Goal: Task Accomplishment & Management: Use online tool/utility

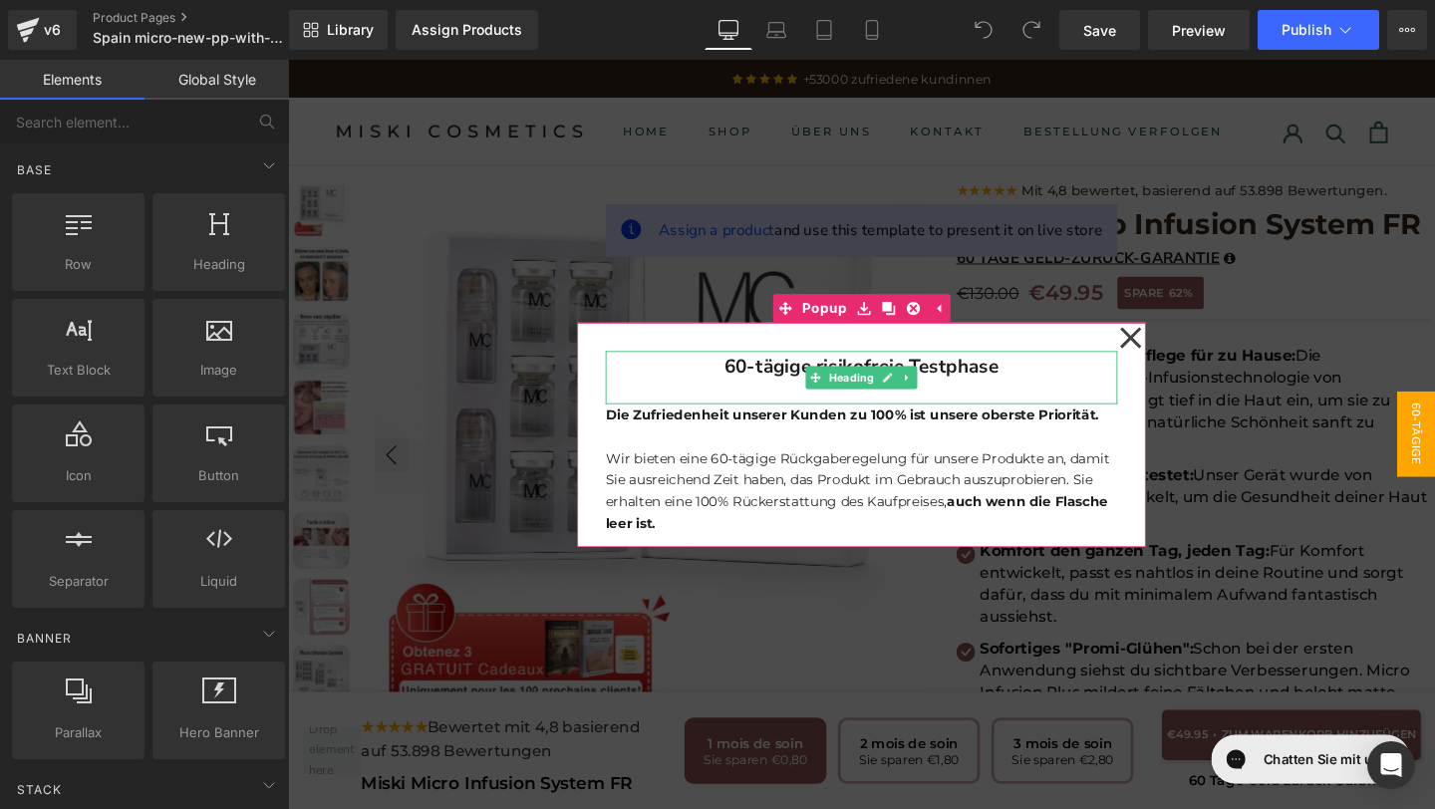
click at [1041, 384] on h1 "60-tägige risikofreie Testphase" at bounding box center [891, 382] width 538 height 33
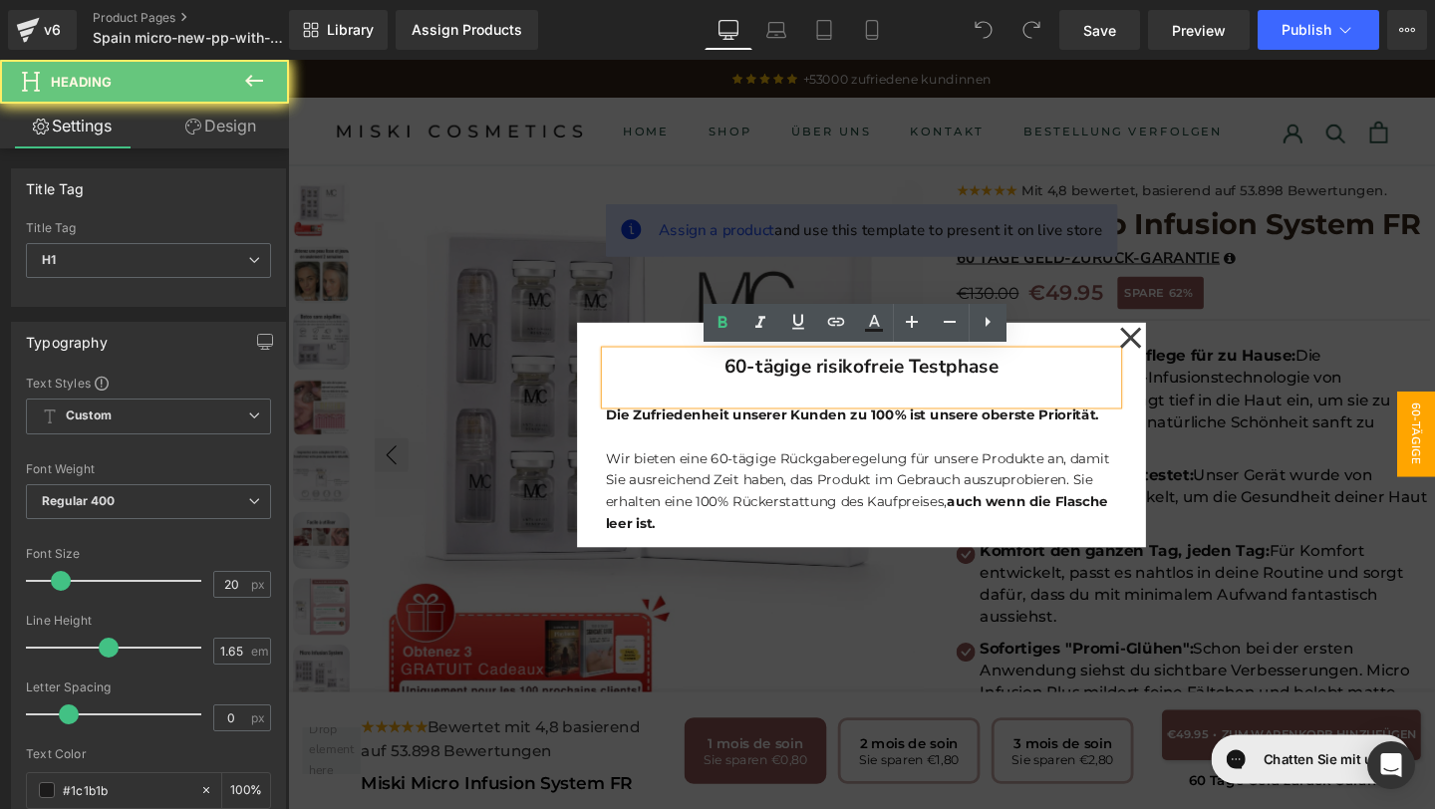
click at [1041, 384] on h1 "60-tägige risikofreie Testphase" at bounding box center [891, 382] width 538 height 33
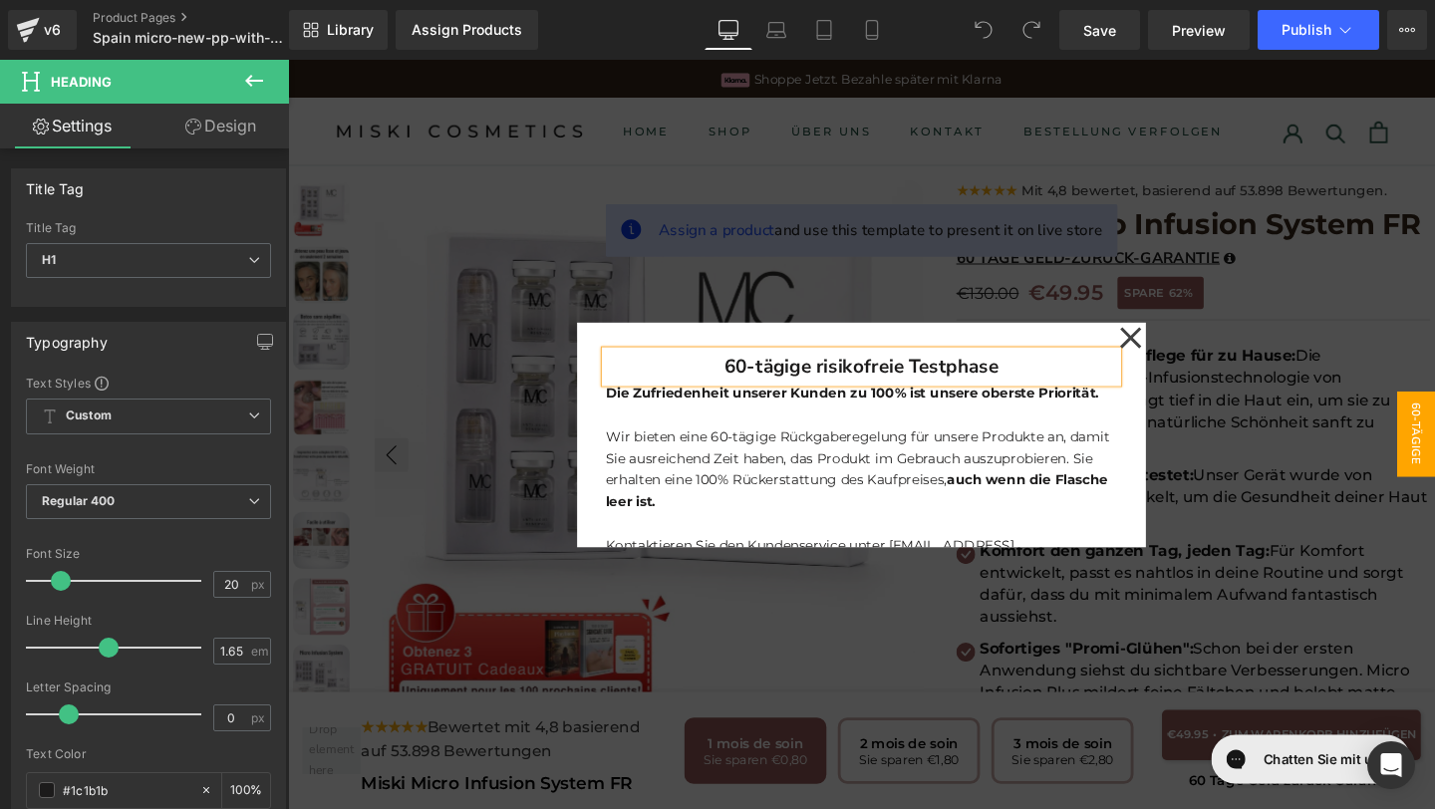
click at [981, 16] on span at bounding box center [984, 30] width 40 height 40
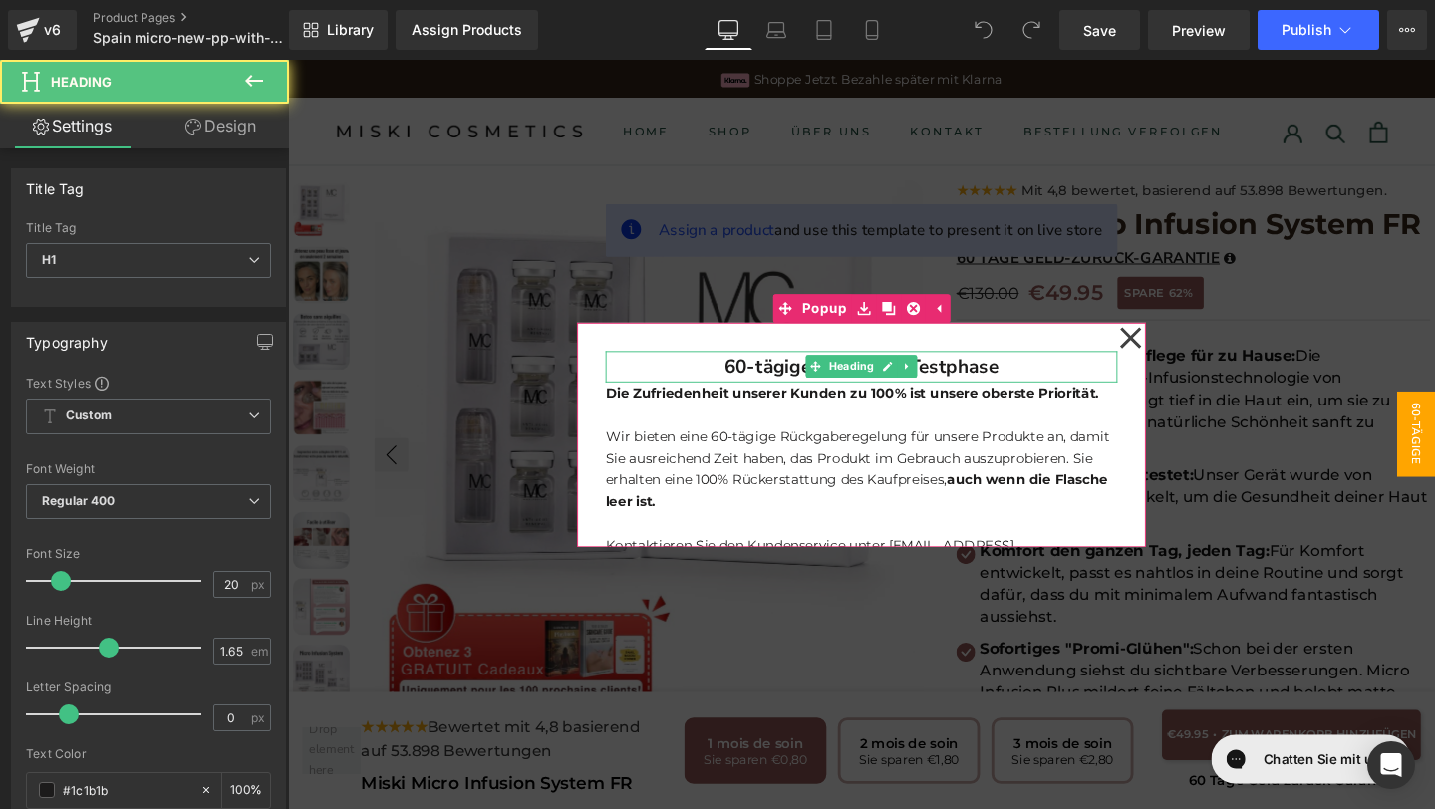
click at [1052, 387] on h1 "60-tägige risikofreie Testphase" at bounding box center [891, 382] width 538 height 33
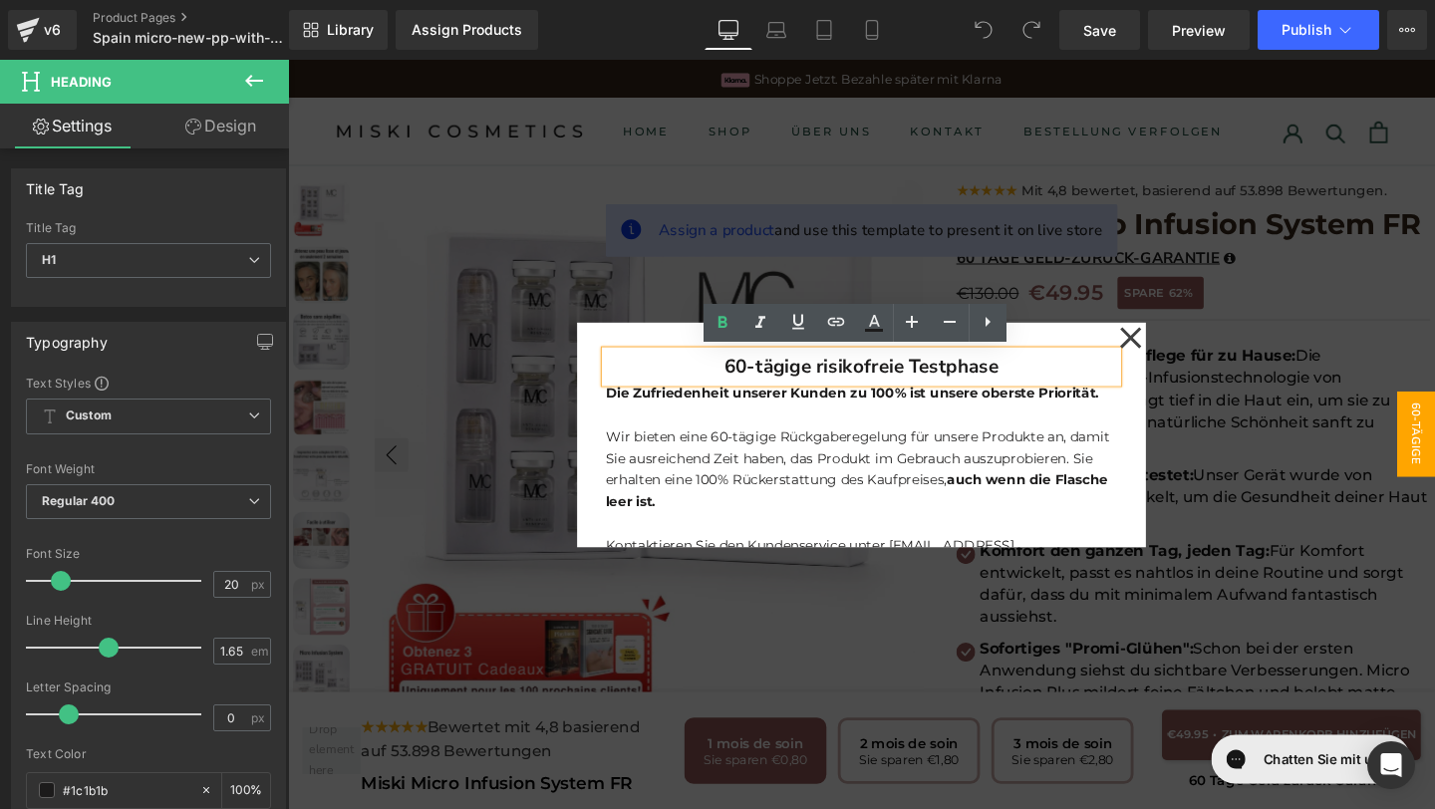
click at [1049, 388] on h1 "60-tägige risikofreie Testphase" at bounding box center [891, 382] width 538 height 33
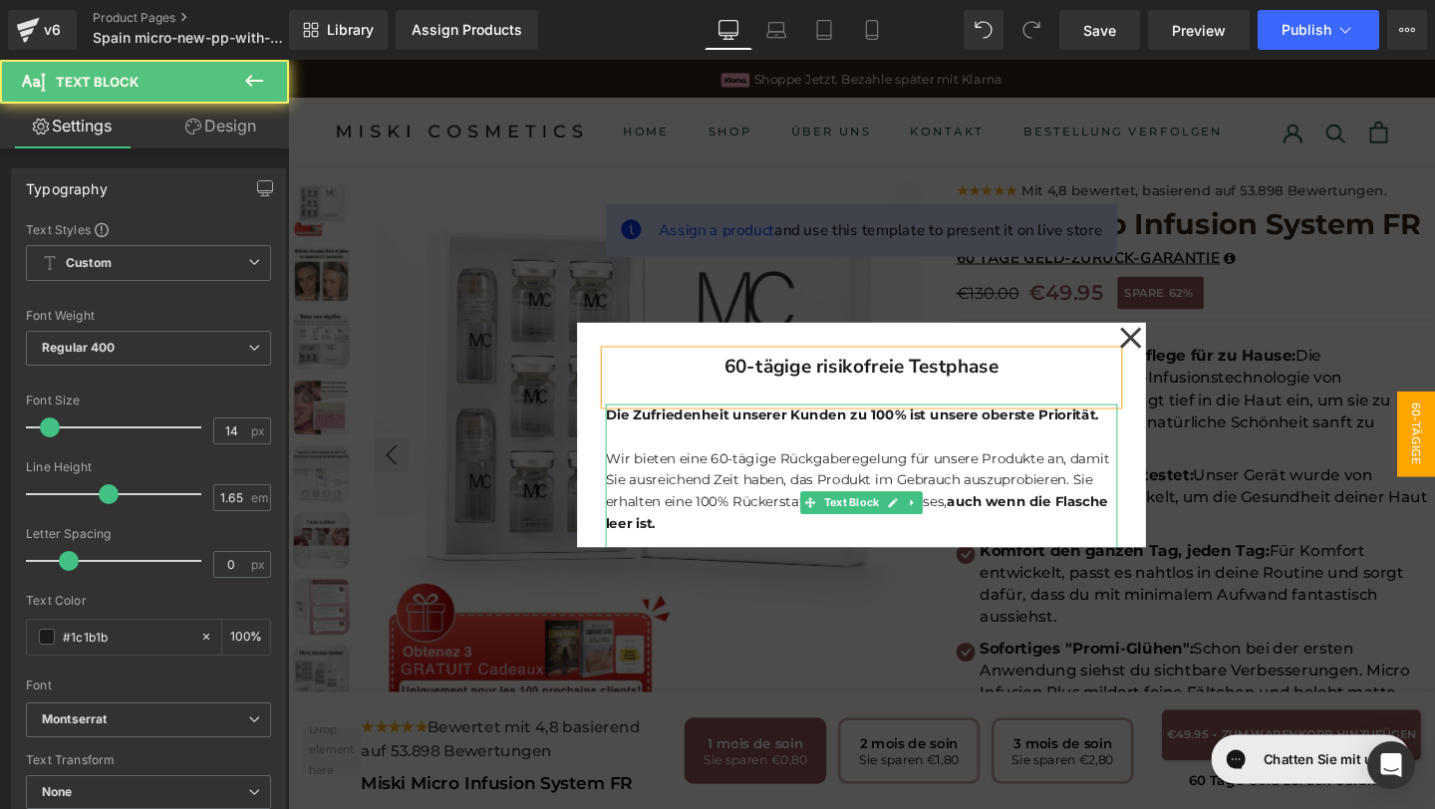
click at [717, 495] on p "Wir bieten eine 60-tägige Rückgaberegelung für unsere Produkte an, damit Sie au…" at bounding box center [891, 513] width 538 height 92
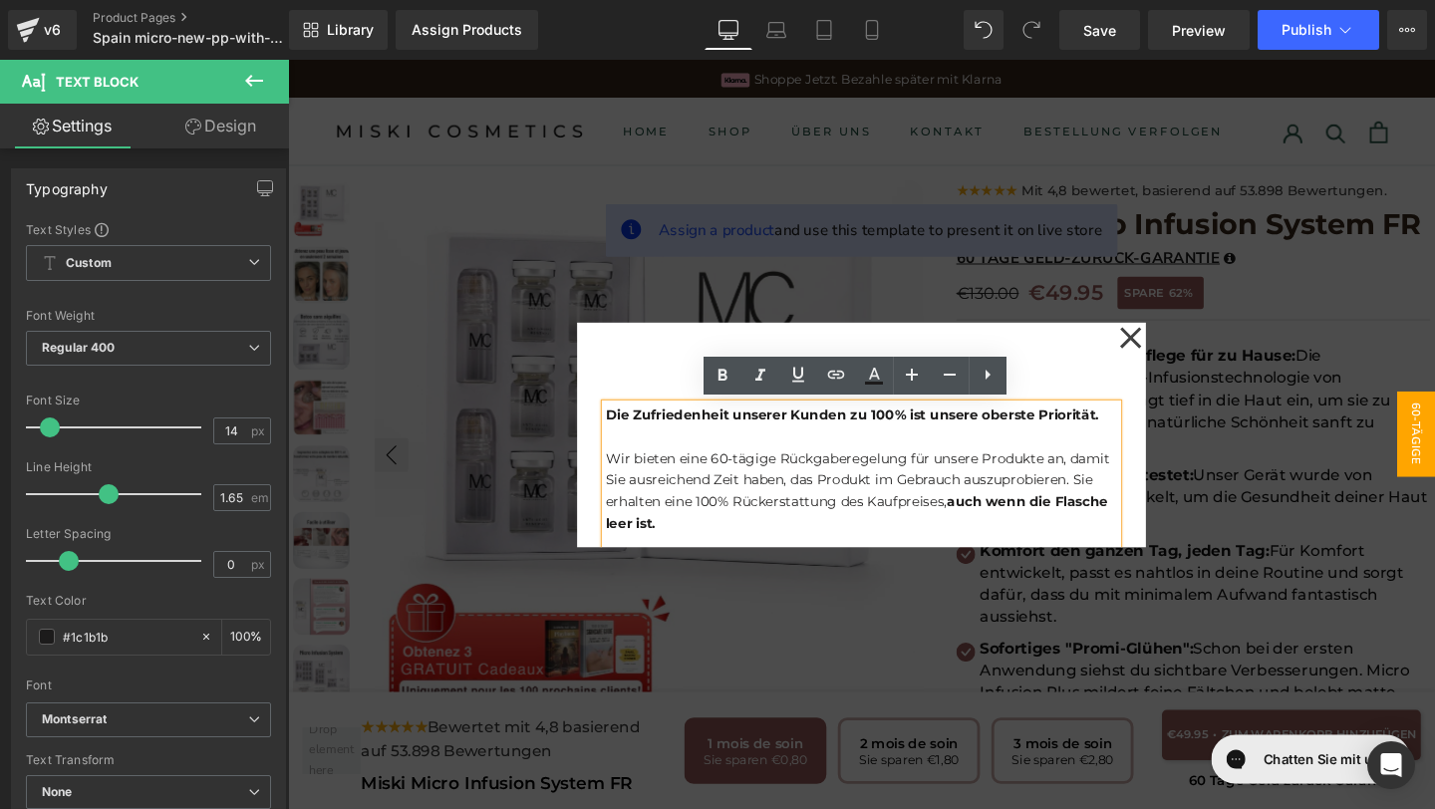
click at [620, 386] on div "60-tägige risikofreie Testphase Heading Die Zufriedenheit unserer Kunden zu 100…" at bounding box center [891, 454] width 598 height 236
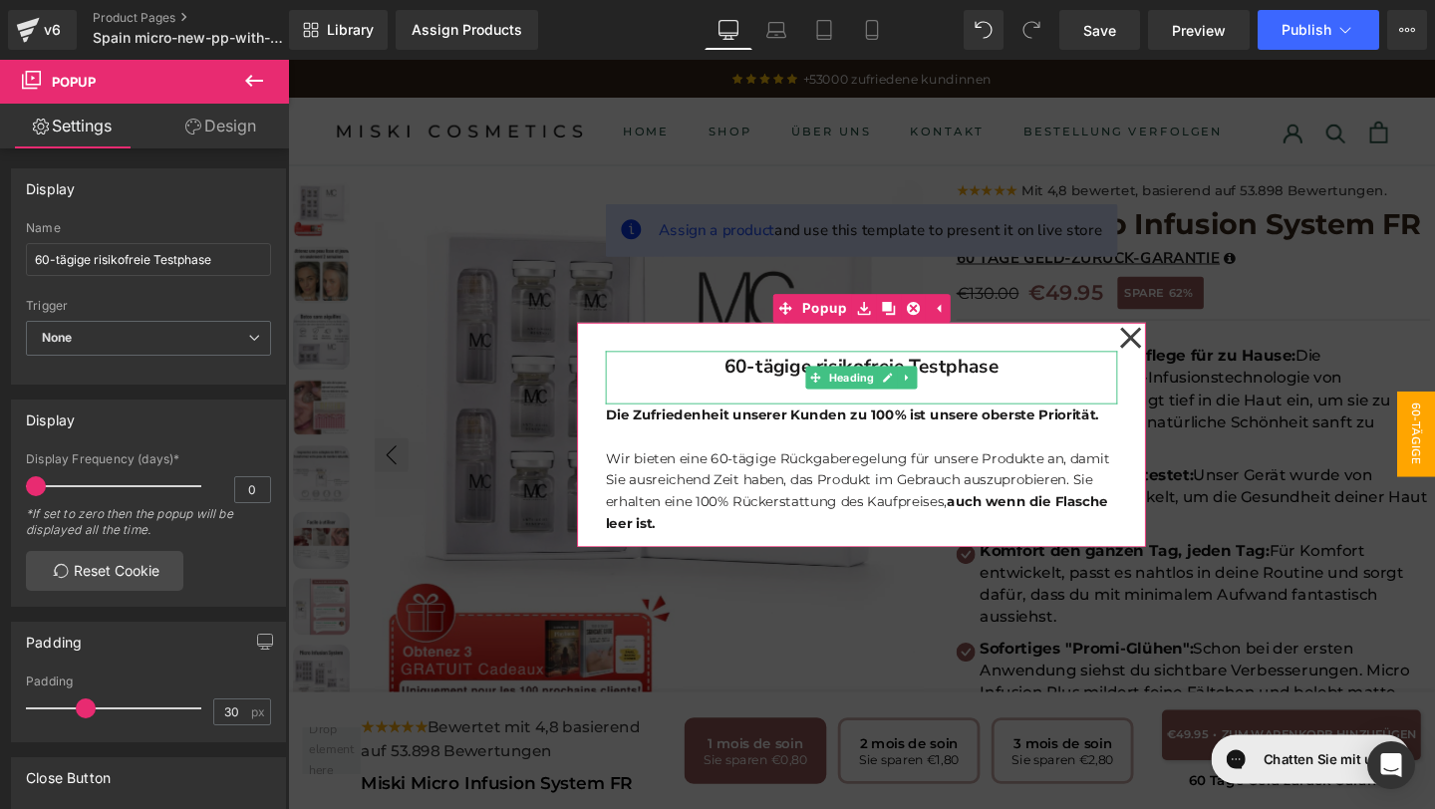
click at [1039, 377] on h1 "60-tägige risikofreie Testphase" at bounding box center [891, 382] width 538 height 33
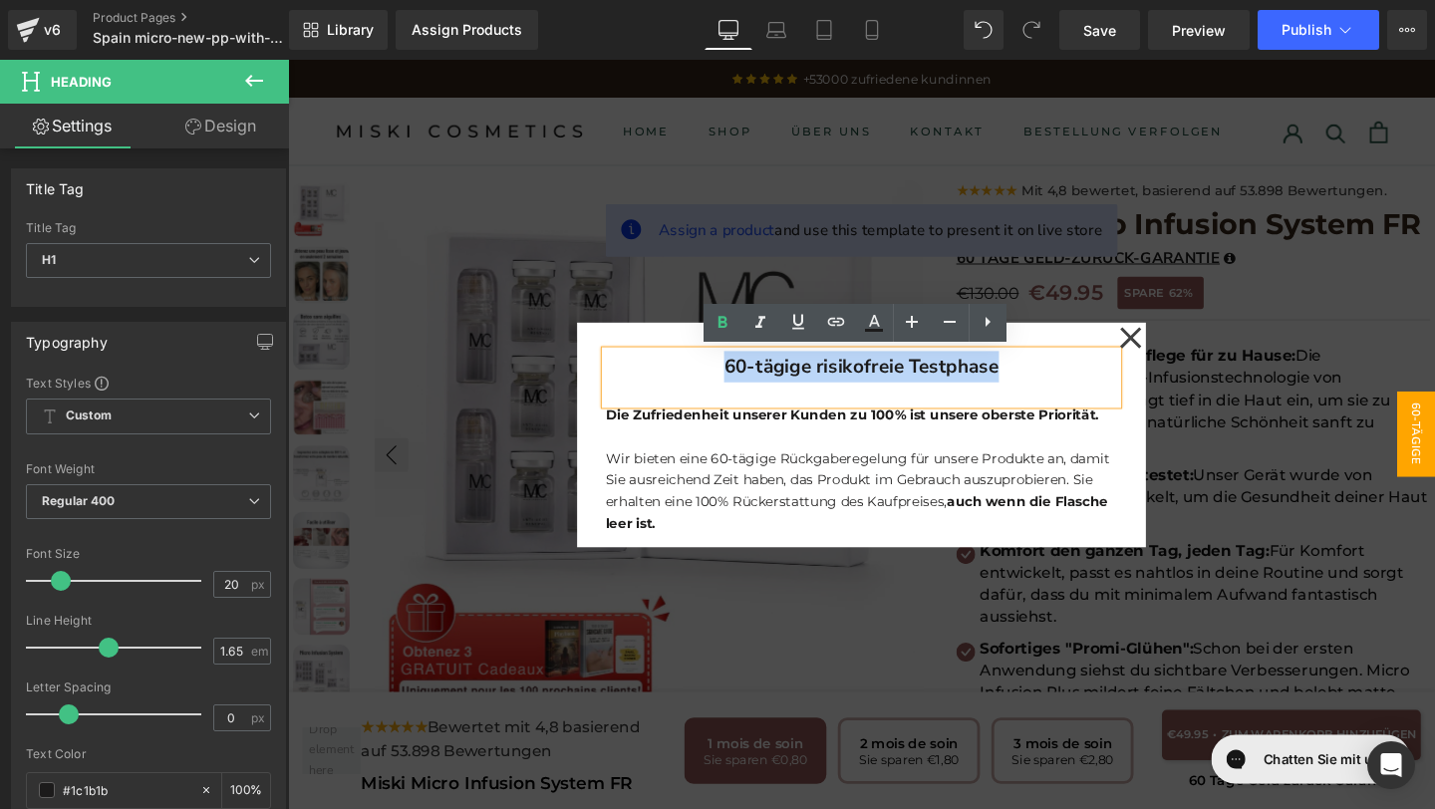
drag, startPoint x: 1039, startPoint y: 377, endPoint x: 764, endPoint y: 350, distance: 276.3
click at [763, 350] on div "60-tägige risikofreie Testphase Heading Die Zufriedenheit unserer Kunden zu 100…" at bounding box center [891, 454] width 598 height 236
copy b "60-tägige risikofreie Testphase"
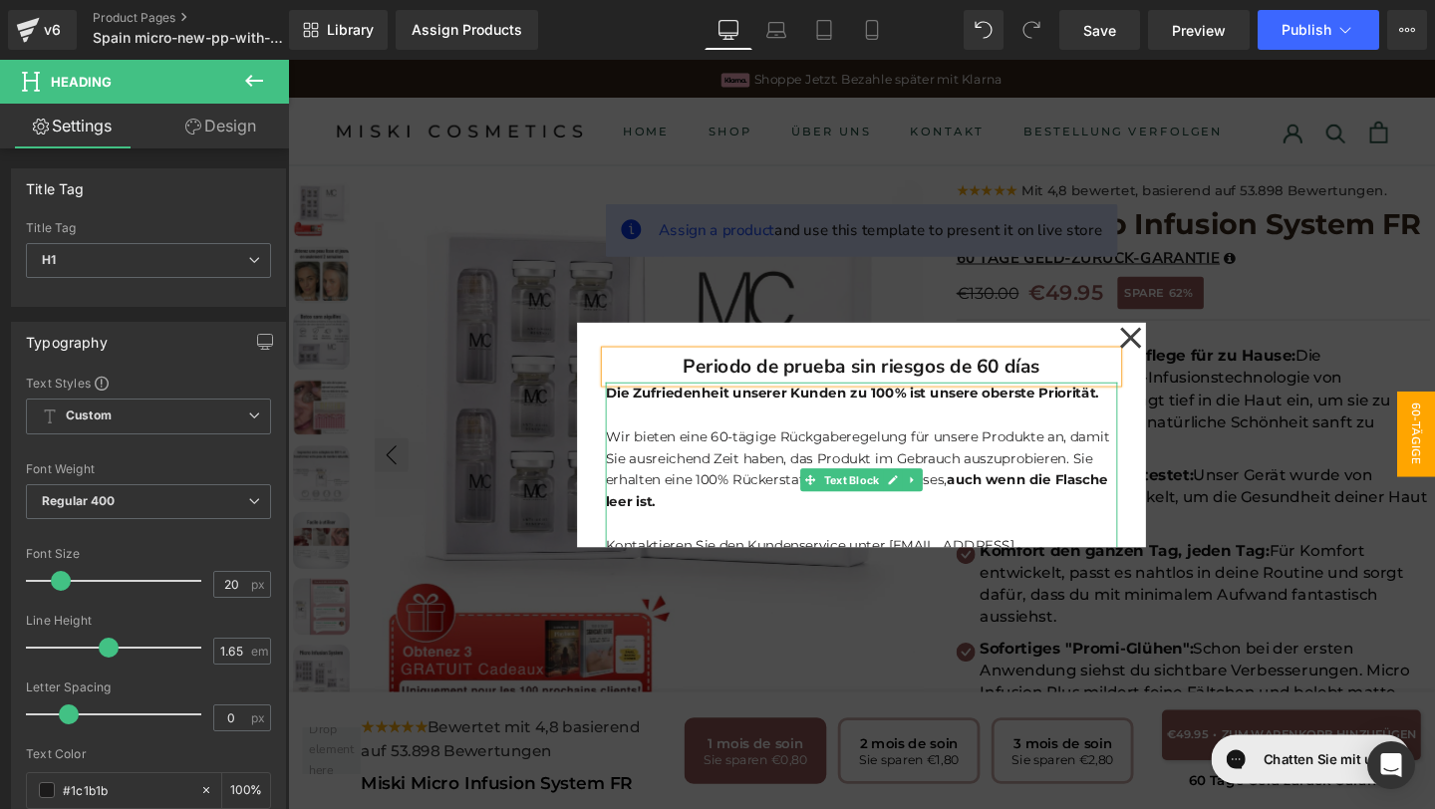
click at [1016, 426] on p at bounding box center [891, 432] width 538 height 23
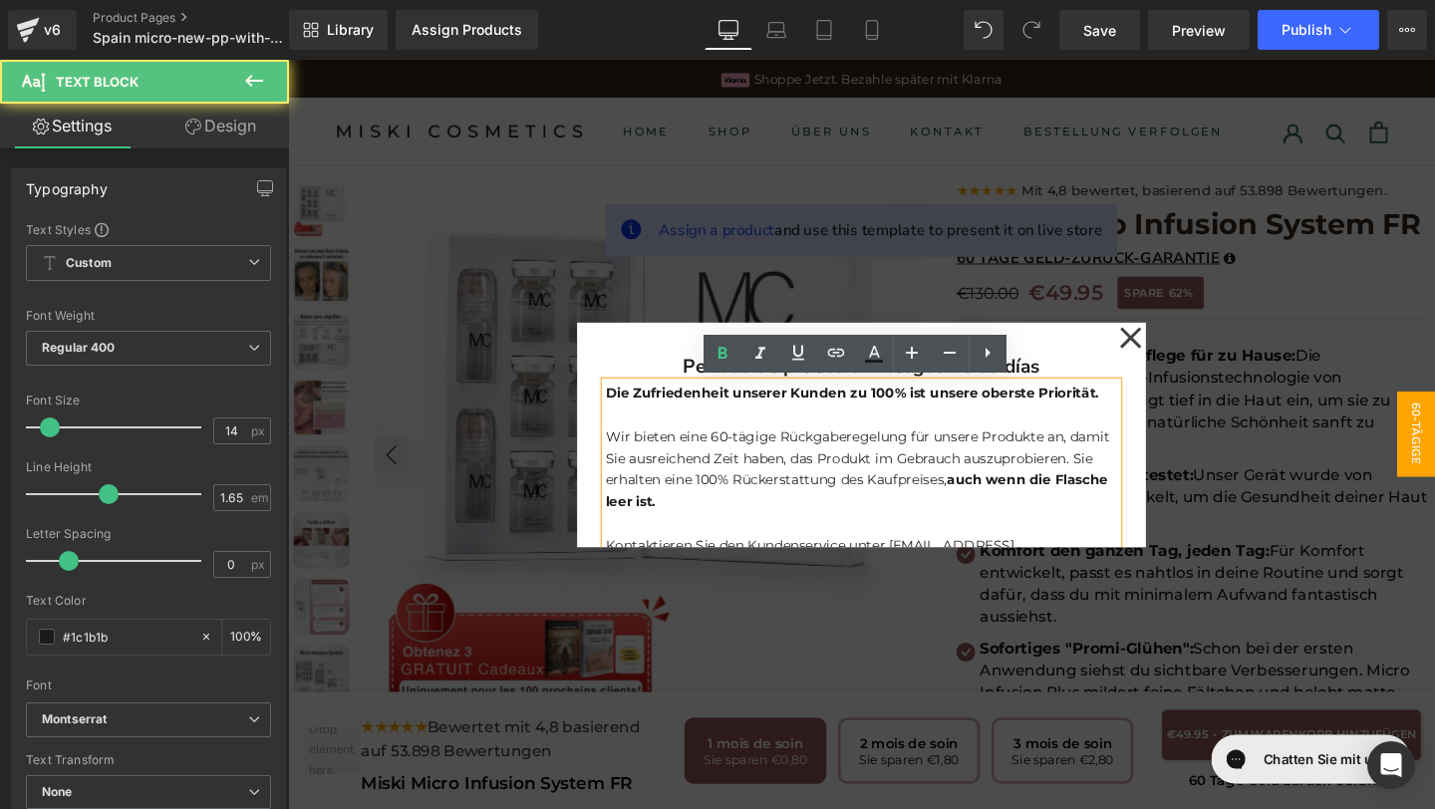
click at [1142, 414] on p "Die Zufriedenheit unserer Kunden zu 100% ist unsere oberste Priorität." at bounding box center [891, 410] width 538 height 23
click at [1093, 369] on div "Periodo de prueba sin riesgos de 60 días Heading" at bounding box center [891, 382] width 538 height 33
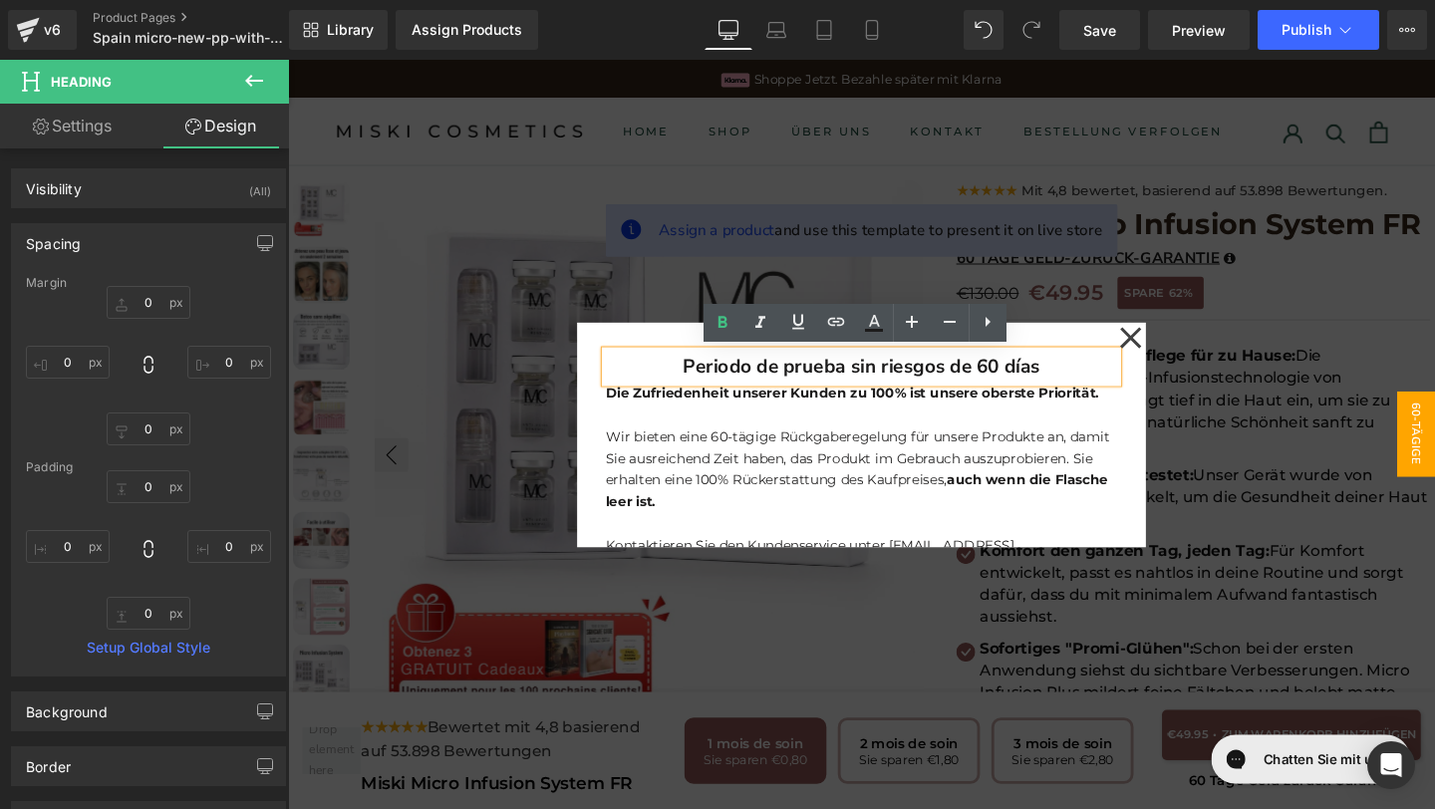
click at [1093, 377] on h1 "Periodo de prueba sin riesgos de 60 días" at bounding box center [891, 382] width 538 height 33
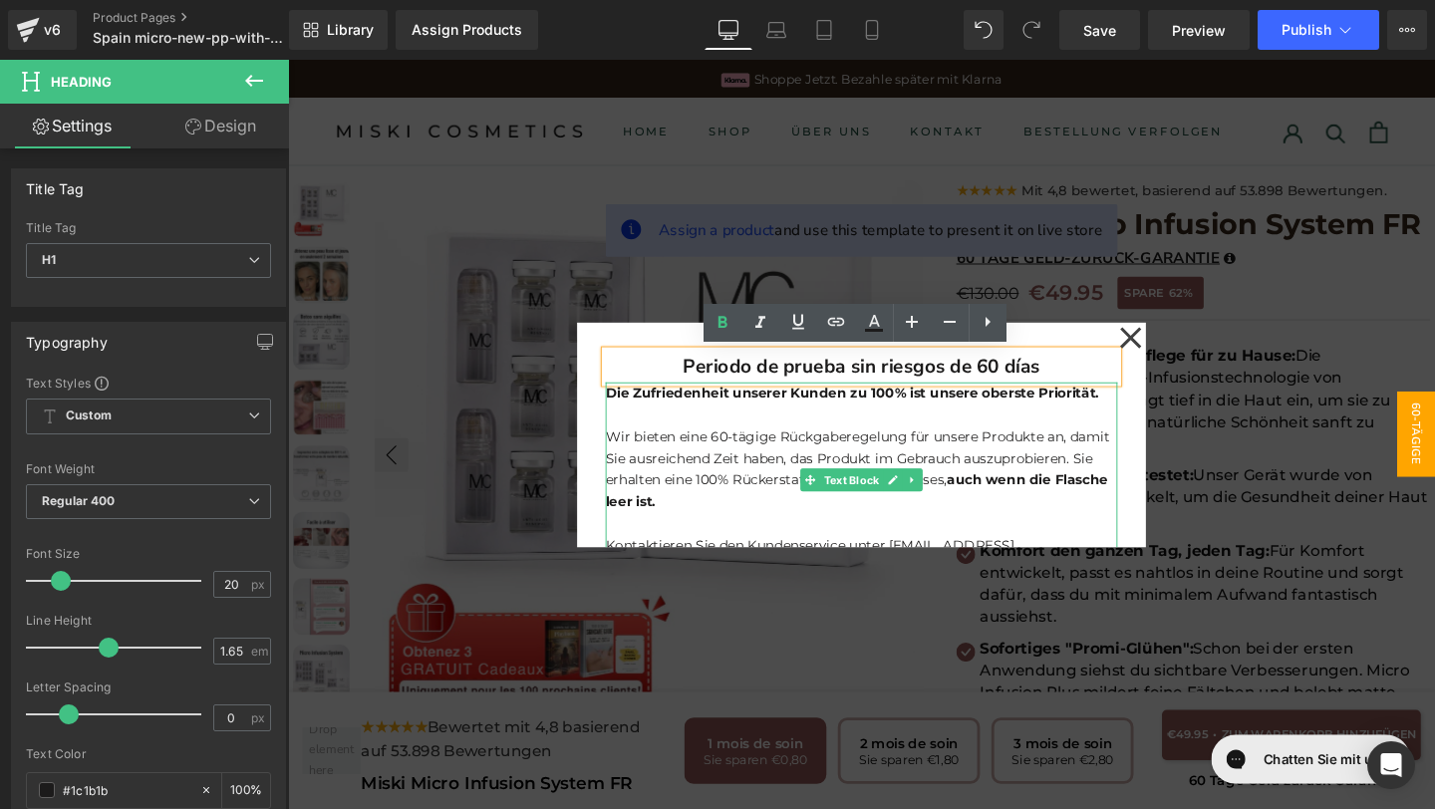
click at [1145, 412] on p "Die Zufriedenheit unserer Kunden zu 100% ist unsere oberste Priorität." at bounding box center [891, 410] width 538 height 23
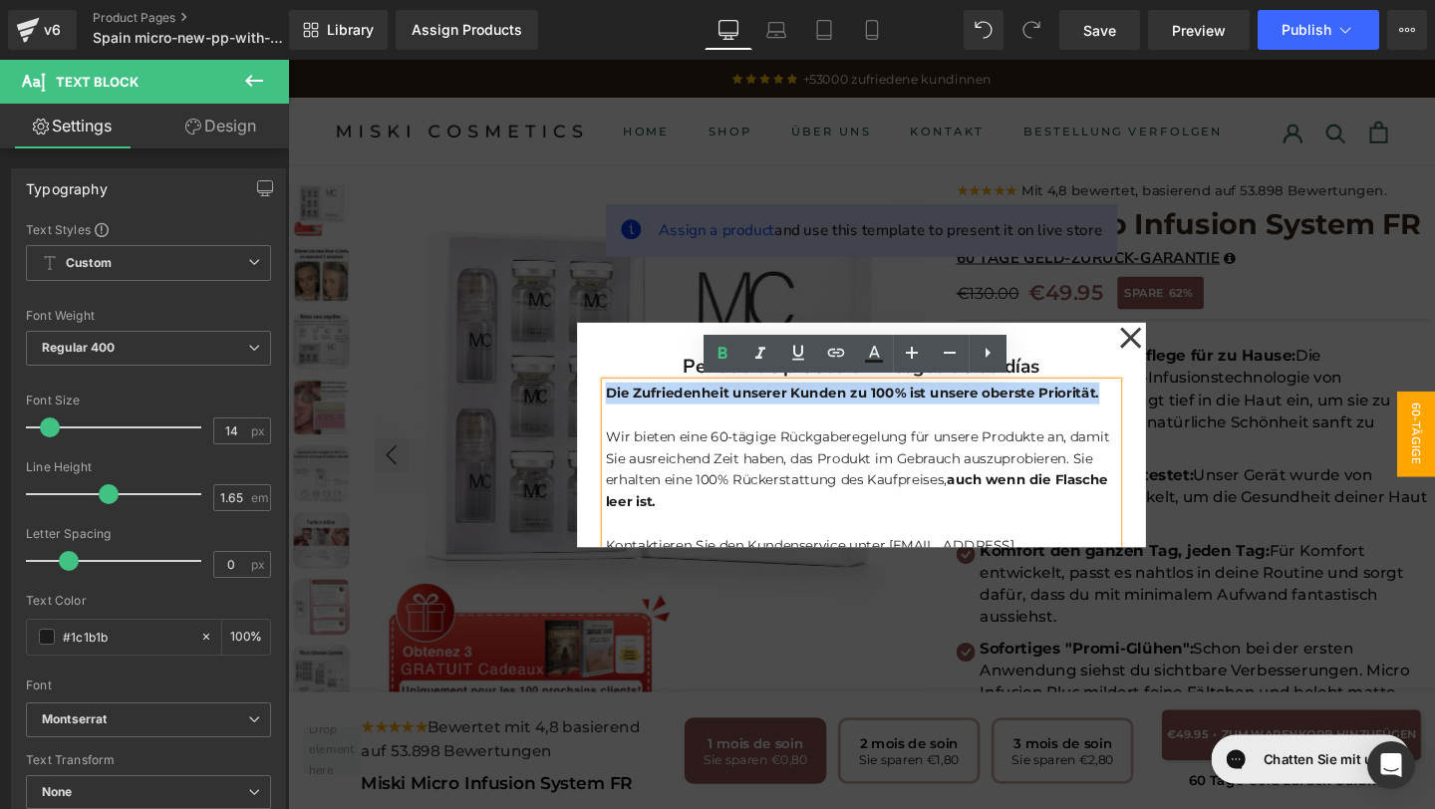
drag, startPoint x: 1145, startPoint y: 411, endPoint x: 475, endPoint y: 409, distance: 669.6
copy strong "Die Zufriedenheit unserer Kunden zu 100% ist unsere oberste Priorität."
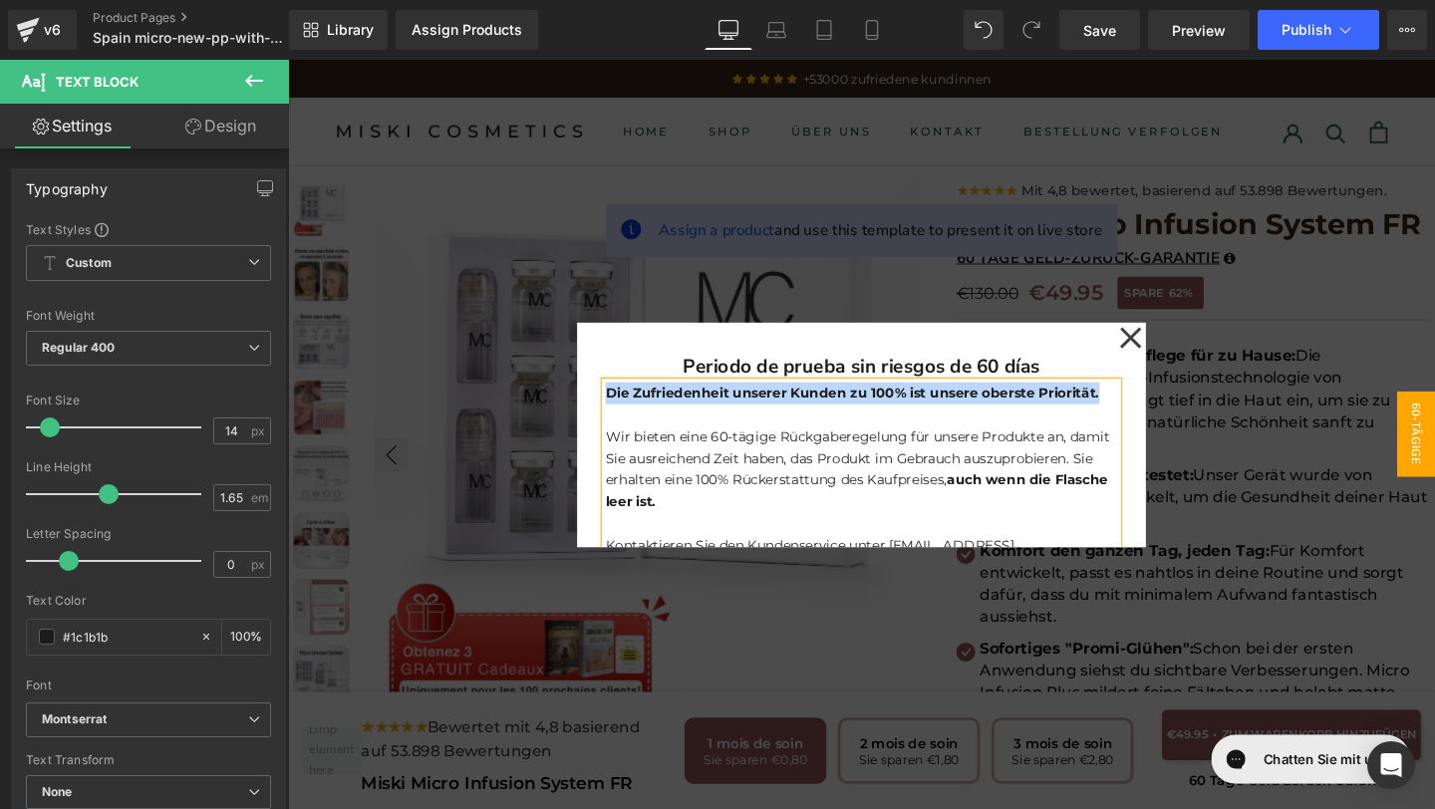
paste div
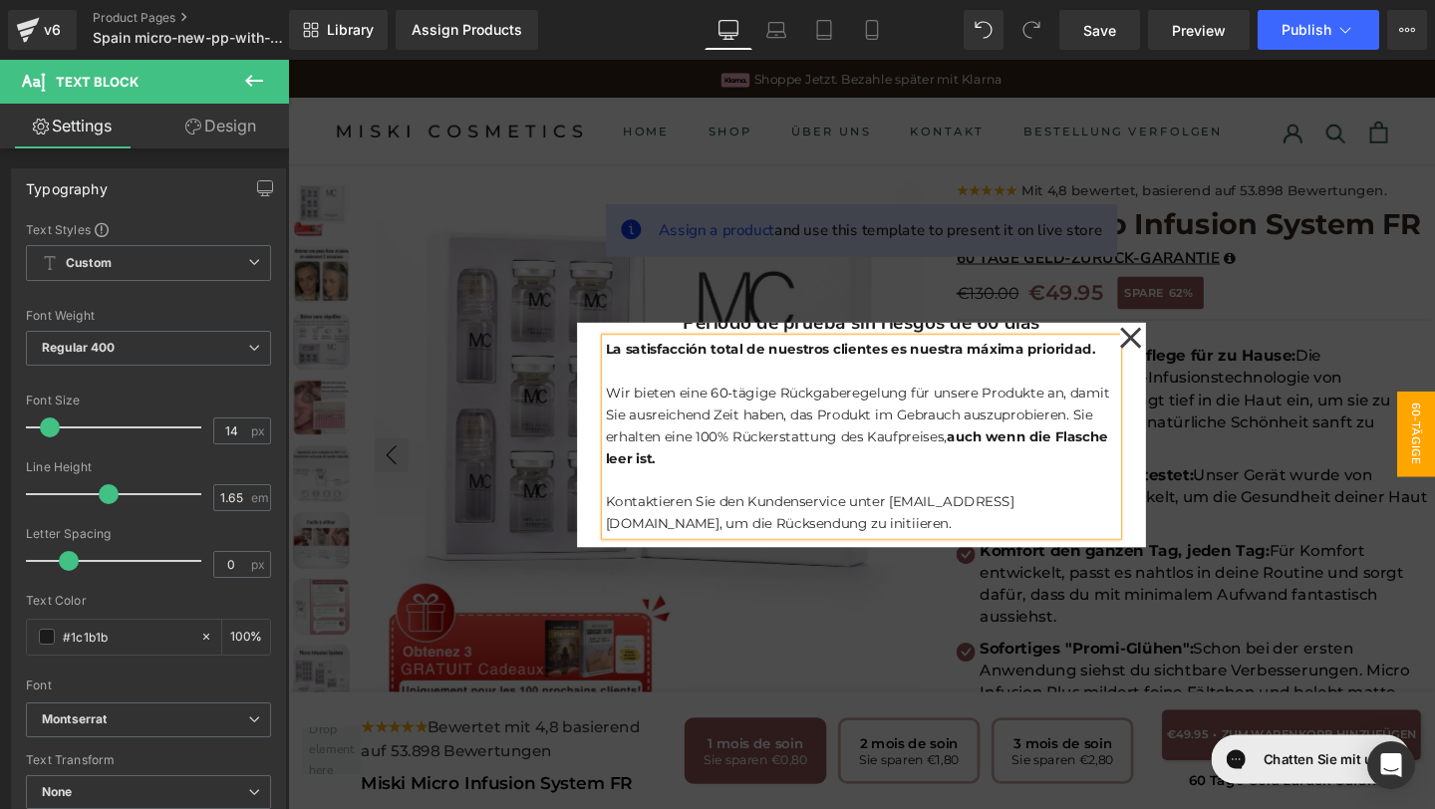
scroll to position [40, 0]
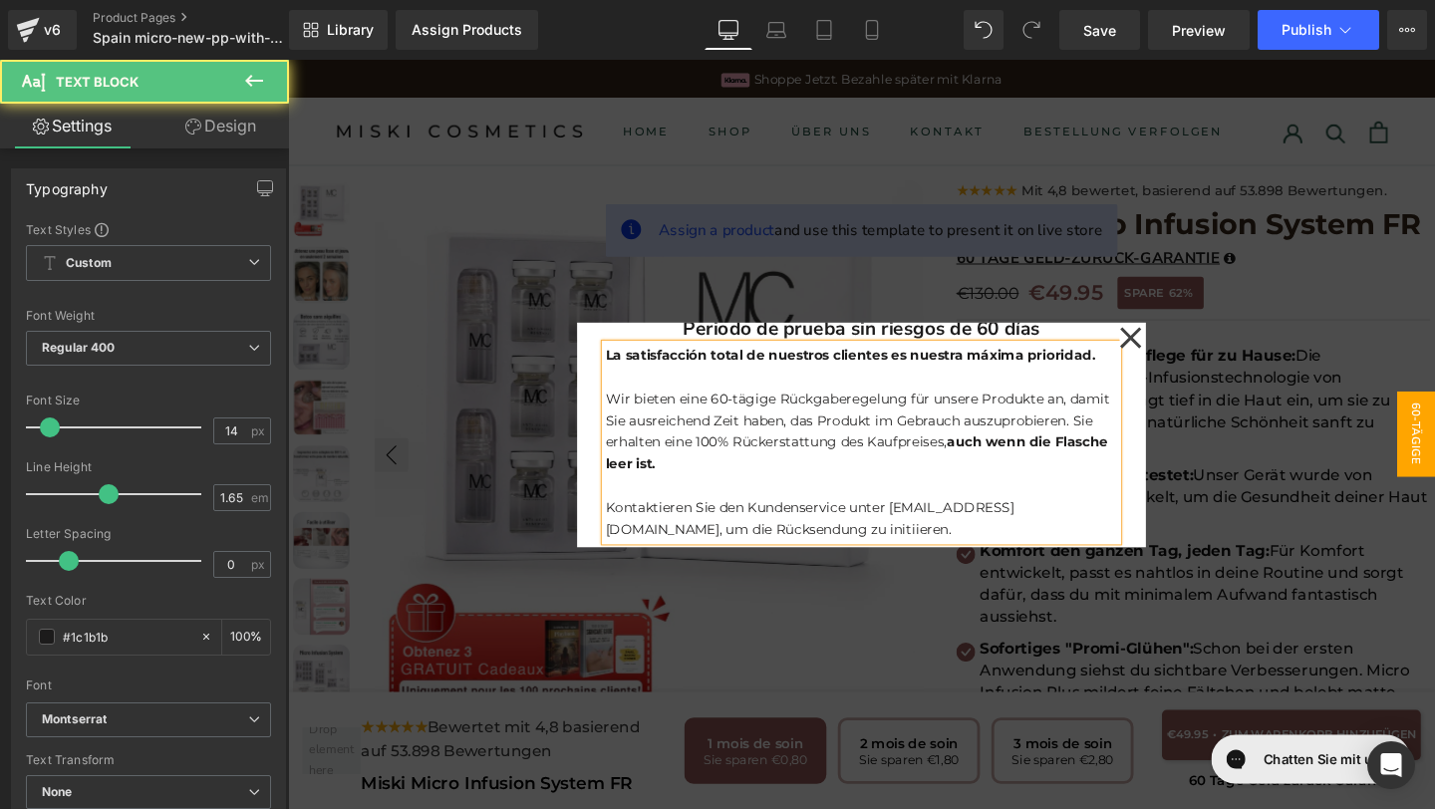
drag, startPoint x: 625, startPoint y: 416, endPoint x: 639, endPoint y: 454, distance: 41.3
click at [628, 425] on p "Wir bieten eine 60-tägige Rückgaberegelung für unsere Produkte an, damit Sie au…" at bounding box center [891, 451] width 538 height 92
click at [643, 464] on p "Wir bieten eine 60-tägige Rückgaberegelung für unsere Produkte an, damit Sie au…" at bounding box center [891, 451] width 538 height 92
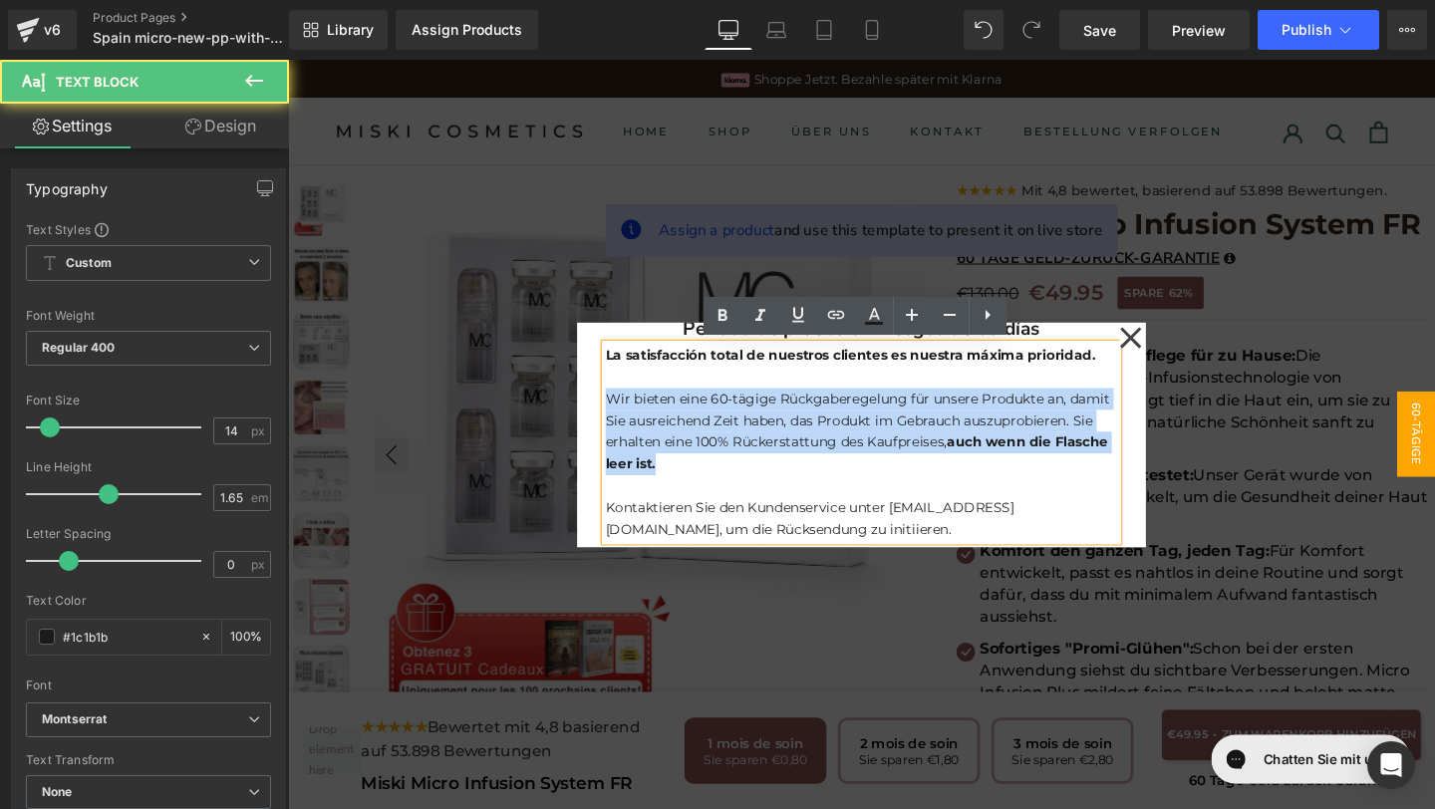
drag, startPoint x: 623, startPoint y: 414, endPoint x: 694, endPoint y: 486, distance: 101.5
click at [696, 488] on p "Wir bieten eine 60-tägige Rückgaberegelung für unsere Produkte an, damit Sie au…" at bounding box center [891, 451] width 538 height 92
copy p "Wir bieten eine 60-tägige Rückgaberegelung für unsere Produkte an, damit Sie au…"
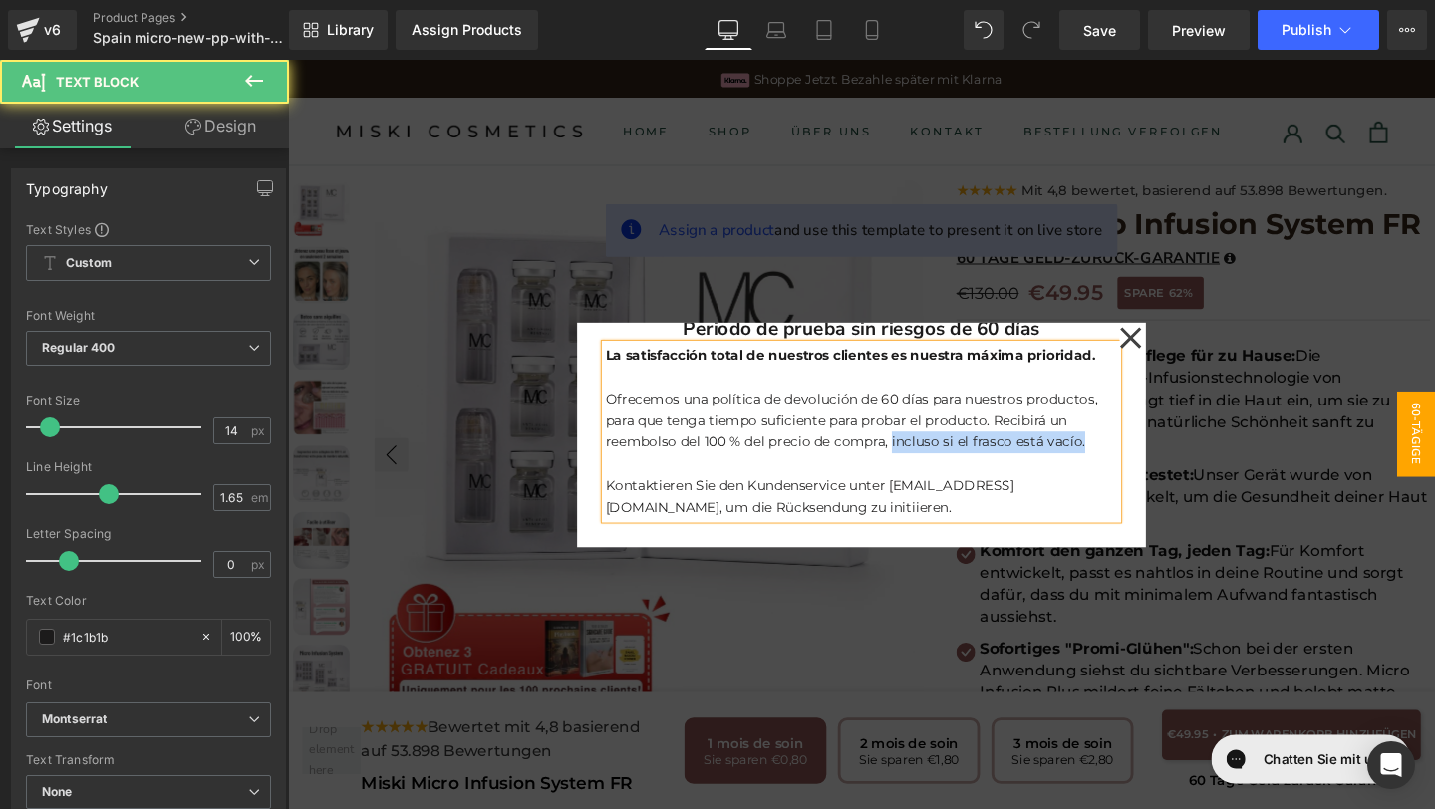
drag, startPoint x: 922, startPoint y: 458, endPoint x: 1129, endPoint y: 456, distance: 207.3
click at [1129, 457] on p "Ofrecemos una política de devolución de 60 días para nuestros productos, para q…" at bounding box center [891, 439] width 538 height 69
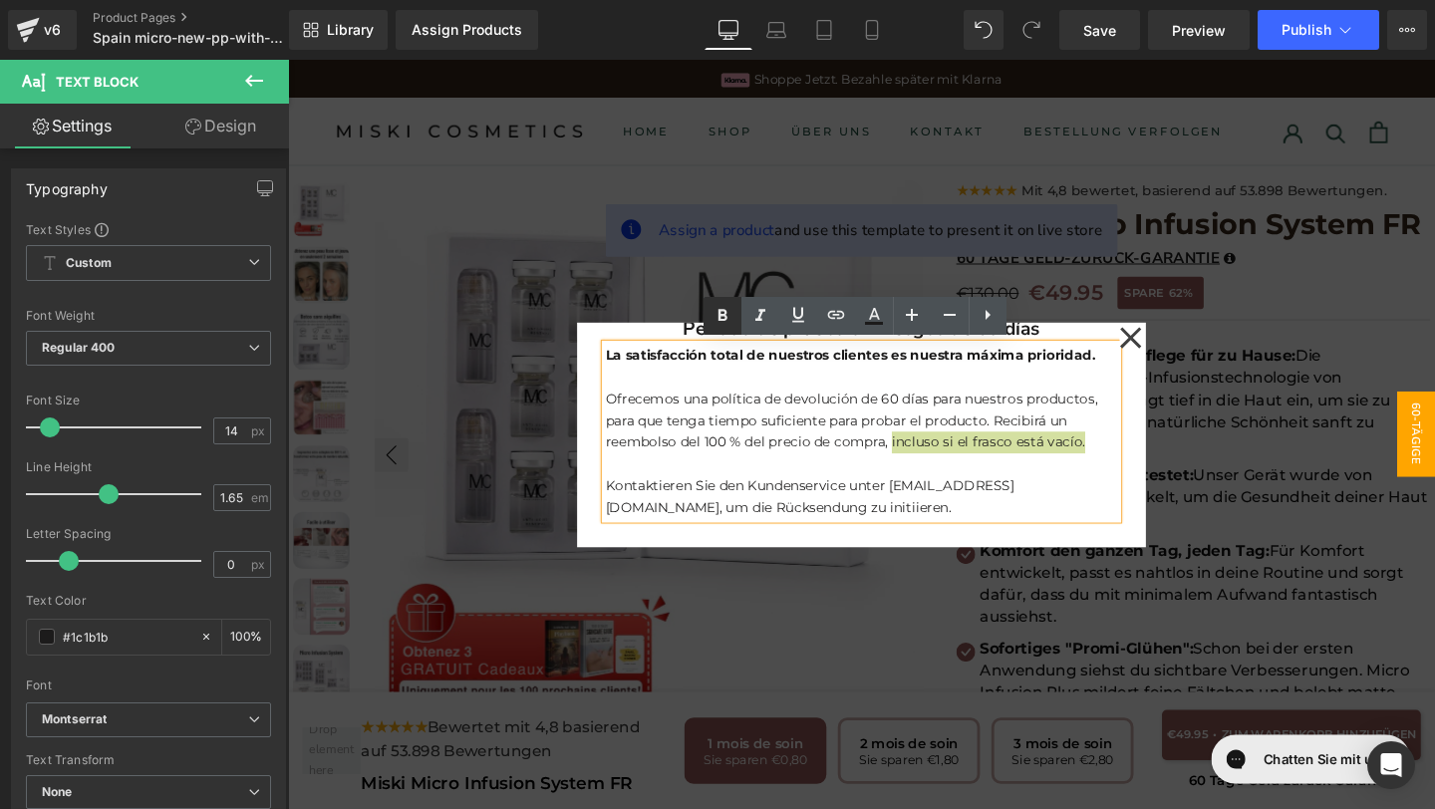
click at [716, 321] on icon at bounding box center [722, 316] width 24 height 24
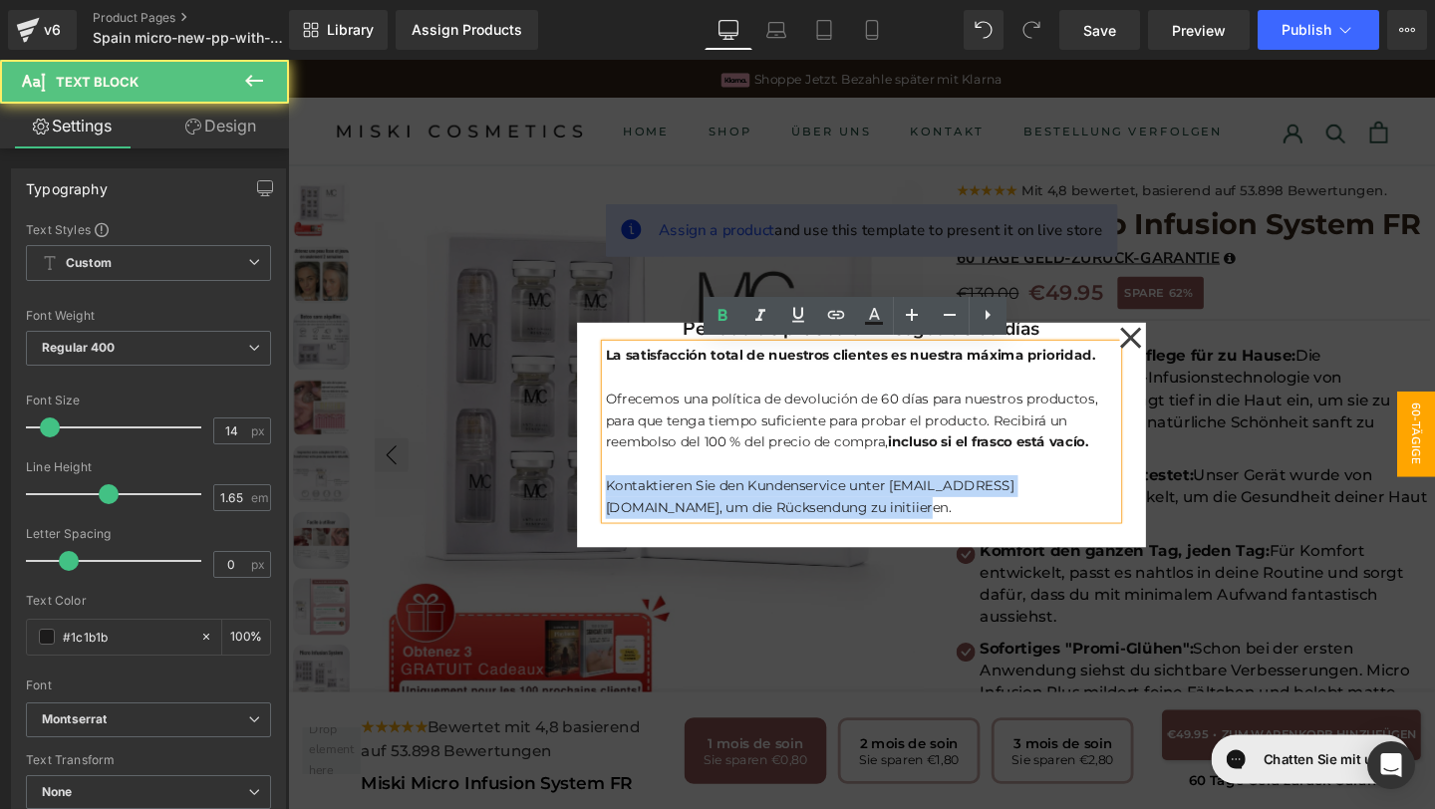
drag, startPoint x: 623, startPoint y: 513, endPoint x: 886, endPoint y: 527, distance: 263.4
click at [887, 527] on p "Kontaktieren Sie den Kundenservice unter contact@miskicosmetics.de, um die Rück…" at bounding box center [891, 519] width 538 height 46
copy p "Kontaktieren Sie den Kundenservice unter contact@miskicosmetics.de, um die Rück…"
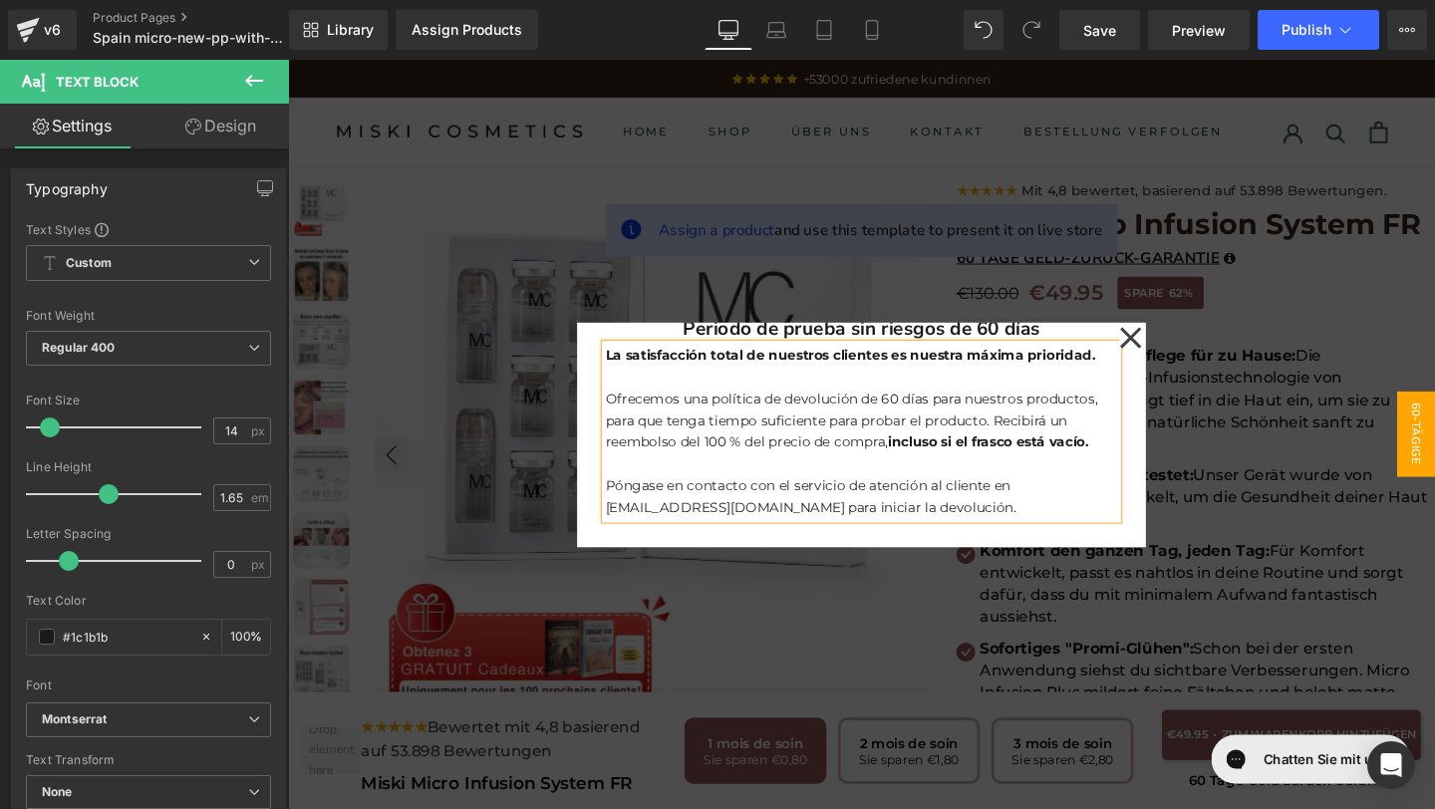
click at [1174, 356] on icon at bounding box center [1174, 352] width 24 height 100
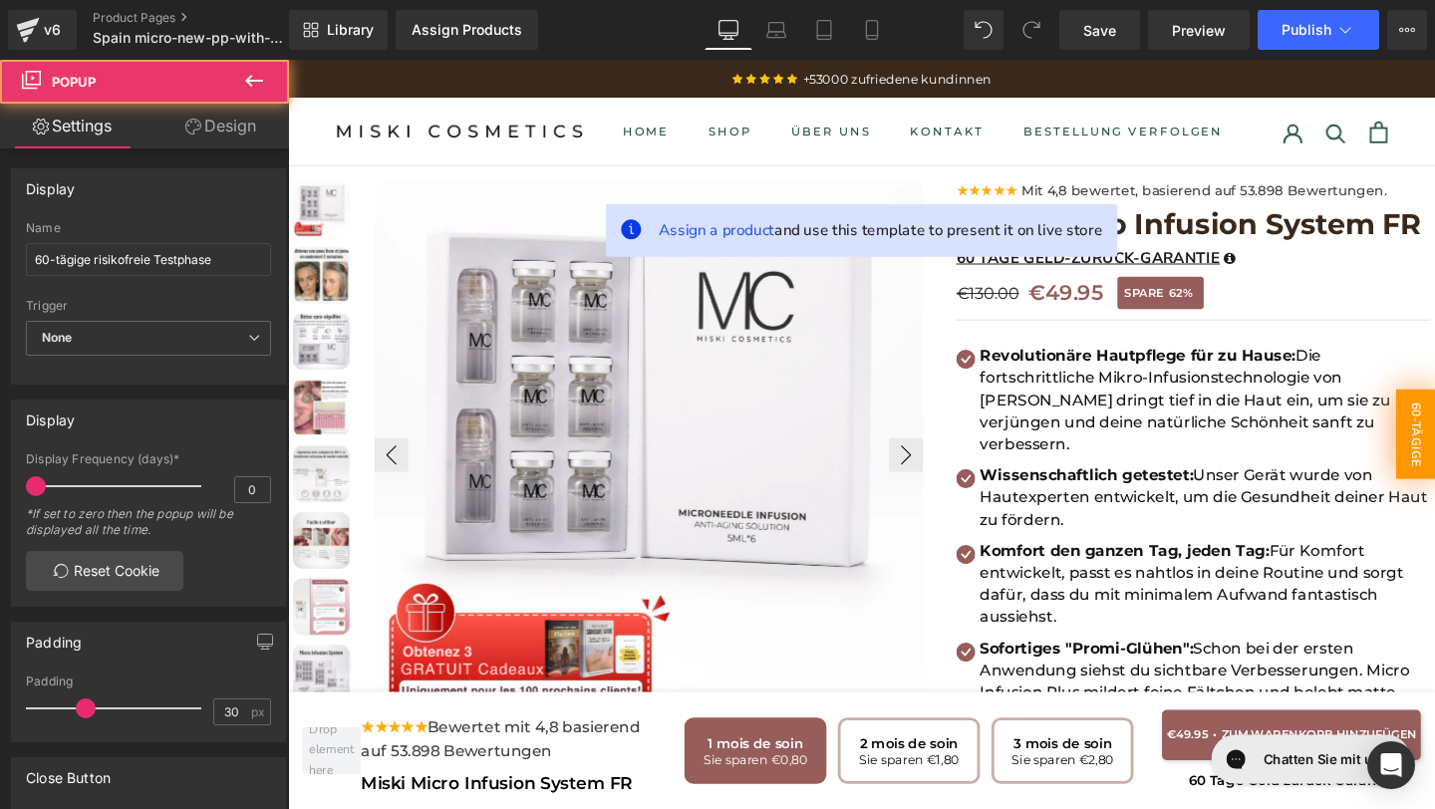
click at [1434, 449] on span "60-tägige risikofreie Testphase" at bounding box center [1432, 453] width 126 height 95
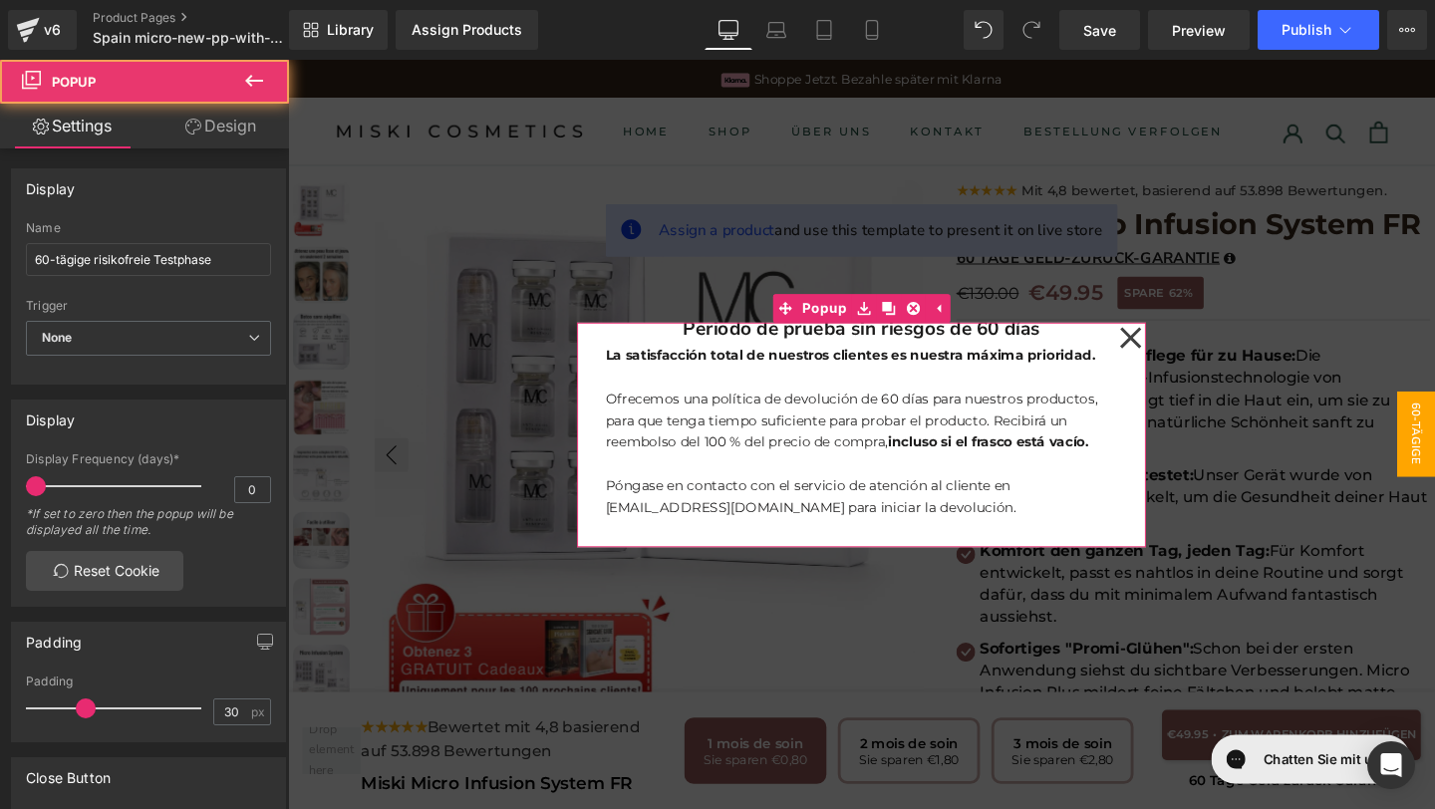
click at [1166, 354] on icon at bounding box center [1174, 352] width 24 height 100
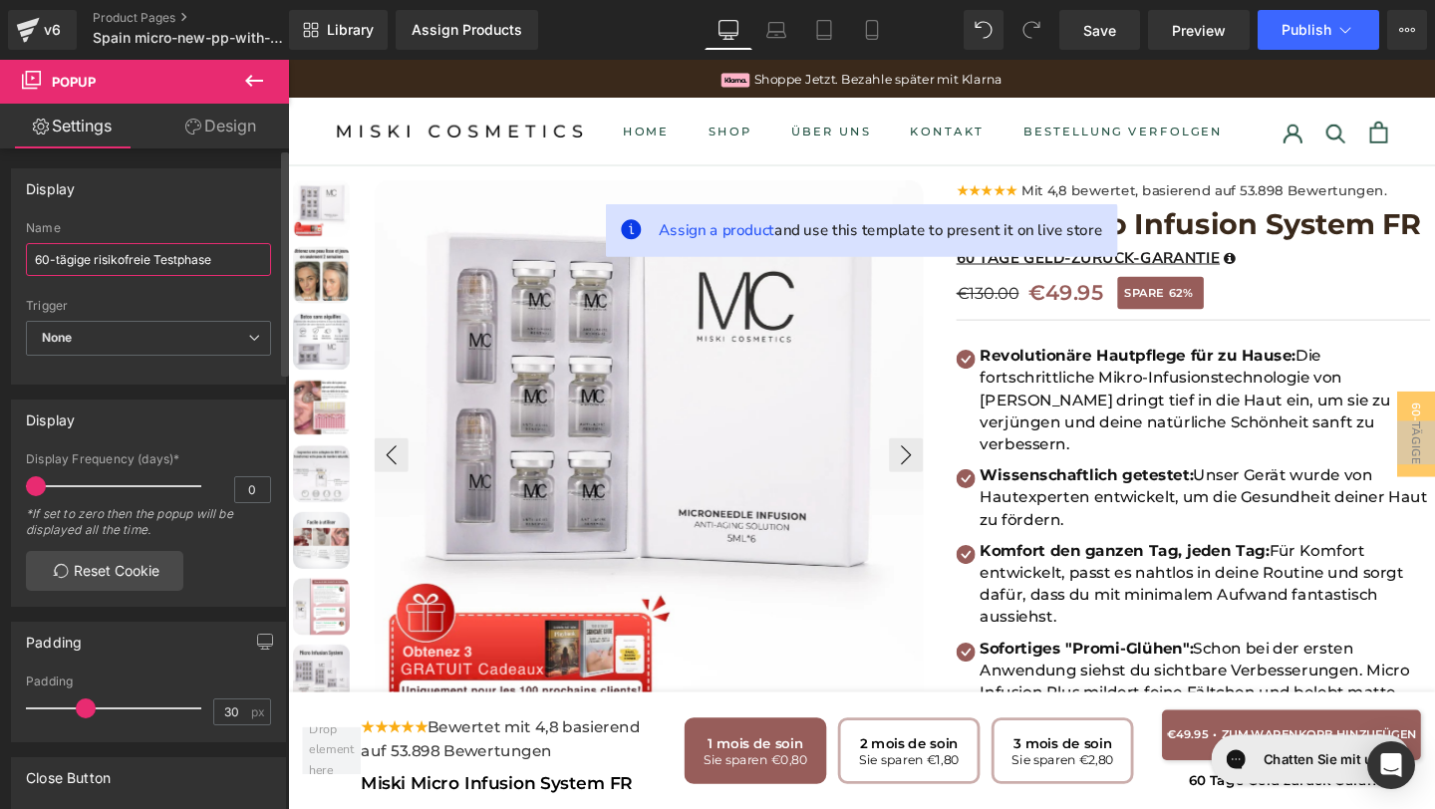
drag, startPoint x: 222, startPoint y: 256, endPoint x: 15, endPoint y: 257, distance: 207.3
click at [15, 257] on div "60-tägige risikofreie Testphase Name 60-tägige risikofreie Testphase None Show …" at bounding box center [148, 302] width 273 height 162
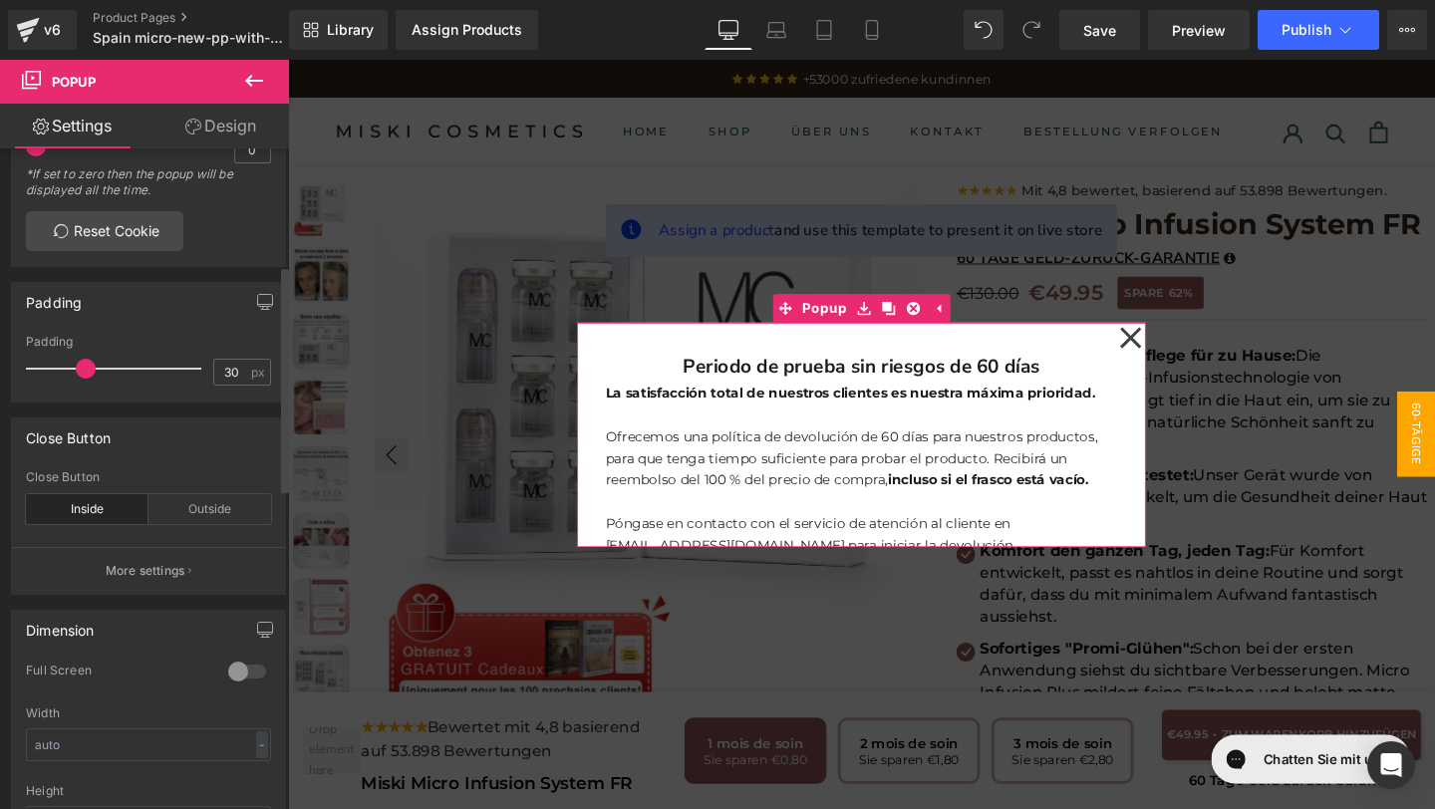
scroll to position [0, 0]
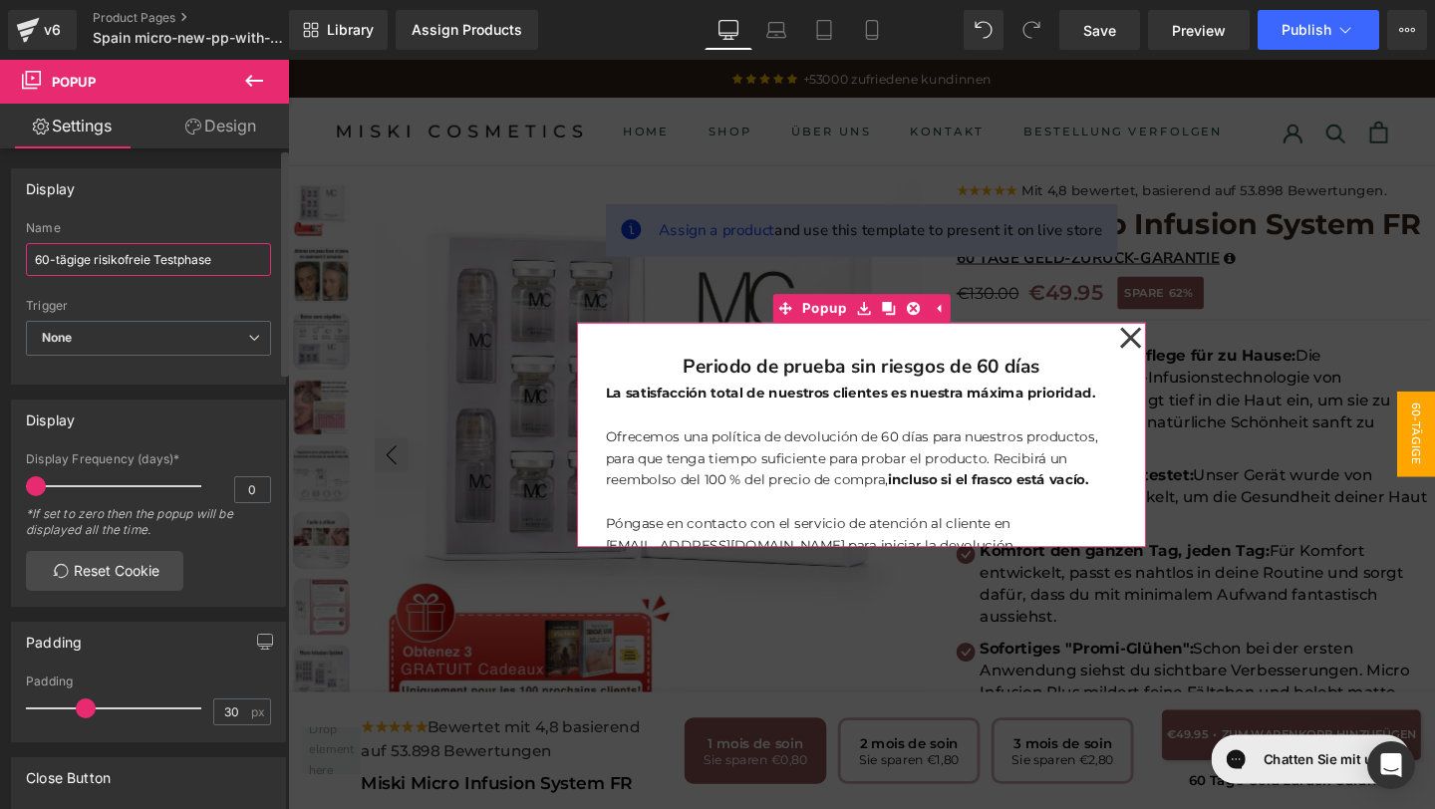
paste input "Periodo de prueba sin riesgos de 60 días"
type input "Periodo de prueba sin riesgos de 60 días"
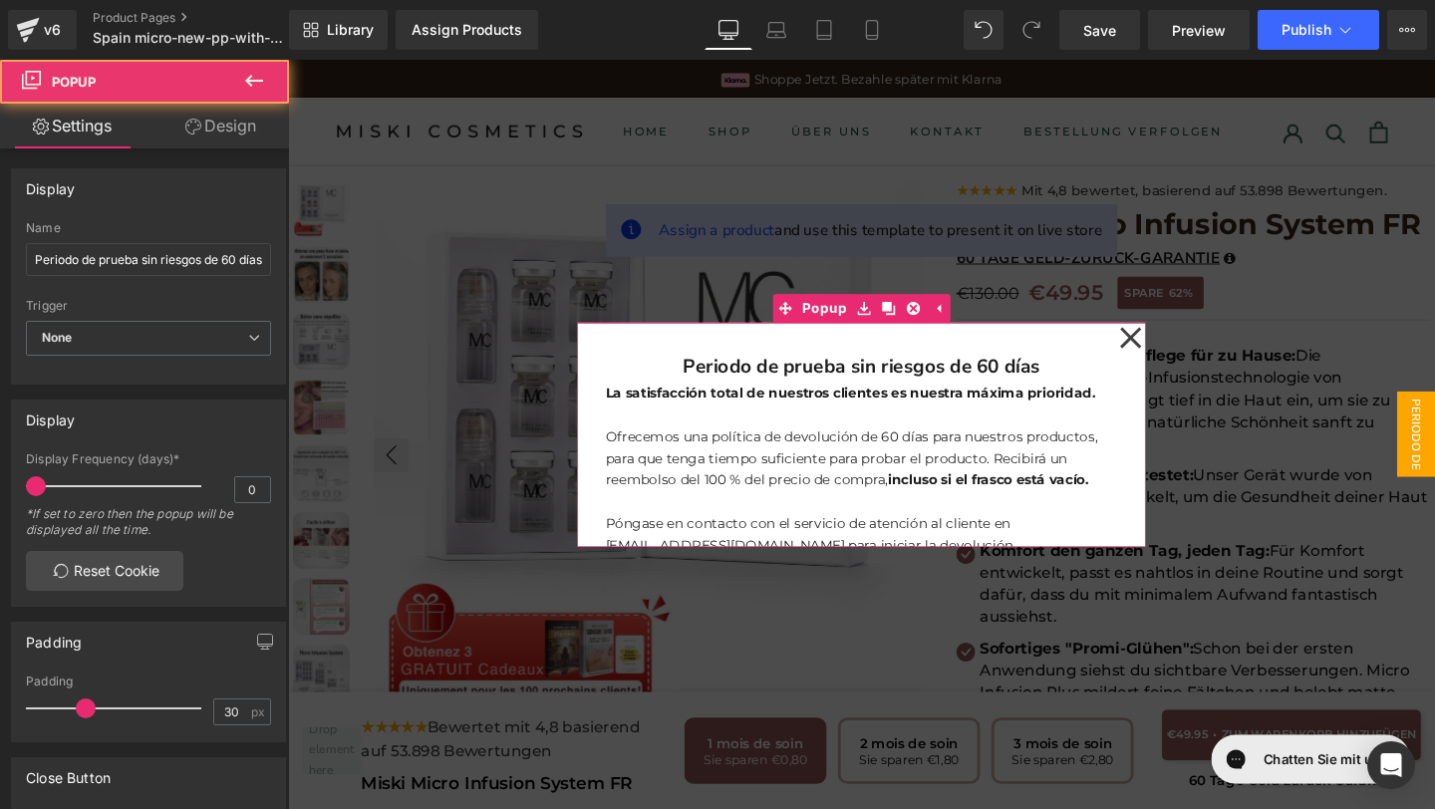
scroll to position [0, 0]
click at [1171, 356] on icon at bounding box center [1174, 352] width 22 height 22
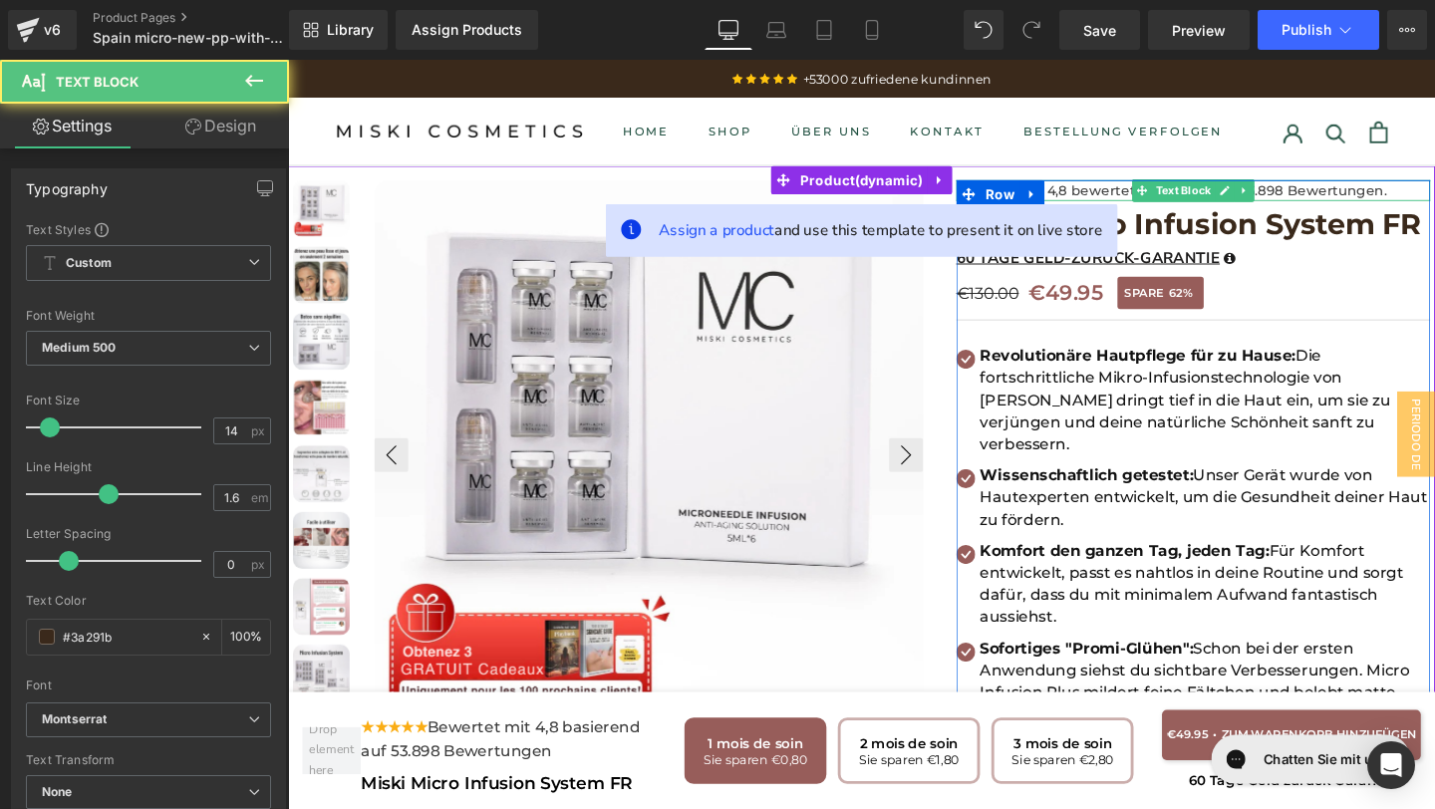
click at [1434, 199] on span "Mit 4,8 bewertet, basierend auf 53.898 Bewertungen." at bounding box center [1251, 197] width 384 height 18
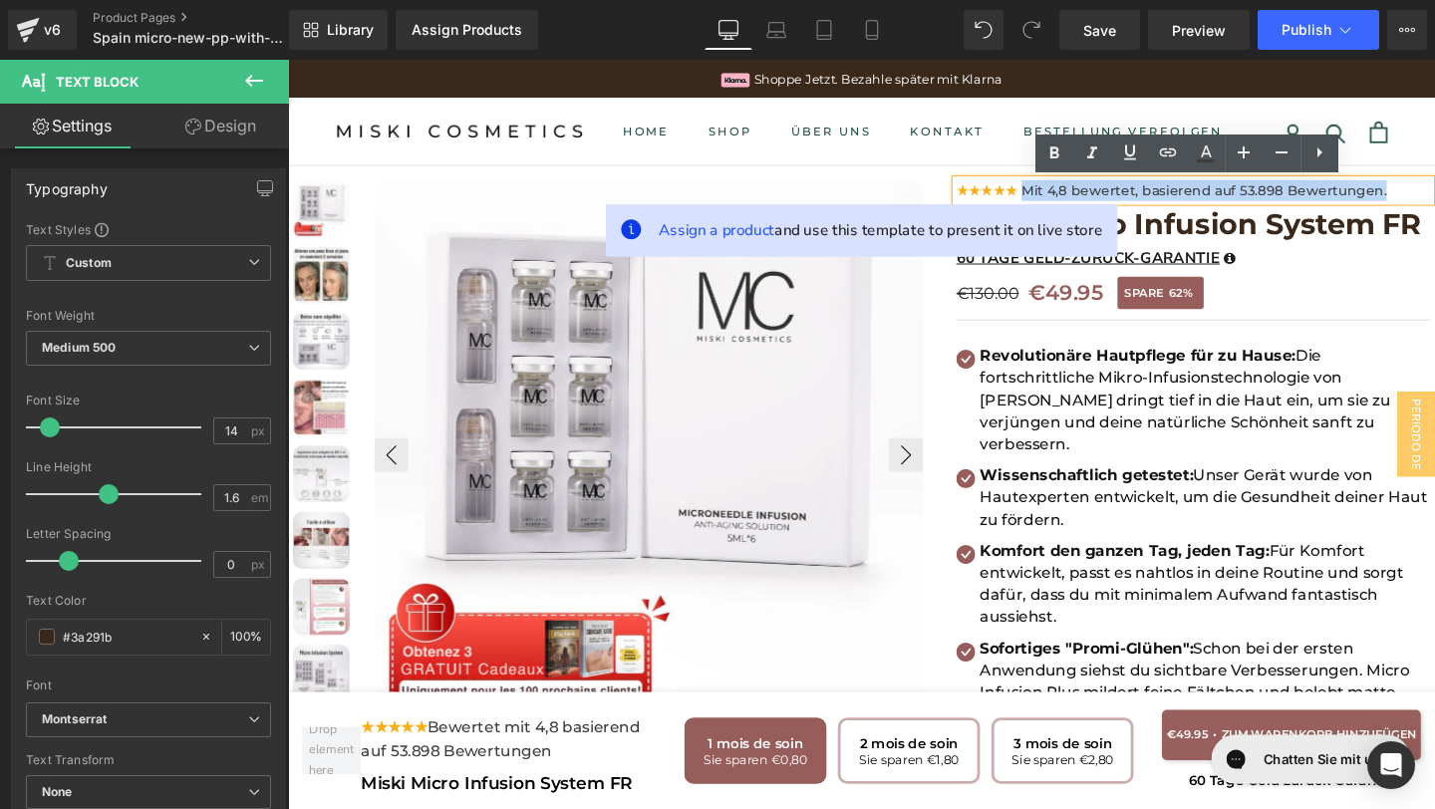
drag, startPoint x: 1452, startPoint y: 200, endPoint x: 1059, endPoint y: 199, distance: 392.6
copy span "Mit 4,8 bewertet, basierend auf 53.898 Bewertungen."
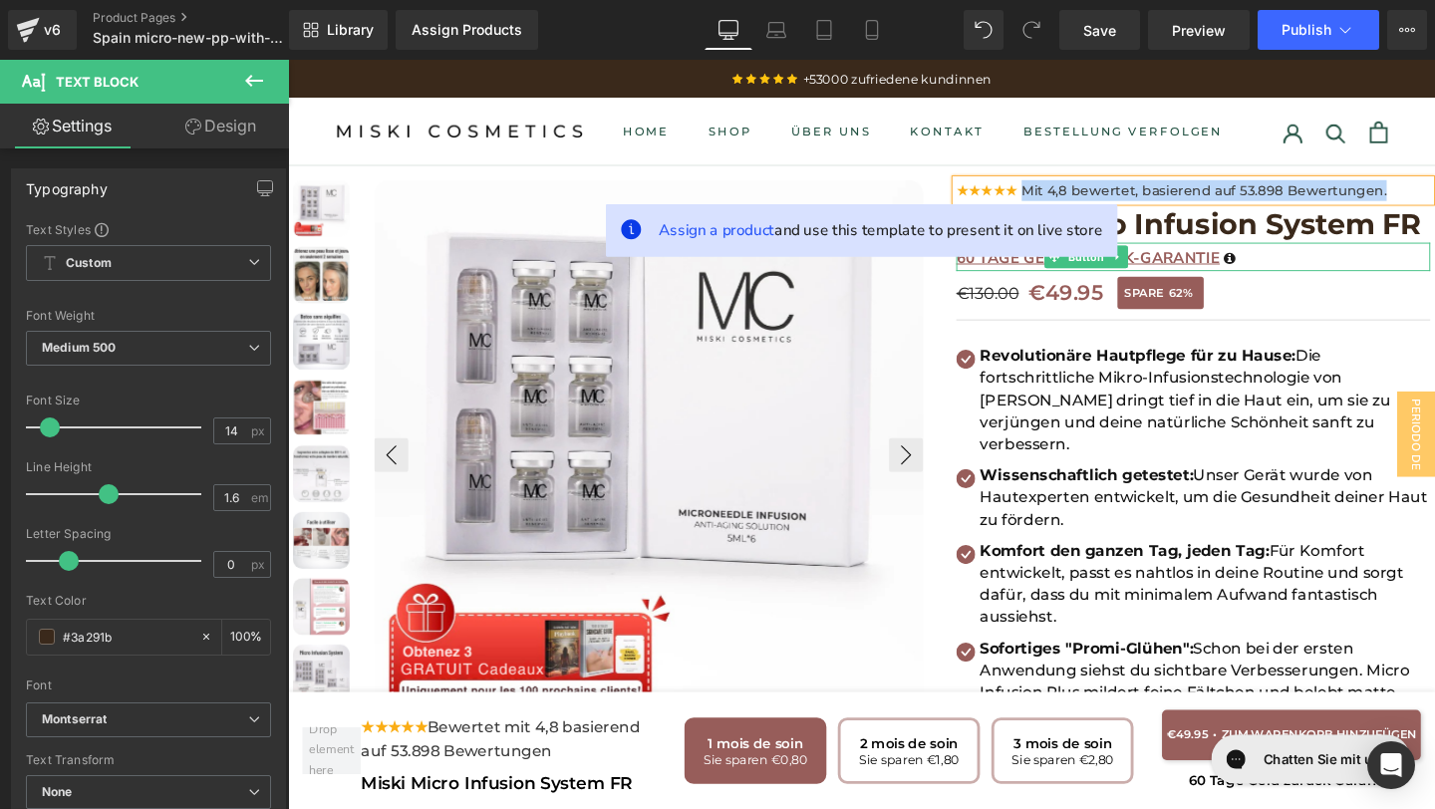
paste div
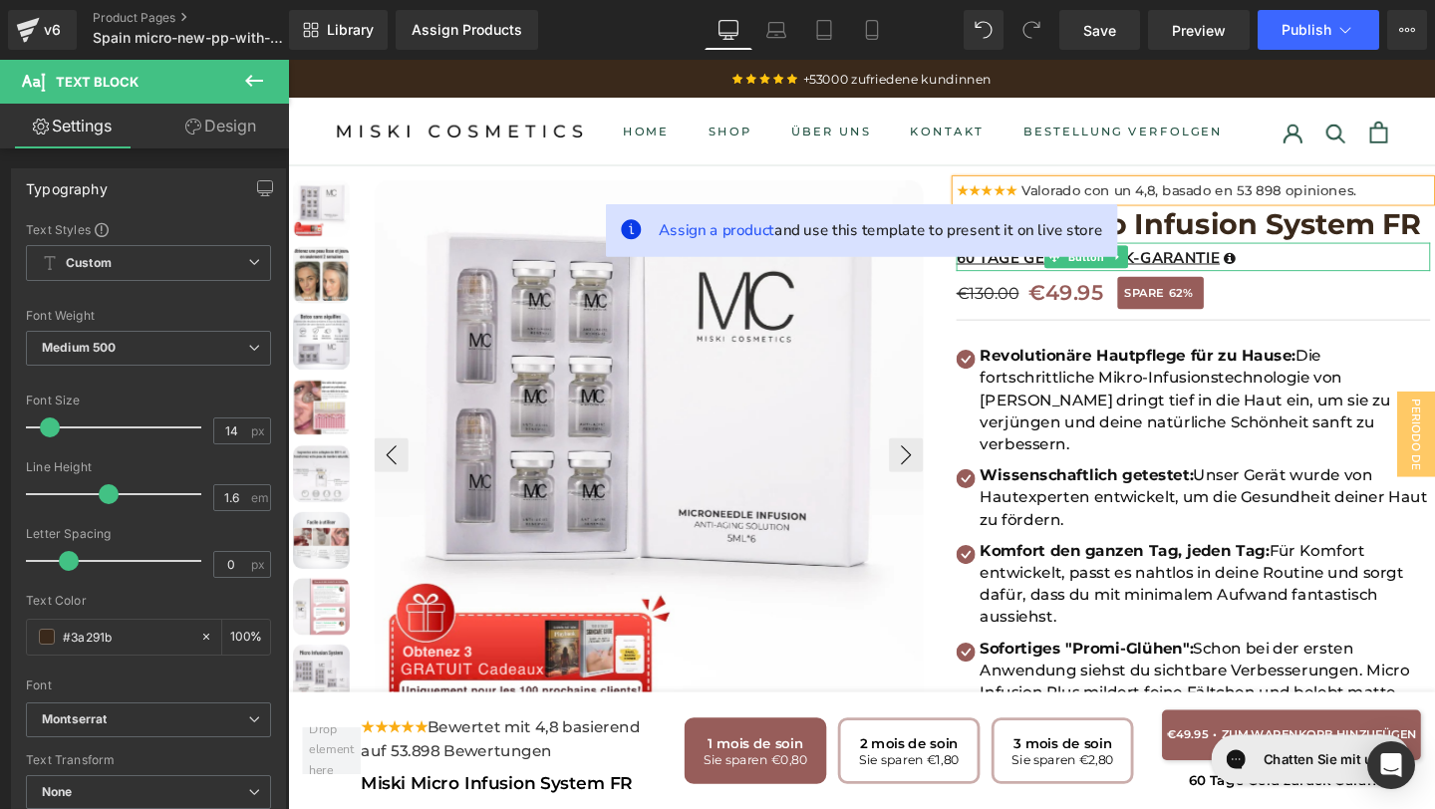
click at [1282, 270] on div "60 TAGE GELD-ZURÜCK-GARANTIE" at bounding box center [1239, 266] width 498 height 29
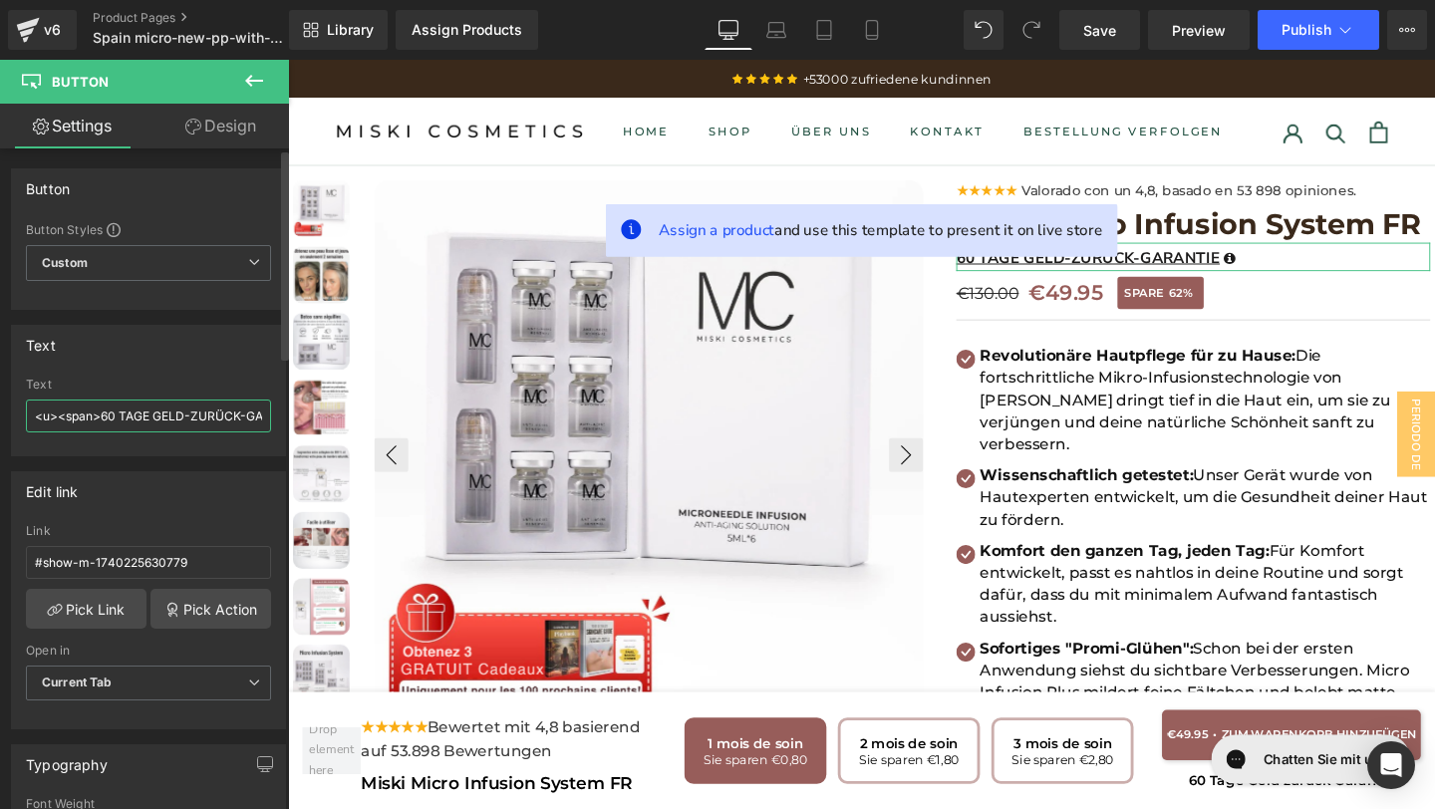
click at [101, 422] on input "<u><span>60 TAGE GELD-ZURÜCK-GARANTIE</span></u>" at bounding box center [148, 416] width 245 height 33
drag, startPoint x: 101, startPoint y: 419, endPoint x: 182, endPoint y: 415, distance: 81.9
click at [182, 415] on input "<u><span>60 TAGE GELD-ZURÜCK-GARANTIE</span></u>" at bounding box center [148, 416] width 245 height 33
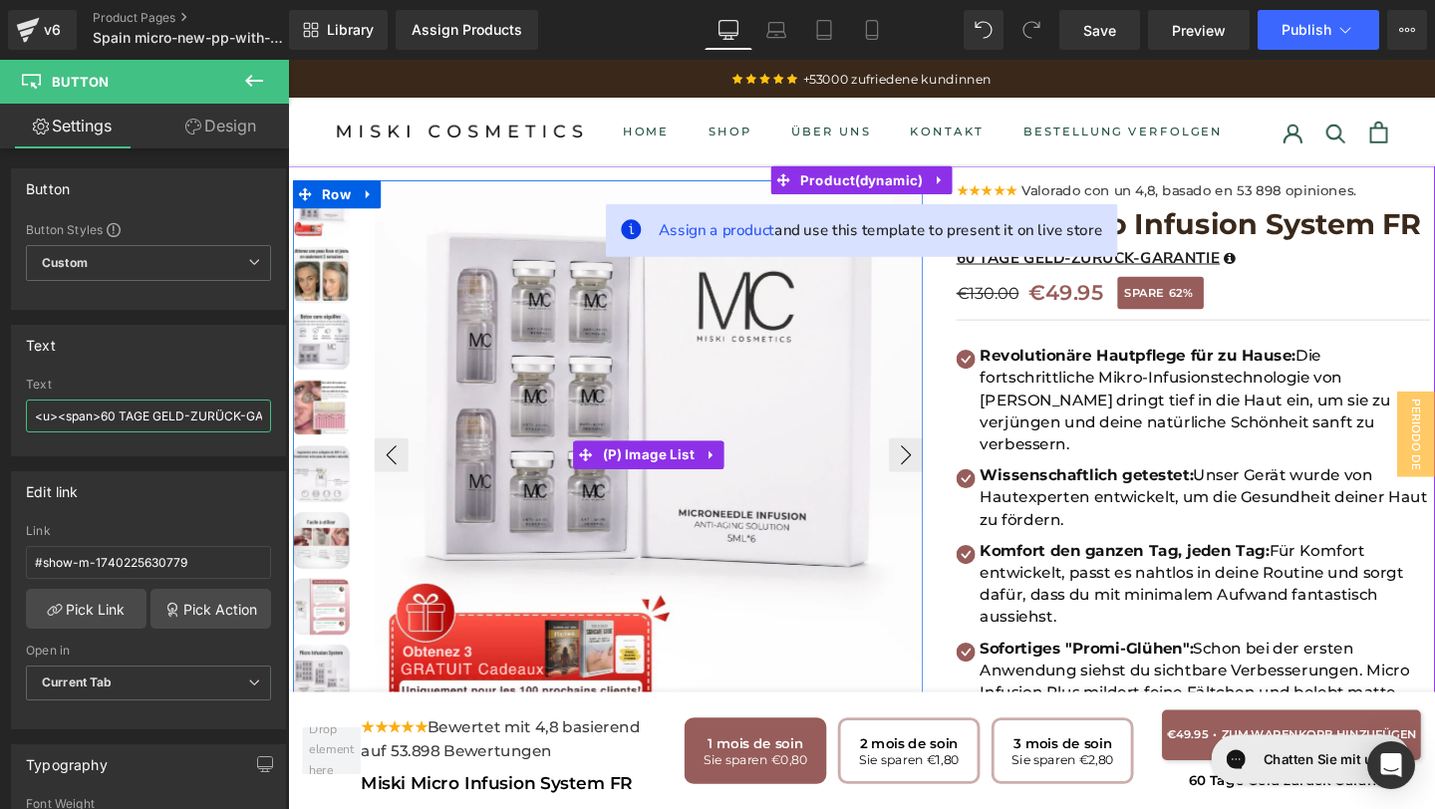
paste input "GARANTÍA DE DEVOLUCIÓN DEL DINERO DE 60 DÍAS"
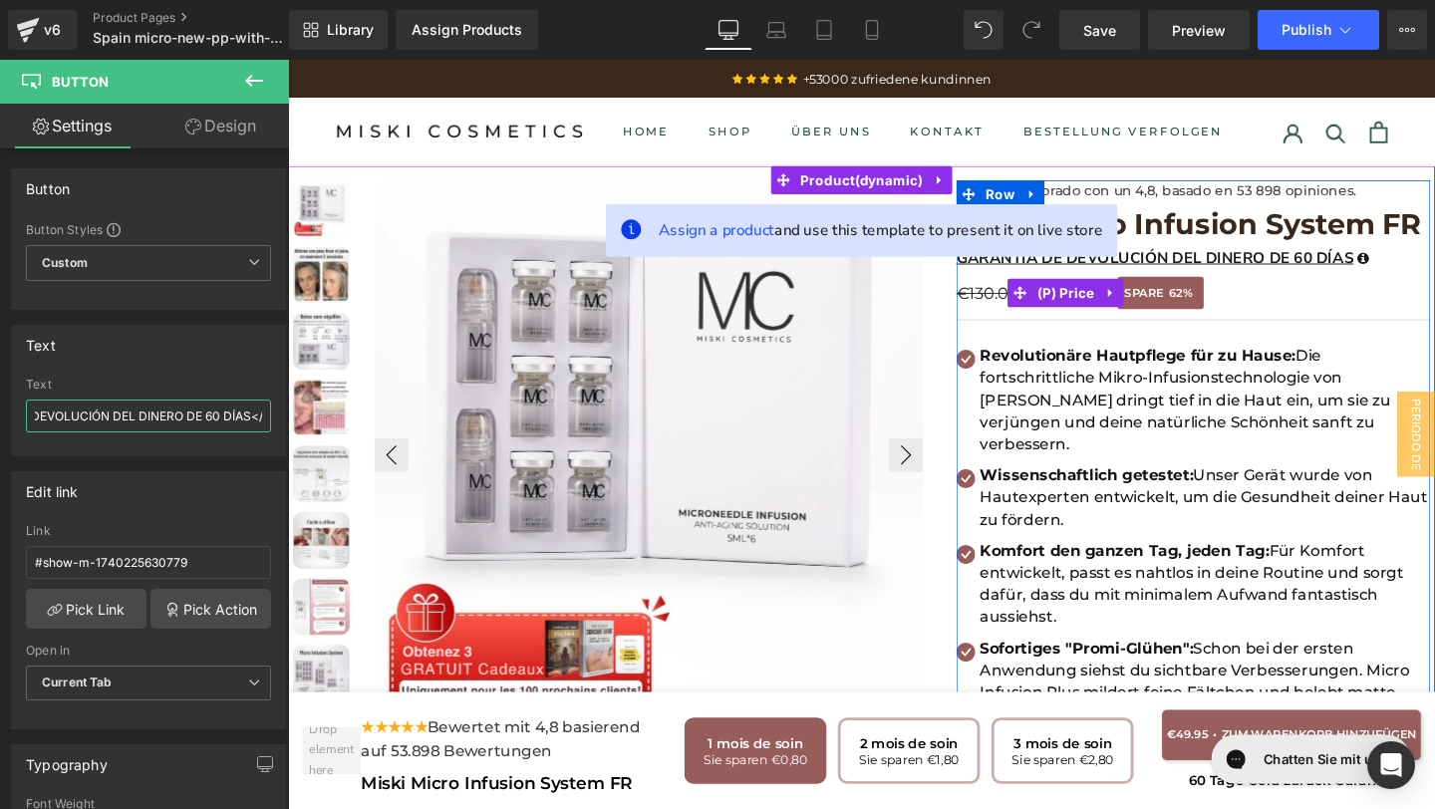
type input "<u><span>GARANTÍA DE DEVOLUCIÓN DEL DINERO DE 60 DÍAS</span></u>"
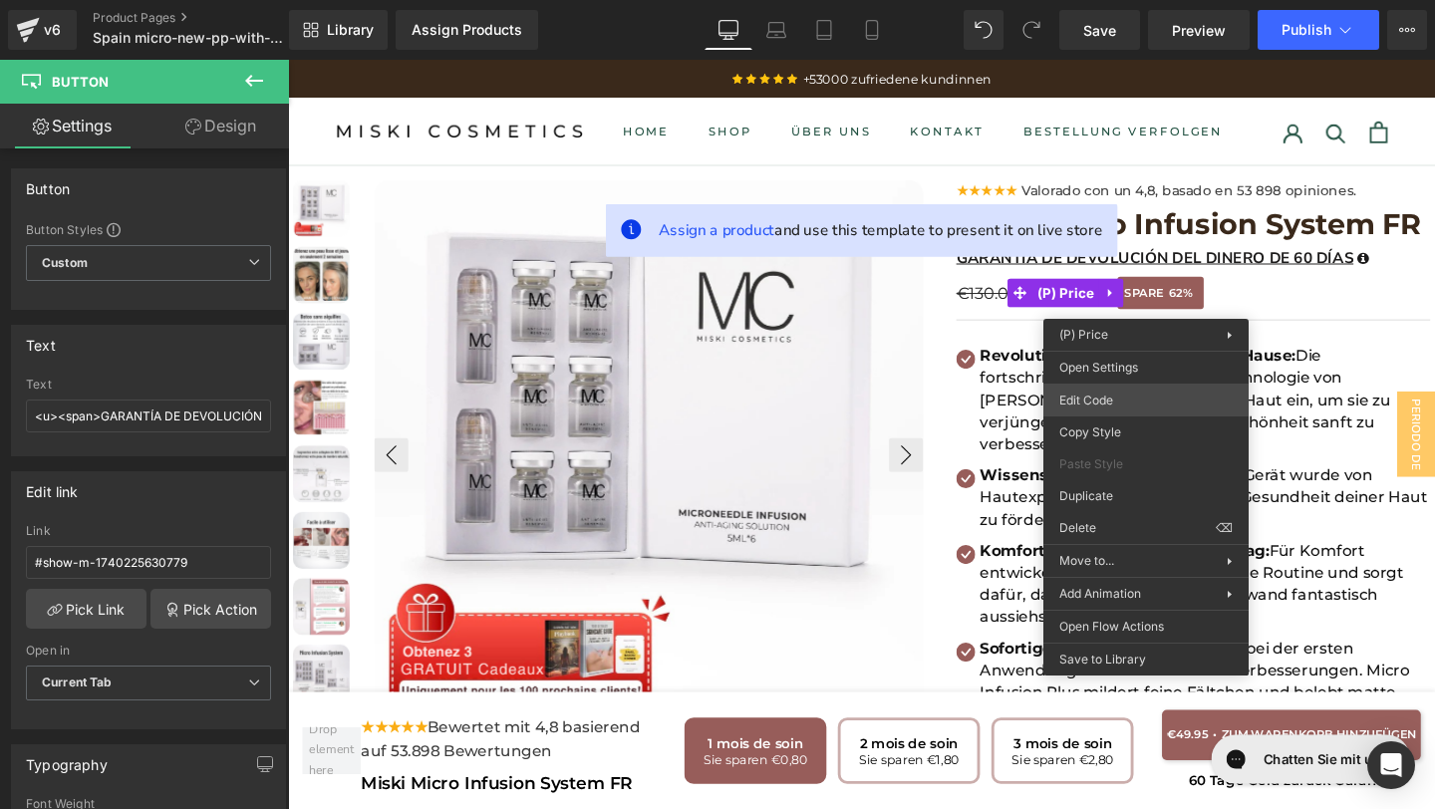
click at [1105, 0] on div "You are previewing how the will restyle your page. You can not edit Elements in…" at bounding box center [717, 0] width 1435 height 0
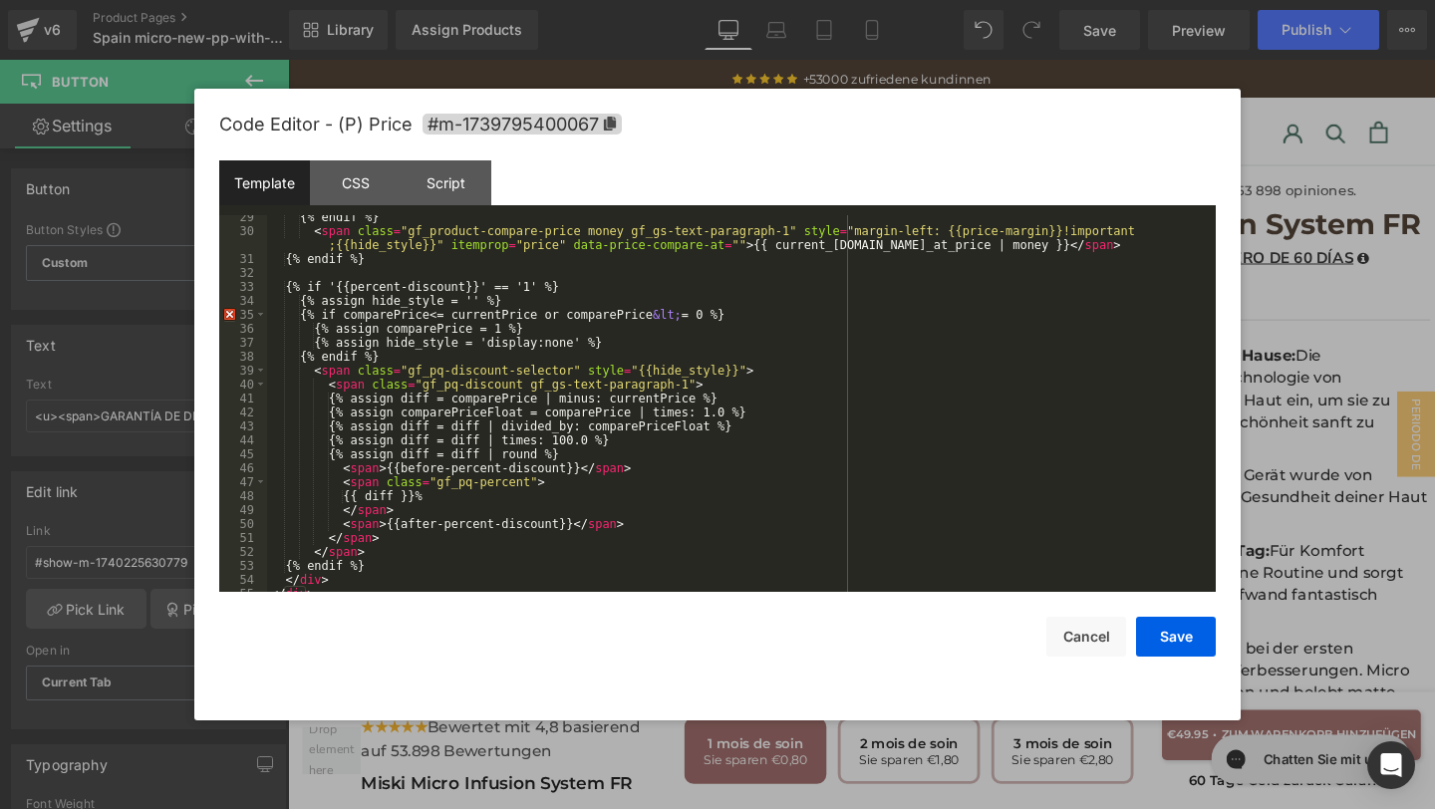
scroll to position [446, 0]
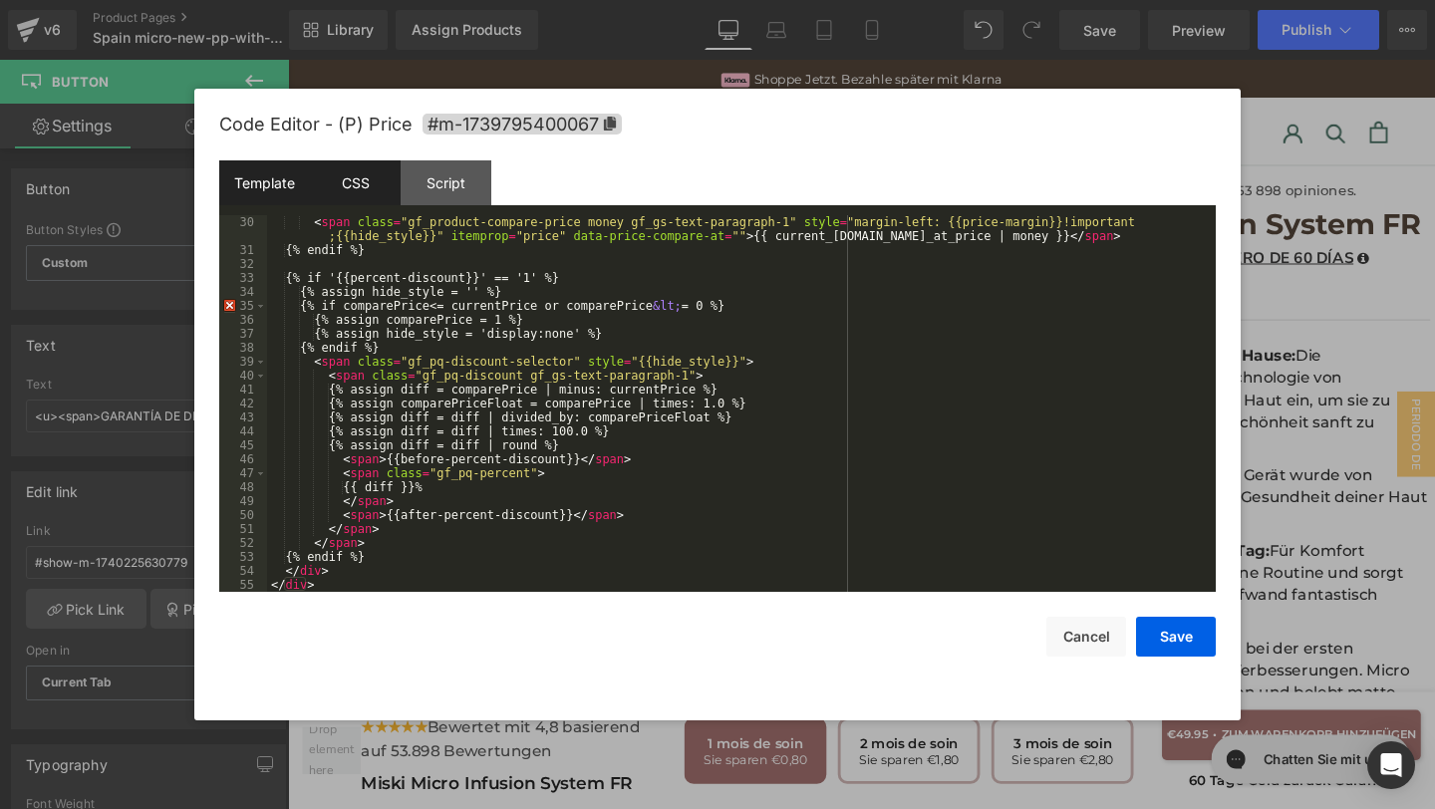
click at [364, 183] on div "CSS" at bounding box center [355, 182] width 91 height 45
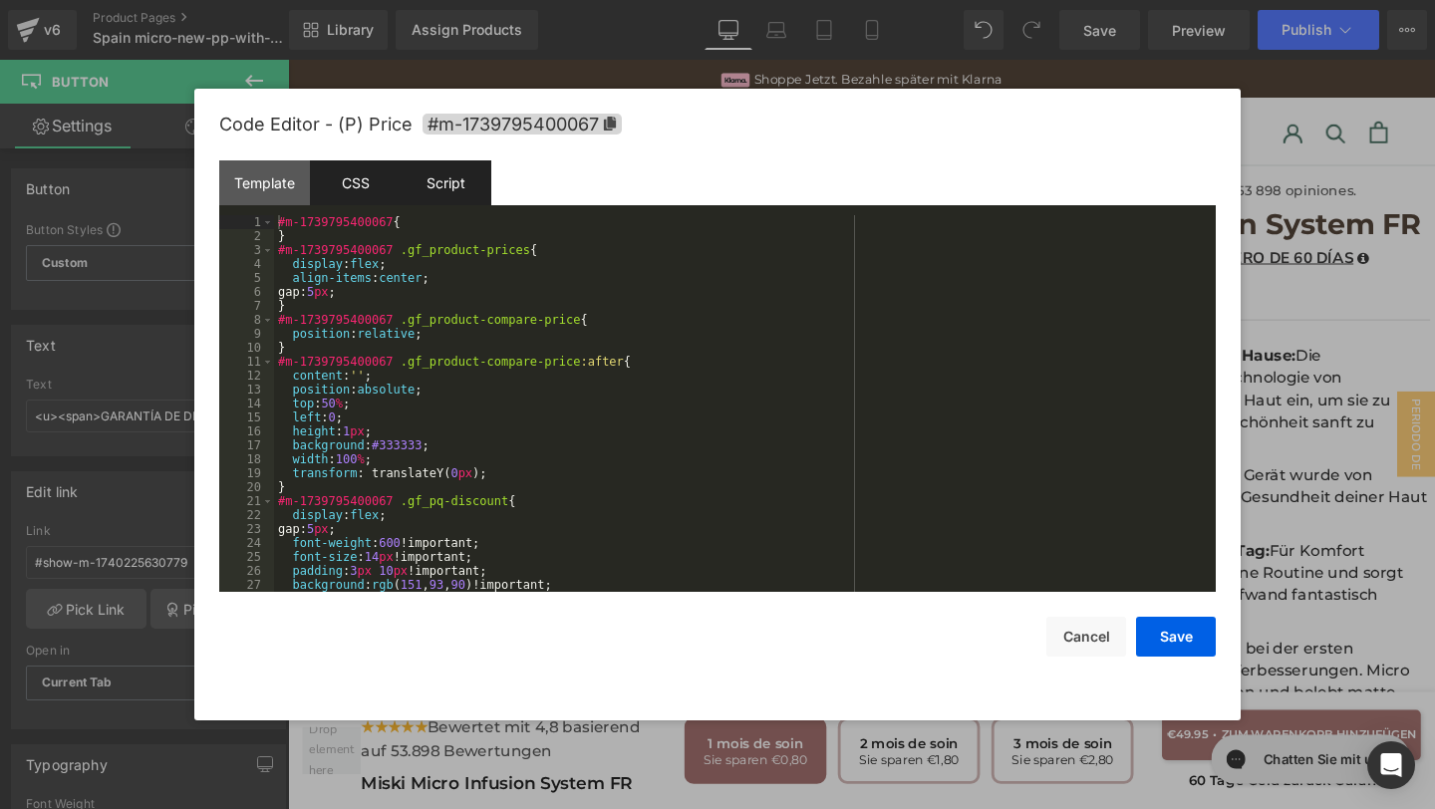
click at [425, 177] on div "Script" at bounding box center [446, 182] width 91 height 45
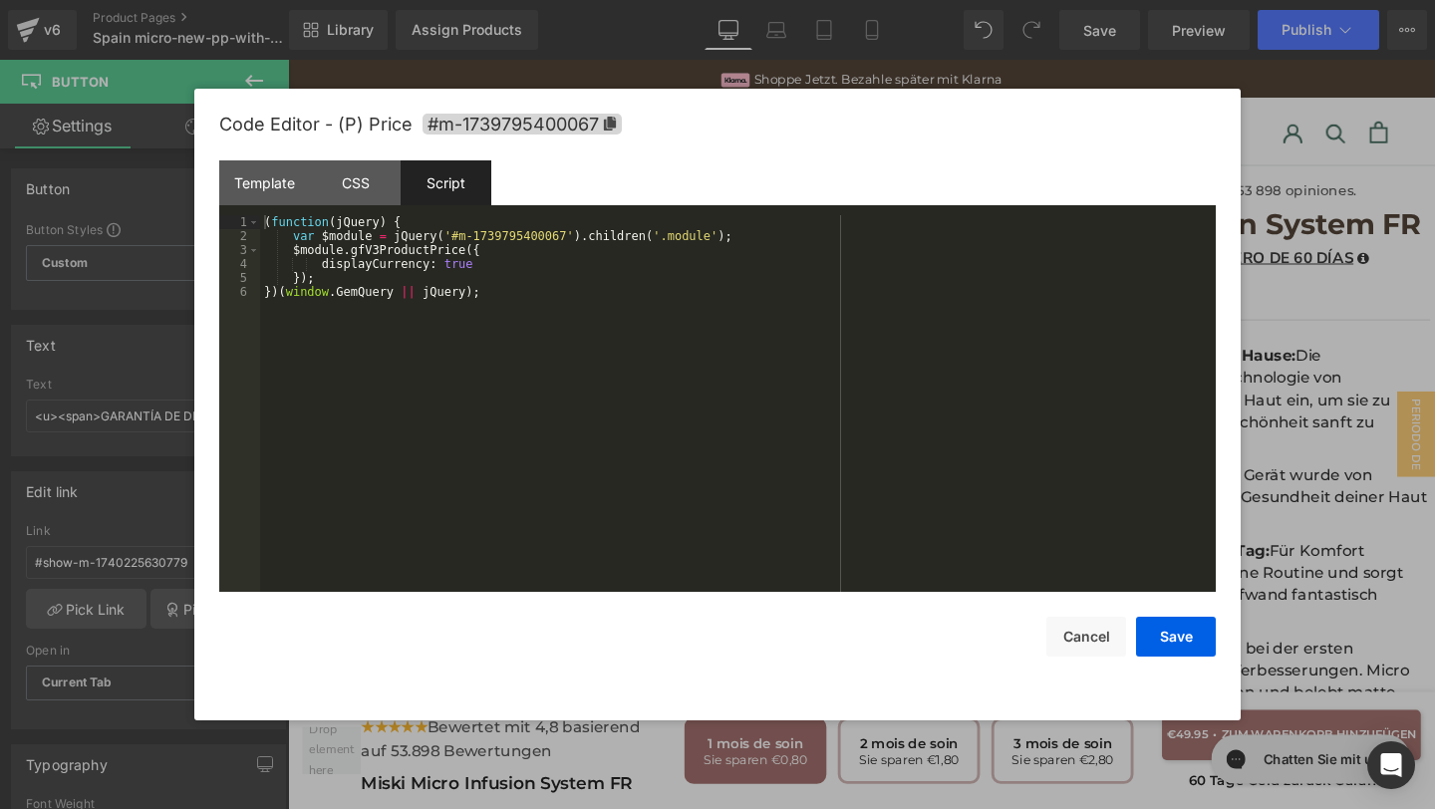
click at [1046, 608] on div "Save Cancel" at bounding box center [717, 624] width 996 height 65
click at [1051, 632] on button "Cancel" at bounding box center [1086, 637] width 80 height 40
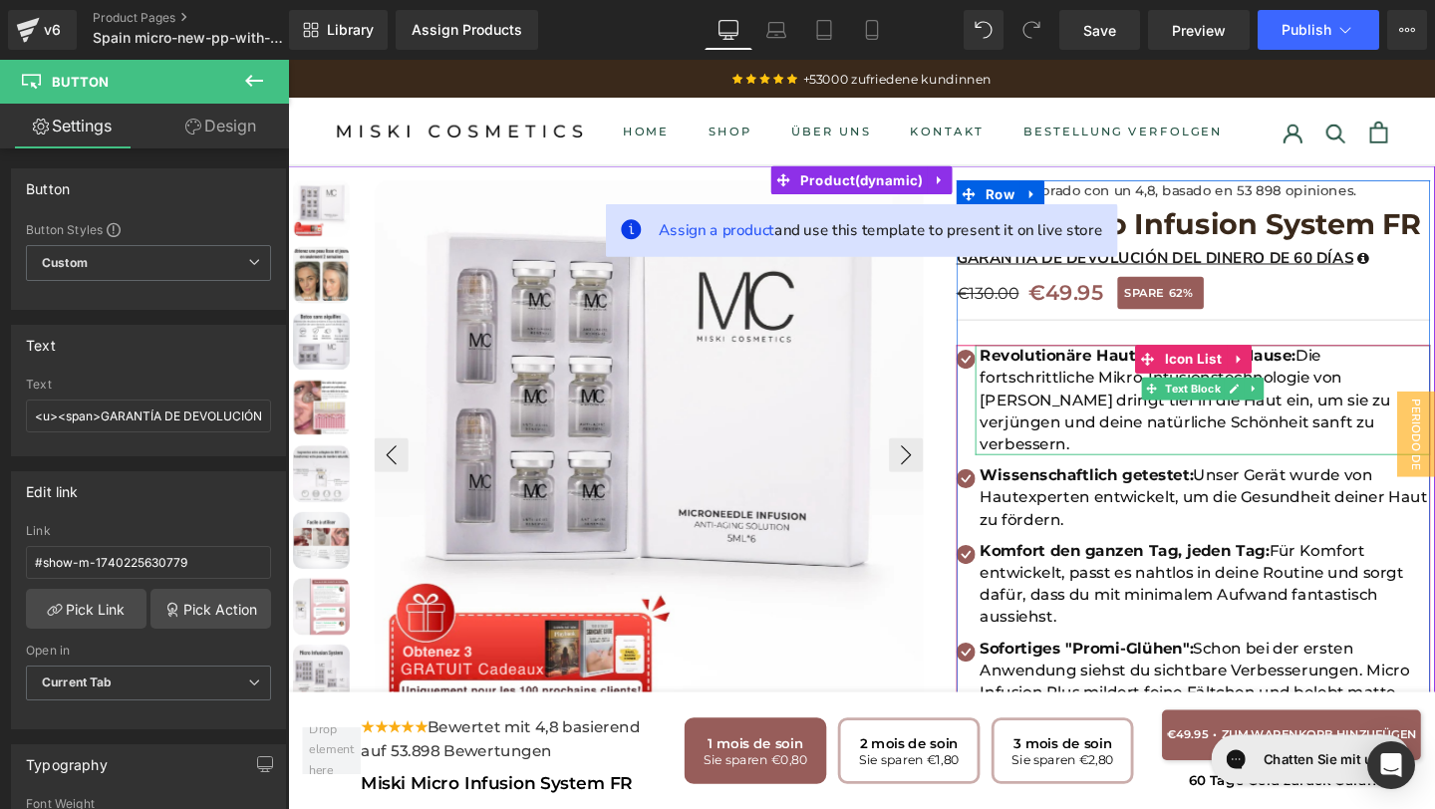
click at [1348, 439] on p "Revolutionäre Hautpflege für zu Hause: Die fortschrittliche Mikro-Infusionstech…" at bounding box center [1251, 418] width 473 height 116
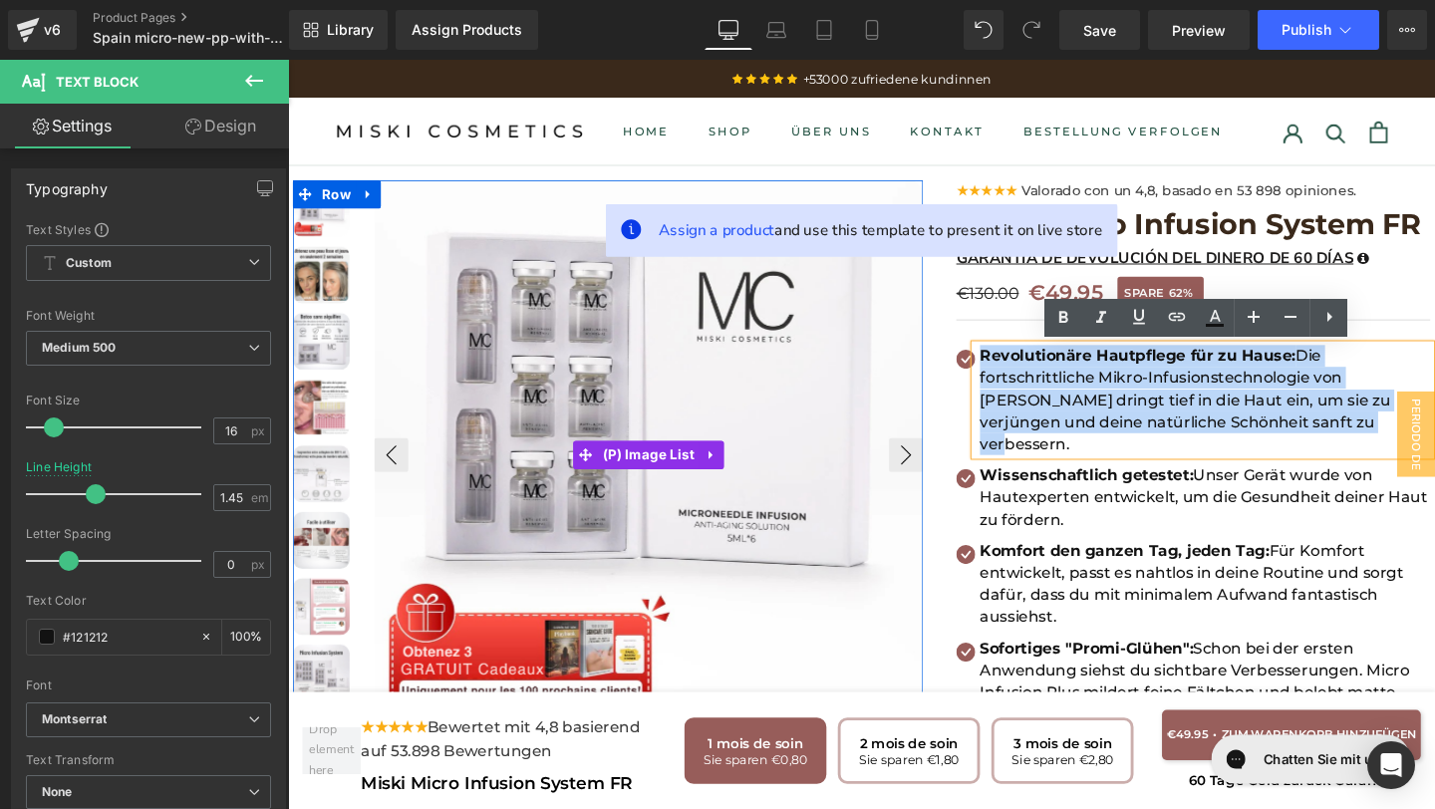
drag, startPoint x: 1357, startPoint y: 441, endPoint x: 933, endPoint y: 315, distance: 442.9
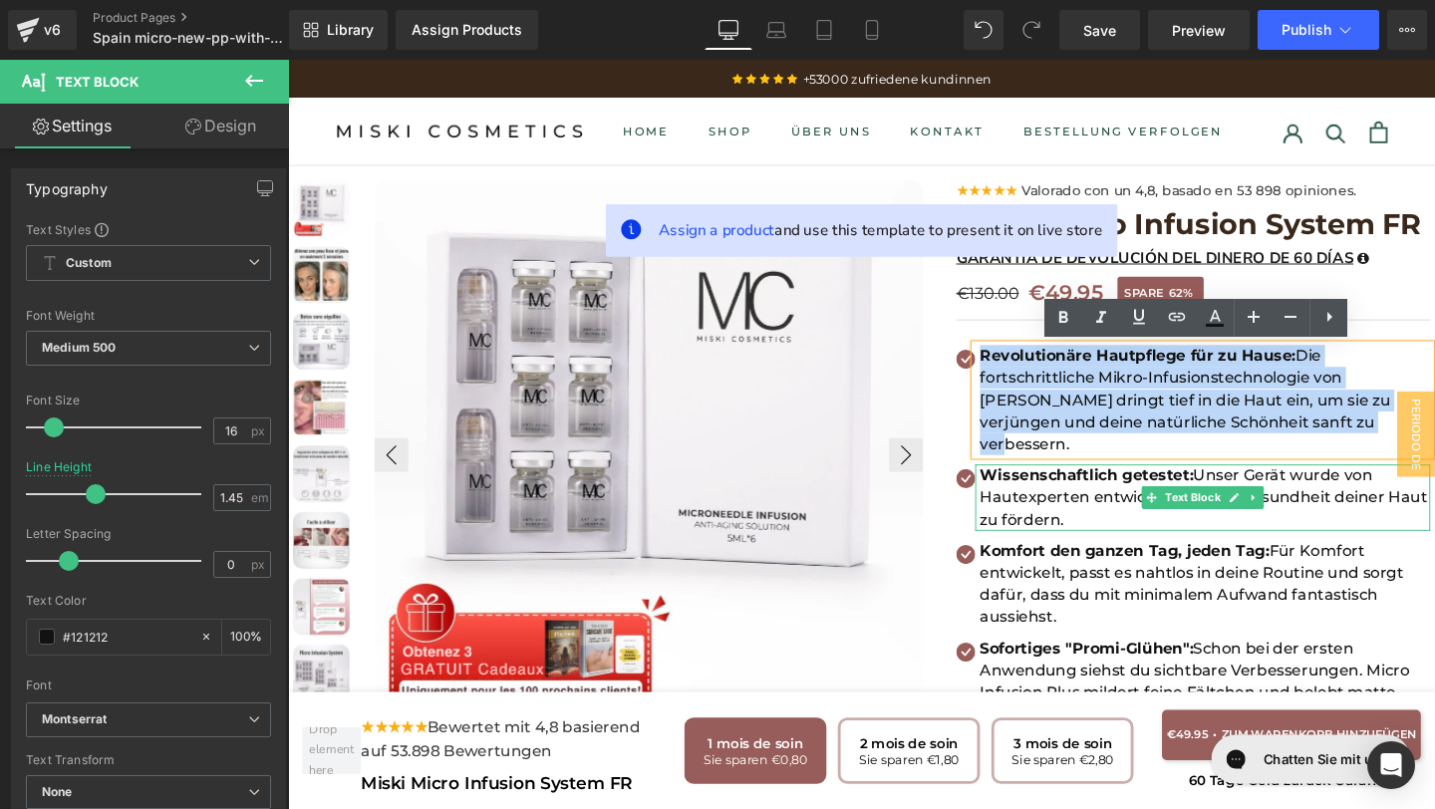
copy p "Revolutionäre Hautpflege für zu Hause: Die fortschrittliche Mikro-Infusionstech…"
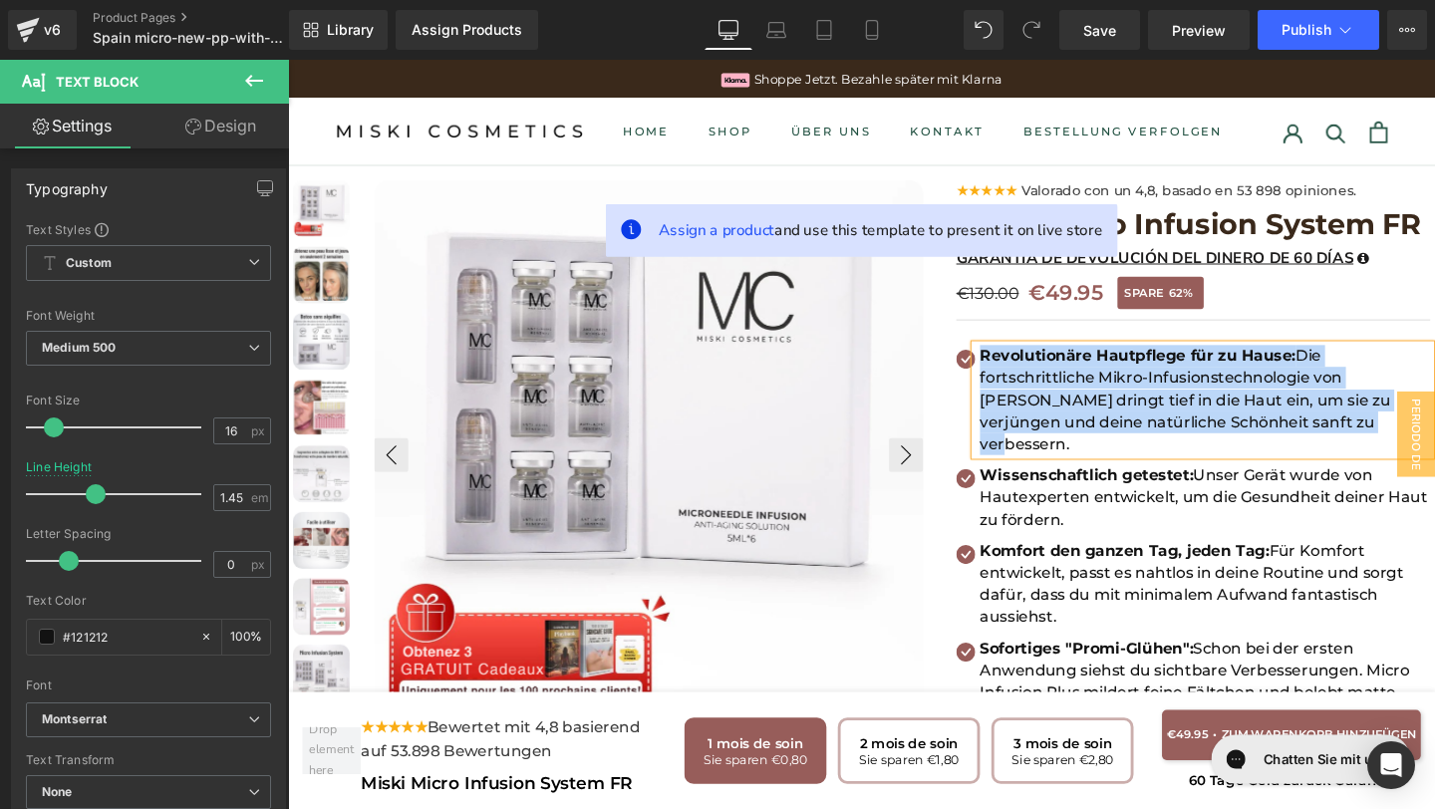
paste div
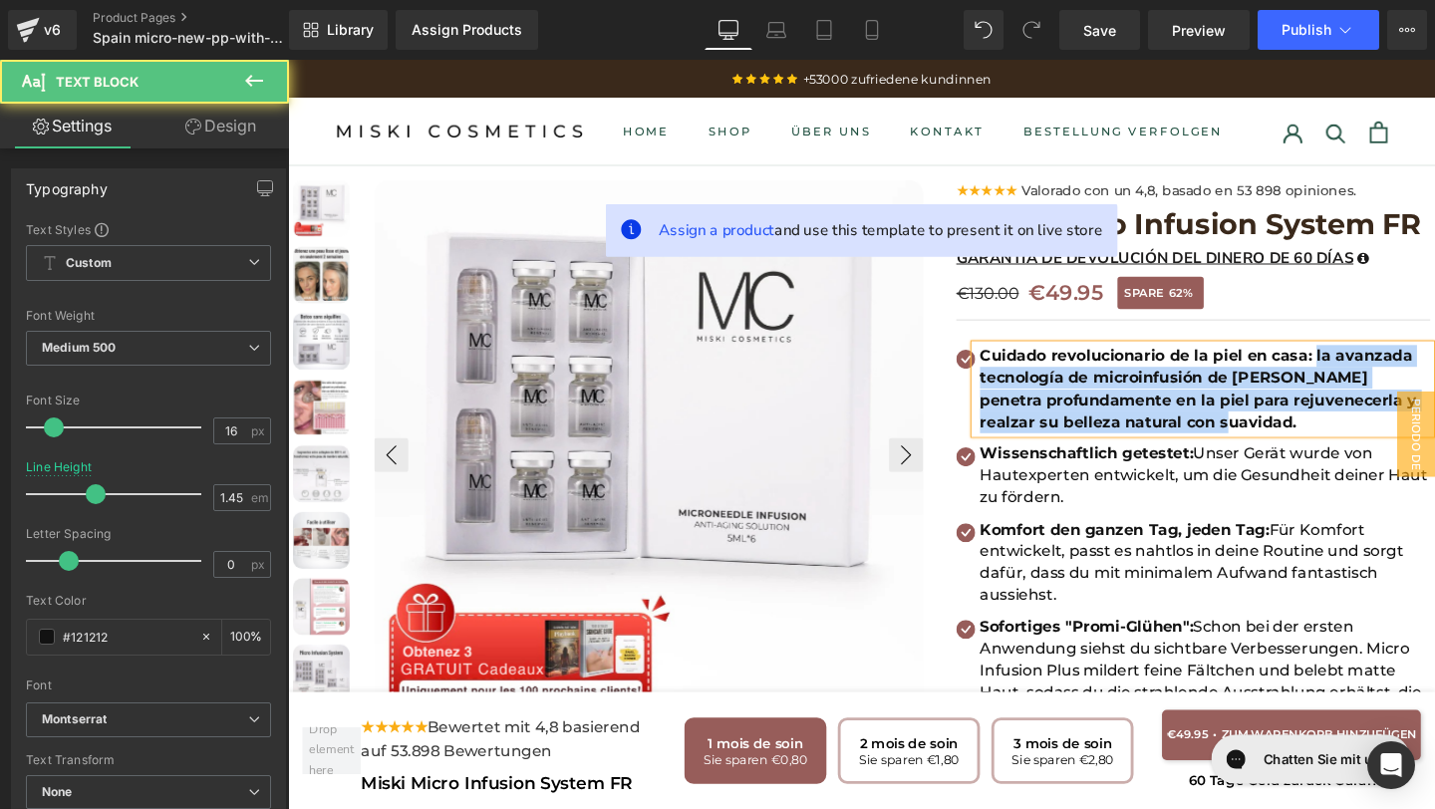
drag, startPoint x: 1367, startPoint y: 373, endPoint x: 1389, endPoint y: 437, distance: 68.4
click at [1389, 437] on p "Cuidado revolucionario de la piel en casa: la avanzada tecnología de microinfus…" at bounding box center [1251, 406] width 473 height 93
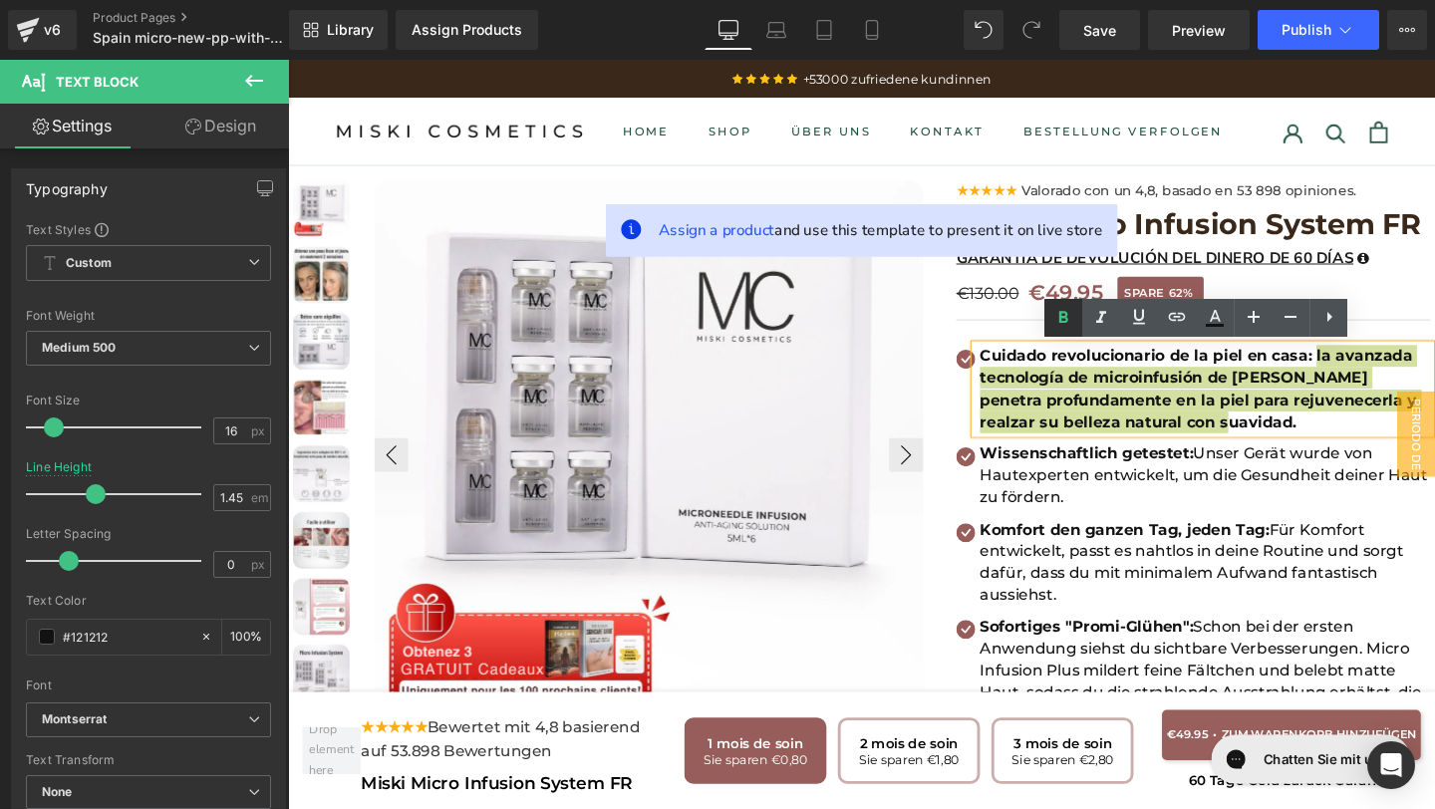
click at [1062, 308] on icon at bounding box center [1063, 318] width 24 height 24
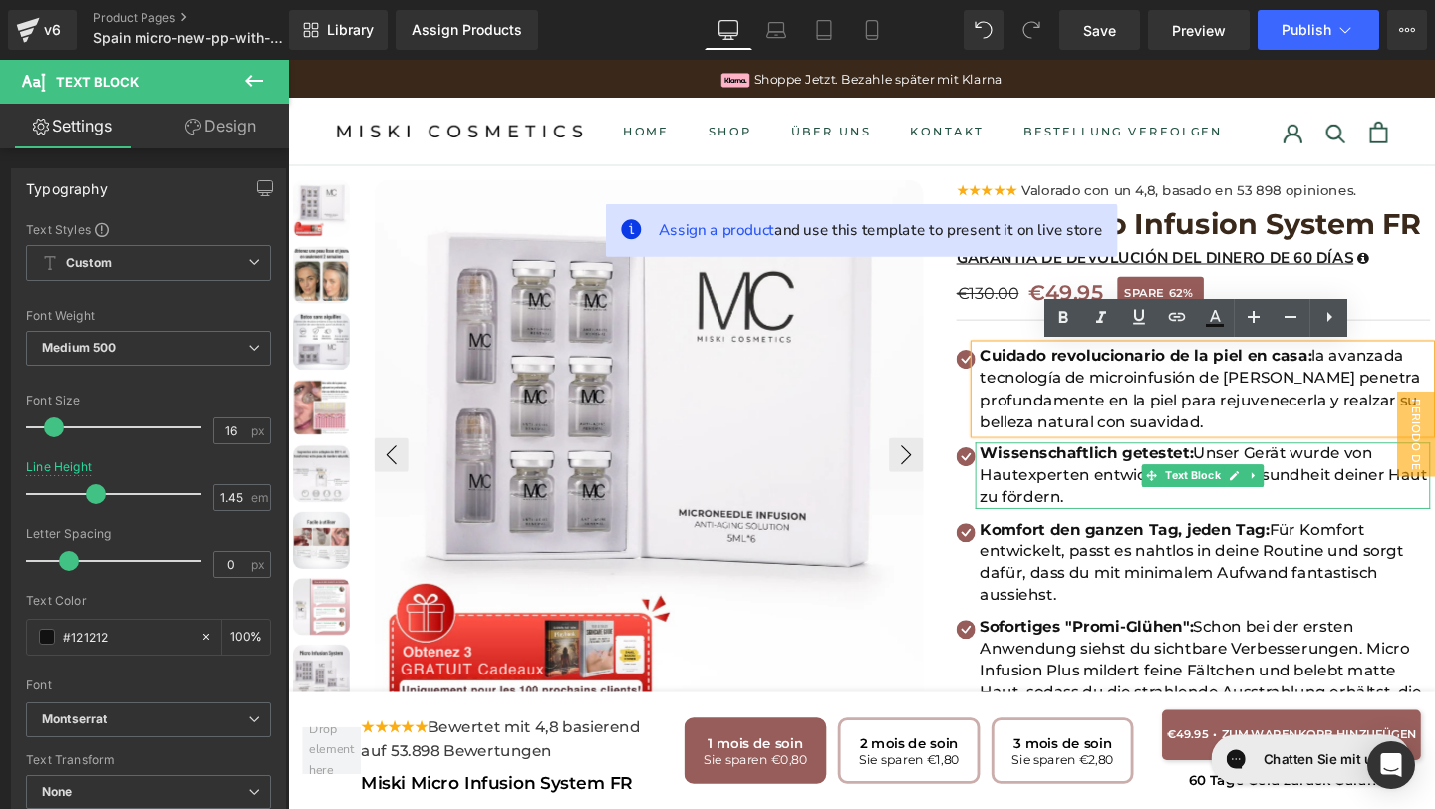
click at [1018, 479] on strong "Wissenschaftlich getestet:" at bounding box center [1127, 473] width 224 height 19
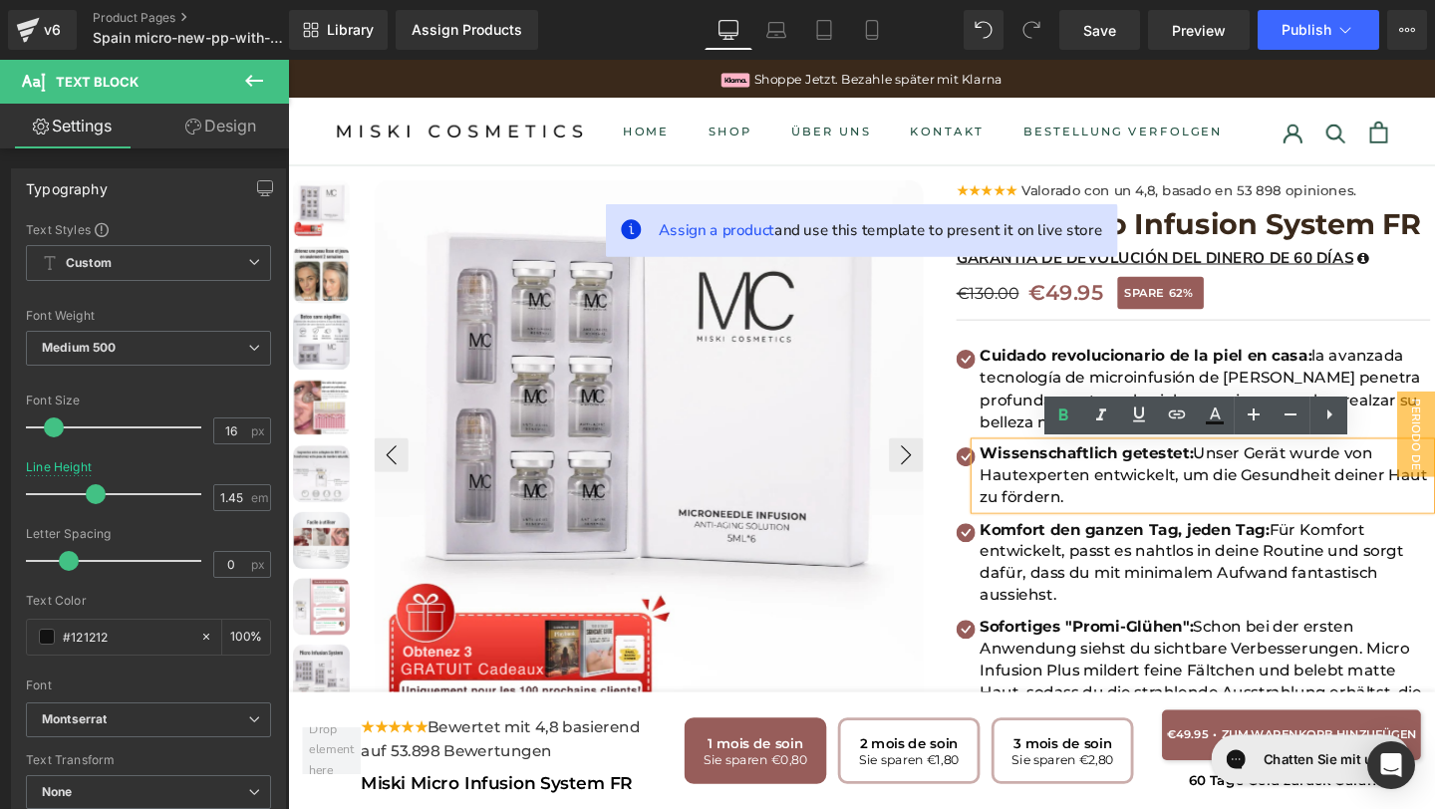
drag, startPoint x: 1018, startPoint y: 479, endPoint x: 1136, endPoint y: 522, distance: 125.1
click at [1137, 524] on p "Wissenschaftlich getestet: Unser Gerät wurde von Hautexperten entwickelt, um di…" at bounding box center [1251, 497] width 473 height 70
copy p "Wissenschaftlich getestet: Unser Gerät wurde von Hautexperten entwickelt, um di…"
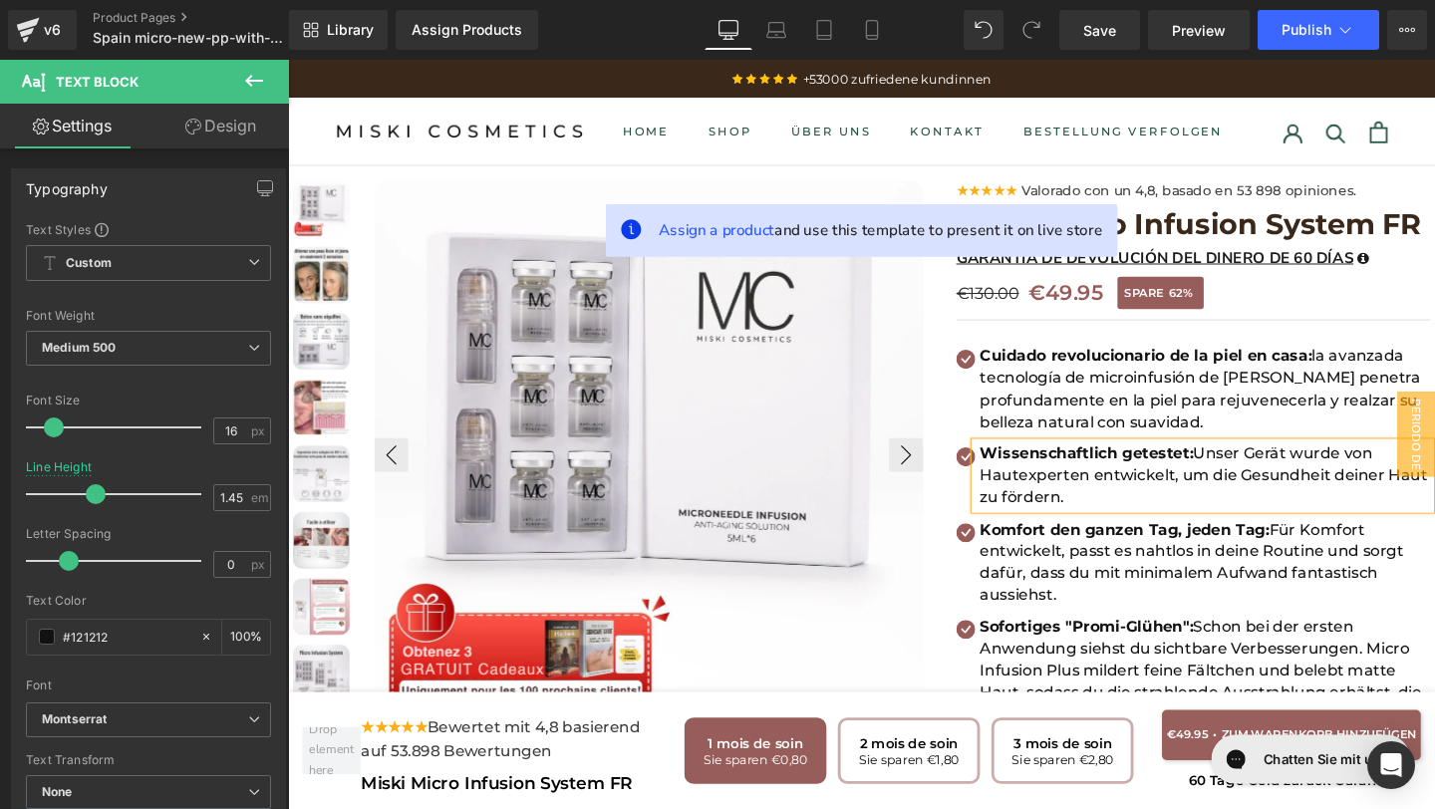
paste div
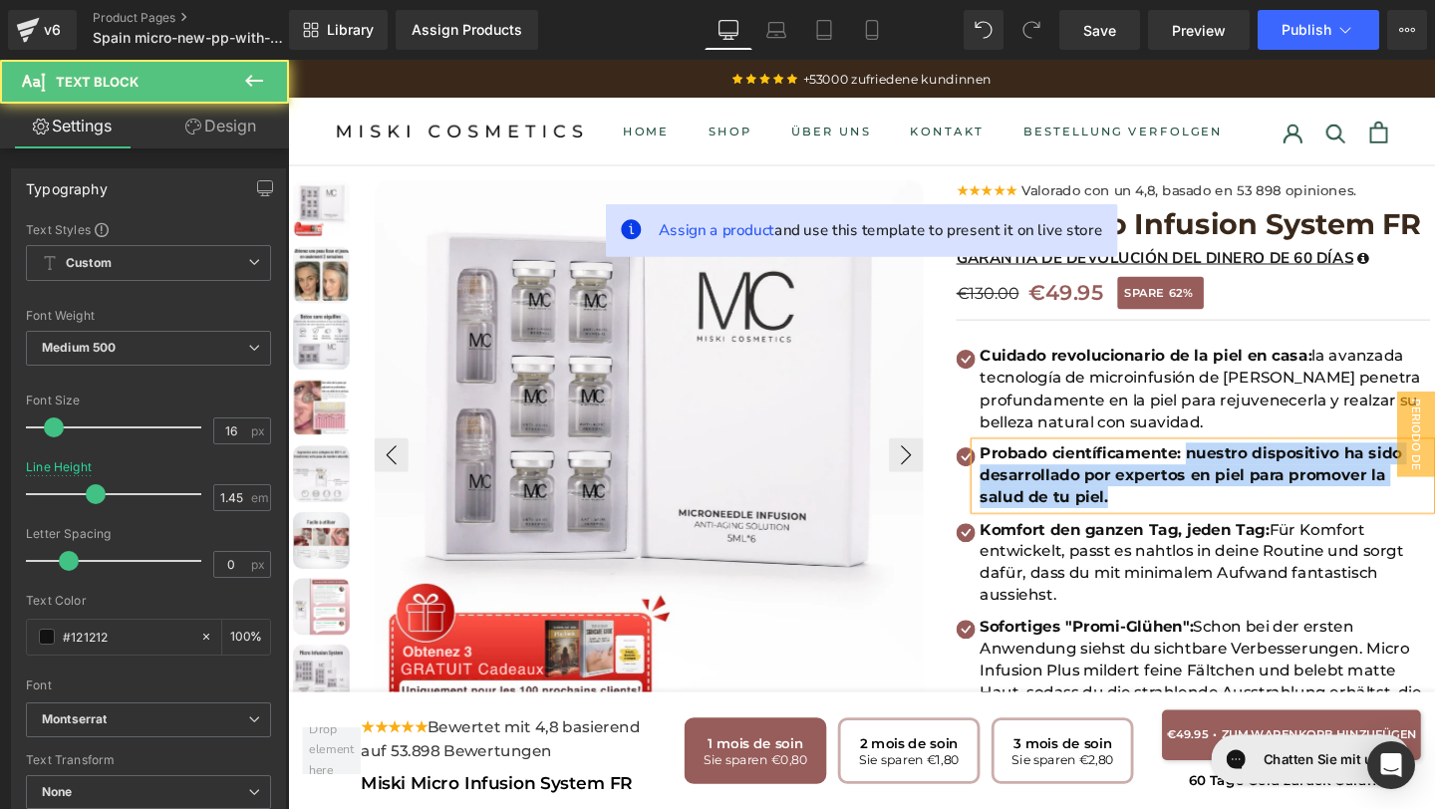
drag, startPoint x: 1231, startPoint y: 477, endPoint x: 1248, endPoint y: 516, distance: 42.4
click at [1248, 516] on p "Probado científicamente: nuestro dispositivo ha sido desarrollado por expertos …" at bounding box center [1251, 497] width 473 height 70
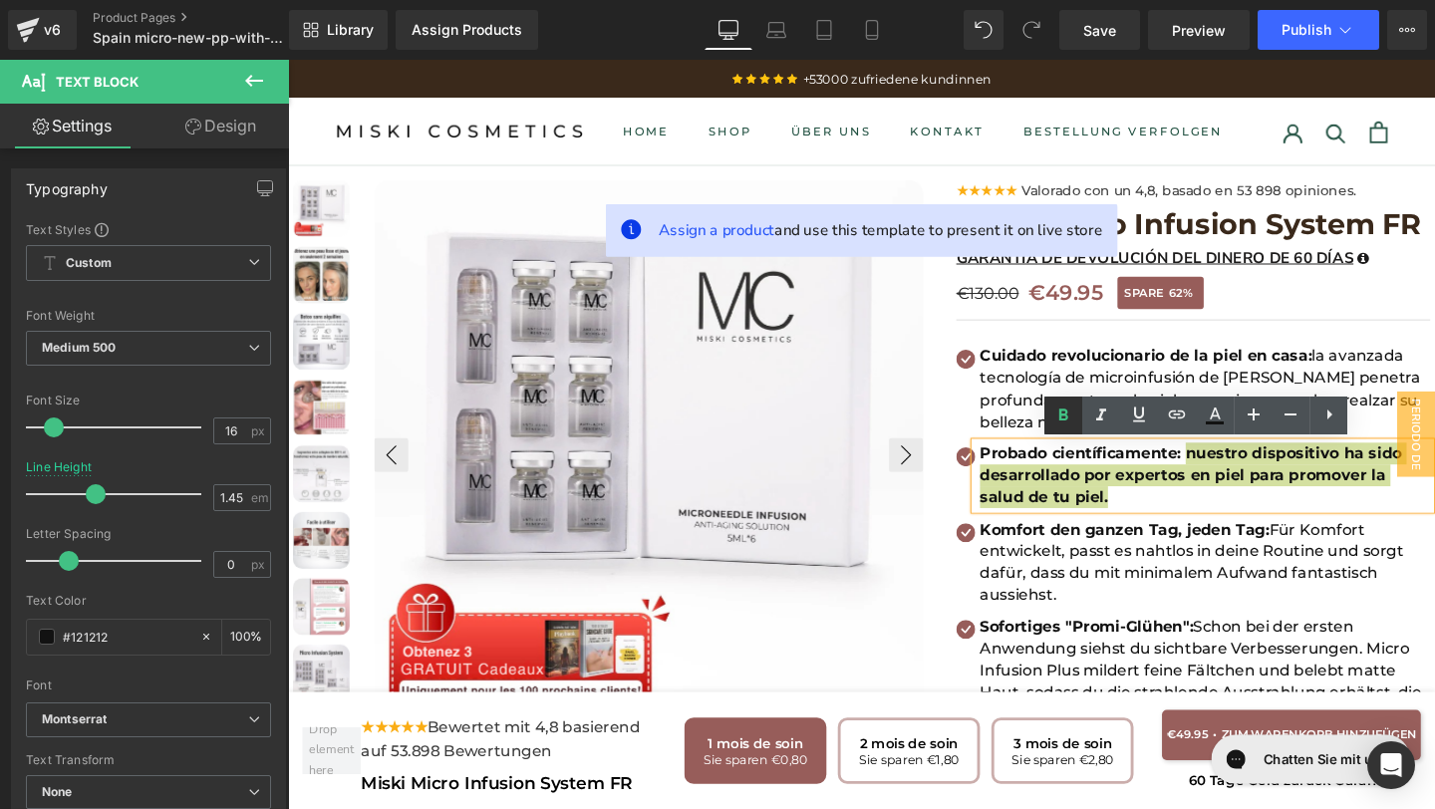
click at [1077, 430] on link at bounding box center [1063, 416] width 38 height 38
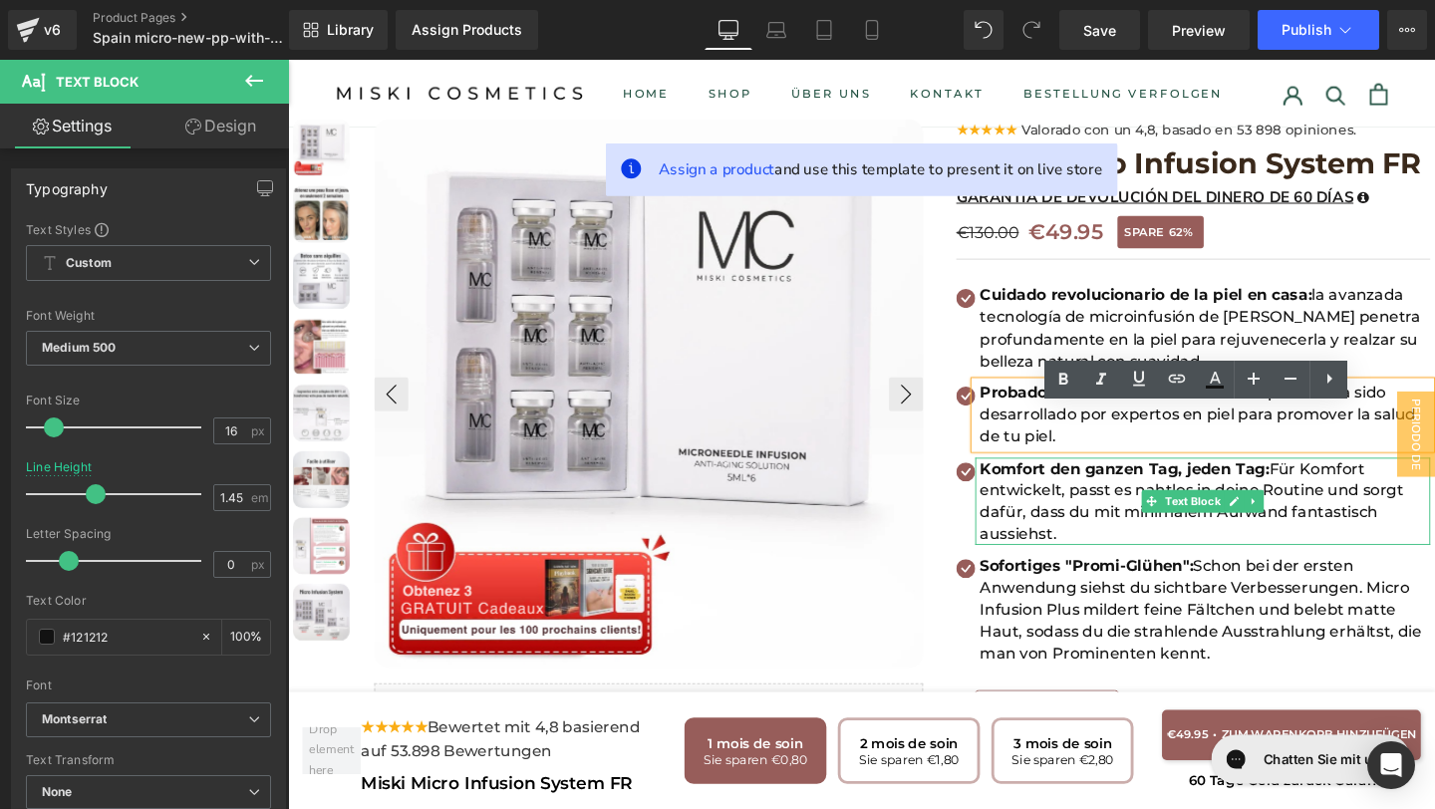
scroll to position [72, 0]
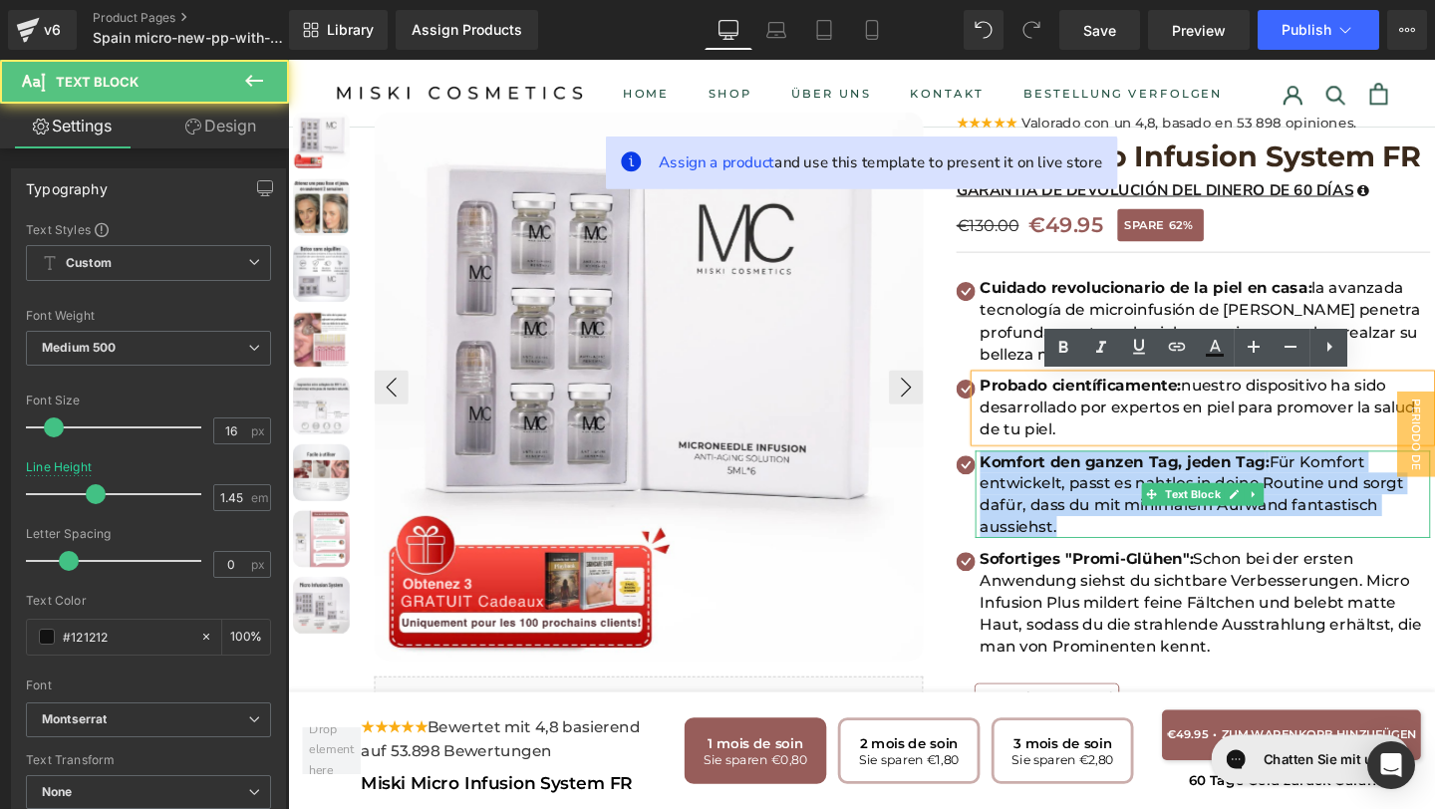
drag, startPoint x: 1115, startPoint y: 548, endPoint x: 1018, endPoint y: 484, distance: 115.8
click at [1017, 484] on p "Komfort den ganzen Tag, jeden Tag : Für Komfort entwickelt, passt es nahtlos in…" at bounding box center [1251, 516] width 473 height 93
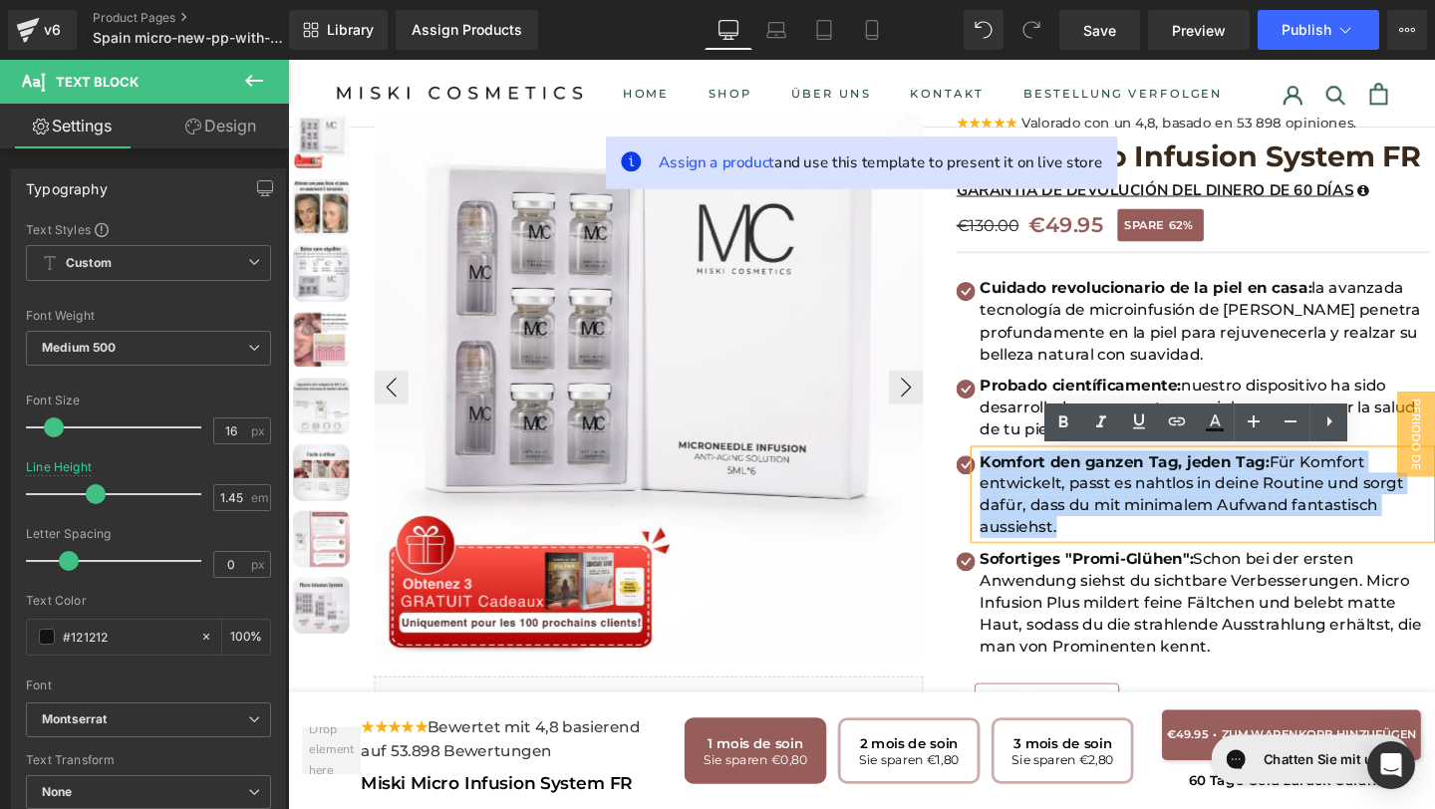
copy p "Komfort den ganzen Tag, jeden Tag : Für Komfort entwickelt, passt es nahtlos in…"
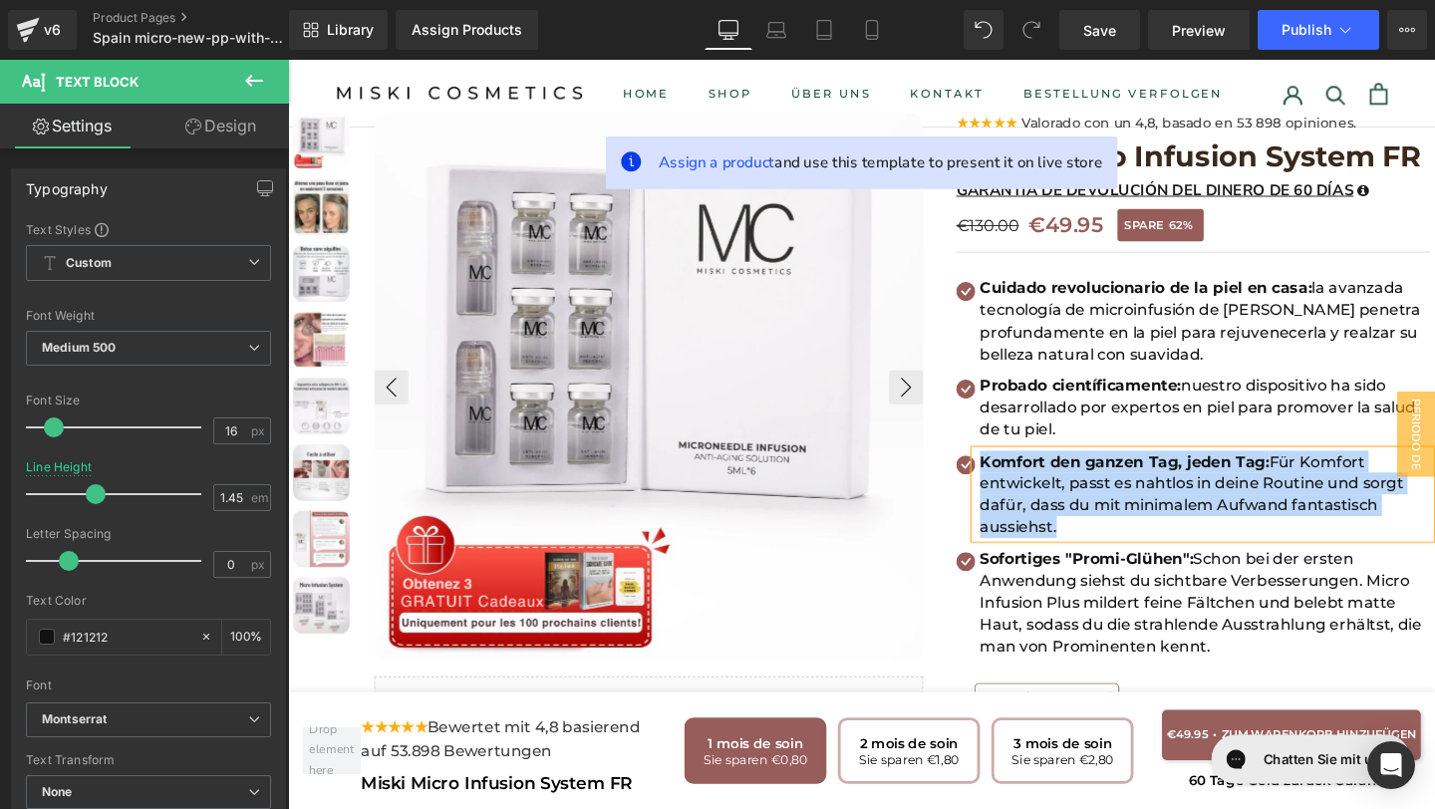
paste div
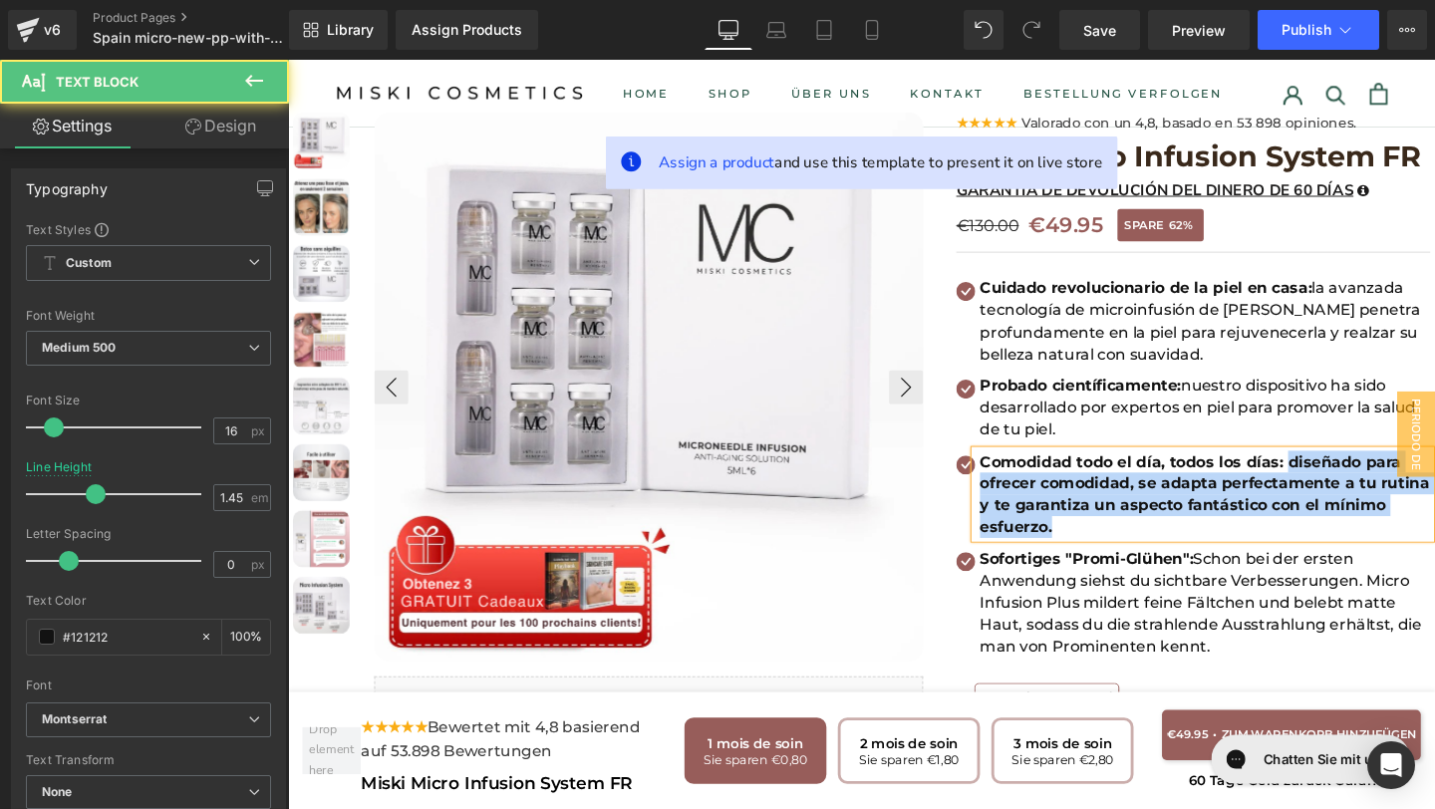
drag, startPoint x: 1335, startPoint y: 481, endPoint x: 1382, endPoint y: 561, distance: 92.5
click at [1383, 563] on div "Comodidad todo el día, todos los días: diseñado para ofrecer comodidad, se adap…" at bounding box center [1249, 516] width 478 height 93
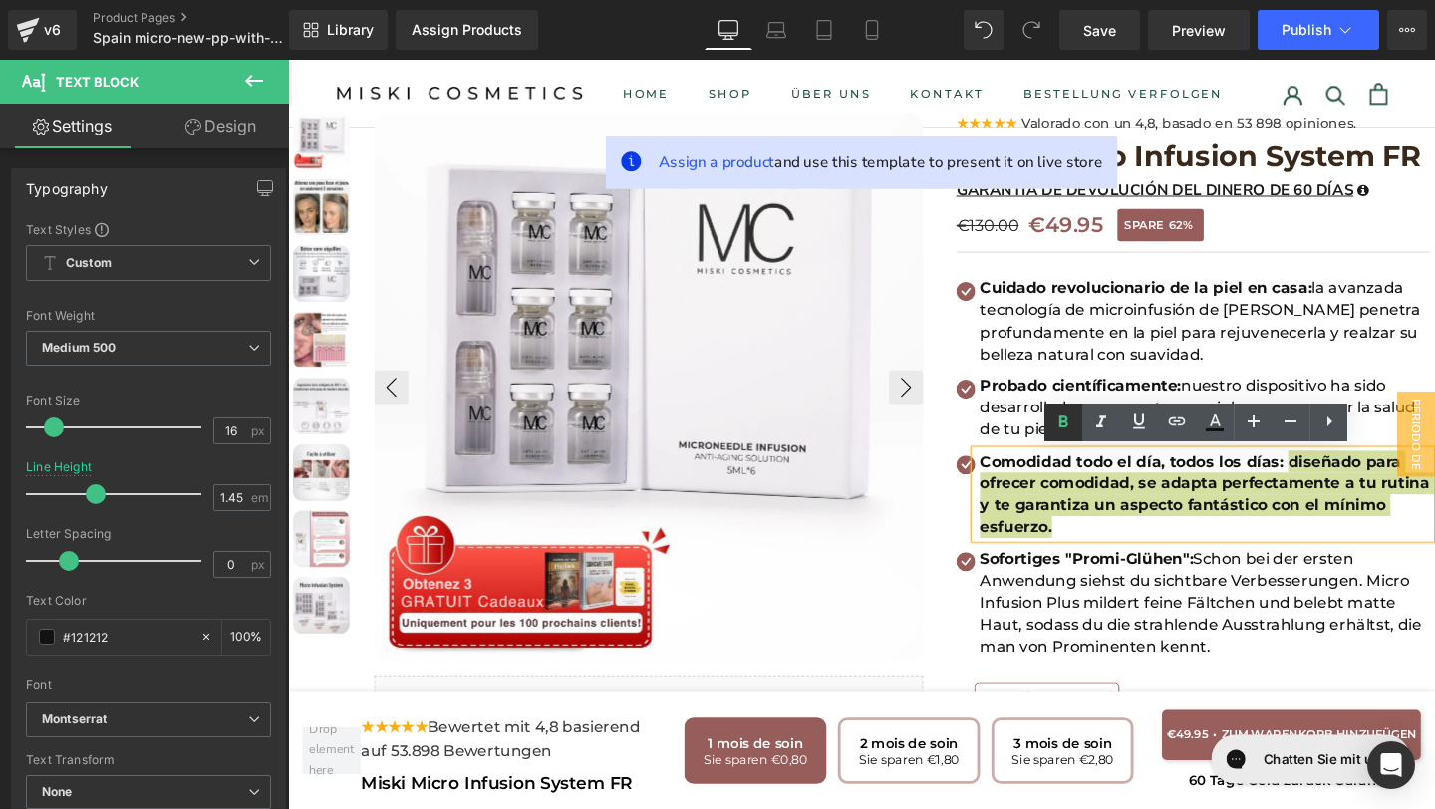
click at [1061, 431] on icon at bounding box center [1063, 423] width 24 height 24
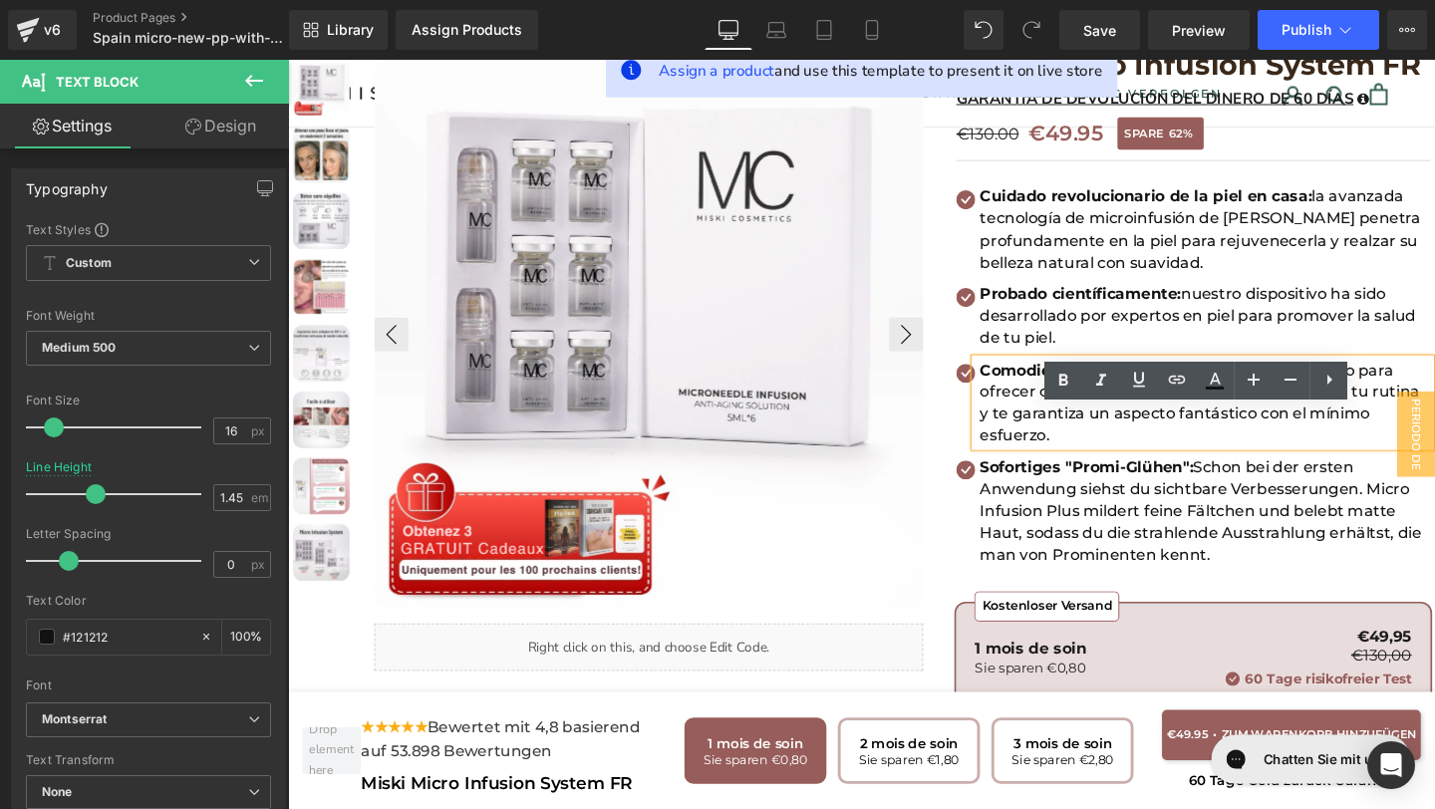
scroll to position [186, 0]
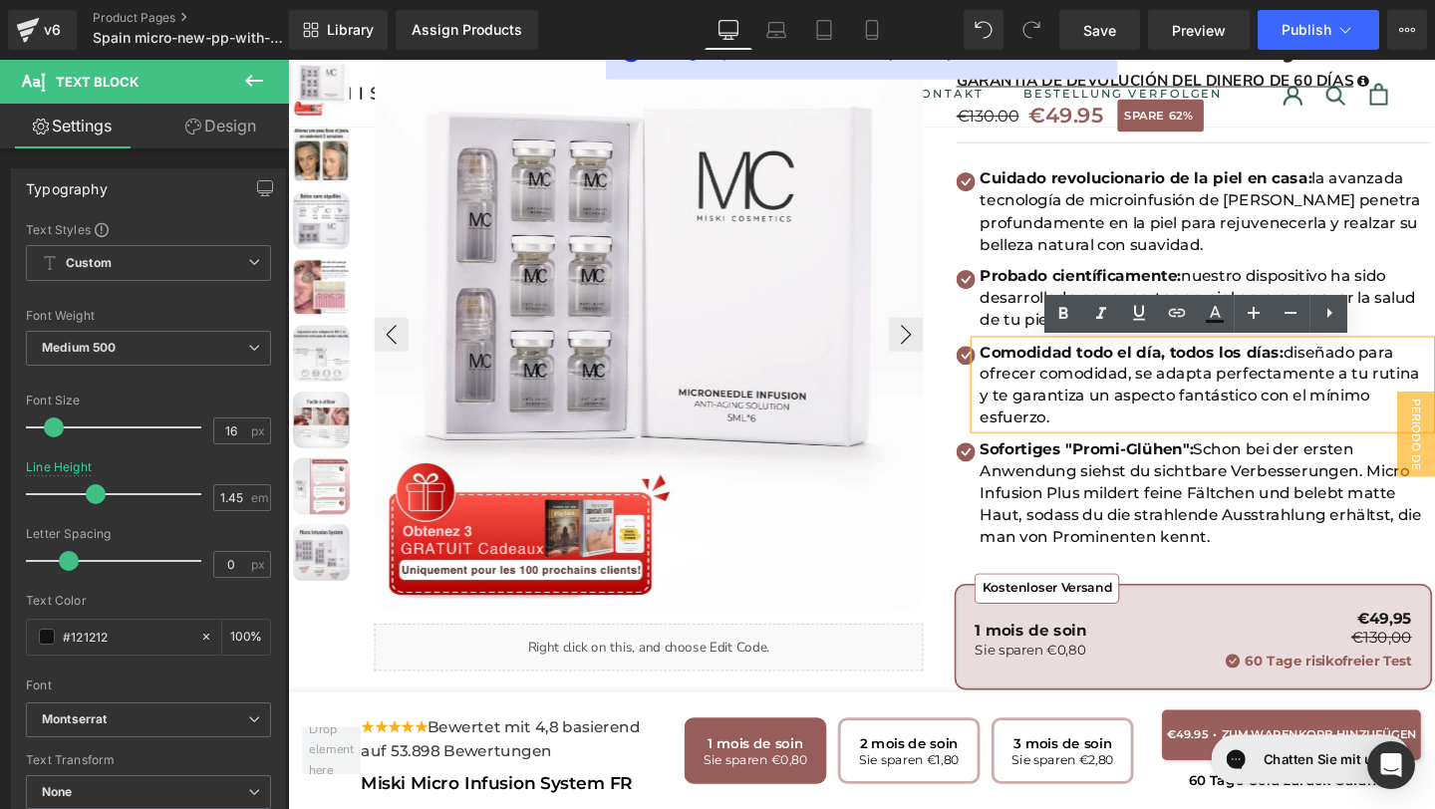
click at [1271, 539] on p "Sofortiges "Promi-Glühen": Schon bei der ersten Anwendung siehst du sichtbare V…" at bounding box center [1251, 515] width 473 height 116
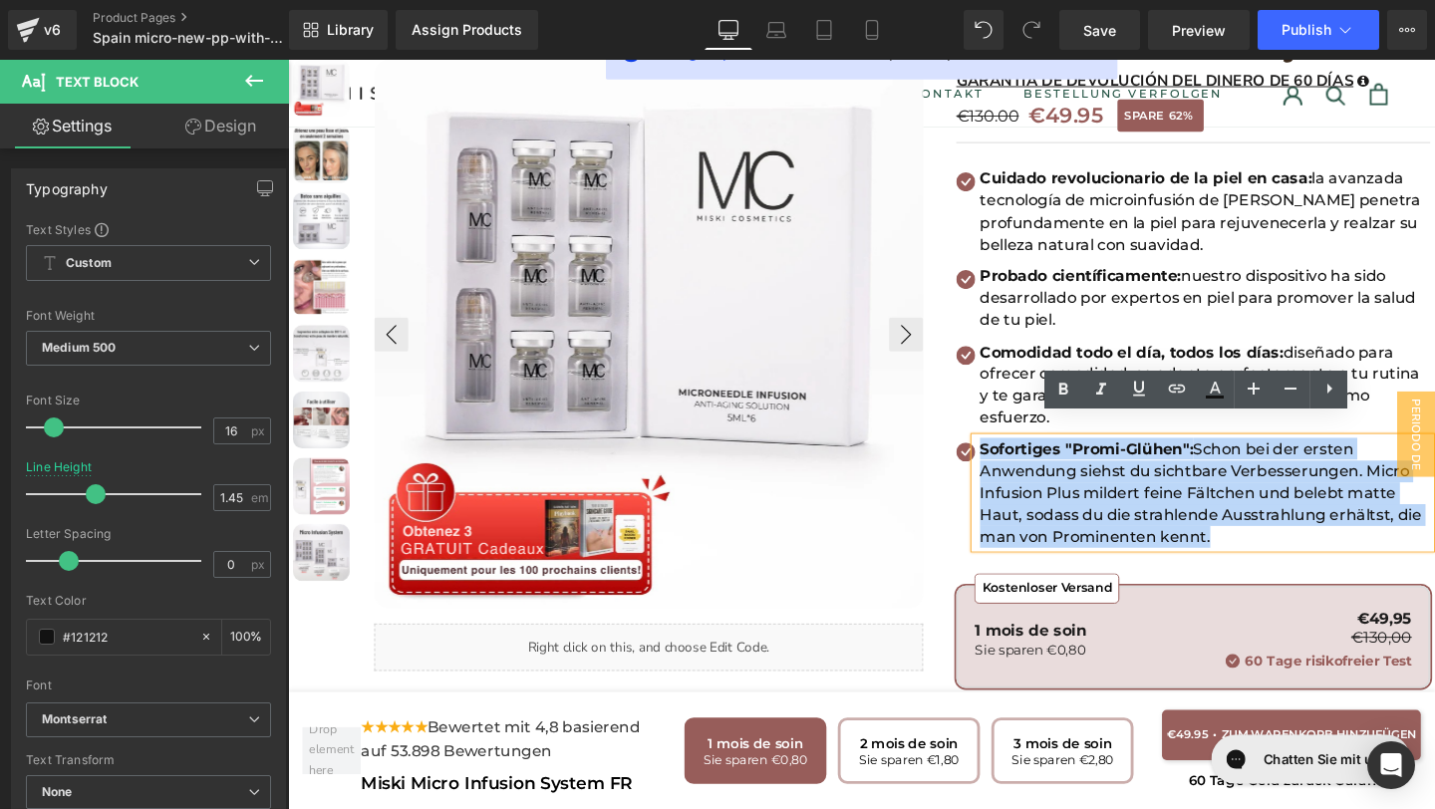
drag, startPoint x: 1266, startPoint y: 539, endPoint x: 1011, endPoint y: 439, distance: 273.9
click at [1011, 457] on div "Sofortiges "Promi-Glühen": Schon bei der ersten Anwendung siehst du sichtbare V…" at bounding box center [1249, 515] width 478 height 116
copy p "Sofortiges "Promi-Glühen": Schon bei der ersten Anwendung siehst du sichtbare V…"
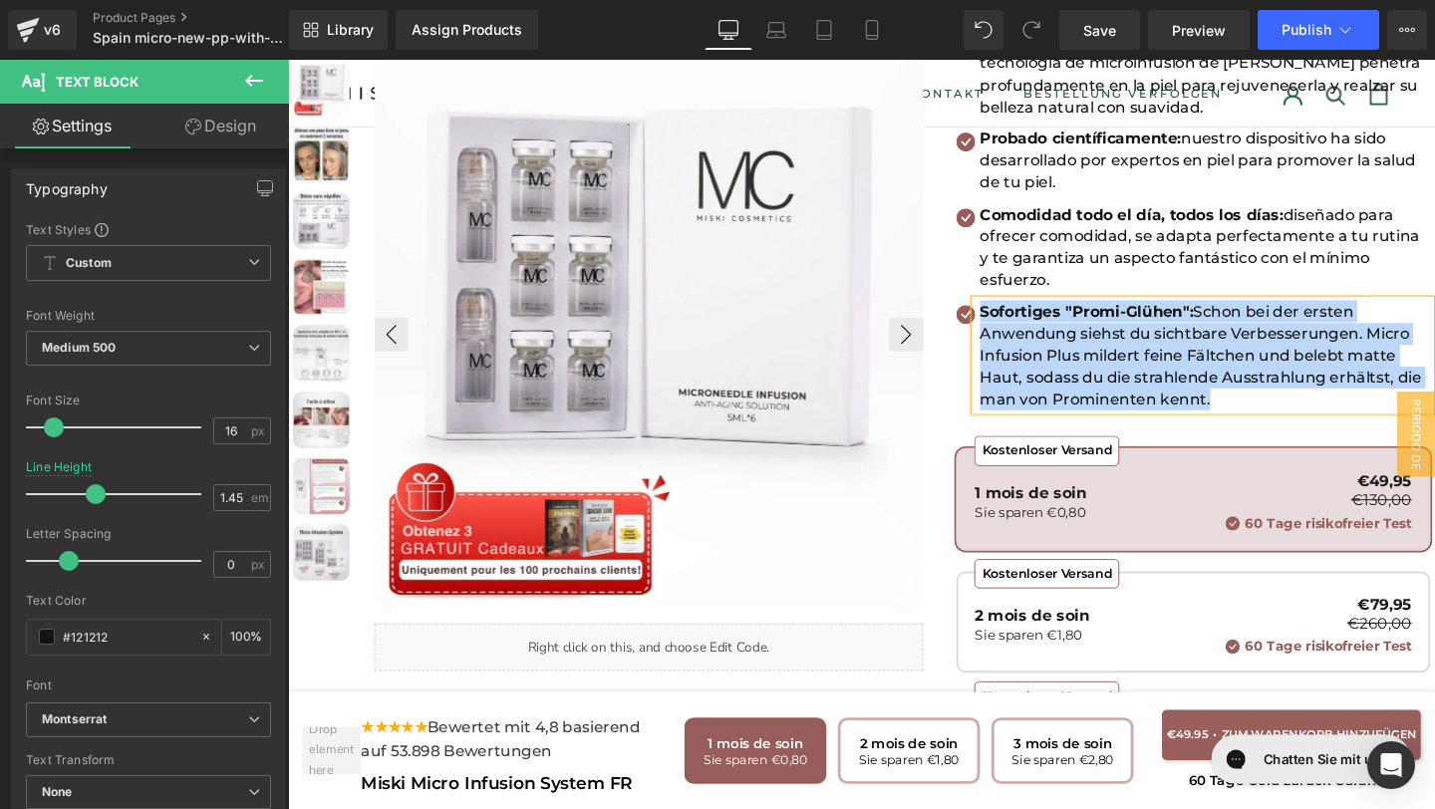
scroll to position [330, 0]
paste div
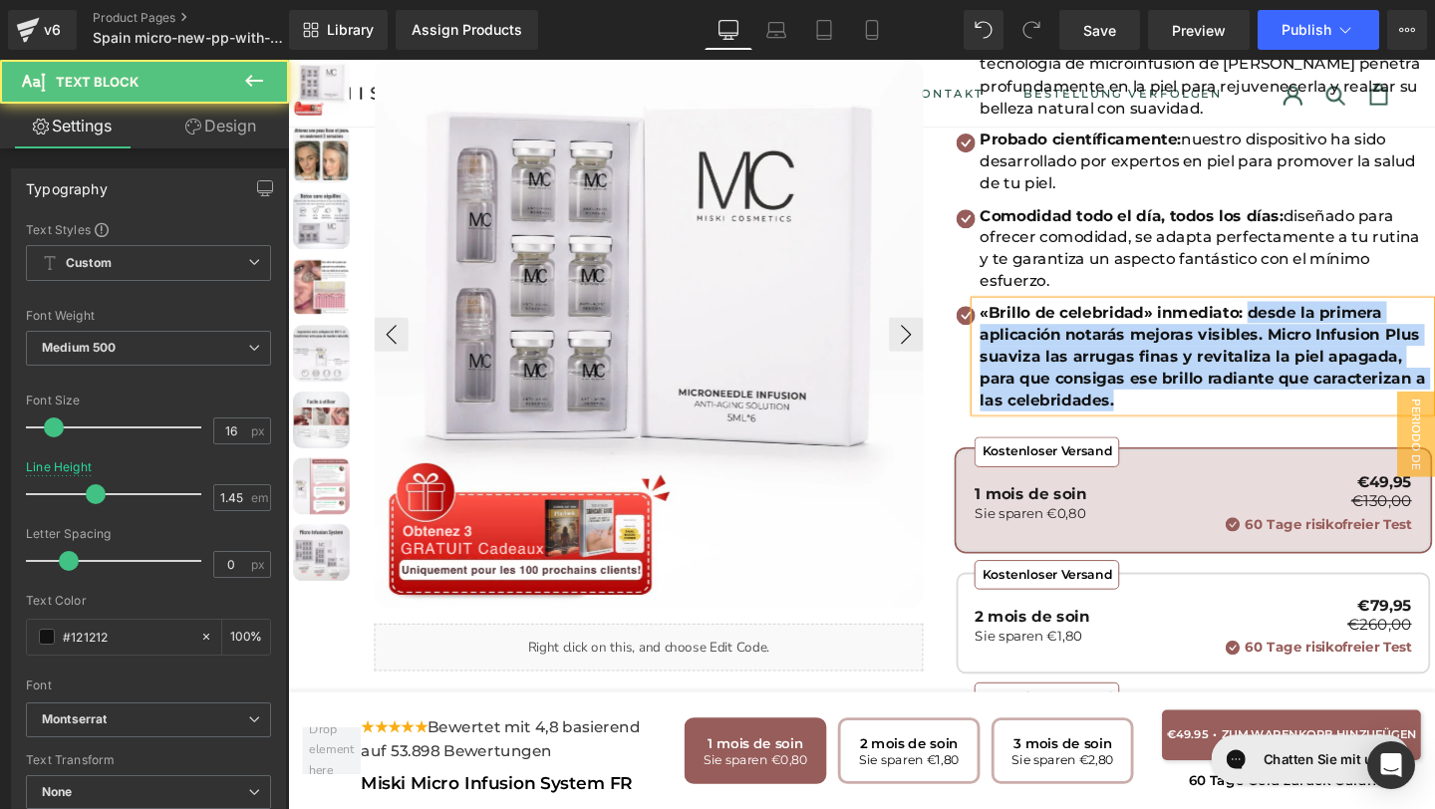
drag, startPoint x: 1295, startPoint y: 303, endPoint x: 1322, endPoint y: 389, distance: 89.8
click at [1322, 390] on p "«Brillo de celebridad» inmediato: desde la primera aplicación notarás mejoras v…" at bounding box center [1251, 372] width 473 height 116
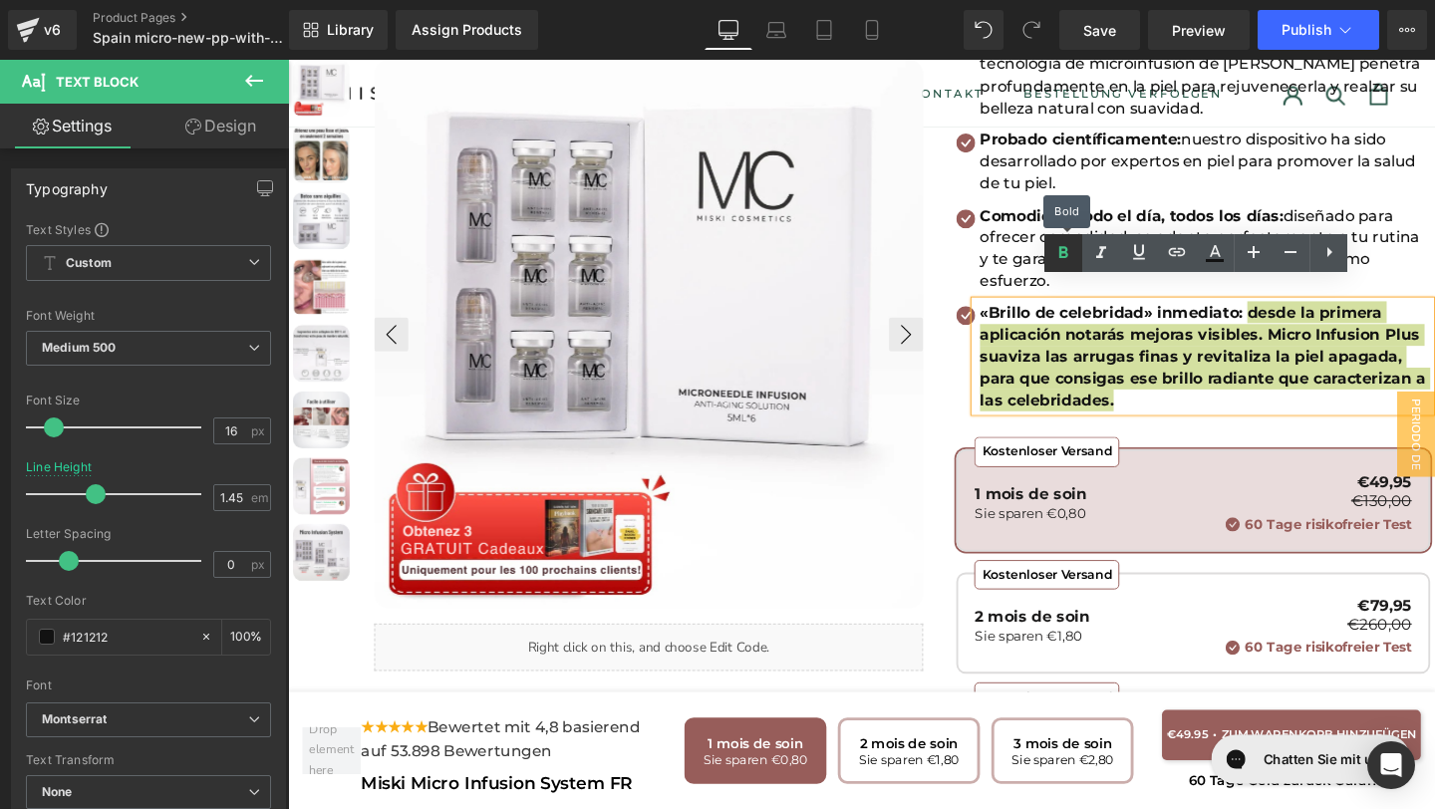
click at [1062, 248] on icon at bounding box center [1063, 253] width 24 height 24
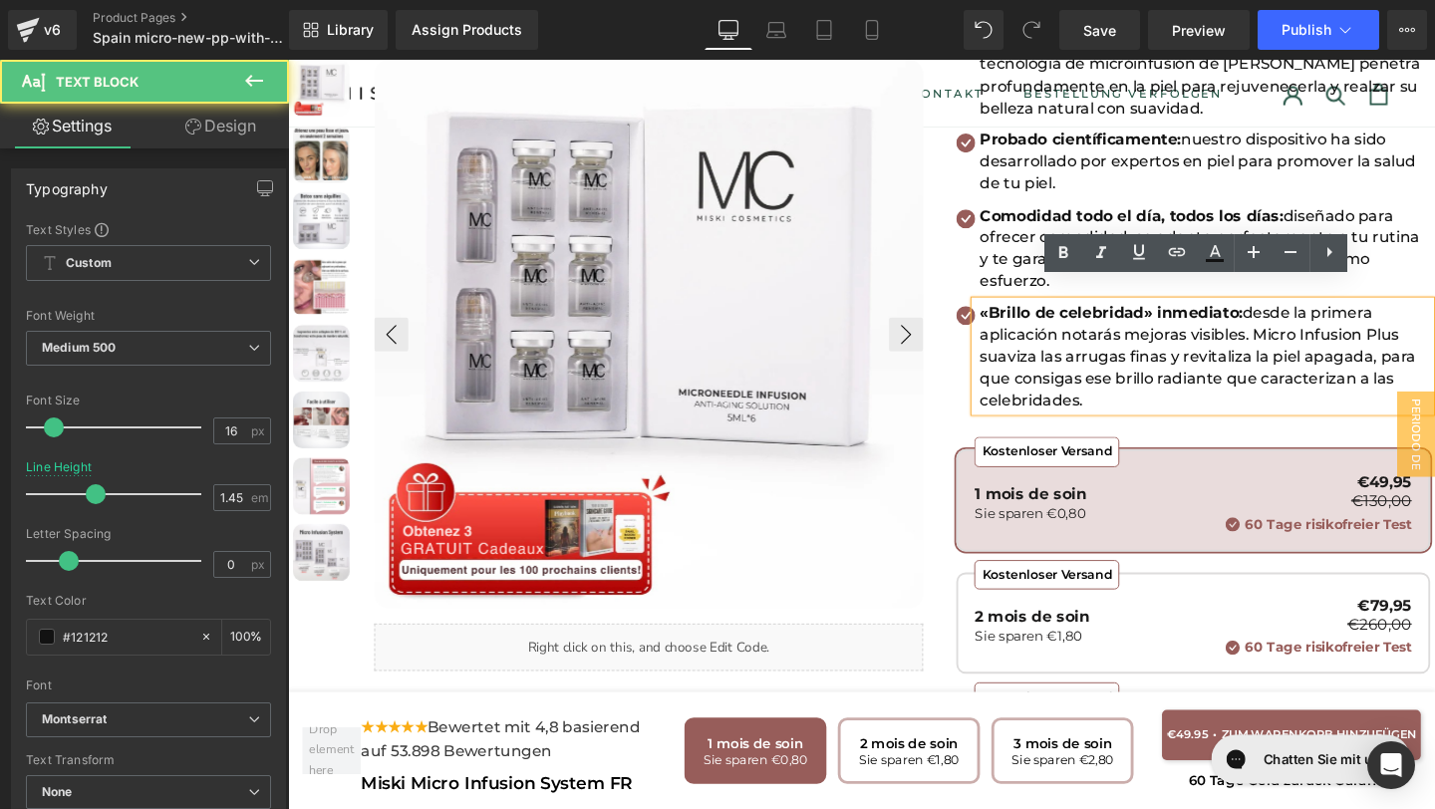
click at [1185, 384] on p "«Brillo de celebridad» inmediato: desde la primera aplicación notarás mejoras v…" at bounding box center [1251, 372] width 473 height 116
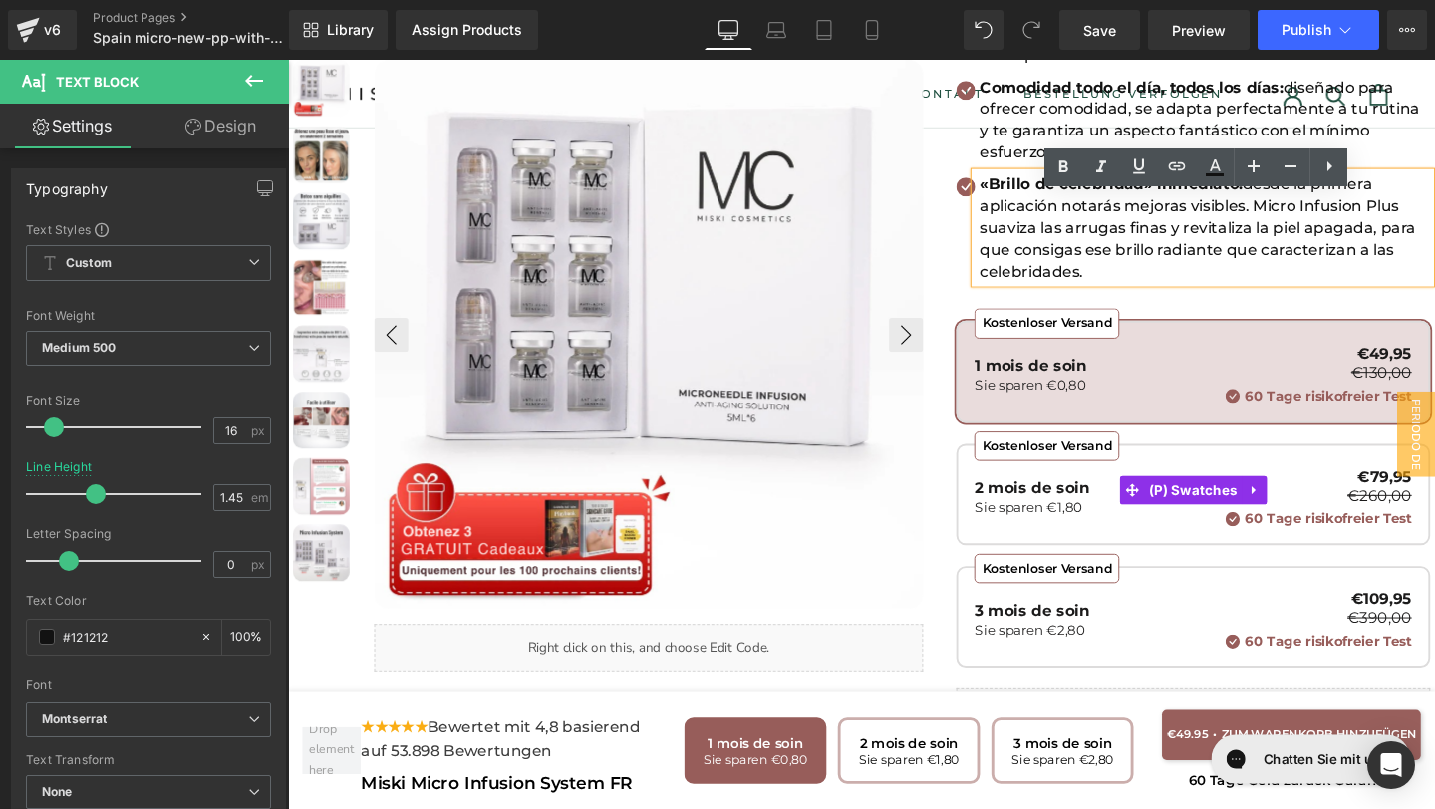
scroll to position [468, 0]
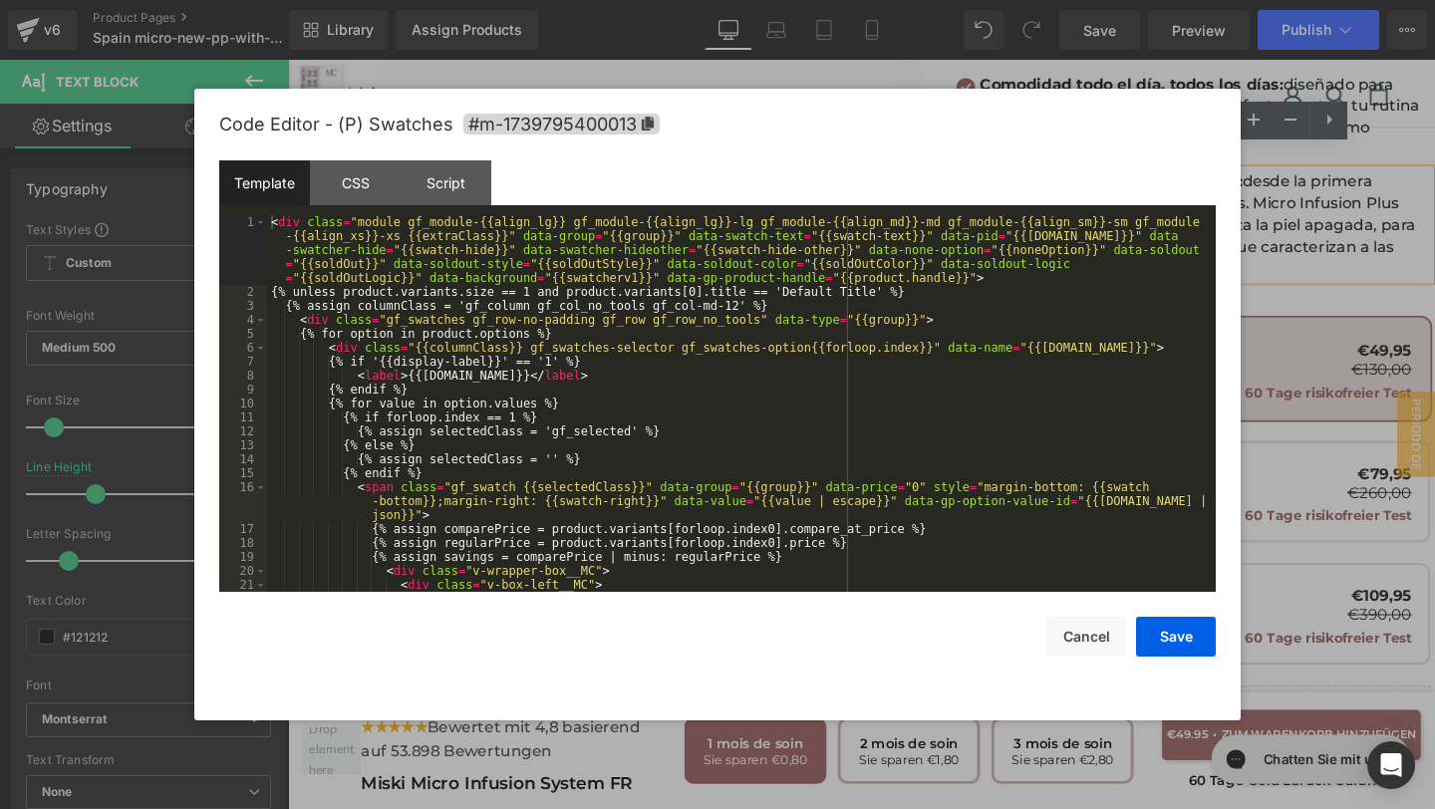
click at [1080, 0] on div "You are previewing how the will restyle your page. You can not edit Elements in…" at bounding box center [717, 0] width 1435 height 0
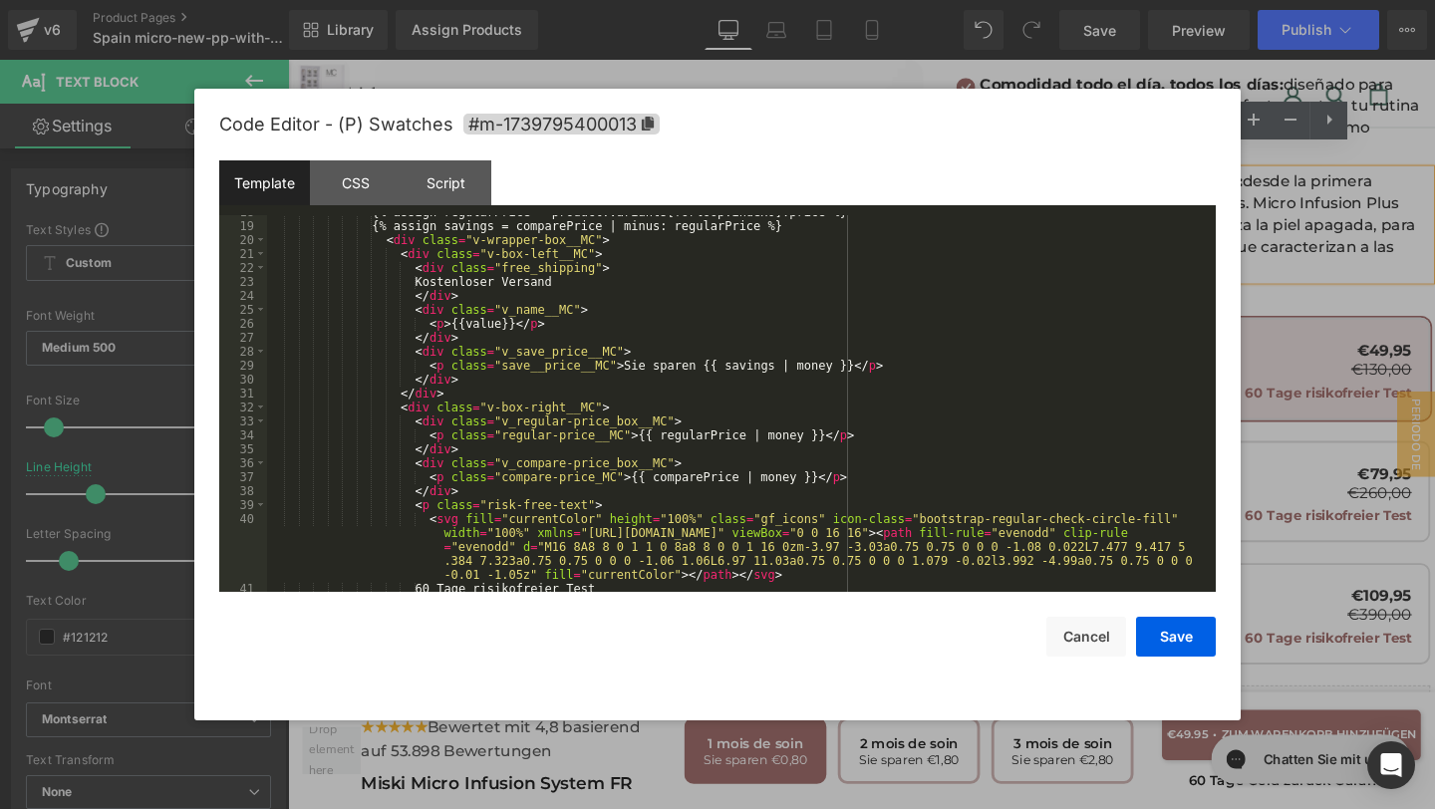
scroll to position [331, 0]
drag, startPoint x: 696, startPoint y: 365, endPoint x: 627, endPoint y: 372, distance: 69.1
click at [626, 372] on div "{% assign regularPrice = product.variants[forloop.index0].price %} {% assign sa…" at bounding box center [737, 407] width 941 height 405
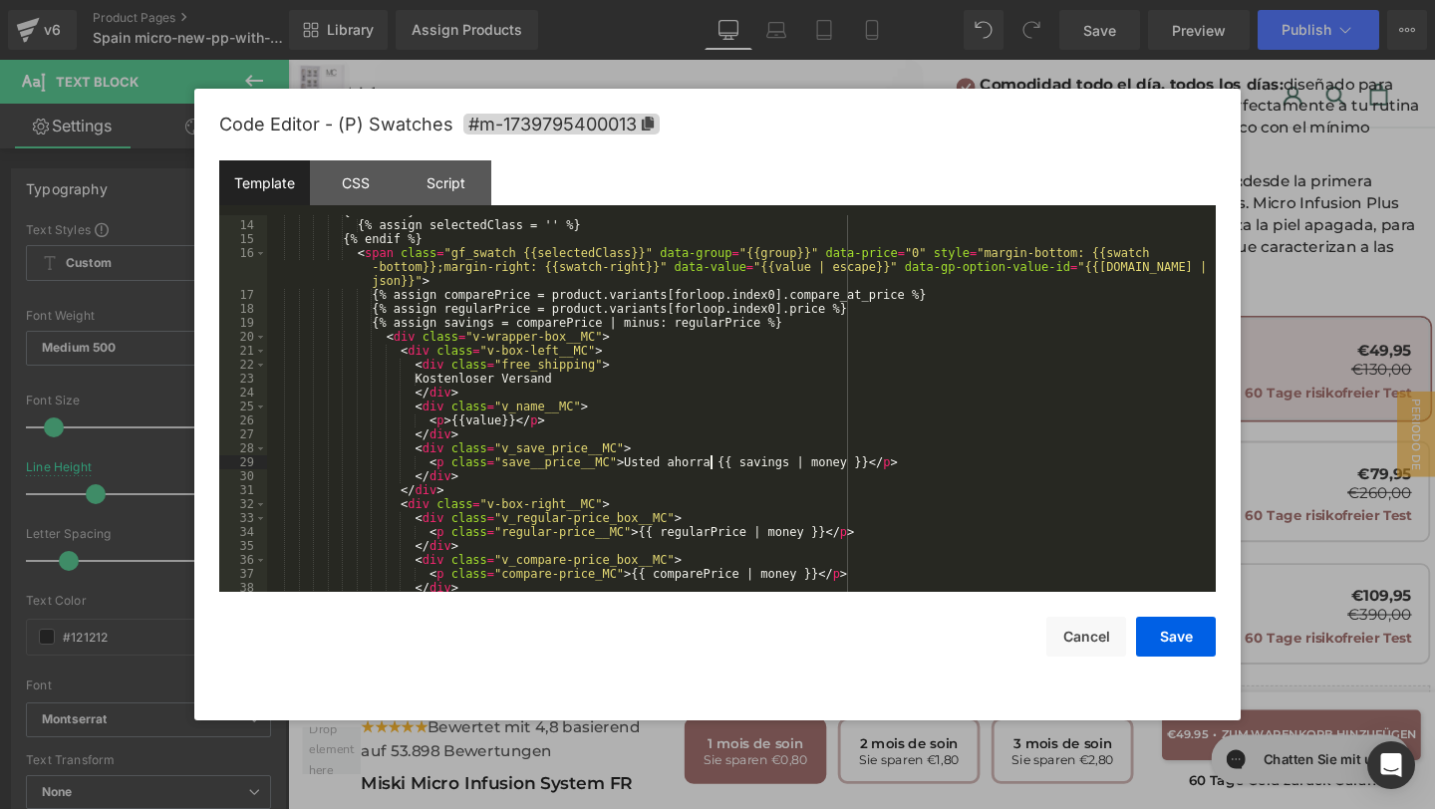
scroll to position [235, 0]
drag, startPoint x: 572, startPoint y: 375, endPoint x: 429, endPoint y: 375, distance: 142.5
click at [428, 375] on div "{% else %} {% assign selectedClass = '' %} {% endif %} < span class = "gf_swatc…" at bounding box center [737, 405] width 941 height 405
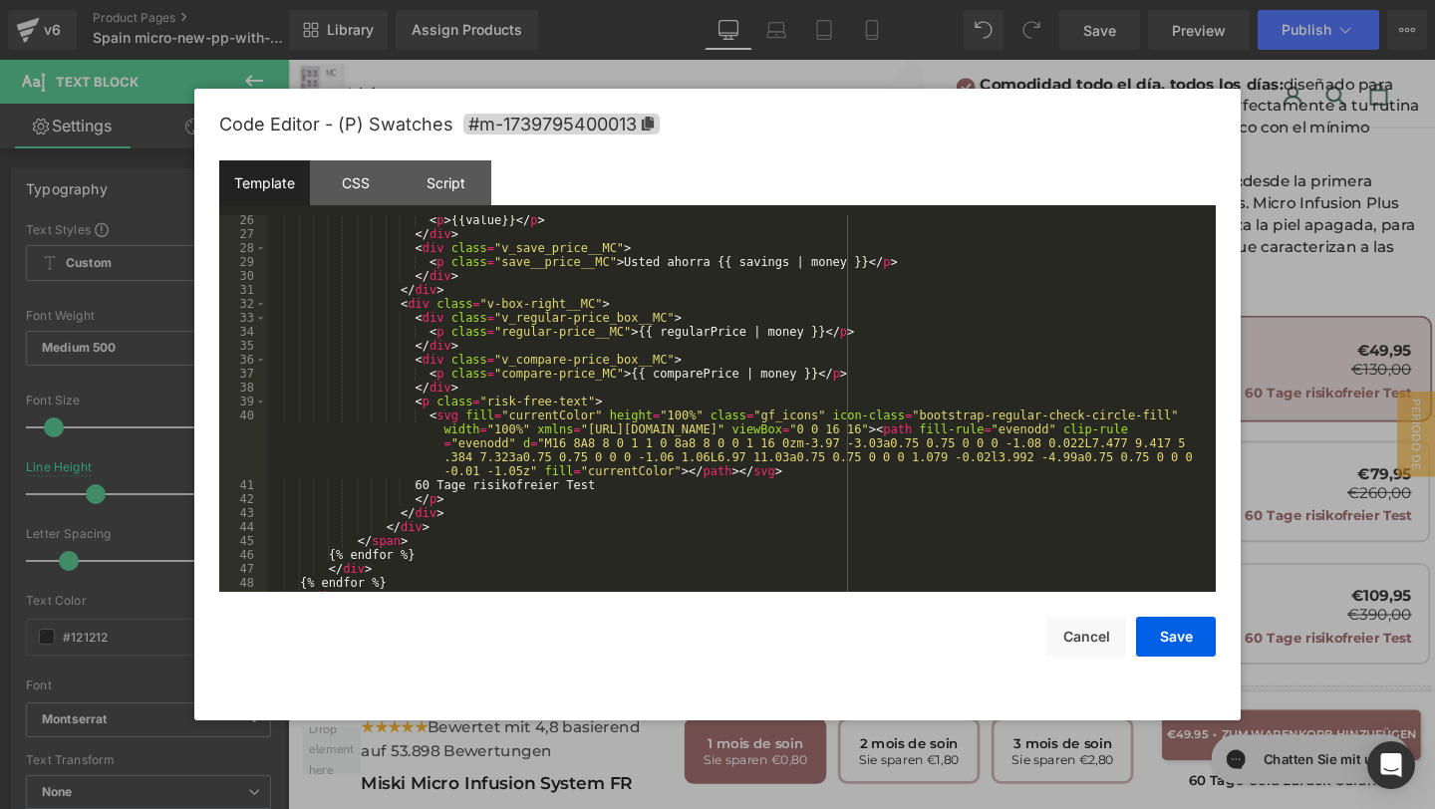
scroll to position [530, 0]
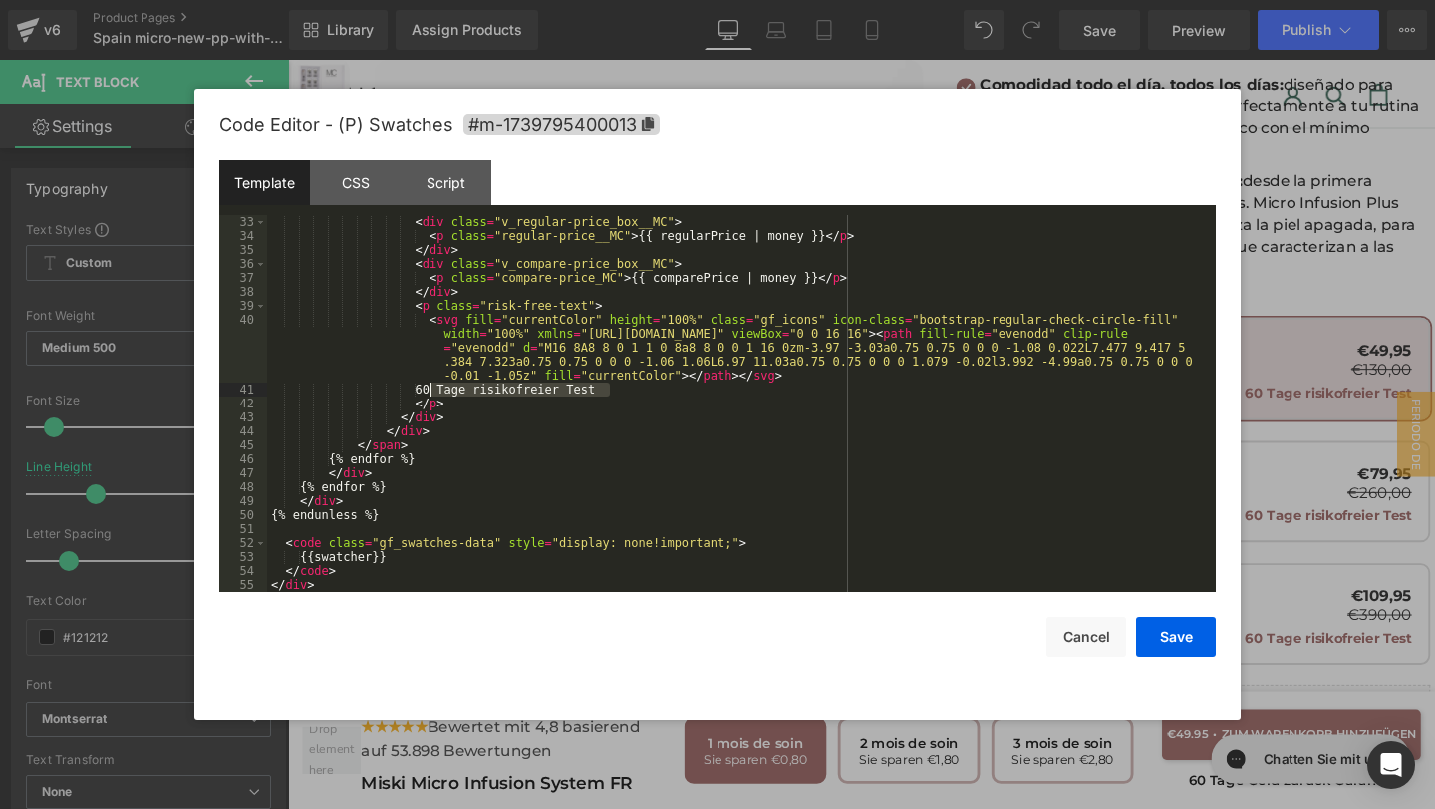
drag, startPoint x: 610, startPoint y: 389, endPoint x: 428, endPoint y: 391, distance: 181.4
click at [428, 391] on div "< div class = "v_regular-price_box__MC" > < p class = "regular-price__MC" > {{ …" at bounding box center [737, 417] width 941 height 405
click at [409, 182] on div "Script" at bounding box center [446, 182] width 91 height 45
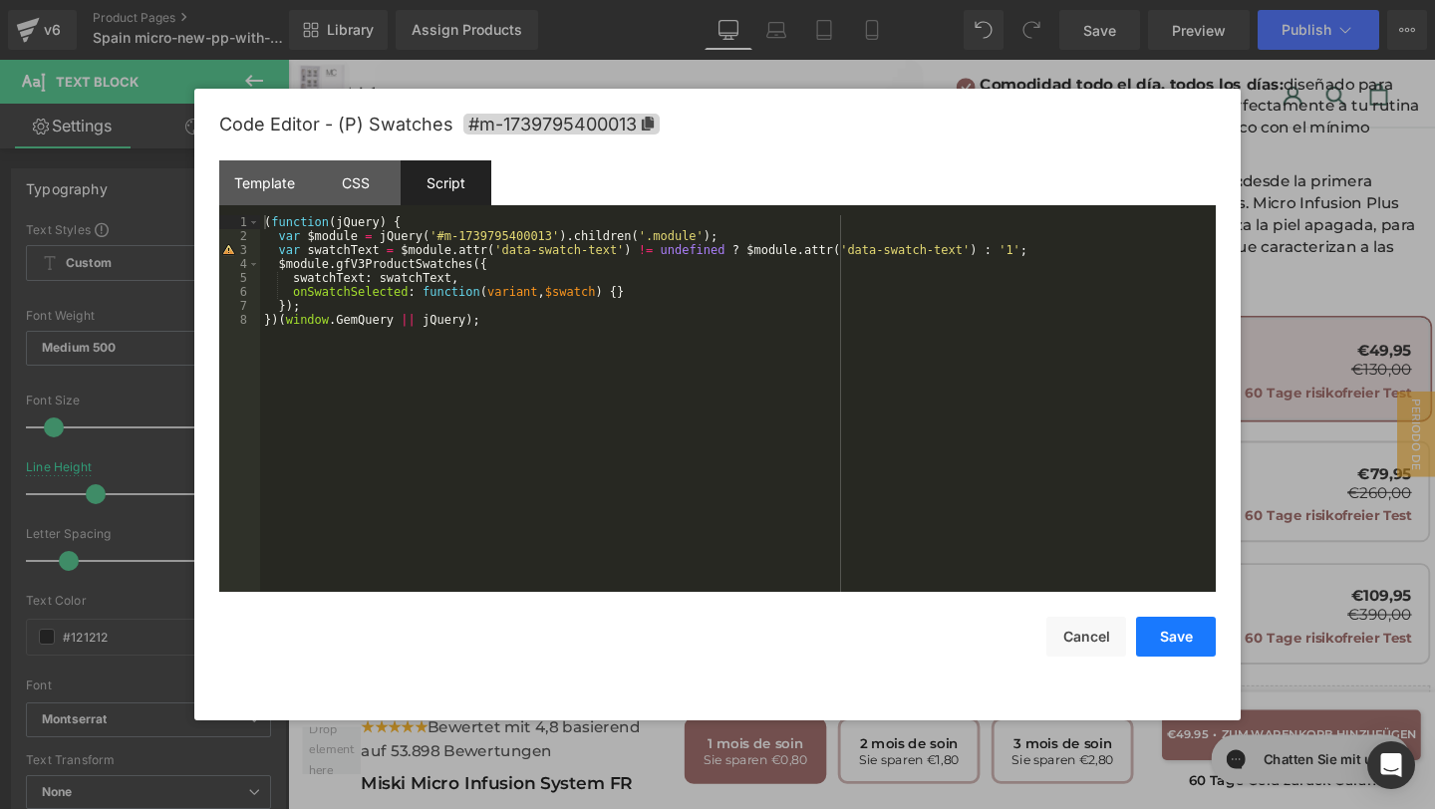
click at [1188, 642] on button "Save" at bounding box center [1176, 637] width 80 height 40
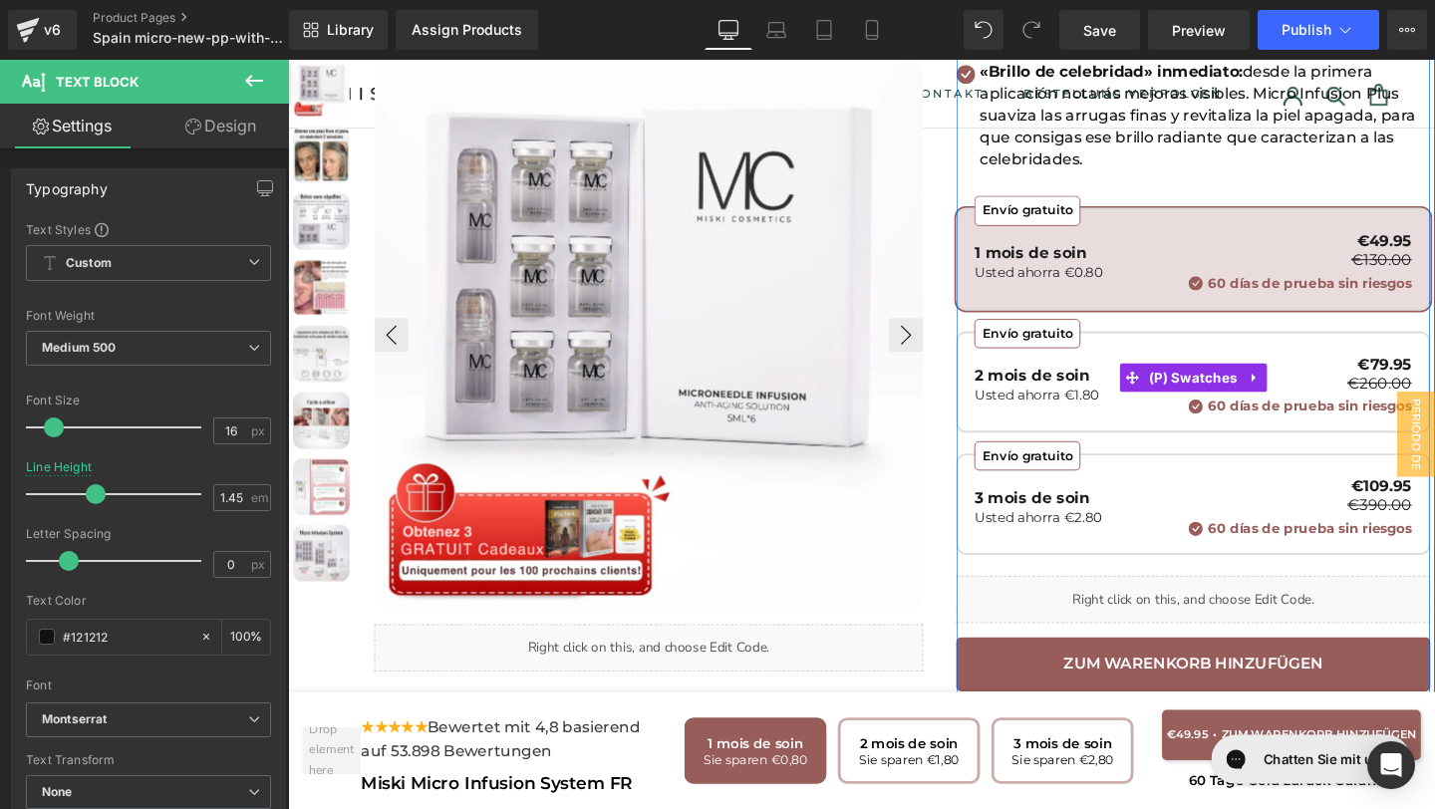
scroll to position [602, 0]
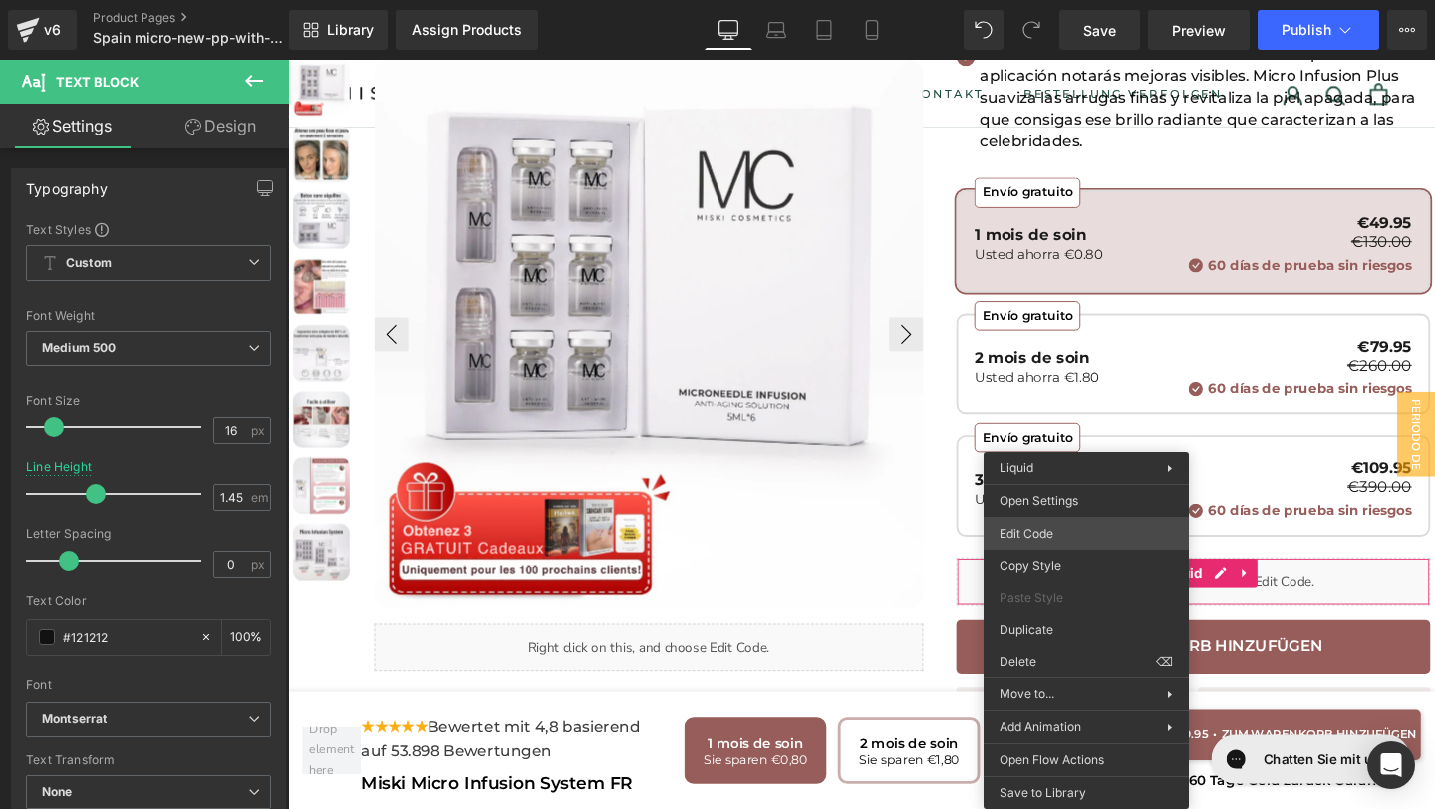
click at [1056, 0] on div "You are previewing how the will restyle your page. You can not edit Elements in…" at bounding box center [717, 0] width 1435 height 0
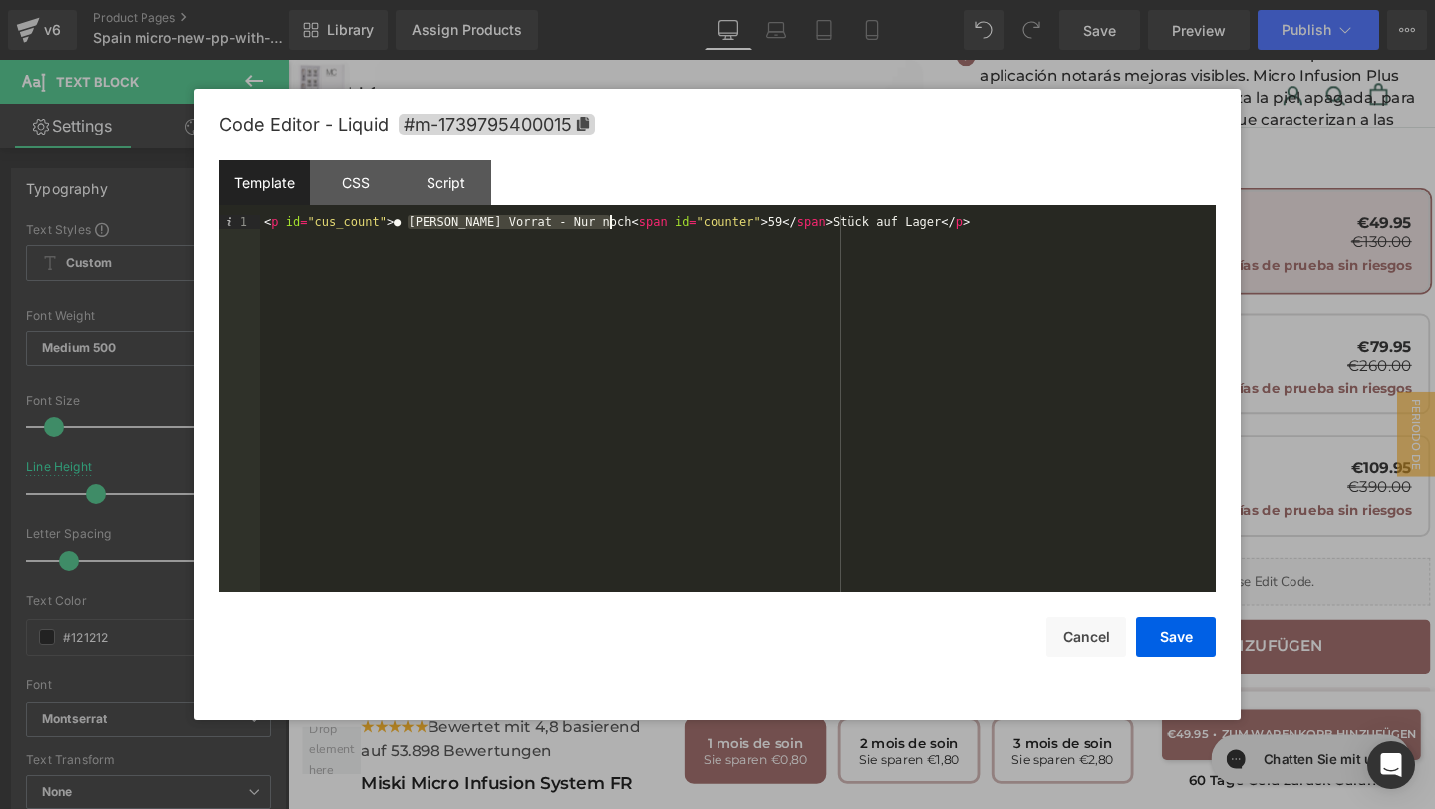
drag, startPoint x: 407, startPoint y: 222, endPoint x: 607, endPoint y: 225, distance: 200.3
click at [607, 225] on div "< p id = "cus_count" > ● Begrenzter Vorrat - Nur noch < span id = "counter" > 5…" at bounding box center [738, 417] width 956 height 405
drag, startPoint x: 813, startPoint y: 224, endPoint x: 921, endPoint y: 228, distance: 107.7
click at [921, 228] on div "< p id = "cus_count" > ● Stock limitado - Solo quedan < span id = "counter" > 5…" at bounding box center [738, 417] width 956 height 405
drag, startPoint x: 1187, startPoint y: 653, endPoint x: 945, endPoint y: 623, distance: 244.0
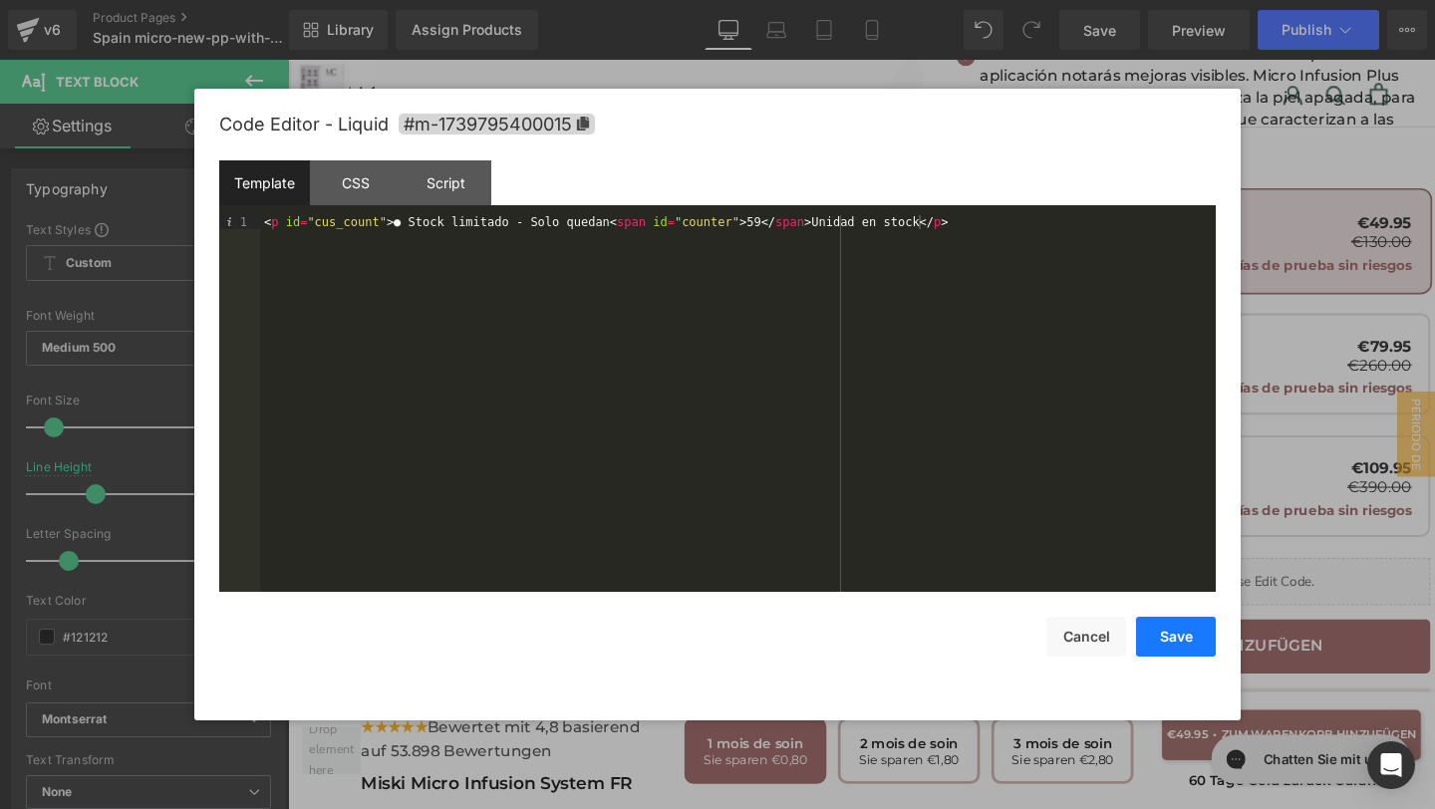
click at [1187, 653] on button "Save" at bounding box center [1176, 637] width 80 height 40
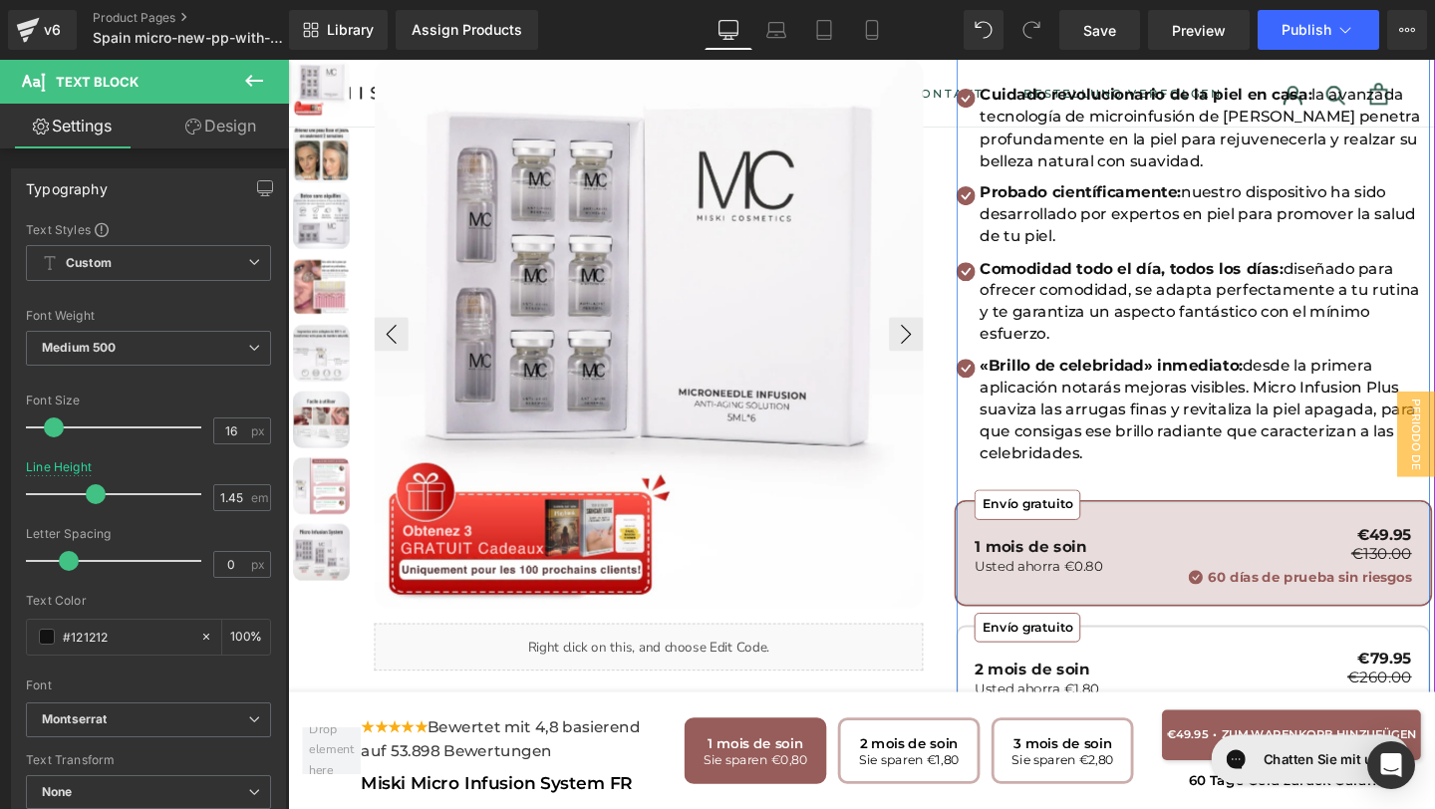
scroll to position [287, 0]
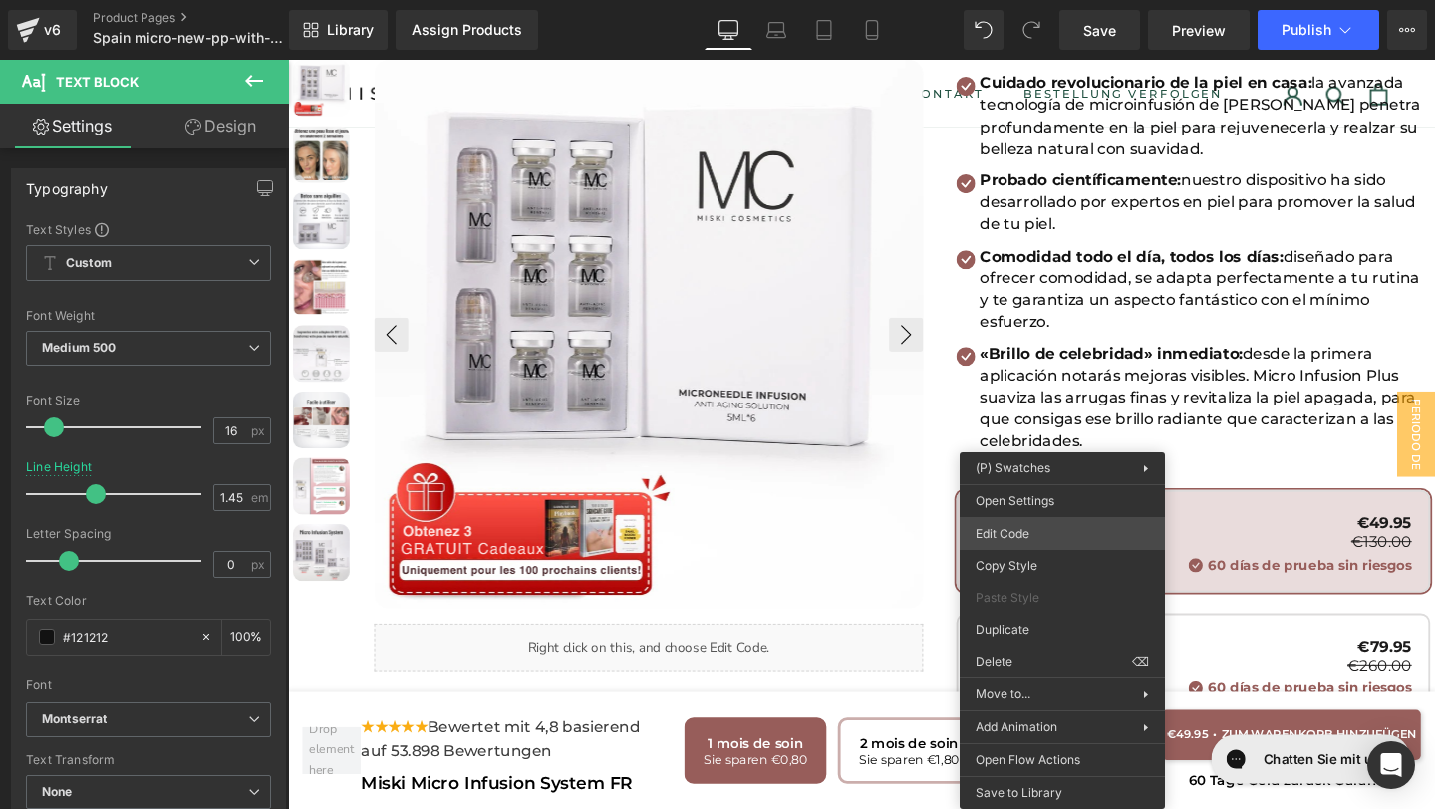
click at [1045, 0] on div "You are previewing how the will restyle your page. You can not edit Elements in…" at bounding box center [717, 0] width 1435 height 0
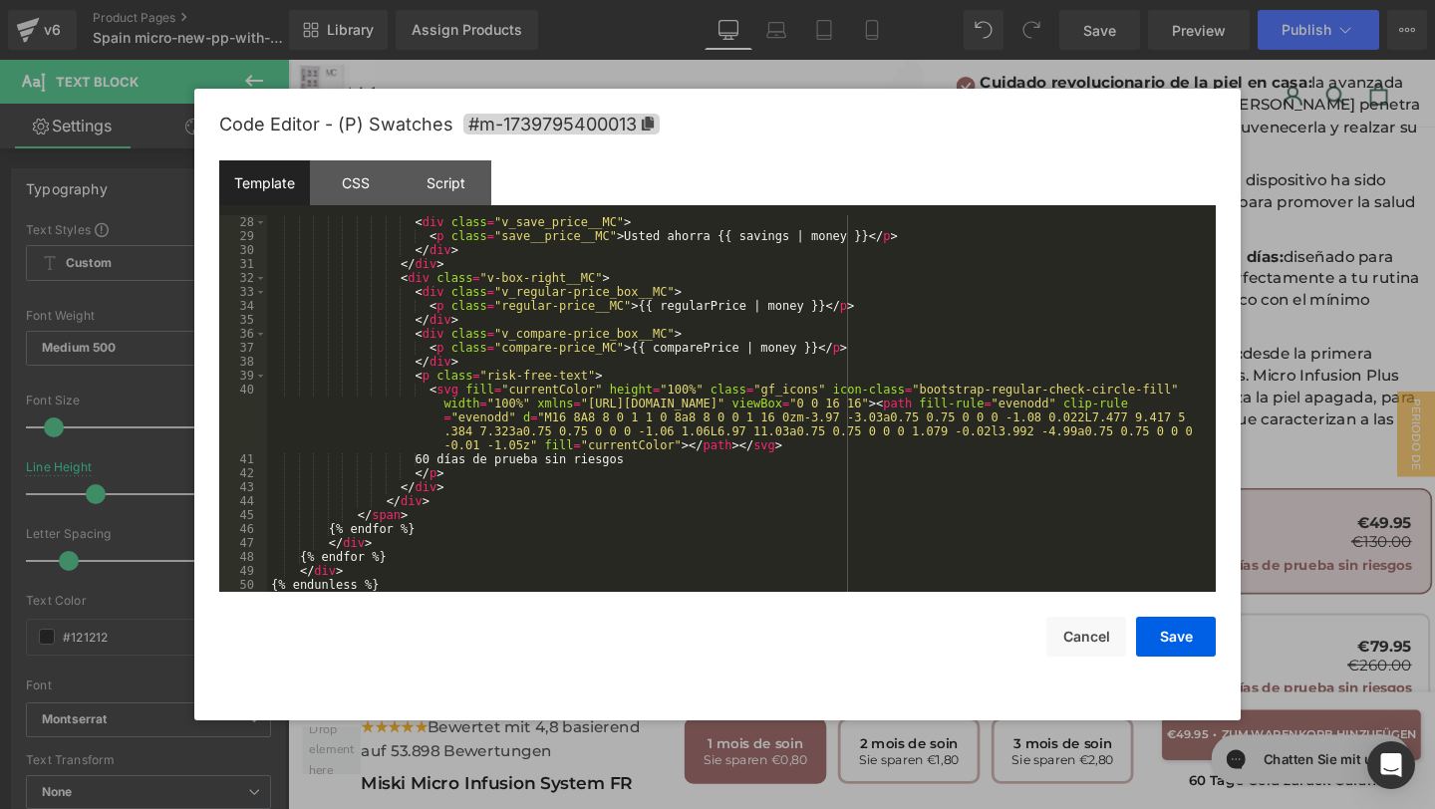
scroll to position [530, 0]
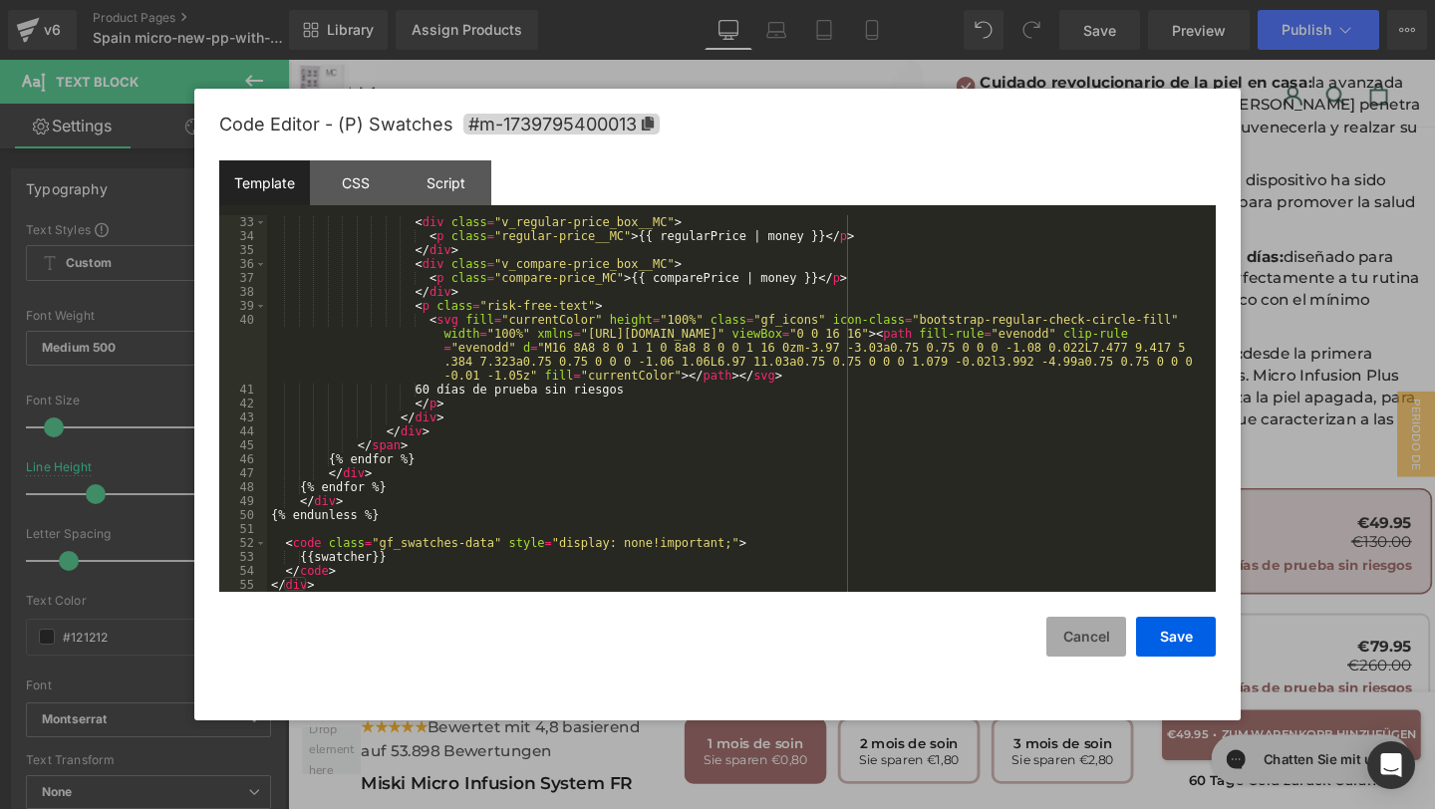
click at [1104, 633] on button "Cancel" at bounding box center [1086, 637] width 80 height 40
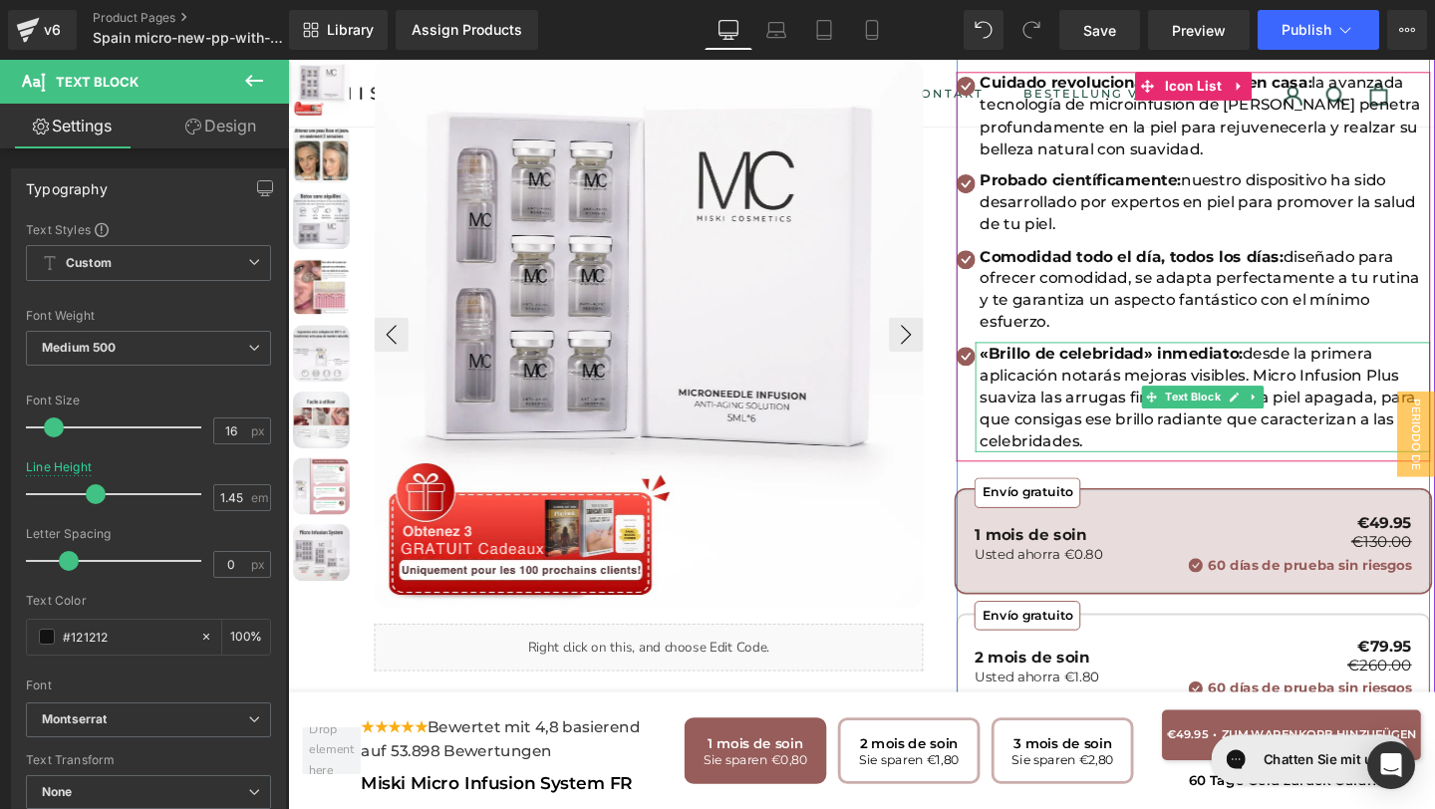
scroll to position [0, 0]
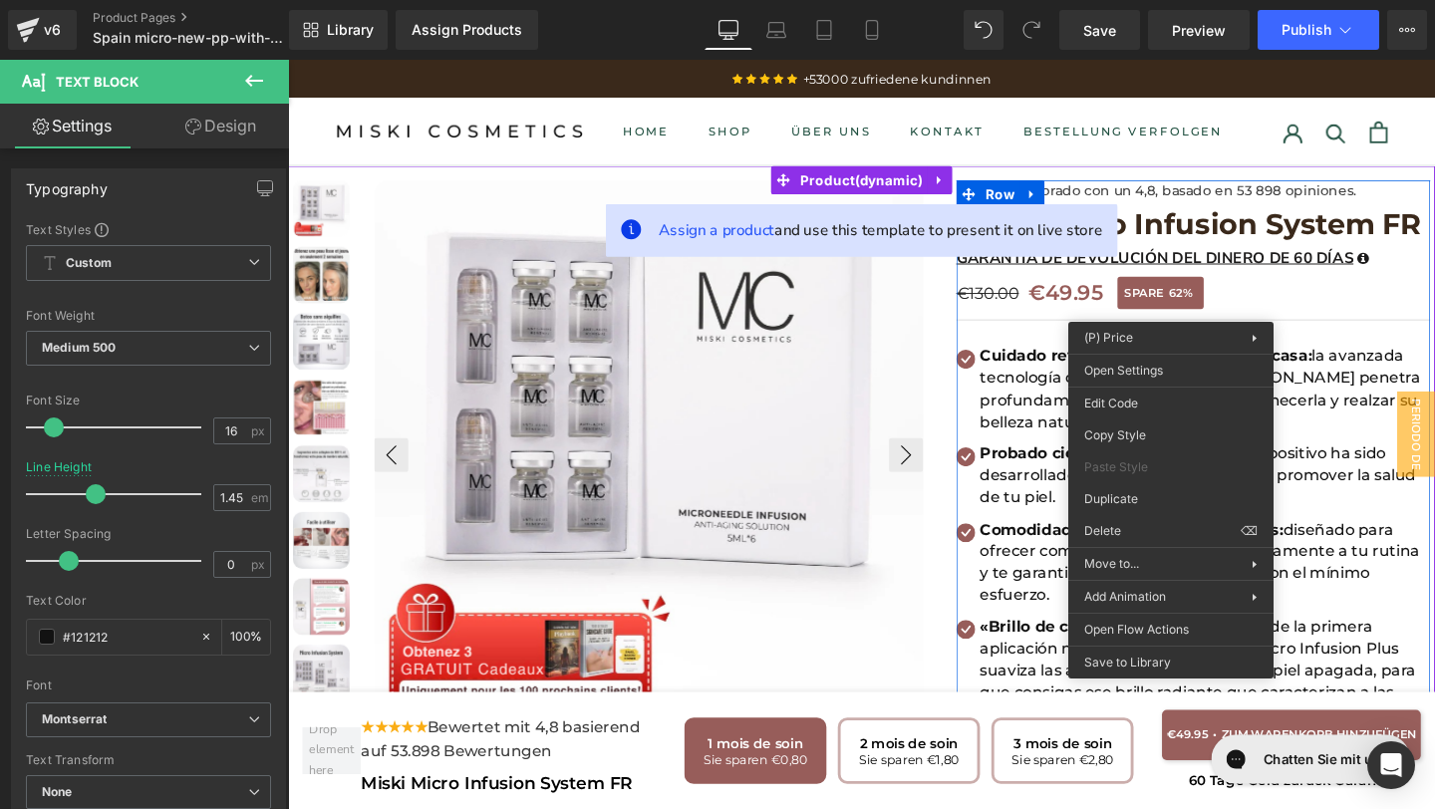
click at [1105, 297] on div "€130.00 €49.95 SPARE 62% (P) Price" at bounding box center [1239, 305] width 498 height 36
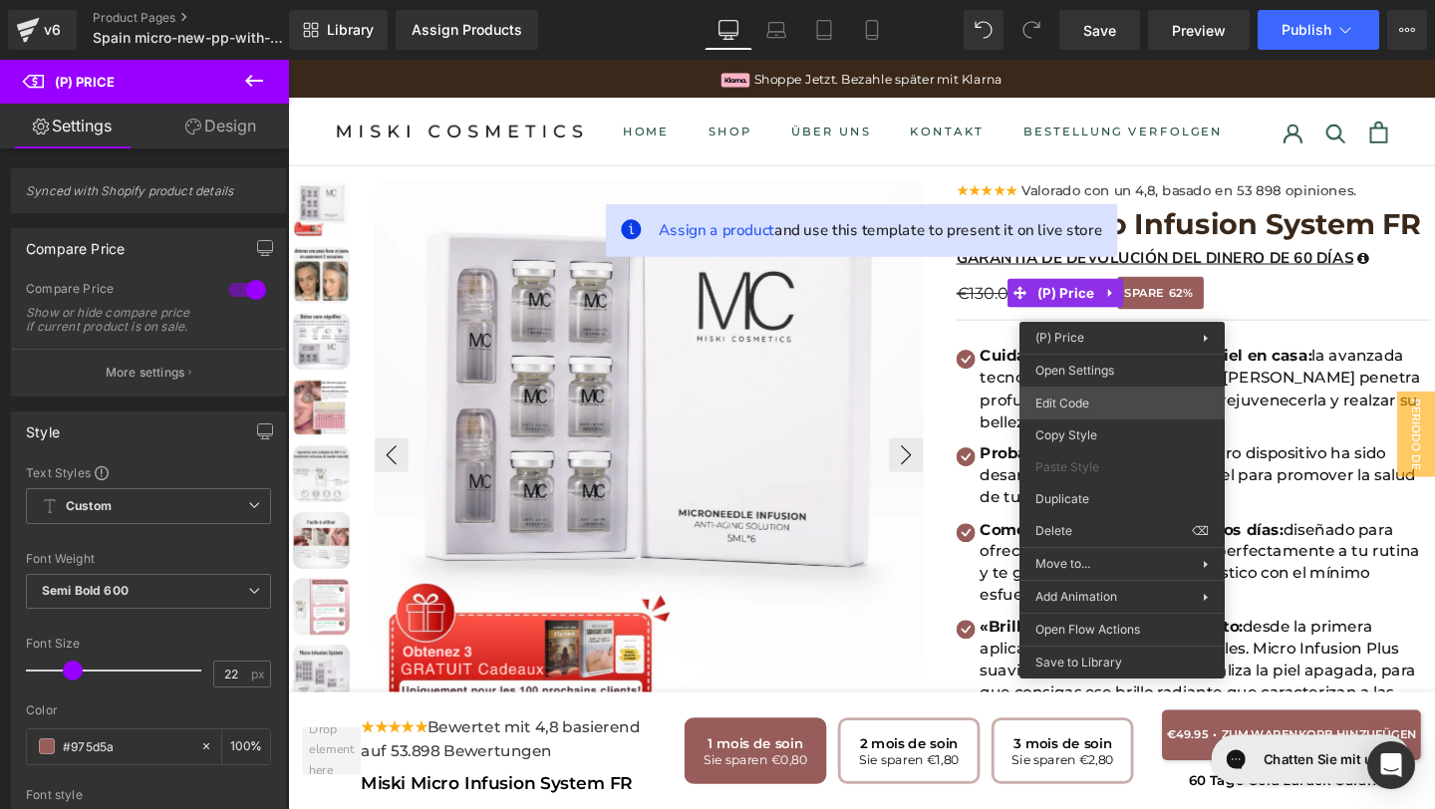
click at [1097, 0] on div "(P) Price You are previewing how the will restyle your page. You can not edit E…" at bounding box center [717, 0] width 1435 height 0
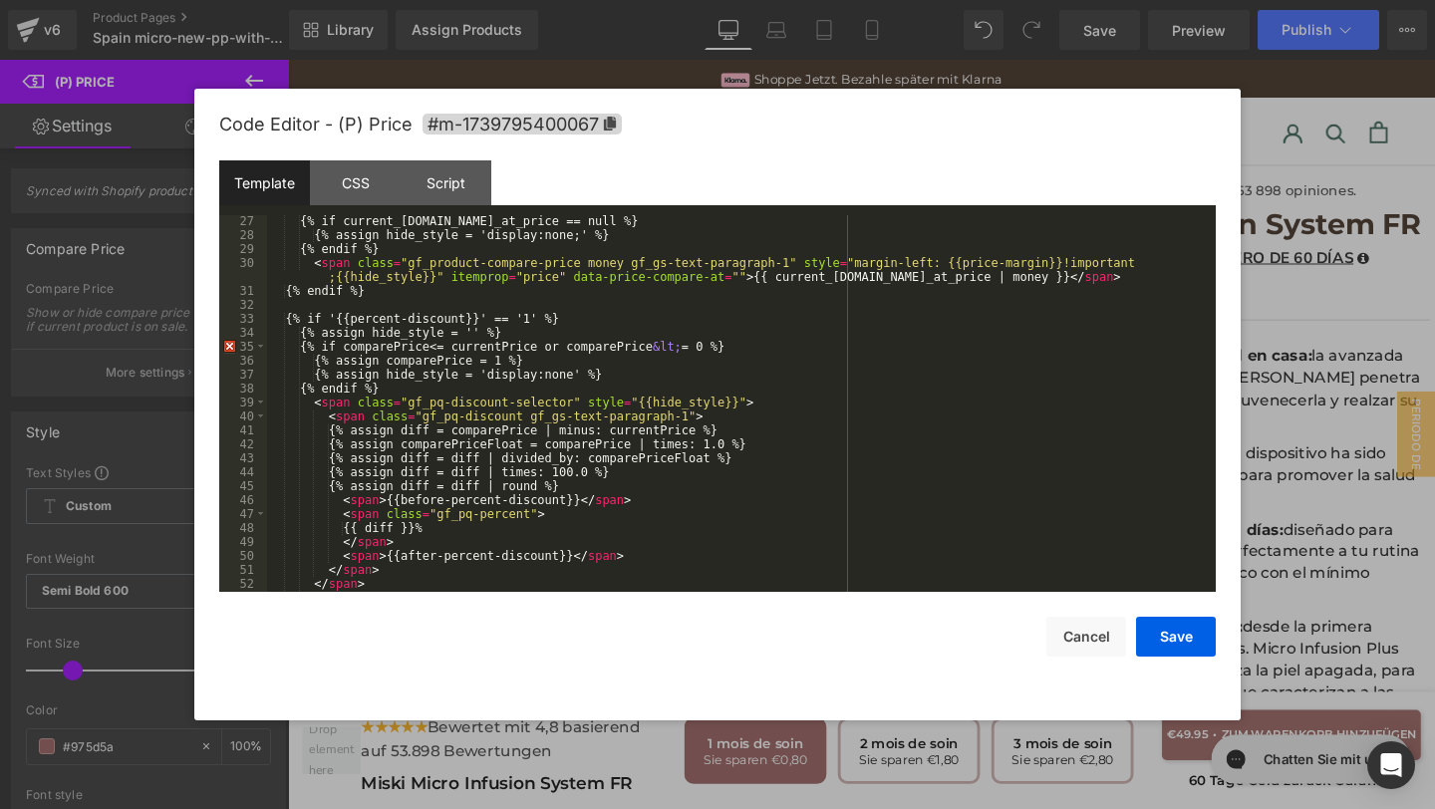
scroll to position [446, 0]
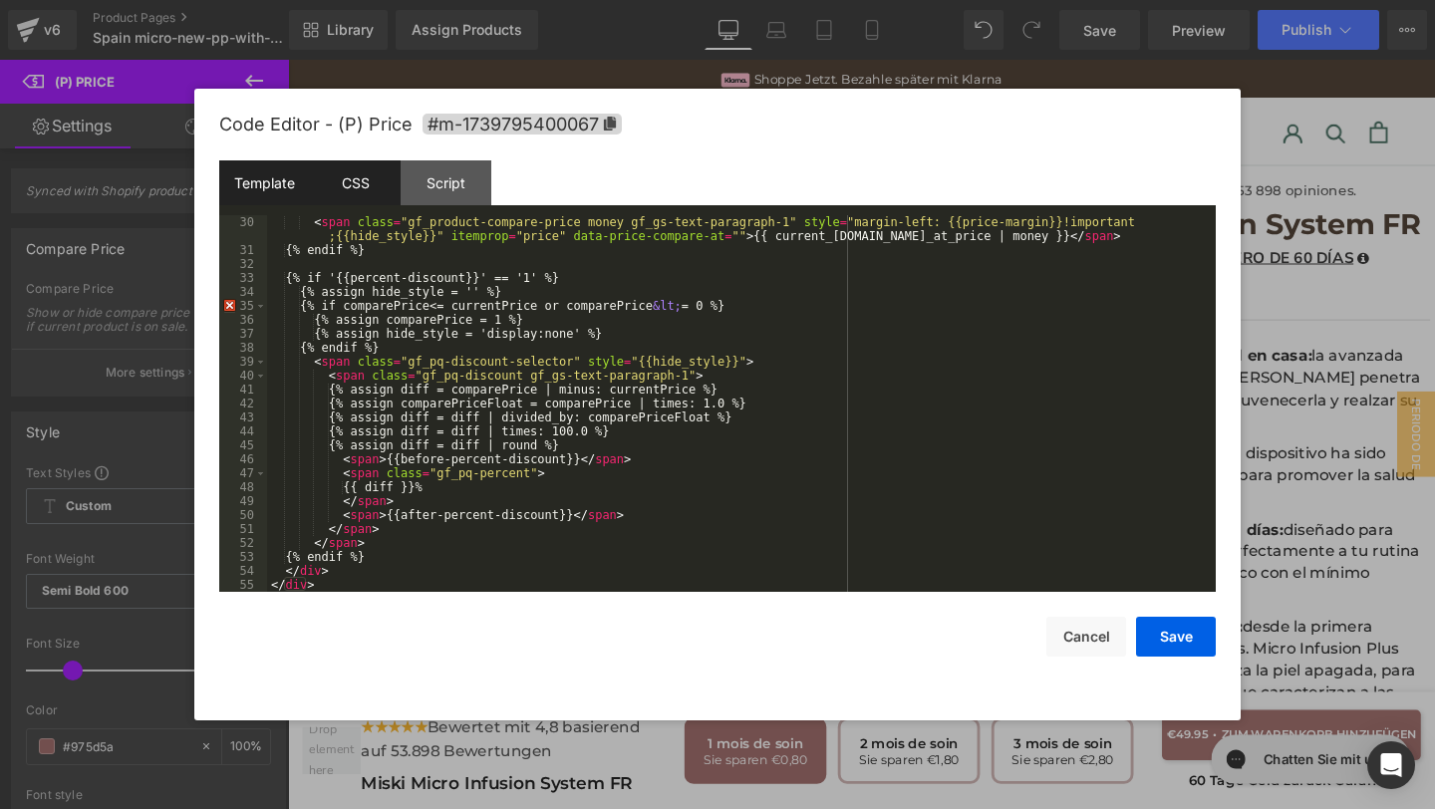
click at [384, 190] on div "CSS" at bounding box center [355, 182] width 91 height 45
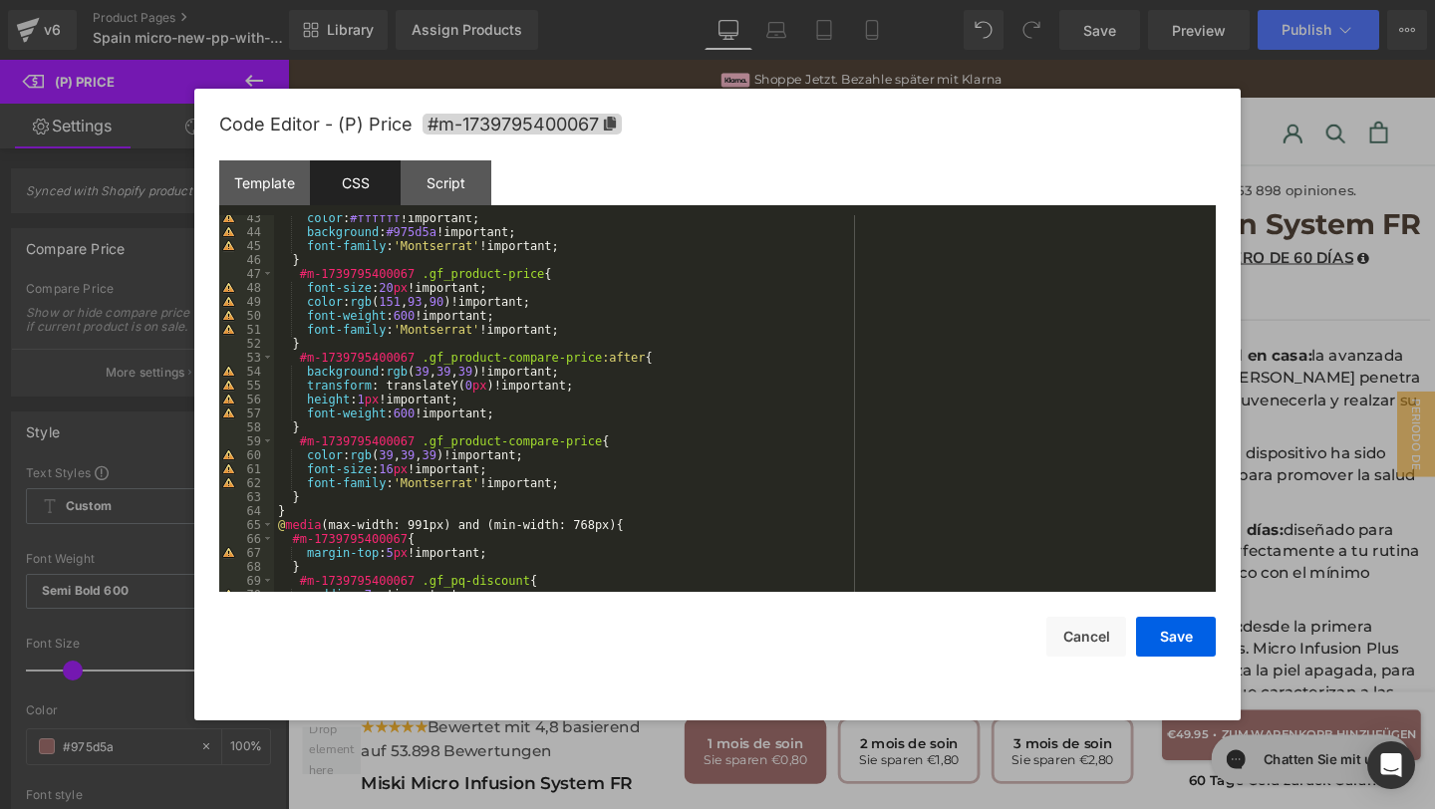
scroll to position [2316, 0]
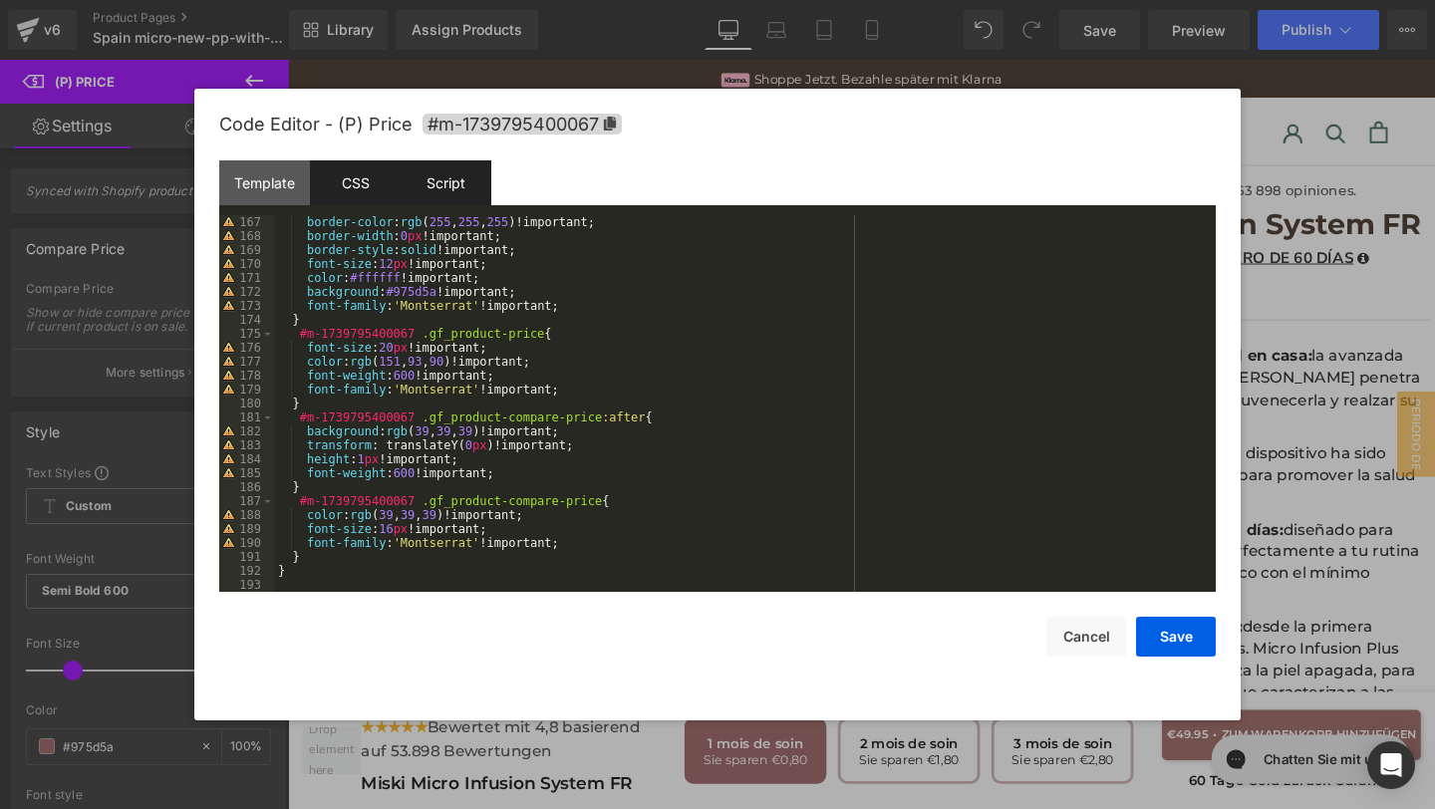
click at [448, 199] on div "Script" at bounding box center [446, 182] width 91 height 45
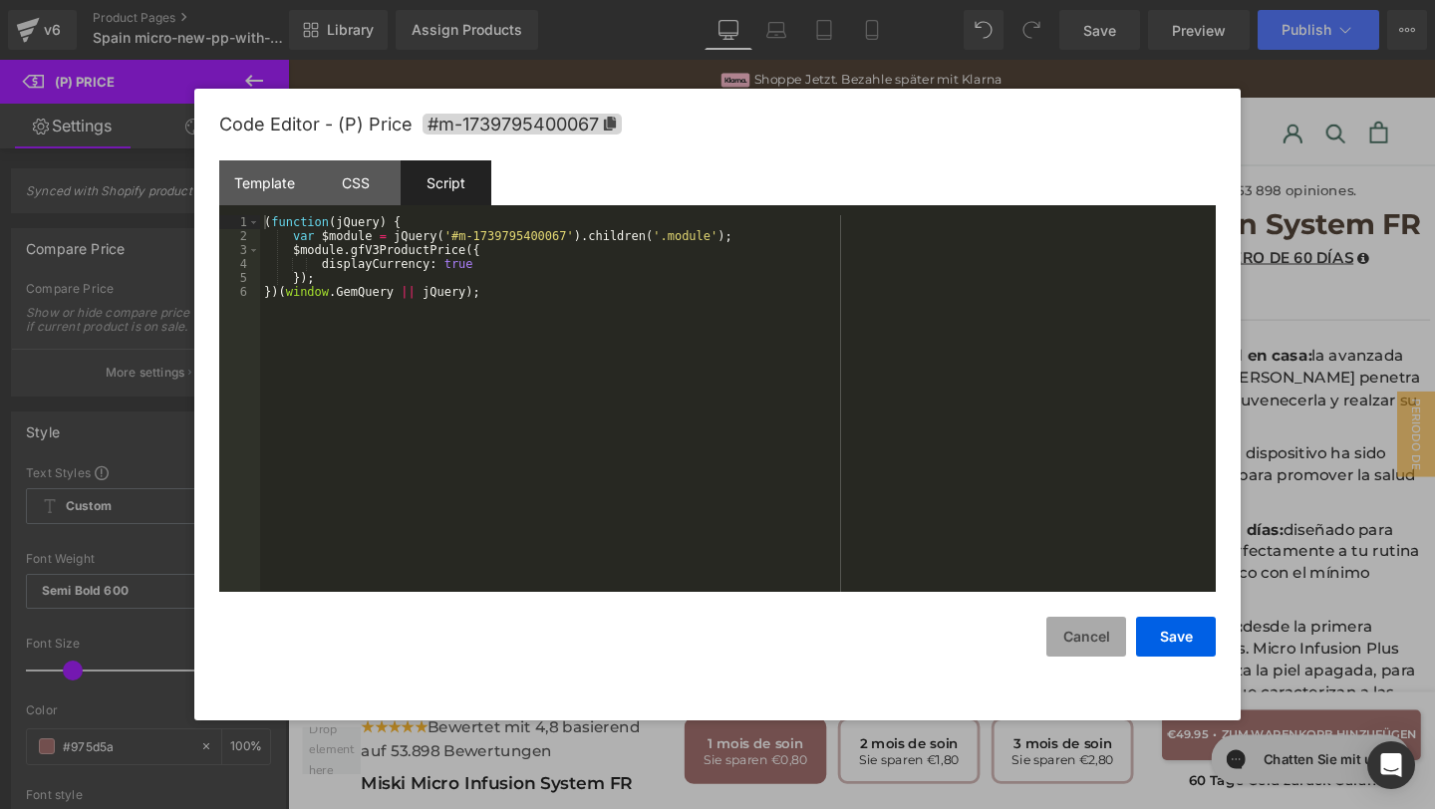
click at [1081, 637] on button "Cancel" at bounding box center [1086, 637] width 80 height 40
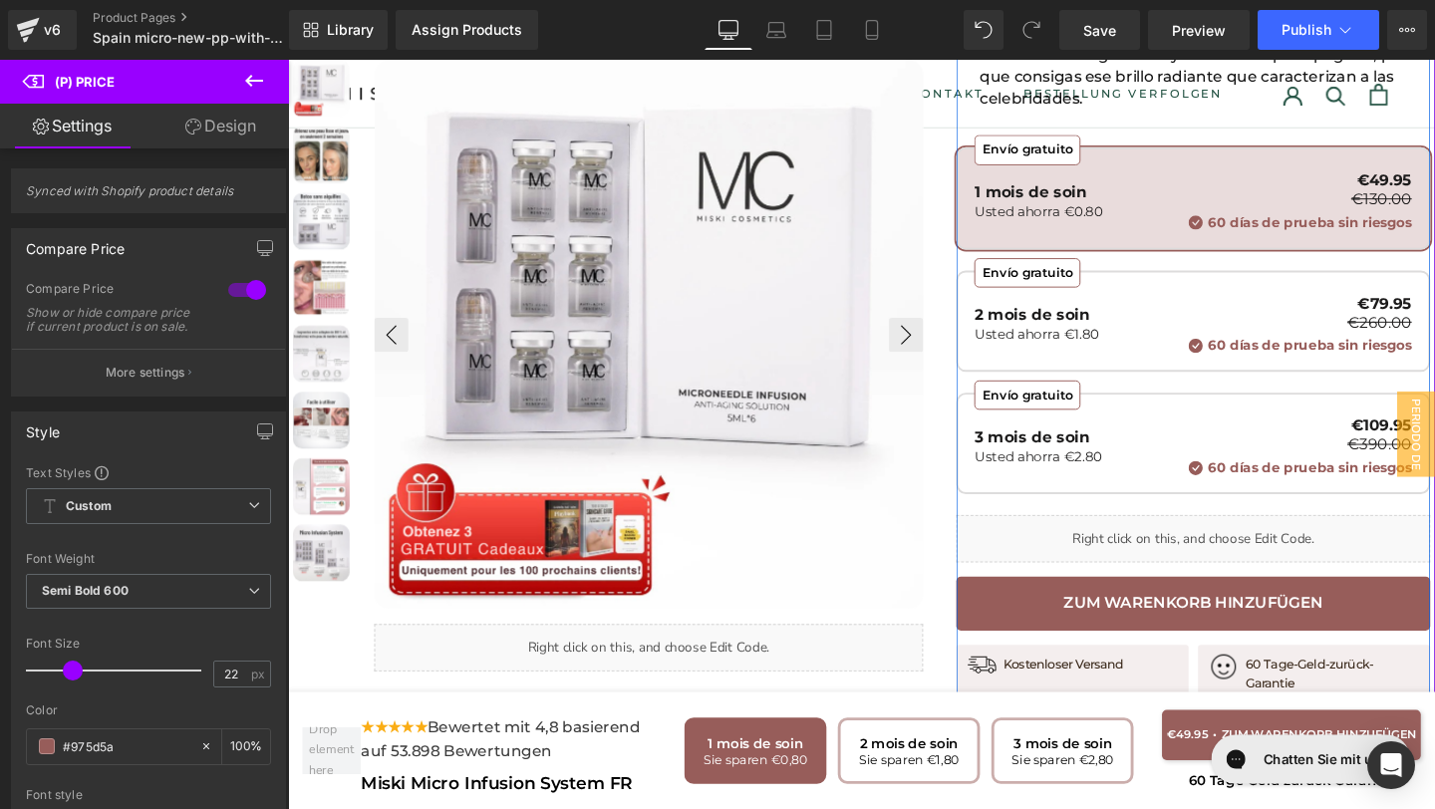
scroll to position [652, 0]
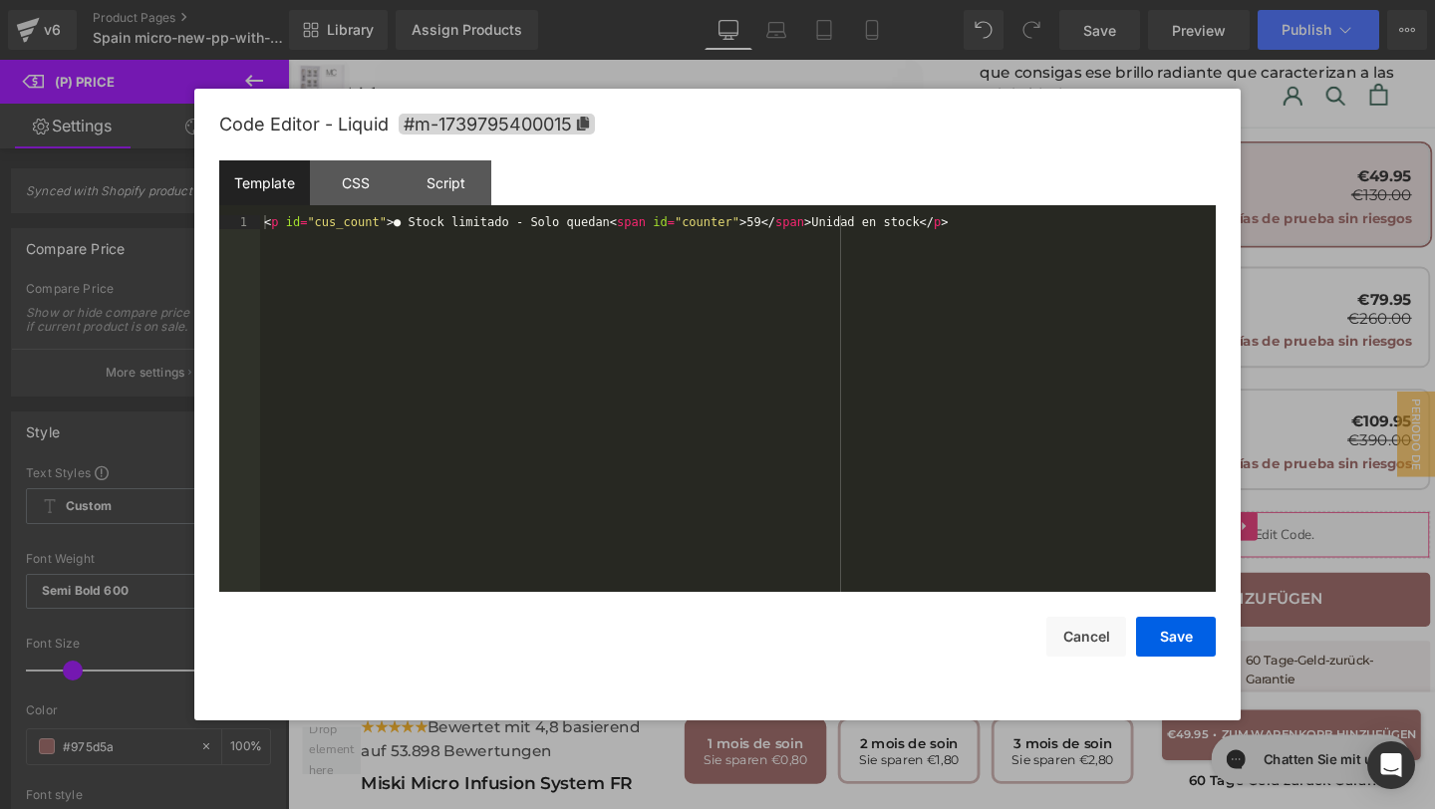
click at [1104, 0] on div "(P) Price You are previewing how the will restyle your page. You can not edit E…" at bounding box center [717, 0] width 1435 height 0
click at [424, 184] on div "Script" at bounding box center [446, 182] width 91 height 45
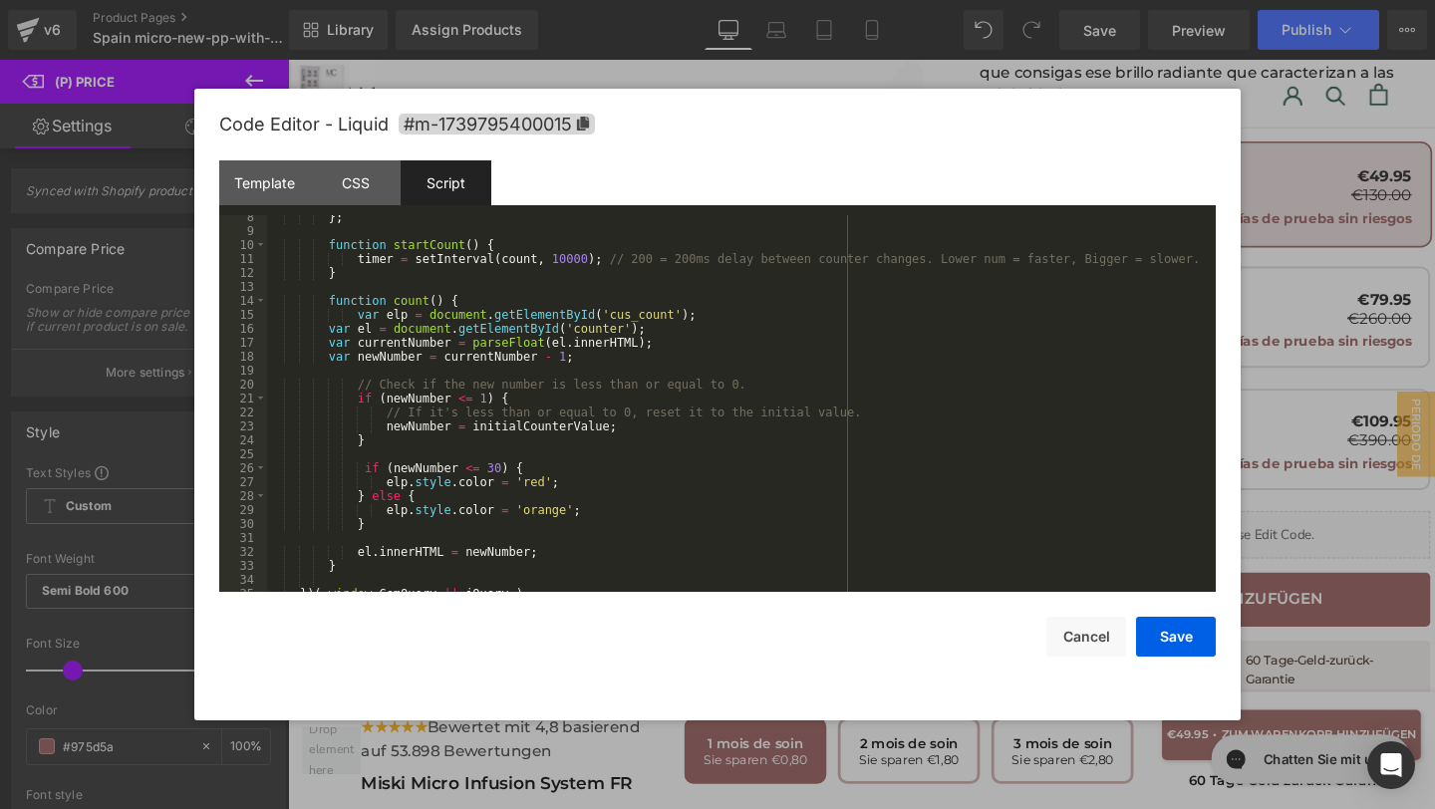
scroll to position [112, 0]
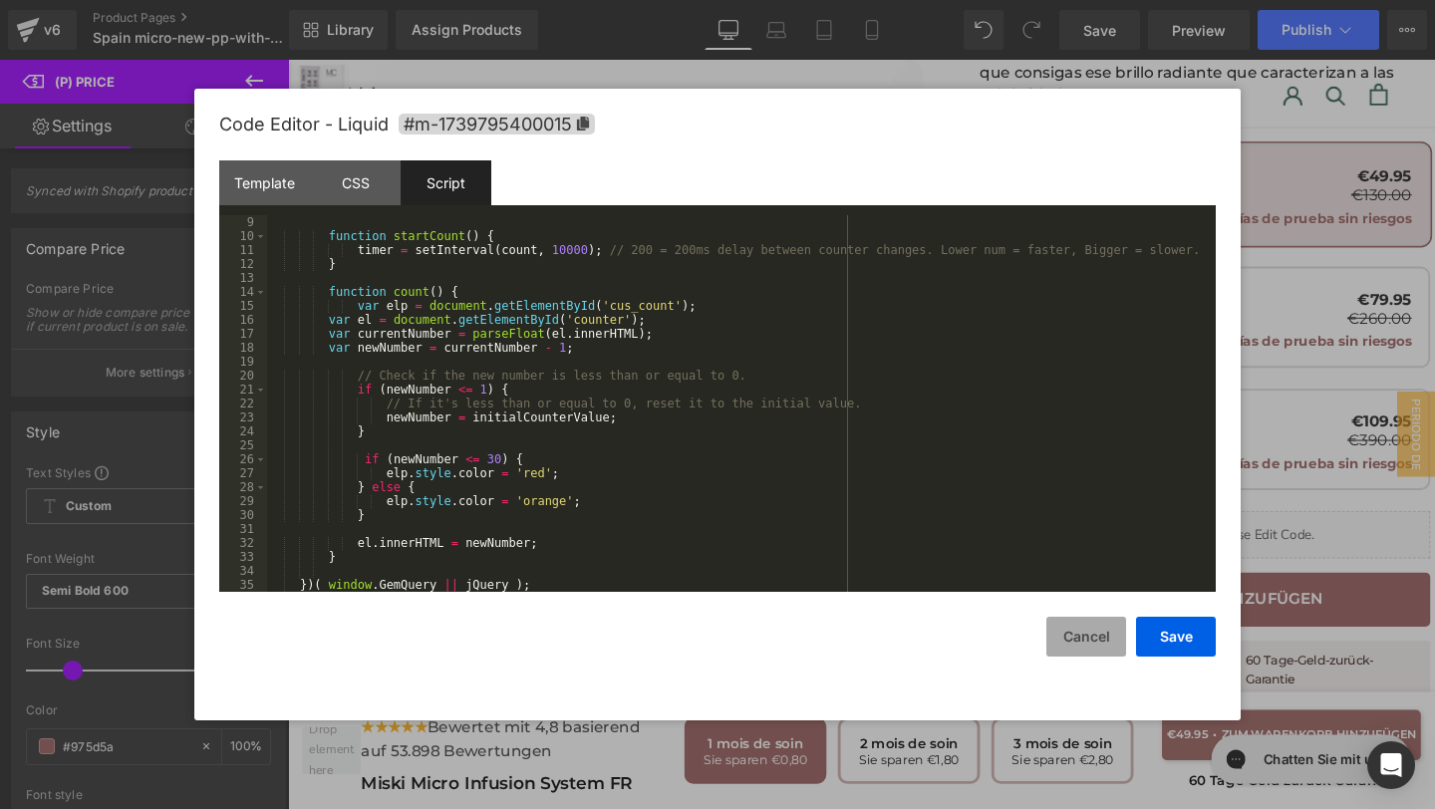
click at [1086, 631] on button "Cancel" at bounding box center [1086, 637] width 80 height 40
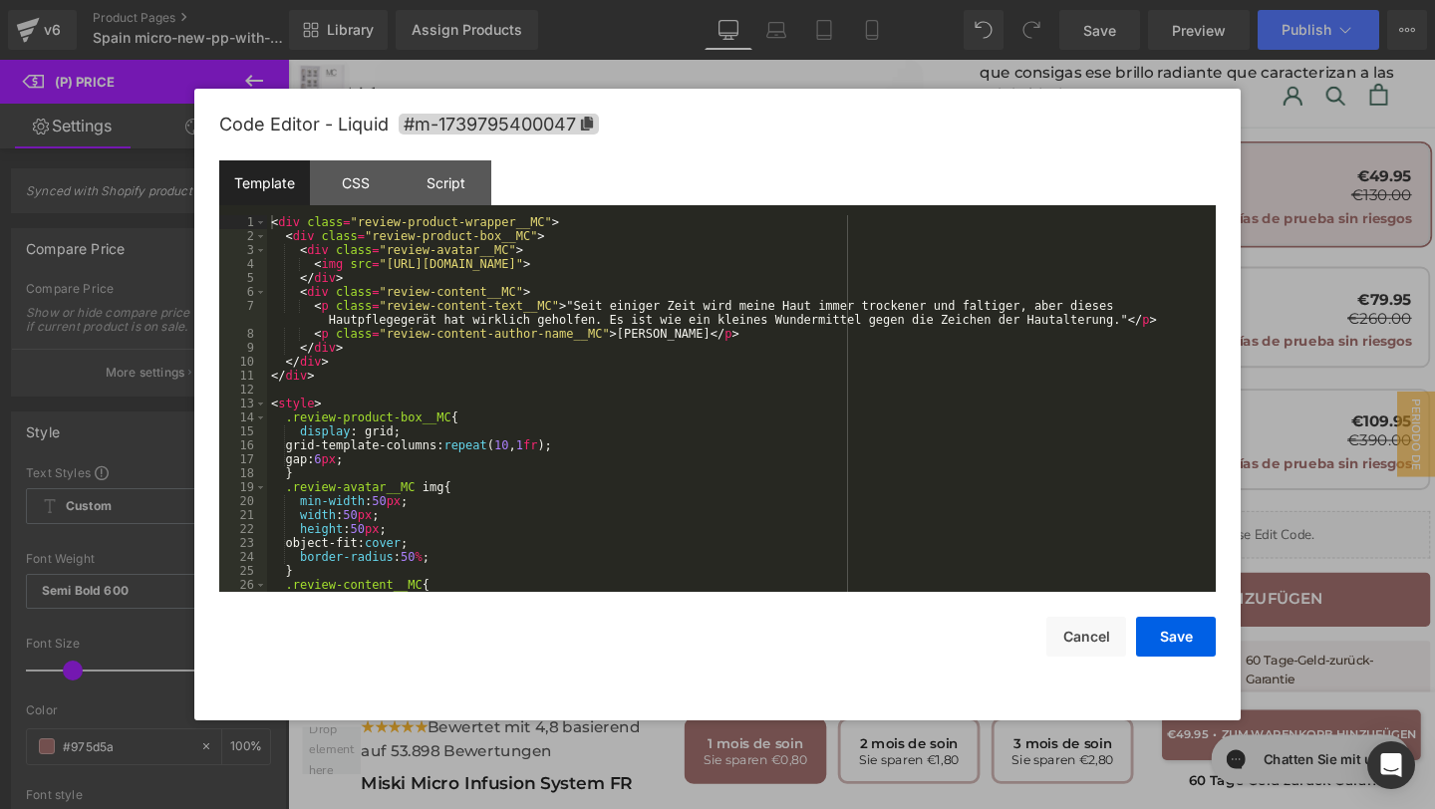
click at [680, 0] on div "(P) Price You are previewing how the will restyle your page. You can not edit E…" at bounding box center [717, 0] width 1435 height 0
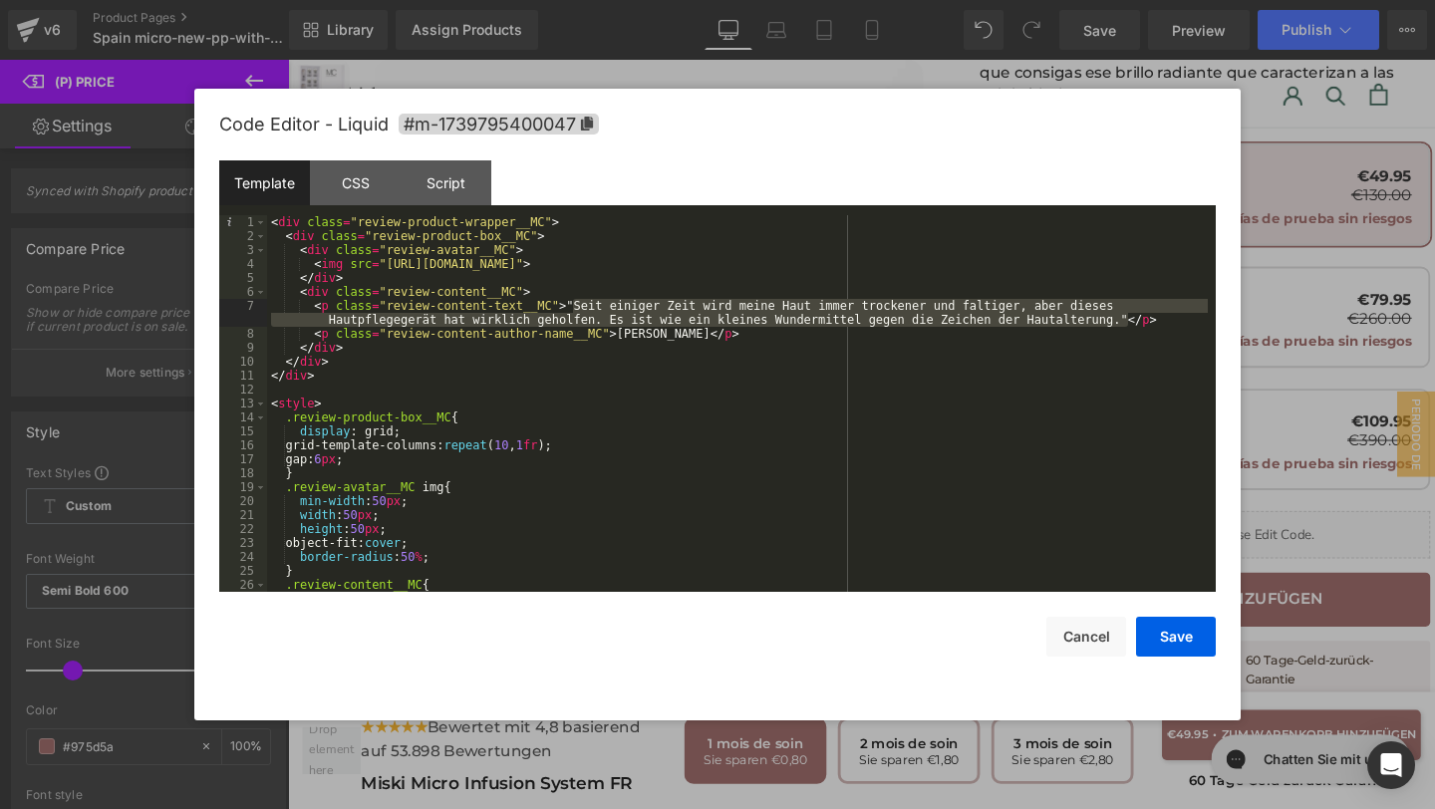
drag, startPoint x: 573, startPoint y: 306, endPoint x: 1126, endPoint y: 321, distance: 553.2
click at [1126, 321] on div "< div class = "review-product-wrapper__MC" > < div class = "review-product-box_…" at bounding box center [737, 417] width 941 height 405
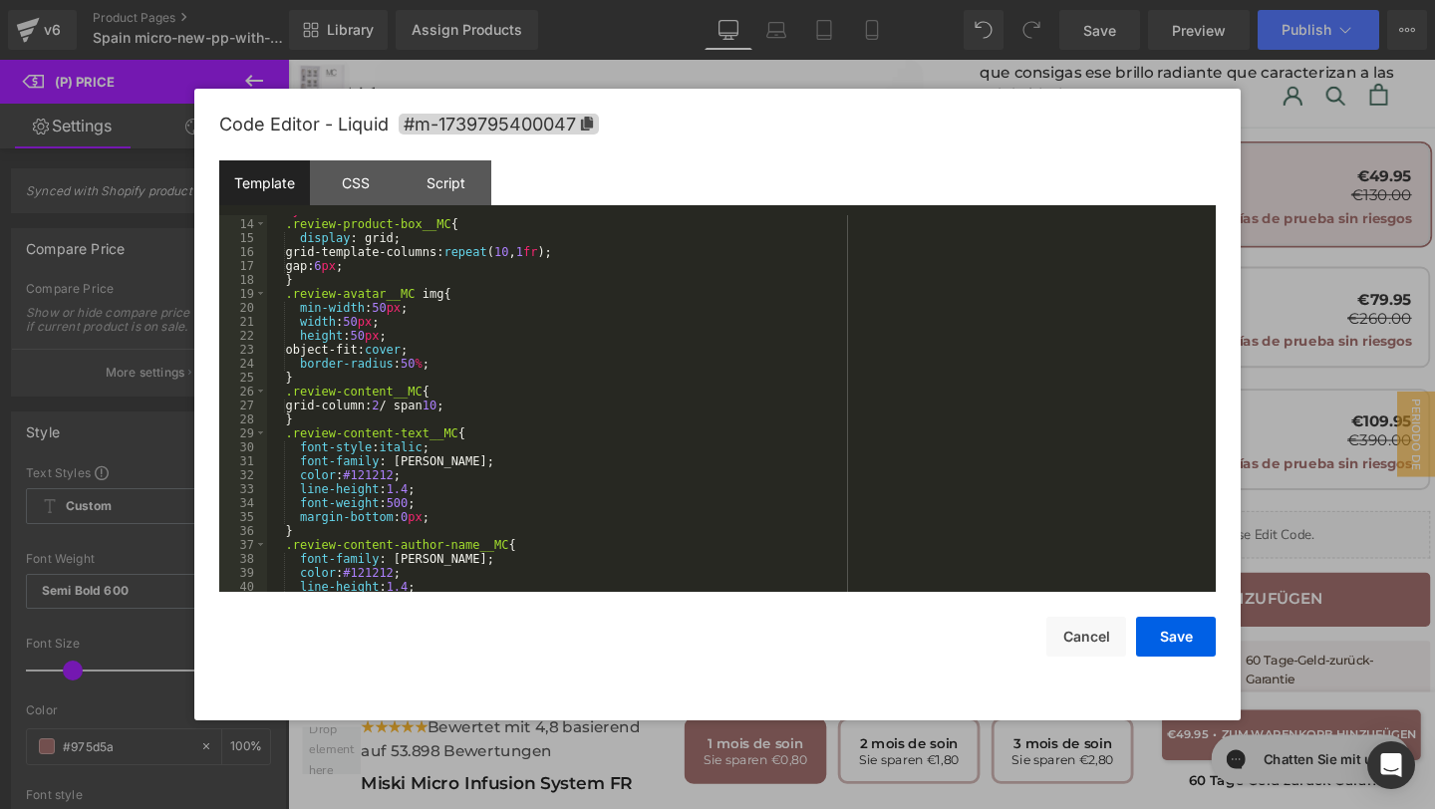
scroll to position [251, 0]
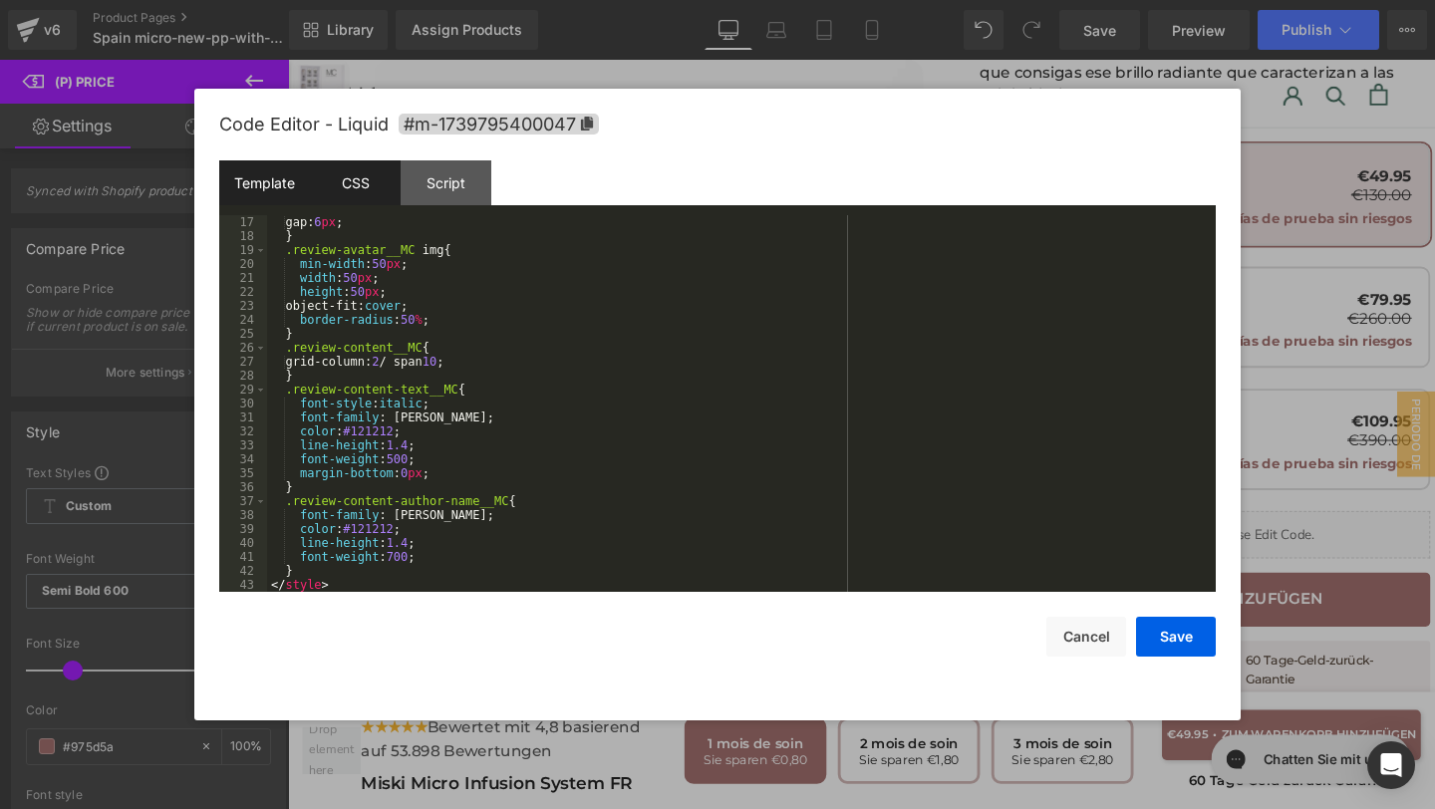
click at [358, 189] on div "CSS" at bounding box center [355, 182] width 91 height 45
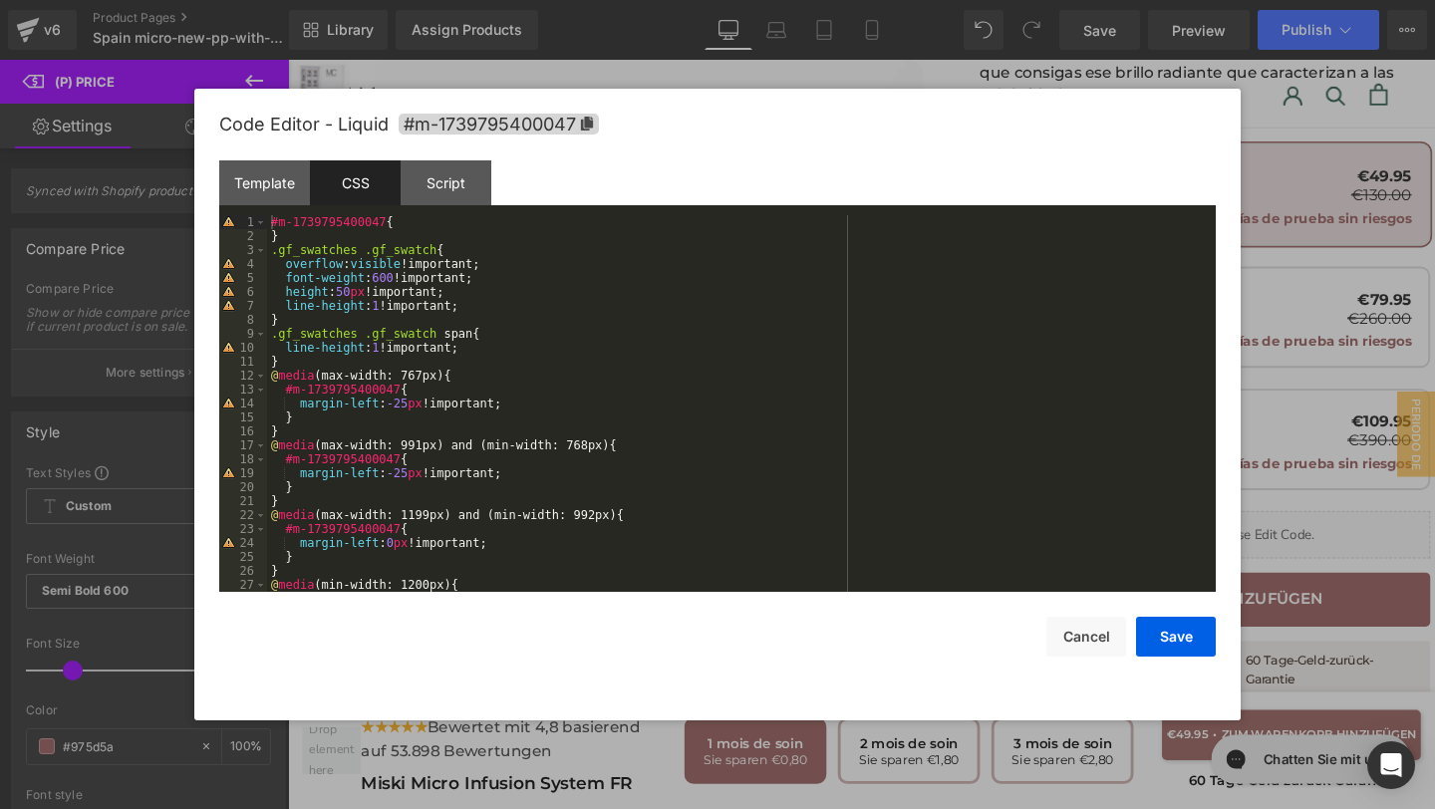
scroll to position [139, 0]
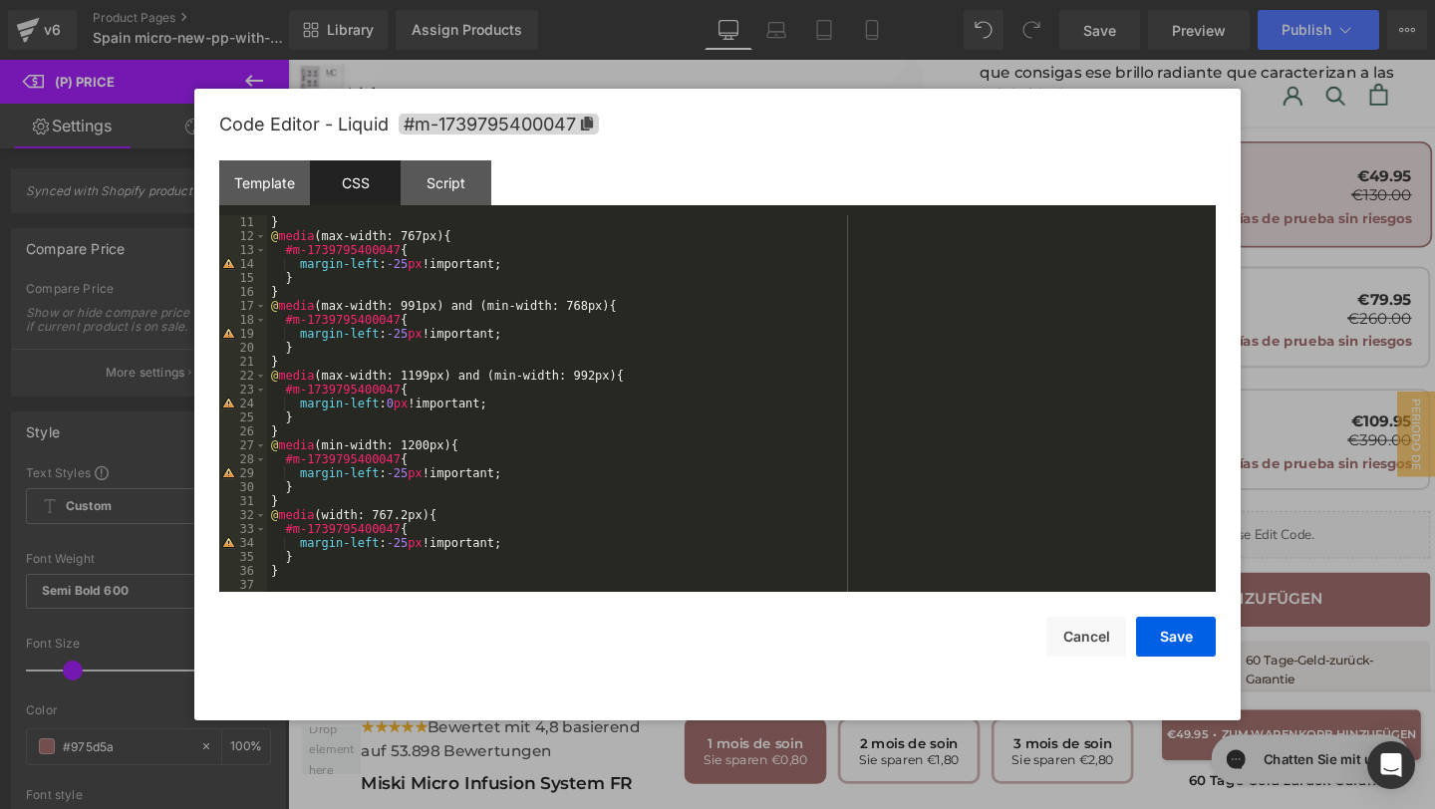
click at [432, 207] on div "Template CSS Script Data" at bounding box center [717, 187] width 996 height 55
click at [434, 196] on div "Script" at bounding box center [446, 182] width 91 height 45
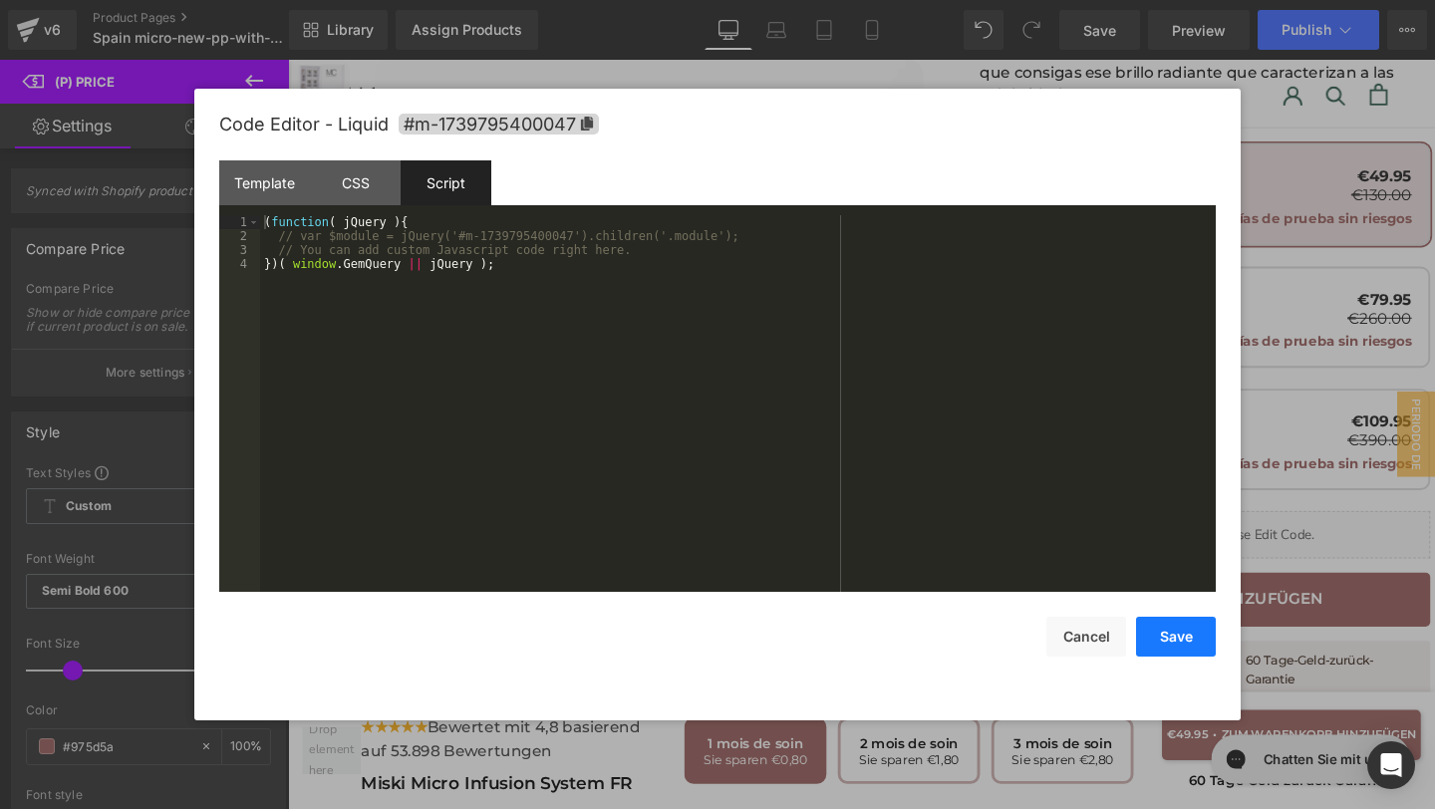
click at [1162, 633] on button "Save" at bounding box center [1176, 637] width 80 height 40
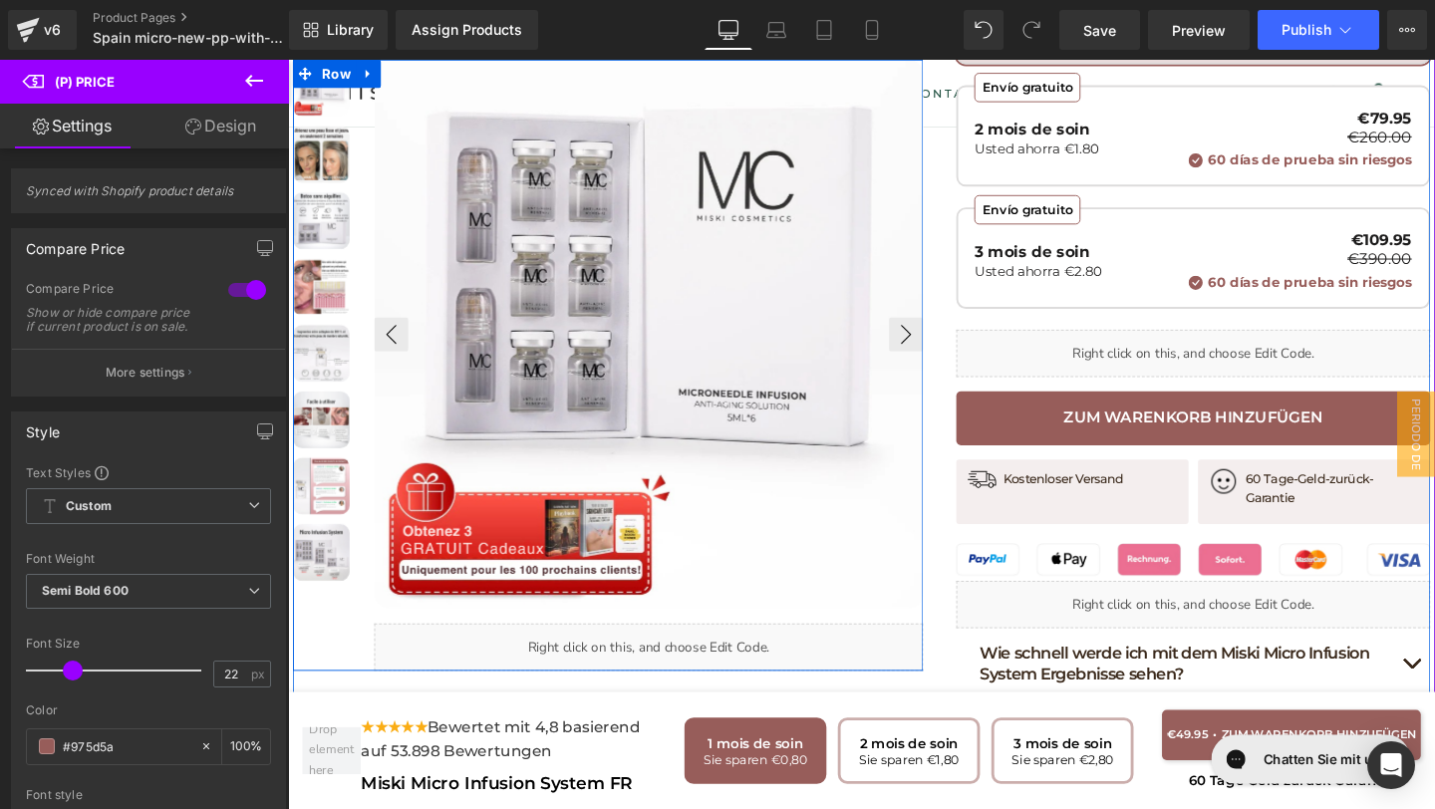
scroll to position [845, 0]
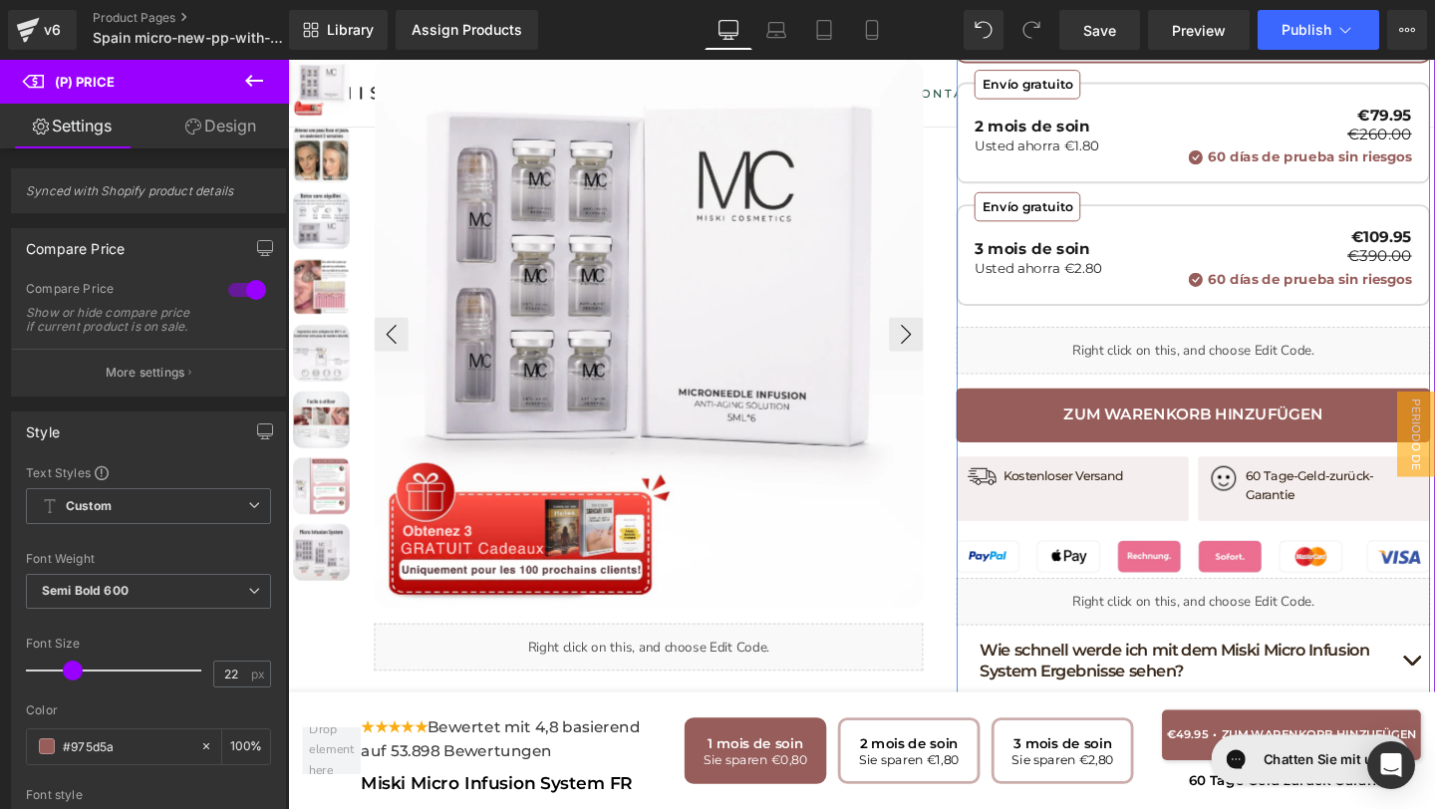
click at [1031, 419] on button "Zum Warenkorb hinzufügen" at bounding box center [1239, 434] width 498 height 56
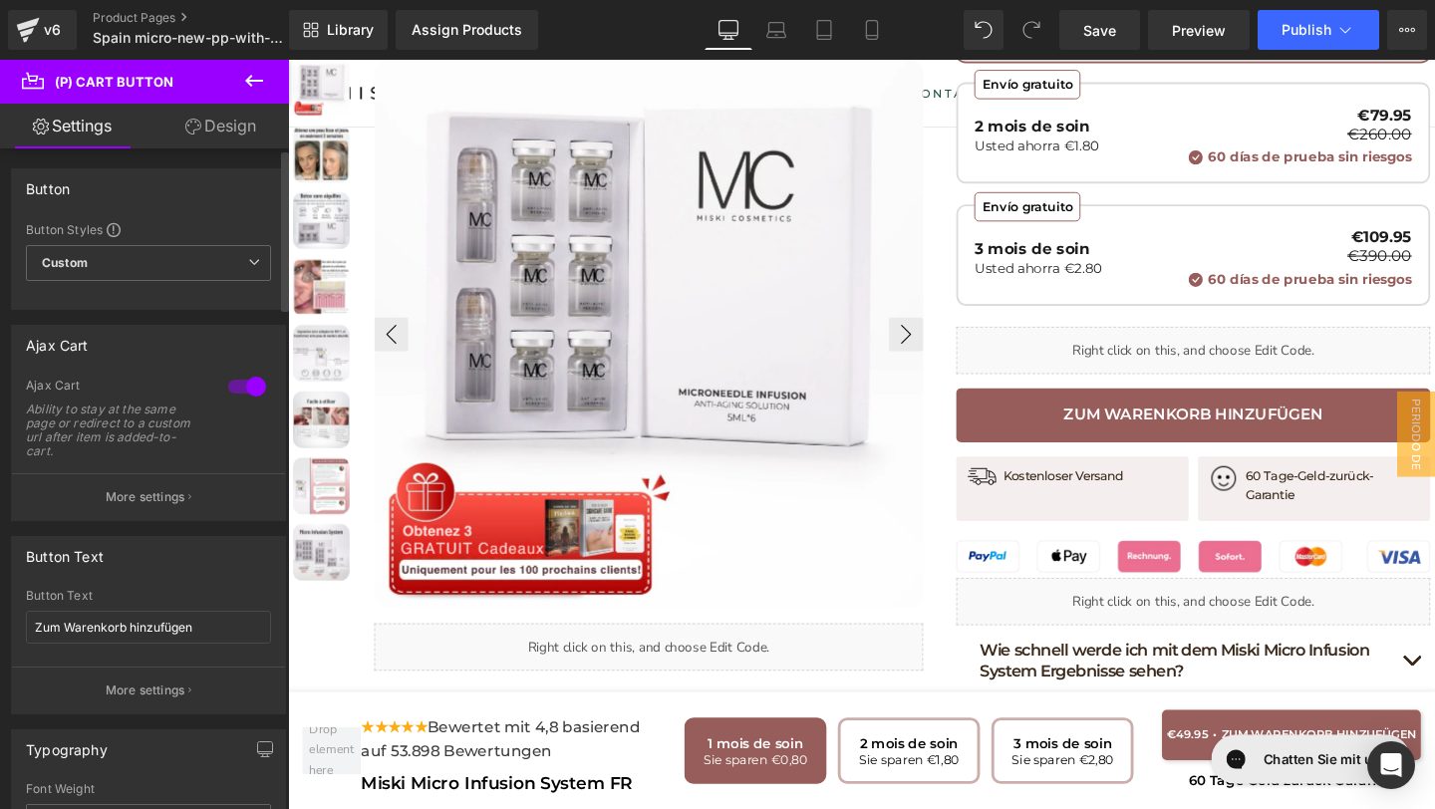
drag, startPoint x: 204, startPoint y: 624, endPoint x: 9, endPoint y: 632, distance: 195.5
click at [9, 633] on div "Button Text Zum Warenkorb hinzufügen Button Text Zum Warenkorb hinzufügen More …" at bounding box center [149, 617] width 298 height 193
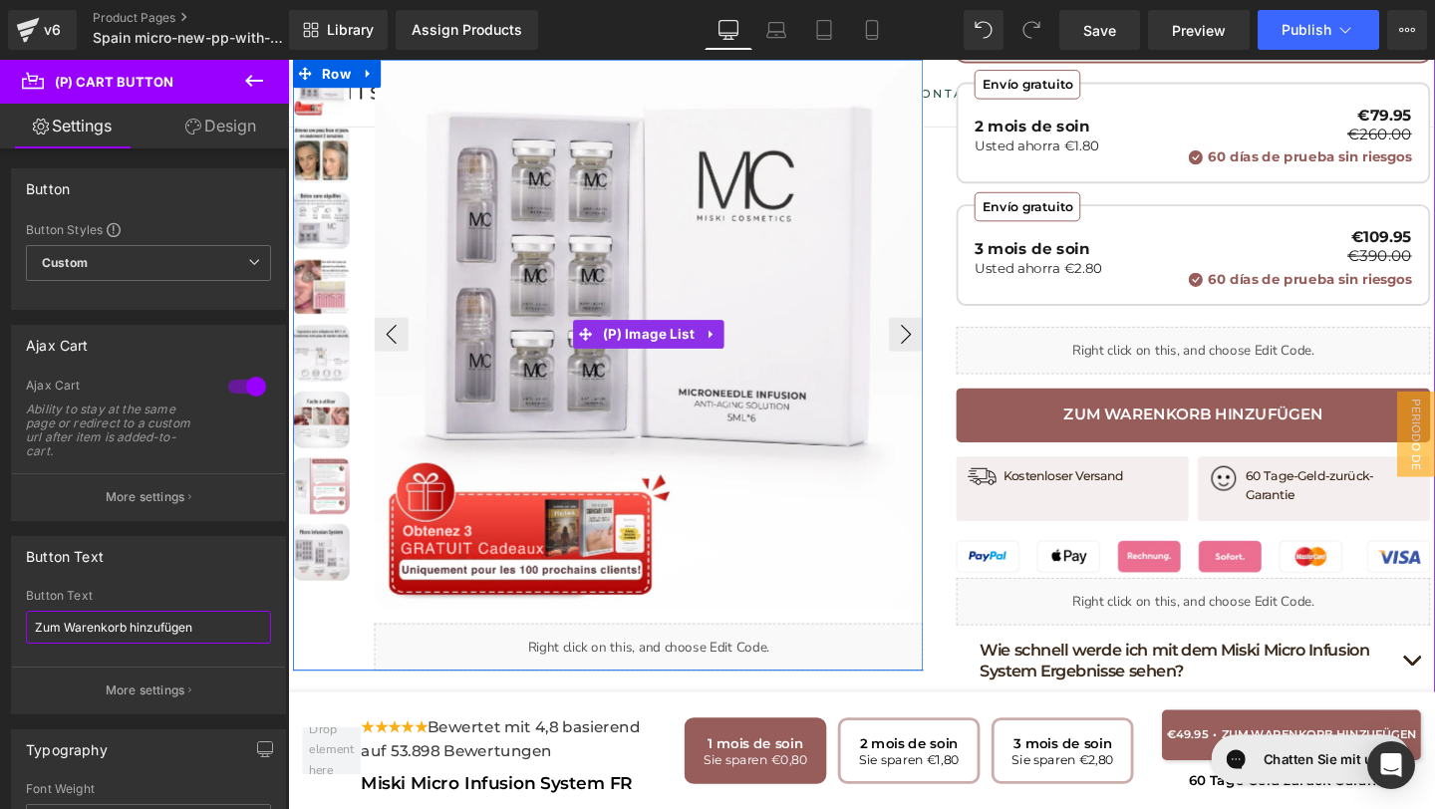
paste input "Añadir al carrito"
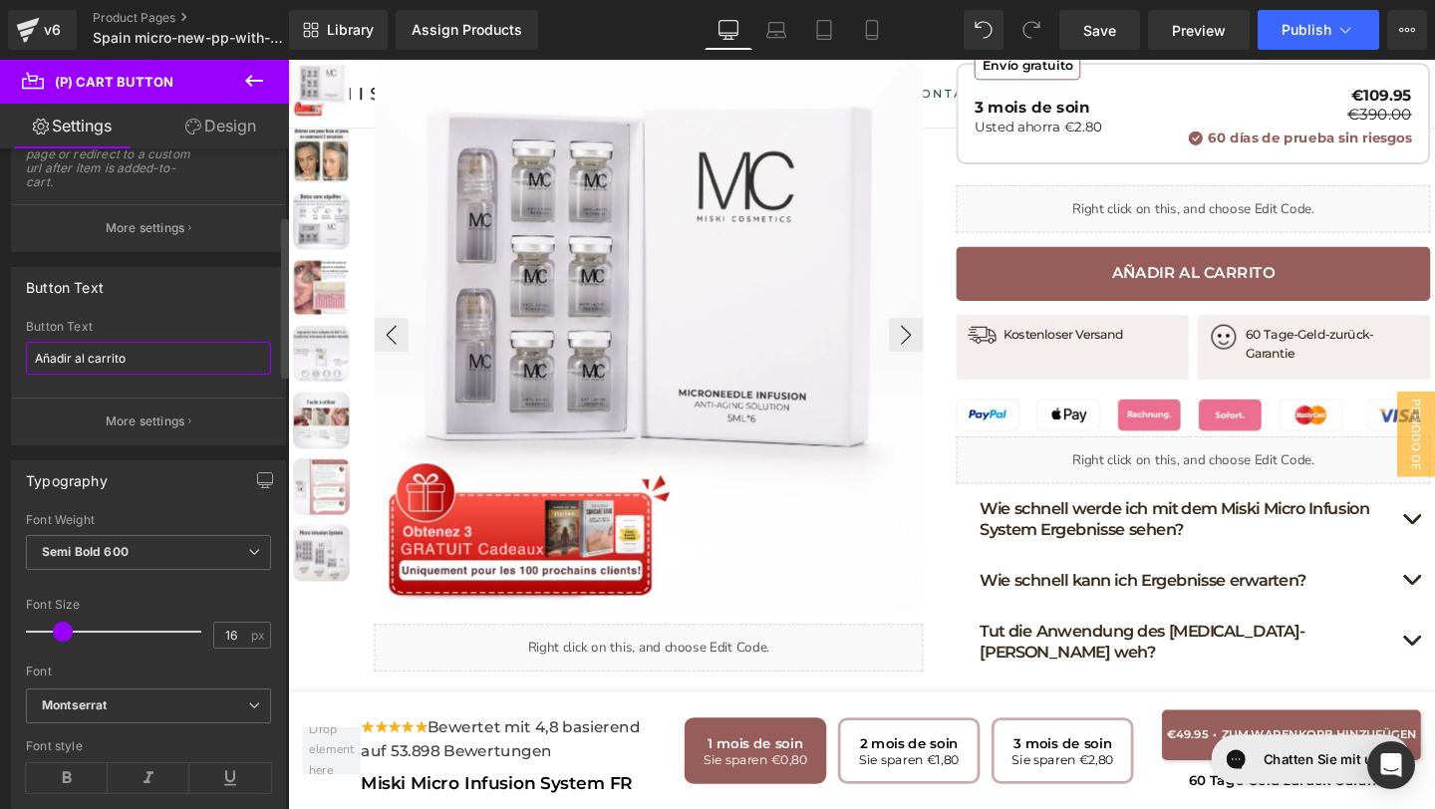
scroll to position [300, 0]
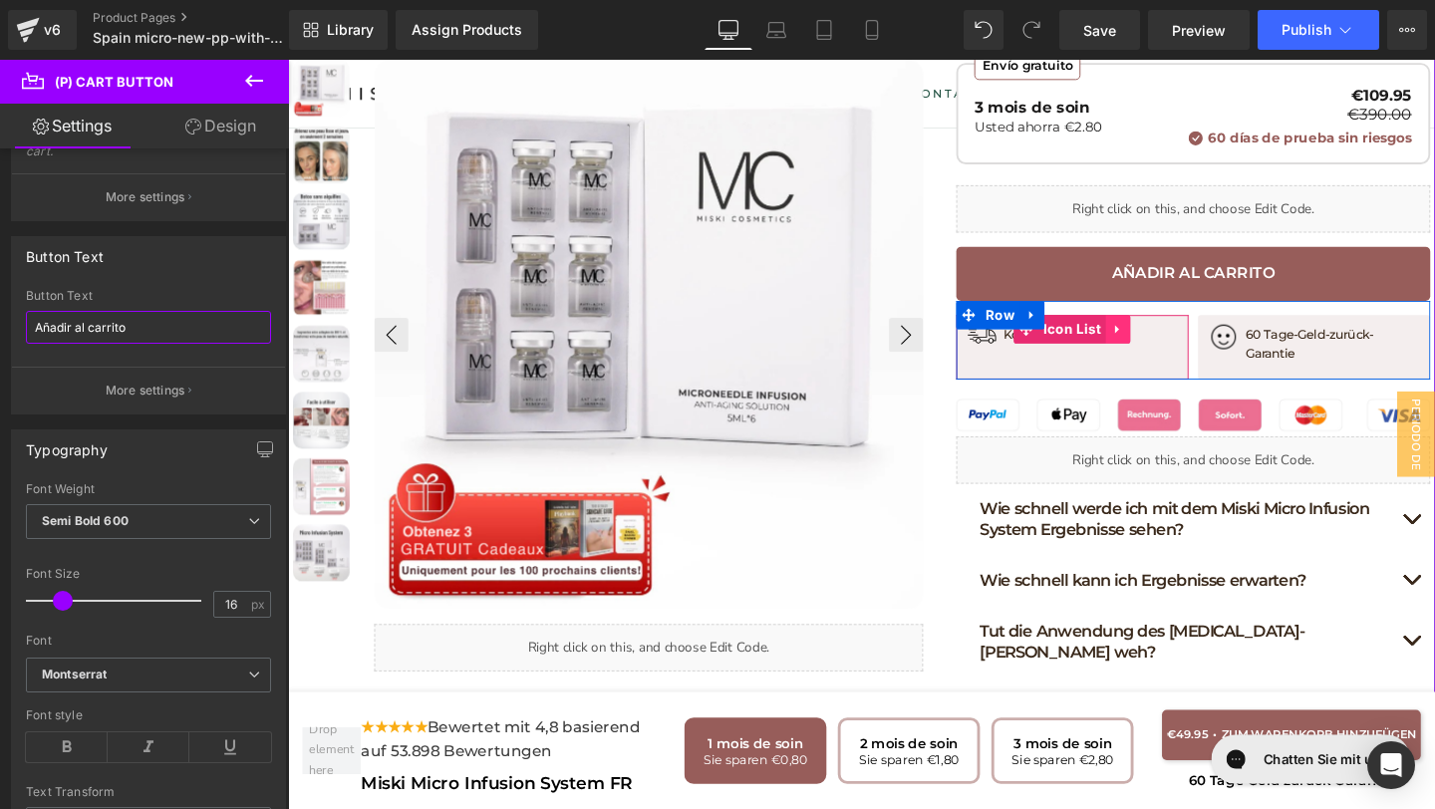
type input "Añadir al carrito"
click at [1152, 328] on link at bounding box center [1161, 343] width 26 height 30
click at [1195, 335] on icon at bounding box center [1200, 342] width 14 height 15
click at [1128, 336] on link at bounding box center [1133, 348] width 21 height 24
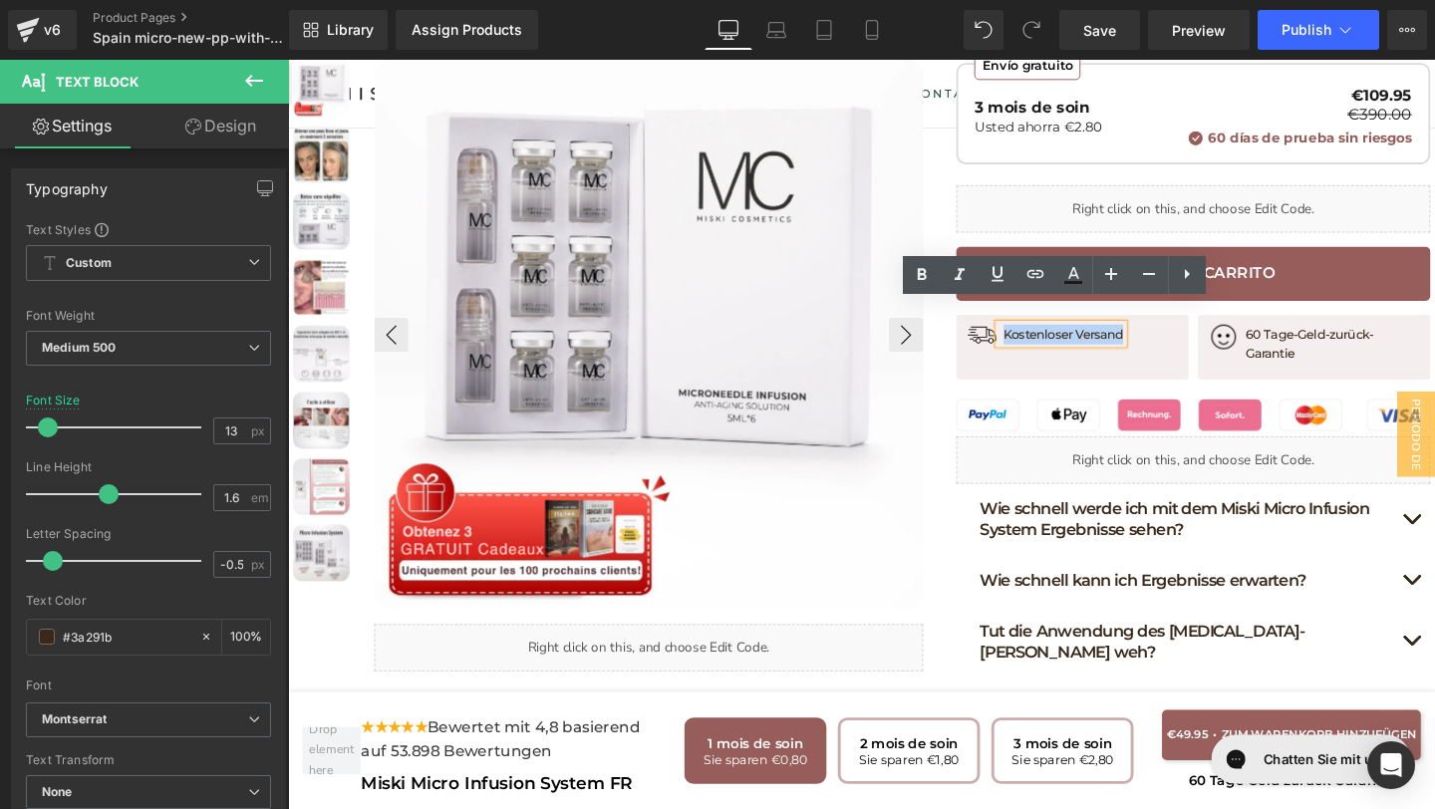
drag, startPoint x: 1164, startPoint y: 325, endPoint x: 1037, endPoint y: 325, distance: 126.5
click at [1037, 338] on div "Kostenloser Versand" at bounding box center [1101, 348] width 132 height 21
copy p "Kostenloser Versand"
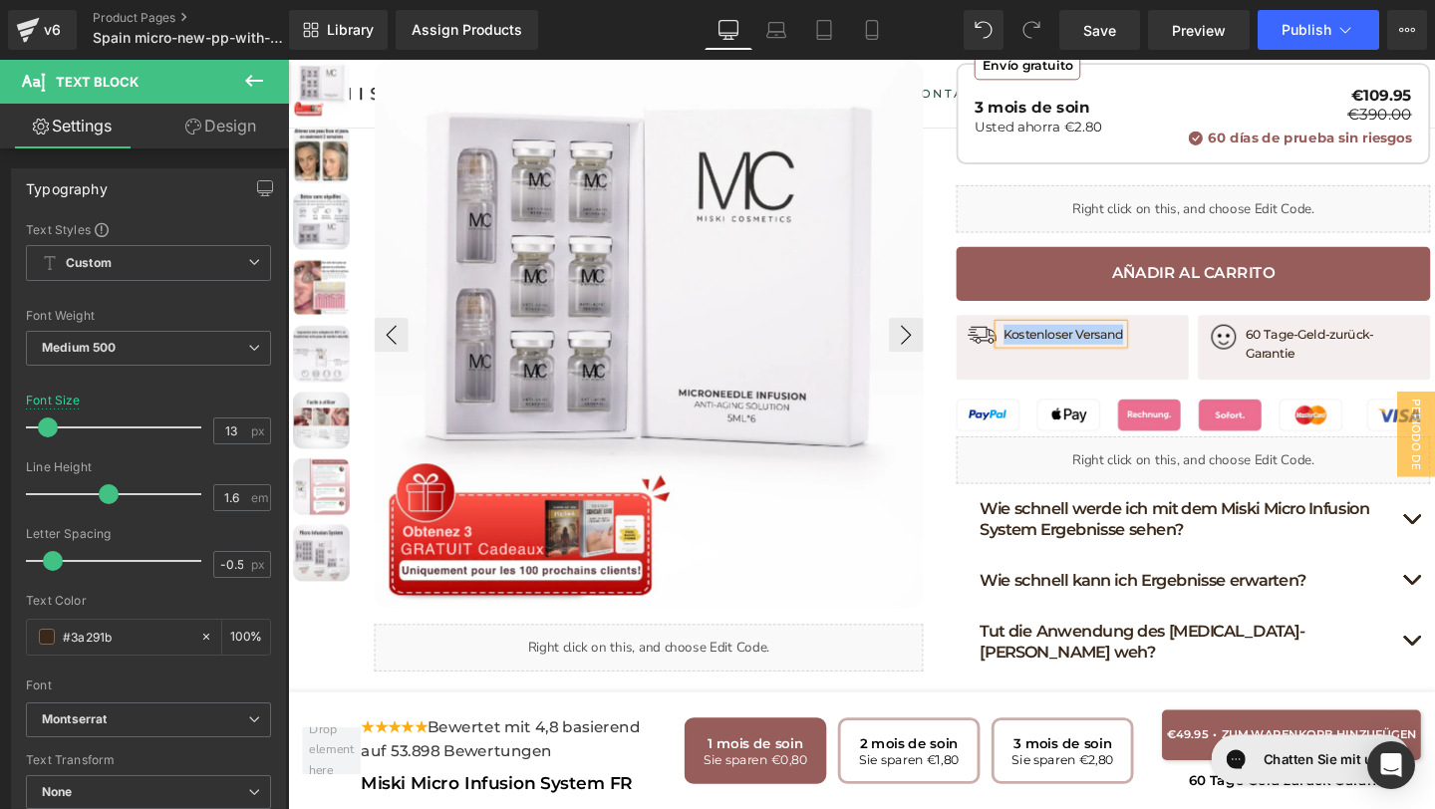
paste div
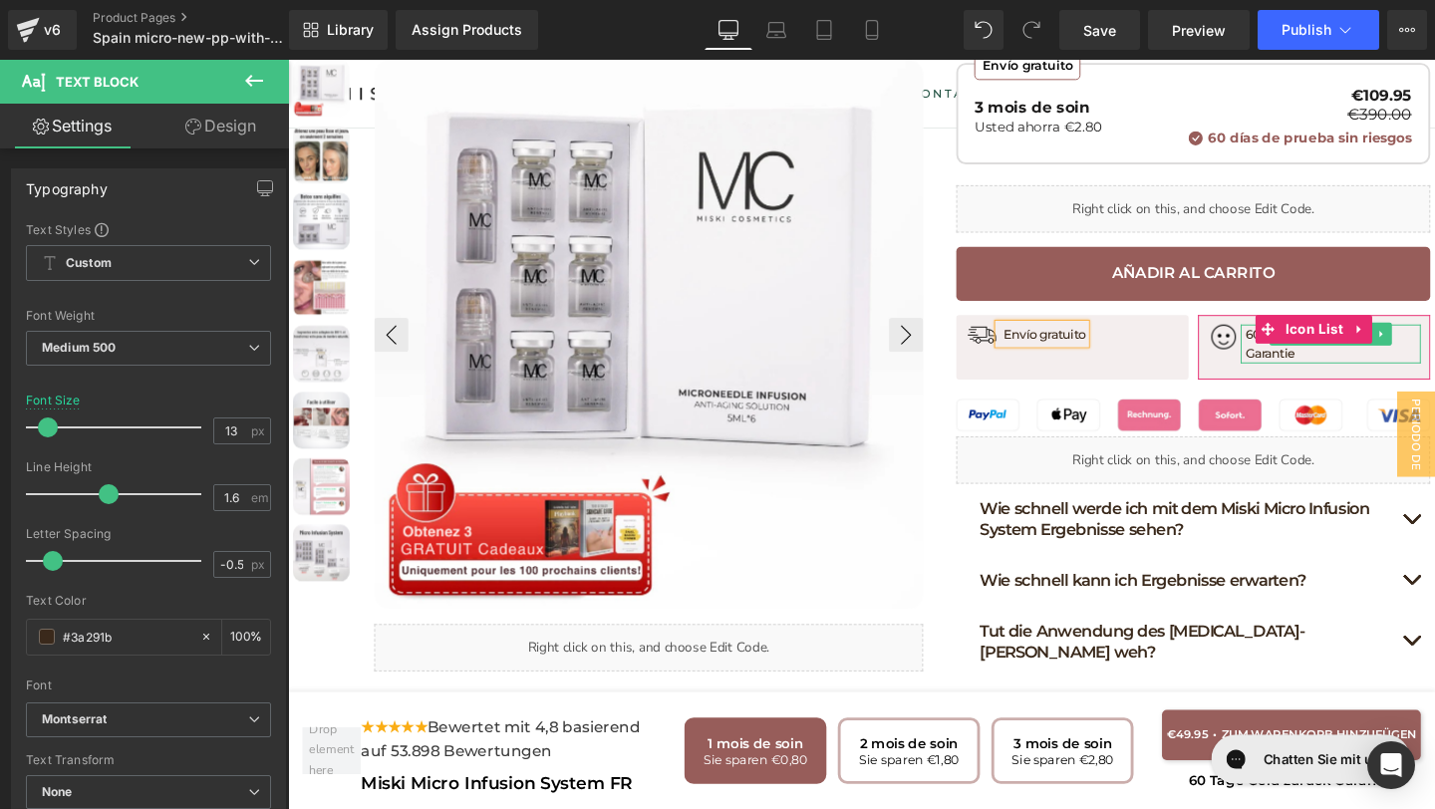
click at [1434, 338] on p "60 Tage-Geld-zurück-Garantie" at bounding box center [1386, 359] width 184 height 42
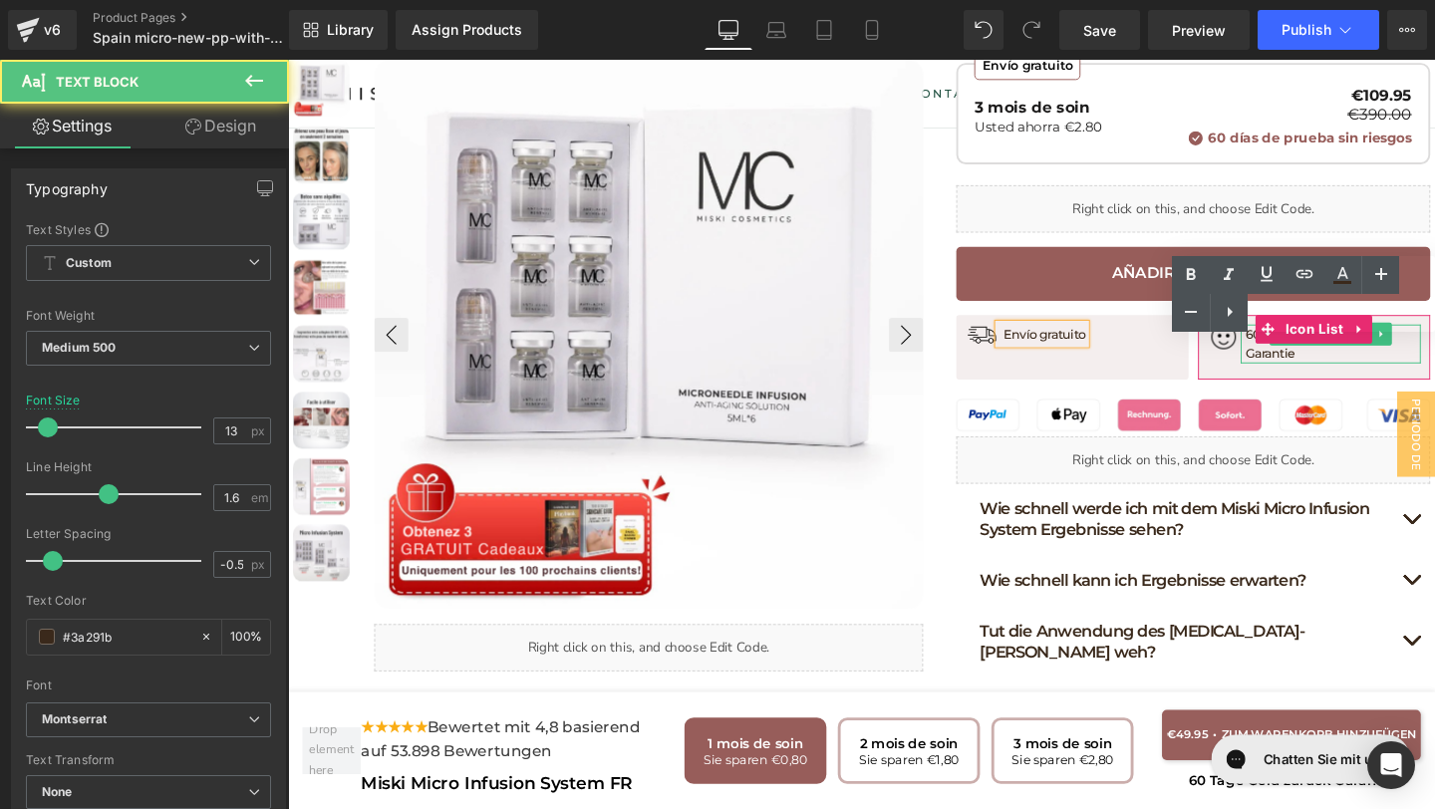
click at [1407, 309] on div "Text Color Highlight Color #333333" at bounding box center [1303, 294] width 263 height 76
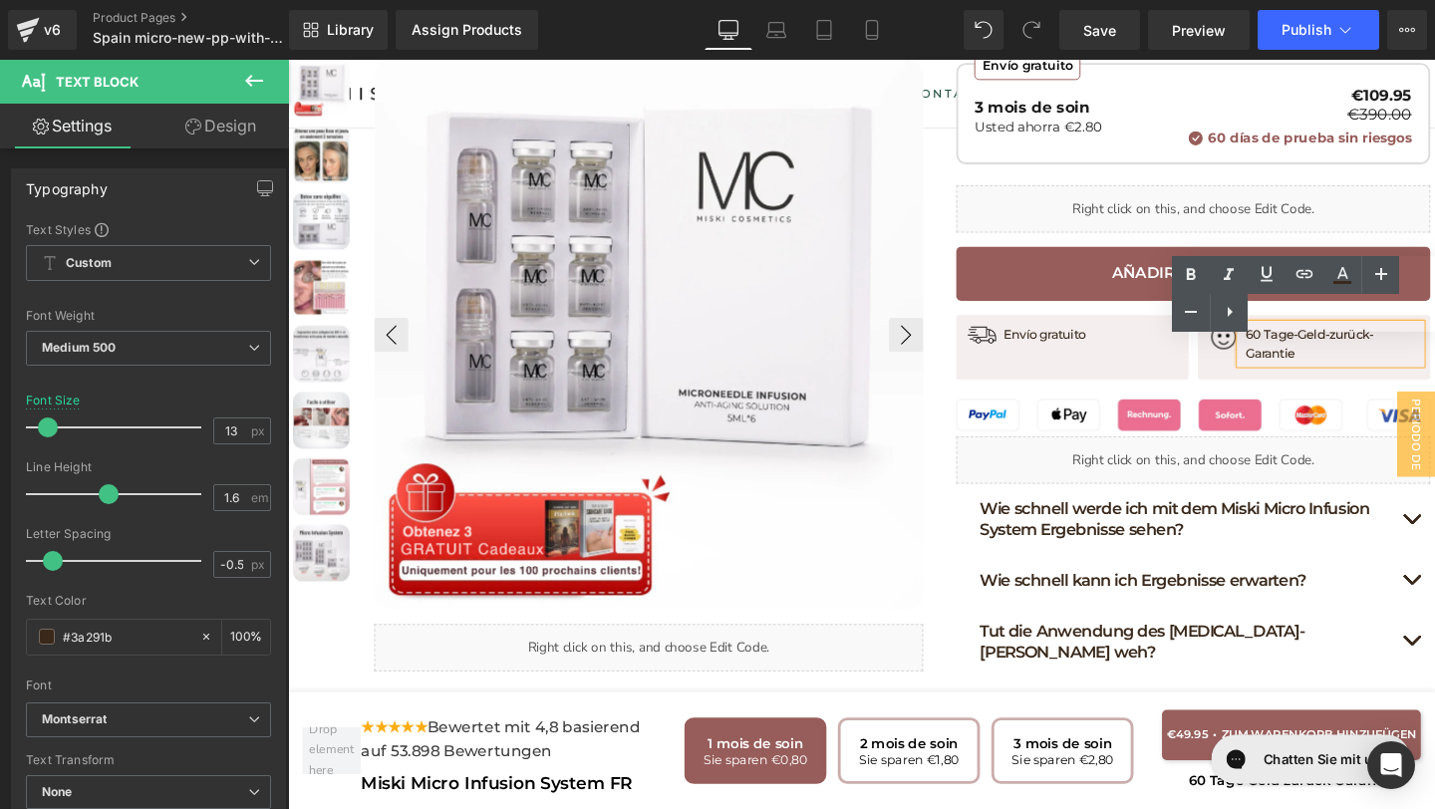
click at [1418, 310] on div "Text Color Highlight Color #333333" at bounding box center [1303, 294] width 263 height 76
click at [1404, 311] on div "Text Color Highlight Color #333333" at bounding box center [1303, 294] width 263 height 76
click at [1280, 304] on div "Text Color Highlight Color #333333" at bounding box center [1303, 294] width 263 height 76
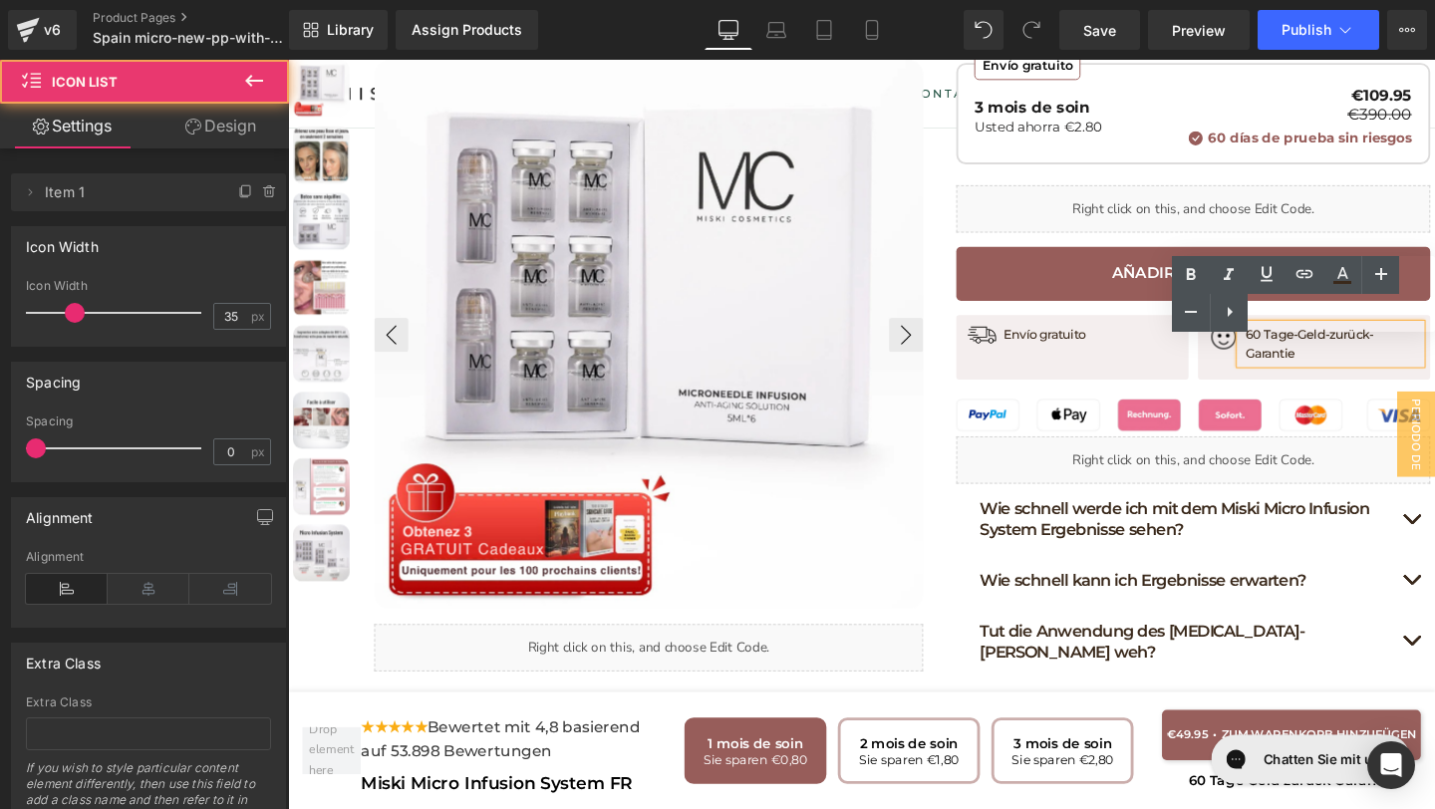
click at [1344, 352] on div "Image 60 Tage-Geld-zurück-Garantie Text Block Icon List" at bounding box center [1367, 362] width 244 height 69
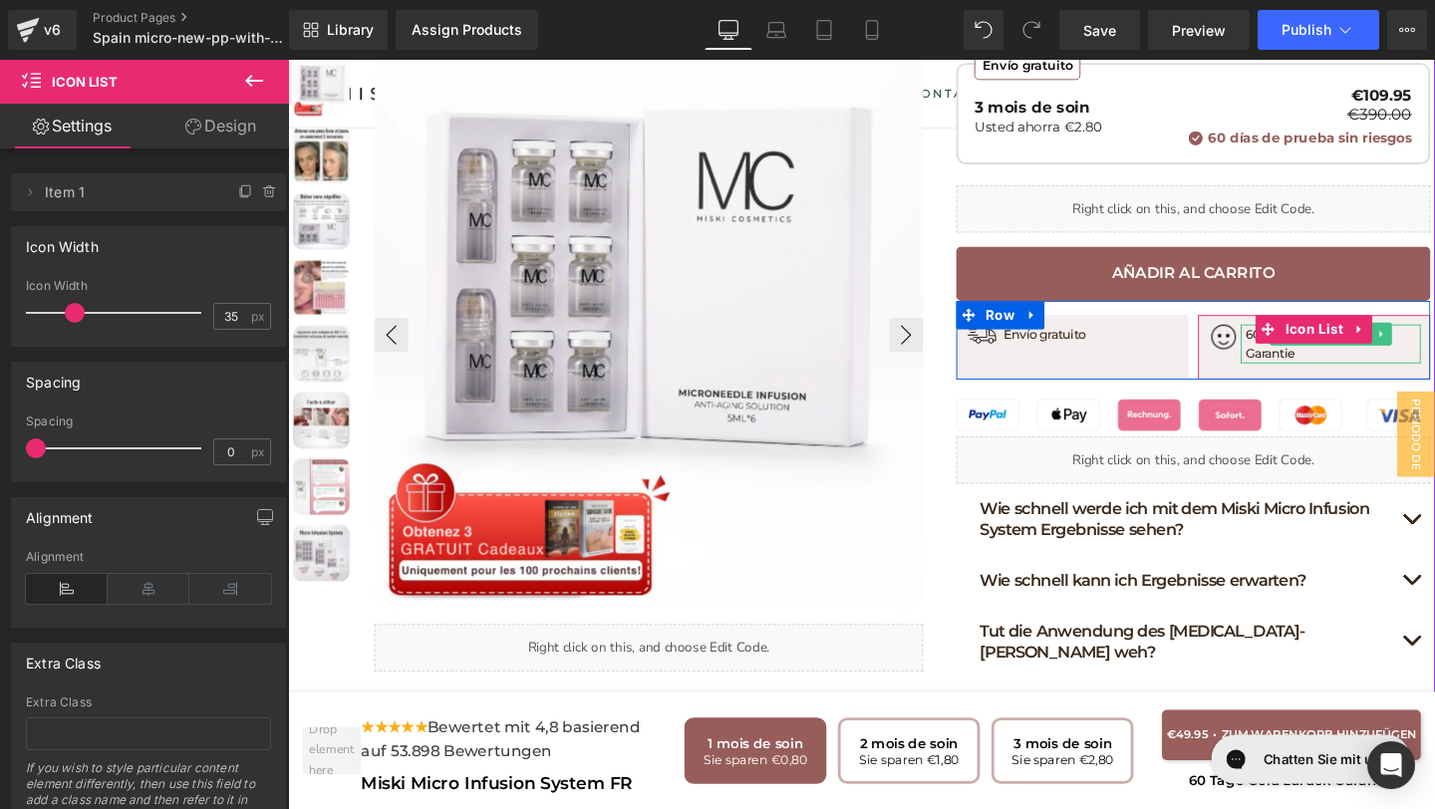
click at [1300, 338] on p "60 Tage-Geld-zurück-Garantie" at bounding box center [1386, 359] width 184 height 42
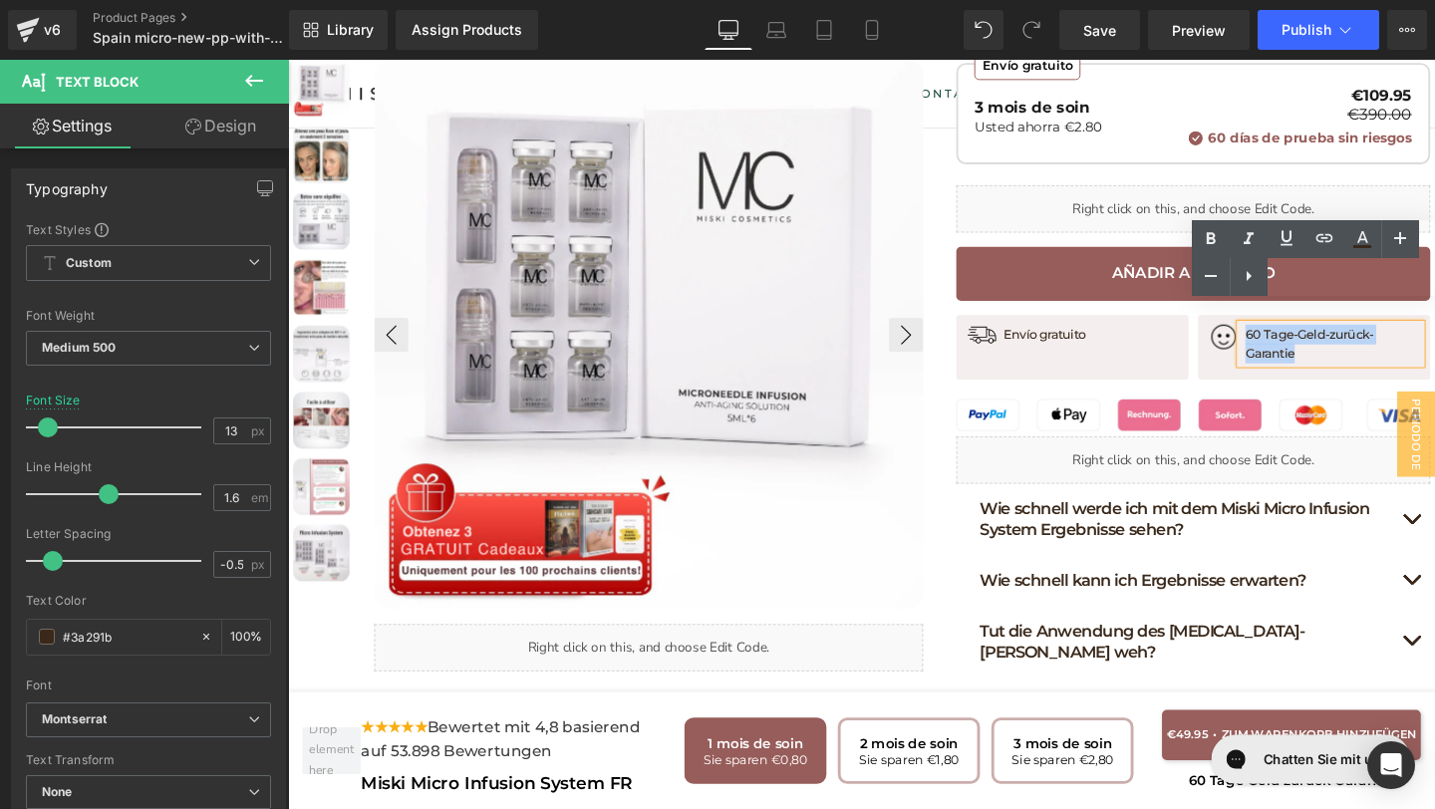
drag, startPoint x: 1297, startPoint y: 328, endPoint x: 1483, endPoint y: 322, distance: 185.4
click at [1434, 338] on div "60 Tage-Geld-zurück-Garantie" at bounding box center [1383, 359] width 189 height 42
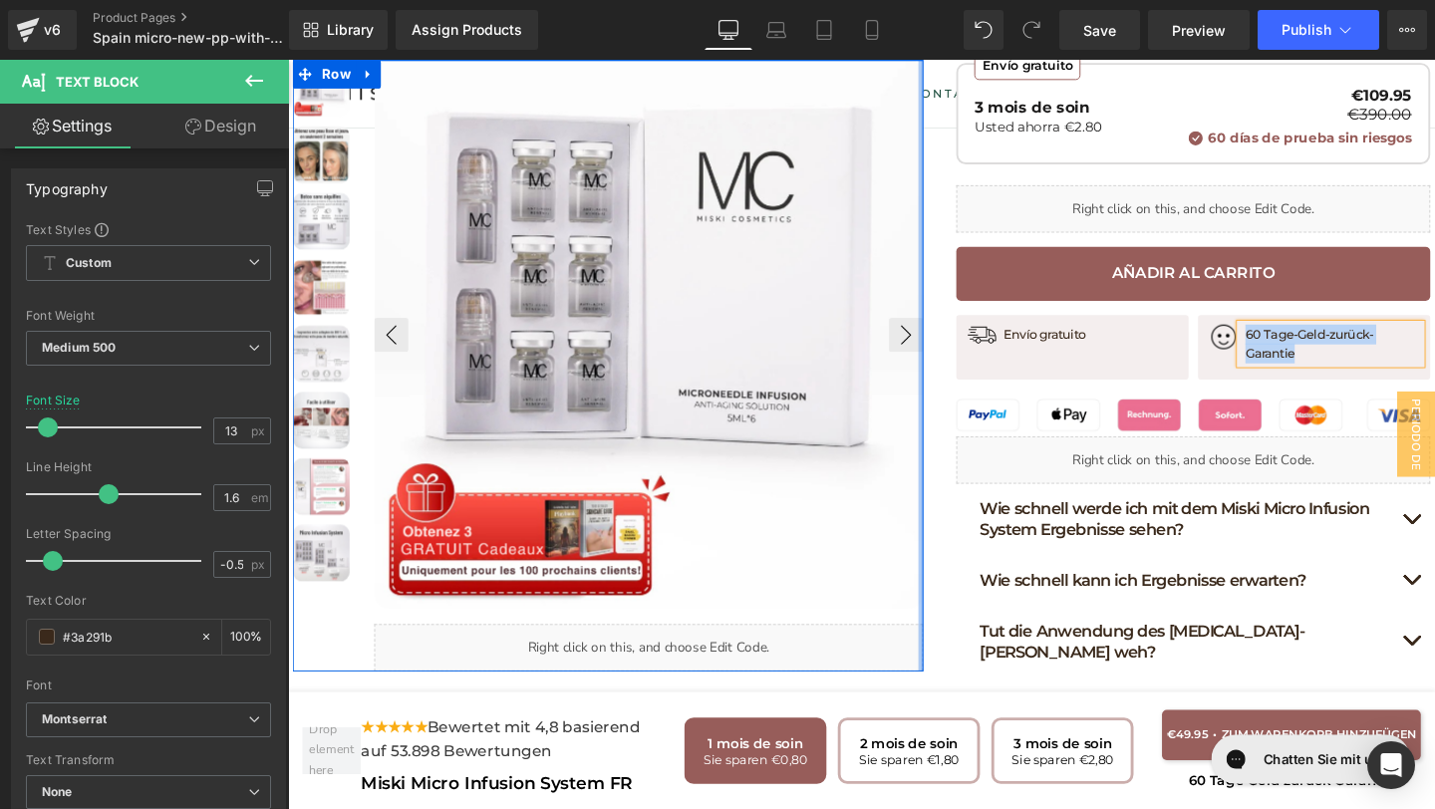
paste div
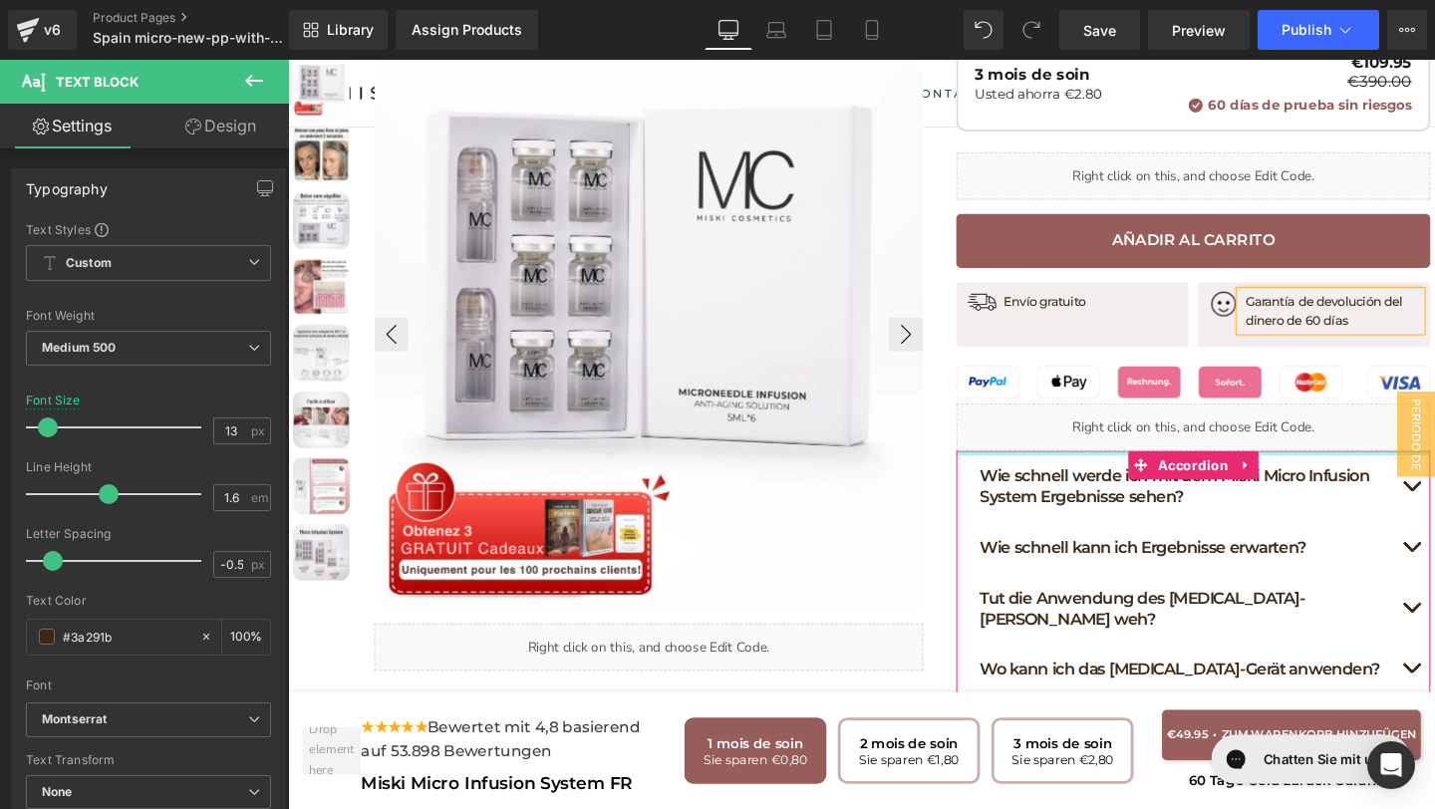
scroll to position [1040, 0]
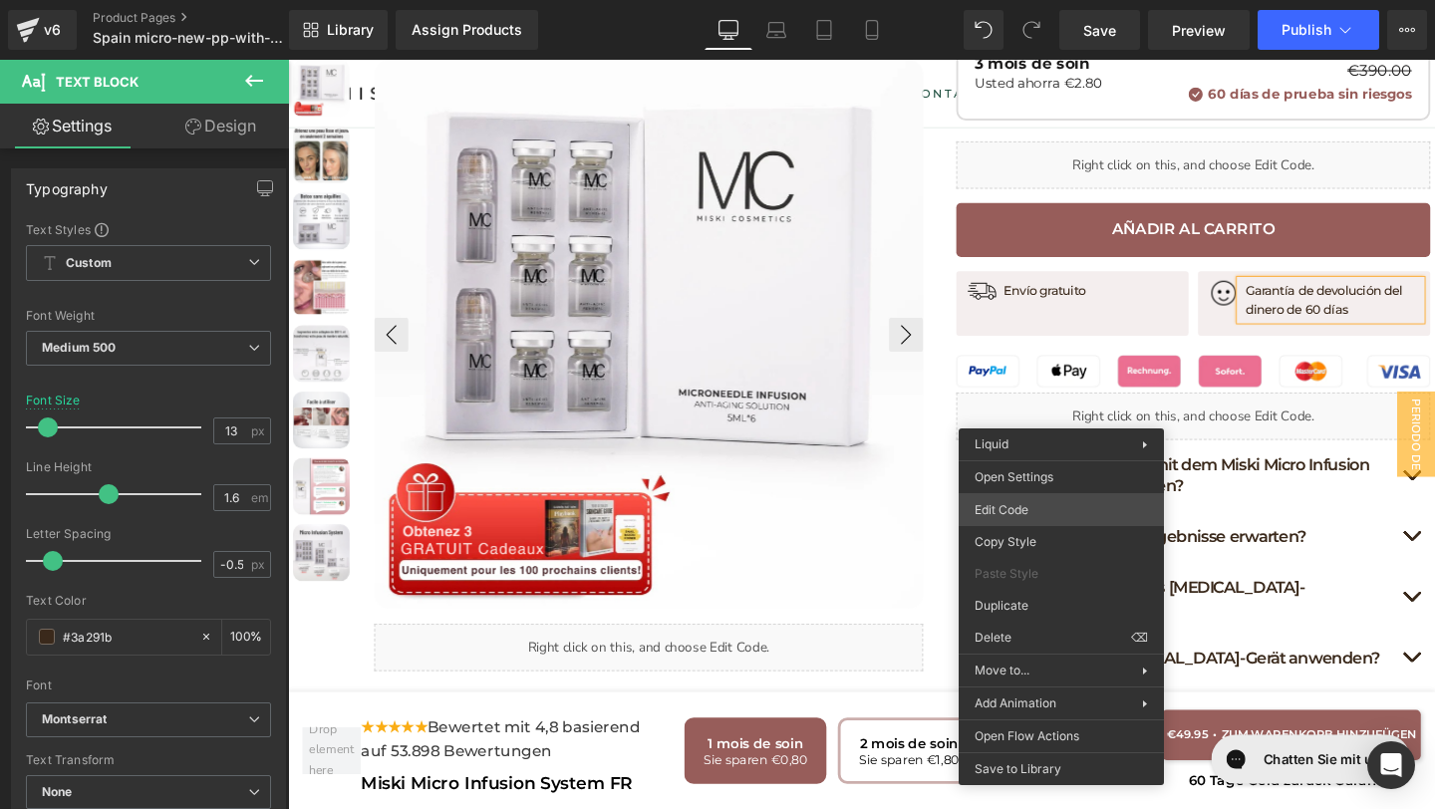
click at [1032, 0] on div "(P) Price You are previewing how the will restyle your page. You can not edit E…" at bounding box center [717, 0] width 1435 height 0
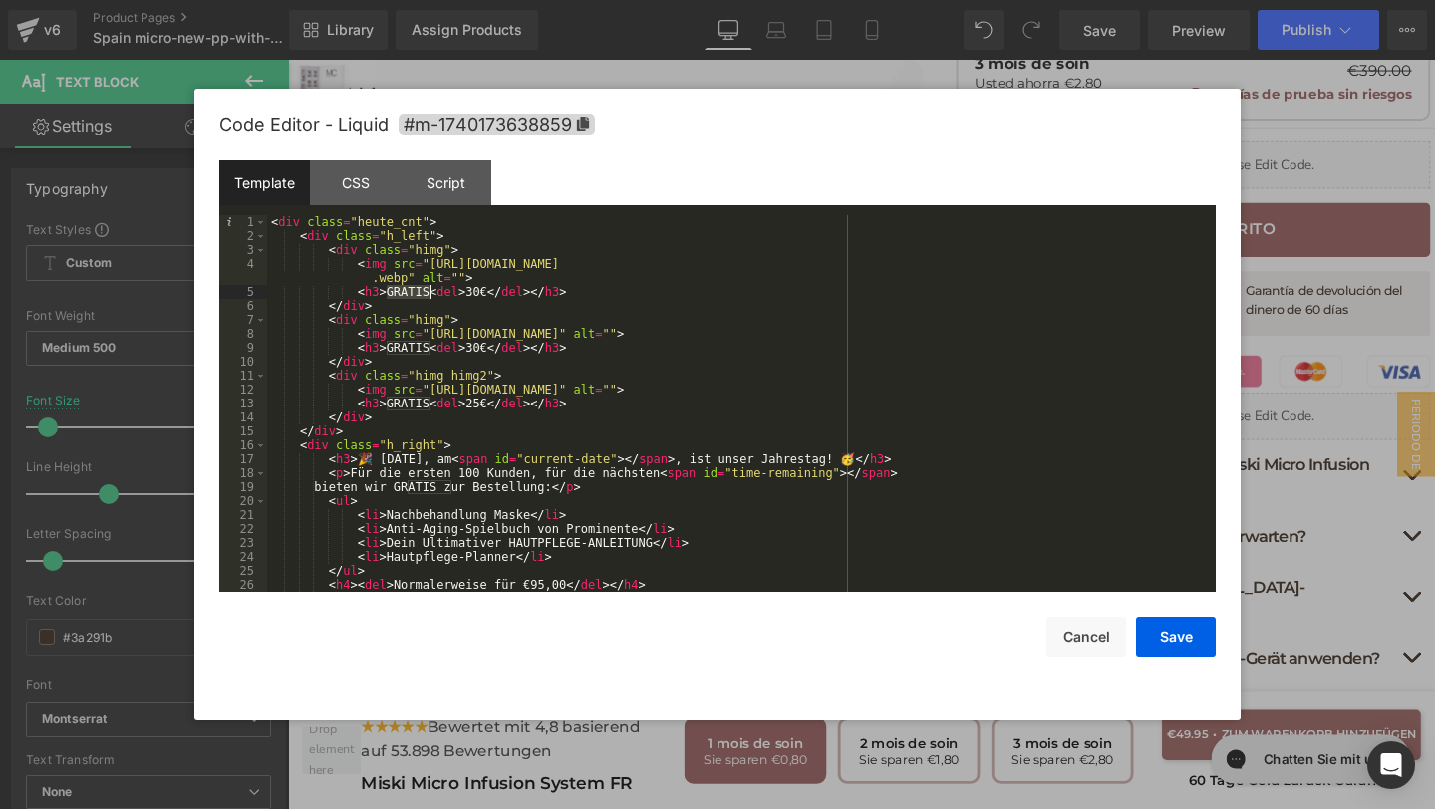
drag, startPoint x: 387, startPoint y: 295, endPoint x: 428, endPoint y: 298, distance: 42.0
click at [428, 298] on div "< div class = "heute_cnt" > < div class = "h_left" > < div class = "himg" > < i…" at bounding box center [737, 417] width 941 height 405
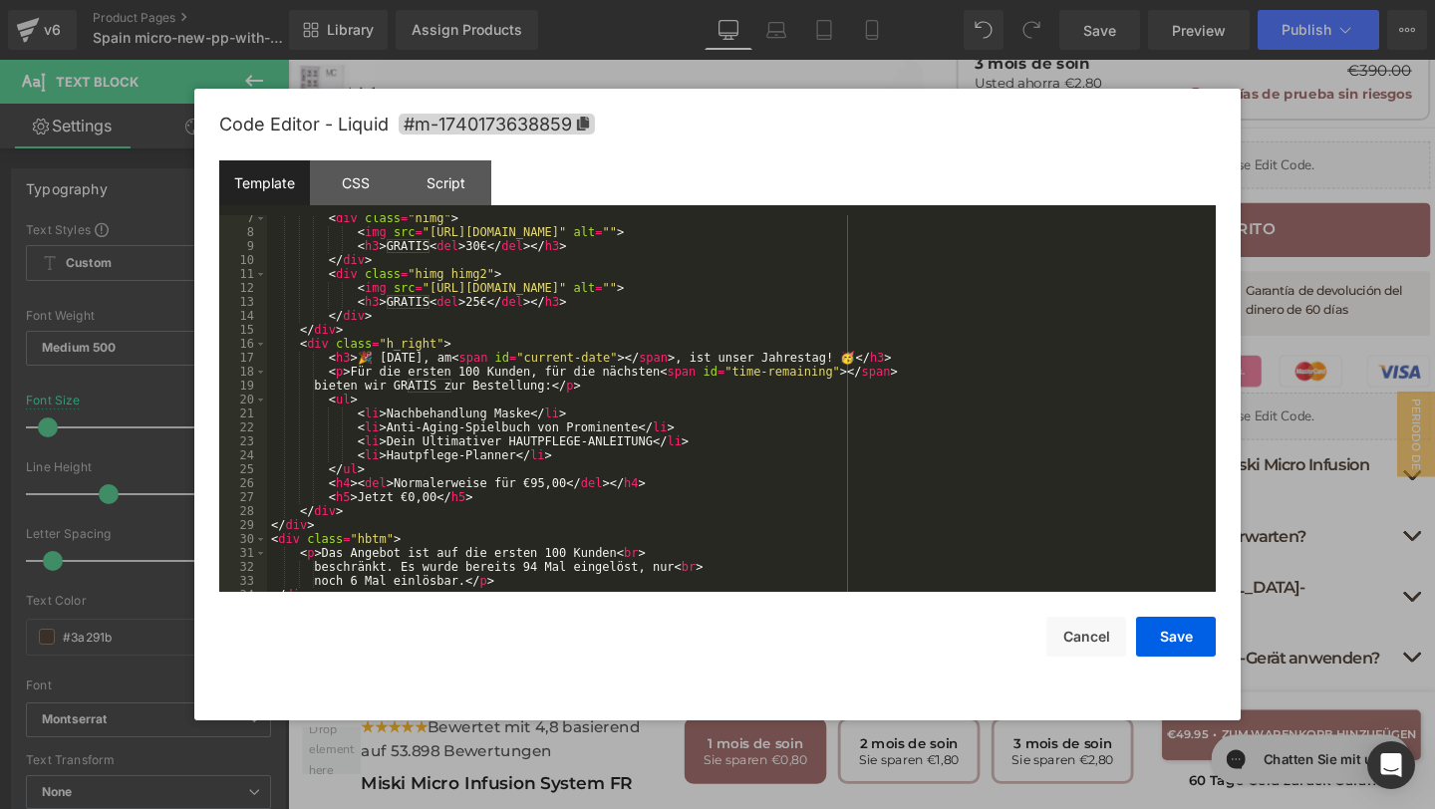
scroll to position [112, 0]
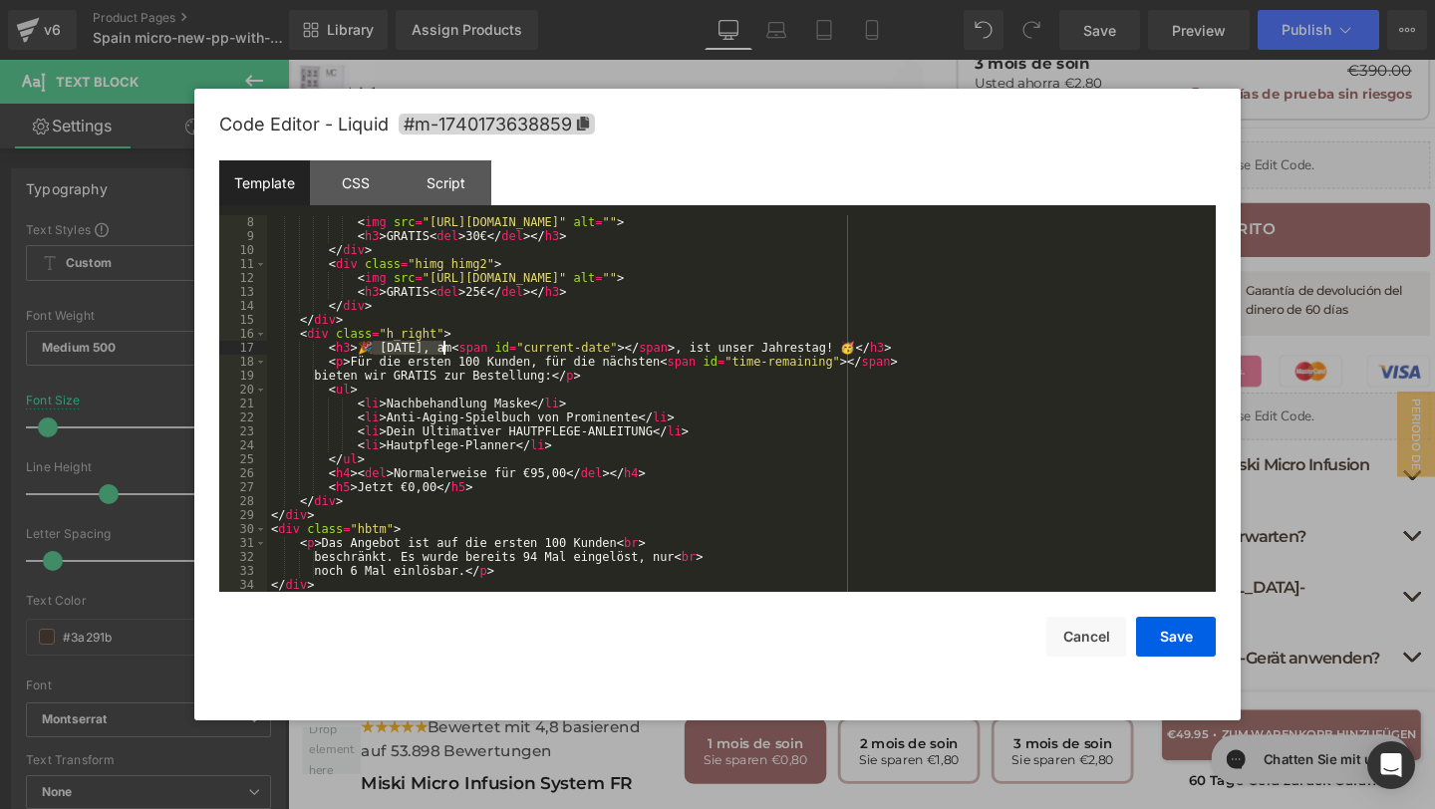
drag, startPoint x: 374, startPoint y: 353, endPoint x: 441, endPoint y: 354, distance: 67.8
click at [441, 354] on div "< img src = "https://assets.checkoutchamp.com/470a6160-691f-11ef-b80e-3d5de5a47…" at bounding box center [737, 417] width 941 height 405
drag, startPoint x: 672, startPoint y: 347, endPoint x: 812, endPoint y: 346, distance: 140.5
click at [814, 346] on div "< img src = "https://assets.checkoutchamp.com/470a6160-691f-11ef-b80e-3d5de5a47…" at bounding box center [737, 417] width 941 height 405
drag, startPoint x: 350, startPoint y: 361, endPoint x: 660, endPoint y: 365, distance: 309.9
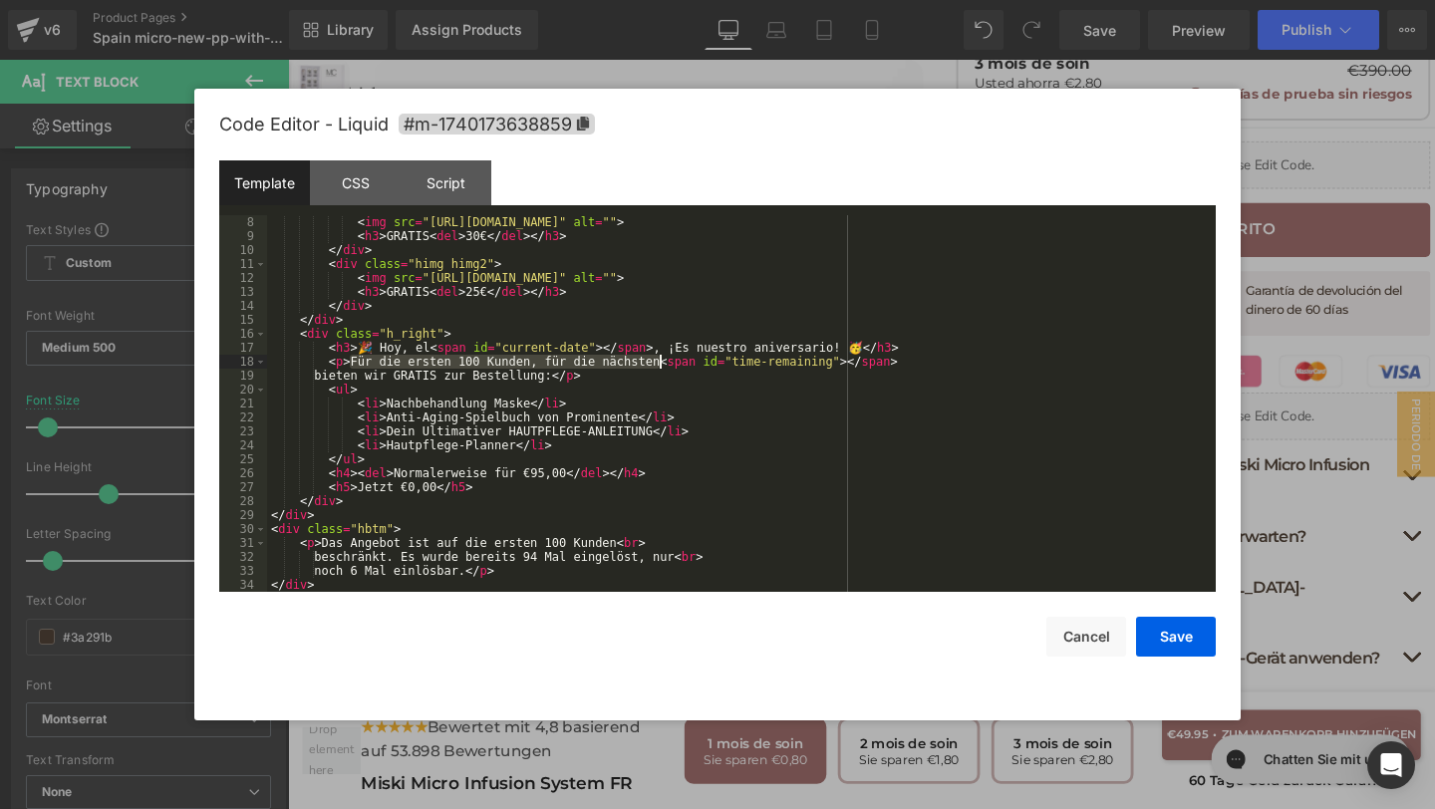
click at [660, 365] on div "< img src = "https://assets.checkoutchamp.com/470a6160-691f-11ef-b80e-3d5de5a47…" at bounding box center [737, 417] width 941 height 405
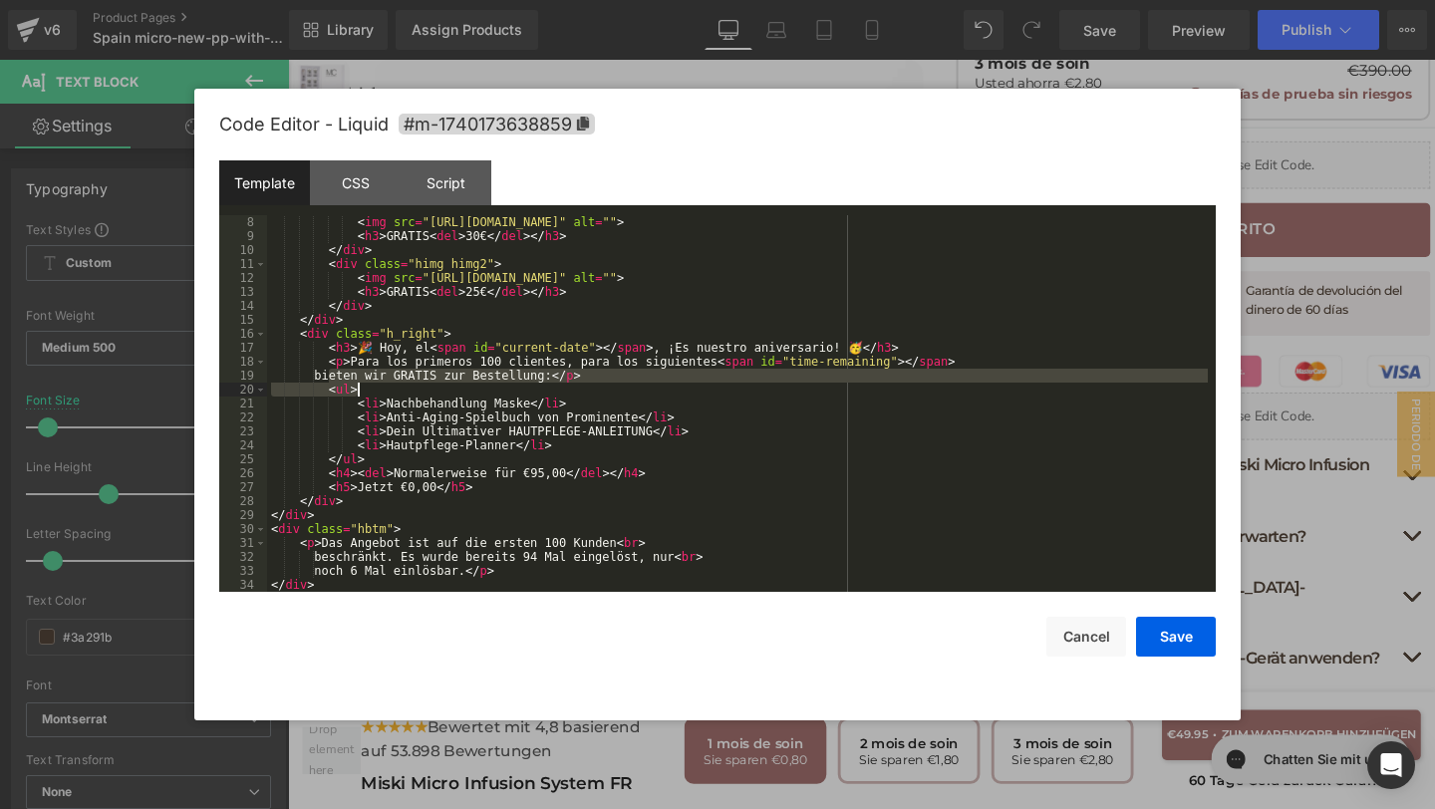
drag, startPoint x: 327, startPoint y: 379, endPoint x: 565, endPoint y: 382, distance: 238.2
click at [565, 384] on div "< img src = "https://assets.checkoutchamp.com/470a6160-691f-11ef-b80e-3d5de5a47…" at bounding box center [737, 417] width 941 height 405
click at [563, 379] on div "< img src = "https://assets.checkoutchamp.com/470a6160-691f-11ef-b80e-3d5de5a47…" at bounding box center [737, 417] width 941 height 405
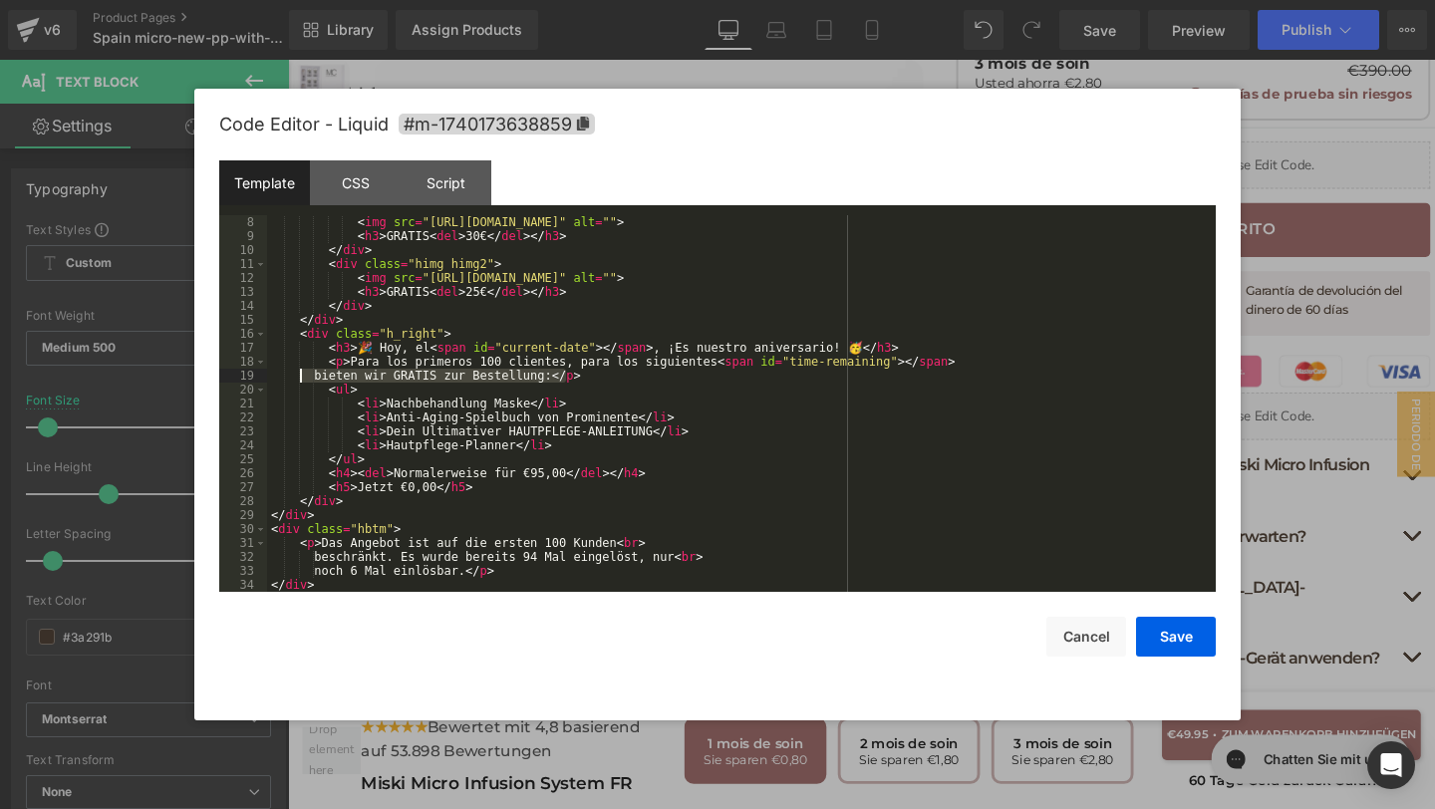
drag, startPoint x: 563, startPoint y: 379, endPoint x: 302, endPoint y: 379, distance: 261.1
click at [300, 379] on div "< img src = "https://assets.checkoutchamp.com/470a6160-691f-11ef-b80e-3d5de5a47…" at bounding box center [737, 417] width 941 height 405
click at [330, 378] on div "< img src = "https://assets.checkoutchamp.com/470a6160-691f-11ef-b80e-3d5de5a47…" at bounding box center [737, 417] width 941 height 405
drag, startPoint x: 329, startPoint y: 378, endPoint x: 562, endPoint y: 378, distance: 233.2
click at [562, 378] on div "< img src = "https://assets.checkoutchamp.com/470a6160-691f-11ef-b80e-3d5de5a47…" at bounding box center [737, 417] width 941 height 405
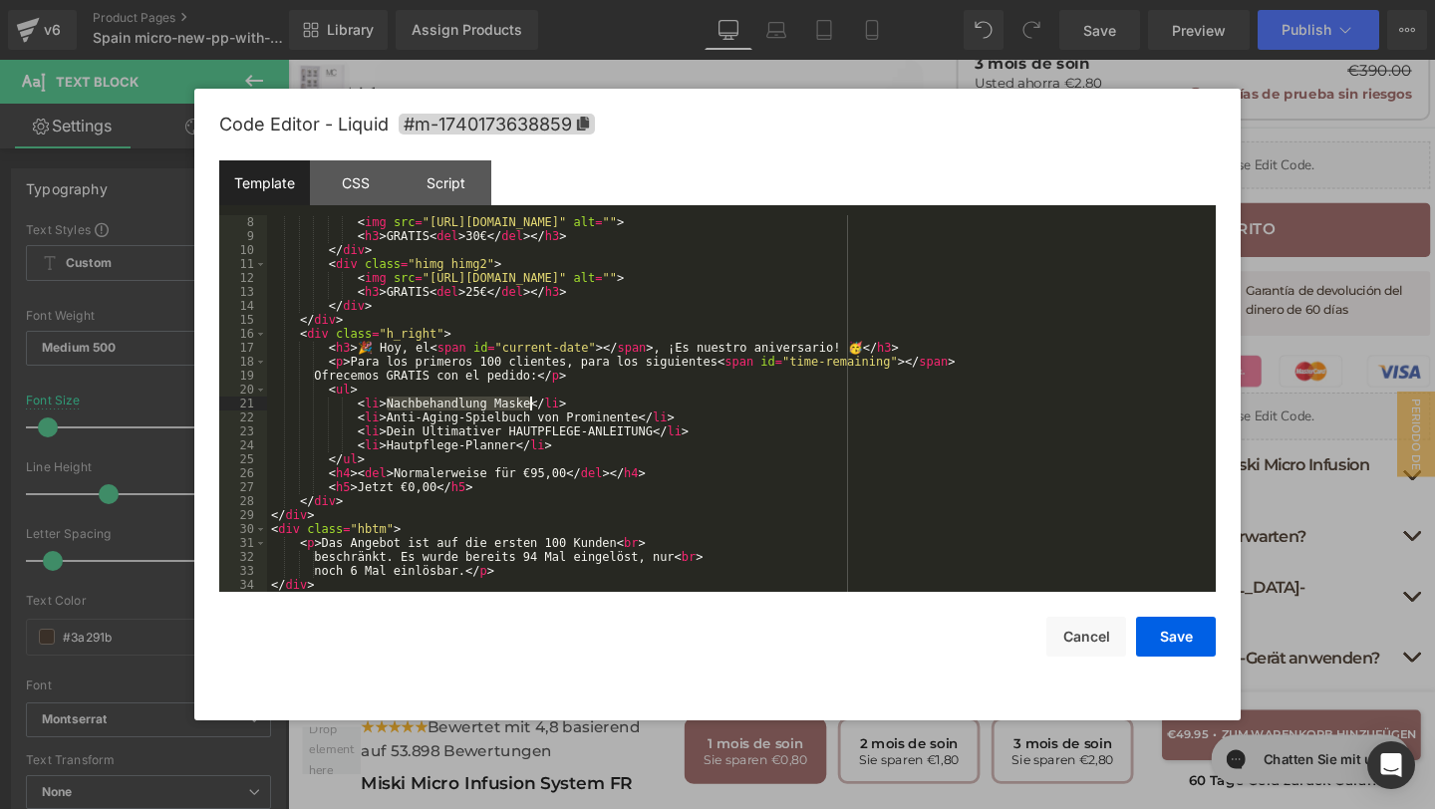
drag, startPoint x: 387, startPoint y: 406, endPoint x: 533, endPoint y: 411, distance: 146.6
click at [533, 411] on div "< img src = "https://assets.checkoutchamp.com/470a6160-691f-11ef-b80e-3d5de5a47…" at bounding box center [737, 417] width 941 height 405
drag, startPoint x: 387, startPoint y: 413, endPoint x: 634, endPoint y: 412, distance: 247.1
click at [635, 414] on div "< img src = "https://assets.checkoutchamp.com/470a6160-691f-11ef-b80e-3d5de5a47…" at bounding box center [737, 417] width 941 height 405
drag, startPoint x: 649, startPoint y: 433, endPoint x: 534, endPoint y: 428, distance: 114.7
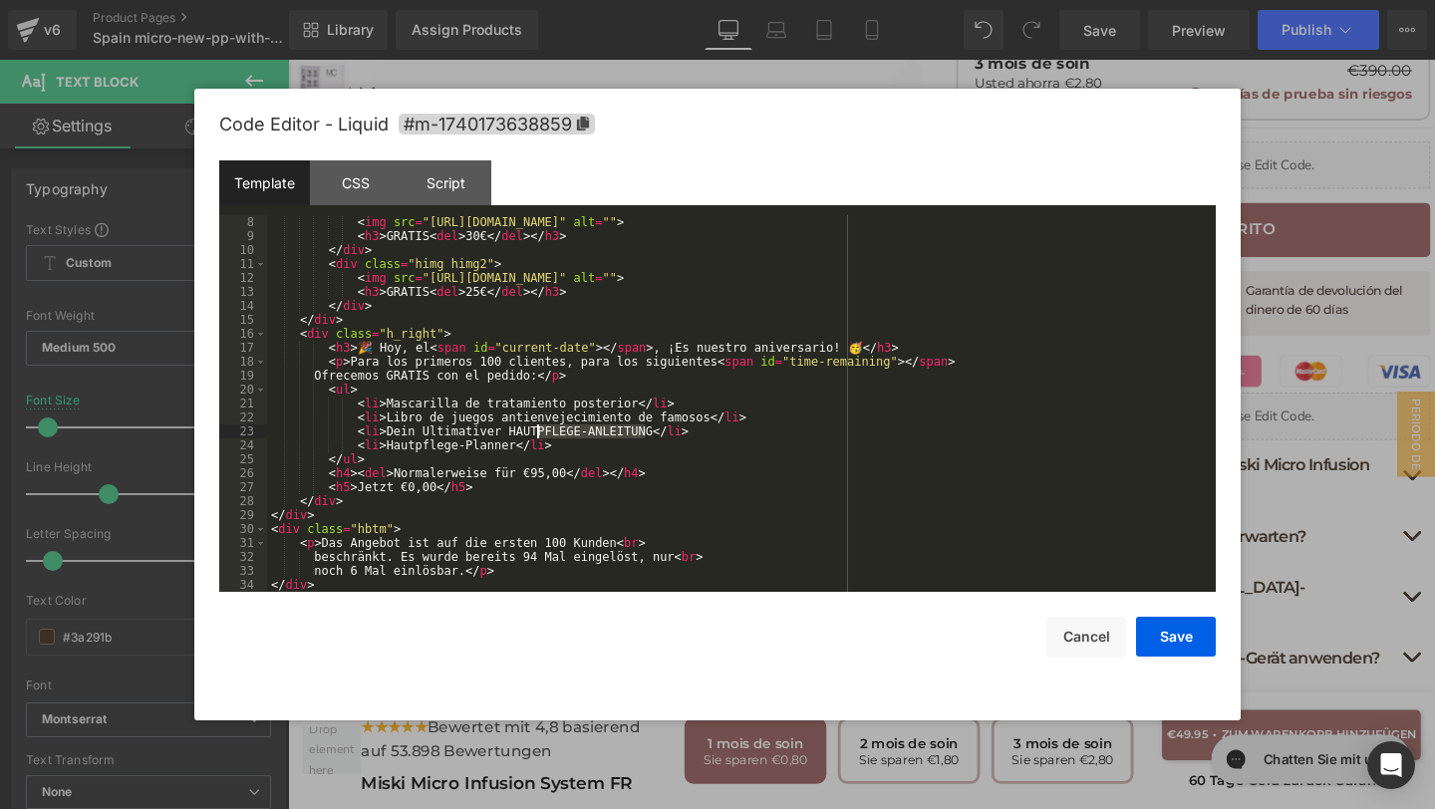
click at [534, 428] on div "< img src = "https://assets.checkoutchamp.com/470a6160-691f-11ef-b80e-3d5de5a47…" at bounding box center [737, 417] width 941 height 405
drag, startPoint x: 652, startPoint y: 431, endPoint x: 388, endPoint y: 436, distance: 264.1
click at [388, 436] on div "< img src = "https://assets.checkoutchamp.com/470a6160-691f-11ef-b80e-3d5de5a47…" at bounding box center [737, 417] width 941 height 405
drag, startPoint x: 514, startPoint y: 443, endPoint x: 383, endPoint y: 442, distance: 131.5
click at [383, 442] on div "< img src = "https://assets.checkoutchamp.com/470a6160-691f-11ef-b80e-3d5de5a47…" at bounding box center [737, 417] width 941 height 405
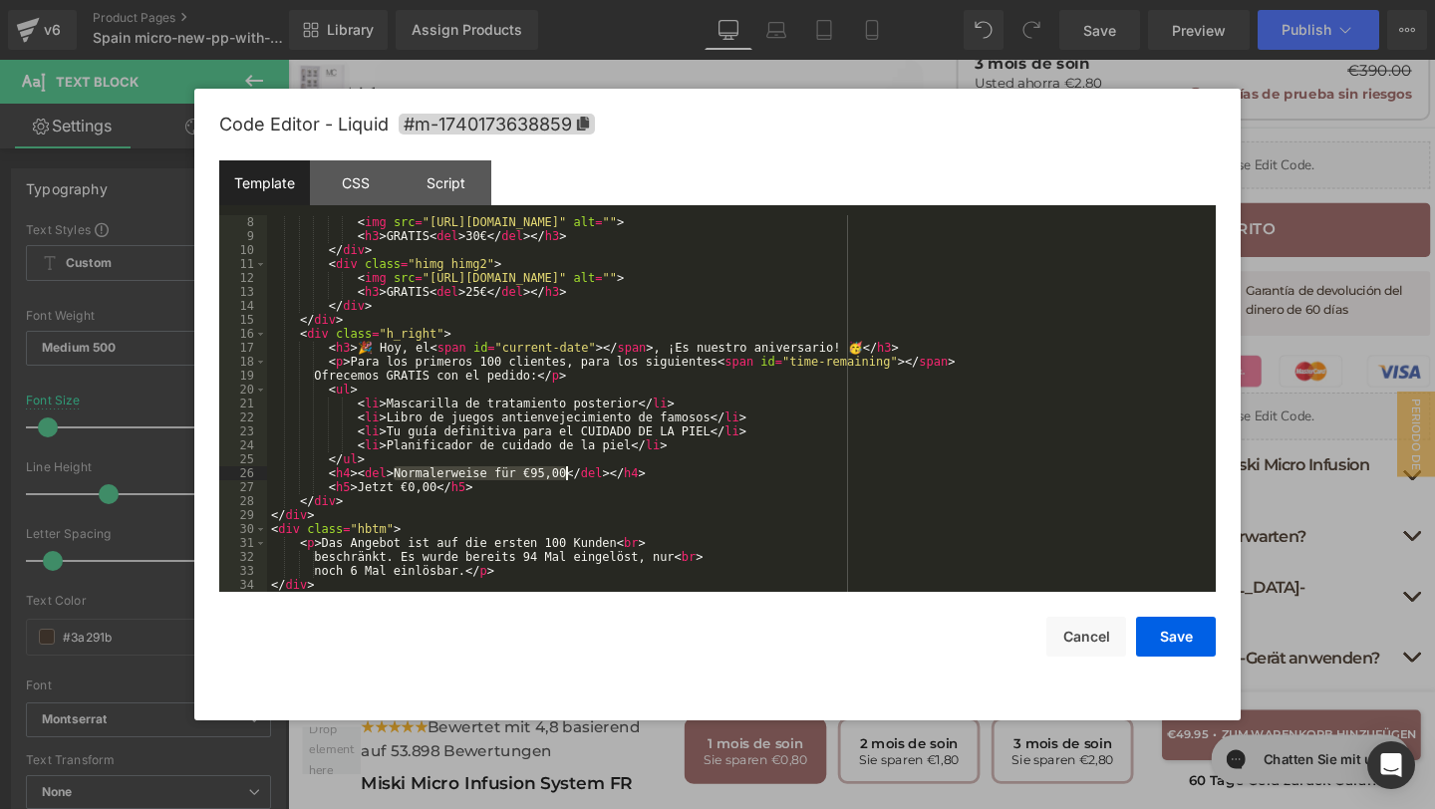
drag, startPoint x: 394, startPoint y: 477, endPoint x: 568, endPoint y: 478, distance: 174.4
click at [568, 478] on div "< img src = "https://assets.checkoutchamp.com/470a6160-691f-11ef-b80e-3d5de5a47…" at bounding box center [737, 417] width 941 height 405
drag, startPoint x: 434, startPoint y: 490, endPoint x: 365, endPoint y: 486, distance: 69.9
click at [364, 486] on div "< img src = "https://assets.checkoutchamp.com/470a6160-691f-11ef-b80e-3d5de5a47…" at bounding box center [737, 417] width 941 height 405
drag, startPoint x: 358, startPoint y: 490, endPoint x: 439, endPoint y: 490, distance: 81.7
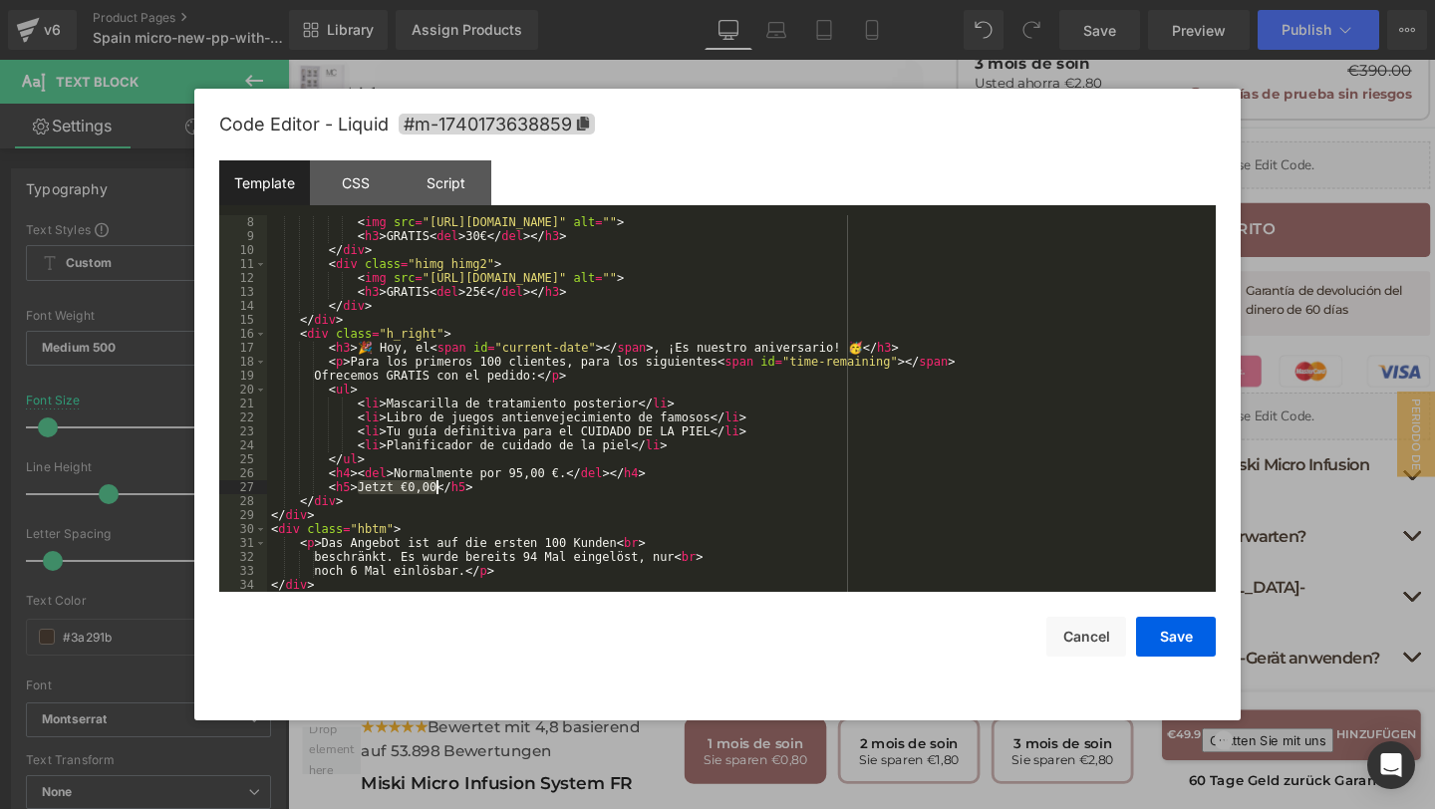
click at [439, 490] on div "< img src = "https://assets.checkoutchamp.com/470a6160-691f-11ef-b80e-3d5de5a47…" at bounding box center [737, 417] width 941 height 405
drag, startPoint x: 318, startPoint y: 544, endPoint x: 617, endPoint y: 540, distance: 299.0
click at [618, 541] on div "< img src = "https://assets.checkoutchamp.com/470a6160-691f-11ef-b80e-3d5de5a47…" at bounding box center [737, 417] width 941 height 405
drag, startPoint x: 327, startPoint y: 556, endPoint x: 691, endPoint y: 563, distance: 363.8
click at [691, 563] on div "< img src = "https://assets.checkoutchamp.com/470a6160-691f-11ef-b80e-3d5de5a47…" at bounding box center [737, 417] width 941 height 405
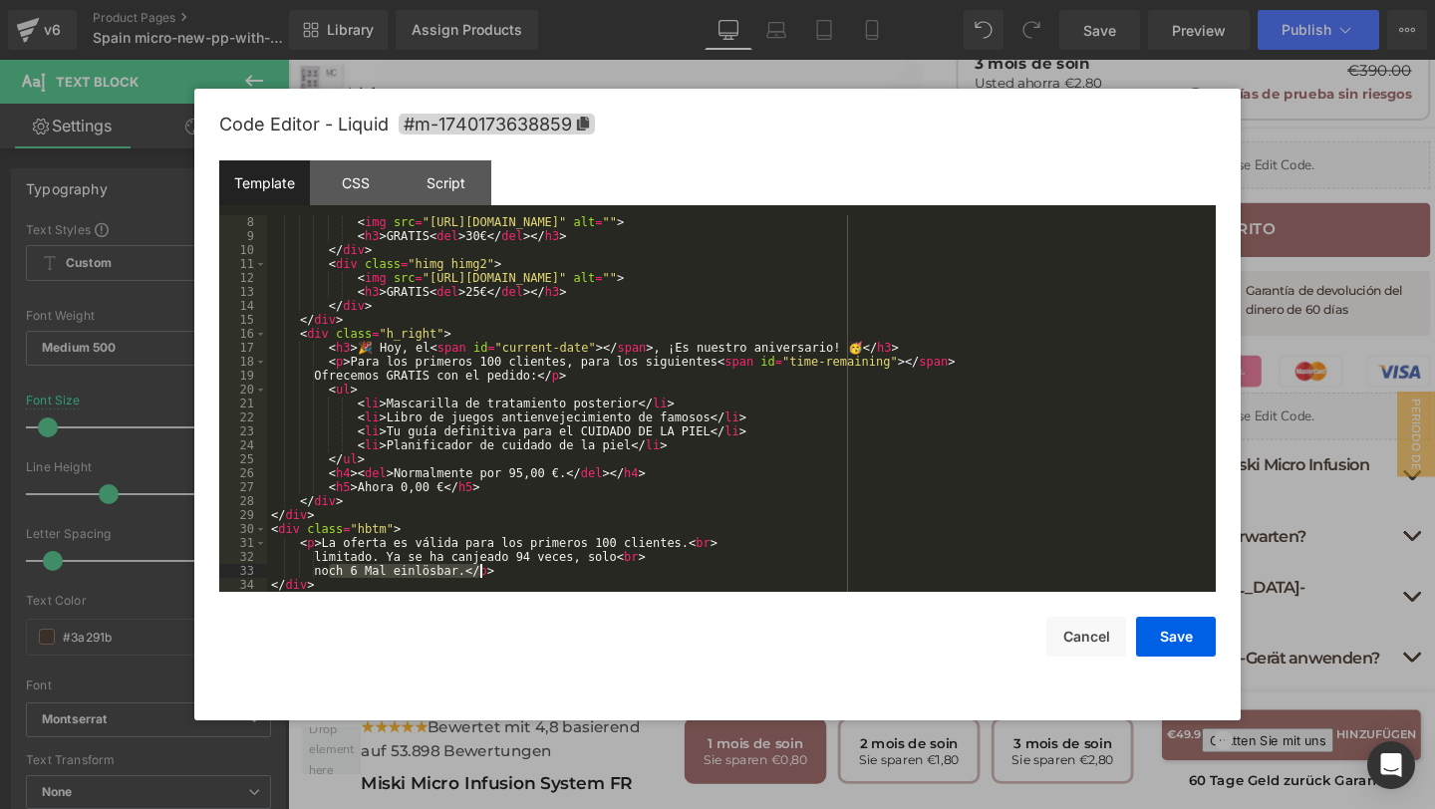
drag, startPoint x: 327, startPoint y: 573, endPoint x: 480, endPoint y: 575, distance: 153.5
click at [480, 575] on div "< img src = "https://assets.checkoutchamp.com/470a6160-691f-11ef-b80e-3d5de5a47…" at bounding box center [737, 417] width 941 height 405
click at [386, 181] on div "CSS" at bounding box center [355, 182] width 91 height 45
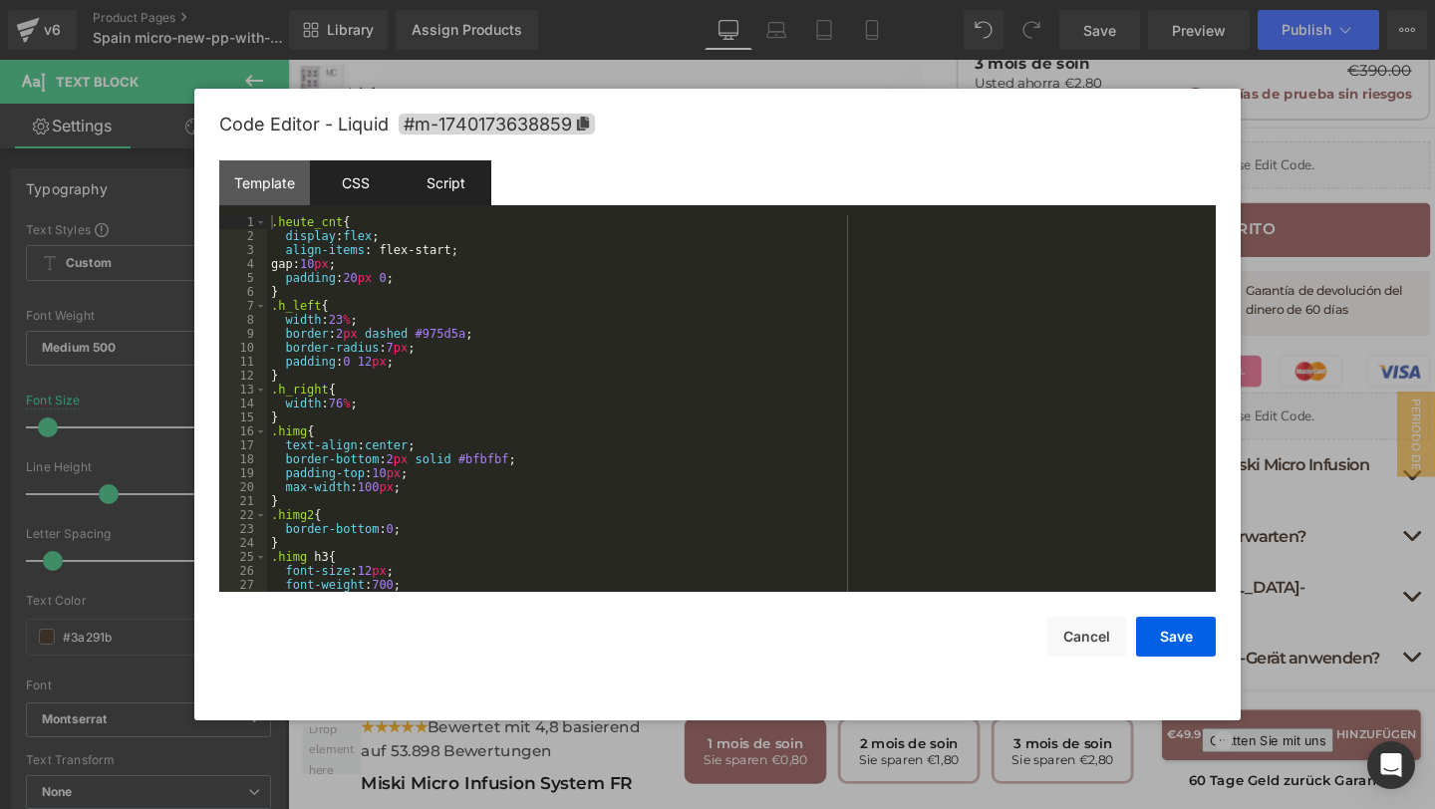
click at [457, 182] on div "Script" at bounding box center [446, 182] width 91 height 45
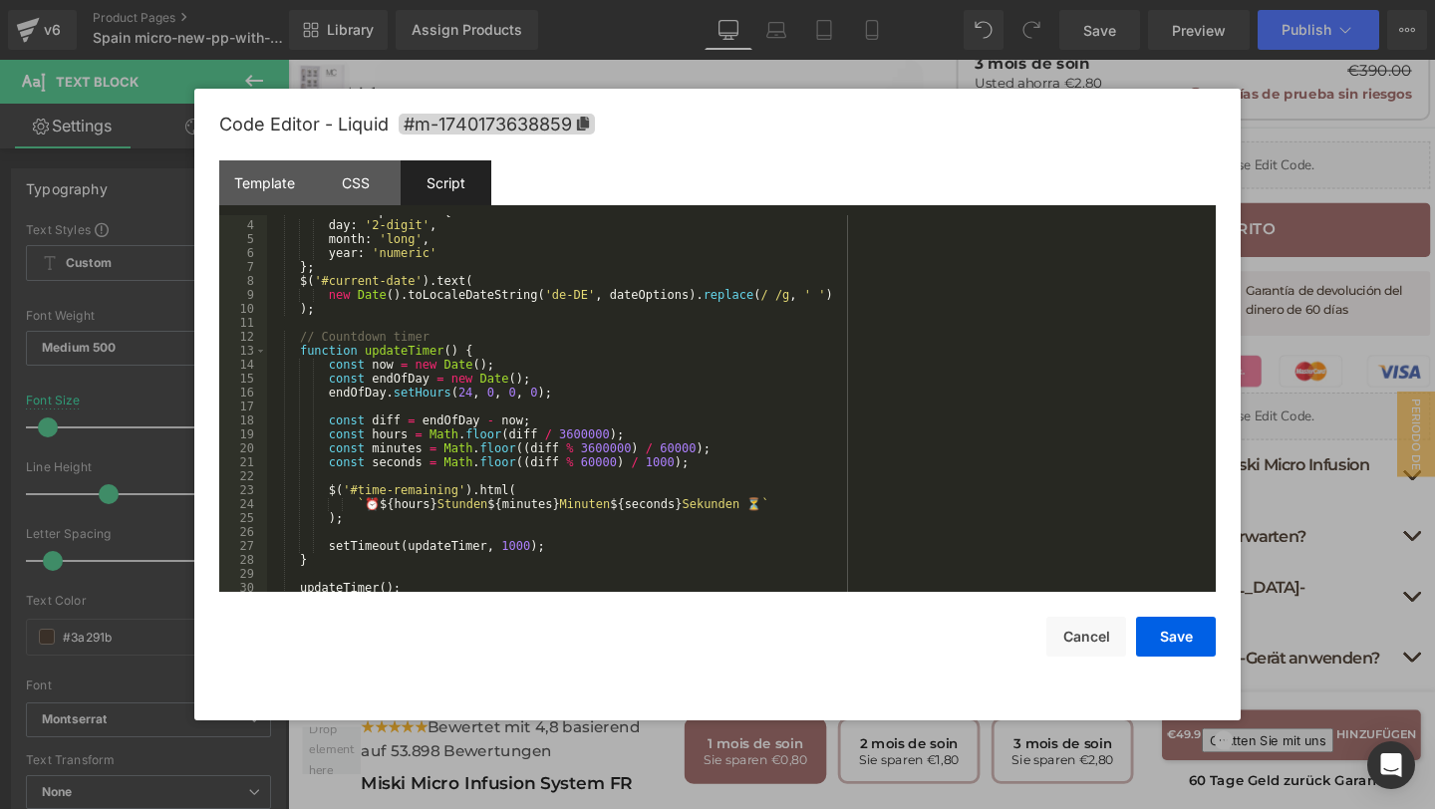
scroll to position [56, 0]
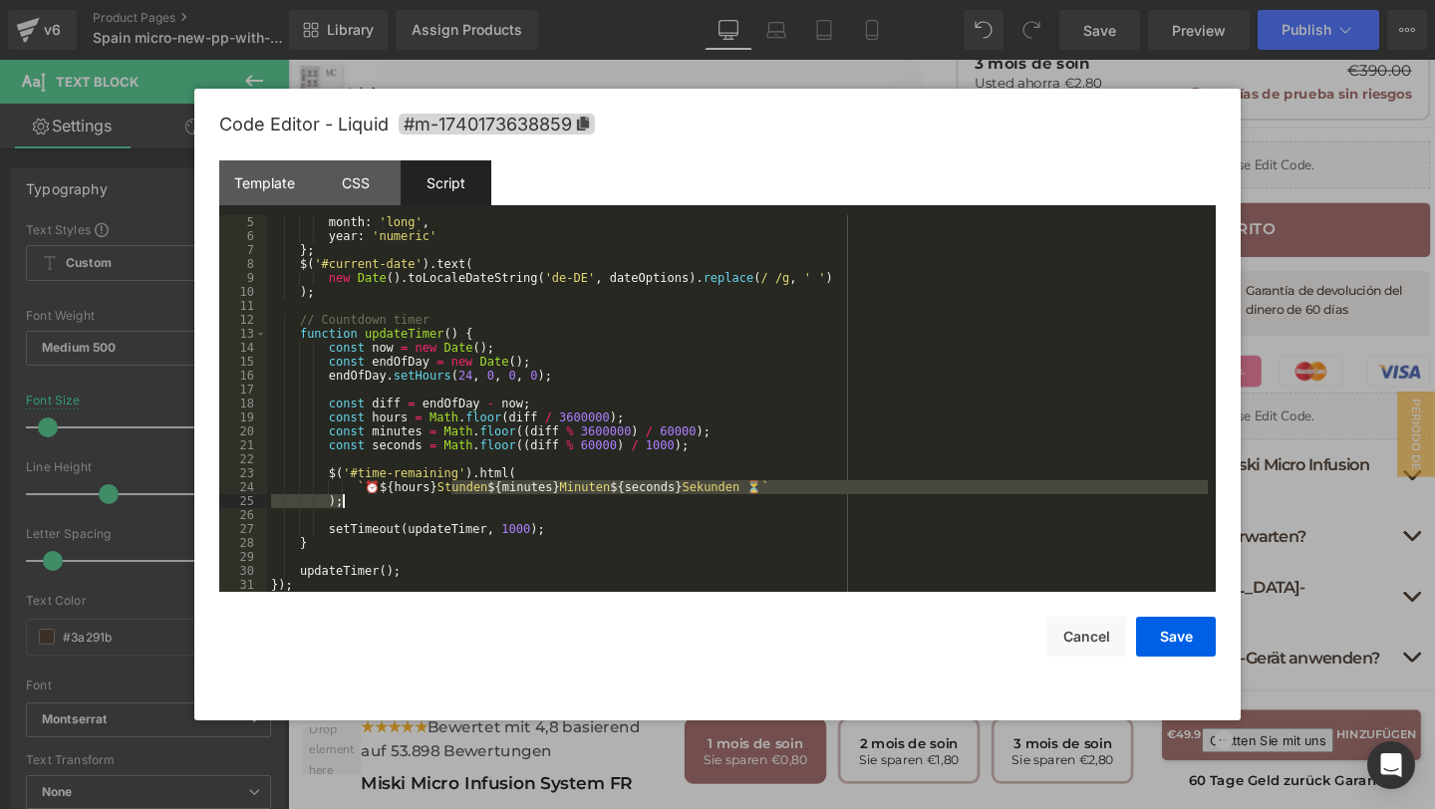
drag, startPoint x: 449, startPoint y: 490, endPoint x: 500, endPoint y: 495, distance: 51.1
click at [500, 495] on div "month : 'long' , year : 'numeric' } ; $ ( '#current-date' ) . text ( new Date (…" at bounding box center [737, 417] width 941 height 405
click at [465, 510] on div "month : 'long' , year : 'numeric' } ; $ ( '#current-date' ) . text ( new Date (…" at bounding box center [737, 417] width 941 height 405
drag, startPoint x: 447, startPoint y: 489, endPoint x: 497, endPoint y: 490, distance: 49.8
click at [497, 490] on div "month : 'long' , year : 'numeric' } ; $ ( '#current-date' ) . text ( new Date (…" at bounding box center [737, 417] width 941 height 405
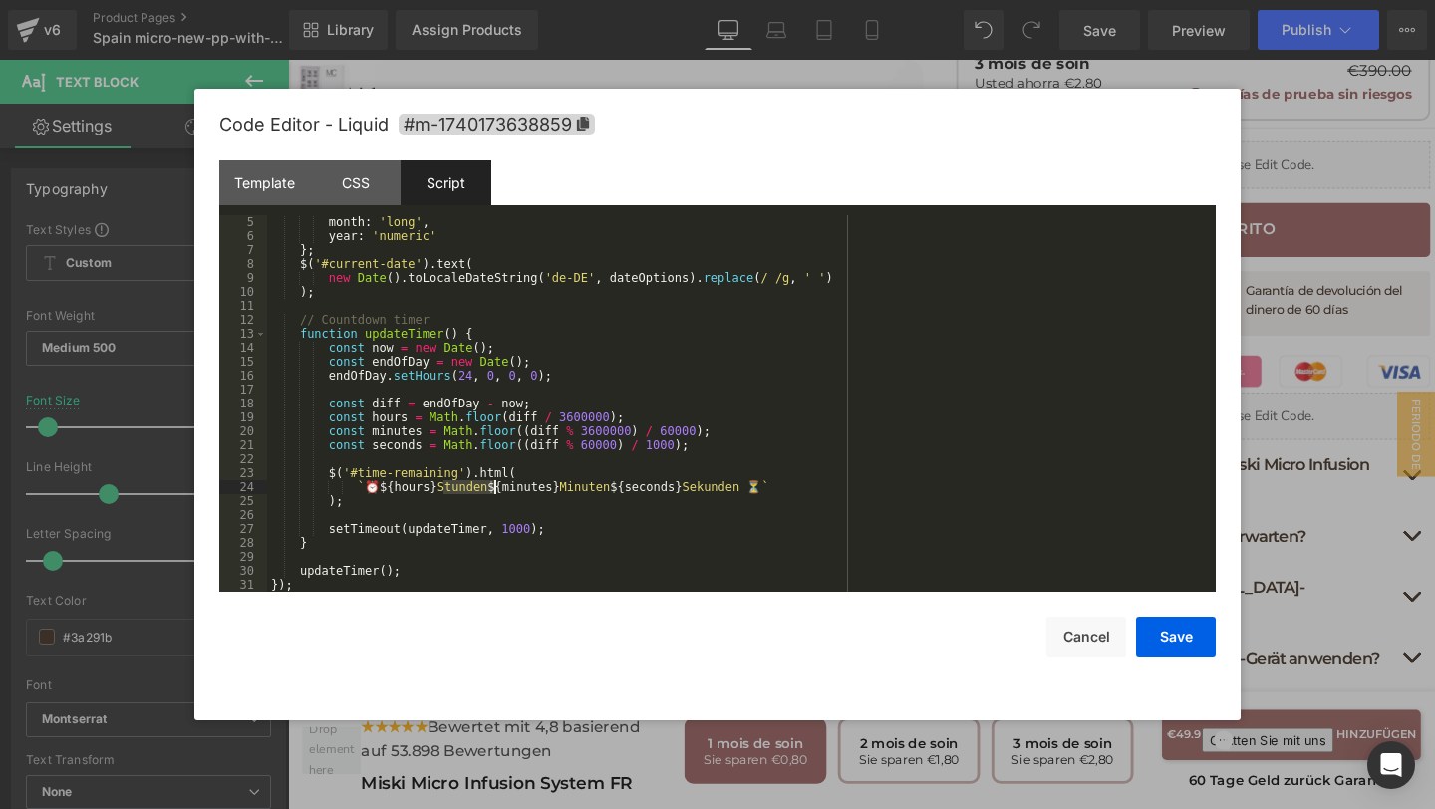
click at [497, 487] on div "month : 'long' , year : 'numeric' } ; $ ( '#current-date' ) . text ( new Date (…" at bounding box center [737, 403] width 941 height 377
click at [499, 487] on div "month : 'long' , year : 'numeric' } ; $ ( '#current-date' ) . text ( new Date (…" at bounding box center [737, 417] width 941 height 405
drag, startPoint x: 500, startPoint y: 487, endPoint x: 449, endPoint y: 486, distance: 50.8
click at [449, 486] on div "month : 'long' , year : 'numeric' } ; $ ( '#current-date' ) . text ( new Date (…" at bounding box center [737, 417] width 941 height 405
click at [445, 491] on div "month : 'long' , year : 'numeric' } ; $ ( '#current-date' ) . text ( new Date (…" at bounding box center [737, 417] width 941 height 405
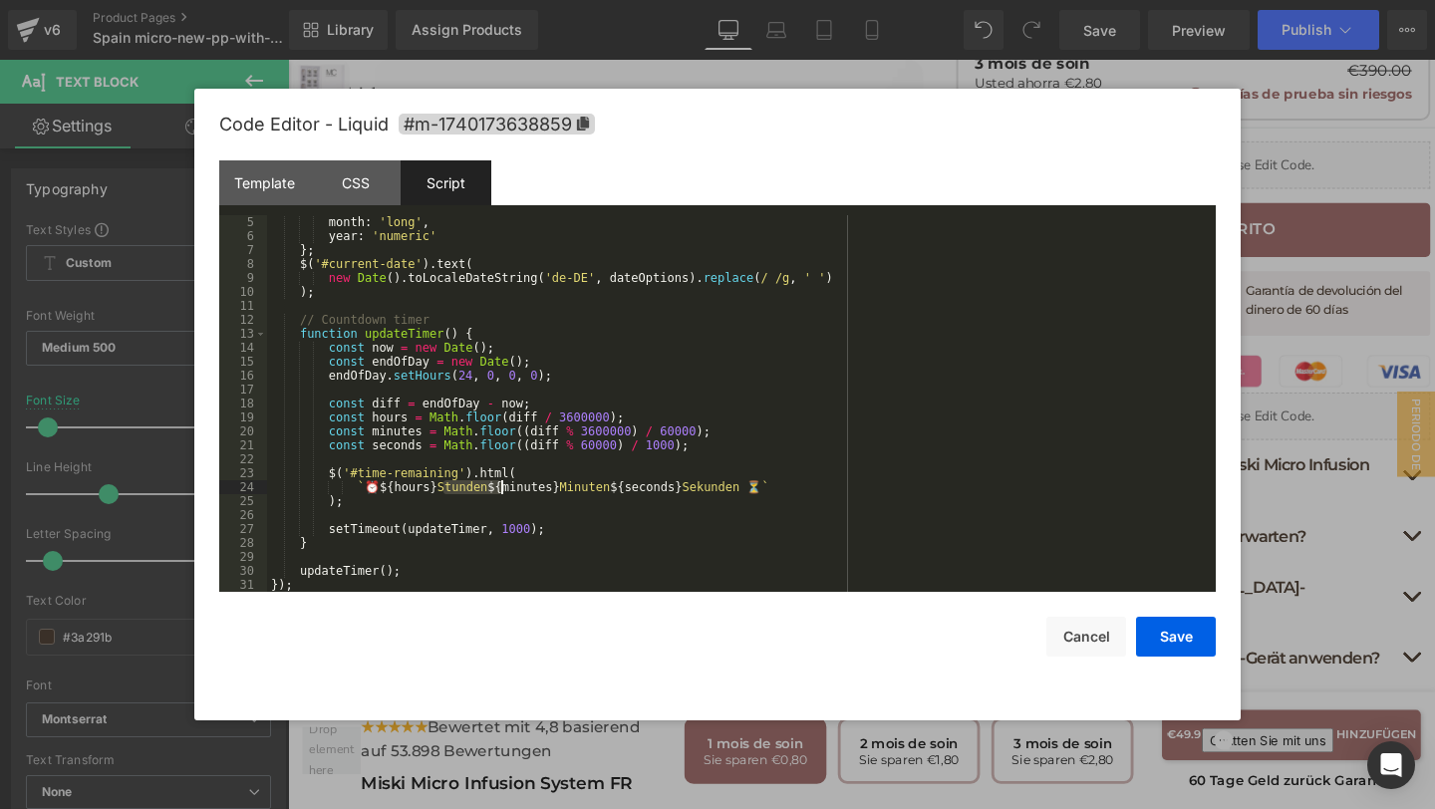
drag, startPoint x: 445, startPoint y: 491, endPoint x: 498, endPoint y: 493, distance: 52.8
click at [498, 493] on div "month : 'long' , year : 'numeric' } ; $ ( '#current-date' ) . text ( new Date (…" at bounding box center [737, 417] width 941 height 405
drag, startPoint x: 567, startPoint y: 485, endPoint x: 619, endPoint y: 489, distance: 52.0
click at [619, 489] on div "month : 'long' , year : 'numeric' } ; $ ( '#current-date' ) . text ( new Date (…" at bounding box center [737, 417] width 941 height 405
click at [564, 486] on div "month : 'long' , year : 'numeric' } ; $ ( '#current-date' ) . text ( new Date (…" at bounding box center [737, 417] width 941 height 405
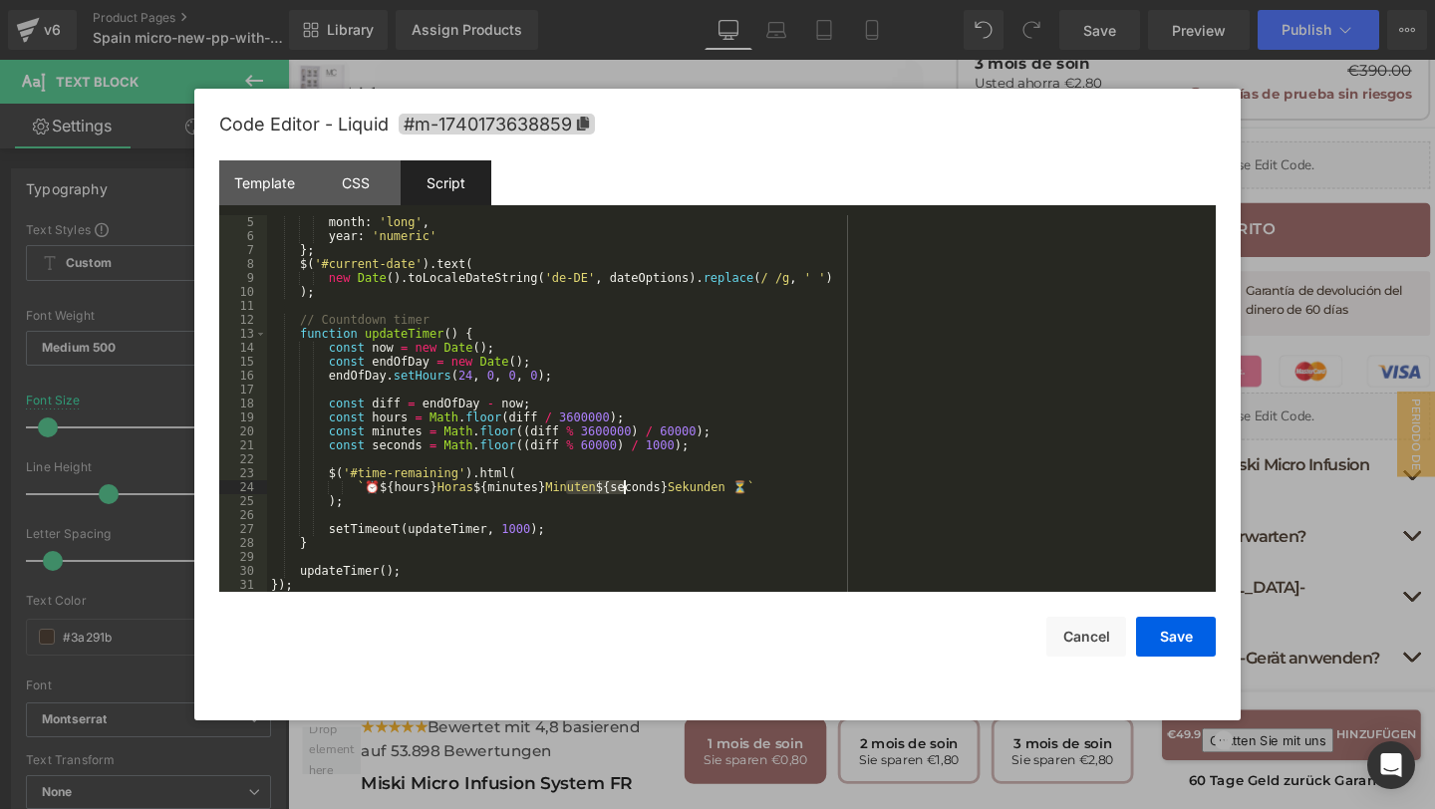
drag, startPoint x: 569, startPoint y: 487, endPoint x: 621, endPoint y: 490, distance: 51.9
click at [621, 490] on div "month : 'long' , year : 'numeric' } ; $ ( '#current-date' ) . text ( new Date (…" at bounding box center [737, 417] width 941 height 405
drag, startPoint x: 697, startPoint y: 487, endPoint x: 761, endPoint y: 492, distance: 65.0
click at [761, 492] on div "month : 'long' , year : 'numeric' } ; $ ( '#current-date' ) . text ( new Date (…" at bounding box center [737, 417] width 941 height 405
click at [1150, 631] on button "Save" at bounding box center [1176, 637] width 80 height 40
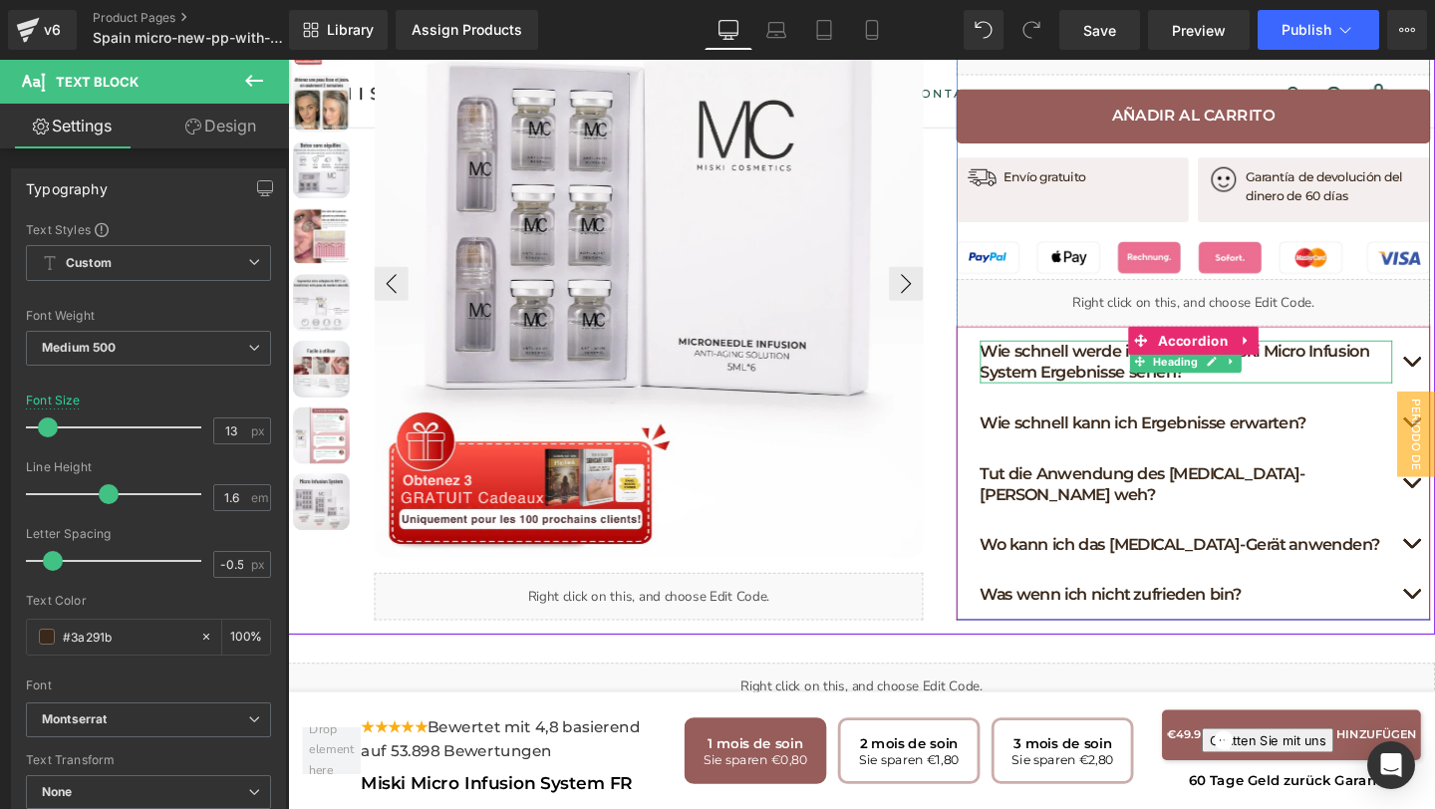
scroll to position [1171, 0]
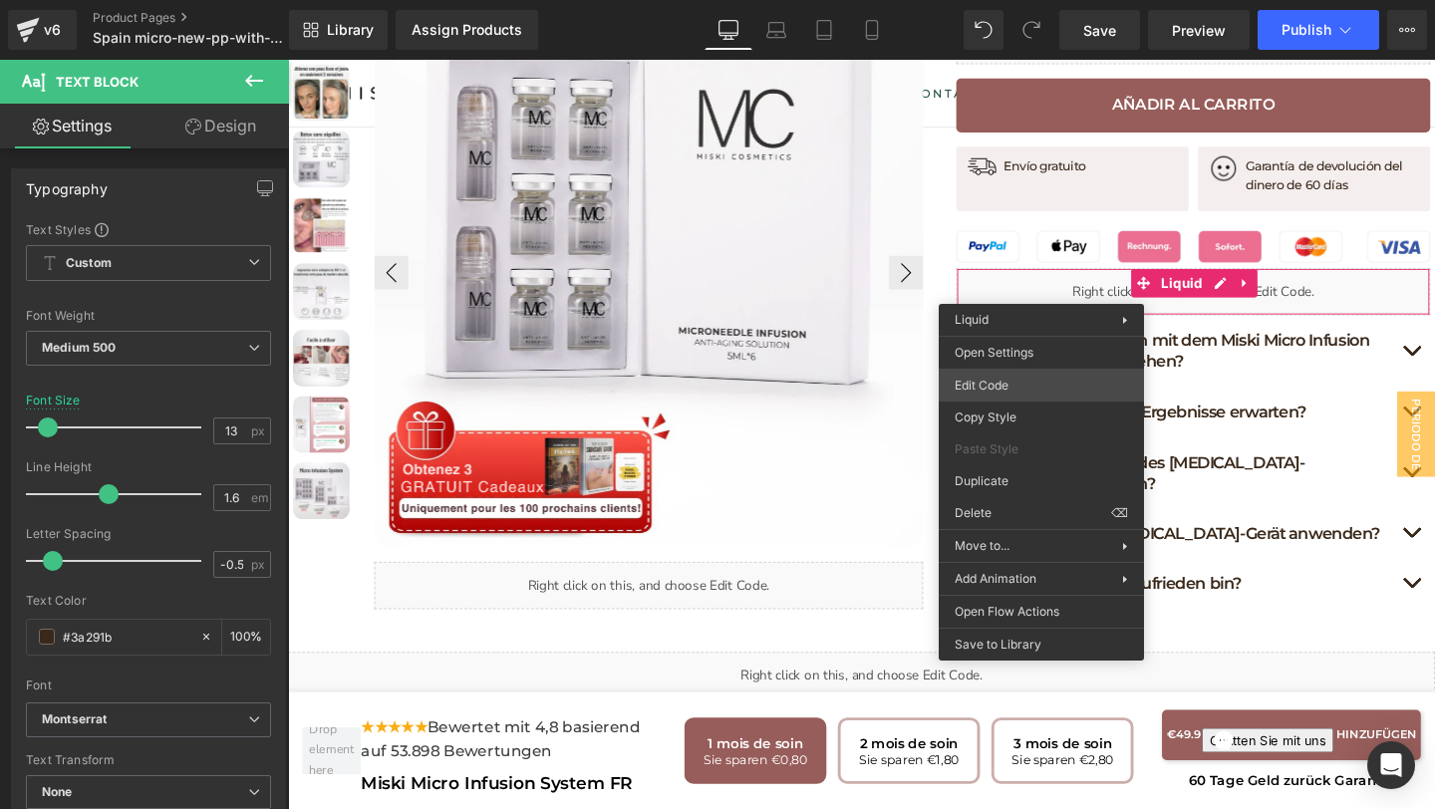
click at [998, 0] on div "(P) Price You are previewing how the will restyle your page. You can not edit E…" at bounding box center [717, 0] width 1435 height 0
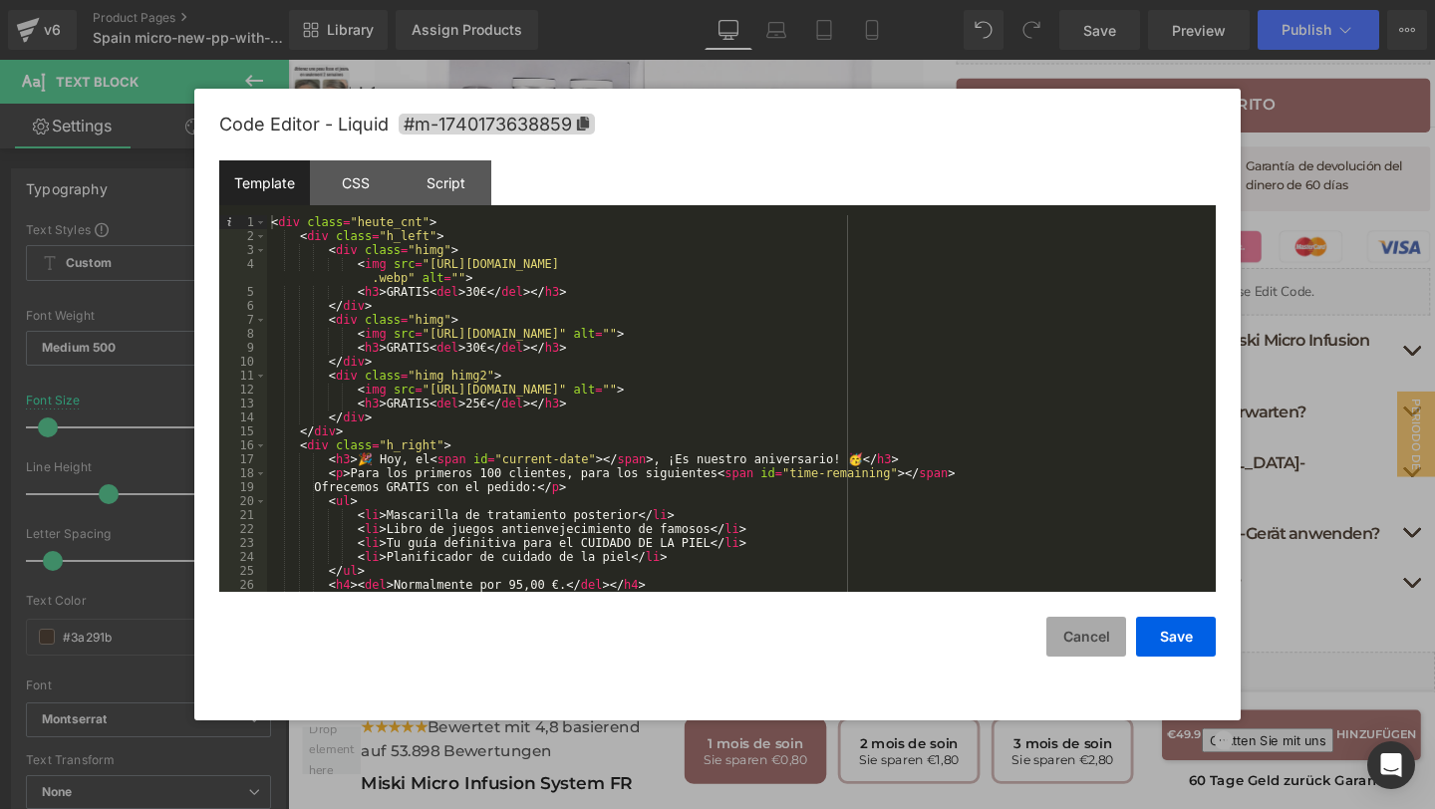
click at [1100, 624] on button "Cancel" at bounding box center [1086, 637] width 80 height 40
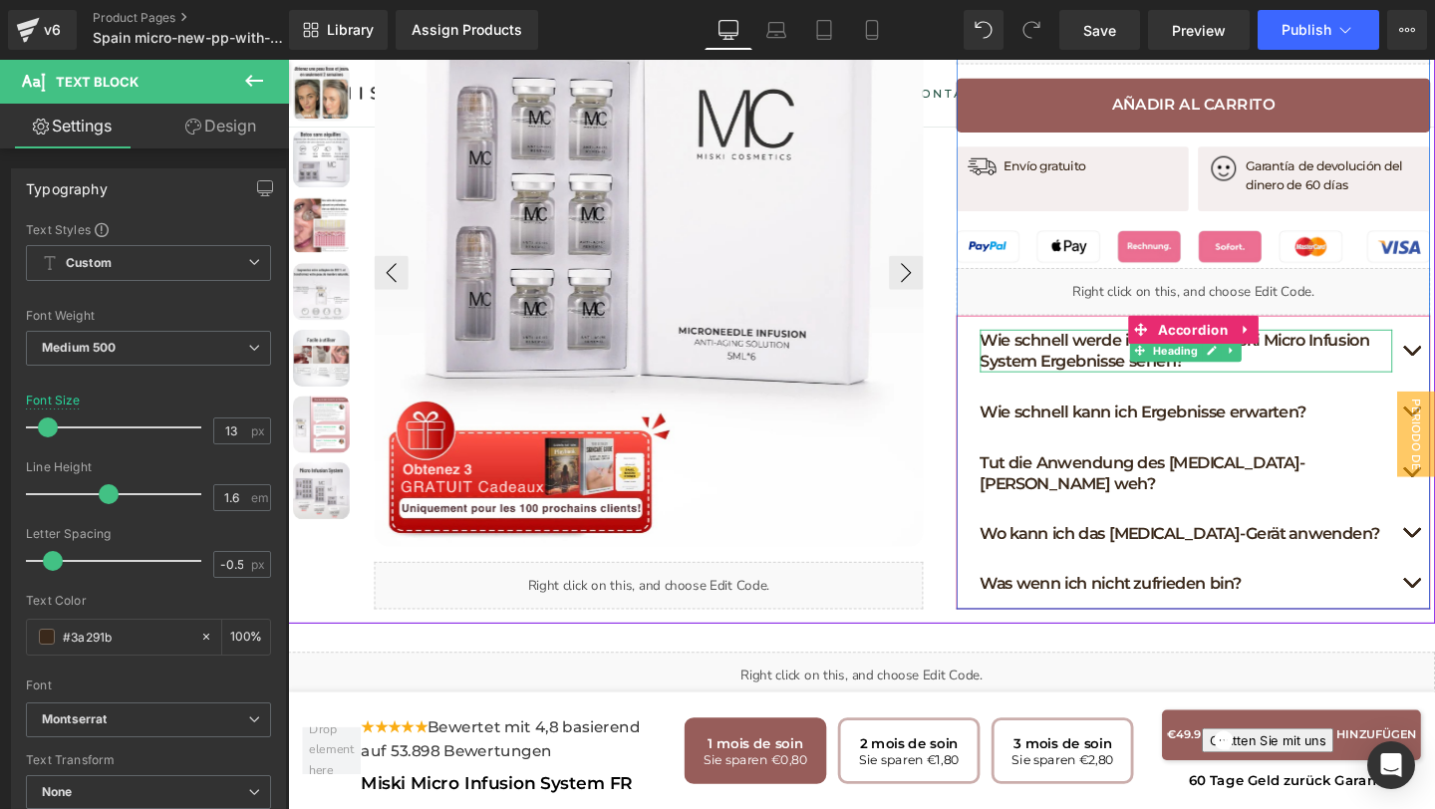
click at [1311, 348] on h1 "Wie schnell werde ich mit dem Miski Micro Infusion System Ergebnisse sehen?" at bounding box center [1231, 366] width 433 height 44
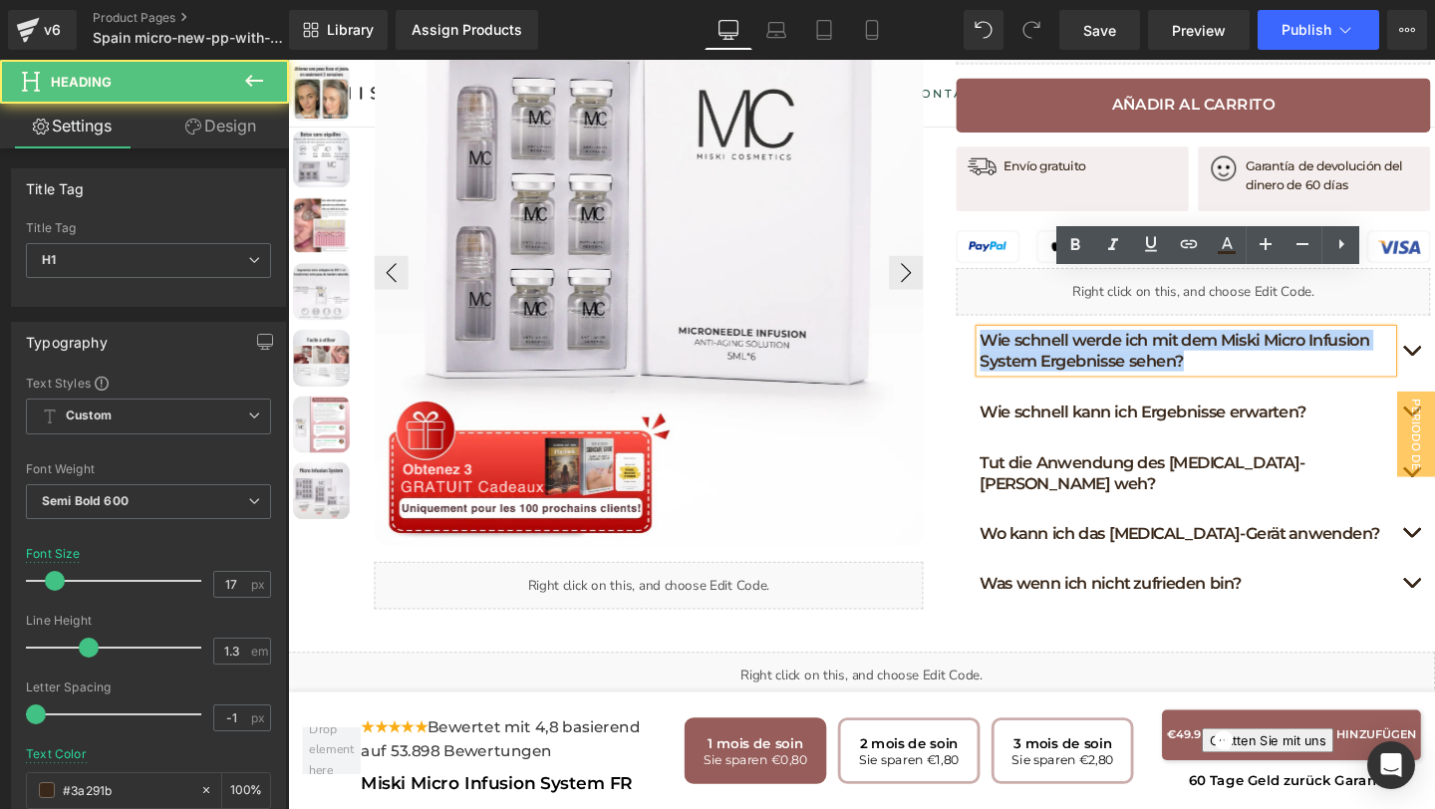
drag, startPoint x: 1238, startPoint y: 355, endPoint x: 1019, endPoint y: 334, distance: 219.2
click at [1019, 344] on h1 "Wie schnell werde ich mit dem Miski Micro Infusion System Ergebnisse sehen?" at bounding box center [1231, 366] width 433 height 44
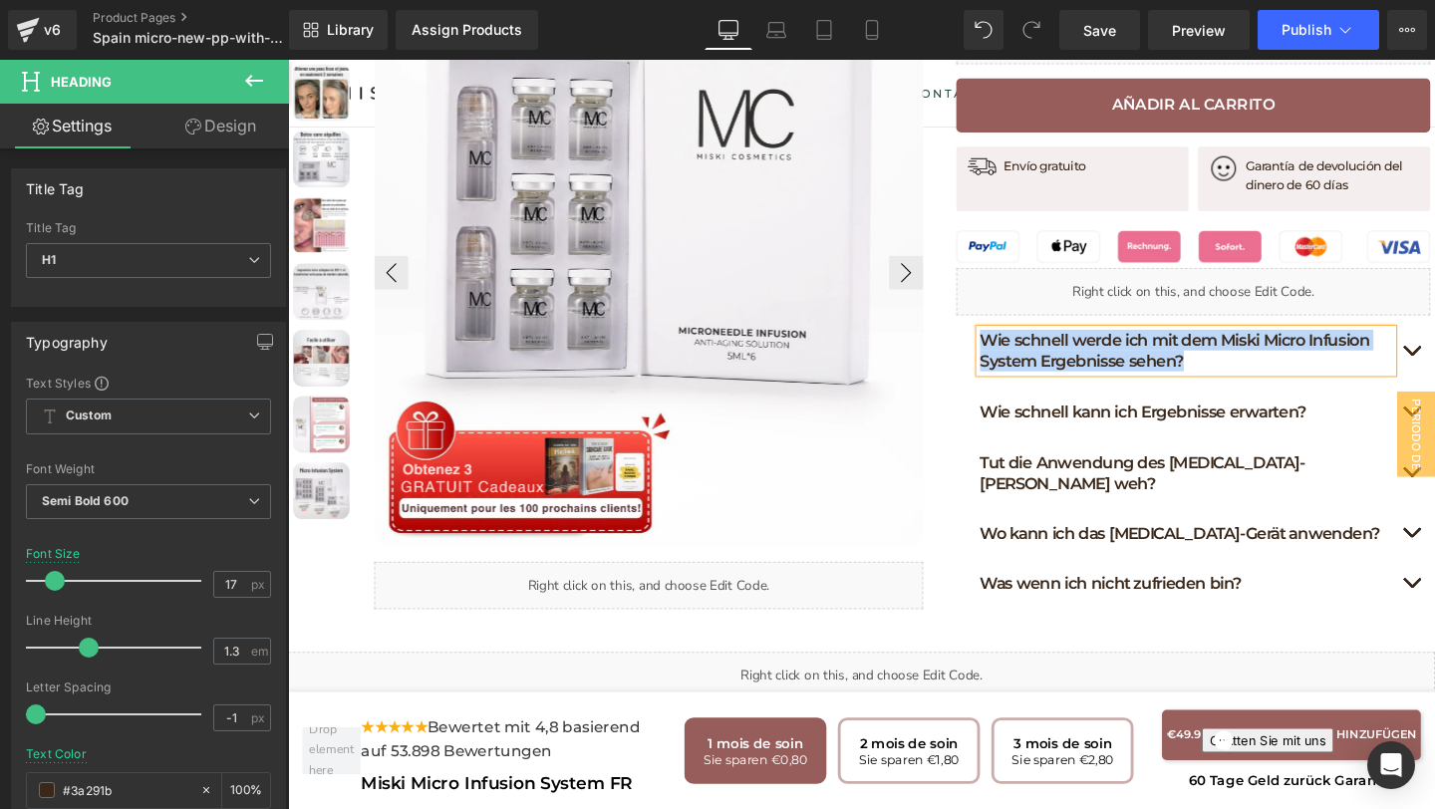
paste div
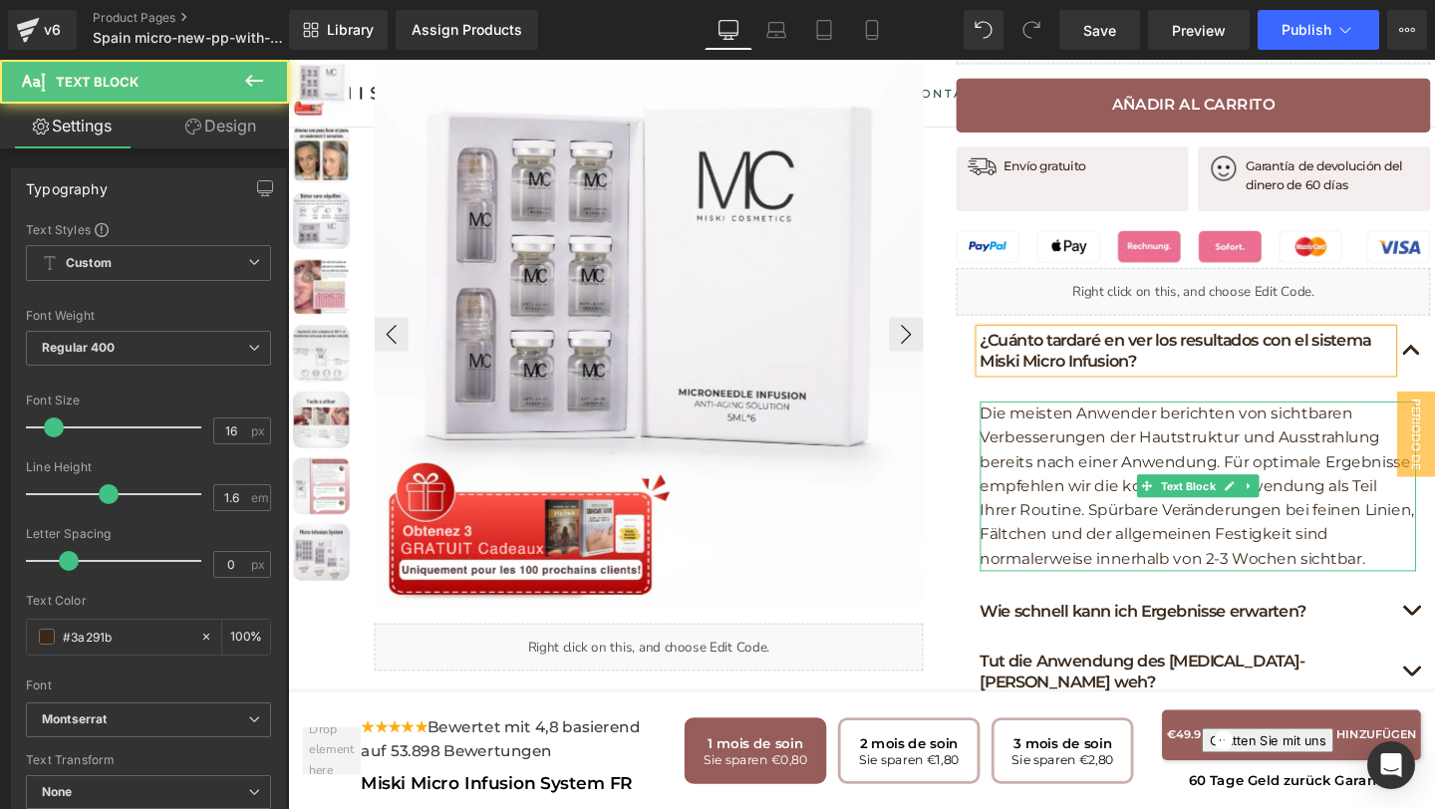
click at [1425, 563] on p "Die meisten Anwender berichten von sichtbaren Verbesserungen der Hautstruktur u…" at bounding box center [1244, 508] width 458 height 178
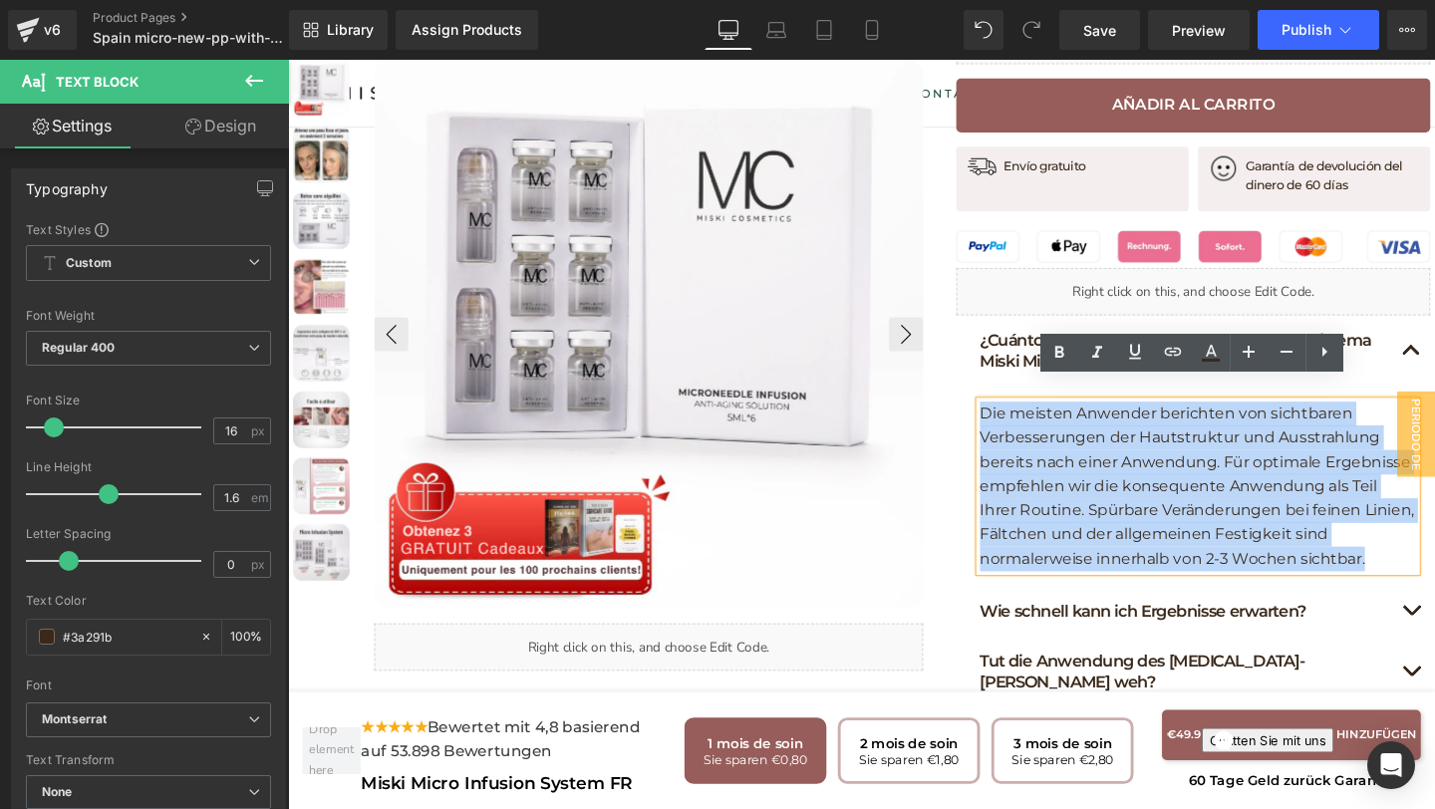
drag, startPoint x: 1425, startPoint y: 563, endPoint x: 965, endPoint y: 381, distance: 495.1
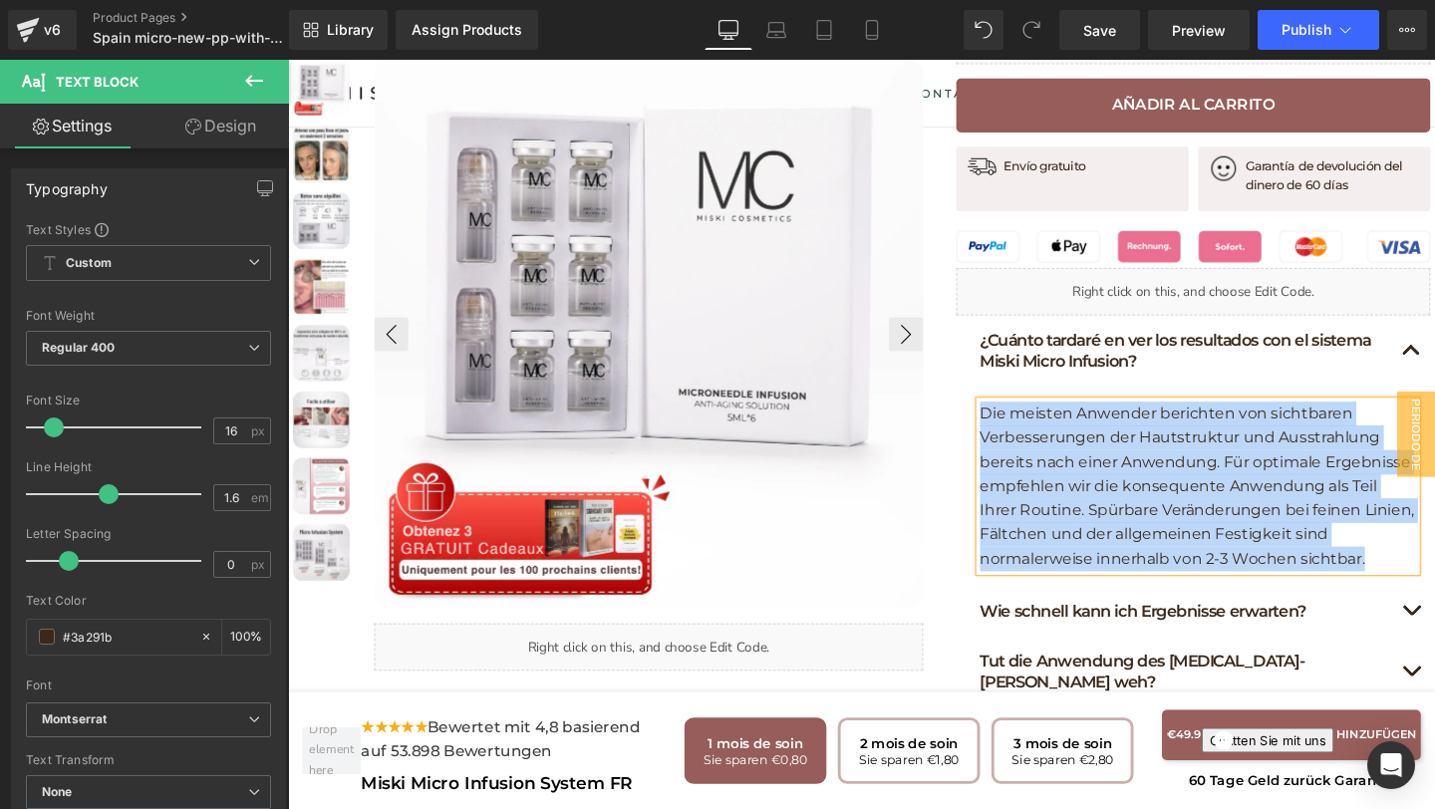
paste div
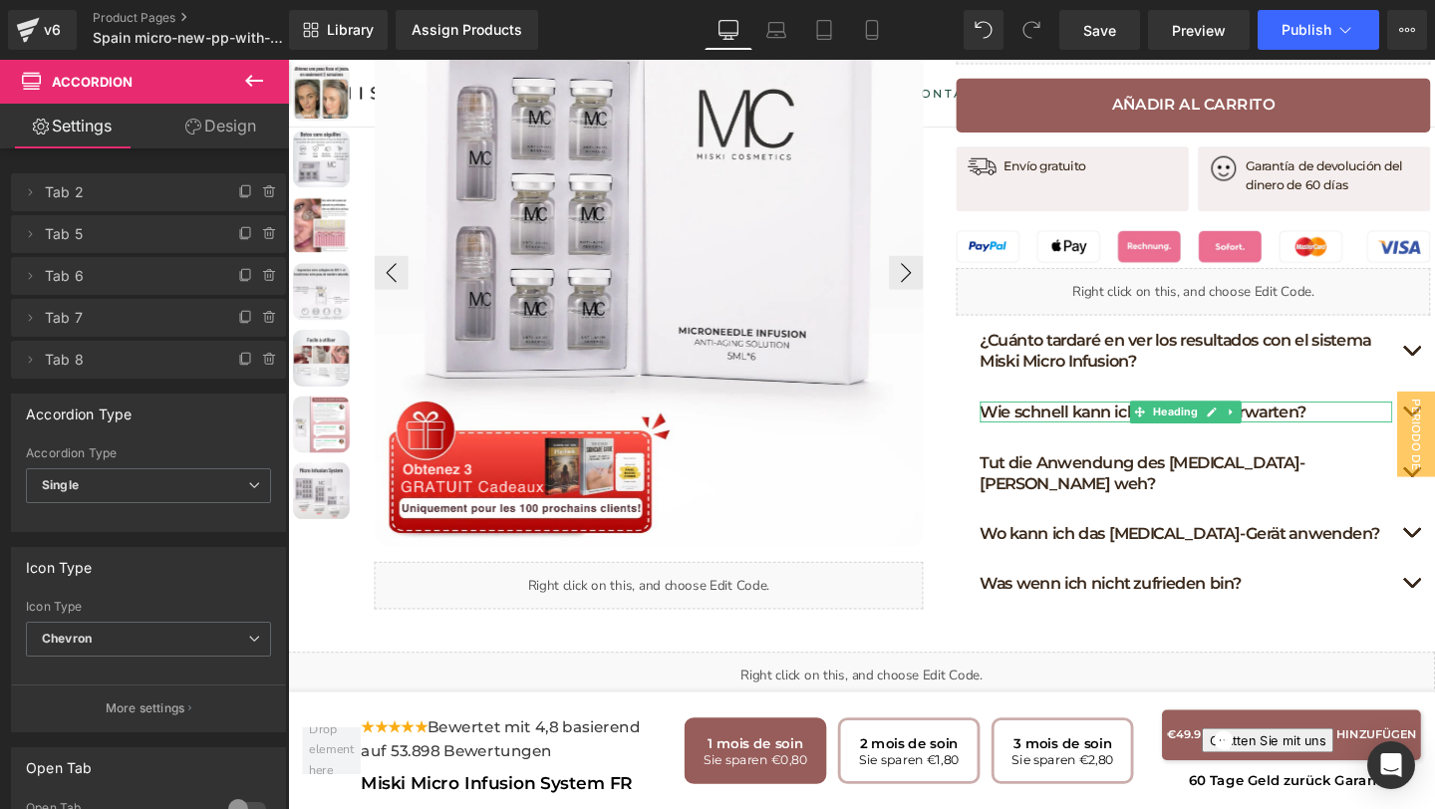
click at [1365, 419] on h1 "Wie schnell kann ich Ergebnisse erwarten?" at bounding box center [1231, 430] width 433 height 22
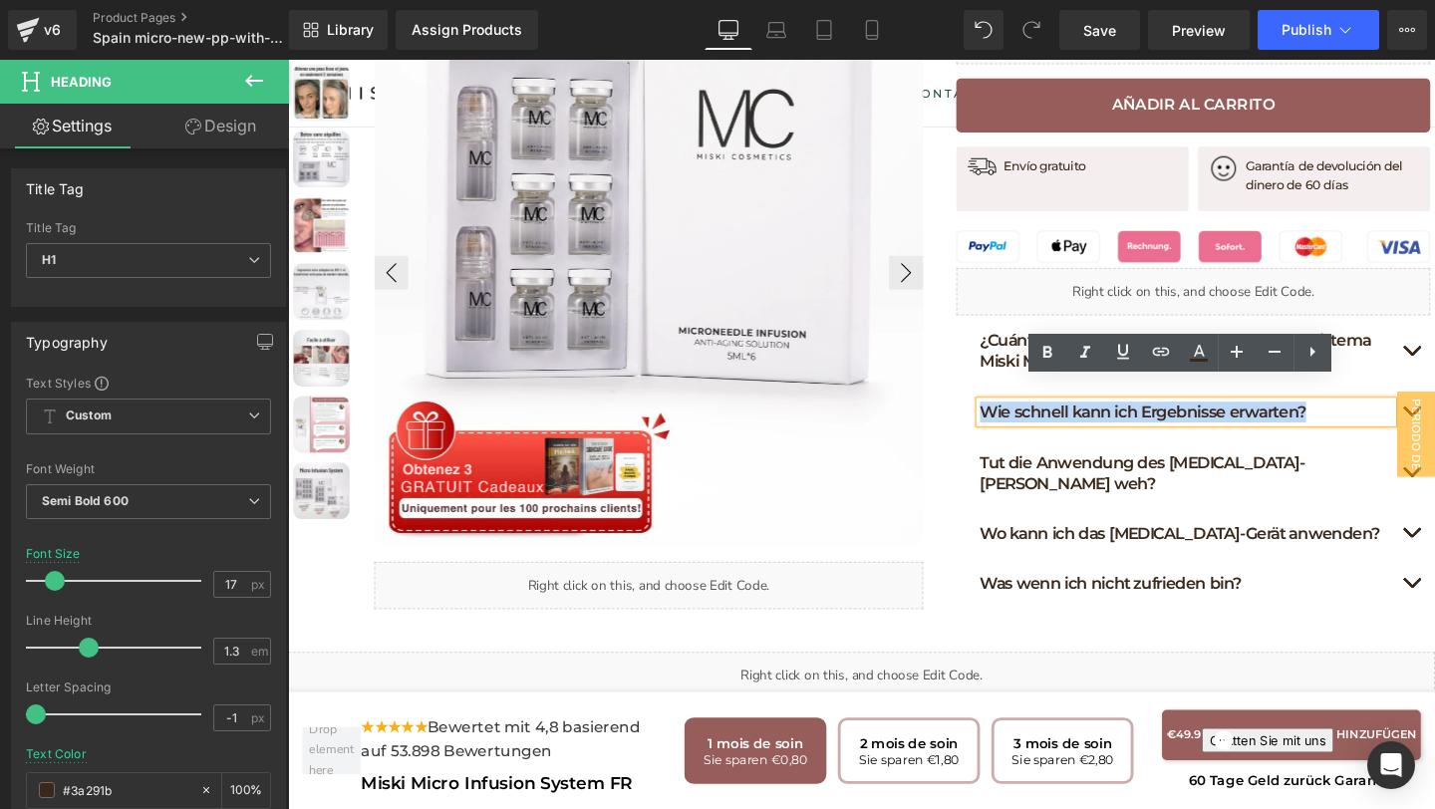
drag, startPoint x: 1366, startPoint y: 410, endPoint x: 954, endPoint y: 389, distance: 413.0
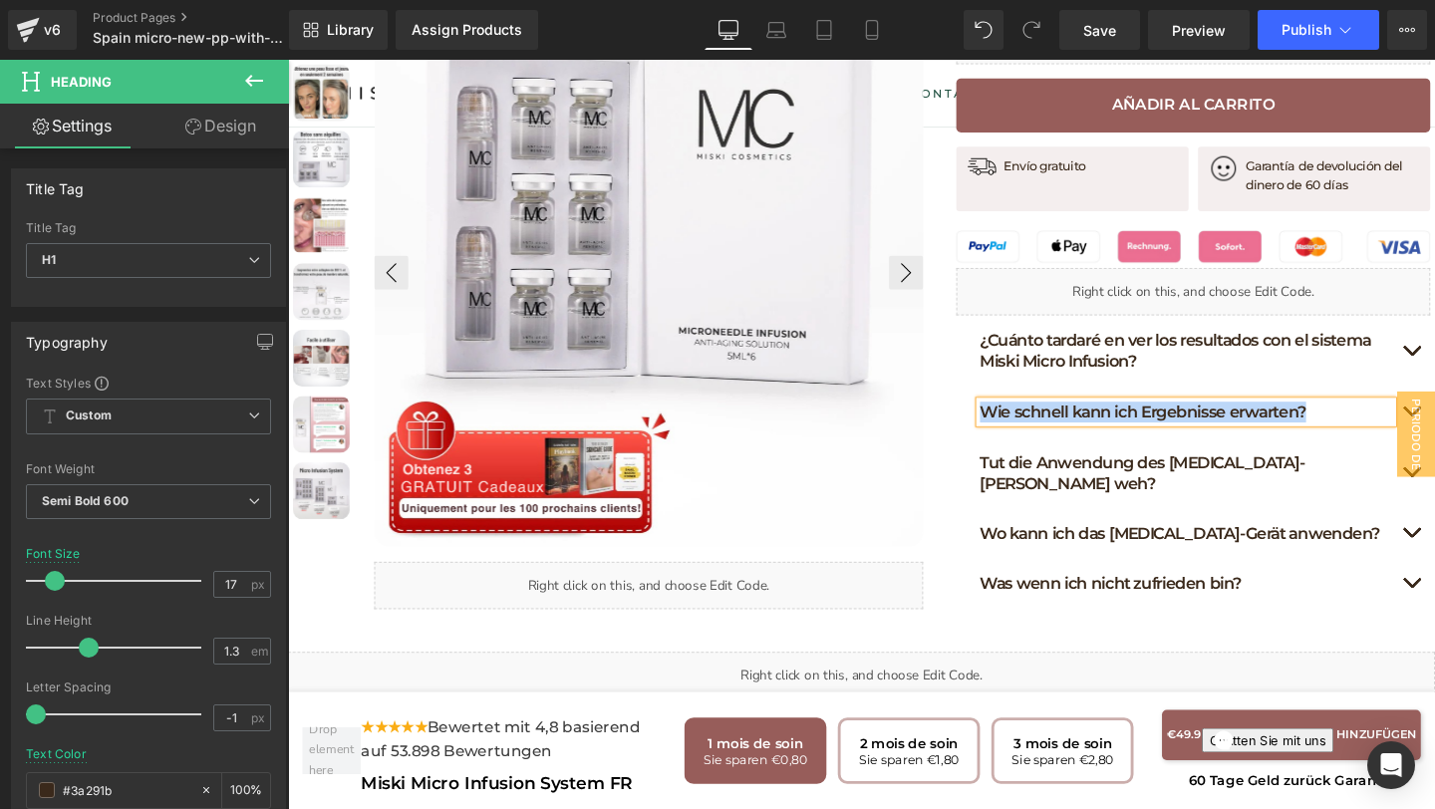
paste div
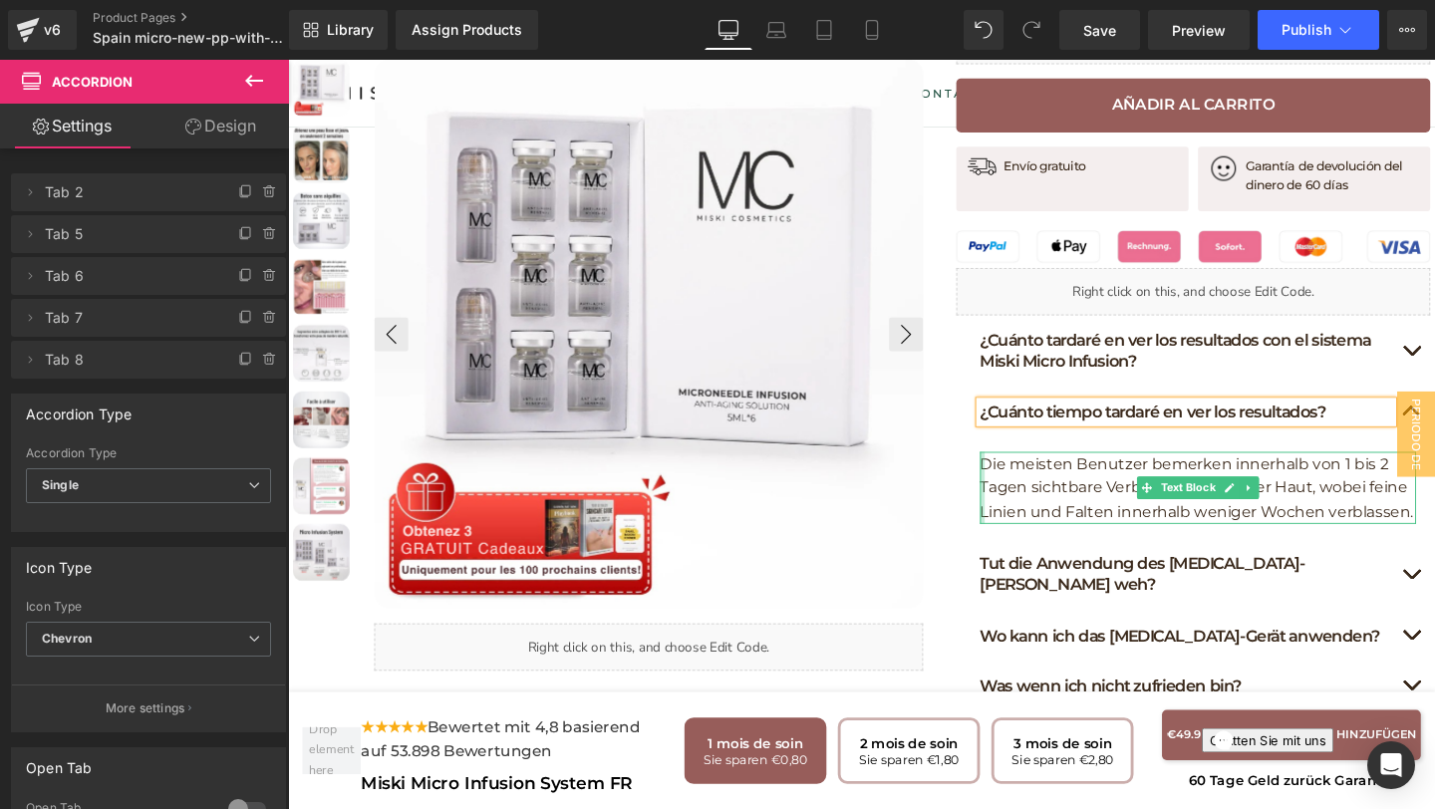
click at [1019, 472] on div at bounding box center [1017, 510] width 5 height 77
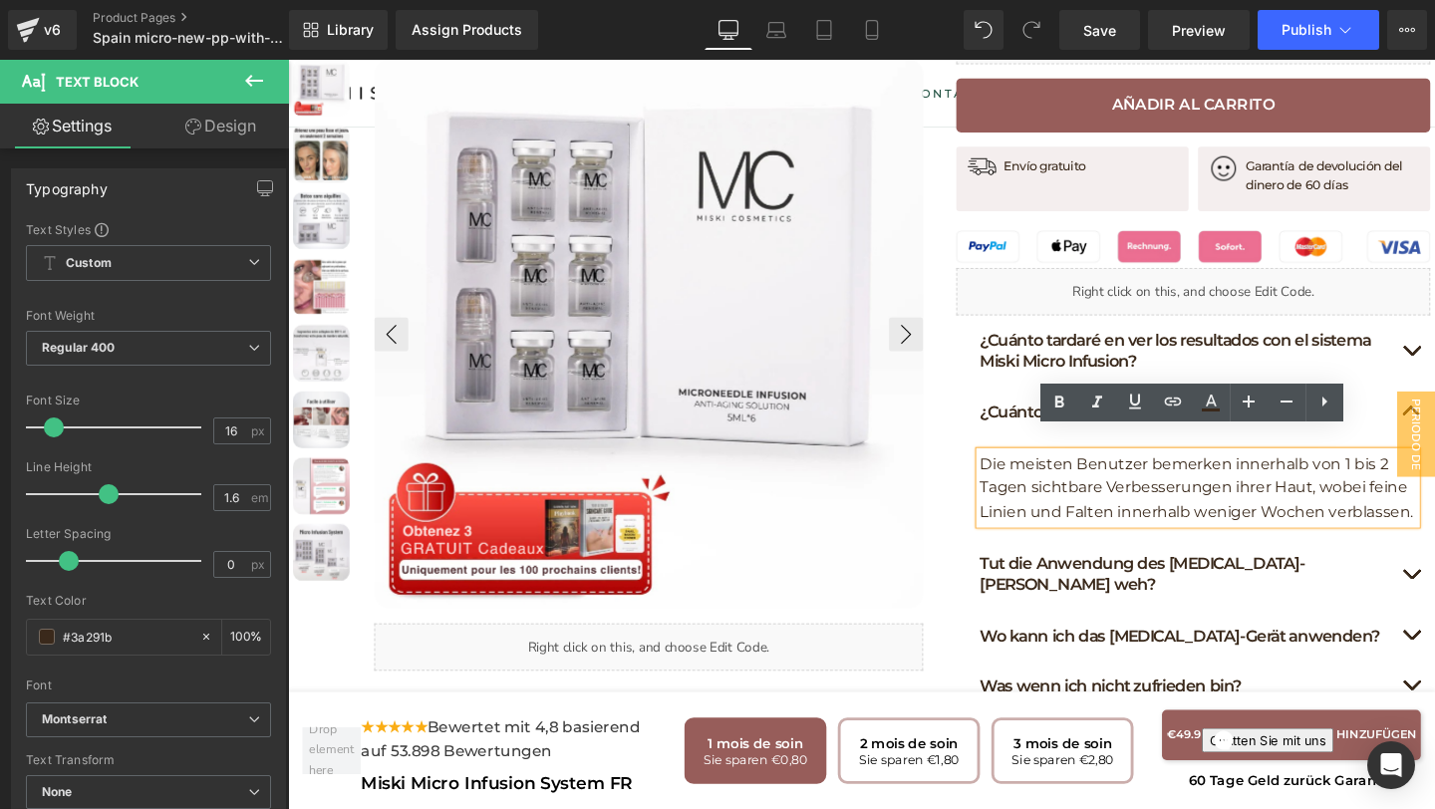
drag, startPoint x: 1018, startPoint y: 465, endPoint x: 1477, endPoint y: 500, distance: 459.7
click at [1434, 502] on div "Die meisten Benutzer bemerken innerhalb von 1 bis 2 Tagen sichtbare Verbesserun…" at bounding box center [1244, 510] width 458 height 77
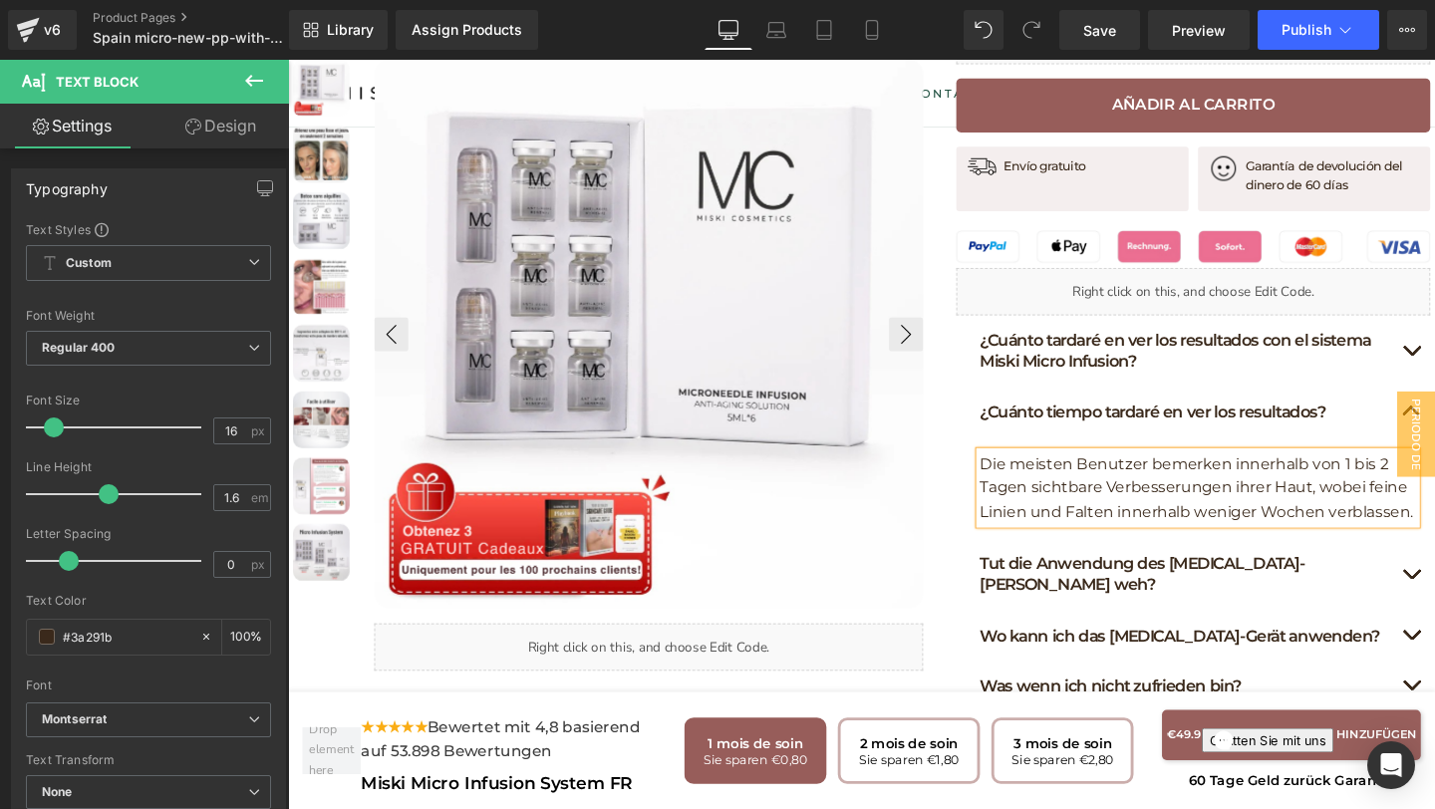
paste div
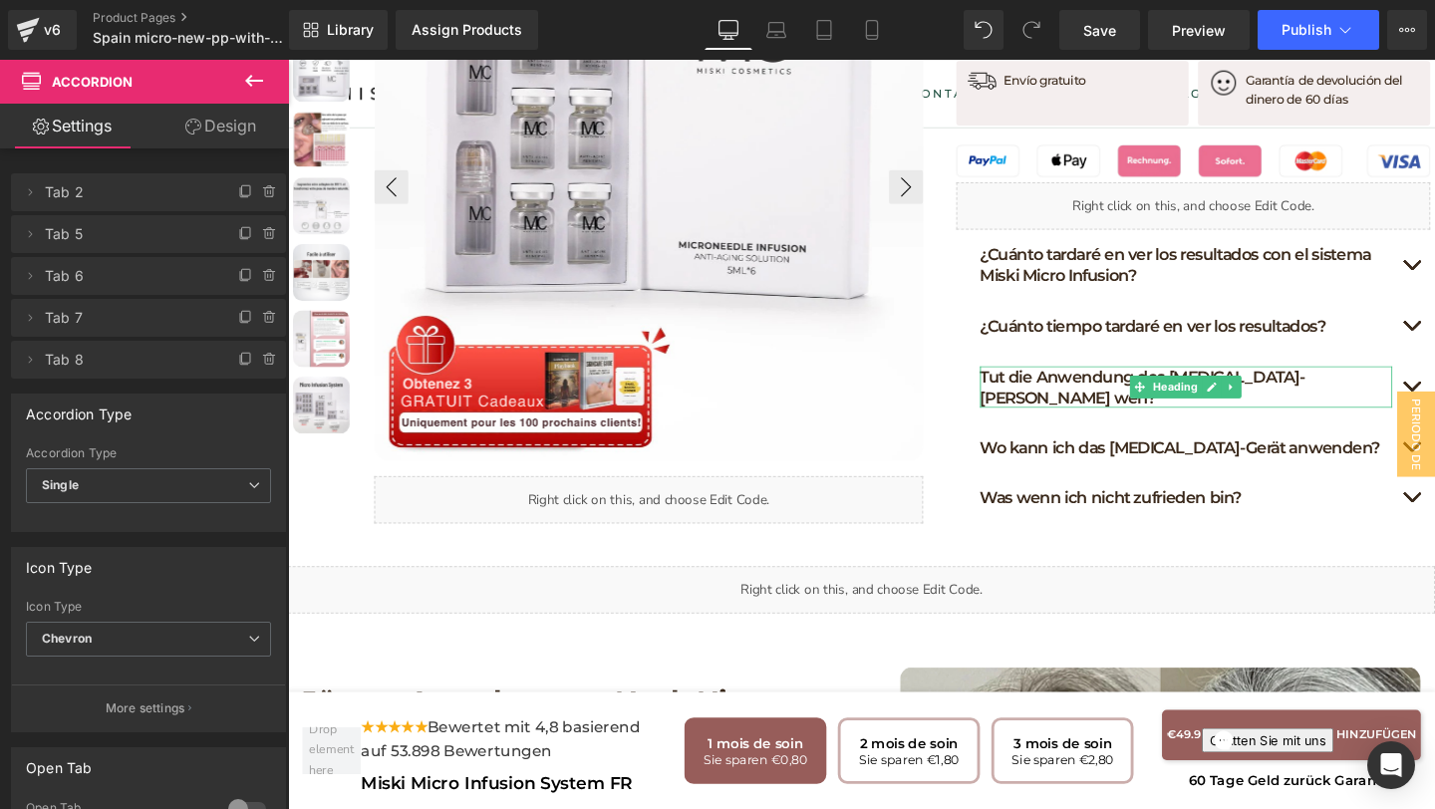
click at [1428, 382] on h1 "Tut die Anwendung des Micro-Needling-Geräts weh?" at bounding box center [1231, 404] width 433 height 44
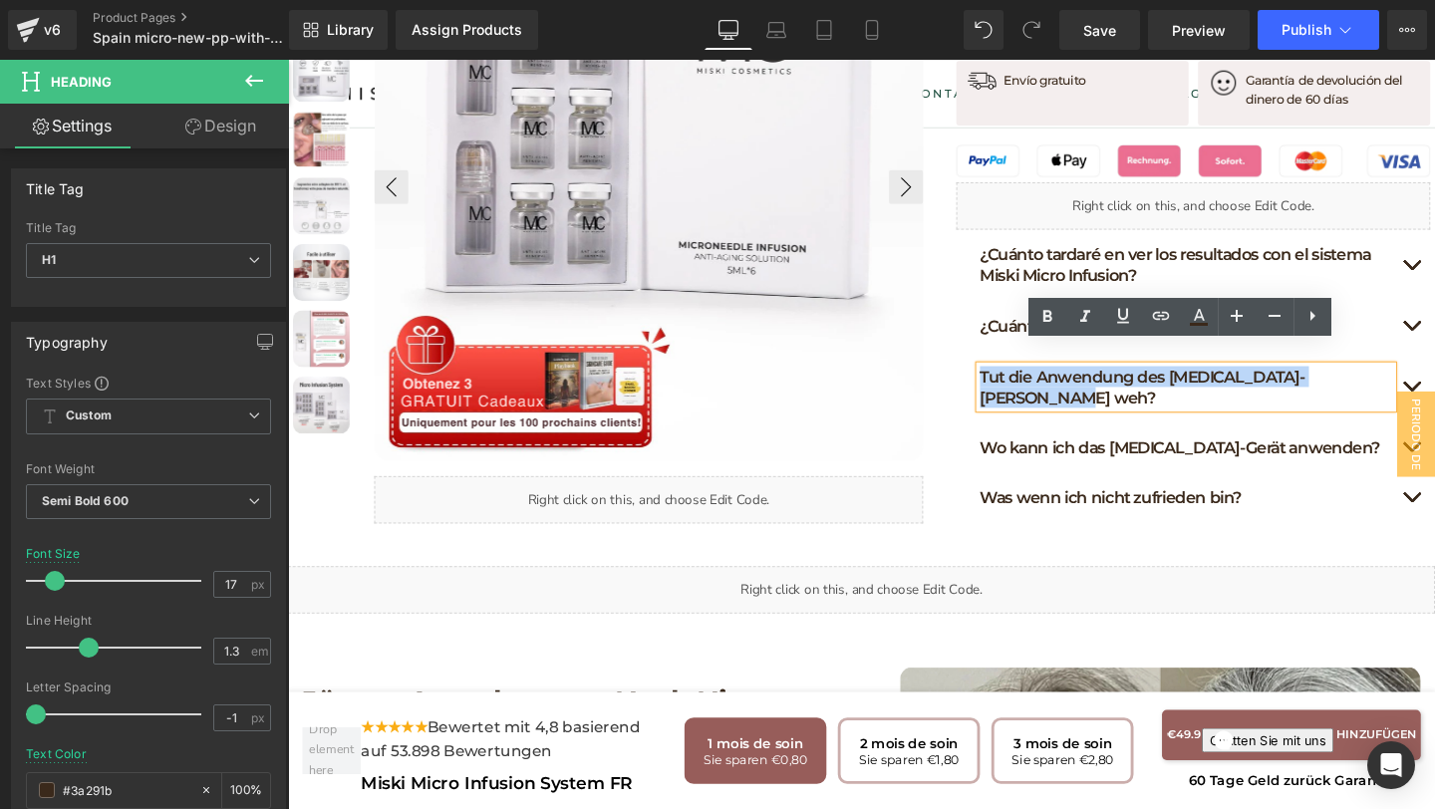
drag, startPoint x: 1428, startPoint y: 369, endPoint x: 1439, endPoint y: 380, distance: 15.5
click at [1434, 382] on div "Tut die Anwendung des Micro-Needling-Geräts weh?" at bounding box center [1231, 404] width 433 height 44
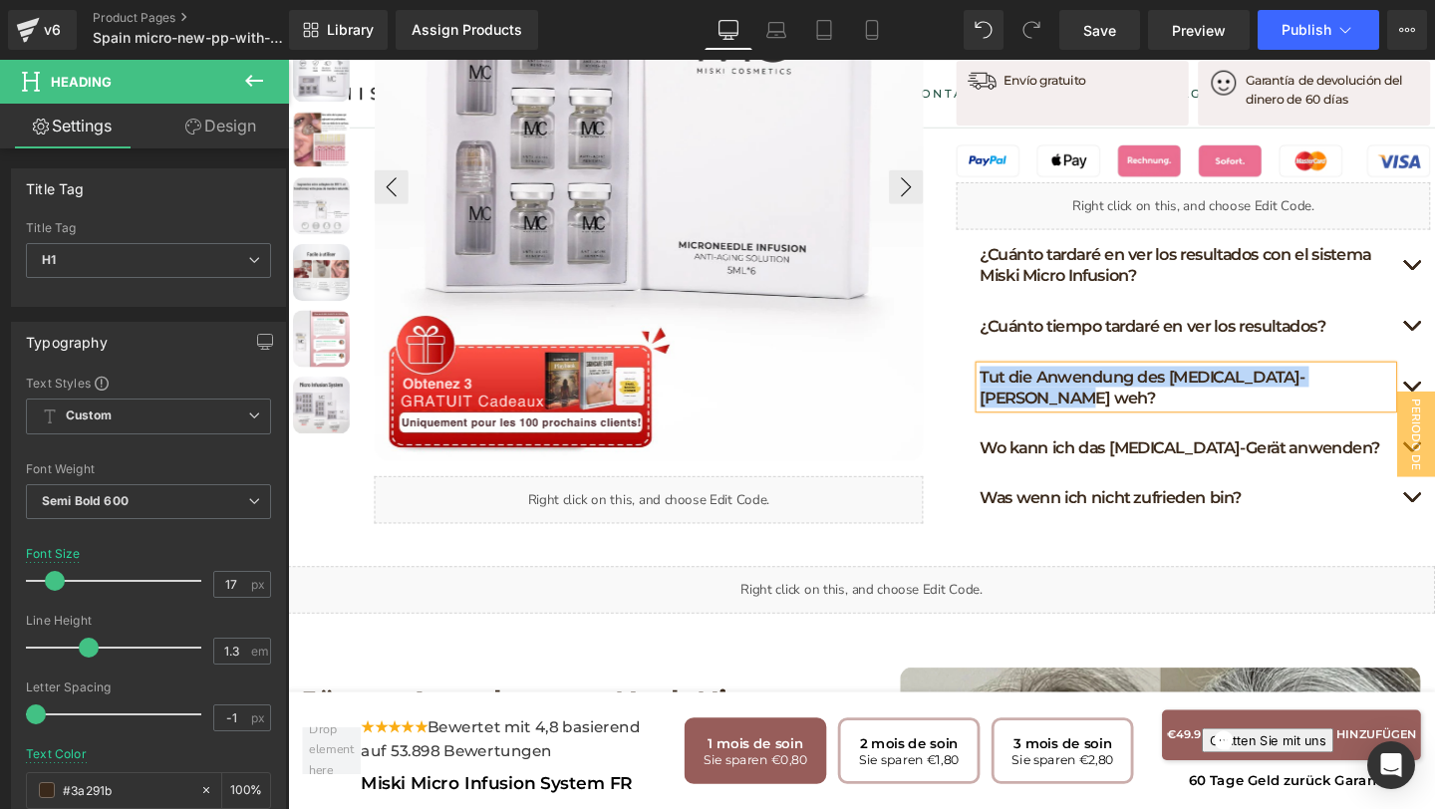
paste div
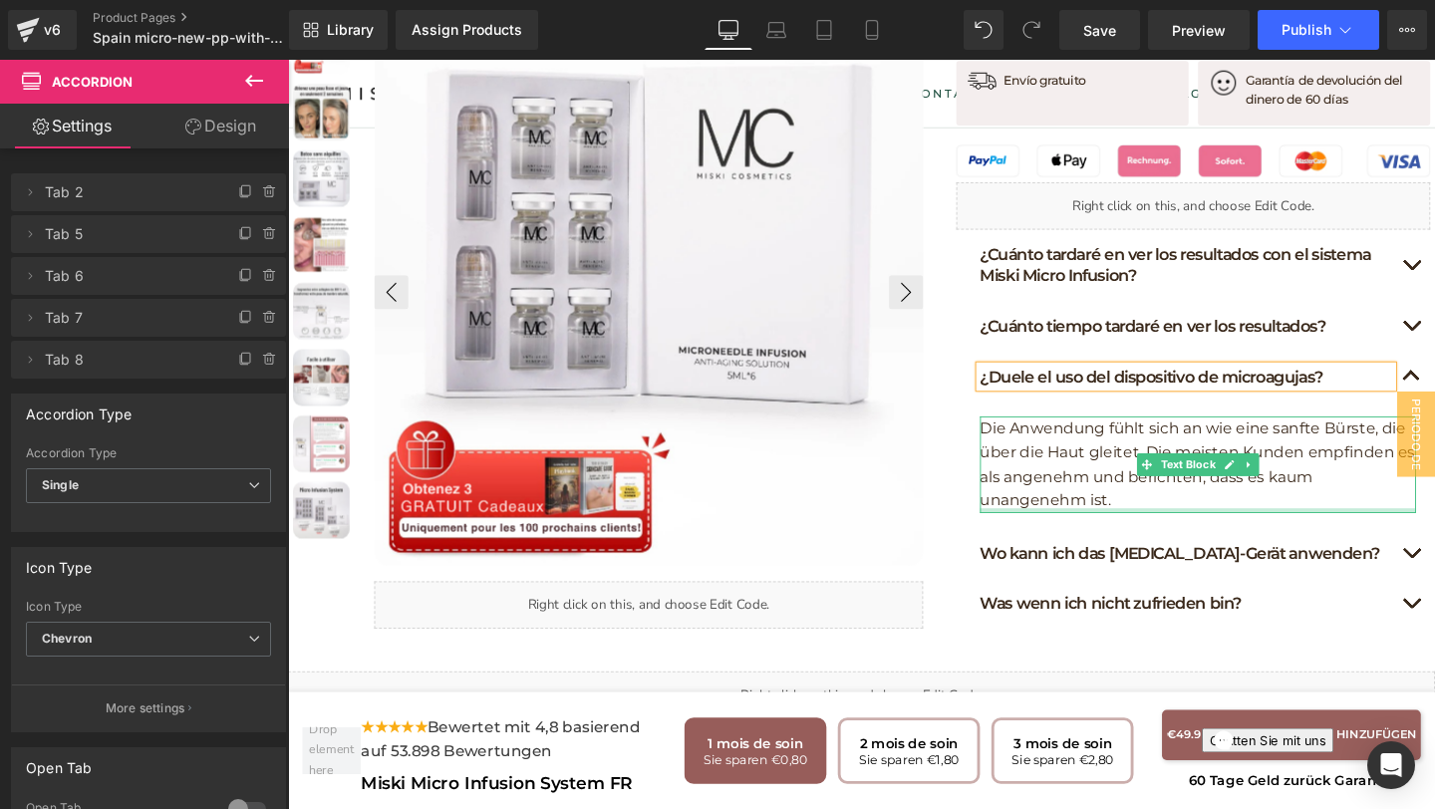
click at [1166, 498] on p "Die Anwendung fühlt sich an wie eine sanfte Bürste, die über die Haut gleitet. …" at bounding box center [1244, 485] width 458 height 102
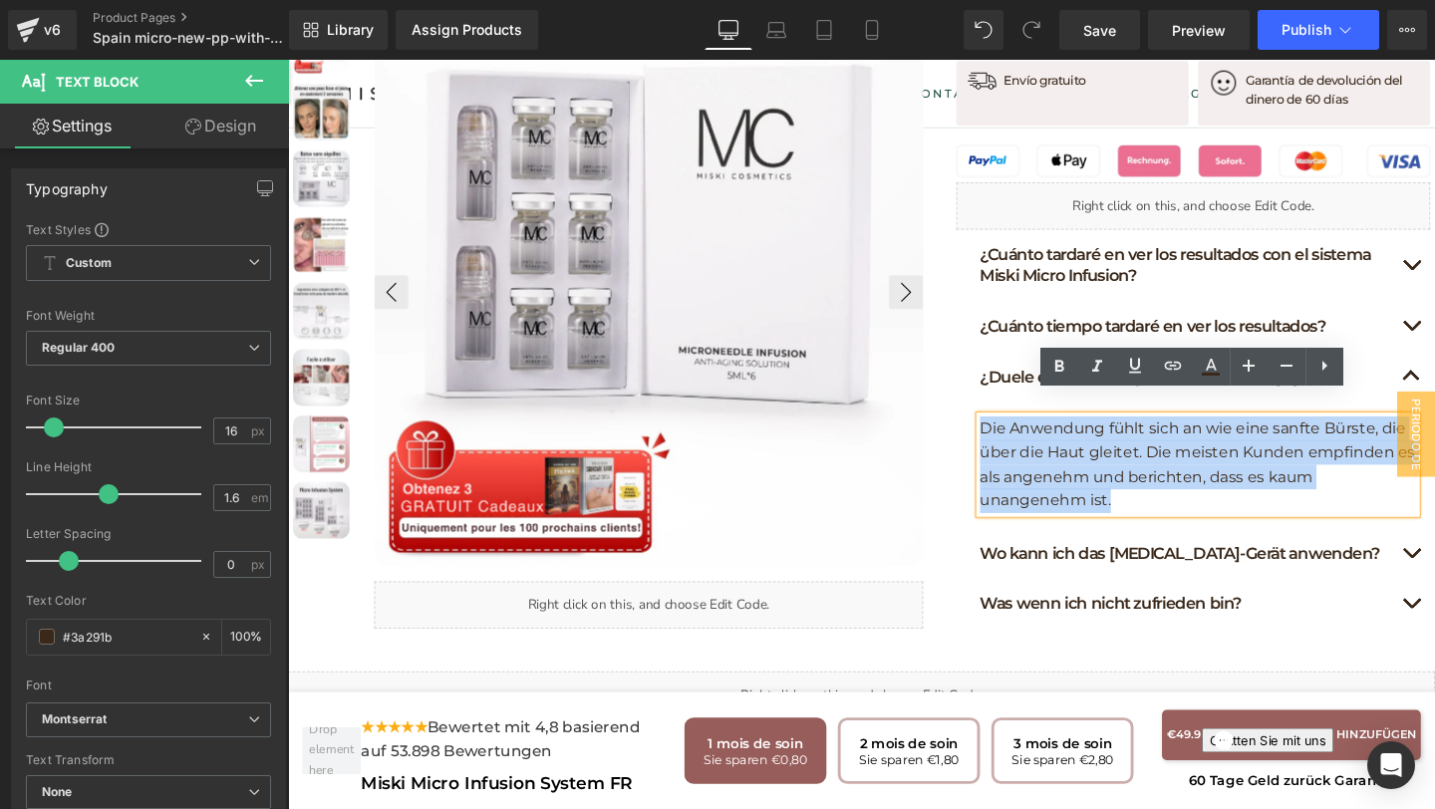
drag, startPoint x: 1166, startPoint y: 497, endPoint x: 1009, endPoint y: 429, distance: 170.5
click at [1009, 429] on article "Die Anwendung fühlt sich an wie eine sanfte Bürste, die über die Haut gleitet. …" at bounding box center [1239, 485] width 498 height 133
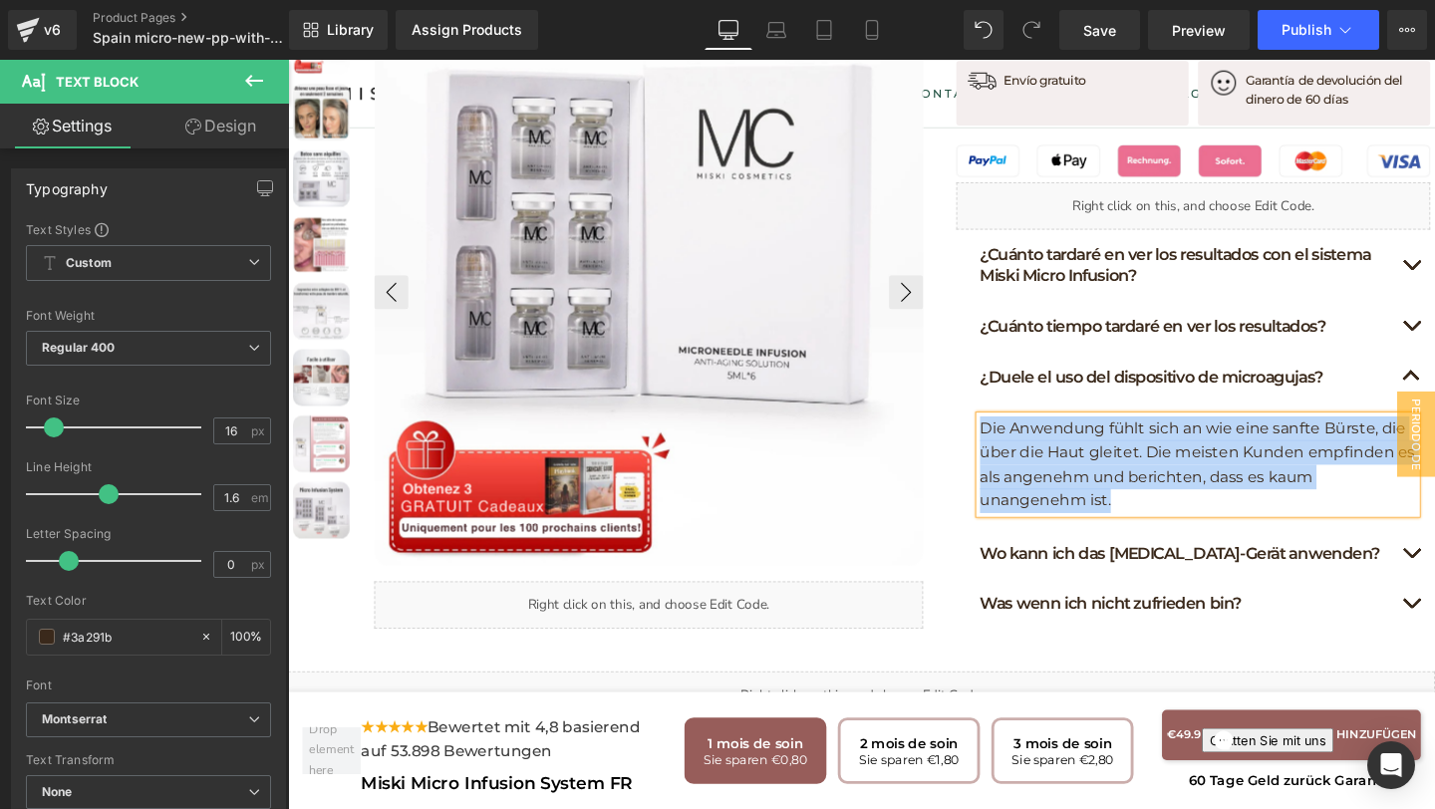
paste div
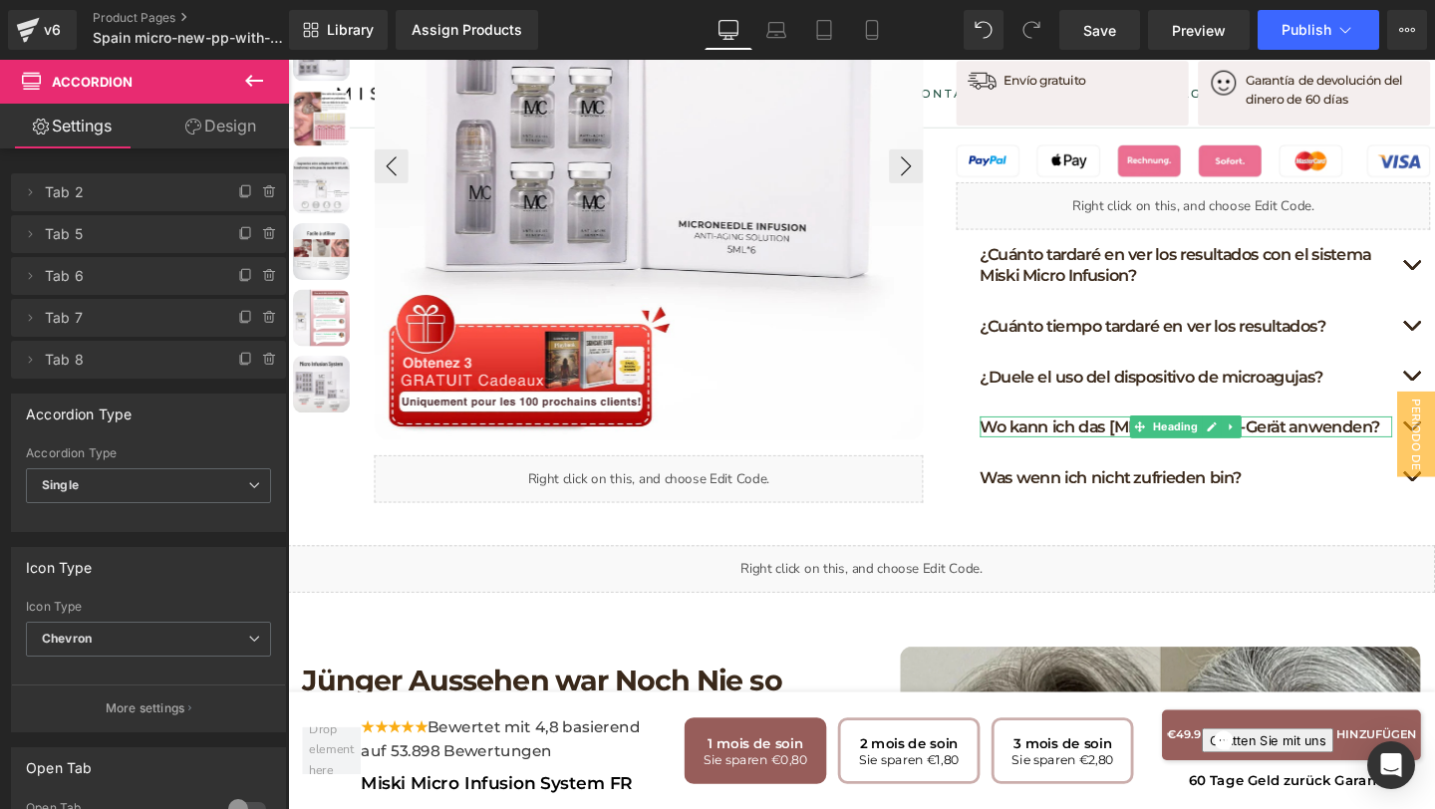
click at [1411, 434] on h1 "Wo kann ich das Micro-Needling-Gerät anwenden?" at bounding box center [1231, 445] width 433 height 22
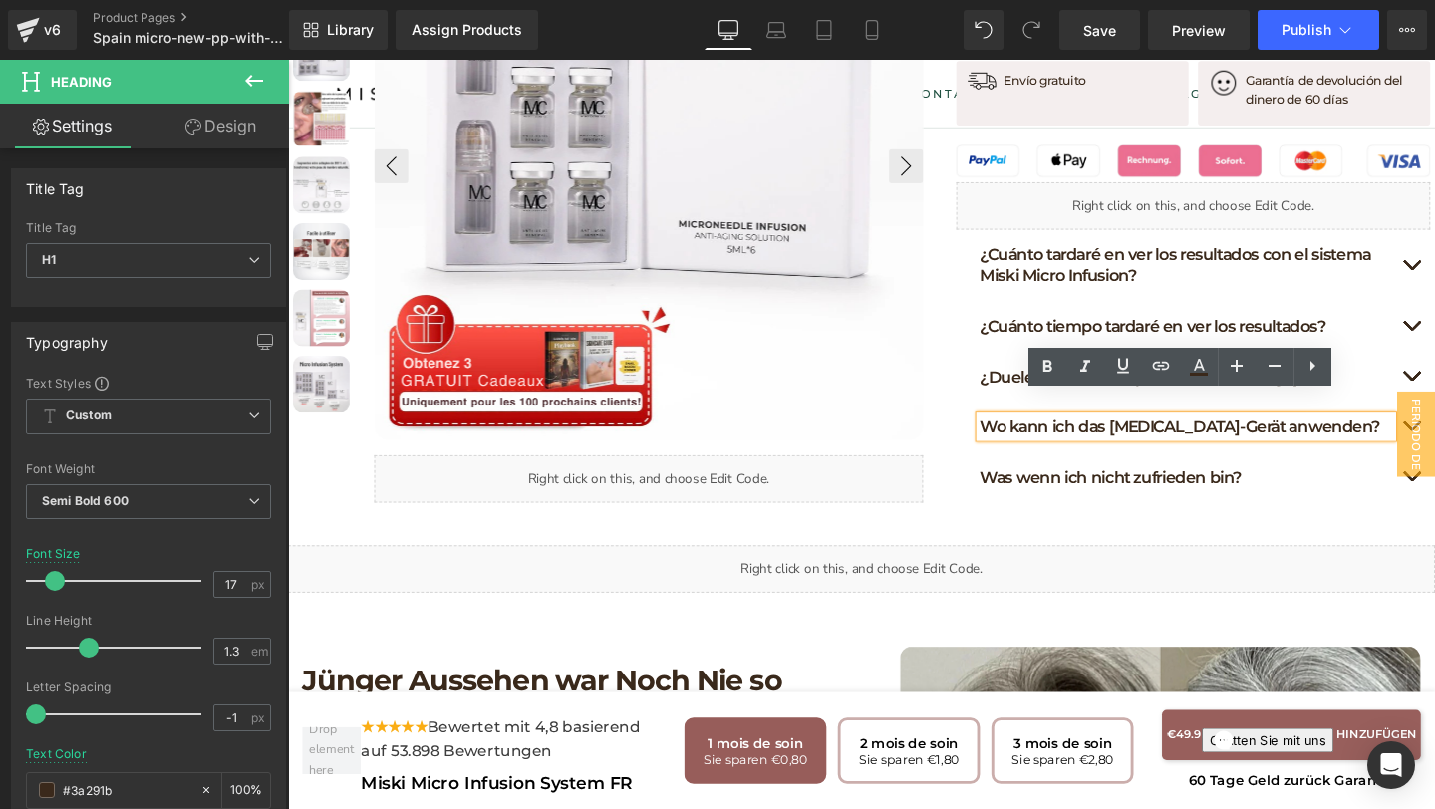
drag, startPoint x: 1419, startPoint y: 423, endPoint x: 942, endPoint y: 434, distance: 477.4
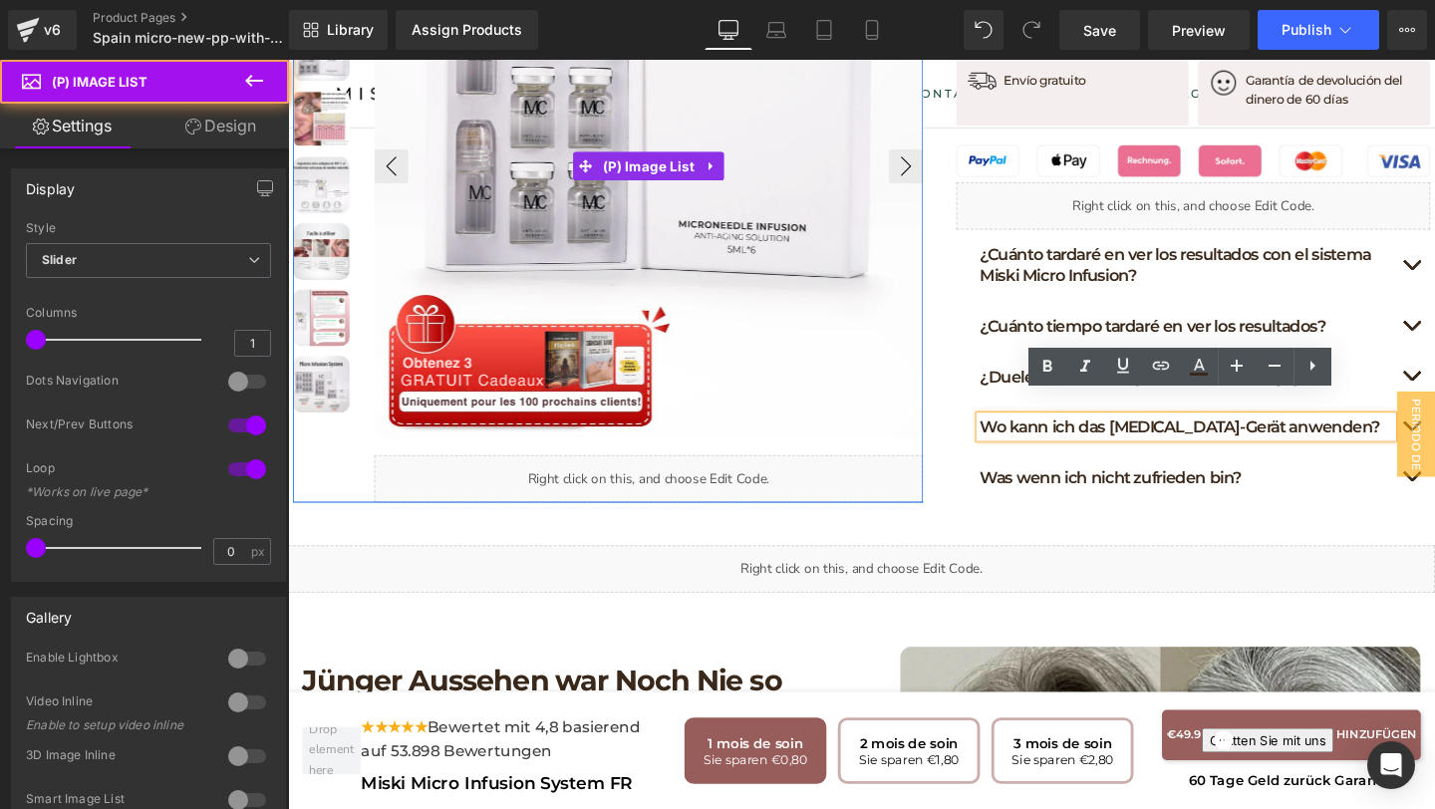
click at [942, 434] on img at bounding box center [667, 170] width 577 height 577
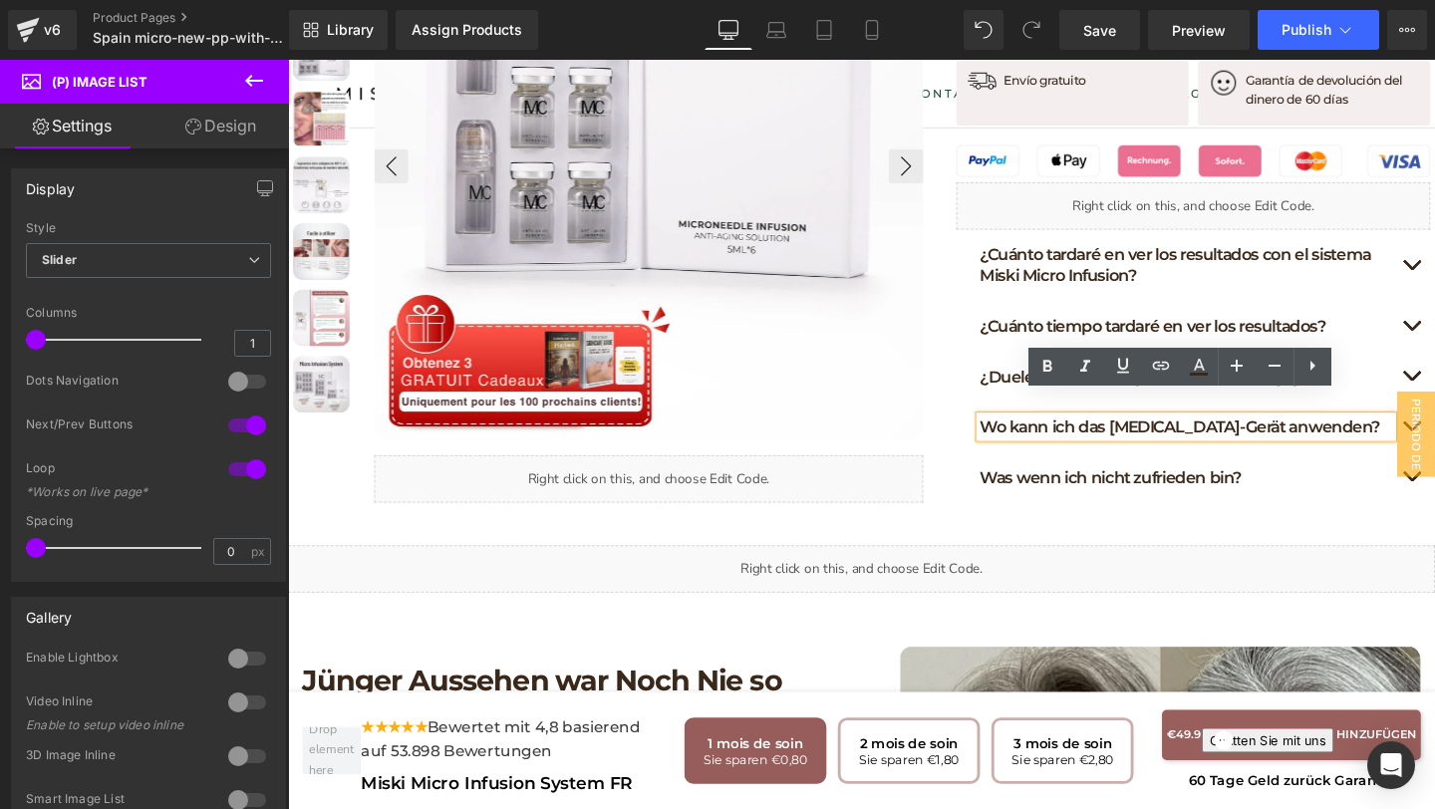
click at [1420, 434] on h1 "Wo kann ich das Micro-Needling-Gerät anwenden?" at bounding box center [1231, 445] width 433 height 22
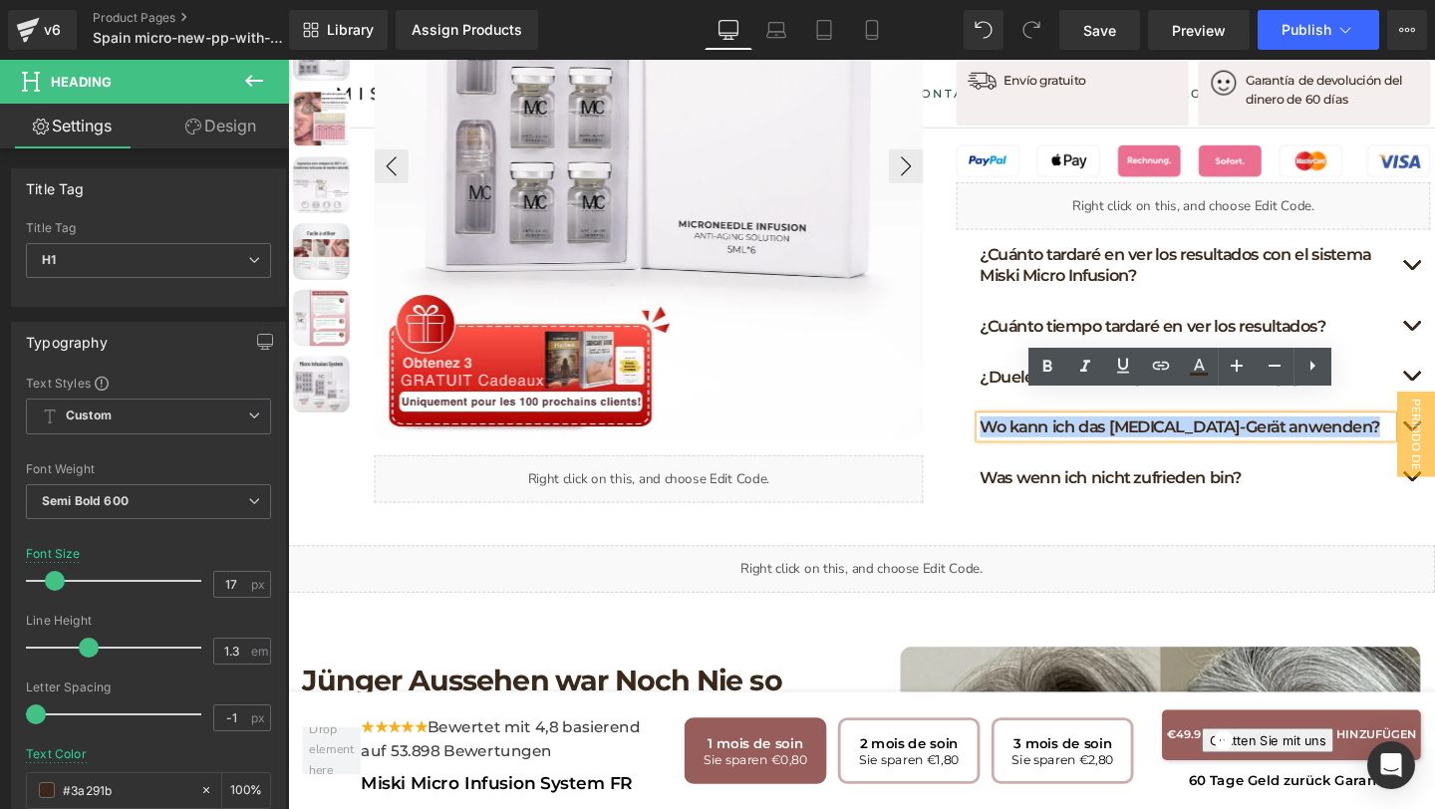
drag, startPoint x: 1420, startPoint y: 424, endPoint x: 1020, endPoint y: 429, distance: 399.6
click at [1020, 434] on h1 "Wo kann ich das Micro-Needling-Gerät anwenden?" at bounding box center [1231, 445] width 433 height 22
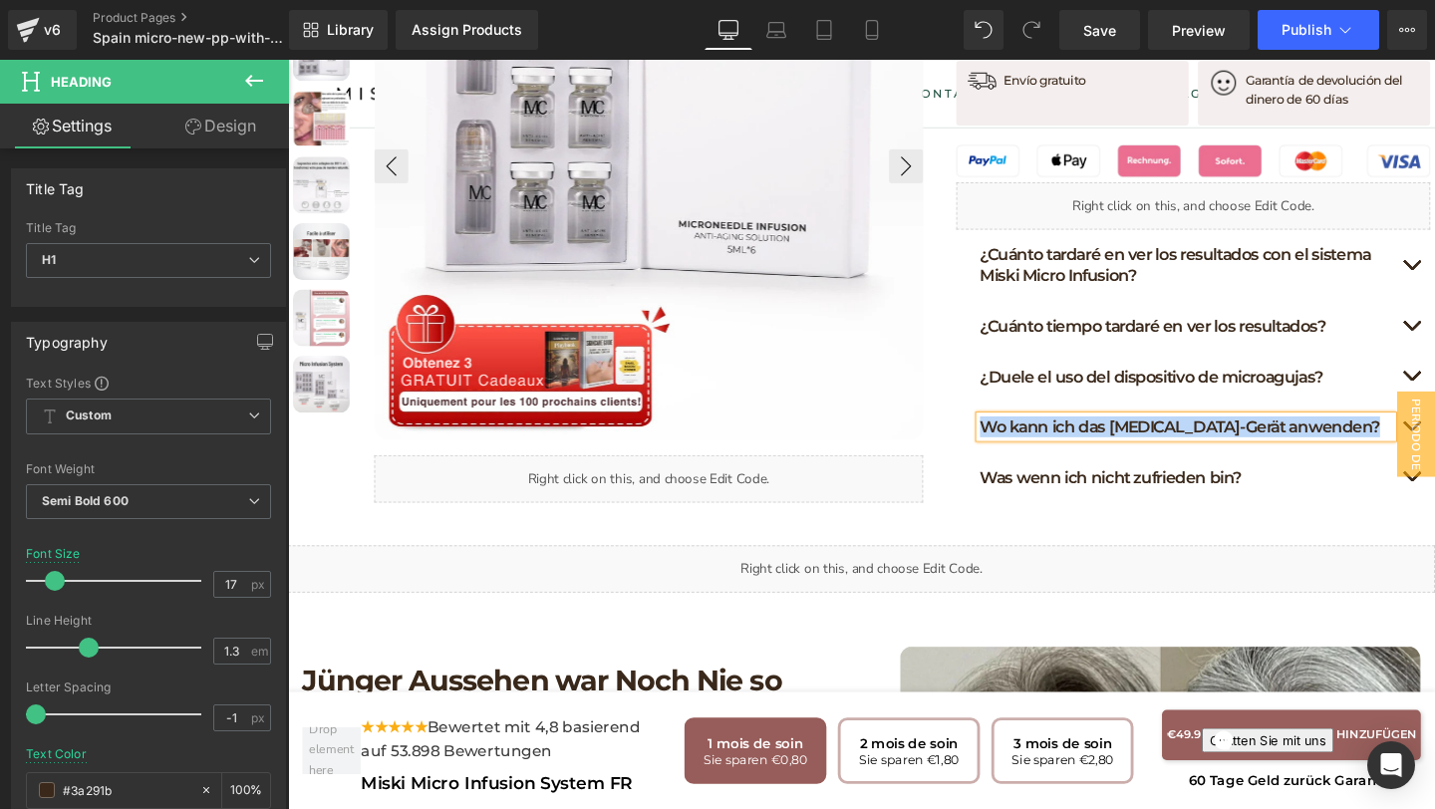
paste div
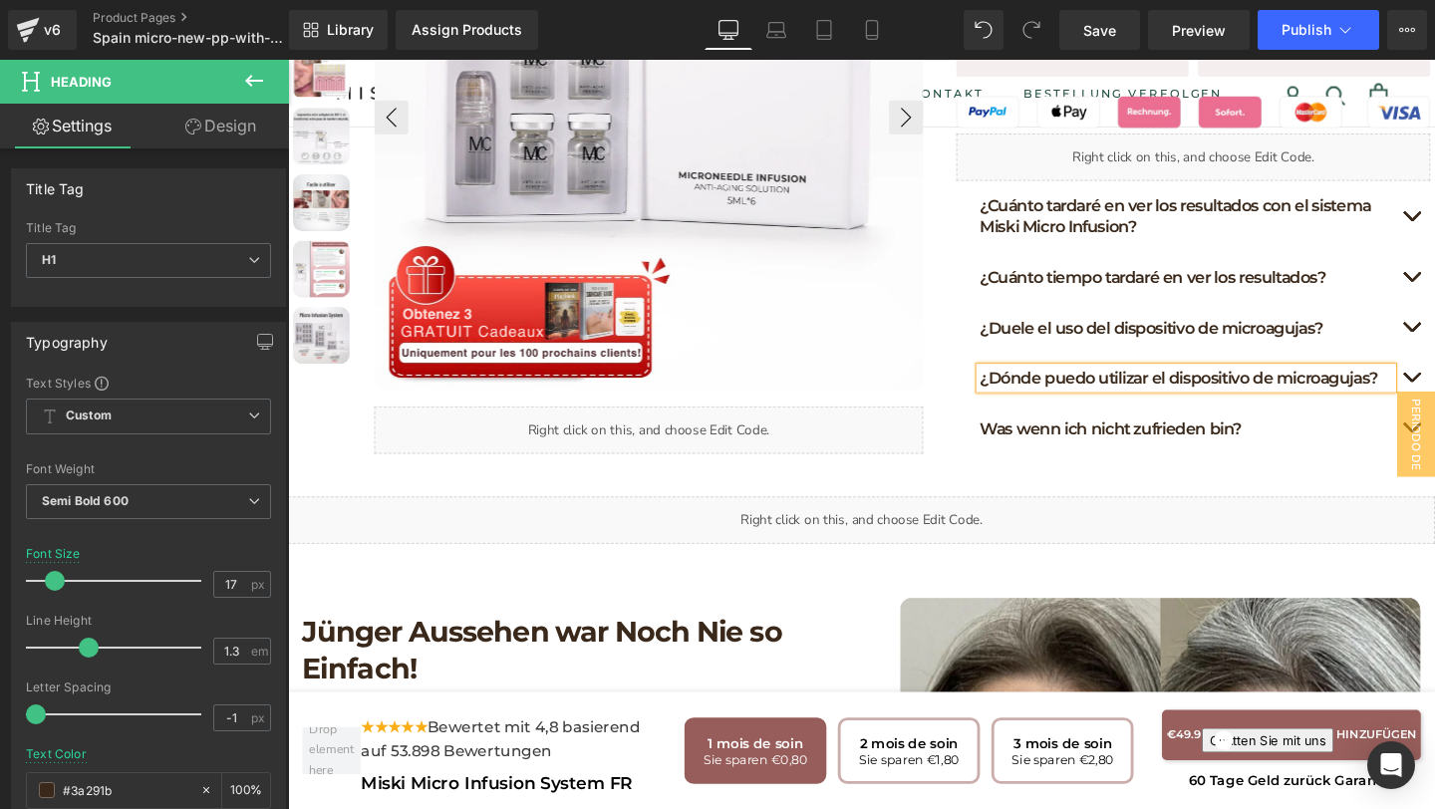
scroll to position [1320, 0]
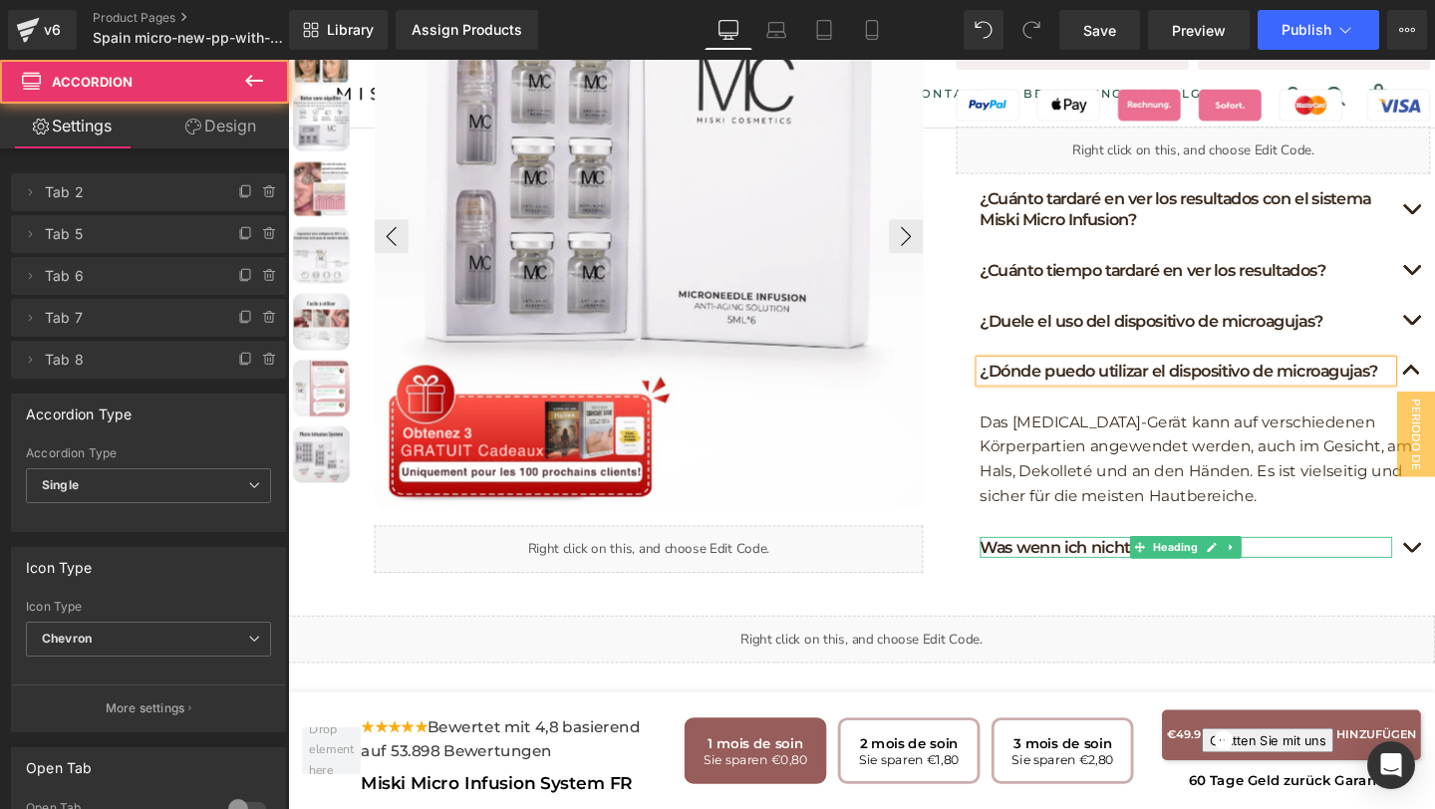
scroll to position [1380, 0]
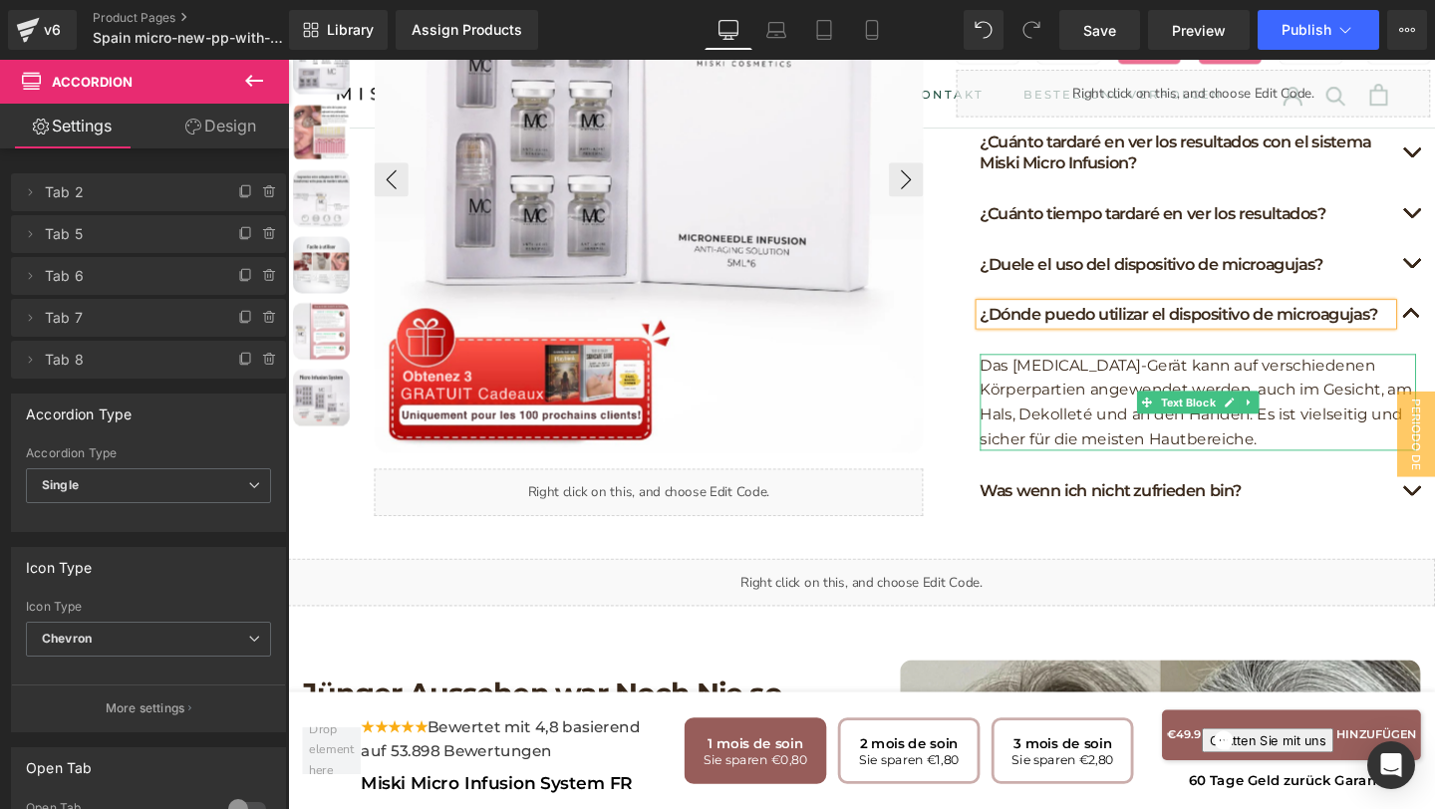
click at [1322, 437] on p "Das Micro-Needling-Gerät kann auf verschiedenen Körperpartien angewendet werden…" at bounding box center [1244, 420] width 458 height 102
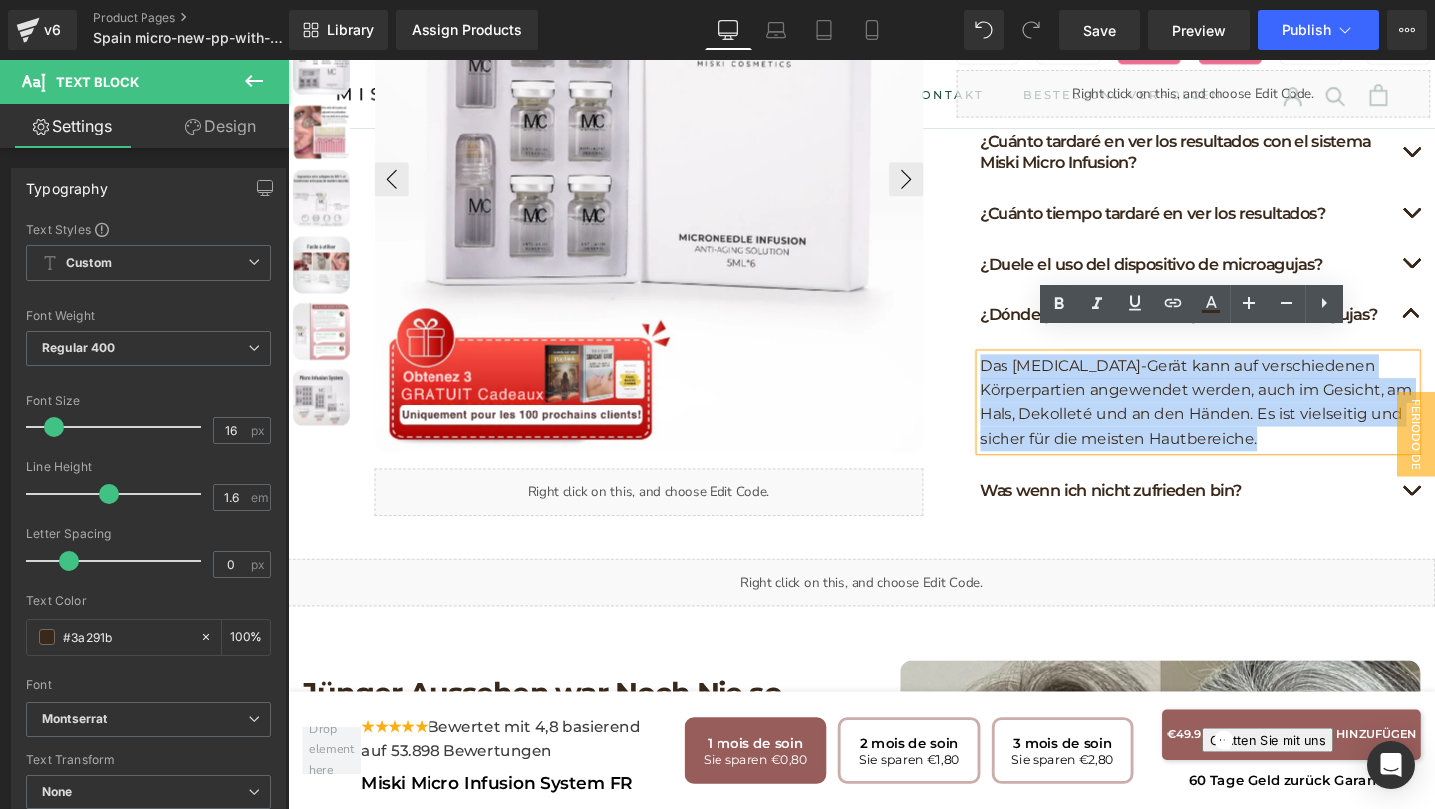
drag, startPoint x: 1322, startPoint y: 437, endPoint x: 1016, endPoint y: 348, distance: 318.8
click at [1016, 369] on p "Das Micro-Needling-Gerät kann auf verschiedenen Körperpartien angewendet werden…" at bounding box center [1244, 420] width 458 height 102
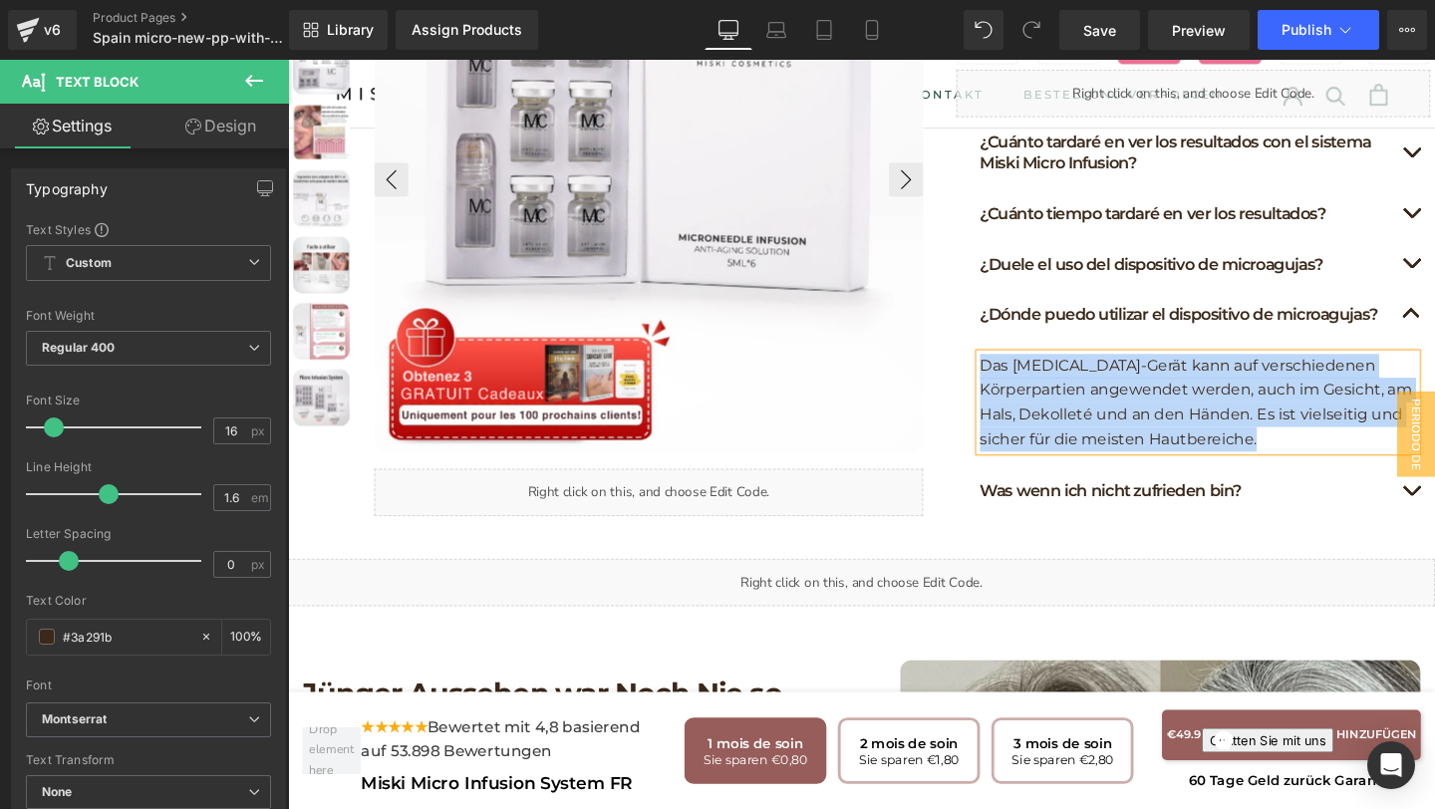
paste div
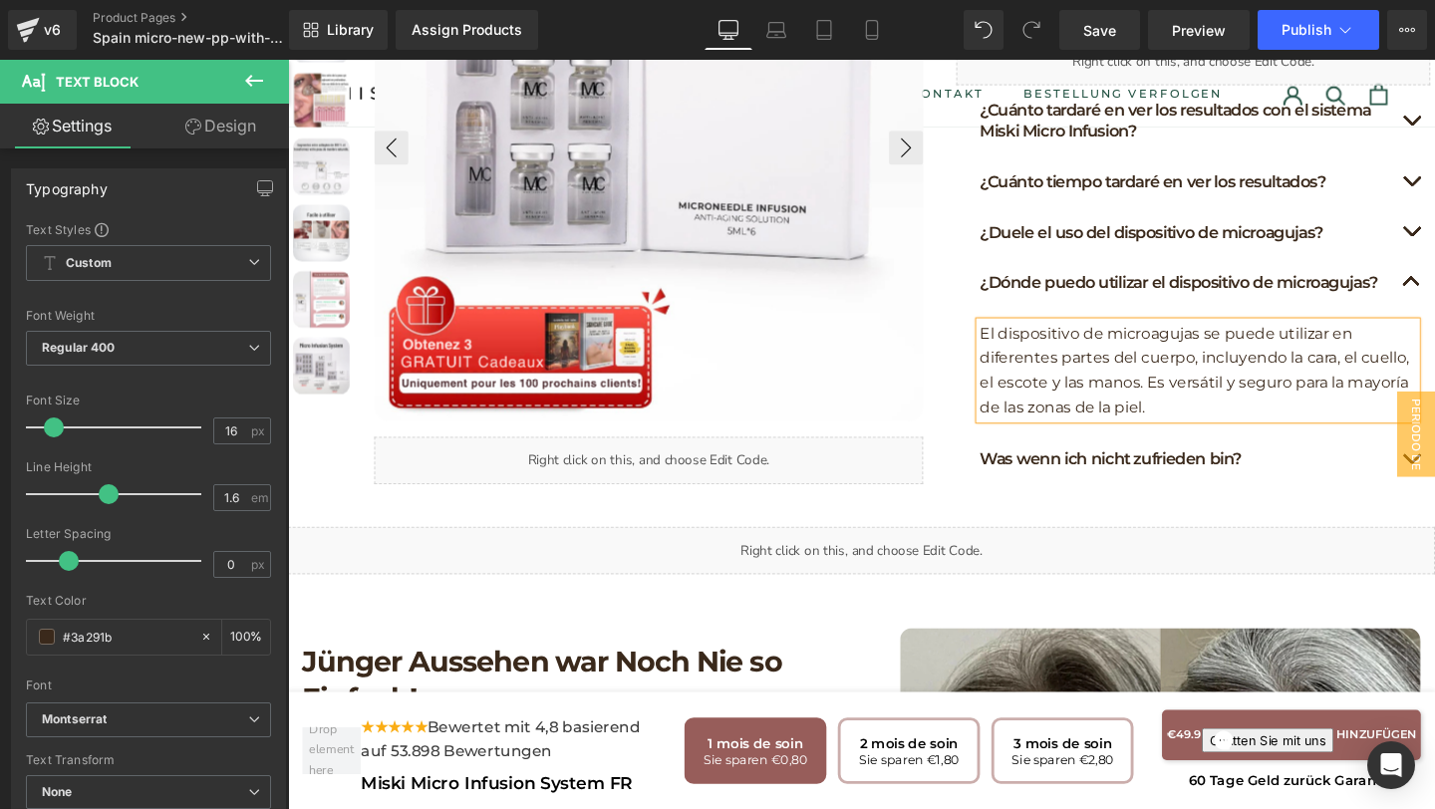
scroll to position [1462, 0]
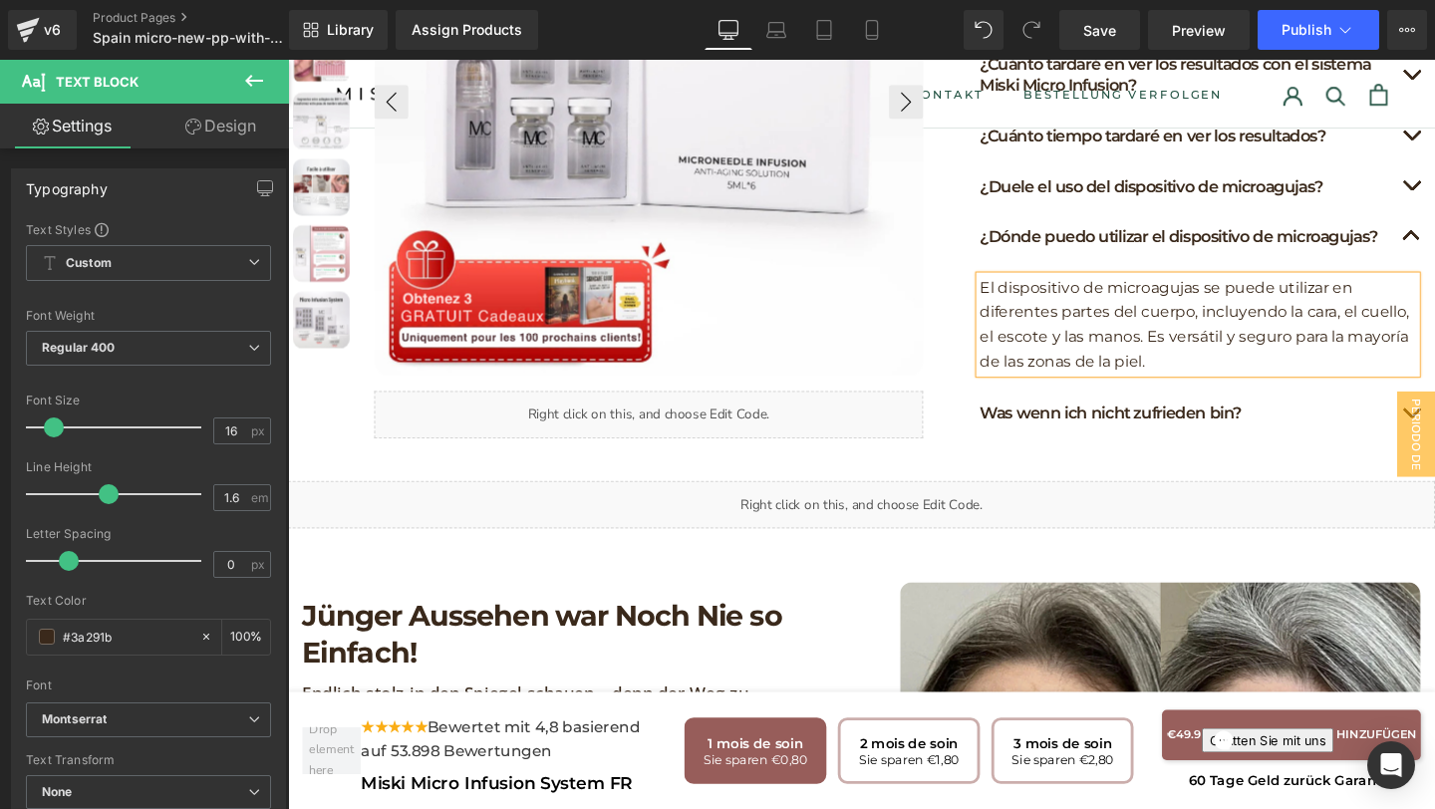
click at [1328, 419] on h1 "Was wenn ich nicht zufrieden bin?" at bounding box center [1231, 430] width 433 height 22
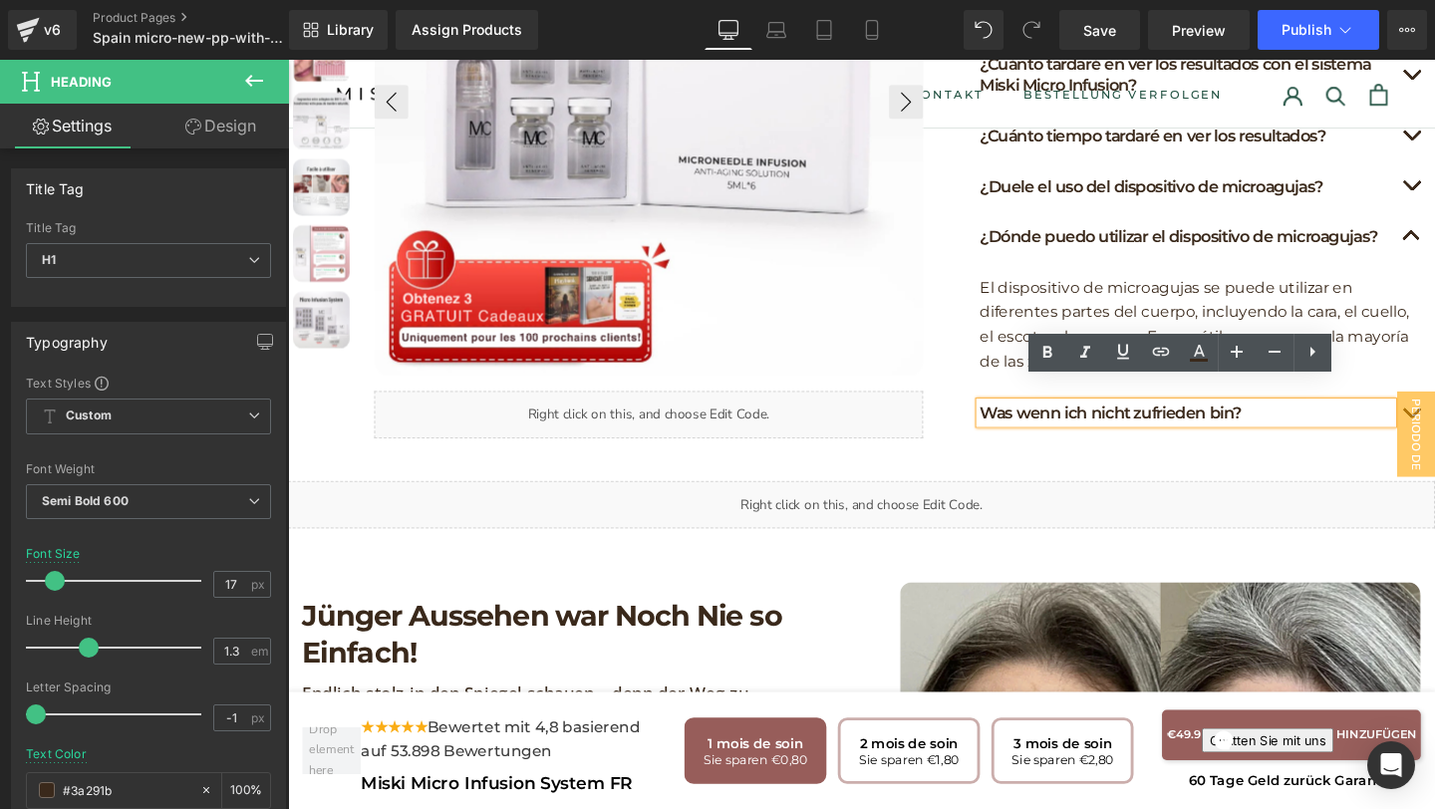
drag, startPoint x: 1328, startPoint y: 410, endPoint x: 1293, endPoint y: 399, distance: 36.6
click at [1293, 419] on h1 "Was wenn ich nicht zufrieden bin?" at bounding box center [1231, 430] width 433 height 22
drag, startPoint x: 1294, startPoint y: 407, endPoint x: 1020, endPoint y: 411, distance: 274.0
click at [1020, 419] on h1 "Was wenn ich nicht zufrieden bin?" at bounding box center [1231, 430] width 433 height 22
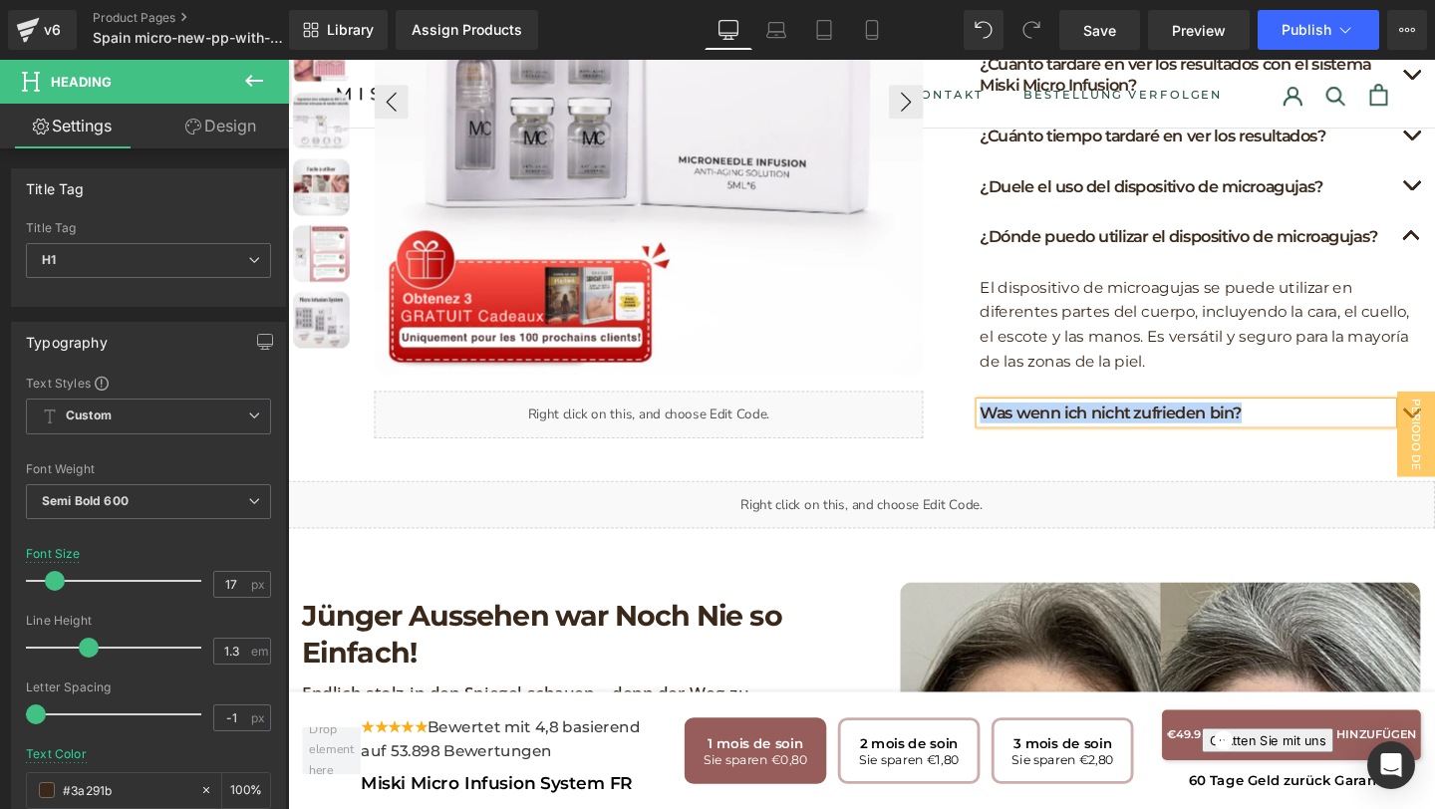
paste div
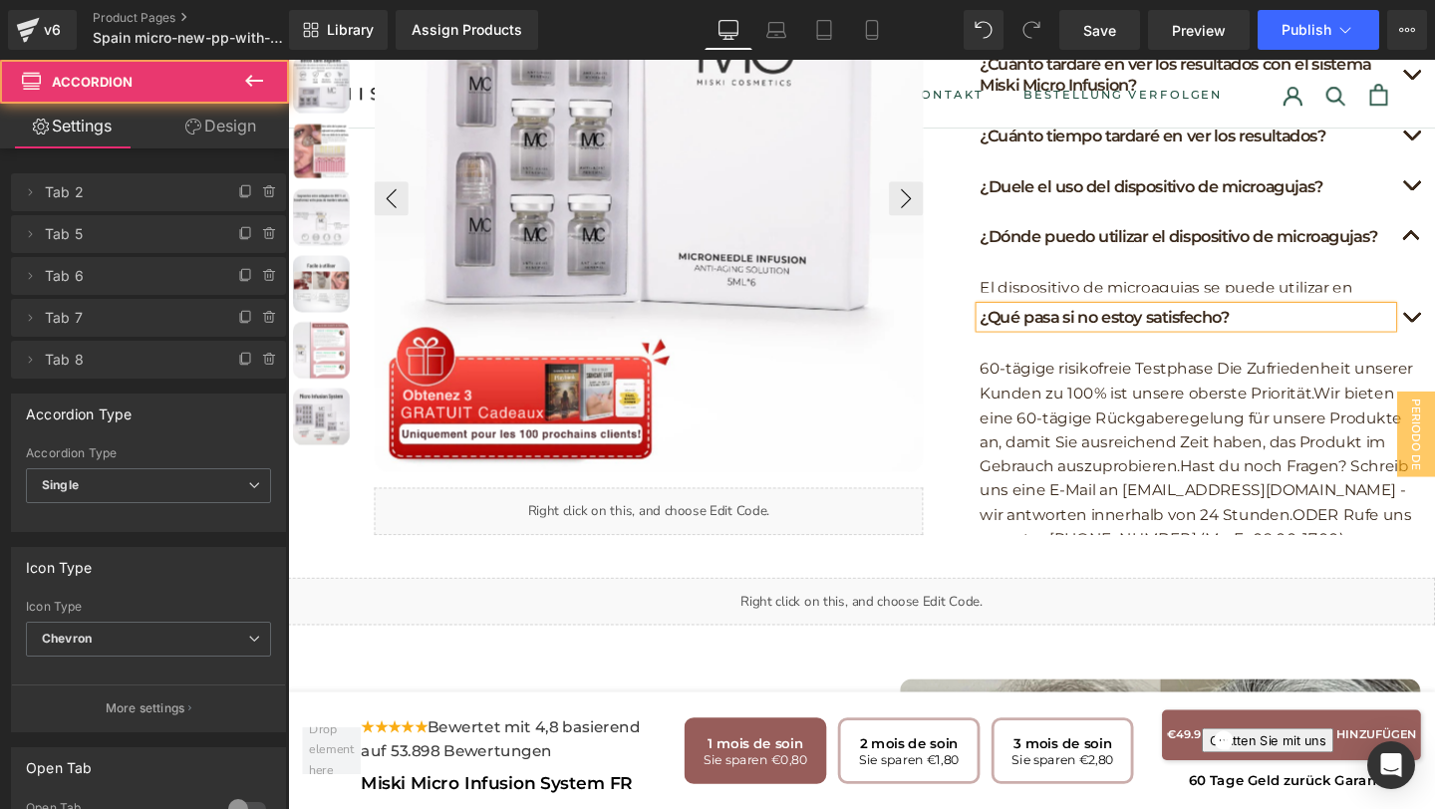
scroll to position [1451, 0]
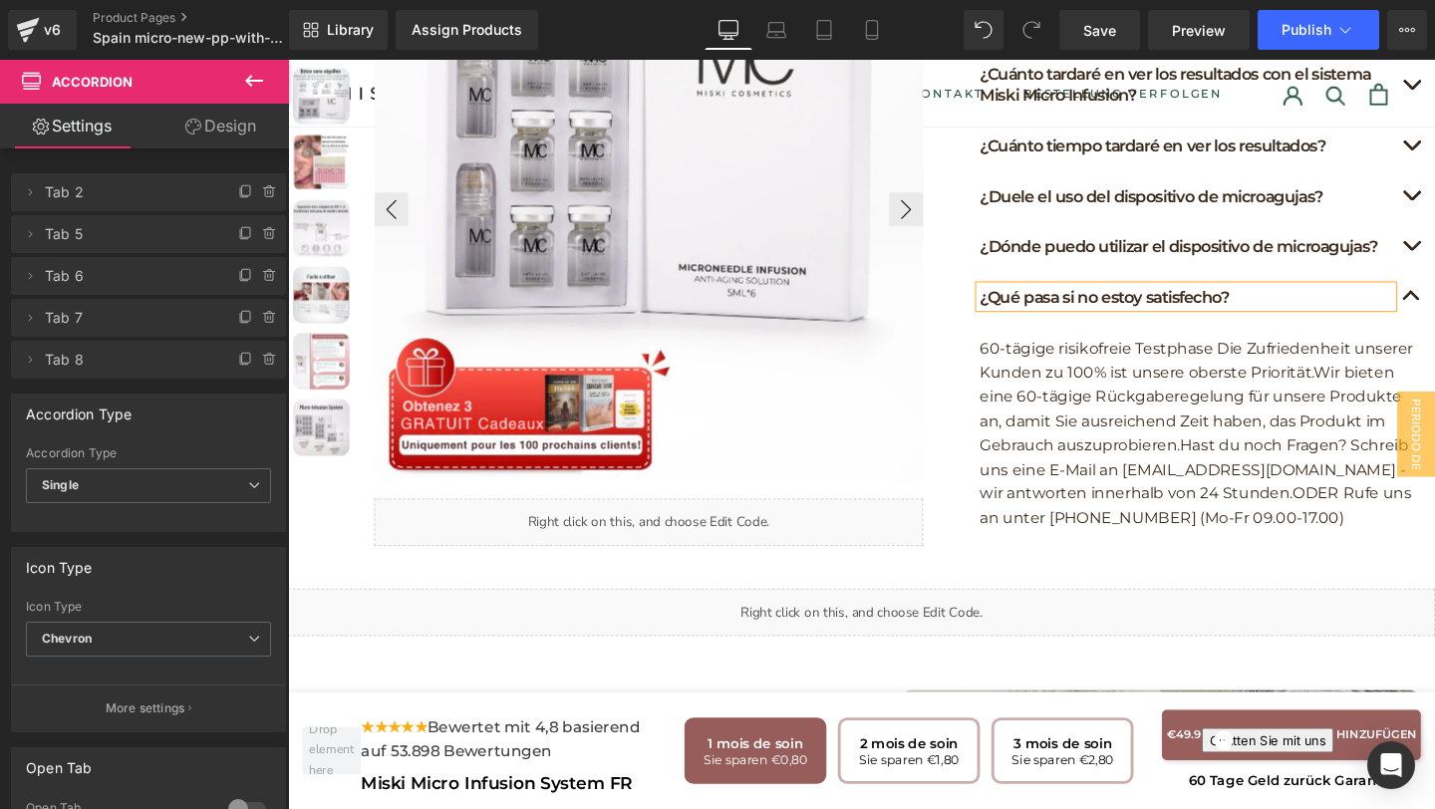
click at [1357, 521] on p "60-tägige risikofreie Testphase Die Zufriedenheit unserer Kunden zu 100% ist un…" at bounding box center [1244, 453] width 458 height 204
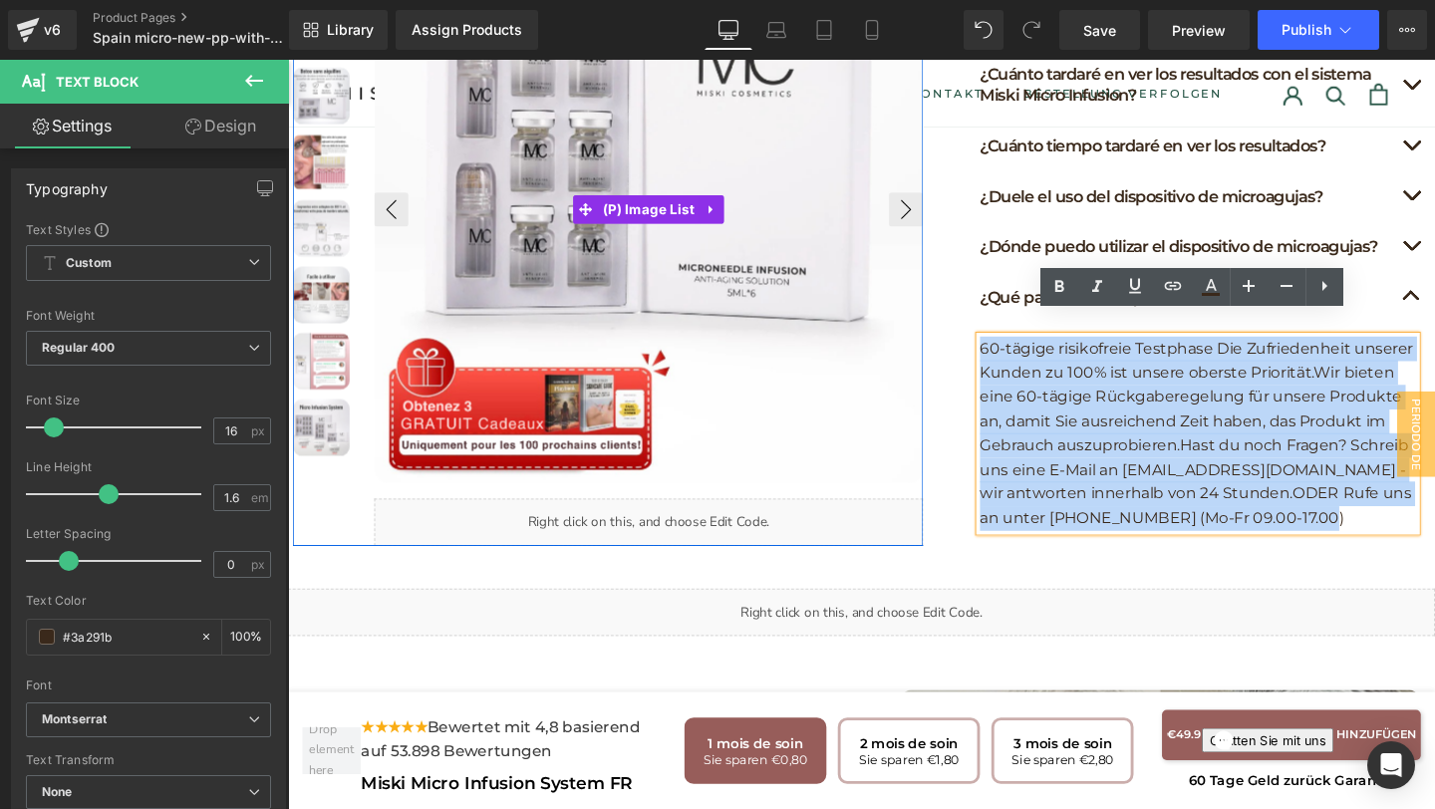
drag, startPoint x: 1371, startPoint y: 523, endPoint x: 912, endPoint y: 299, distance: 511.1
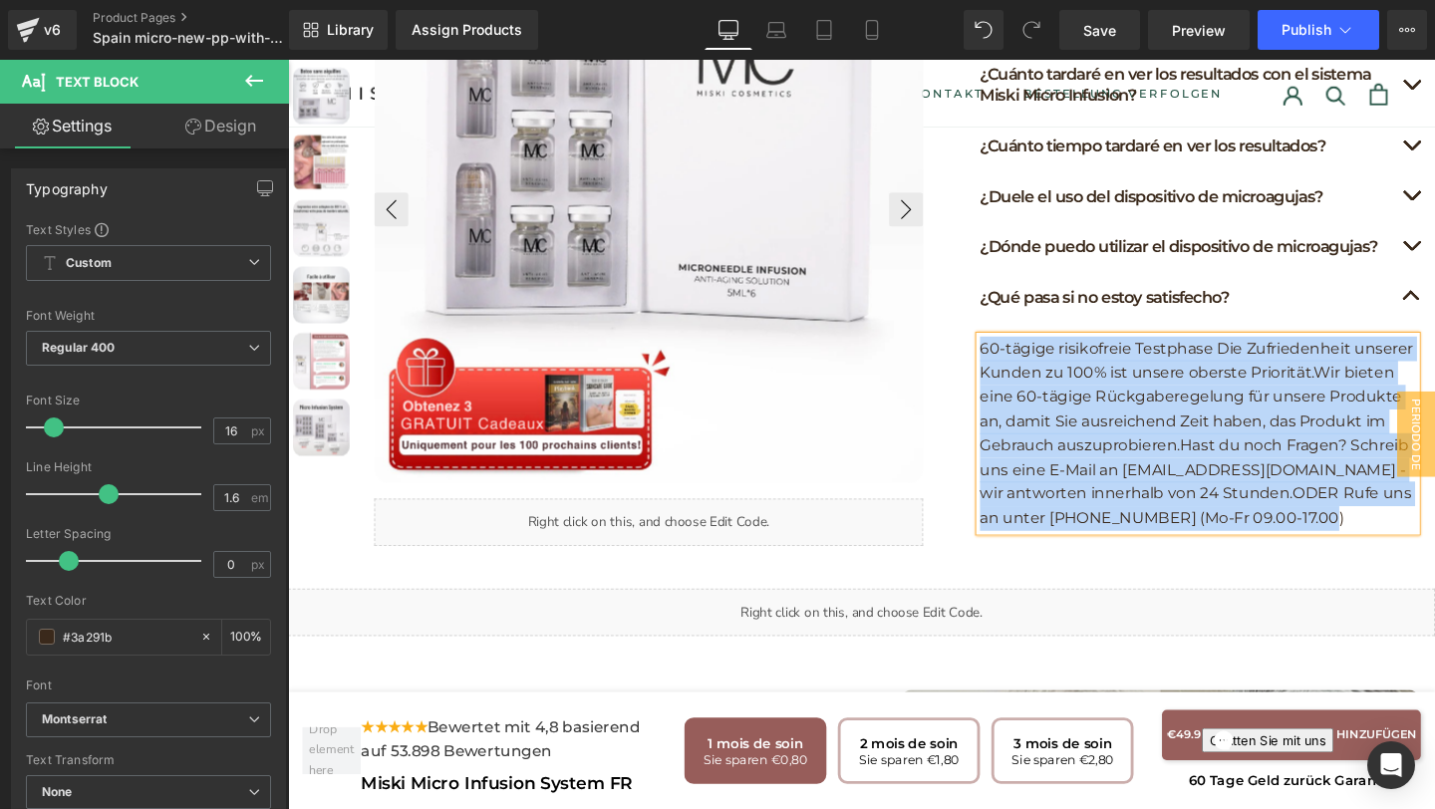
paste div
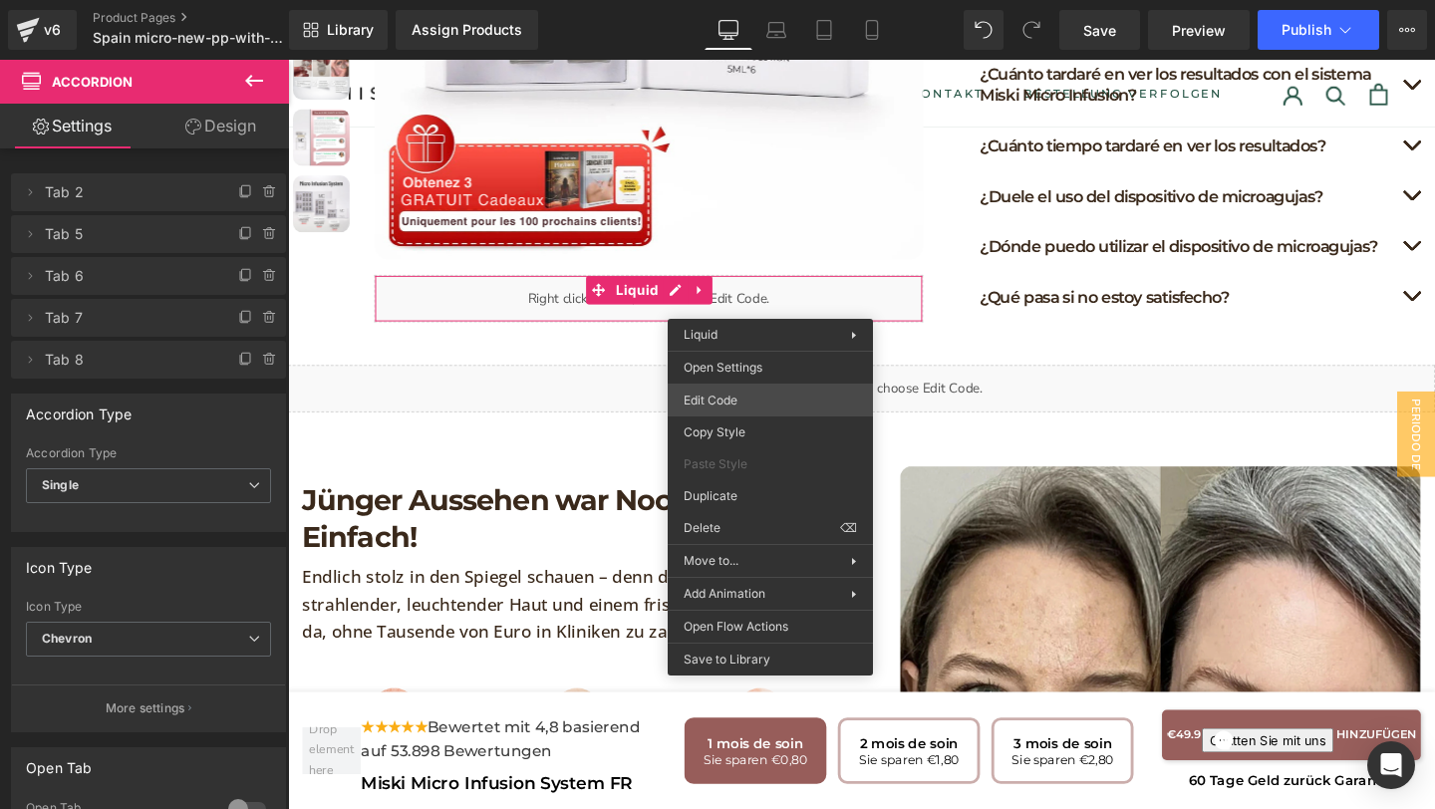
click at [755, 0] on div "(P) Price You are previewing how the will restyle your page. You can not edit E…" at bounding box center [717, 0] width 1435 height 0
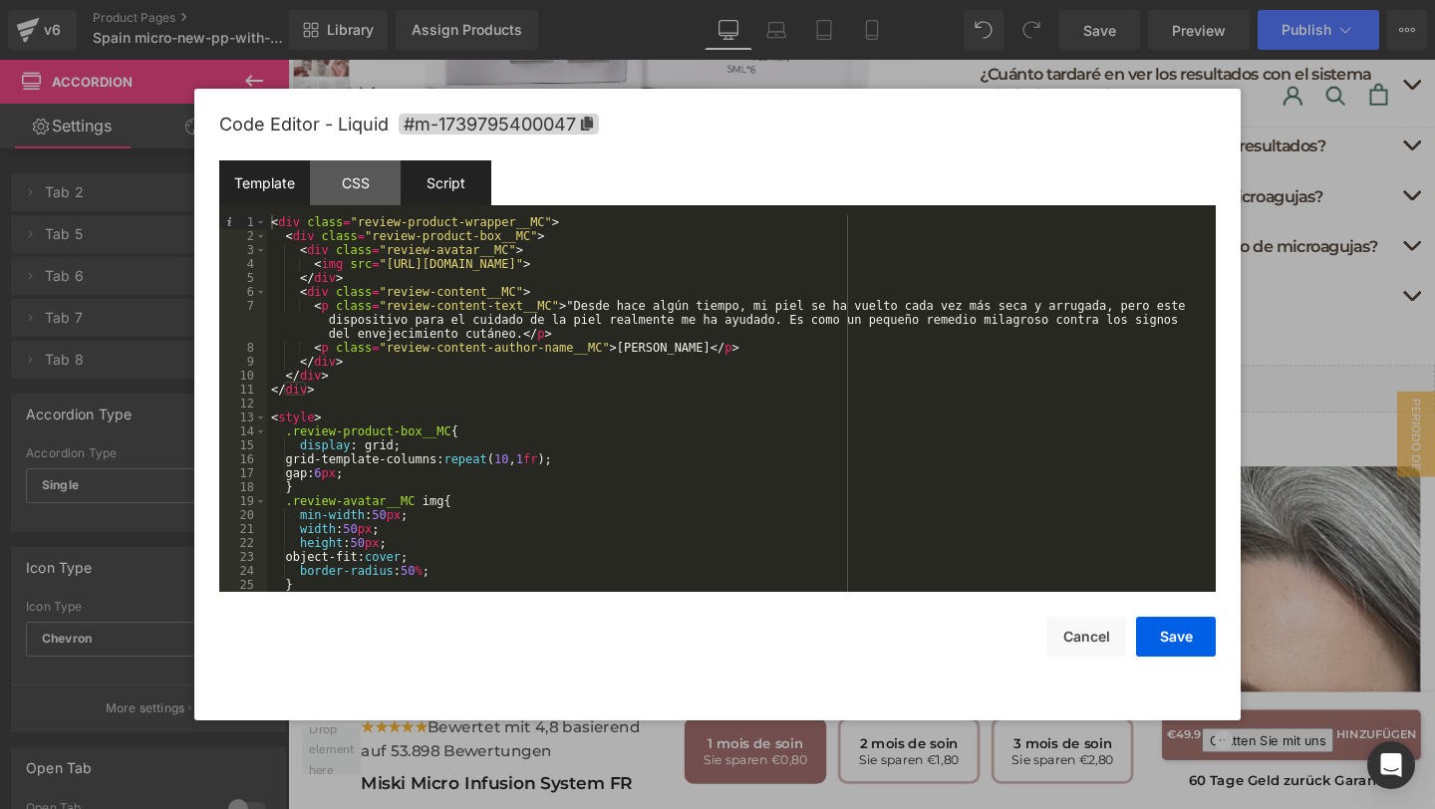
click at [462, 179] on div "Script" at bounding box center [446, 182] width 91 height 45
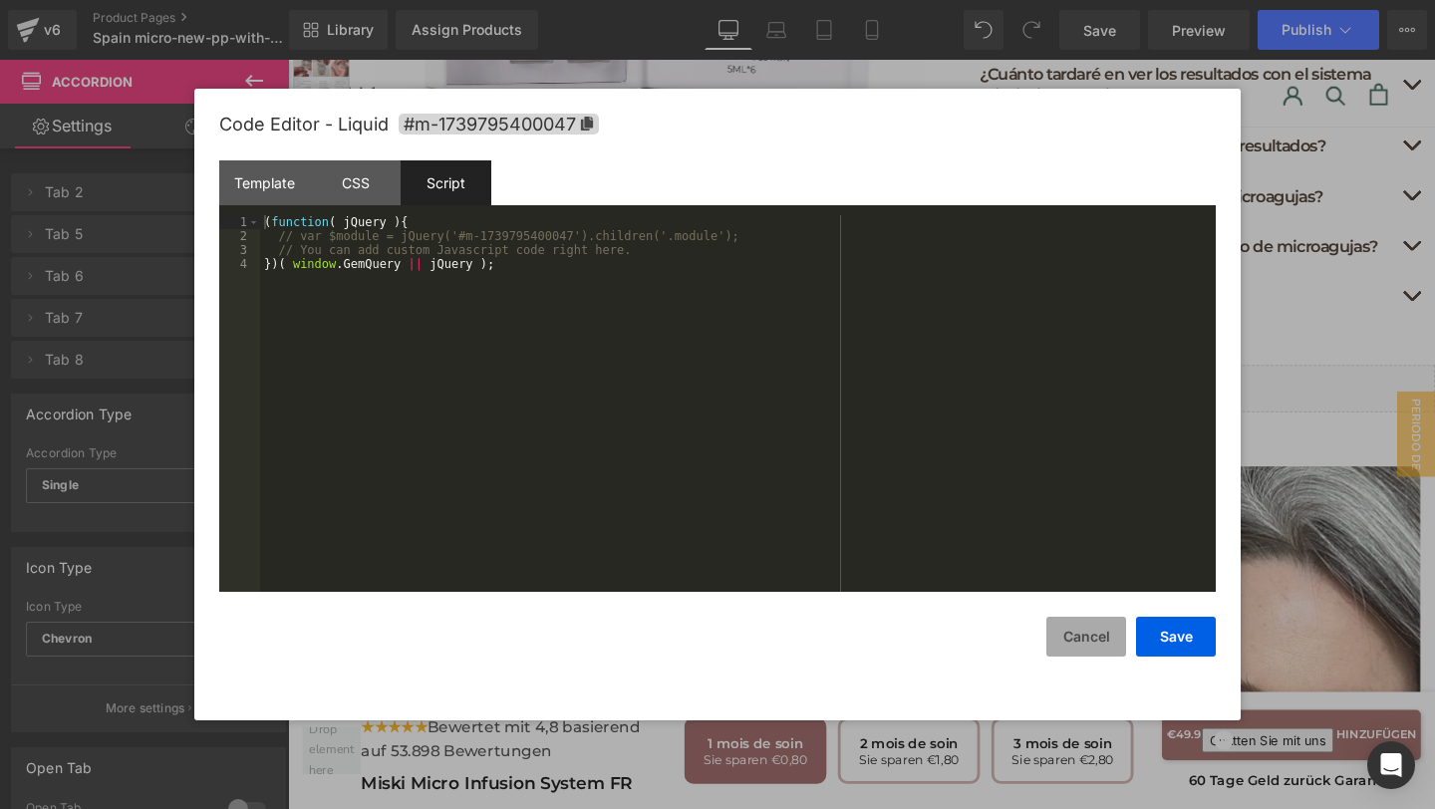
click at [1099, 640] on button "Cancel" at bounding box center [1086, 637] width 80 height 40
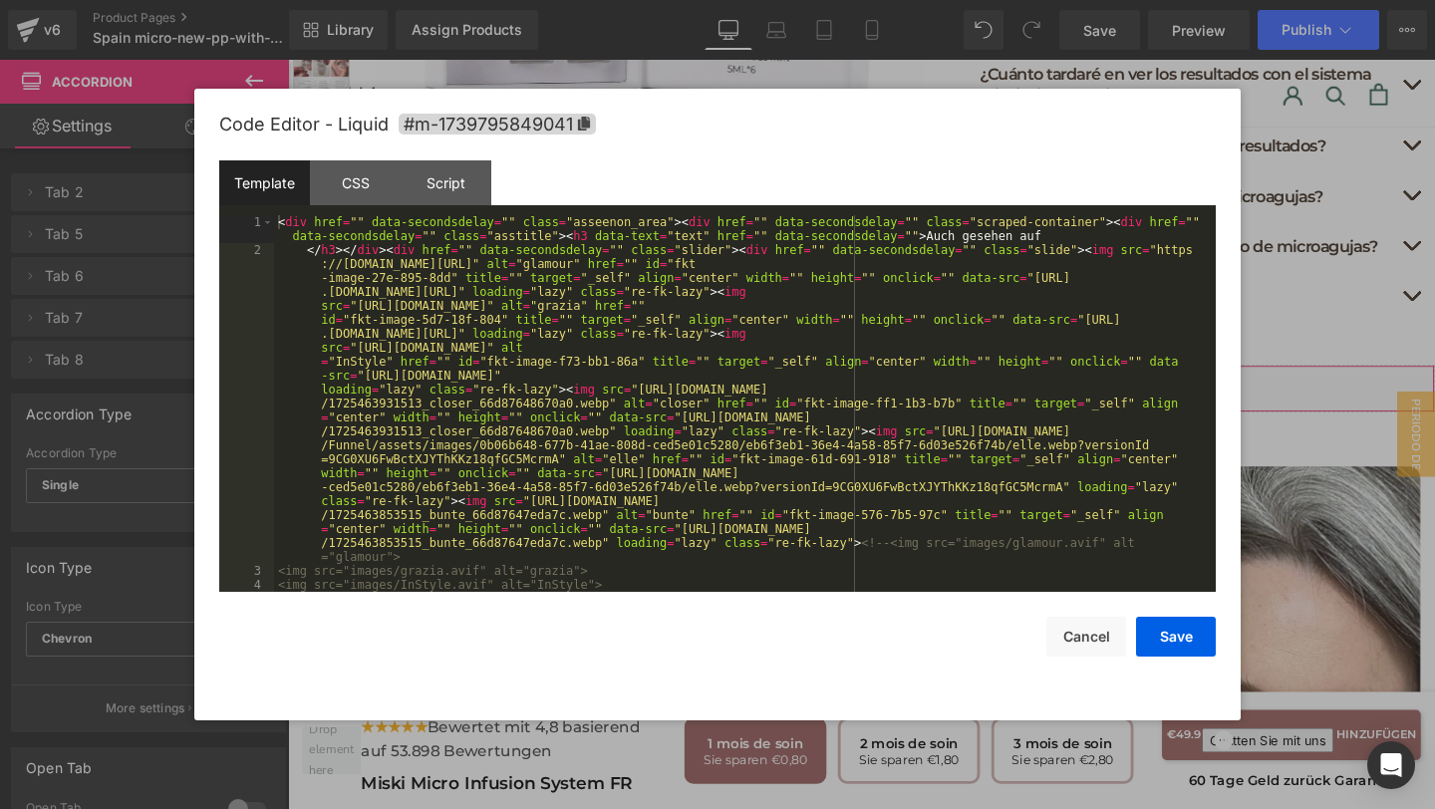
click at [838, 0] on div "(P) Price You are previewing how the will restyle your page. You can not edit E…" at bounding box center [717, 0] width 1435 height 0
drag, startPoint x: 926, startPoint y: 236, endPoint x: 1039, endPoint y: 239, distance: 113.6
click at [1039, 239] on div "< div href = "" data-secondsdelay = "" class = "asseenon_area" > < div href = "…" at bounding box center [741, 424] width 934 height 418
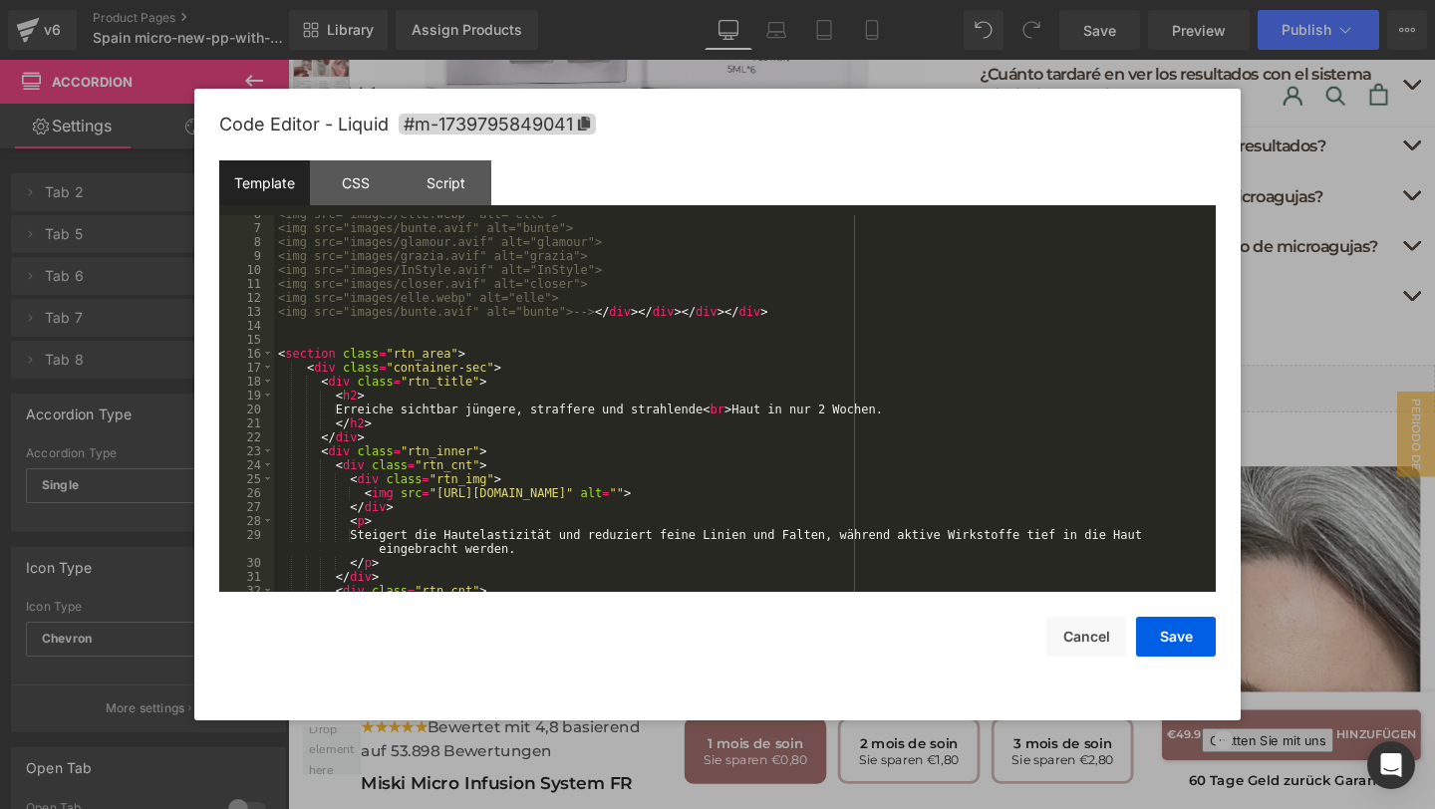
scroll to position [402, 0]
drag, startPoint x: 347, startPoint y: 405, endPoint x: 721, endPoint y: 407, distance: 374.7
click at [721, 407] on div "<img src="images/elle.webp" alt="elle"> <img src="images/bunte.avif" alt="bunte…" at bounding box center [741, 406] width 934 height 405
click at [349, 412] on div "<img src="images/elle.webp" alt="elle"> <img src="images/bunte.avif" alt="bunte…" at bounding box center [741, 406] width 934 height 405
drag, startPoint x: 351, startPoint y: 412, endPoint x: 715, endPoint y: 412, distance: 364.7
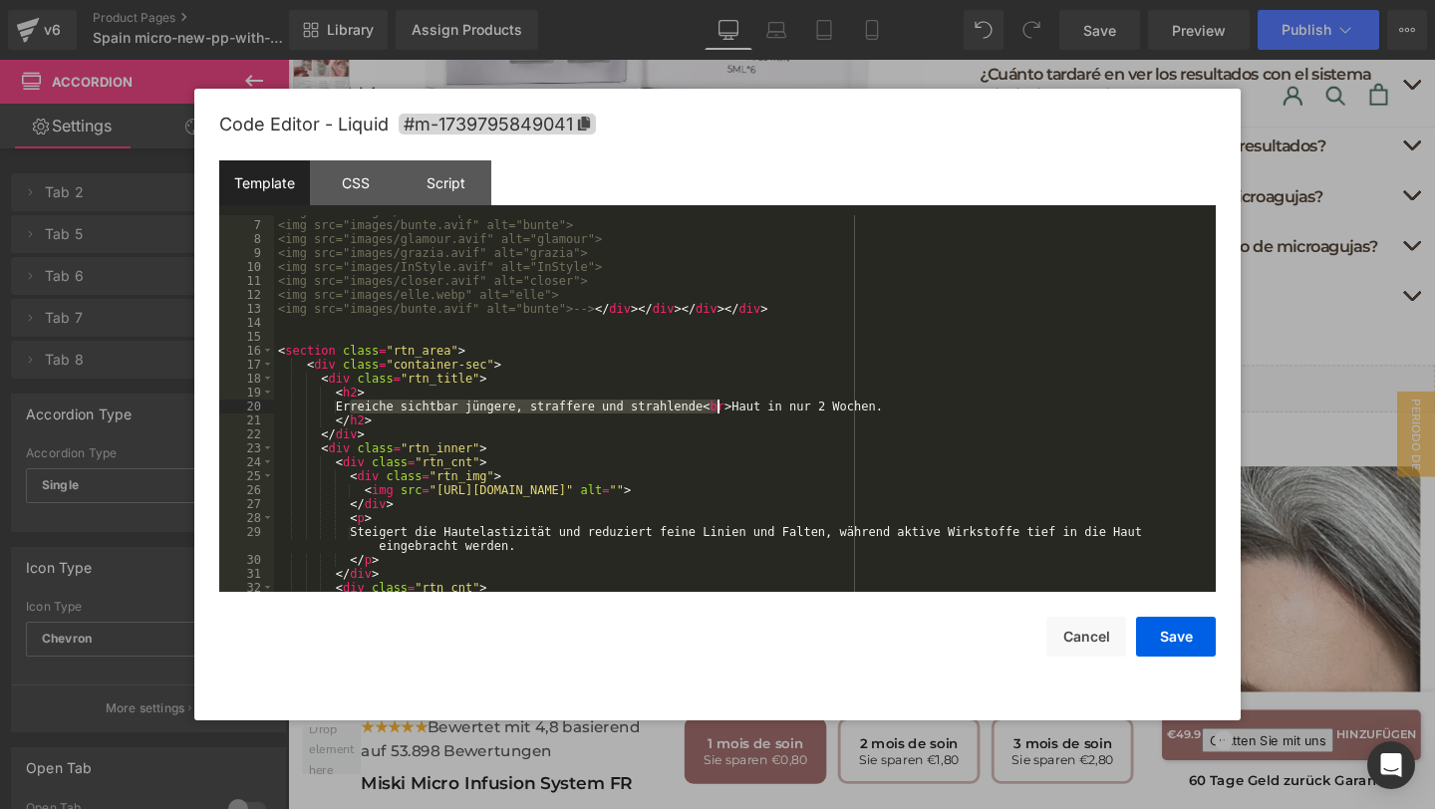
click at [715, 412] on div "<img src="images/elle.webp" alt="elle"> <img src="images/bunte.avif" alt="bunte…" at bounding box center [741, 406] width 934 height 405
drag, startPoint x: 967, startPoint y: 410, endPoint x: 813, endPoint y: 412, distance: 153.5
click at [813, 412] on div "<img src="images/elle.webp" alt="elle"> <img src="images/bunte.avif" alt="bunte…" at bounding box center [741, 406] width 934 height 405
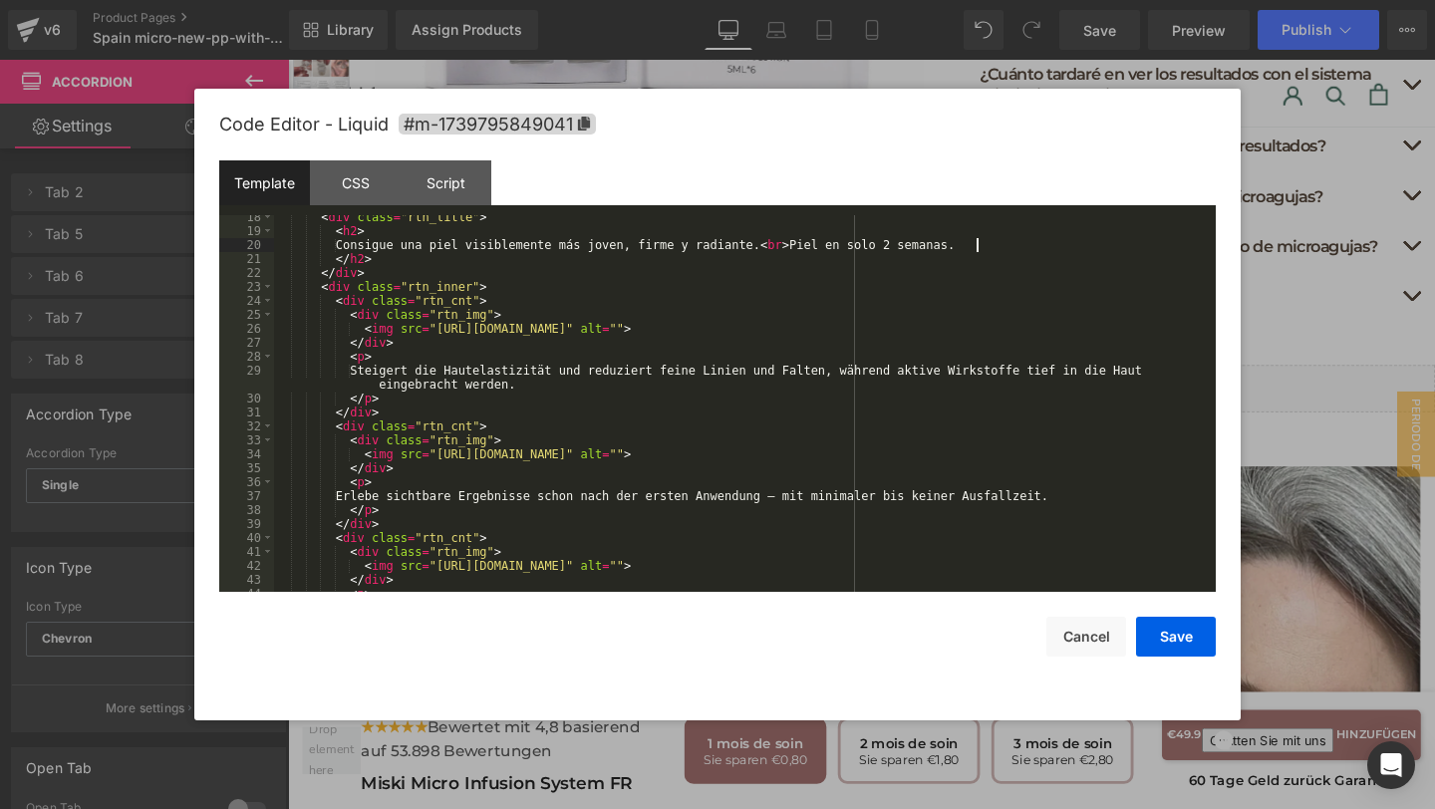
scroll to position [563, 0]
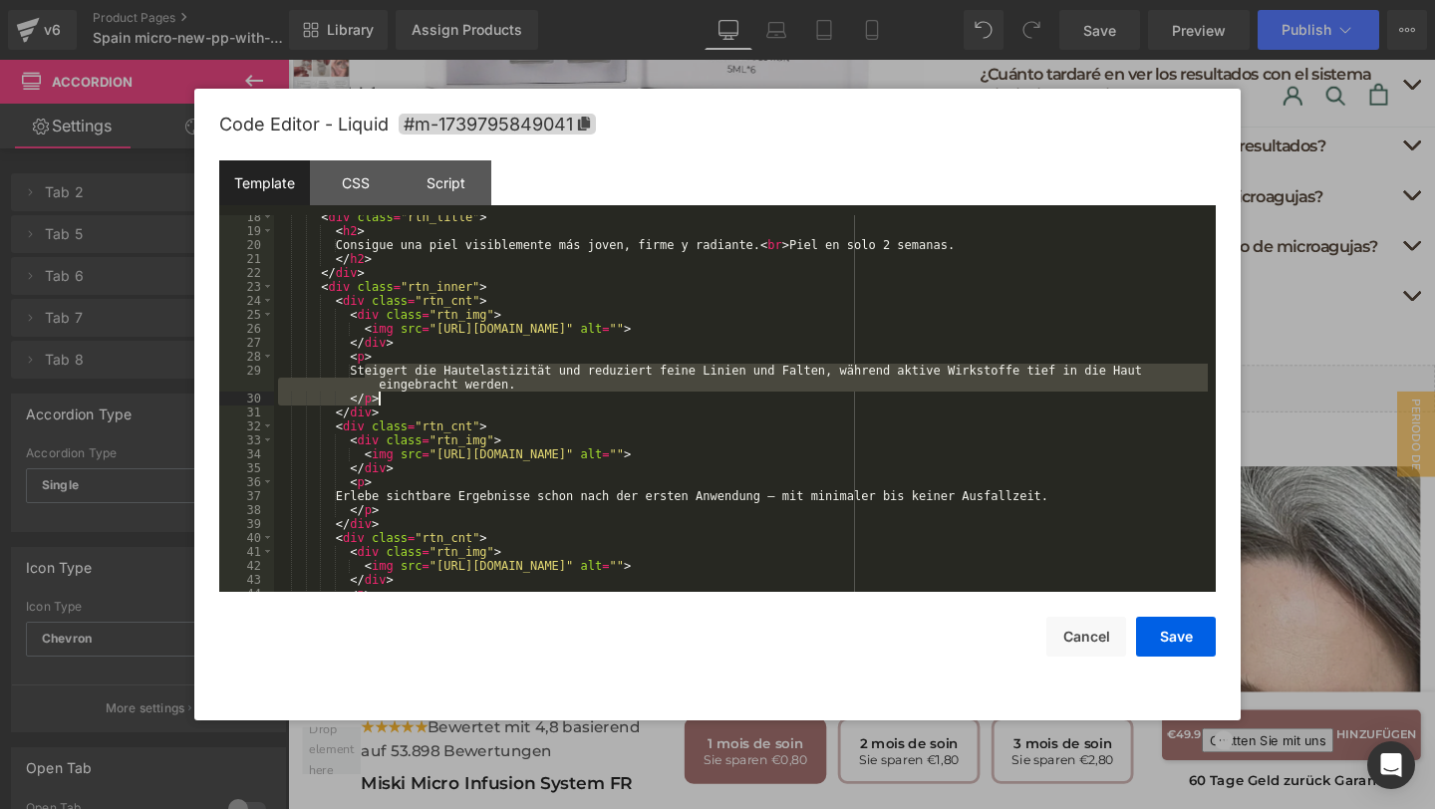
drag, startPoint x: 362, startPoint y: 371, endPoint x: 516, endPoint y: 391, distance: 155.7
click at [516, 391] on div "< div class = "rtn_title" > < h2 > Consigue una piel visiblemente más joven, fi…" at bounding box center [741, 412] width 934 height 405
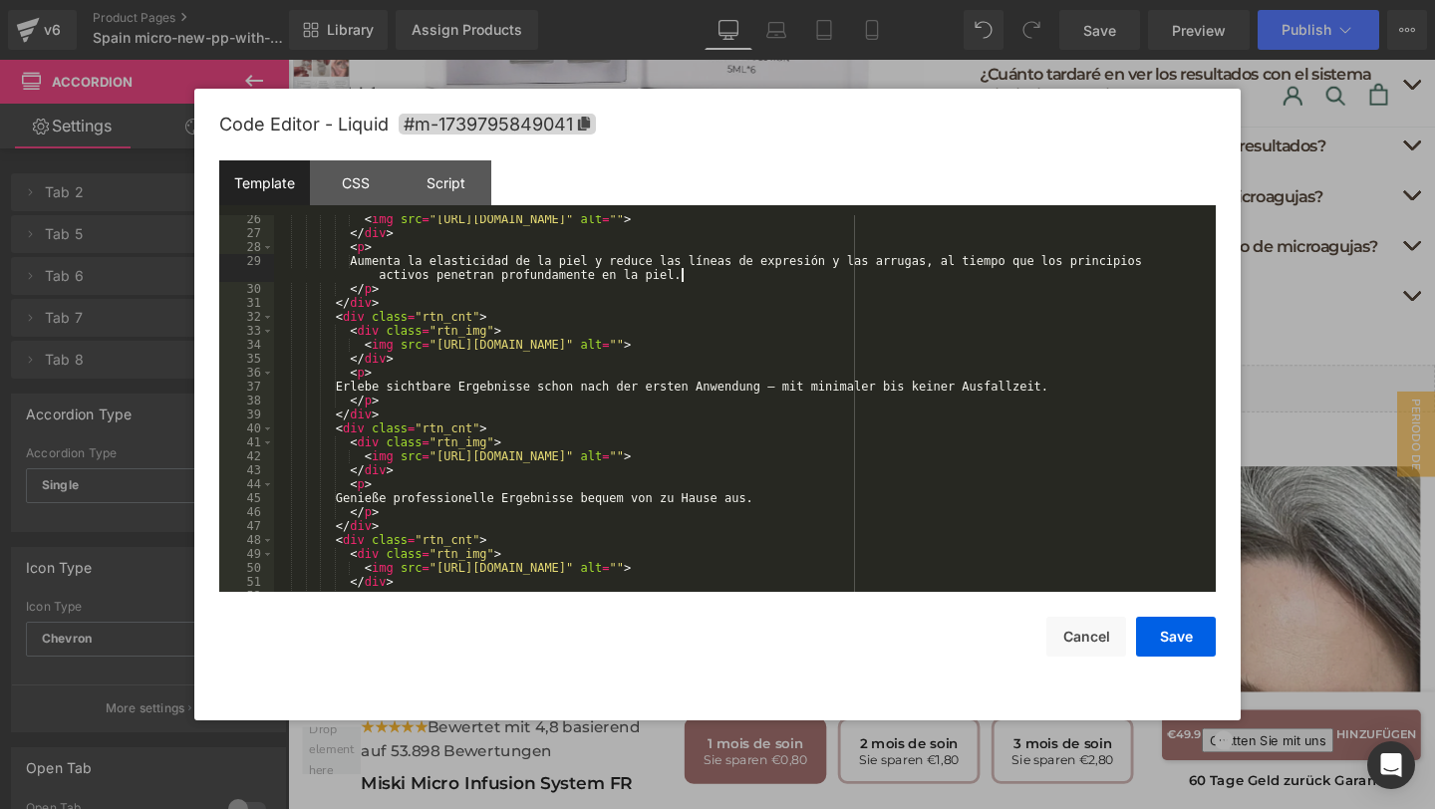
scroll to position [718, 0]
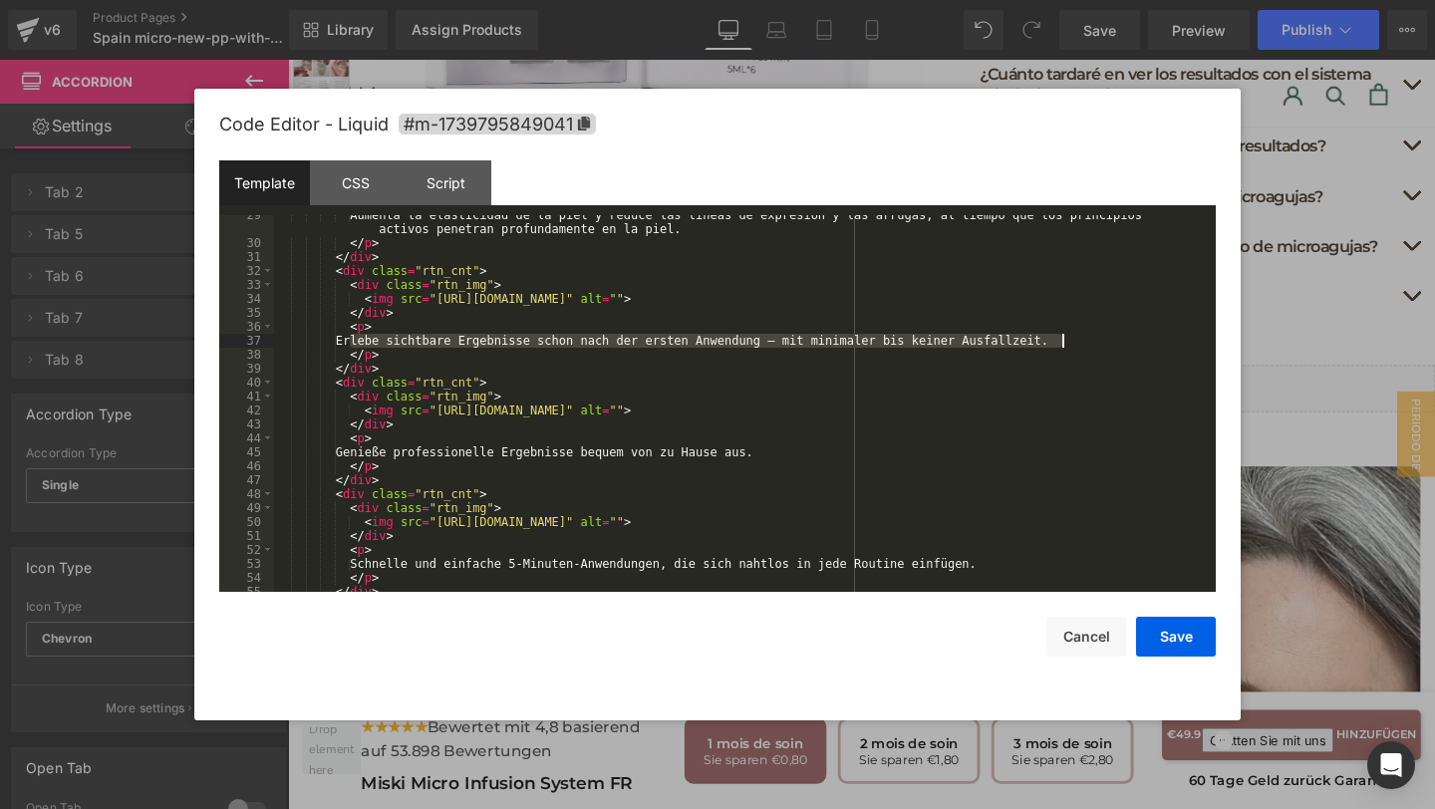
drag, startPoint x: 348, startPoint y: 345, endPoint x: 1061, endPoint y: 346, distance: 713.4
click at [1061, 346] on div "Aumenta la elasticidad de la piel y reduce las líneas de expresión y las arruga…" at bounding box center [741, 417] width 934 height 418
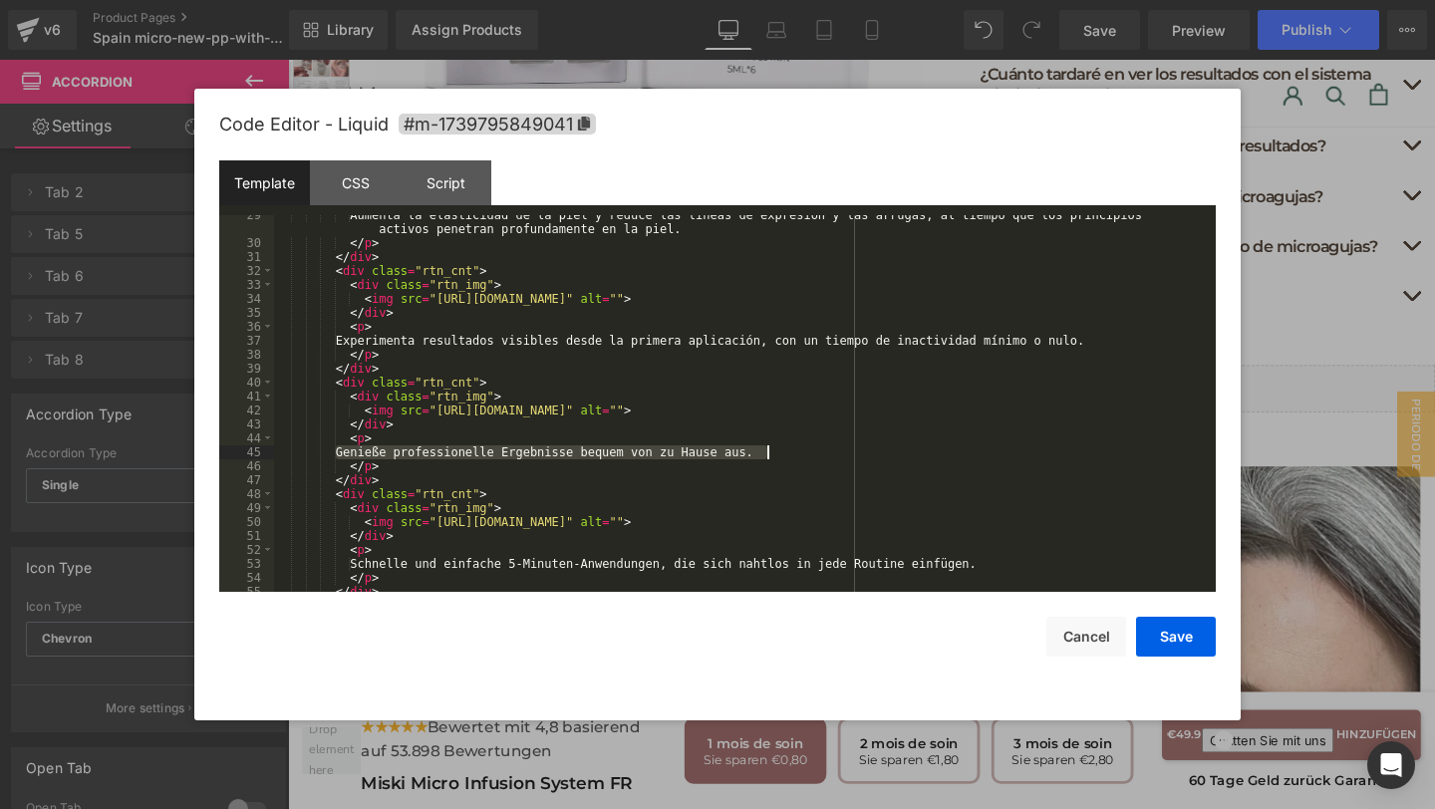
drag, startPoint x: 346, startPoint y: 450, endPoint x: 773, endPoint y: 456, distance: 427.5
click at [773, 456] on div "Aumenta la elasticidad de la piel y reduce las líneas de expresión y las arruga…" at bounding box center [741, 417] width 934 height 418
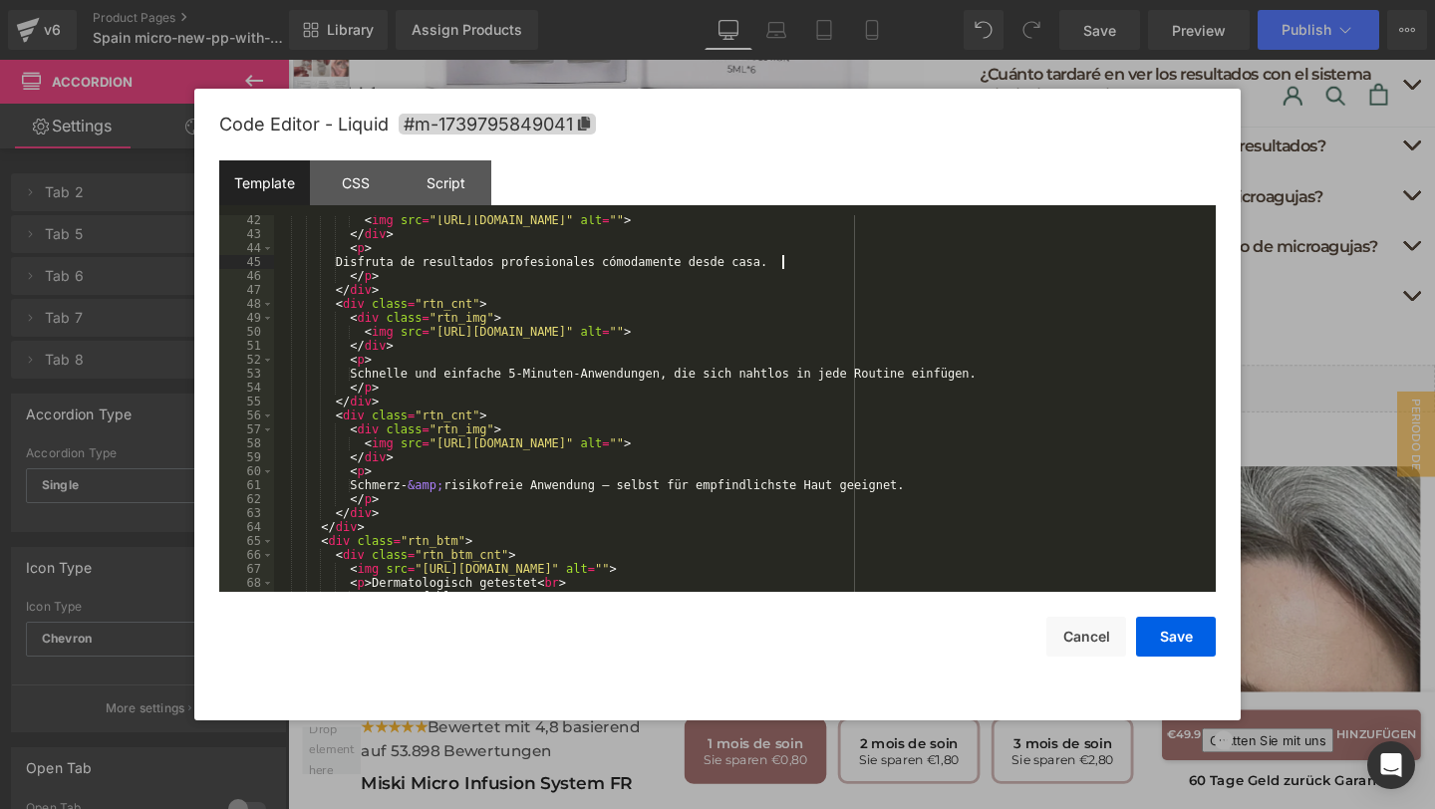
scroll to position [966, 0]
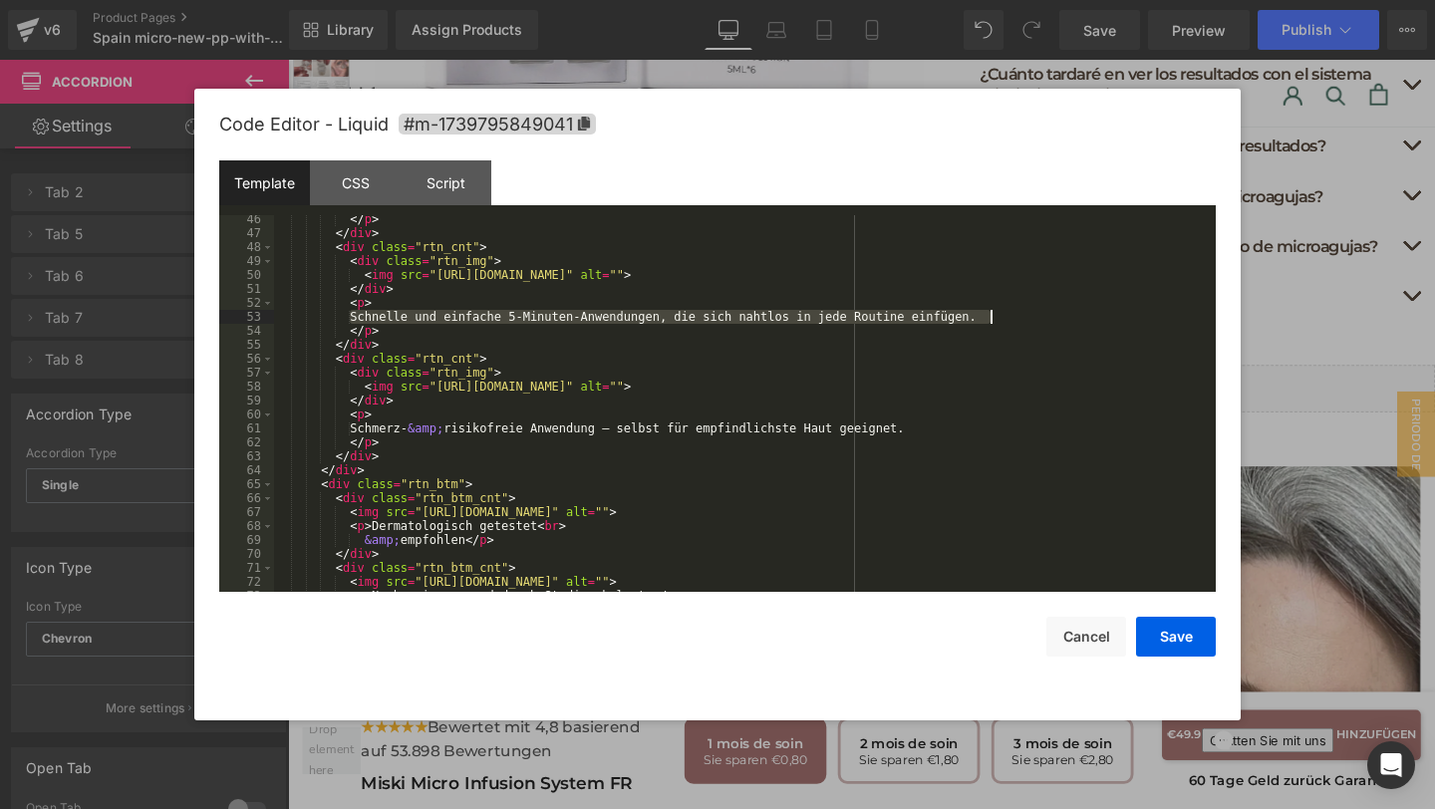
drag, startPoint x: 361, startPoint y: 317, endPoint x: 1000, endPoint y: 319, distance: 639.7
click at [1000, 319] on div "</ p > </ div > < div class = "rtn_cnt" > < div class = "rtn_img" > < img src =…" at bounding box center [741, 414] width 934 height 405
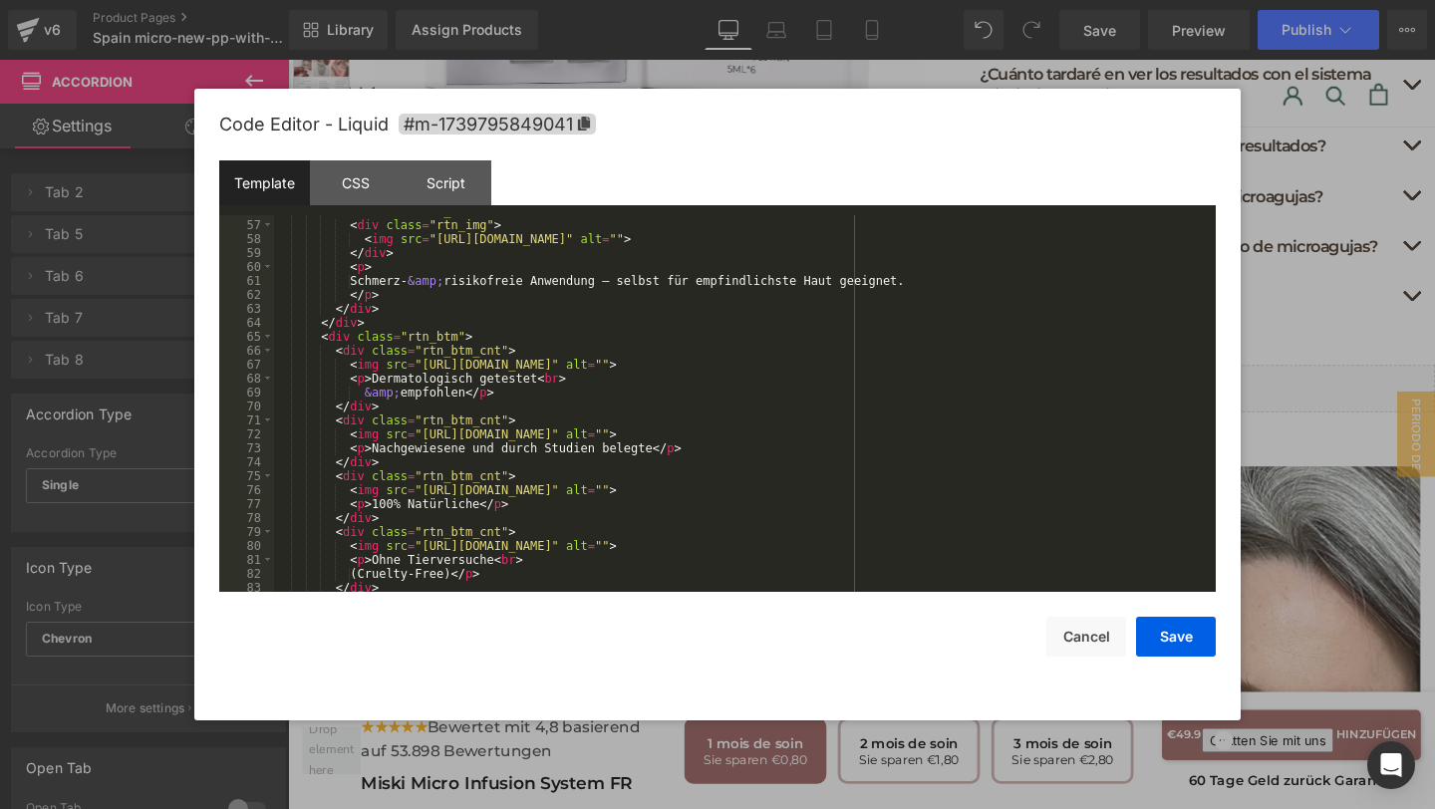
scroll to position [1142, 0]
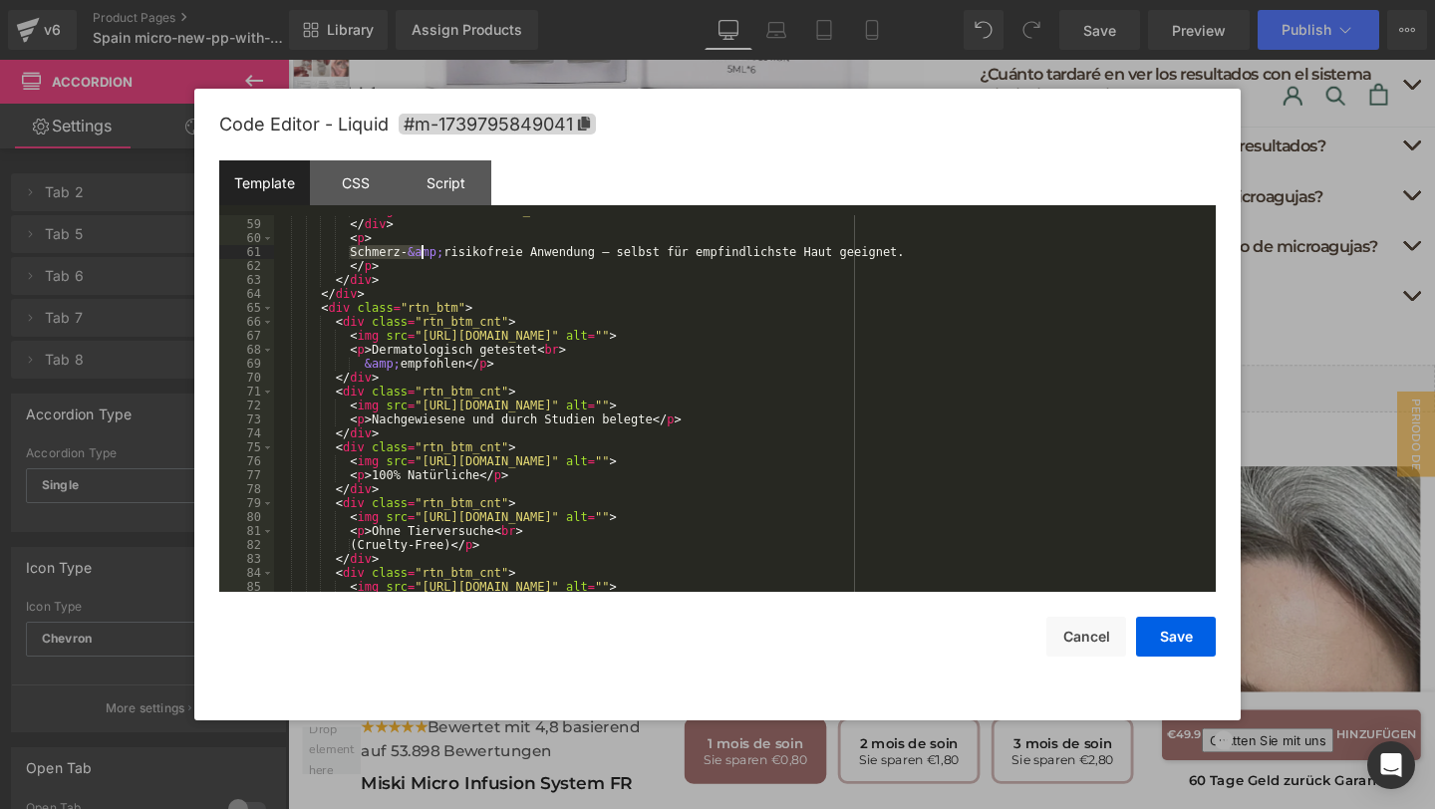
drag, startPoint x: 360, startPoint y: 252, endPoint x: 424, endPoint y: 254, distance: 64.8
click at [424, 254] on div "< img src = "https://cdn.shopify.com/s/files/1/0693/8433/9730/files/rtn_5.png?v…" at bounding box center [741, 405] width 934 height 405
click at [361, 254] on div "< img src = "https://cdn.shopify.com/s/files/1/0693/8433/9730/files/rtn_5.png?v…" at bounding box center [741, 405] width 934 height 405
drag, startPoint x: 366, startPoint y: 254, endPoint x: 413, endPoint y: 255, distance: 46.8
click at [413, 255] on div "< img src = "https://cdn.shopify.com/s/files/1/0693/8433/9730/files/rtn_5.png?v…" at bounding box center [741, 405] width 934 height 405
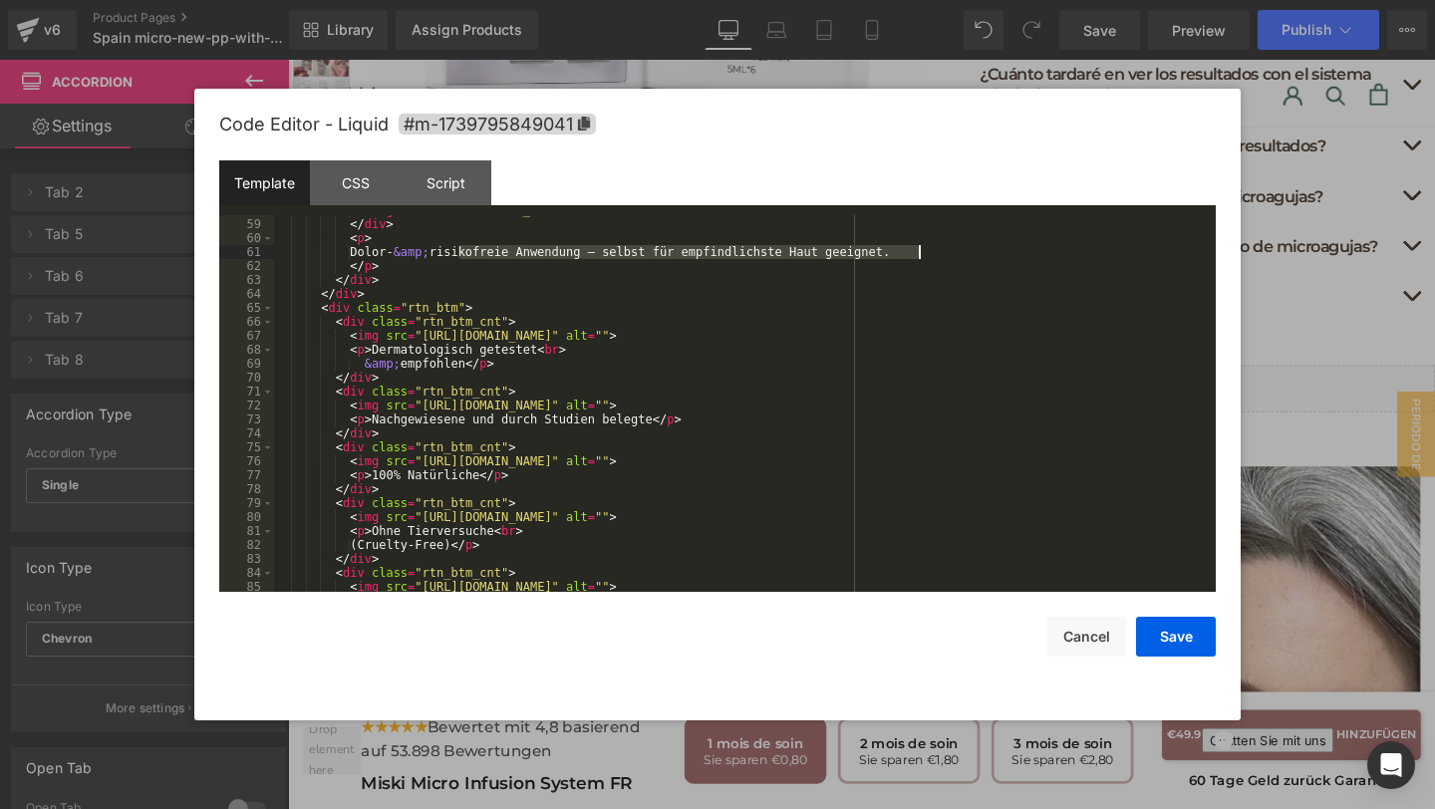
drag, startPoint x: 460, startPoint y: 256, endPoint x: 918, endPoint y: 255, distance: 457.4
click at [918, 255] on div "< img src = "https://cdn.shopify.com/s/files/1/0693/8433/9730/files/rtn_5.png?v…" at bounding box center [741, 405] width 934 height 405
click at [406, 258] on div "< img src = "https://cdn.shopify.com/s/files/1/0693/8433/9730/files/rtn_5.png?v…" at bounding box center [741, 405] width 934 height 405
click at [623, 249] on div "< img src = "https://cdn.shopify.com/s/files/1/0693/8433/9730/files/rtn_5.png?v…" at bounding box center [741, 405] width 934 height 405
paste textarea
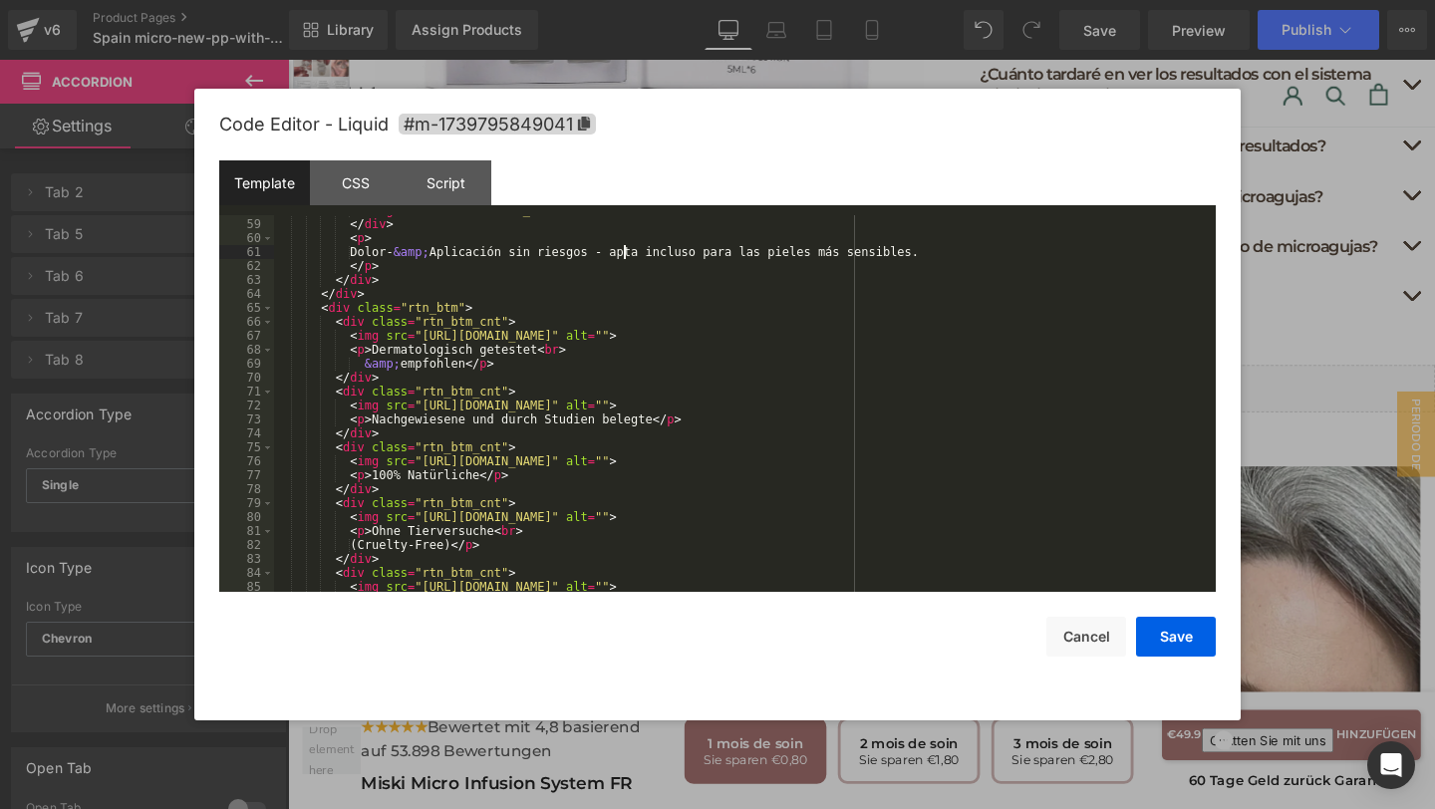
click at [698, 336] on div "< img src = "https://cdn.shopify.com/s/files/1/0693/8433/9730/files/rtn_5.png?v…" at bounding box center [741, 405] width 934 height 405
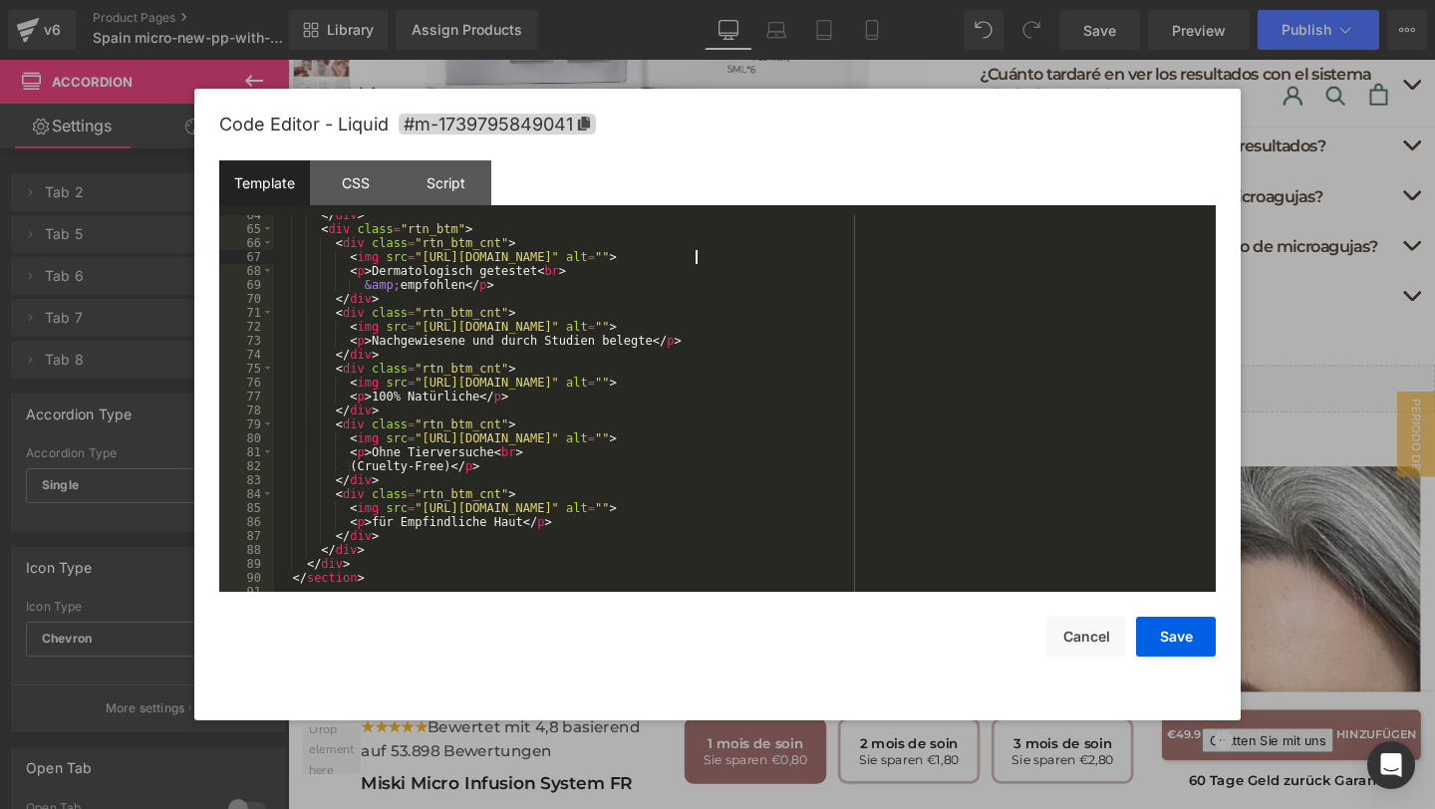
scroll to position [1220, 0]
drag, startPoint x: 370, startPoint y: 270, endPoint x: 535, endPoint y: 278, distance: 165.6
click at [535, 278] on div "</ div > < div class = "rtn_btm" > < div class = "rtn_btm_cnt" > < img src = "h…" at bounding box center [741, 411] width 934 height 405
drag, startPoint x: 407, startPoint y: 288, endPoint x: 473, endPoint y: 293, distance: 66.9
click at [473, 293] on div "</ div > < div class = "rtn_btm" > < div class = "rtn_btm_cnt" > < img src = "h…" at bounding box center [741, 411] width 934 height 405
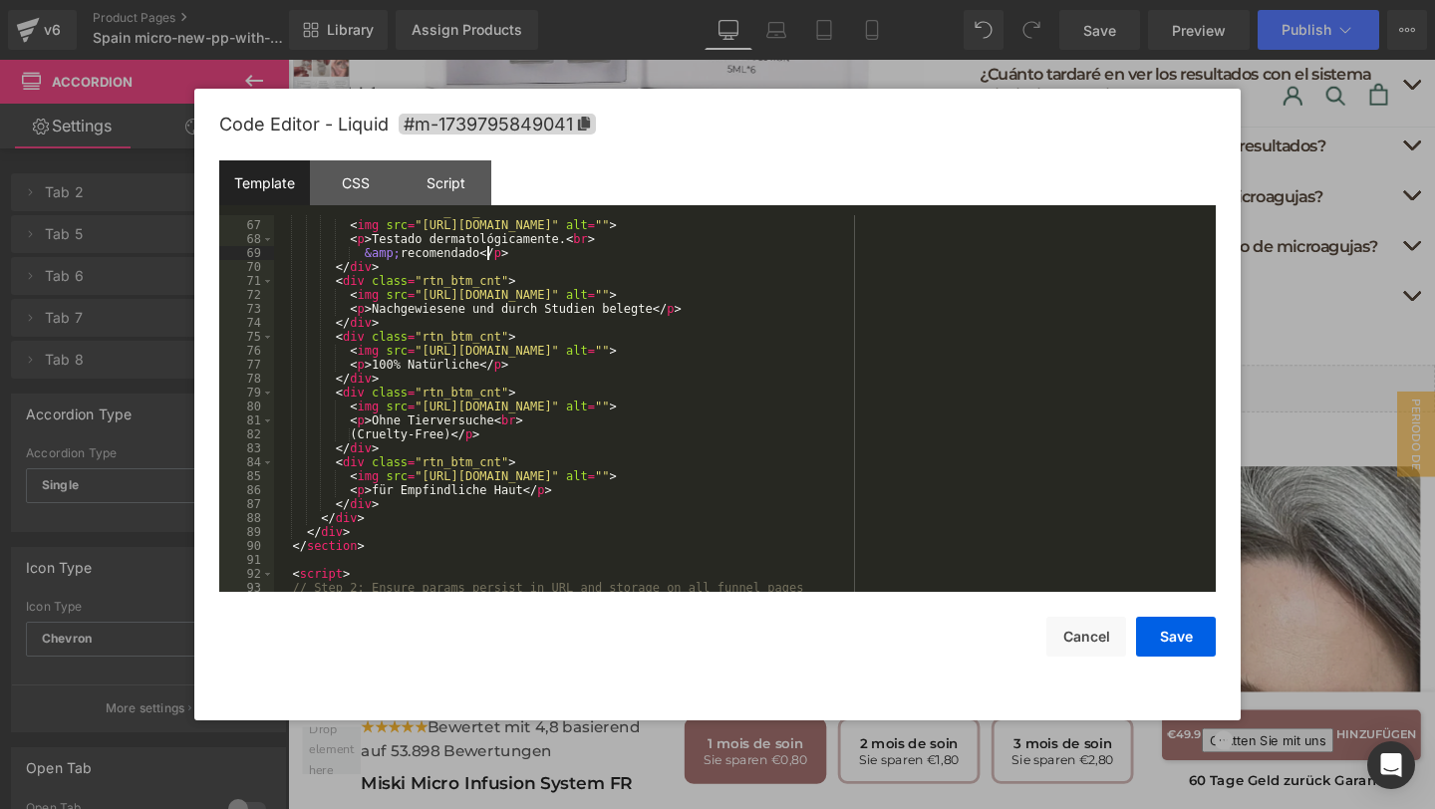
scroll to position [1253, 0]
drag, startPoint x: 371, startPoint y: 307, endPoint x: 652, endPoint y: 307, distance: 281.0
click at [652, 307] on div "< div class = "rtn_btm_cnt" > < img src = "https://cdn.shopify.com/s/files/1/06…" at bounding box center [741, 406] width 934 height 405
drag, startPoint x: 372, startPoint y: 365, endPoint x: 478, endPoint y: 370, distance: 106.7
click at [478, 370] on div "< div class = "rtn_btm_cnt" > < img src = "https://cdn.shopify.com/s/files/1/06…" at bounding box center [741, 406] width 934 height 405
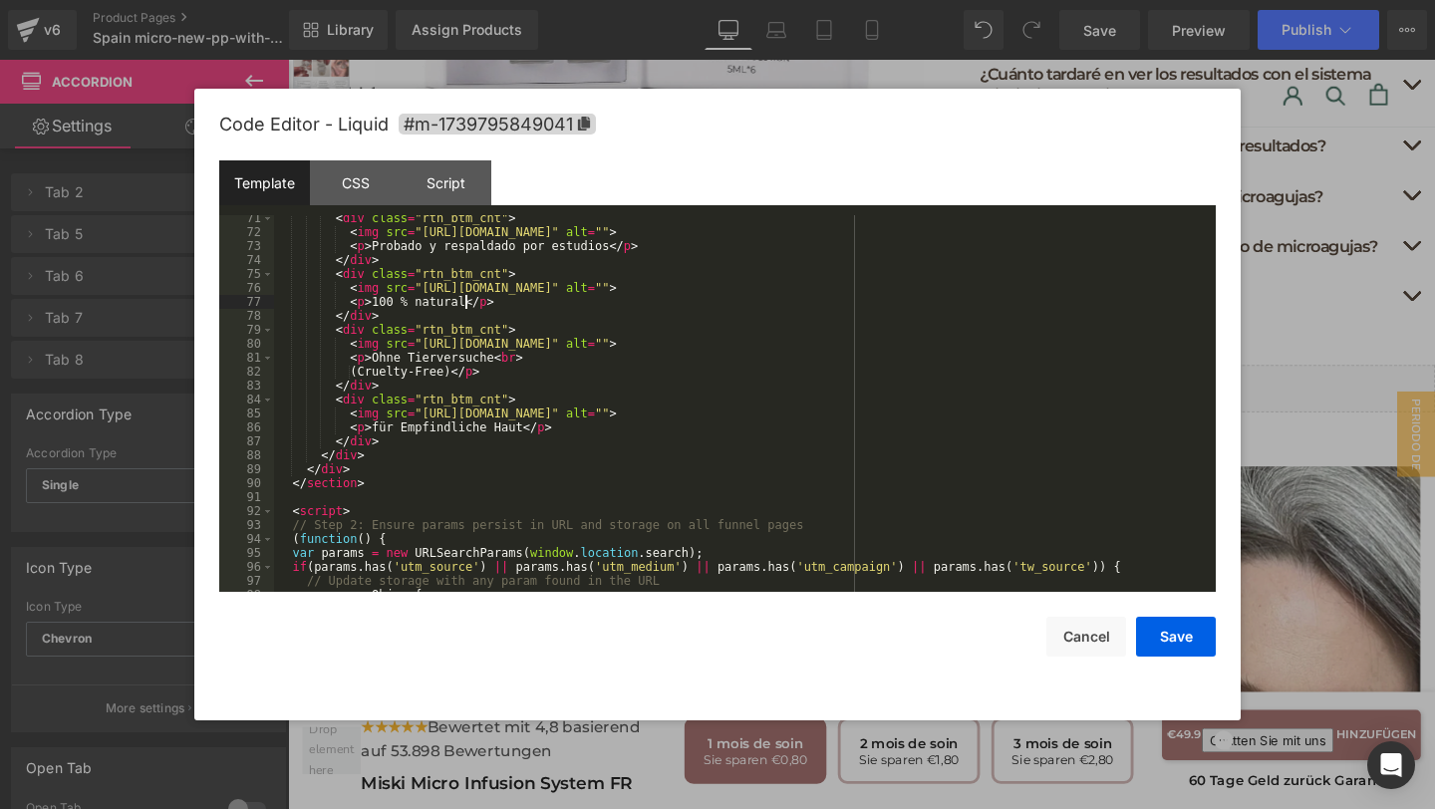
scroll to position [1315, 0]
drag, startPoint x: 373, startPoint y: 357, endPoint x: 492, endPoint y: 359, distance: 119.6
click at [492, 359] on div "< div class = "rtn_btm_cnt" > < img src = "https://cdn.shopify.com/s/files/1/06…" at bounding box center [741, 413] width 934 height 405
drag, startPoint x: 525, startPoint y: 428, endPoint x: 374, endPoint y: 425, distance: 151.5
click at [374, 425] on div "< div class = "rtn_btm_cnt" > < img src = "https://cdn.shopify.com/s/files/1/06…" at bounding box center [741, 413] width 934 height 405
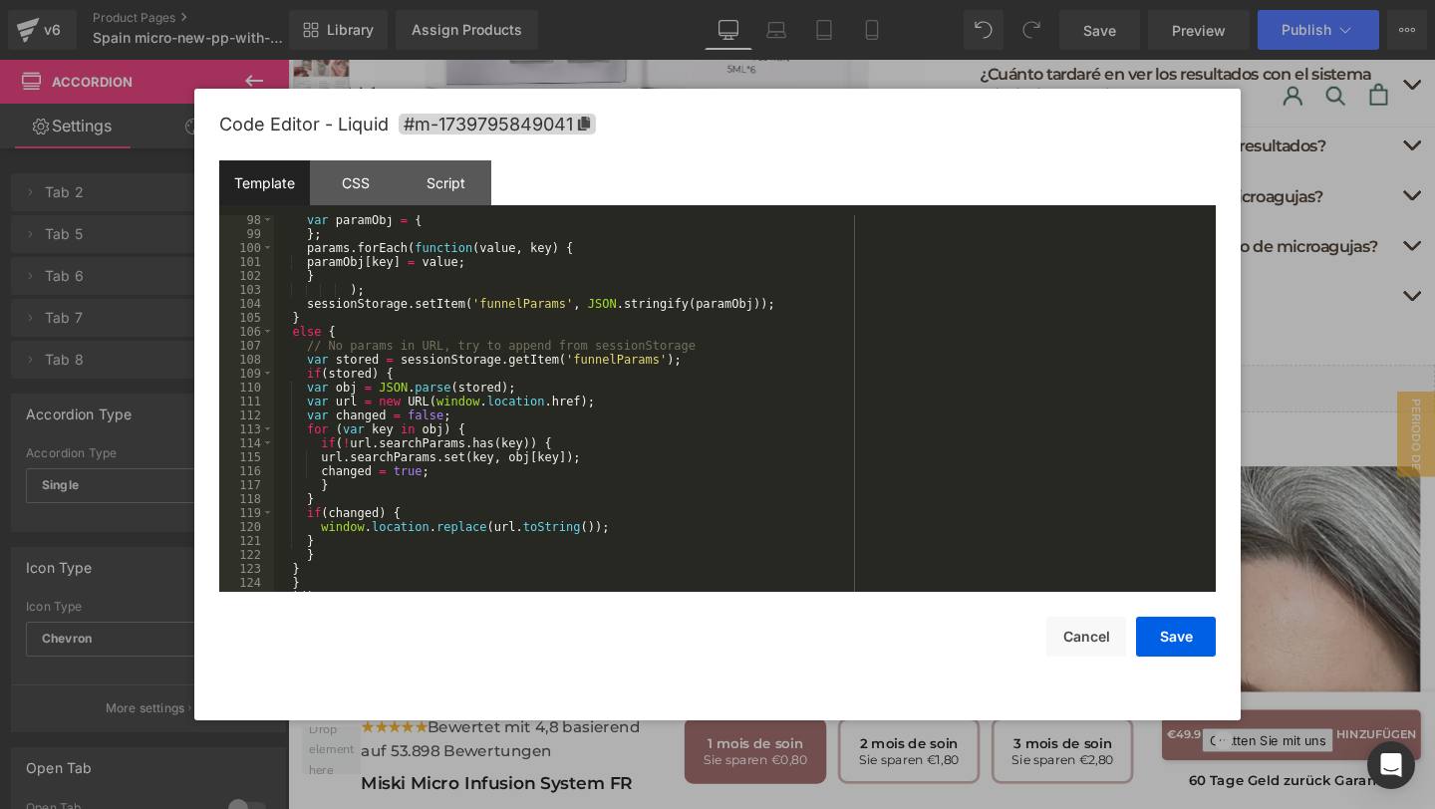
scroll to position [1730, 0]
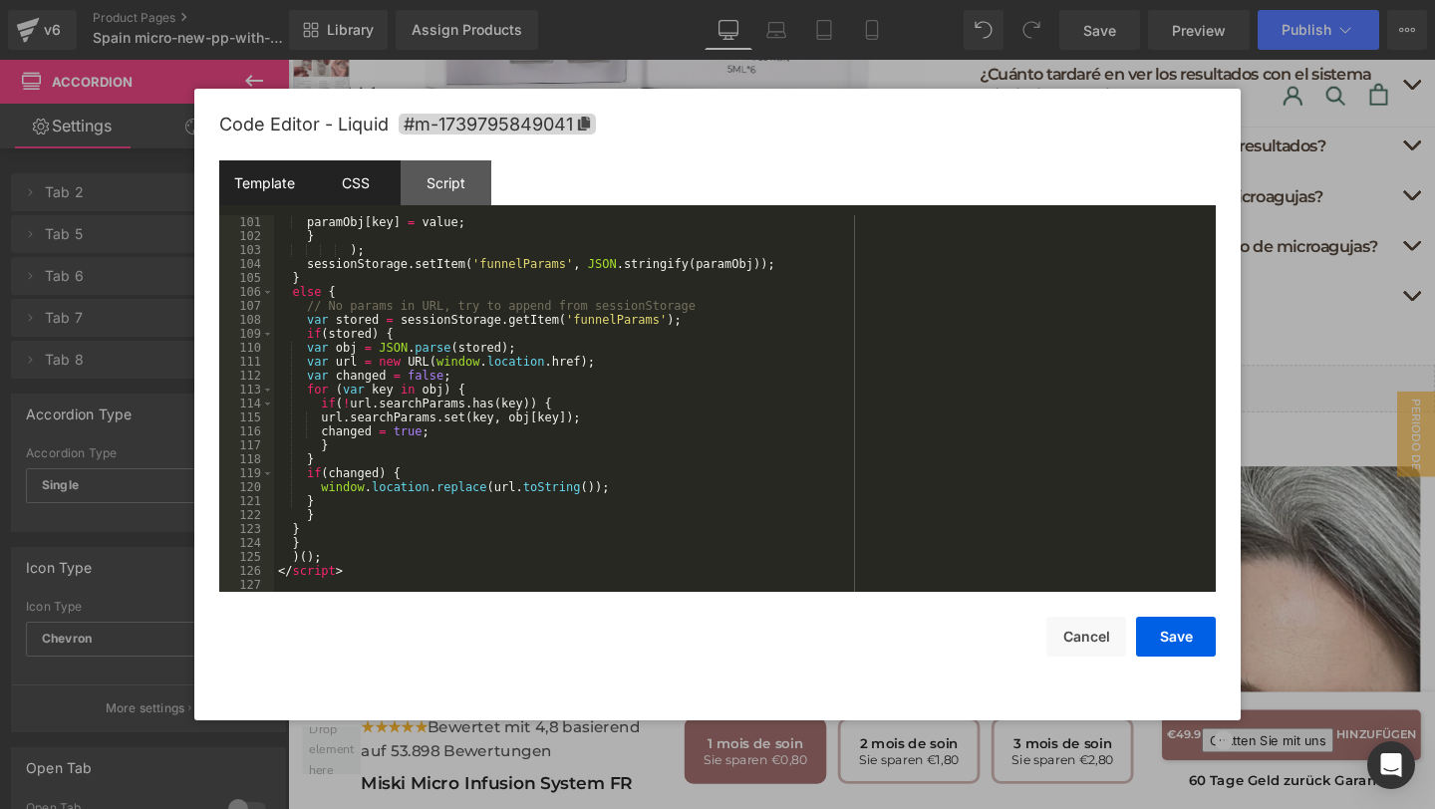
click at [375, 194] on div "CSS" at bounding box center [355, 182] width 91 height 45
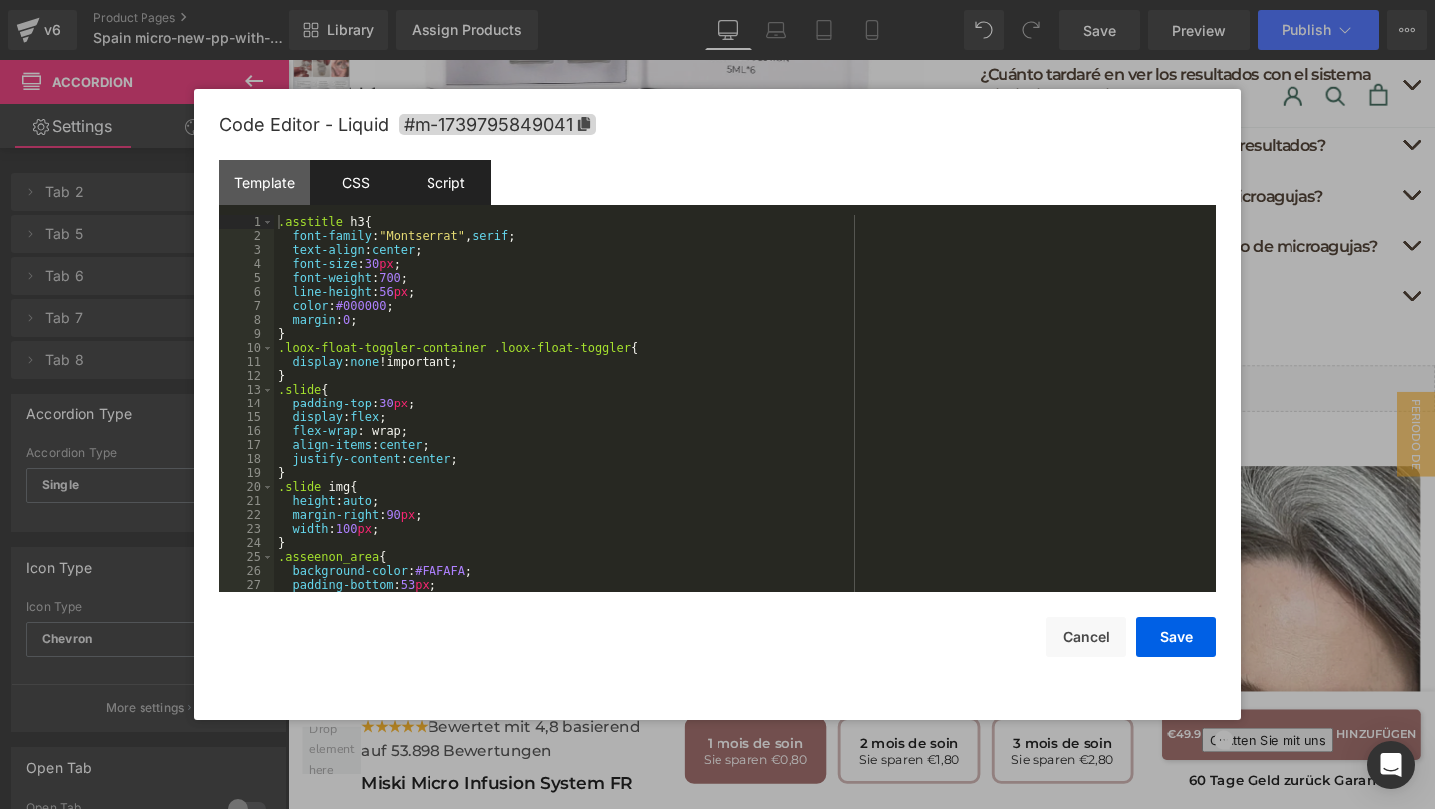
click at [448, 191] on div "Script" at bounding box center [446, 182] width 91 height 45
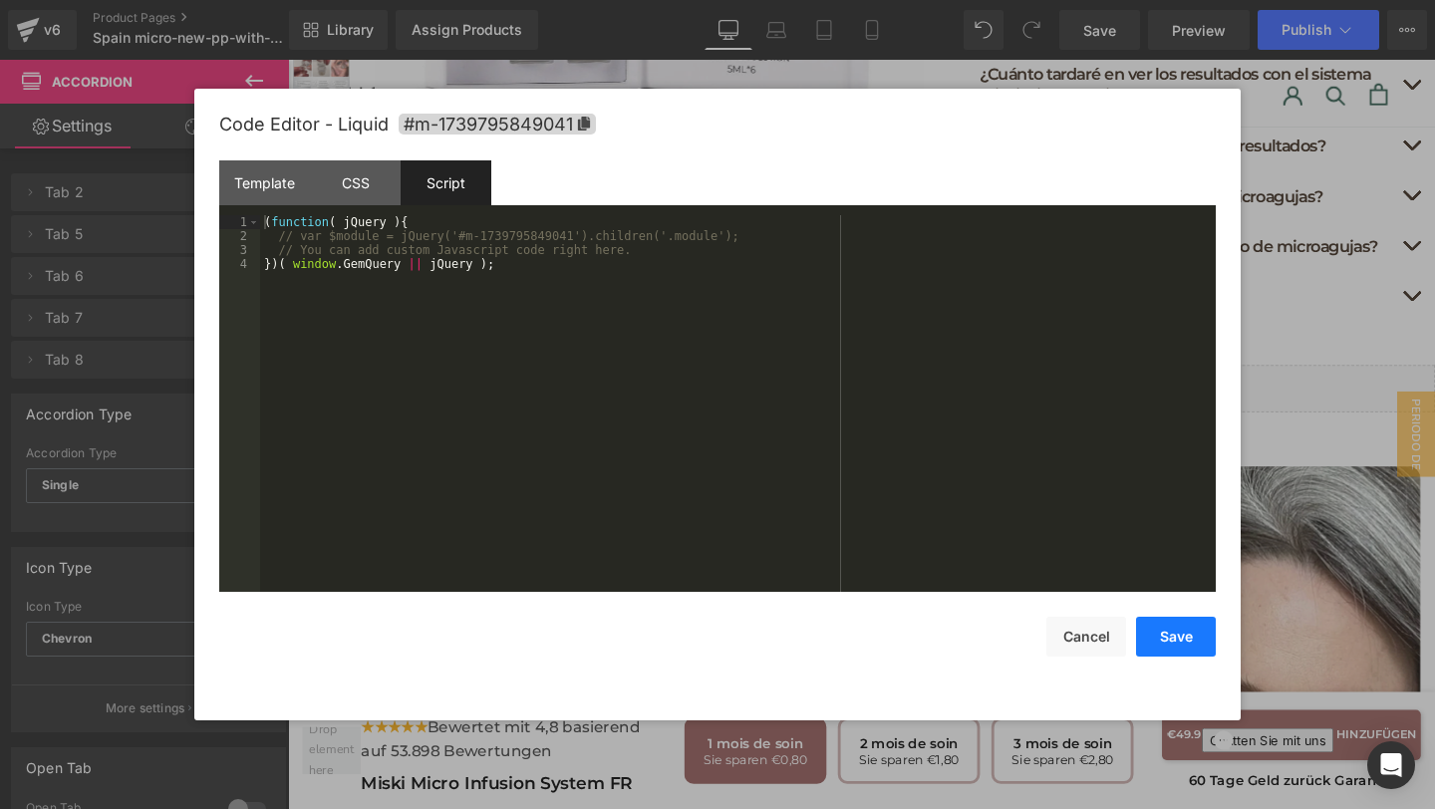
click at [1173, 639] on button "Save" at bounding box center [1176, 637] width 80 height 40
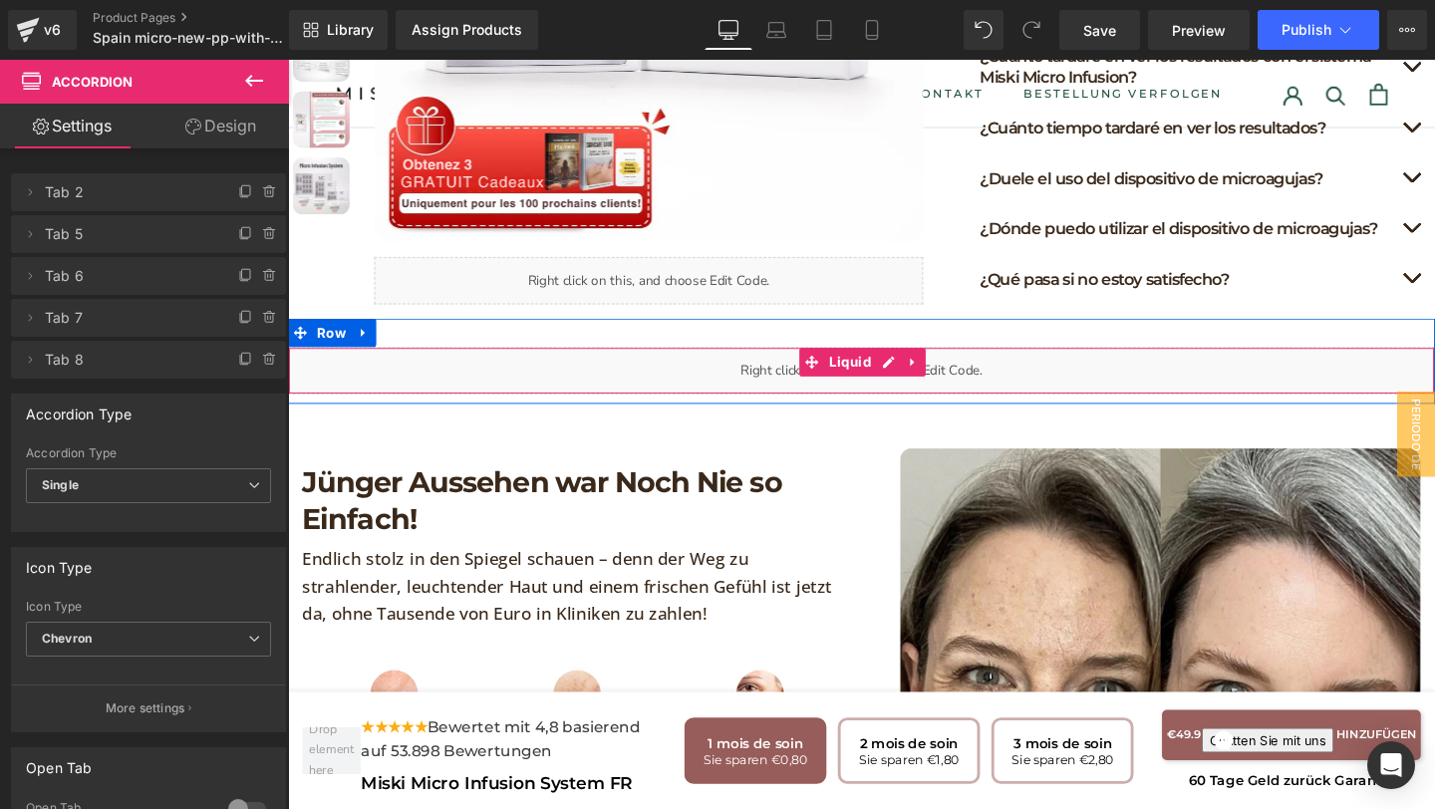
scroll to position [1471, 0]
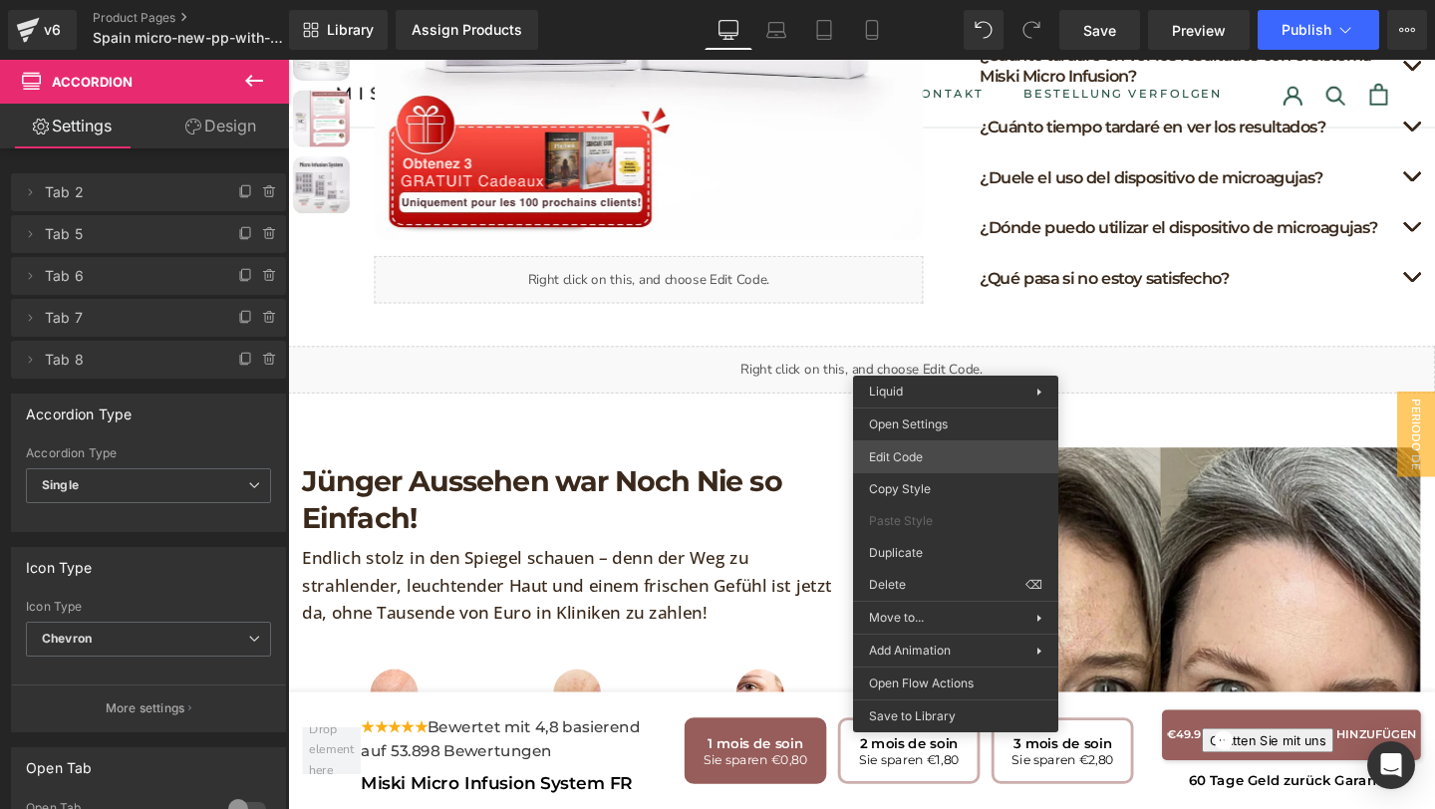
click at [938, 0] on div "(P) Price You are previewing how the will restyle your page. You can not edit E…" at bounding box center [717, 0] width 1435 height 0
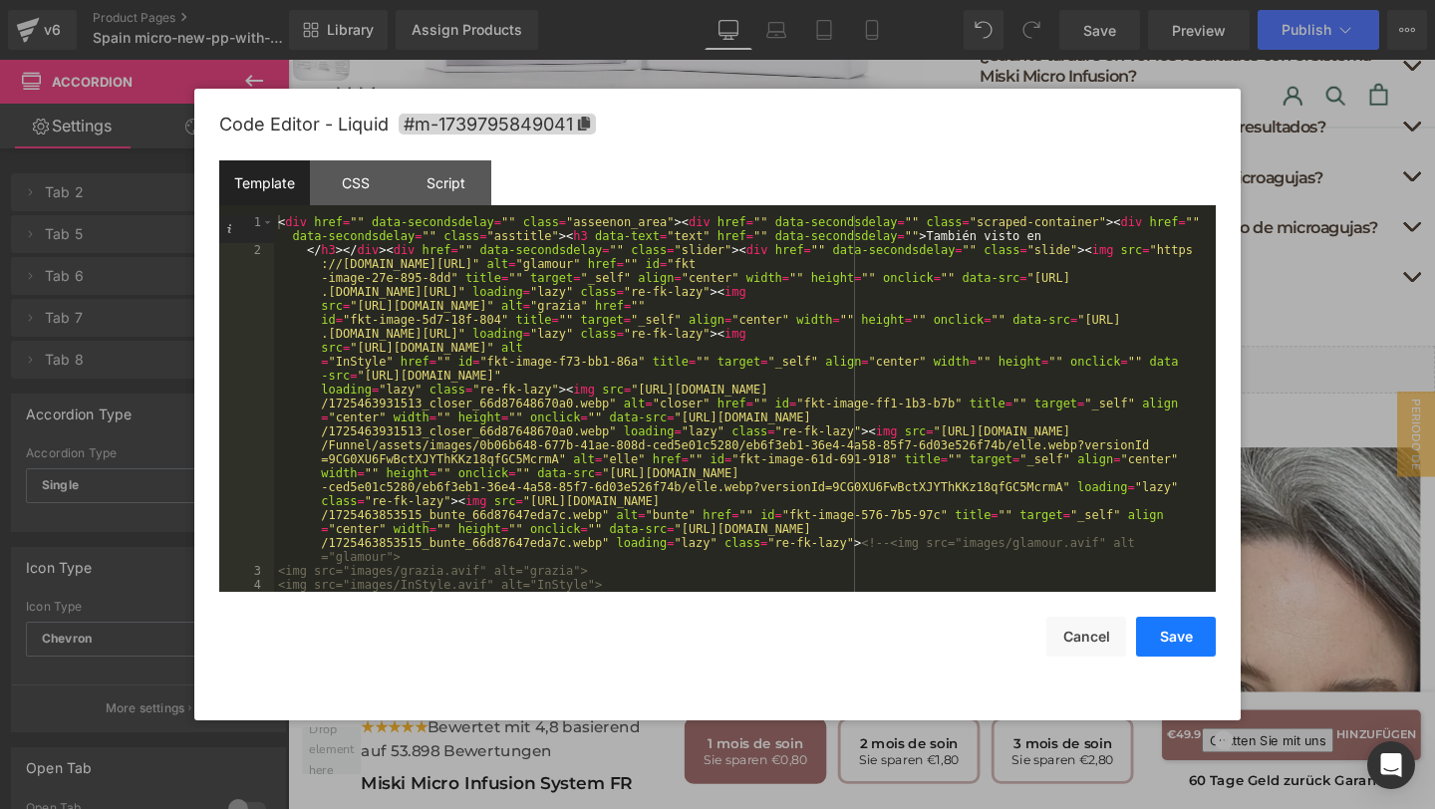
click at [1175, 642] on button "Save" at bounding box center [1176, 637] width 80 height 40
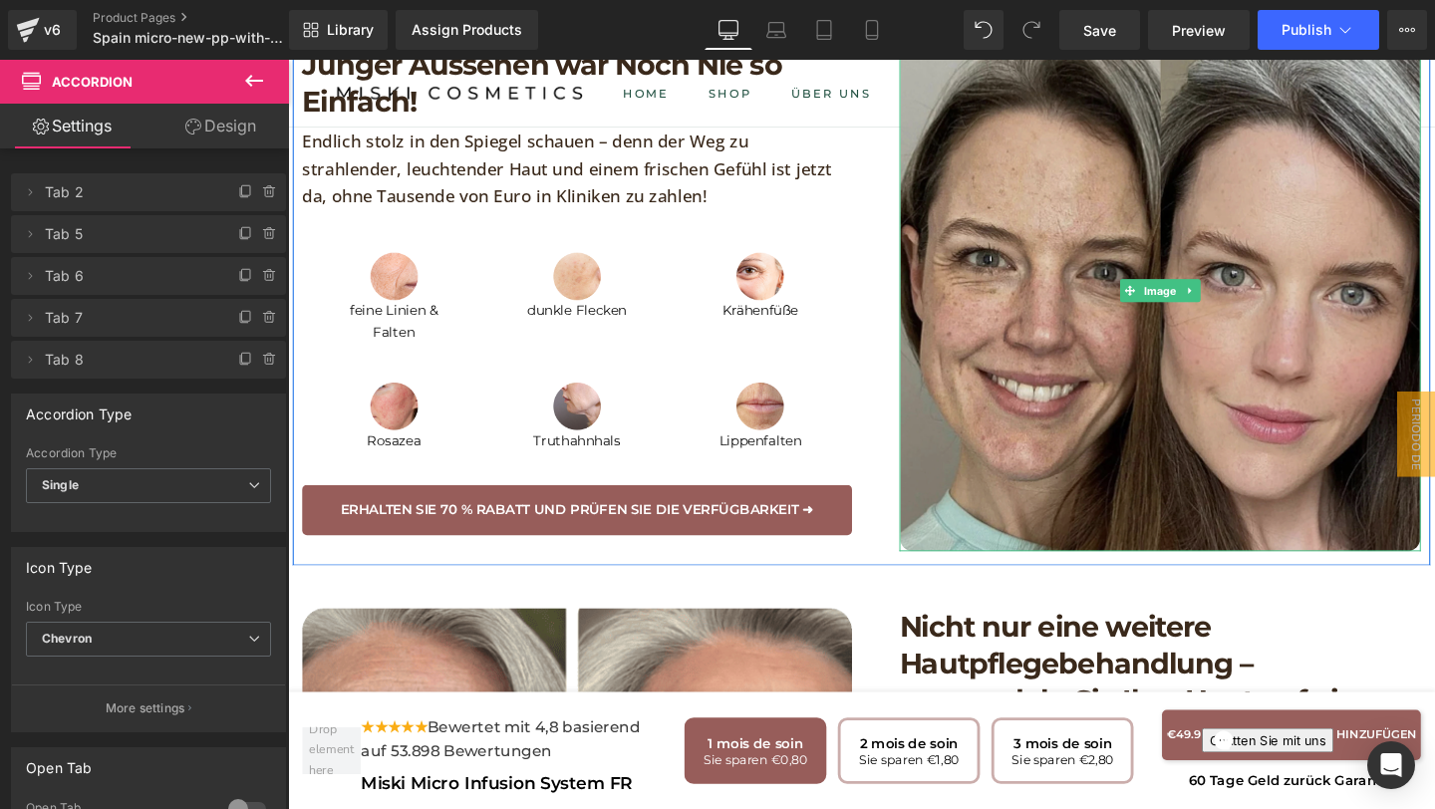
scroll to position [1895, 0]
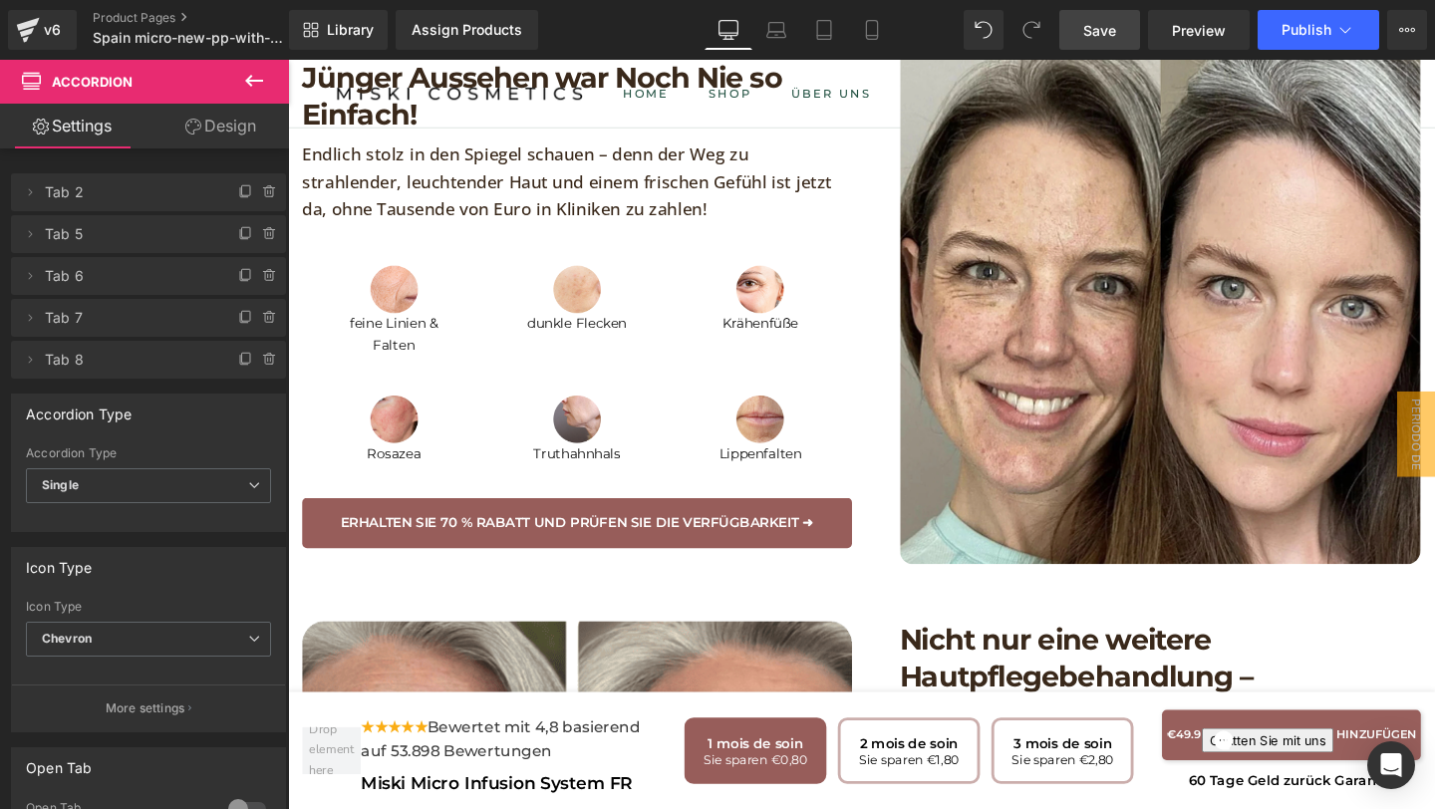
click at [1101, 37] on span "Save" at bounding box center [1099, 30] width 33 height 21
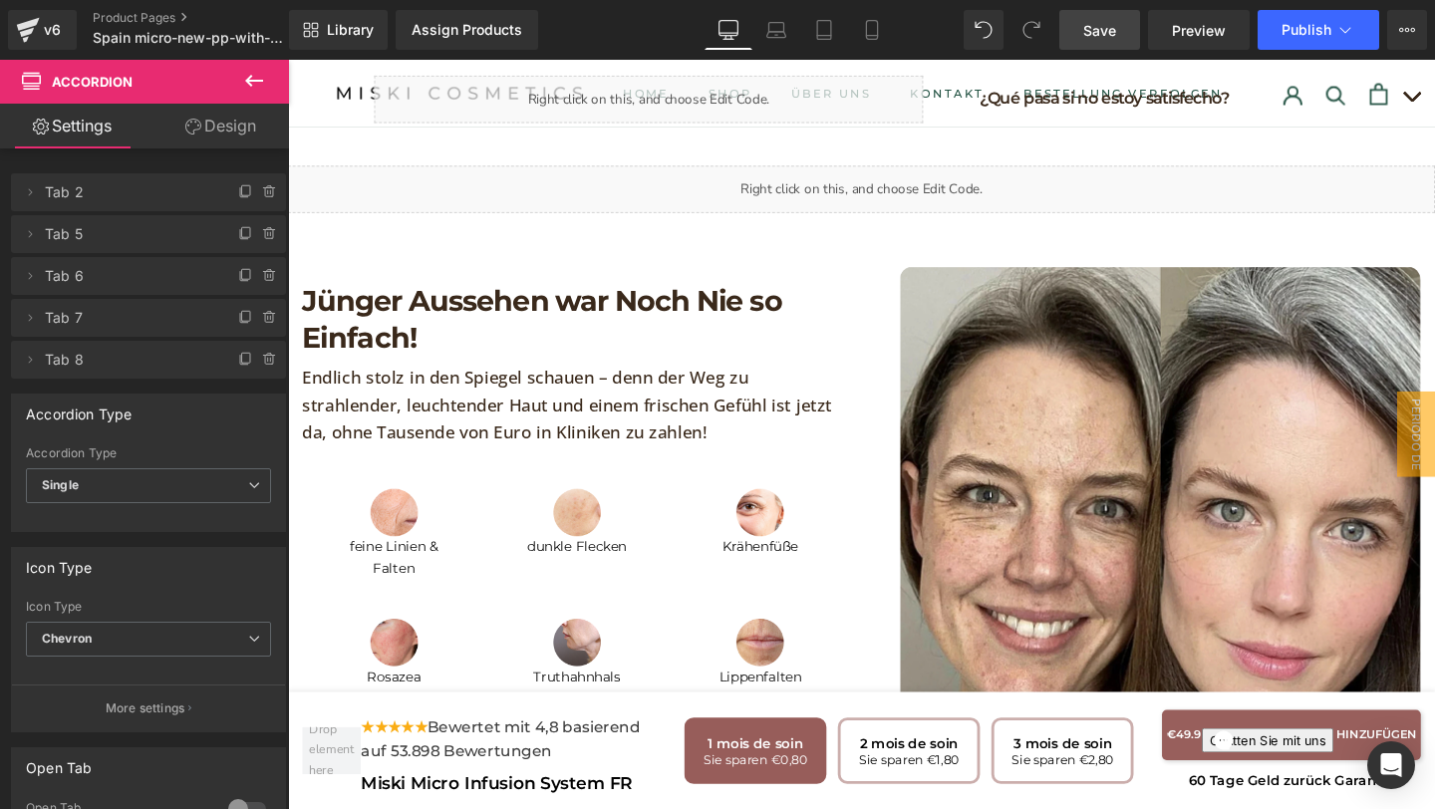
scroll to position [1671, 0]
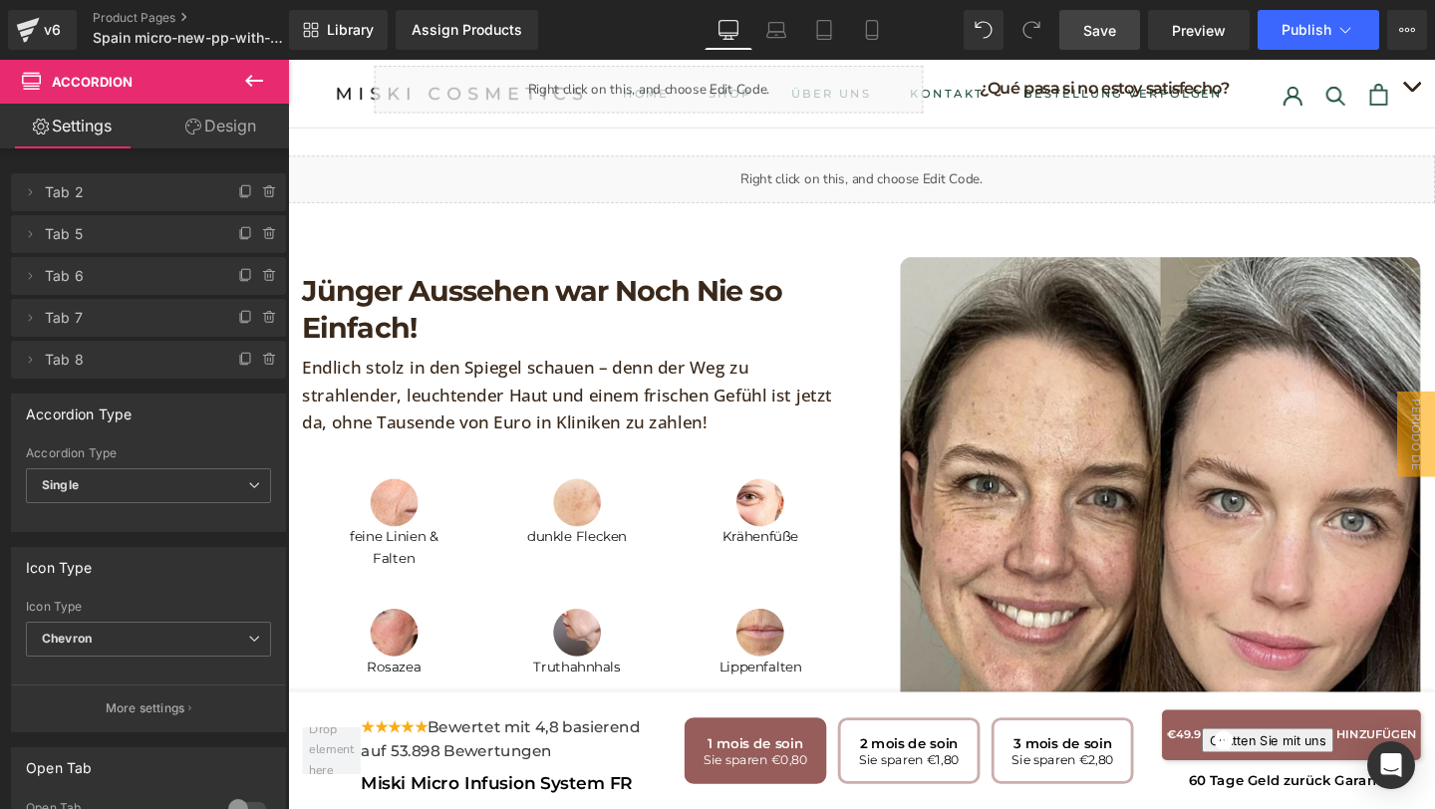
click at [422, 325] on h1 "Jünger Aussehen war Noch Nie so Einfach!" at bounding box center [592, 322] width 578 height 78
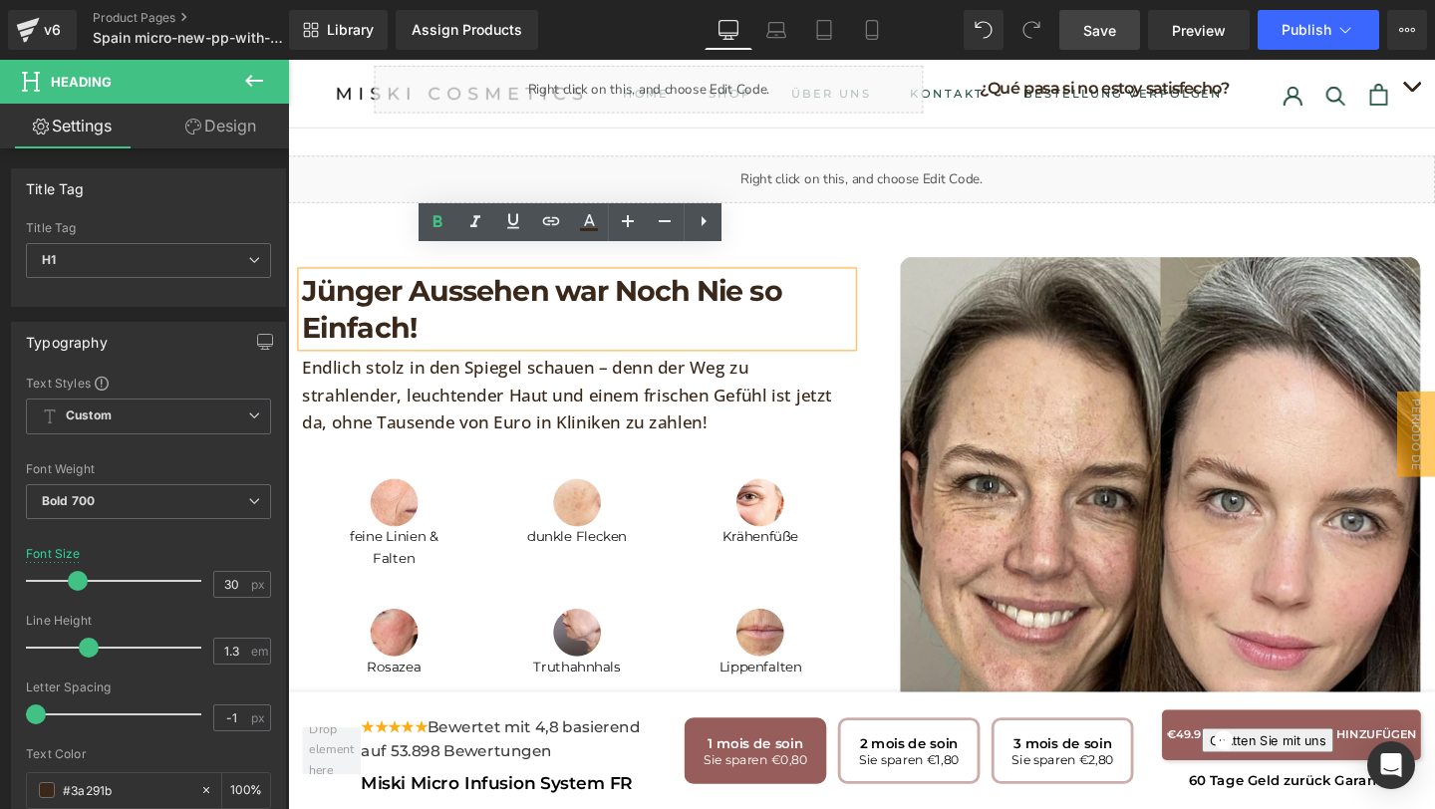
drag, startPoint x: 442, startPoint y: 320, endPoint x: 298, endPoint y: 268, distance: 153.5
click at [303, 283] on div "Jünger Aussehen war Noch Nie so Einfach!" at bounding box center [592, 322] width 578 height 78
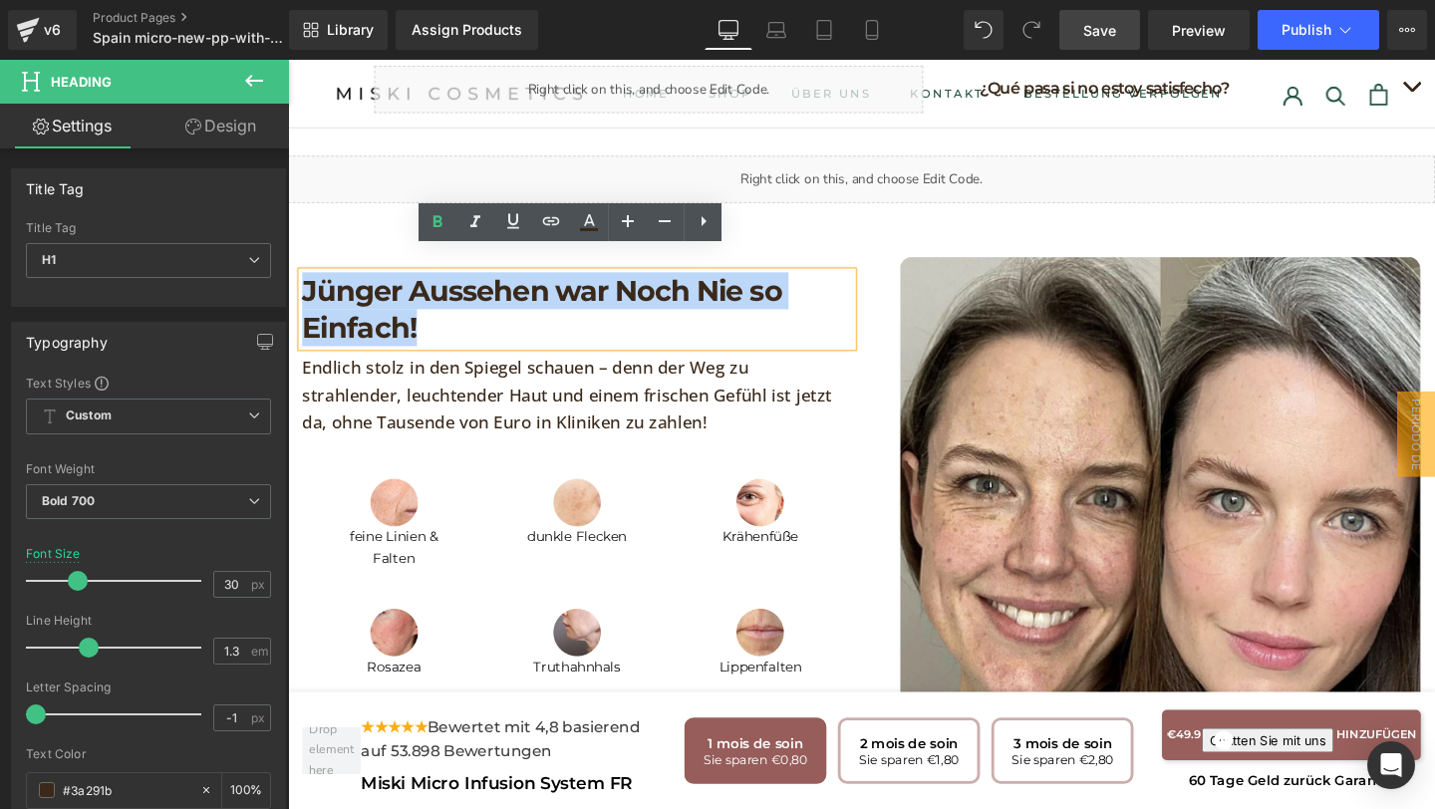
drag, startPoint x: 444, startPoint y: 312, endPoint x: 310, endPoint y: 284, distance: 137.4
click at [309, 284] on h1 "Jünger Aussehen war Noch Nie so Einfach!" at bounding box center [592, 322] width 578 height 78
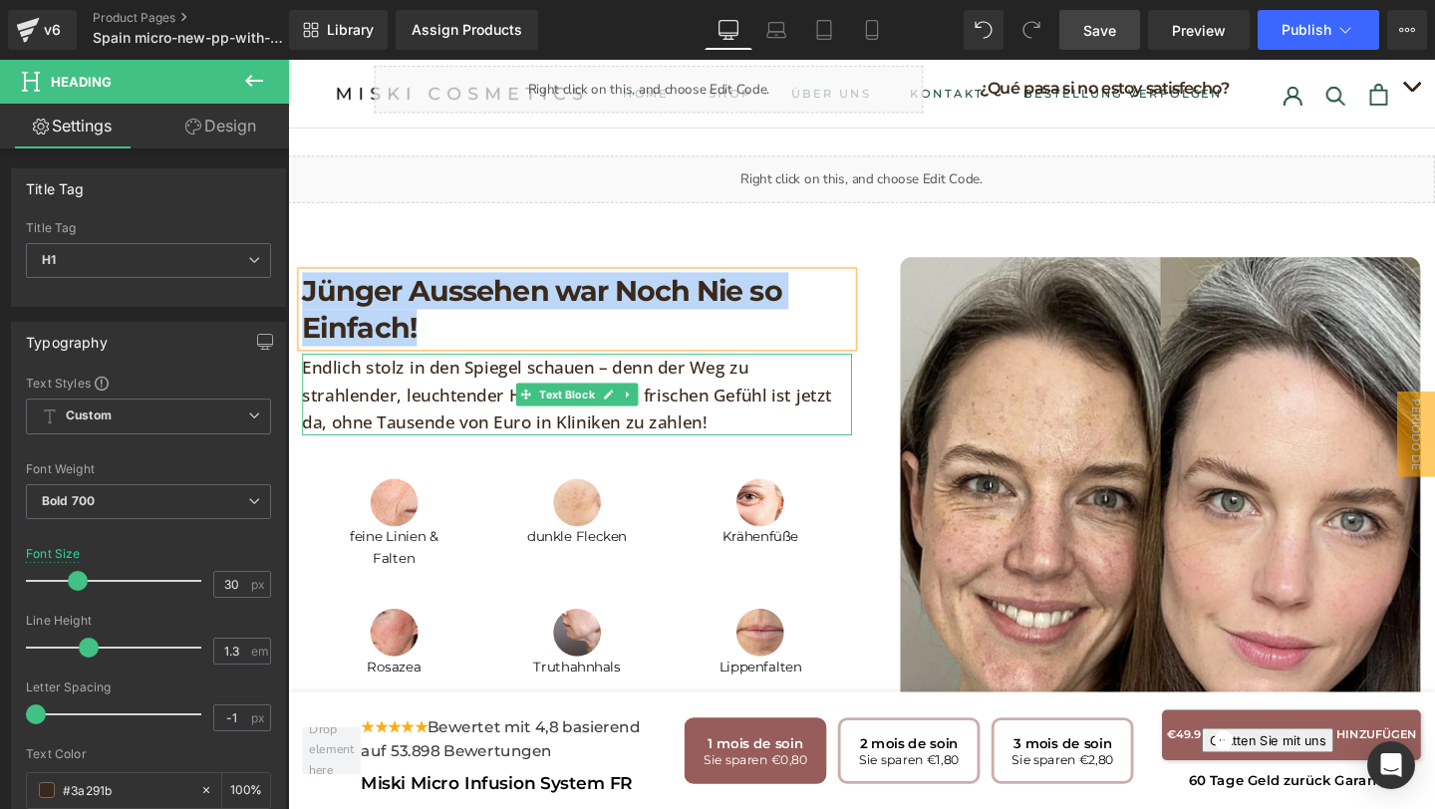
paste div
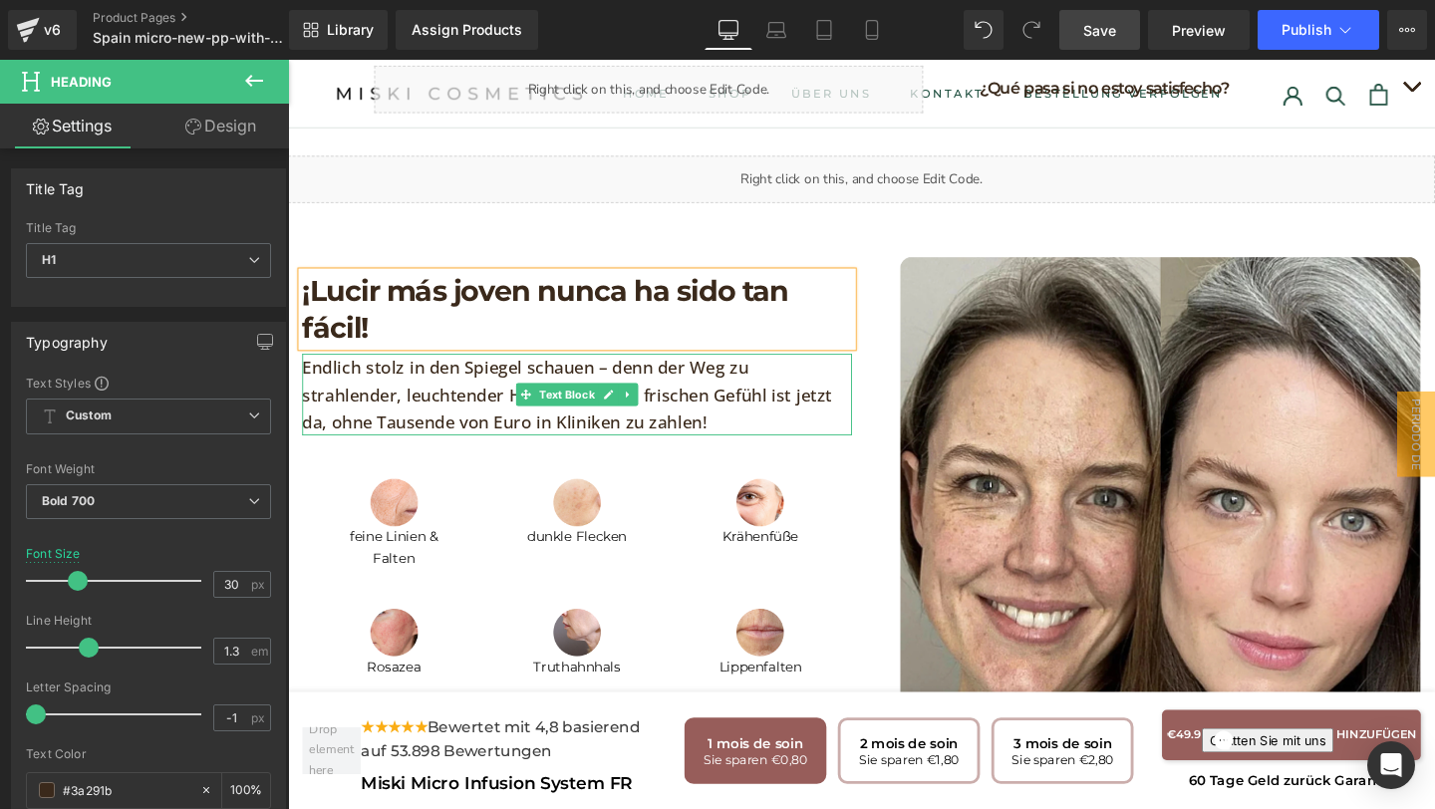
click at [661, 413] on p "Endlich stolz in den Spiegel schauen – denn der Weg zu strahlender, leuchtender…" at bounding box center [592, 412] width 578 height 86
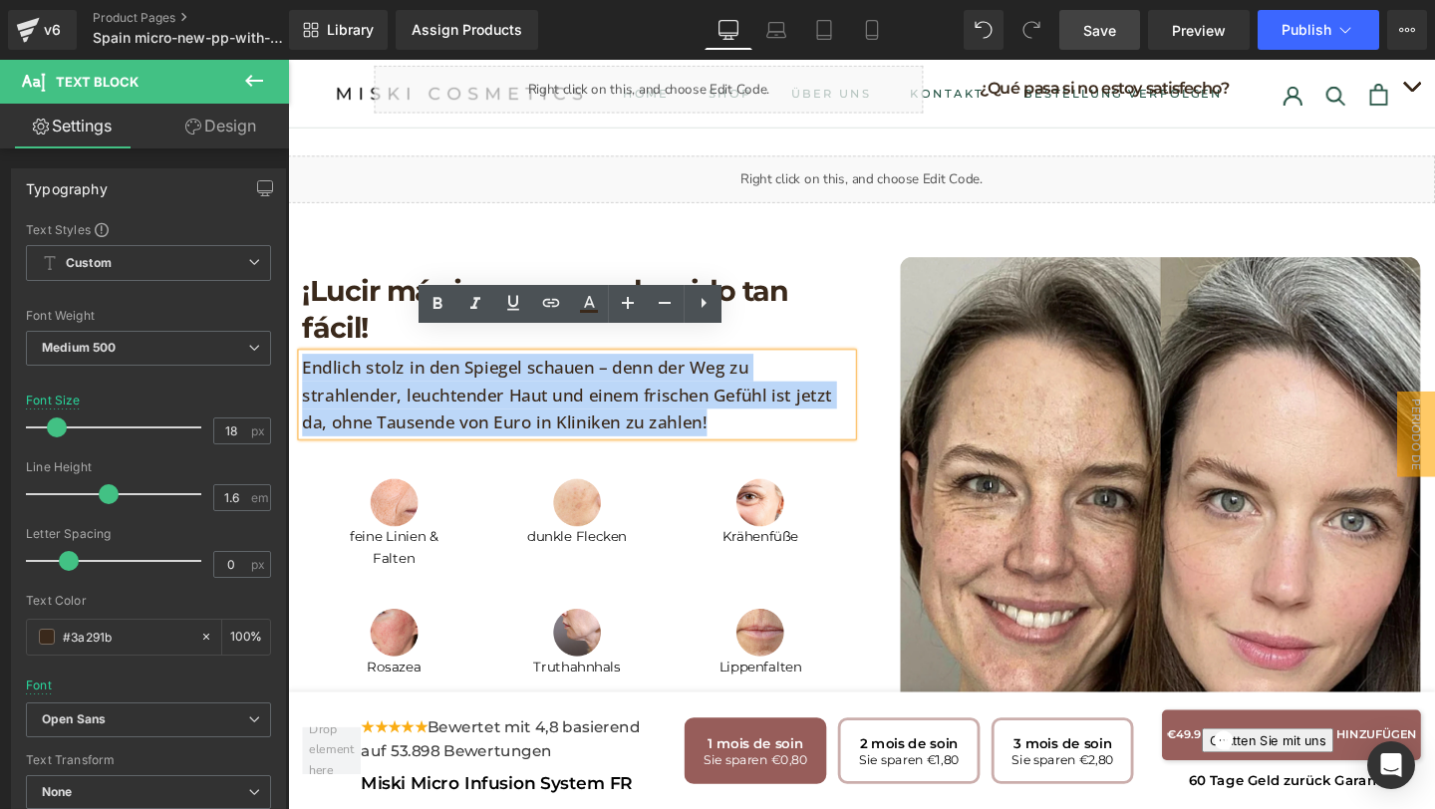
drag, startPoint x: 661, startPoint y: 414, endPoint x: 253, endPoint y: 325, distance: 417.1
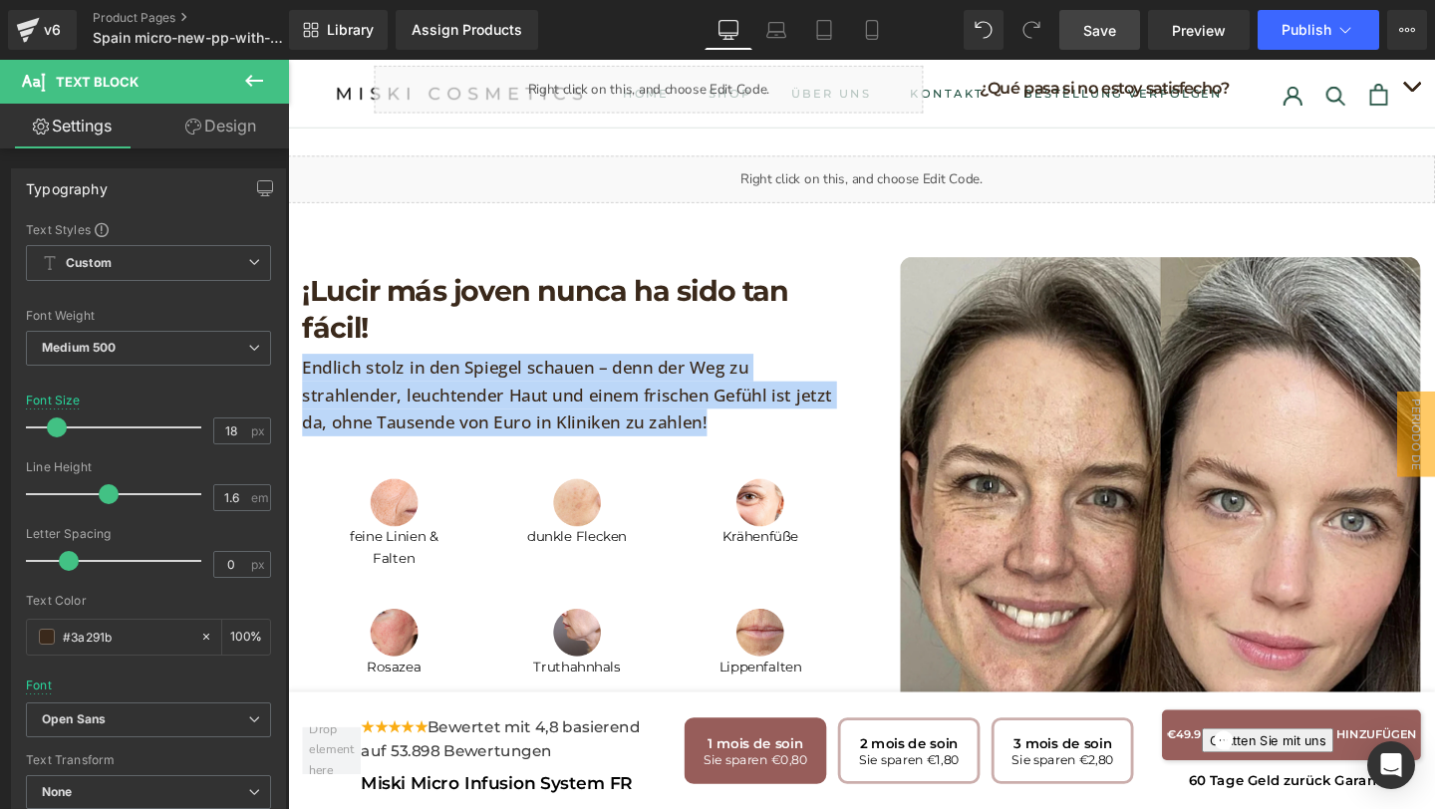
paste div
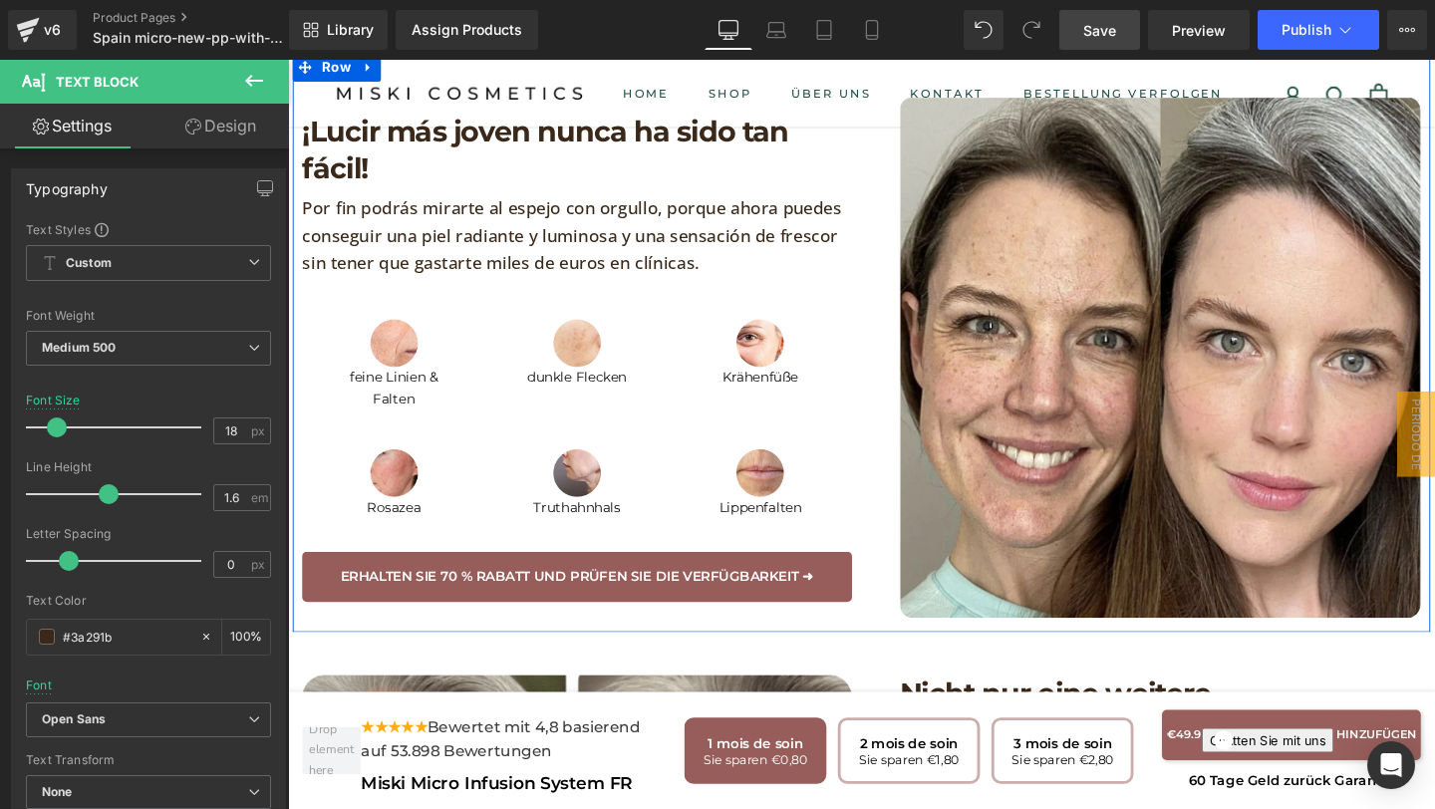
scroll to position [1843, 0]
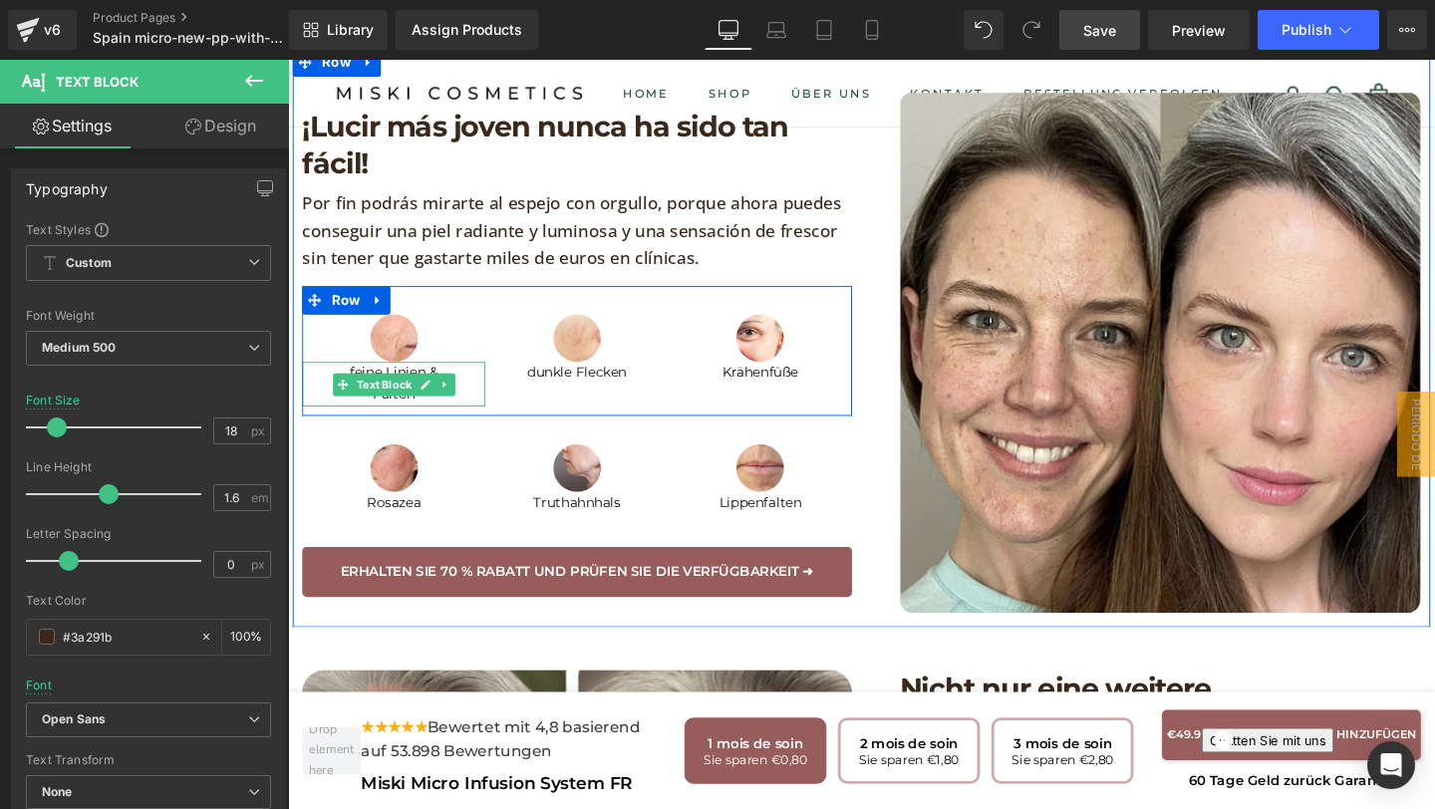
click at [423, 393] on p "feine Linien & Falten" at bounding box center [399, 401] width 192 height 46
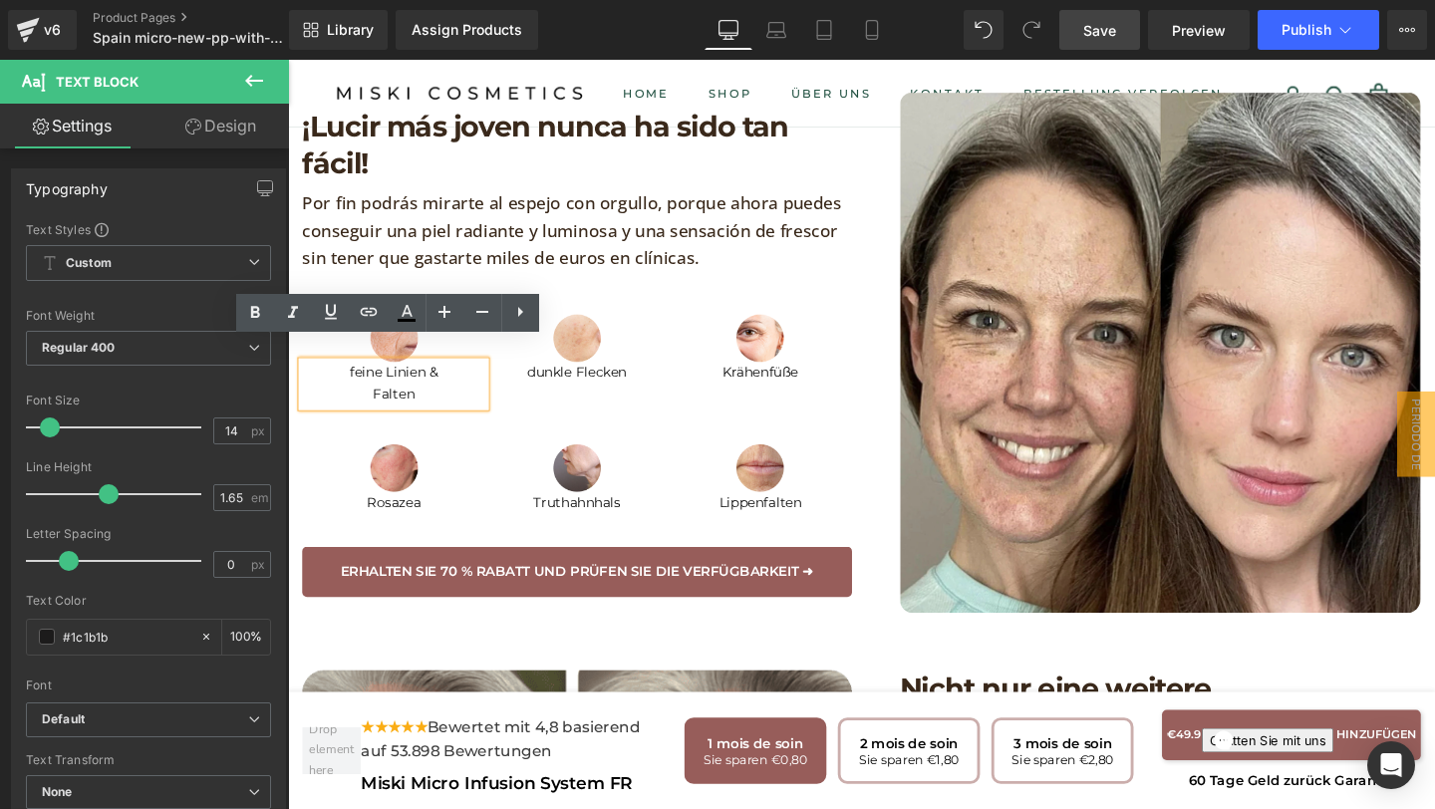
drag, startPoint x: 423, startPoint y: 393, endPoint x: 354, endPoint y: 359, distance: 77.5
click at [353, 378] on p "feine Linien & Falten" at bounding box center [399, 401] width 192 height 46
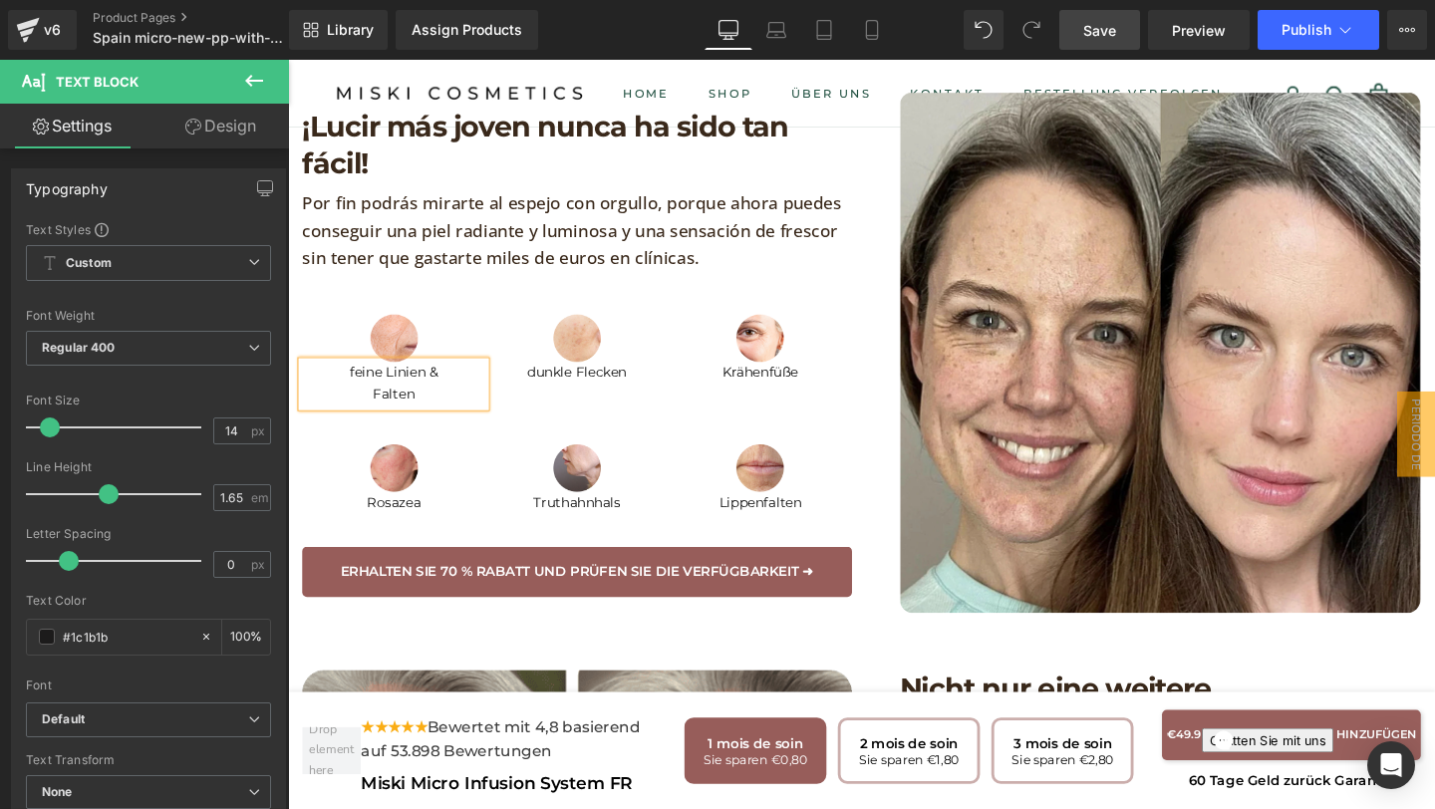
paste div
click at [671, 378] on p "dunkle Flecken" at bounding box center [591, 389] width 192 height 23
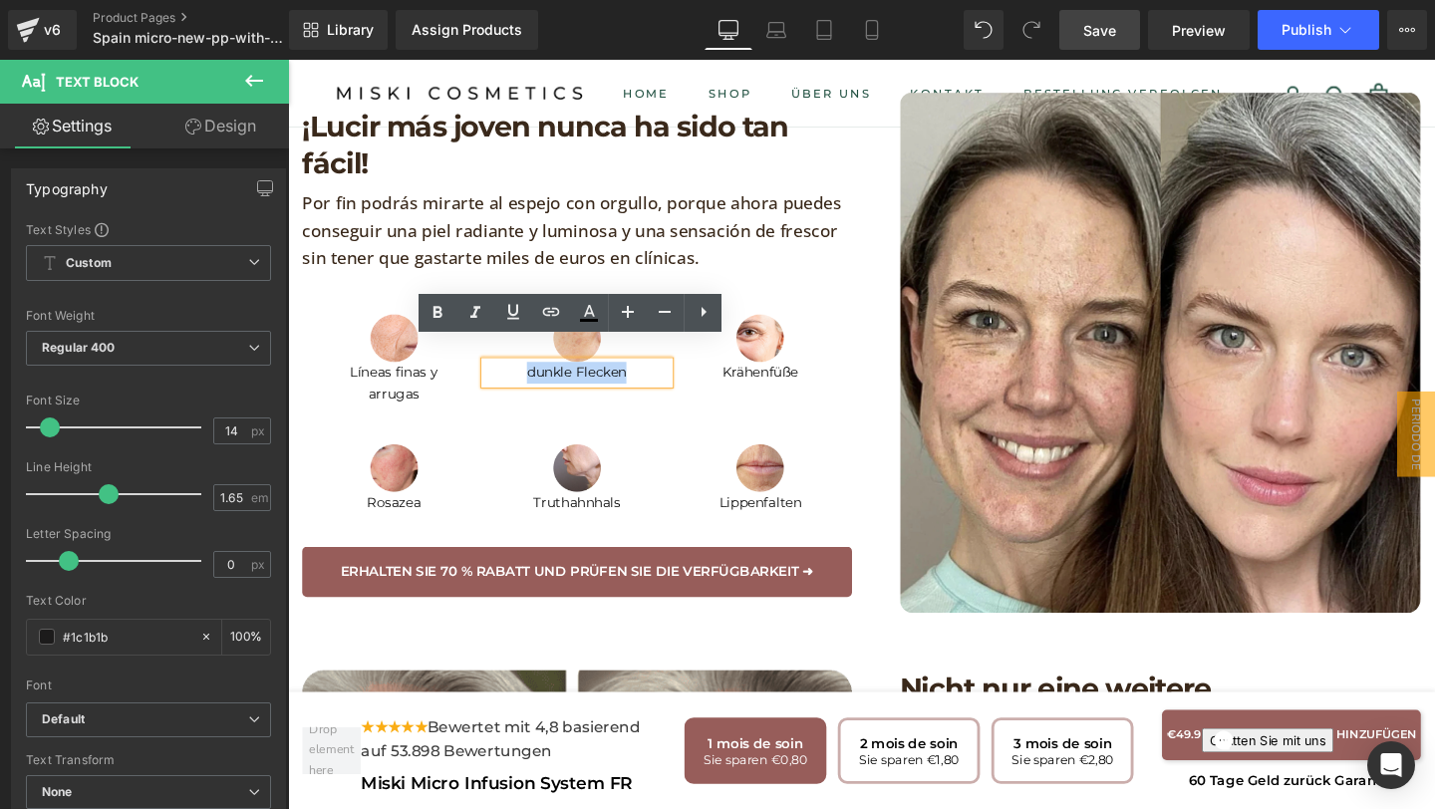
drag, startPoint x: 663, startPoint y: 364, endPoint x: 518, endPoint y: 362, distance: 144.5
click at [517, 378] on p "dunkle Flecken" at bounding box center [591, 389] width 192 height 23
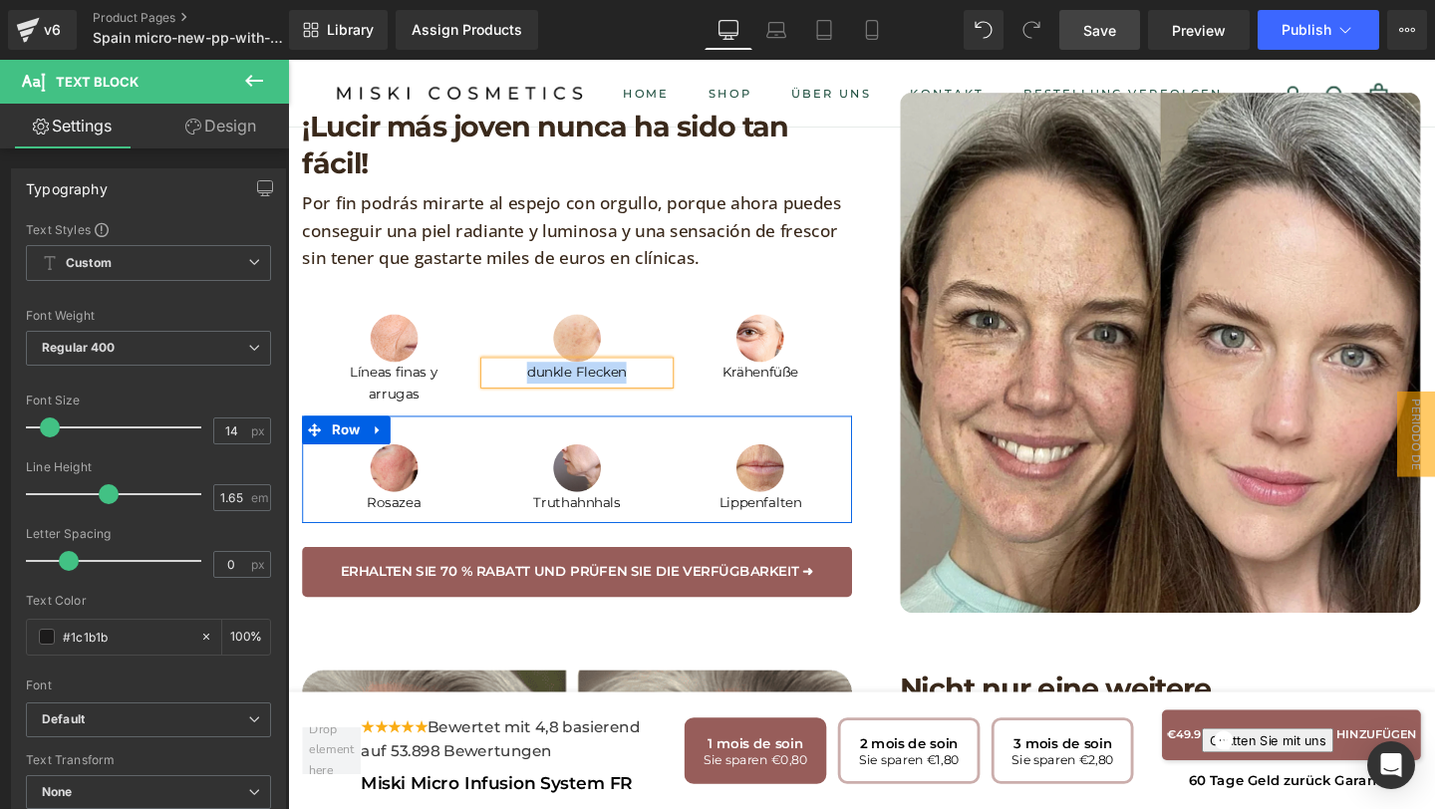
paste div
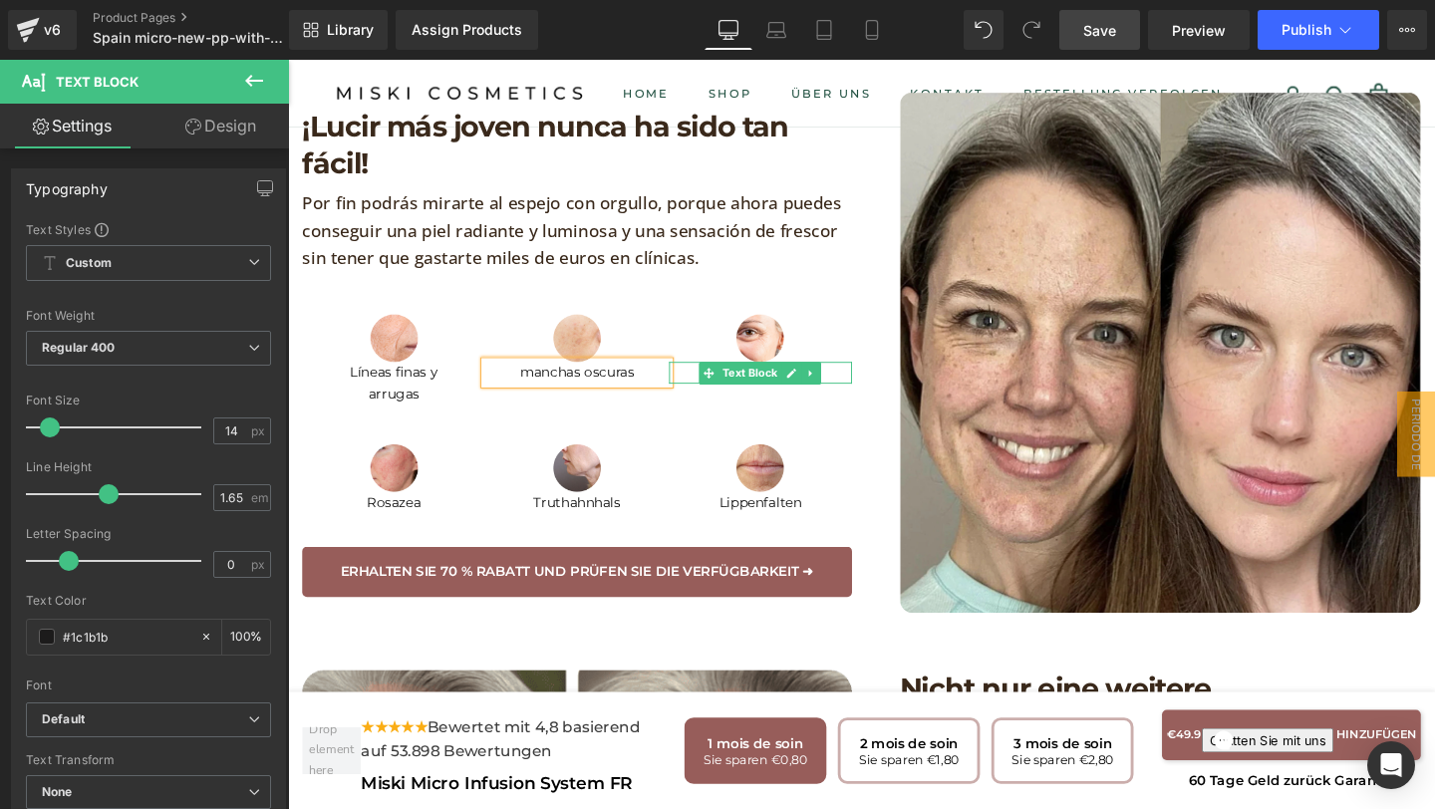
click at [854, 378] on p "Krähenfüße" at bounding box center [785, 389] width 192 height 23
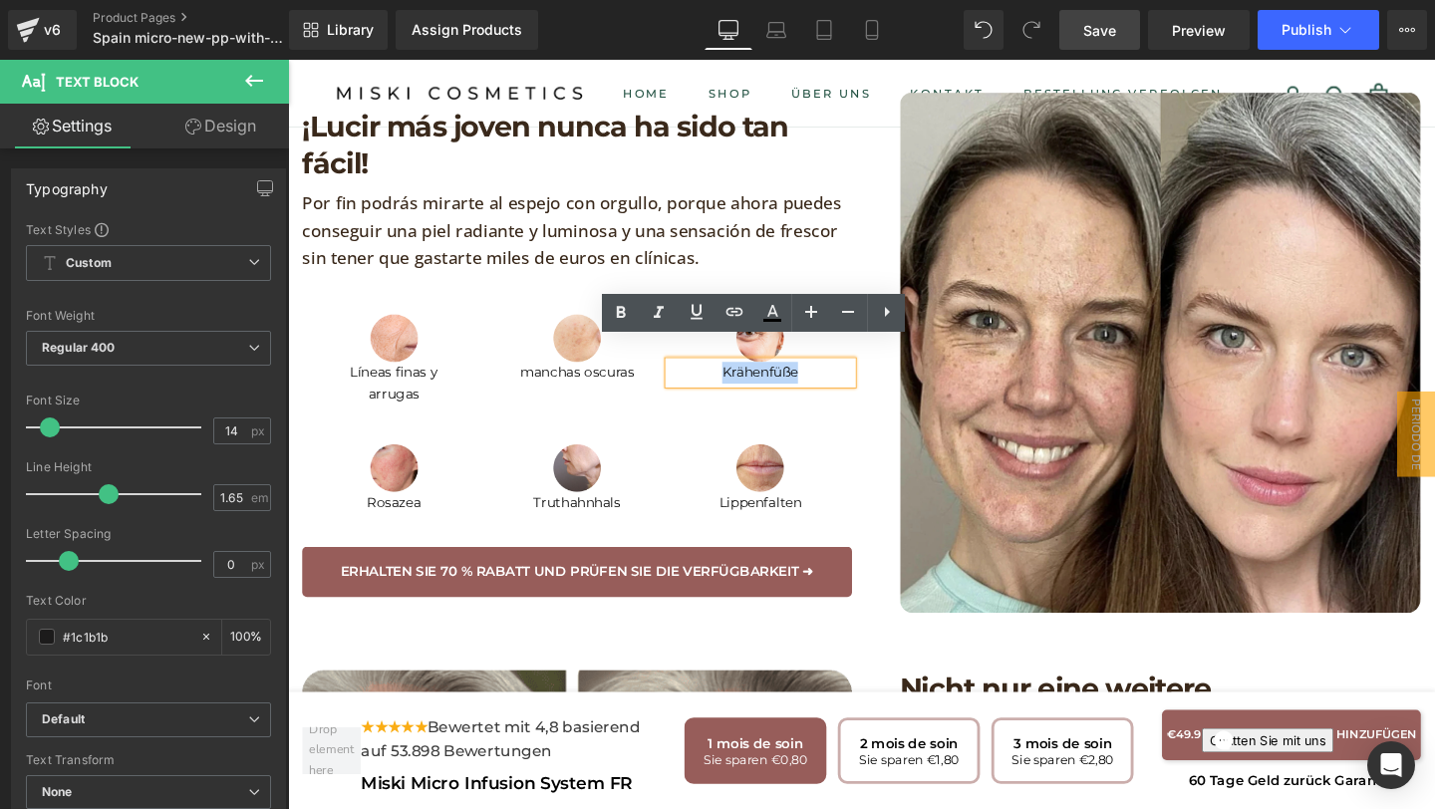
drag, startPoint x: 832, startPoint y: 367, endPoint x: 726, endPoint y: 367, distance: 105.6
click at [728, 378] on p "Krähenfüße" at bounding box center [785, 389] width 192 height 23
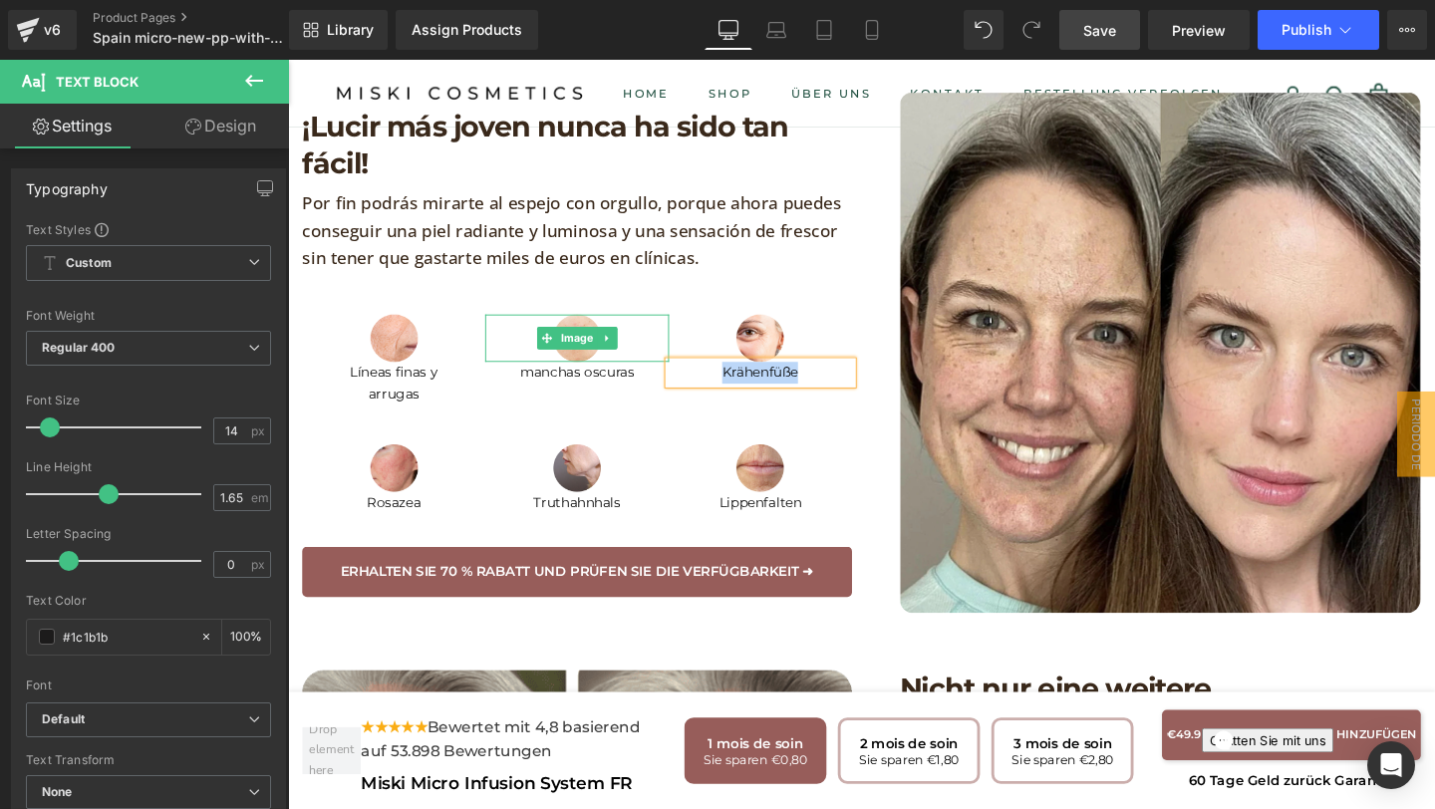
paste div
click at [743, 380] on font "patas de gallo" at bounding box center [784, 389] width 98 height 18
click at [514, 378] on p "manchas oscuras" at bounding box center [591, 389] width 192 height 23
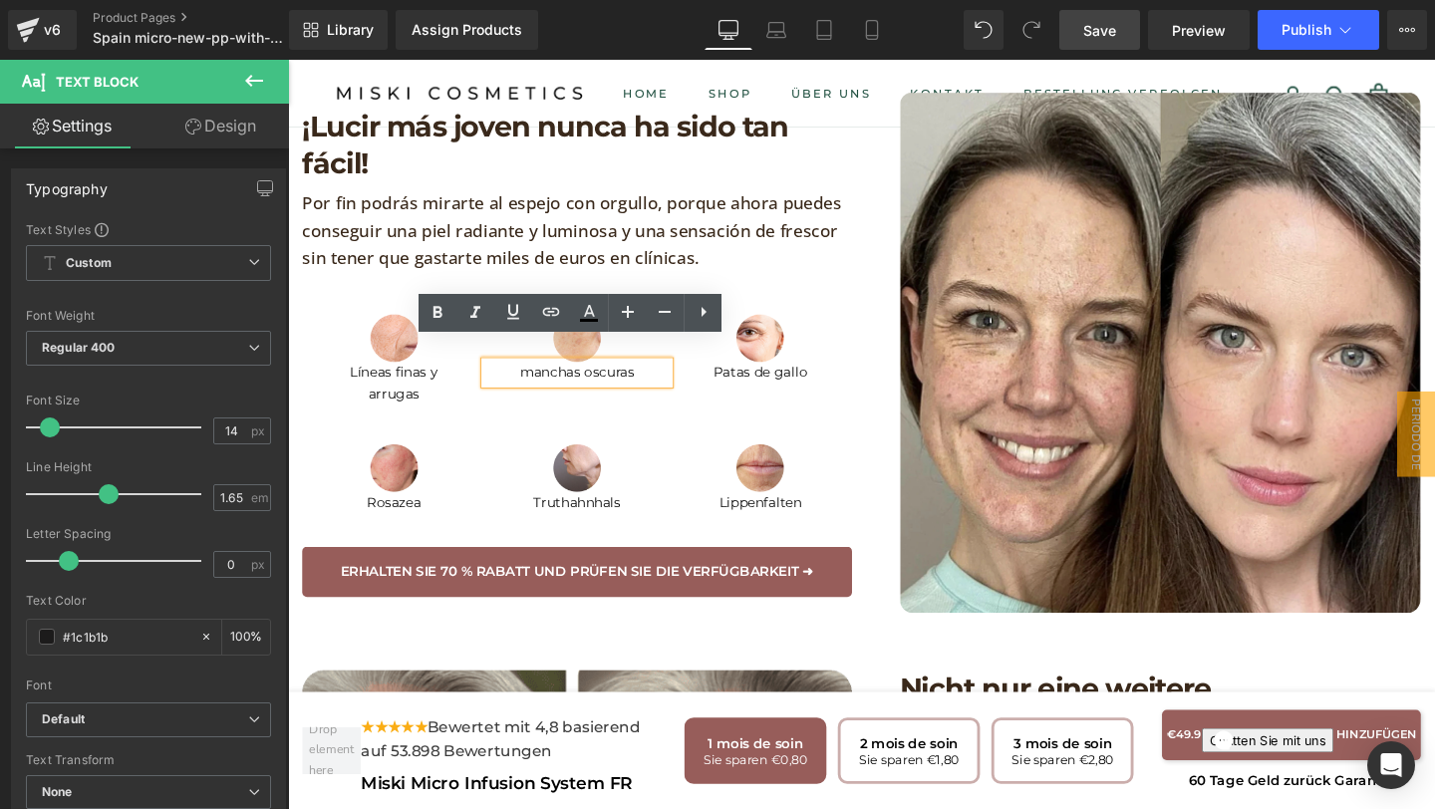
click at [541, 380] on font "manchas oscuras" at bounding box center [591, 389] width 121 height 18
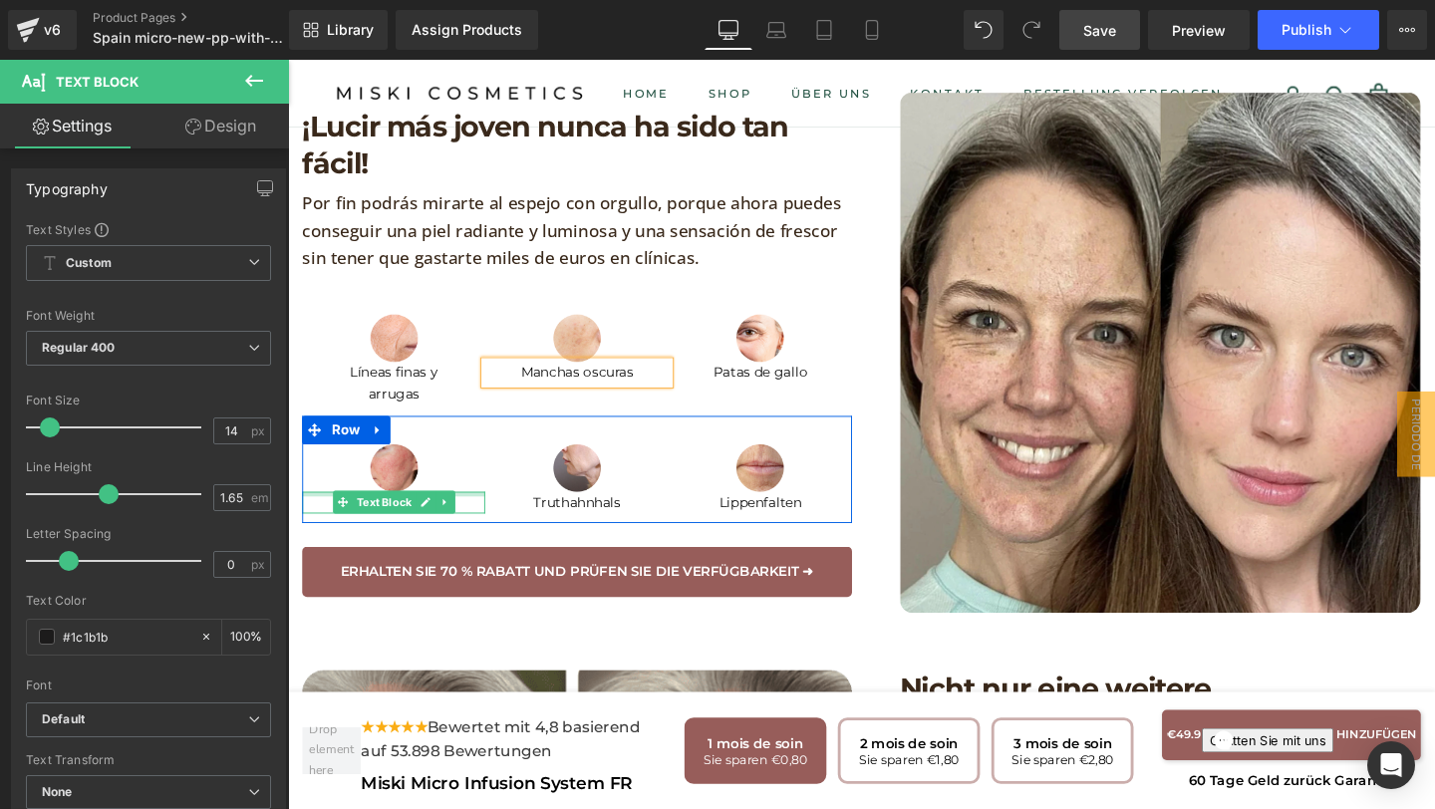
click at [471, 514] on p "Rosazea" at bounding box center [399, 525] width 192 height 23
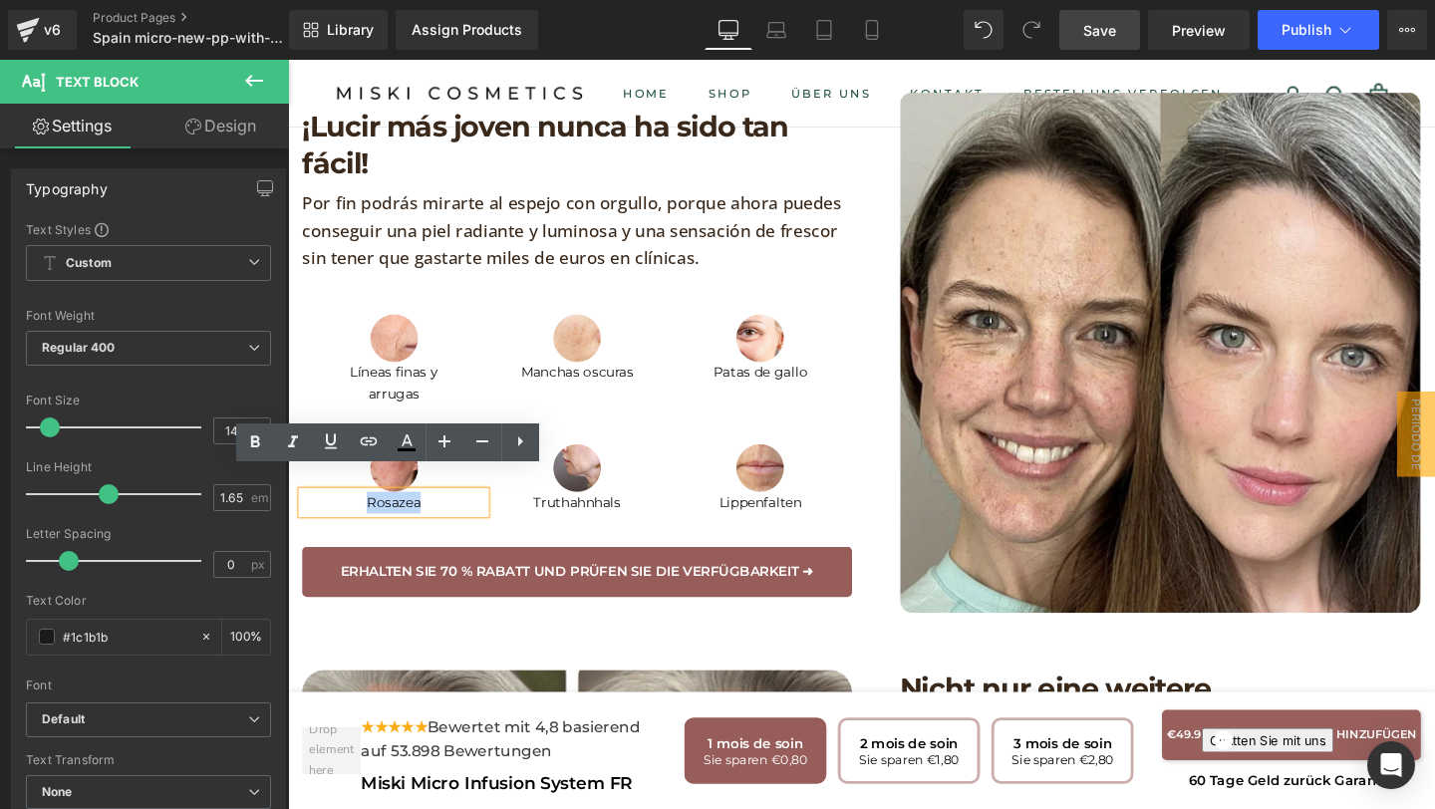
drag, startPoint x: 468, startPoint y: 503, endPoint x: 351, endPoint y: 494, distance: 117.9
click at [351, 514] on p "Rosazea" at bounding box center [399, 525] width 192 height 23
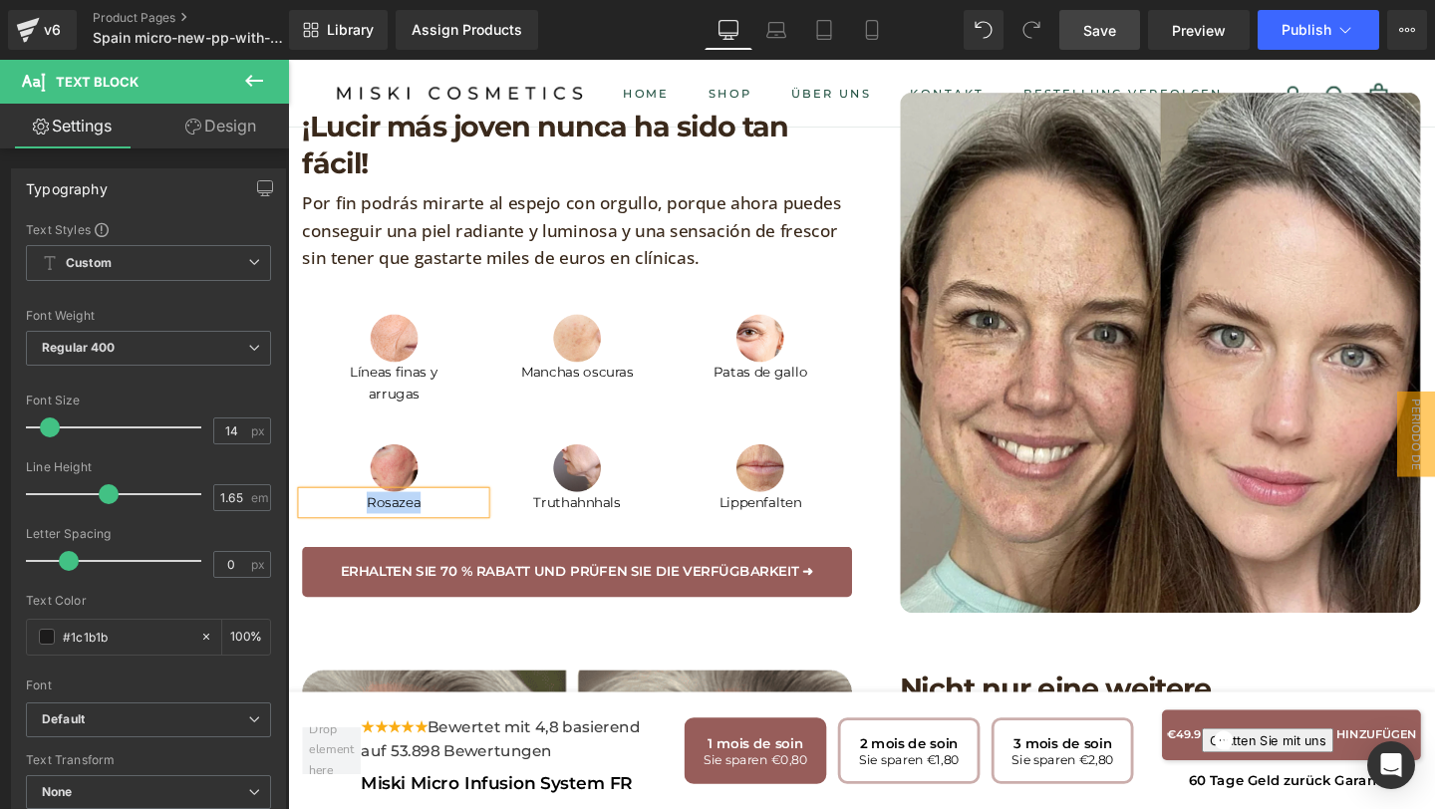
paste div
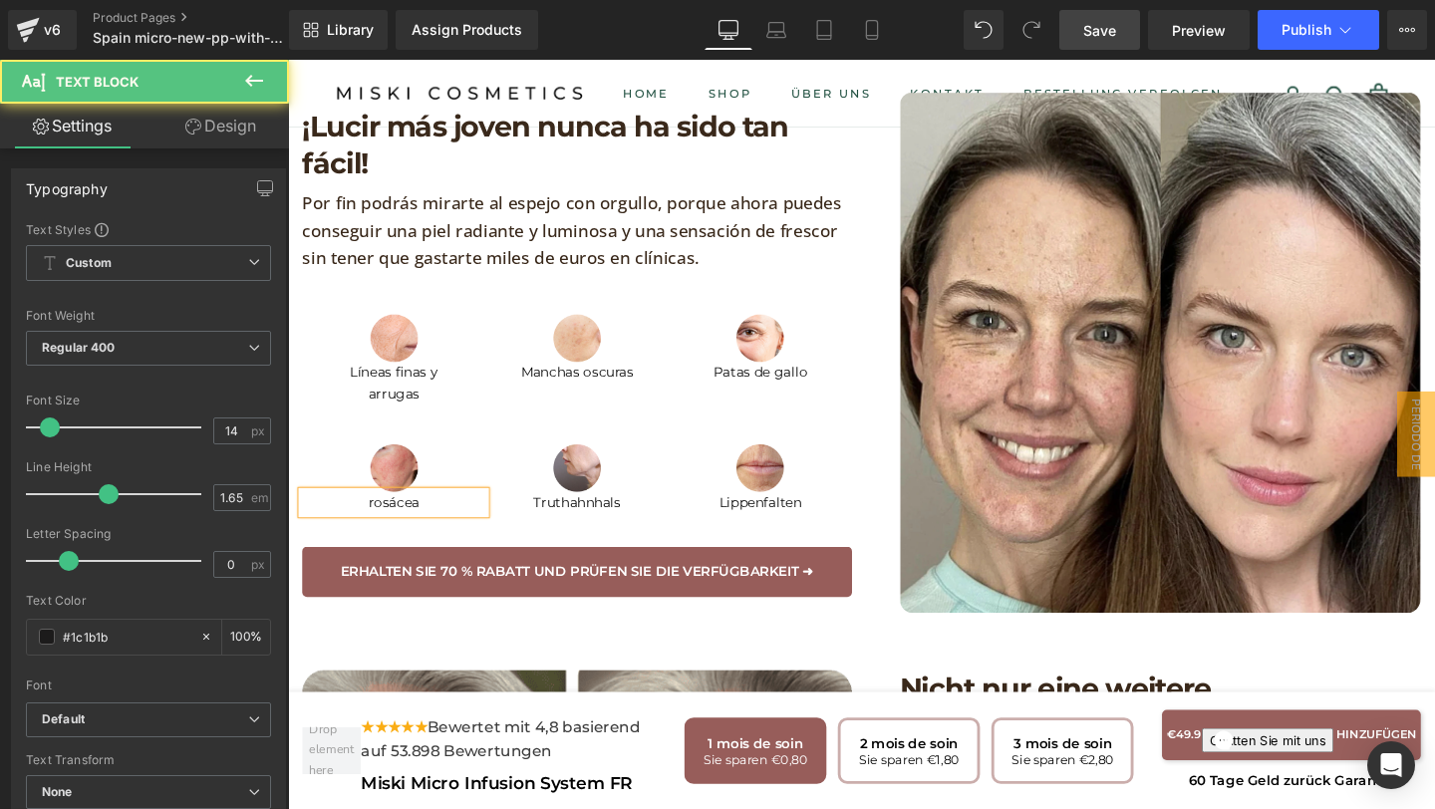
click at [378, 516] on span "rosácea" at bounding box center [400, 525] width 54 height 18
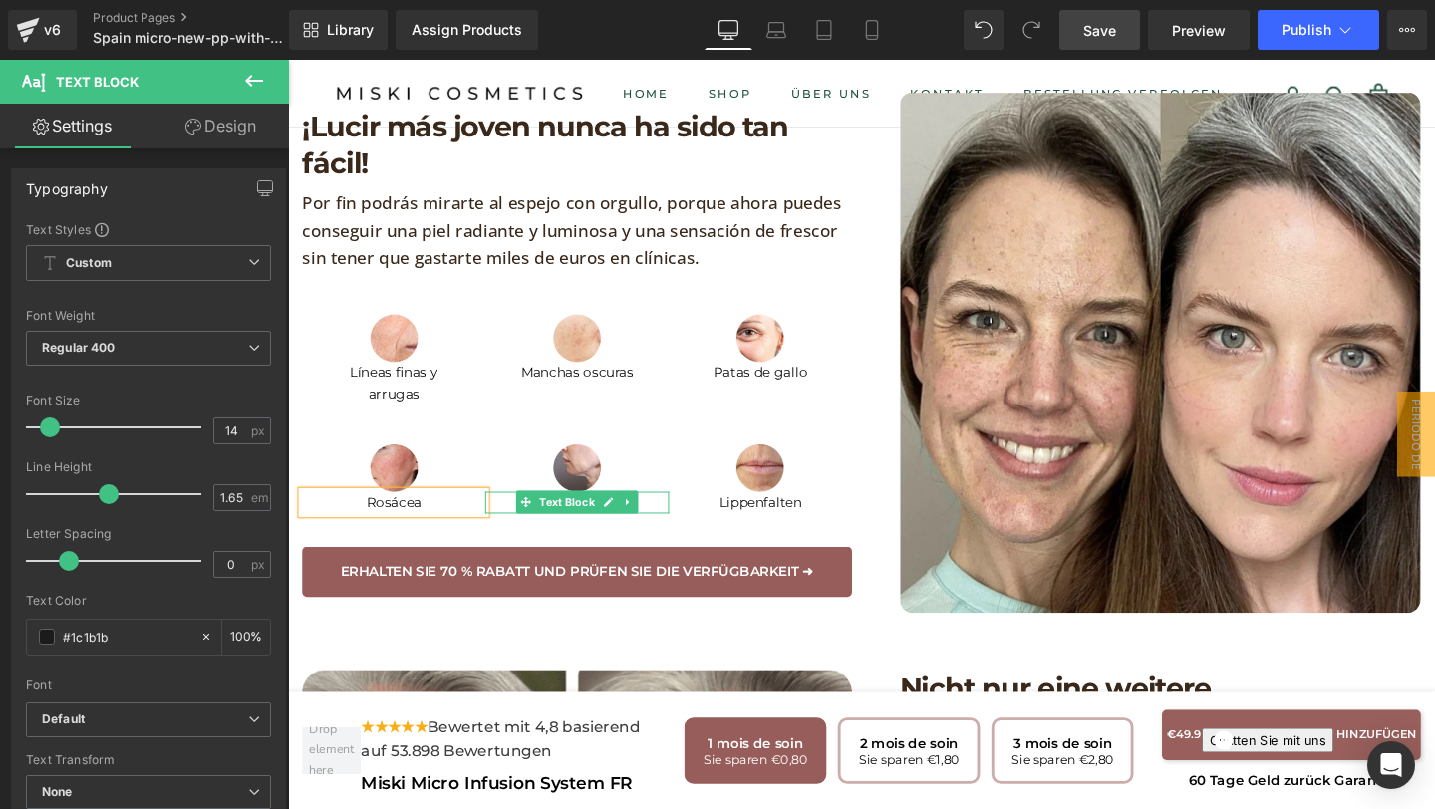
click at [511, 514] on p "Truthahnhals" at bounding box center [591, 525] width 192 height 23
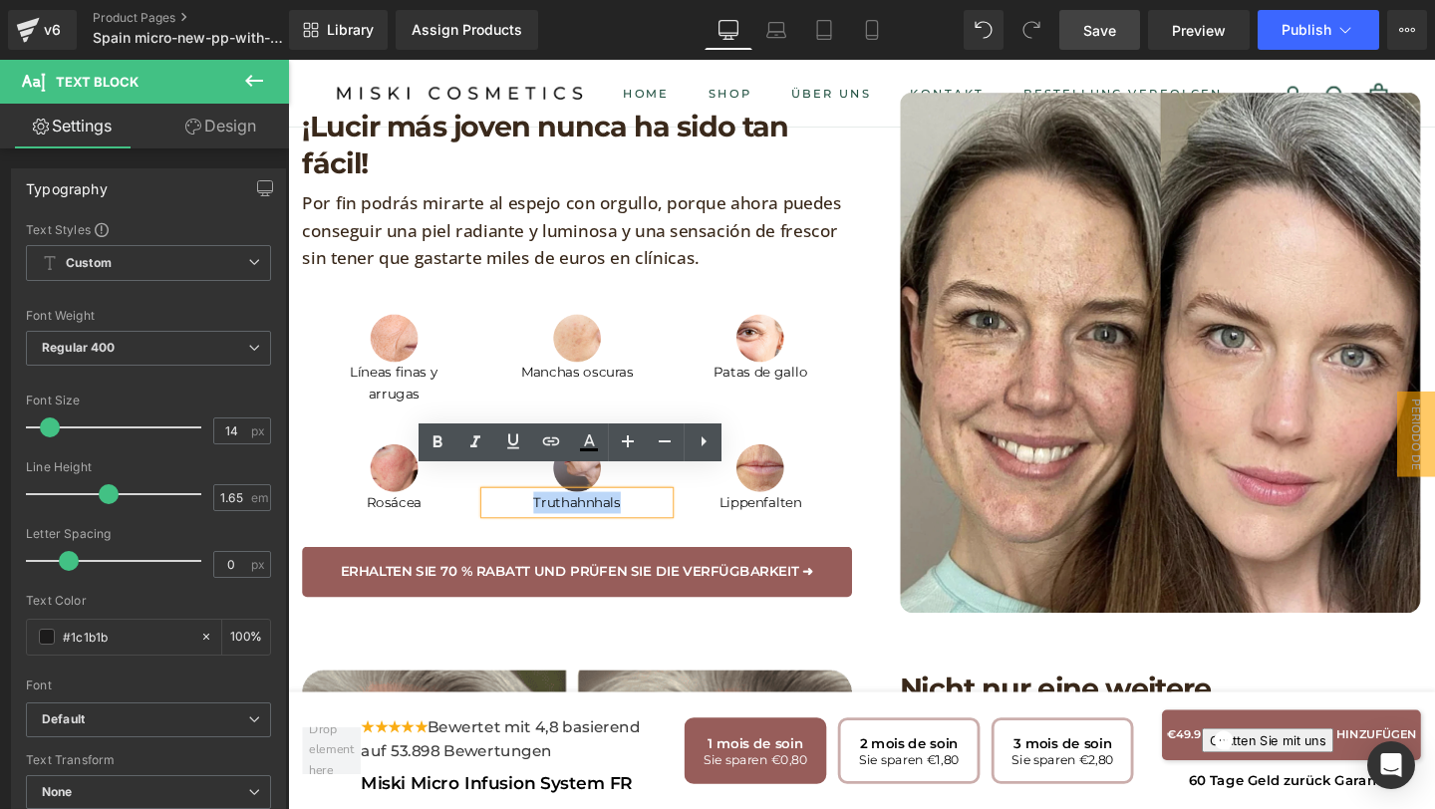
drag, startPoint x: 546, startPoint y: 502, endPoint x: 658, endPoint y: 504, distance: 111.6
click at [658, 514] on p "Truthahnhals" at bounding box center [591, 525] width 192 height 23
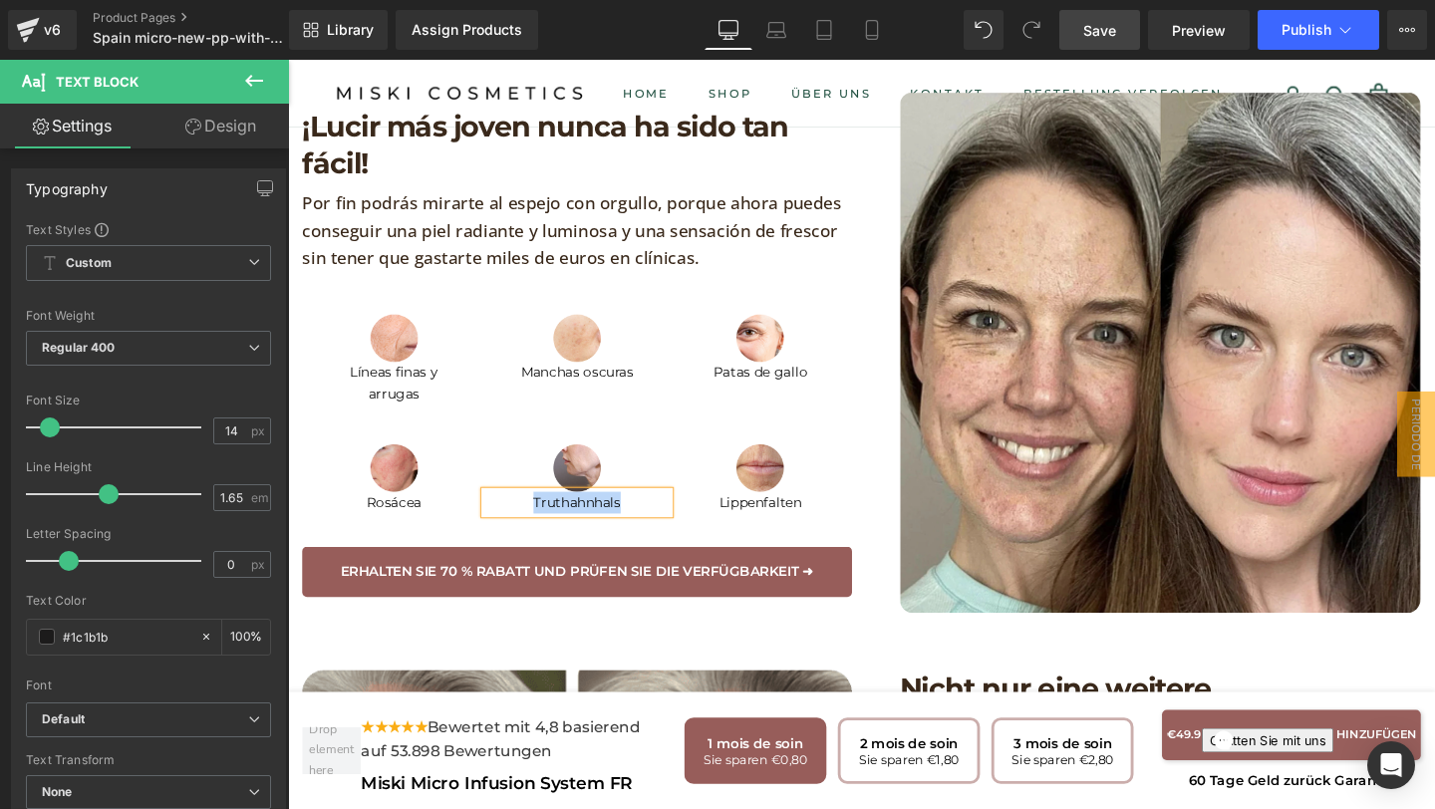
paste div
click at [710, 514] on p "Lippenfalten" at bounding box center [785, 525] width 192 height 23
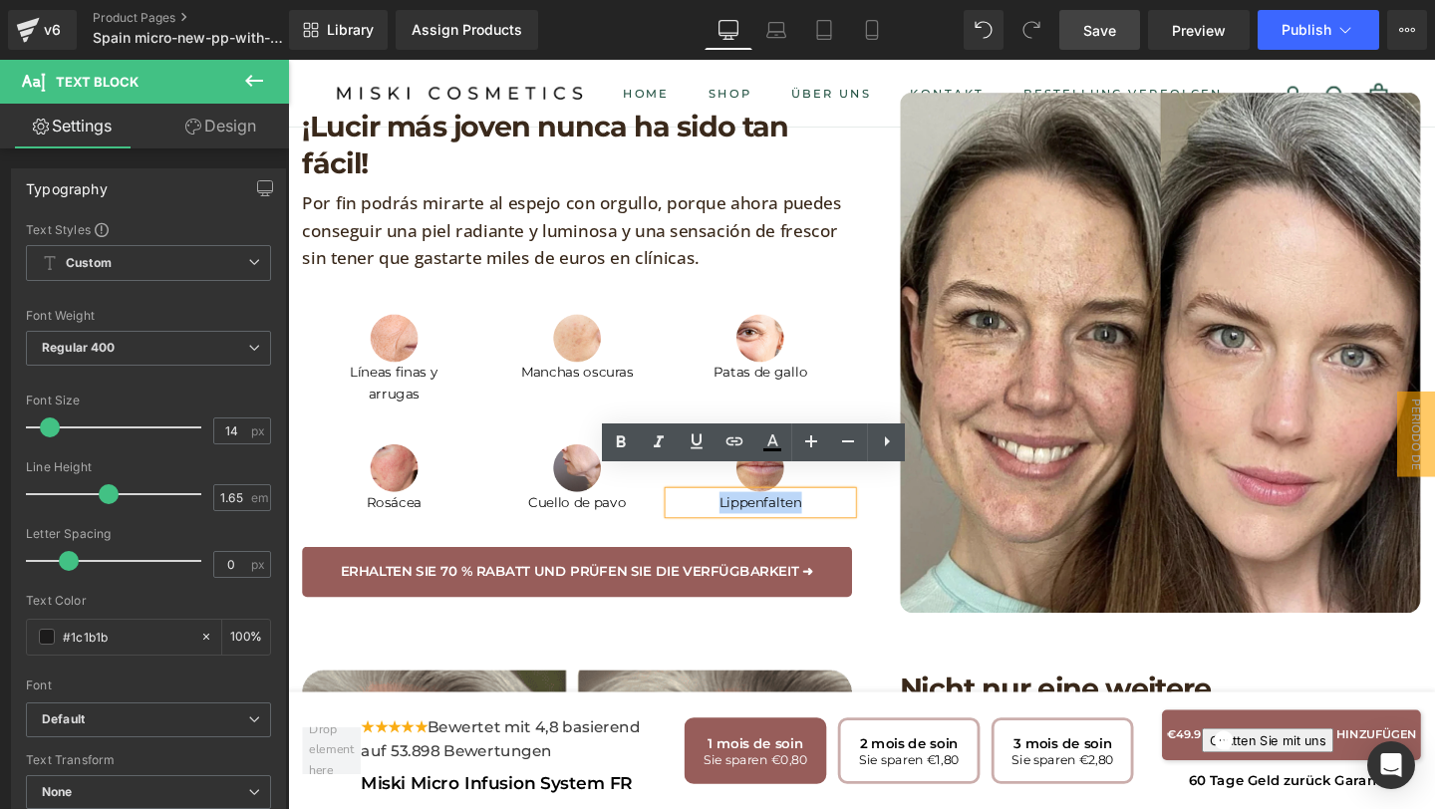
drag, startPoint x: 729, startPoint y: 503, endPoint x: 843, endPoint y: 510, distance: 113.8
click at [843, 514] on p "Lippenfalten" at bounding box center [785, 525] width 192 height 23
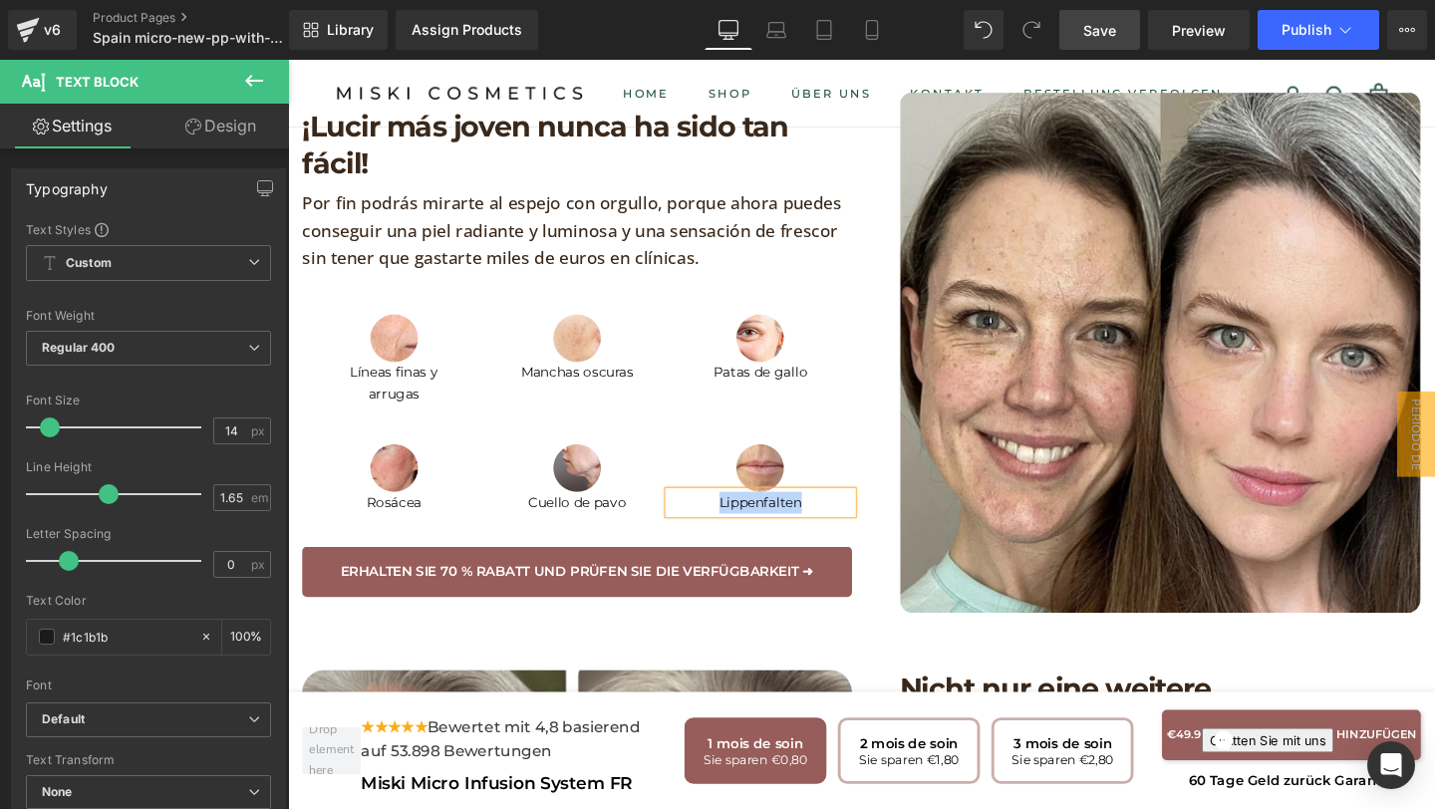
paste div
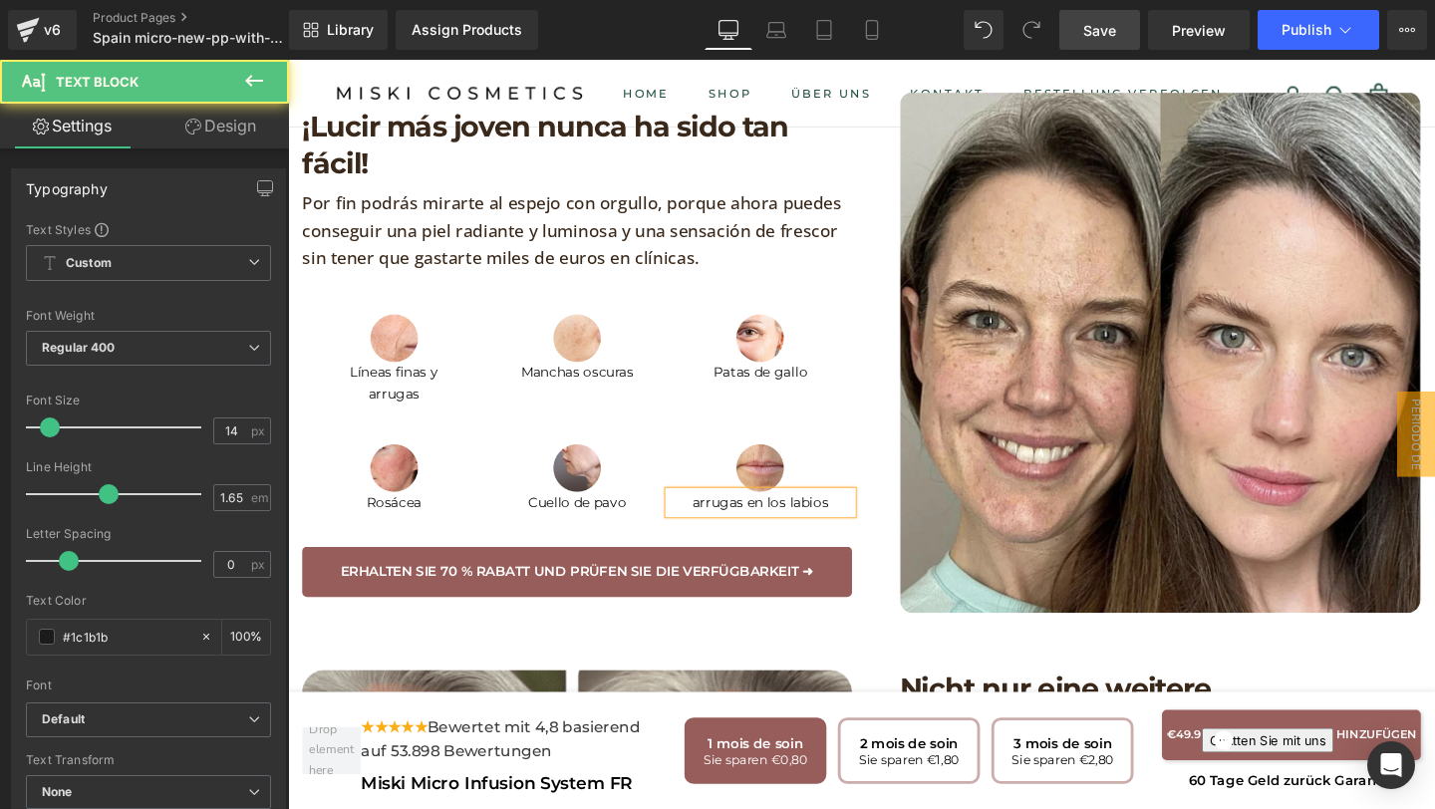
click at [716, 516] on font "arrugas en los labios" at bounding box center [783, 525] width 143 height 18
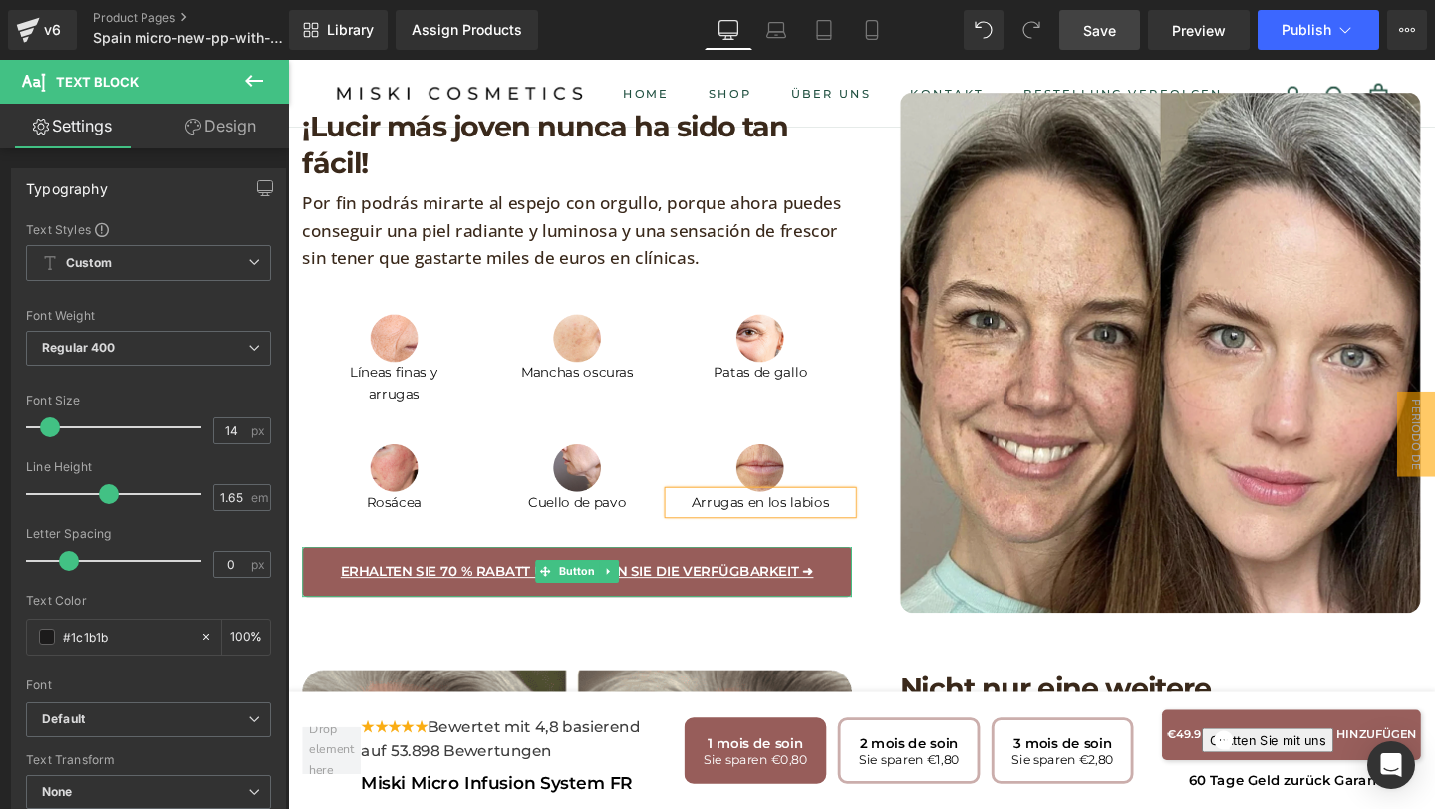
click at [717, 592] on link "Erhalten Sie 70 % Rabatt und prüfen Sie die Verfügbarkeit ➜" at bounding box center [592, 598] width 578 height 53
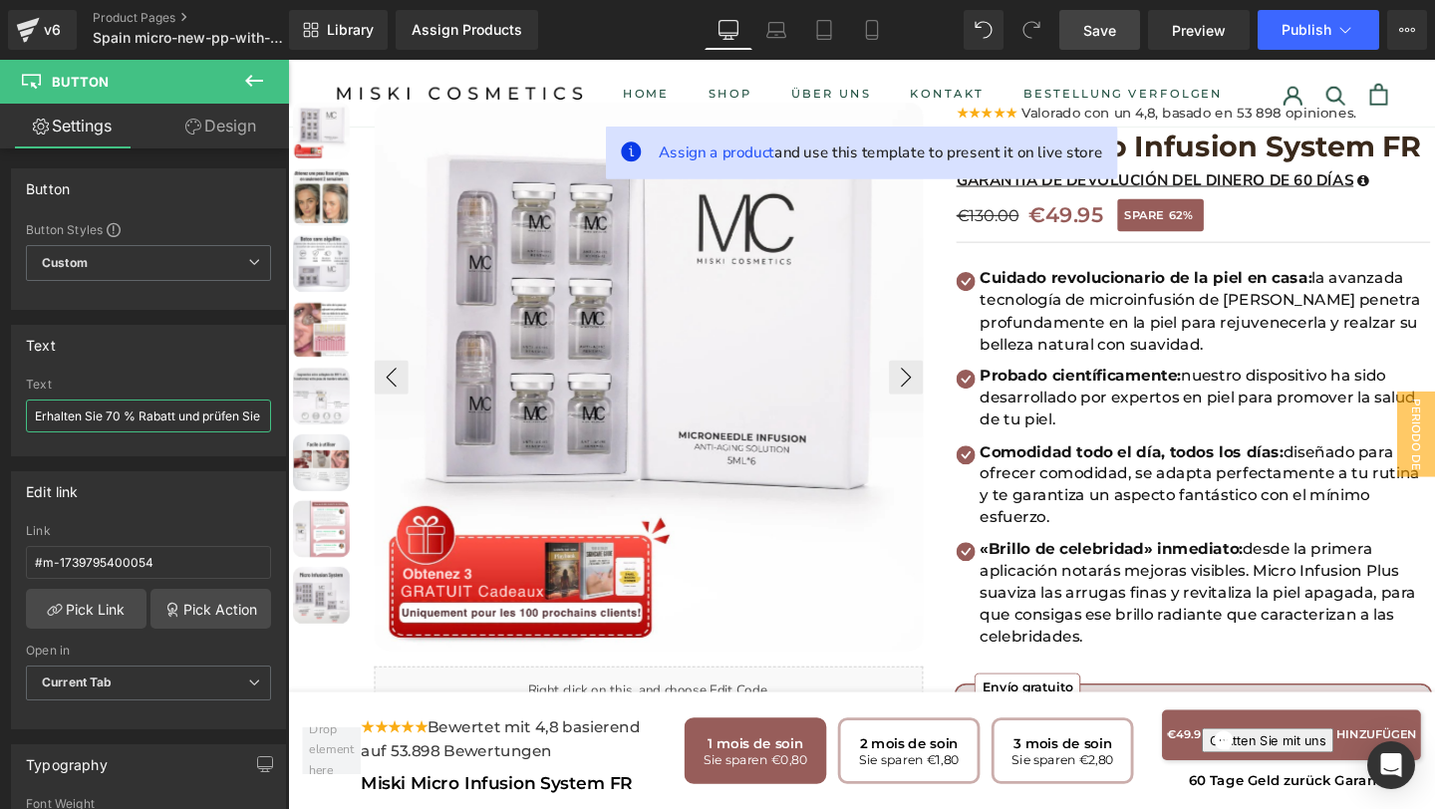
scroll to position [0, 130]
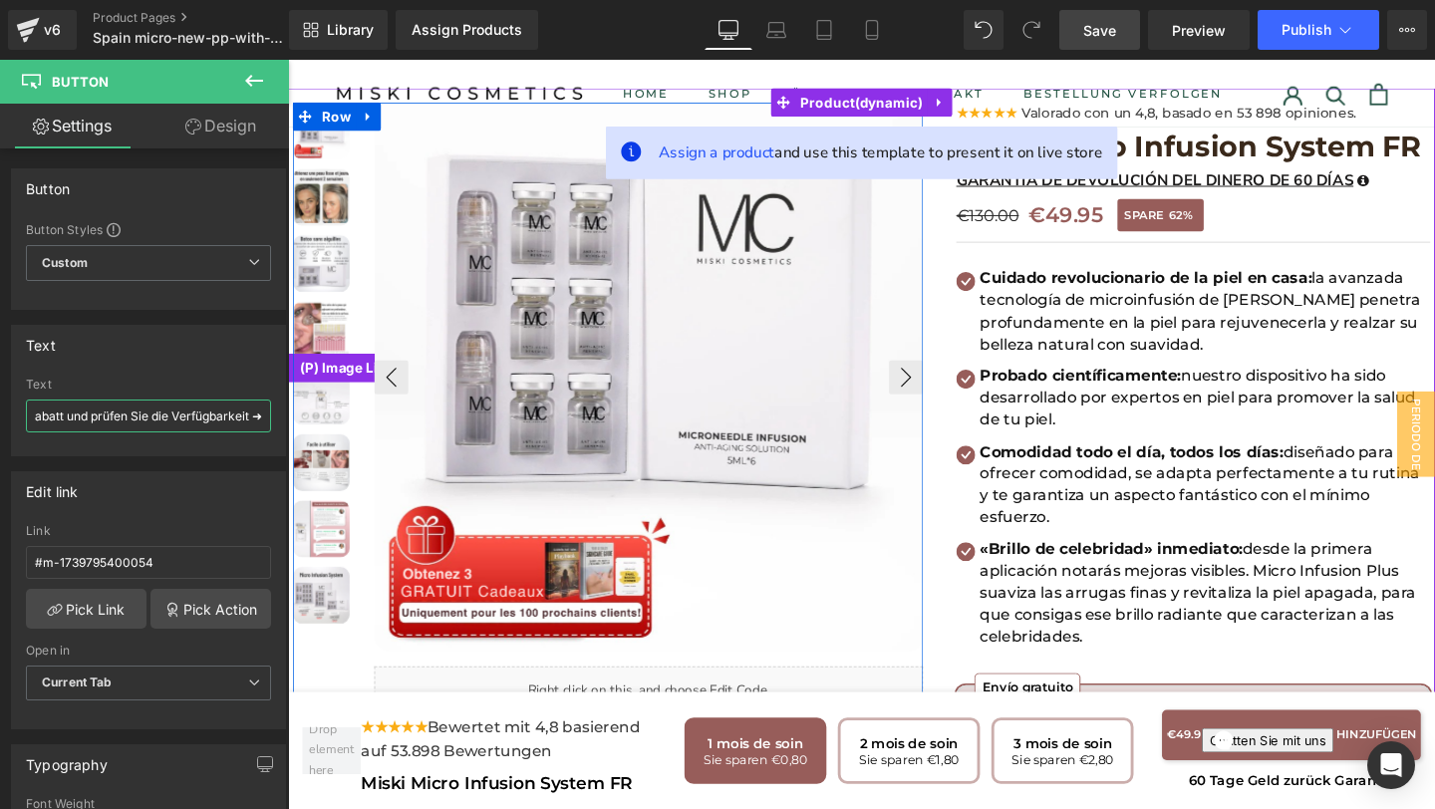
drag, startPoint x: 325, startPoint y: 477, endPoint x: 350, endPoint y: 435, distance: 48.7
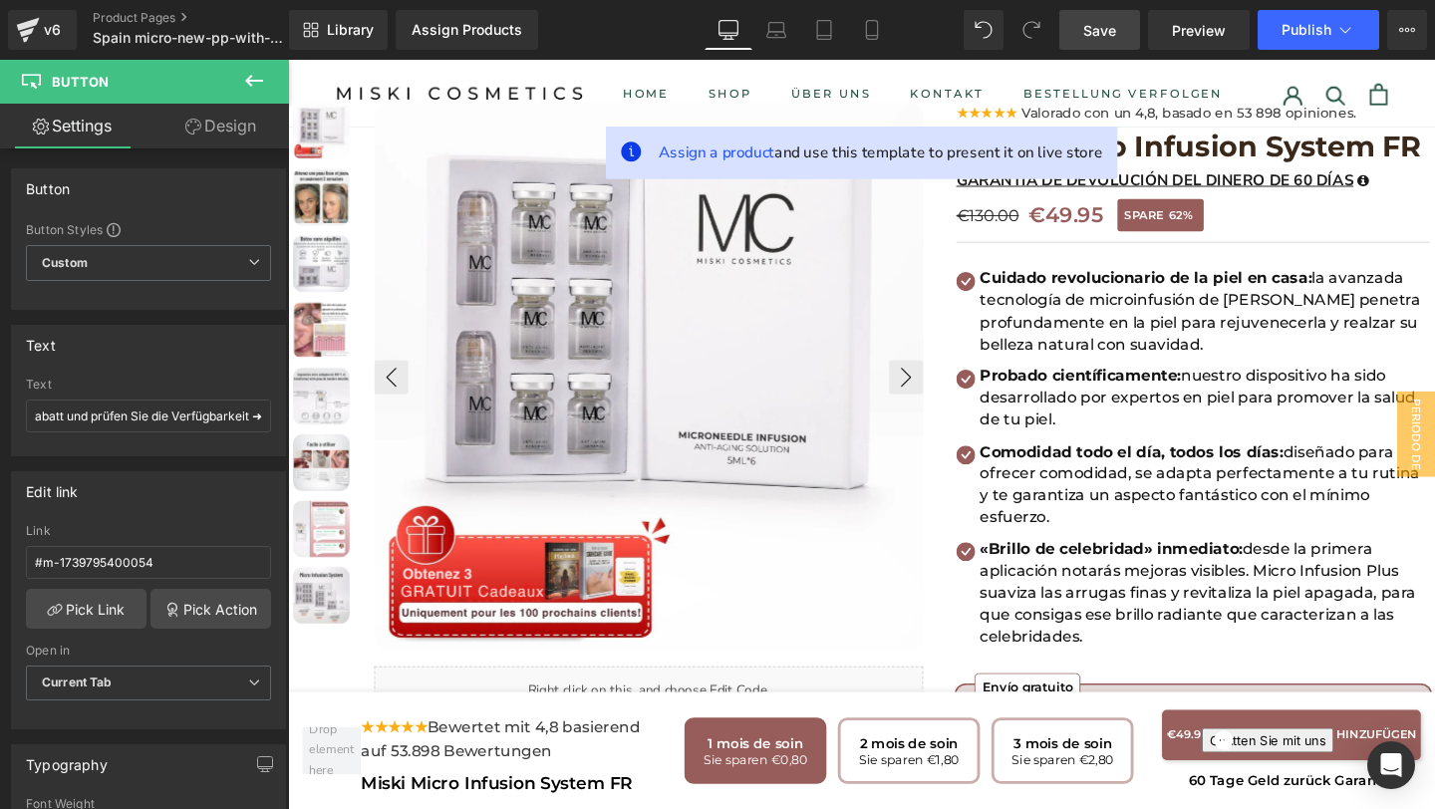
scroll to position [0, 0]
paste input "Obtenga un 70 % de descuento y compruebe la disponibilidad ➜"
type input "Obtenga un 70 % de descuento y compruebe la disponibilidad ➜"
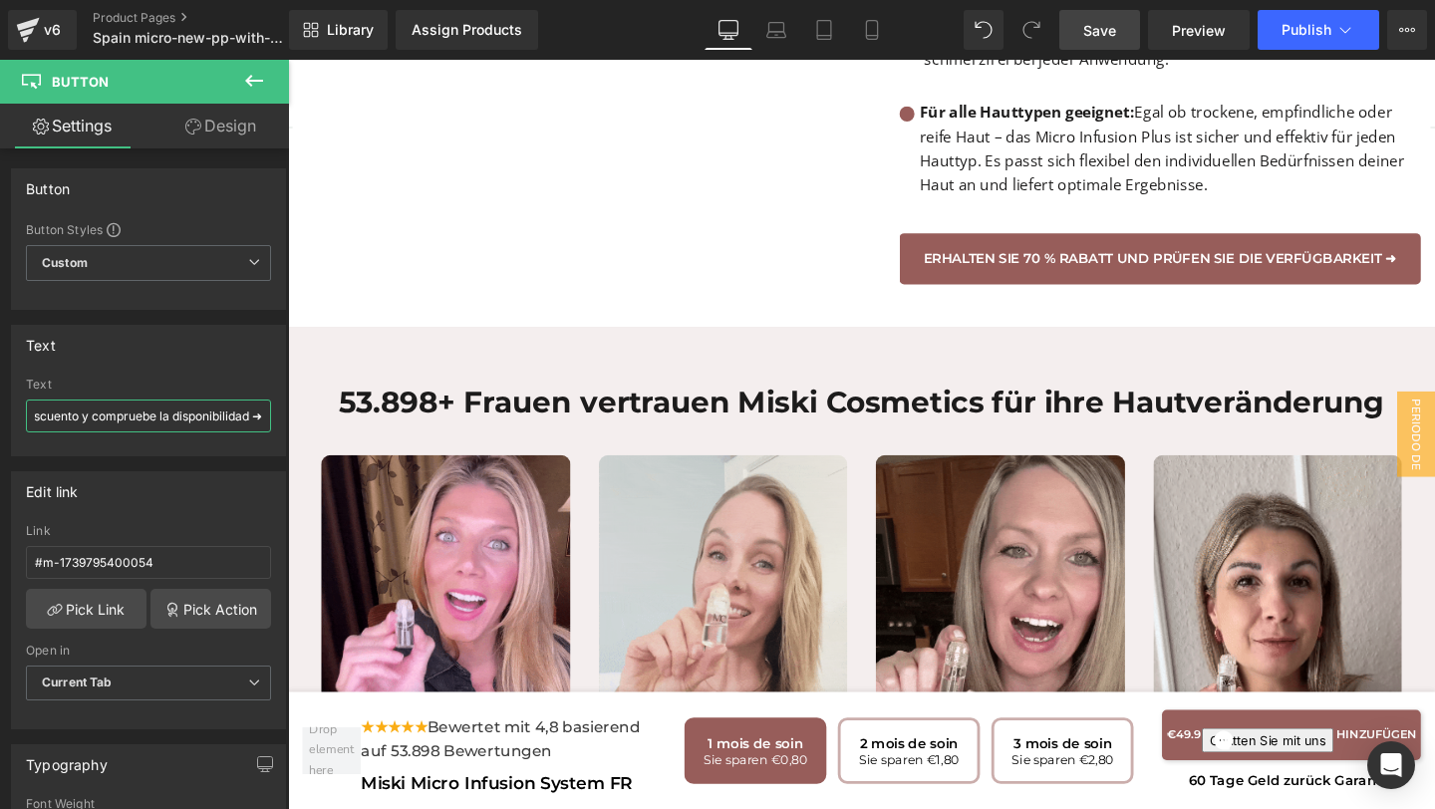
scroll to position [2776, 0]
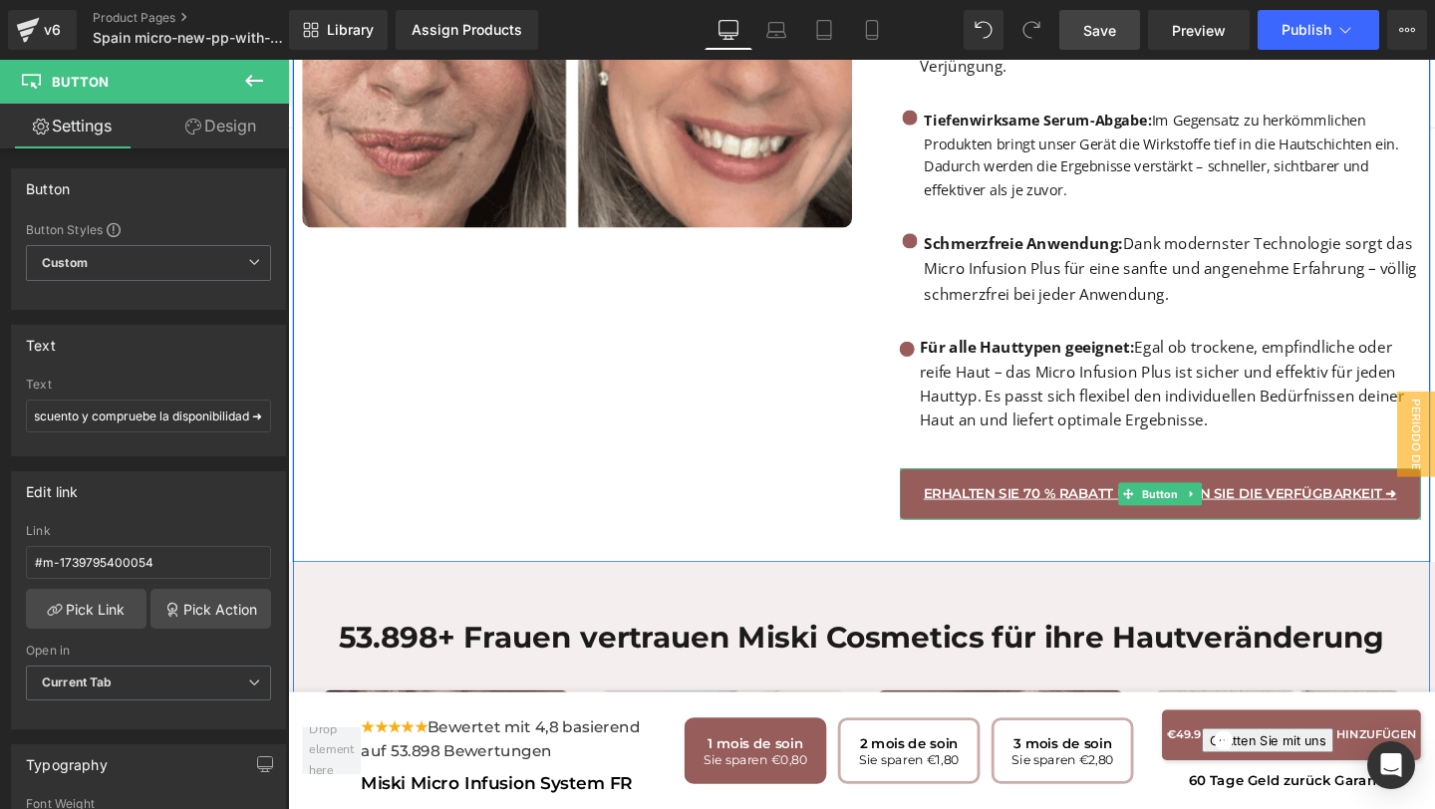
click at [950, 500] on link "Erhalten Sie 70 % Rabatt und prüfen Sie die Verfügbarkeit ➜" at bounding box center [1205, 515] width 548 height 53
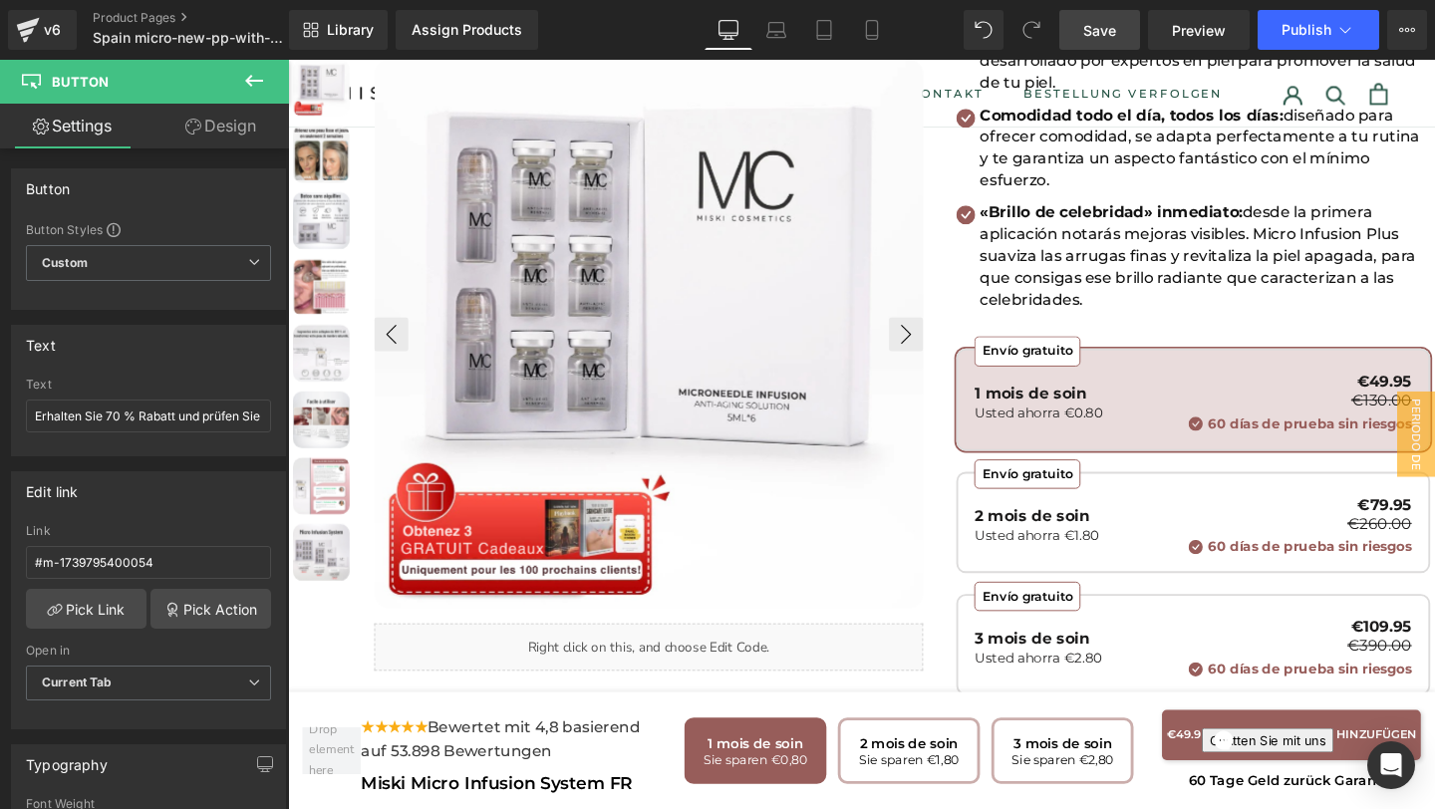
scroll to position [501, 0]
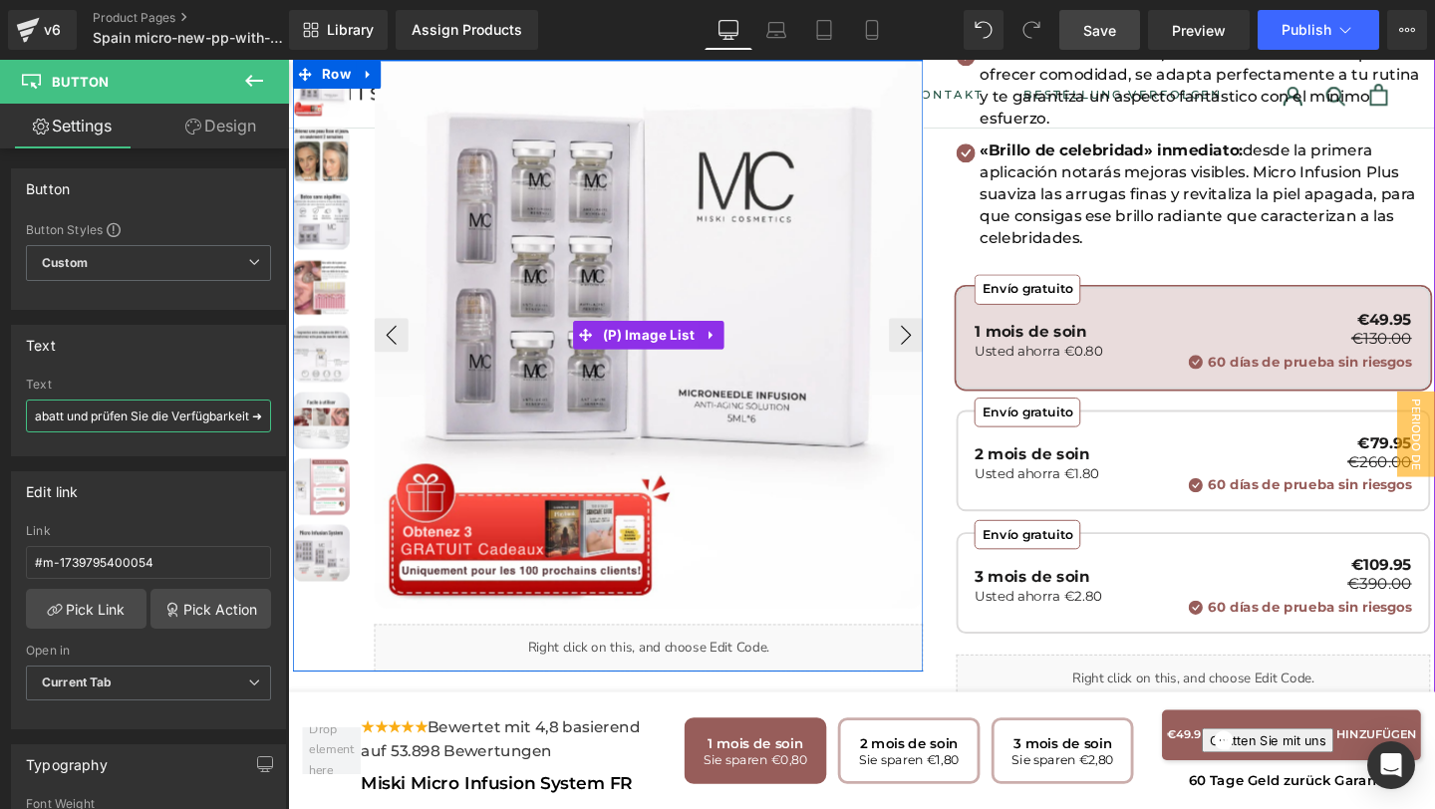
drag, startPoint x: 320, startPoint y: 475, endPoint x: 384, endPoint y: 439, distance: 73.2
paste input "Obtenga un 70 % de descuento y compruebe la disponibilidad"
type input "Obtenga un 70 % de descuento y compruebe la disponibilidad ➜"
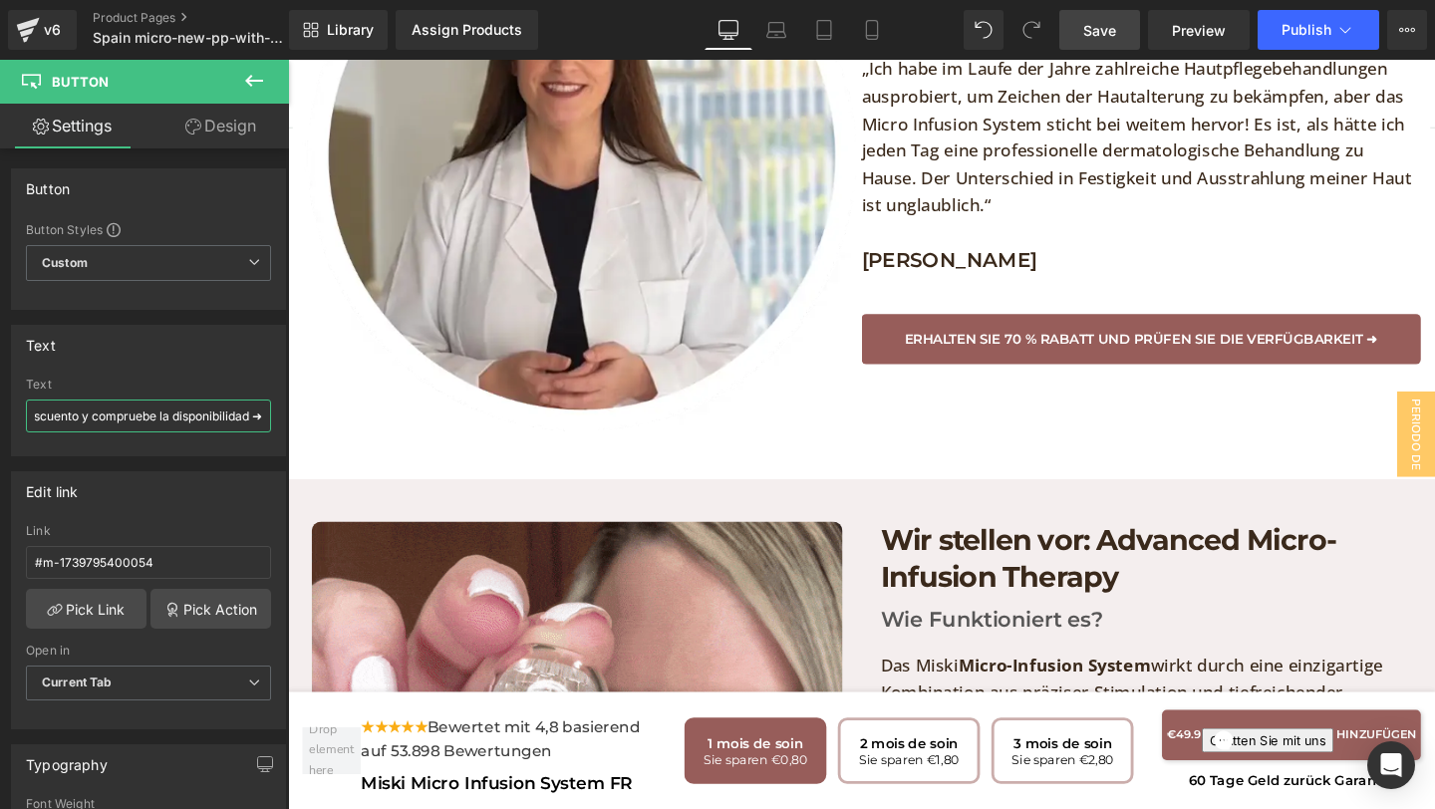
scroll to position [4206, 0]
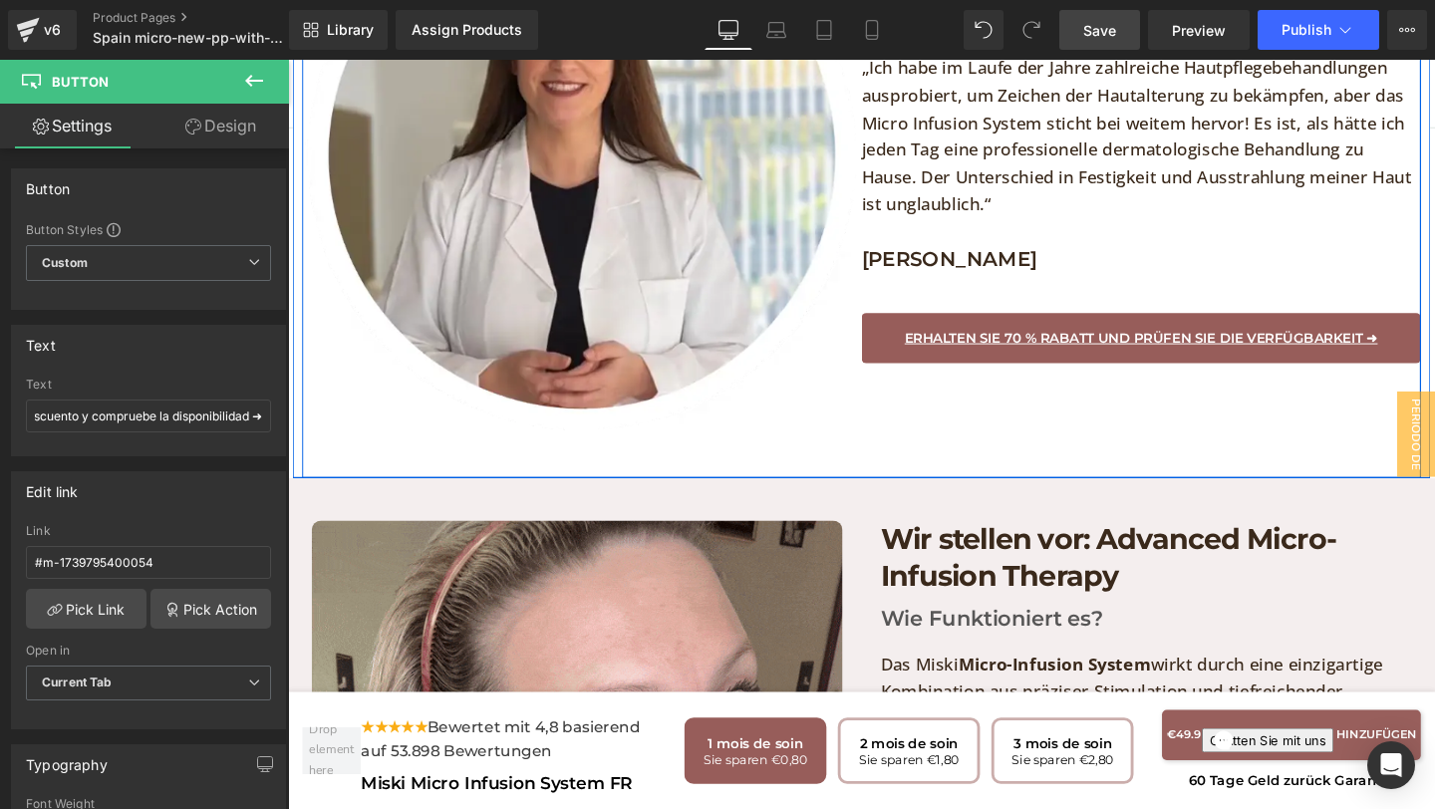
click at [911, 343] on link "Erhalten Sie 70 % Rabatt und prüfen Sie die Verfügbarkeit ➜" at bounding box center [1185, 352] width 588 height 53
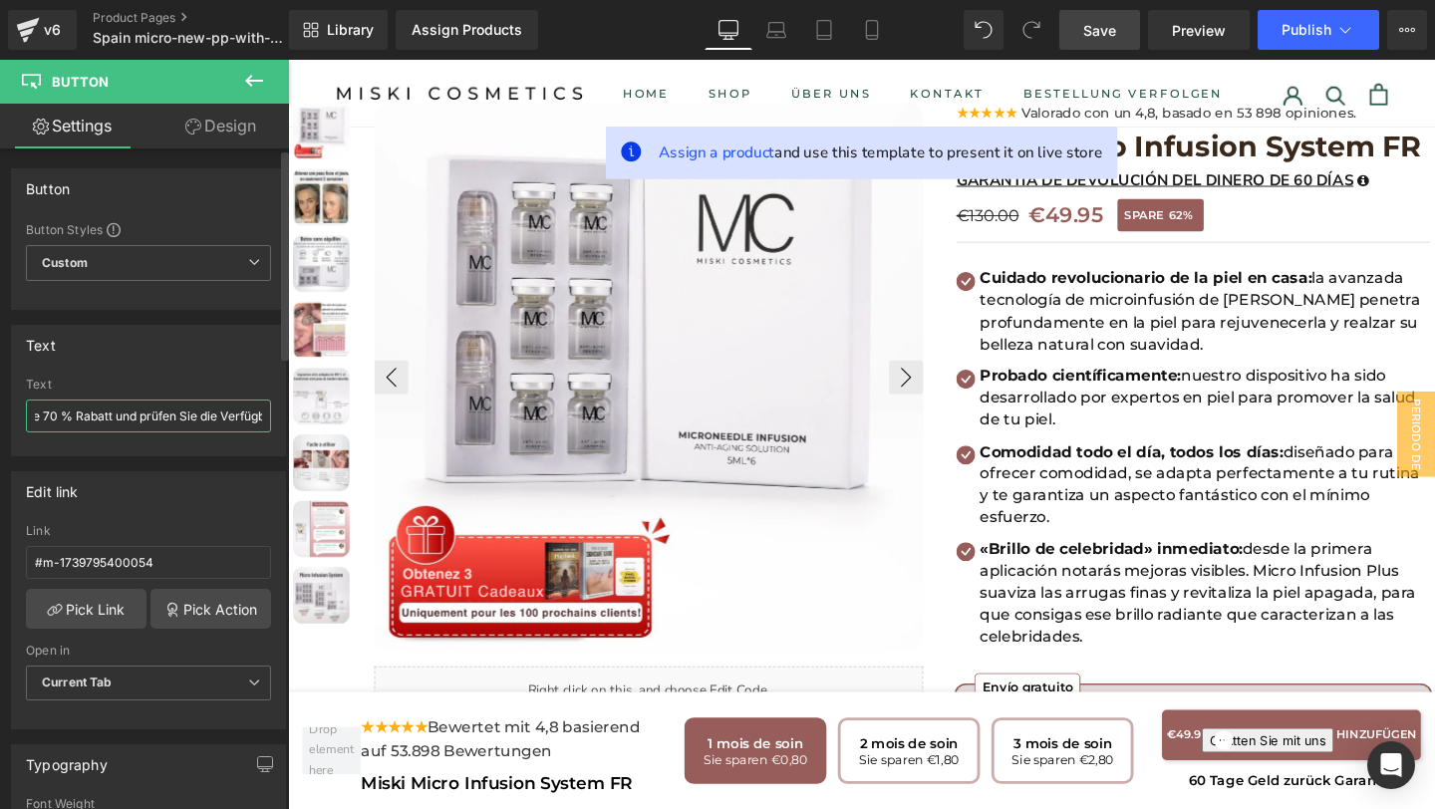
scroll to position [0, 123]
drag, startPoint x: 33, startPoint y: 409, endPoint x: 270, endPoint y: 412, distance: 237.2
click at [270, 412] on div "Erhalten Sie 70 % Rabatt und prüfen Sie die Verfügbarkeit ➜ Text Erhalten Sie 7…" at bounding box center [148, 417] width 273 height 78
type input "Obtenga un 70 % de descuento y compruebe la disponibilidad ➜"
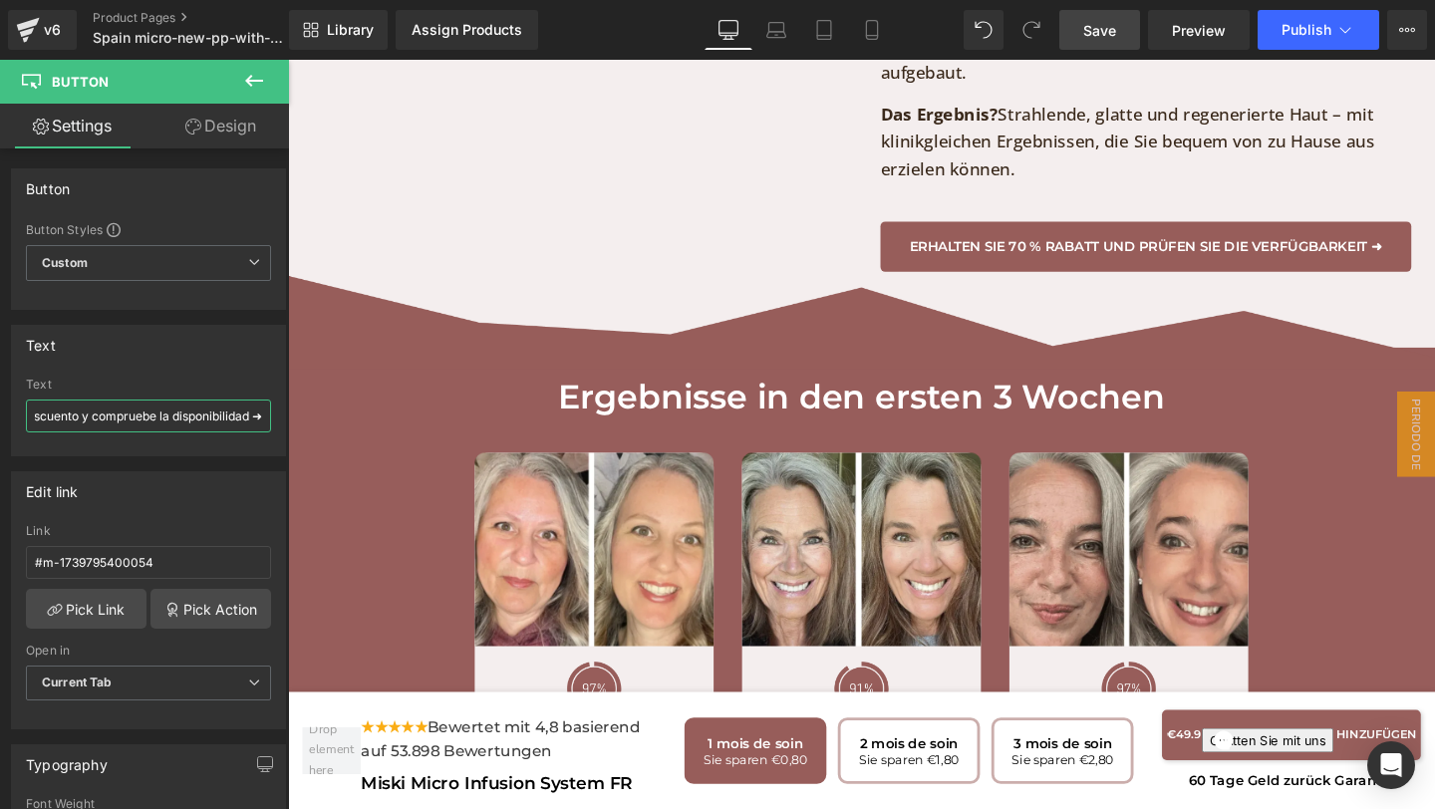
scroll to position [5323, 0]
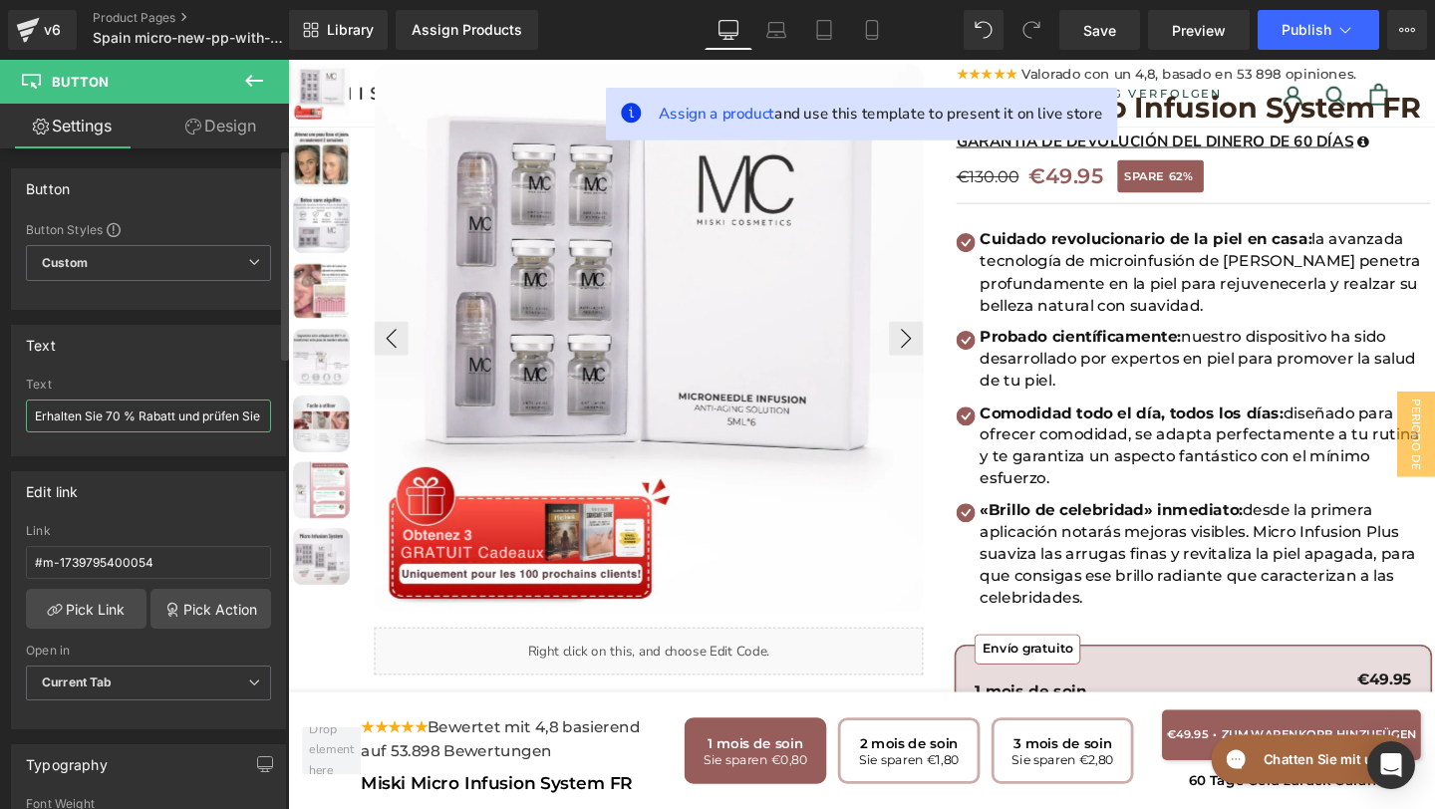
scroll to position [82, 0]
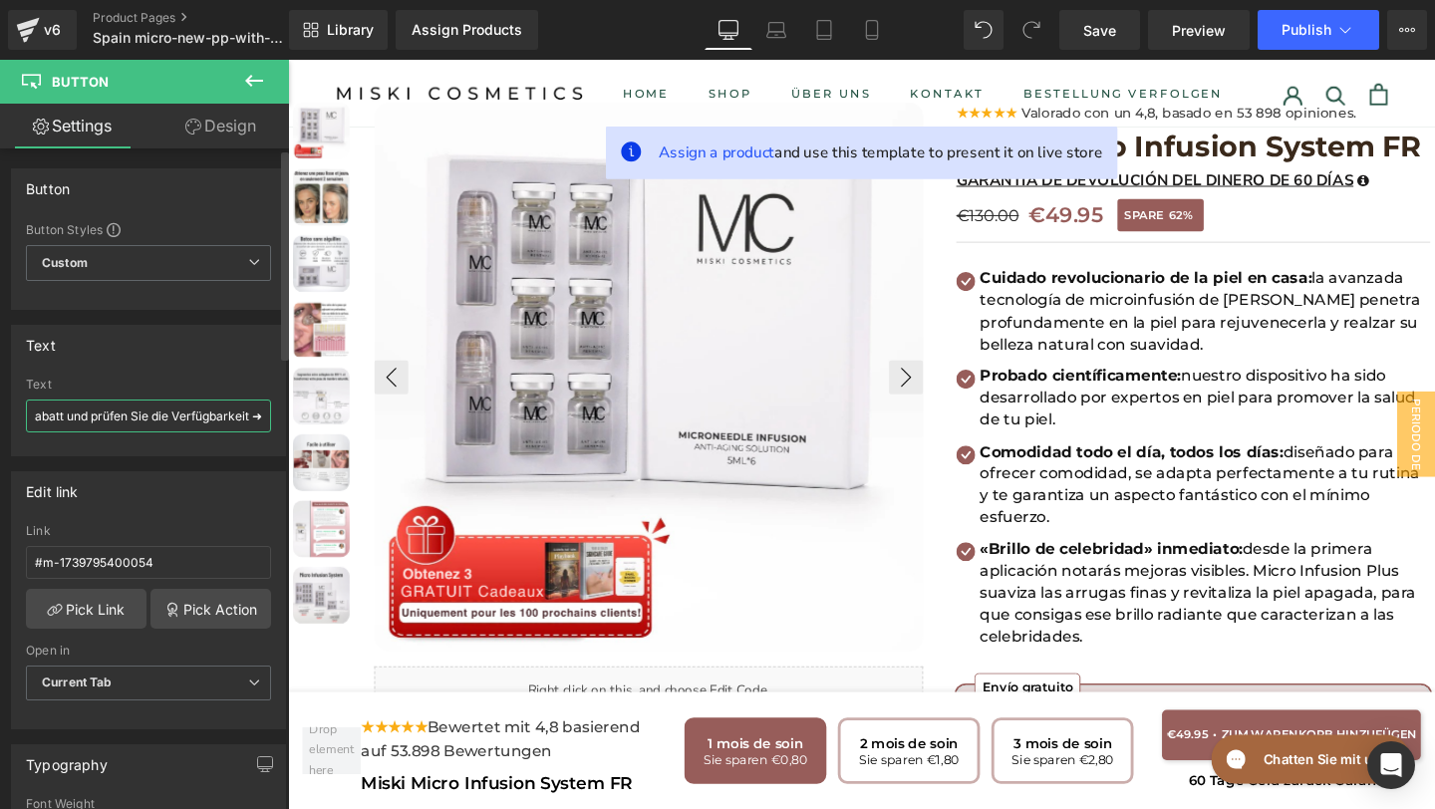
drag, startPoint x: 33, startPoint y: 418, endPoint x: 275, endPoint y: 440, distance: 243.1
click at [275, 440] on div "Erhalten Sie 70 % Rabatt und prüfen Sie die Verfügbarkeit ➜ Text Erhalten Sie 7…" at bounding box center [148, 417] width 273 height 78
paste input "Obtenga un 70 % de descuento y compruebe la disponibilidad"
type input "Obtenga un 70 % de descuento y compruebe la disponibilidad ➜"
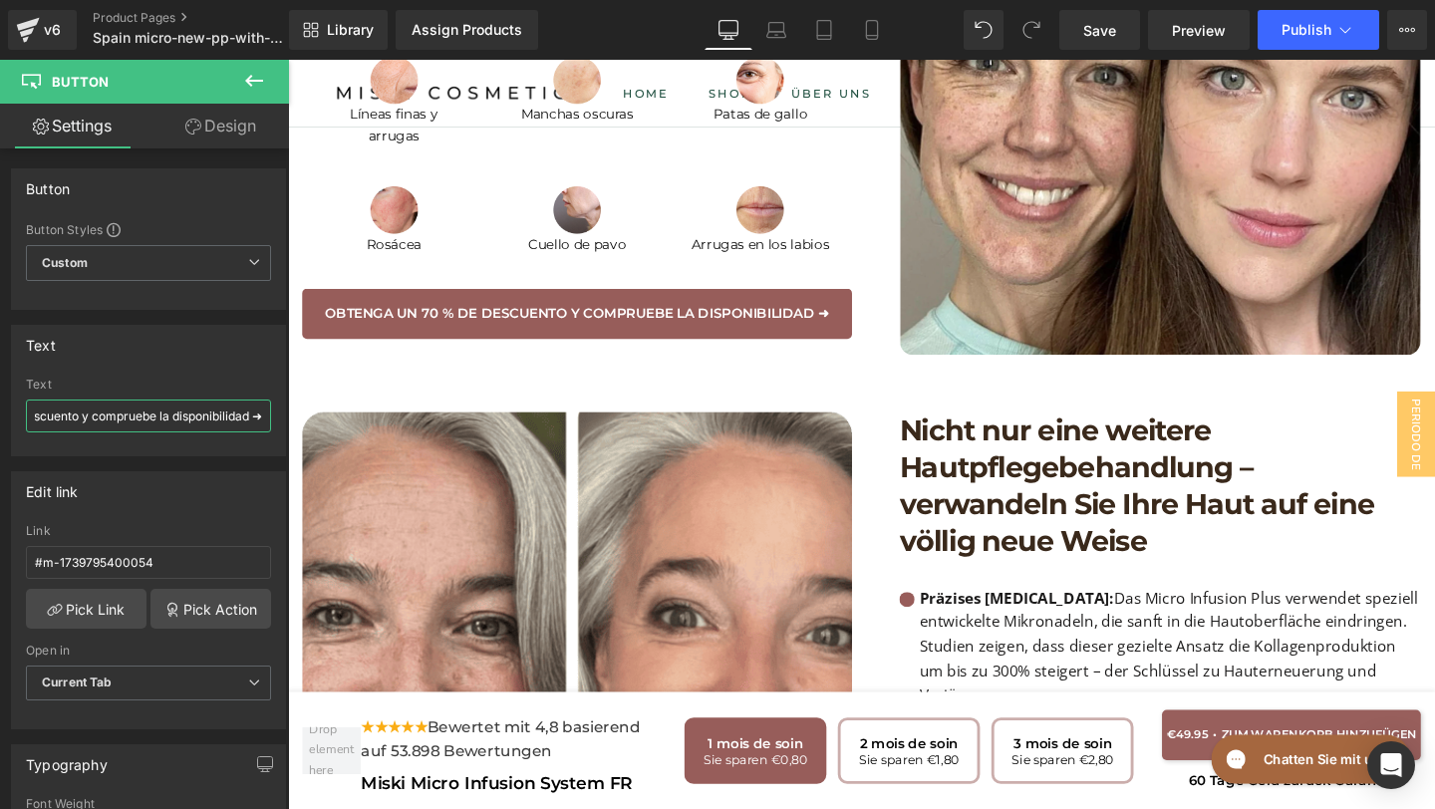
scroll to position [2167, 0]
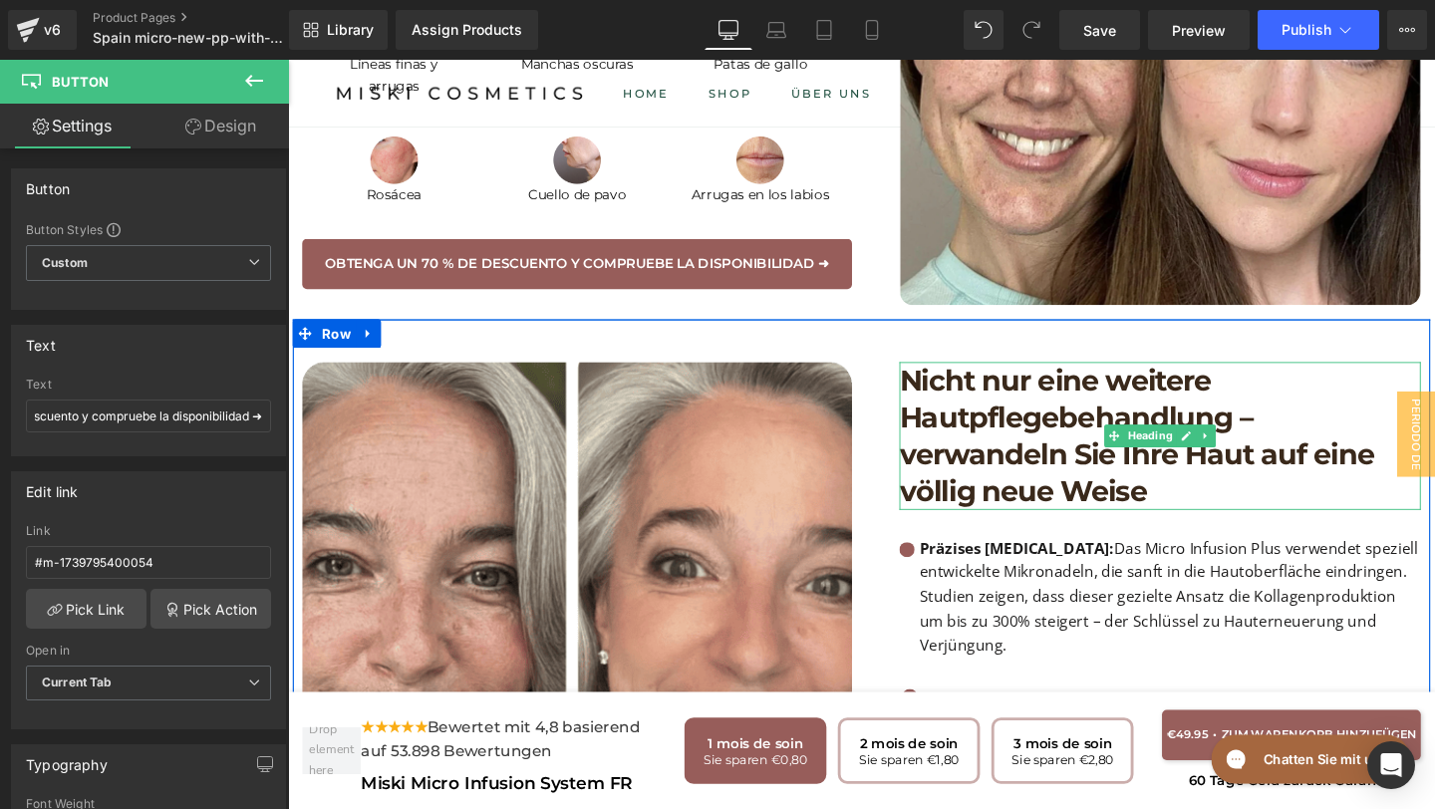
click at [1193, 489] on h1 "Nicht nur eine weitere Hautpflegebehandlung – verwandeln Sie Ihre Haut auf eine…" at bounding box center [1205, 455] width 548 height 155
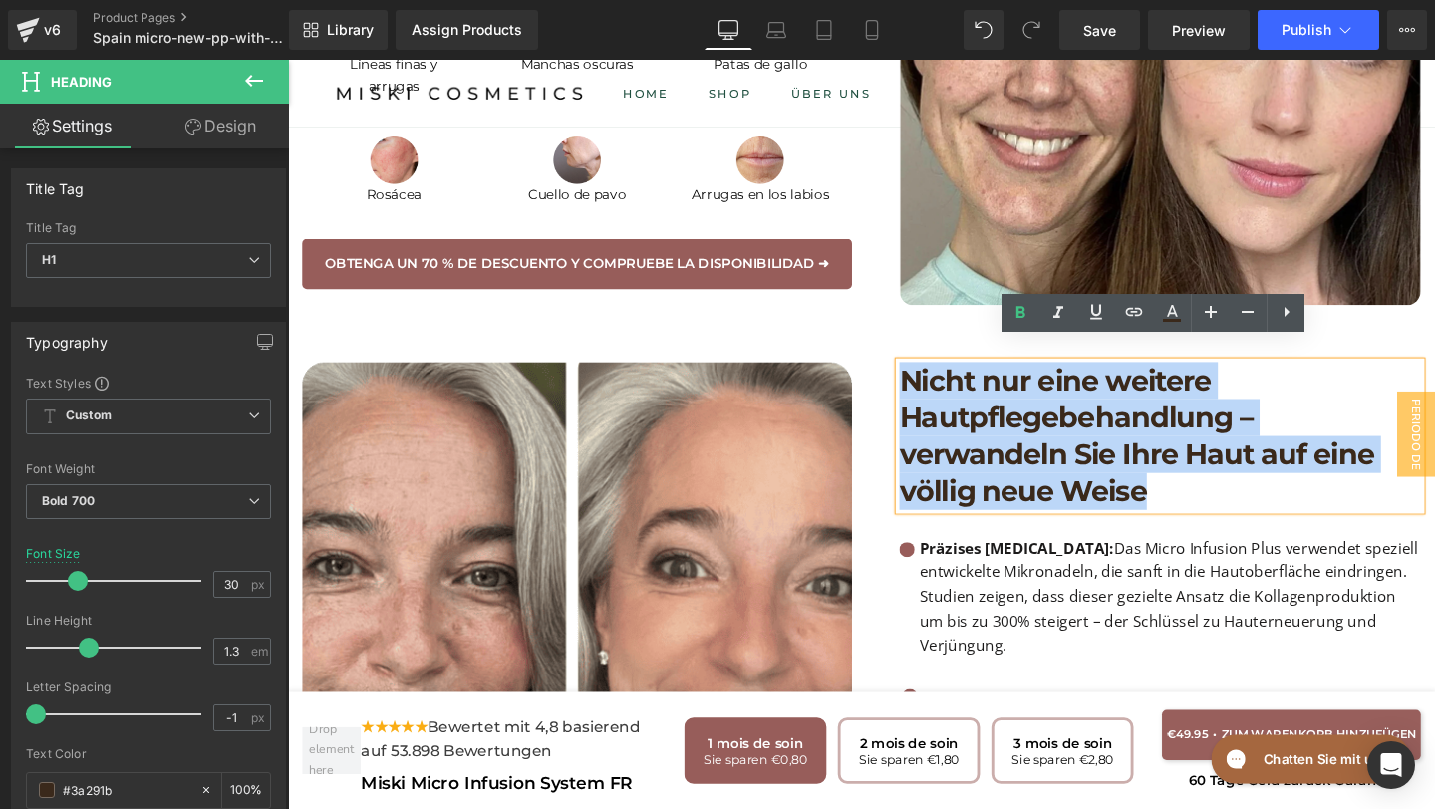
drag, startPoint x: 1193, startPoint y: 489, endPoint x: 937, endPoint y: 360, distance: 287.0
click at [937, 378] on h1 "Nicht nur eine weitere Hautpflegebehandlung – verwandeln Sie Ihre Haut auf eine…" at bounding box center [1205, 455] width 548 height 155
copy h1 "Nicht nur eine weitere Hautpflegebehandlung – verwandeln Sie Ihre Haut auf eine…"
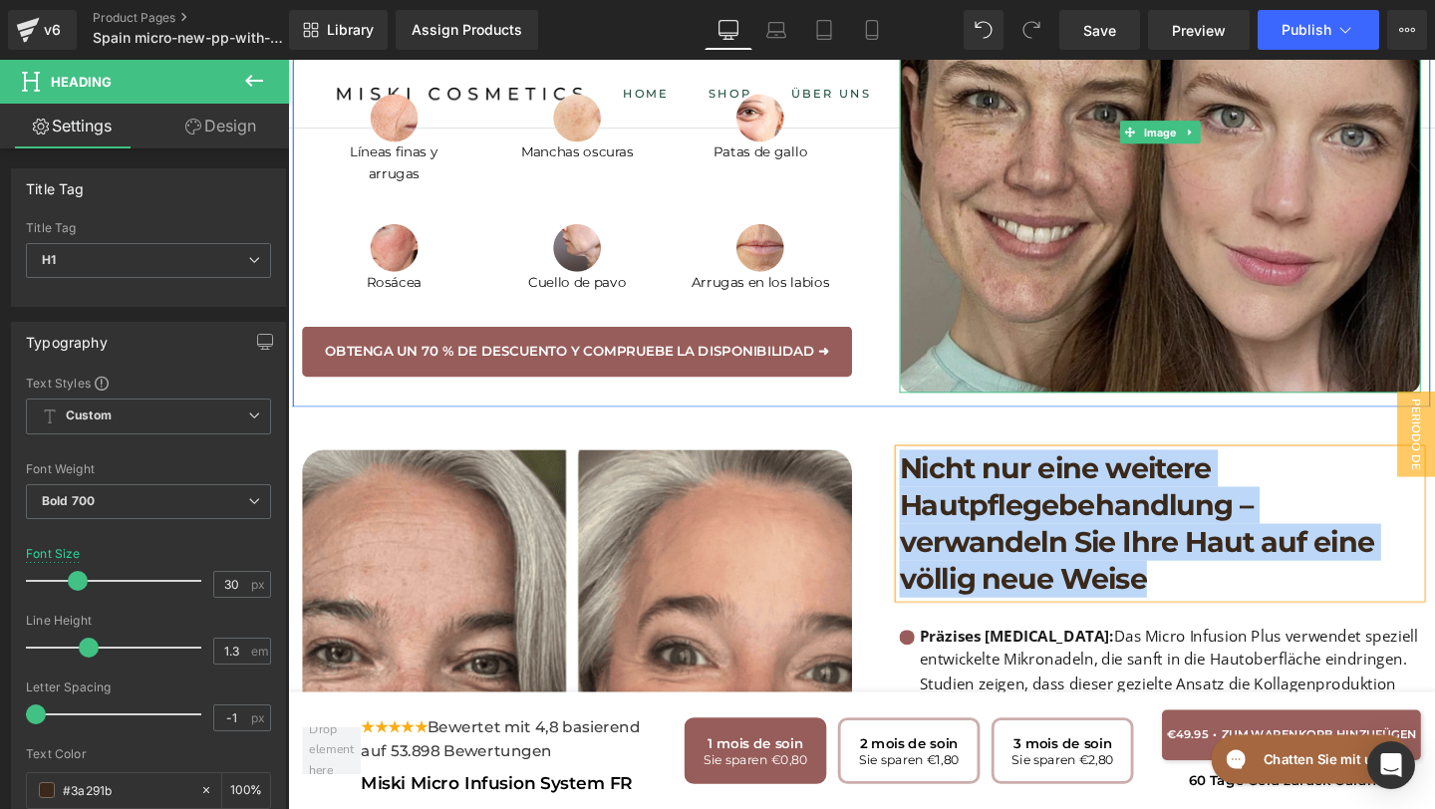
scroll to position [2077, 0]
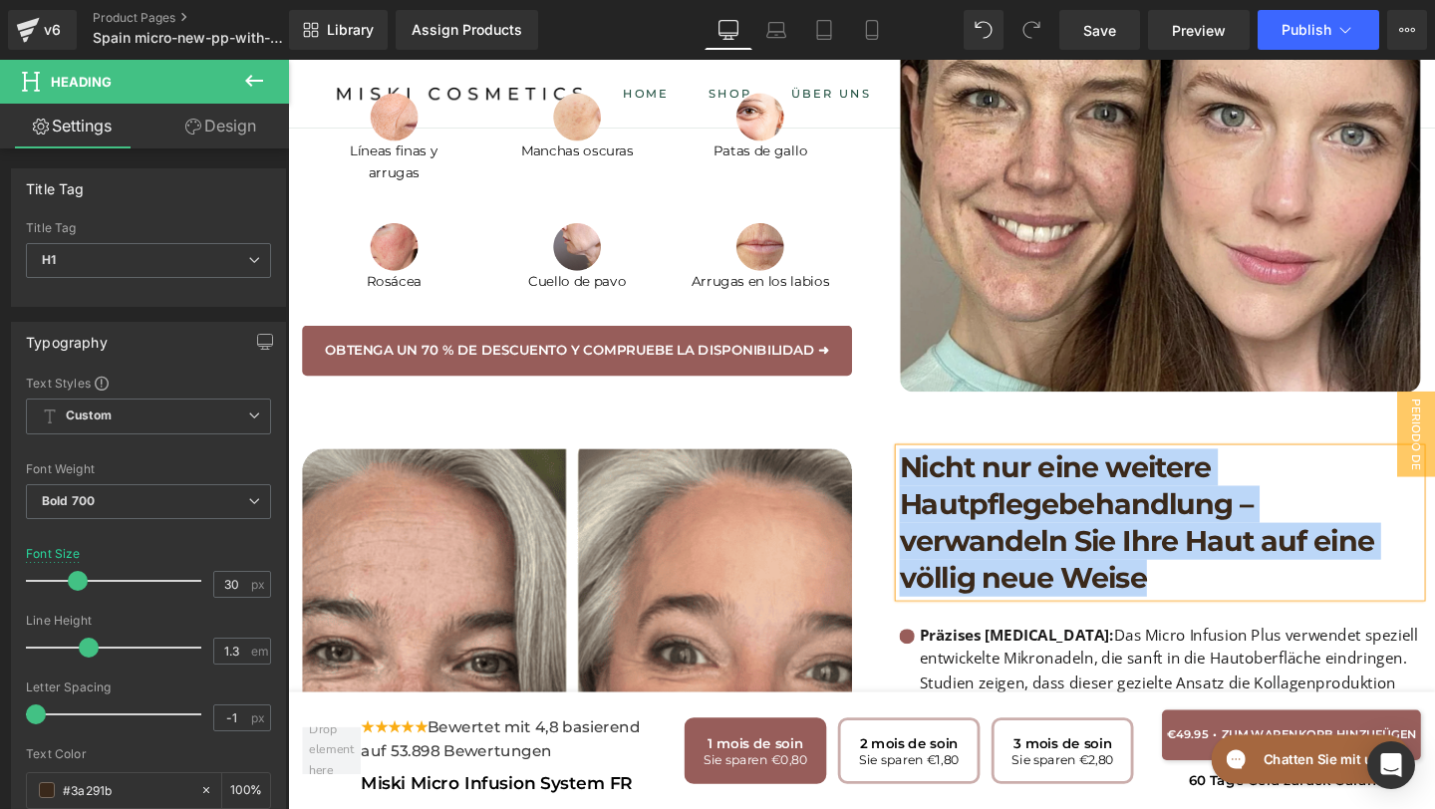
paste div
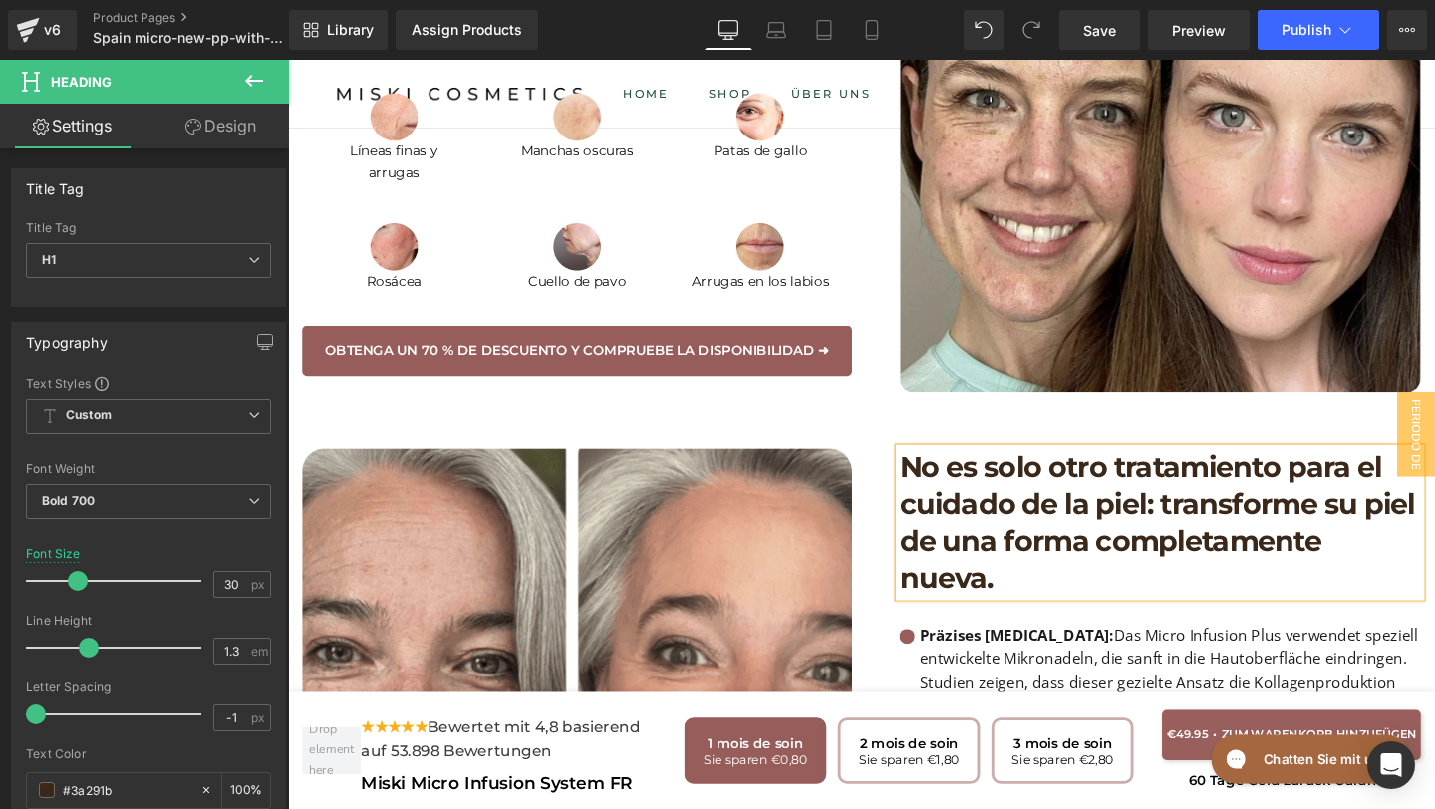
click at [1197, 507] on h1 "No es solo otro tratamiento para el cuidado de la piel: transforme su piel de u…" at bounding box center [1205, 545] width 548 height 155
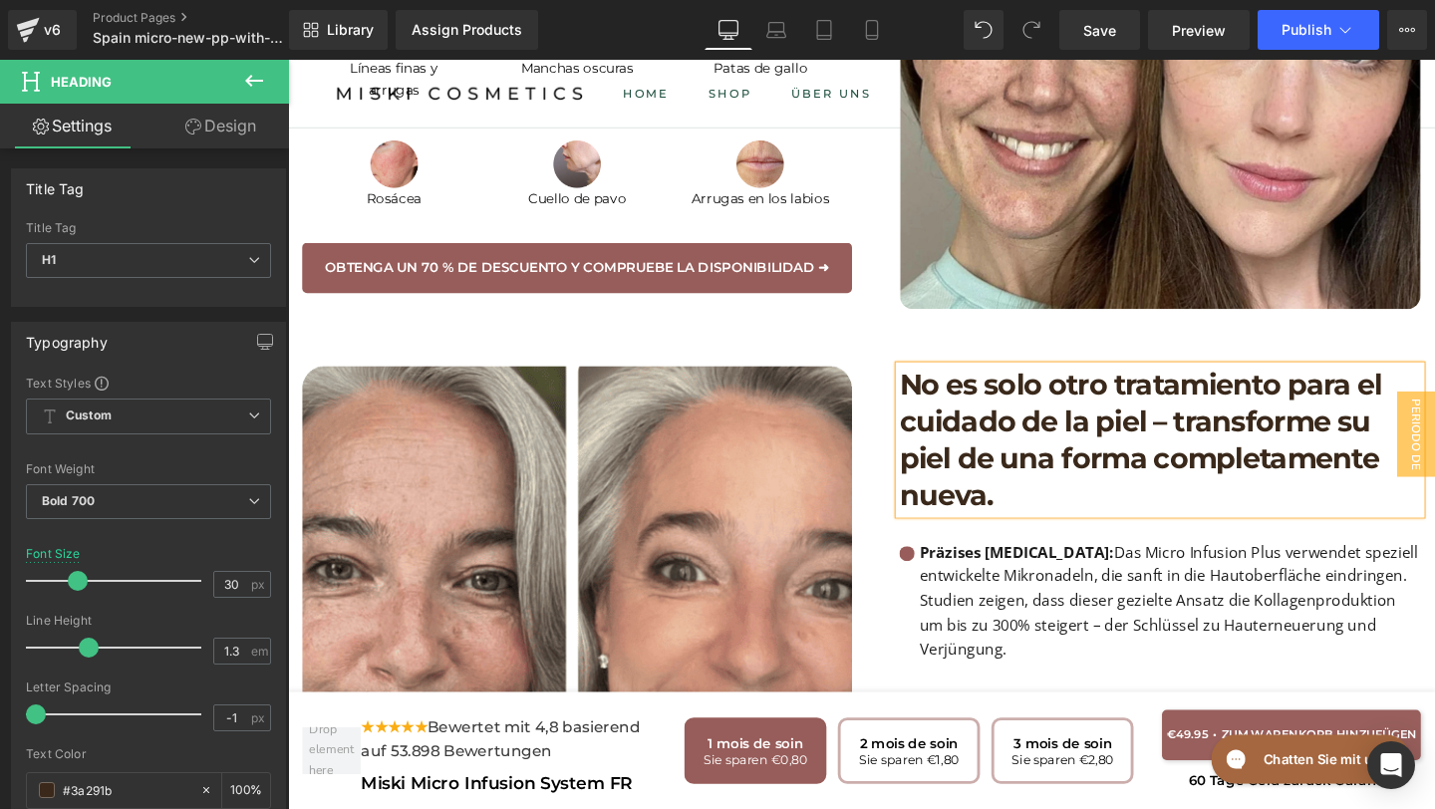
scroll to position [2189, 0]
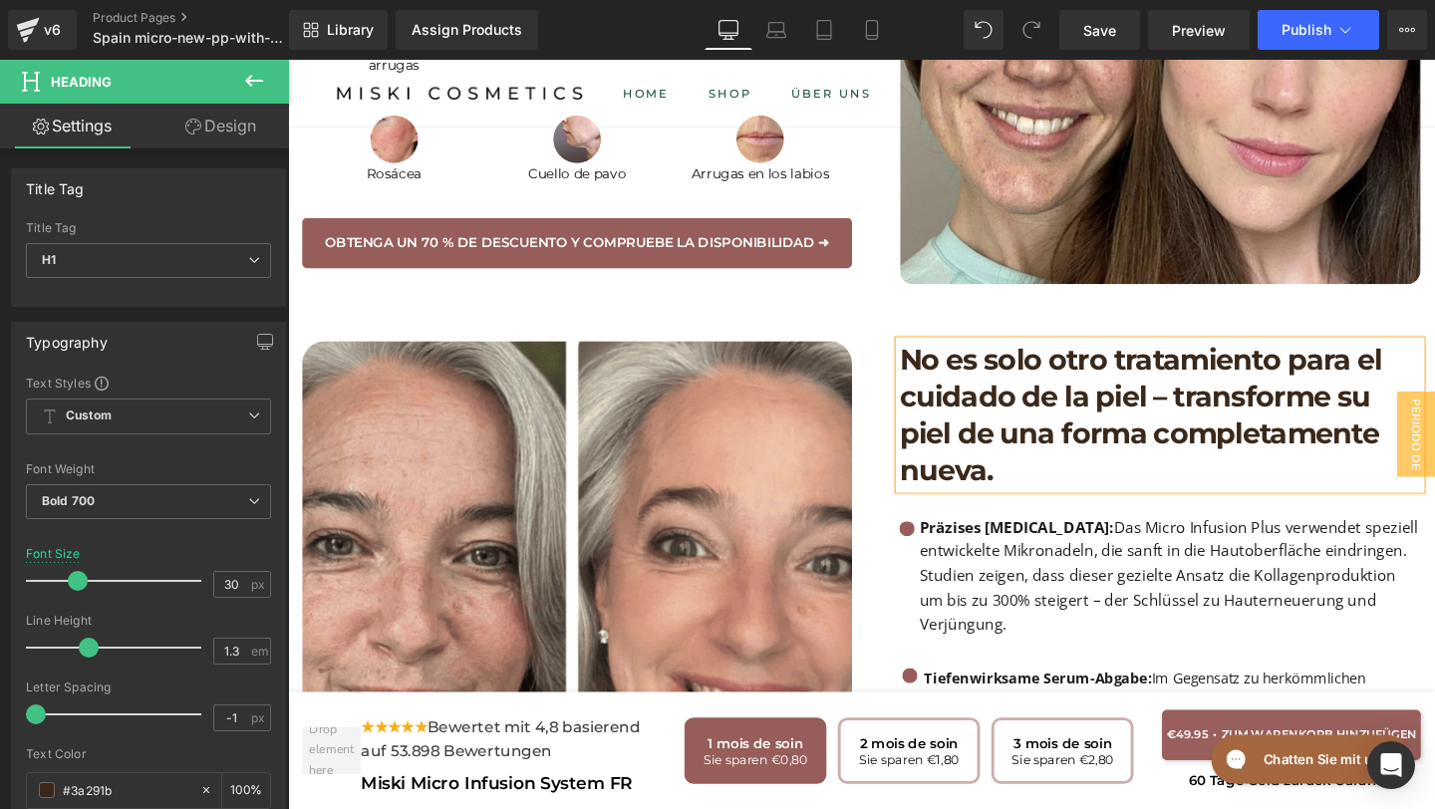
click at [1033, 632] on p "Präzises [MEDICAL_DATA]: Das Micro Infusion Plus verwendet speziell entwickelte…" at bounding box center [1215, 603] width 527 height 128
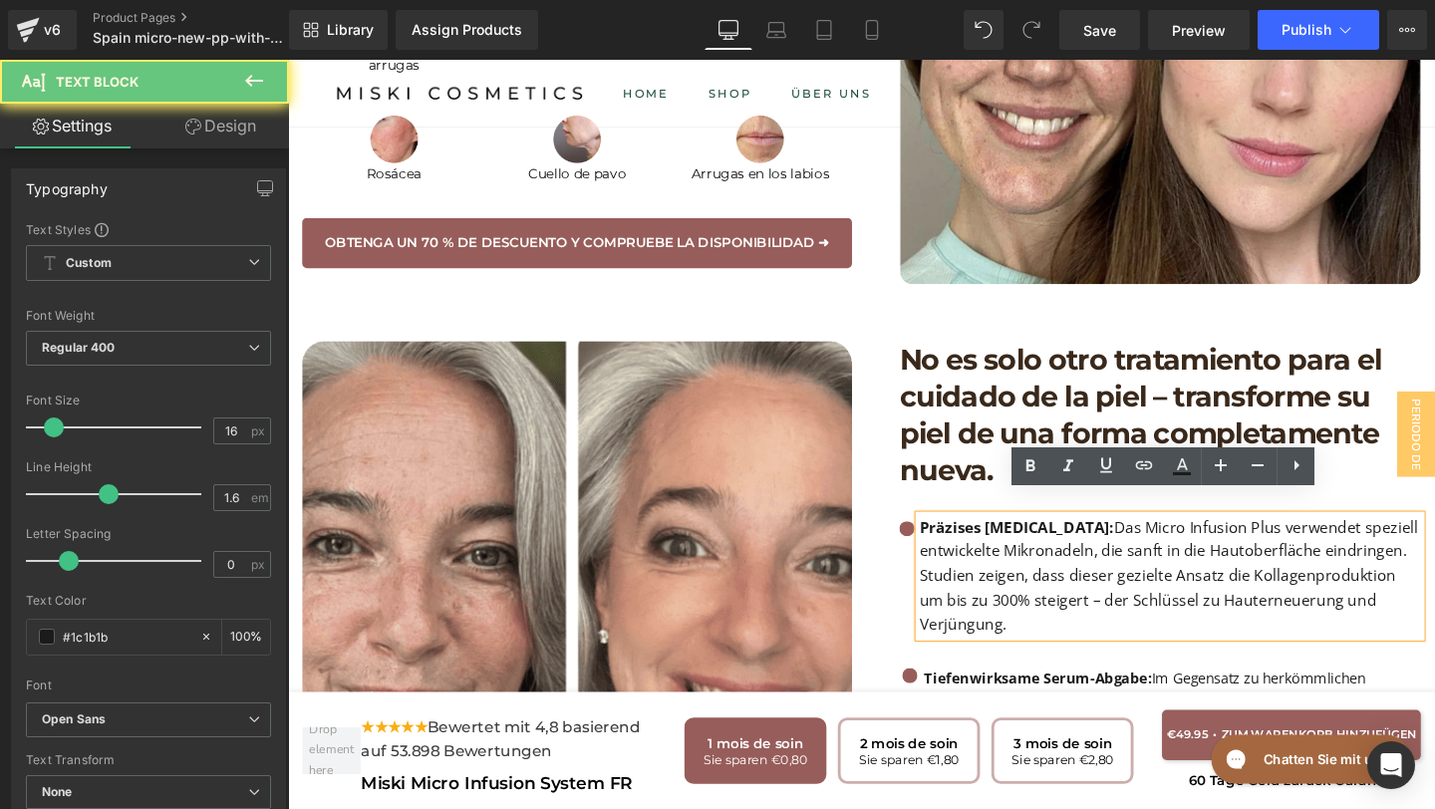
click at [1043, 632] on p "Präzises [MEDICAL_DATA]: Das Micro Infusion Plus verwendet speziell entwickelte…" at bounding box center [1215, 603] width 527 height 128
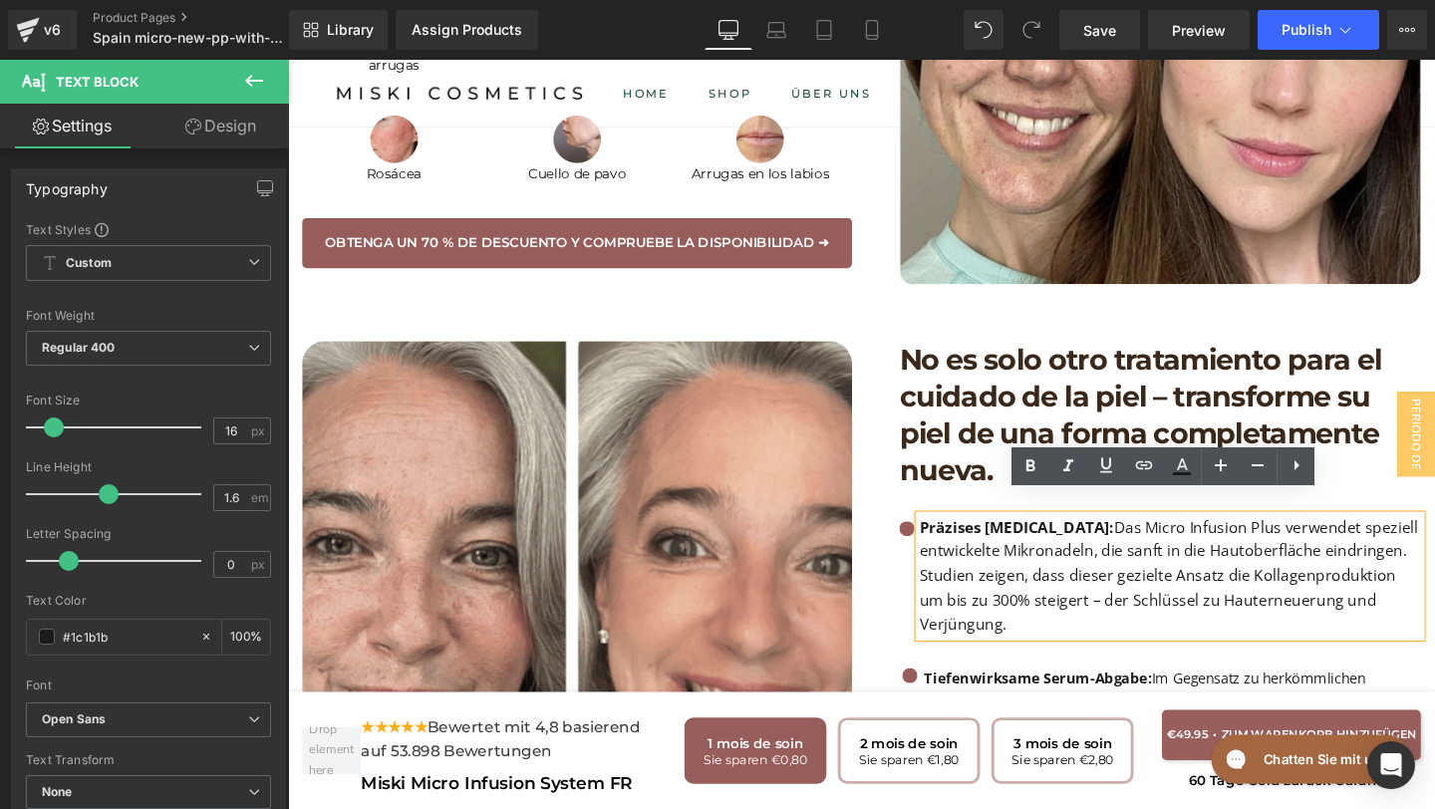
drag, startPoint x: 1043, startPoint y: 632, endPoint x: 954, endPoint y: 516, distance: 146.3
click at [954, 539] on p "Präzises [MEDICAL_DATA]: Das Micro Infusion Plus verwendet speziell entwickelte…" at bounding box center [1215, 603] width 527 height 128
copy p "Präzises [MEDICAL_DATA]: Das Micro Infusion Plus verwendet speziell entwickelte…"
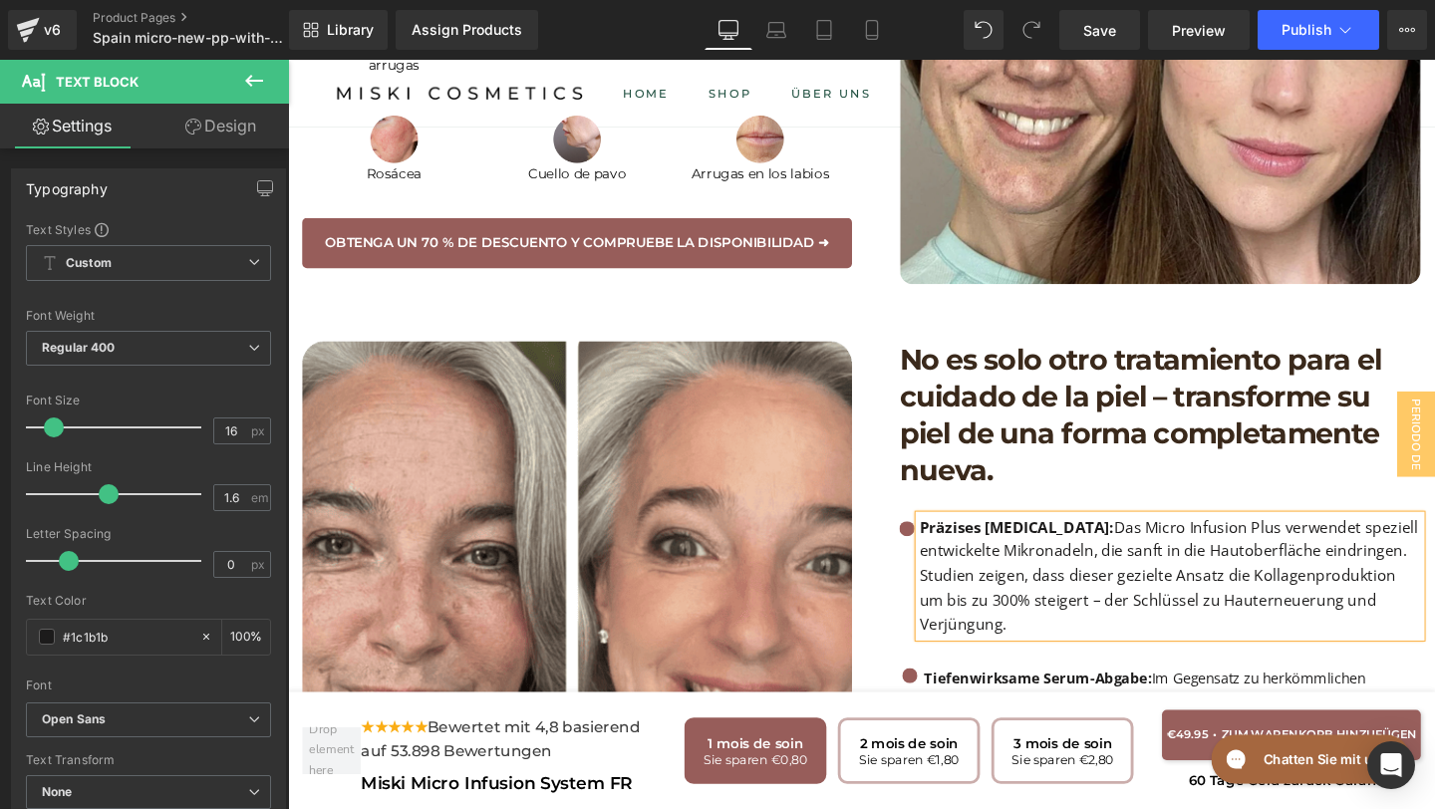
paste div
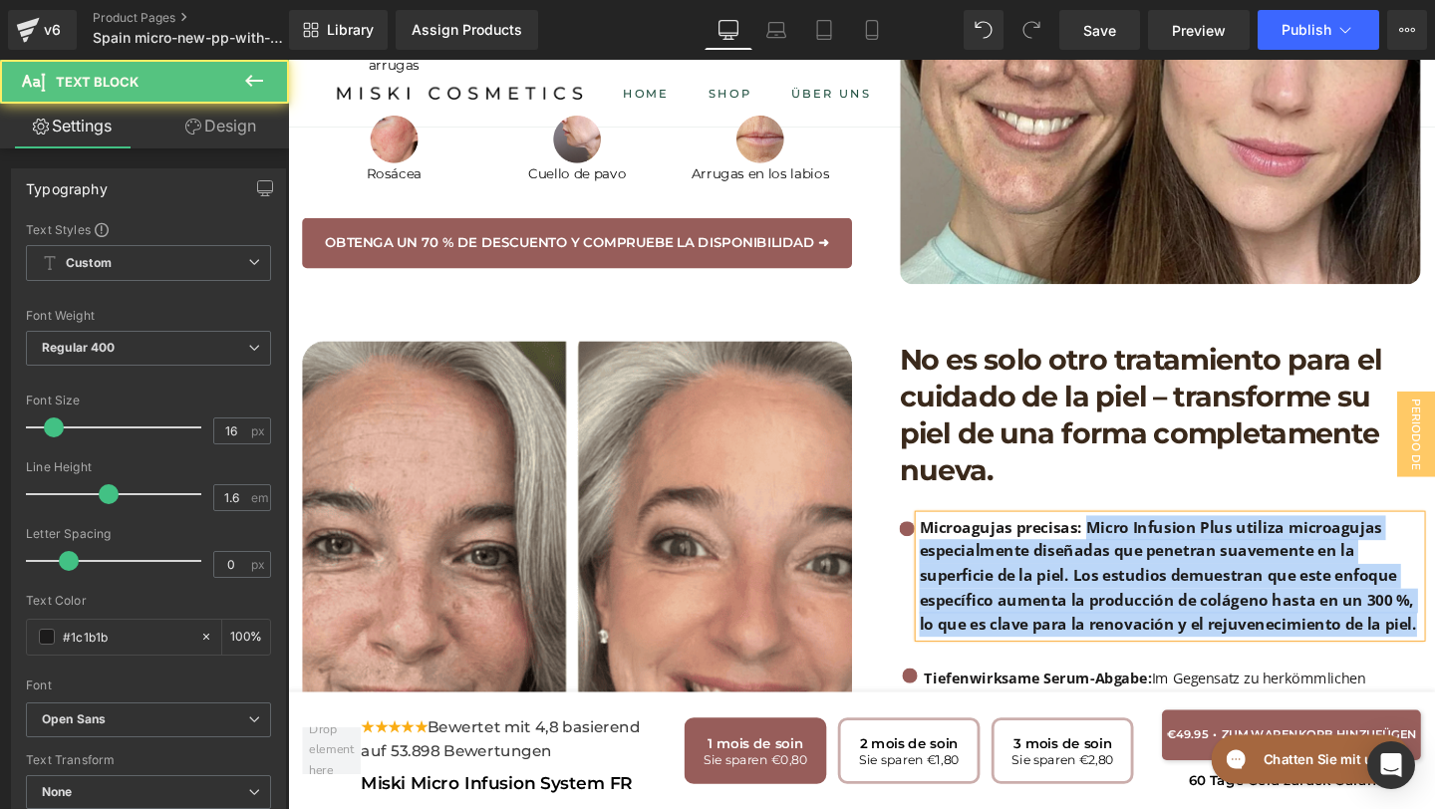
drag, startPoint x: 1127, startPoint y: 526, endPoint x: 1484, endPoint y: 625, distance: 370.1
click at [1434, 625] on div "No es solo otro tratamiento para el cuidado de la piel – transforme su piel de …" at bounding box center [1190, 743] width 598 height 774
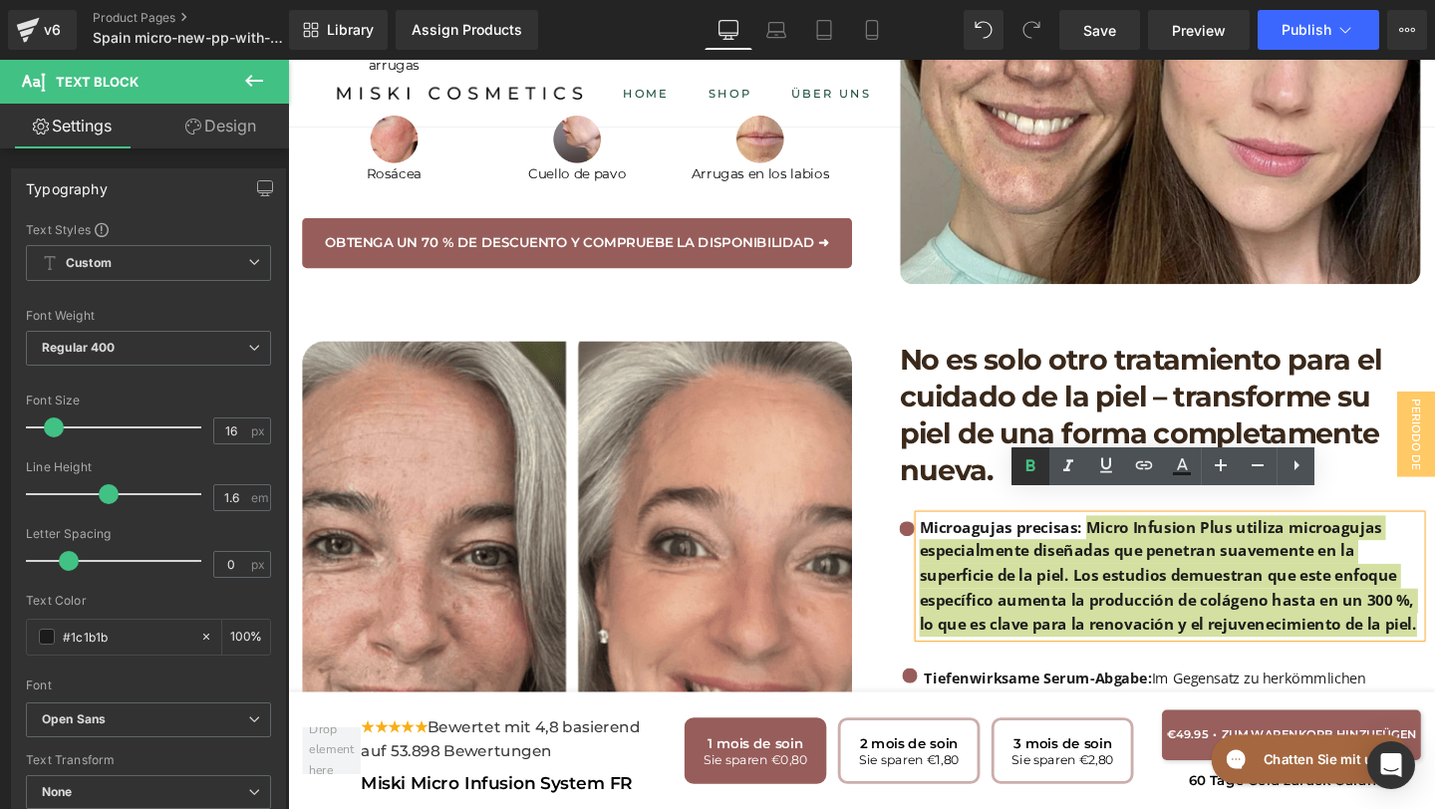
click at [1038, 477] on icon at bounding box center [1030, 466] width 24 height 24
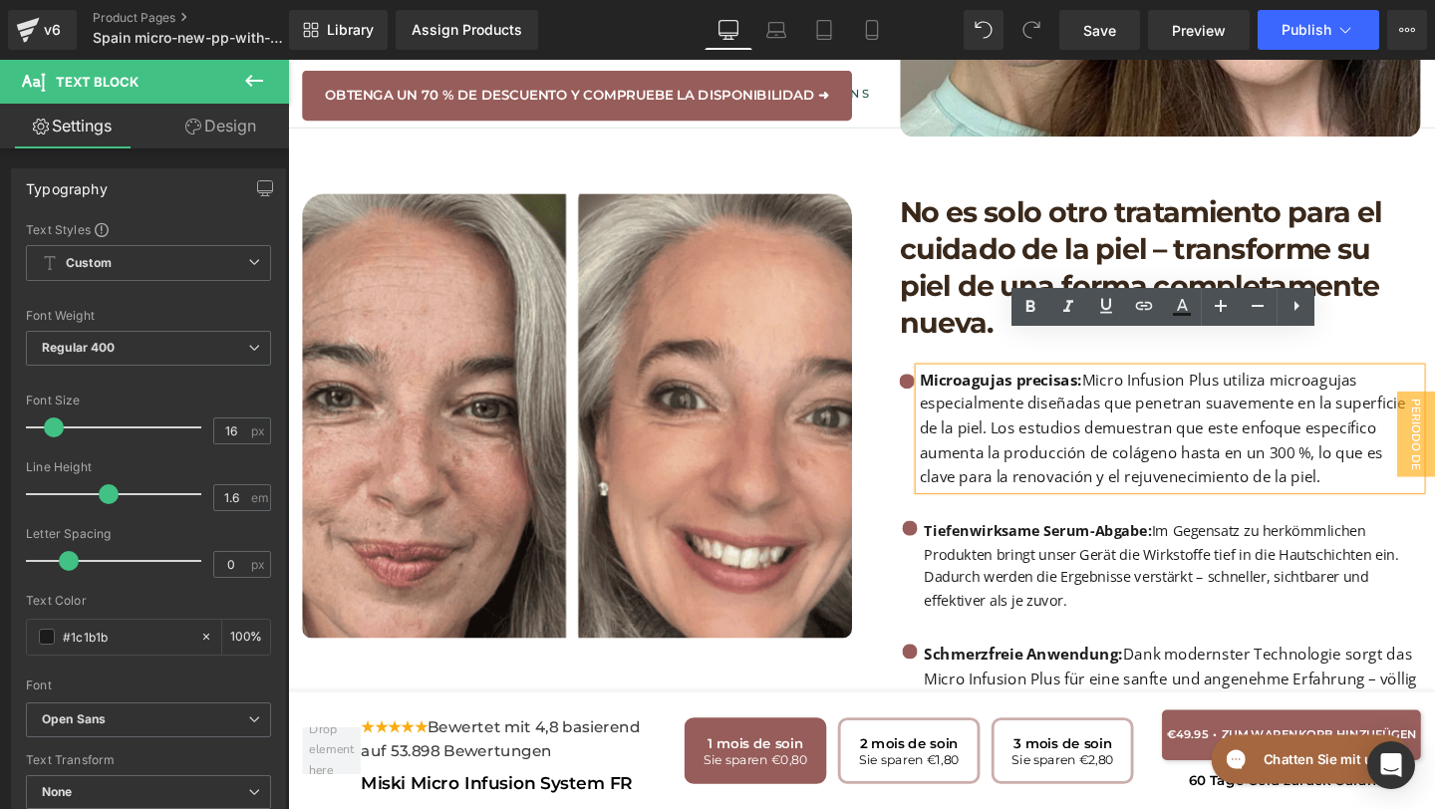
scroll to position [2362, 0]
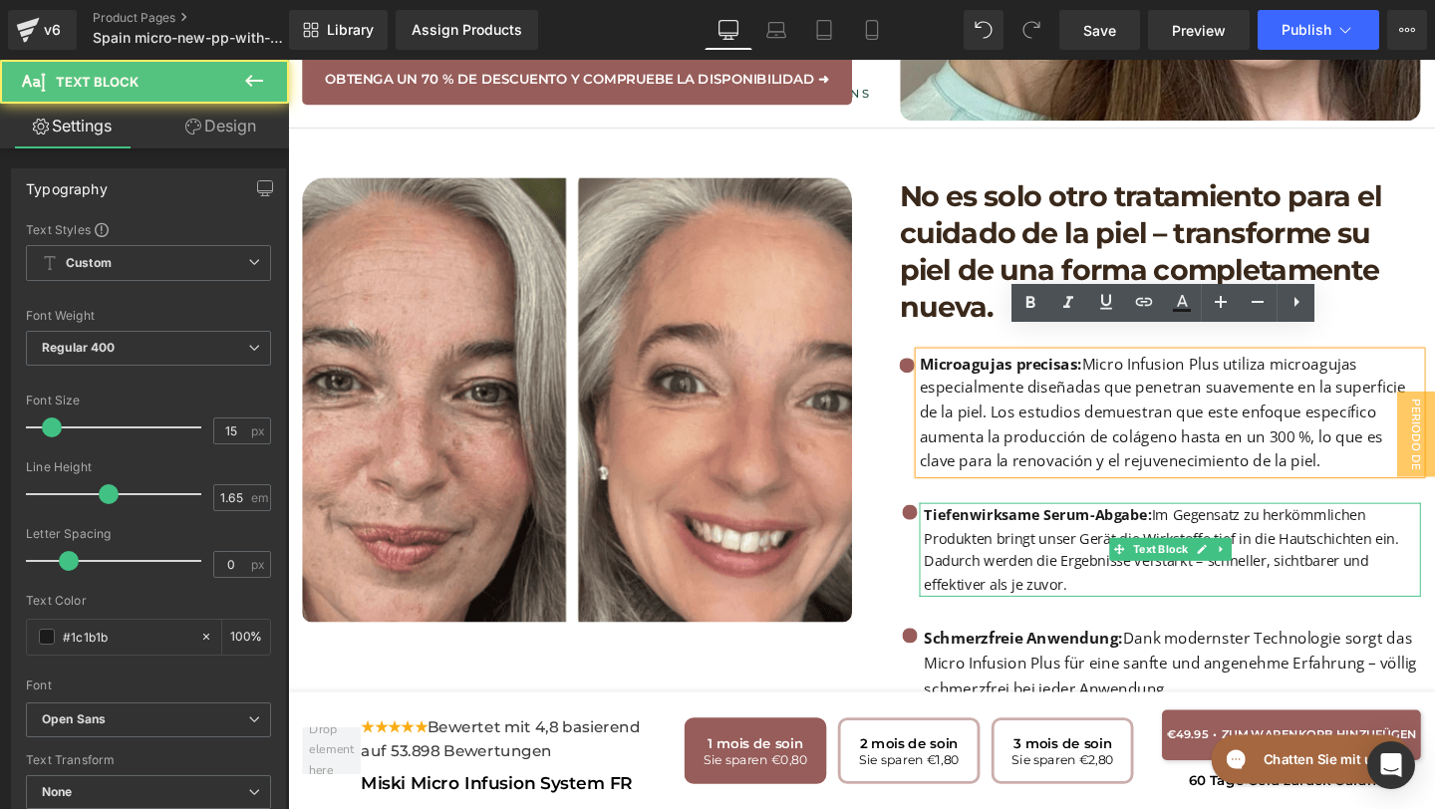
click at [1110, 586] on p "Tiefenwirksame Serum-Abgabe: Im Gegensatz zu herkömmlichen Produkten bringt uns…" at bounding box center [1218, 574] width 522 height 99
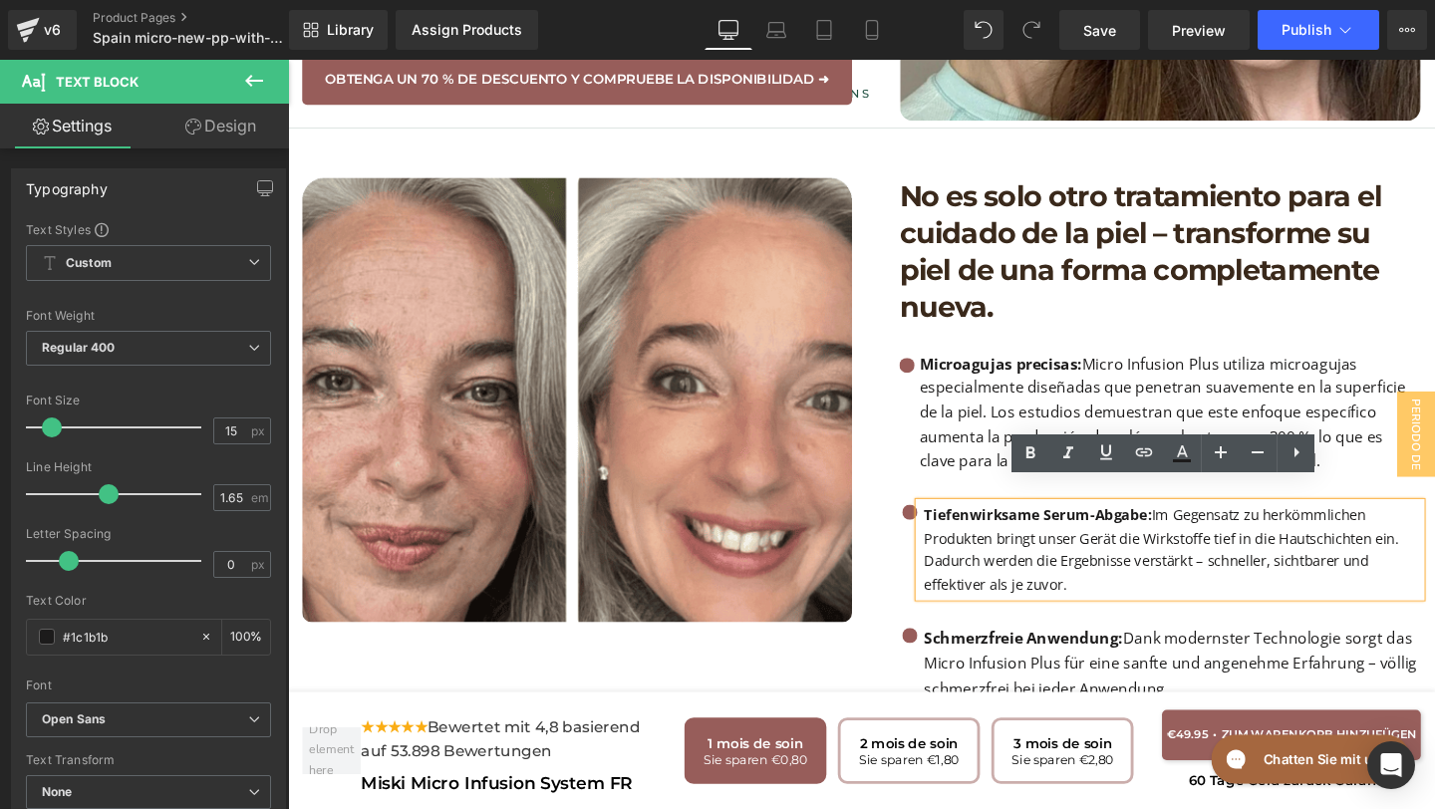
drag, startPoint x: 1110, startPoint y: 586, endPoint x: 937, endPoint y: 482, distance: 202.0
click at [937, 482] on ul "Icon Microagujas precisas: Micro Infusion Plus utiliza microagujas especialment…" at bounding box center [1205, 566] width 548 height 398
copy p "Tiefenwirksame Serum-Abgabe: Im Gegensatz zu herkömmlichen Produkten bringt uns…"
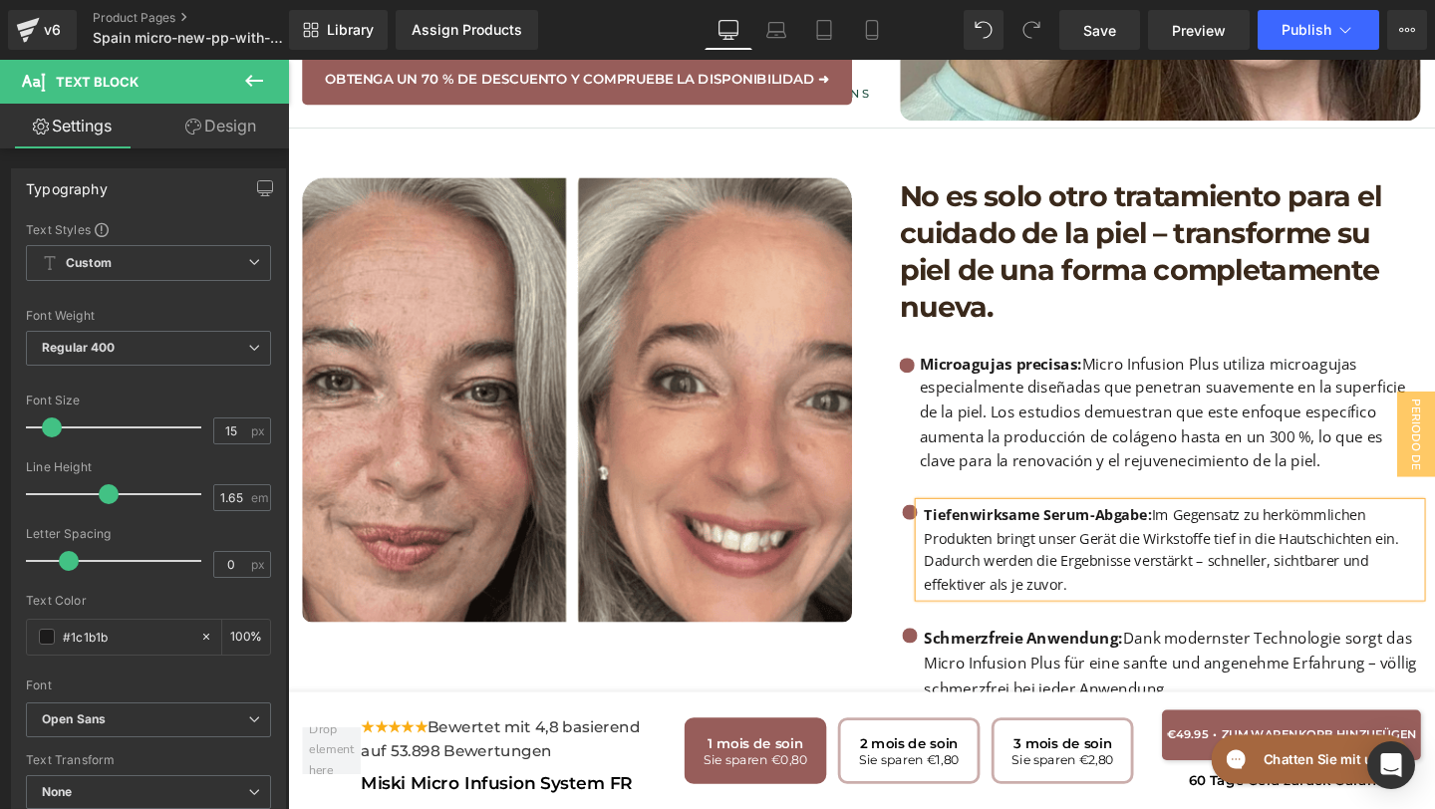
paste div
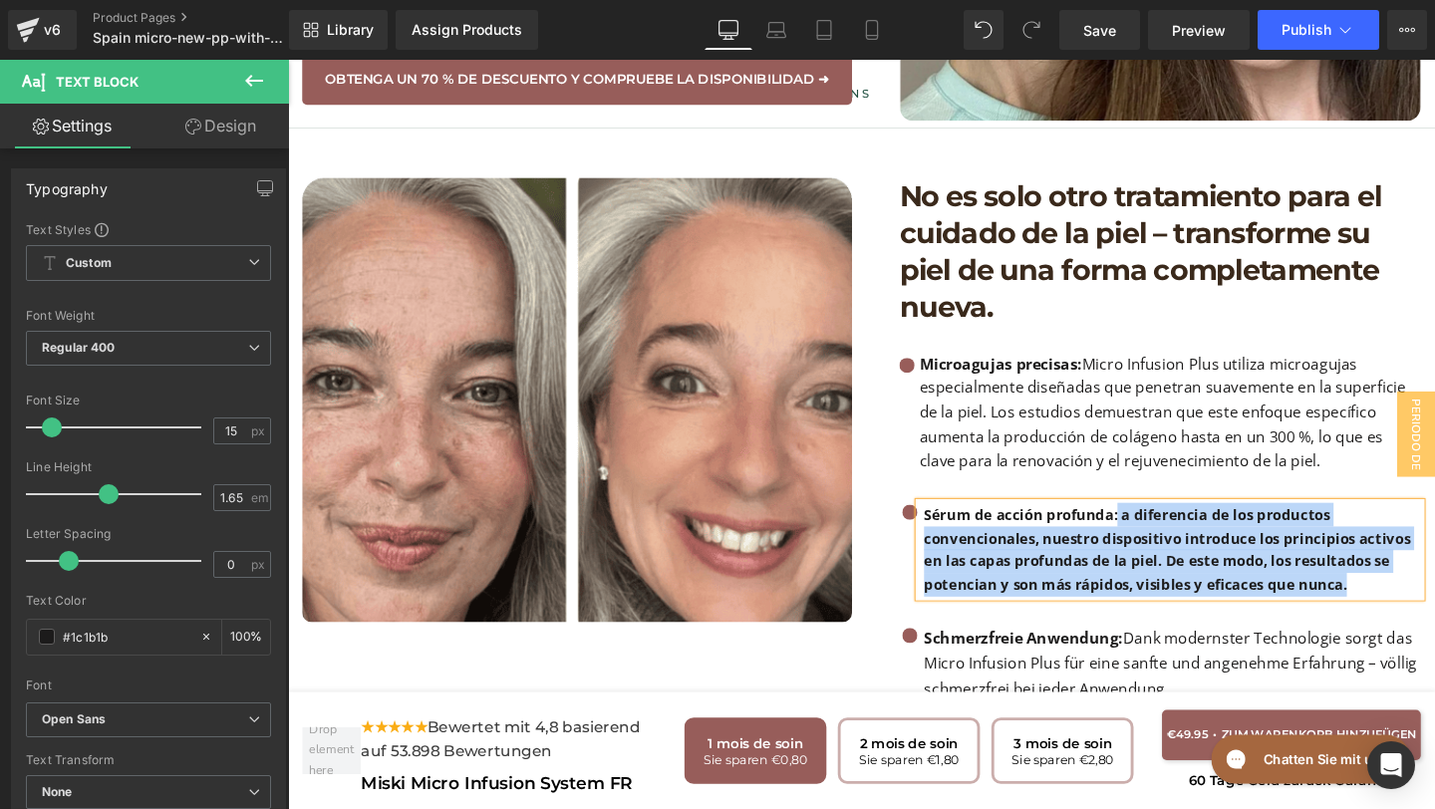
drag, startPoint x: 1155, startPoint y: 515, endPoint x: 1415, endPoint y: 591, distance: 270.9
click at [1415, 591] on p "Sérum de acción profunda: a diferencia de los productos convencionales, nuestro…" at bounding box center [1218, 574] width 522 height 99
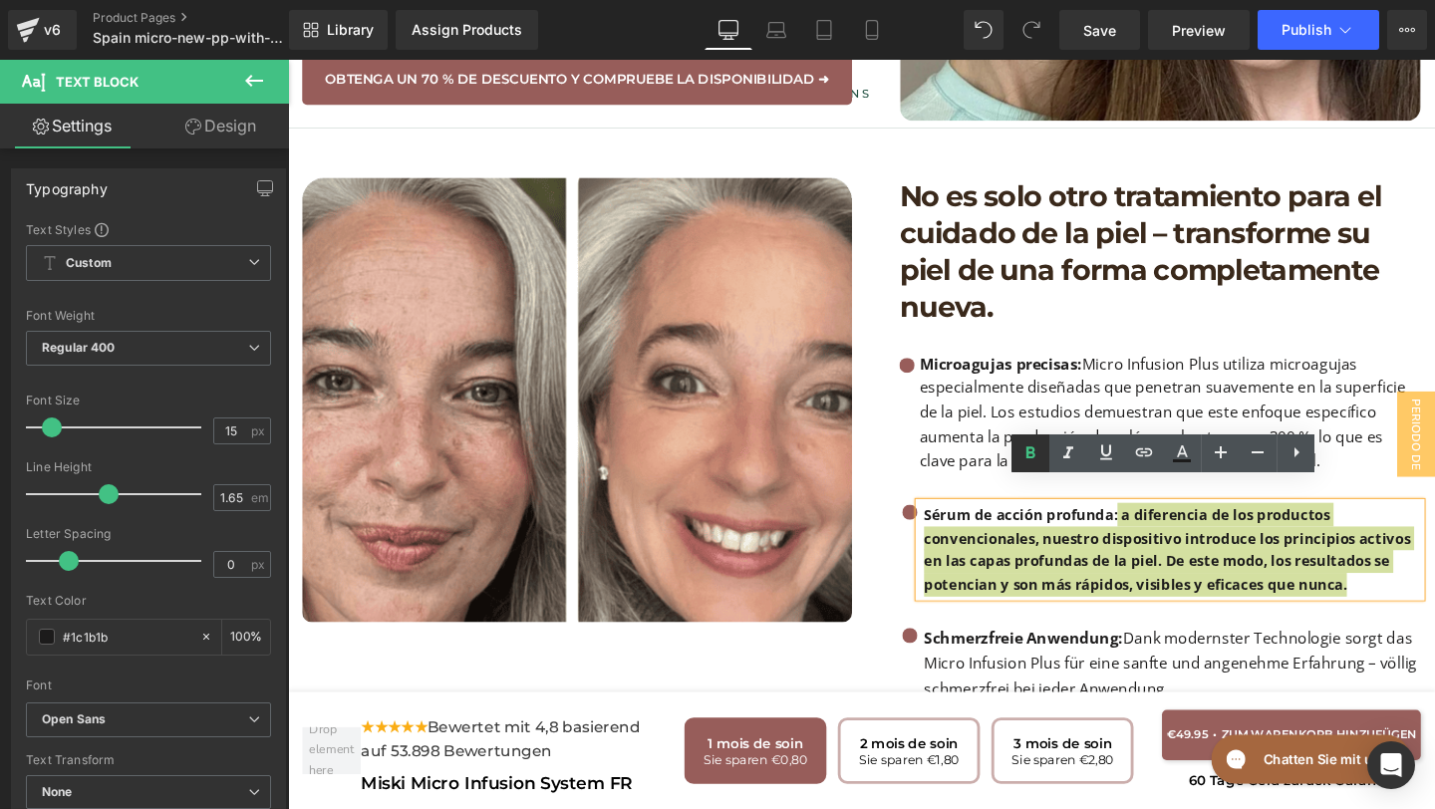
click at [1021, 443] on icon at bounding box center [1030, 453] width 24 height 24
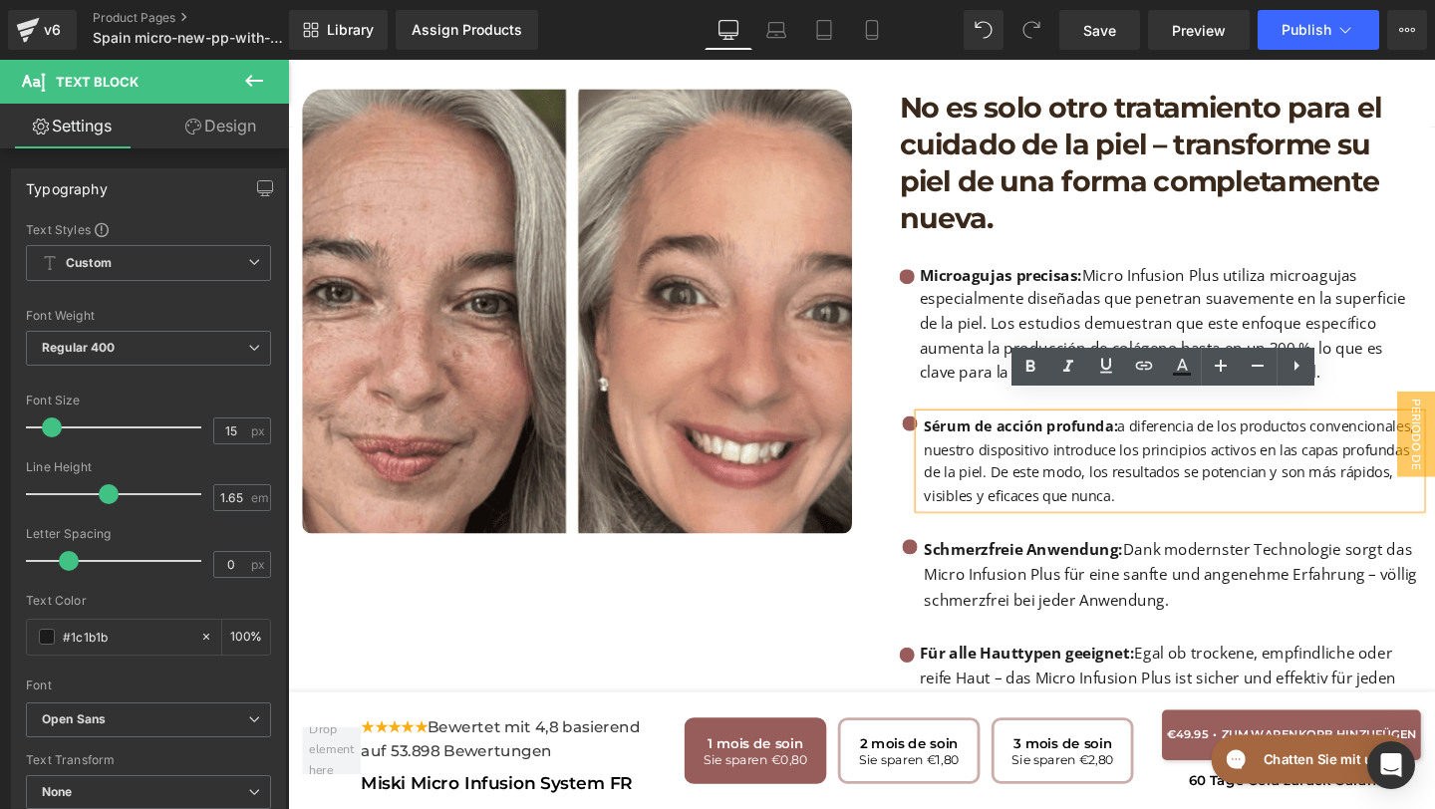
scroll to position [2463, 0]
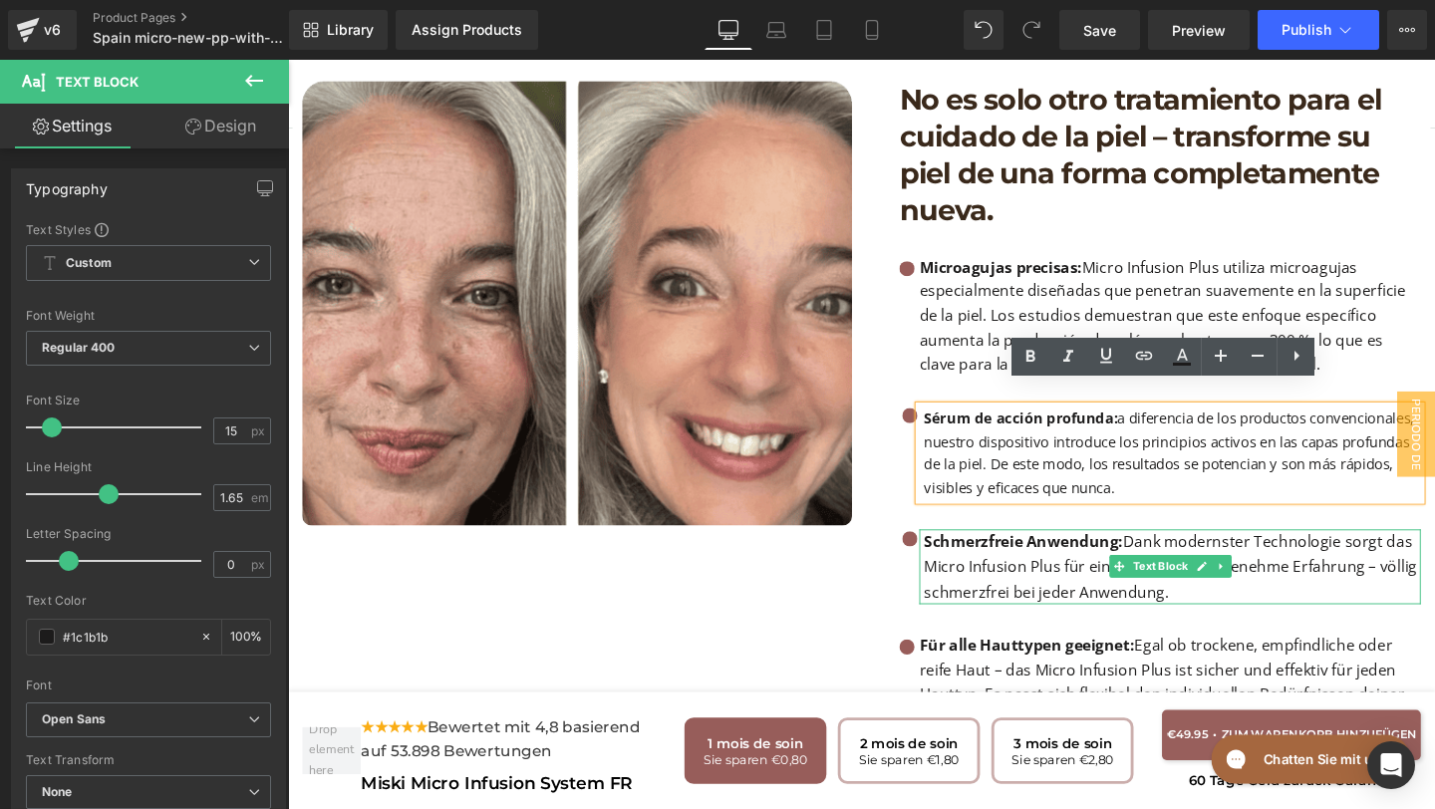
click at [1221, 596] on p "Schmerzfreie Anwendung: Dank modernster Technologie sorgt das Micro Infusion Pl…" at bounding box center [1218, 592] width 522 height 79
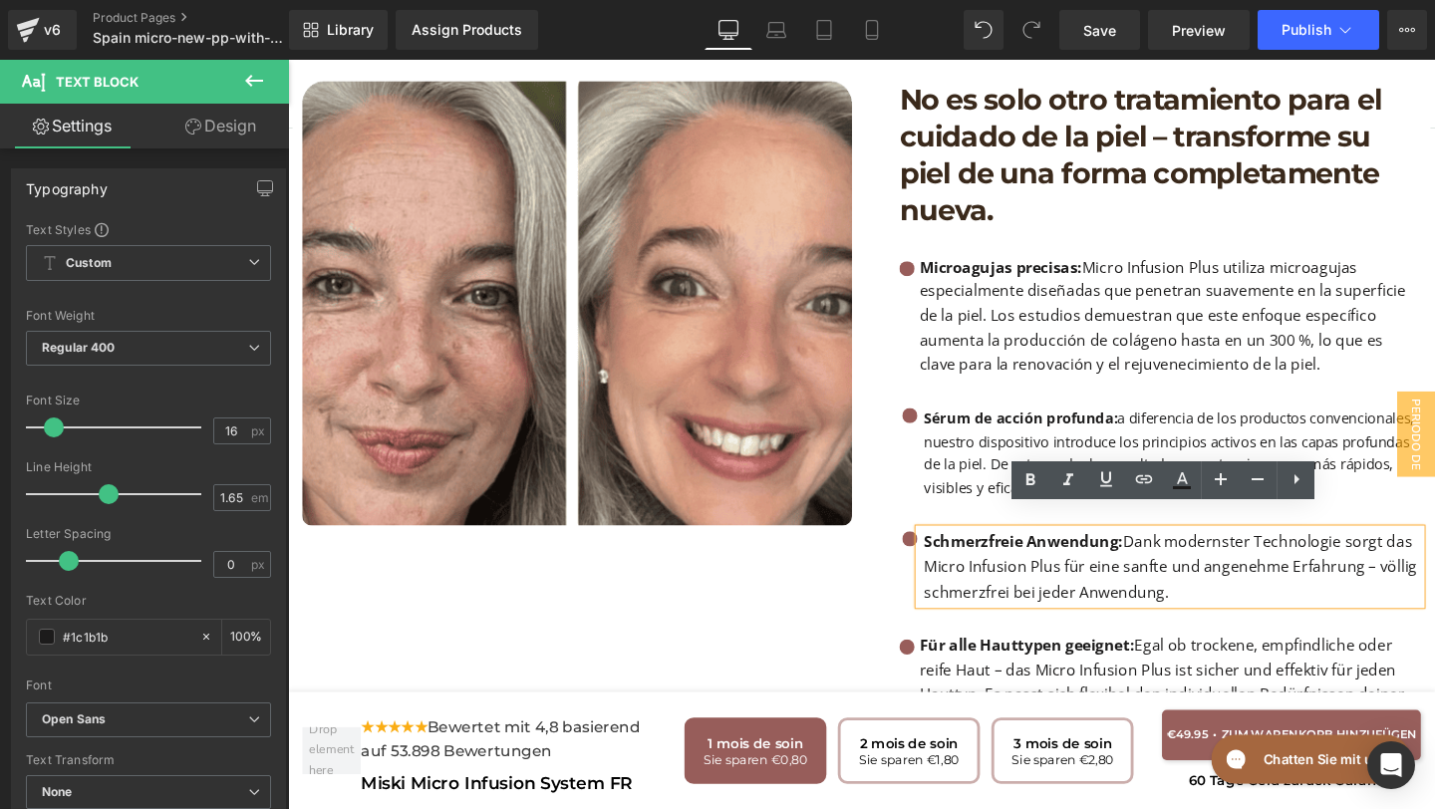
drag, startPoint x: 1221, startPoint y: 596, endPoint x: 928, endPoint y: 552, distance: 296.2
click at [928, 552] on div "No es solo otro tratamiento para el cuidado de la piel – transforme su piel de …" at bounding box center [1190, 469] width 598 height 774
copy p "Schmerzfreie Anwendung: Dank modernster Technologie sorgt das Micro Infusion Pl…"
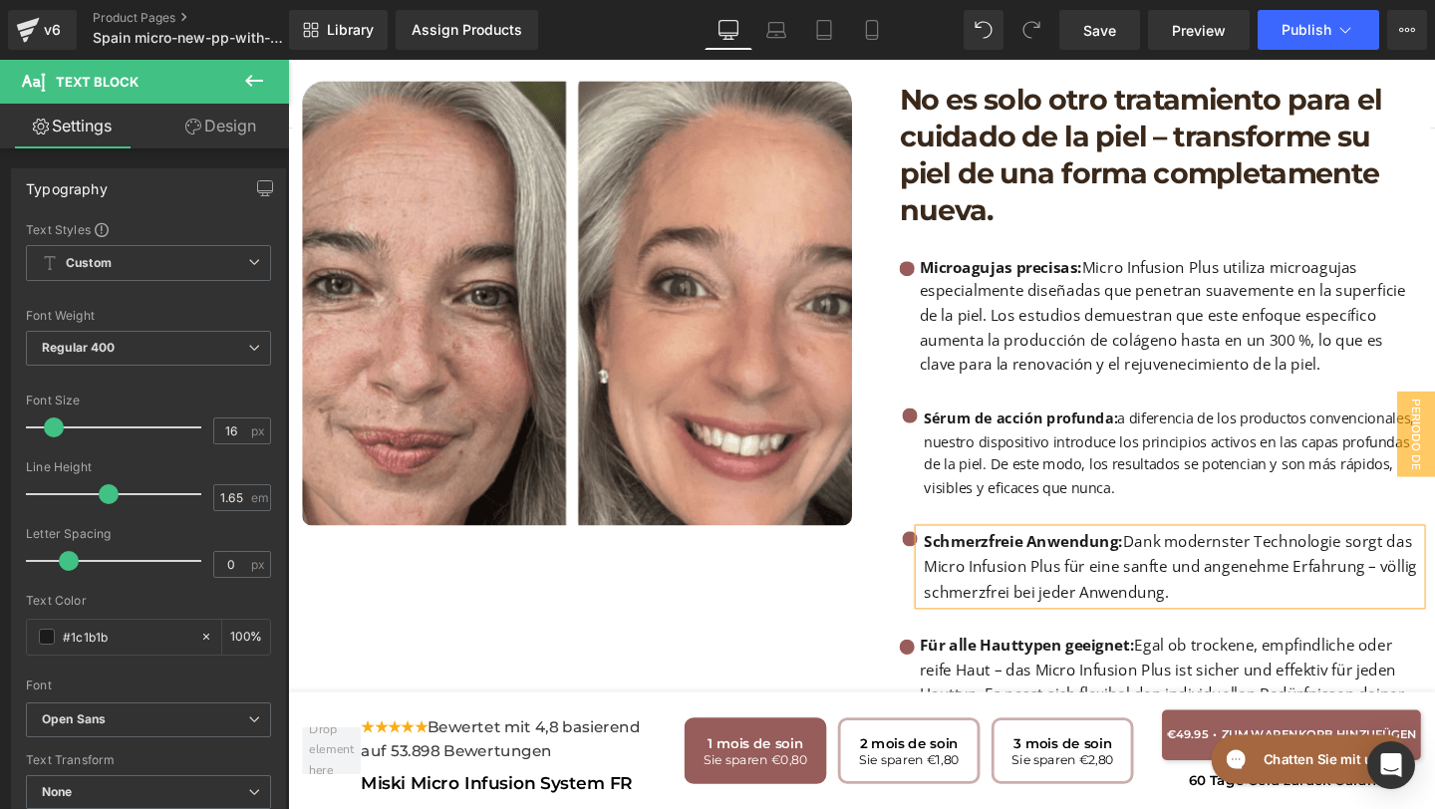
paste div
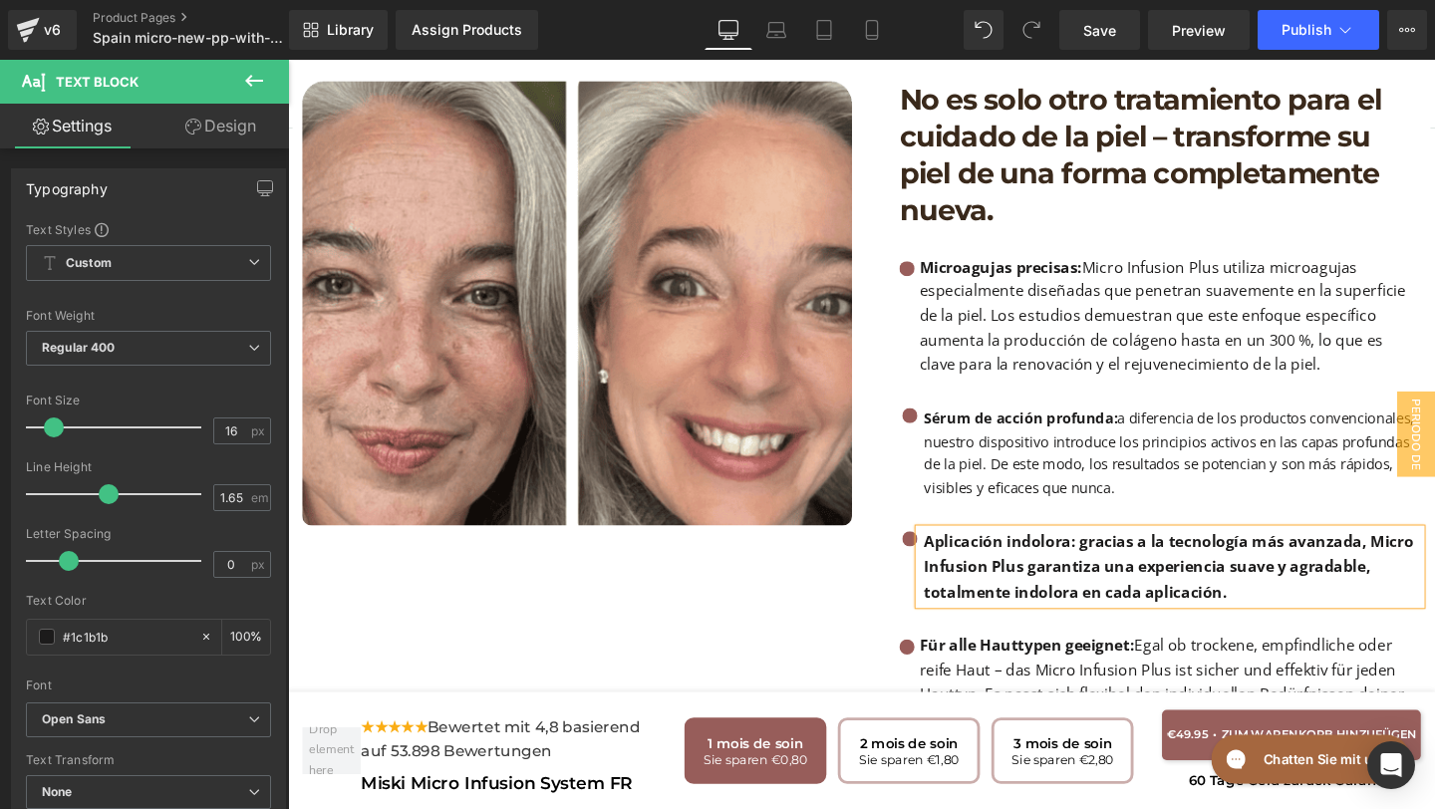
click at [1109, 555] on b "Aplicación indolora: gracias a la tecnología más avanzada, Micro Infusion Plus …" at bounding box center [1214, 592] width 514 height 75
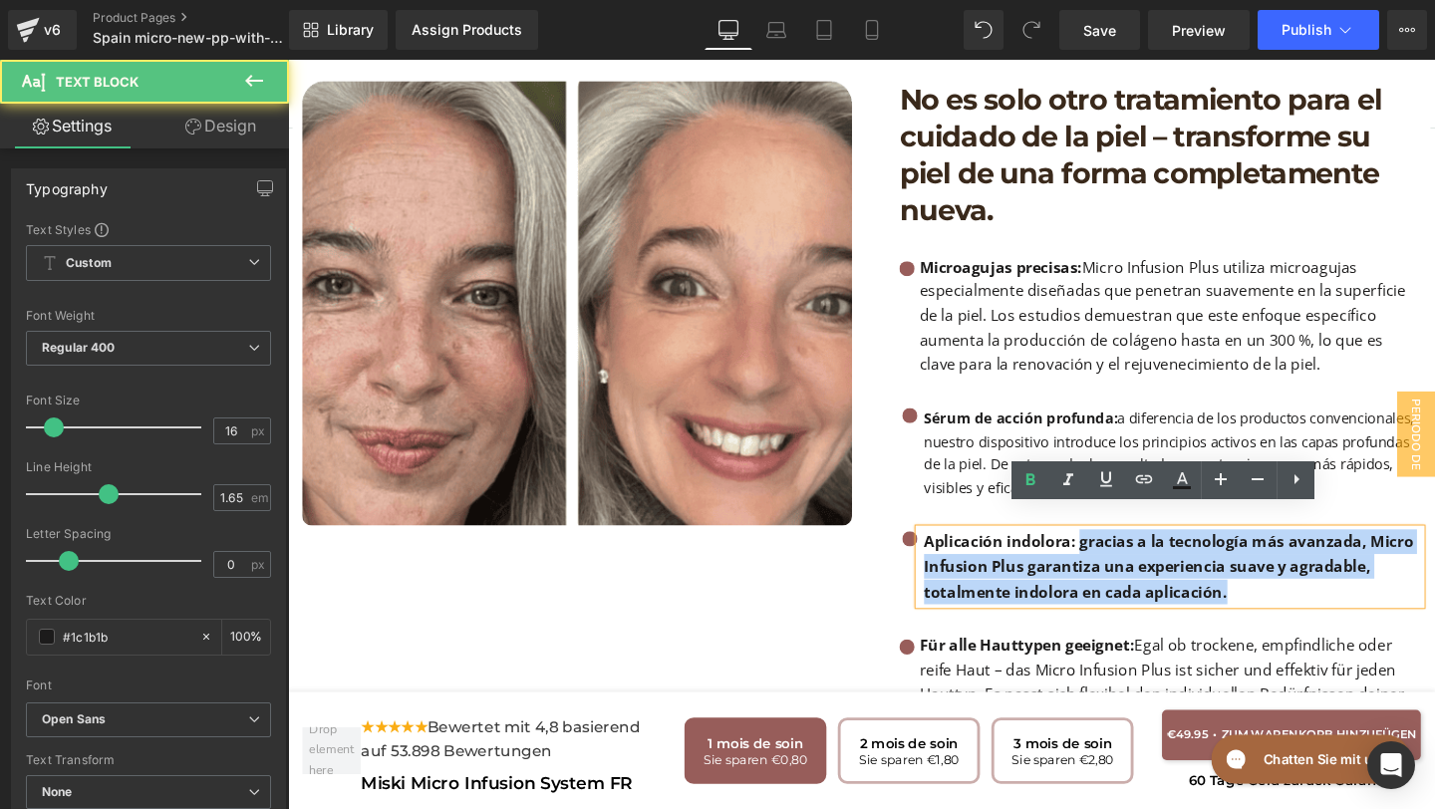
drag, startPoint x: 1119, startPoint y: 541, endPoint x: 1314, endPoint y: 598, distance: 203.4
click at [1314, 600] on p "Aplicación indolora: gracias a la tecnología más avanzada, Micro Infusion Plus …" at bounding box center [1218, 592] width 522 height 79
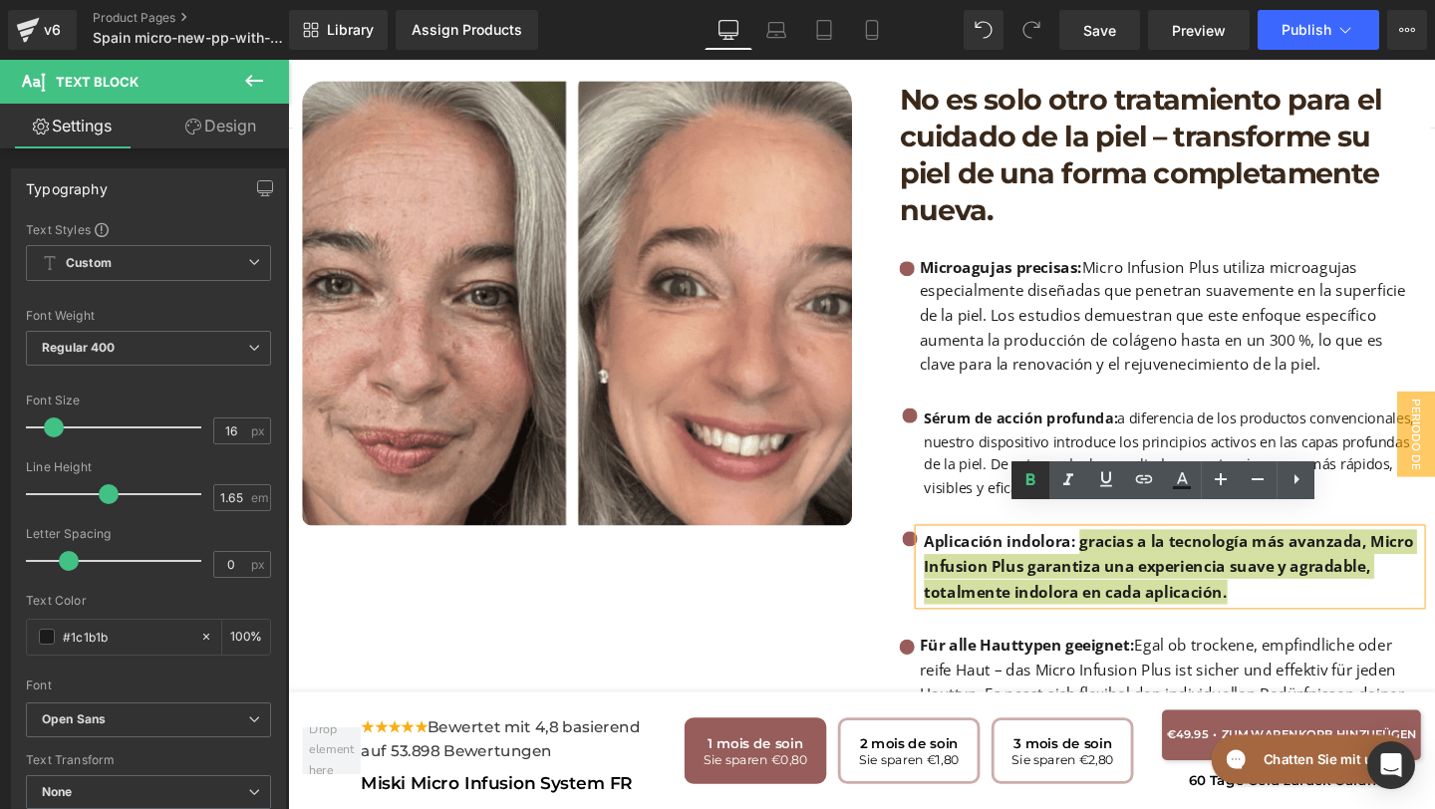
click at [1027, 482] on icon at bounding box center [1030, 479] width 9 height 12
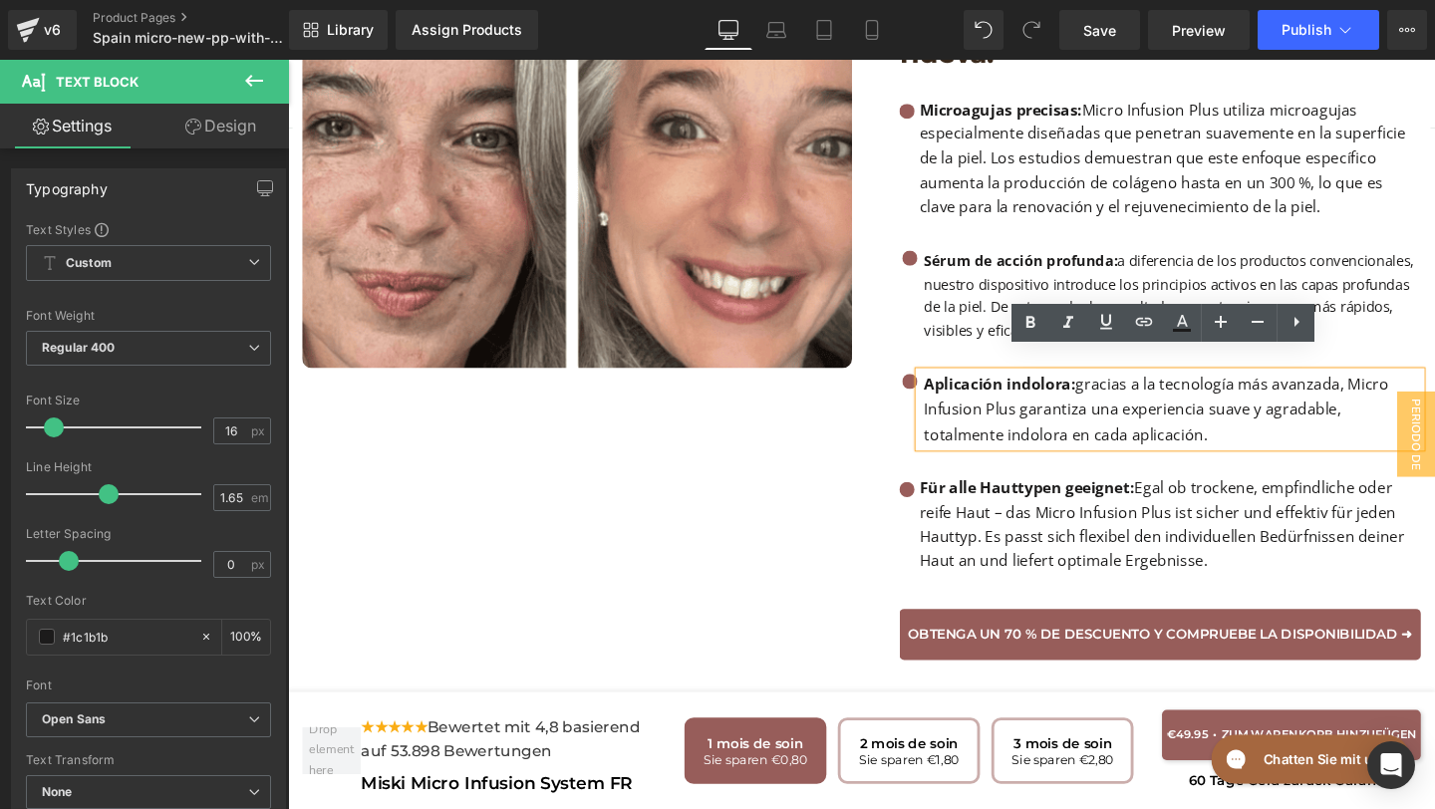
scroll to position [2632, 0]
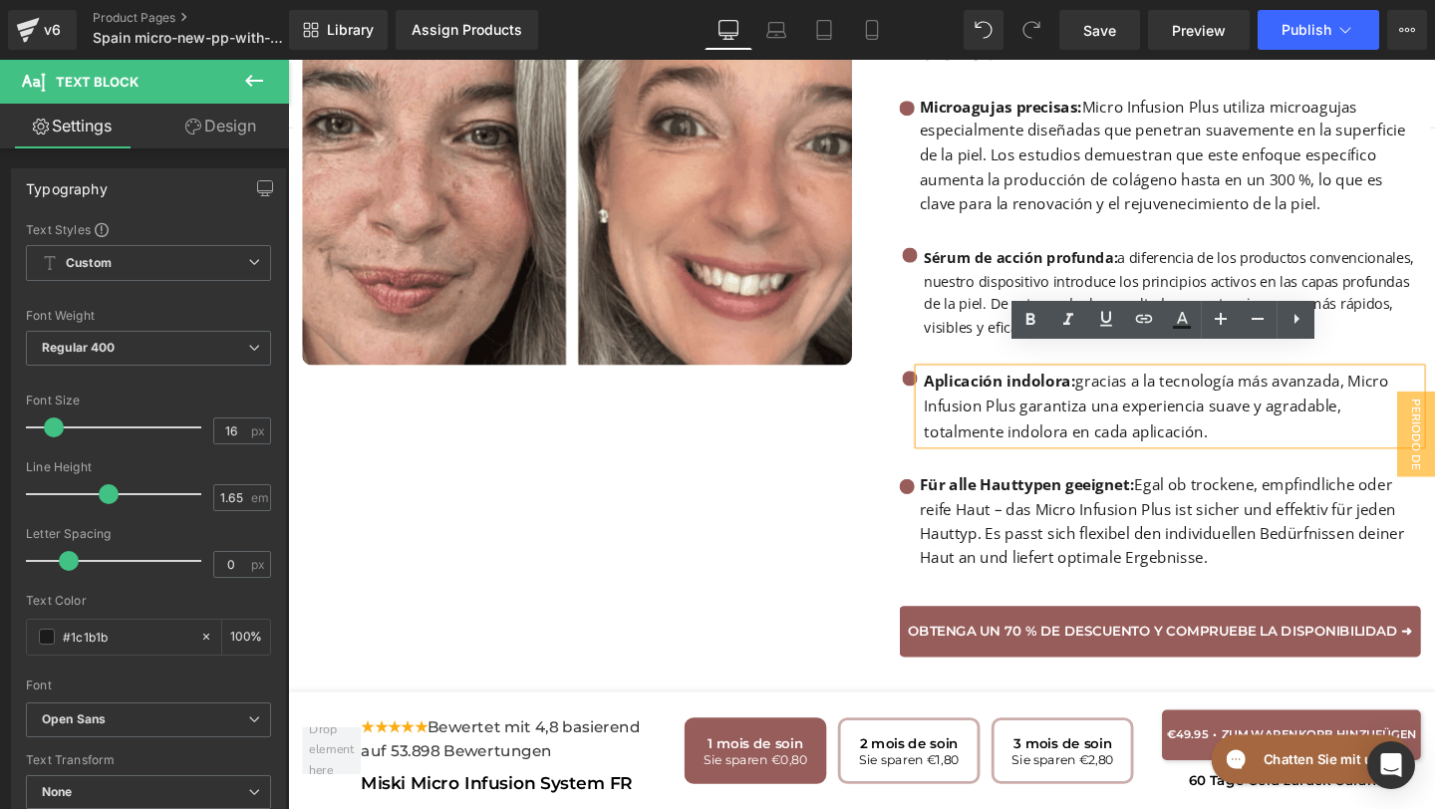
click at [1244, 558] on p "Für alle Hauttypen geeignet: Egal ob trockene, empfindliche oder reife Haut – d…" at bounding box center [1215, 545] width 527 height 102
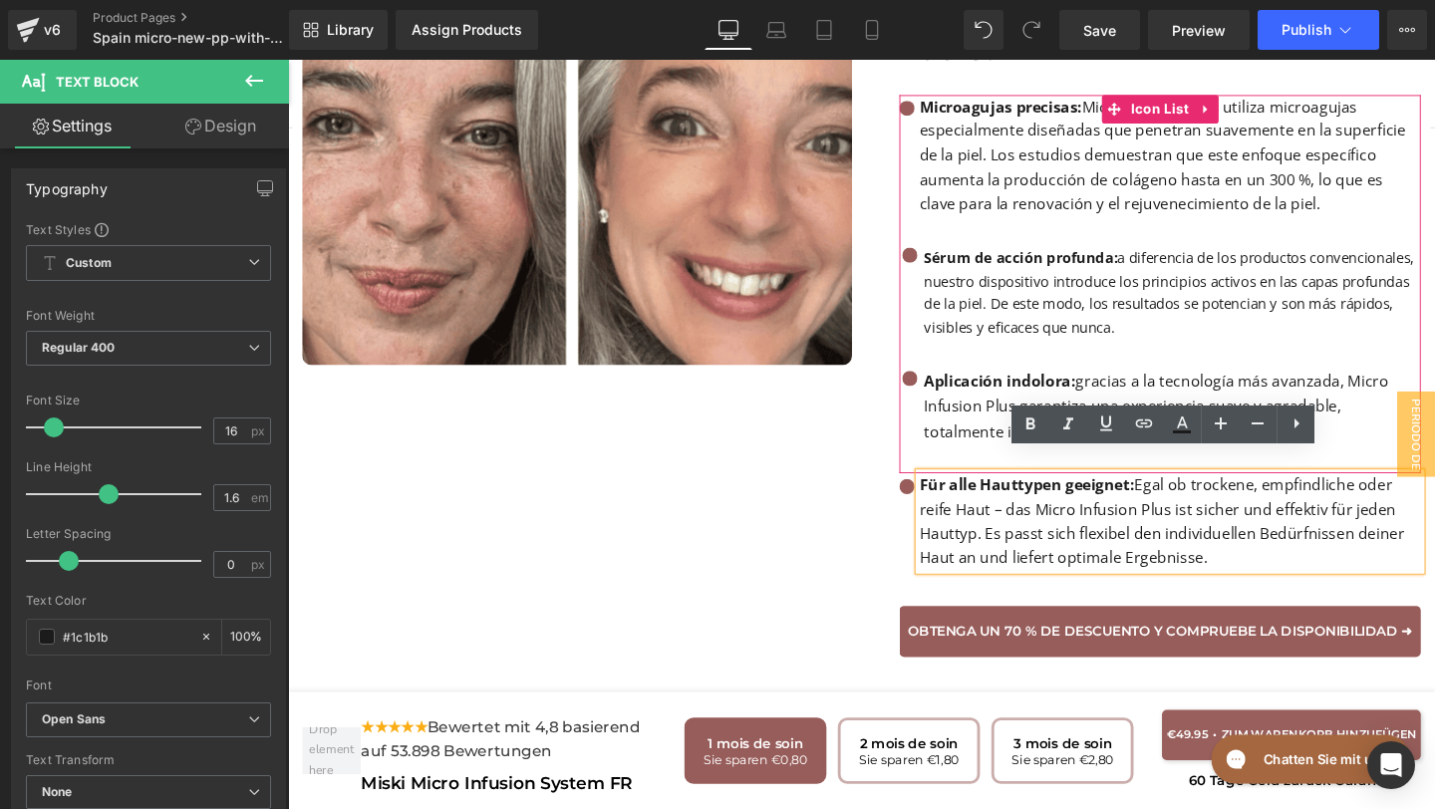
drag, startPoint x: 1259, startPoint y: 560, endPoint x: 949, endPoint y: 460, distance: 326.5
click at [949, 461] on div "No es solo otro tratamiento para el cuidado de la piel – transforme su piel de …" at bounding box center [1190, 300] width 598 height 774
copy p "Für alle Hauttypen geeignet: Egal ob trockene, empfindliche oder reife Haut – d…"
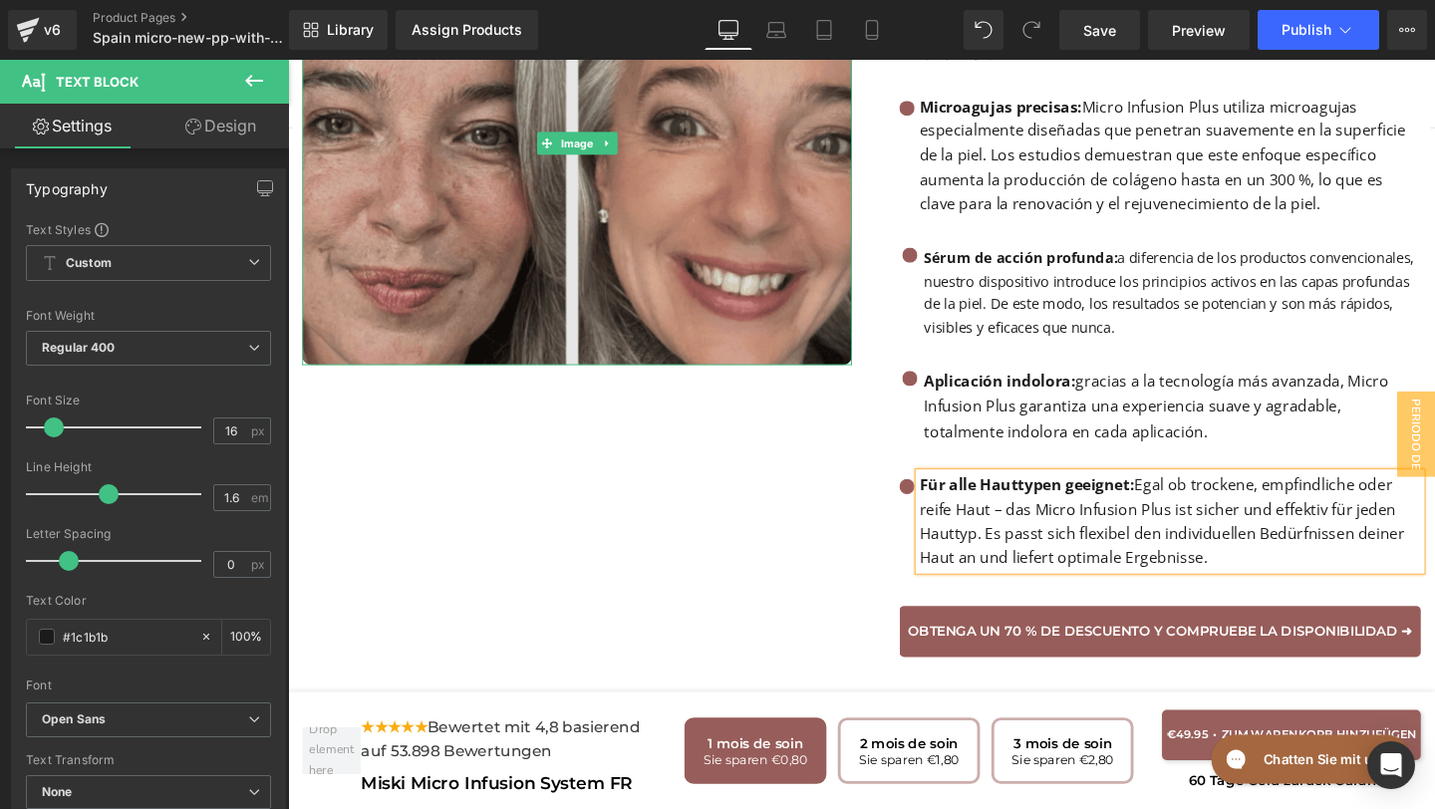
paste div
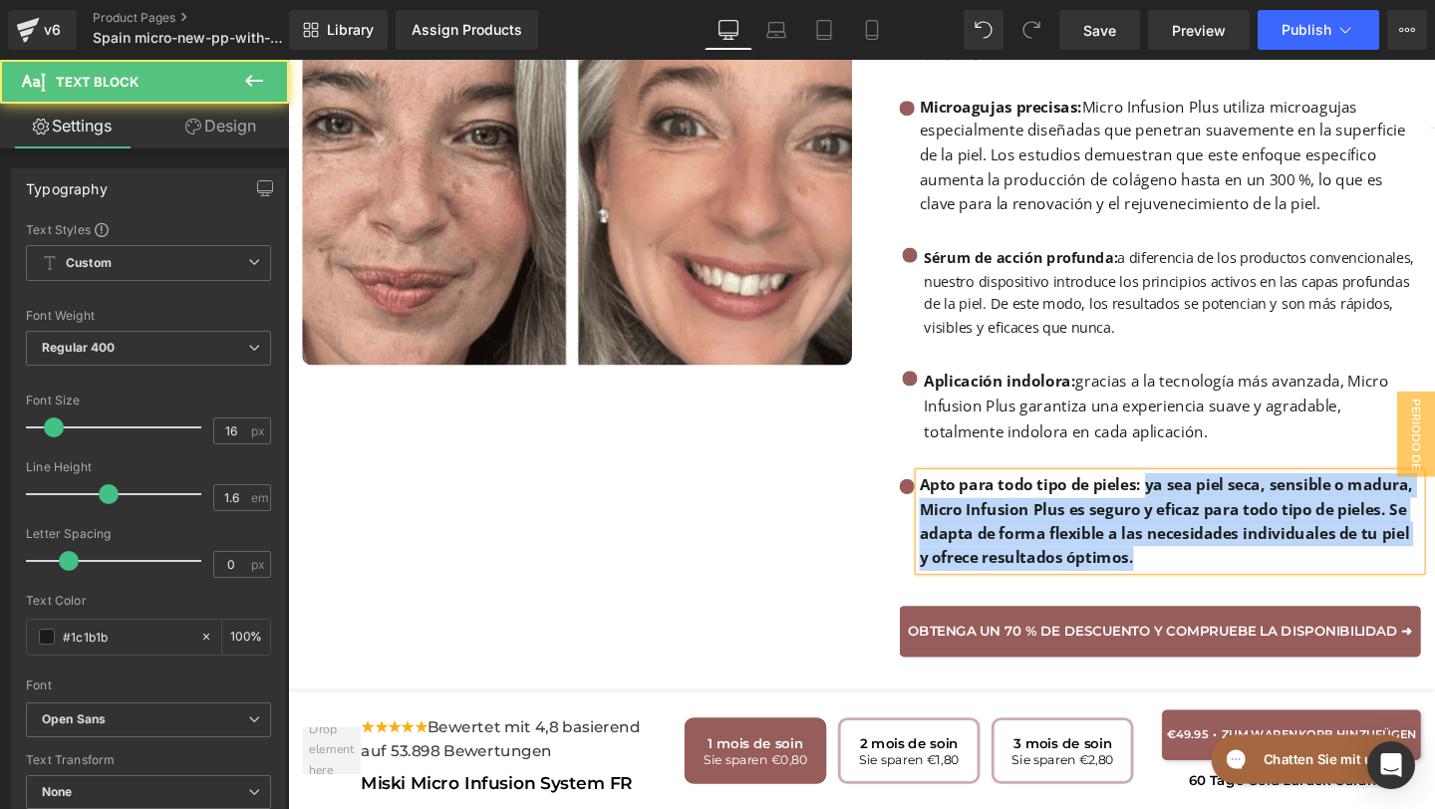
drag, startPoint x: 1191, startPoint y: 486, endPoint x: 1206, endPoint y: 557, distance: 72.3
click at [1208, 559] on p "Apto para todo tipo de pieles: ya sea piel seca, sensible o madura, Micro Infus…" at bounding box center [1215, 545] width 527 height 102
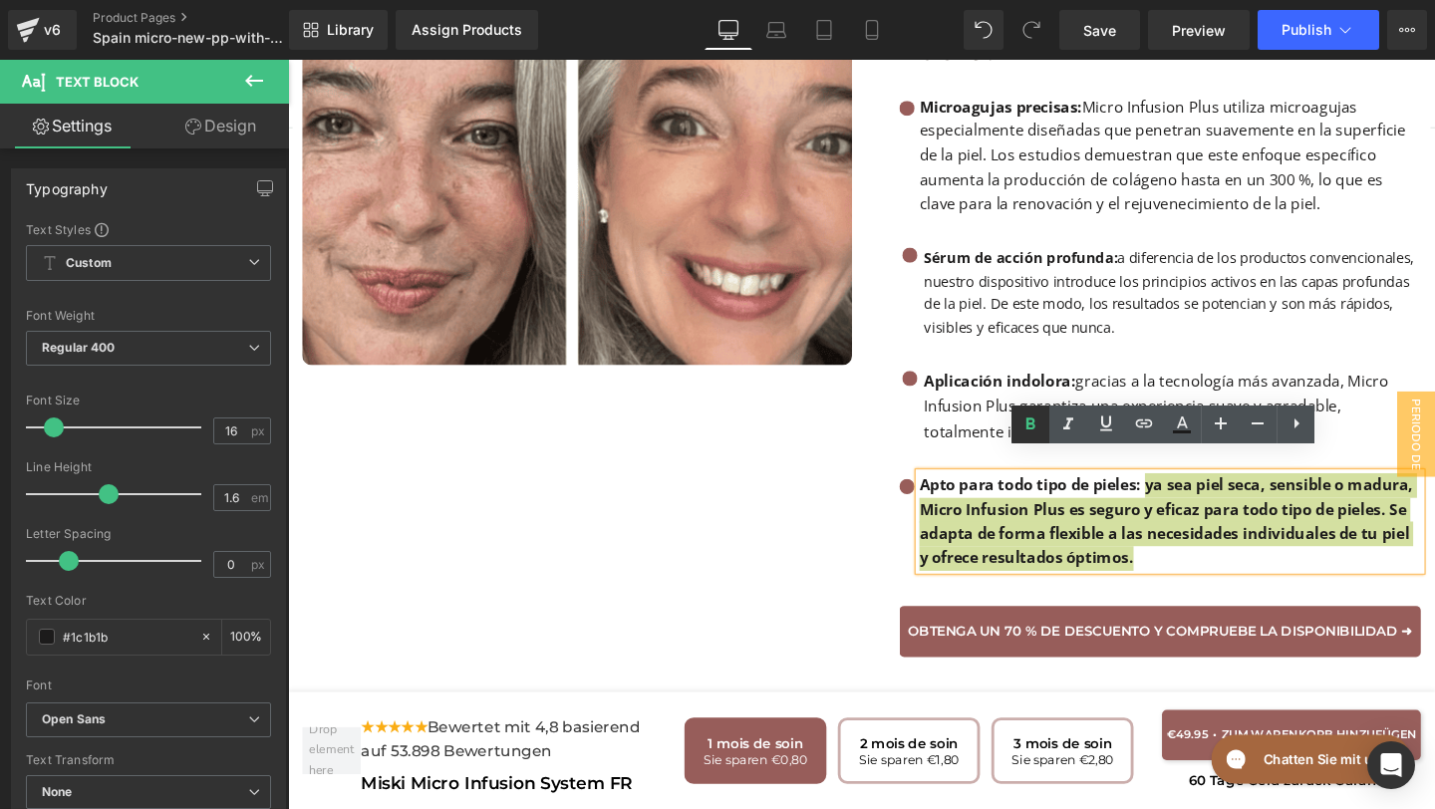
click at [1024, 407] on link at bounding box center [1030, 425] width 38 height 38
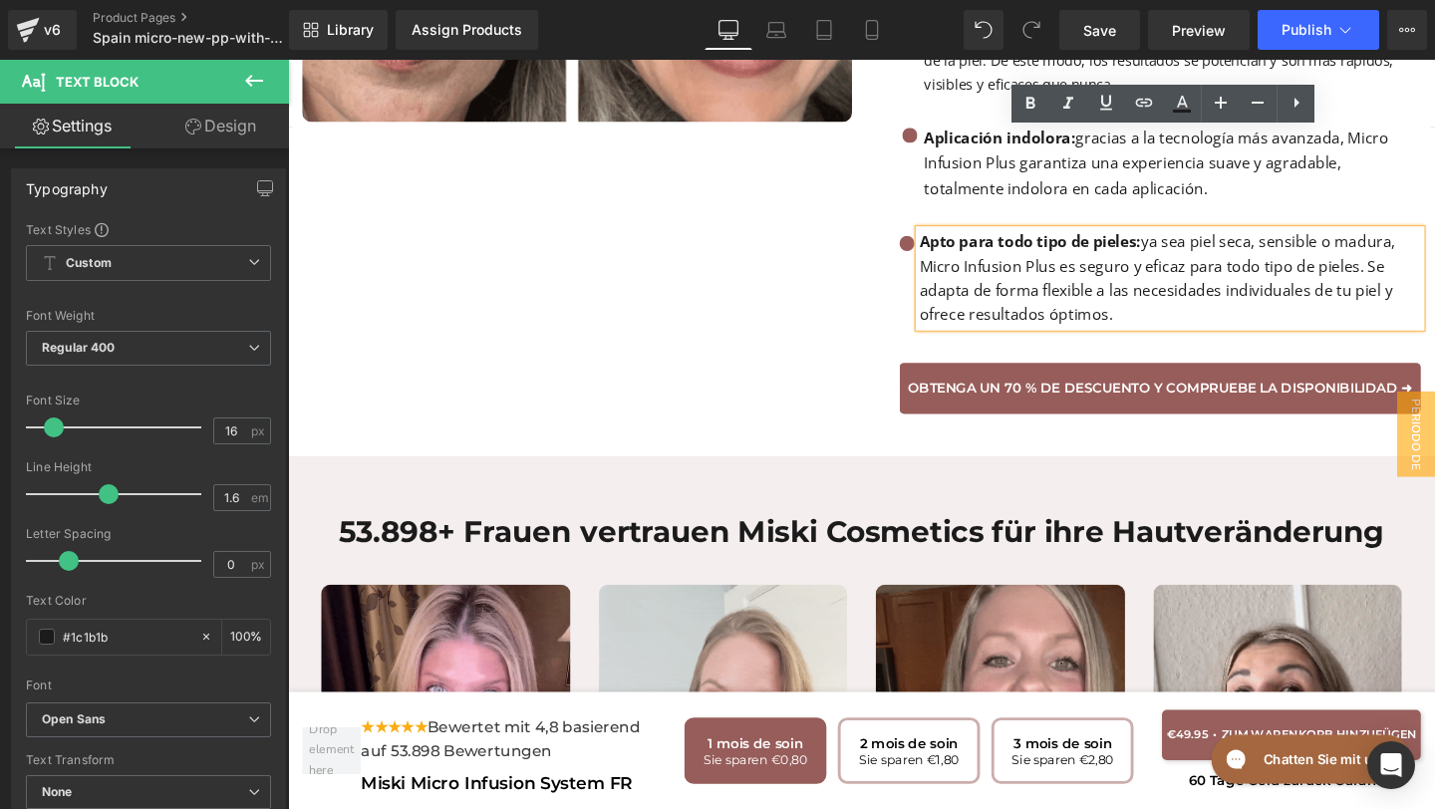
scroll to position [2991, 0]
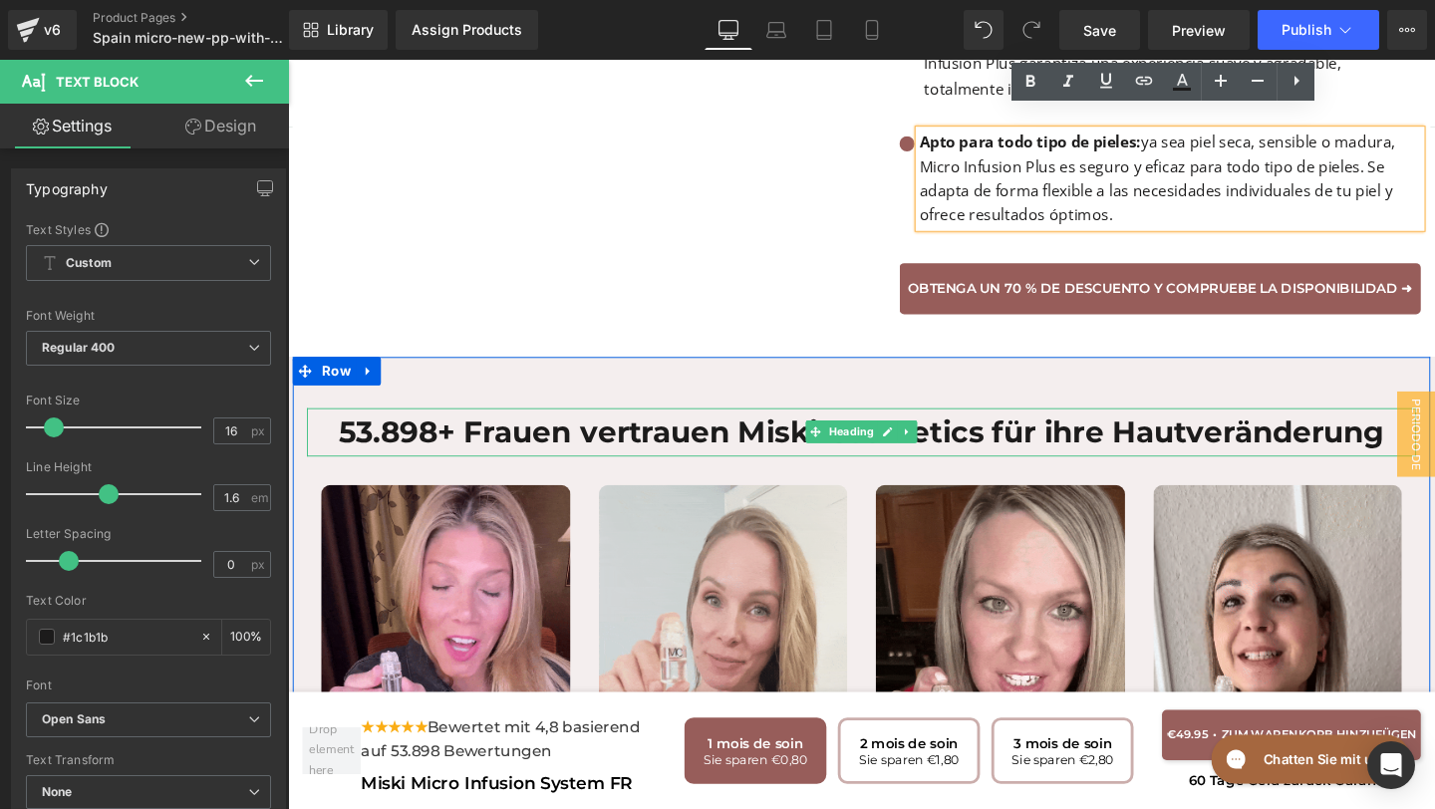
click at [1366, 426] on h1 "53.898+ Frauen vertrauen Miski Cosmetics für ihre Hautveränderung" at bounding box center [891, 451] width 1166 height 51
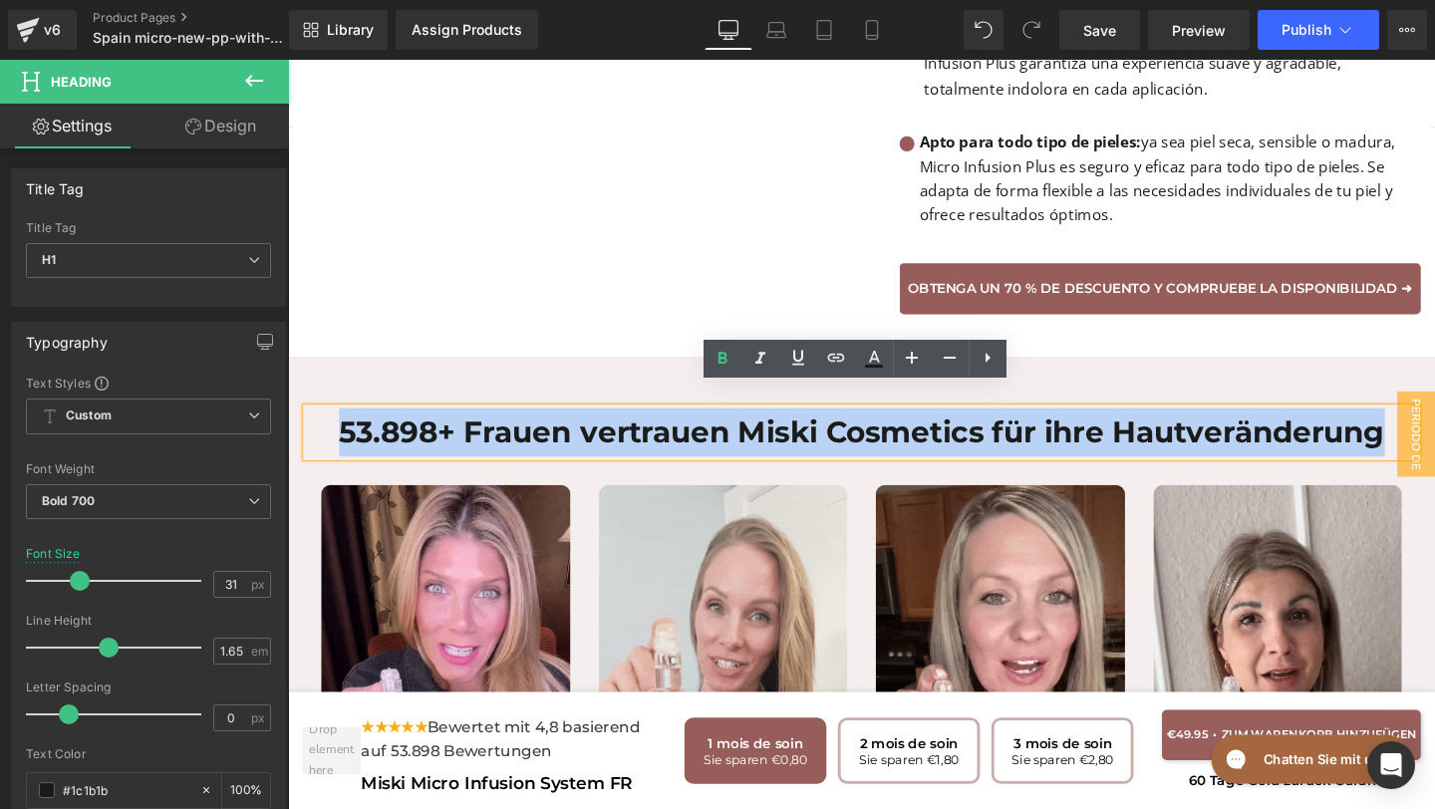
drag, startPoint x: 1440, startPoint y: 426, endPoint x: 636, endPoint y: 381, distance: 805.4
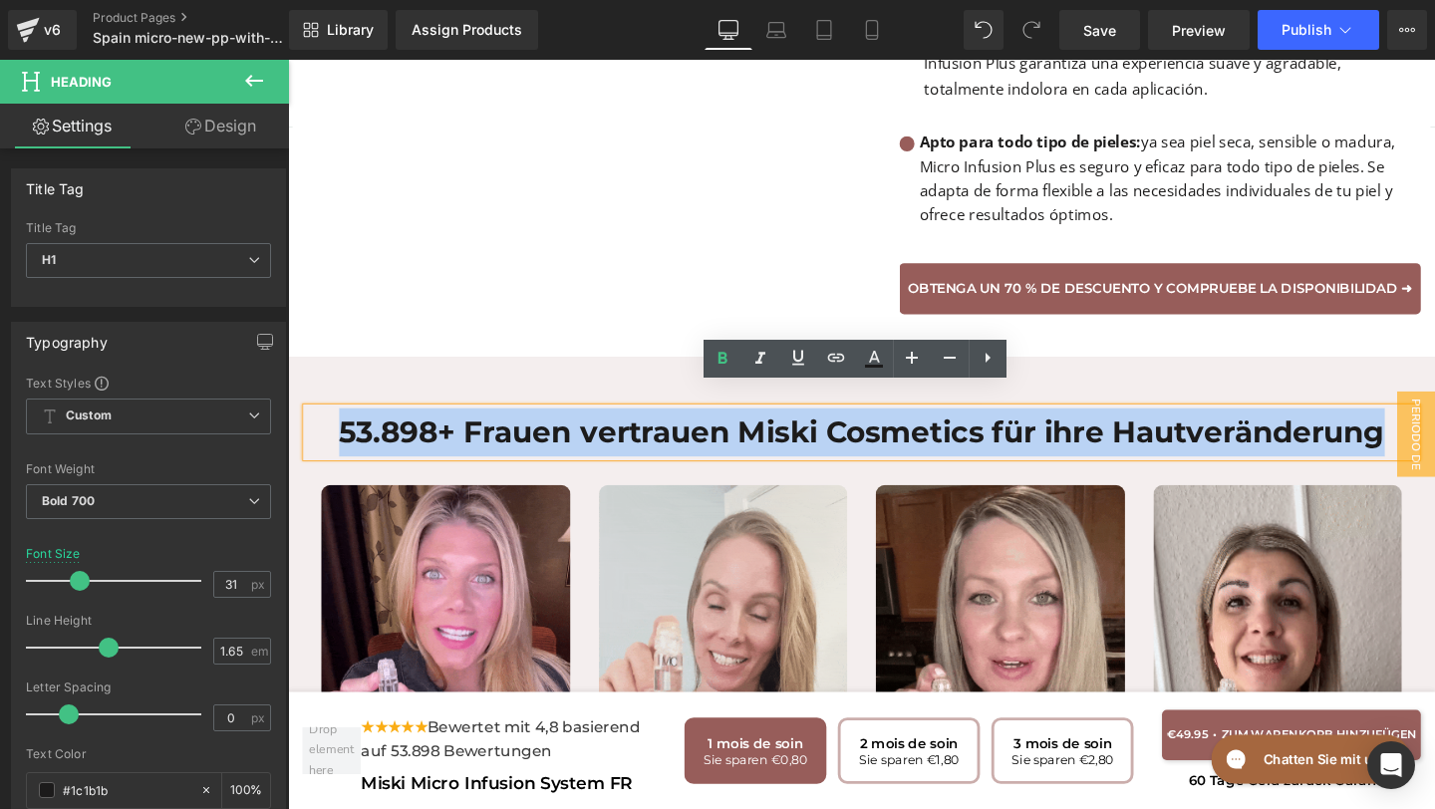
click at [636, 382] on div "53.898+ Frauen vertrauen Miski Cosmetics für ihre Hautveränderung Heading Image…" at bounding box center [891, 705] width 1196 height 664
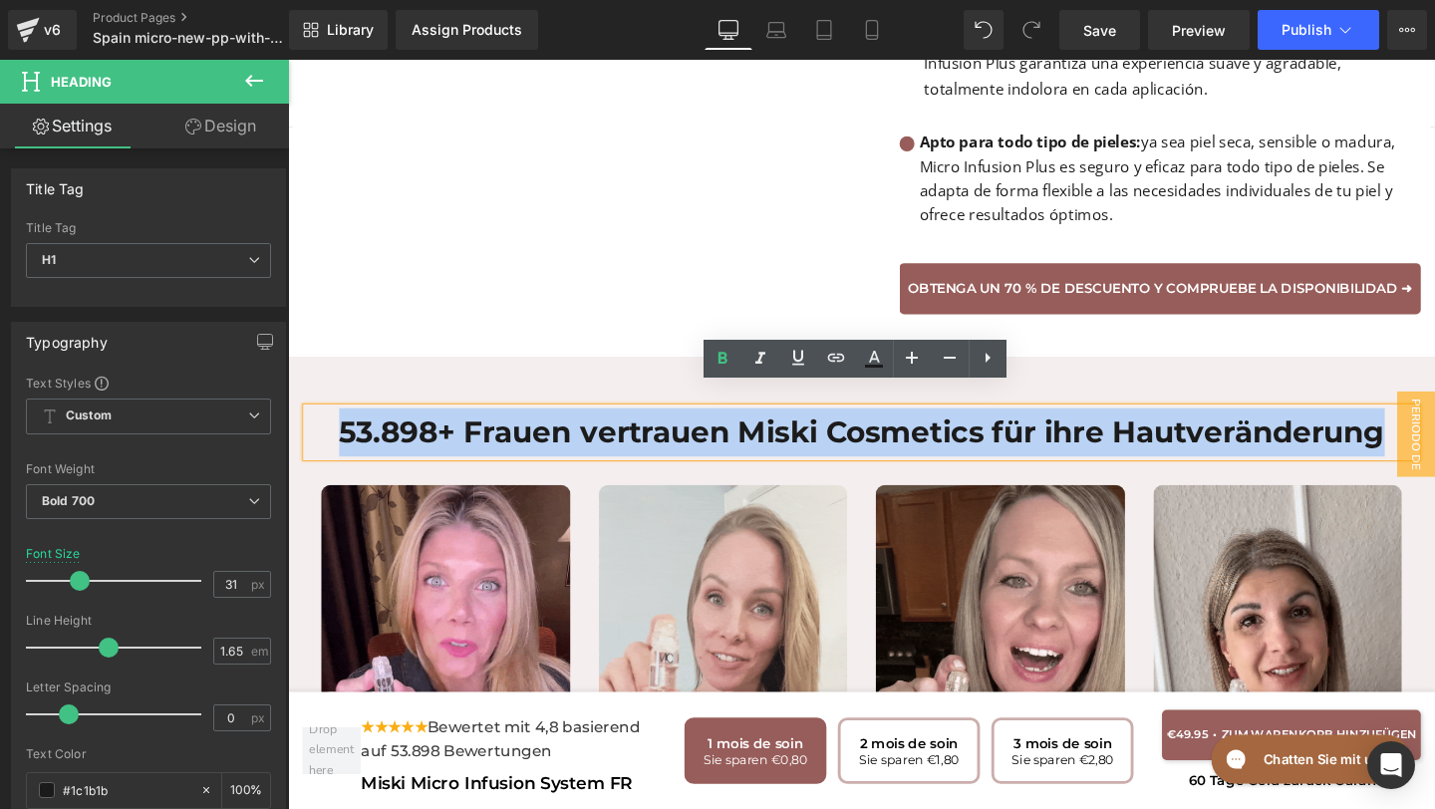
copy h1 "53.898+ Frauen vertrauen Miski Cosmetics für ihre Hautveränderung"
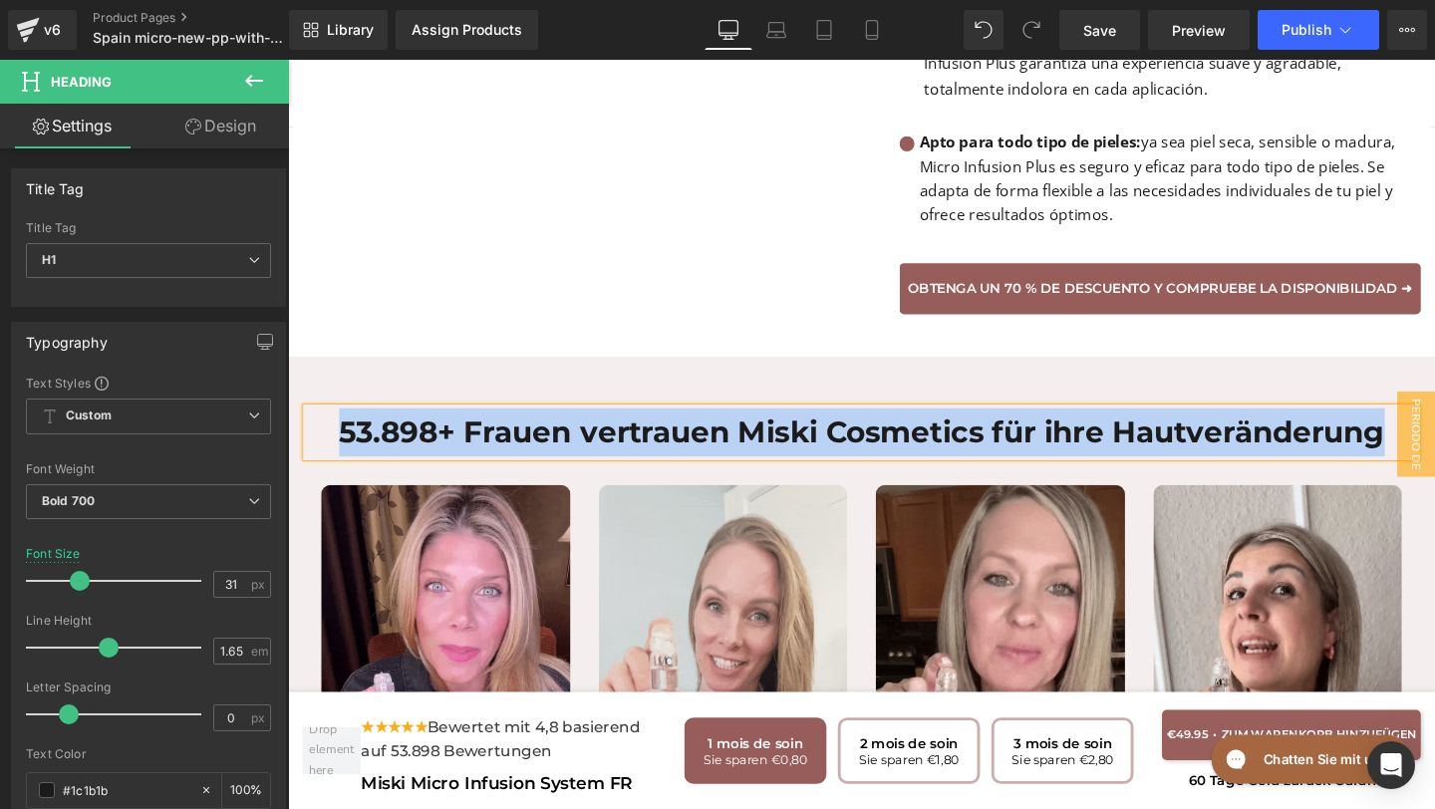
paste div
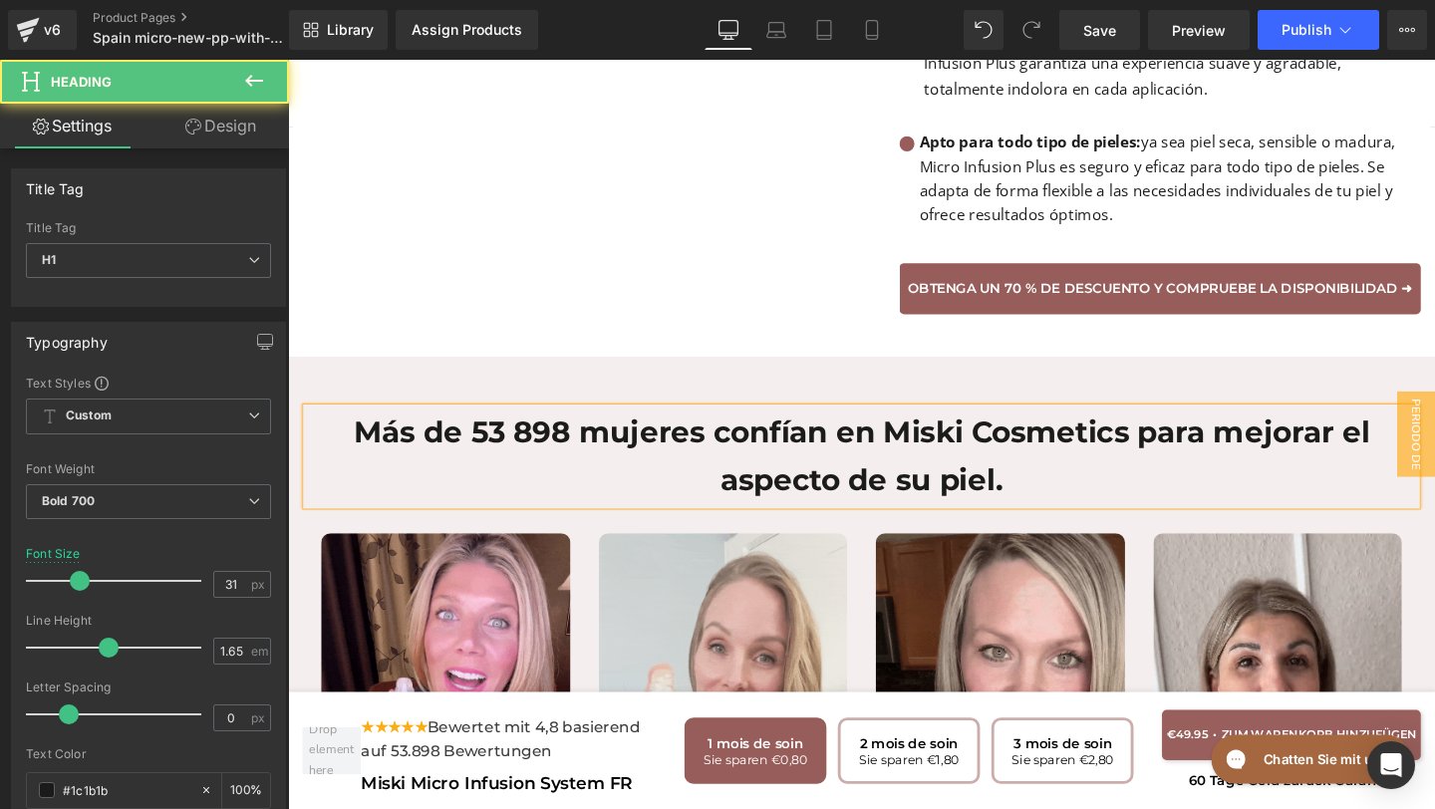
click at [519, 433] on h1 "Más de 53 898 mujeres confían en Miski Cosmetics para mejorar el aspecto de su …" at bounding box center [891, 477] width 1166 height 102
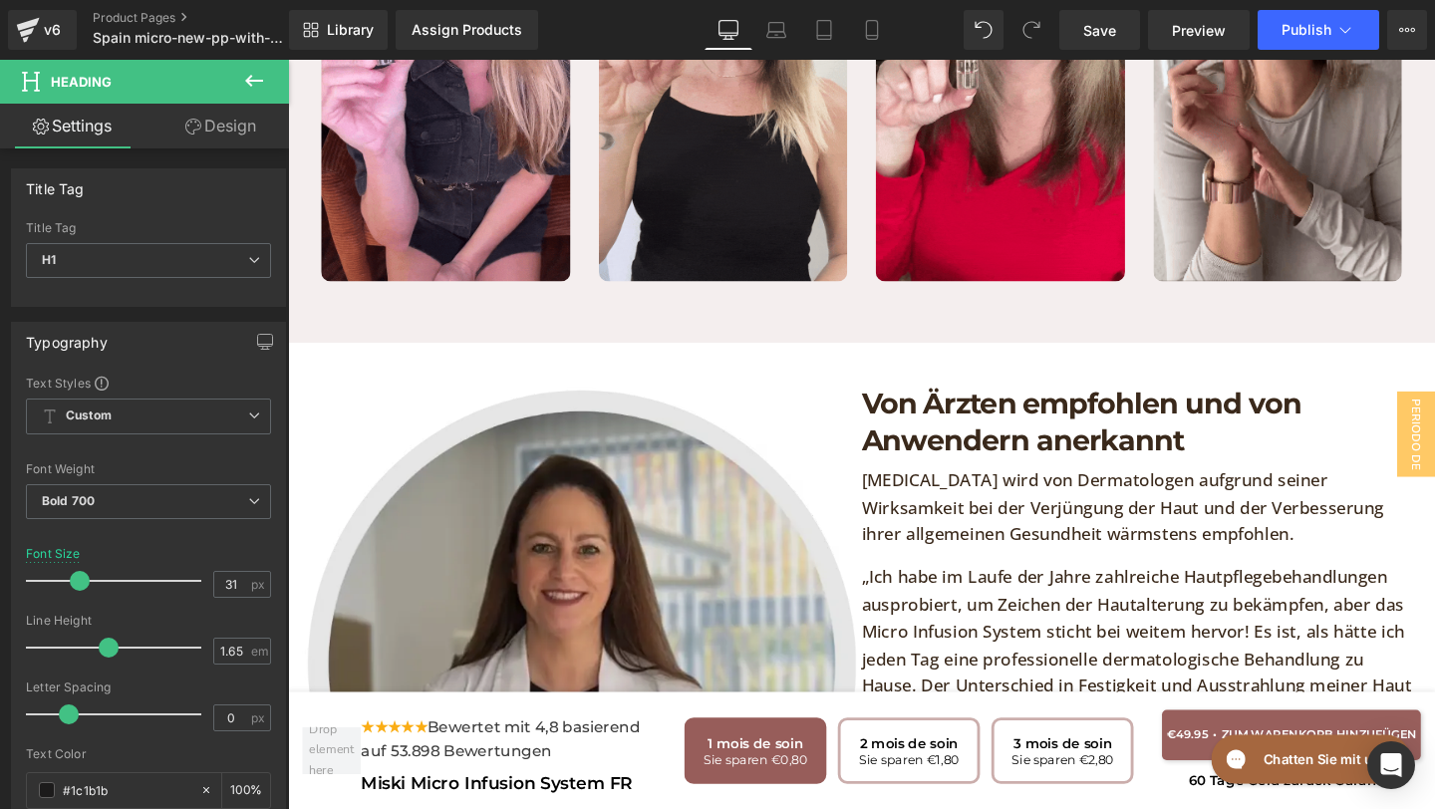
scroll to position [3727, 0]
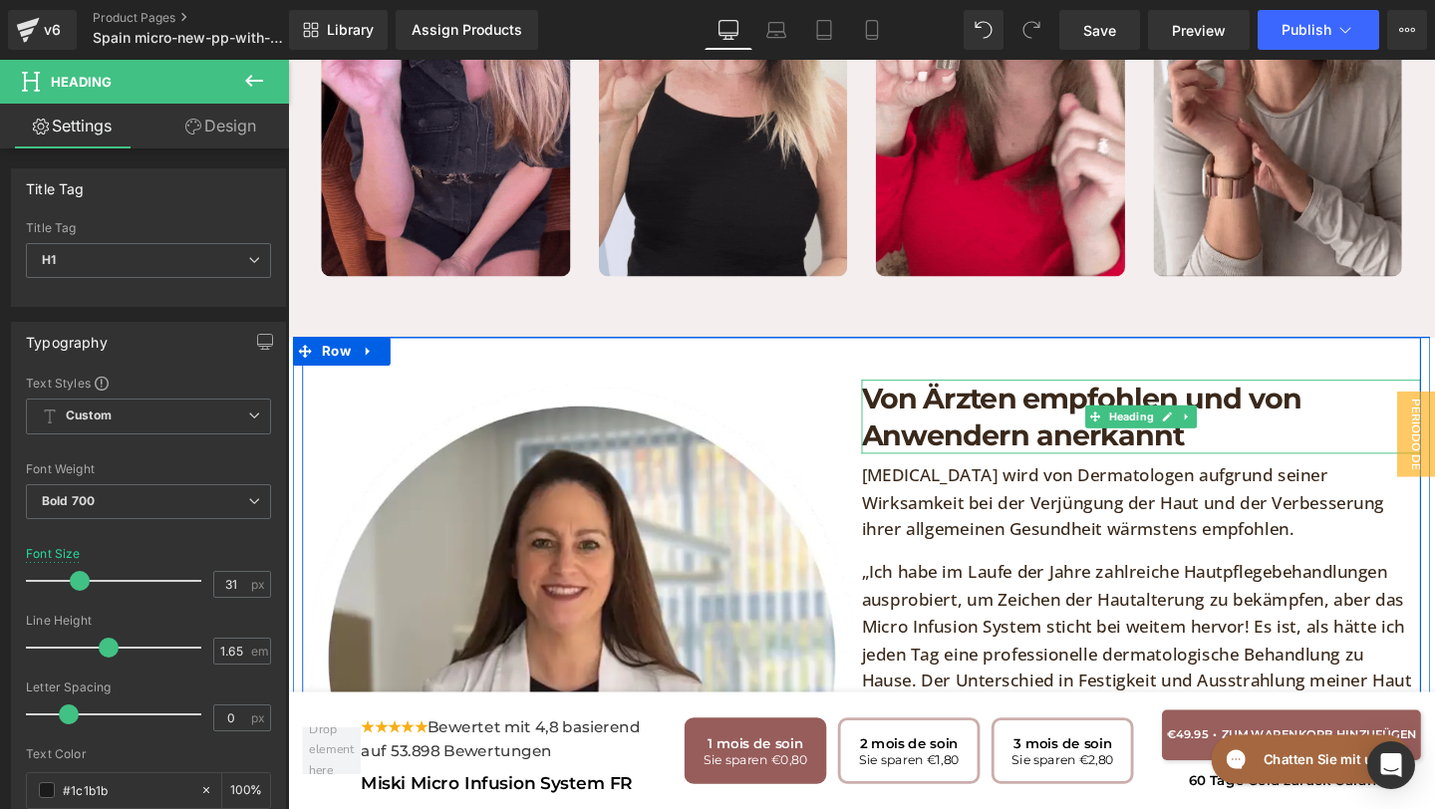
click at [1234, 430] on h1 "Von Ärzten empfohlen und von Anwendern anerkannt" at bounding box center [1185, 436] width 588 height 78
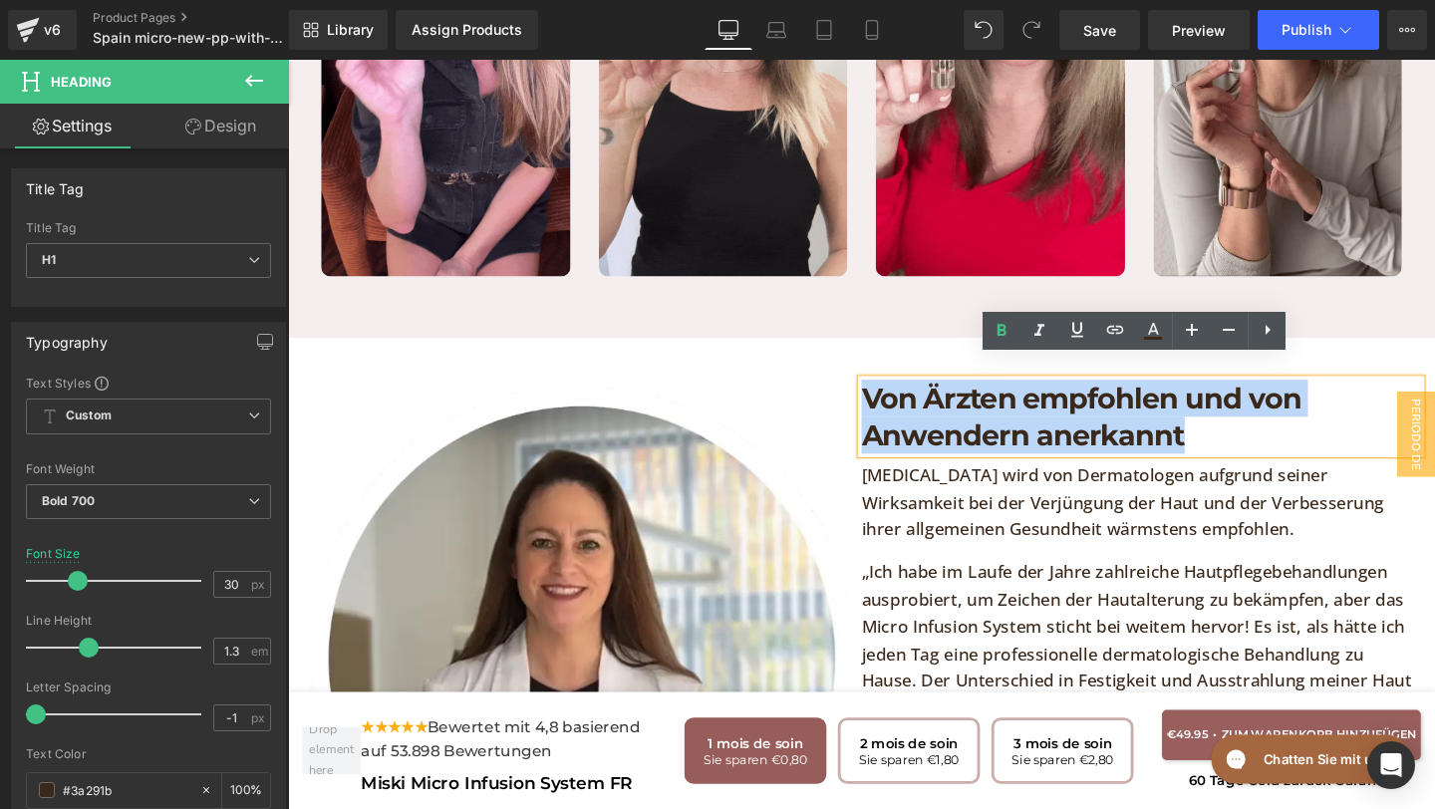
drag, startPoint x: 1234, startPoint y: 430, endPoint x: 897, endPoint y: 394, distance: 338.8
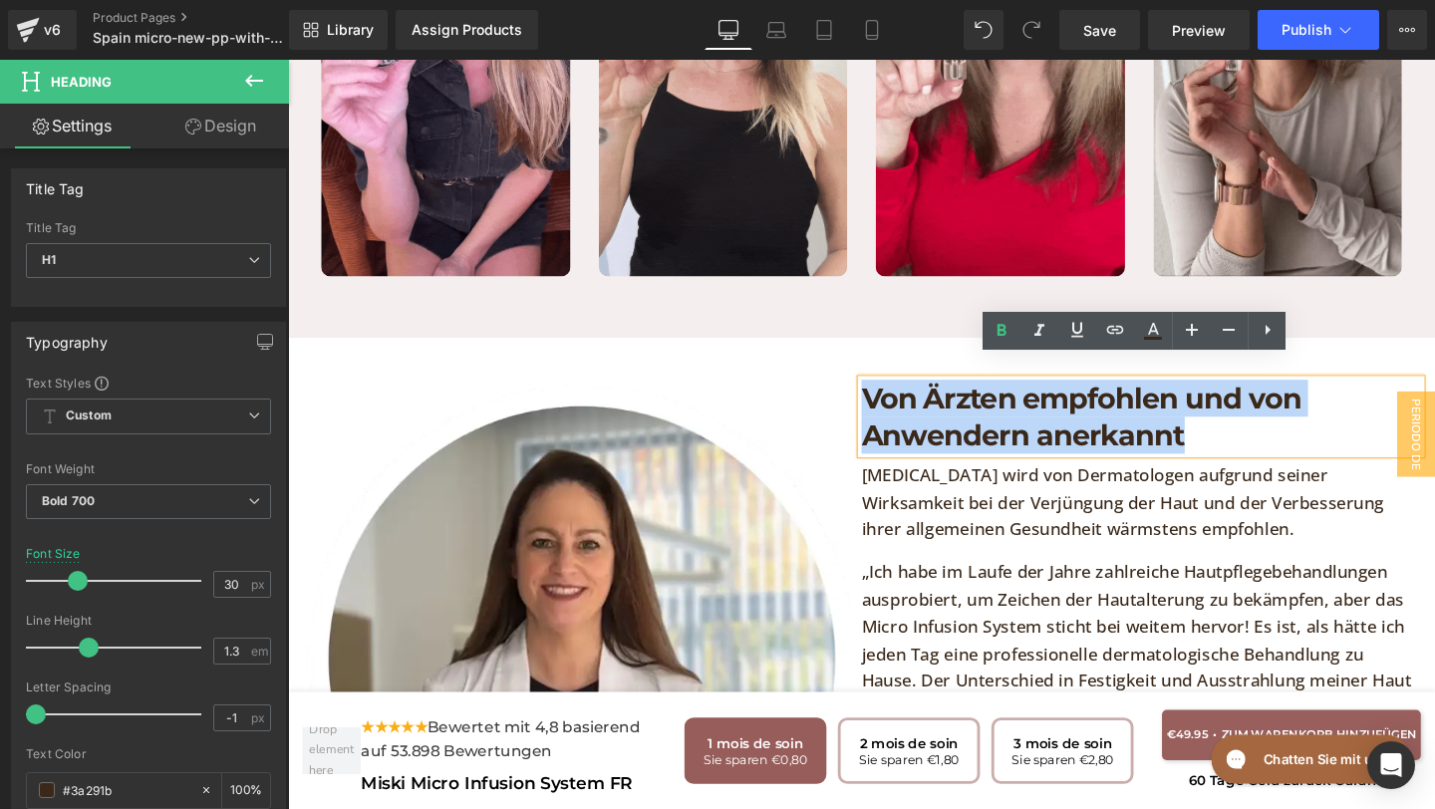
click at [897, 397] on h1 "Von Ärzten empfohlen und von Anwendern anerkannt" at bounding box center [1185, 436] width 588 height 78
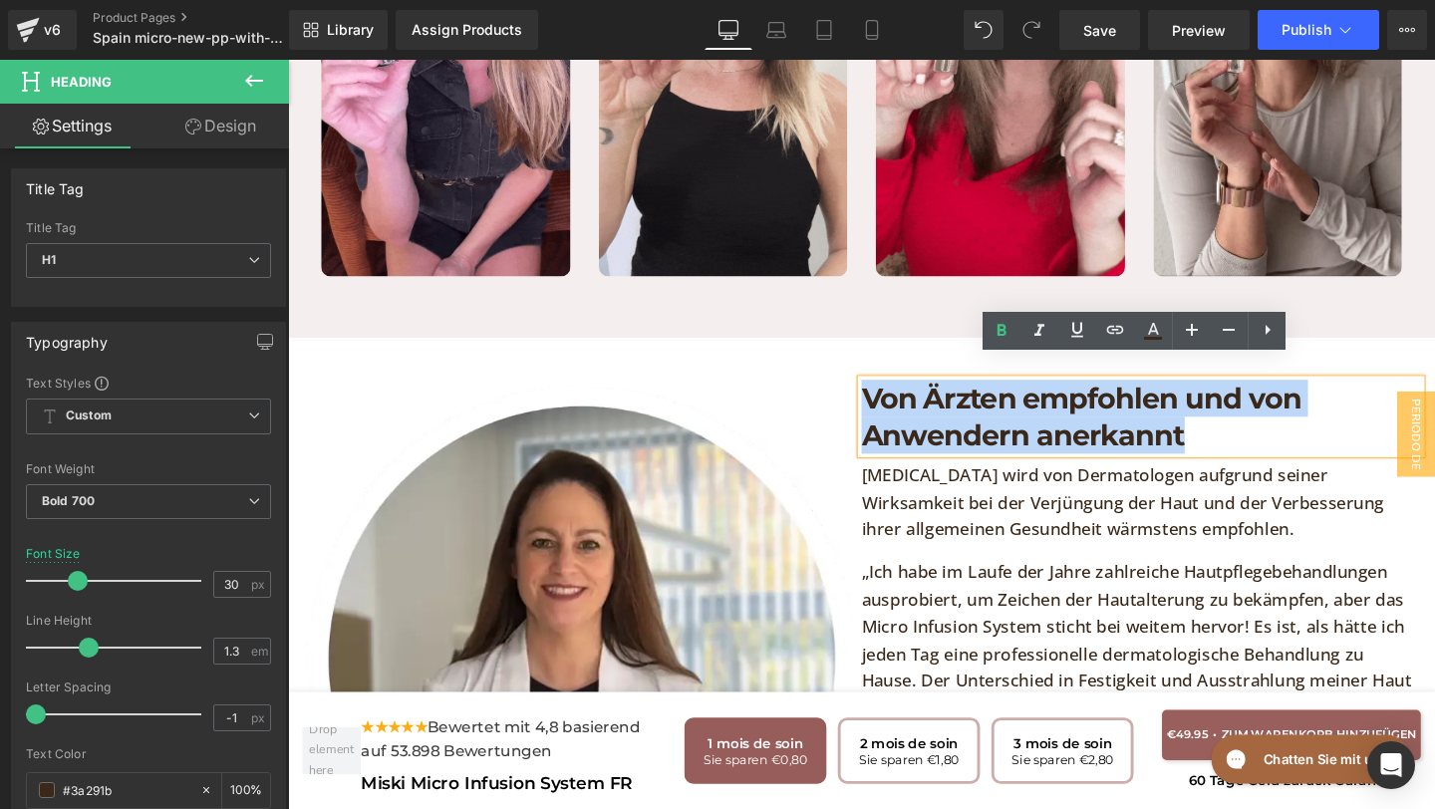
copy h1 "Von Ärzten empfohlen und von Anwendern anerkannt"
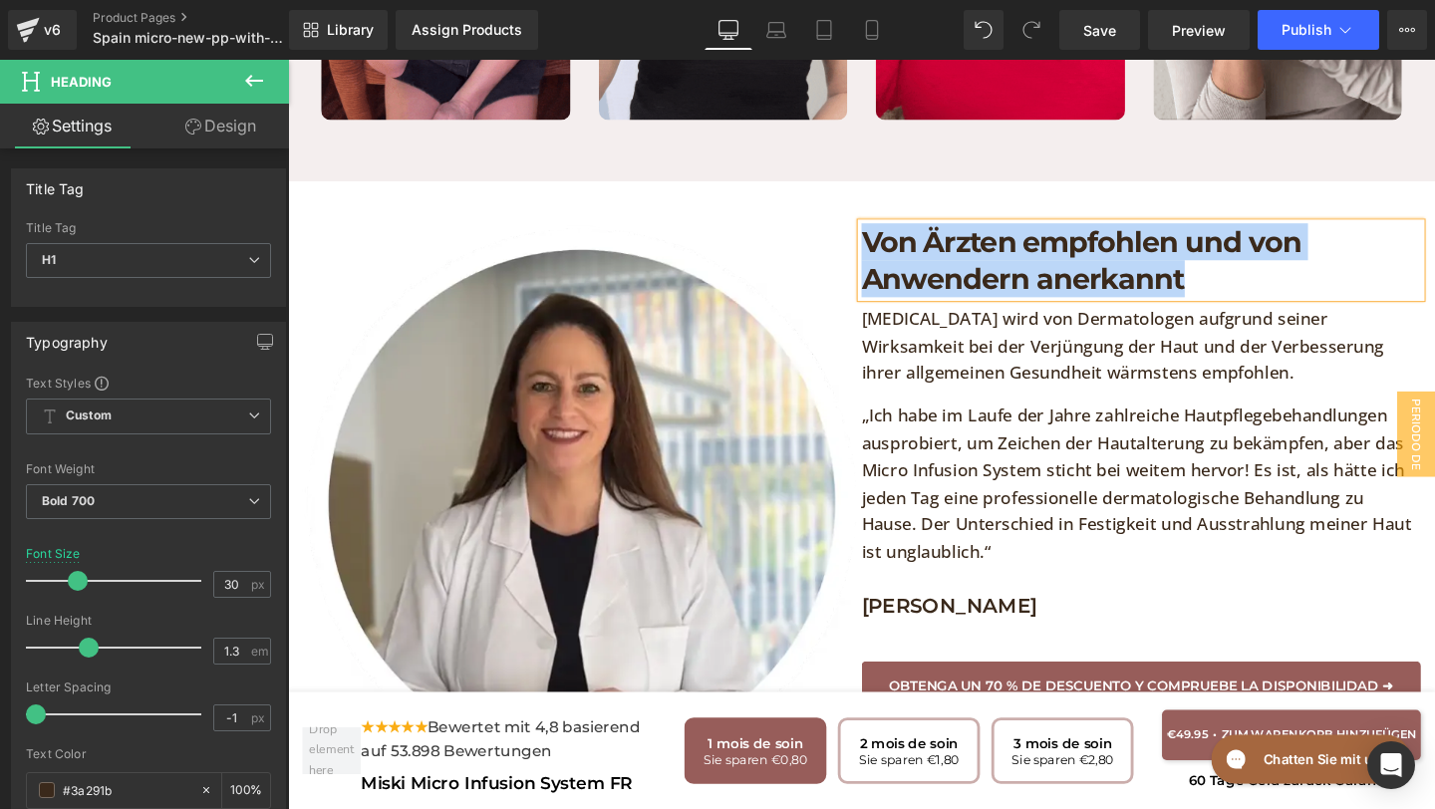
scroll to position [3895, 0]
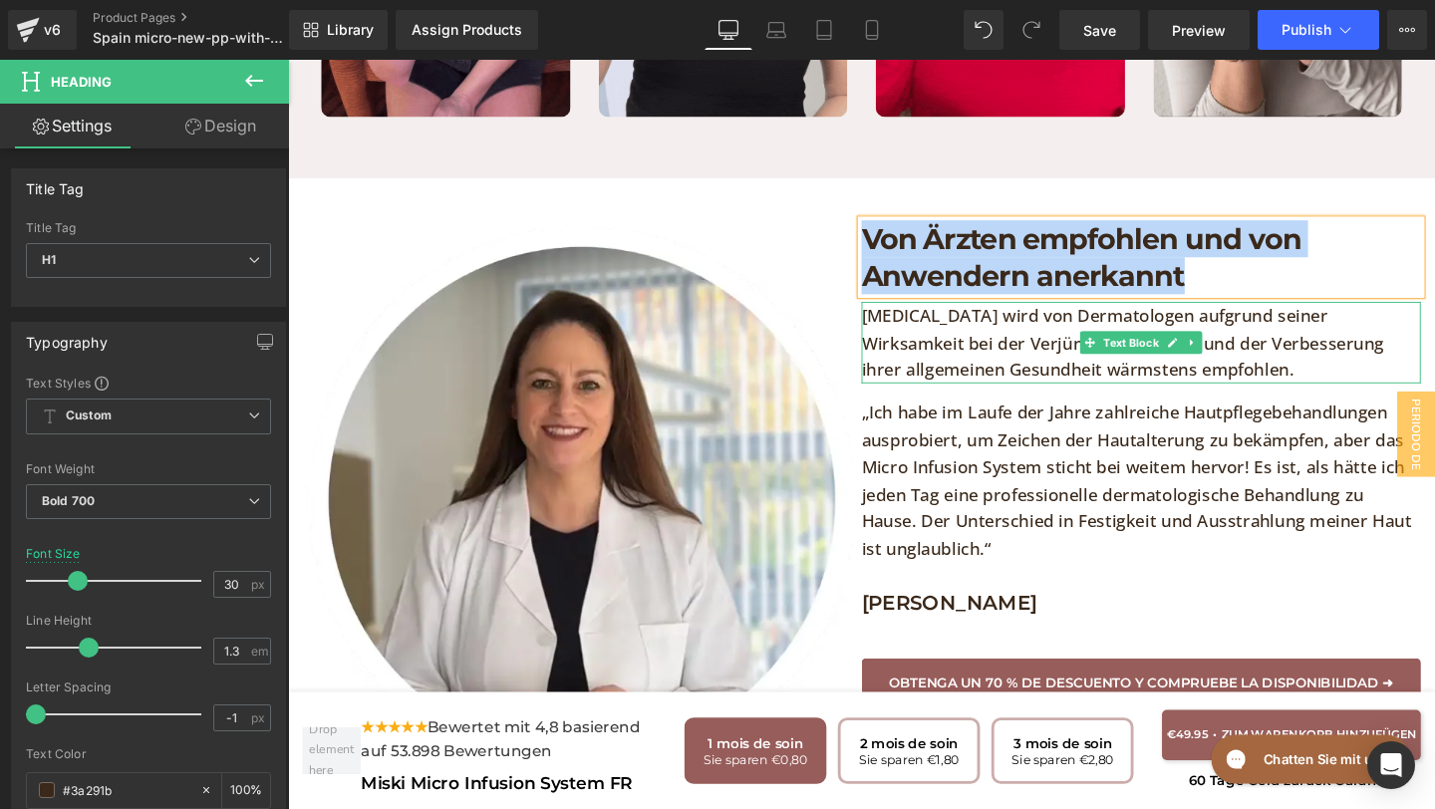
paste div
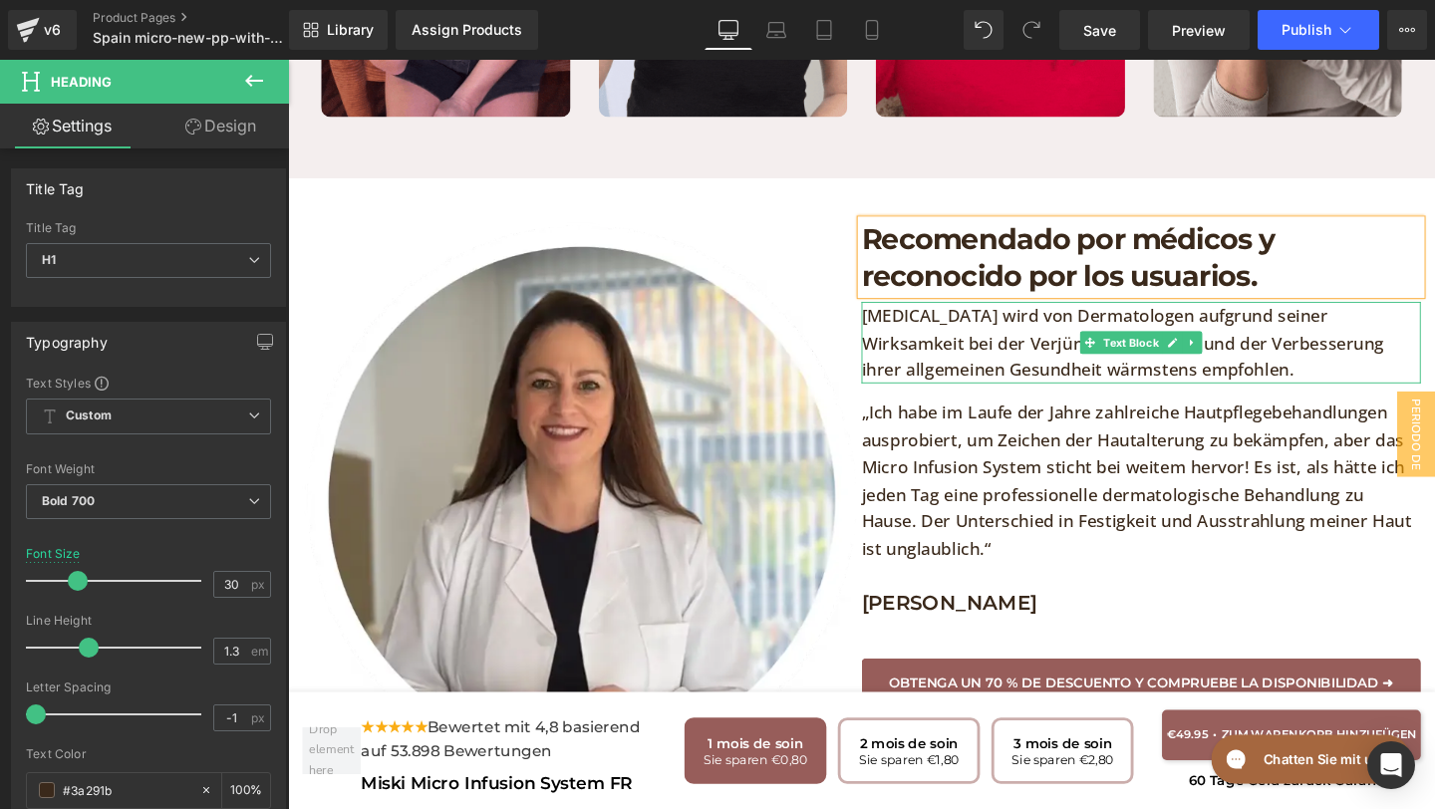
click at [1333, 353] on p "[MEDICAL_DATA] wird von Dermatologen aufgrund seiner Wirksamkeit bei der Verjün…" at bounding box center [1185, 357] width 588 height 86
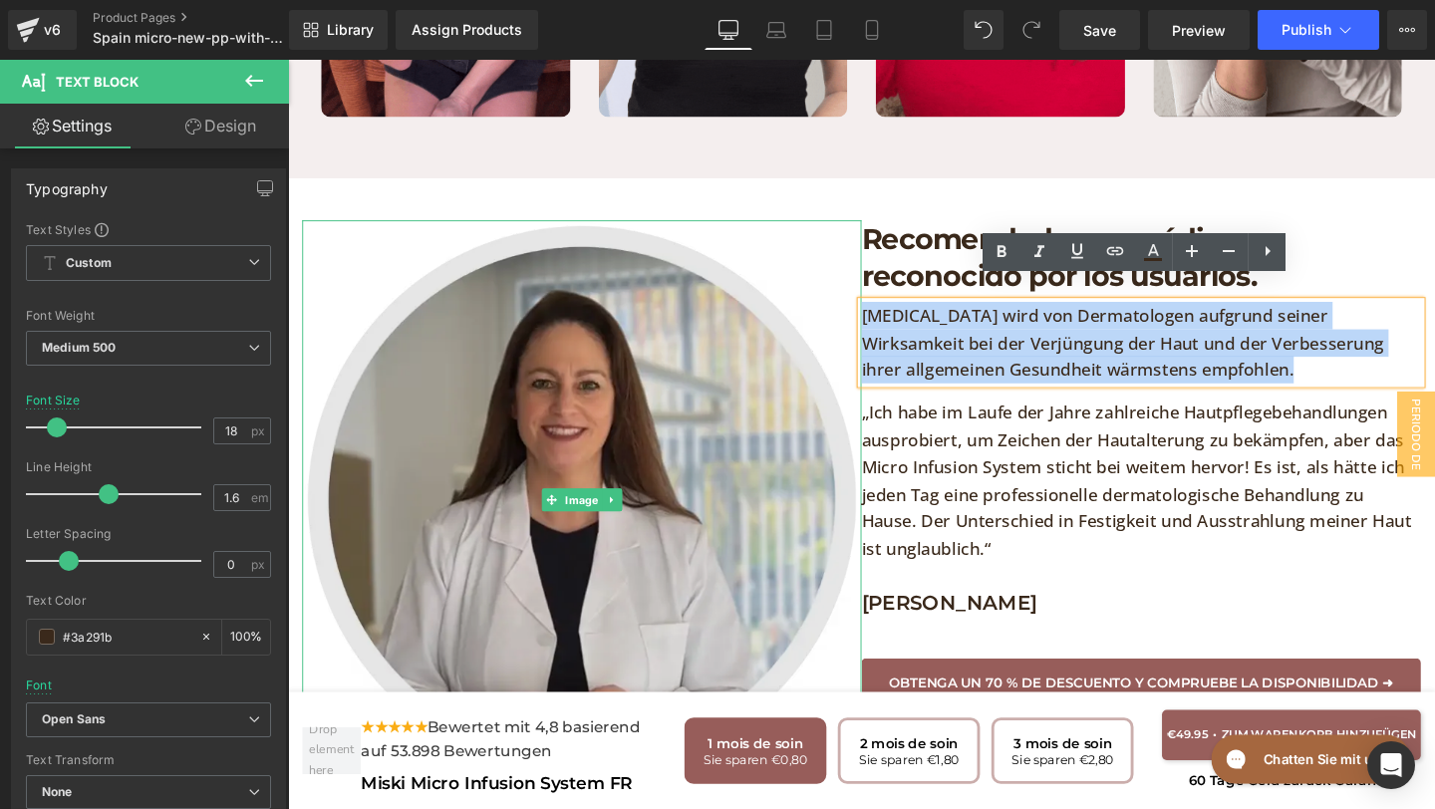
drag, startPoint x: 1324, startPoint y: 366, endPoint x: 855, endPoint y: 256, distance: 481.9
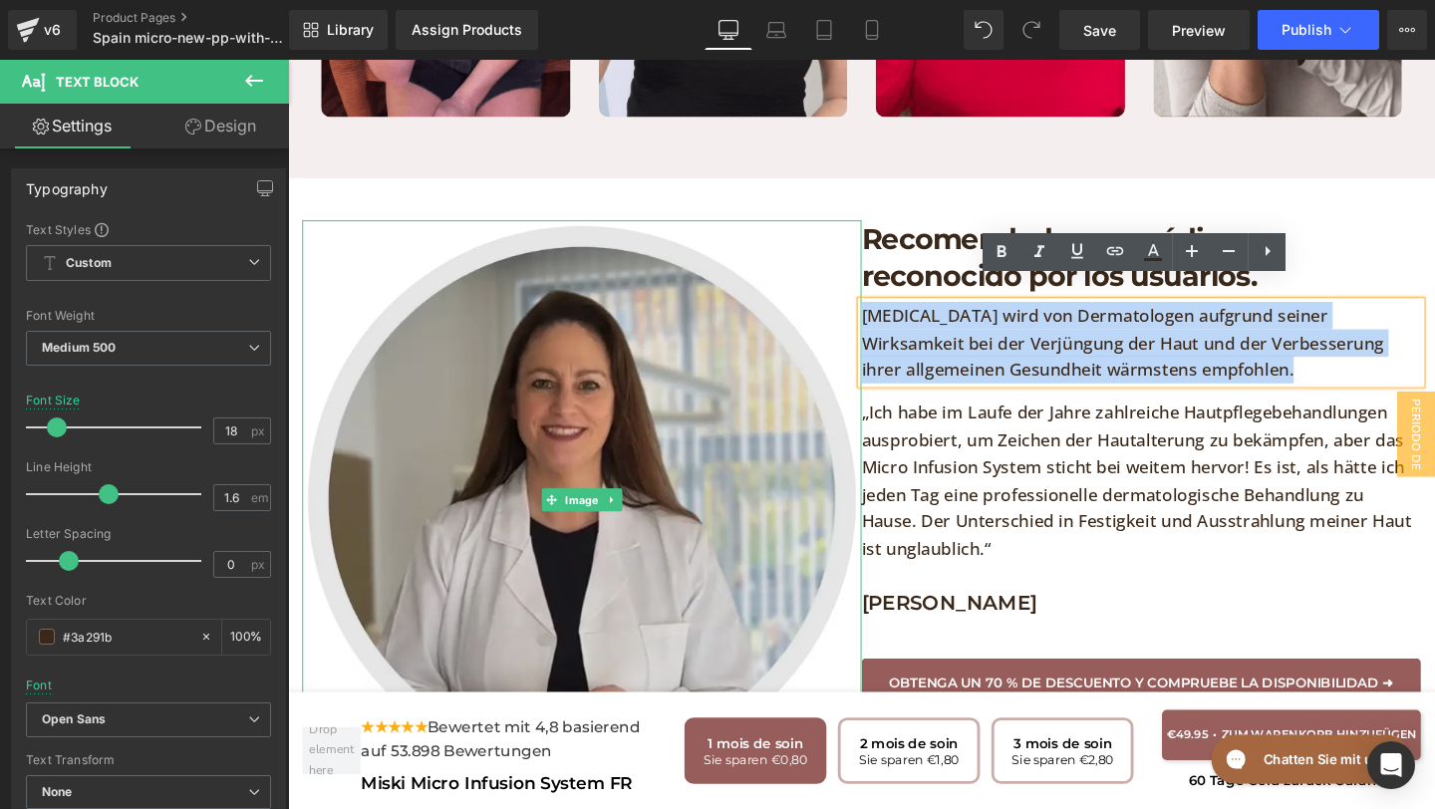
click at [855, 256] on div "Image Recomendado por médicos y reconocido por los usuarios. Heading [MEDICAL_D…" at bounding box center [891, 522] width 1176 height 678
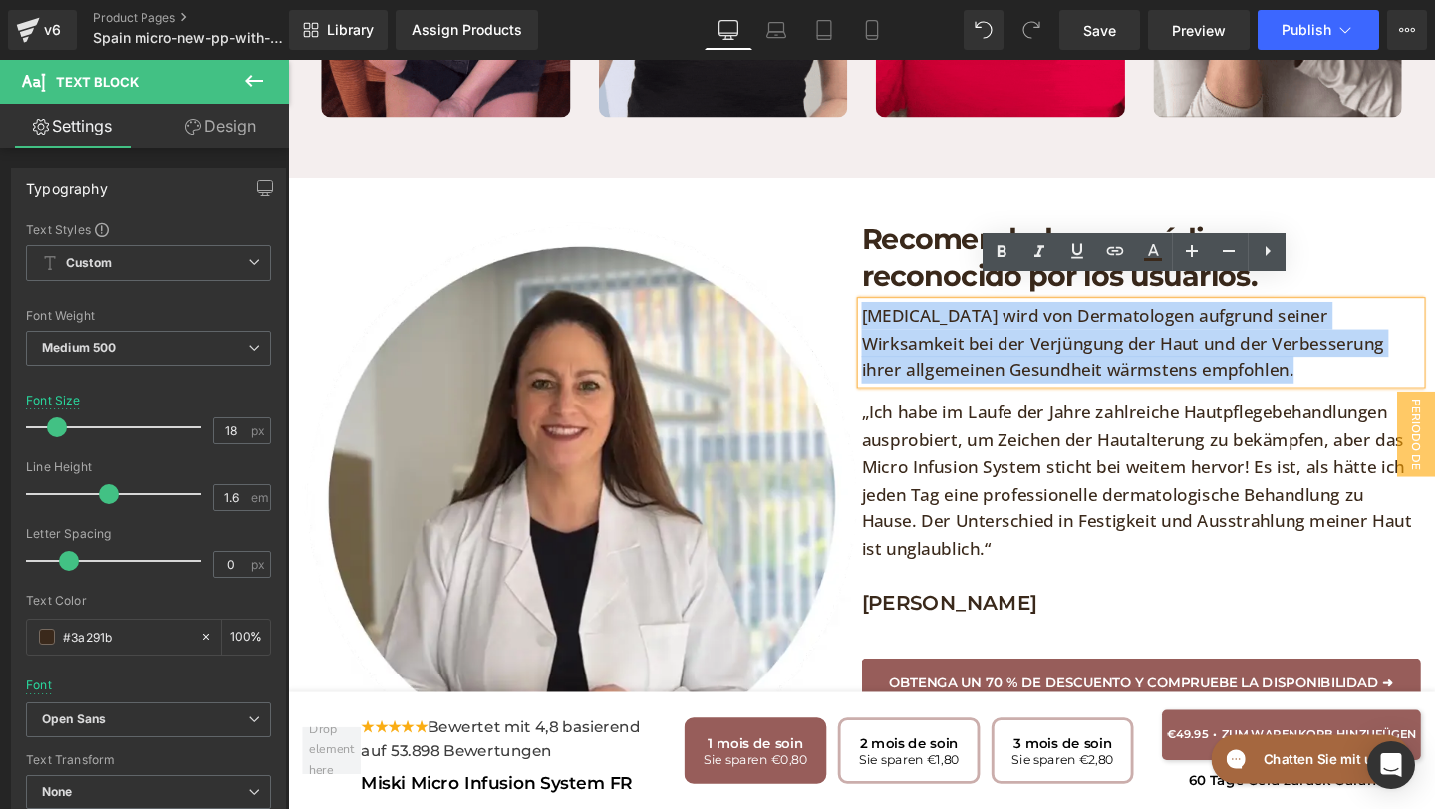
copy p "[MEDICAL_DATA] wird von Dermatologen aufgrund seiner Wirksamkeit bei der Verjün…"
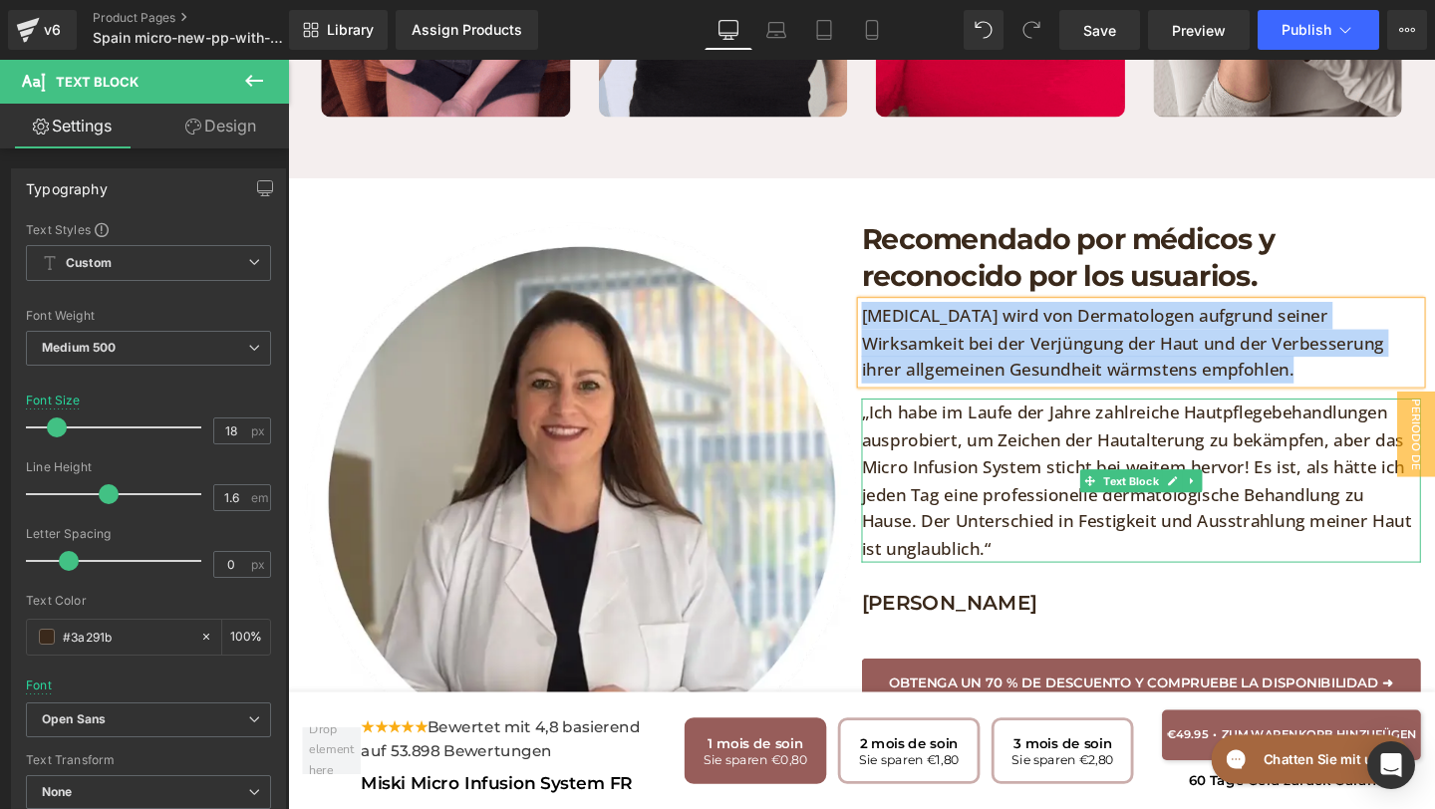
paste div
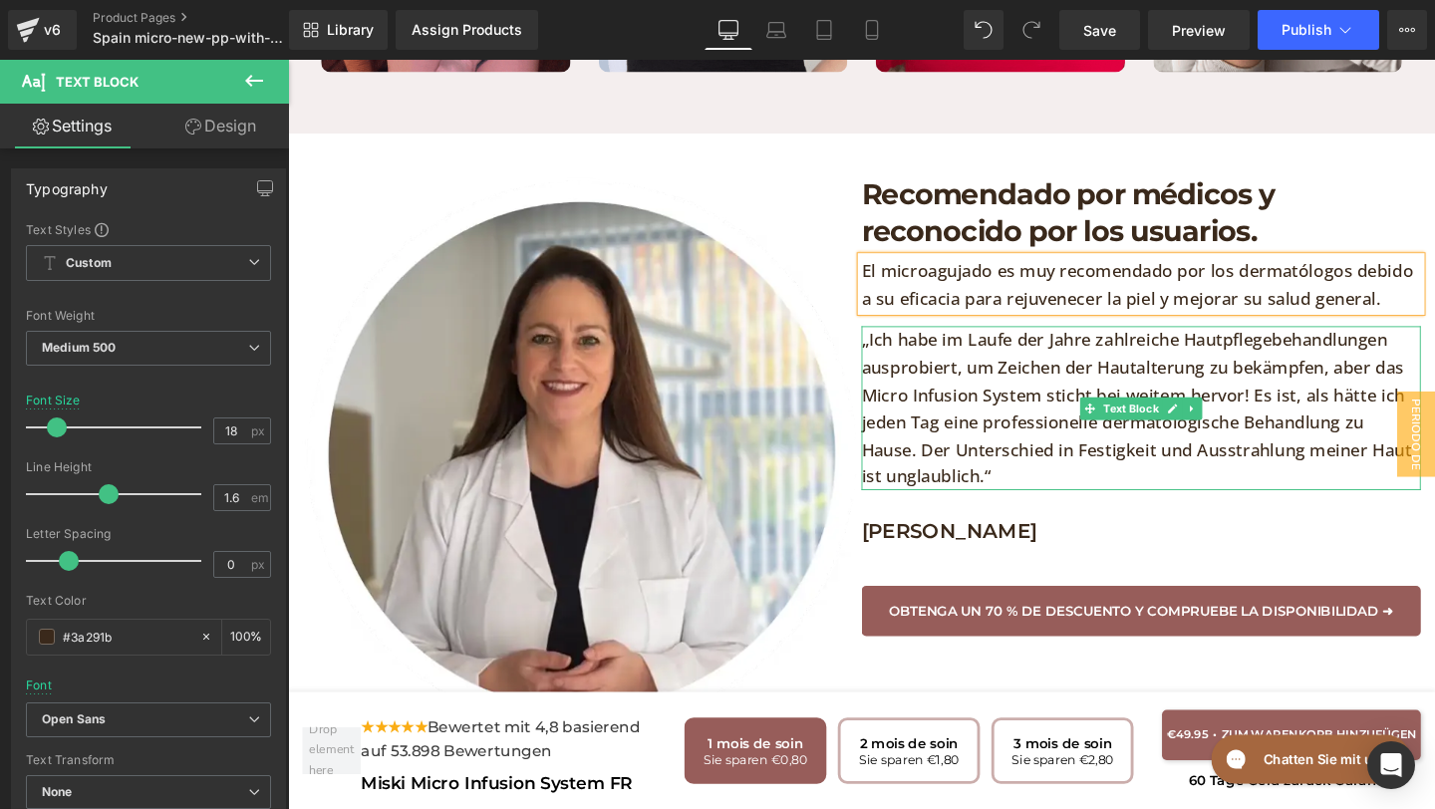
scroll to position [3954, 0]
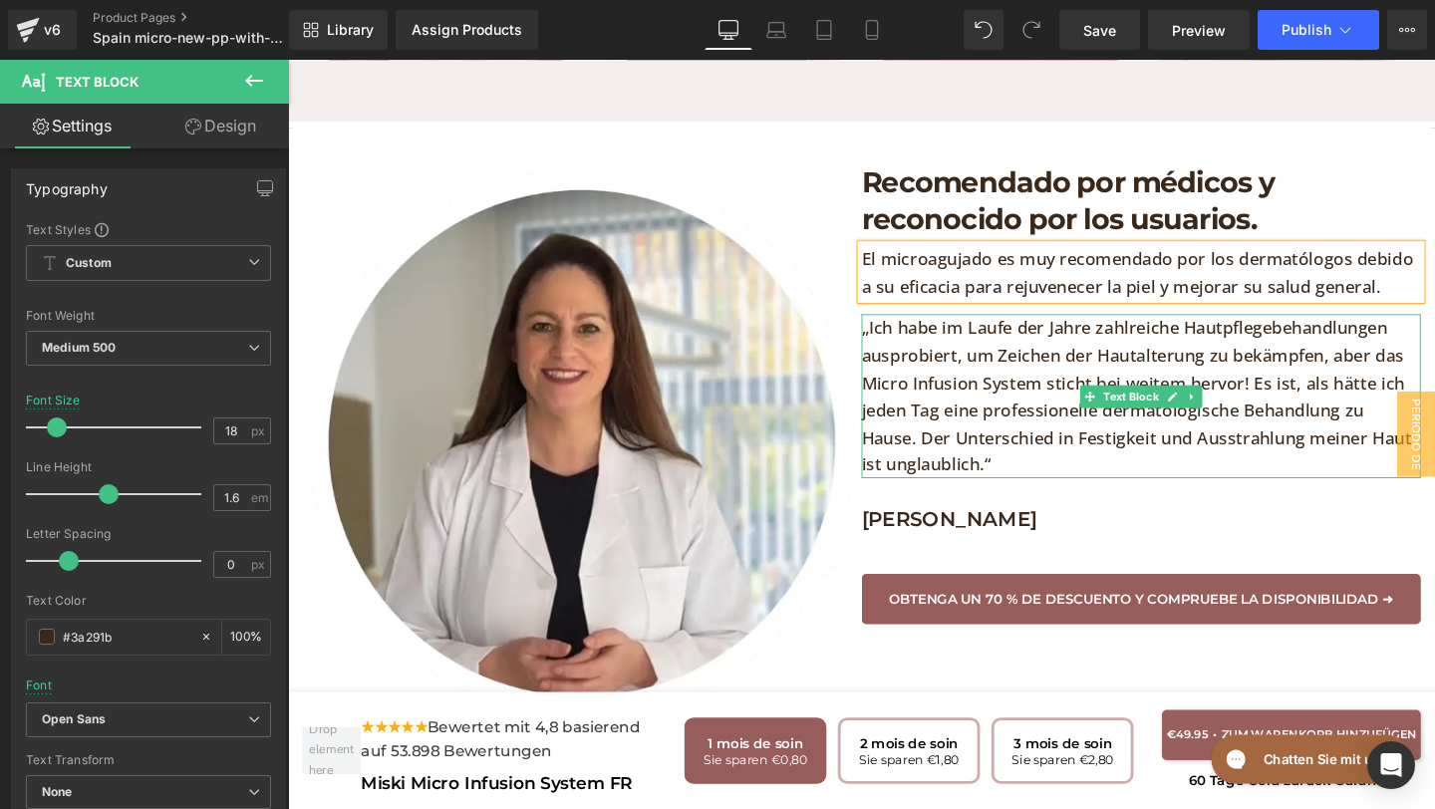
click at [1031, 461] on p "„Ich habe im Laufe der Jahre zahlreiche Hautpflegebehandlungen ausprobiert, um …" at bounding box center [1185, 414] width 588 height 172
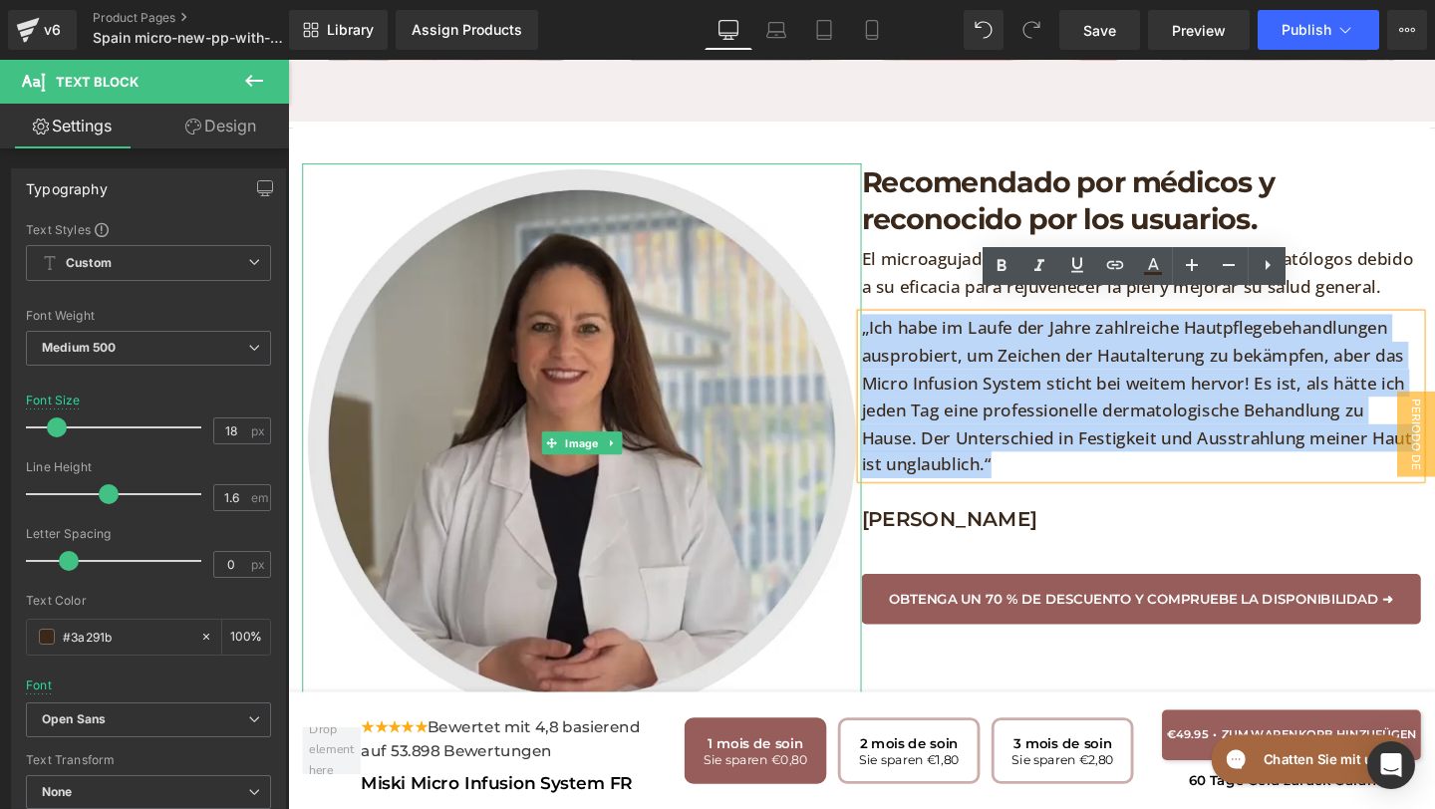
drag, startPoint x: 1031, startPoint y: 462, endPoint x: 876, endPoint y: 294, distance: 229.2
click at [876, 293] on div "Image Recomendado por médicos y reconocido por los usuarios. Heading El microag…" at bounding box center [891, 464] width 1176 height 678
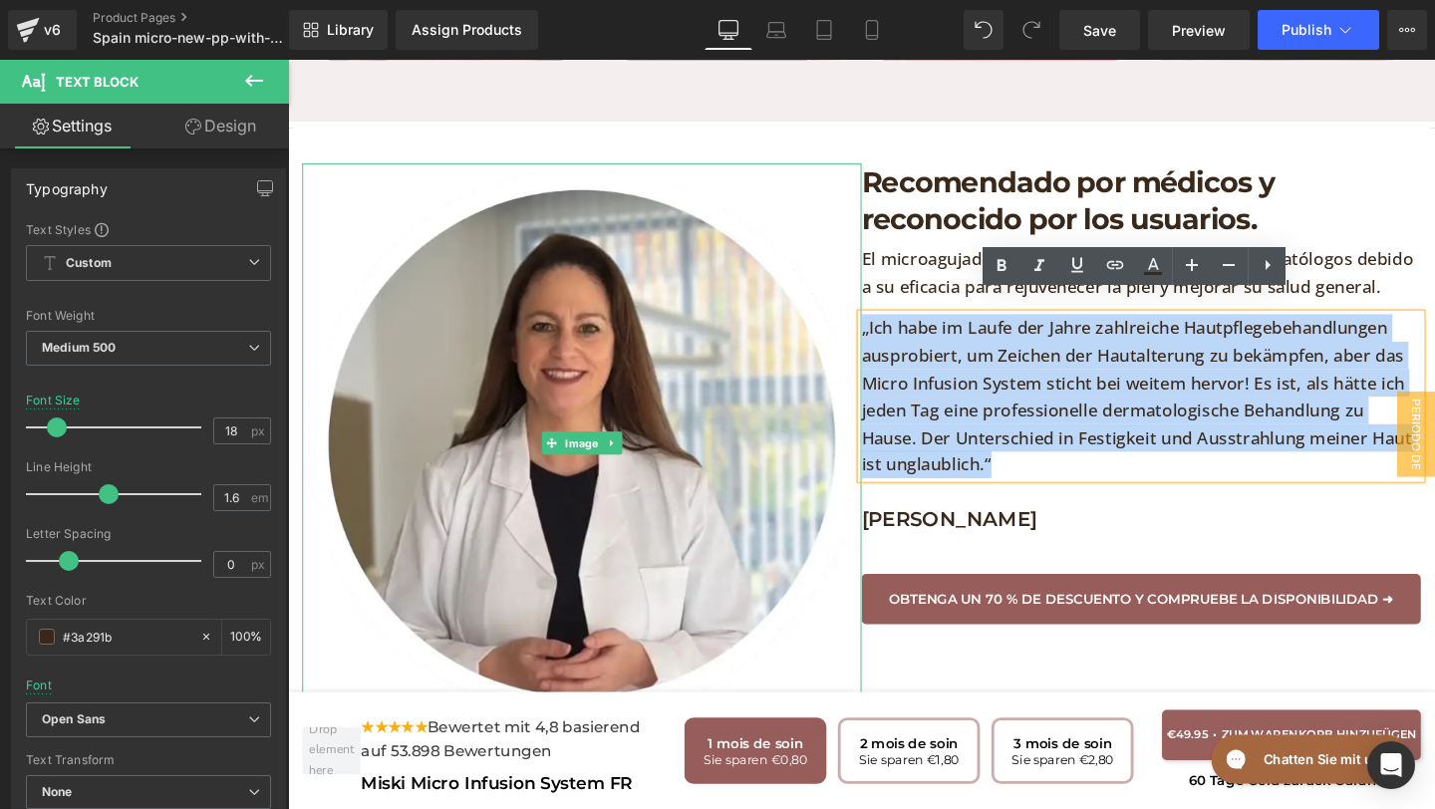
copy p "„Ich habe im Laufe der Jahre zahlreiche Hautpflegebehandlungen ausprobiert, um …"
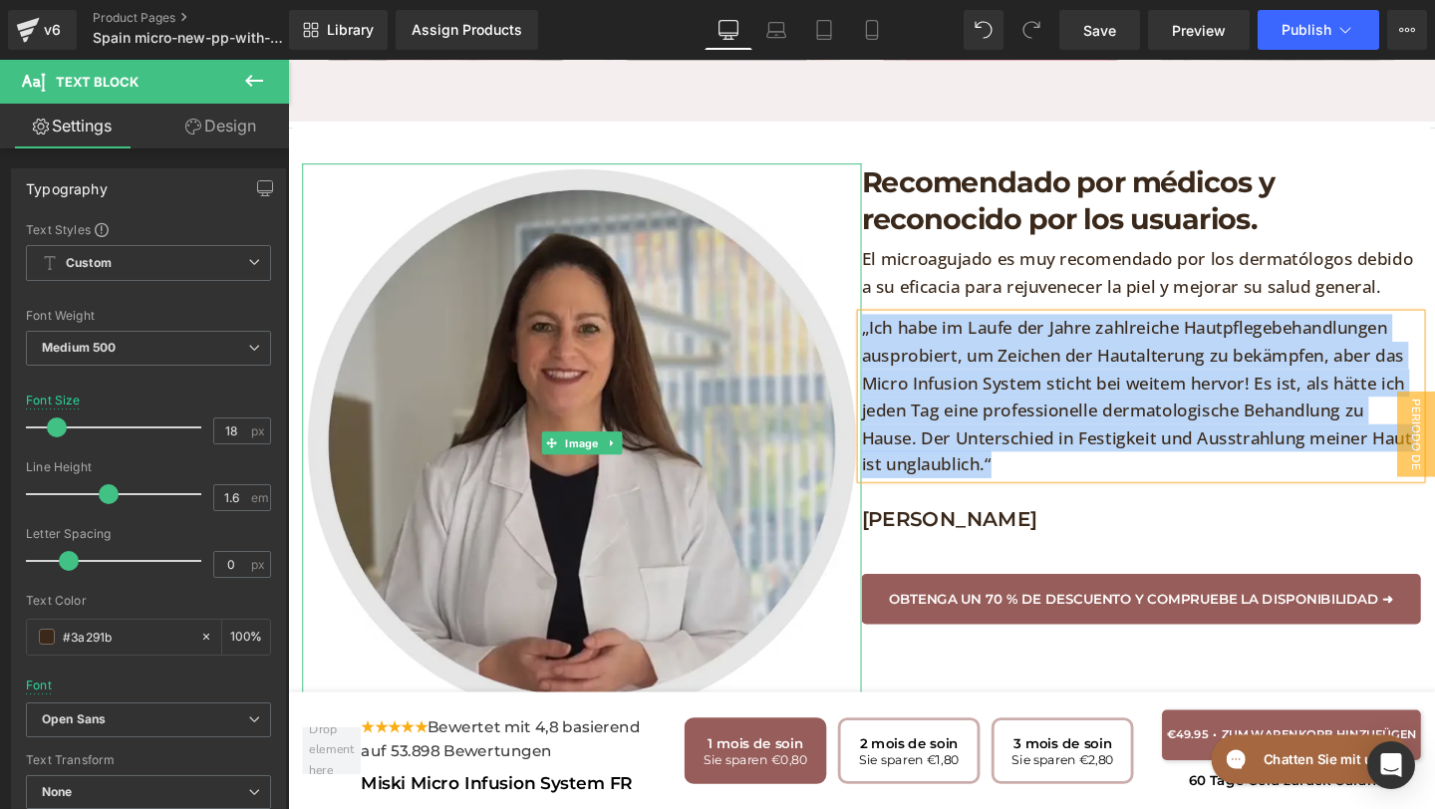
paste div
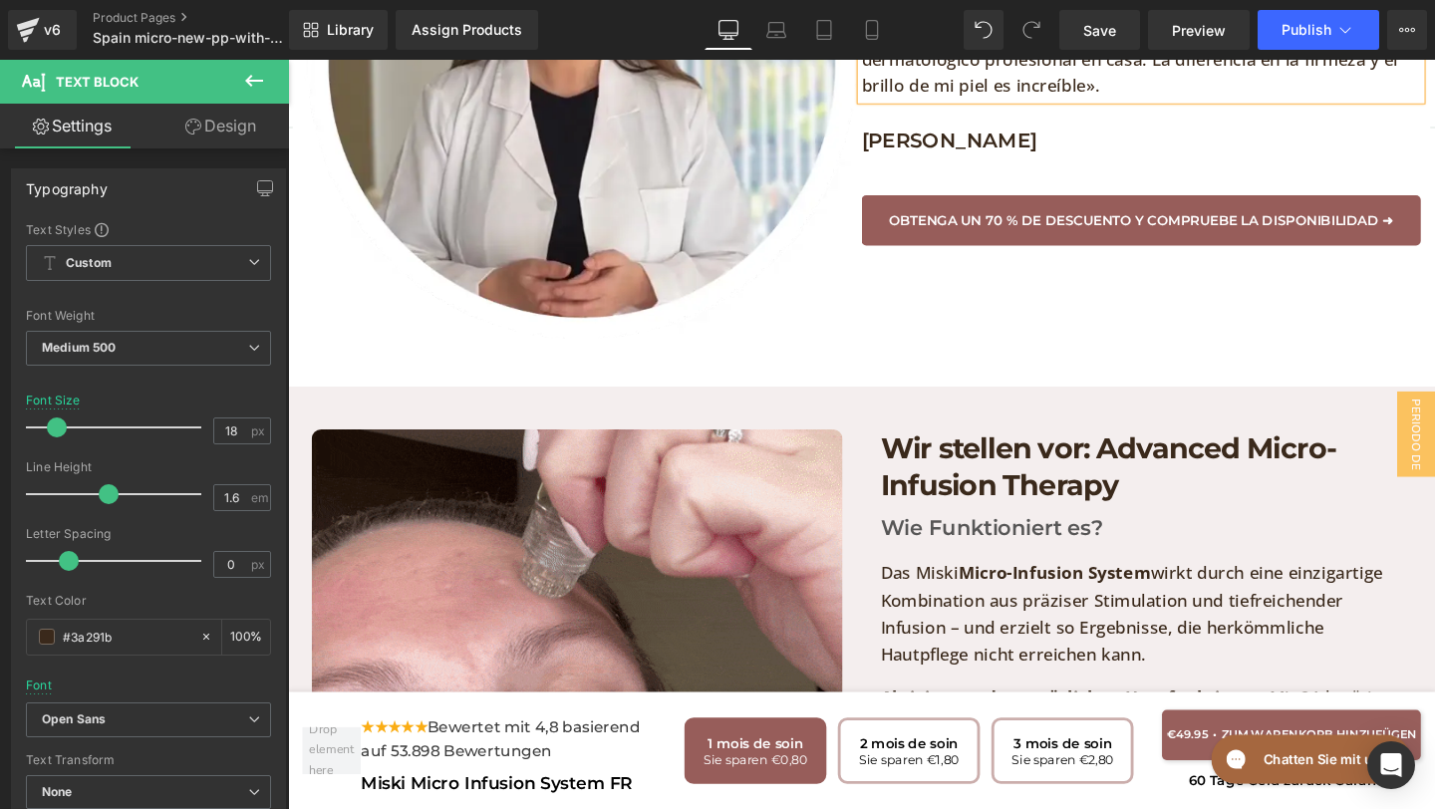
scroll to position [4368, 0]
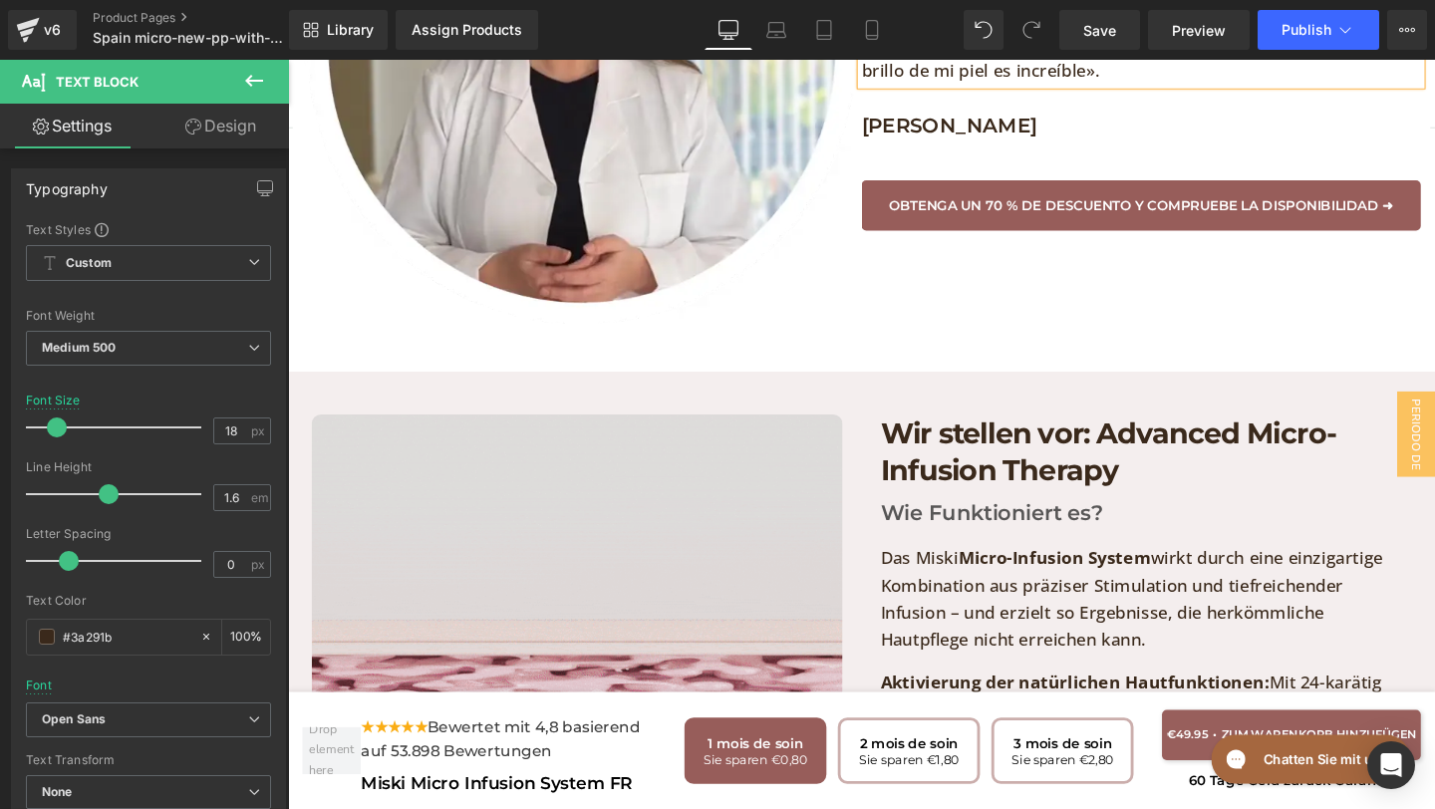
click at [1168, 465] on h1 "Wir stellen vor: Advanced Micro- Infusion Therapy" at bounding box center [1190, 471] width 558 height 78
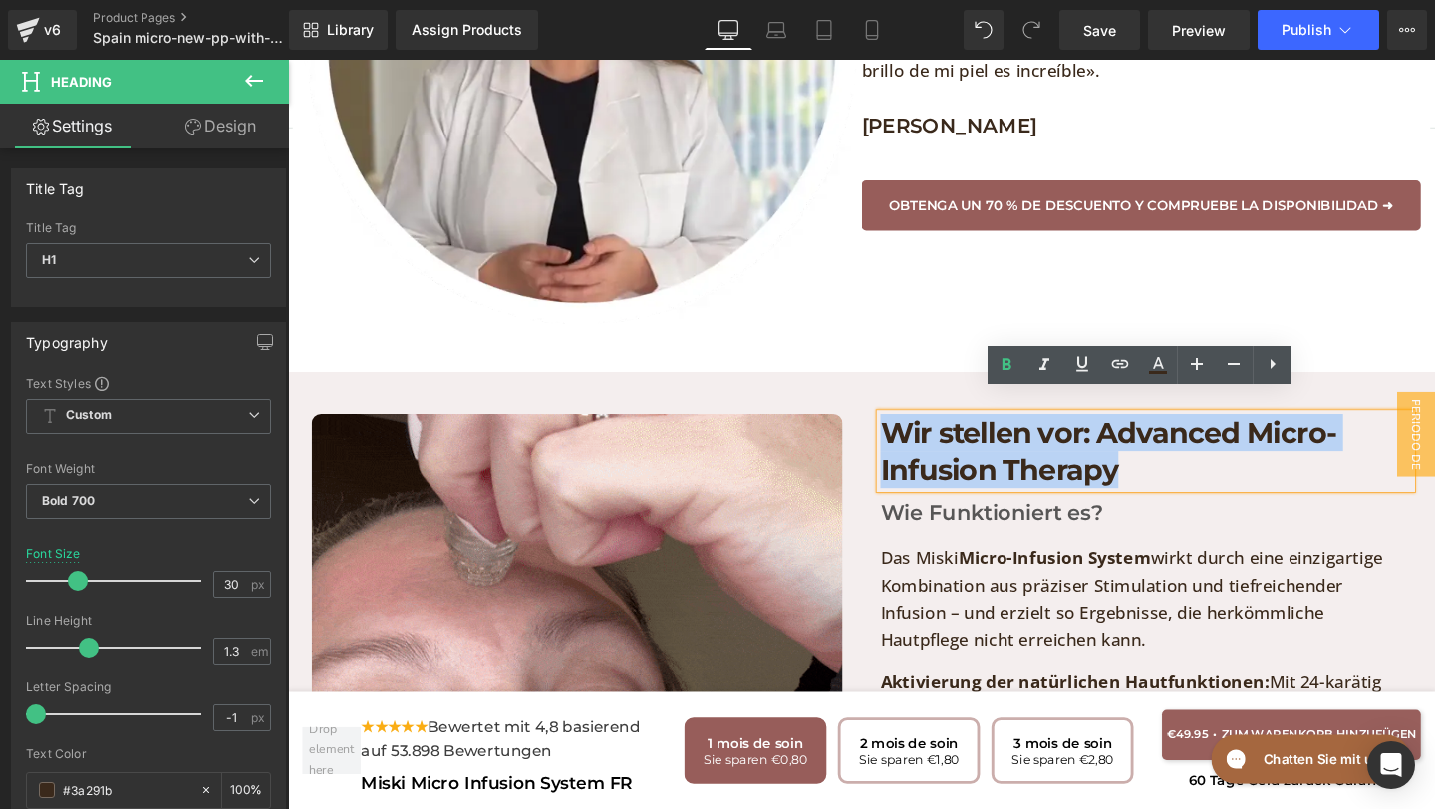
drag, startPoint x: 1167, startPoint y: 465, endPoint x: 865, endPoint y: 410, distance: 307.0
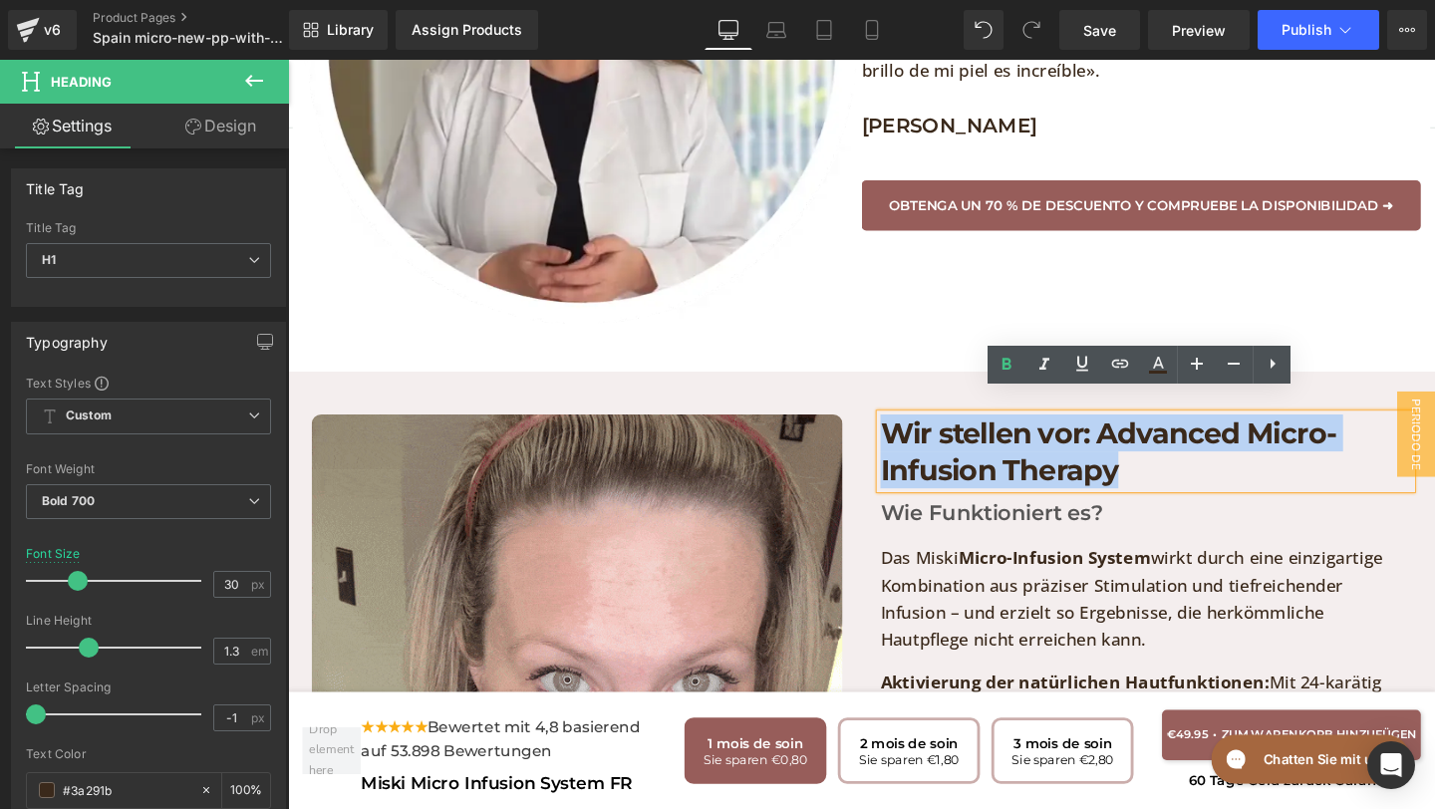
copy h1 "Wir stellen vor: Advanced Micro- Infusion Therapy"
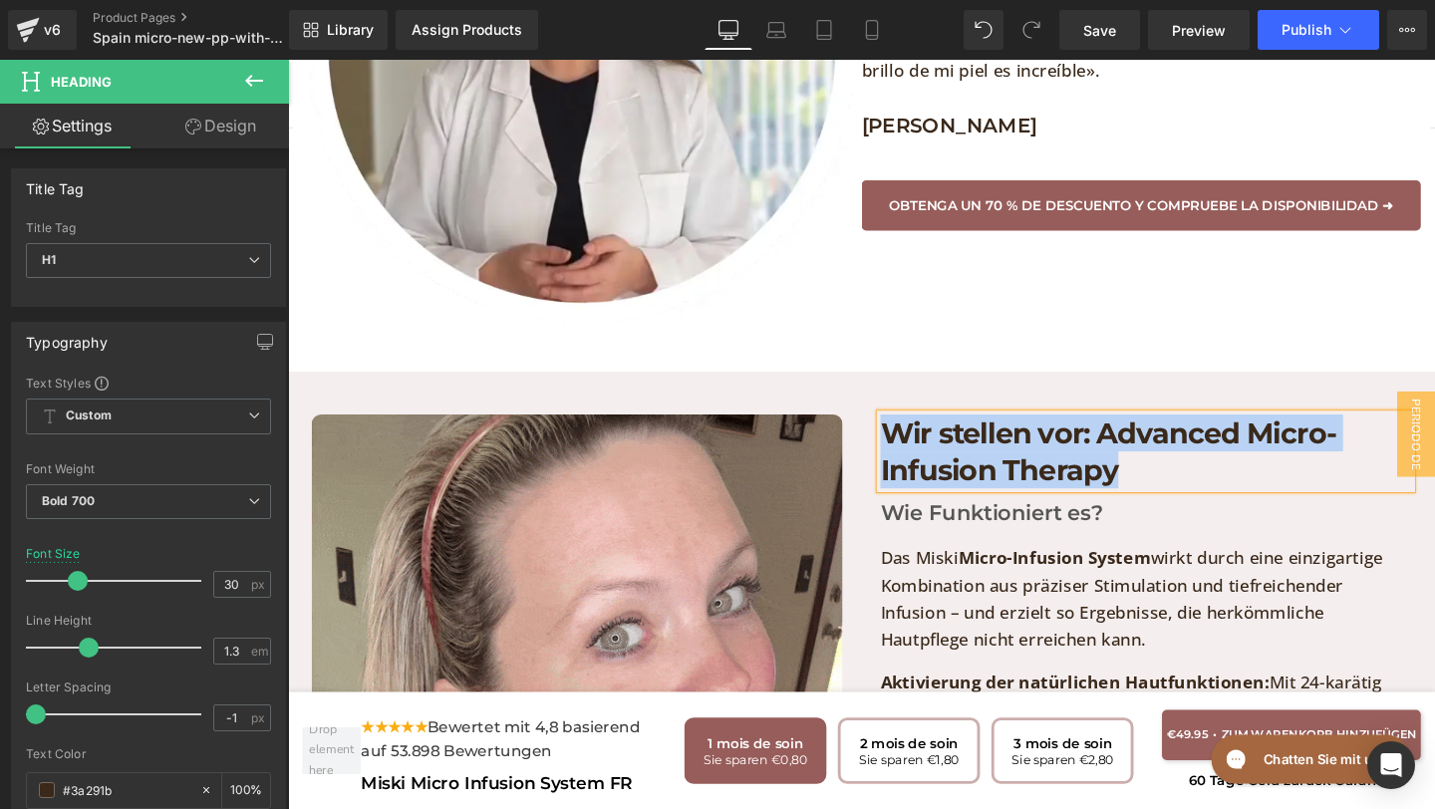
paste div
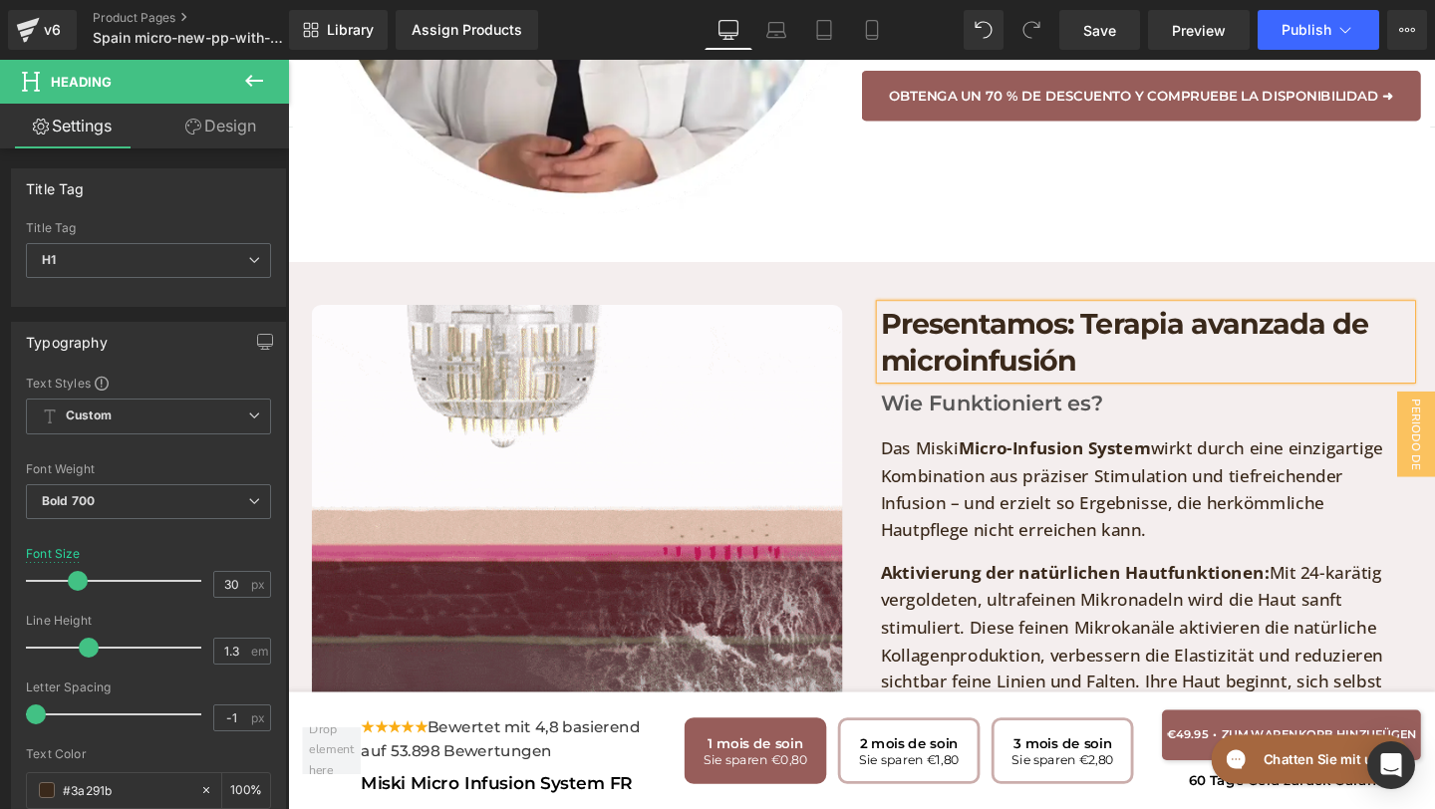
scroll to position [4501, 0]
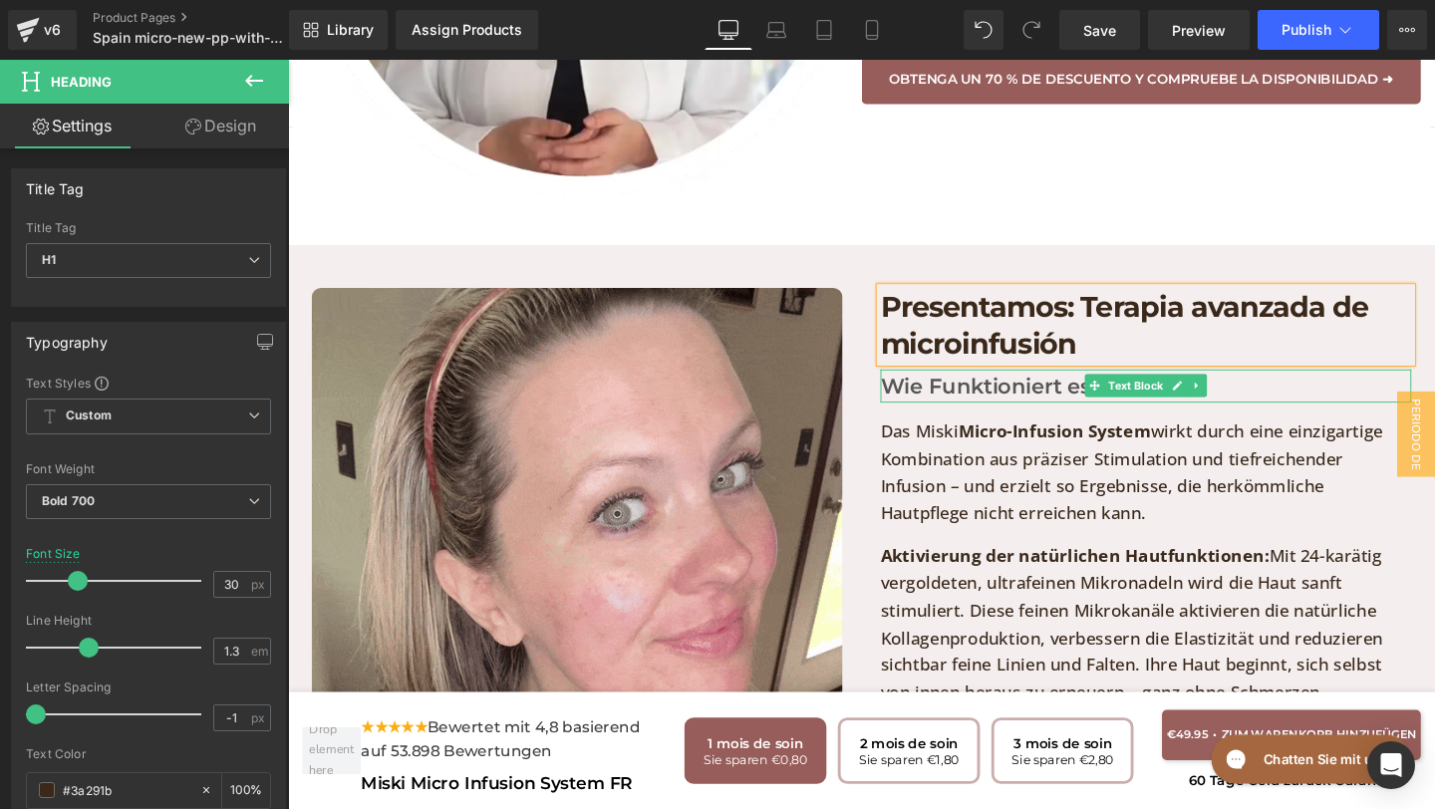
click at [1264, 386] on p "Wie Funktioniert es?" at bounding box center [1190, 403] width 558 height 35
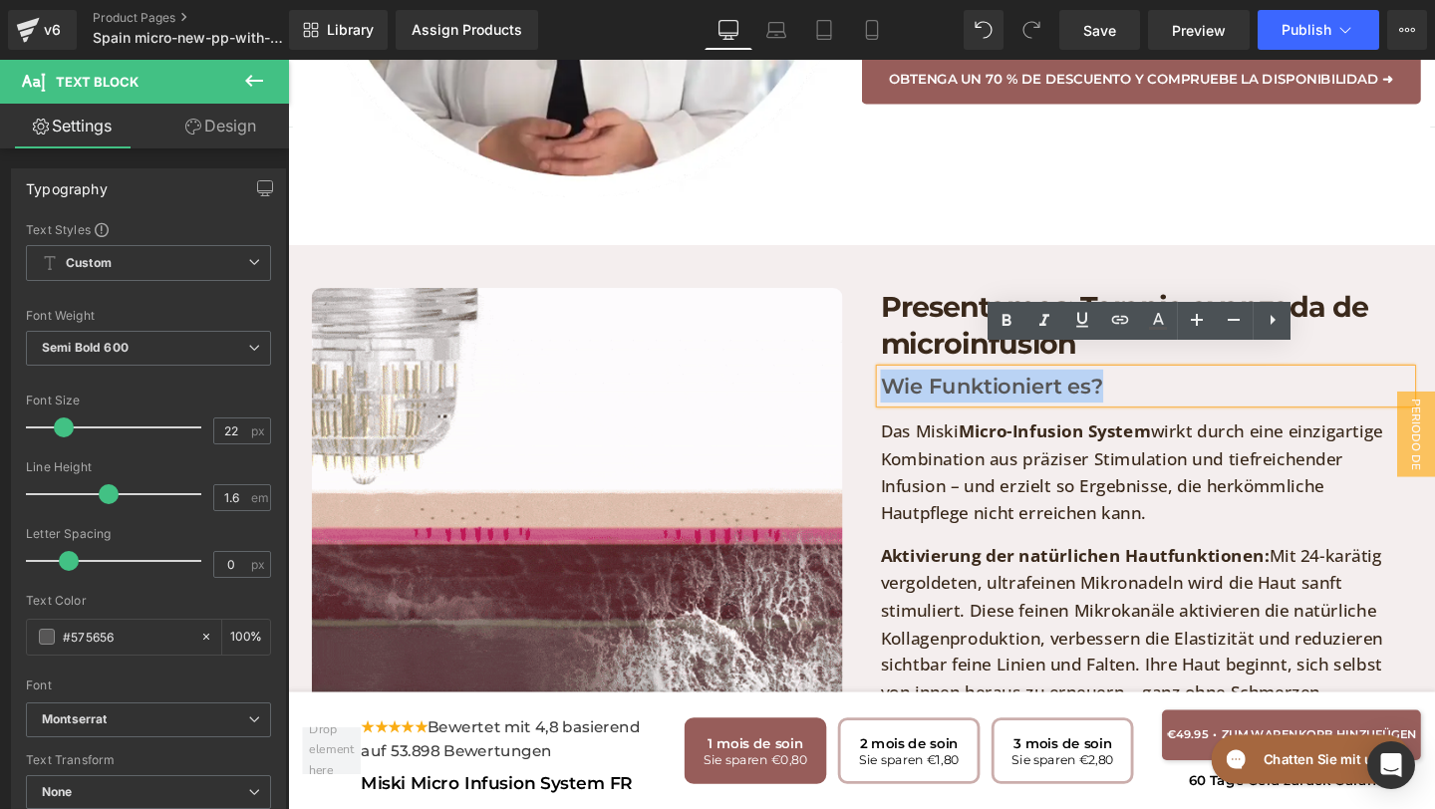
drag, startPoint x: 1151, startPoint y: 384, endPoint x: 878, endPoint y: 382, distance: 273.0
click at [878, 382] on div "Image Presentamos: Terapia avanzada de microinfusión Heading Wie Funktioniert e…" at bounding box center [891, 743] width 1196 height 976
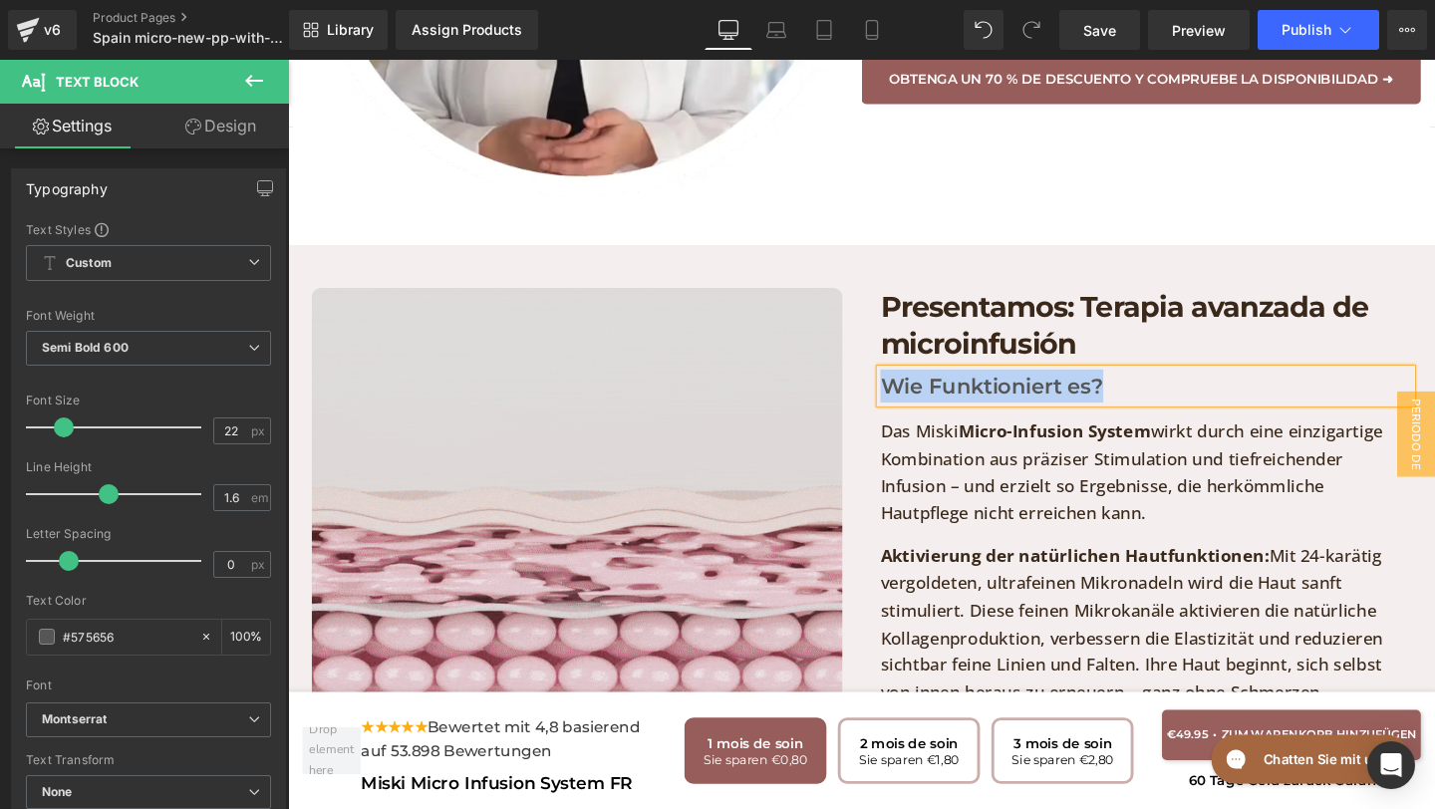
paste div
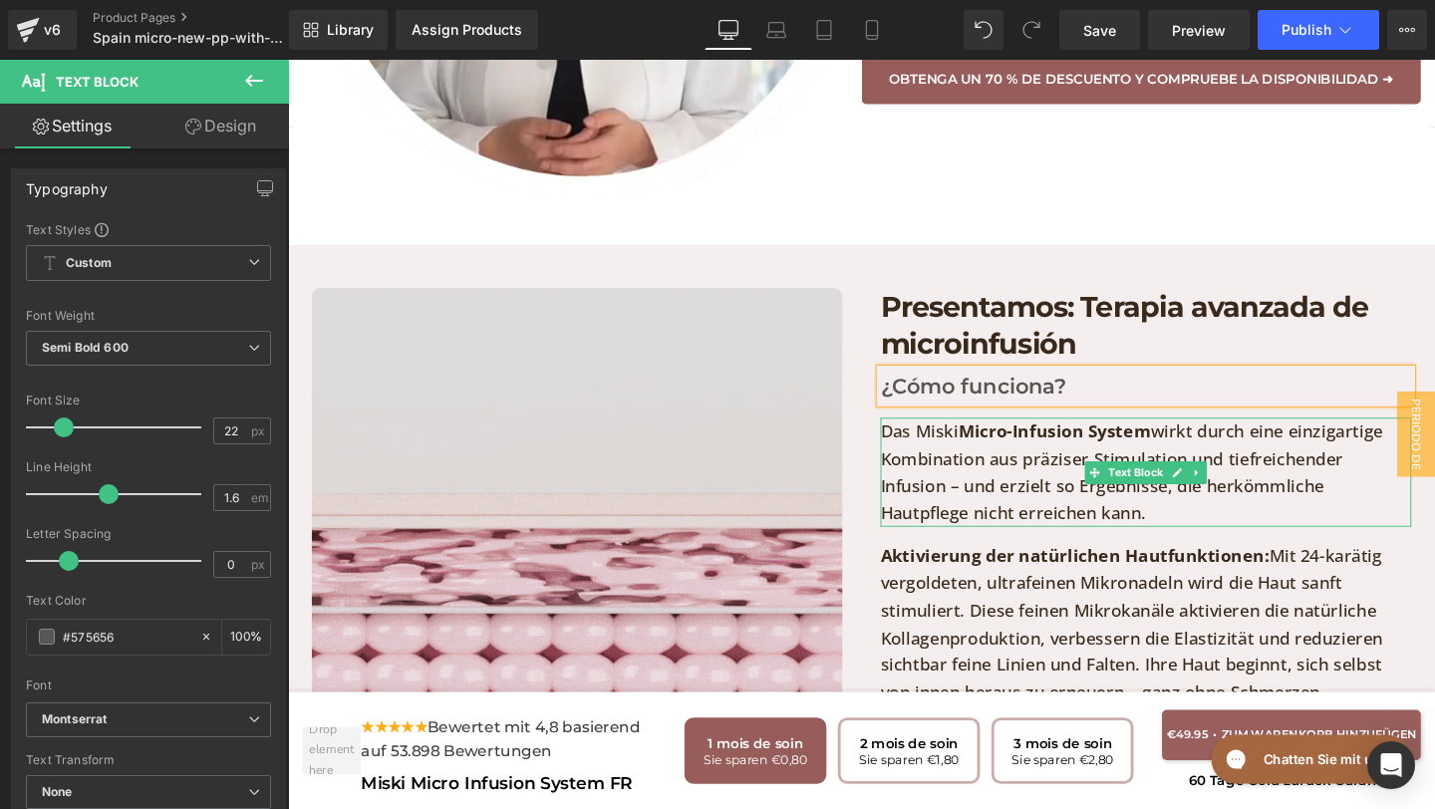
scroll to position [4566, 0]
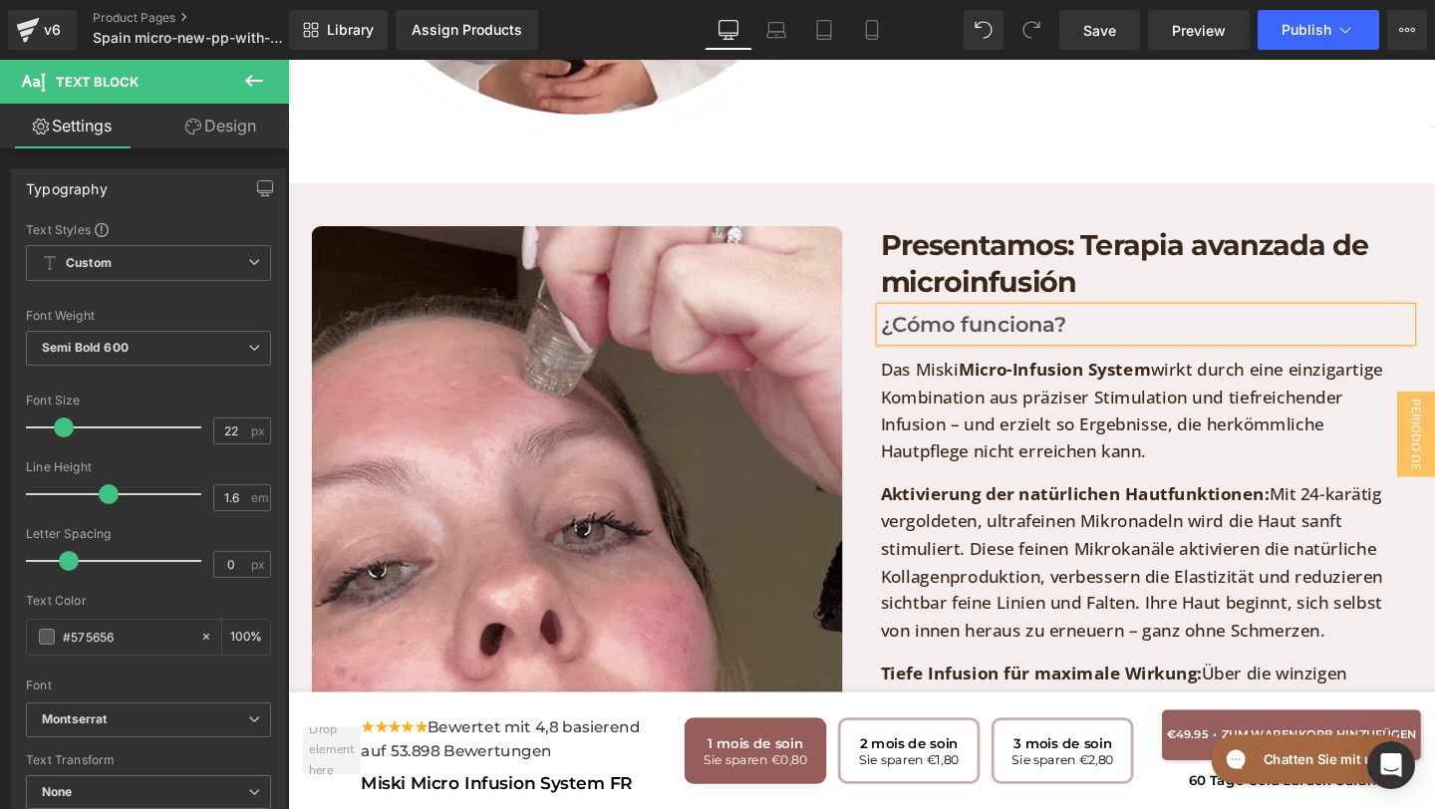
click at [1056, 444] on p "Das Miski Micro-Infusion System wirkt durch eine einzigartige Kombination aus p…" at bounding box center [1190, 429] width 558 height 115
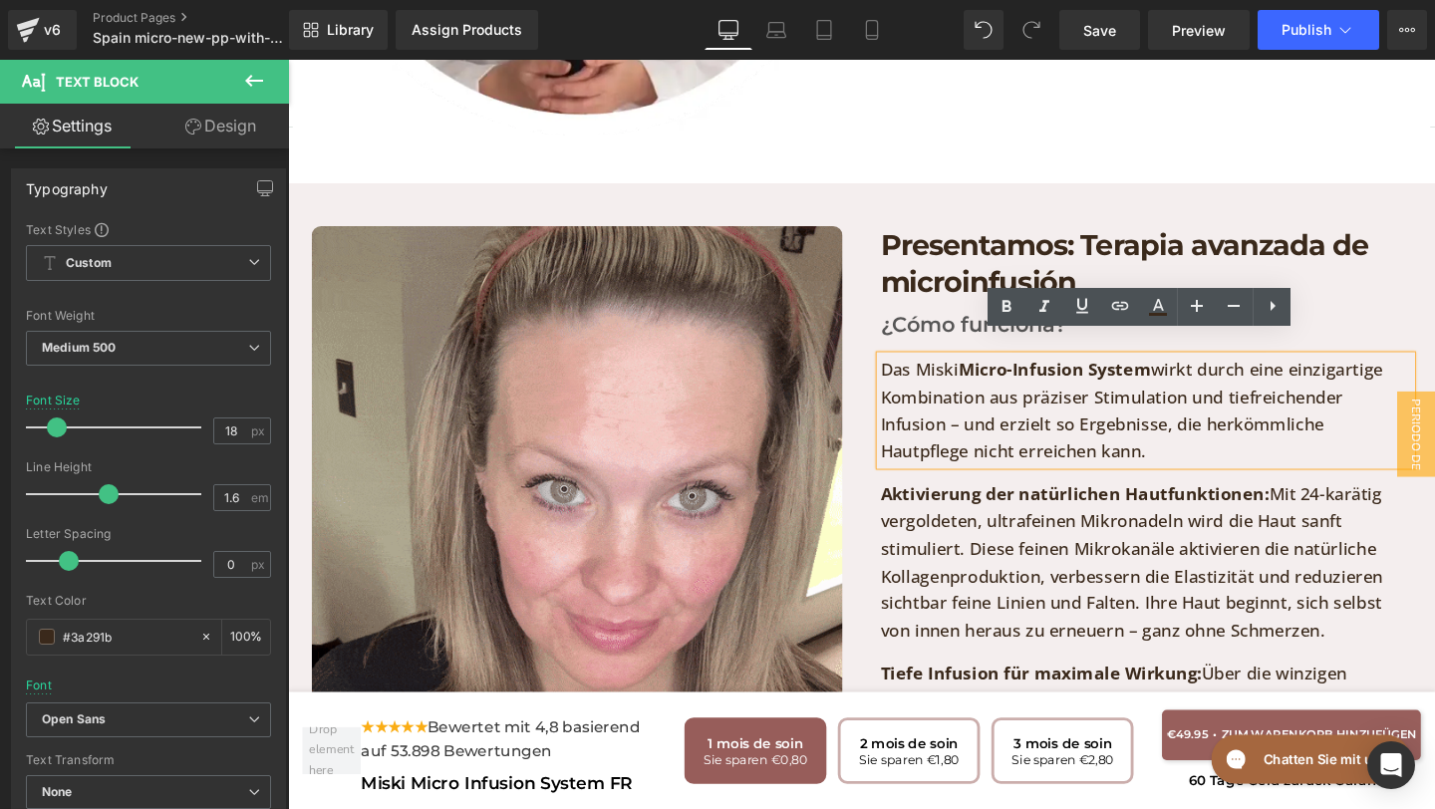
drag, startPoint x: 1056, startPoint y: 444, endPoint x: 911, endPoint y: 362, distance: 167.3
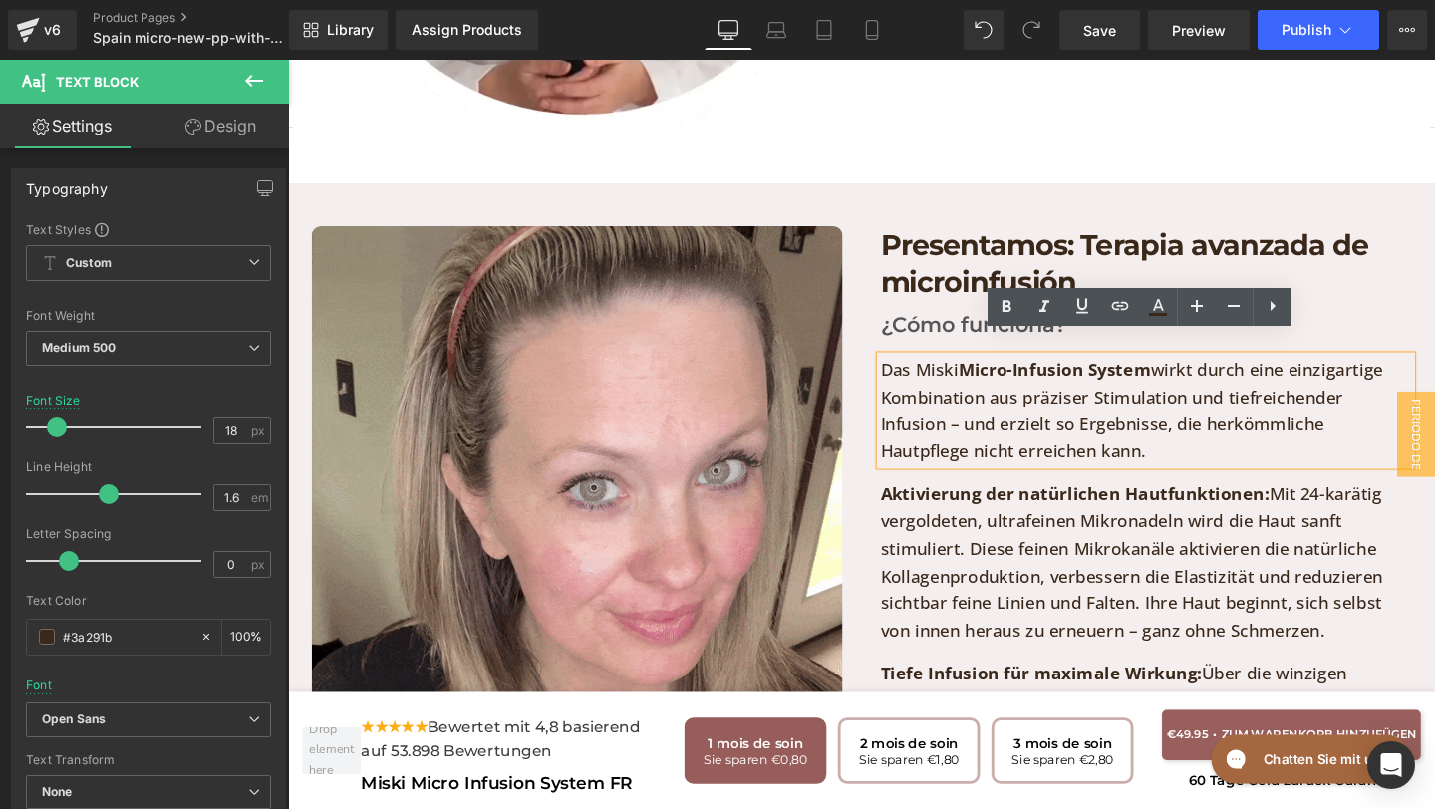
click at [911, 372] on p "Das Miski Micro-Infusion System wirkt durch eine einzigartige Kombination aus p…" at bounding box center [1190, 429] width 558 height 115
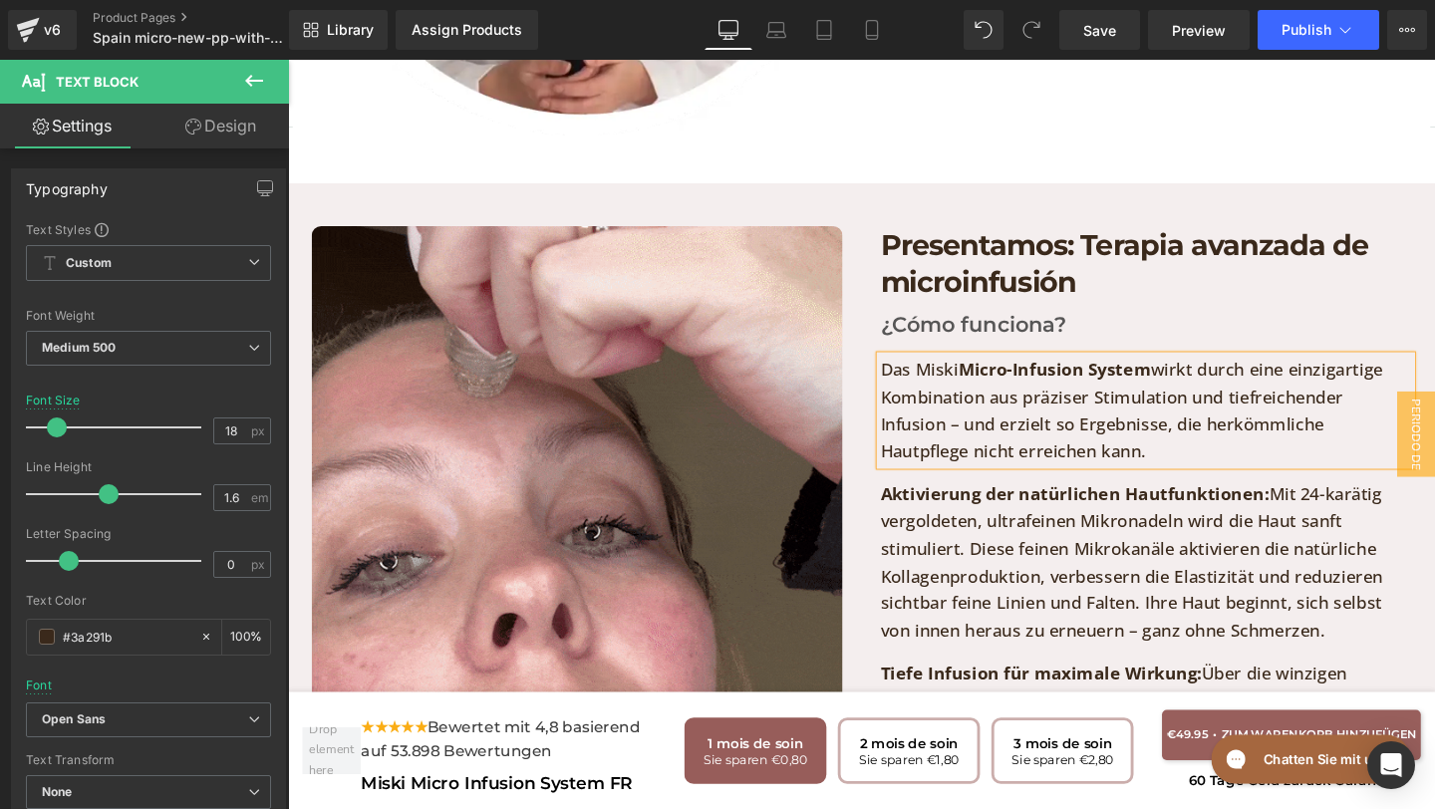
paste div
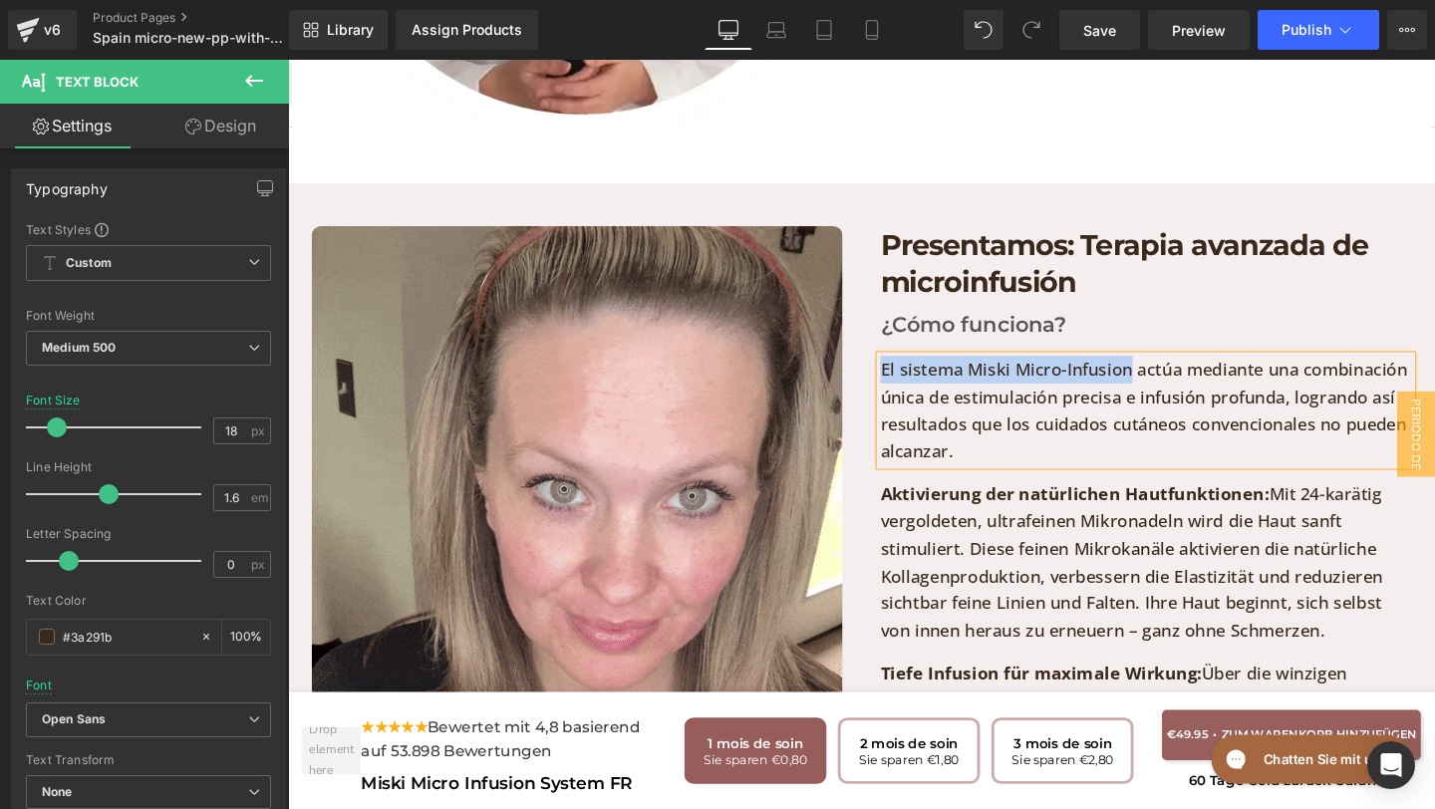
drag, startPoint x: 912, startPoint y: 366, endPoint x: 1172, endPoint y: 367, distance: 260.1
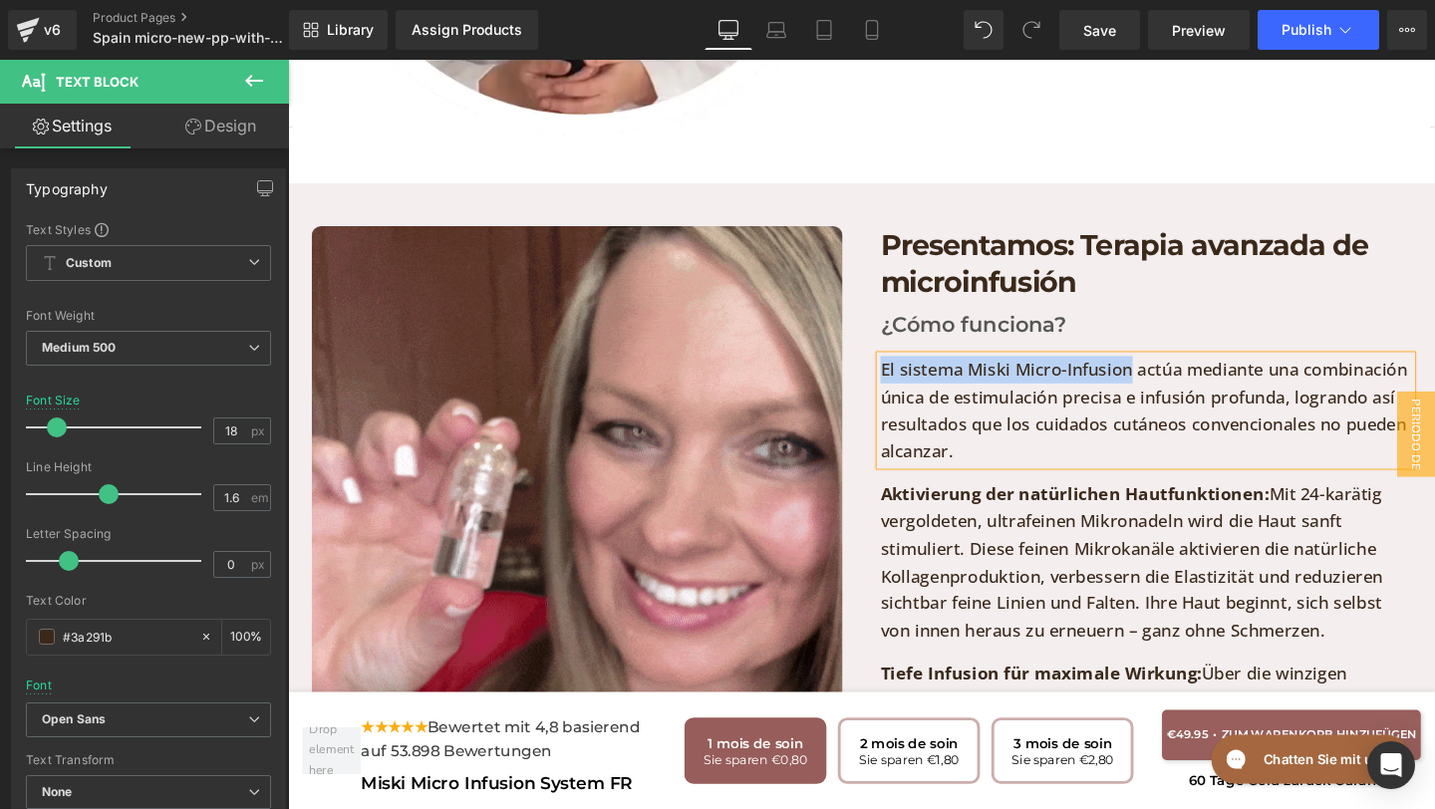
click at [1172, 372] on p "El sistema Miski Micro-Infusion actúa mediante una combinación única de estimul…" at bounding box center [1190, 429] width 558 height 115
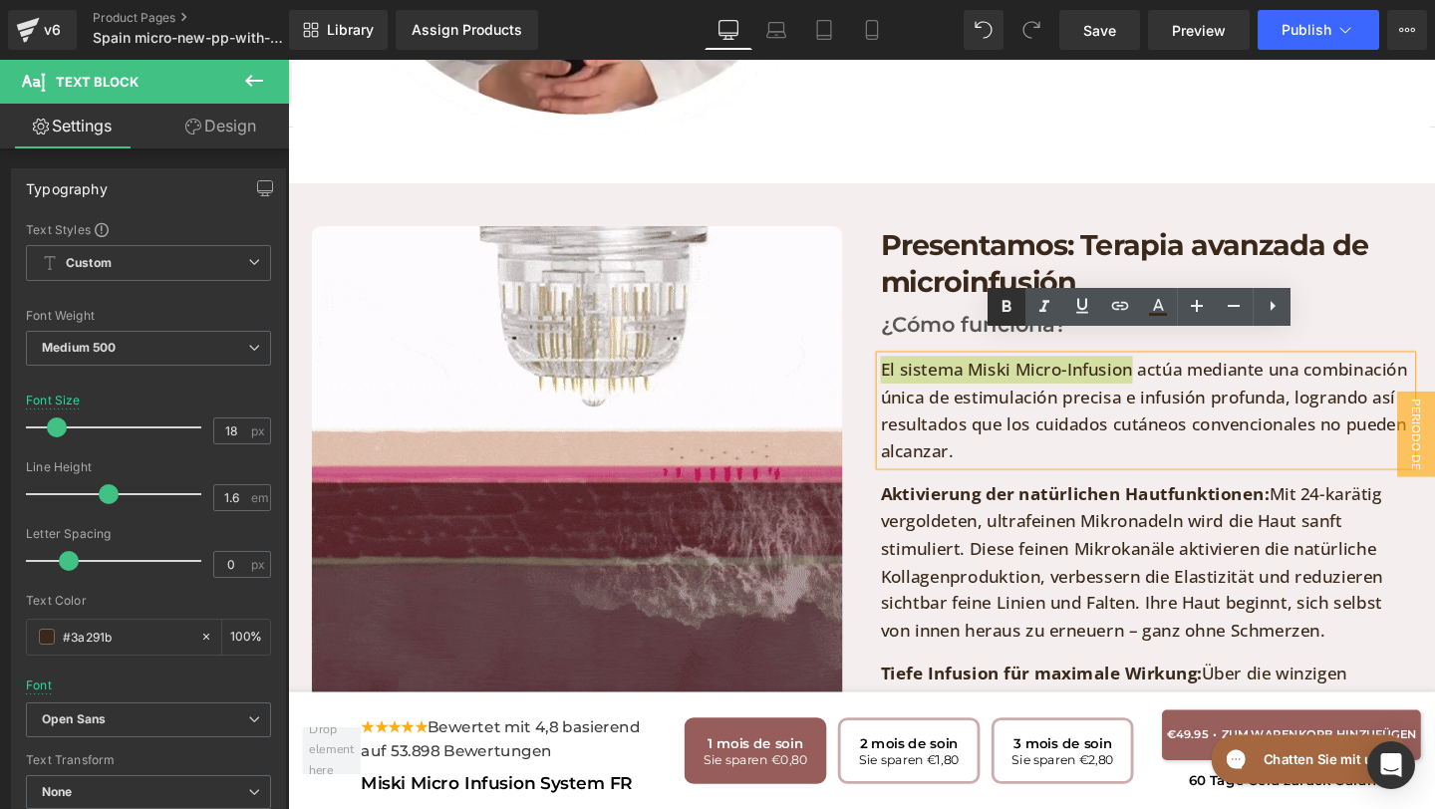
click at [1018, 311] on link at bounding box center [1006, 307] width 38 height 38
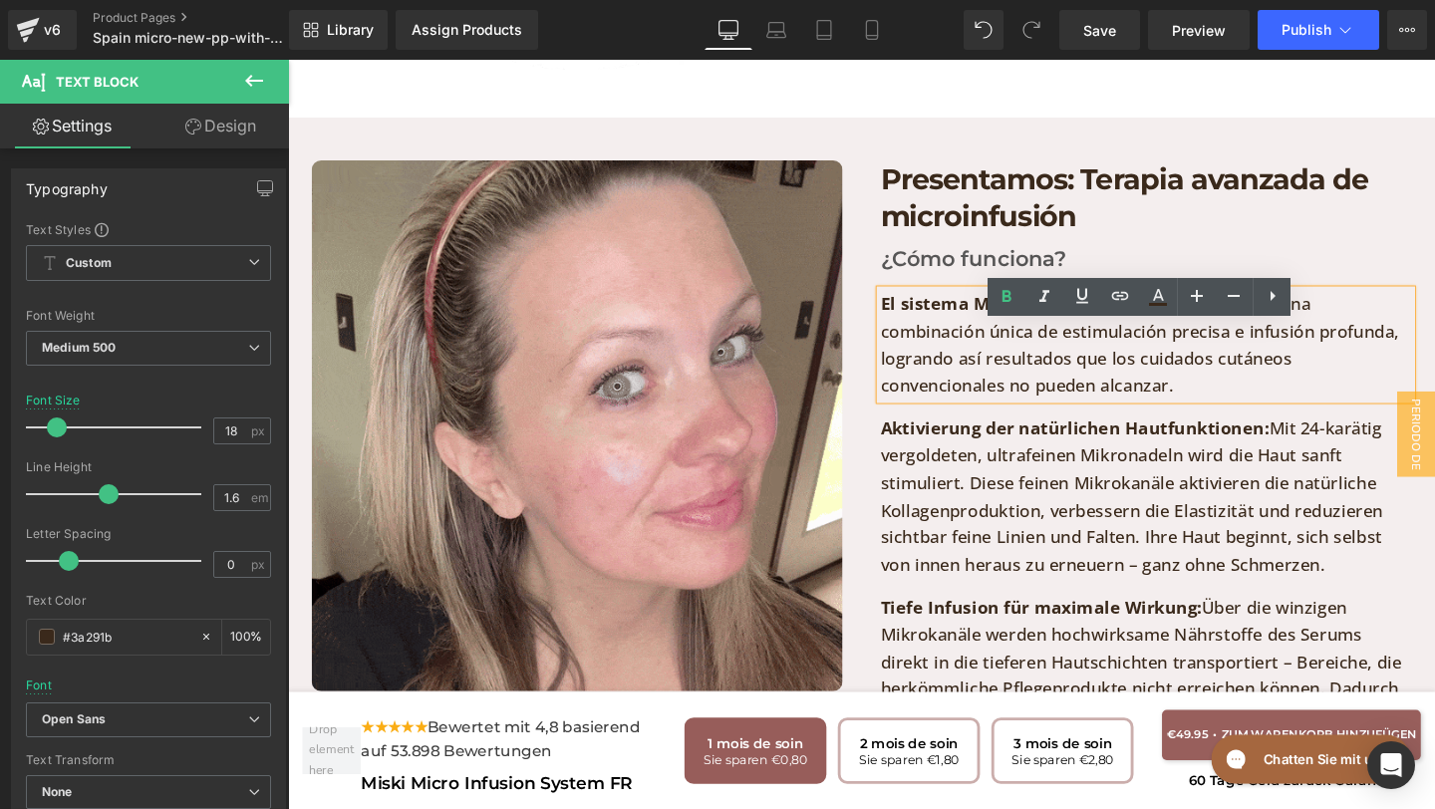
scroll to position [4651, 0]
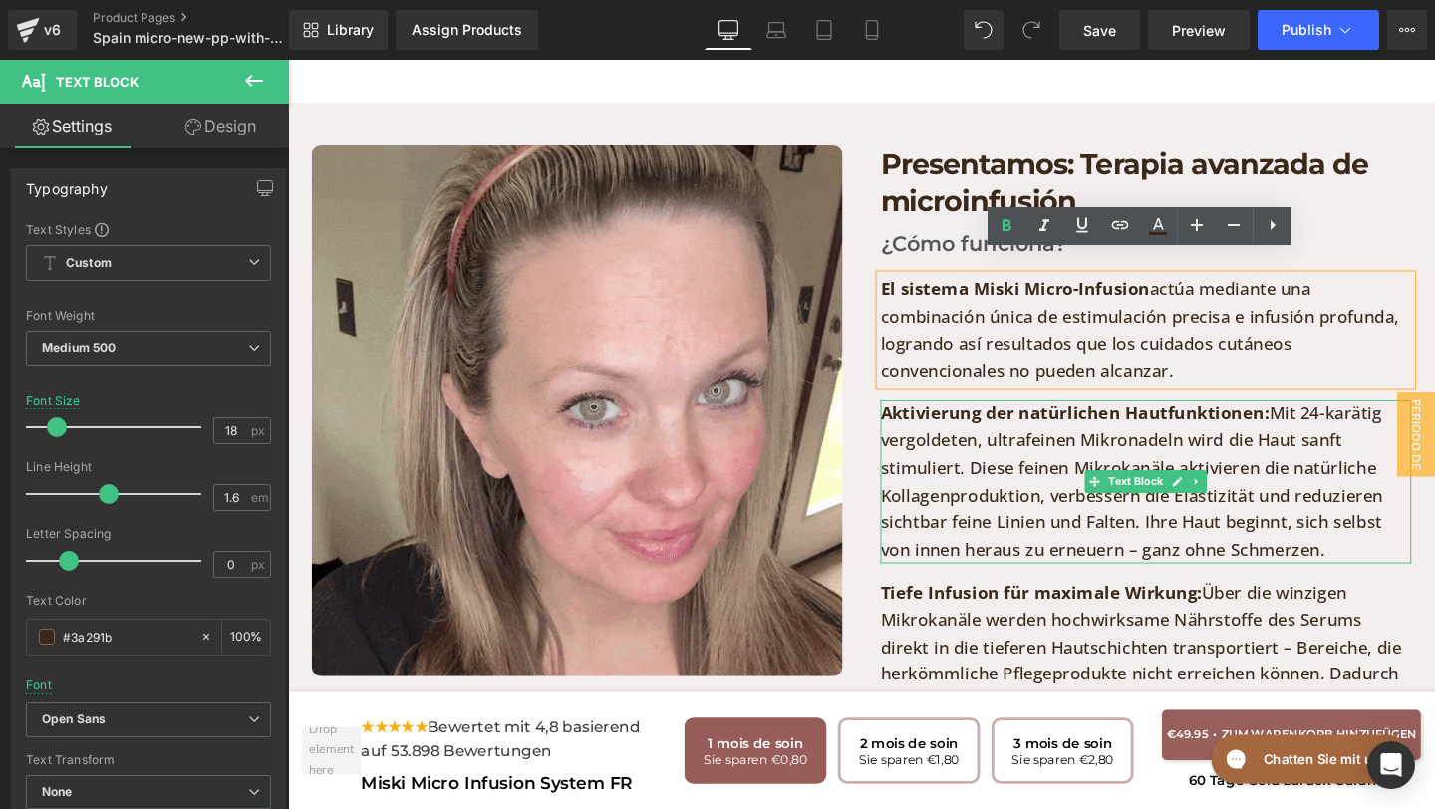
click at [1320, 553] on p "Aktivierung der natürlichen Hautfunktionen: Mit 24-karätig vergoldeten, ultrafe…" at bounding box center [1190, 503] width 558 height 172
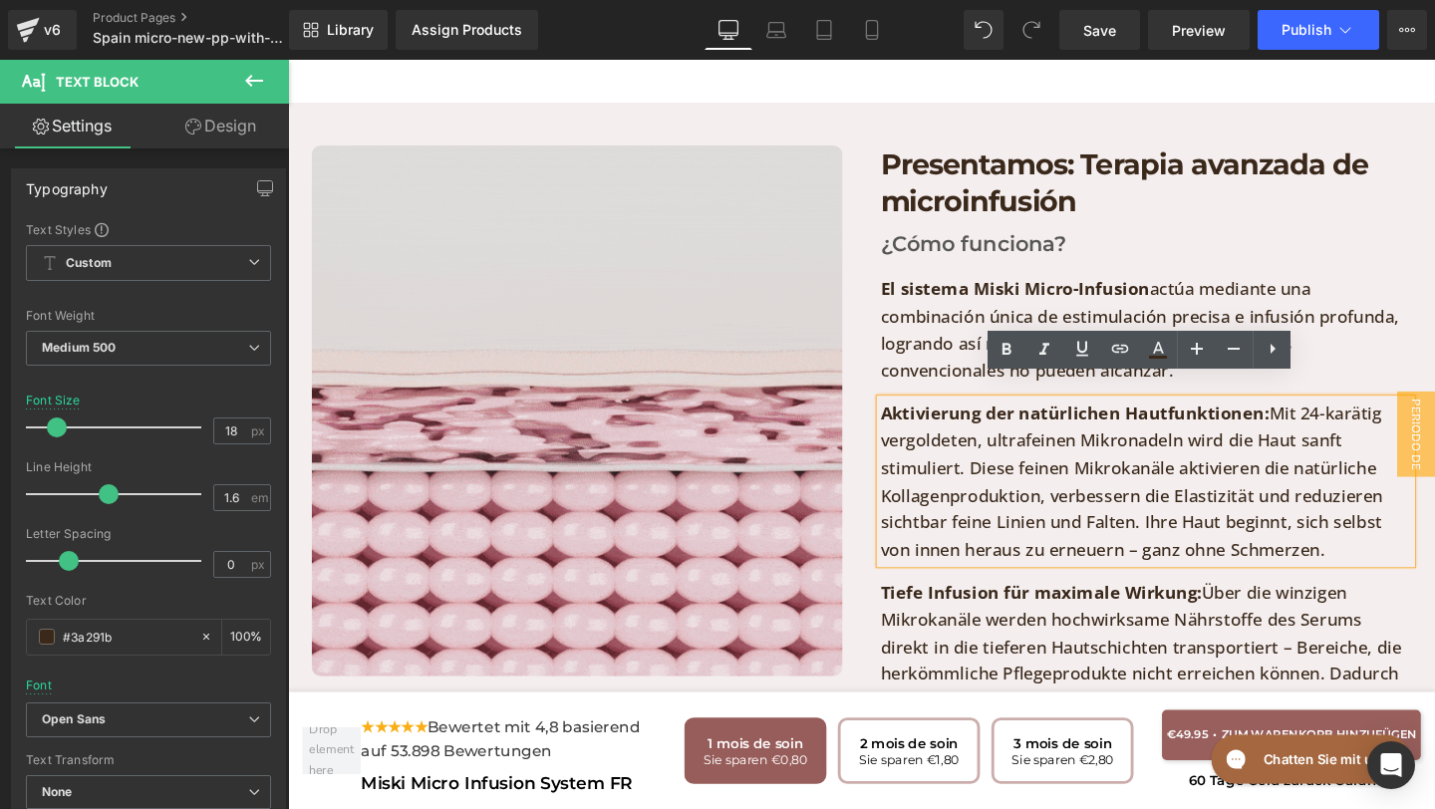
drag, startPoint x: 1392, startPoint y: 557, endPoint x: 879, endPoint y: 352, distance: 552.7
click at [879, 352] on div "Image Presentamos: Terapia avanzada de microinfusión Heading ¿Cómo funciona? Te…" at bounding box center [891, 593] width 1196 height 976
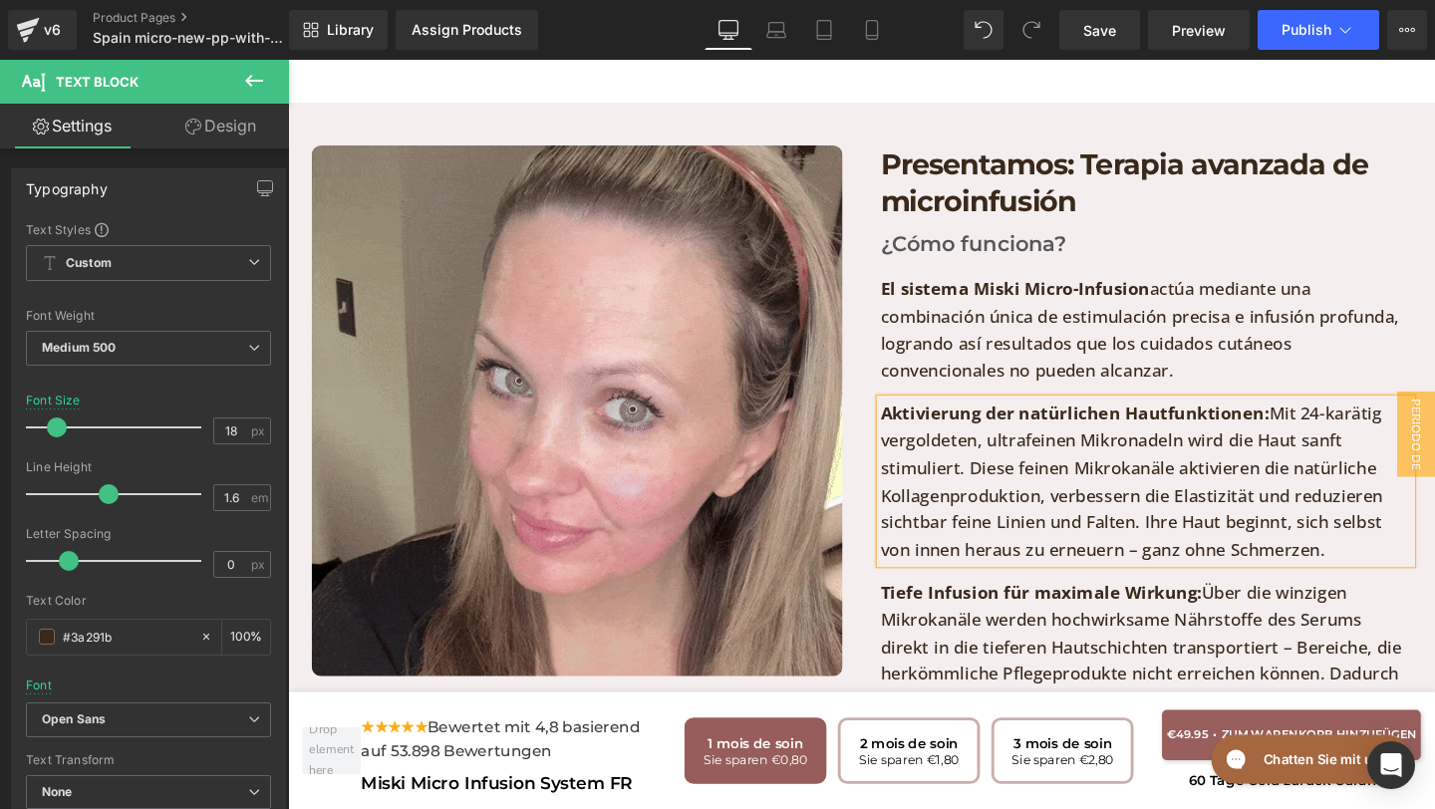
paste div
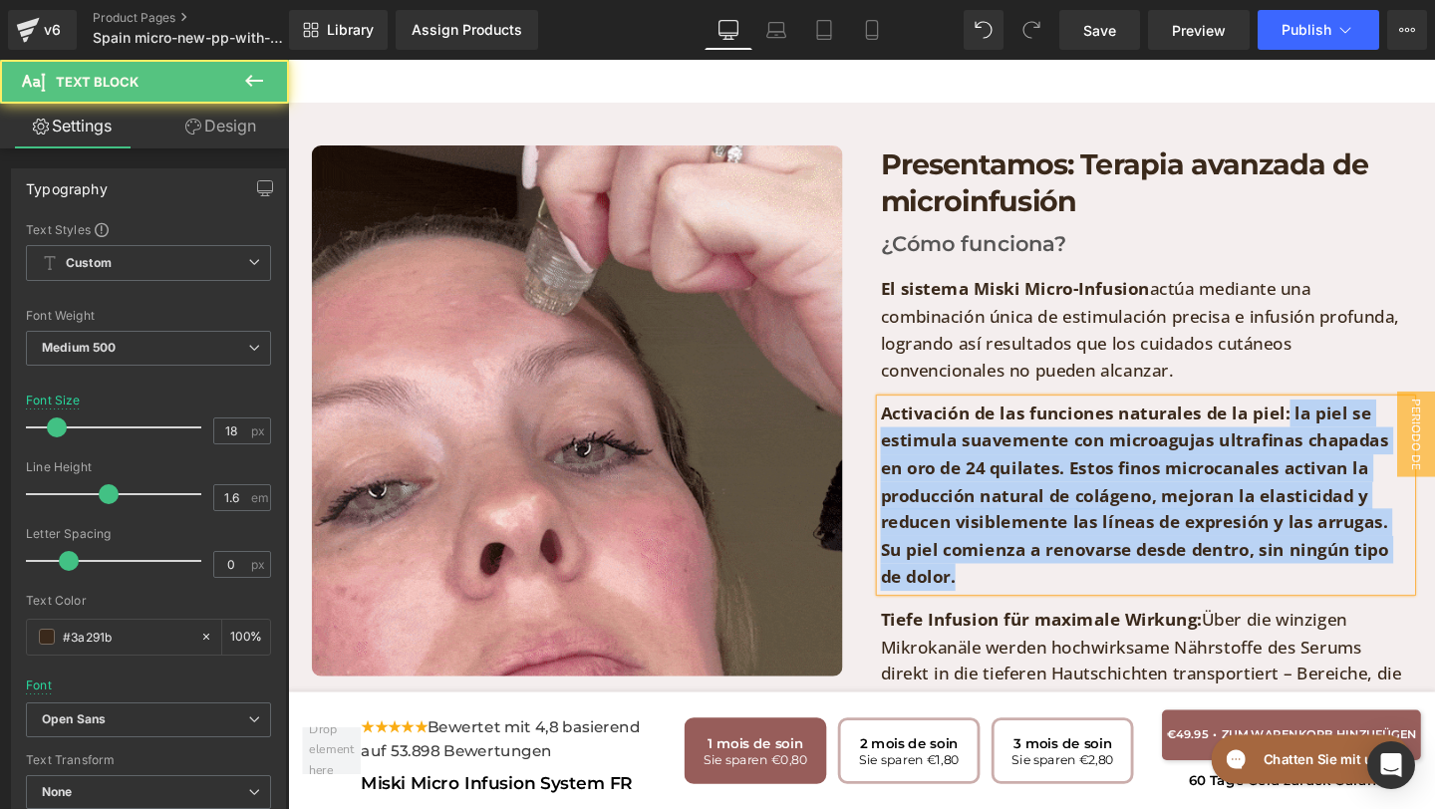
drag, startPoint x: 1335, startPoint y: 408, endPoint x: 1377, endPoint y: 606, distance: 202.7
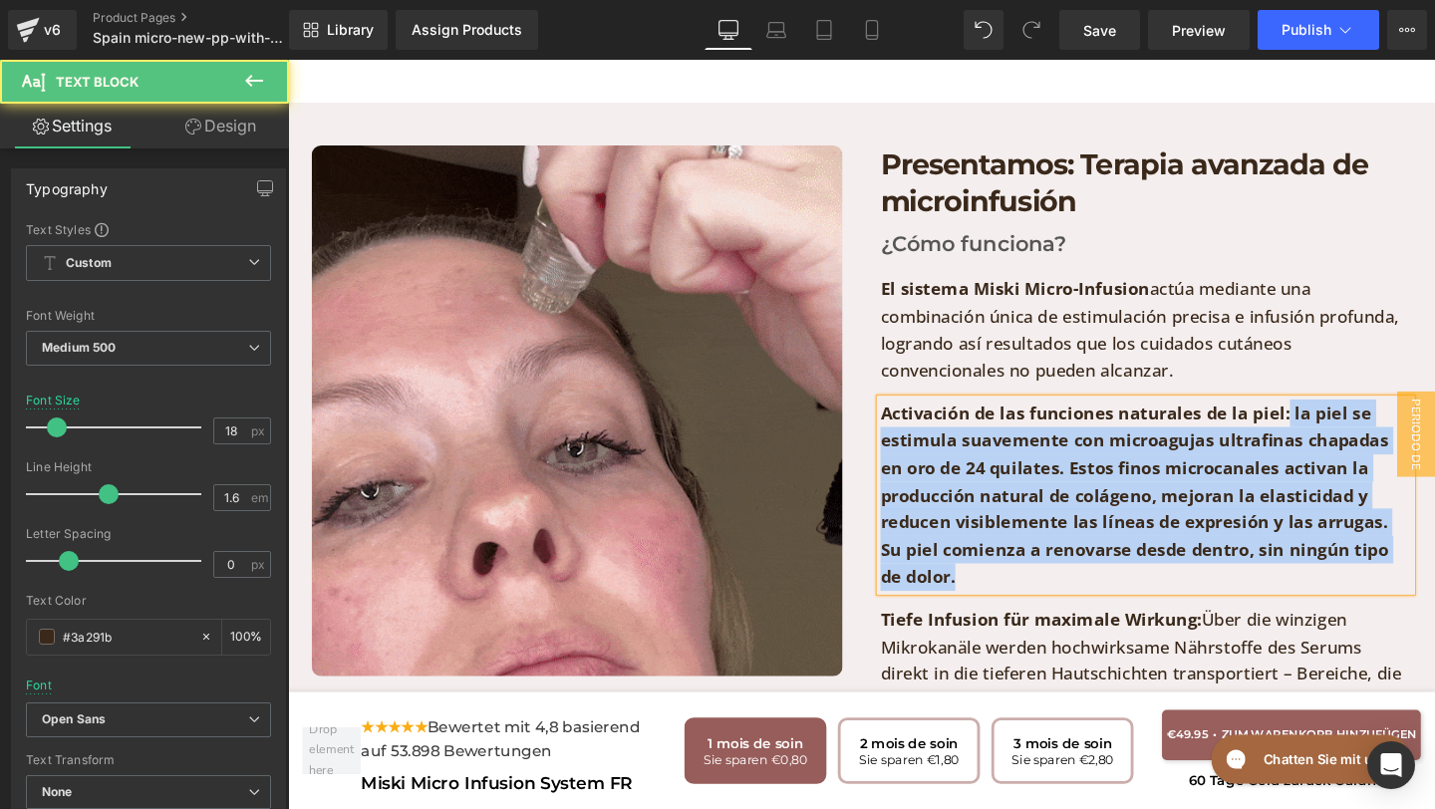
click at [1379, 605] on div "Presentamos: Terapia avanzada de microinfusión Heading ¿Cómo funciona? Text Blo…" at bounding box center [1190, 589] width 598 height 881
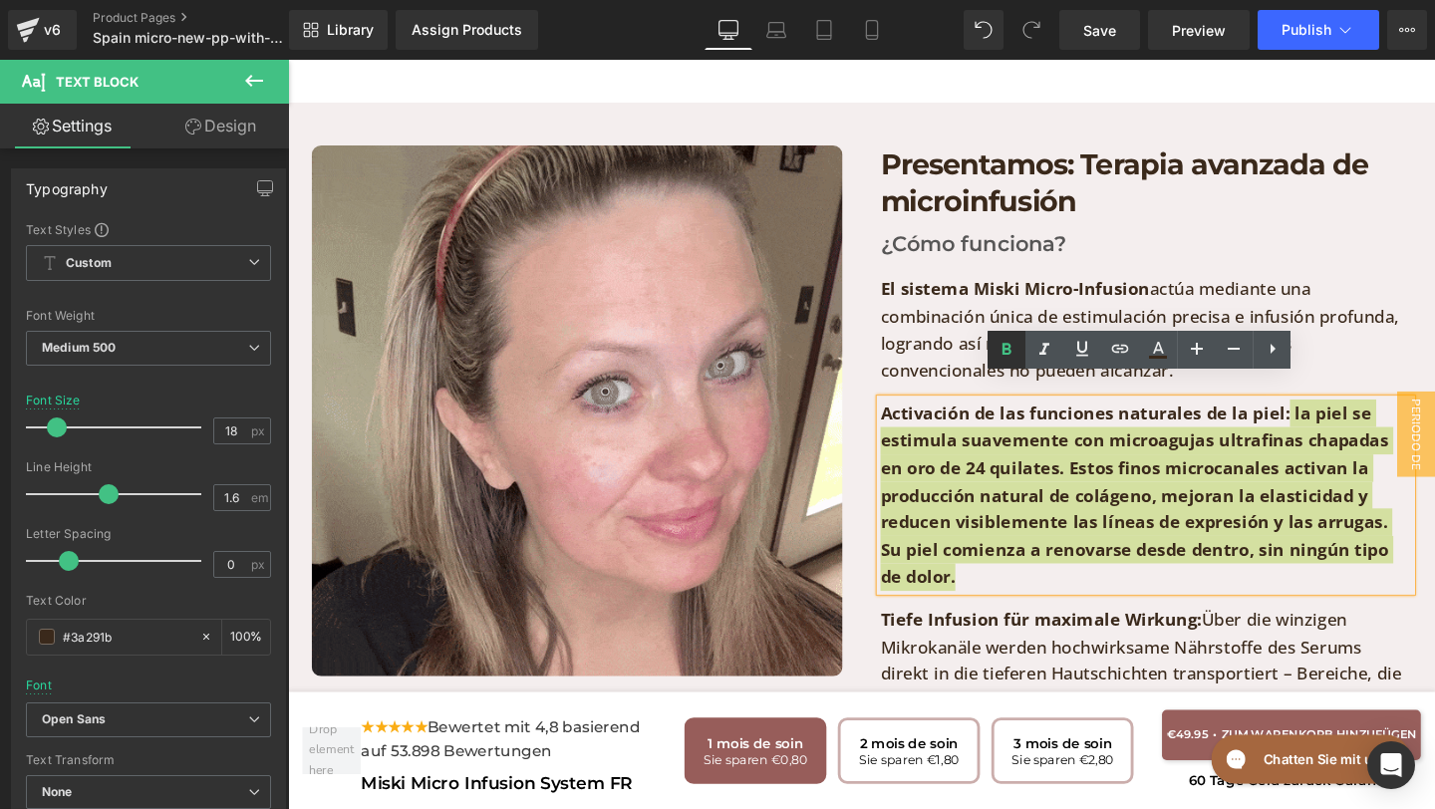
drag, startPoint x: 1014, startPoint y: 362, endPoint x: 763, endPoint y: 333, distance: 252.8
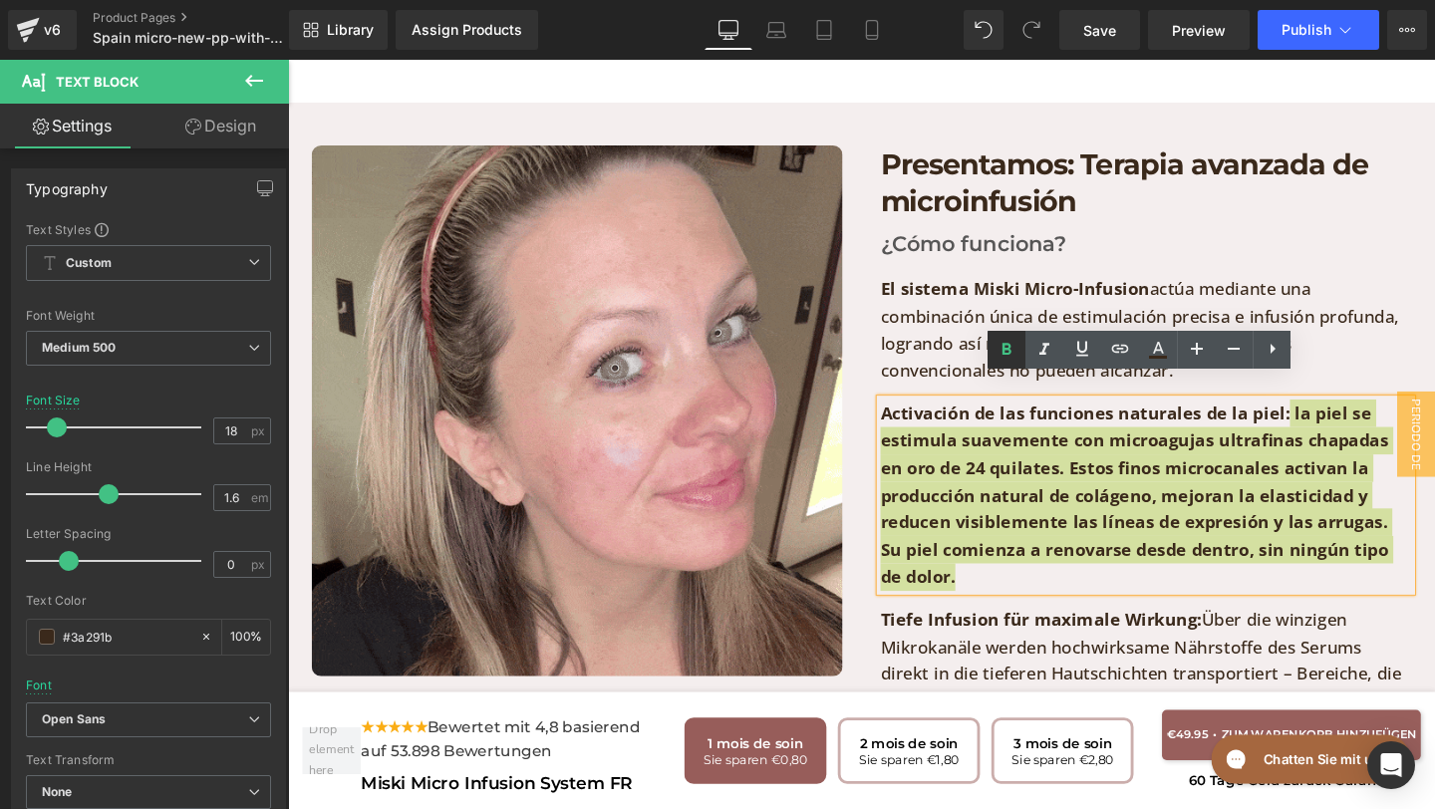
click at [1014, 362] on link at bounding box center [1006, 350] width 38 height 38
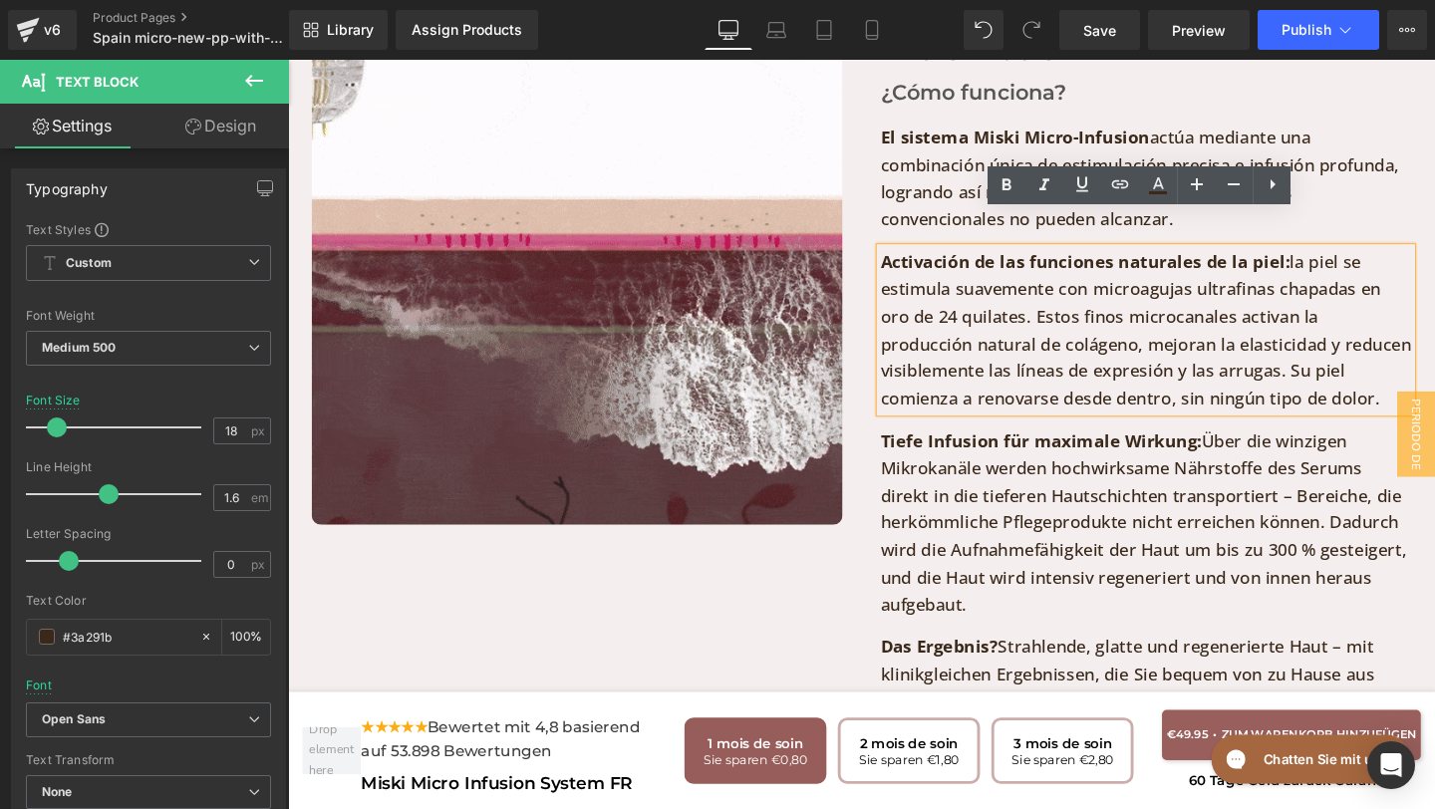
scroll to position [4860, 0]
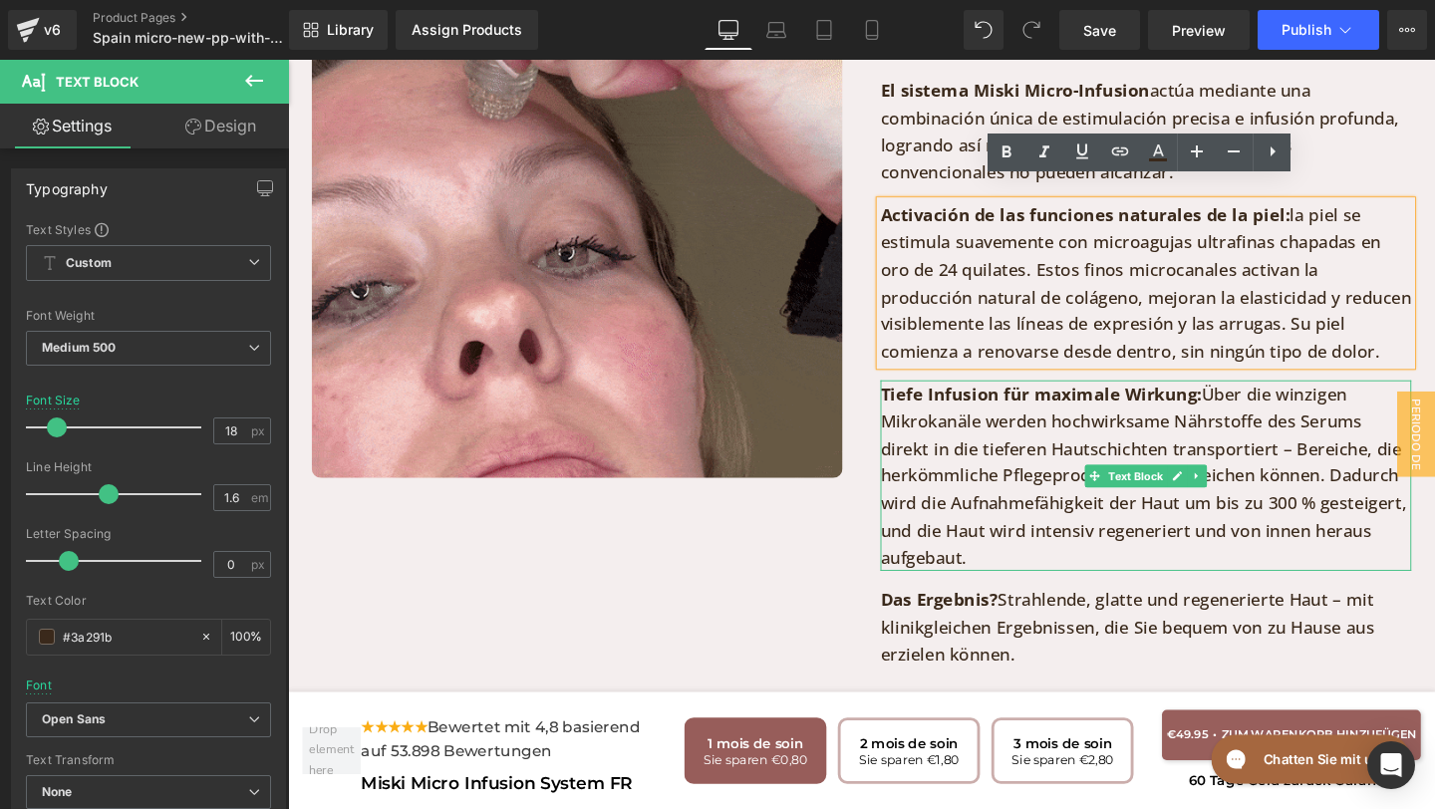
click at [1015, 552] on p "Tiefe Infusion für maximale Wirkung: Über die winzigen Mikrokanäle werden hochw…" at bounding box center [1190, 497] width 558 height 201
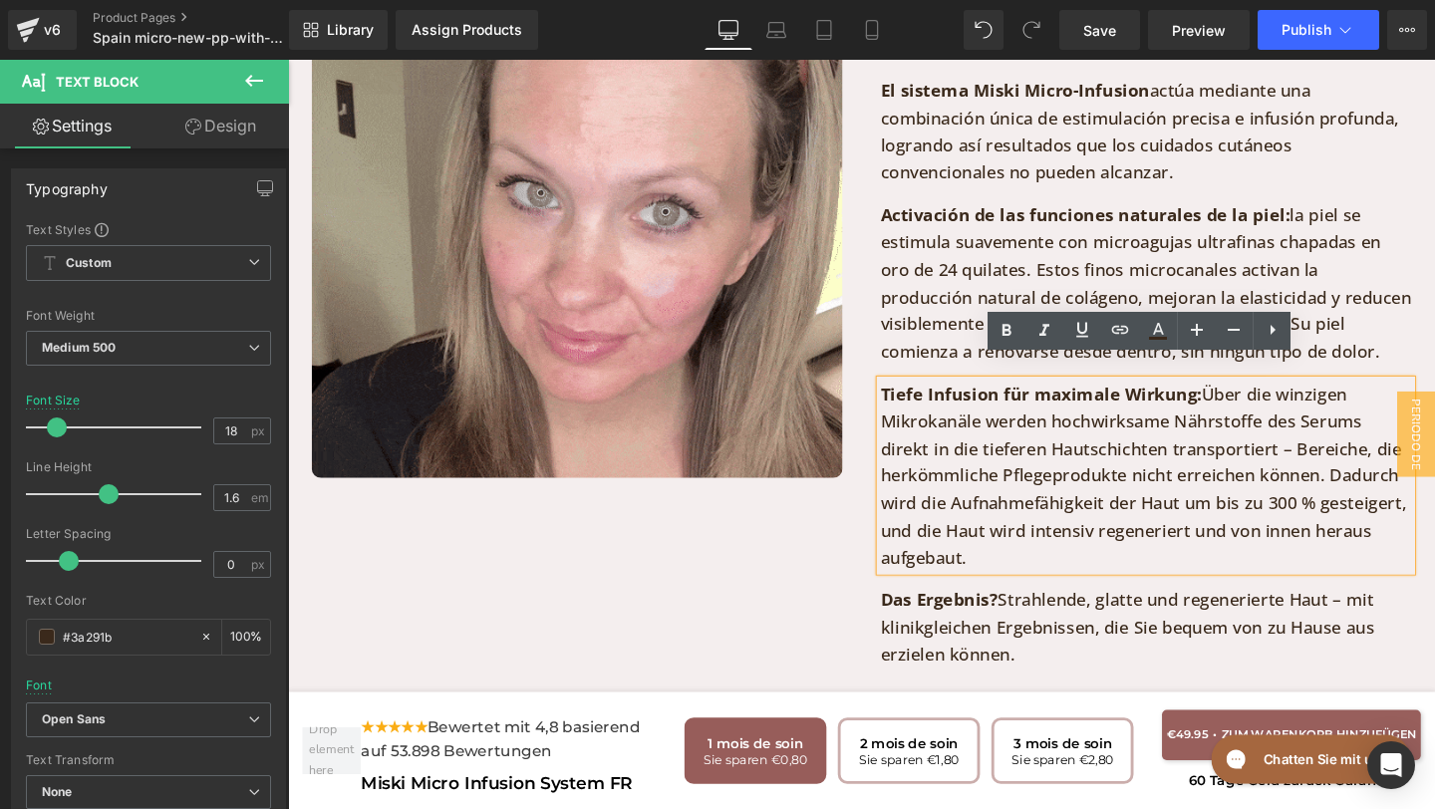
drag, startPoint x: 1008, startPoint y: 554, endPoint x: 894, endPoint y: 375, distance: 212.8
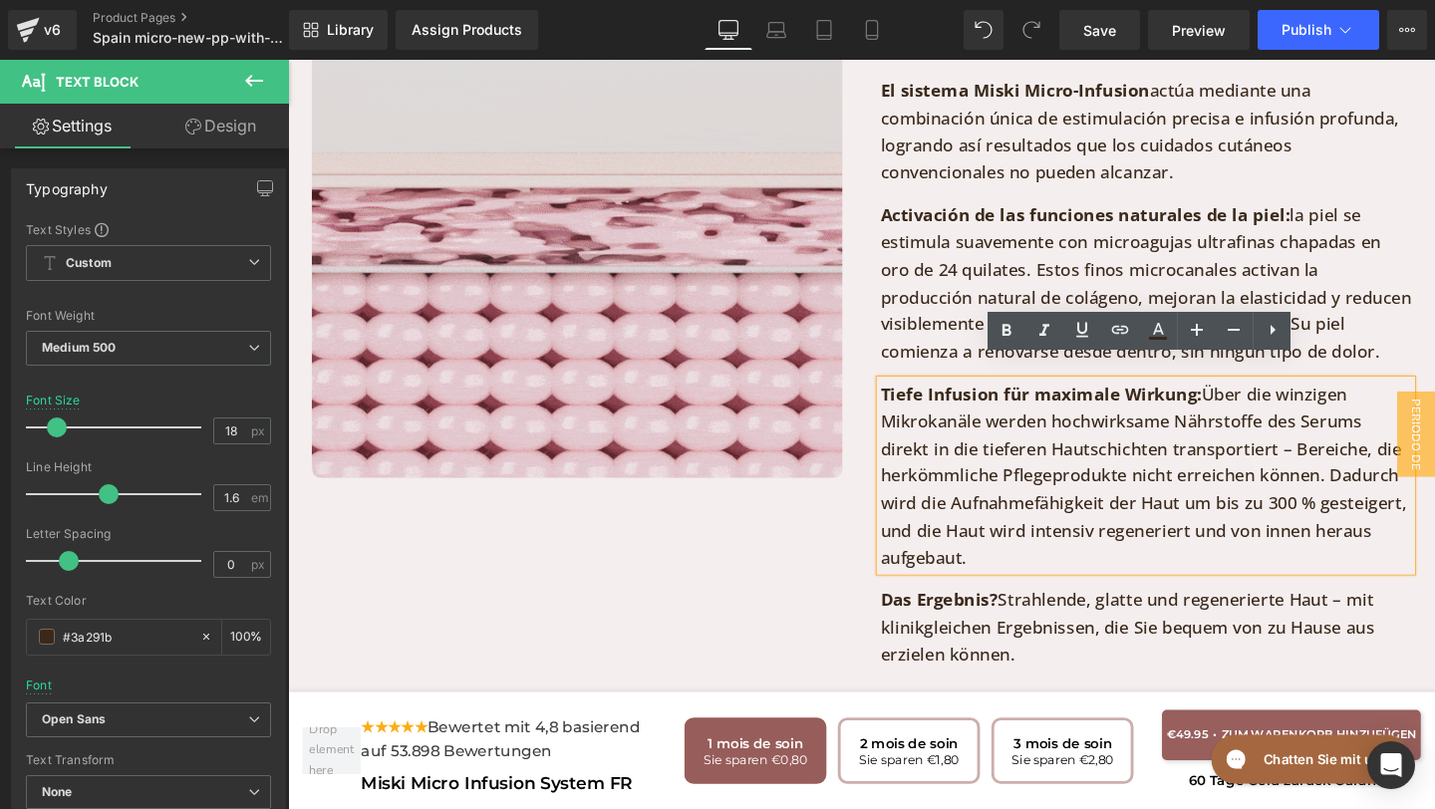
click at [894, 375] on div "Presentamos: Terapia avanzada de microinfusión Heading ¿Cómo funciona? Text Blo…" at bounding box center [1190, 367] width 598 height 852
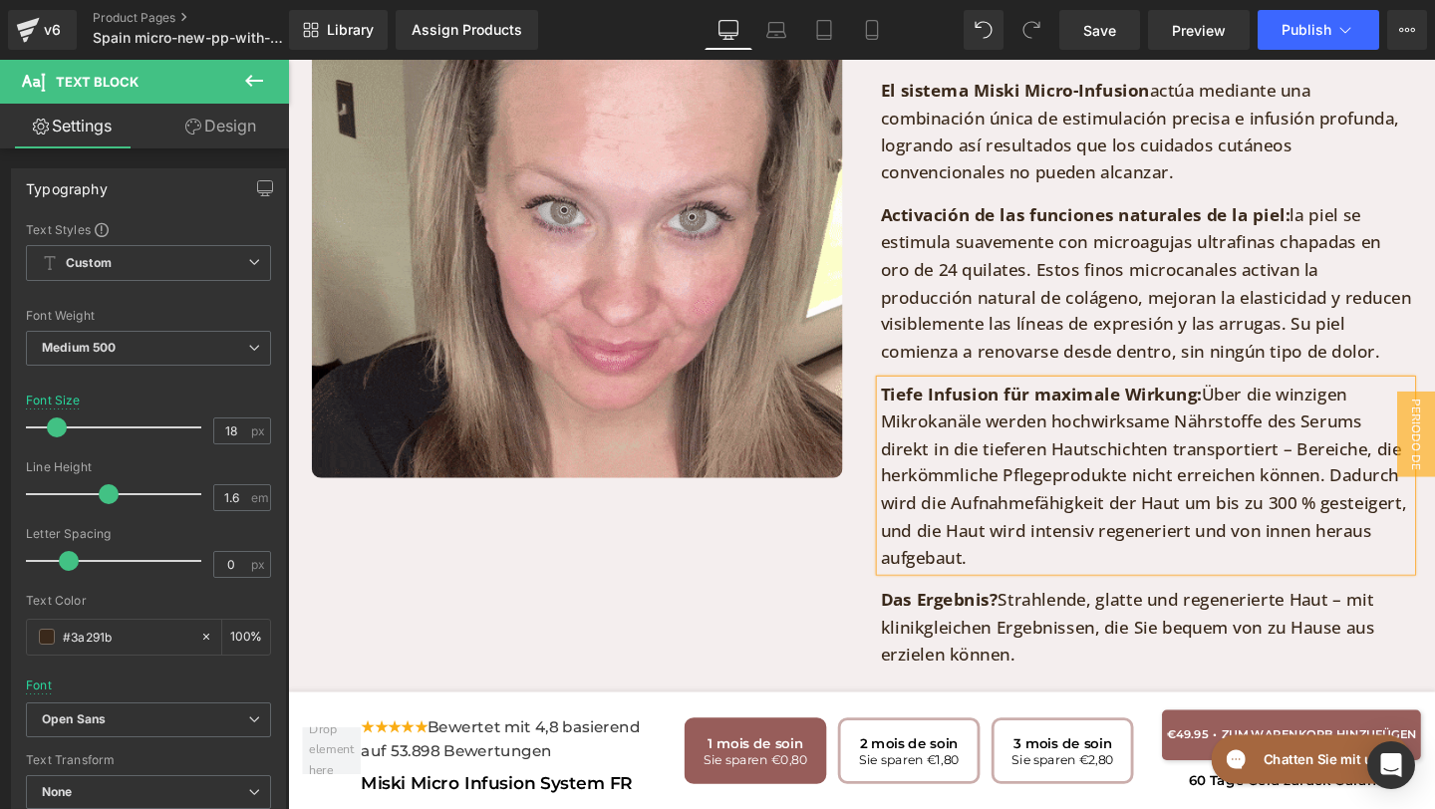
paste div
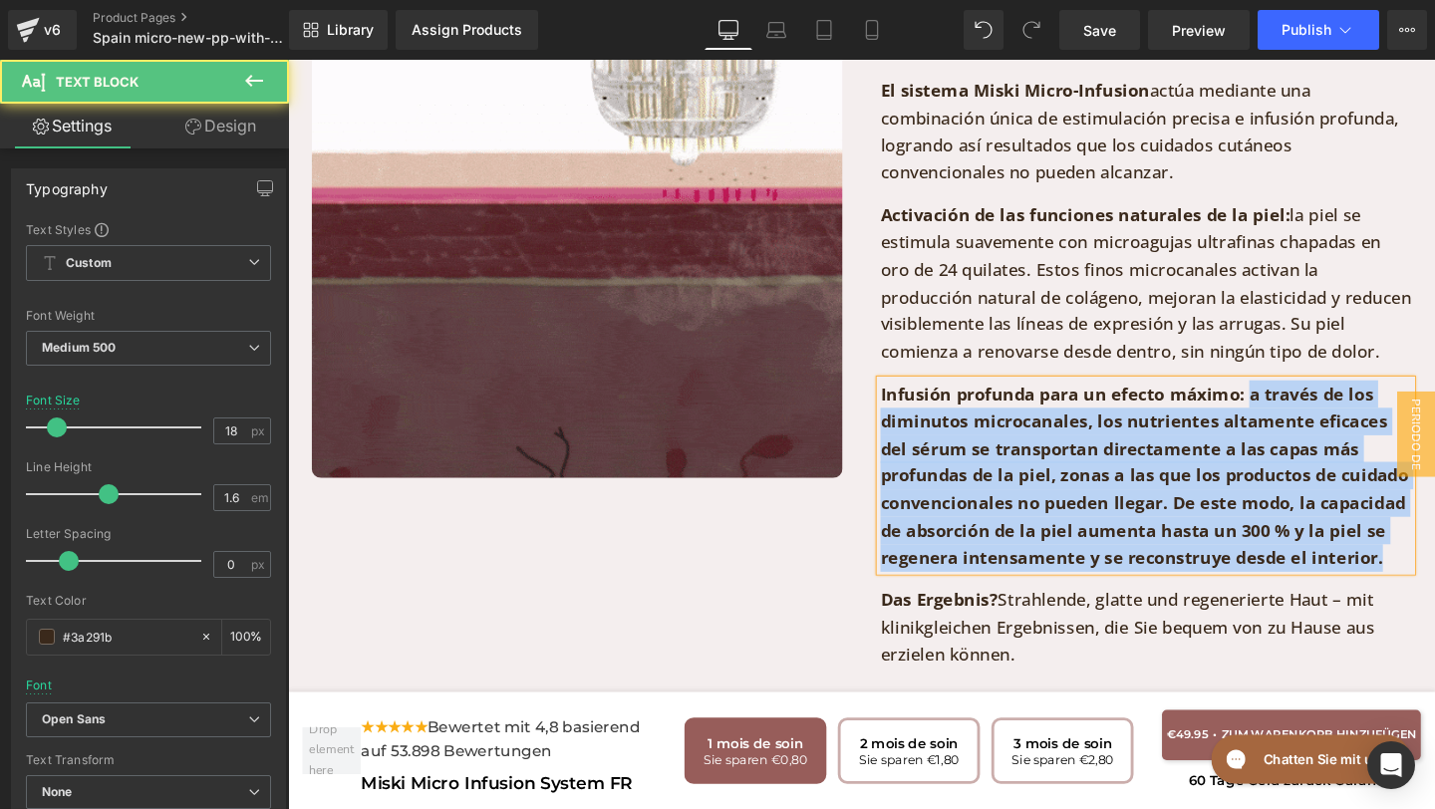
drag, startPoint x: 1294, startPoint y: 394, endPoint x: 1445, endPoint y: 554, distance: 219.9
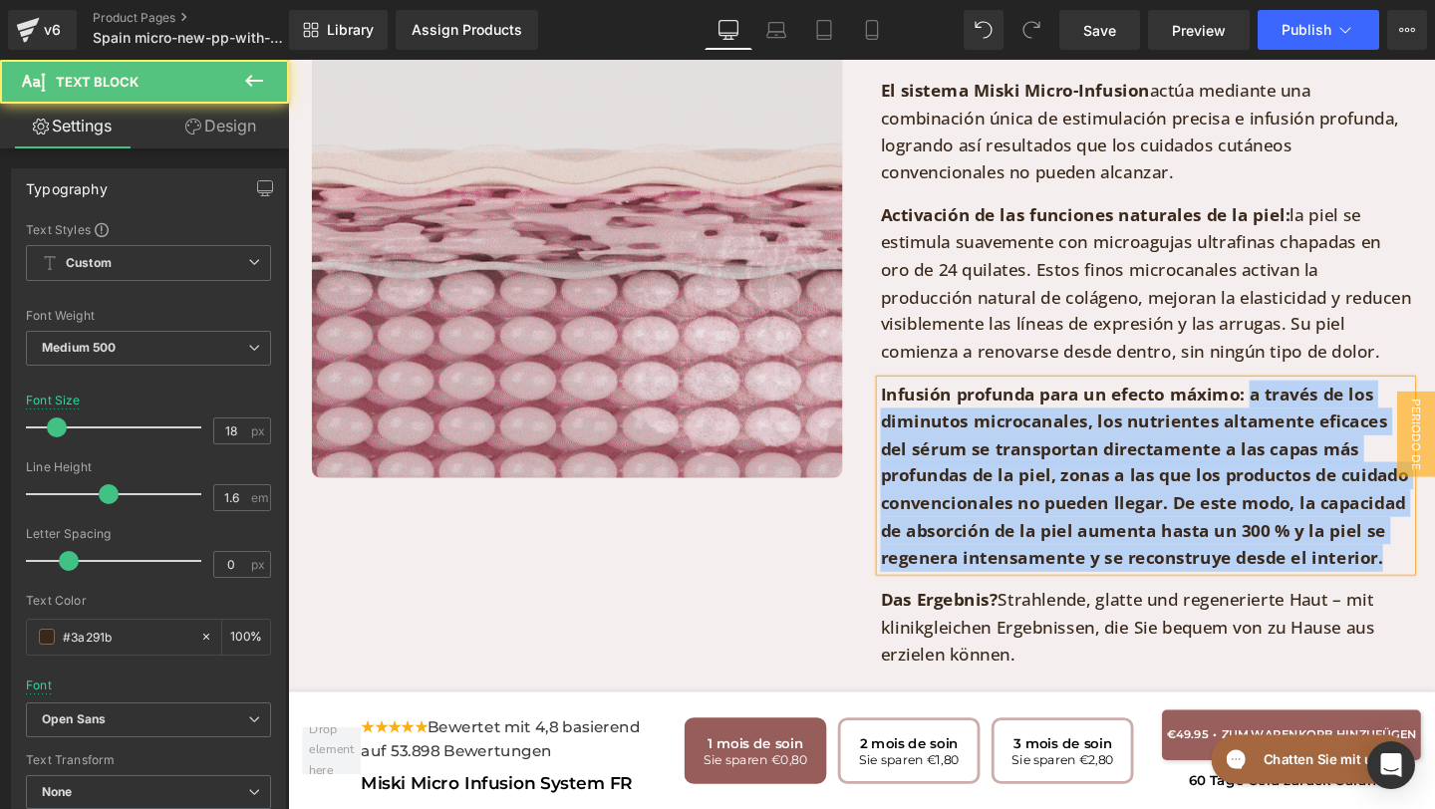
click at [1434, 554] on p "Infusión profunda para un efecto máximo: a través de los diminutos microcanales…" at bounding box center [1190, 497] width 558 height 201
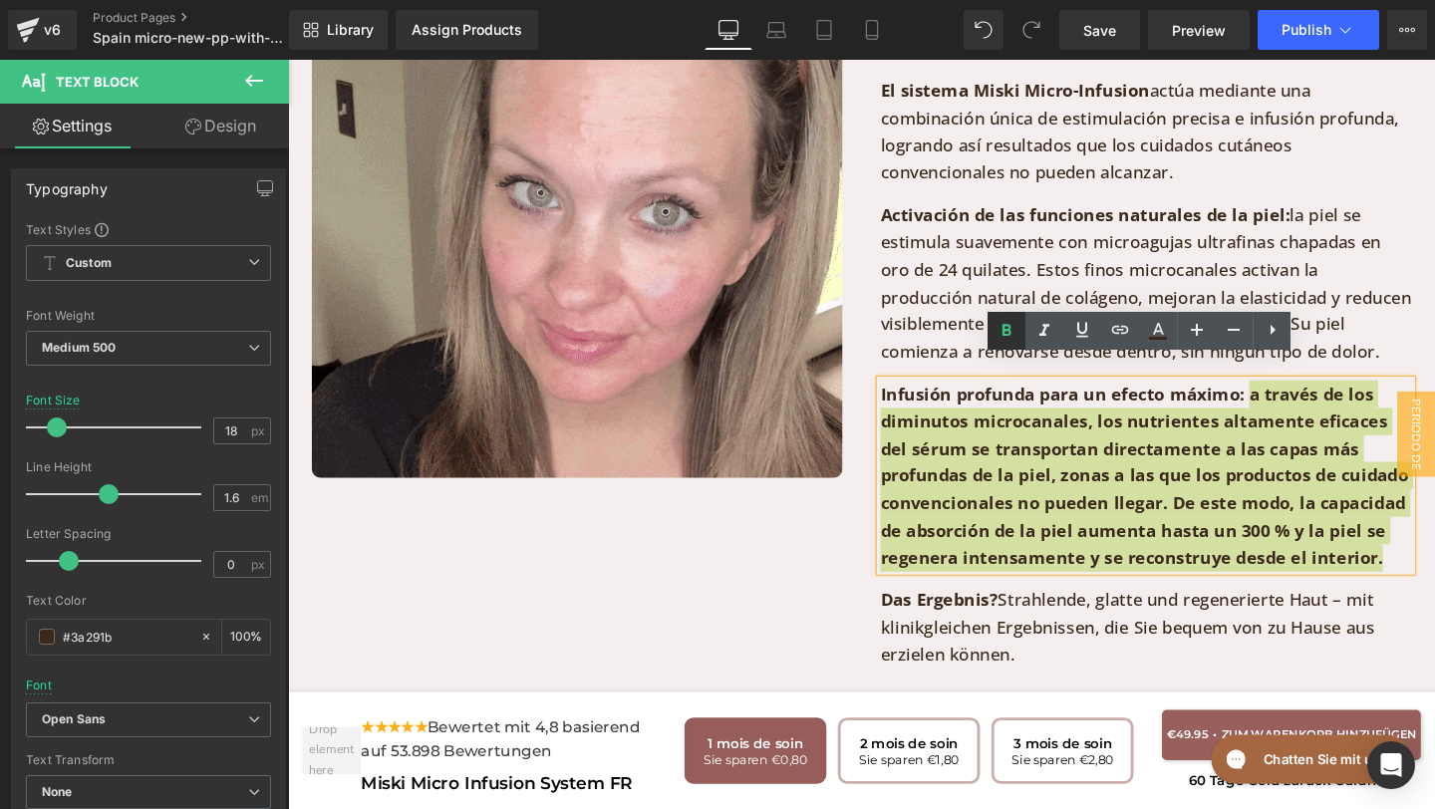
click at [1003, 329] on icon at bounding box center [1006, 331] width 9 height 12
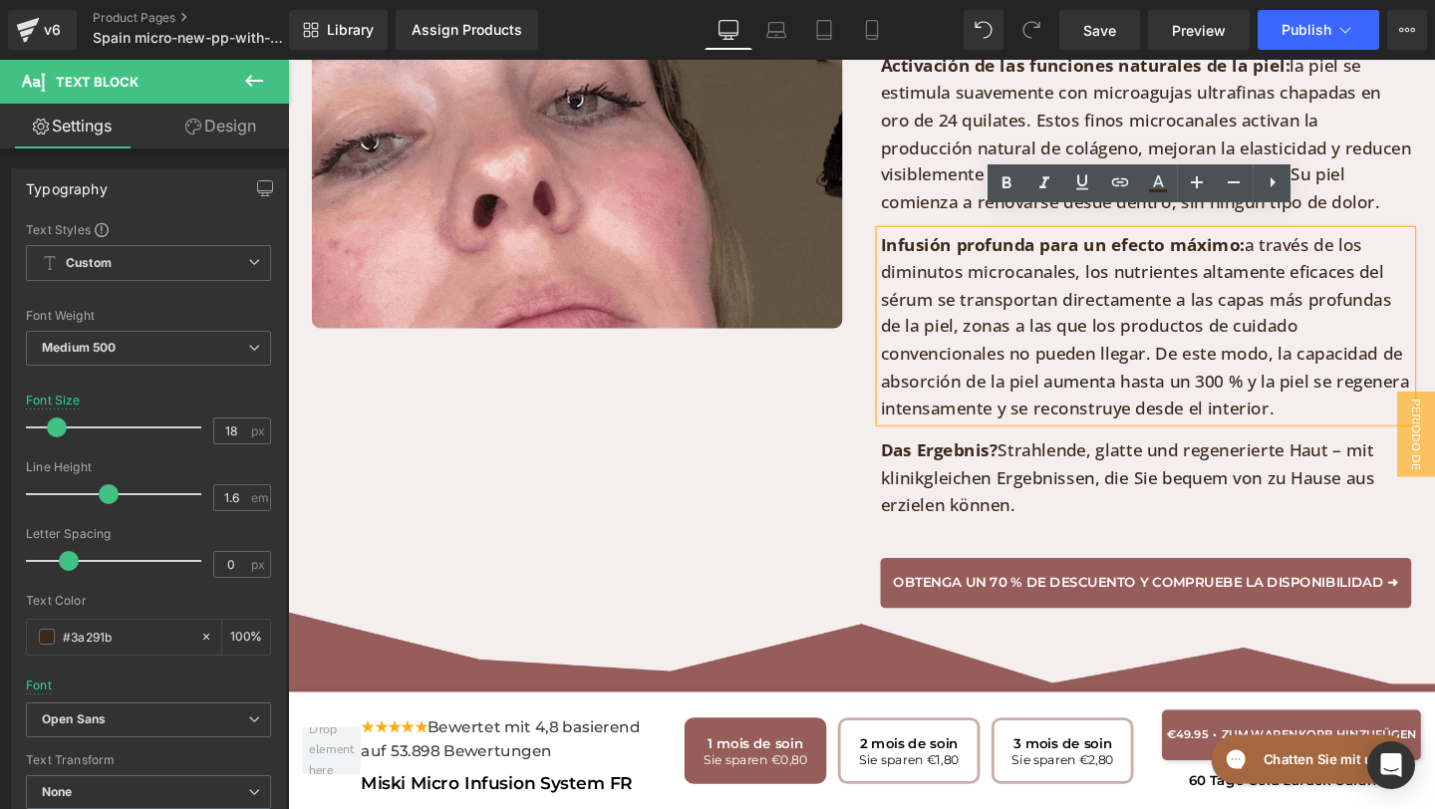
scroll to position [5015, 0]
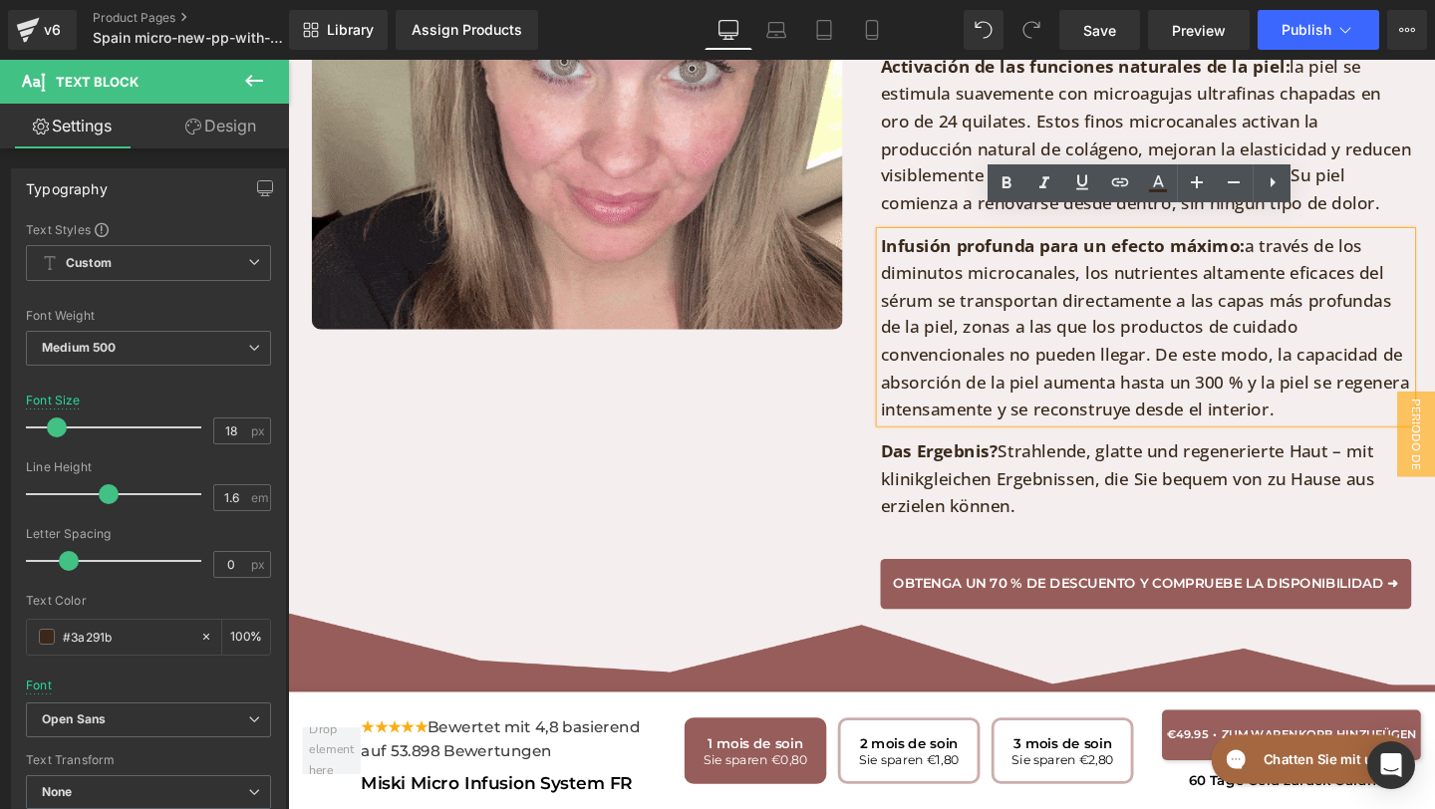
click at [1061, 500] on p "Das Ergebnis? Strahlende, glatte und regenerierte Haut – mit klinikgleichen Erg…" at bounding box center [1190, 500] width 558 height 86
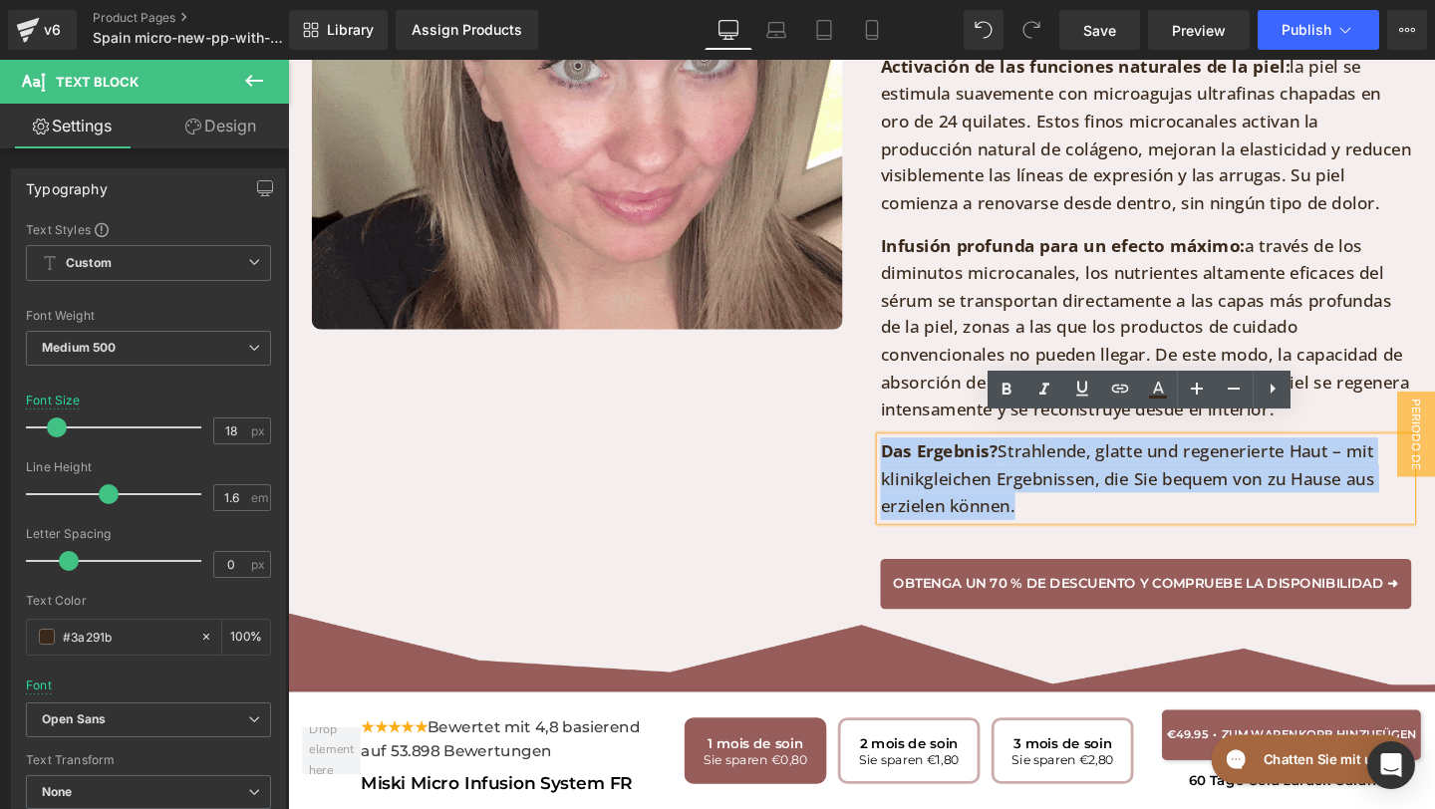
drag, startPoint x: 1061, startPoint y: 502, endPoint x: 912, endPoint y: 450, distance: 158.2
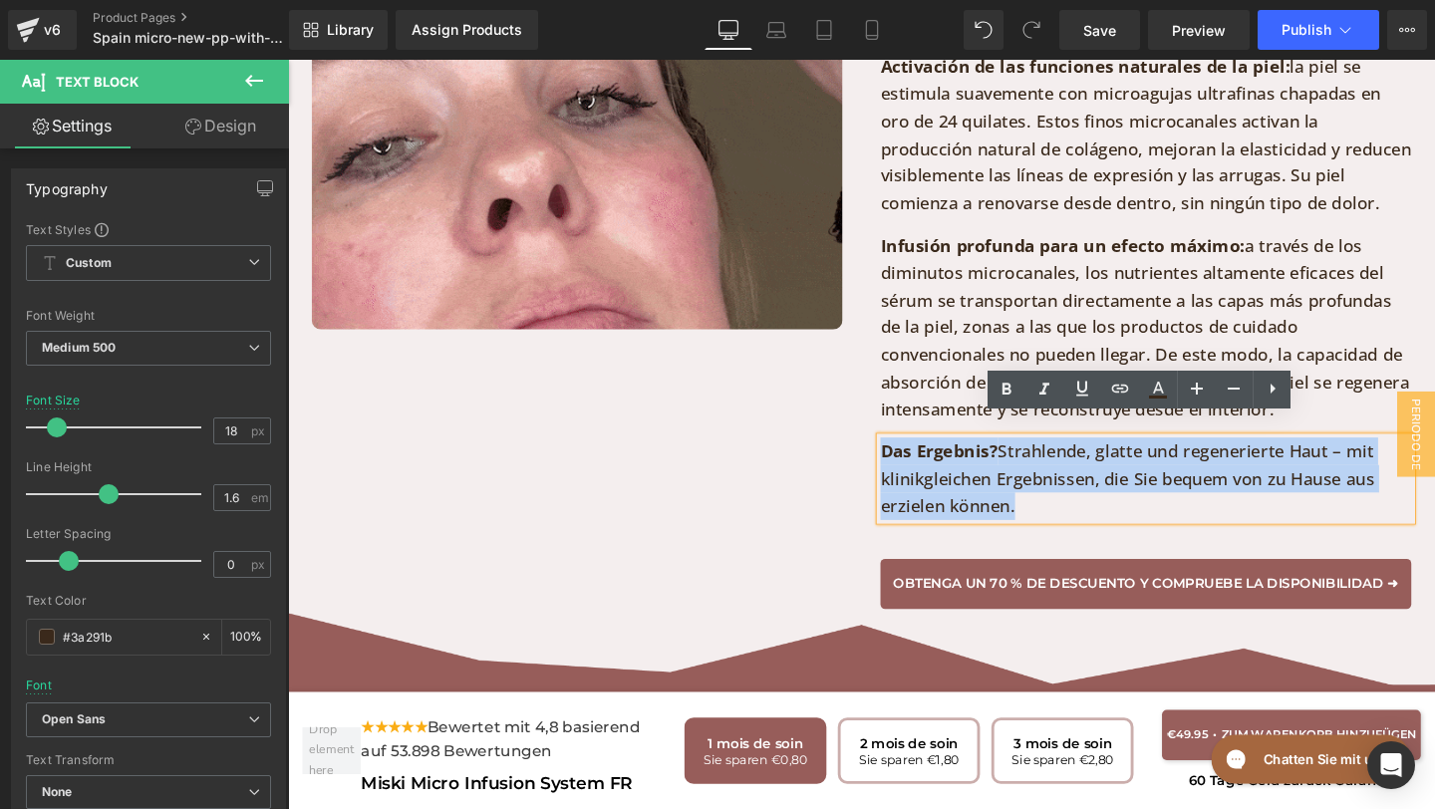
click at [913, 457] on p "Das Ergebnis? Strahlende, glatte und regenerierte Haut – mit klinikgleichen Erg…" at bounding box center [1190, 500] width 558 height 86
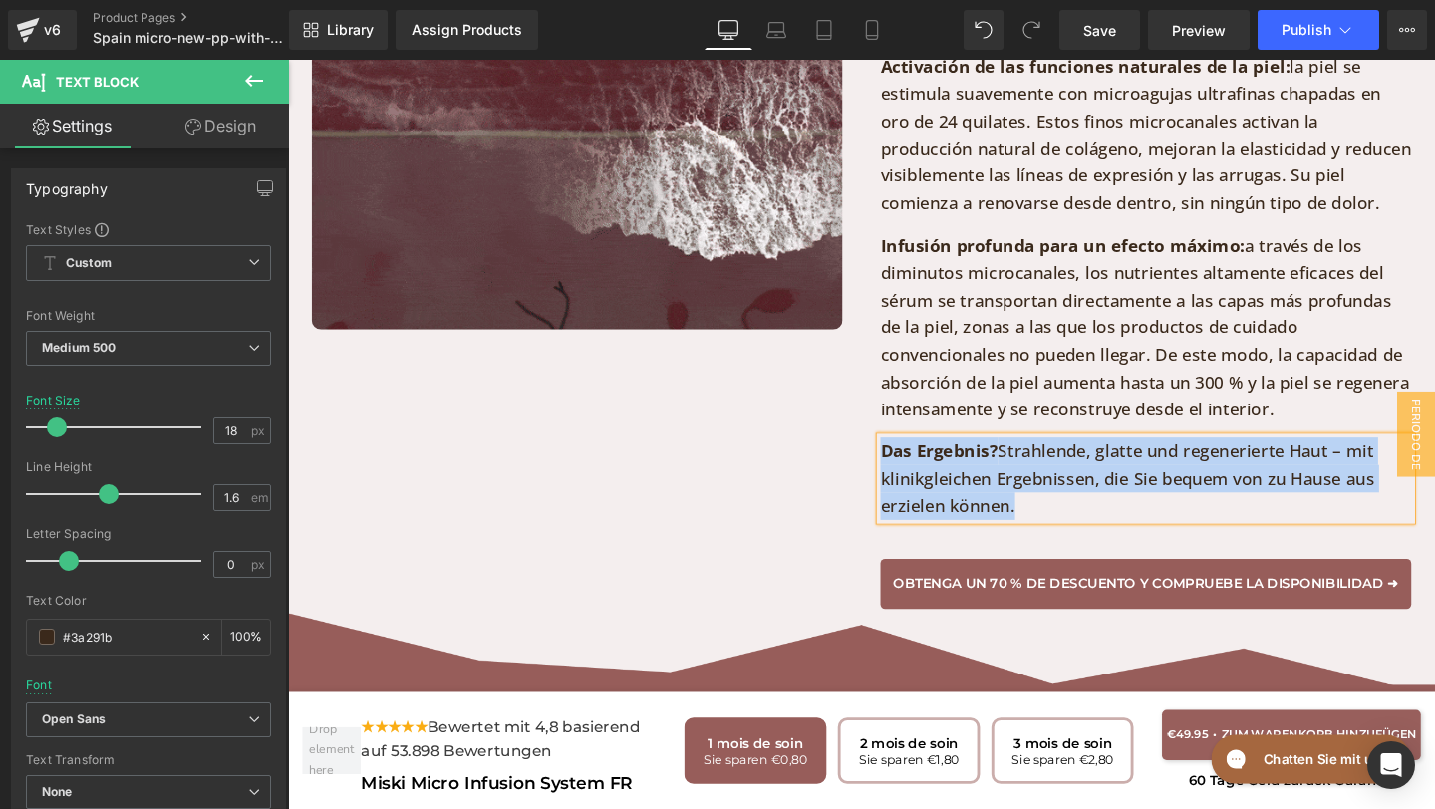
paste div
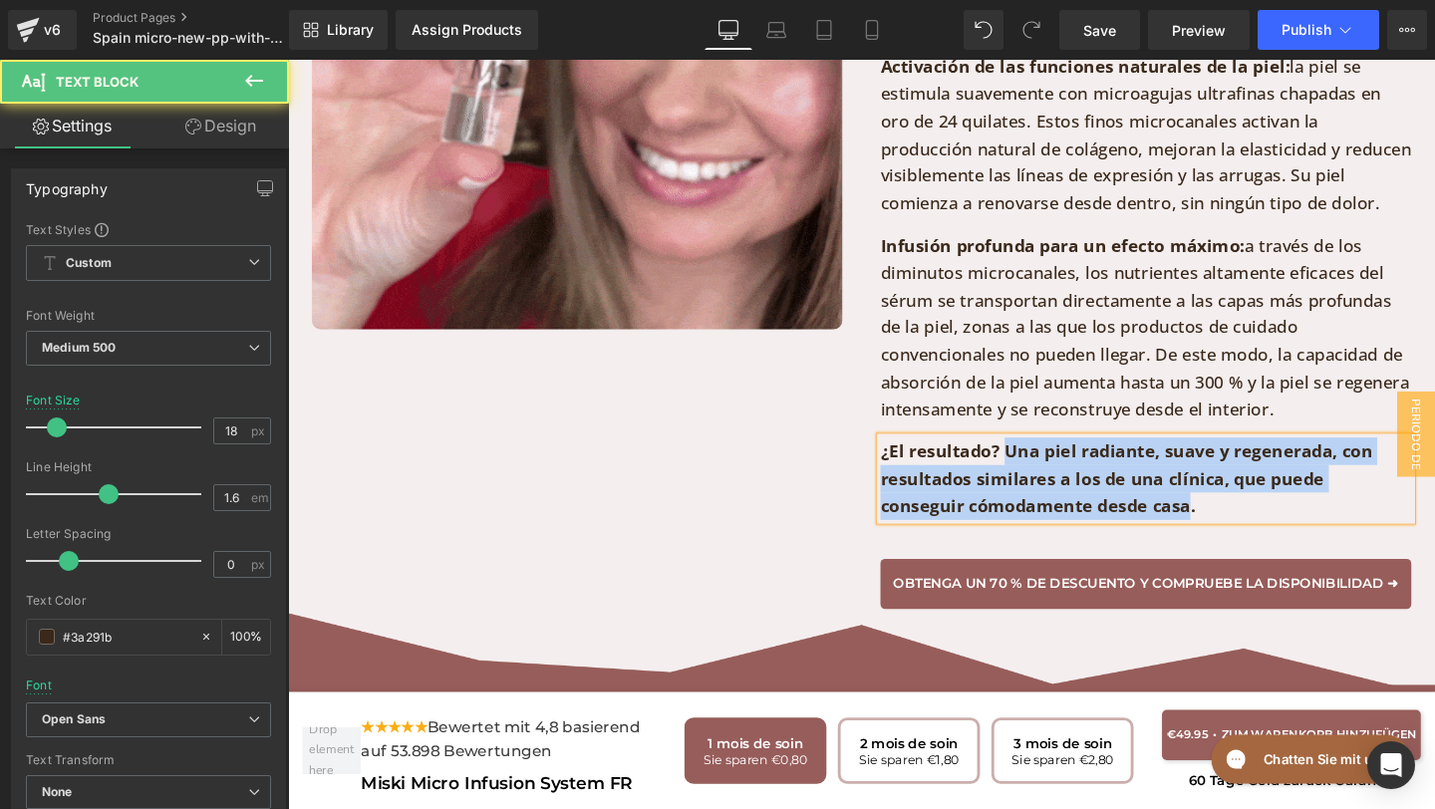
drag, startPoint x: 1041, startPoint y: 451, endPoint x: 1144, endPoint y: 495, distance: 111.6
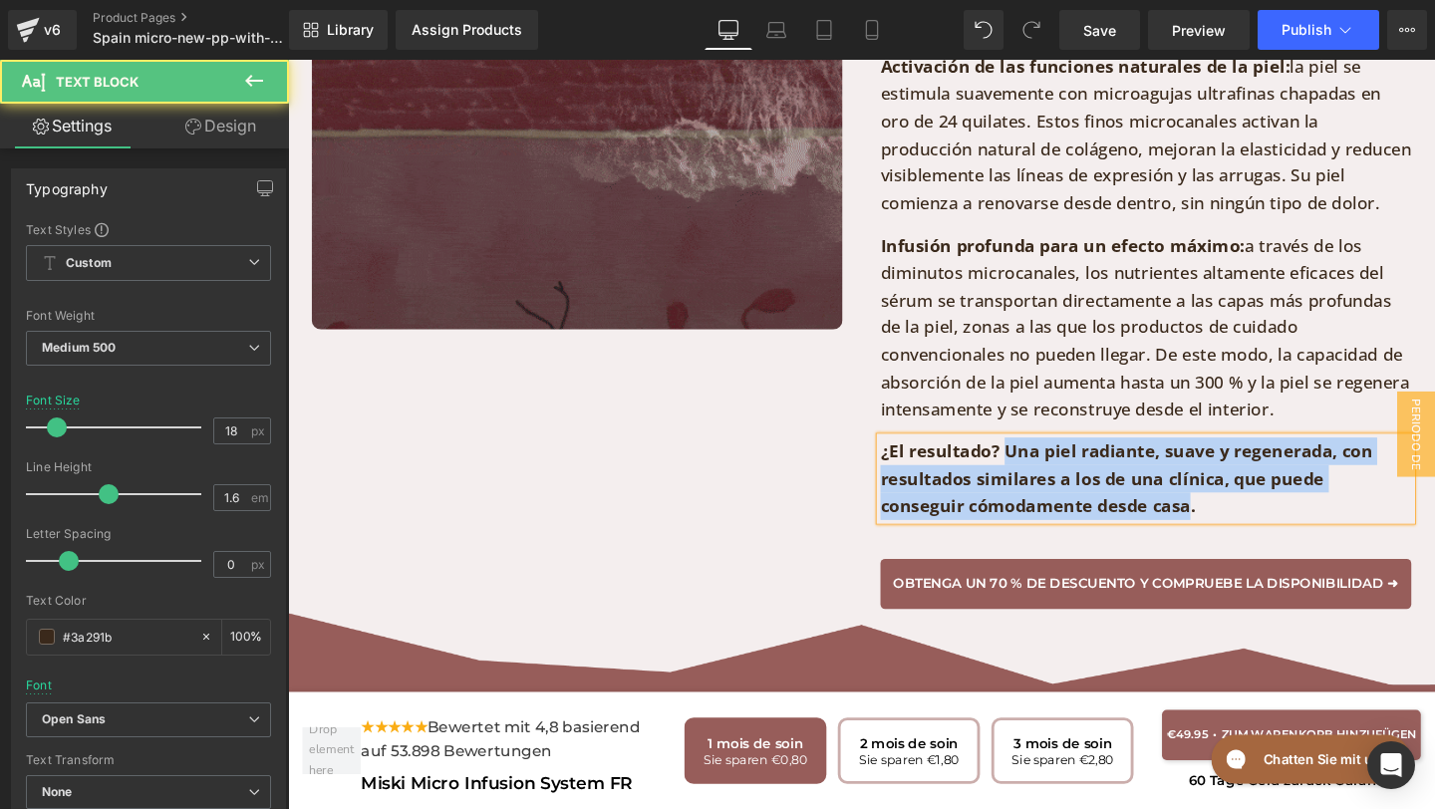
click at [1144, 495] on b "¿El resultado? Una piel radiante, suave y regenerada, con resultados similares …" at bounding box center [1169, 500] width 517 height 82
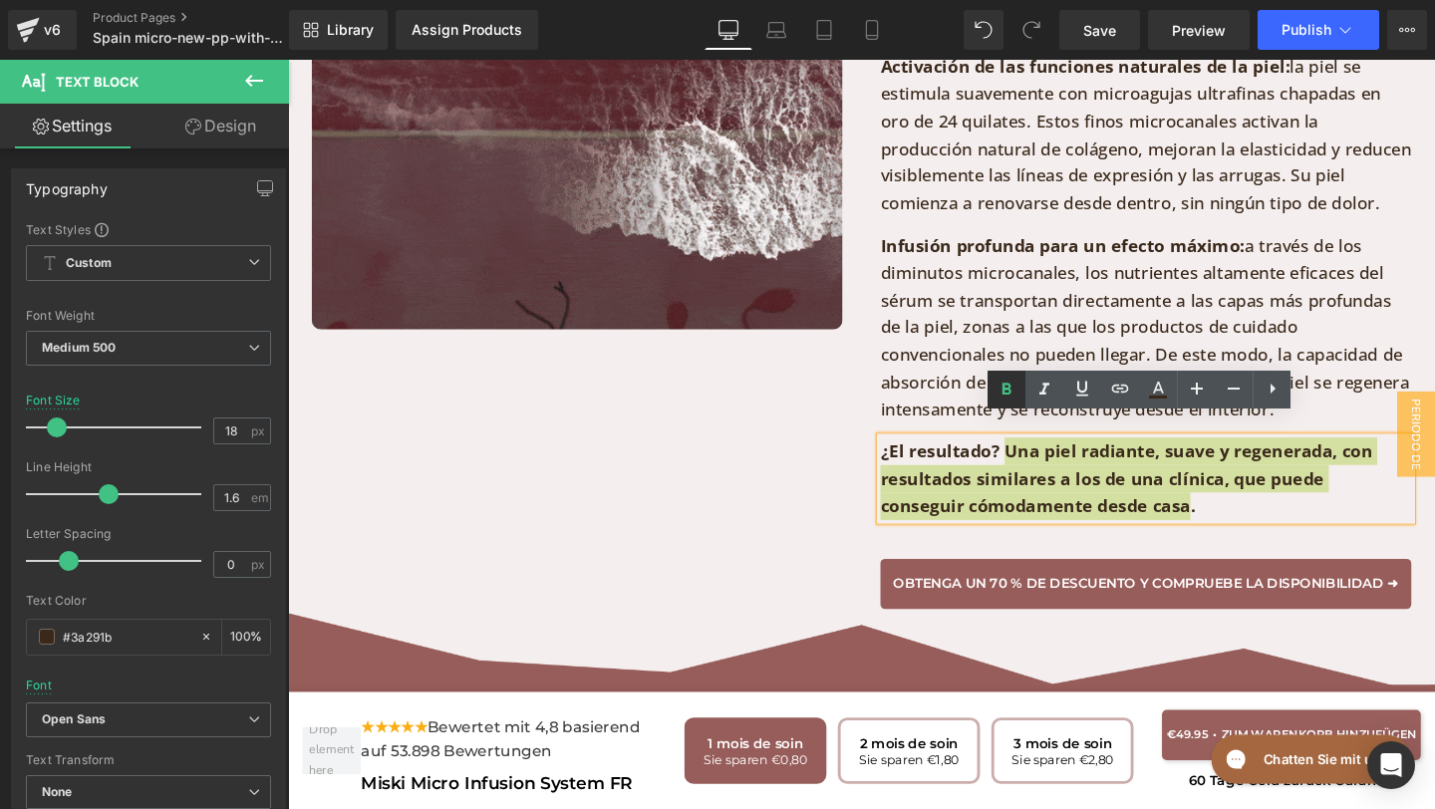
click at [1005, 397] on icon at bounding box center [1006, 390] width 24 height 24
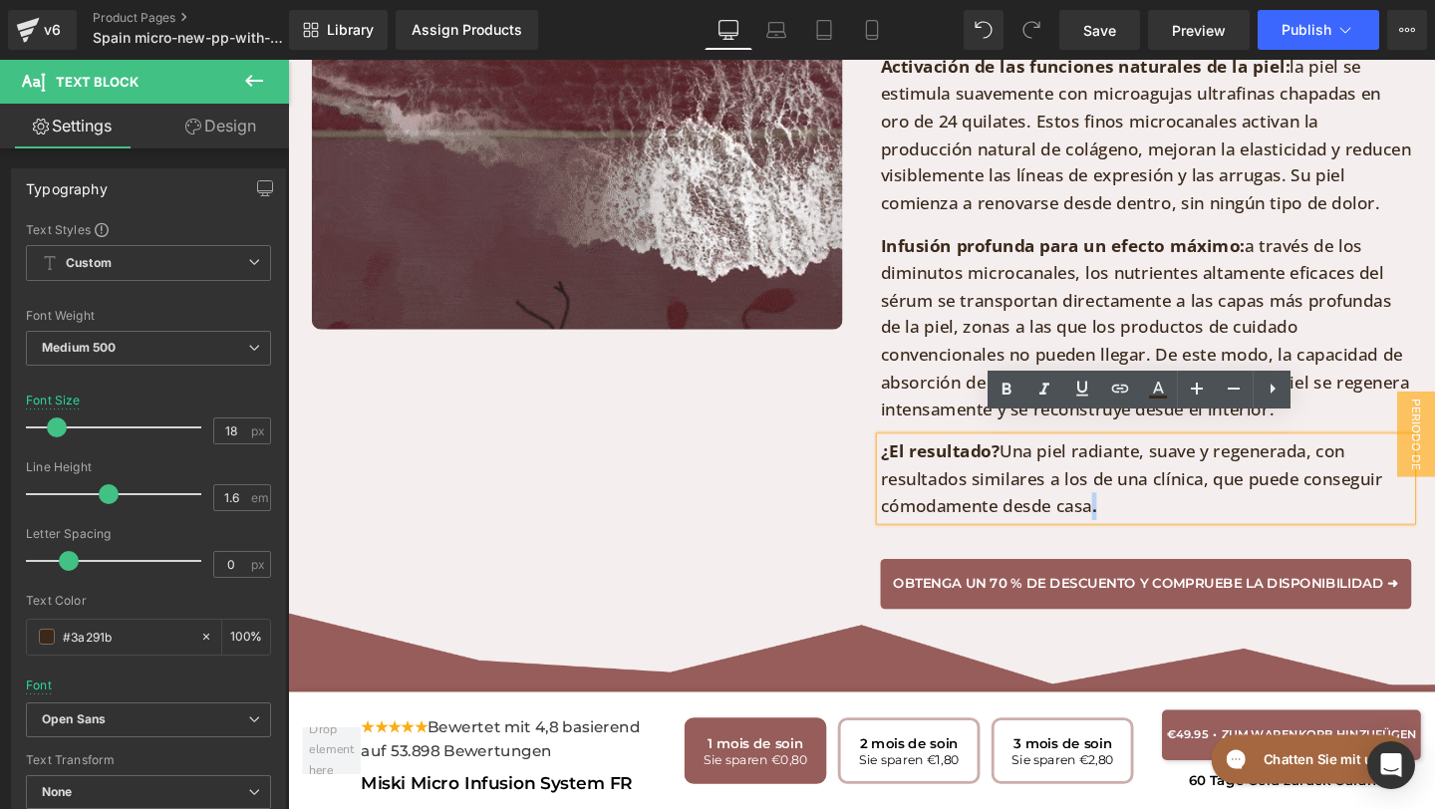
click at [1134, 503] on p "¿El resultado? Una piel radiante, suave y regenerada, con resultados similares …" at bounding box center [1190, 500] width 558 height 86
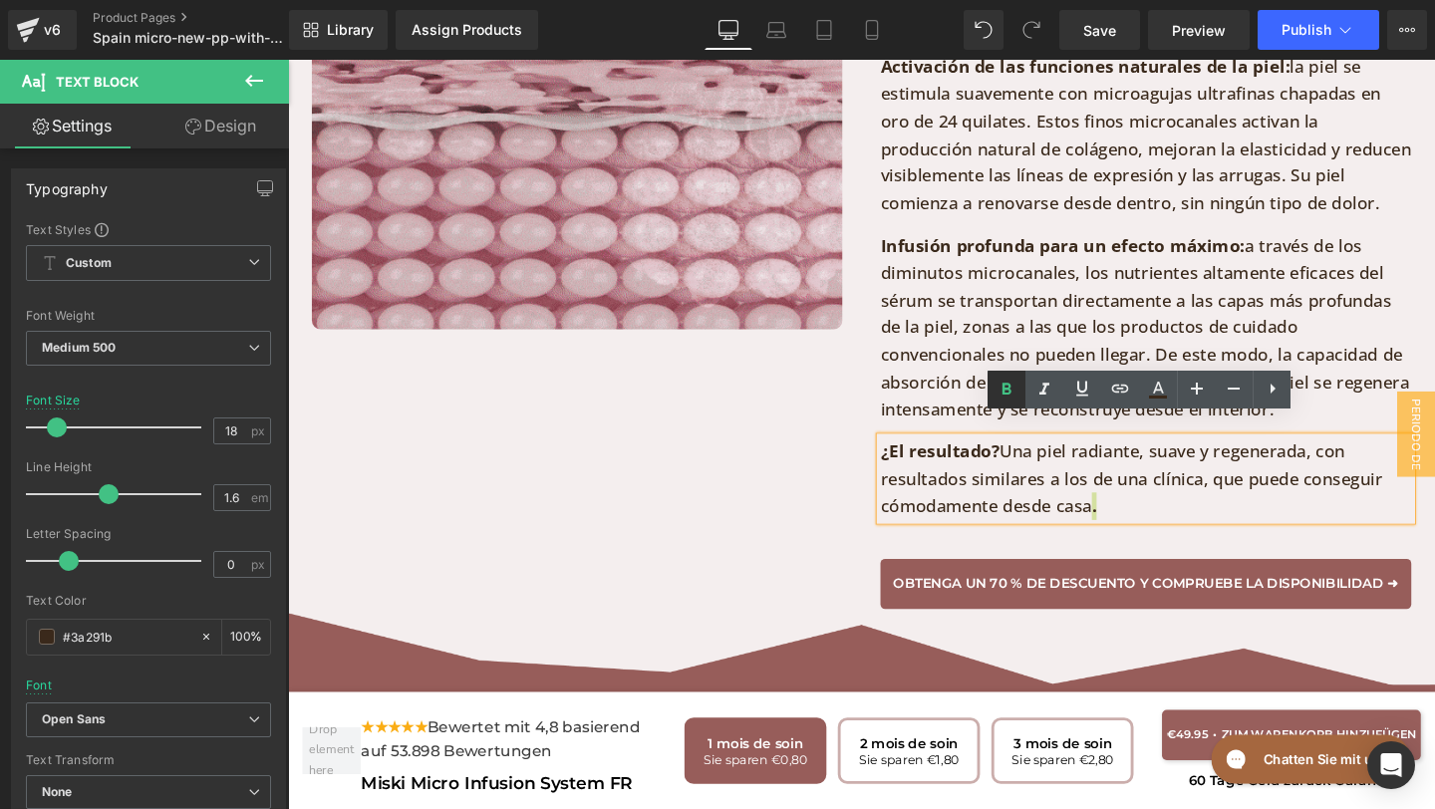
click at [1007, 381] on icon at bounding box center [1006, 390] width 24 height 24
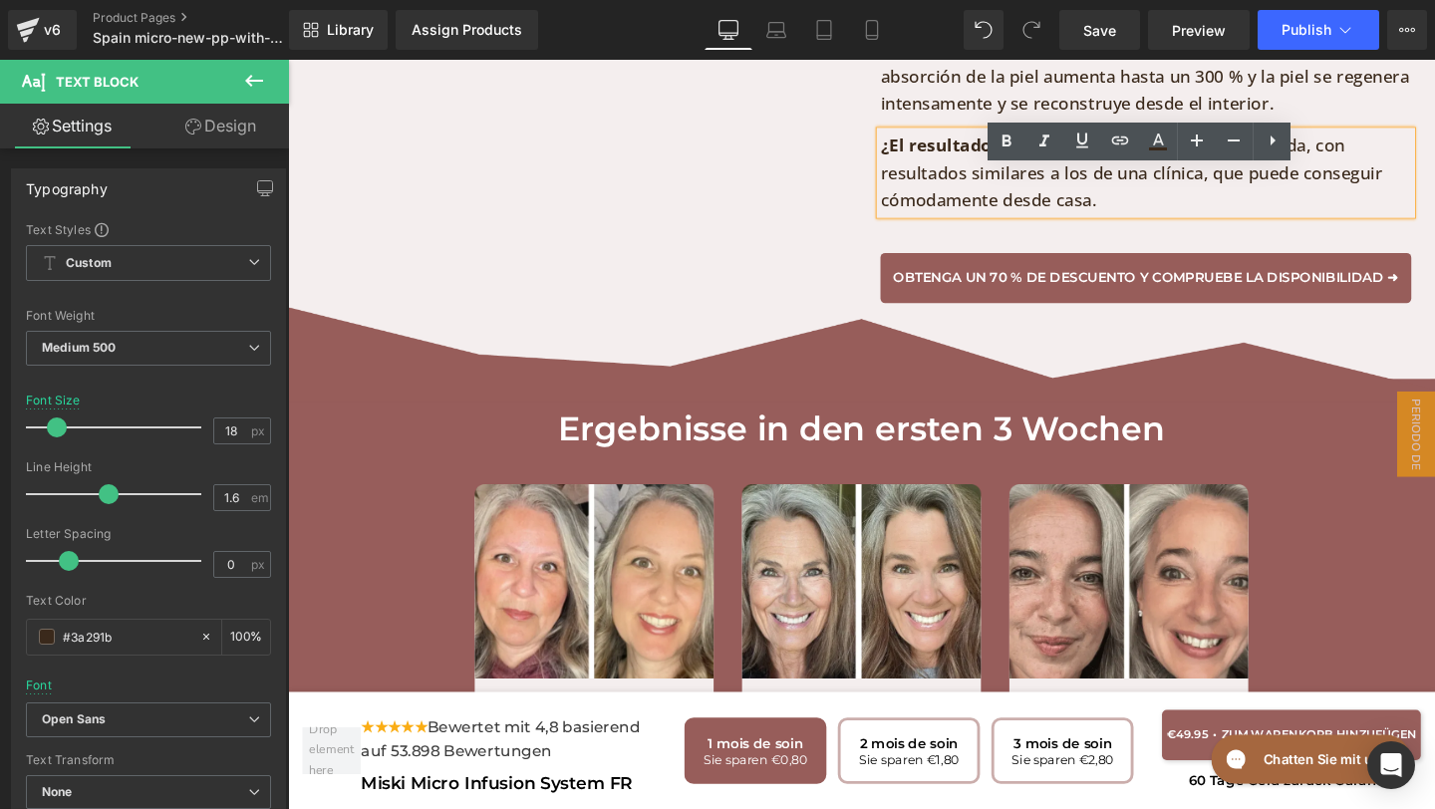
scroll to position [5393, 0]
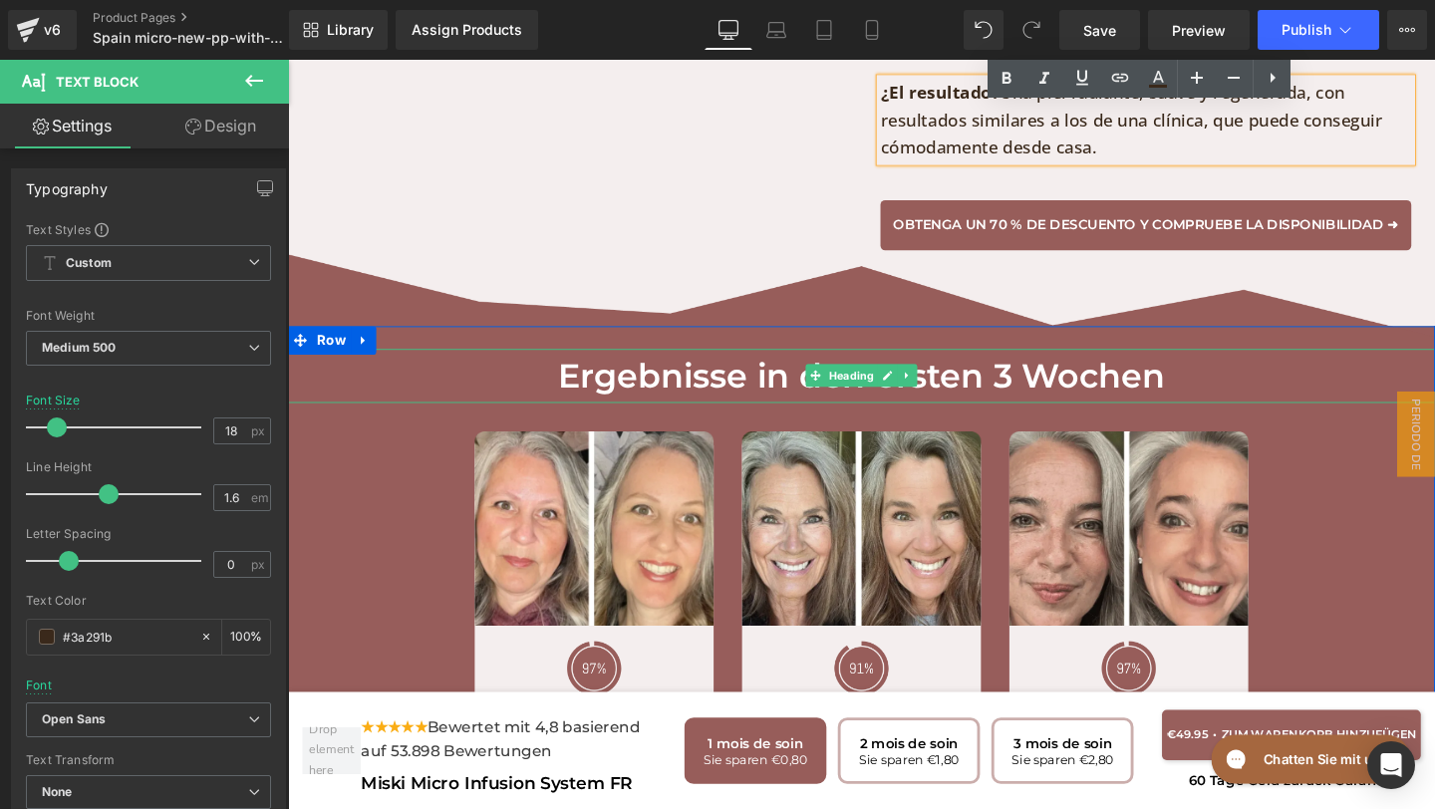
click at [1219, 368] on h1 "Ergebnisse in den ersten 3 Wochen" at bounding box center [891, 393] width 1206 height 58
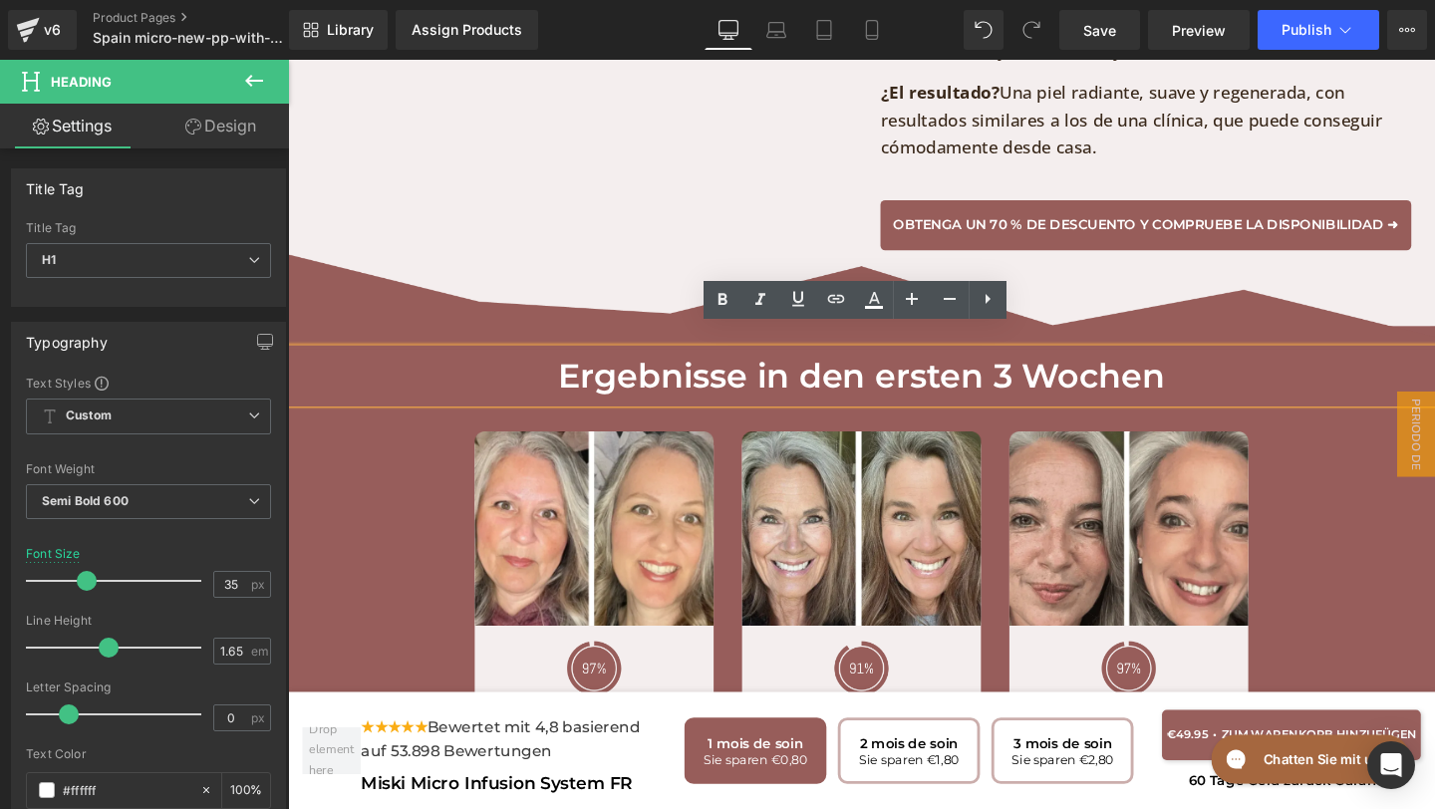
drag, startPoint x: 1219, startPoint y: 368, endPoint x: 503, endPoint y: 338, distance: 716.1
click at [505, 364] on div "Ergebnisse in den ersten 3 Wochen" at bounding box center [891, 393] width 1206 height 58
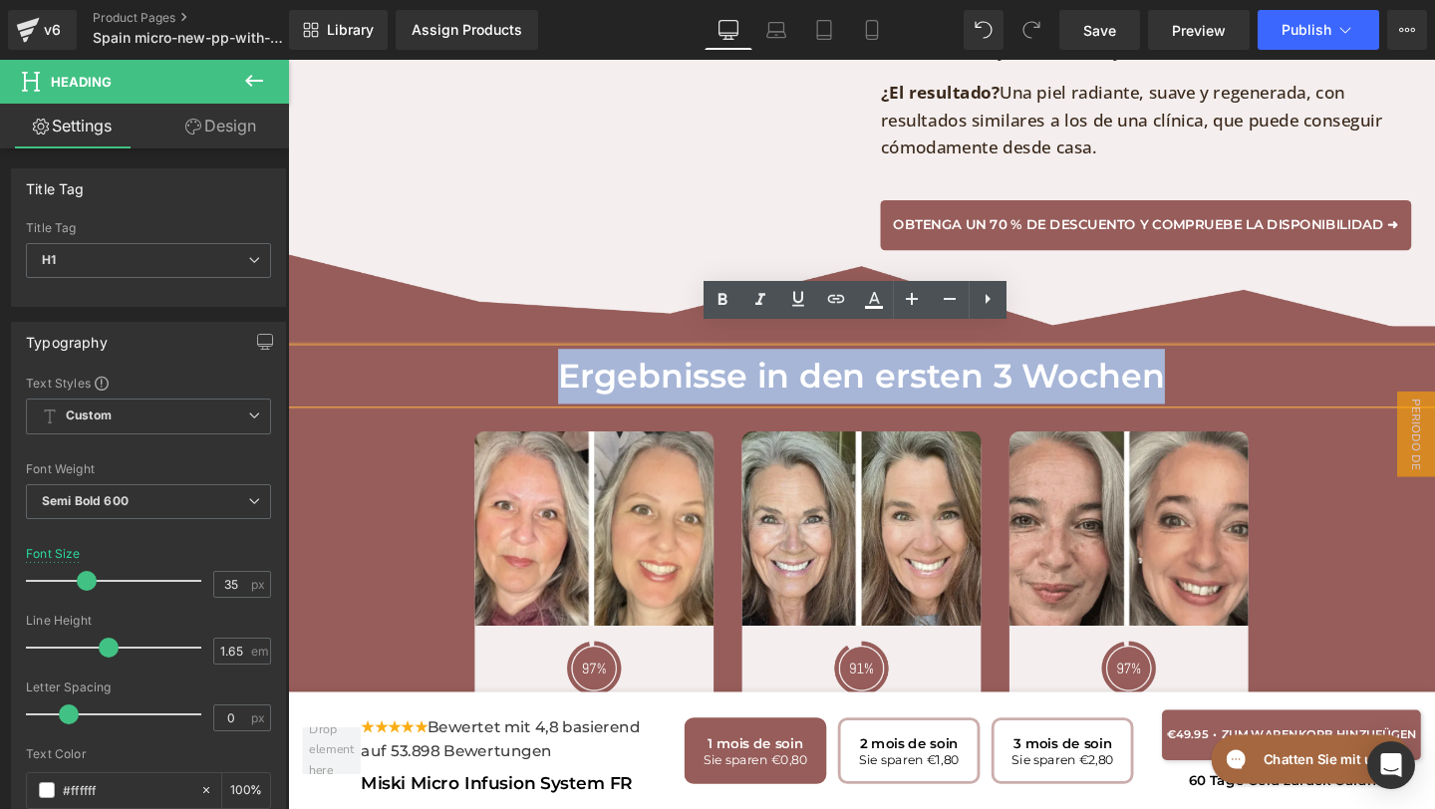
drag, startPoint x: 550, startPoint y: 369, endPoint x: 1252, endPoint y: 397, distance: 702.0
click at [1252, 397] on h1 "Ergebnisse in den ersten 3 Wochen" at bounding box center [891, 393] width 1206 height 58
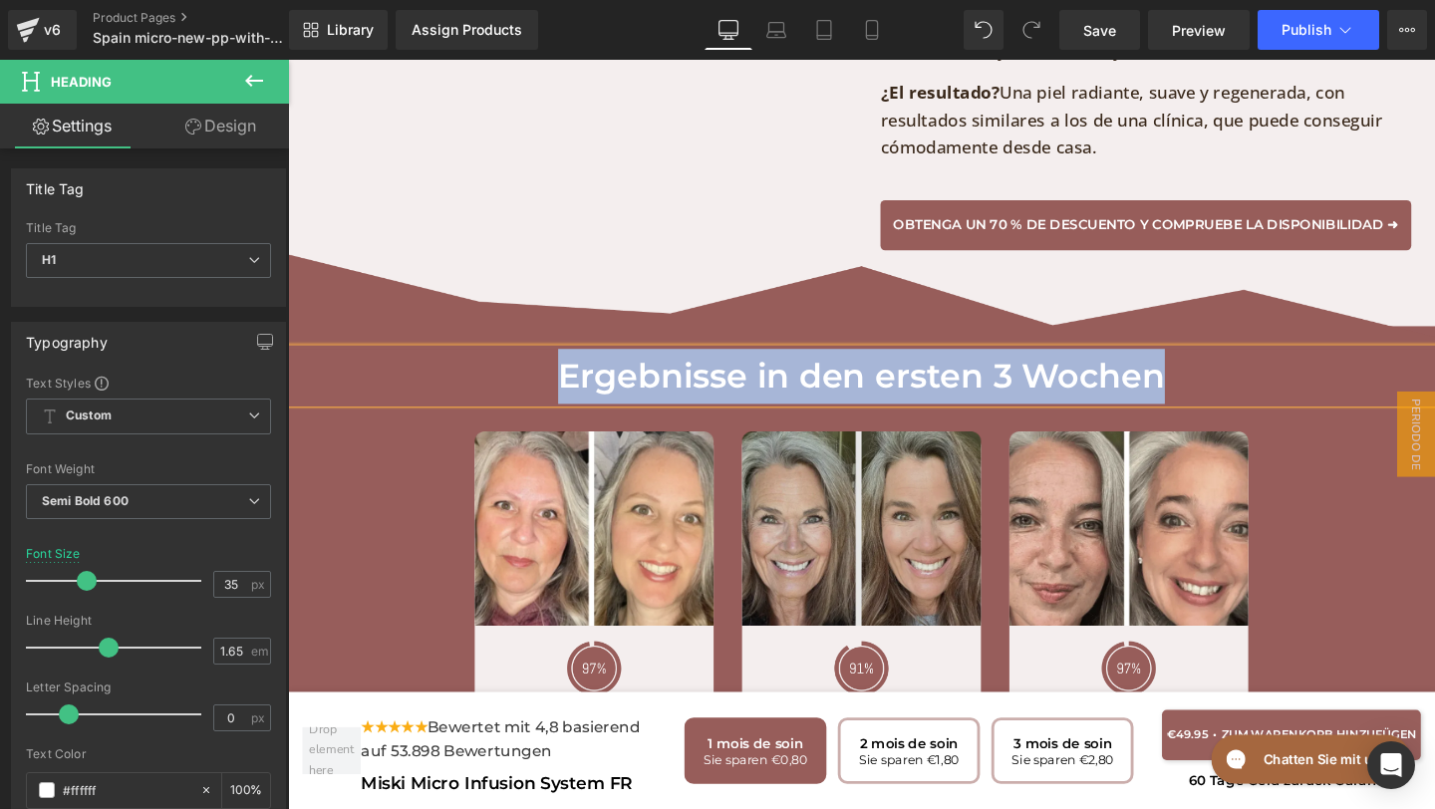
paste div
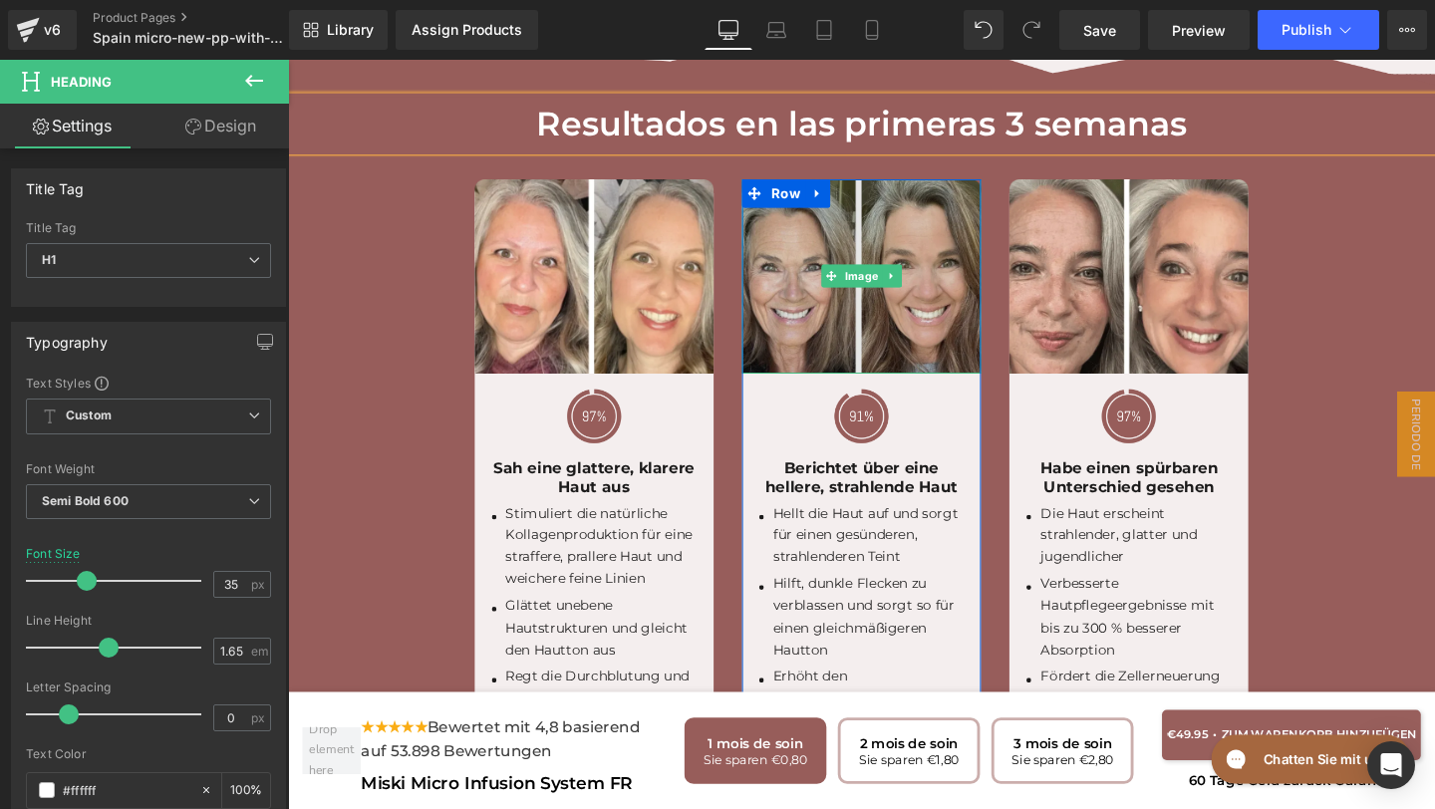
scroll to position [5664, 0]
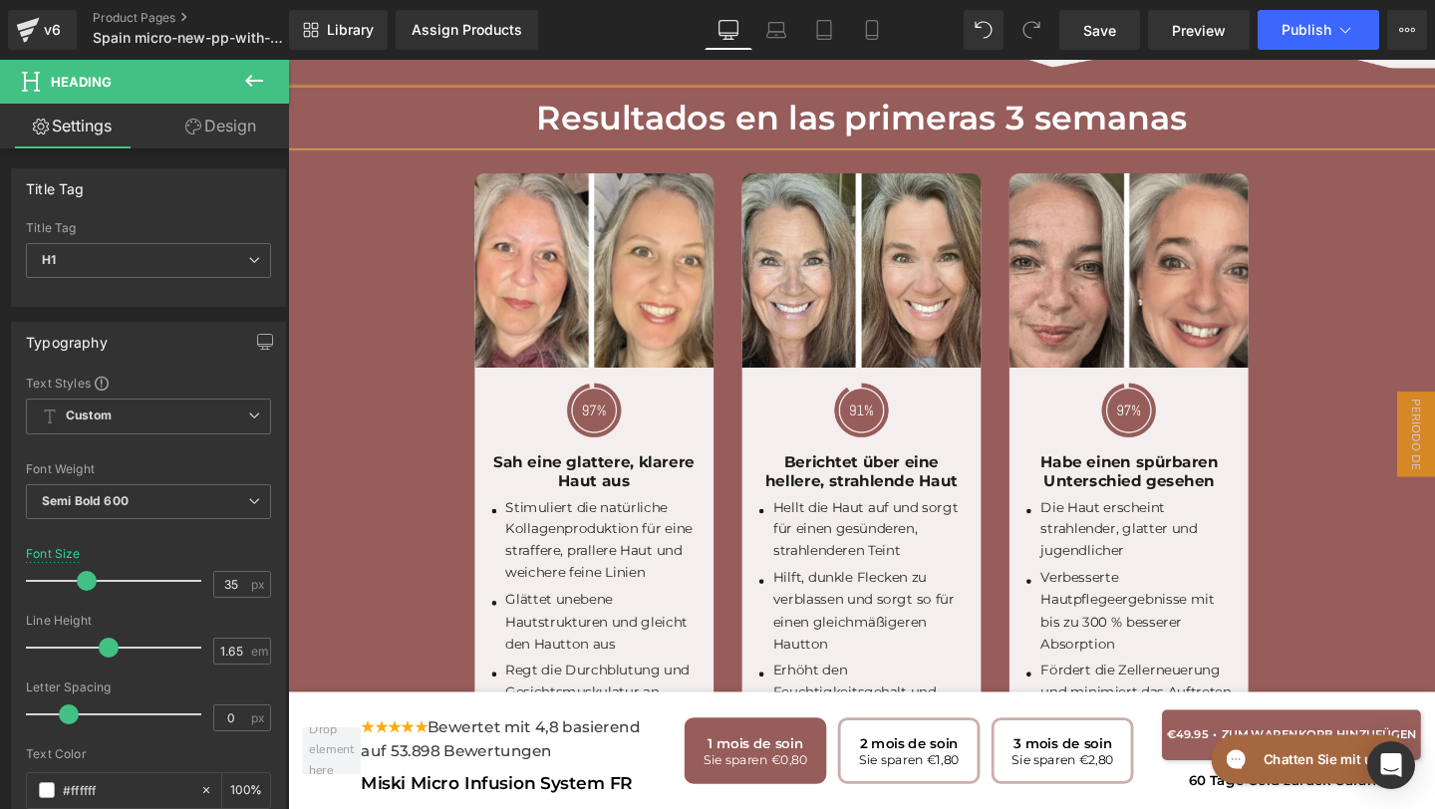
click at [654, 479] on div "Sah eine glattere, klarere Haut aus Text Block" at bounding box center [609, 494] width 251 height 42
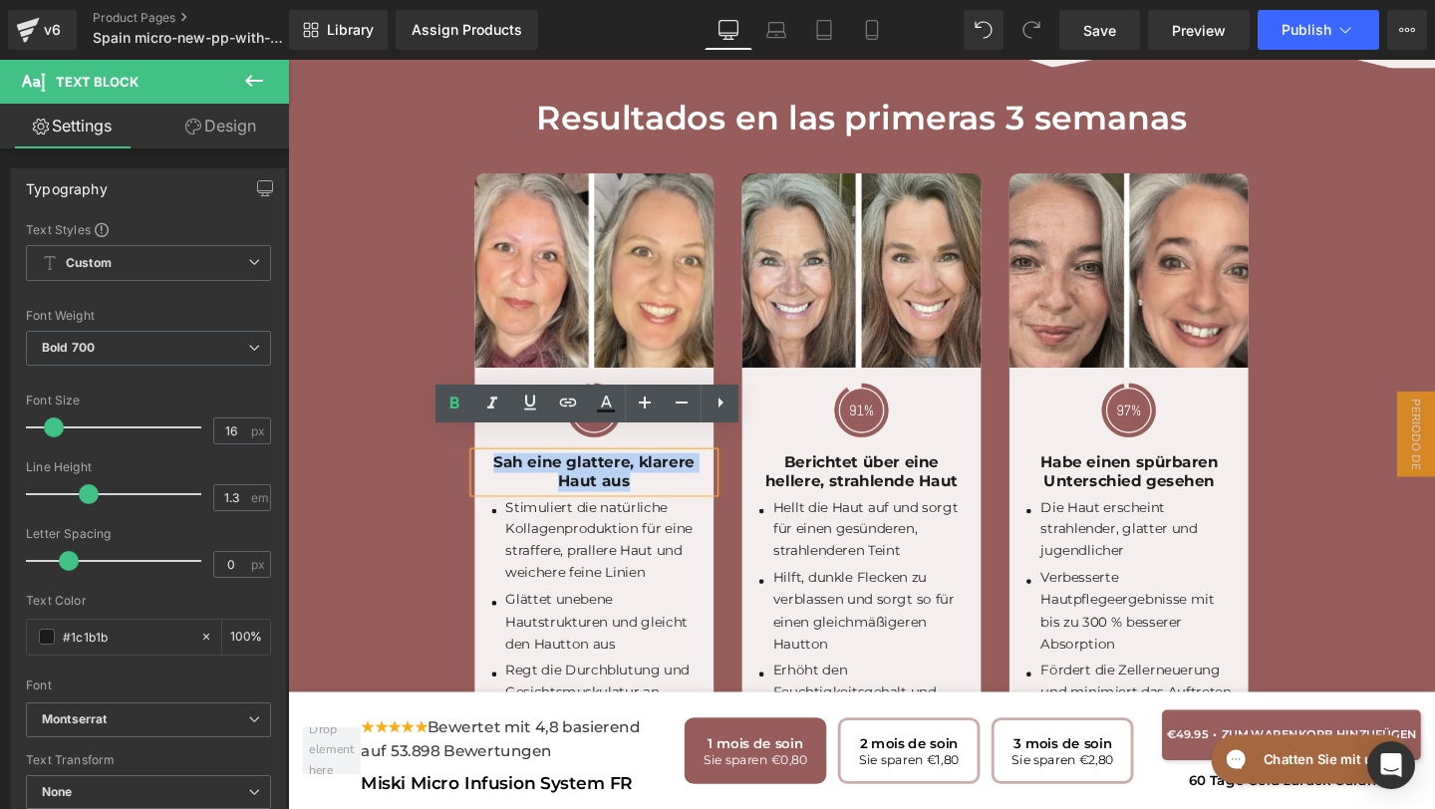
drag, startPoint x: 654, startPoint y: 479, endPoint x: 484, endPoint y: 456, distance: 170.9
click at [485, 473] on div "Sah eine glattere, klarere Haut aus" at bounding box center [609, 494] width 251 height 42
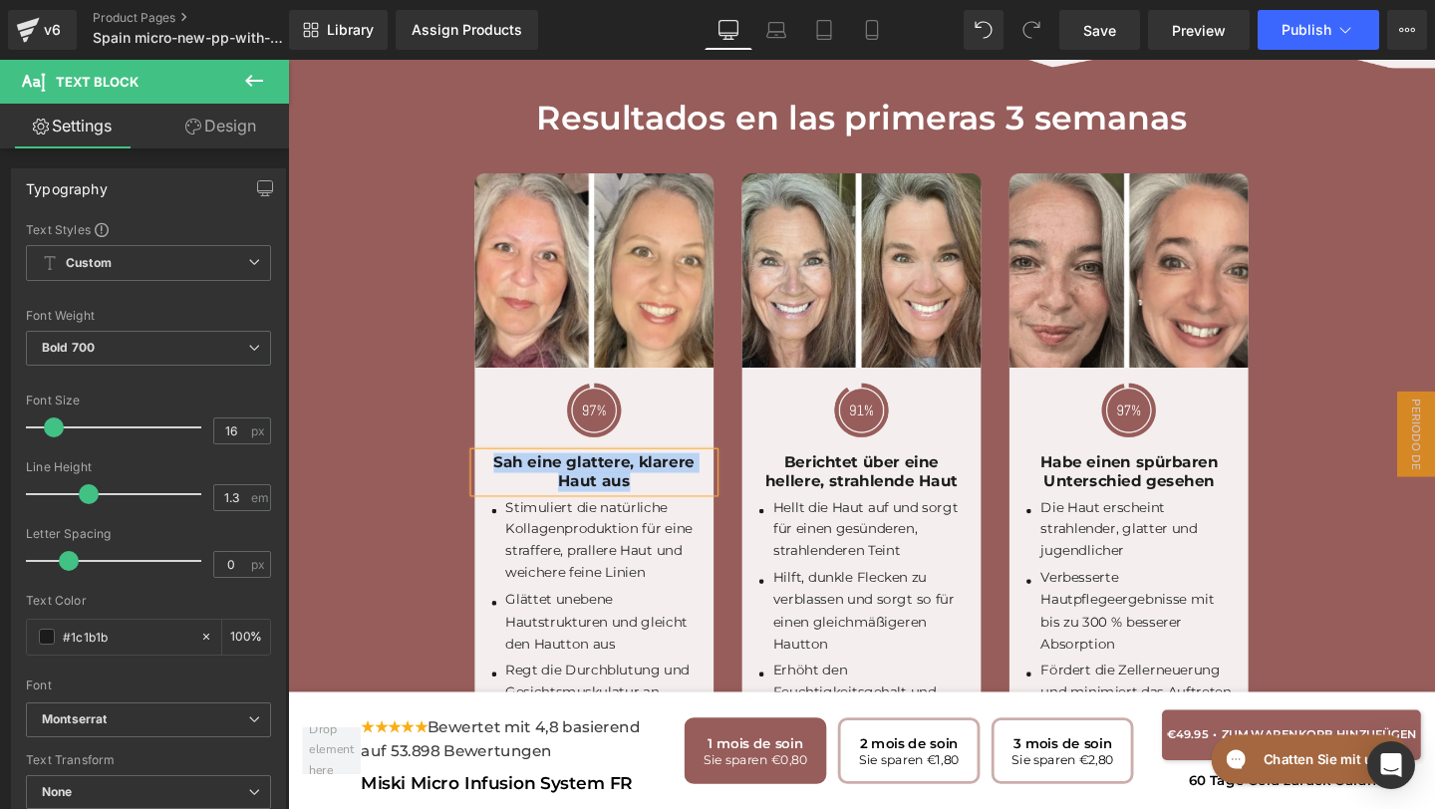
paste div
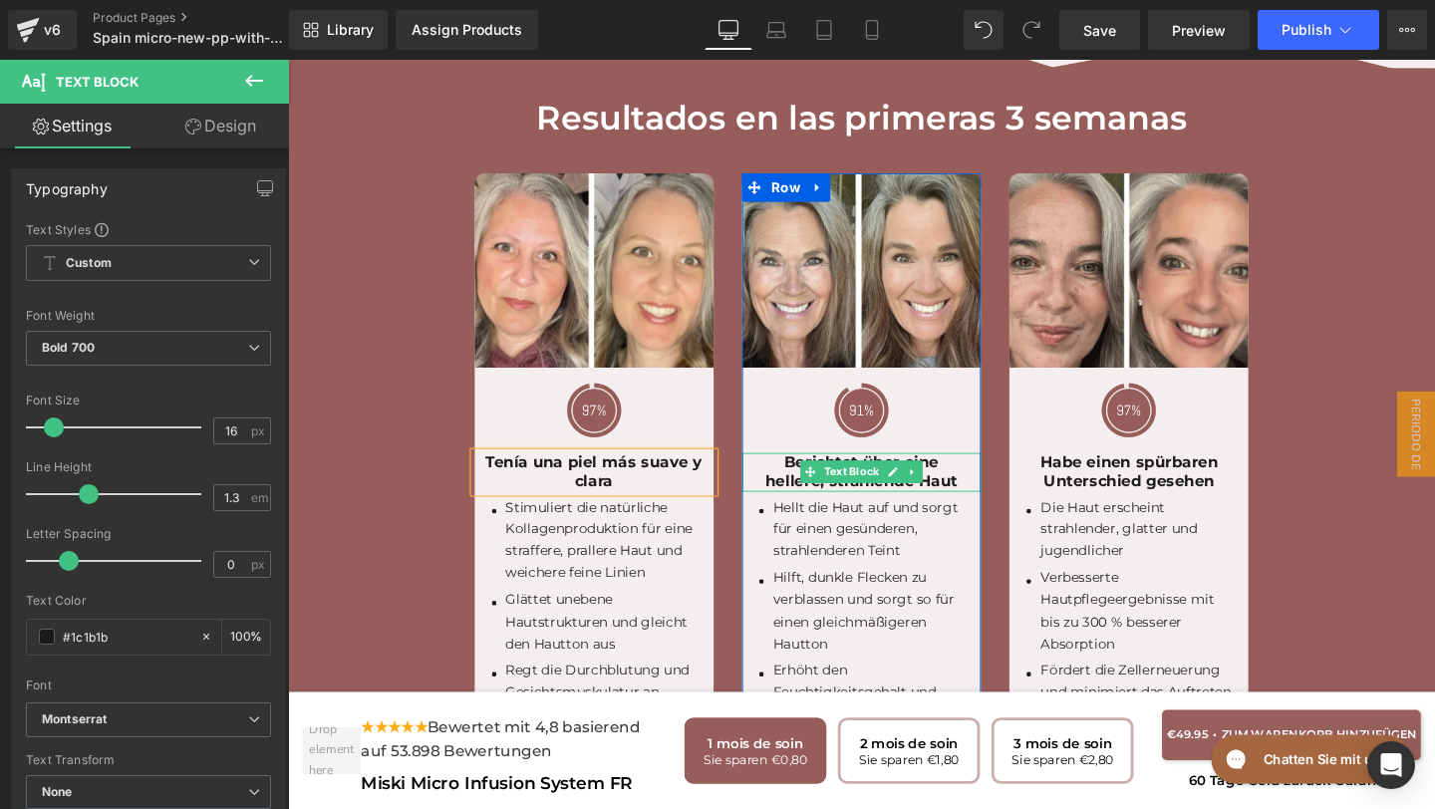
click at [991, 476] on p "Berichtet über eine hellere, strahlende Haut" at bounding box center [890, 494] width 251 height 42
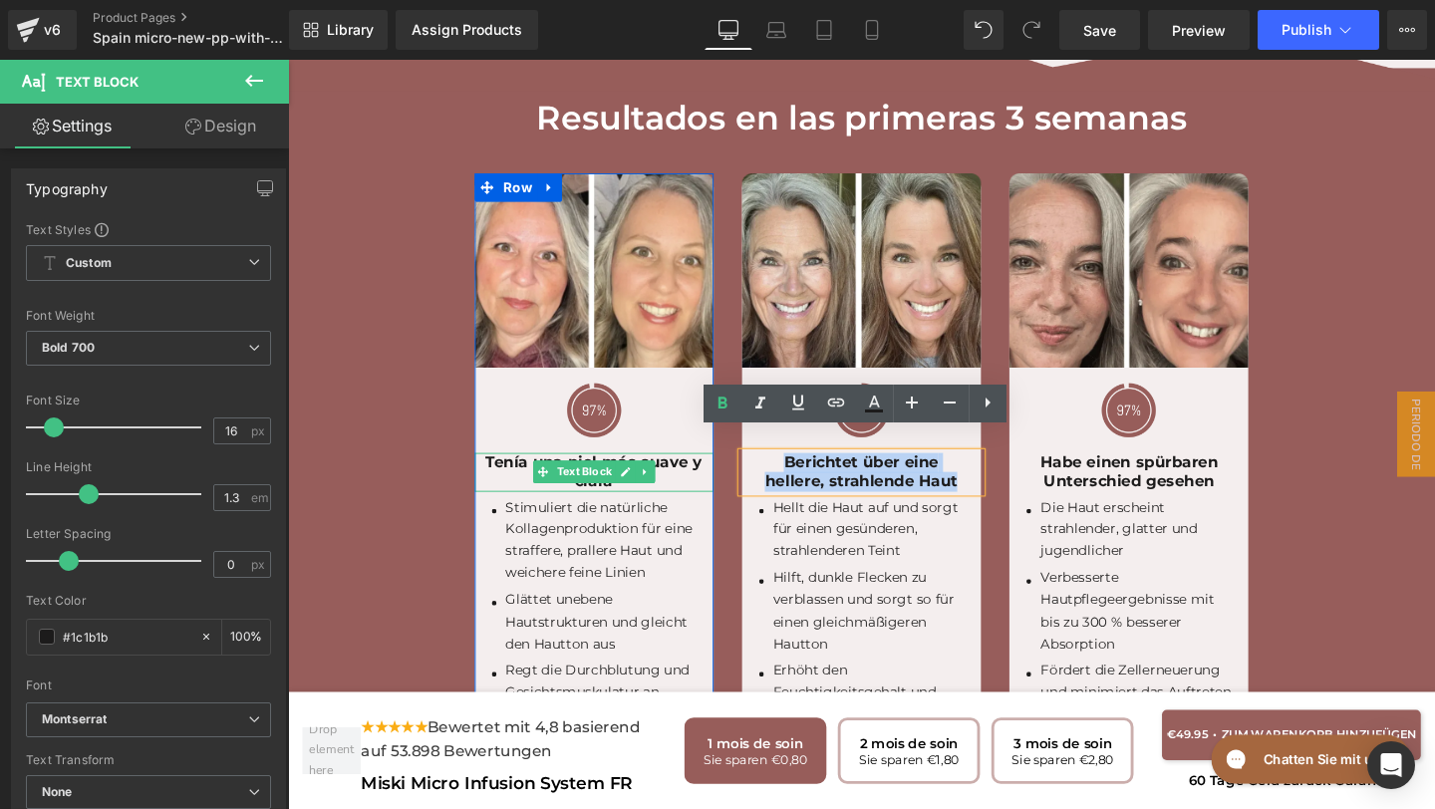
drag, startPoint x: 991, startPoint y: 477, endPoint x: 723, endPoint y: 453, distance: 269.1
click at [723, 453] on div "Image Image Tenía una piel más suave y clara Text Block Icon Stimuliert die nat…" at bounding box center [891, 479] width 844 height 660
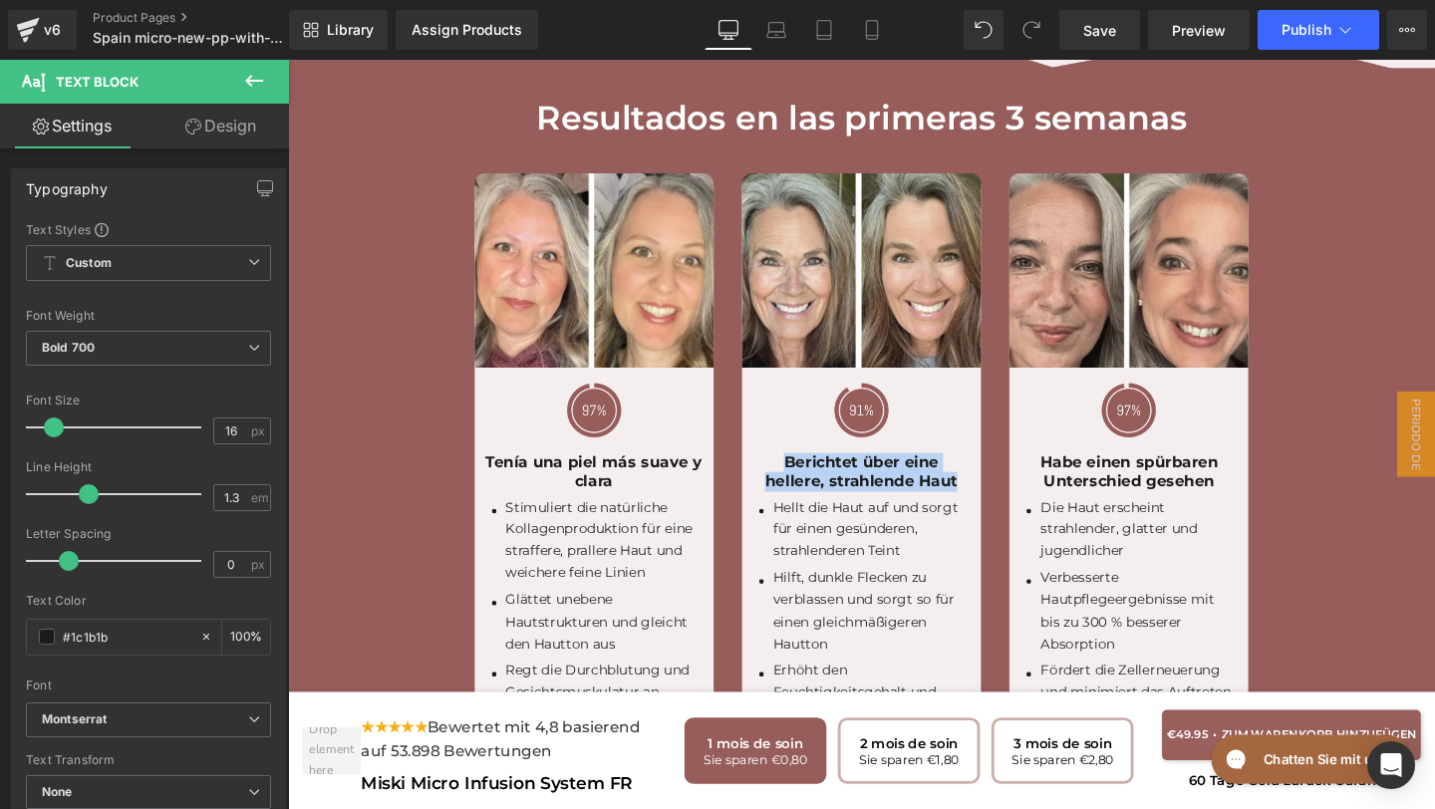
paste div
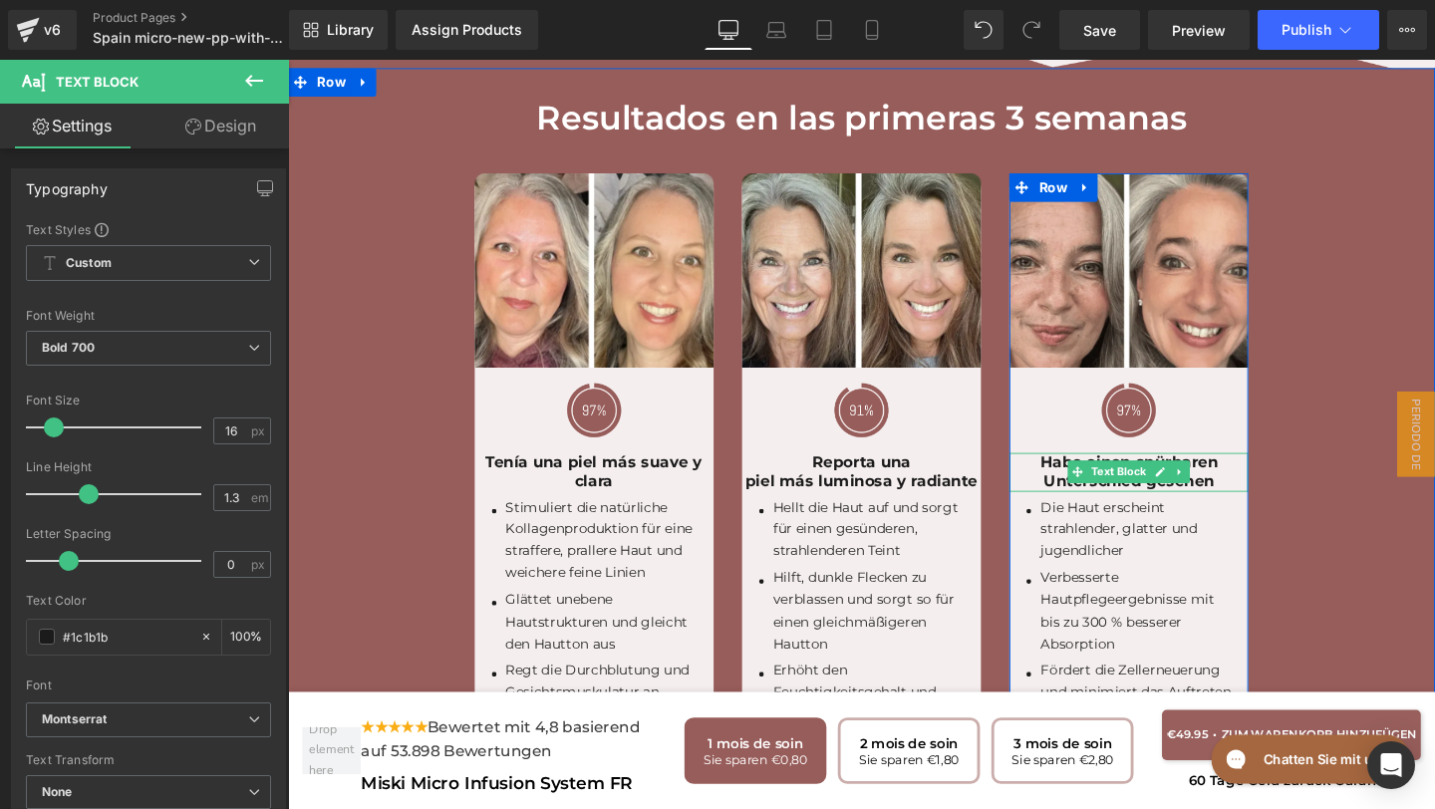
click at [1273, 493] on p "Unterschied gesehen" at bounding box center [1171, 503] width 251 height 21
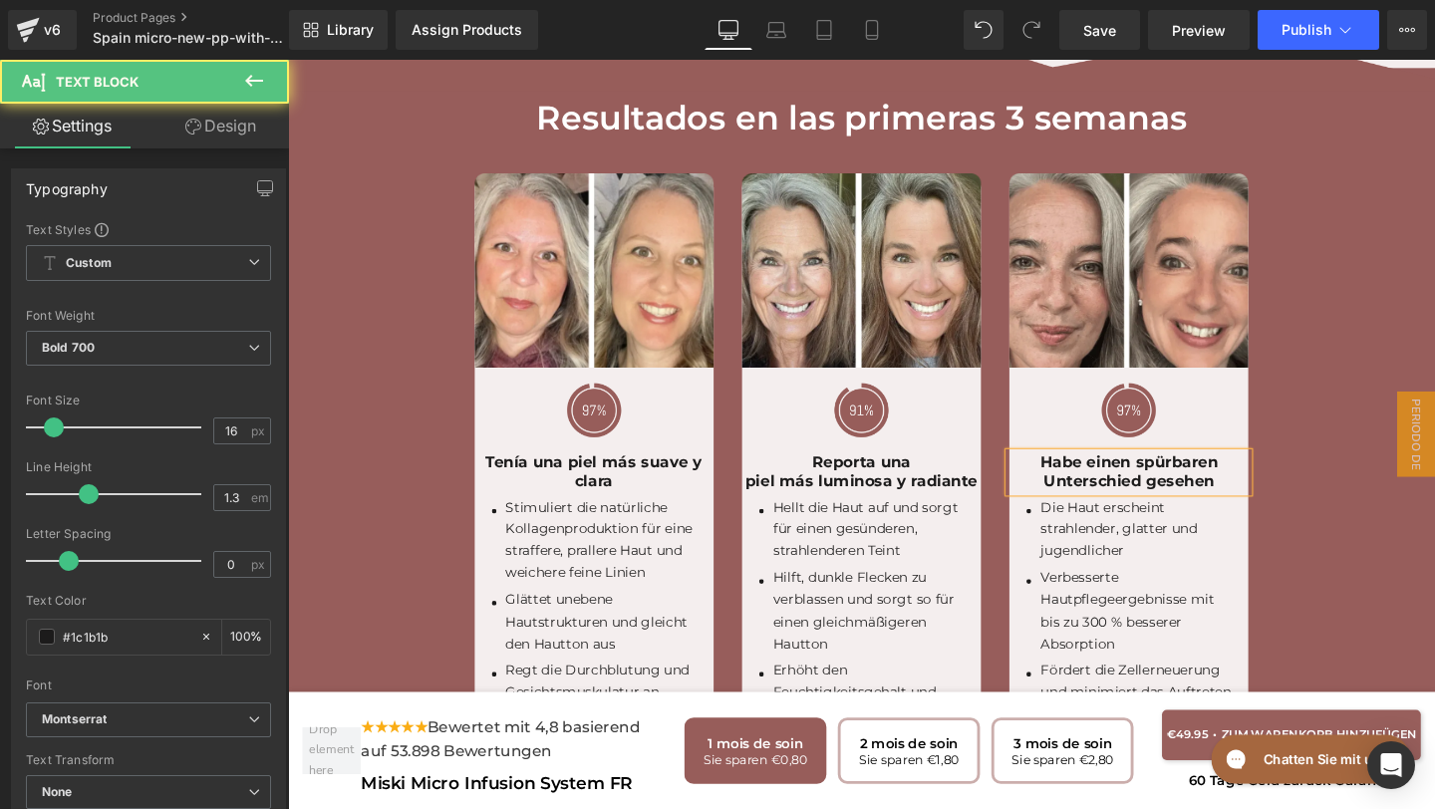
click at [1271, 493] on p "Unterschied gesehen" at bounding box center [1171, 503] width 251 height 21
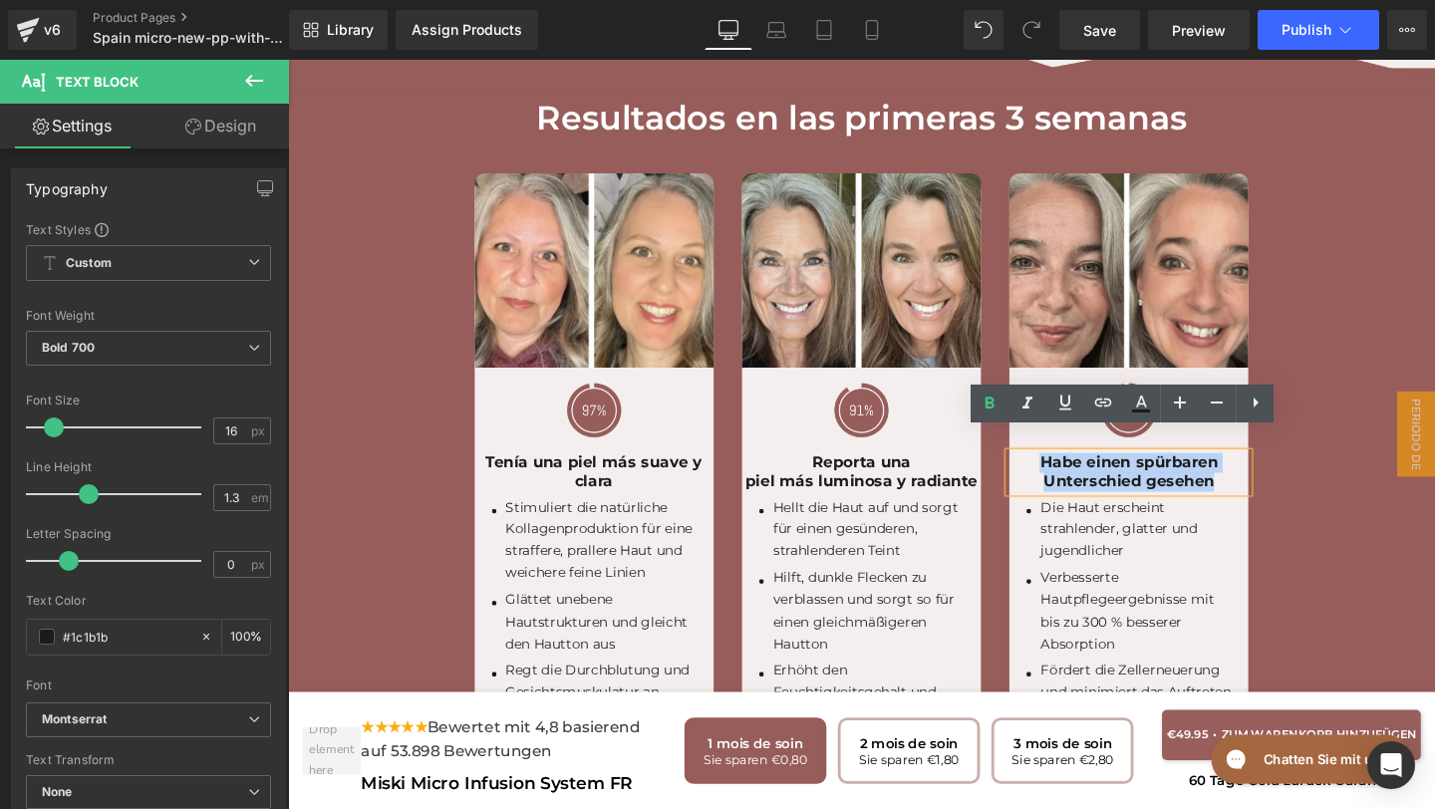
drag, startPoint x: 1271, startPoint y: 484, endPoint x: 1065, endPoint y: 457, distance: 208.0
click at [1064, 473] on div "Habe einen spürbaren Unterschied gesehen" at bounding box center [1171, 494] width 251 height 42
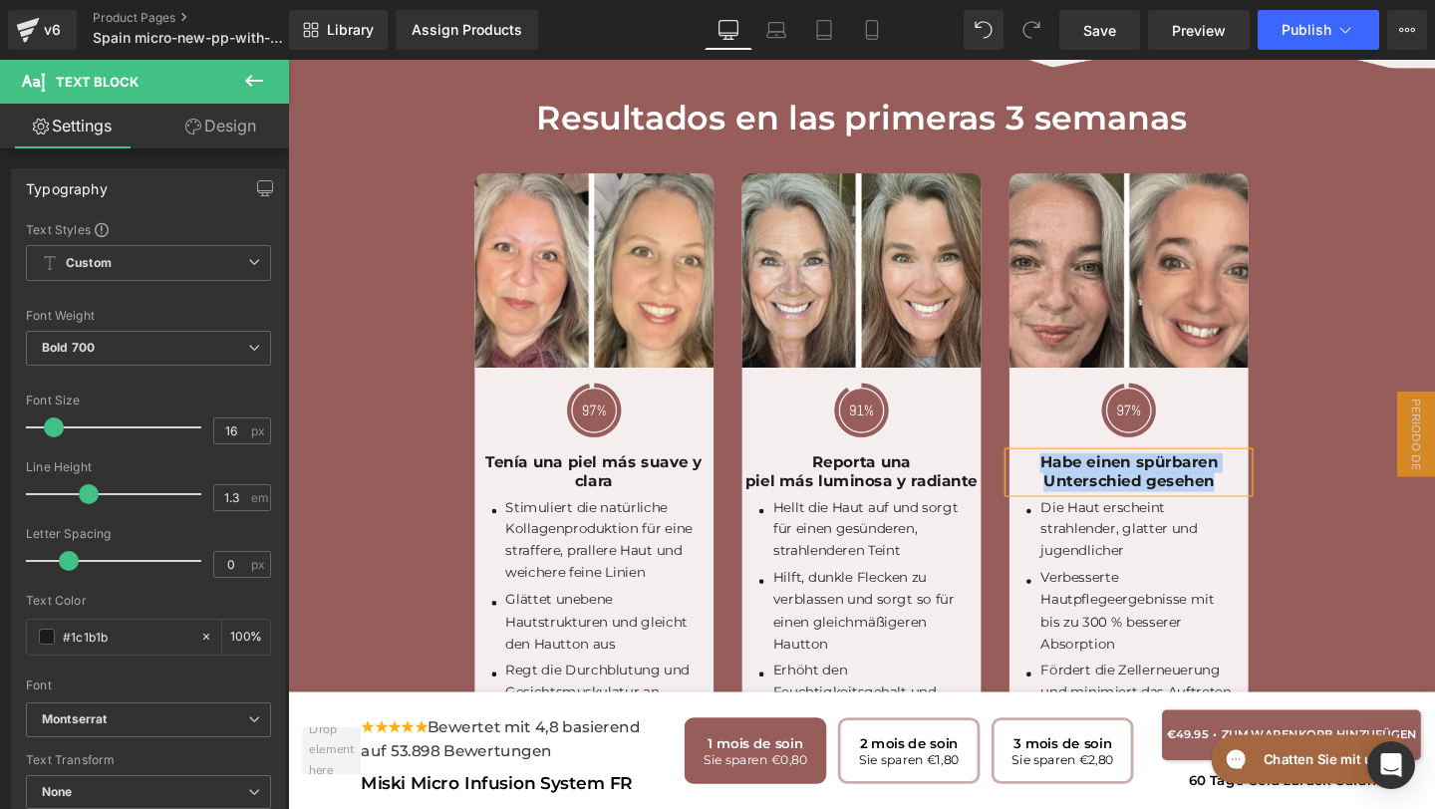
paste div
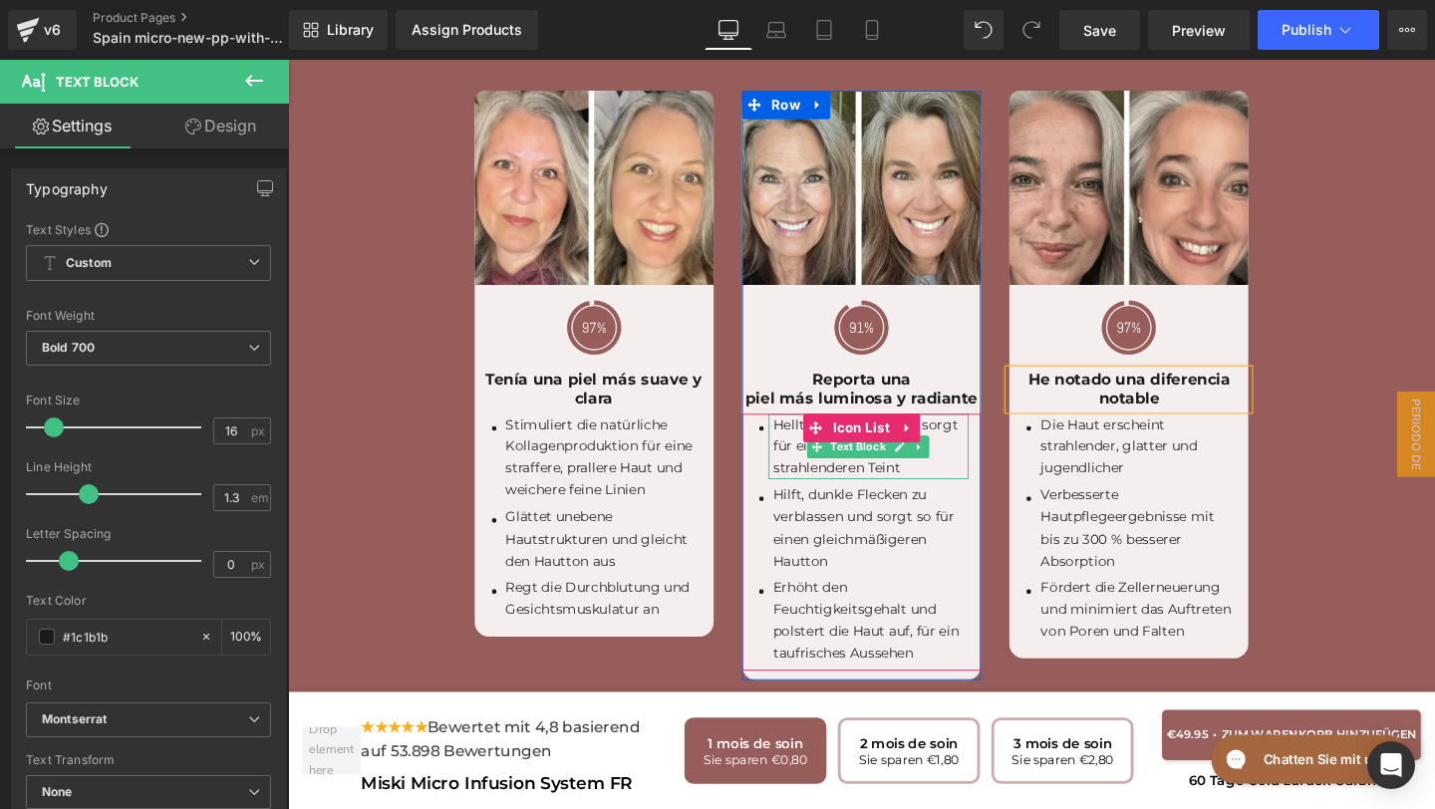
scroll to position [5752, 0]
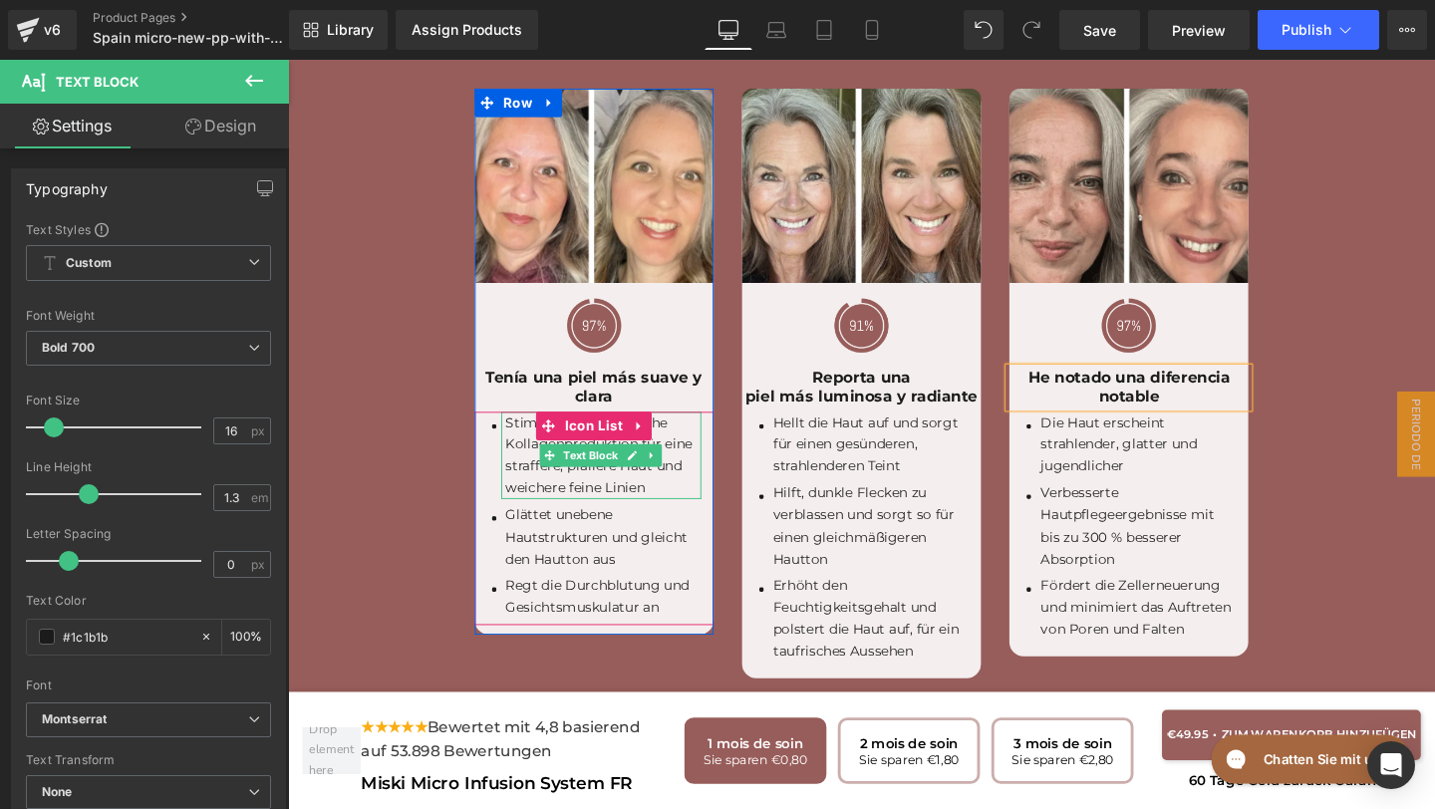
click at [691, 488] on p "Stimuliert die natürliche Kollagenproduktion für eine straffere, prallere Haut …" at bounding box center [619, 476] width 205 height 92
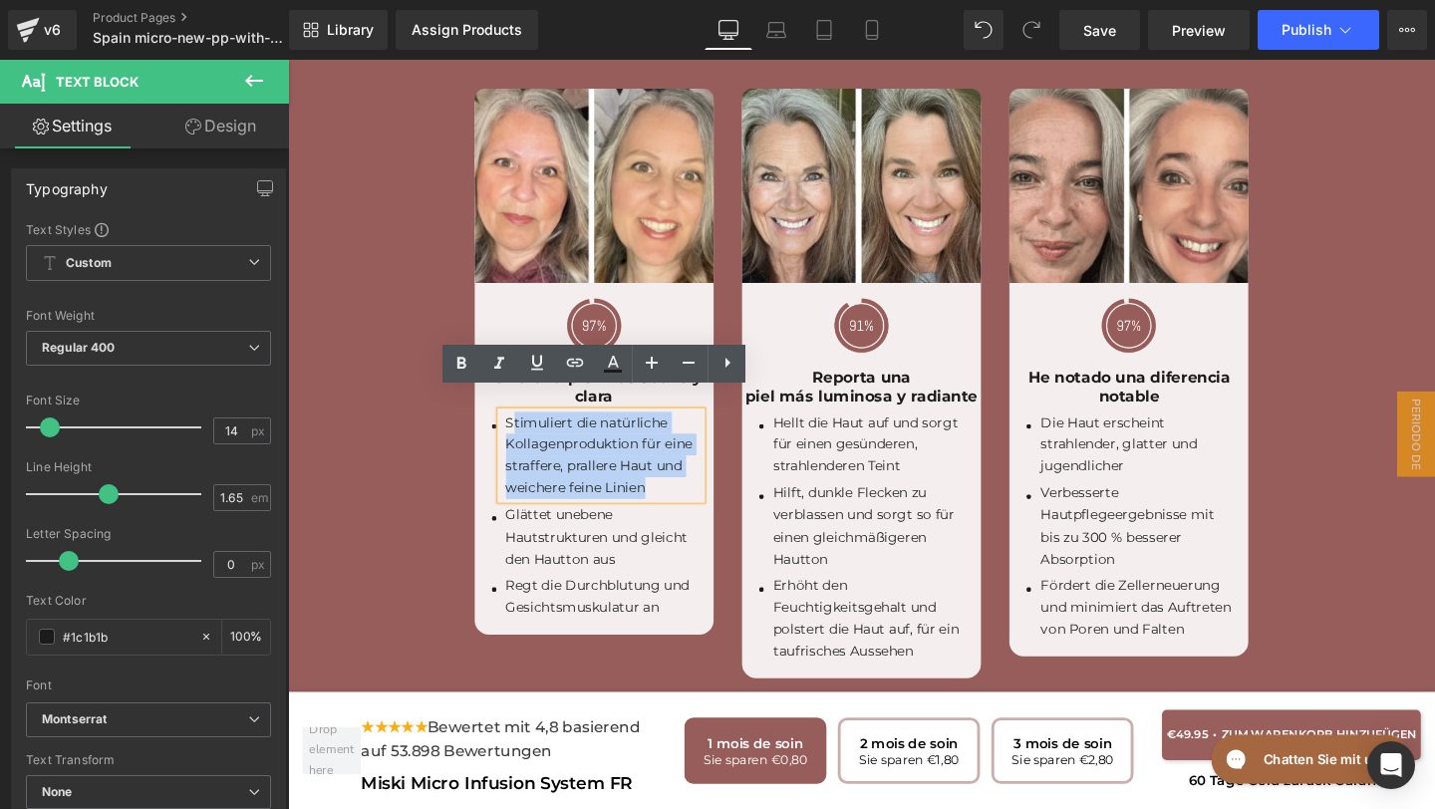
drag, startPoint x: 691, startPoint y: 488, endPoint x: 521, endPoint y: 412, distance: 186.0
click at [521, 430] on p "Stimuliert die natürliche Kollagenproduktion für eine straffere, prallere Haut …" at bounding box center [619, 476] width 205 height 92
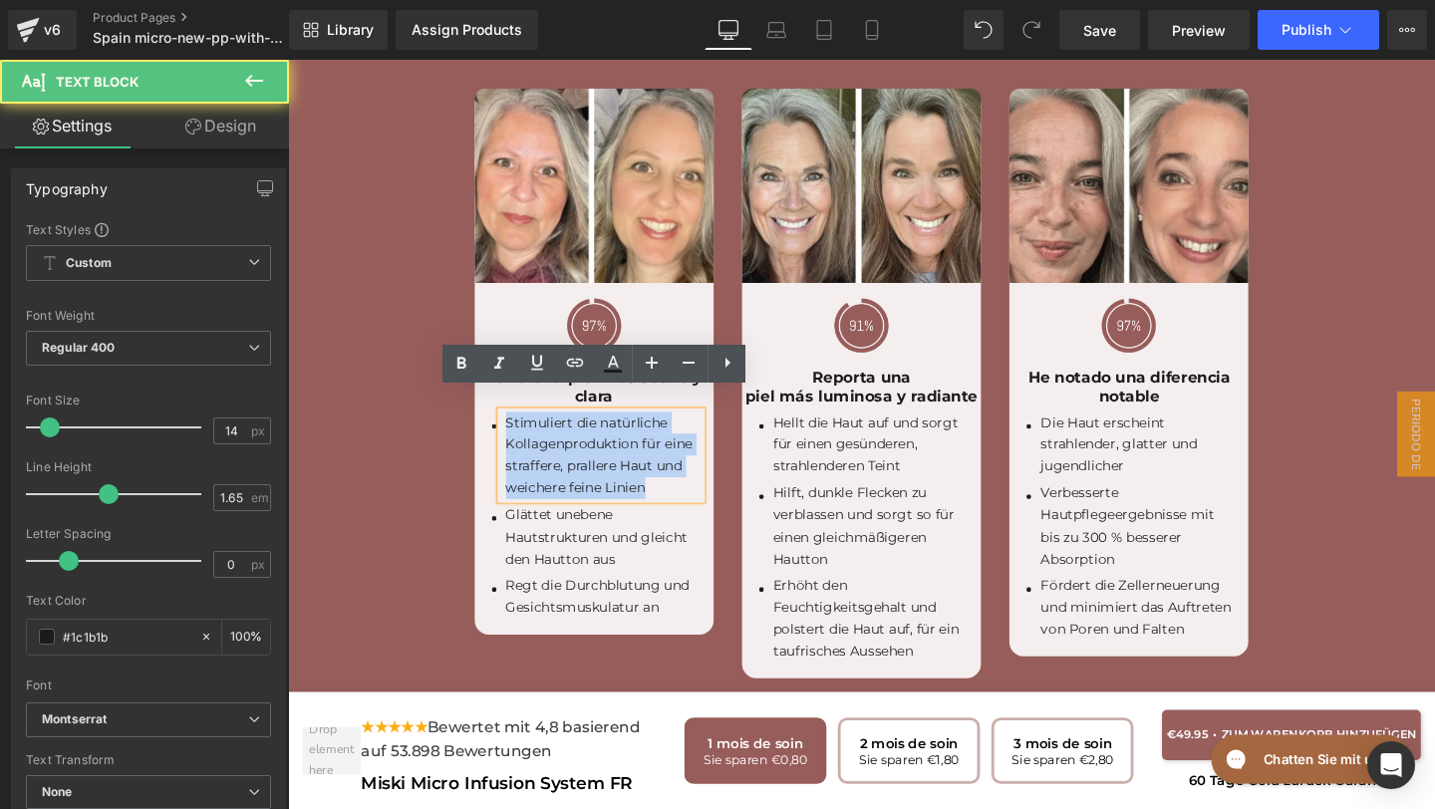
drag, startPoint x: 517, startPoint y: 416, endPoint x: 680, endPoint y: 497, distance: 181.8
click at [681, 499] on p "Stimuliert die natürliche Kollagenproduktion für eine straffere, prallere Haut …" at bounding box center [619, 476] width 205 height 92
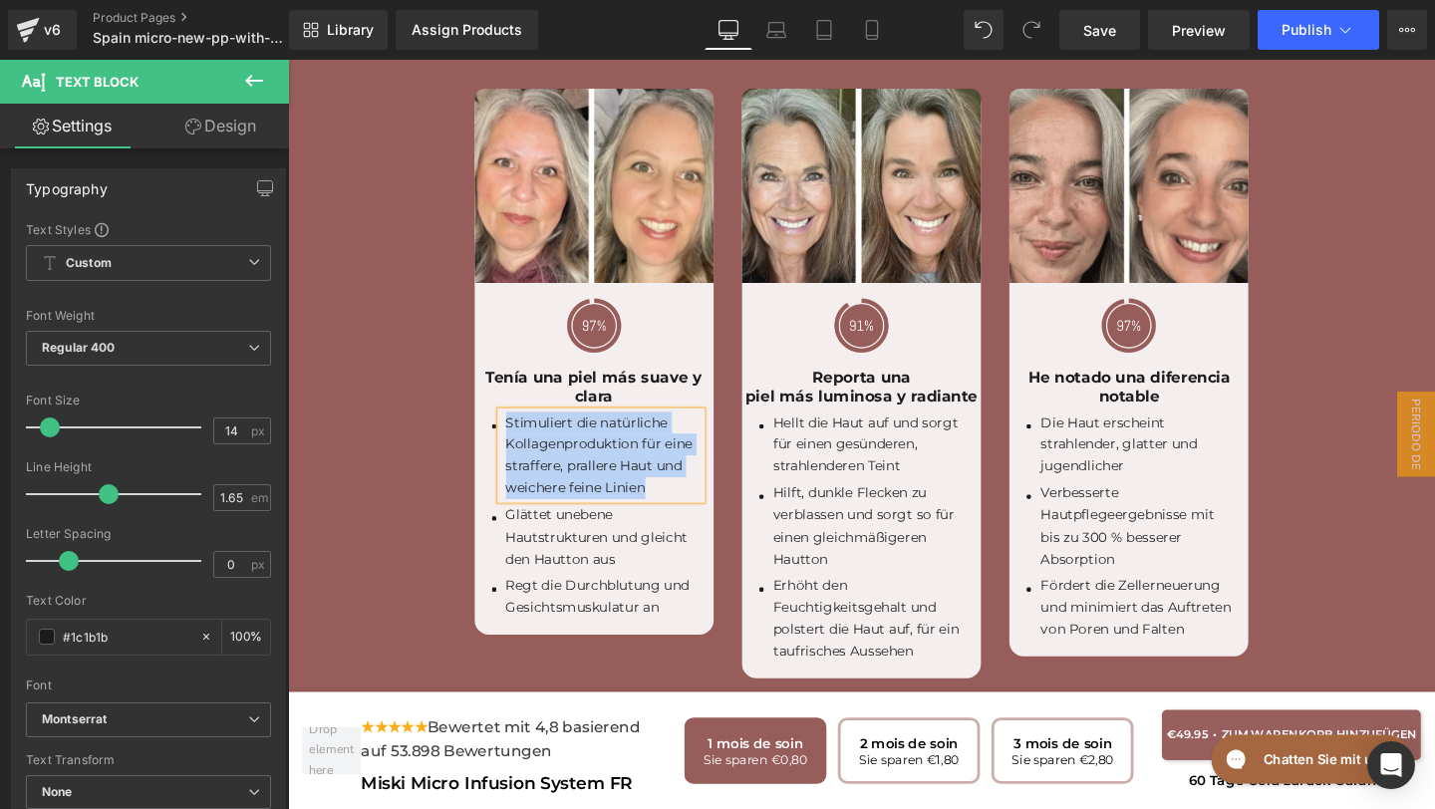
paste div
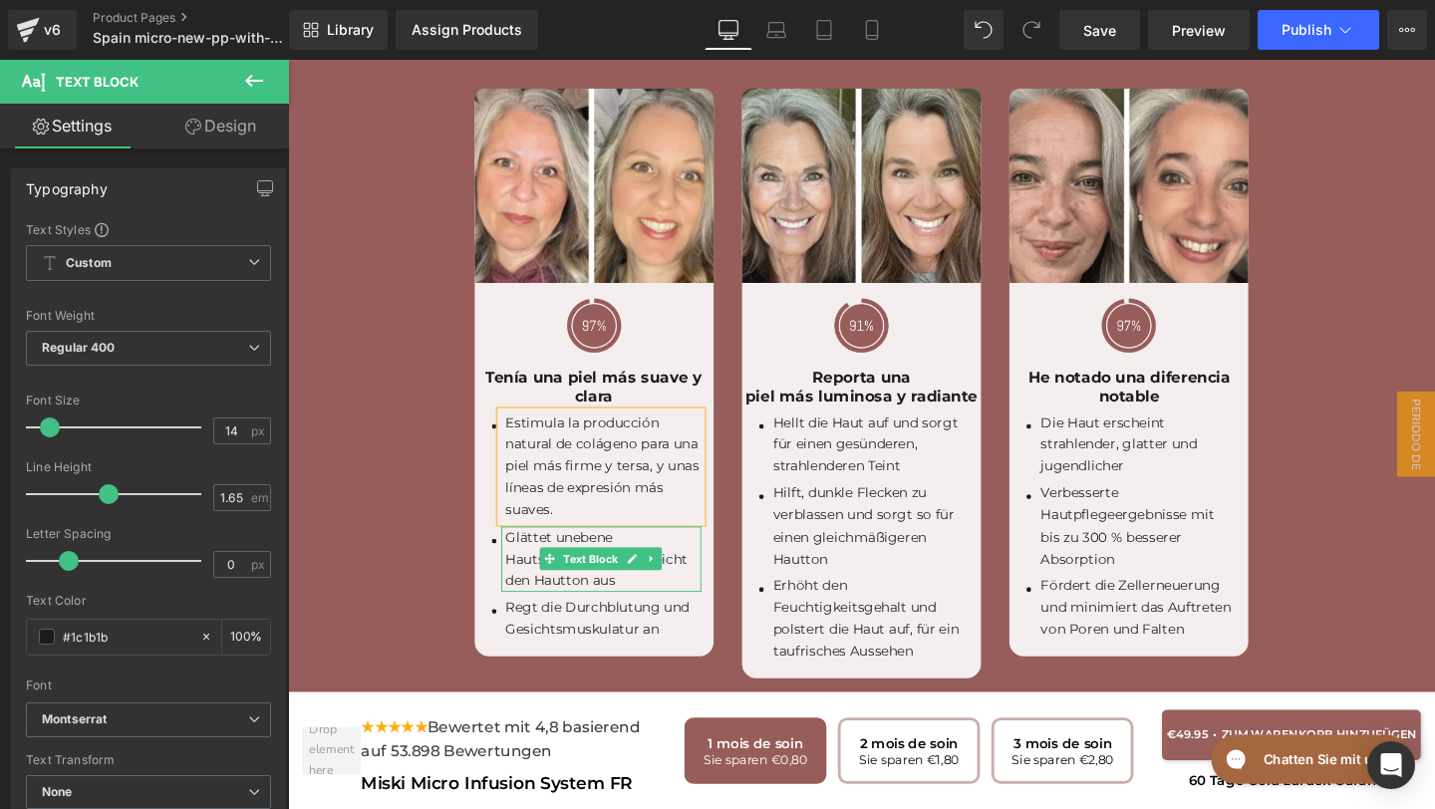
click at [647, 587] on p "Glättet unebene Hautstrukturen und gleicht den Hautton aus" at bounding box center [619, 585] width 205 height 69
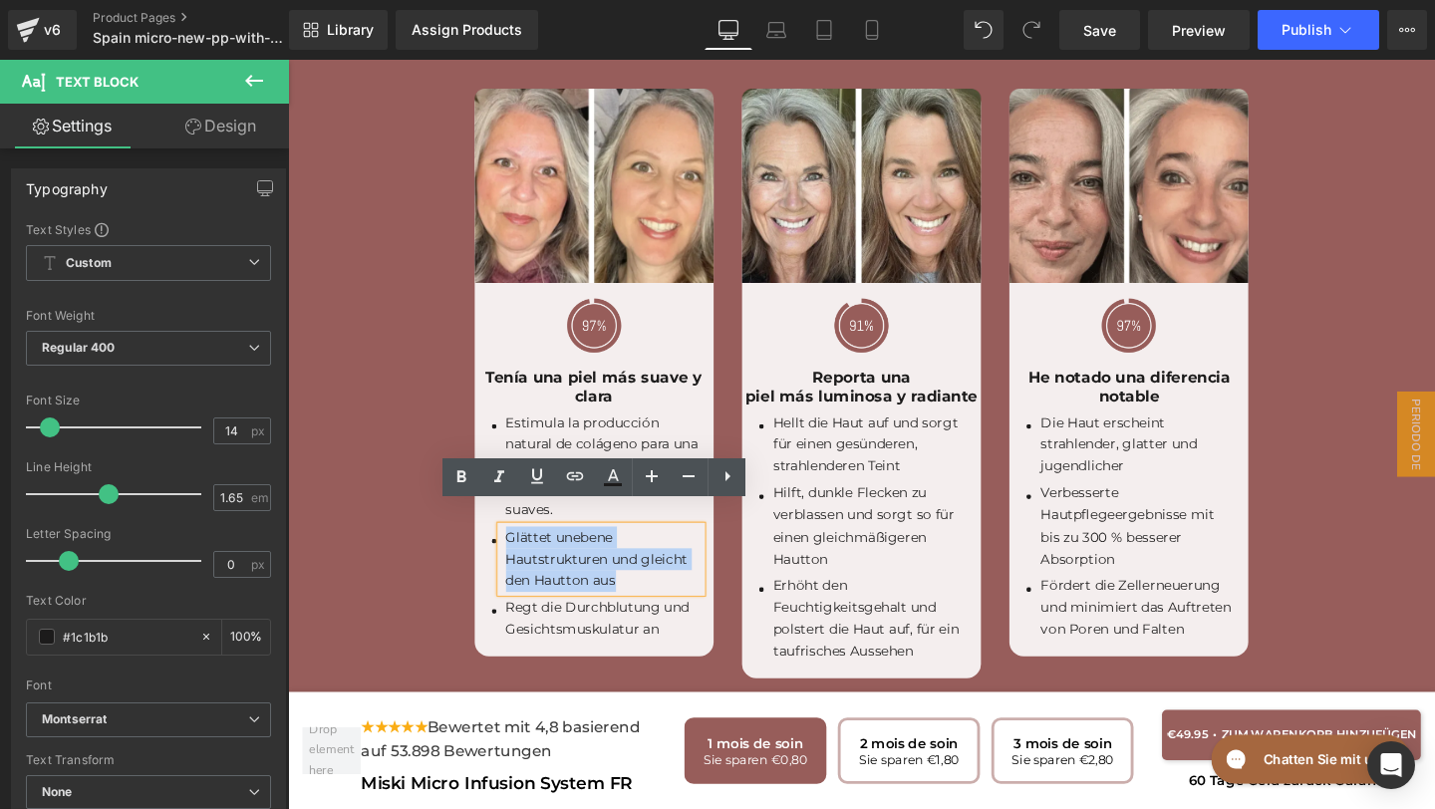
drag, startPoint x: 647, startPoint y: 587, endPoint x: 517, endPoint y: 537, distance: 138.8
click at [517, 551] on p "Glättet unebene Hautstrukturen und gleicht den Hautton aus" at bounding box center [619, 585] width 205 height 69
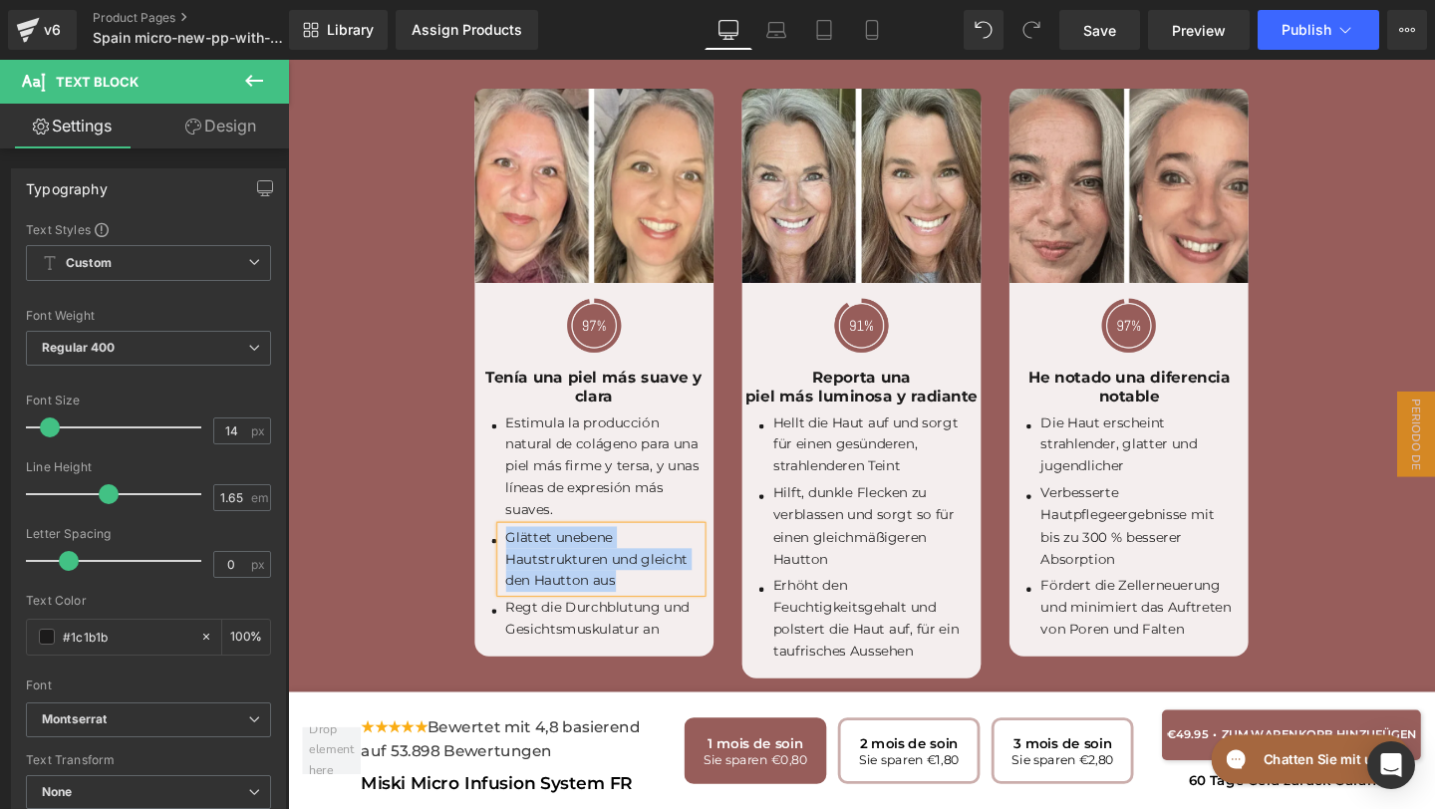
paste div
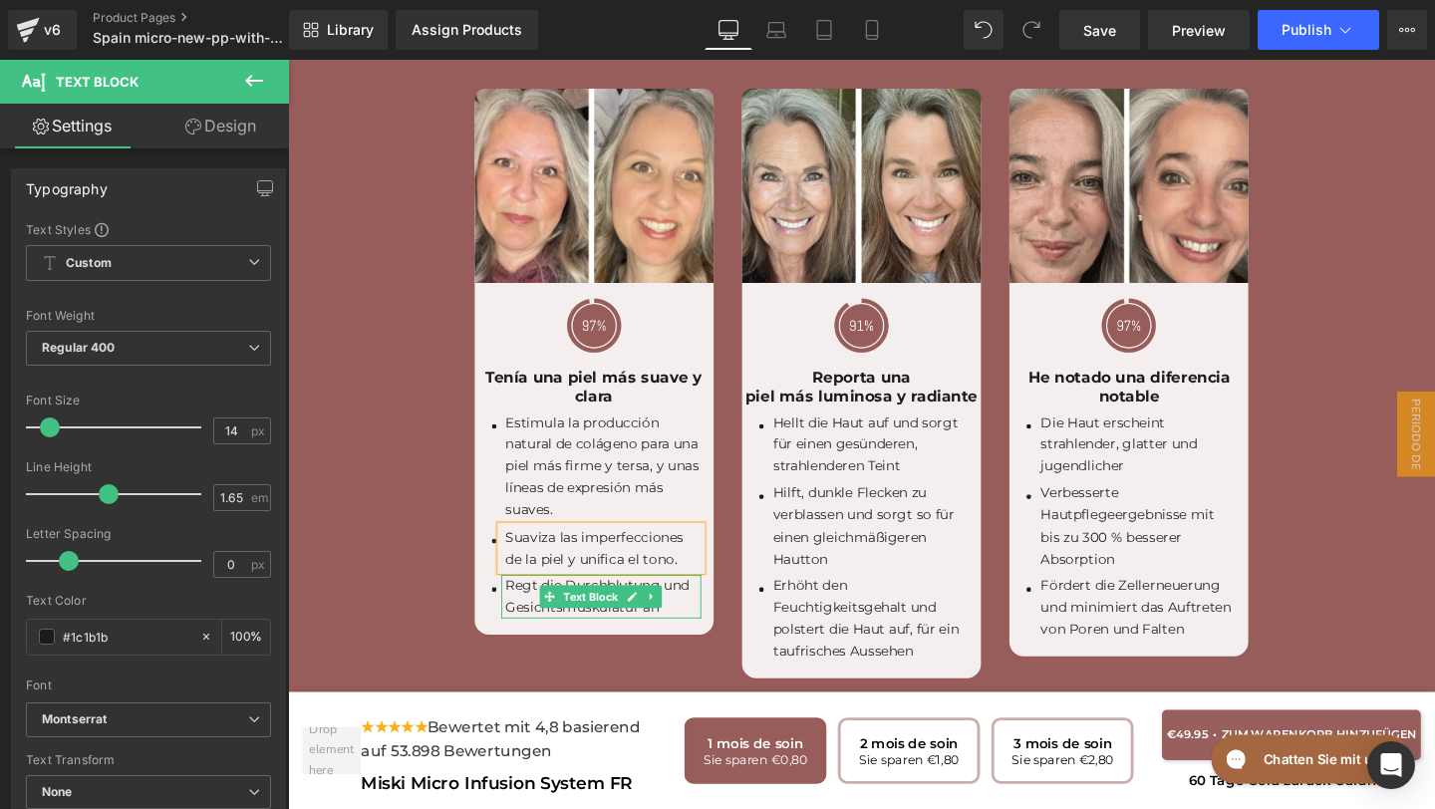
click at [699, 612] on p "Regt die Durchblutung und Gesichtsmuskulatur an" at bounding box center [619, 625] width 205 height 46
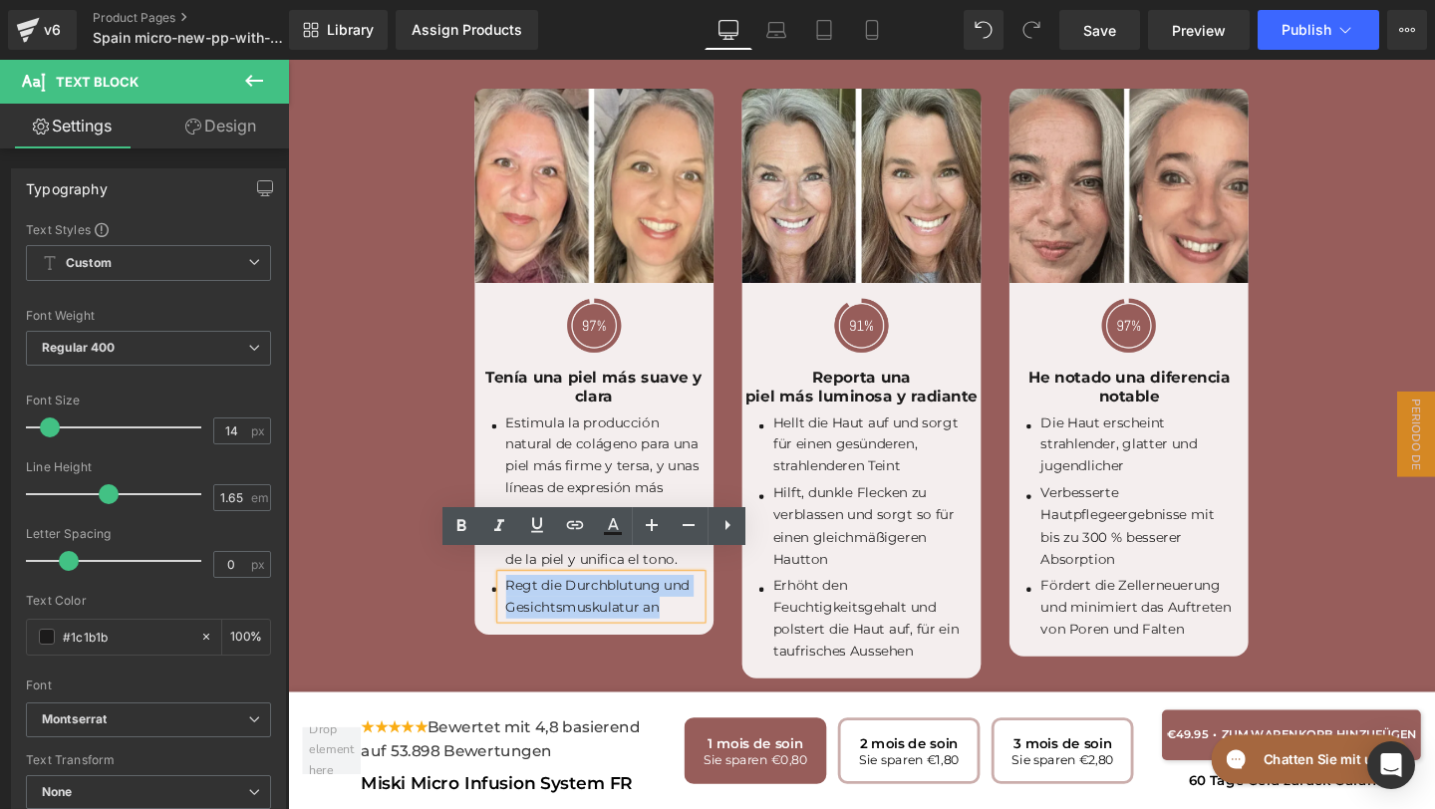
drag, startPoint x: 699, startPoint y: 612, endPoint x: 482, endPoint y: 569, distance: 221.4
click at [482, 569] on div "Image Image Tenía una piel más suave y clara Text Block Icon Estimula la produc…" at bounding box center [609, 378] width 281 height 574
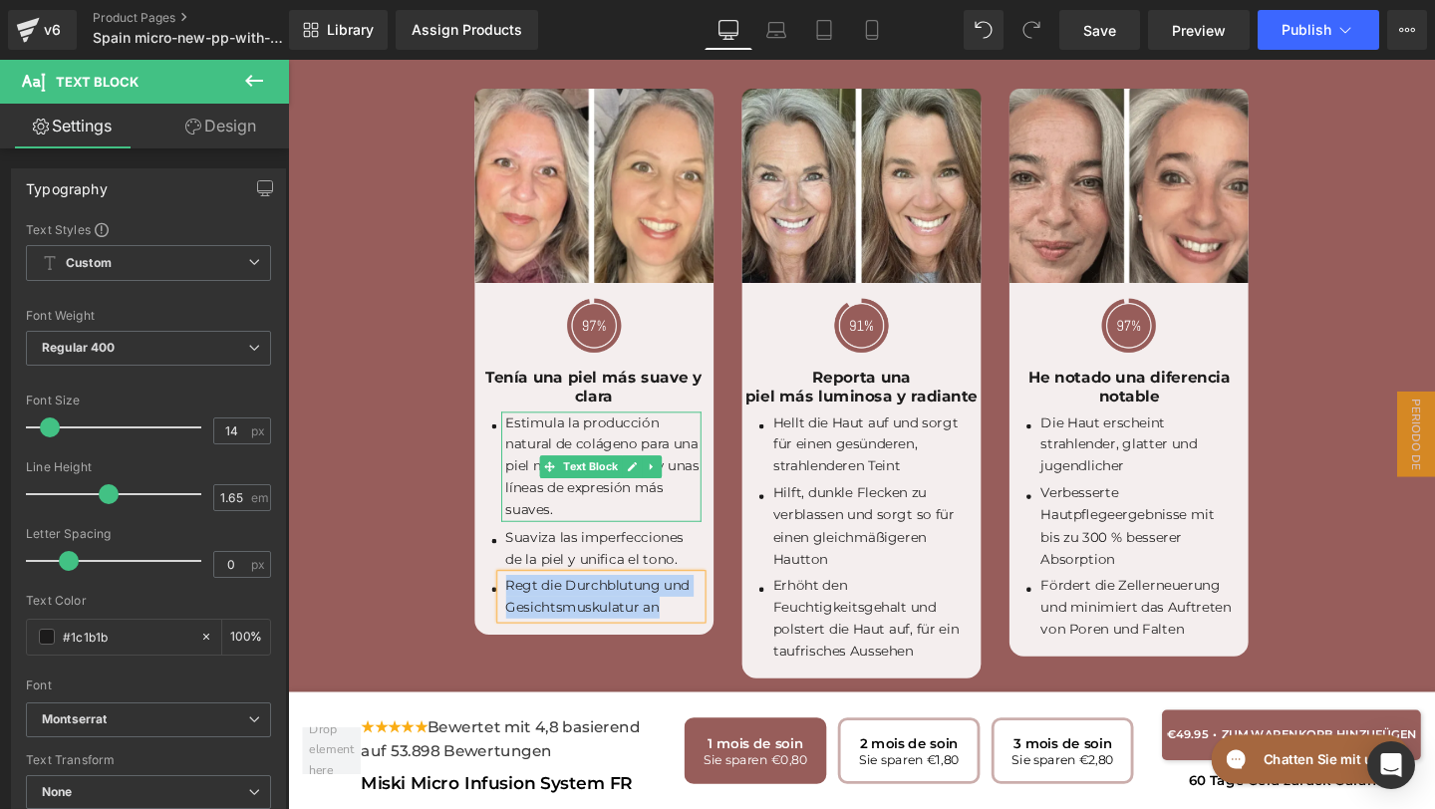
paste div
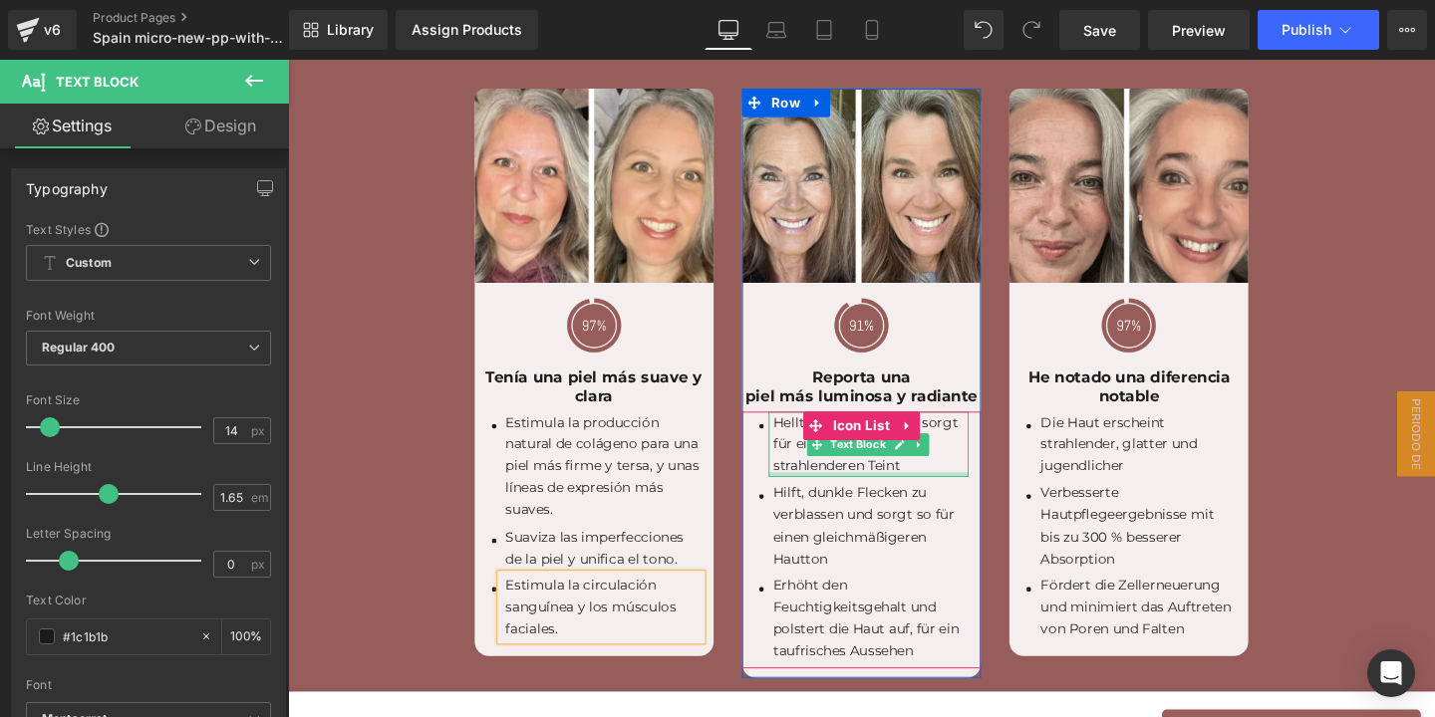
click at [950, 470] on p "Hellt die Haut auf und sorgt für einen gesünderen, strahlenderen Teint" at bounding box center [900, 464] width 205 height 69
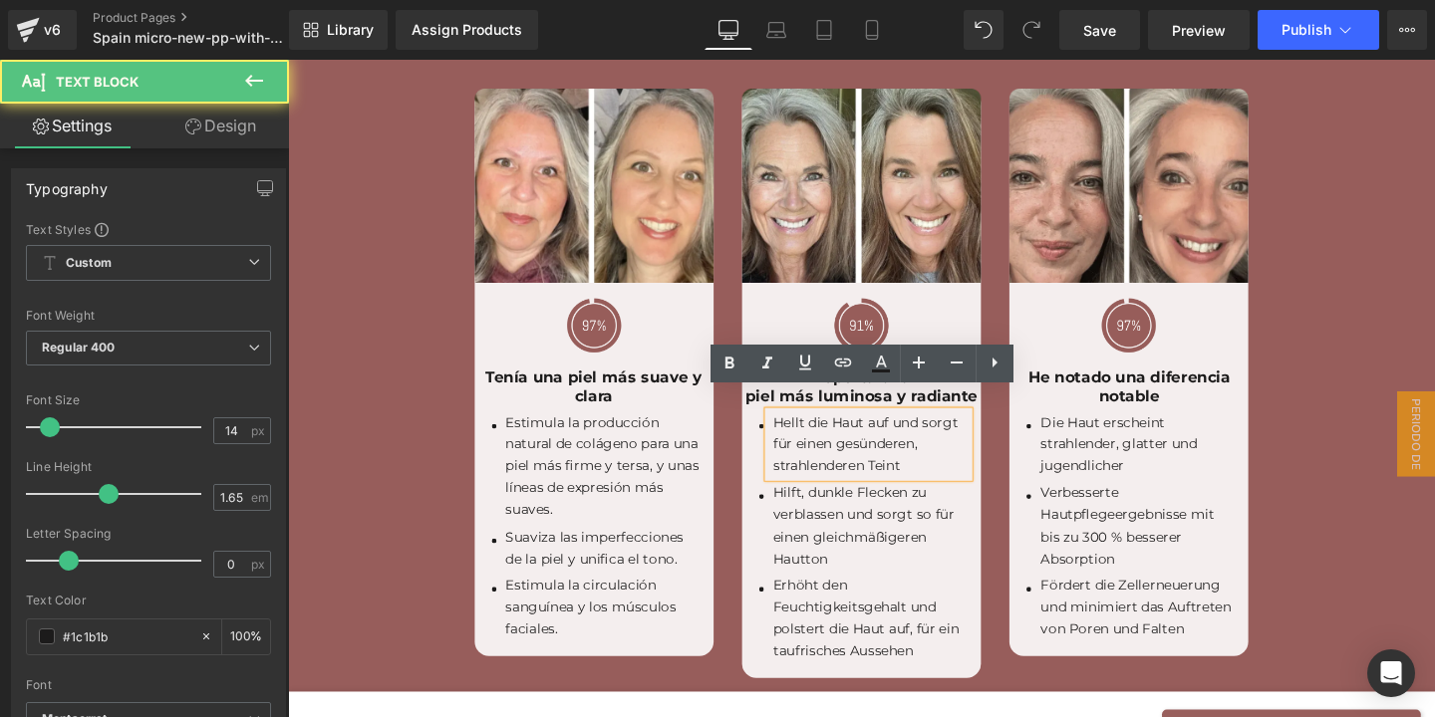
click at [949, 469] on p "Hellt die Haut auf und sorgt für einen gesünderen, strahlenderen Teint" at bounding box center [900, 464] width 205 height 69
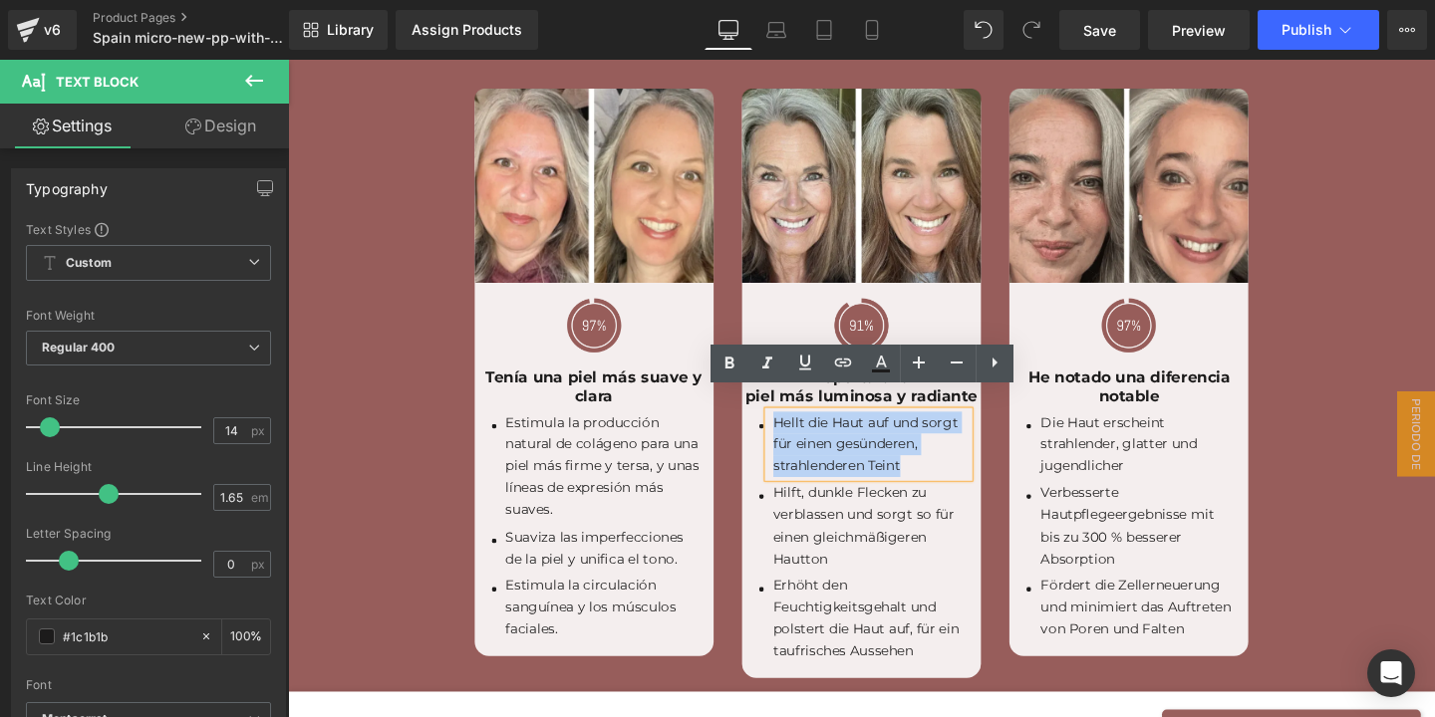
drag, startPoint x: 950, startPoint y: 469, endPoint x: 796, endPoint y: 413, distance: 163.6
click at [795, 430] on div "Hellt die Haut auf und sorgt für einen gesünderen, strahlenderen Teint" at bounding box center [898, 464] width 210 height 69
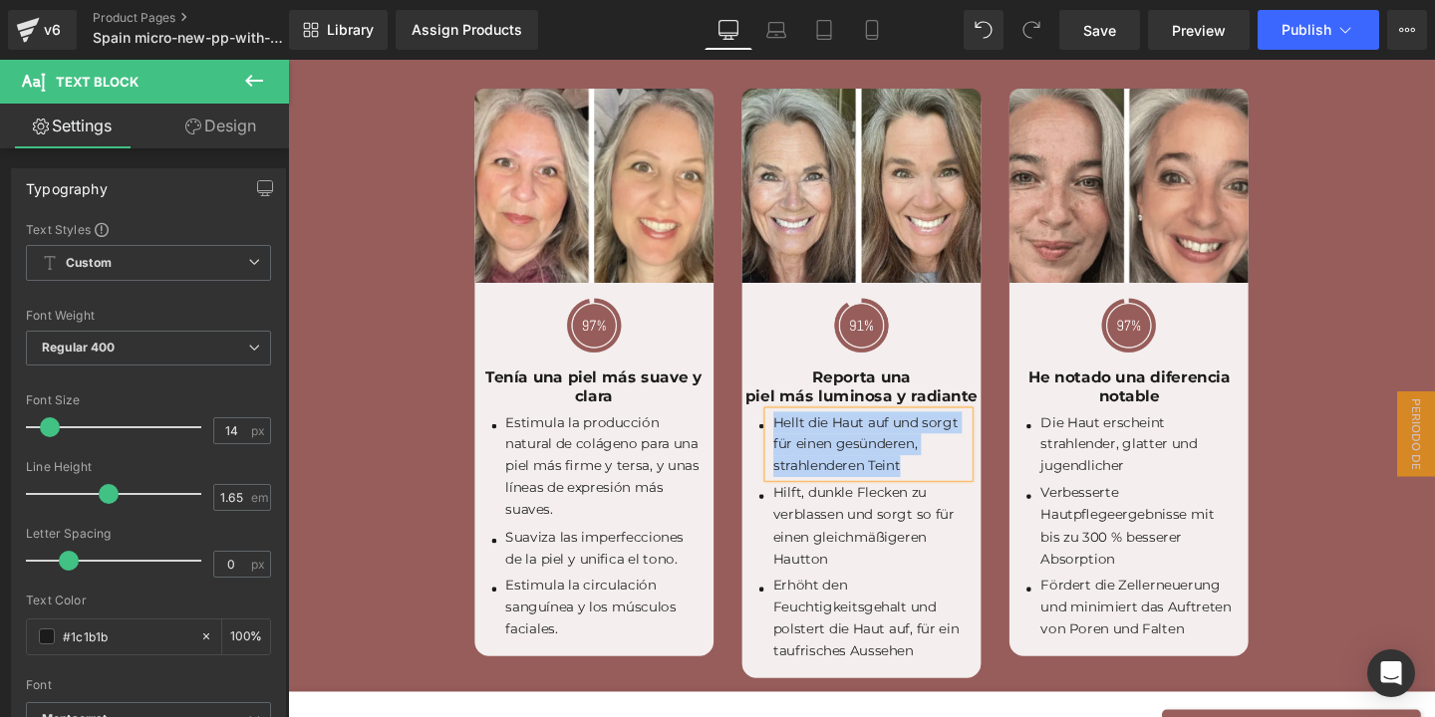
paste div
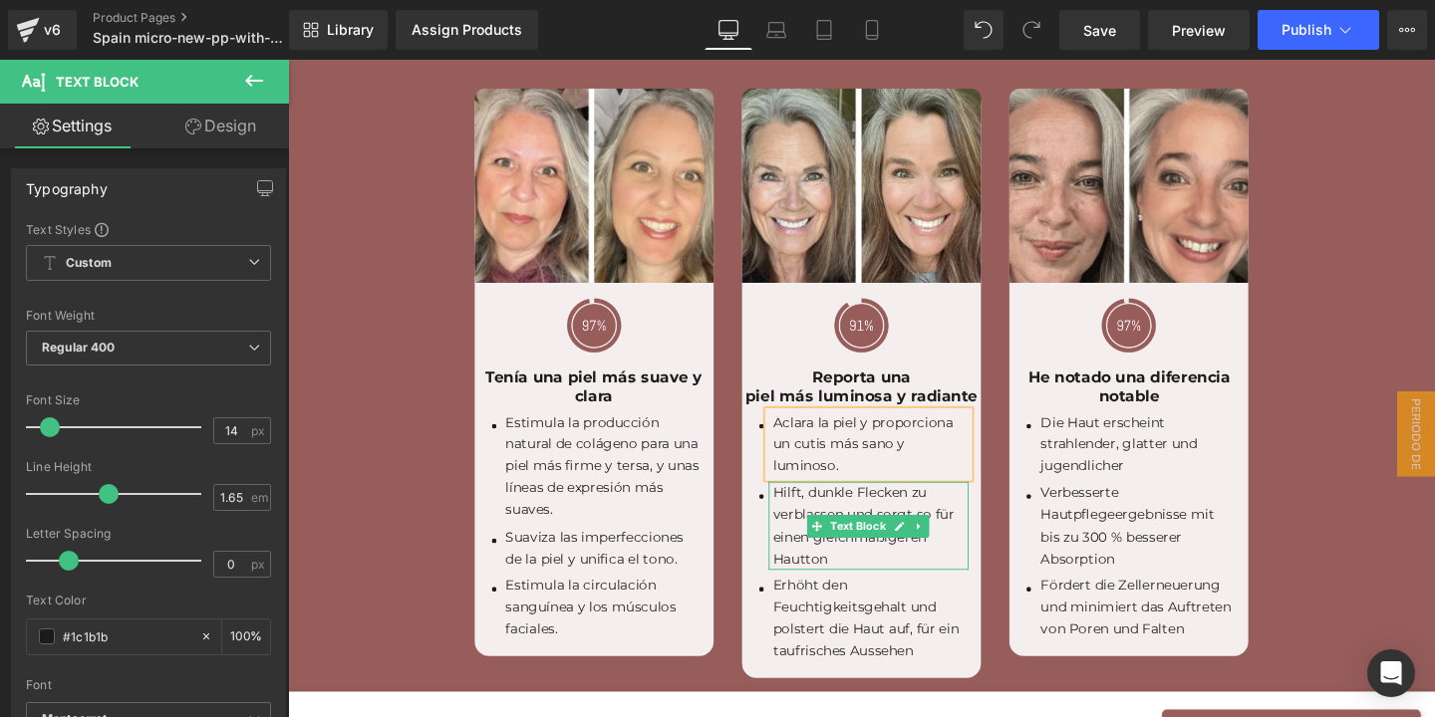
click at [871, 561] on p "Hilft, dunkle Flecken zu verblassen und sorgt so für einen gleichmäßigeren Haut…" at bounding box center [900, 550] width 205 height 92
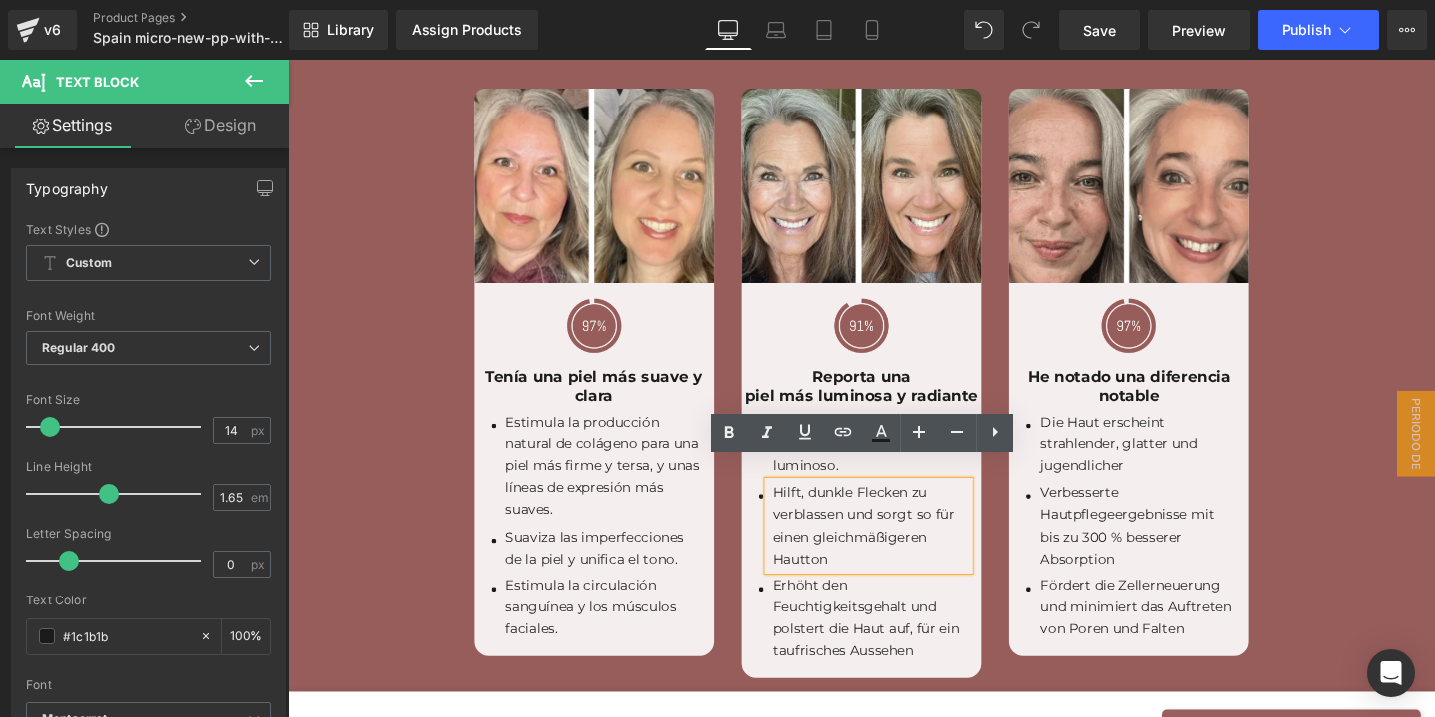
drag, startPoint x: 871, startPoint y: 555, endPoint x: 790, endPoint y: 476, distance: 112.7
click at [793, 504] on div "Hilft, dunkle Flecken zu verblassen und sorgt so für einen gleichmäßigeren Haut…" at bounding box center [898, 550] width 210 height 92
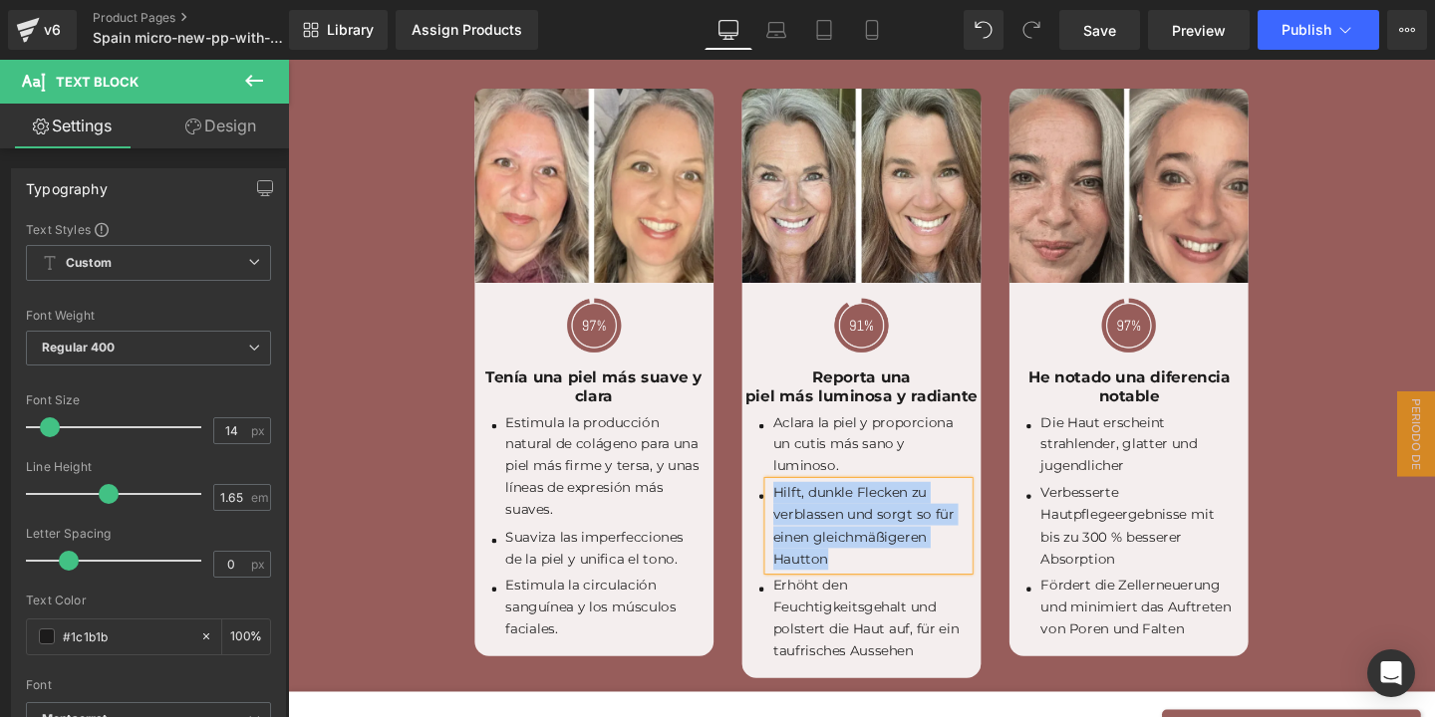
drag, startPoint x: 867, startPoint y: 557, endPoint x: 794, endPoint y: 487, distance: 100.8
click at [794, 504] on div "Hilft, dunkle Flecken zu verblassen und sorgt so für einen gleichmäßigeren Haut…" at bounding box center [898, 550] width 210 height 92
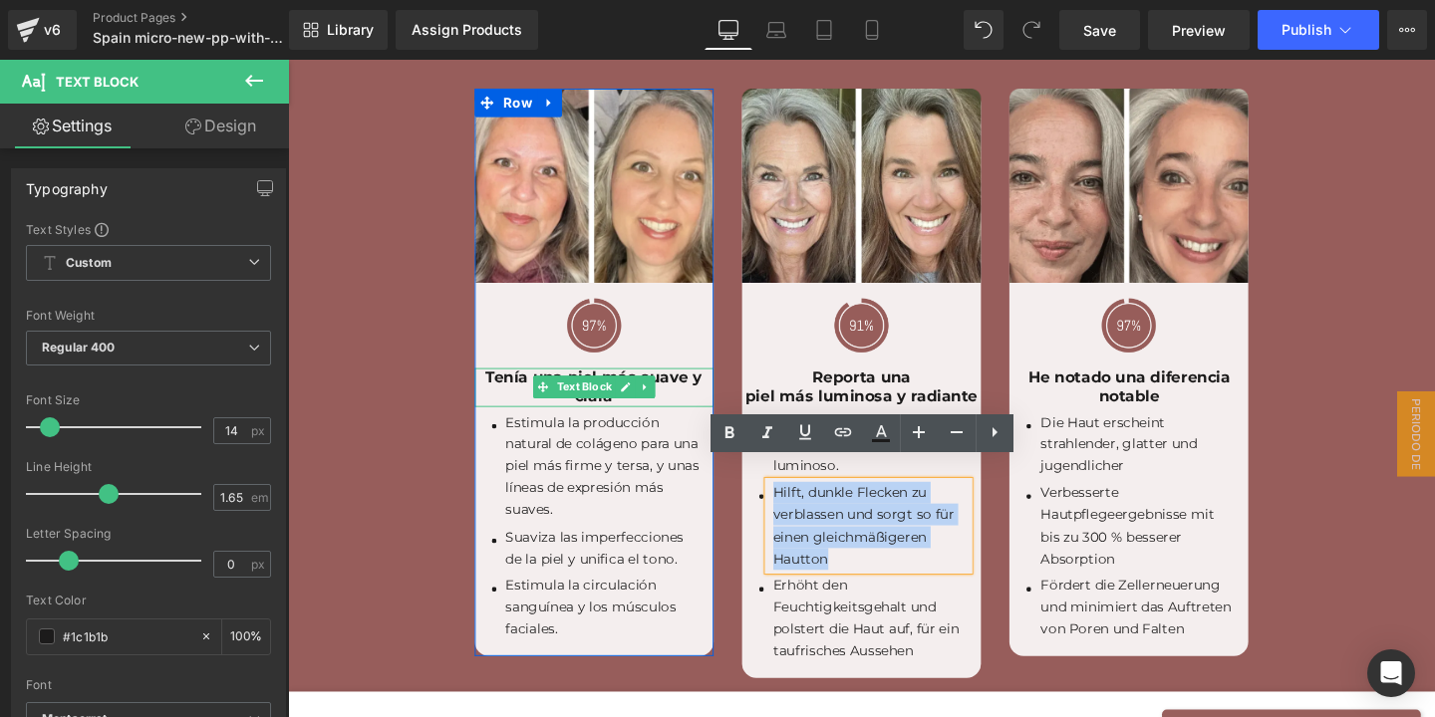
paste div
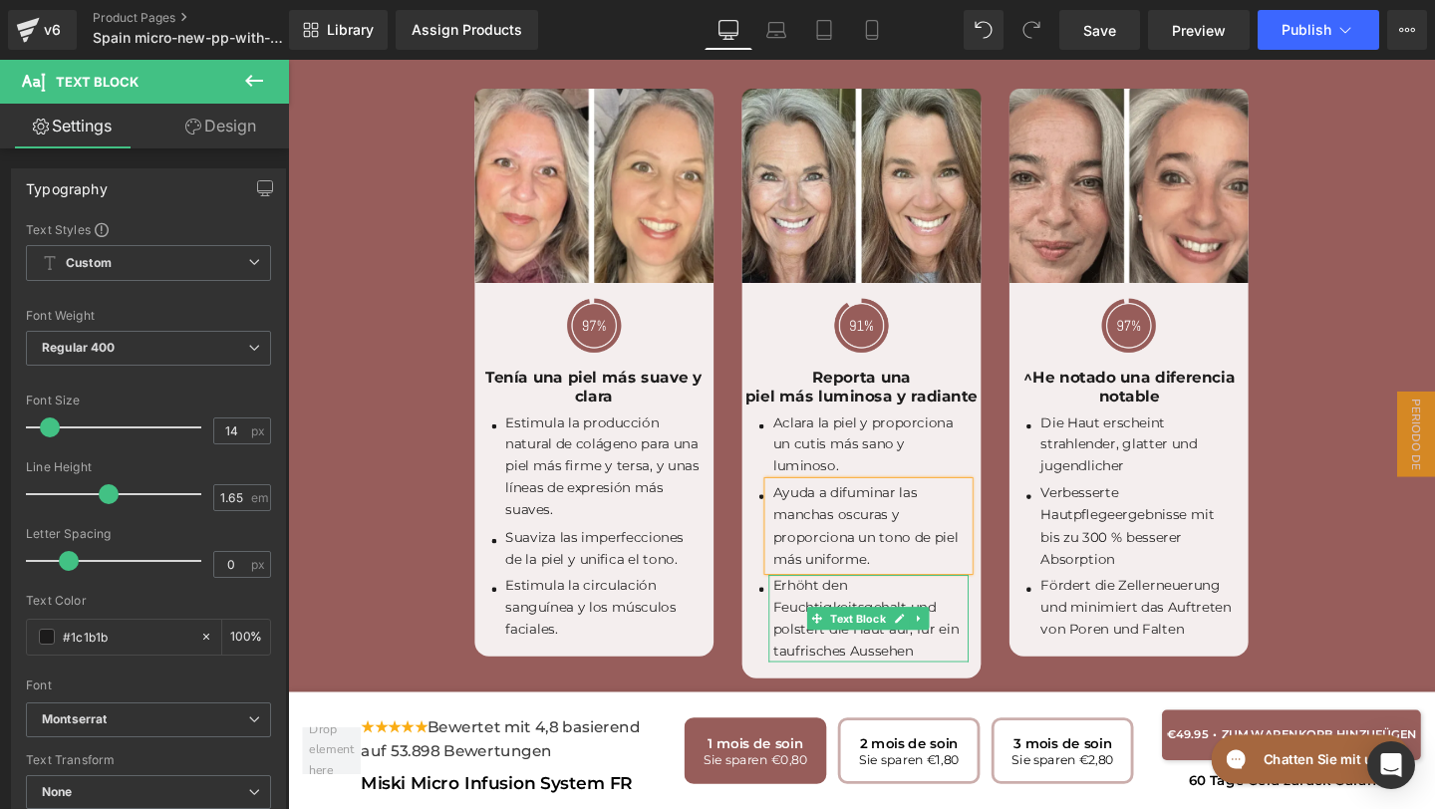
click at [971, 657] on p "Erhöht den Feuchtigkeitsgehalt und polstert die Haut auf, für ein taufrisches A…" at bounding box center [900, 648] width 205 height 92
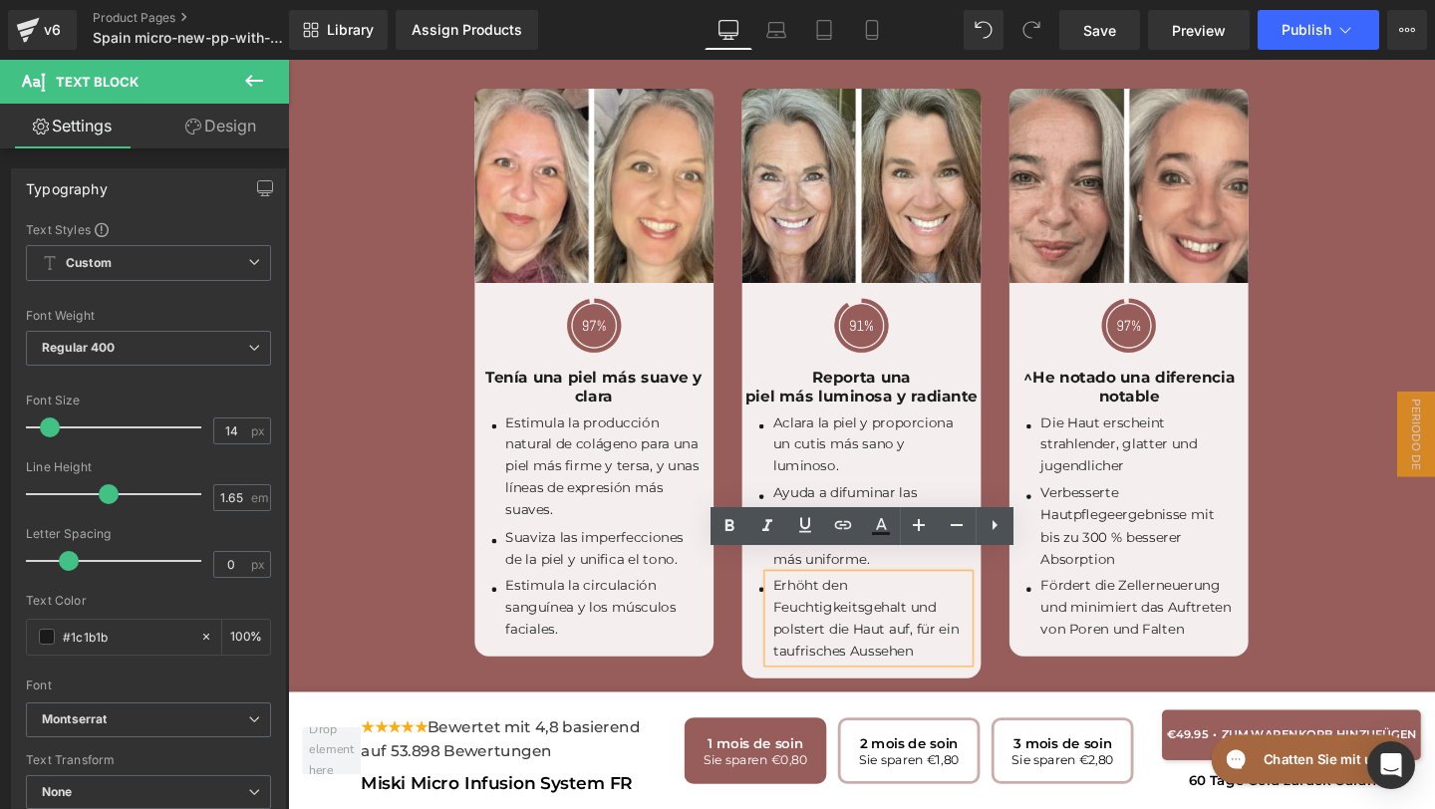
drag, startPoint x: 966, startPoint y: 660, endPoint x: 792, endPoint y: 591, distance: 186.5
click at [793, 602] on div "Erhöht den Feuchtigkeitsgehalt und polstert die Haut auf, für ein taufrisches A…" at bounding box center [898, 648] width 210 height 92
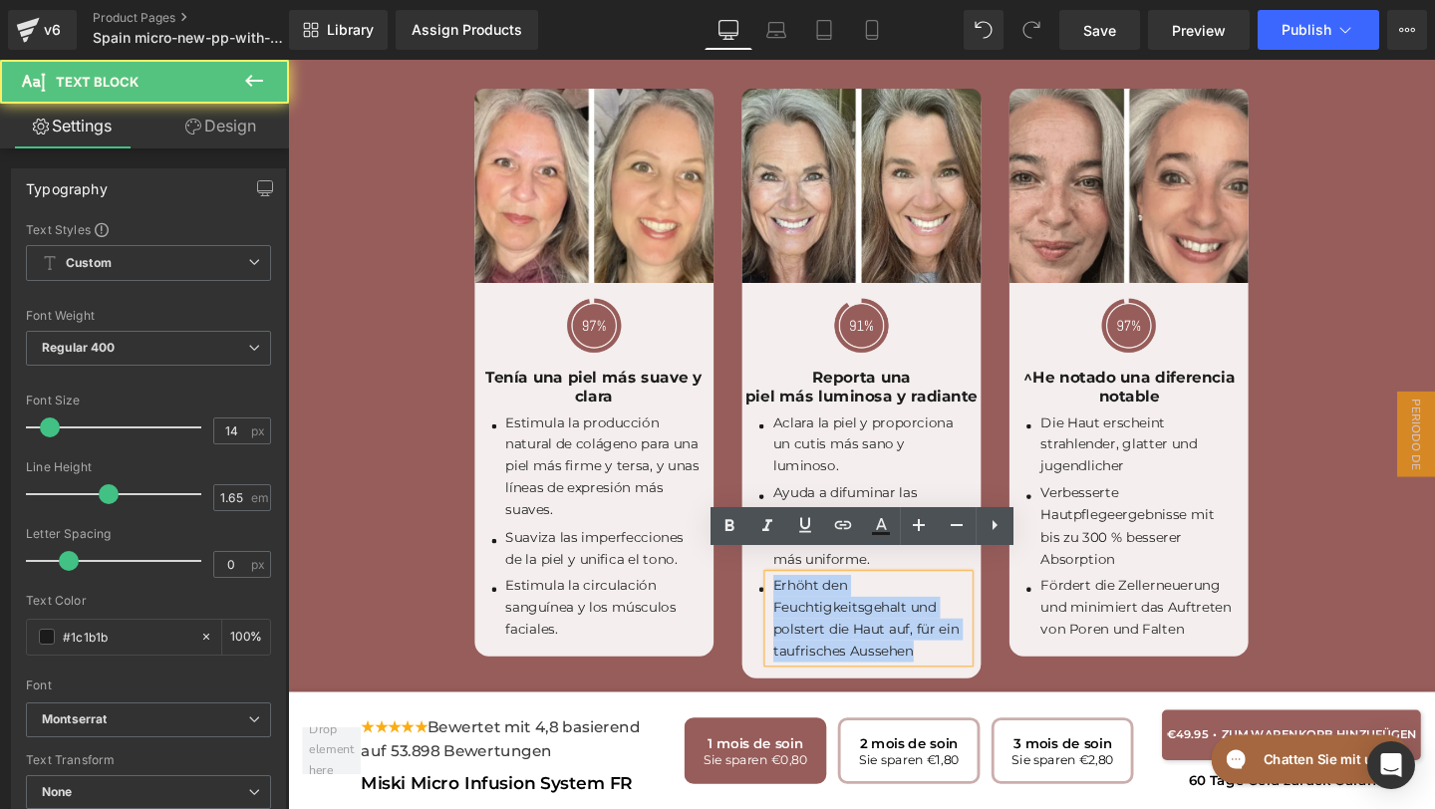
drag, startPoint x: 800, startPoint y: 590, endPoint x: 974, endPoint y: 678, distance: 194.3
click at [974, 678] on div "Image Image Reporta una piel más luminosa y radiante Text Block Icon Aclara la …" at bounding box center [890, 401] width 251 height 620
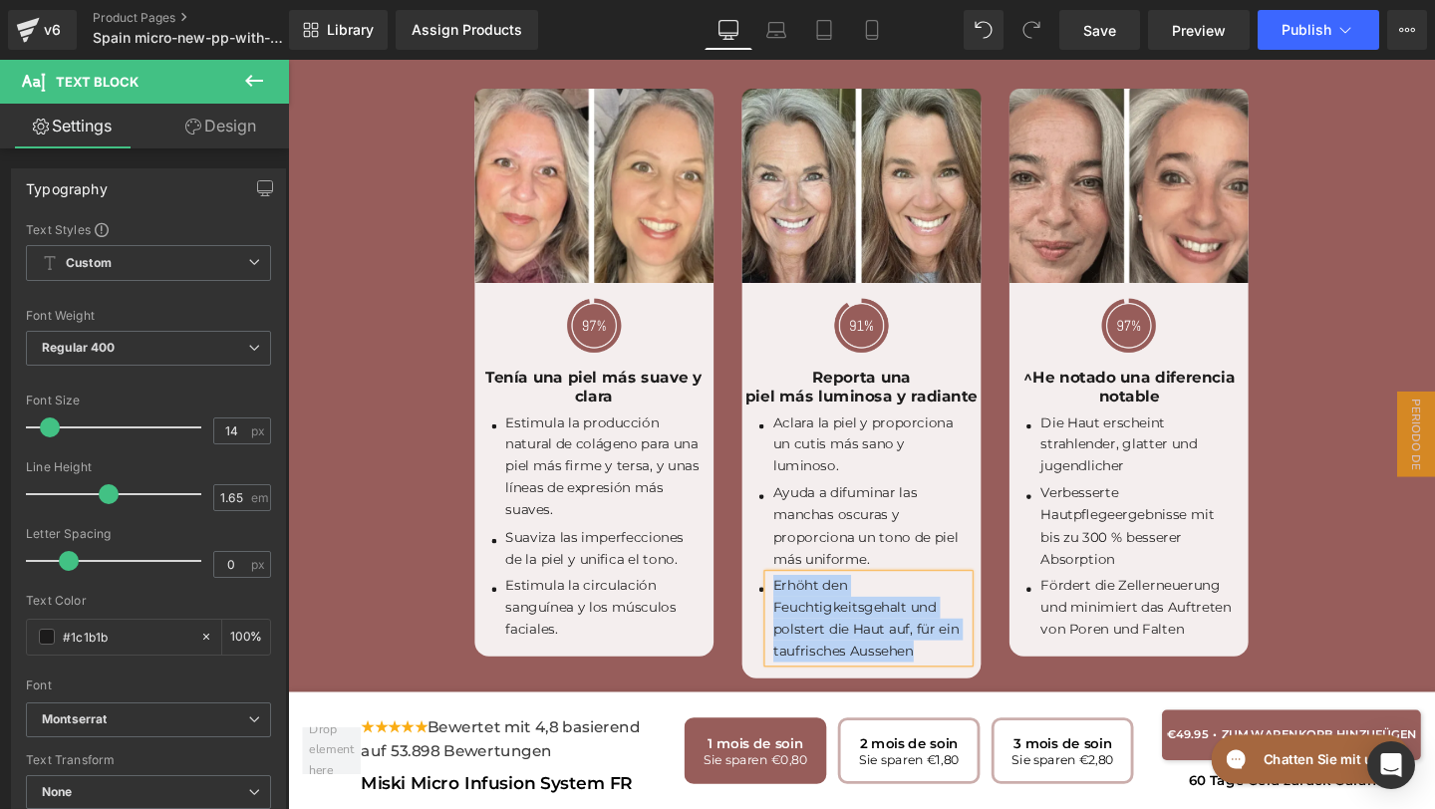
paste div
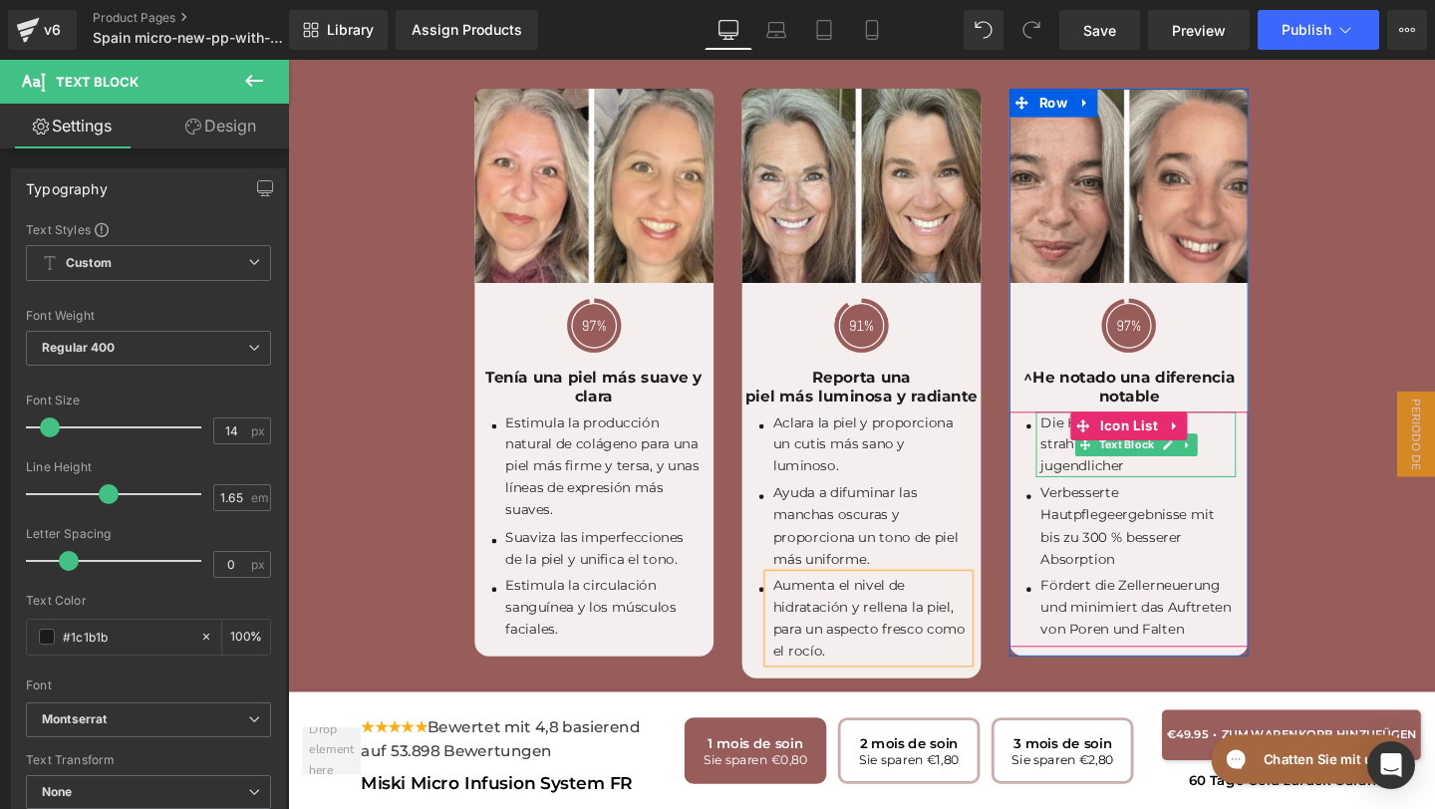
click at [1185, 461] on p "Die Haut erscheint strahlender, glatter und jugendlicher" at bounding box center [1181, 464] width 205 height 69
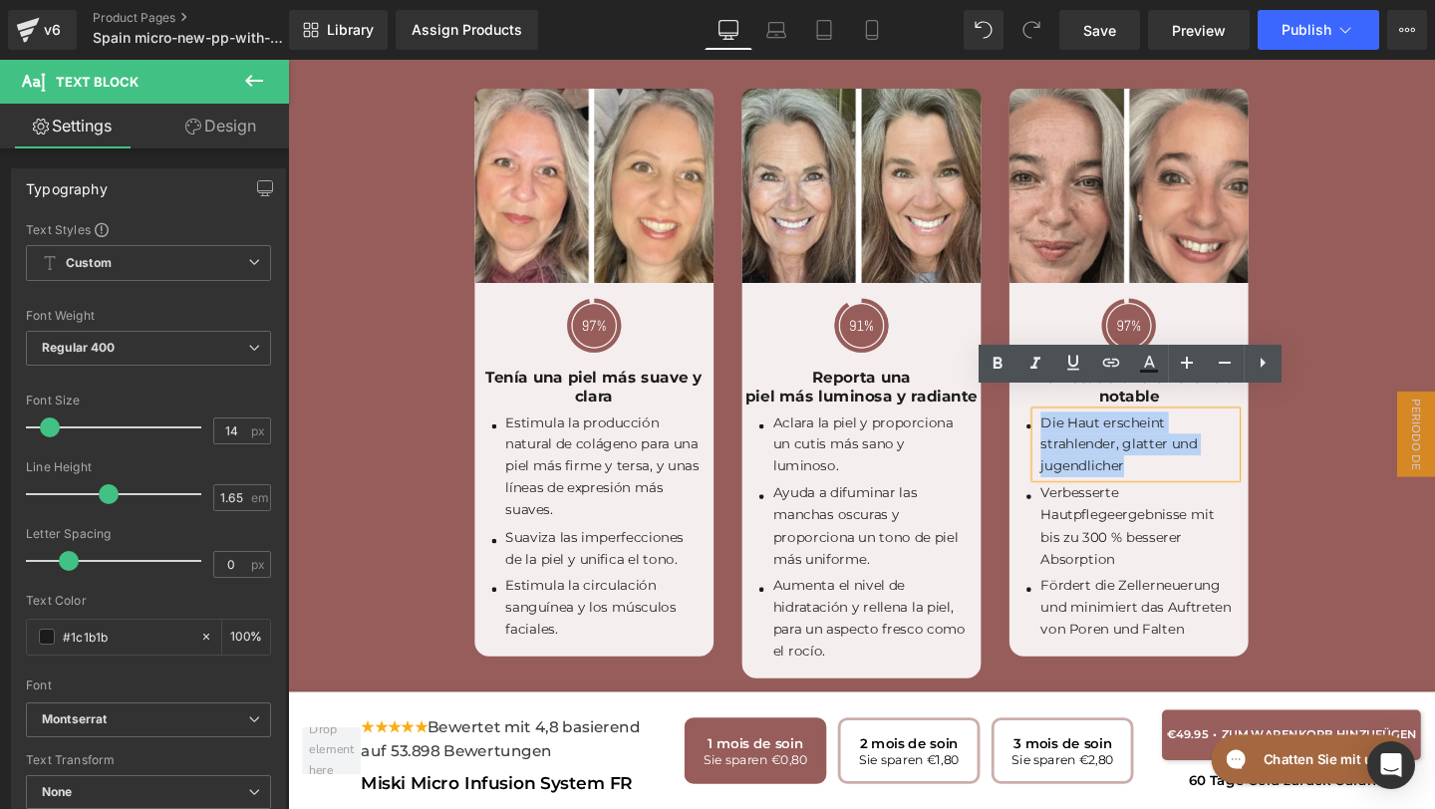
drag, startPoint x: 1176, startPoint y: 464, endPoint x: 1078, endPoint y: 421, distance: 106.6
click at [1078, 430] on div "Die Haut erscheint strahlender, glatter und jugendlicher" at bounding box center [1179, 464] width 210 height 69
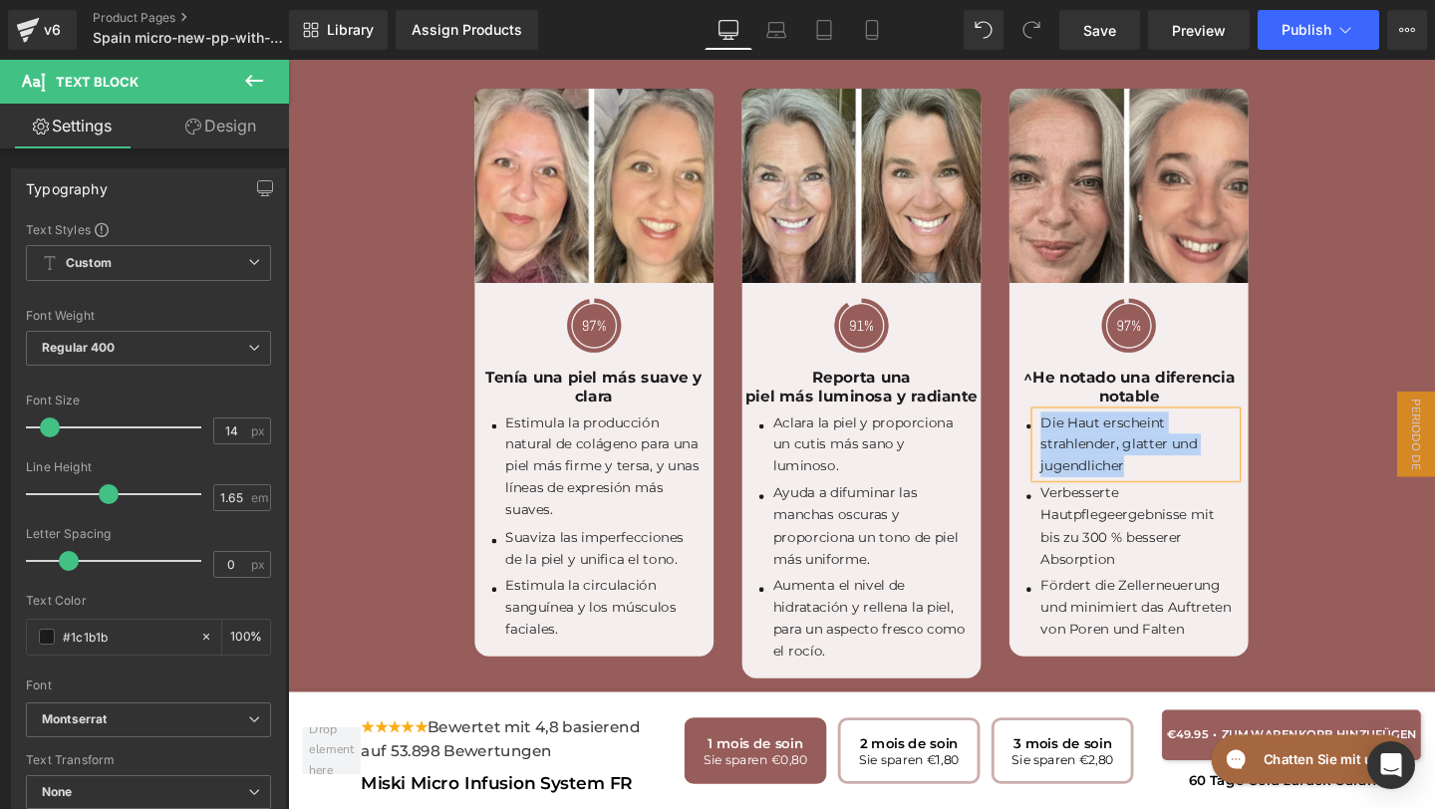
paste div
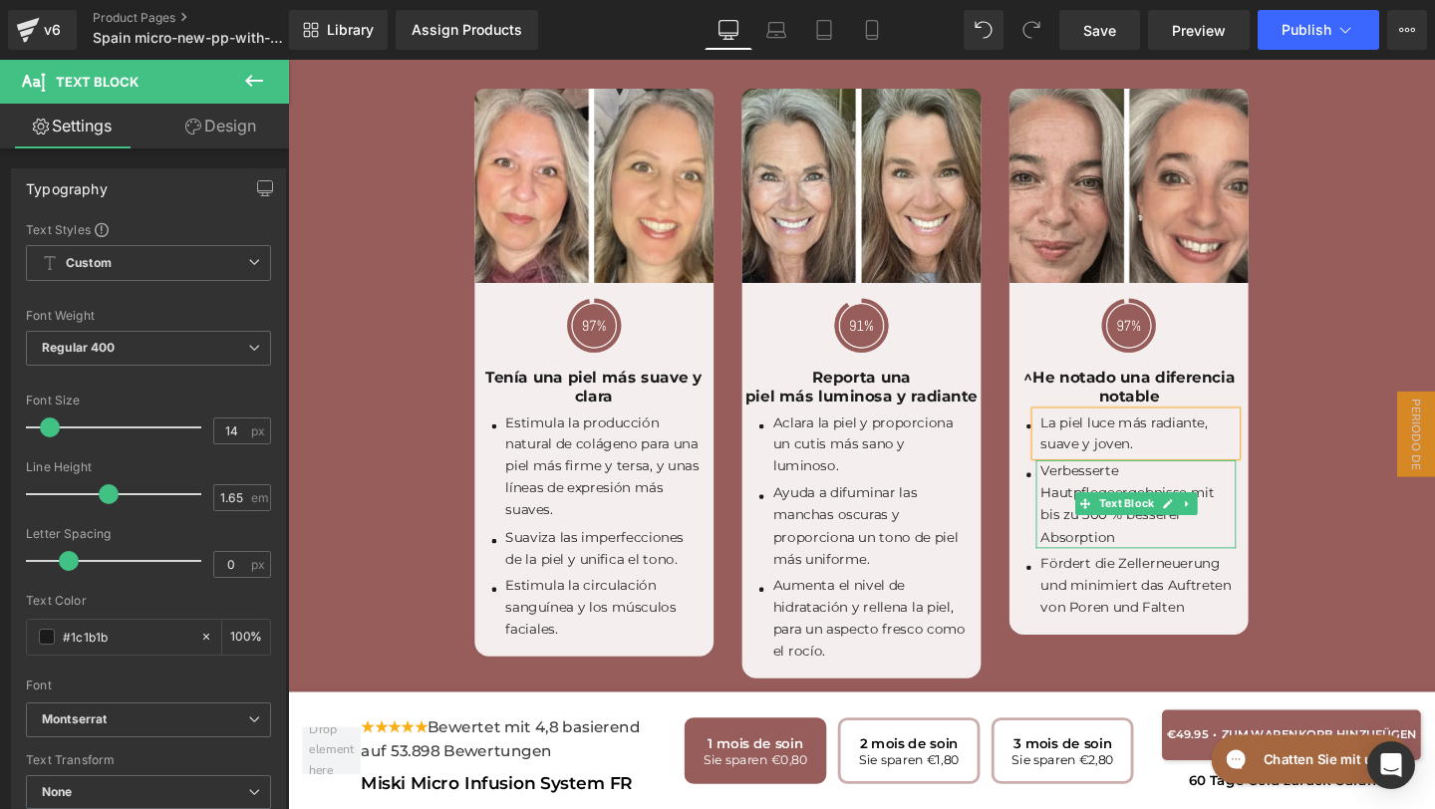
click at [1166, 531] on p "Verbesserte Hautpflegeergebnisse mit bis zu 300 % besserer Absorption" at bounding box center [1181, 527] width 205 height 92
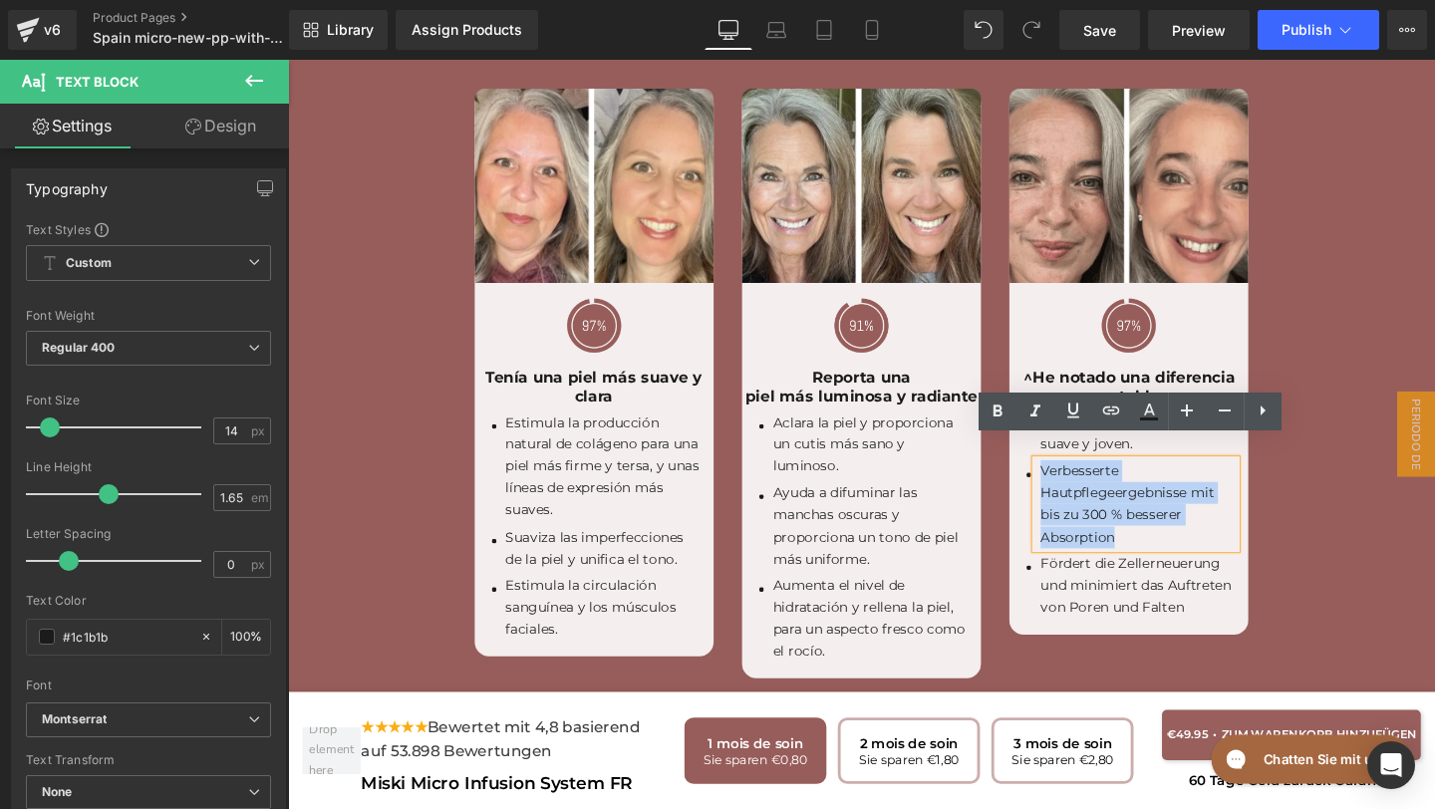
drag, startPoint x: 1170, startPoint y: 544, endPoint x: 1078, endPoint y: 461, distance: 123.5
click at [1078, 481] on div "Verbesserte Hautpflegeergebnisse mit bis zu 300 % besserer Absorption" at bounding box center [1179, 527] width 210 height 92
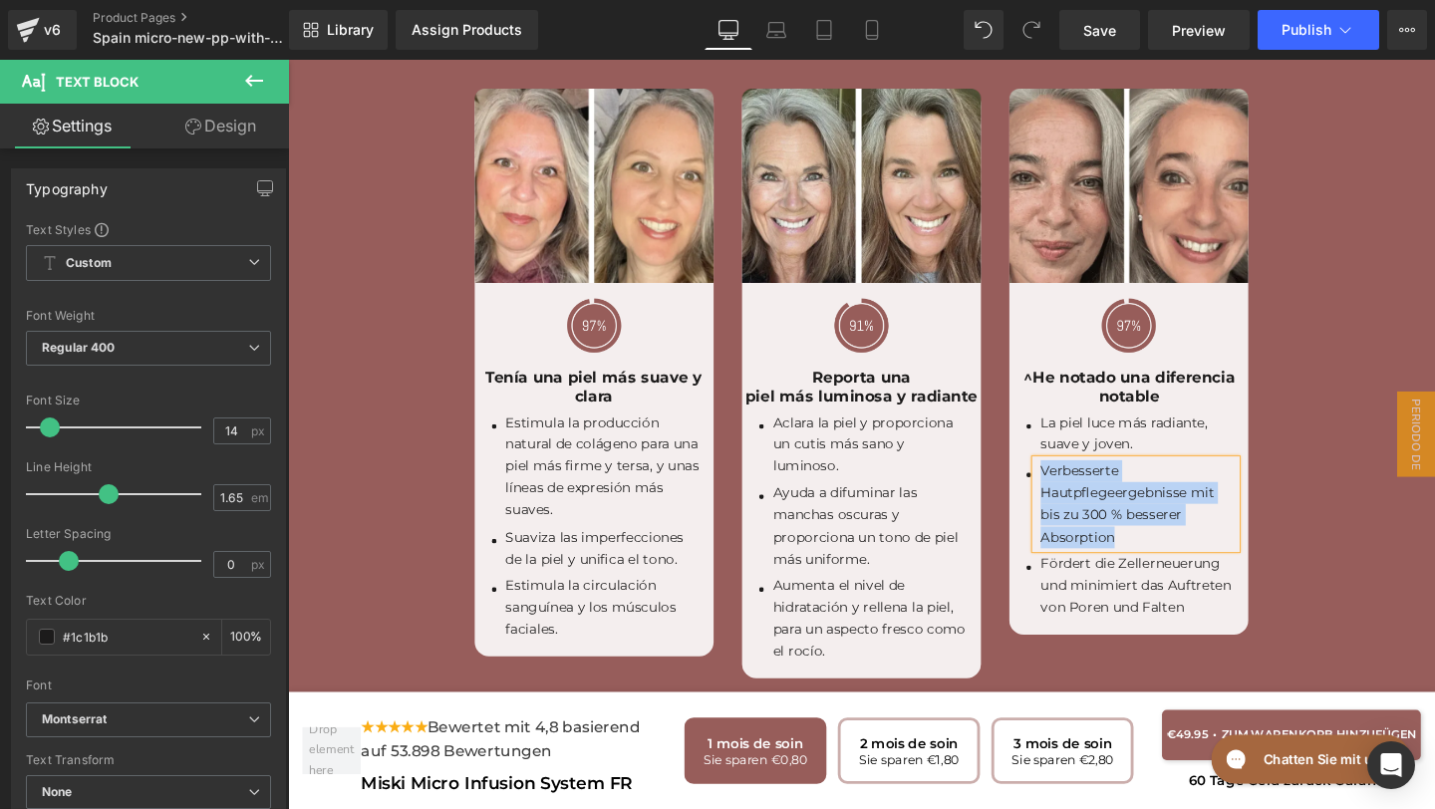
paste div
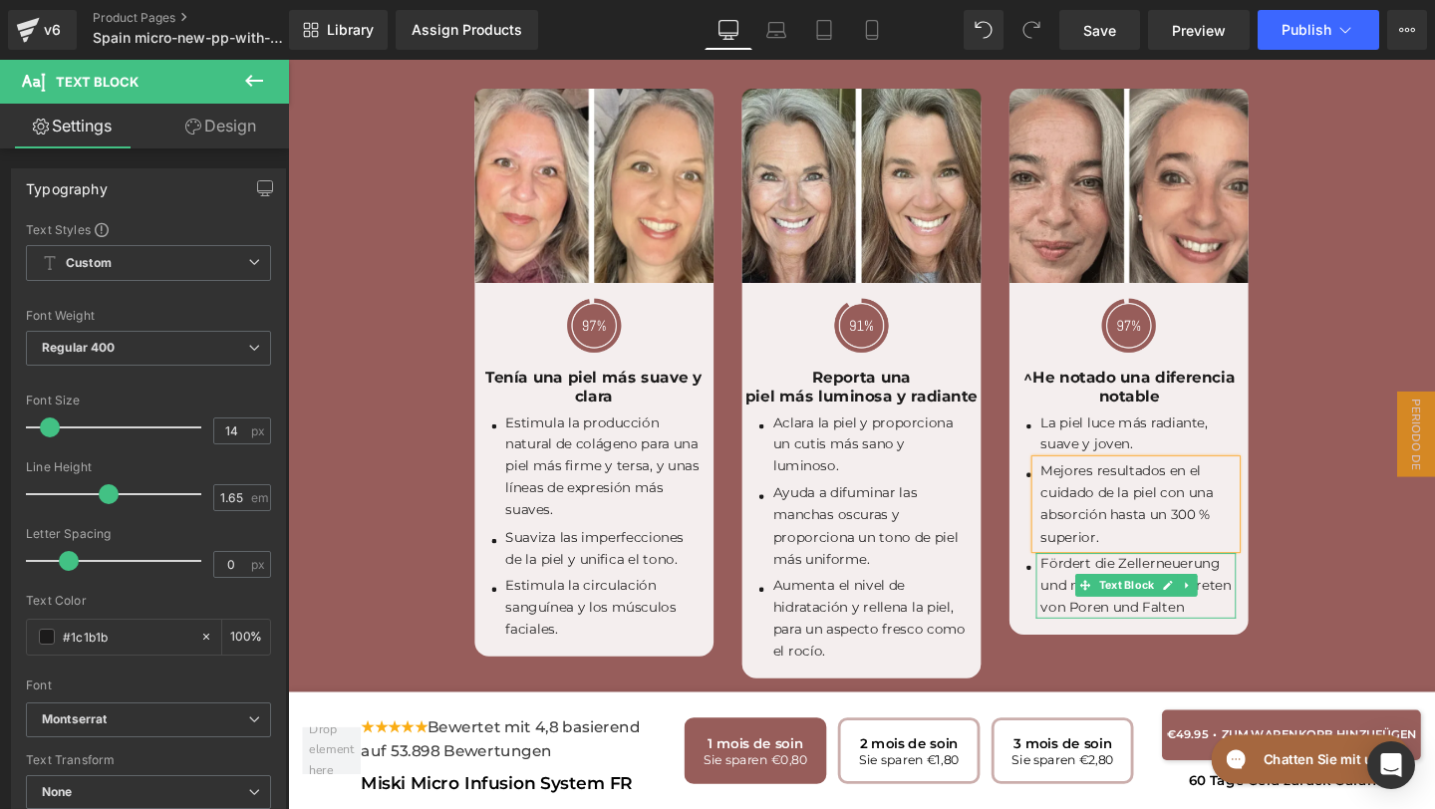
click at [1236, 611] on p "Fördert die Zellerneuerung und minimiert das Auftreten von Poren und Falten" at bounding box center [1181, 613] width 205 height 69
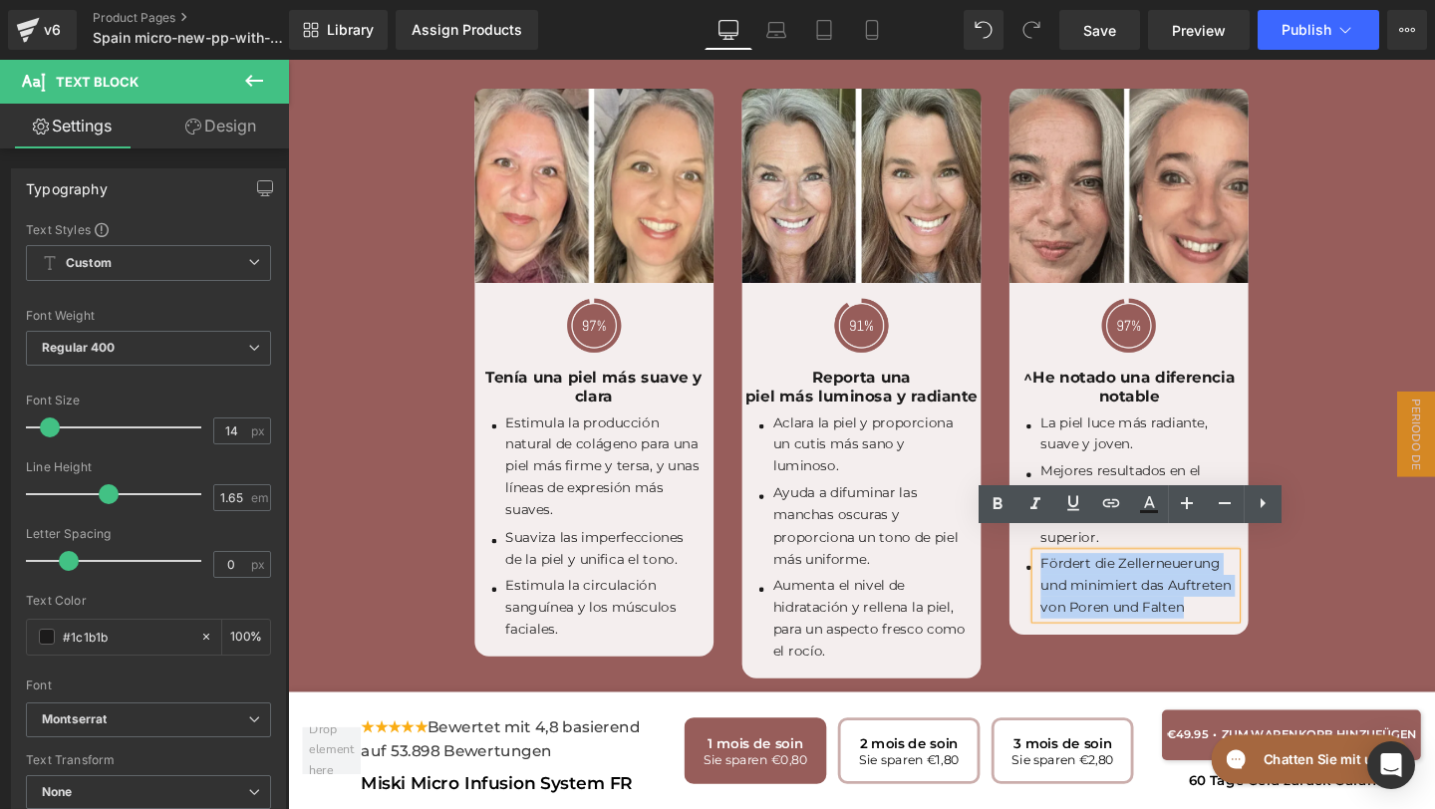
drag, startPoint x: 1236, startPoint y: 611, endPoint x: 1057, endPoint y: 550, distance: 188.4
click at [1057, 550] on div "Icon La piel luce más radiante, suave y joven. Text Block Icon Mejores resultad…" at bounding box center [1171, 542] width 251 height 224
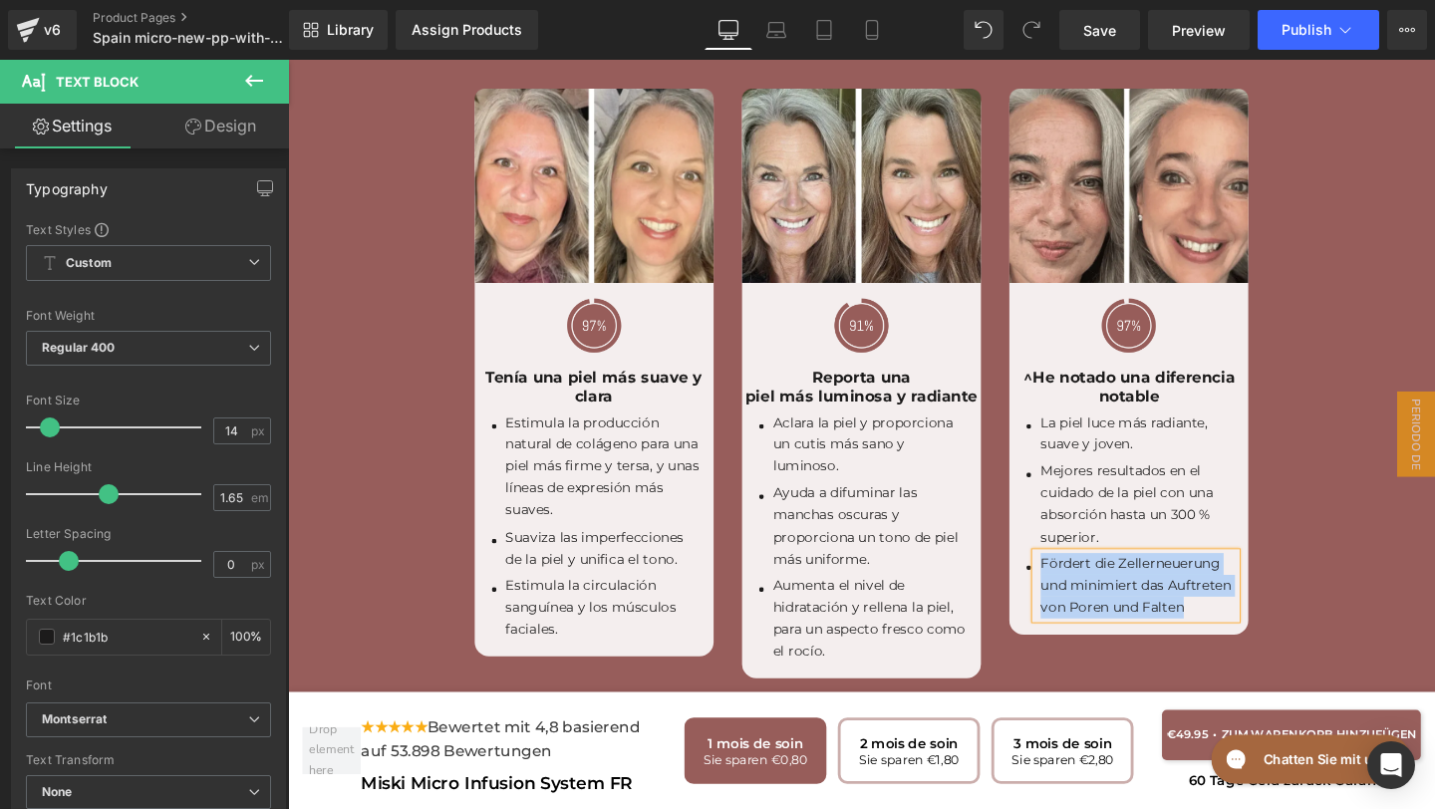
paste div
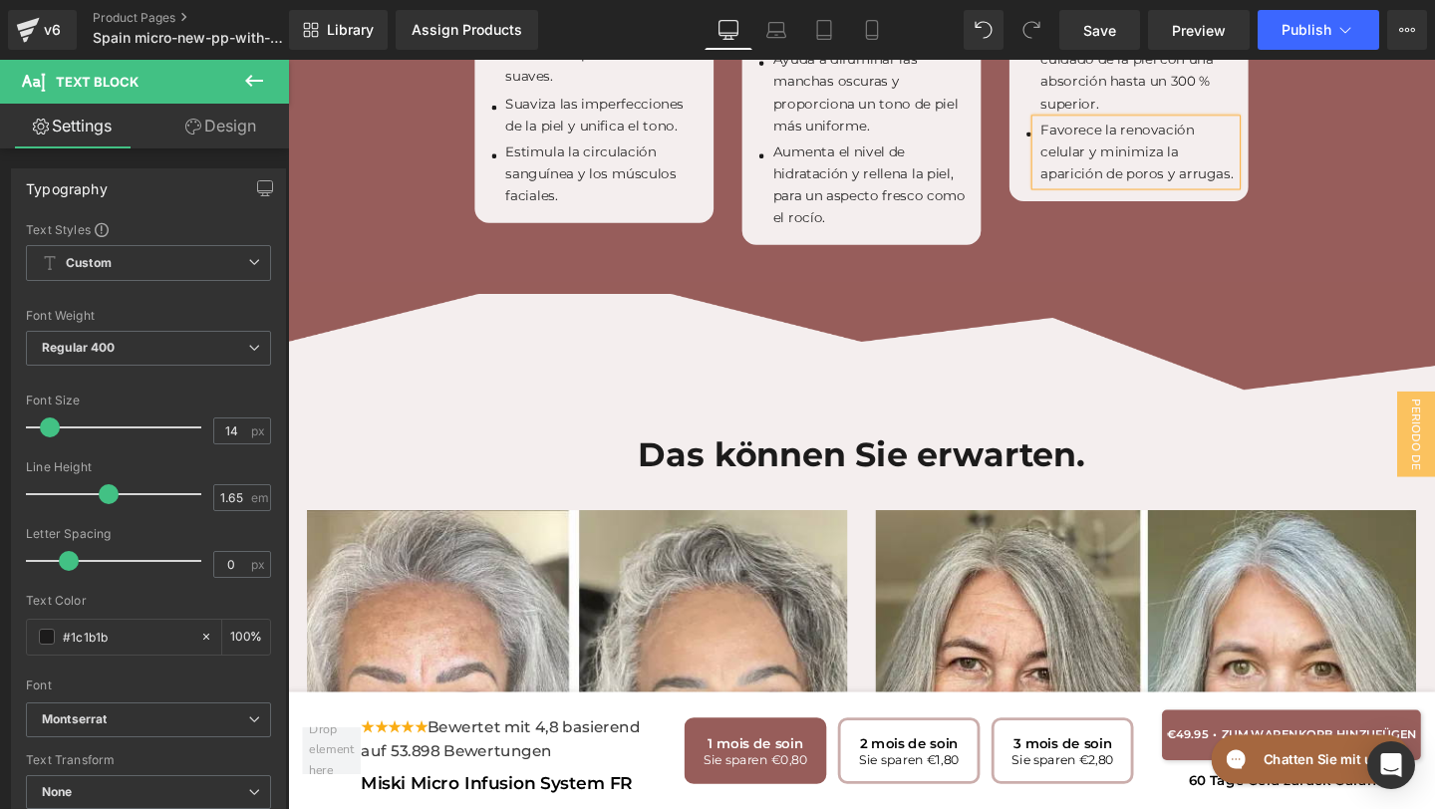
scroll to position [6256, 0]
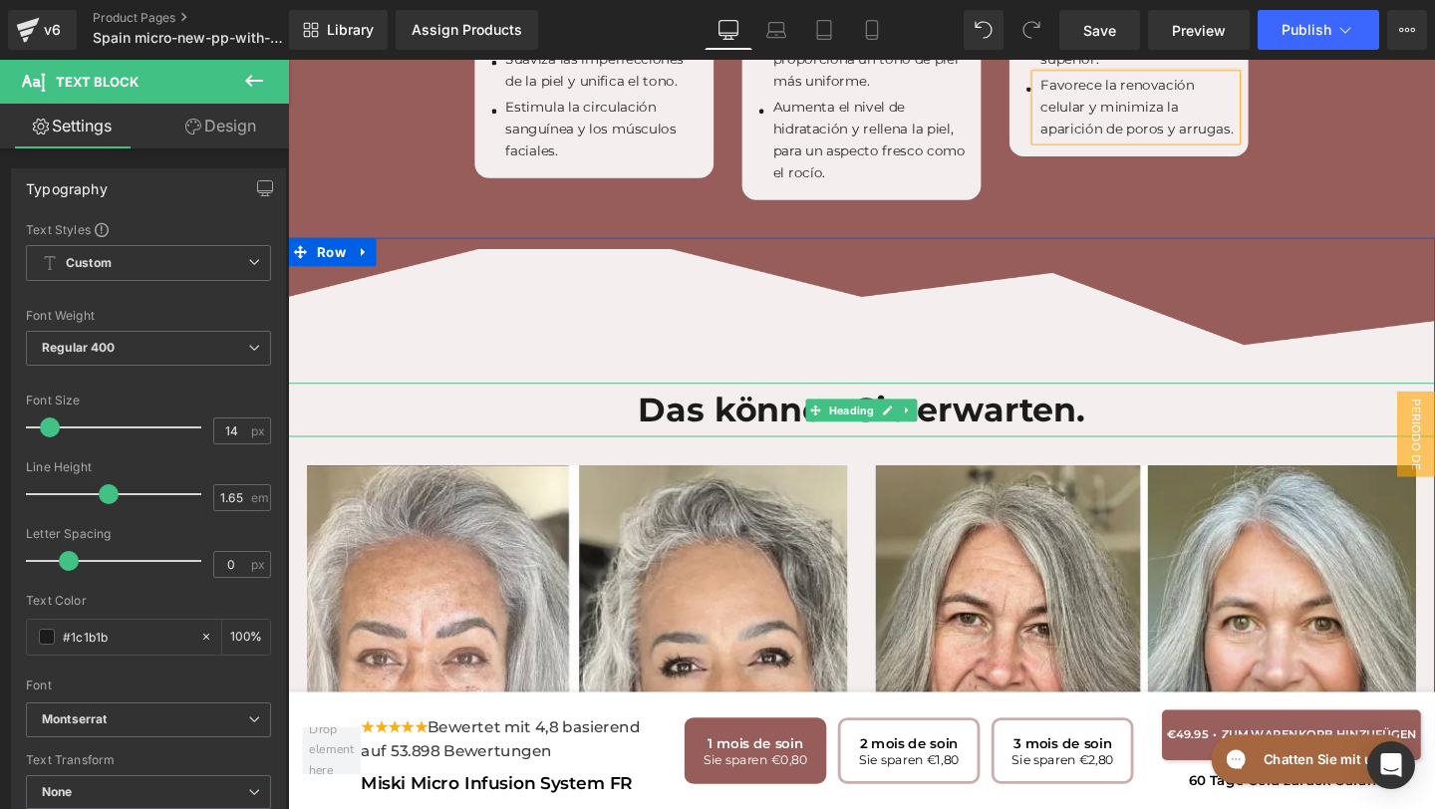
click at [1127, 406] on h1 "Das können Sie erwarten." at bounding box center [891, 429] width 1206 height 58
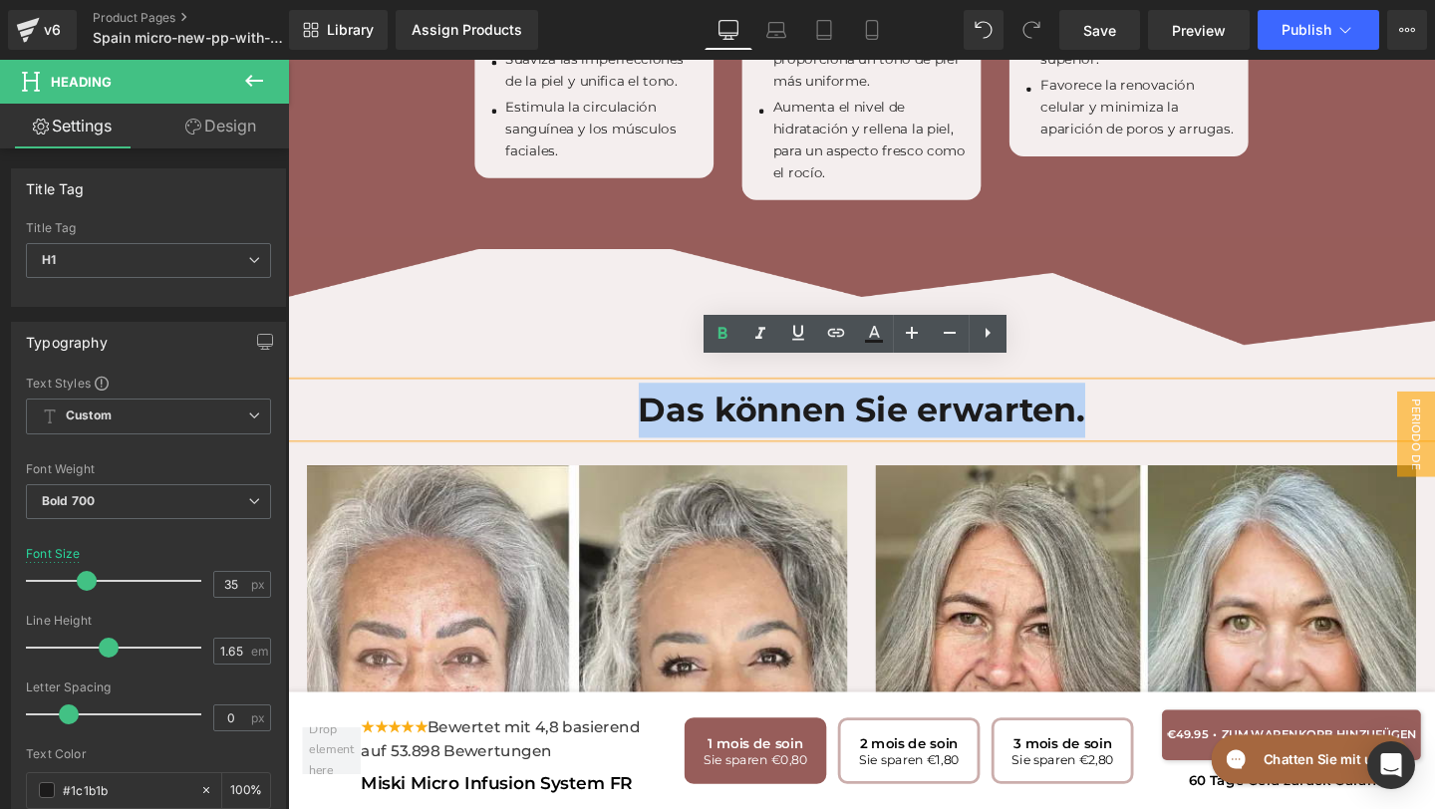
drag, startPoint x: 1127, startPoint y: 406, endPoint x: 645, endPoint y: 399, distance: 482.3
click at [645, 400] on h1 "Das können Sie erwarten." at bounding box center [891, 429] width 1206 height 58
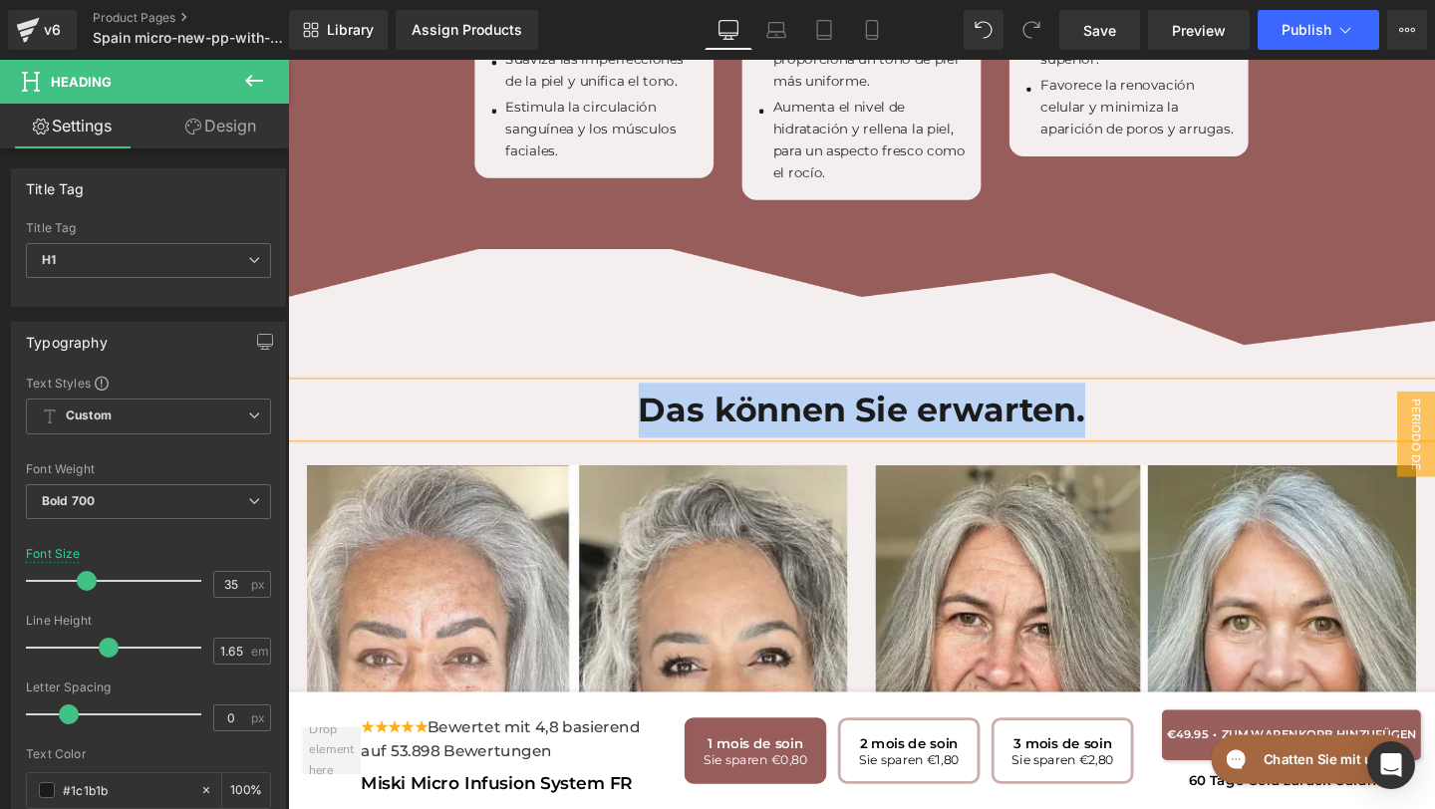
paste div
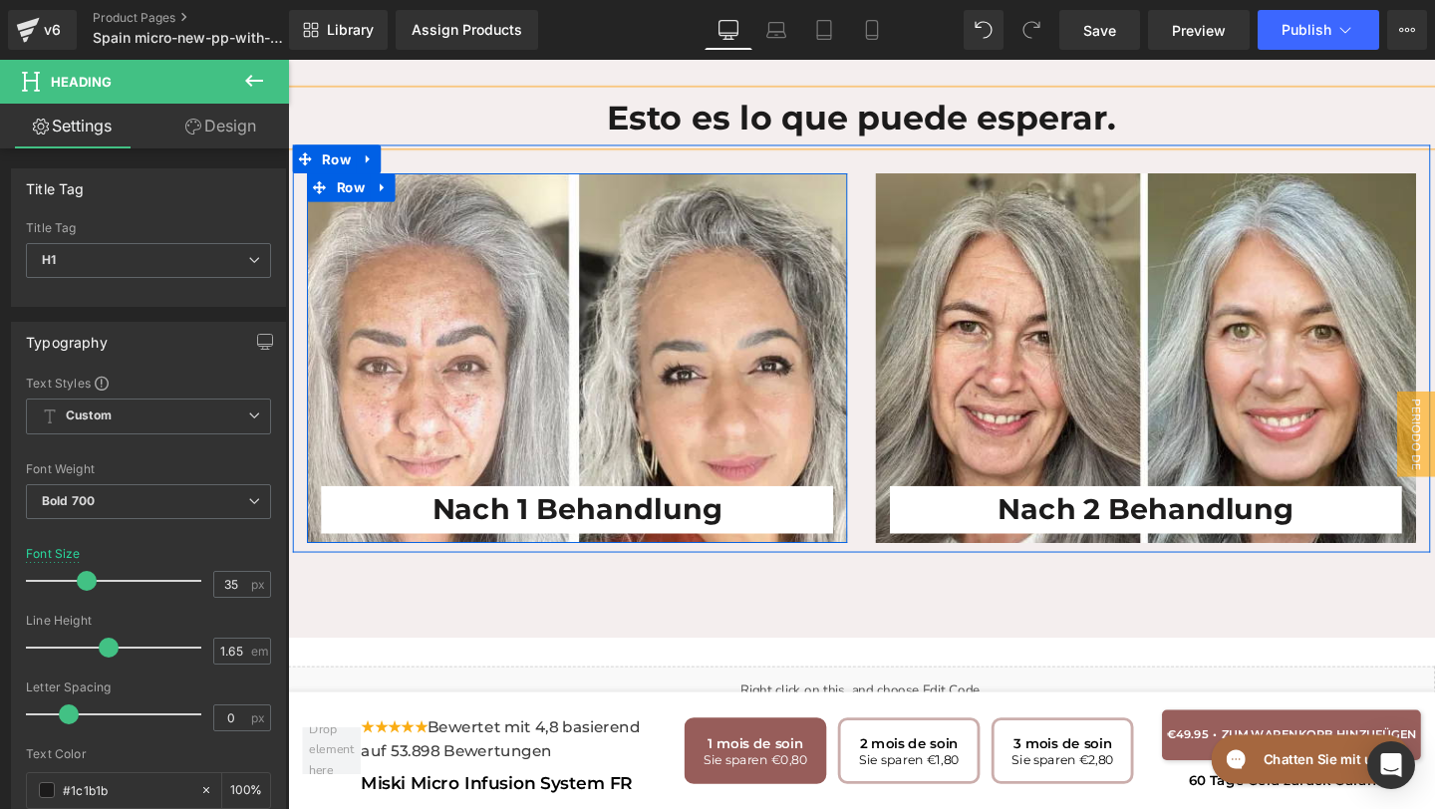
scroll to position [6568, 0]
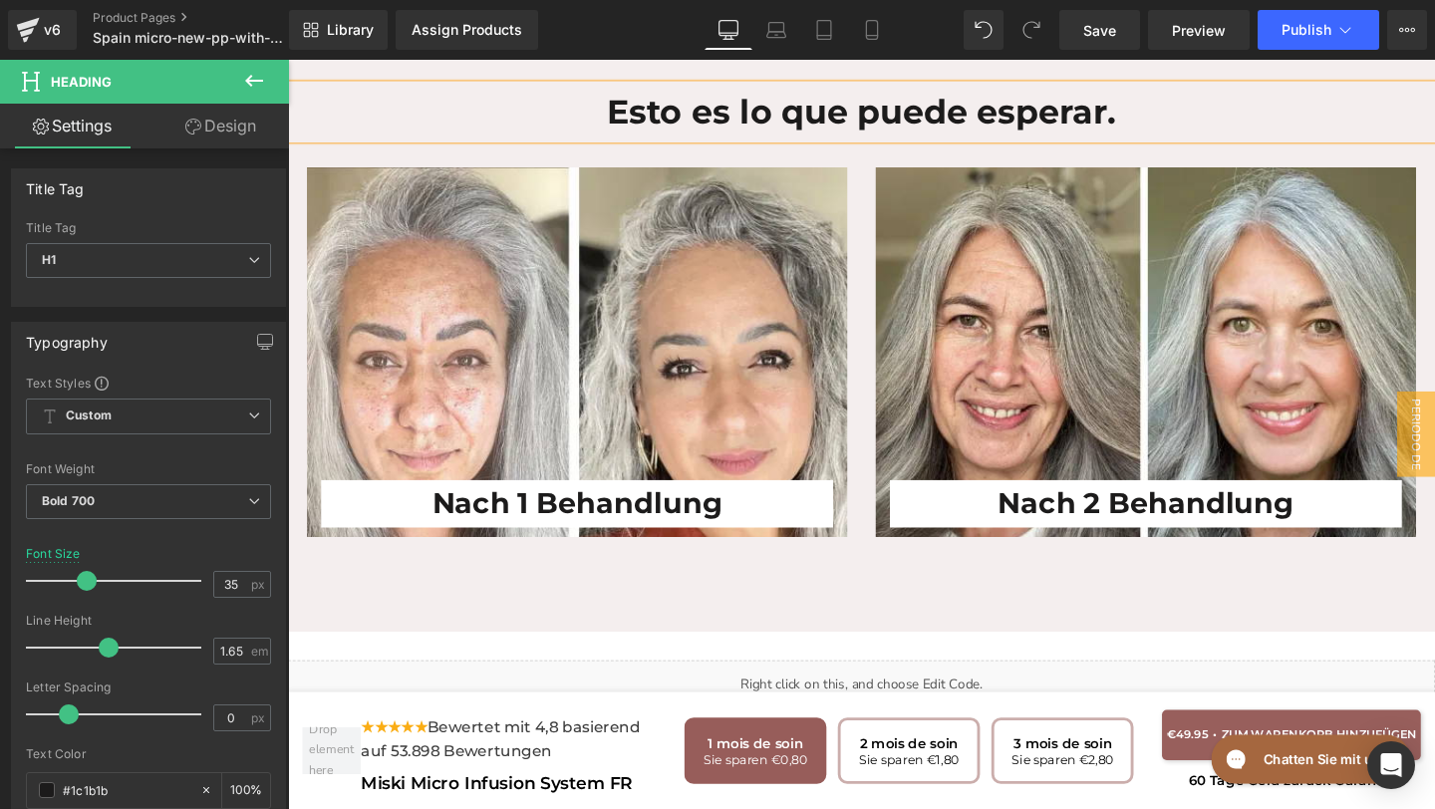
click at [761, 502] on h1 "Nach 1 Behandlung" at bounding box center [592, 527] width 538 height 50
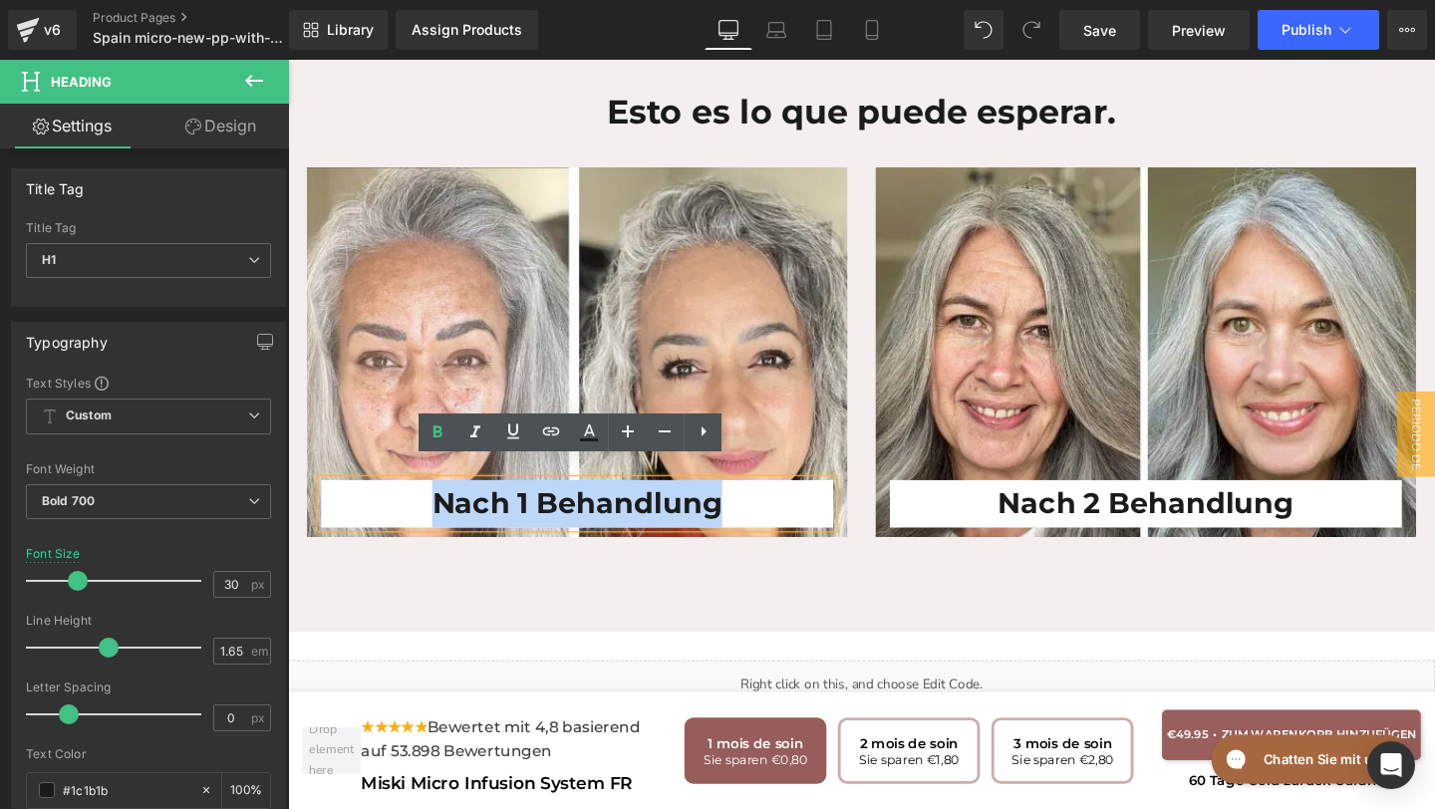
drag, startPoint x: 754, startPoint y: 504, endPoint x: 439, endPoint y: 498, distance: 314.9
click at [439, 502] on h1 "Nach 1 Behandlung" at bounding box center [592, 527] width 538 height 50
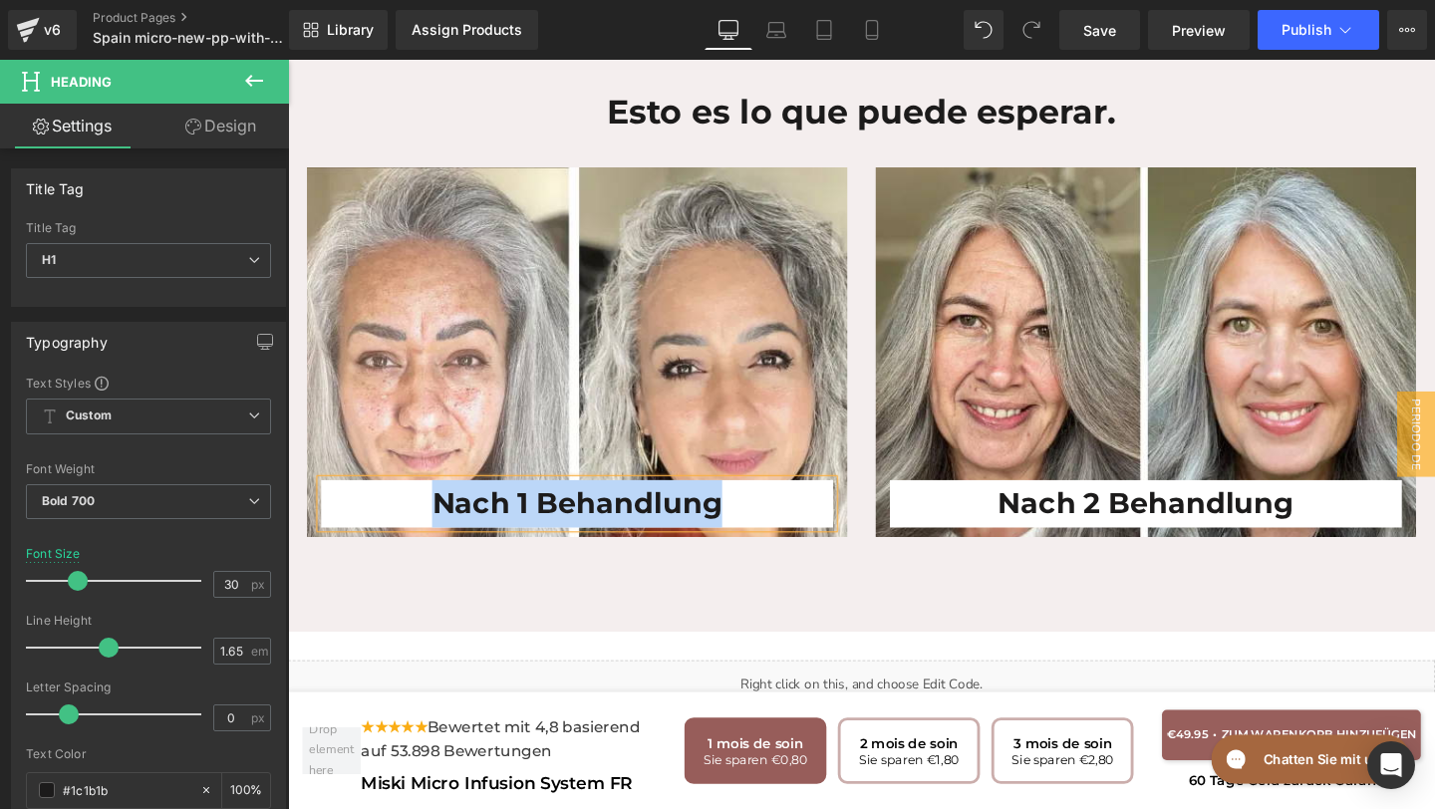
paste div
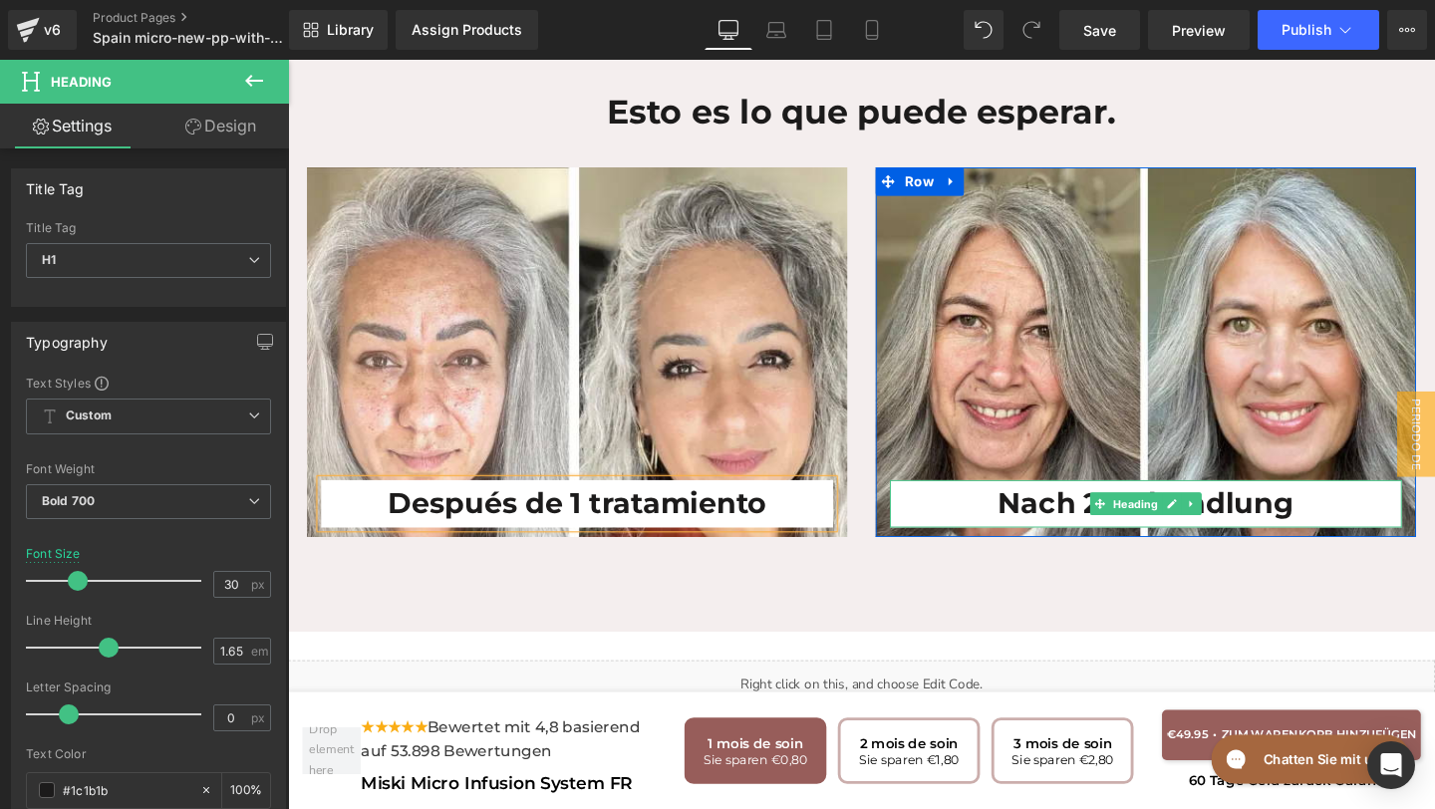
click at [1368, 502] on h1 "Nach 2 Behandlung" at bounding box center [1190, 527] width 538 height 50
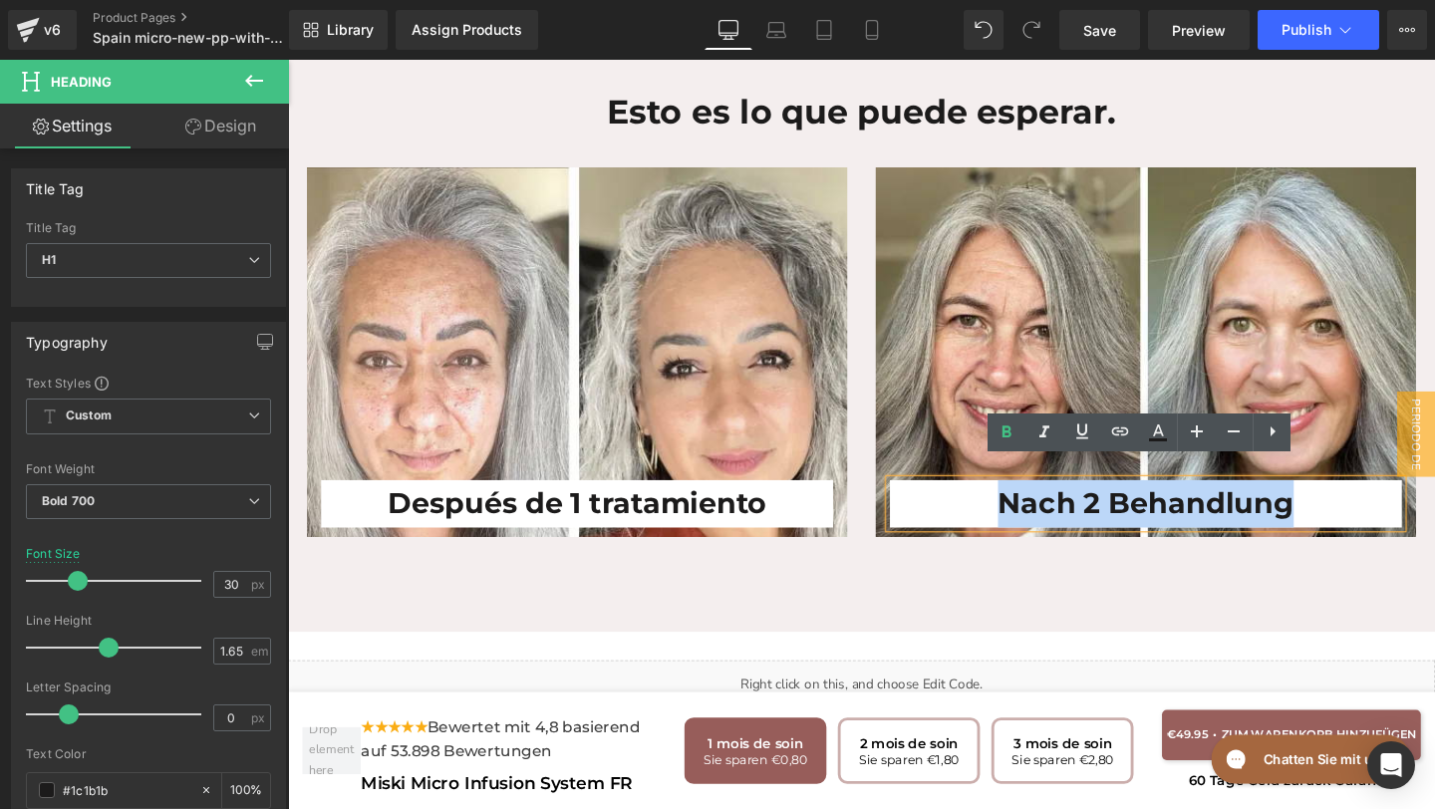
drag, startPoint x: 1366, startPoint y: 504, endPoint x: 894, endPoint y: 481, distance: 472.9
click at [893, 481] on div "Nach 2 Behandlung Heading Row" at bounding box center [1190, 367] width 598 height 389
paste div
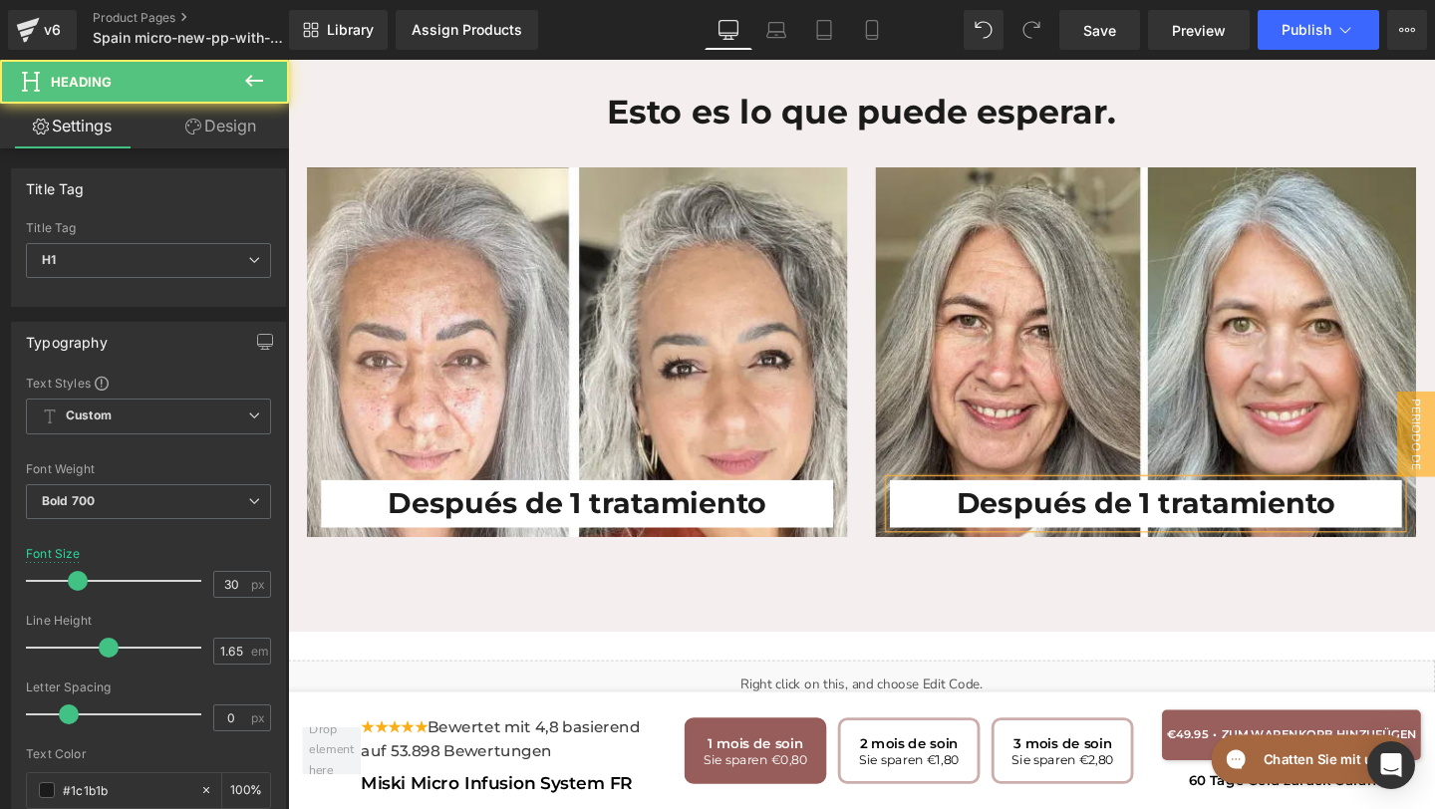
click at [1196, 506] on h1 "Después de 1 tratamiento" at bounding box center [1190, 527] width 538 height 50
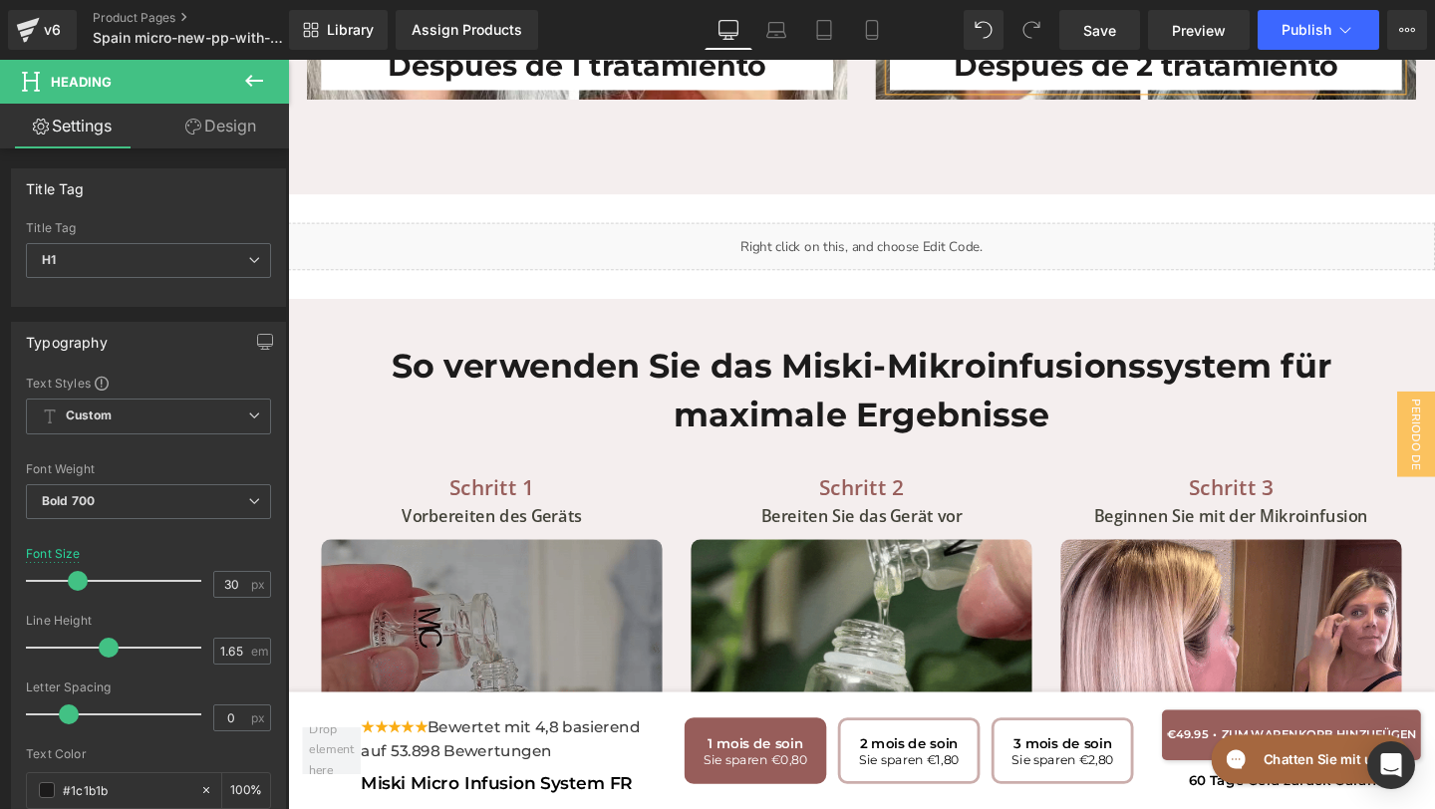
scroll to position [7034, 0]
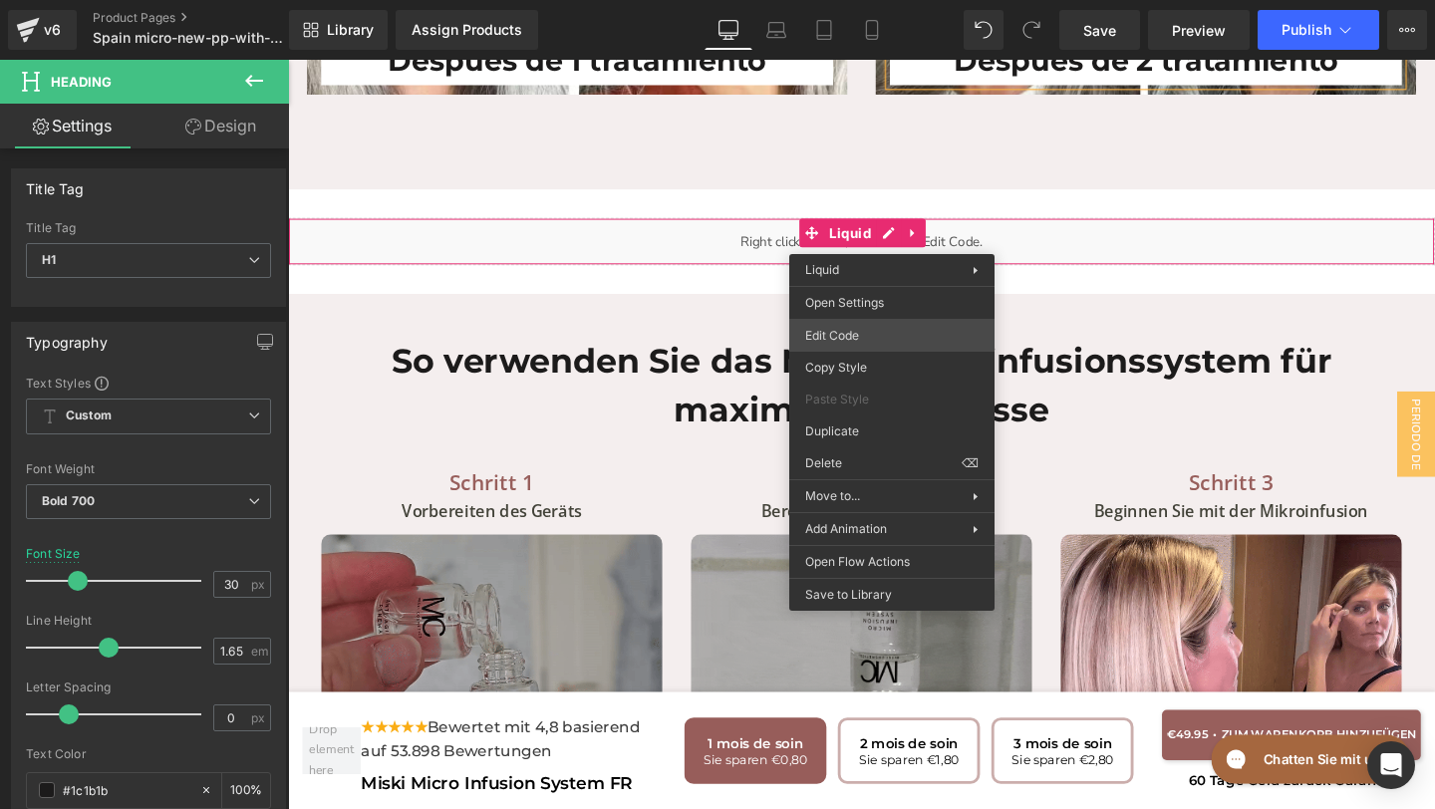
click at [840, 0] on div "(P) Price You are previewing how the will restyle your page. You can not edit E…" at bounding box center [717, 0] width 1435 height 0
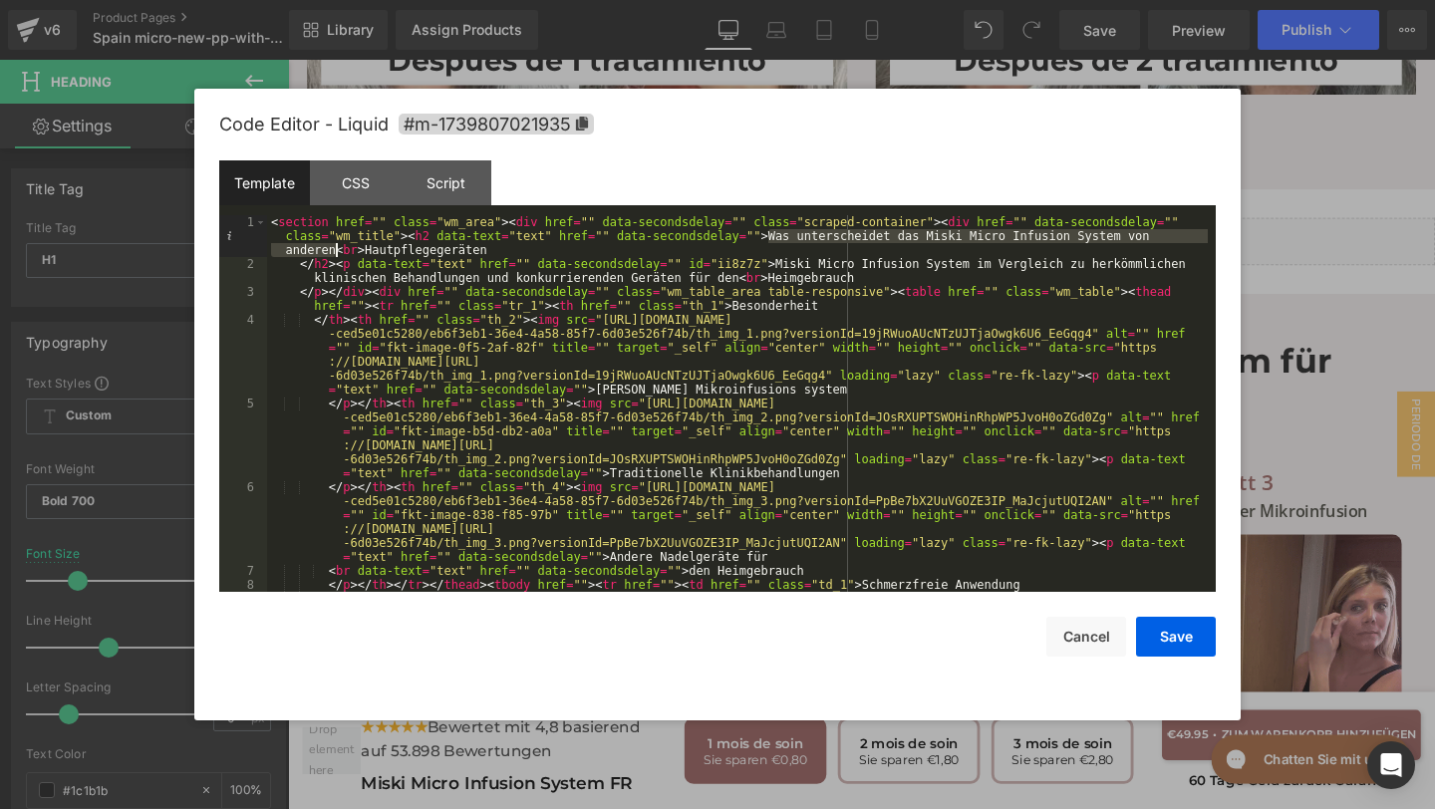
drag, startPoint x: 770, startPoint y: 237, endPoint x: 336, endPoint y: 252, distance: 434.7
click at [336, 252] on div "< section href = "" class = "wm_area" > < div href = "" data-secondsdelay = "" …" at bounding box center [737, 536] width 941 height 642
drag, startPoint x: 512, startPoint y: 246, endPoint x: 386, endPoint y: 247, distance: 126.5
click at [386, 247] on div "< section href = "" class = "wm_area" > < div href = "" data-secondsdelay = "" …" at bounding box center [737, 536] width 941 height 642
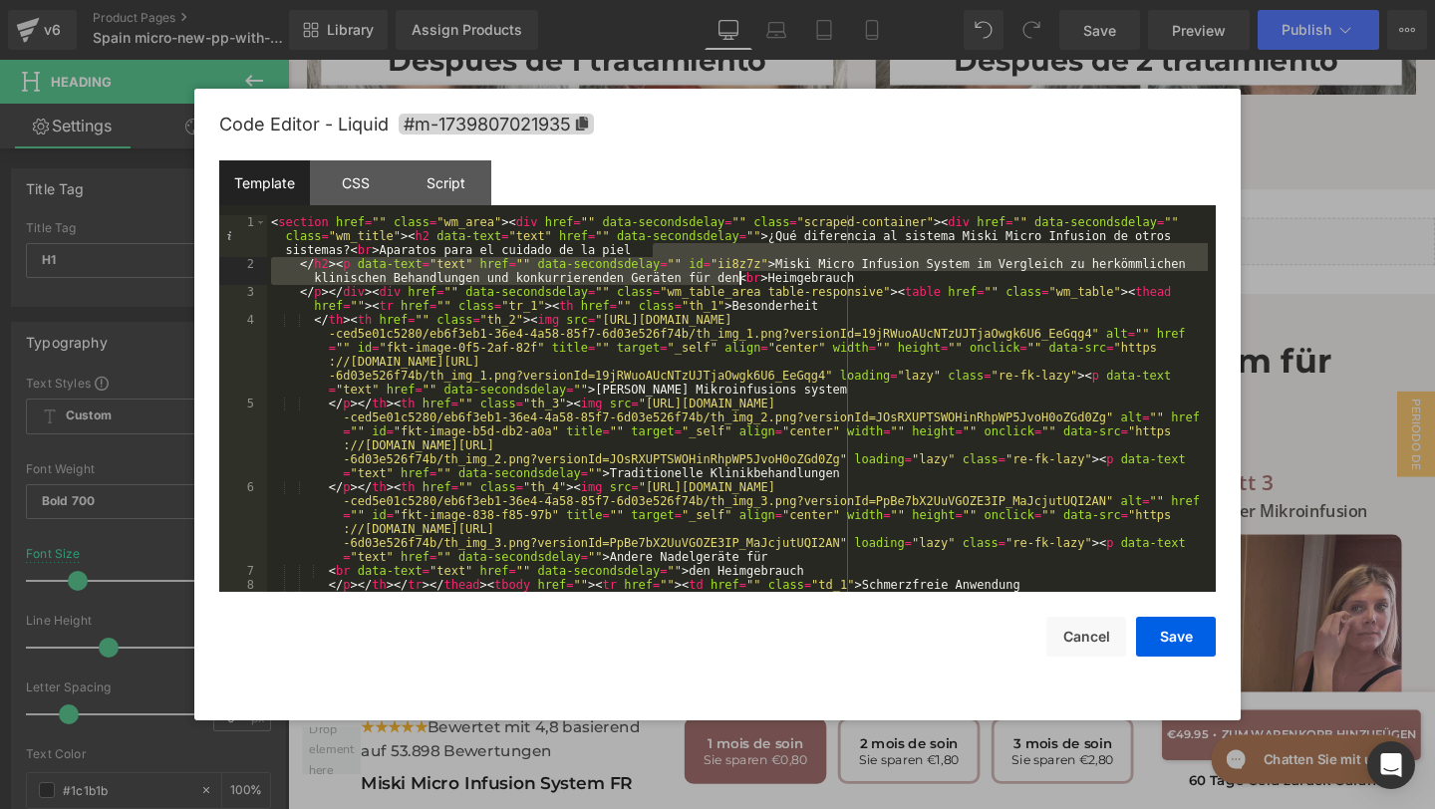
drag, startPoint x: 774, startPoint y: 257, endPoint x: 742, endPoint y: 280, distance: 39.3
click at [742, 280] on div "< section href = "" class = "wm_area" > < div href = "" data-secondsdelay = "" …" at bounding box center [737, 536] width 941 height 642
click at [776, 266] on div "< section href = "" class = "wm_area" > < div href = "" data-secondsdelay = "" …" at bounding box center [737, 403] width 941 height 377
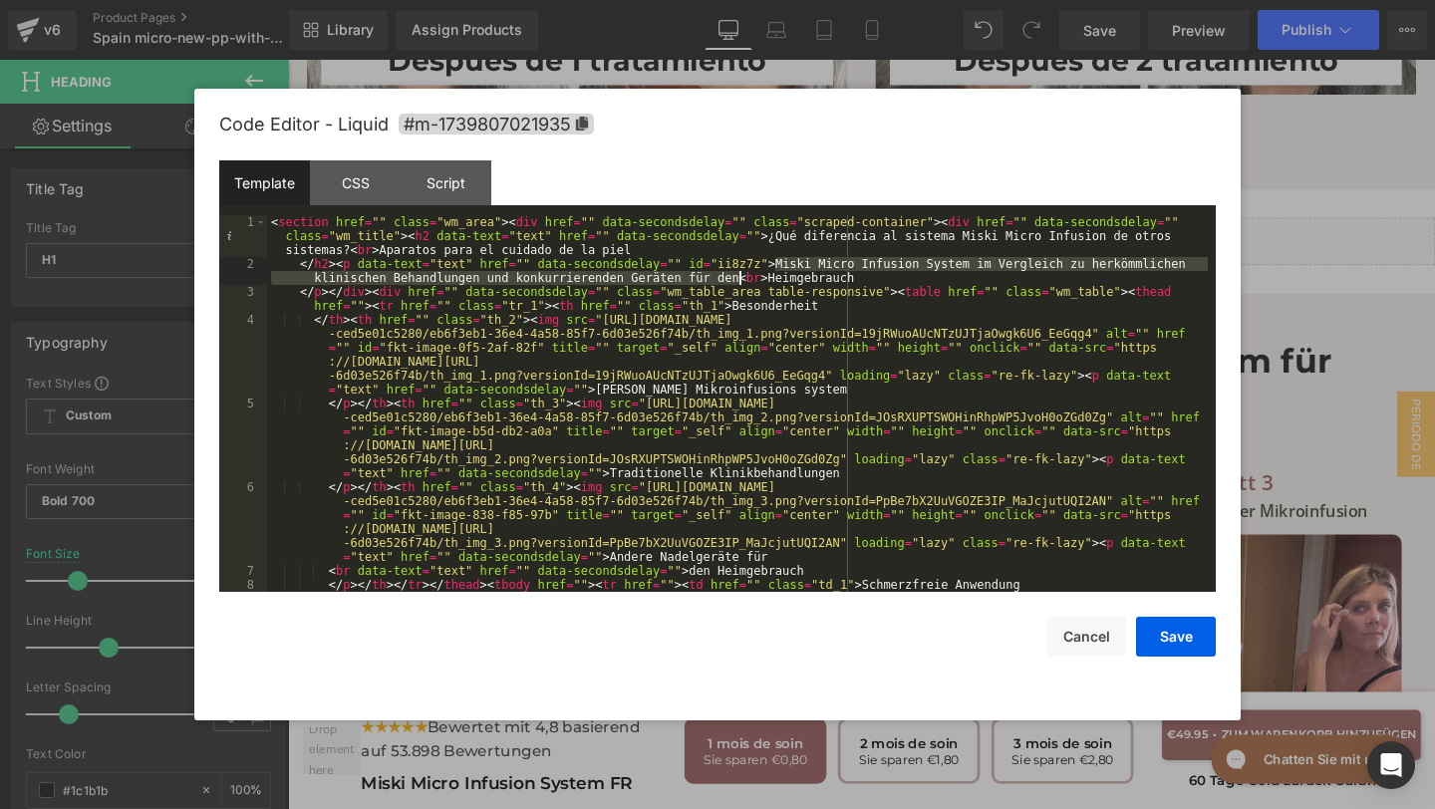
drag, startPoint x: 776, startPoint y: 266, endPoint x: 736, endPoint y: 285, distance: 44.1
click at [736, 285] on div "< section href = "" class = "wm_area" > < div href = "" data-secondsdelay = "" …" at bounding box center [737, 536] width 941 height 642
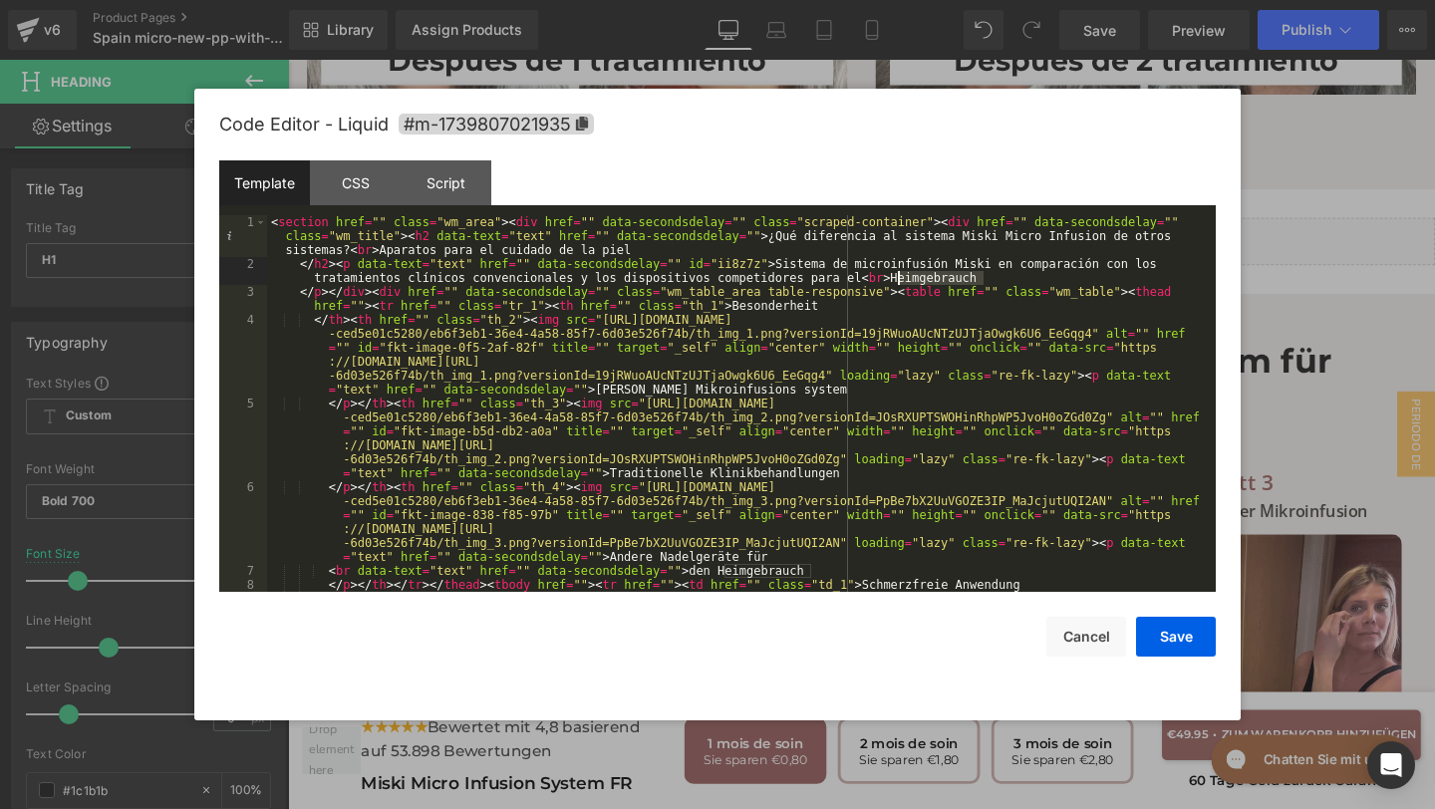
drag, startPoint x: 984, startPoint y: 281, endPoint x: 898, endPoint y: 280, distance: 86.7
click at [898, 280] on div "< section href = "" class = "wm_area" > < div href = "" data-secondsdelay = "" …" at bounding box center [737, 536] width 941 height 642
drag, startPoint x: 835, startPoint y: 301, endPoint x: 738, endPoint y: 300, distance: 96.7
click at [738, 302] on div "< section href = "" class = "wm_area" > < div href = "" data-secondsdelay = "" …" at bounding box center [737, 536] width 941 height 642
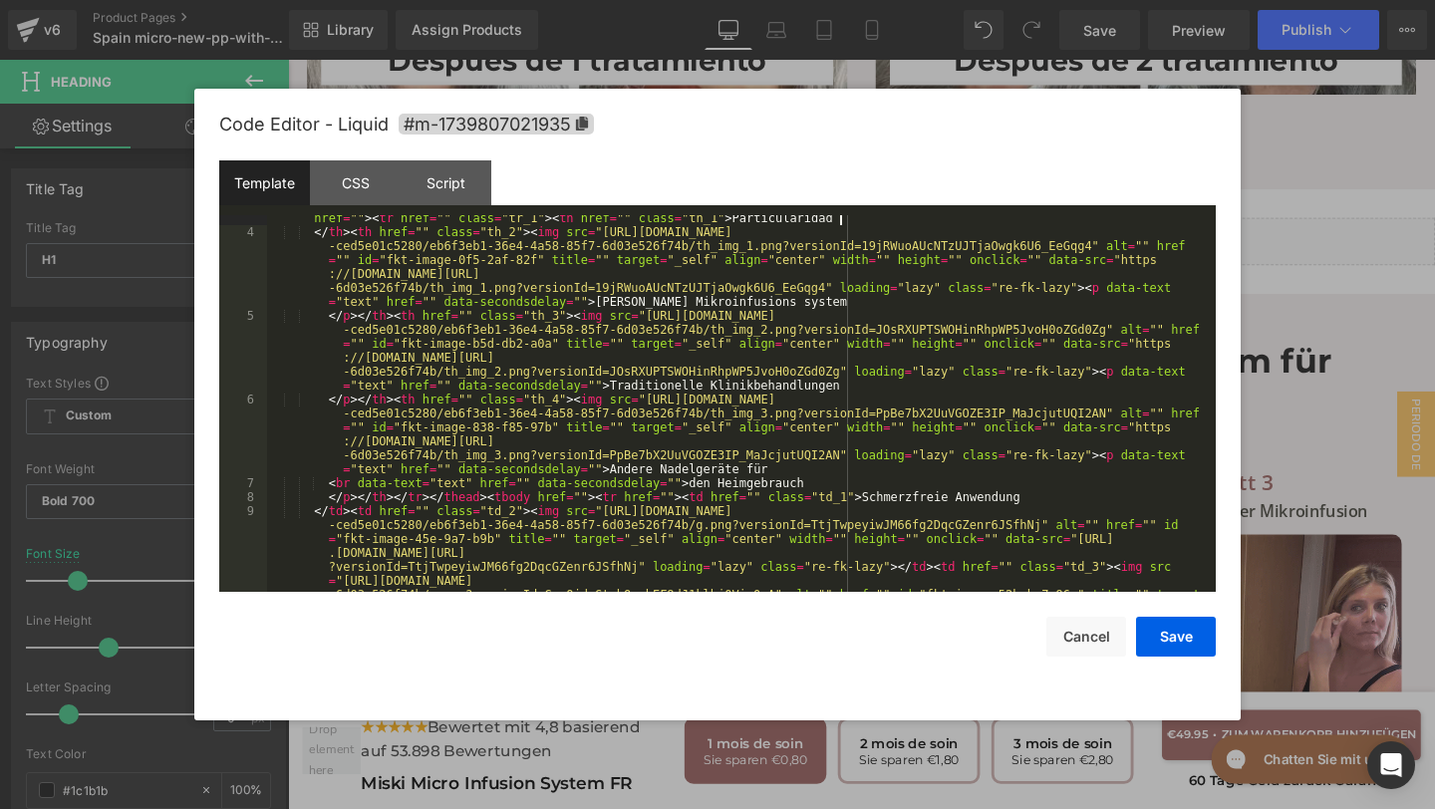
scroll to position [103, 0]
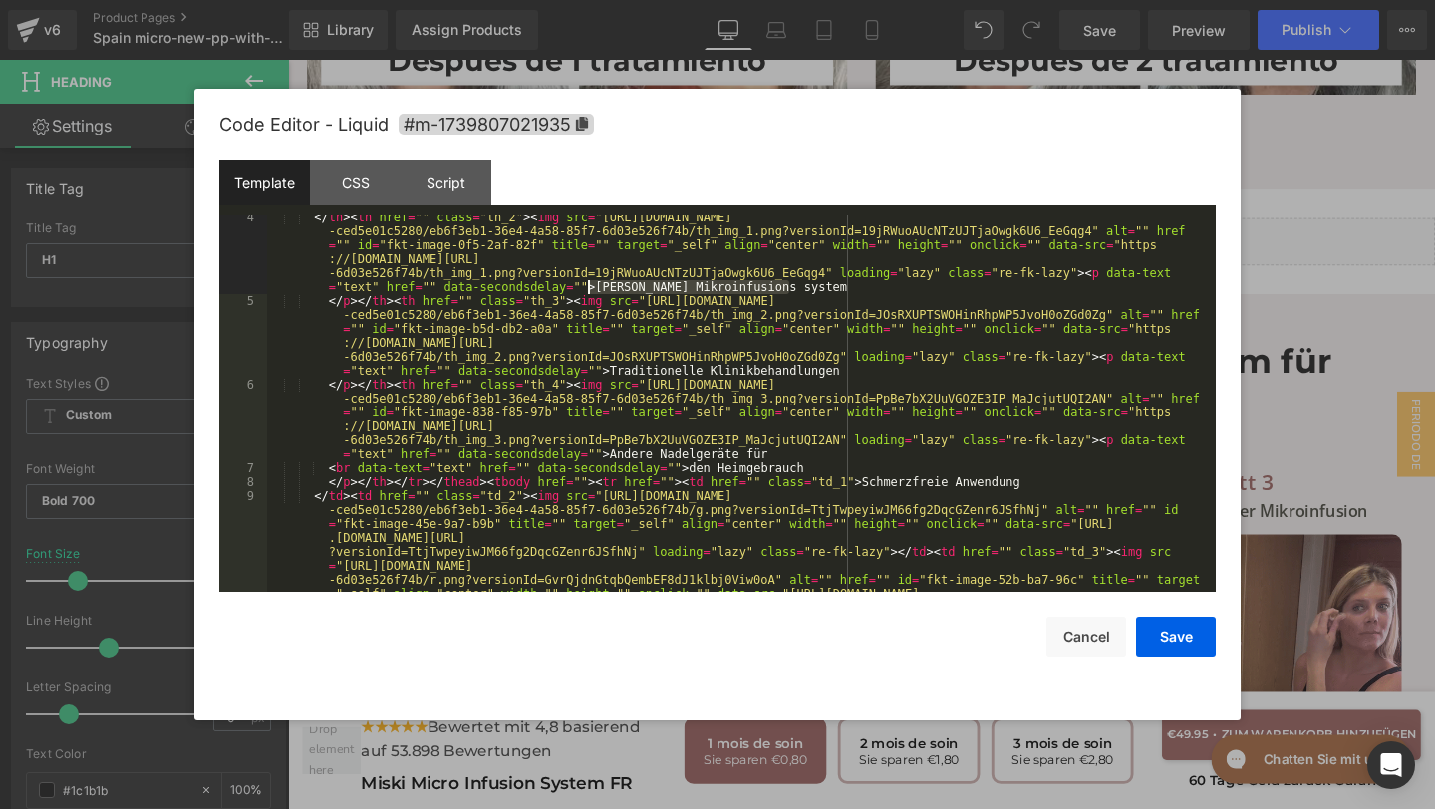
drag, startPoint x: 792, startPoint y: 290, endPoint x: 591, endPoint y: 289, distance: 201.3
click at [591, 289] on div "</ th > < th href = "" class = "th_2" > < img src = "[URL][DOMAIN_NAME] -ced5e0…" at bounding box center [737, 552] width 941 height 684
click at [812, 284] on div "</ th > < th href = "" class = "th_2" > < img src = "[URL][DOMAIN_NAME] -ced5e0…" at bounding box center [737, 552] width 941 height 684
drag, startPoint x: 809, startPoint y: 286, endPoint x: 598, endPoint y: 282, distance: 211.3
click at [597, 283] on div "</ th > < th href = "" class = "th_2" > < img src = "[URL][DOMAIN_NAME] -ced5e0…" at bounding box center [737, 552] width 941 height 684
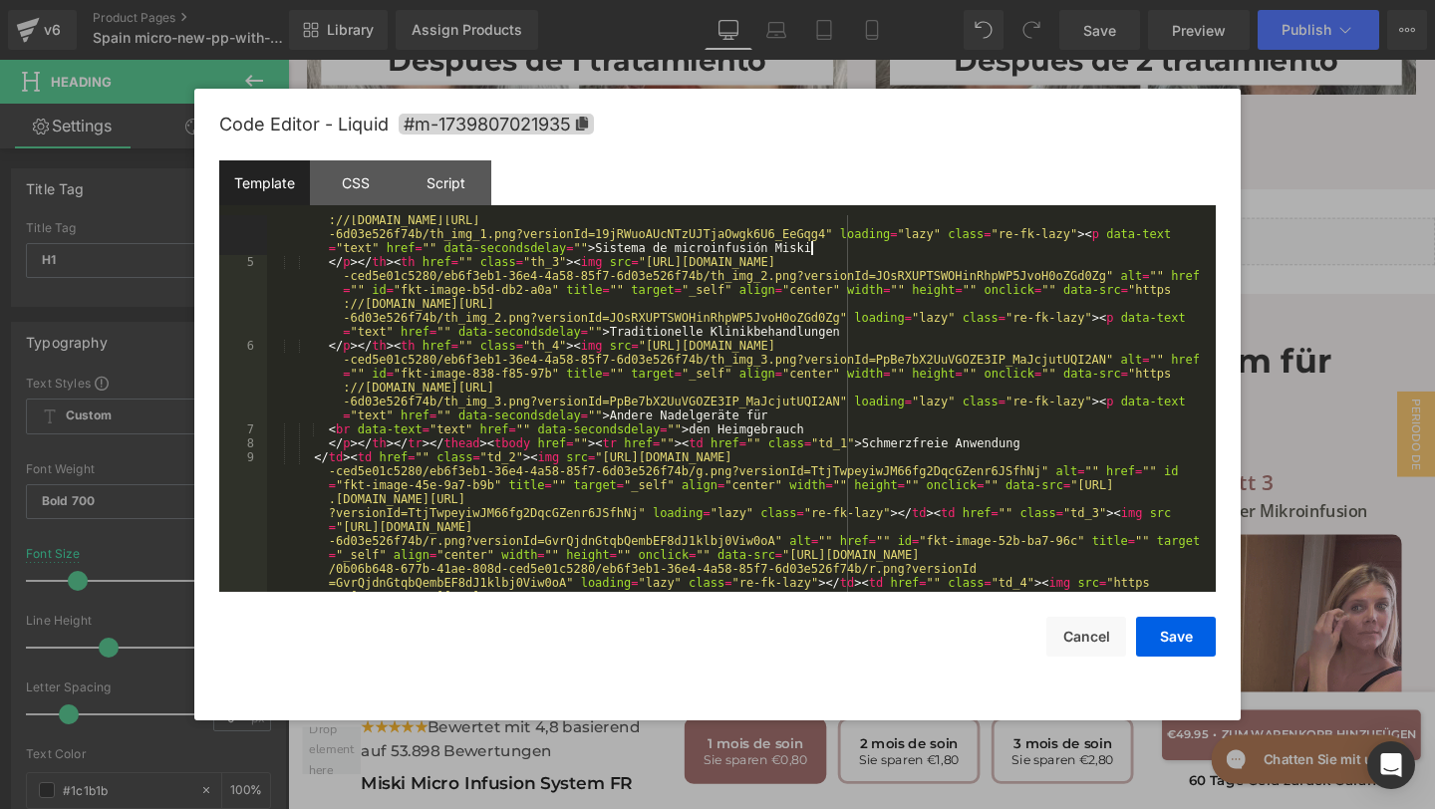
scroll to position [141, 0]
drag, startPoint x: 857, startPoint y: 331, endPoint x: 621, endPoint y: 332, distance: 236.2
click at [620, 332] on div "</ th > < th href = "" class = "th_2" > < img src = "[URL][DOMAIN_NAME] -ced5e0…" at bounding box center [737, 513] width 941 height 684
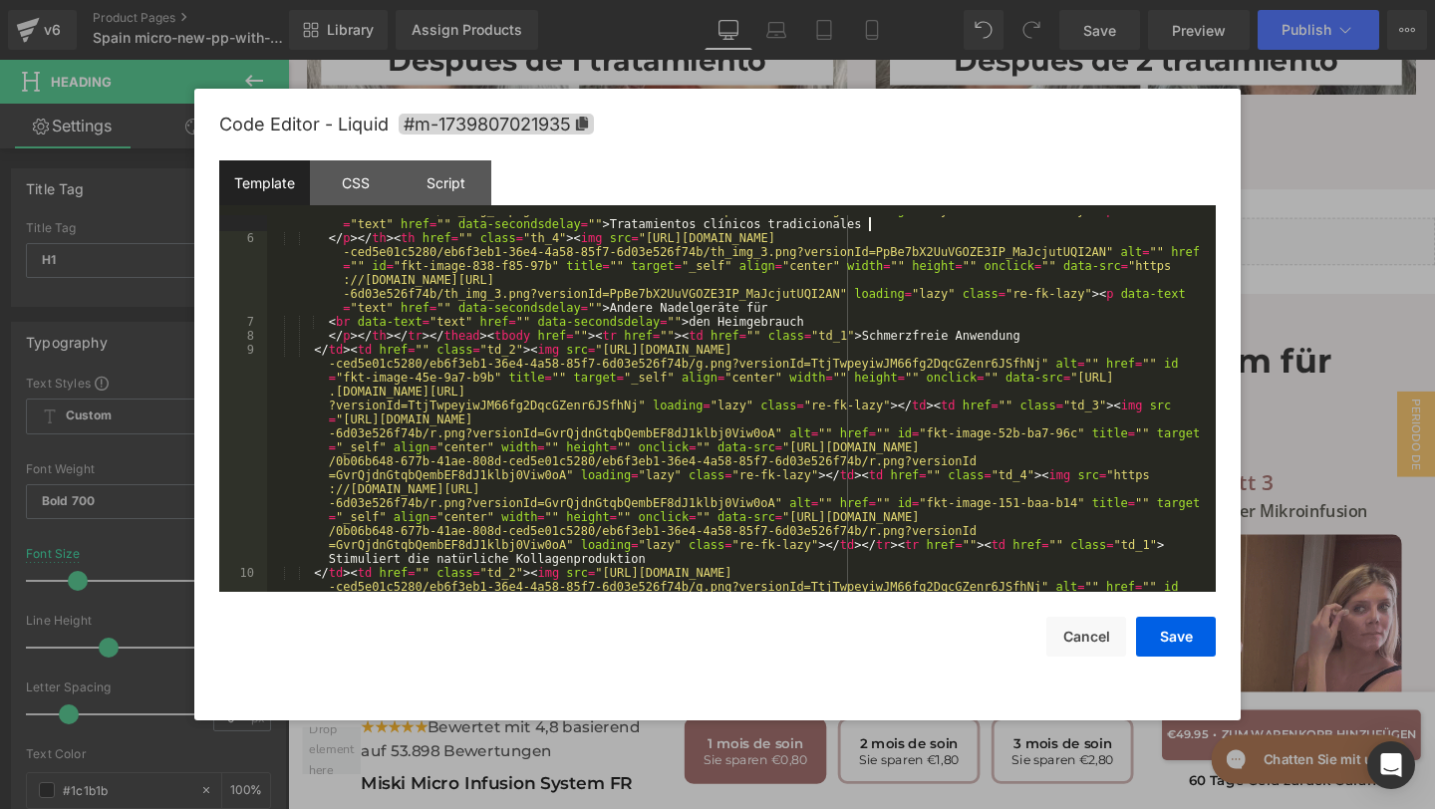
scroll to position [279, 0]
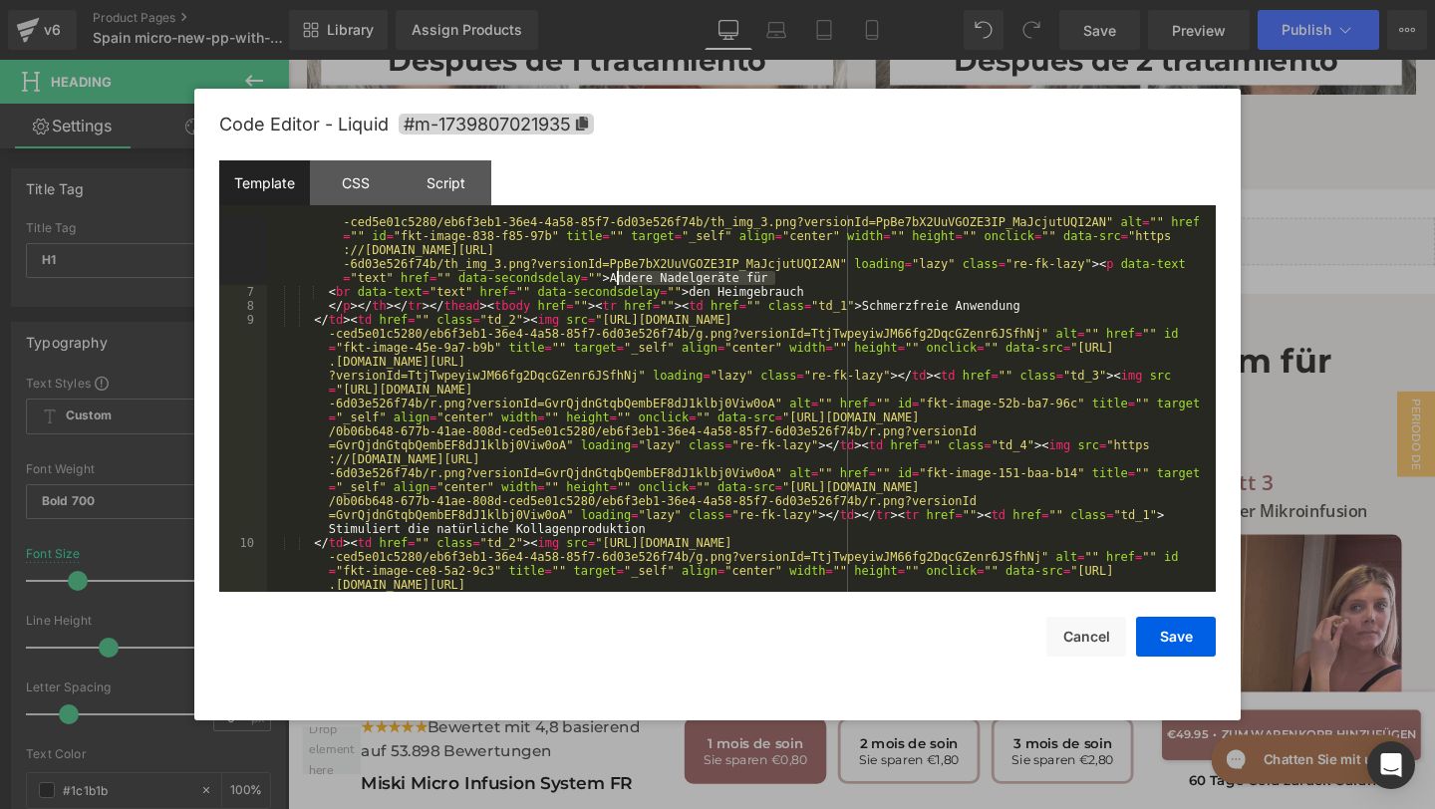
drag, startPoint x: 781, startPoint y: 278, endPoint x: 619, endPoint y: 284, distance: 162.5
click at [619, 284] on div "</ p > </ th > < th href = "" class = "th_4" > < img src = "[URL][DOMAIN_NAME] …" at bounding box center [737, 543] width 941 height 684
drag, startPoint x: 814, startPoint y: 289, endPoint x: 695, endPoint y: 290, distance: 119.6
click at [695, 290] on div "</ p > </ th > < th href = "" class = "th_4" > < img src = "[URL][DOMAIN_NAME] …" at bounding box center [737, 543] width 941 height 684
paste textarea
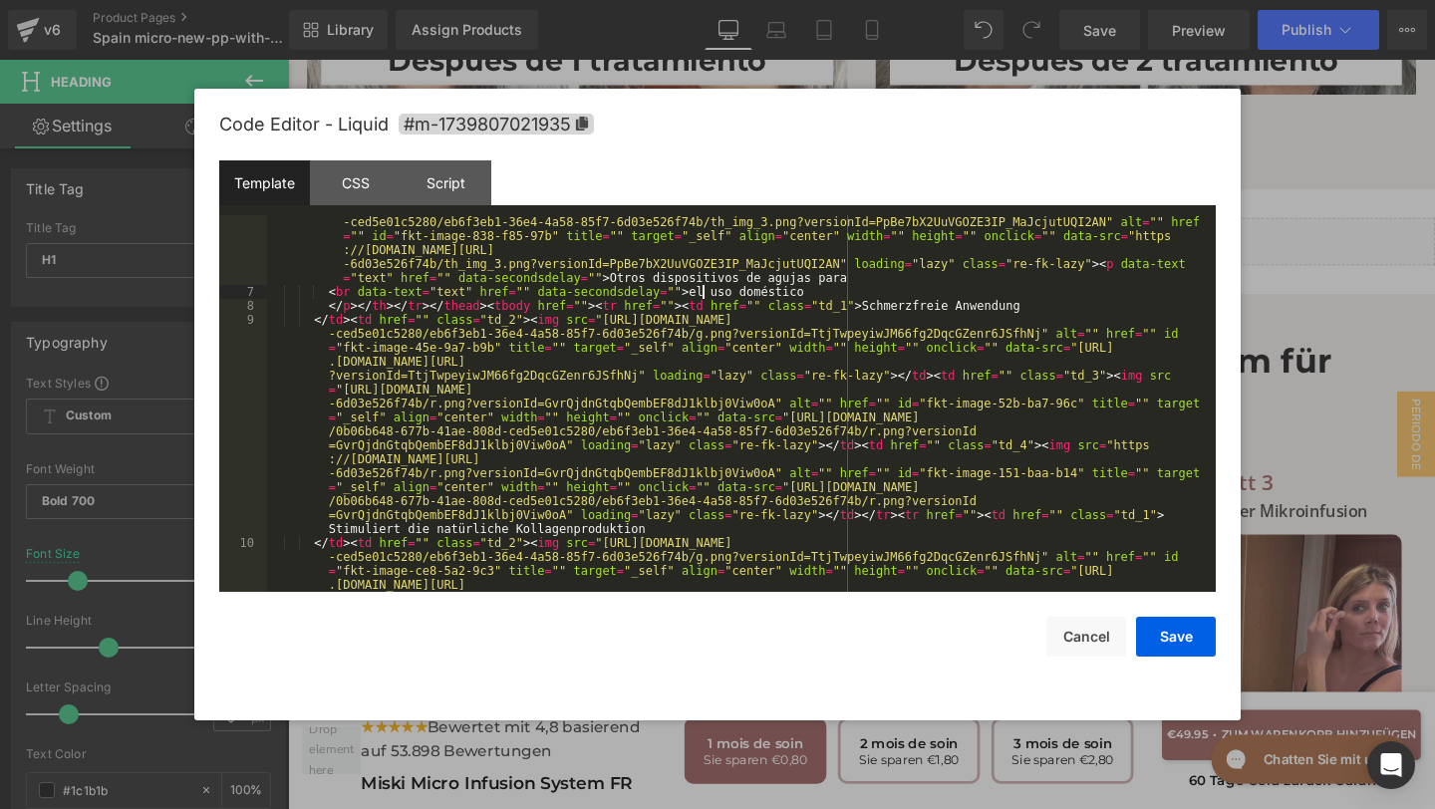
click at [704, 294] on div "</ p > </ th > < th href = "" class = "th_4" > < img src = "[URL][DOMAIN_NAME] …" at bounding box center [737, 543] width 941 height 684
drag, startPoint x: 1035, startPoint y: 303, endPoint x: 870, endPoint y: 306, distance: 165.4
click at [870, 306] on div "</ p > </ th > < th href = "" class = "th_4" > < img src = "[URL][DOMAIN_NAME] …" at bounding box center [737, 543] width 941 height 684
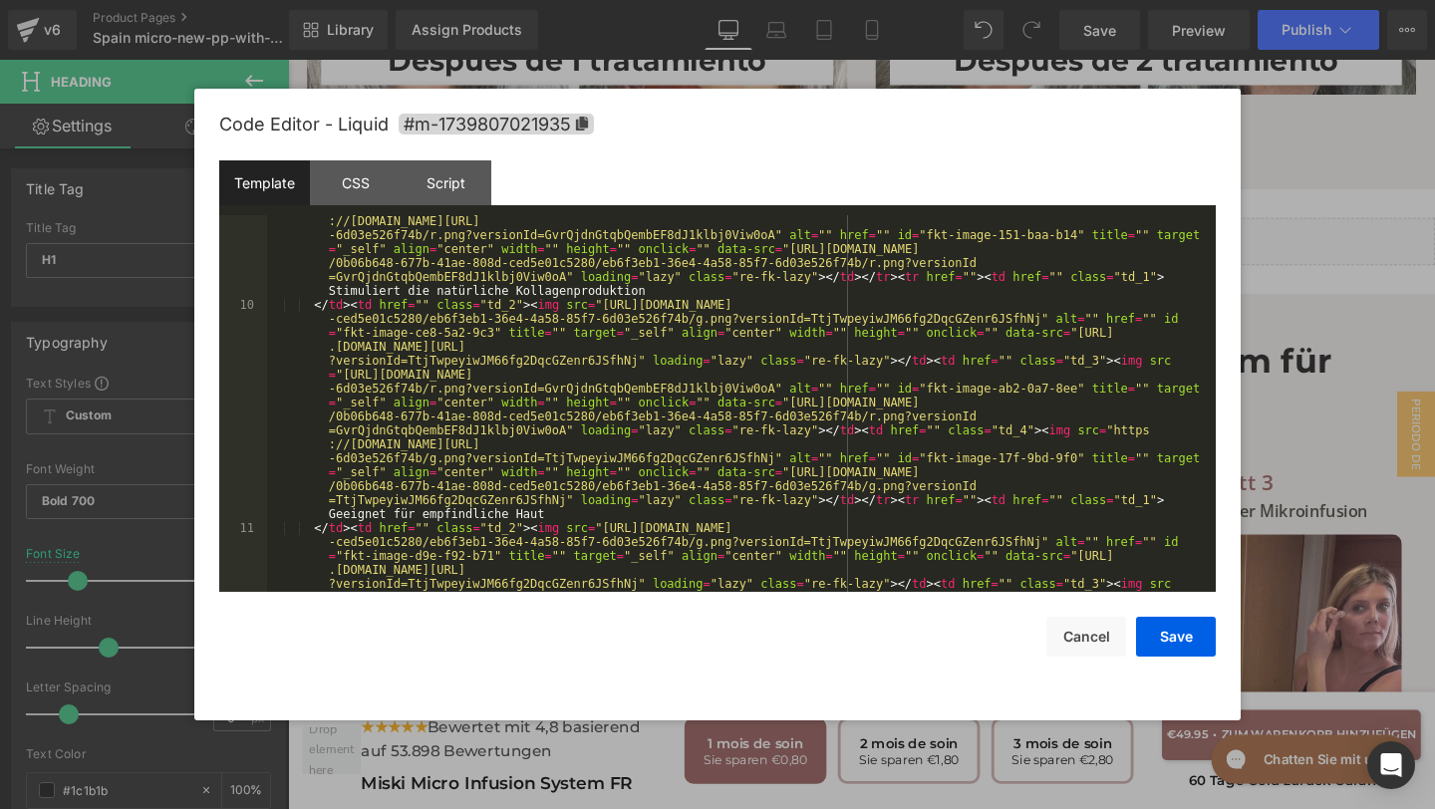
scroll to position [520, 0]
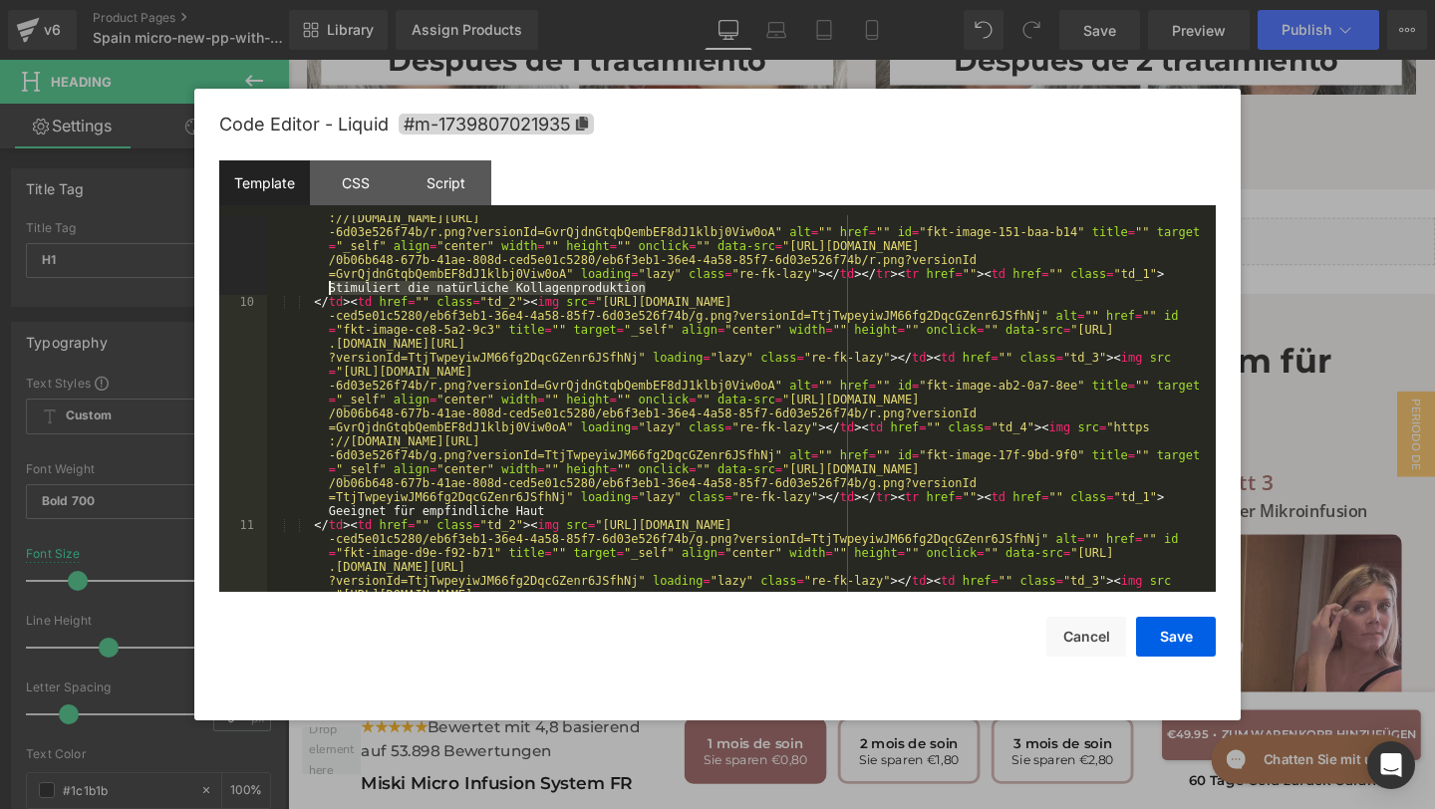
drag, startPoint x: 647, startPoint y: 291, endPoint x: 326, endPoint y: 289, distance: 320.9
click at [326, 289] on div "</ td > < td href = "" class = "td_2" > < img src = "[URL][DOMAIN_NAME] -ced5e0…" at bounding box center [737, 483] width 941 height 823
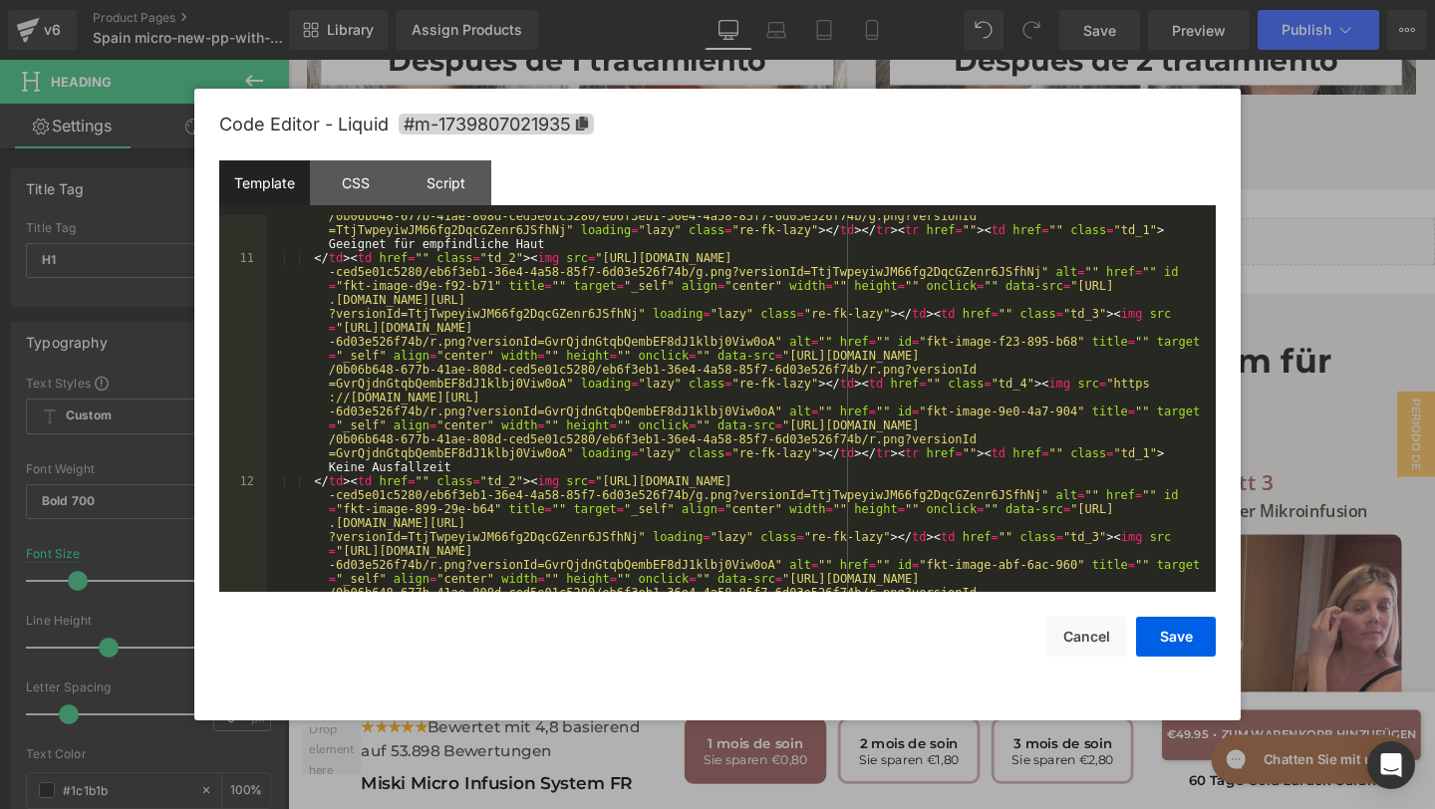
scroll to position [790, 0]
drag, startPoint x: 556, startPoint y: 245, endPoint x: 324, endPoint y: 240, distance: 232.2
click at [324, 240] on div "</ td > < td href = "" class = "td_2" > < img src = "[URL][DOMAIN_NAME] -ced5e0…" at bounding box center [737, 436] width 941 height 823
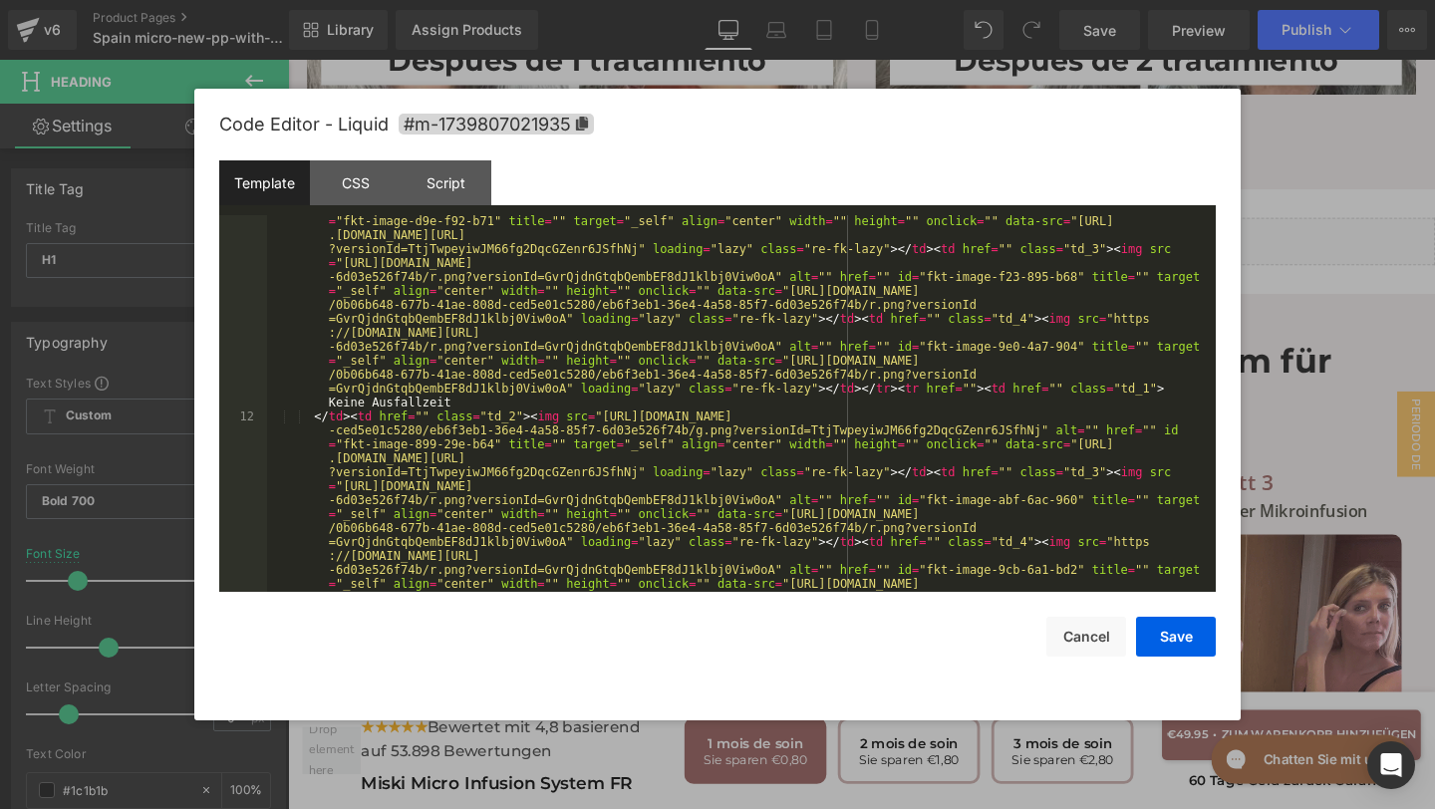
scroll to position [853, 0]
drag, startPoint x: 480, startPoint y: 400, endPoint x: 310, endPoint y: 397, distance: 170.4
click at [309, 397] on div "</ td > < td href = "" class = "td_2" > < img src = "[URL][DOMAIN_NAME] -ced5e0…" at bounding box center [737, 596] width 941 height 823
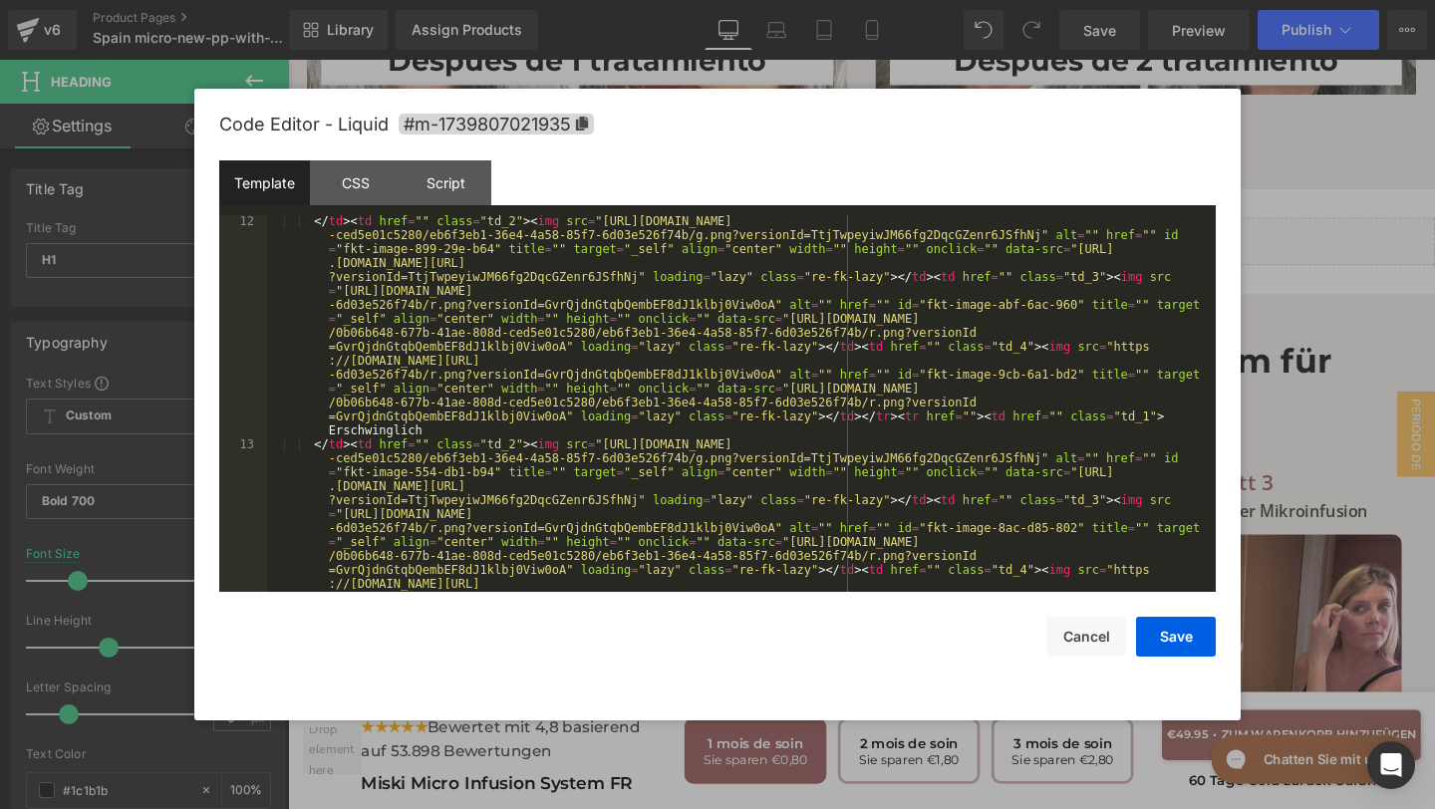
scroll to position [1077, 0]
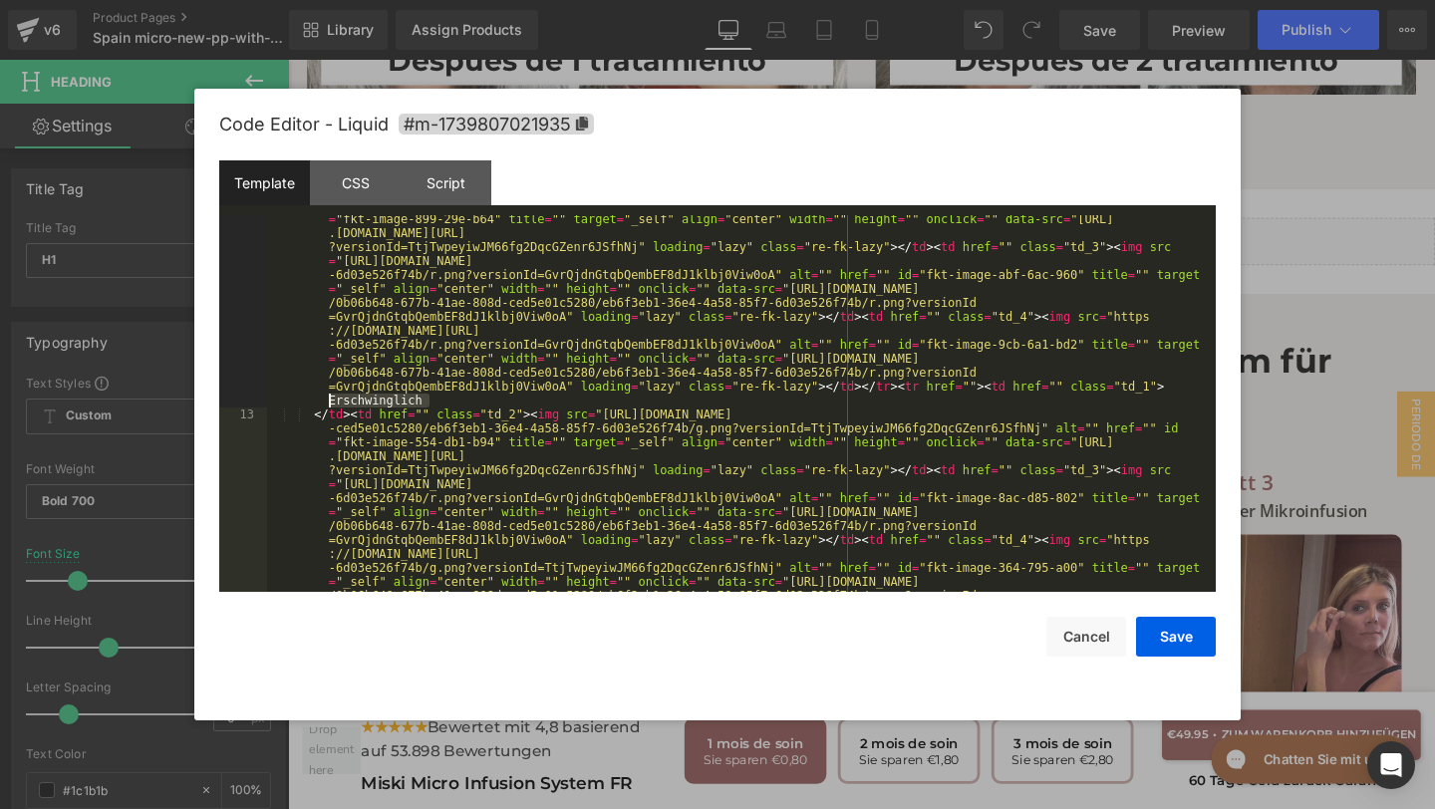
drag, startPoint x: 430, startPoint y: 399, endPoint x: 317, endPoint y: 399, distance: 113.6
click at [317, 399] on div "</ td > < td href = "" class = "td_2" > < img src = "[URL][DOMAIN_NAME] -ced5e0…" at bounding box center [737, 595] width 941 height 823
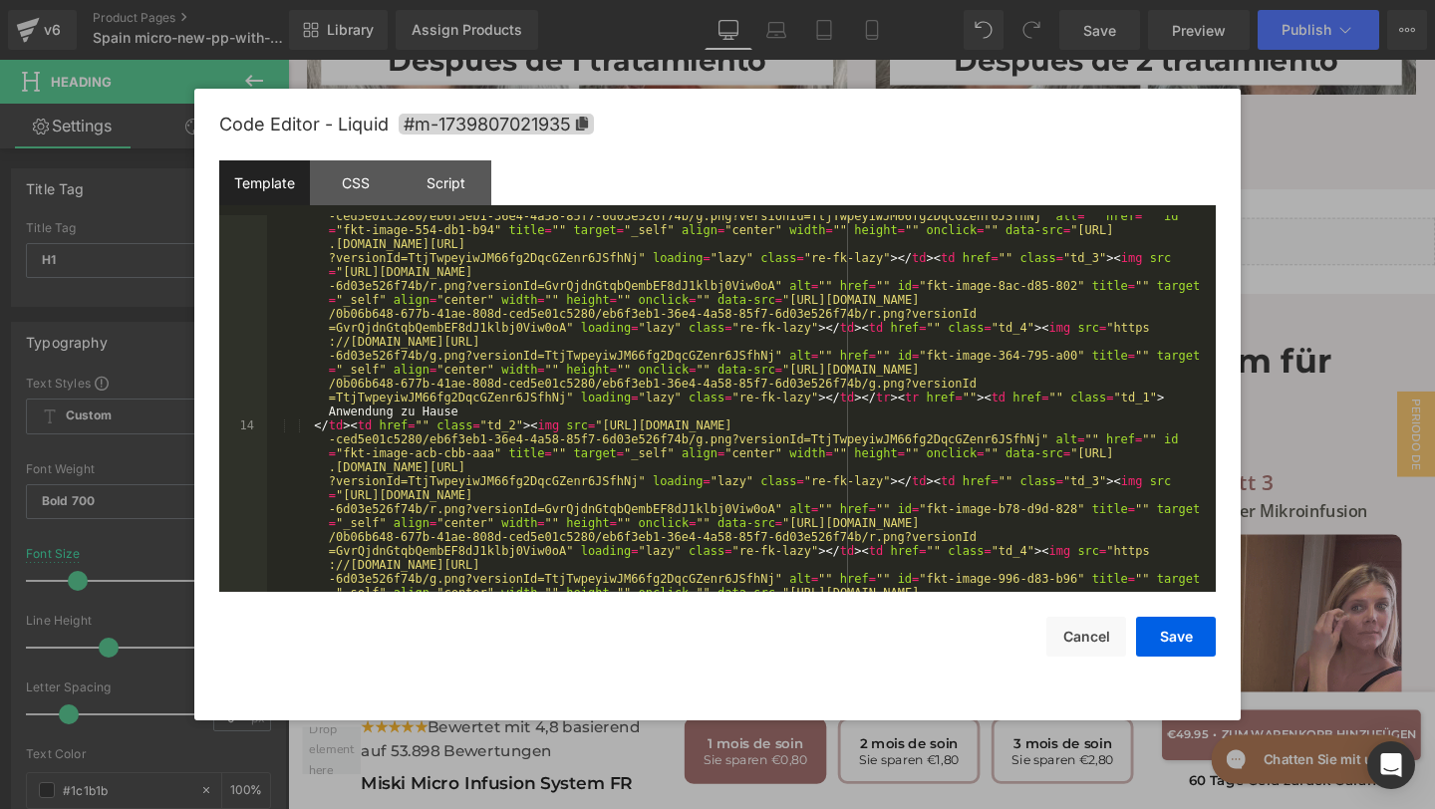
scroll to position [1322, 0]
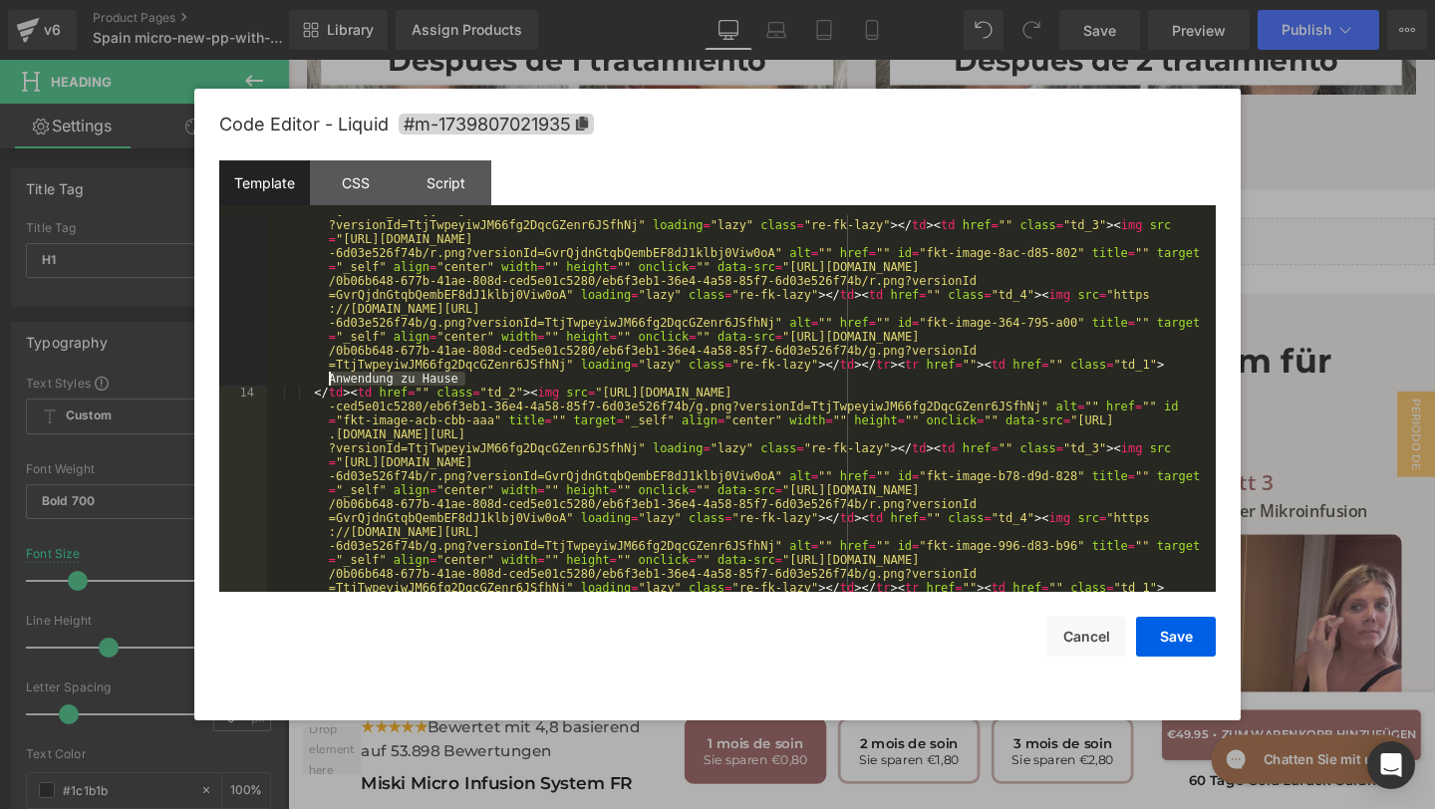
drag, startPoint x: 471, startPoint y: 376, endPoint x: 323, endPoint y: 375, distance: 148.5
click at [323, 375] on div "</ td > < td href = "" class = "td_2" > < img src = "[URL][DOMAIN_NAME] -ced5e0…" at bounding box center [737, 573] width 941 height 823
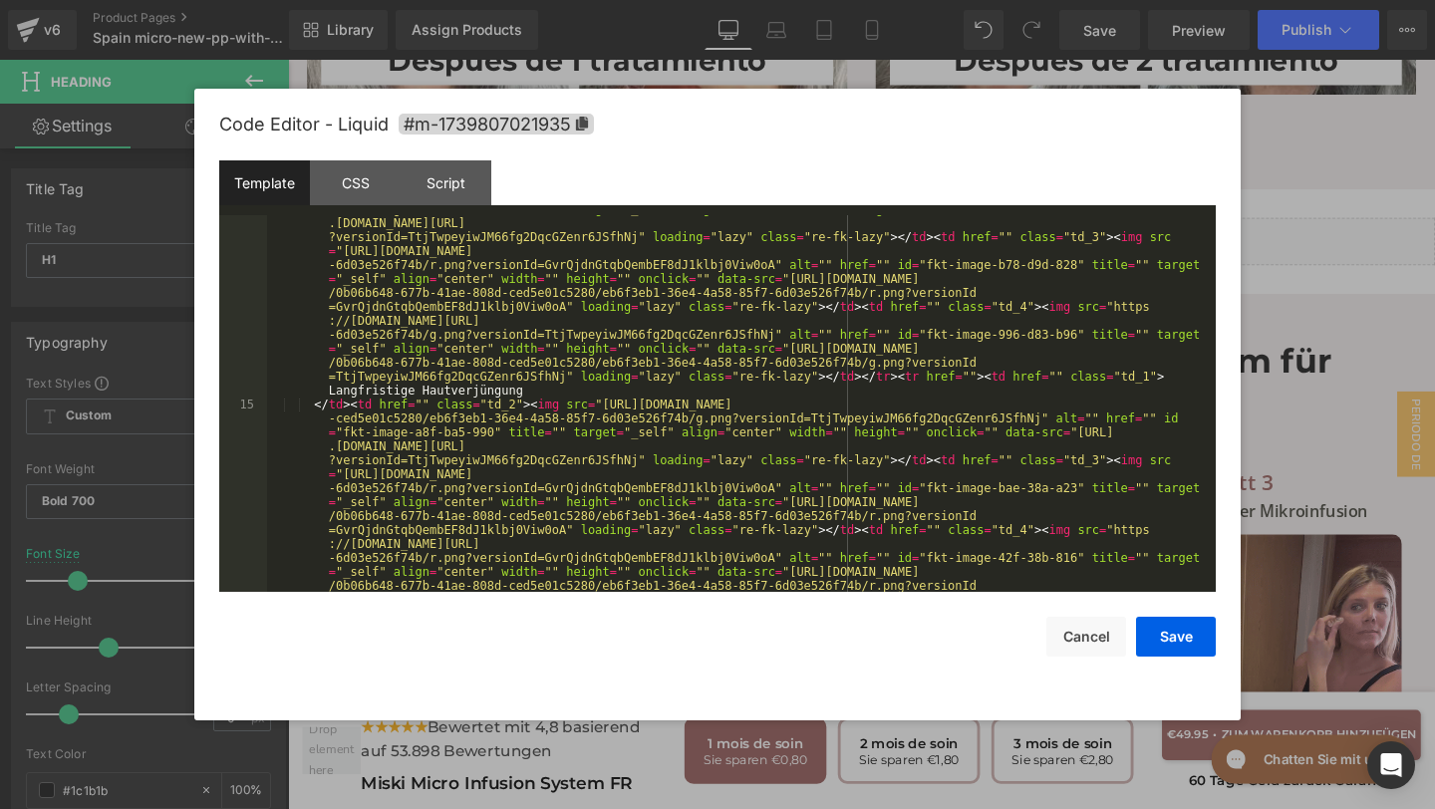
scroll to position [1539, 0]
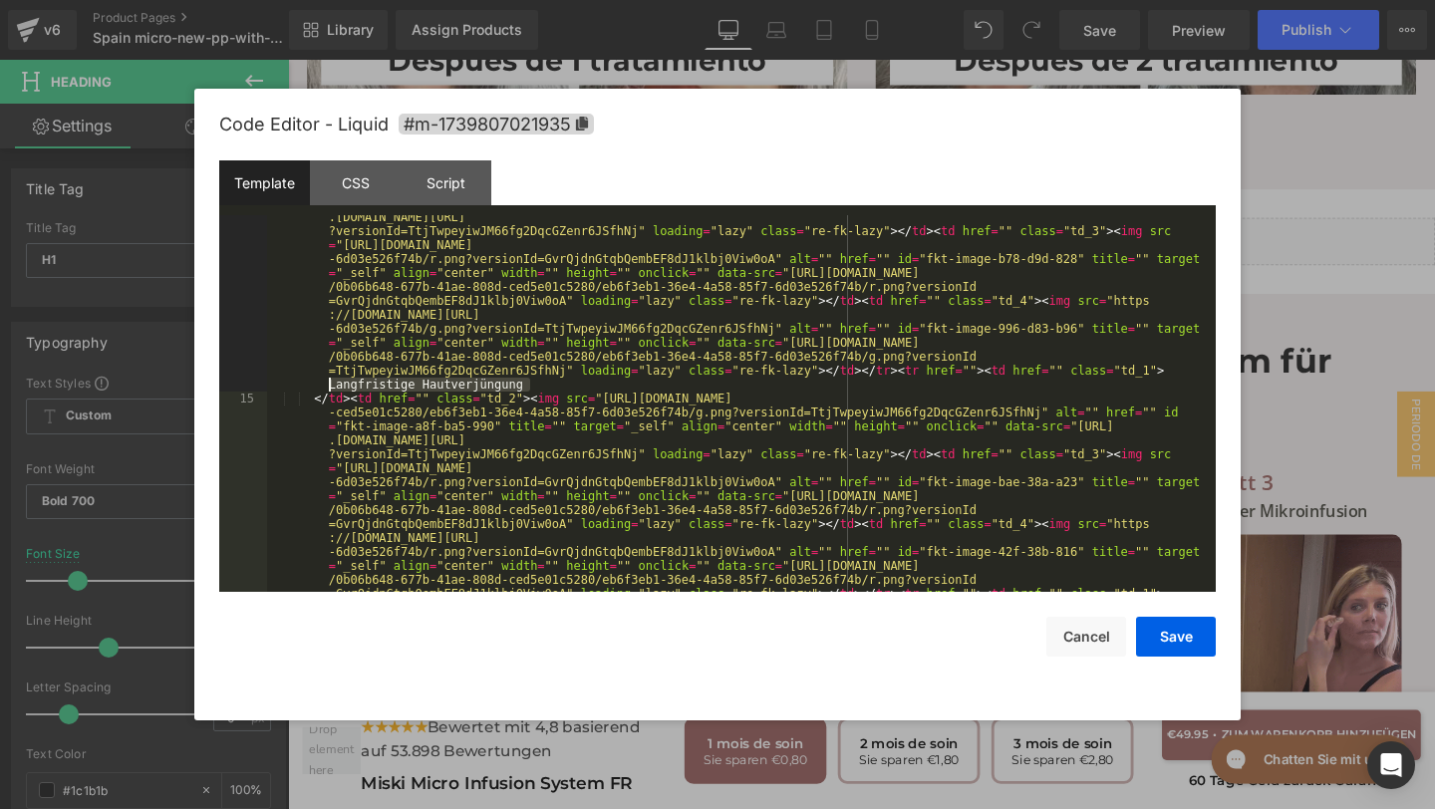
drag, startPoint x: 545, startPoint y: 389, endPoint x: 328, endPoint y: 388, distance: 217.2
click at [328, 388] on div "</ td > < td href = "" class = "td_2" > < img src = "[URL][DOMAIN_NAME] -ced5e0…" at bounding box center [737, 579] width 941 height 823
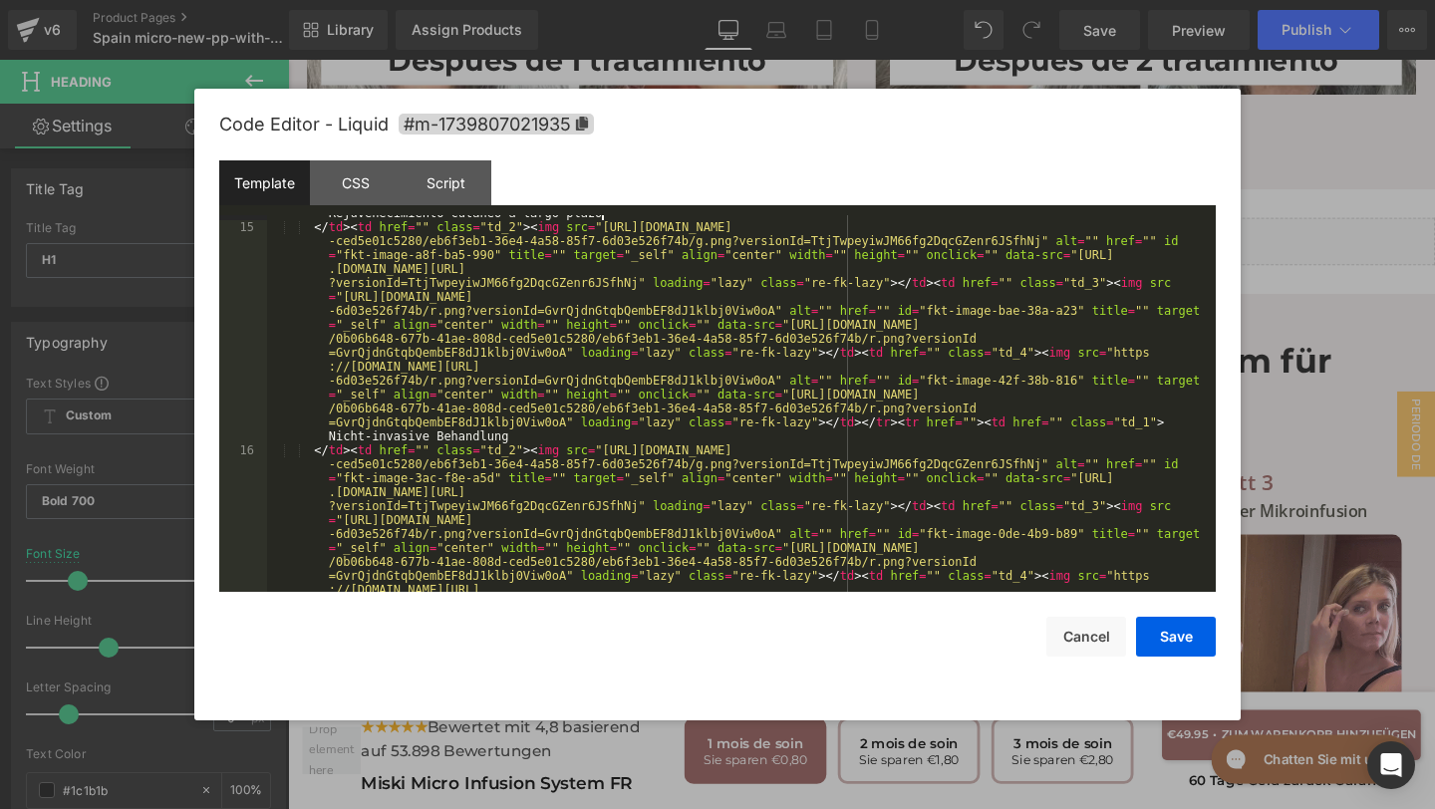
scroll to position [1752, 0]
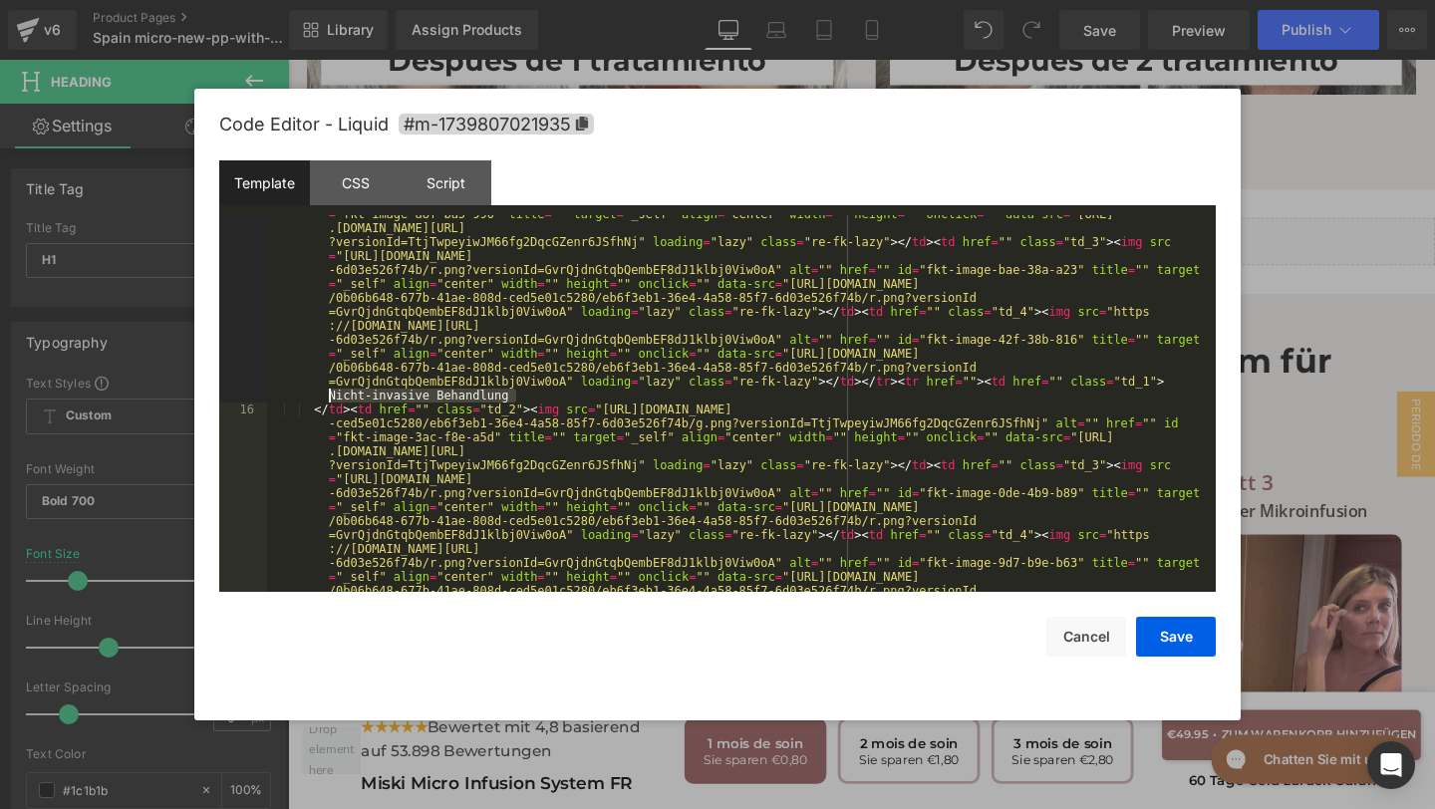
drag, startPoint x: 517, startPoint y: 391, endPoint x: 314, endPoint y: 391, distance: 203.3
click at [314, 392] on div "</ td > < td href = "" class = "td_2" > < img src = "[URL][DOMAIN_NAME] -ced5e0…" at bounding box center [737, 590] width 941 height 823
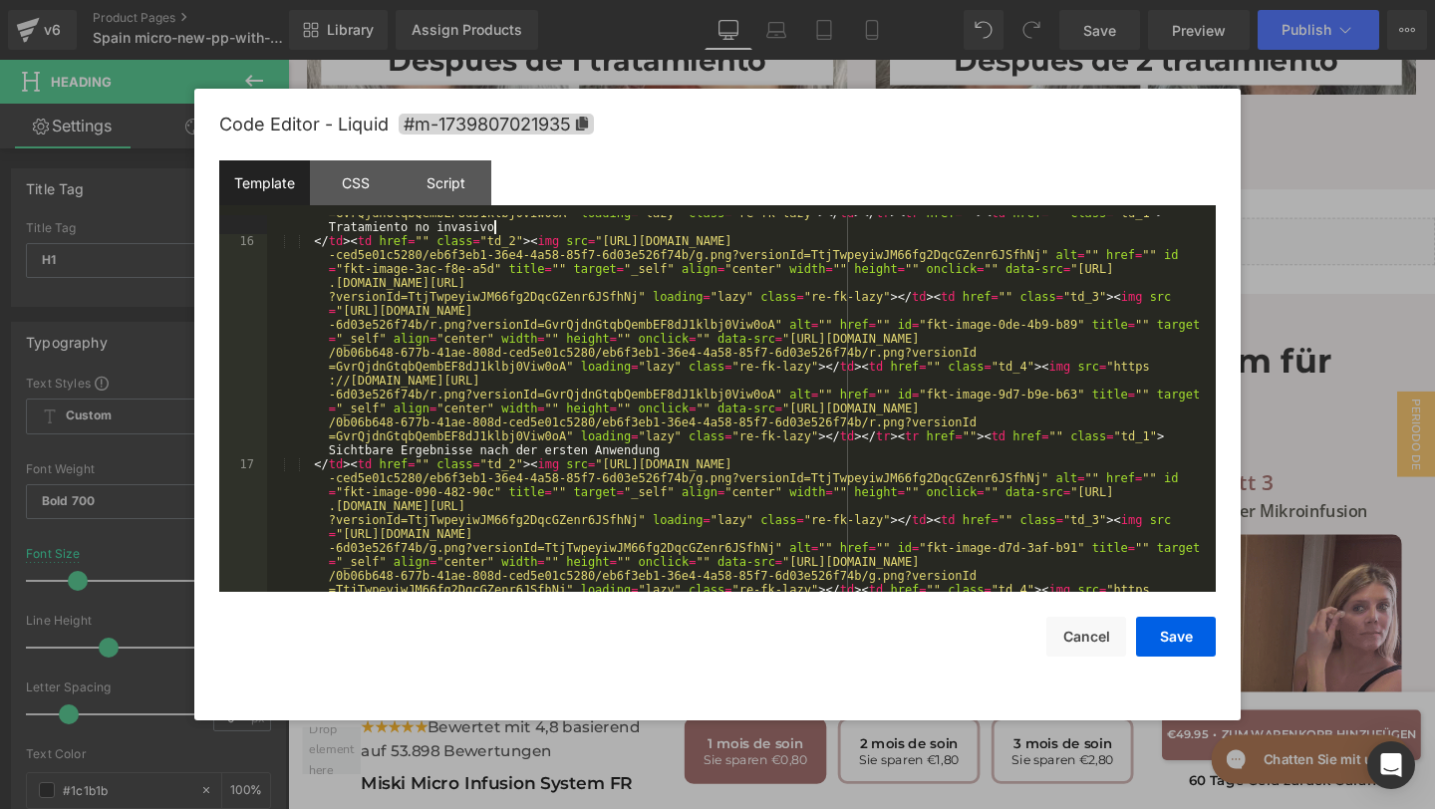
scroll to position [2019, 0]
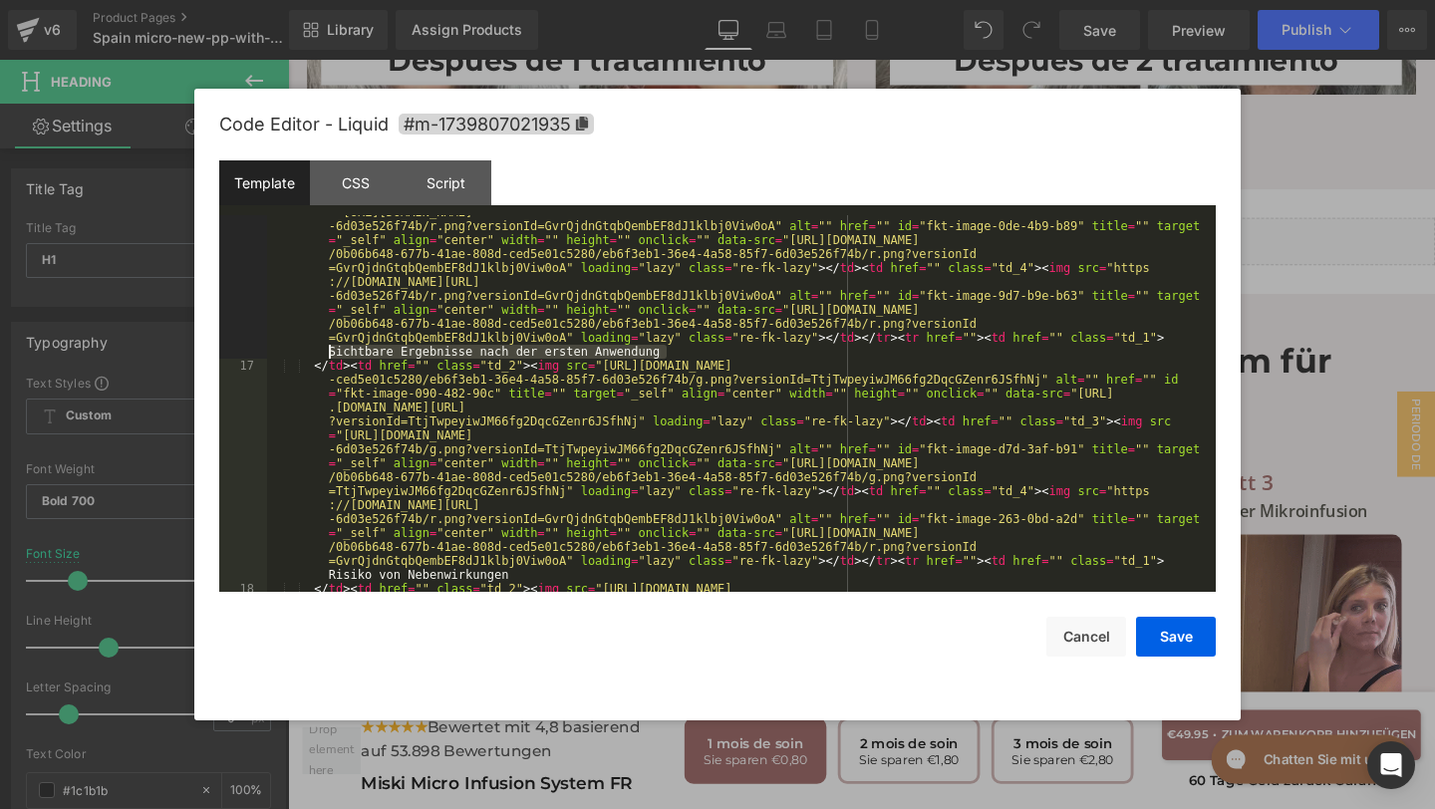
drag, startPoint x: 666, startPoint y: 350, endPoint x: 274, endPoint y: 346, distance: 391.6
click at [274, 346] on div "</ td > < td href = "" class = "td_2" > < img src = "[URL][DOMAIN_NAME] -ced5e0…" at bounding box center [737, 547] width 941 height 823
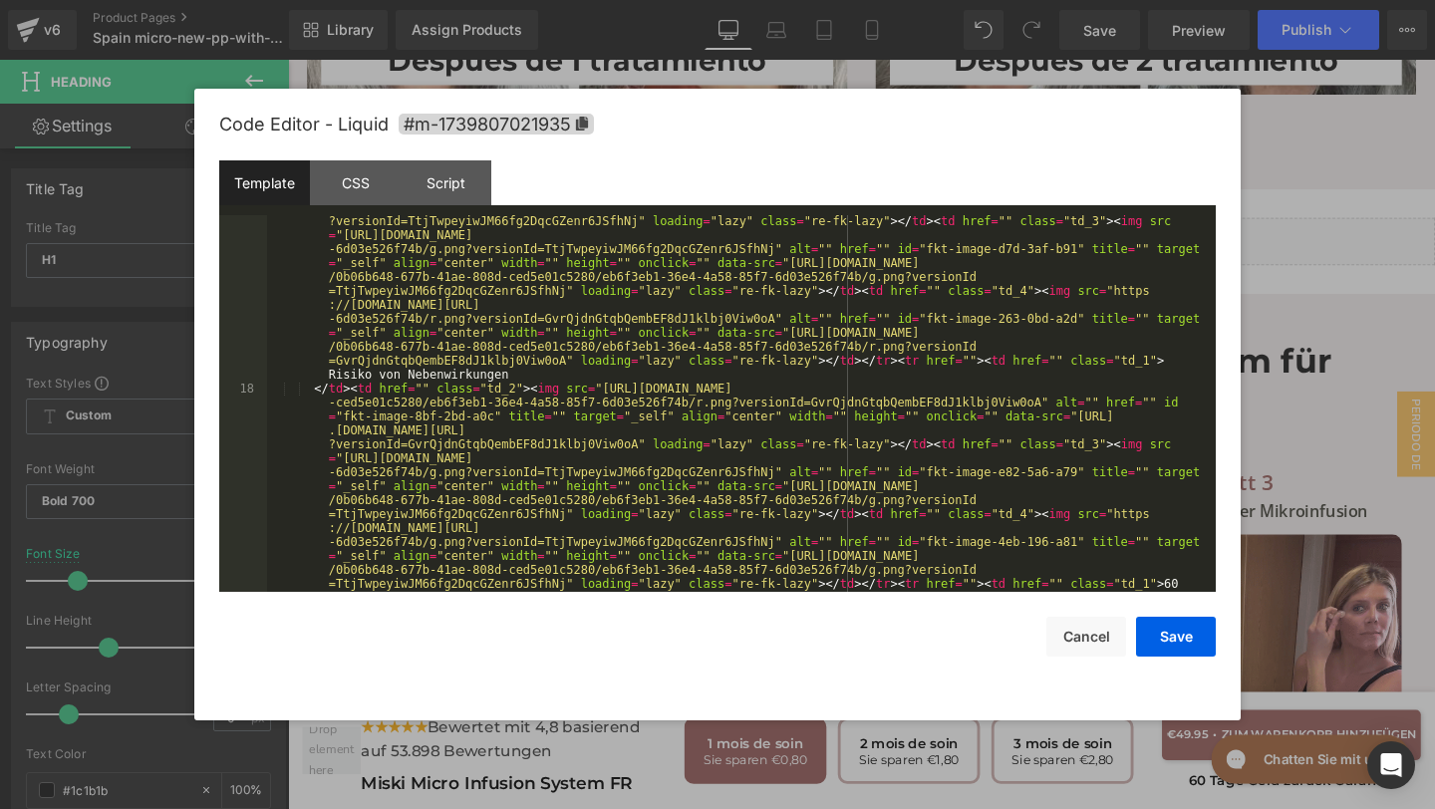
scroll to position [2219, 0]
drag, startPoint x: 522, startPoint y: 377, endPoint x: 326, endPoint y: 374, distance: 196.3
click at [326, 375] on div "</ td > < td href = "" class = "td_2" > < img src = "[URL][DOMAIN_NAME] -ced5e0…" at bounding box center [737, 569] width 941 height 823
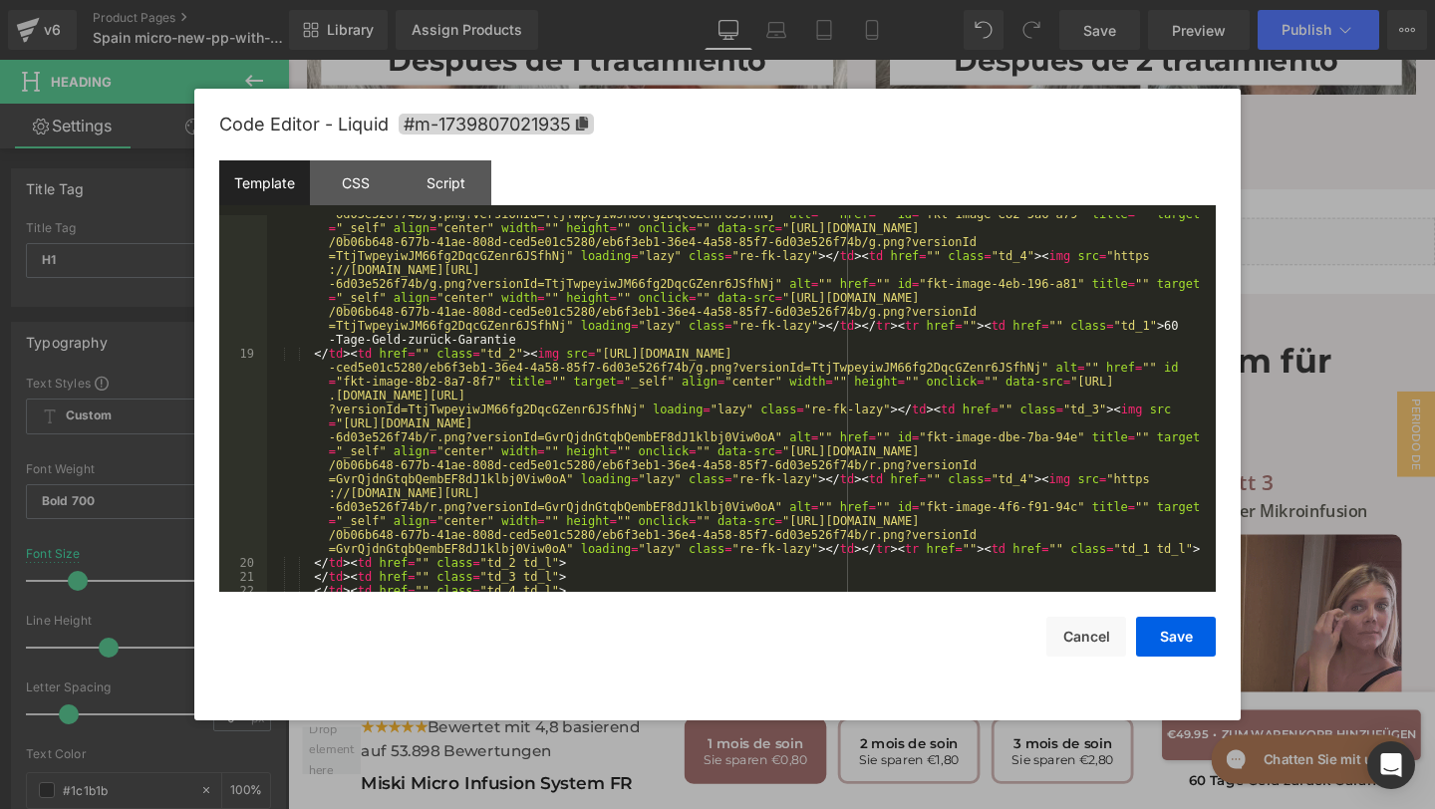
scroll to position [2483, 0]
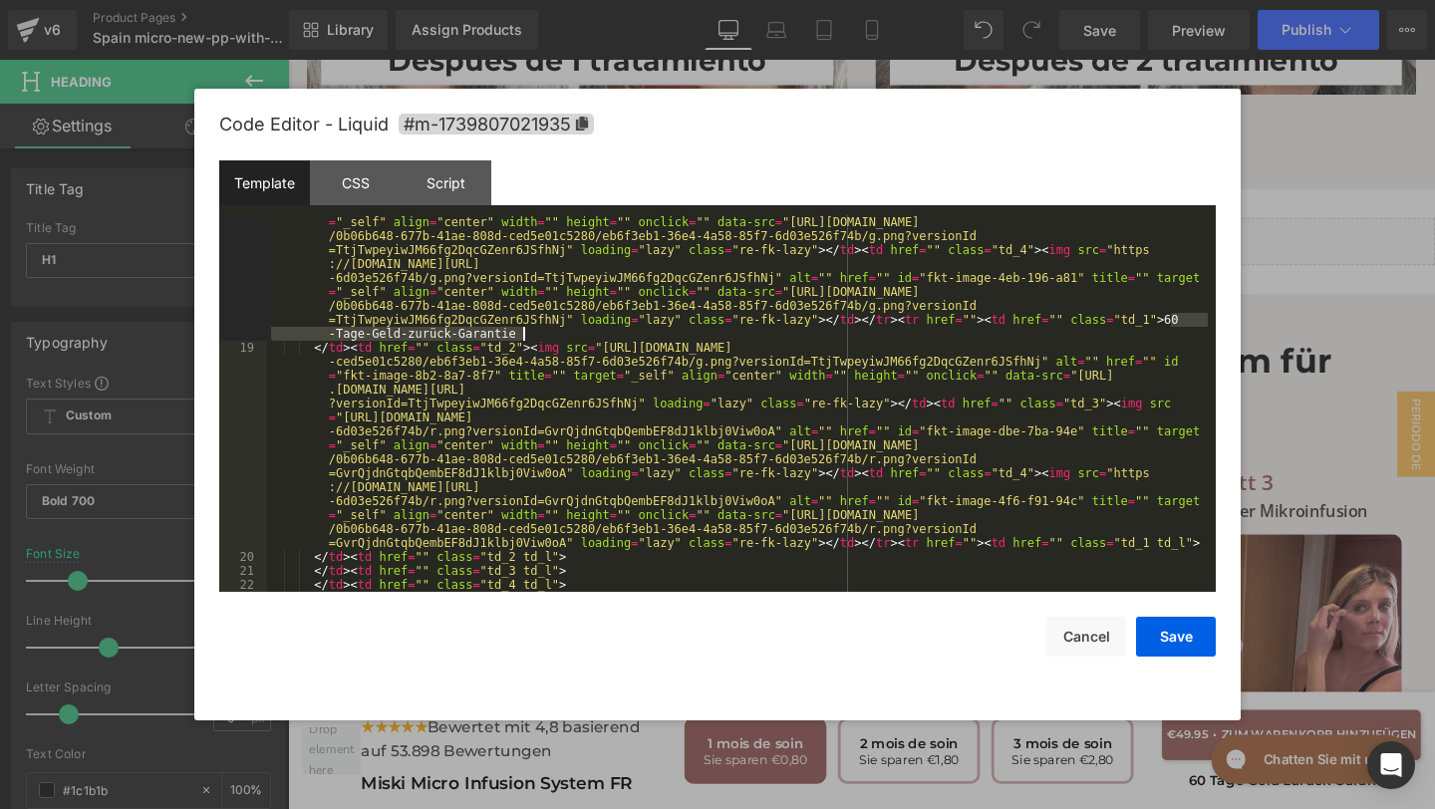
click at [1179, 330] on div "</ td > < td href = "" class = "td_2" > < img src = "[URL][DOMAIN_NAME] -ced5e0…" at bounding box center [737, 425] width 941 height 614
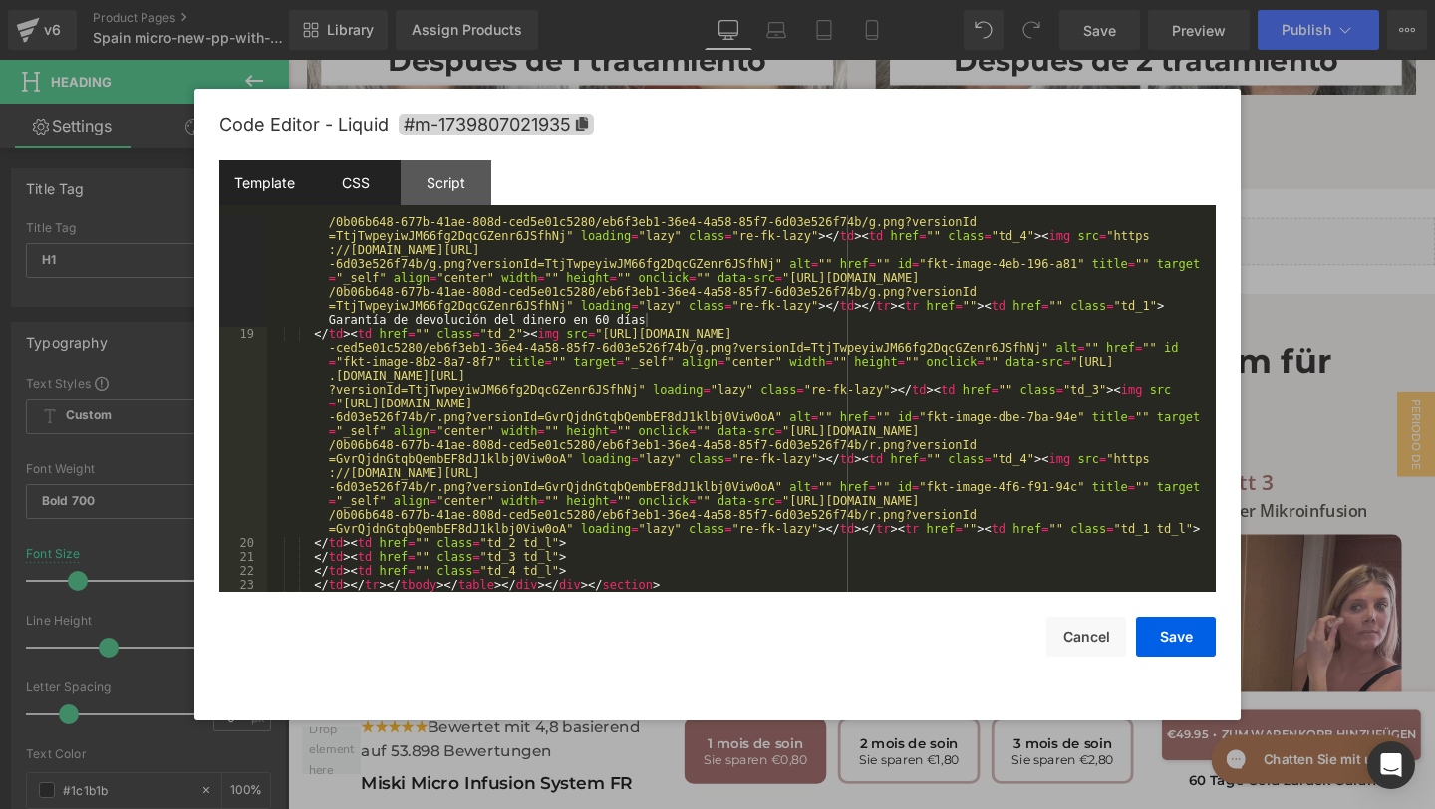
click at [376, 181] on div "CSS" at bounding box center [355, 182] width 91 height 45
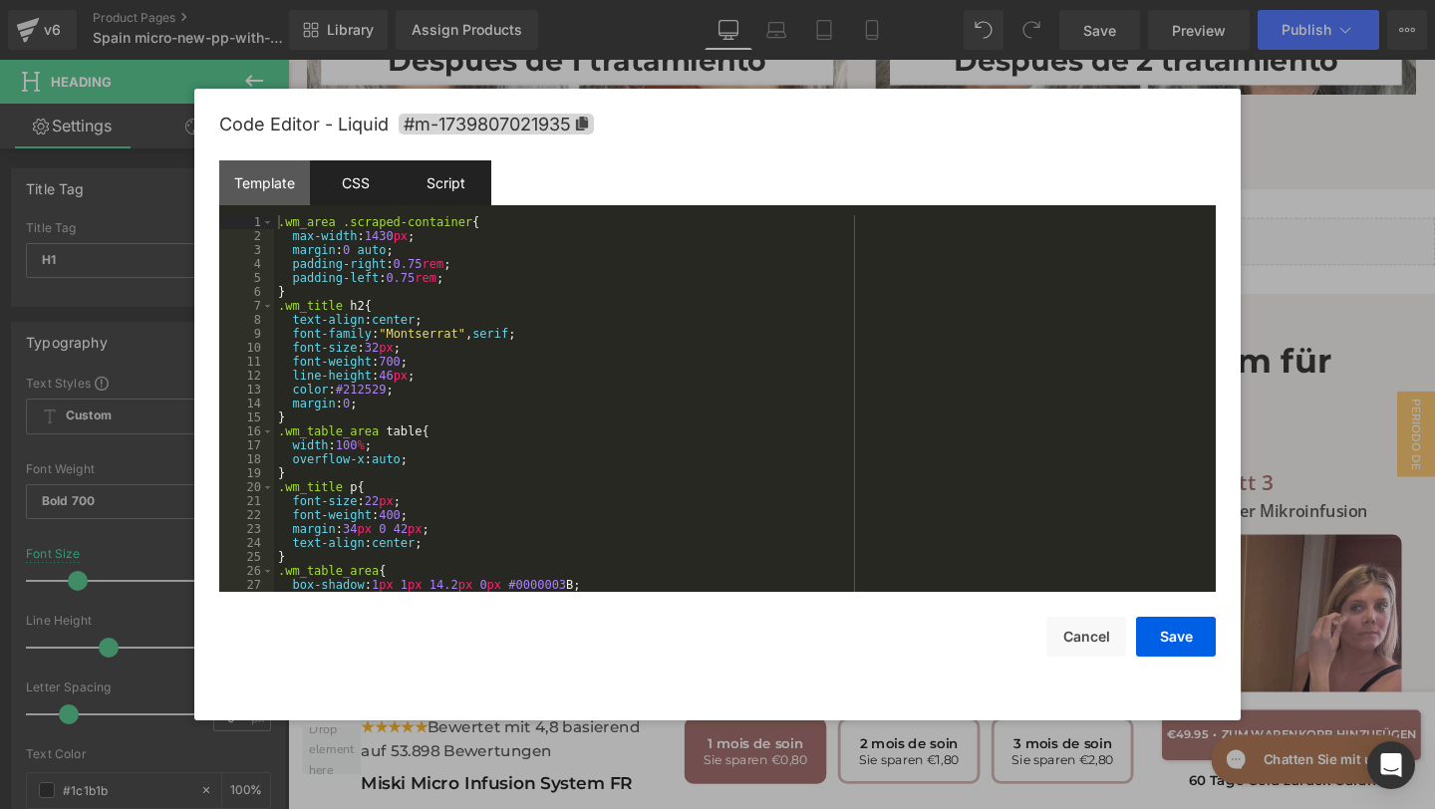
click at [451, 180] on div "Script" at bounding box center [446, 182] width 91 height 45
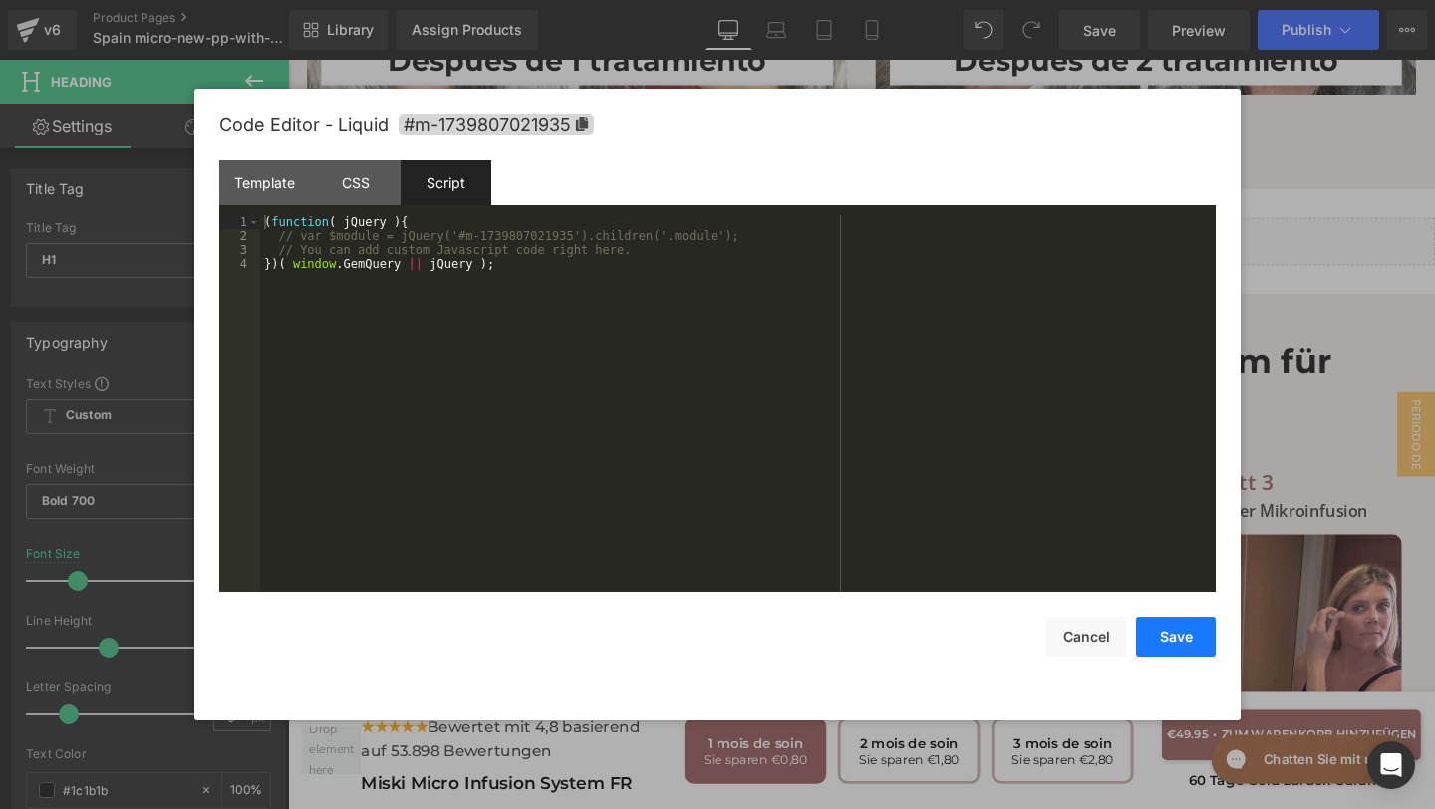
click at [1157, 630] on button "Save" at bounding box center [1176, 637] width 80 height 40
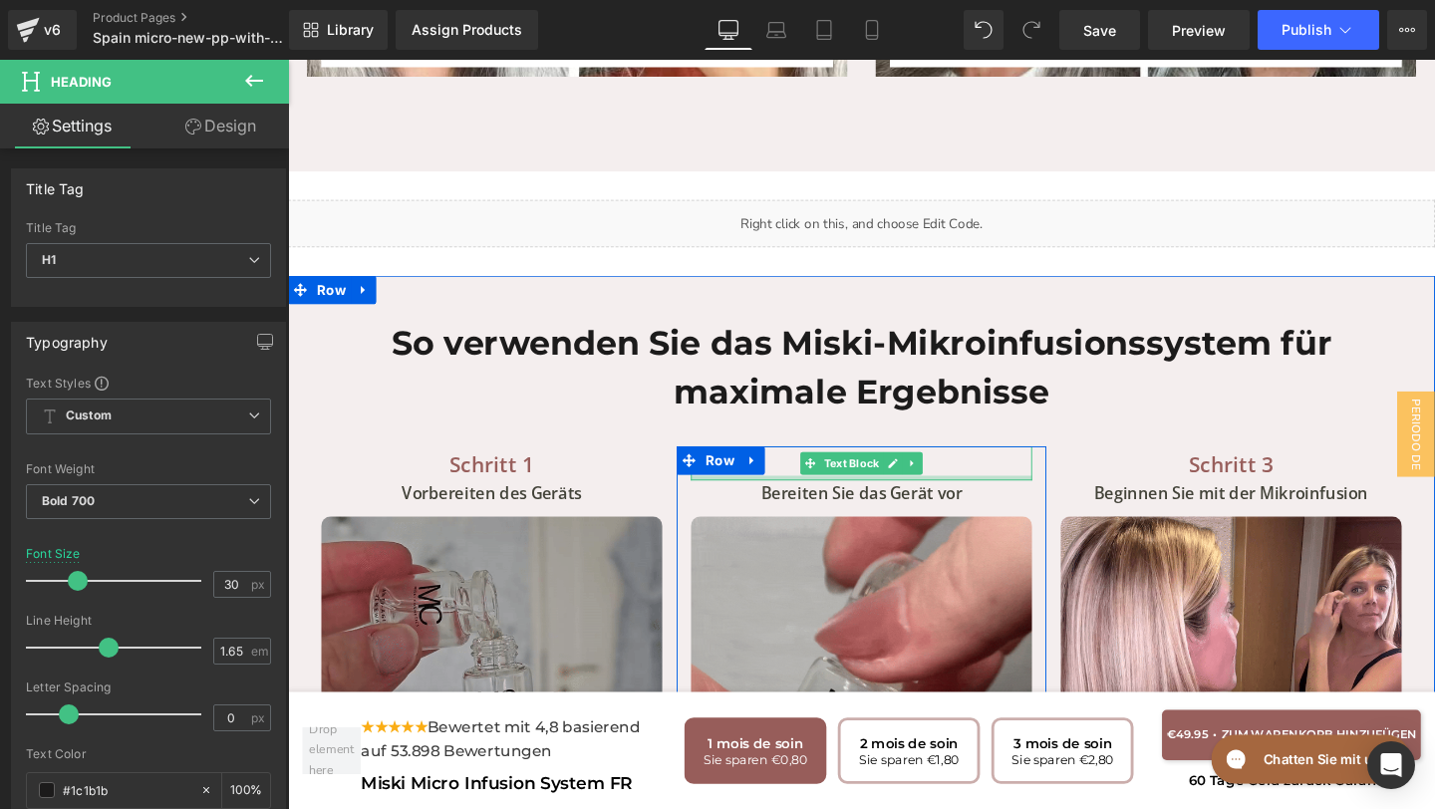
scroll to position [7136, 0]
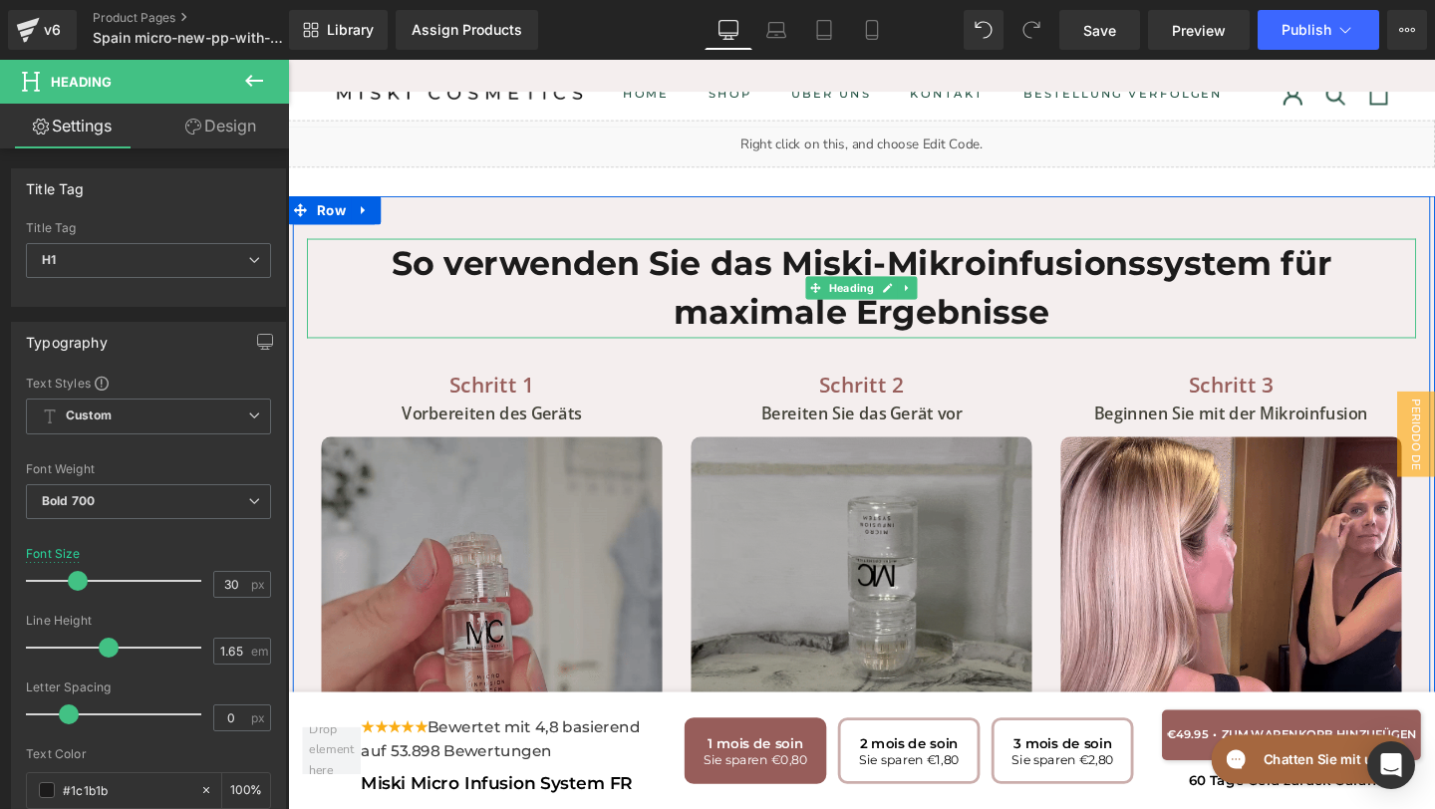
click at [1114, 294] on h1 "So verwenden Sie das Miski-Mikroinfusionssystem für maximale Ergebnisse" at bounding box center [891, 300] width 1166 height 105
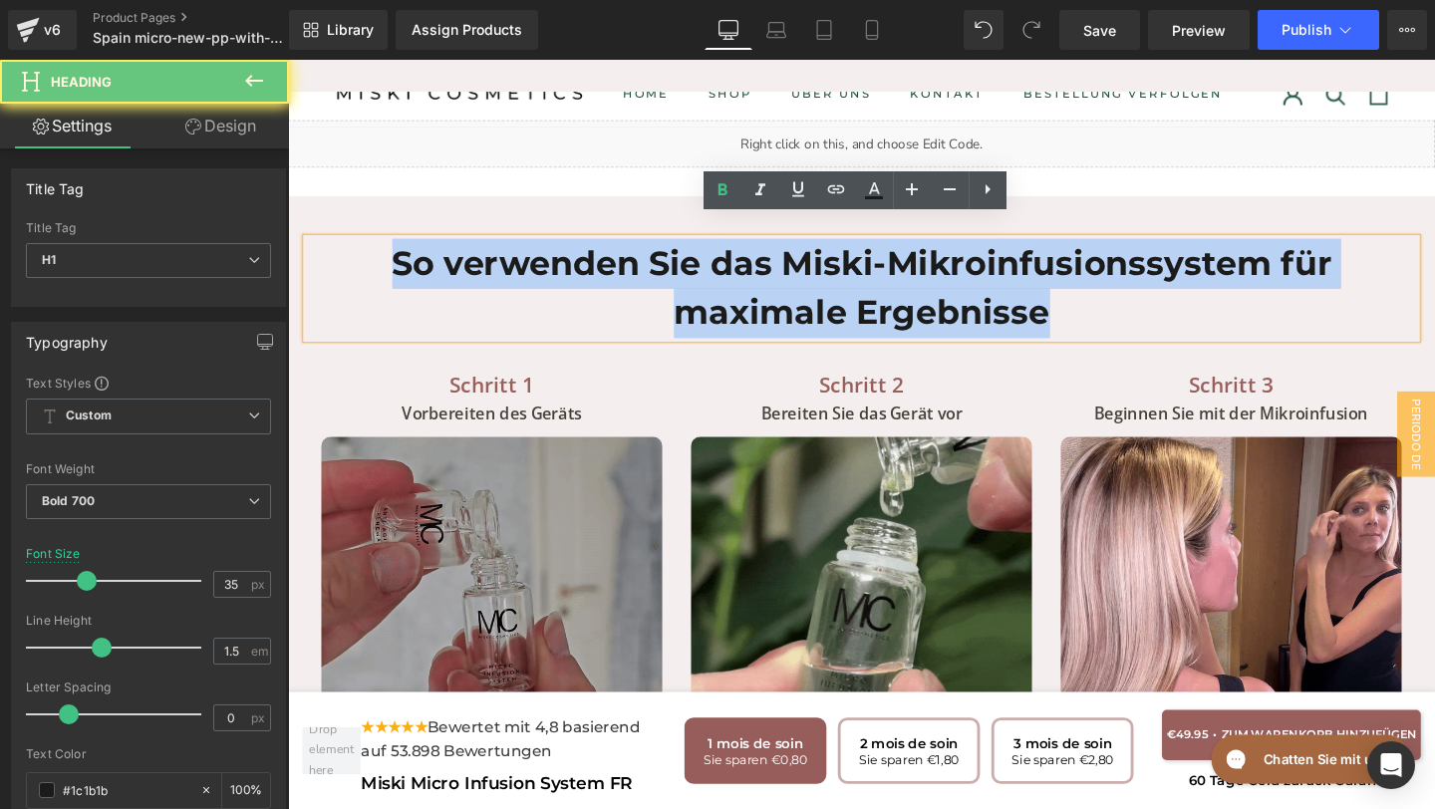
drag, startPoint x: 1112, startPoint y: 304, endPoint x: 294, endPoint y: 235, distance: 820.9
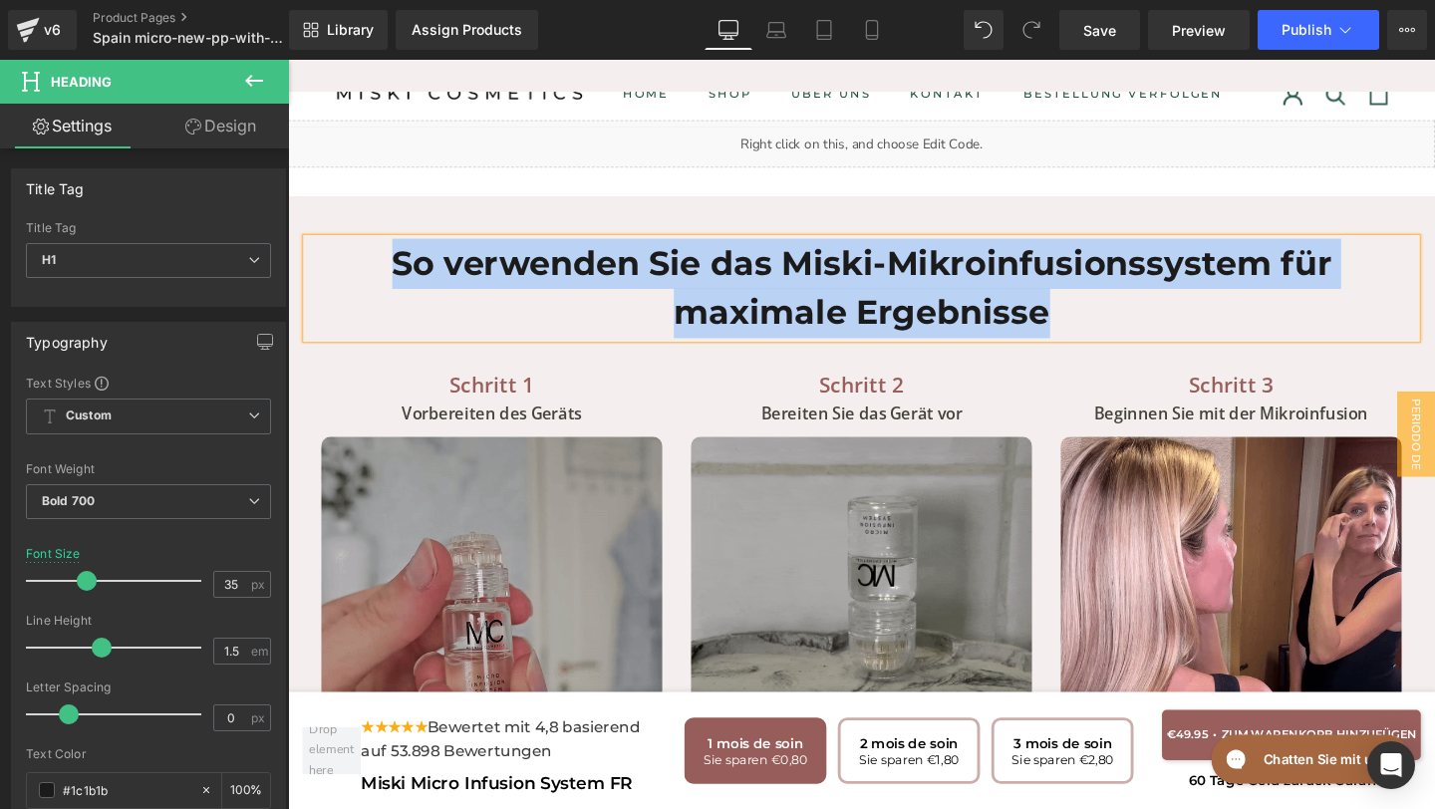
paste div
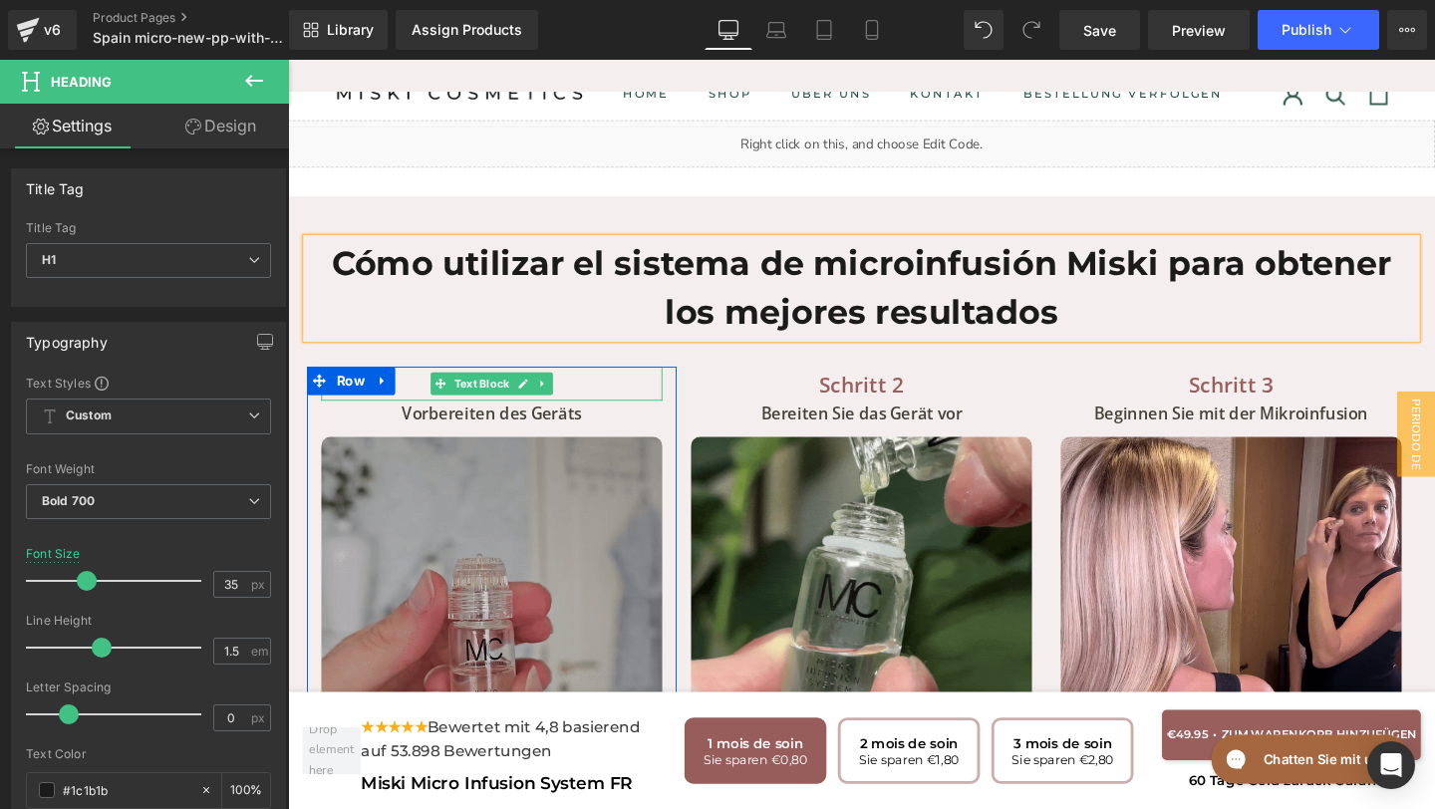
click at [601, 383] on p "Schritt 1" at bounding box center [502, 401] width 359 height 36
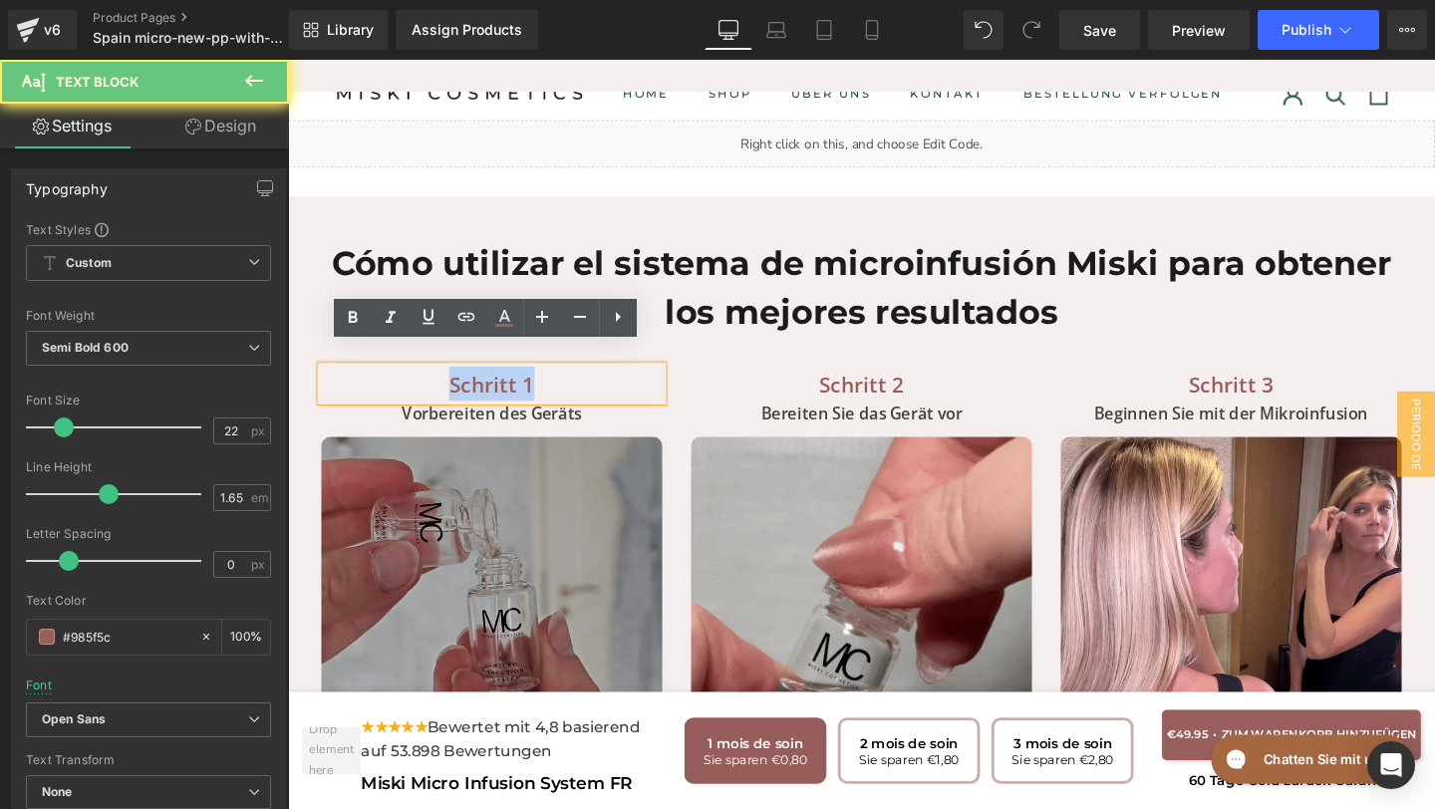
drag, startPoint x: 601, startPoint y: 381, endPoint x: 408, endPoint y: 381, distance: 193.3
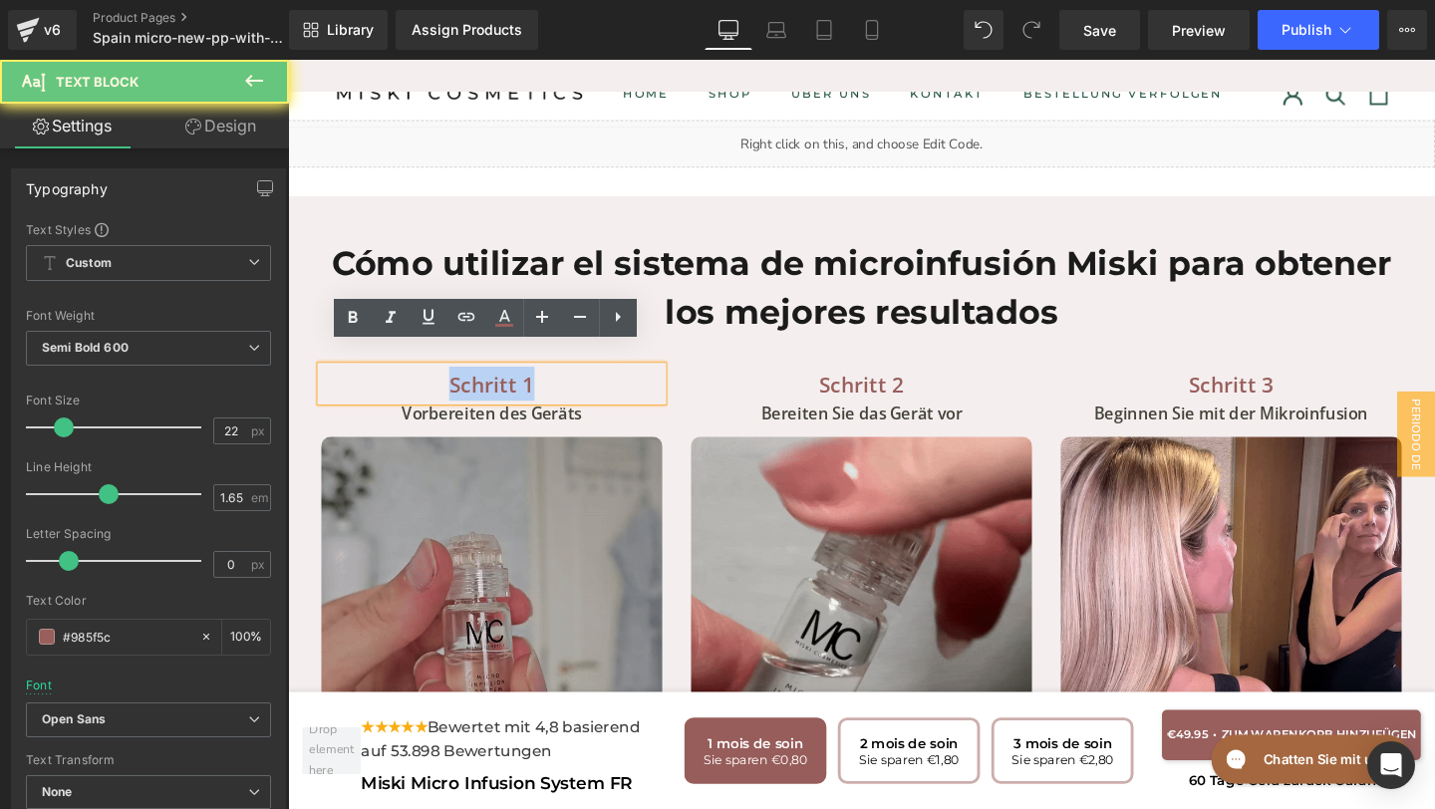
click at [407, 383] on p "Schritt 1" at bounding box center [502, 401] width 359 height 36
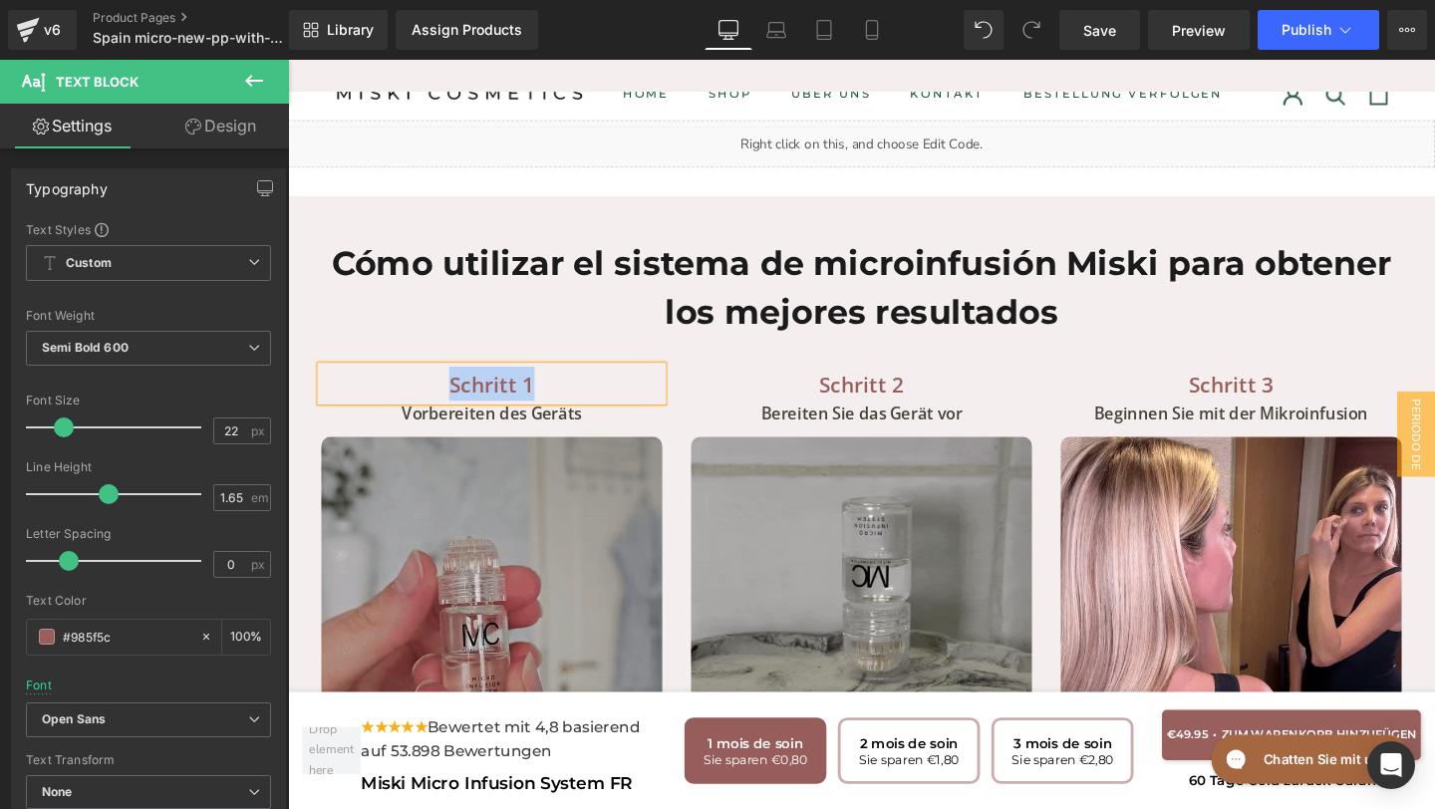
paste div
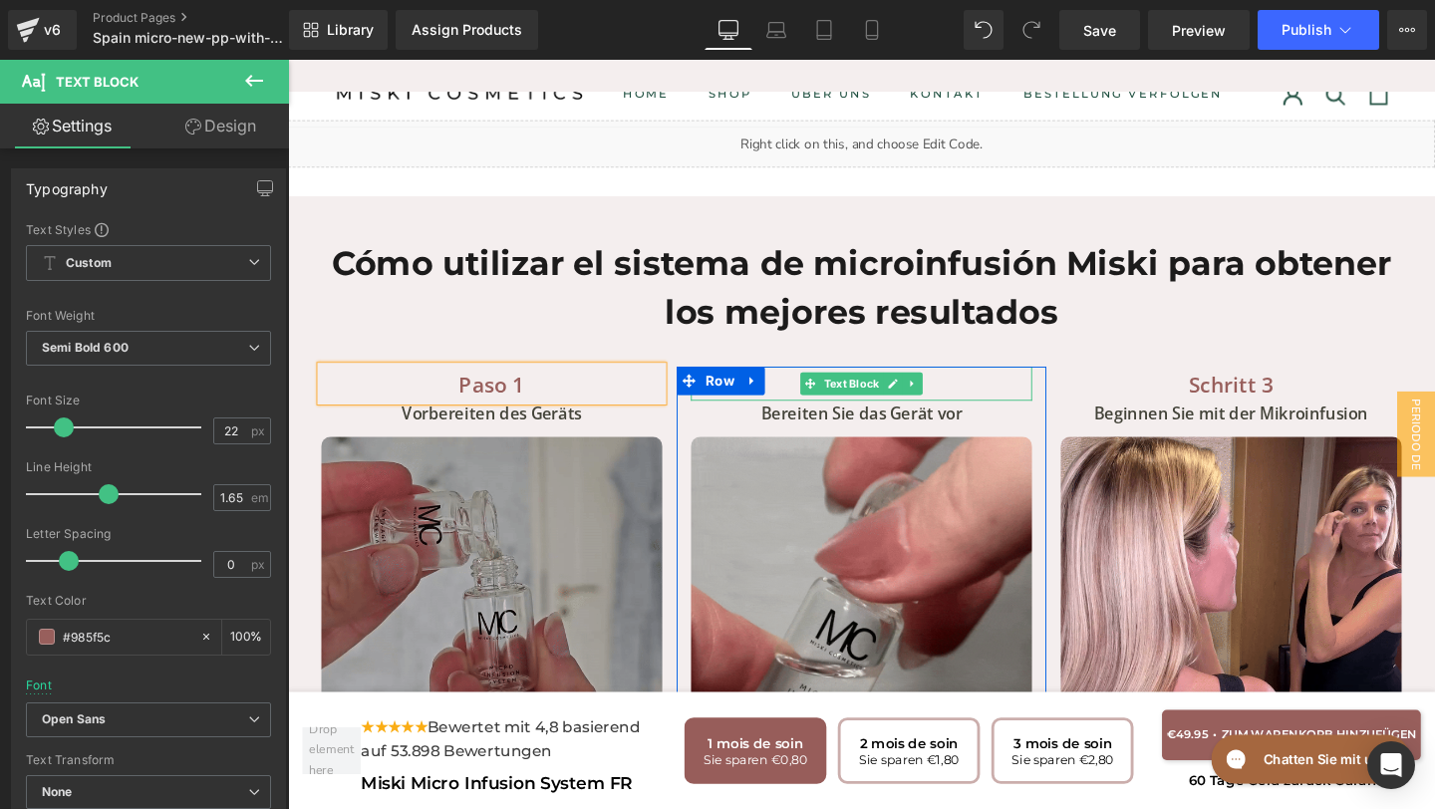
click at [972, 383] on p "Schritt 2" at bounding box center [890, 401] width 359 height 36
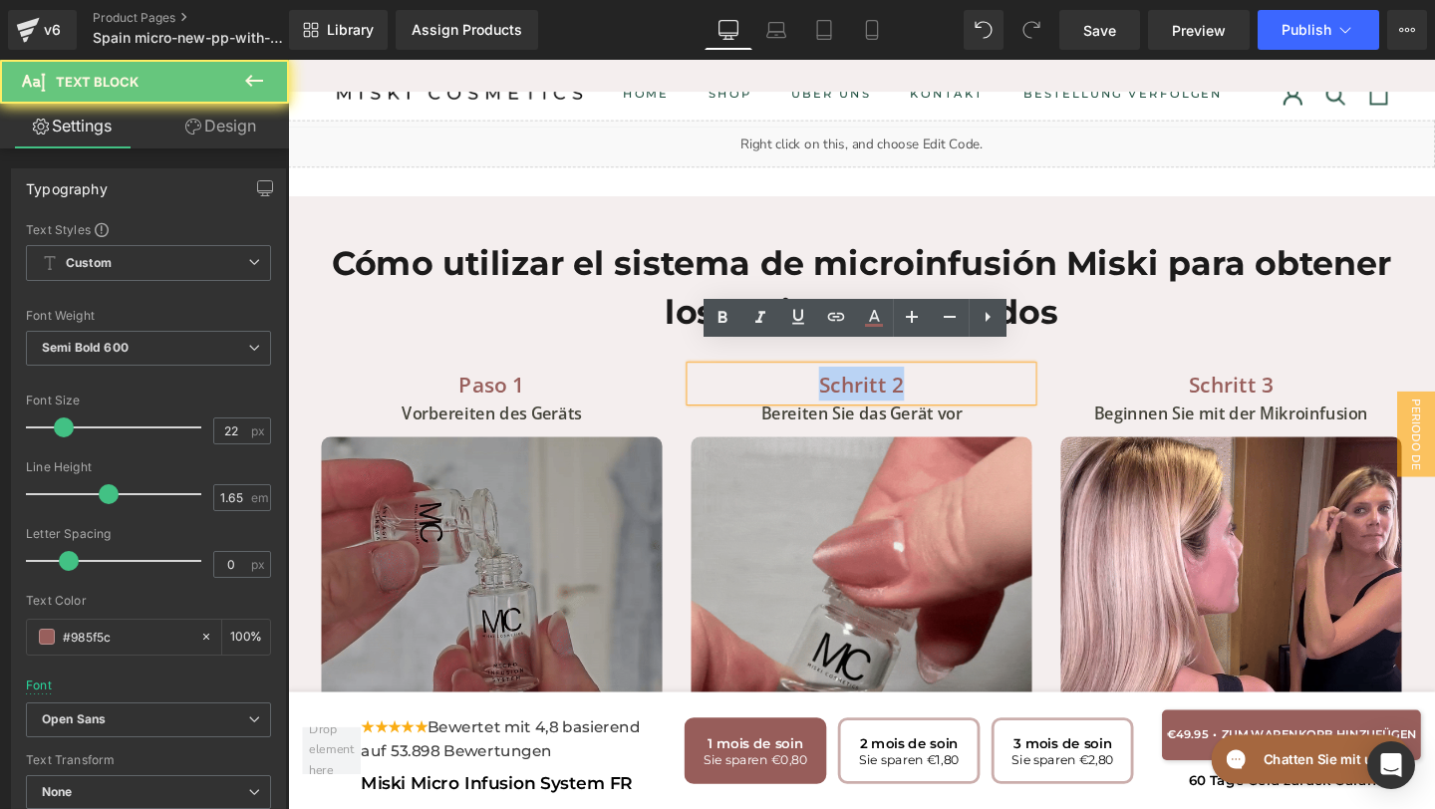
drag, startPoint x: 972, startPoint y: 378, endPoint x: 744, endPoint y: 377, distance: 227.2
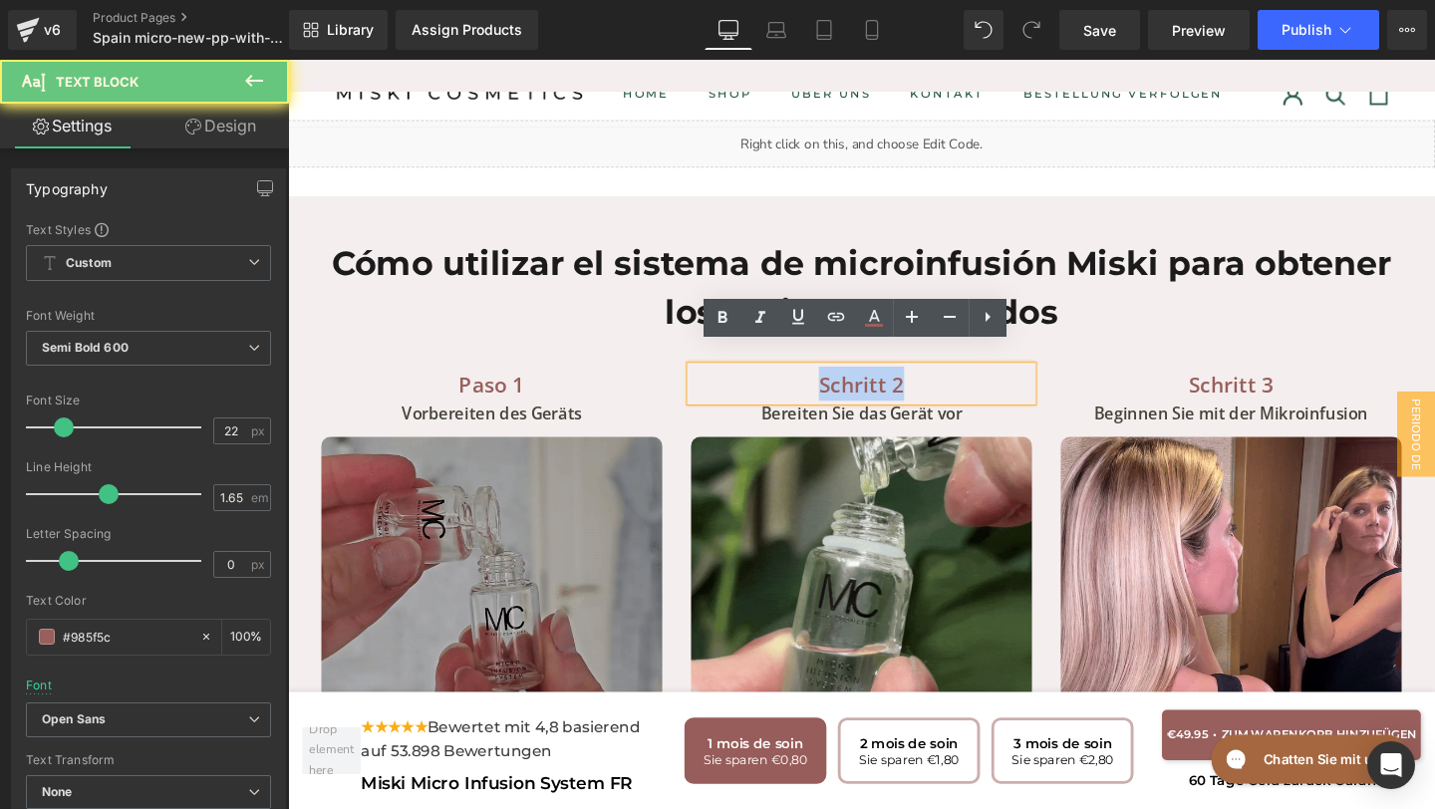
click at [742, 383] on p "Schritt 2" at bounding box center [890, 401] width 359 height 36
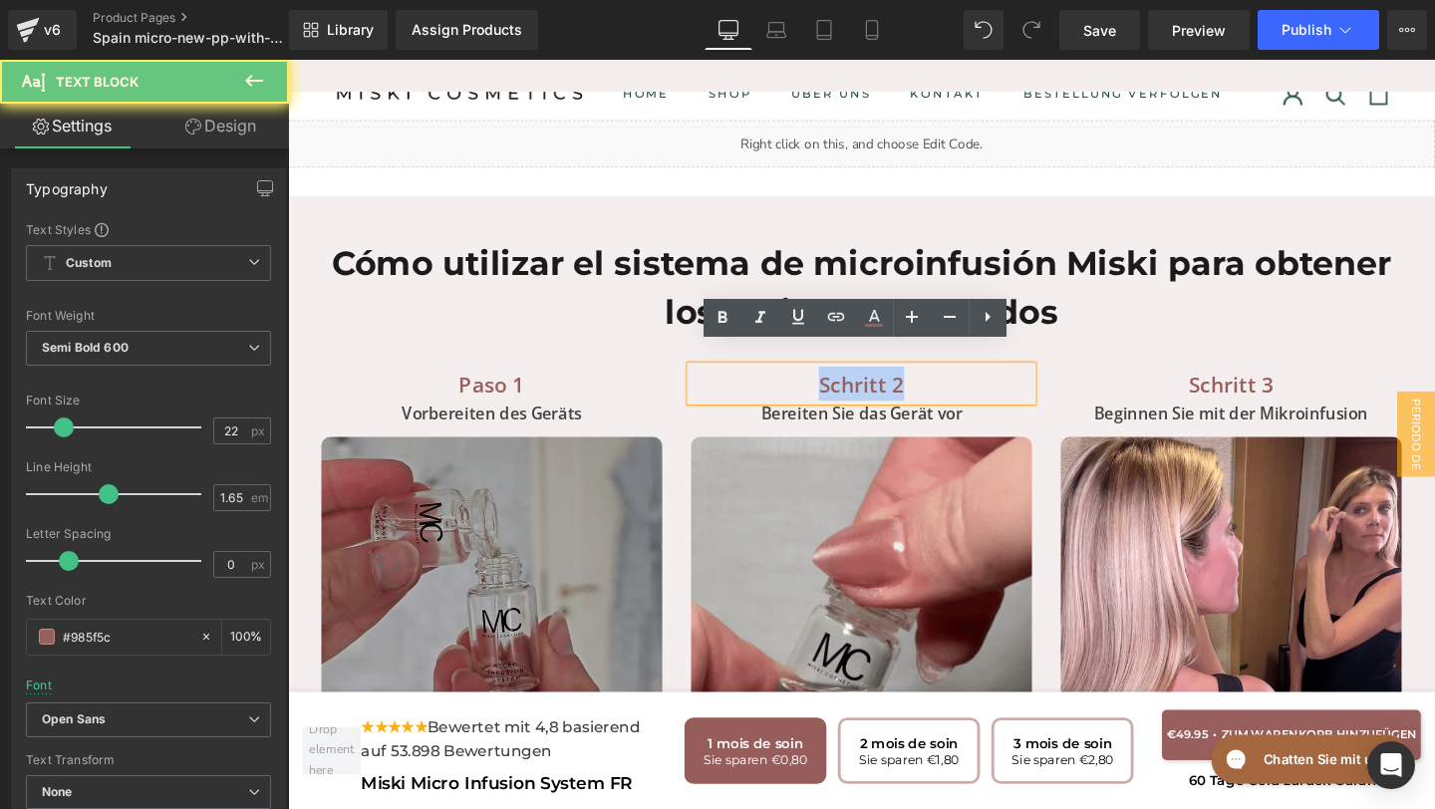
paste div
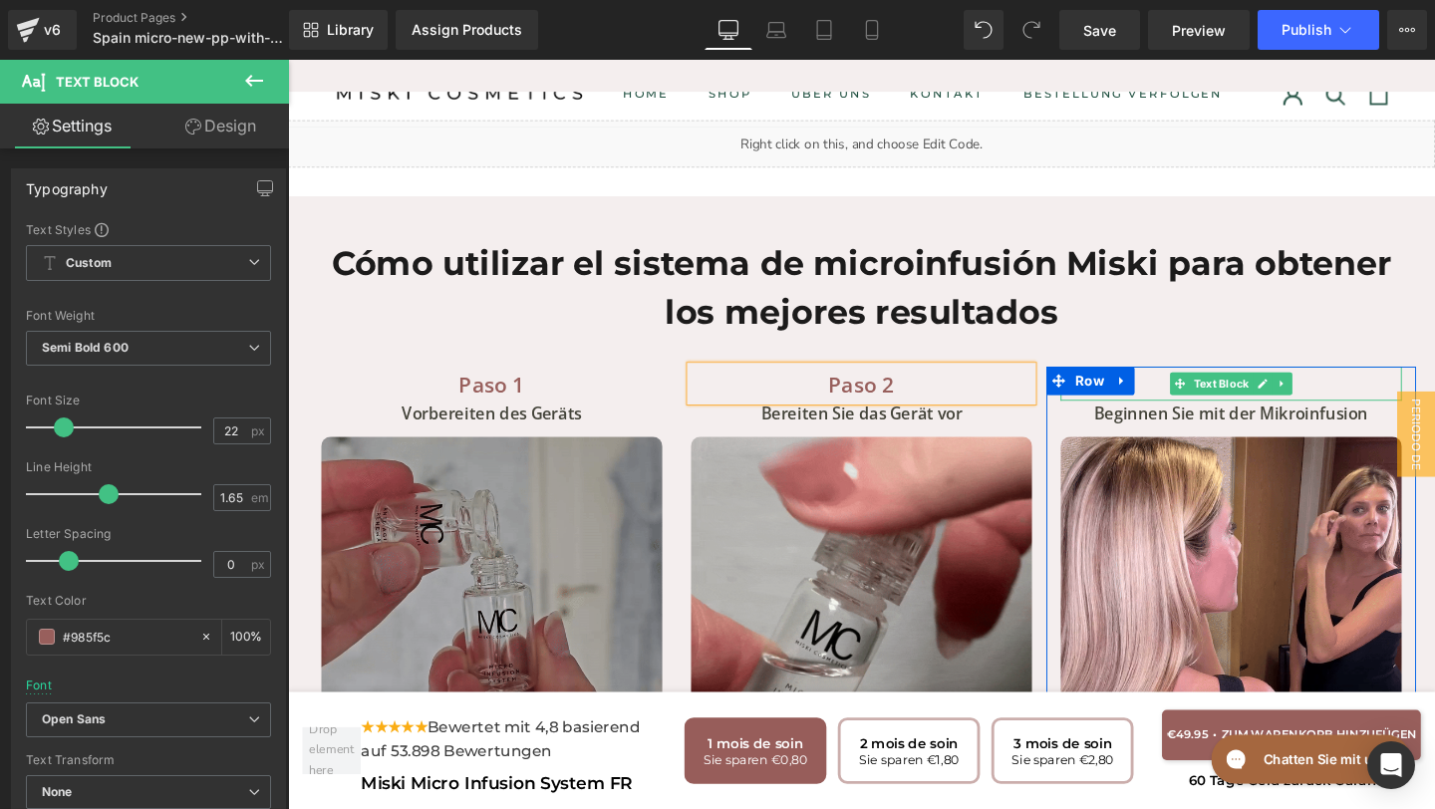
click at [1379, 385] on p "Schritt 3" at bounding box center [1279, 401] width 359 height 36
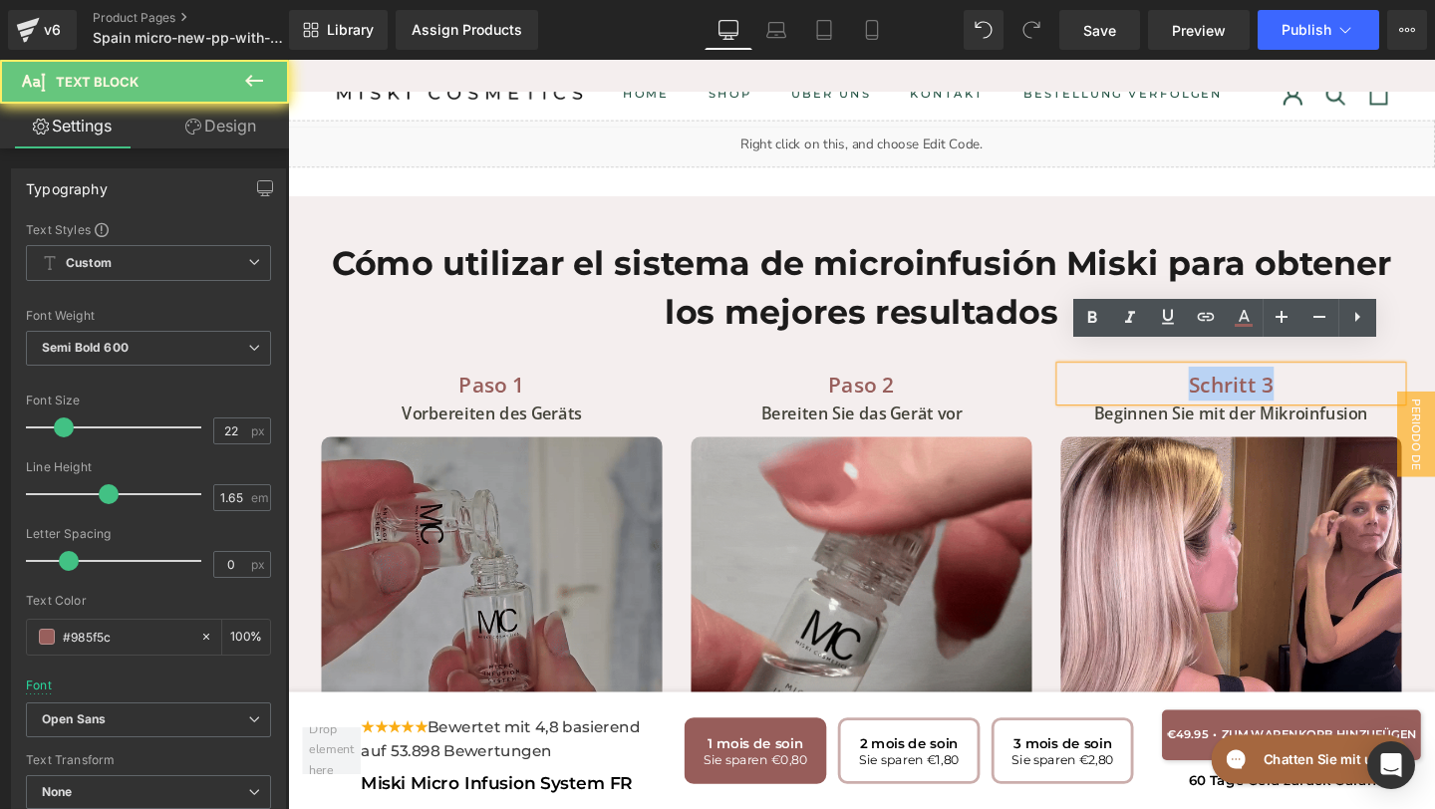
drag, startPoint x: 1369, startPoint y: 383, endPoint x: 1183, endPoint y: 377, distance: 186.4
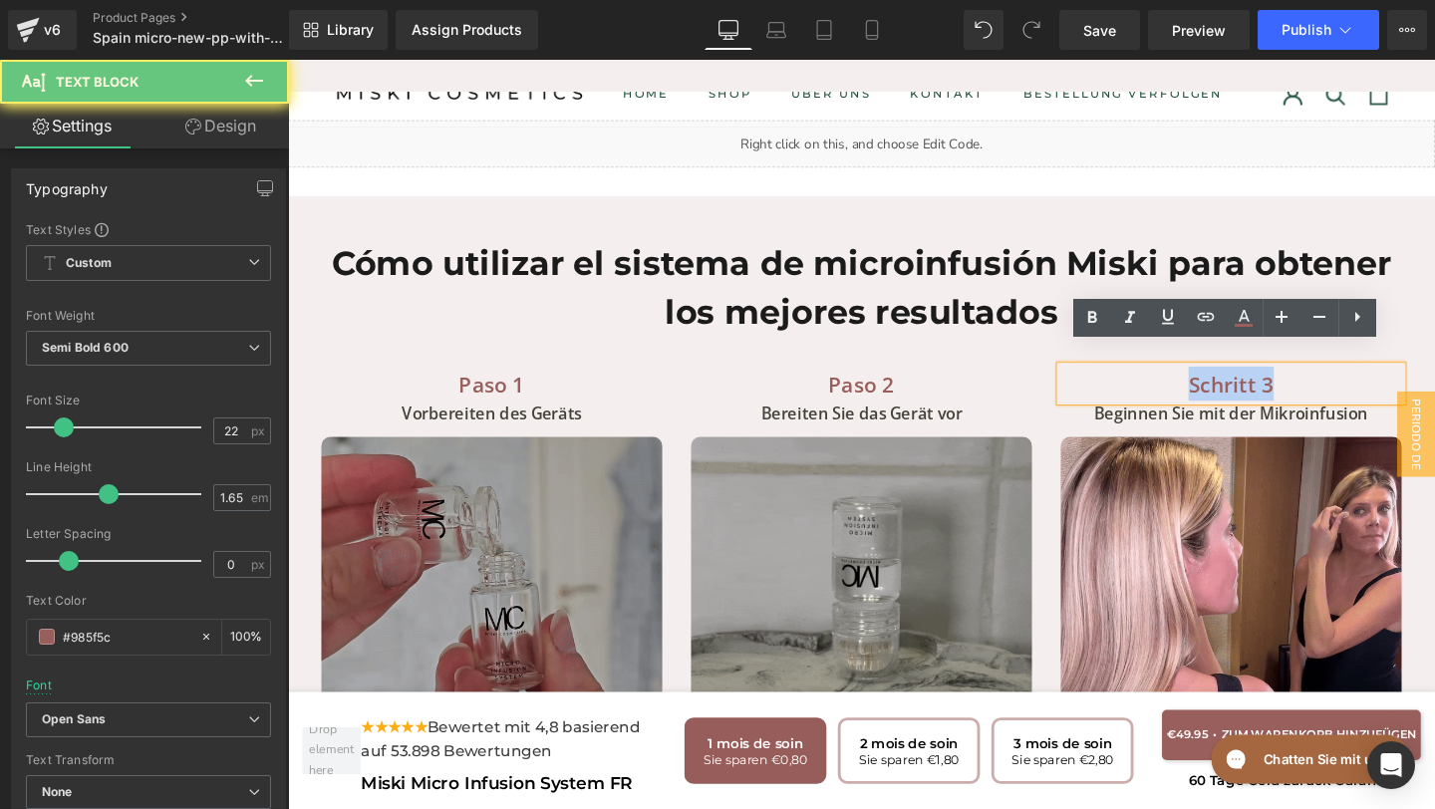
click at [1183, 383] on p "Schritt 3" at bounding box center [1279, 401] width 359 height 36
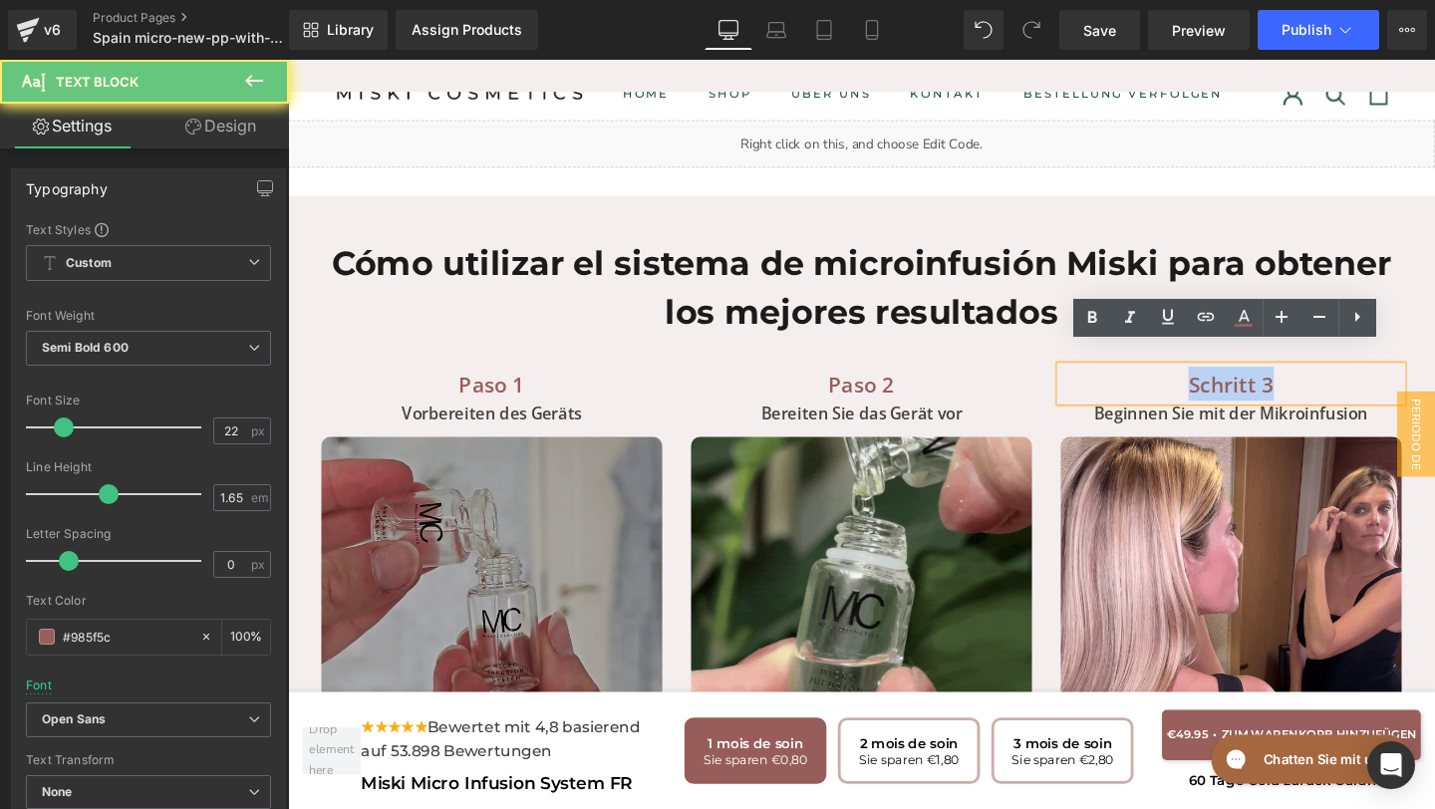
paste div
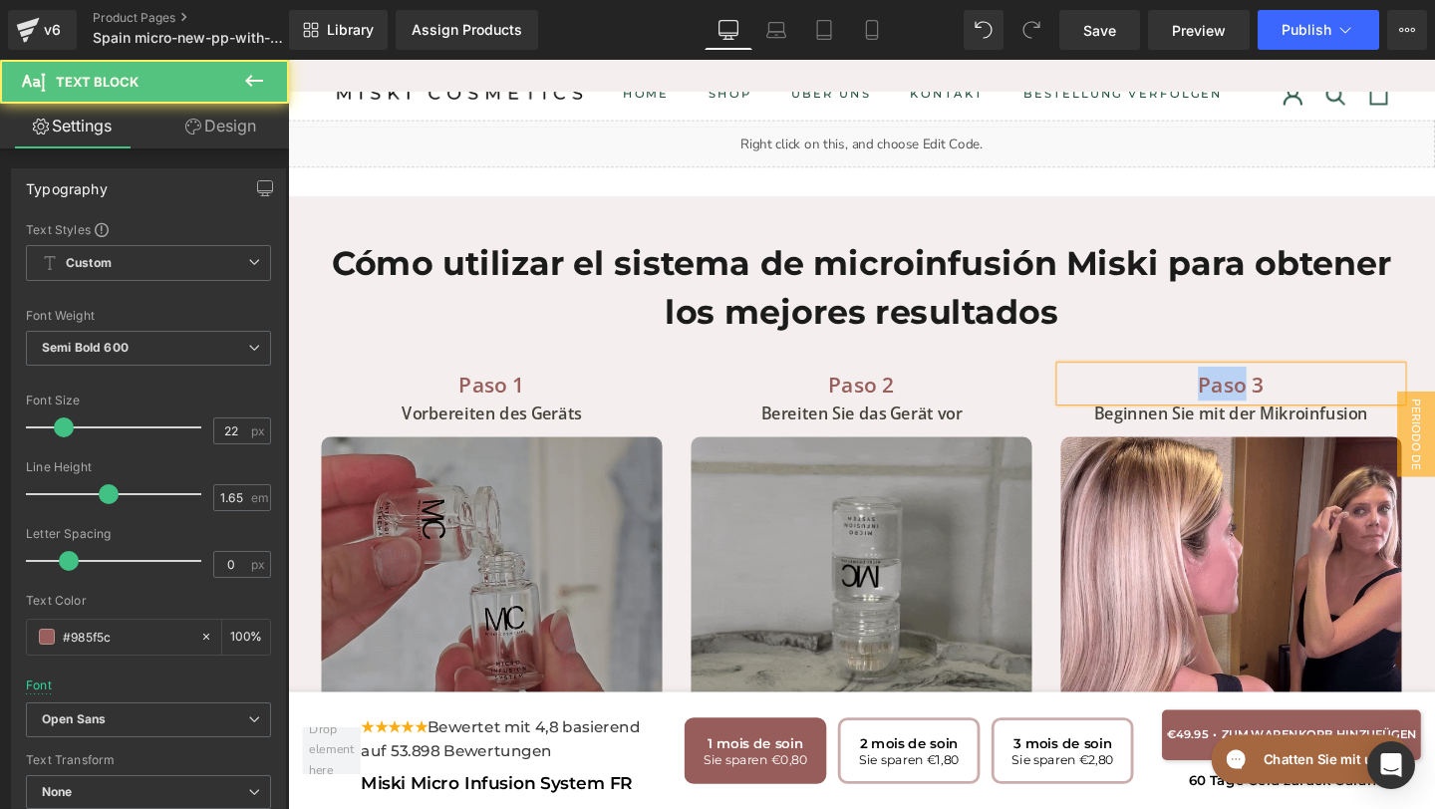
drag, startPoint x: 1242, startPoint y: 374, endPoint x: 1294, endPoint y: 379, distance: 53.0
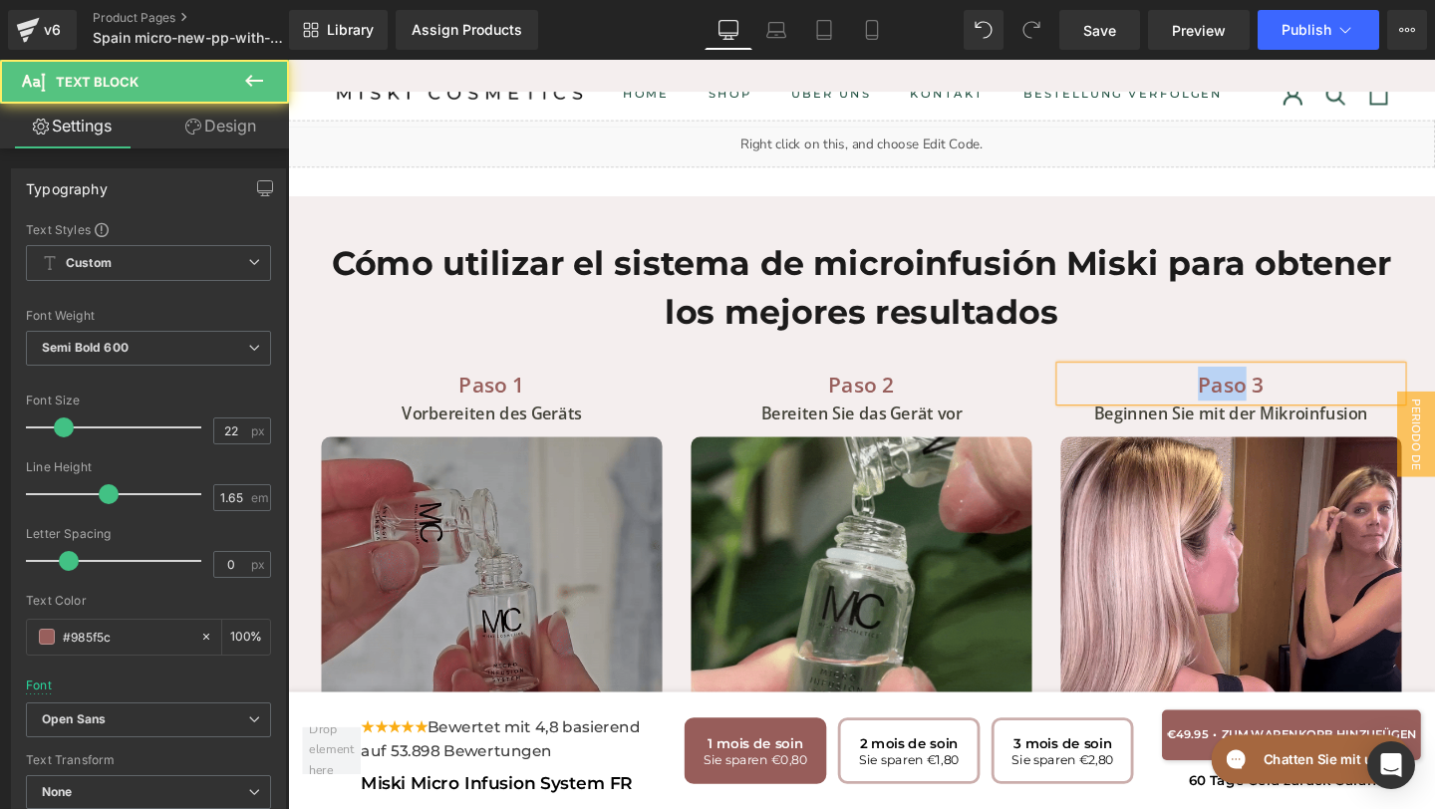
click at [1294, 383] on p "Paso 3" at bounding box center [1279, 401] width 359 height 36
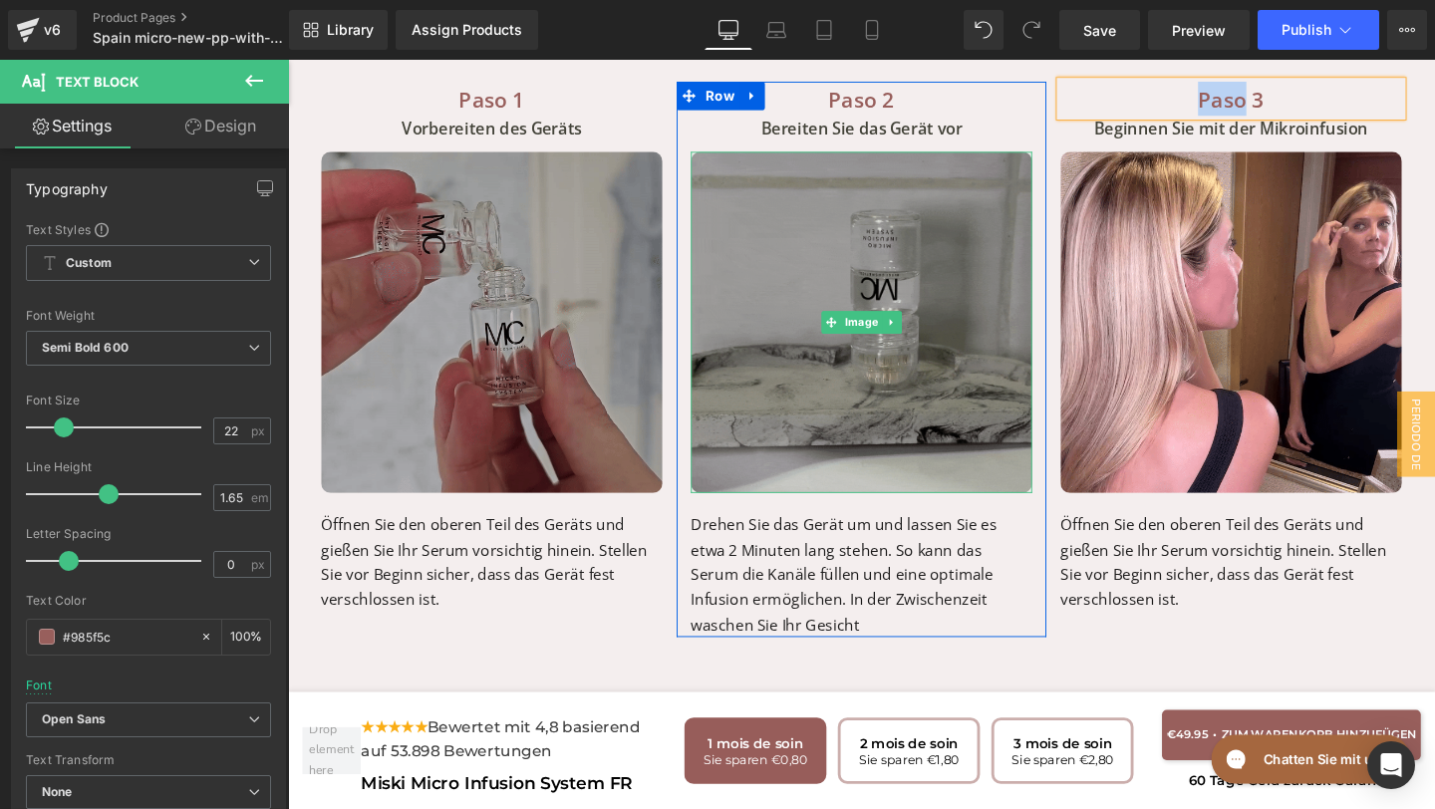
scroll to position [7561, 0]
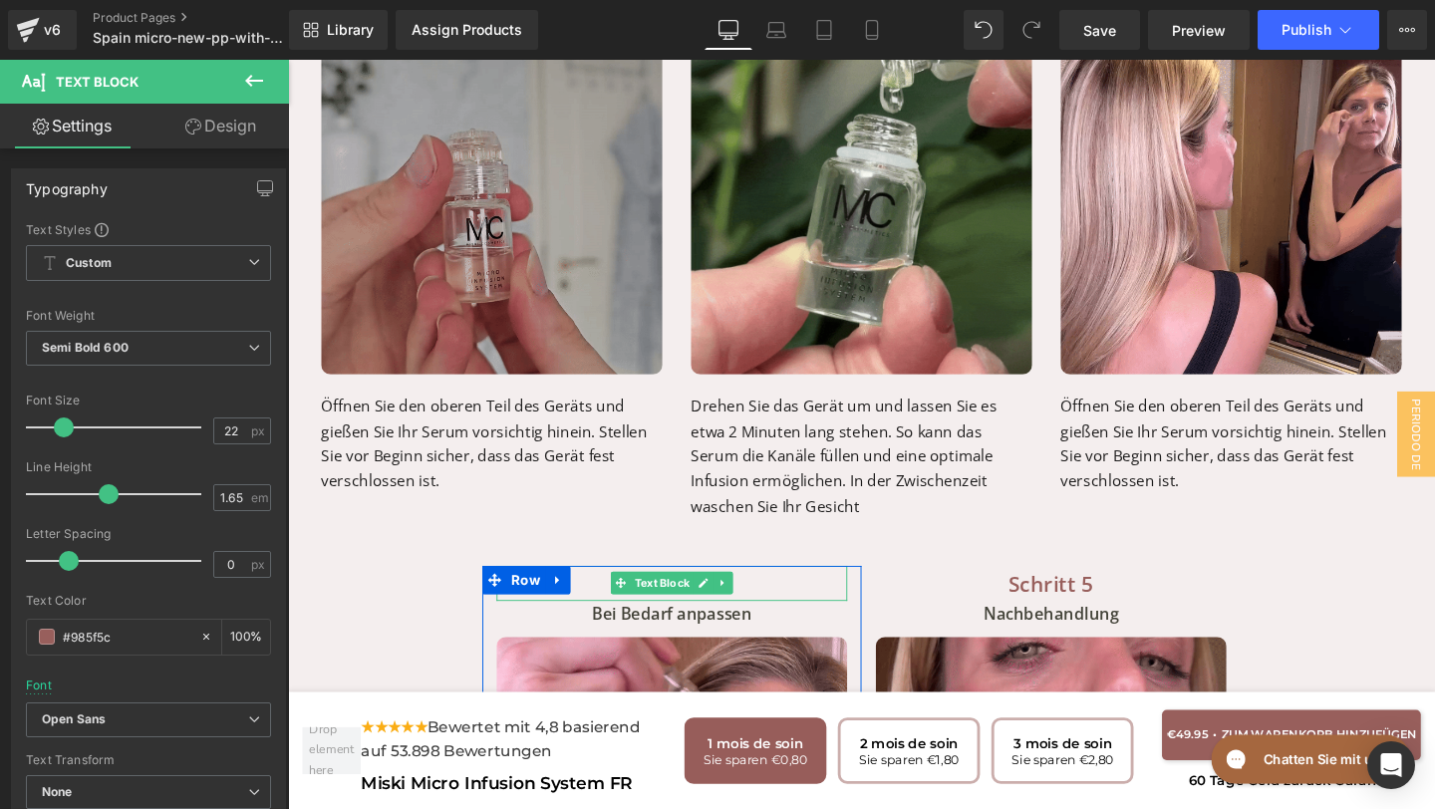
click at [602, 592] on p "Schritt 4" at bounding box center [691, 610] width 369 height 36
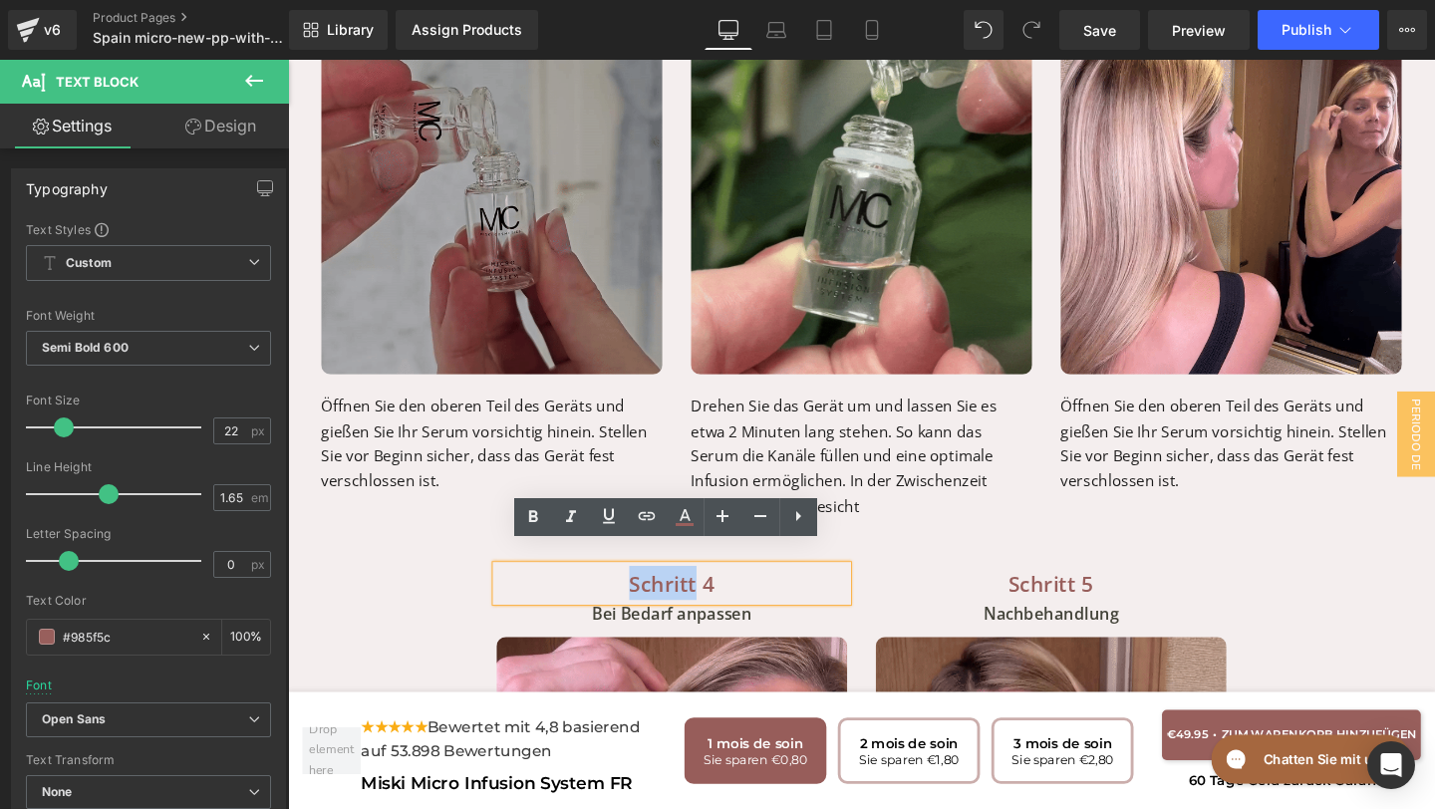
drag, startPoint x: 638, startPoint y: 588, endPoint x: 711, endPoint y: 590, distance: 73.8
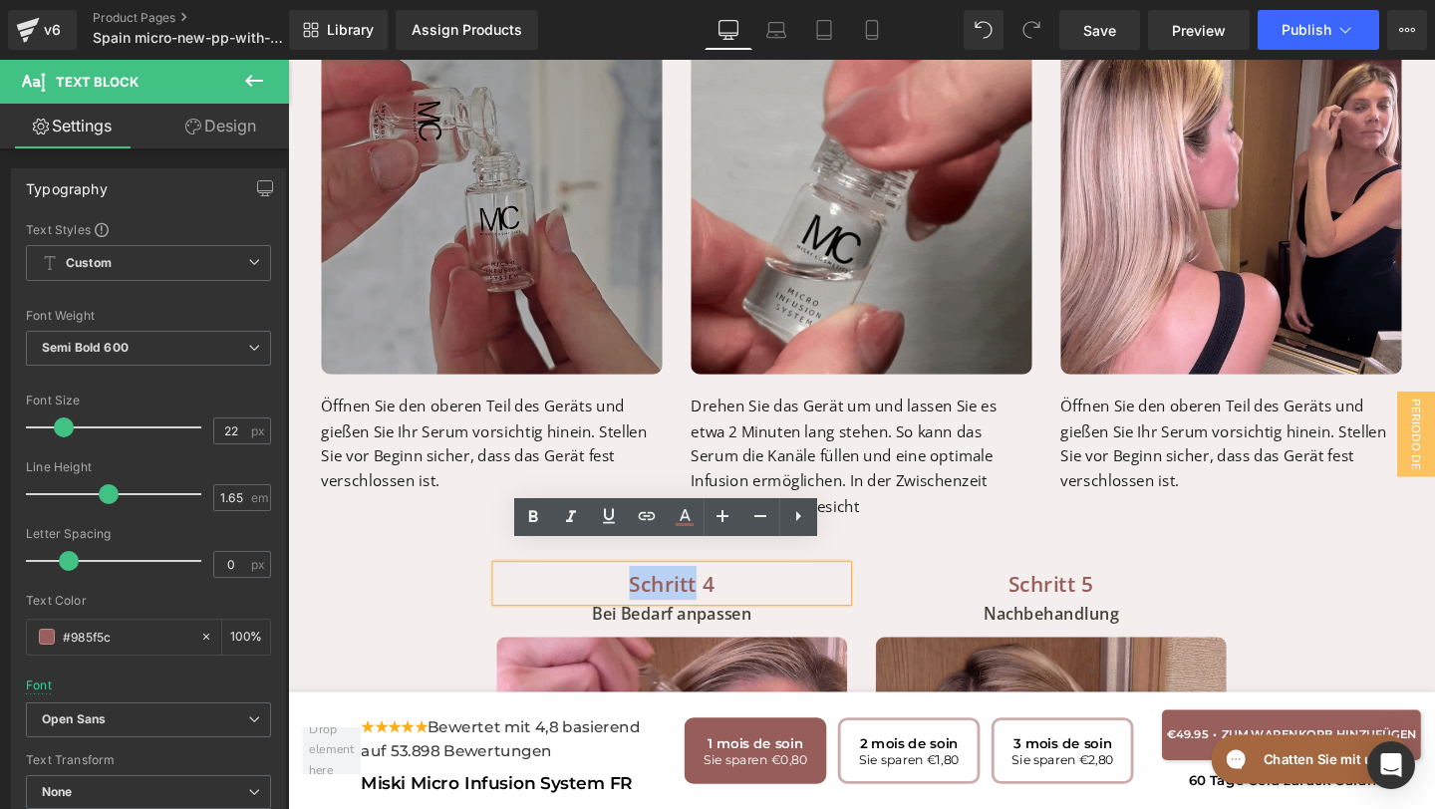
click at [713, 592] on p "Schritt 4" at bounding box center [691, 610] width 369 height 36
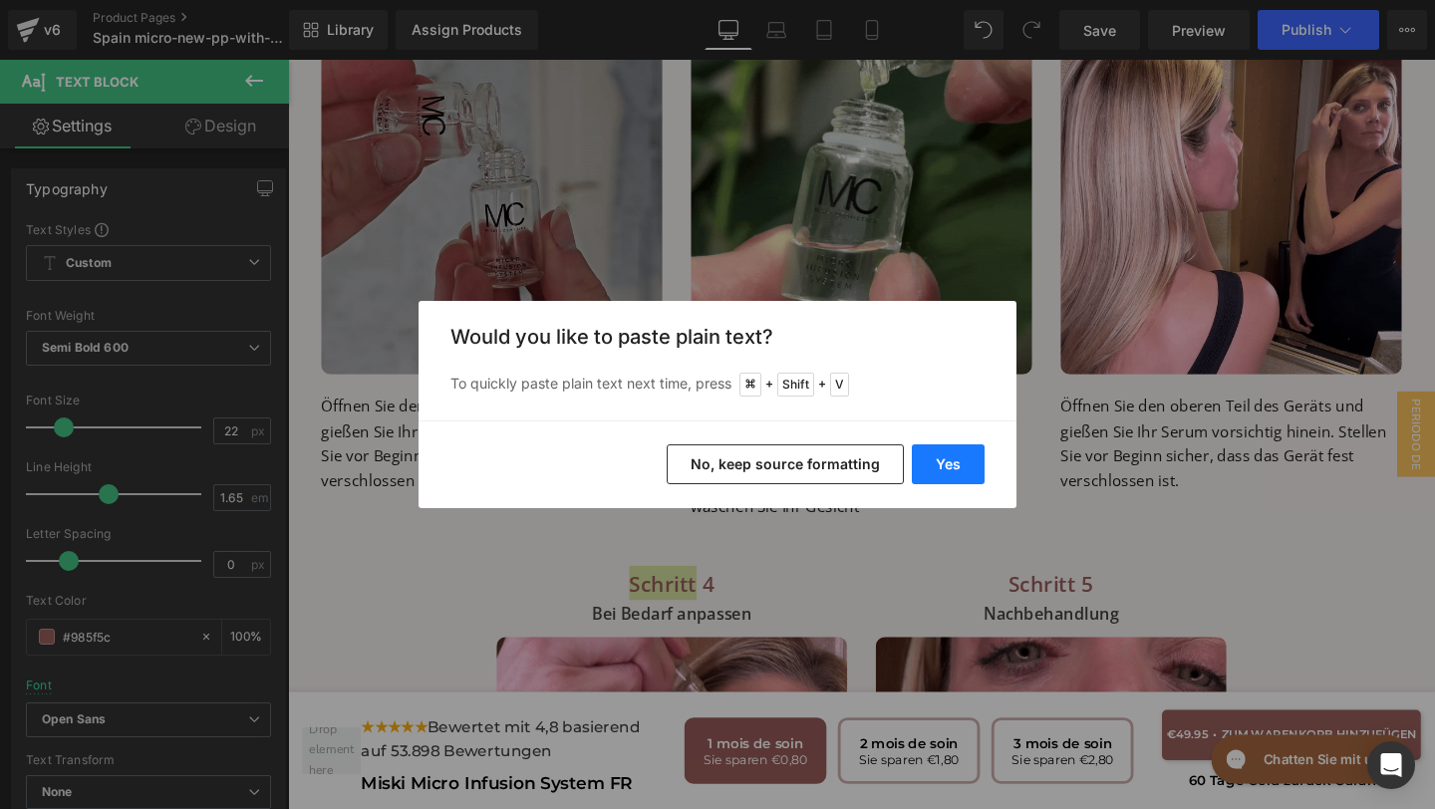
click at [953, 477] on button "Yes" at bounding box center [948, 464] width 73 height 40
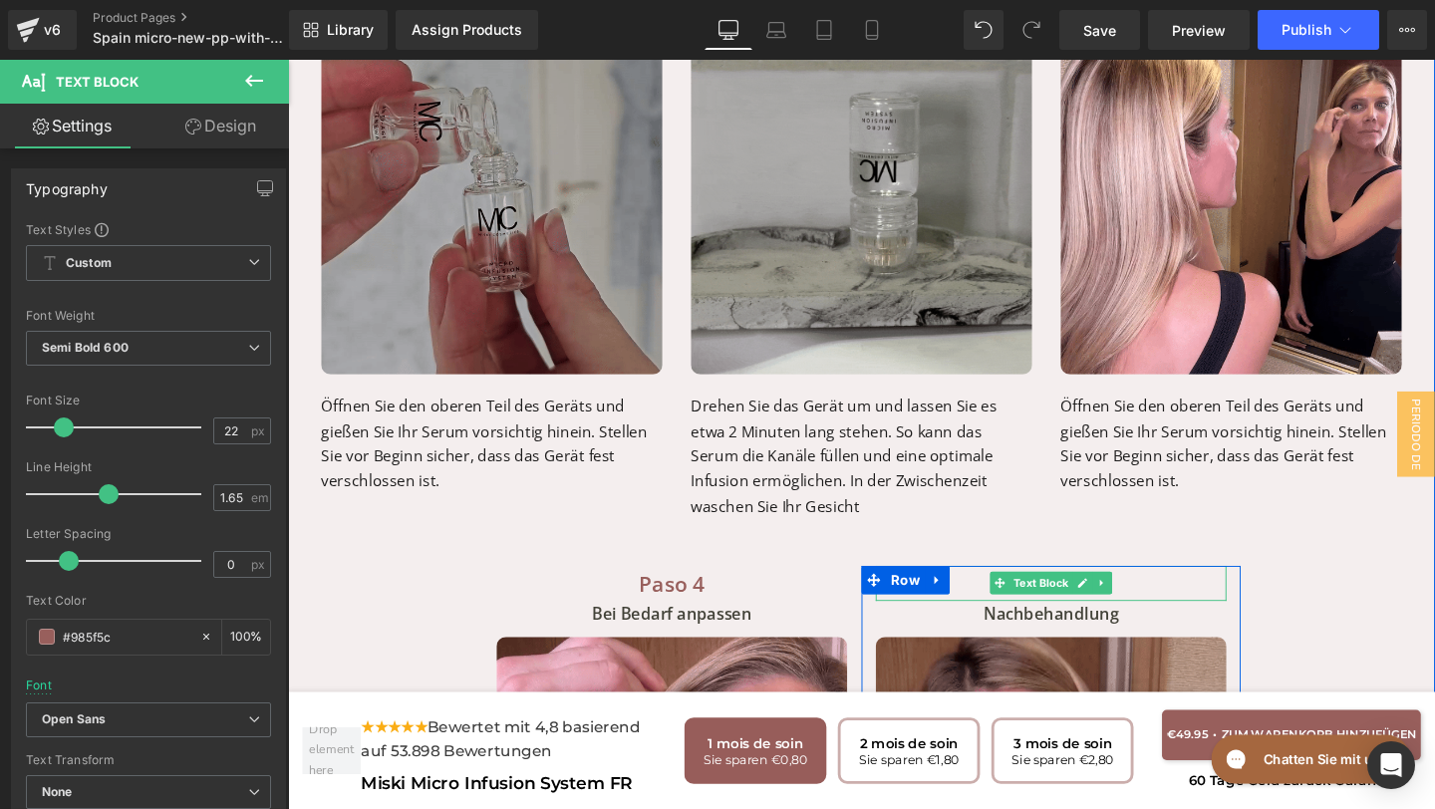
click at [1008, 592] on p "Schritt 5" at bounding box center [1090, 610] width 369 height 36
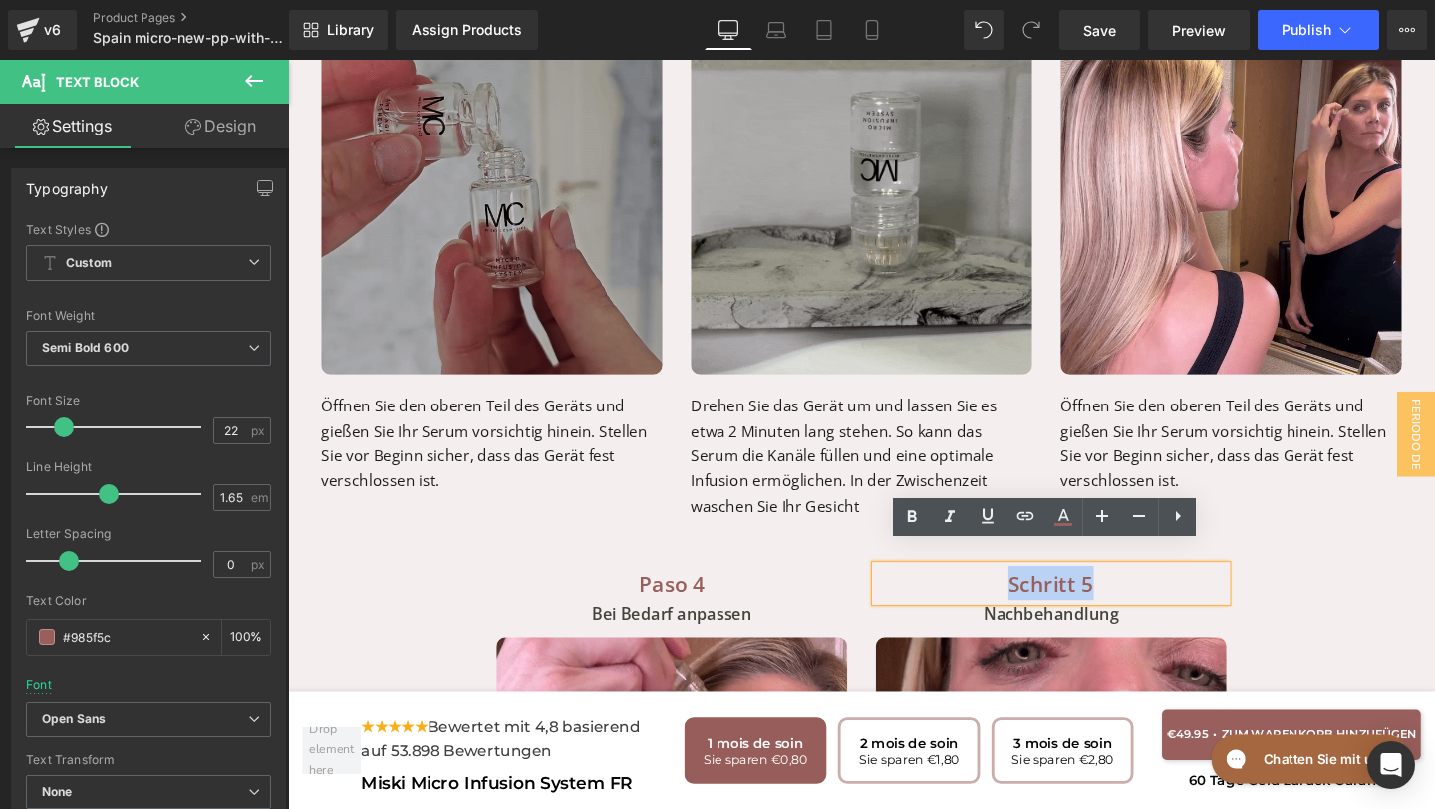
drag, startPoint x: 1041, startPoint y: 587, endPoint x: 1144, endPoint y: 591, distance: 102.7
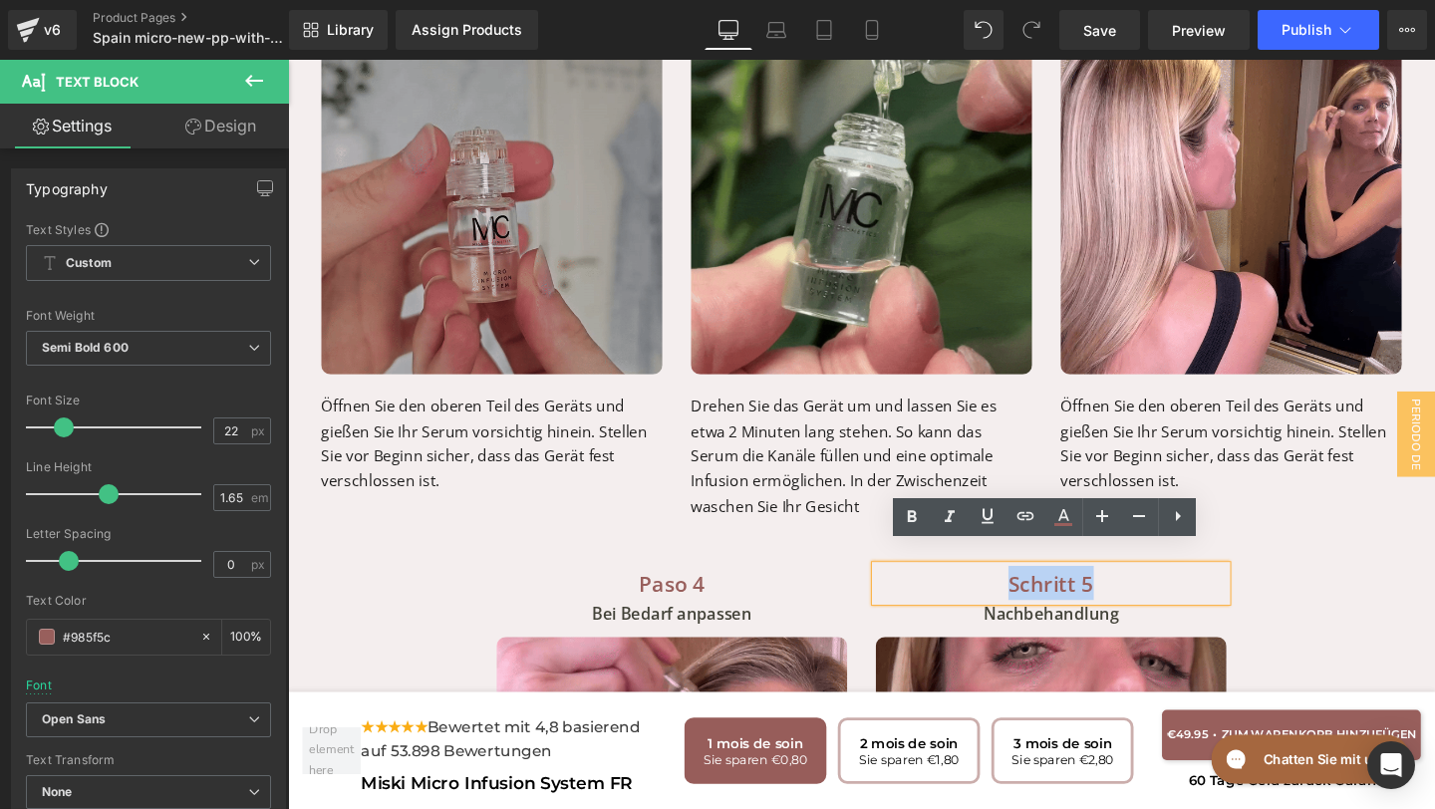
click at [1144, 592] on p "Schritt 5" at bounding box center [1090, 610] width 369 height 36
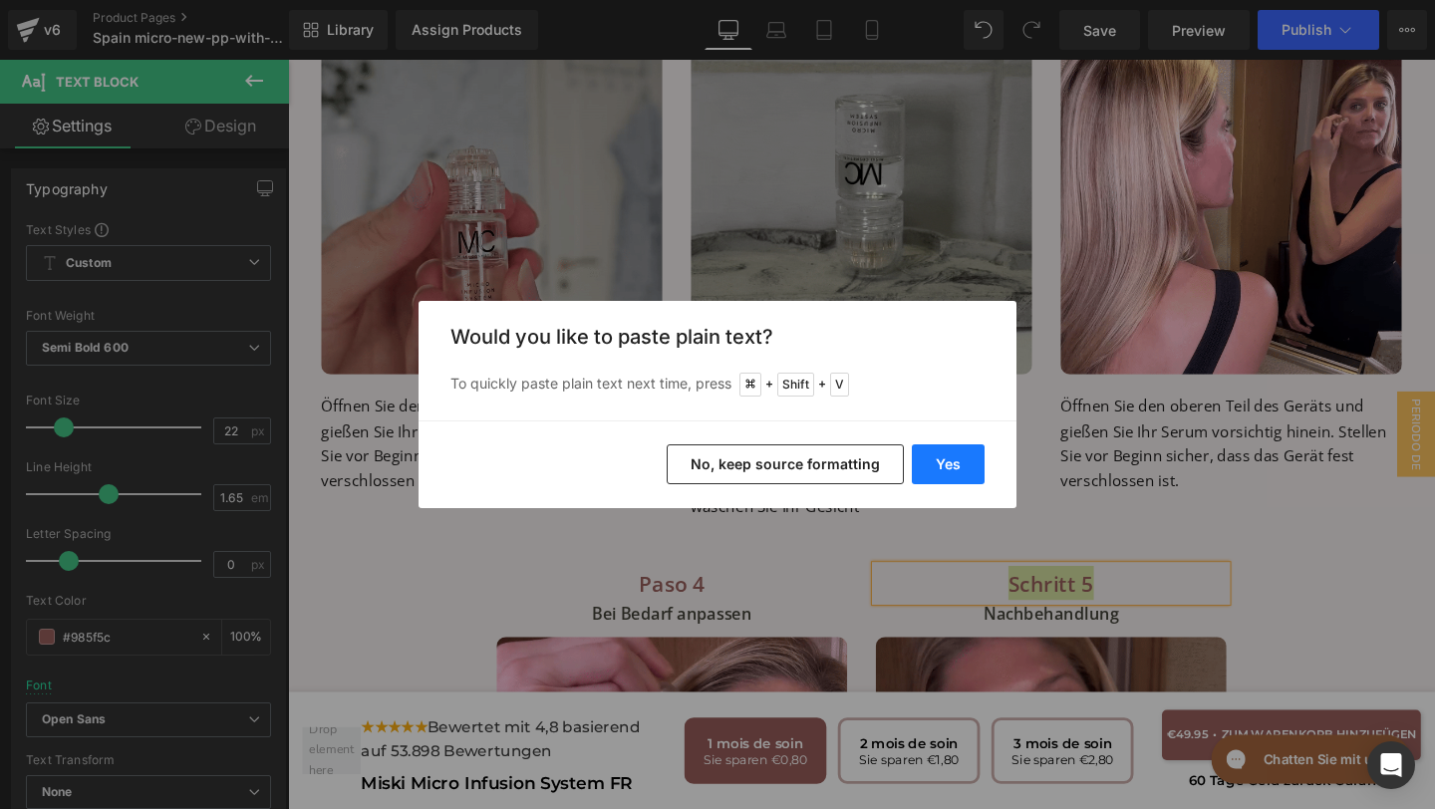
click at [940, 467] on button "Yes" at bounding box center [948, 464] width 73 height 40
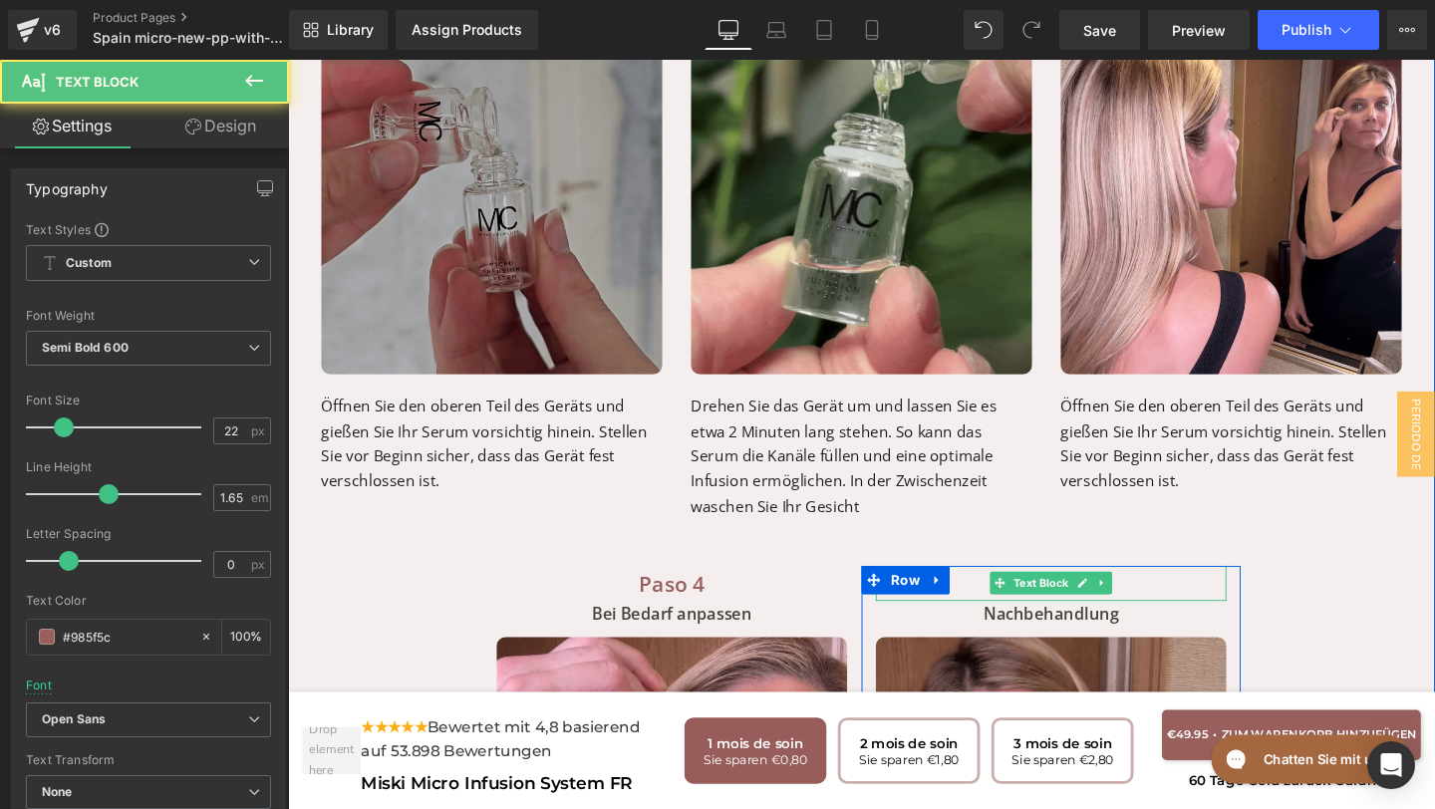
click at [1178, 592] on p "Paso" at bounding box center [1090, 610] width 369 height 36
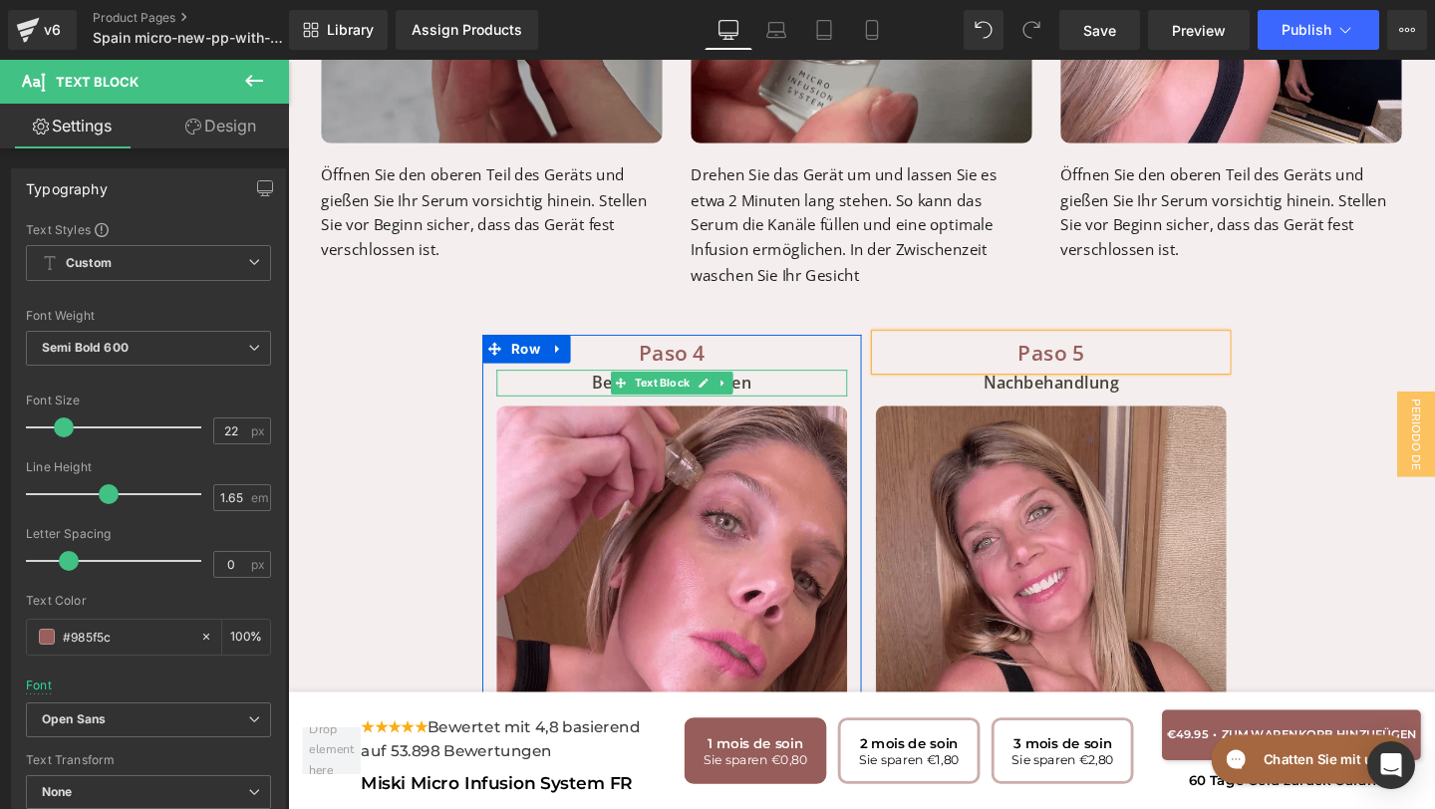
scroll to position [7805, 0]
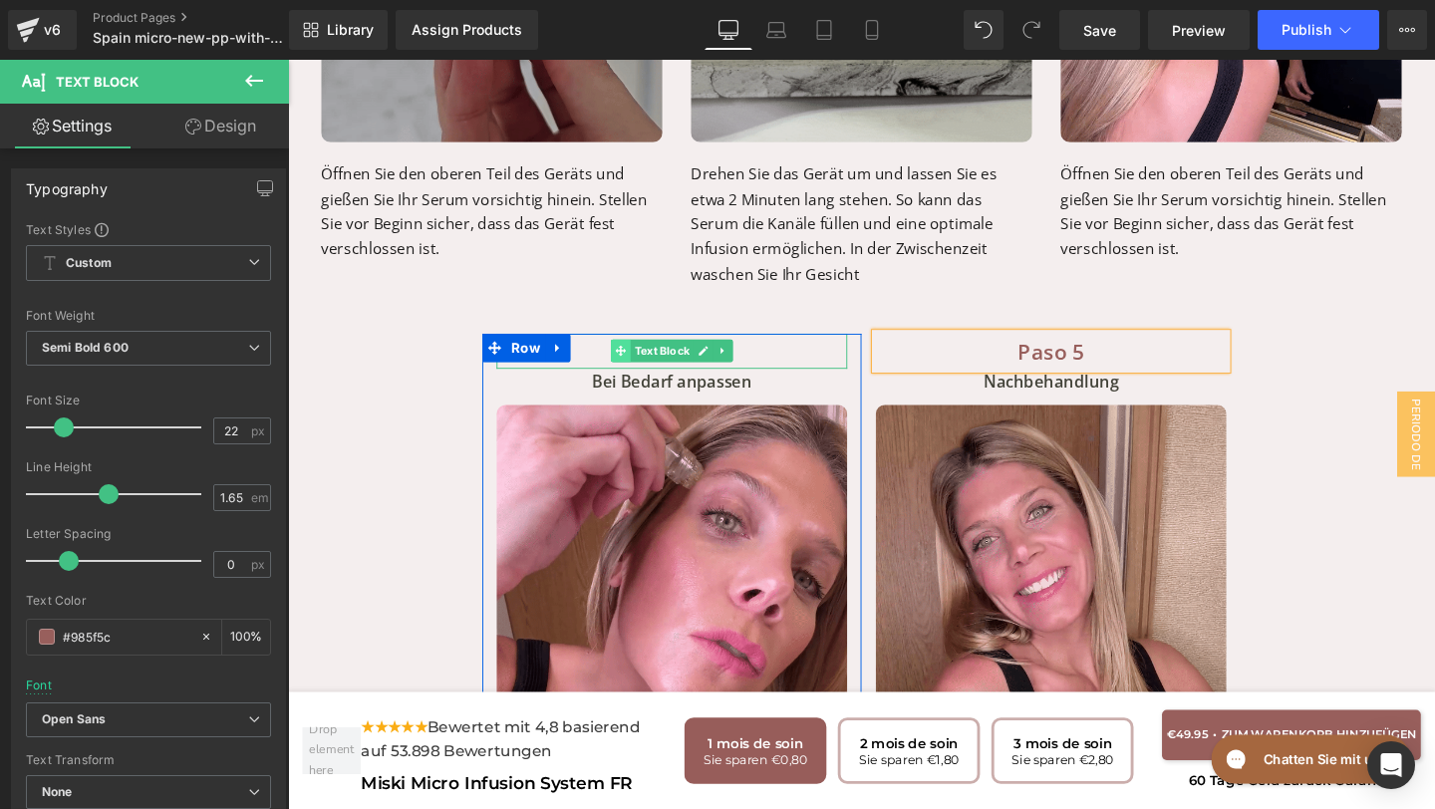
click at [647, 354] on span at bounding box center [638, 366] width 21 height 24
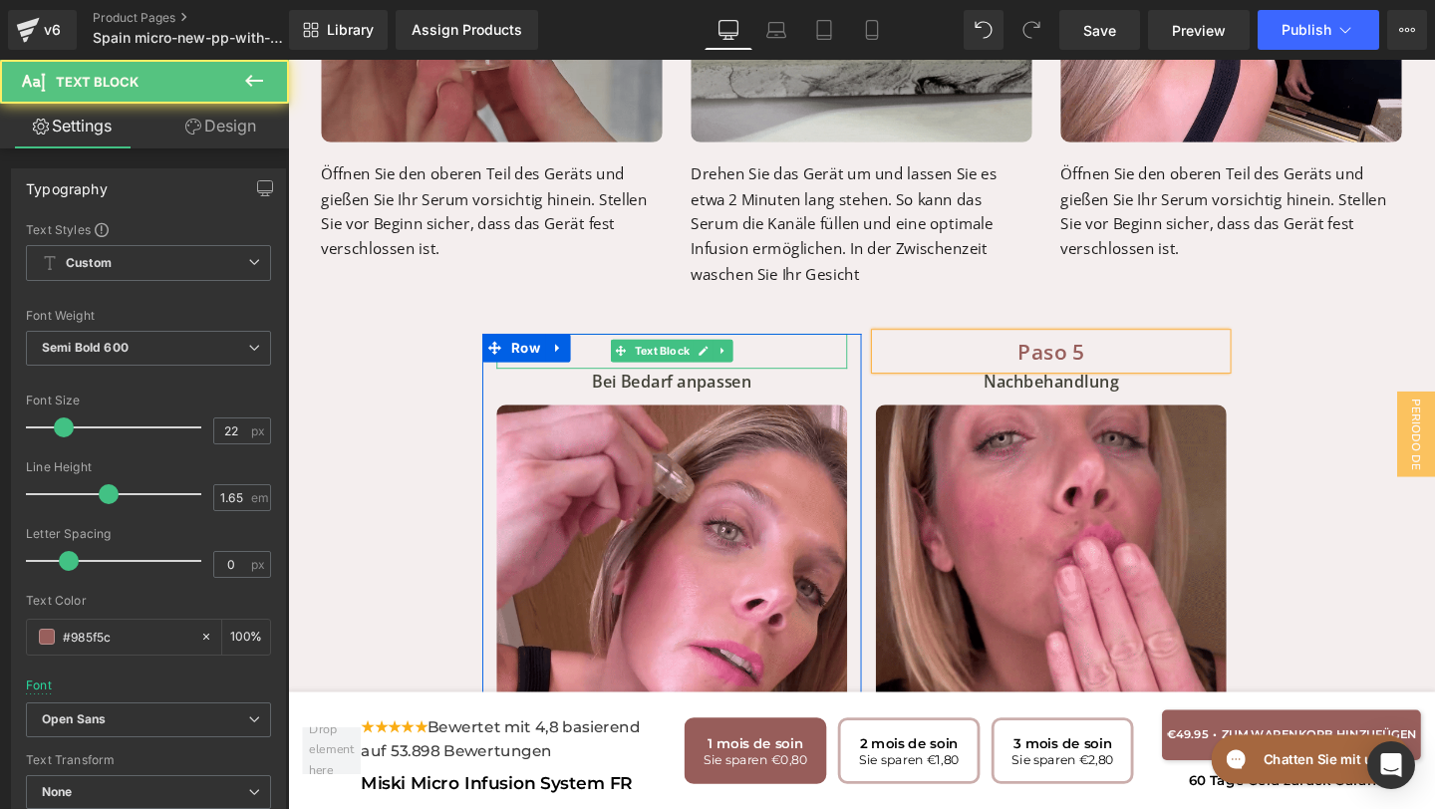
click at [609, 348] on p "Paso 4" at bounding box center [691, 366] width 369 height 36
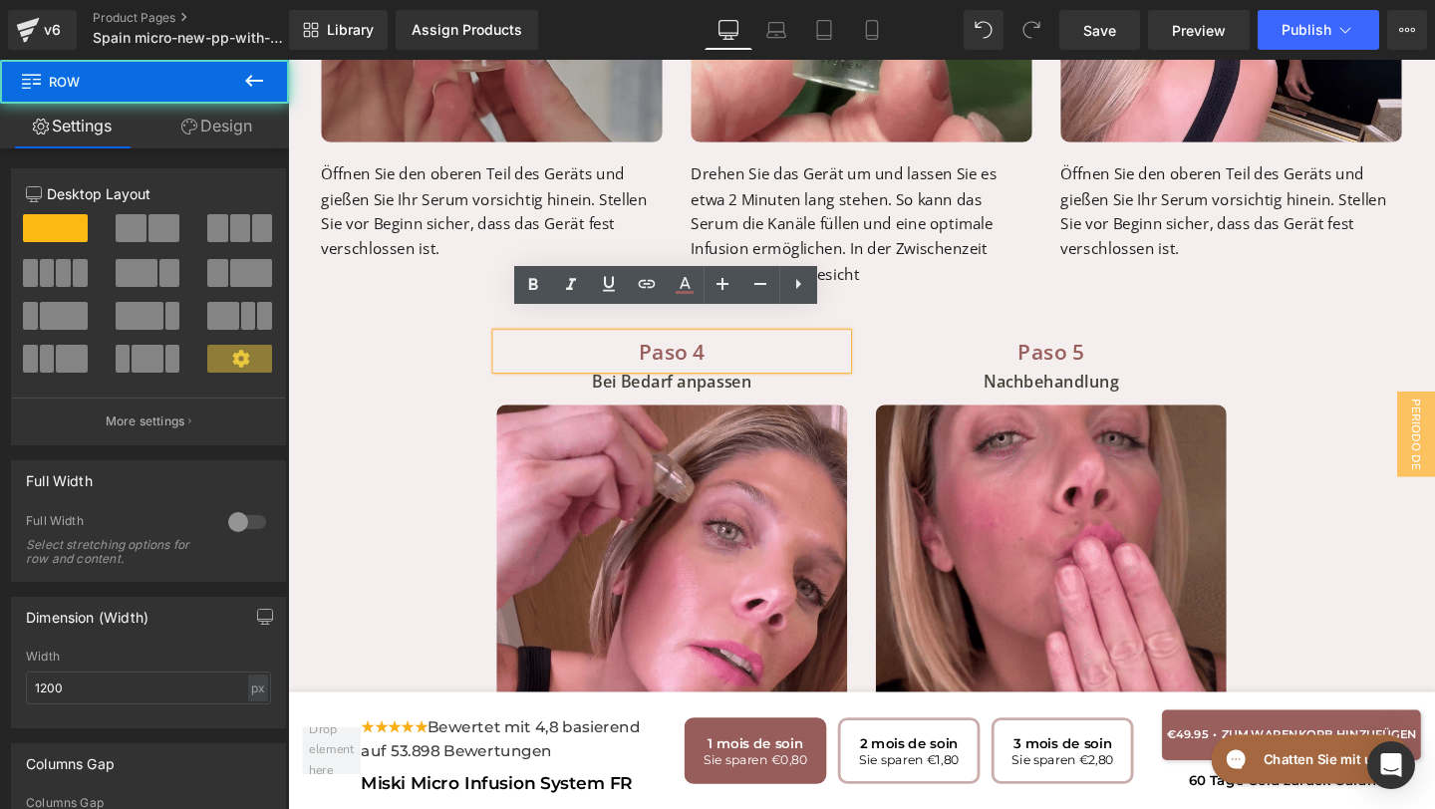
click at [388, 421] on div "Cómo utilizar el sistema de microinfusión Miski para obtener los mejores result…" at bounding box center [891, 334] width 1196 height 1508
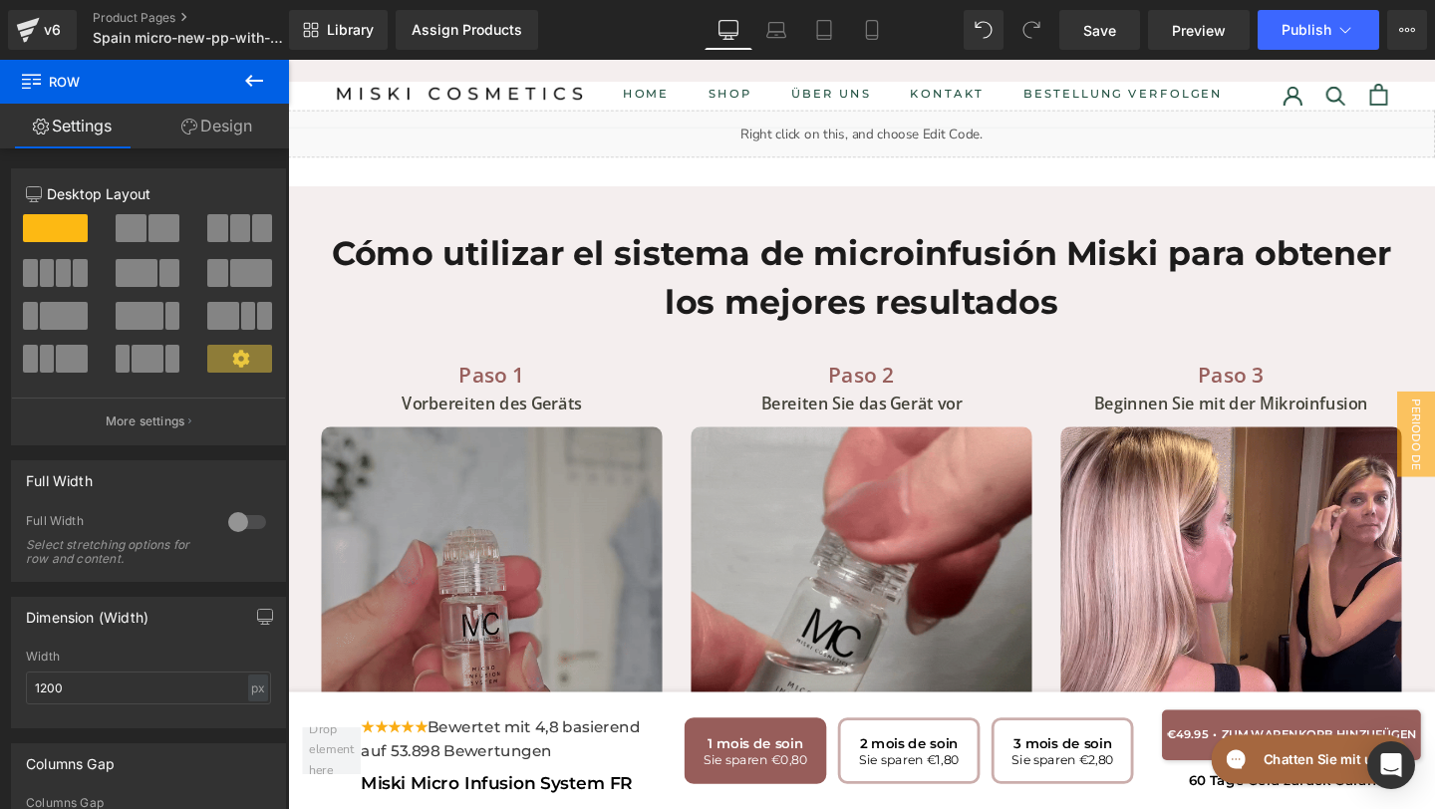
scroll to position [7152, 0]
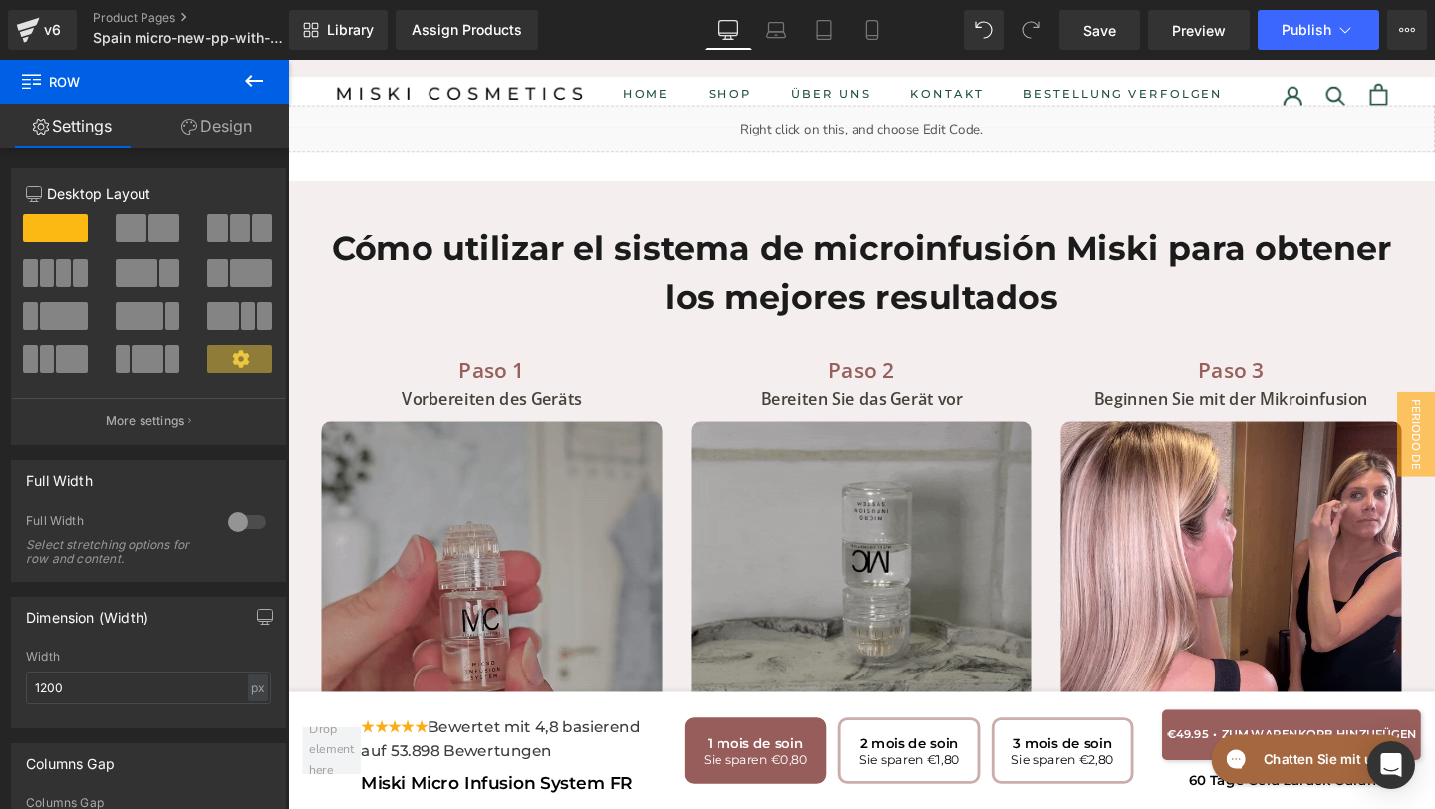
click at [622, 403] on p "Vorbereiten des Geräts" at bounding box center [502, 417] width 359 height 28
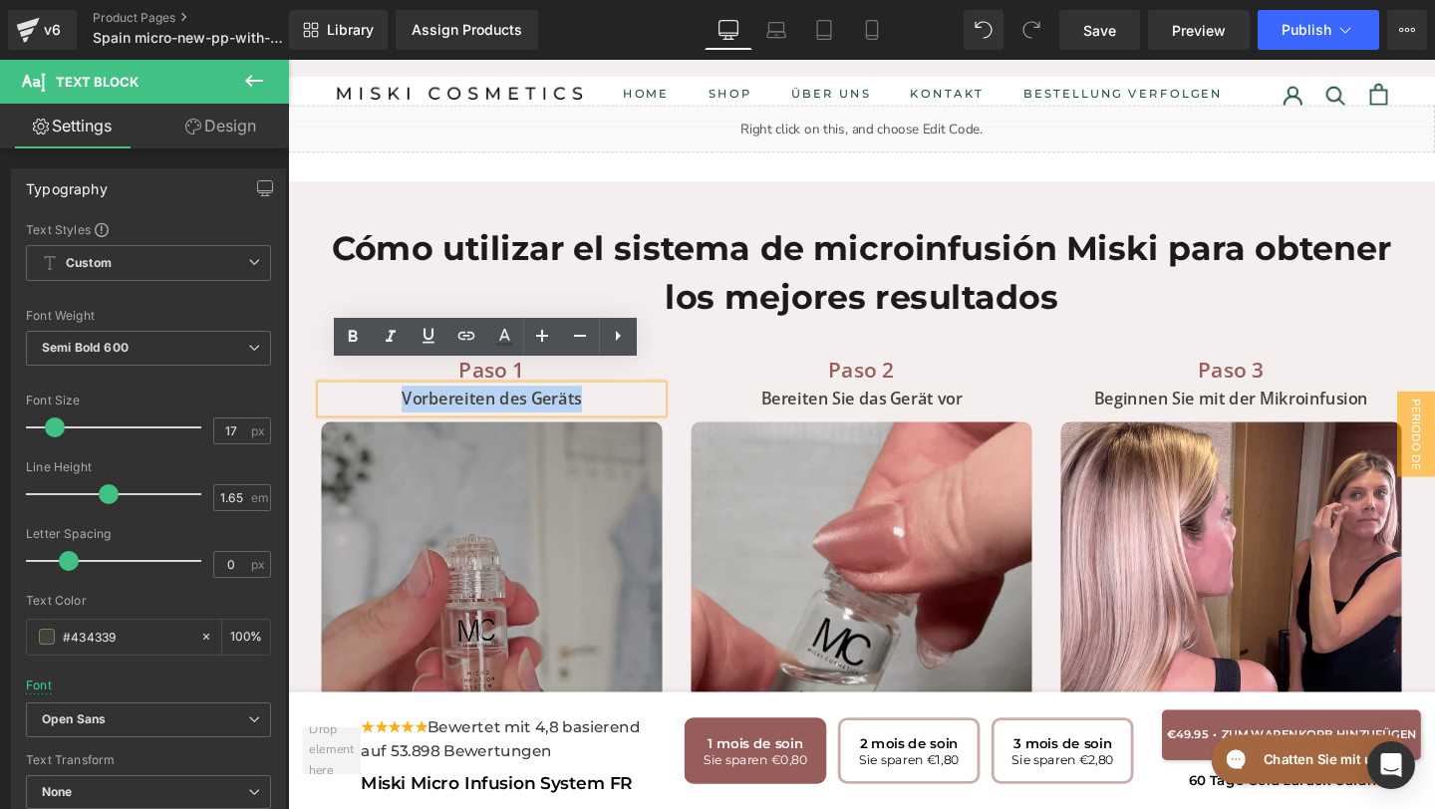
drag, startPoint x: 622, startPoint y: 389, endPoint x: 383, endPoint y: 390, distance: 239.1
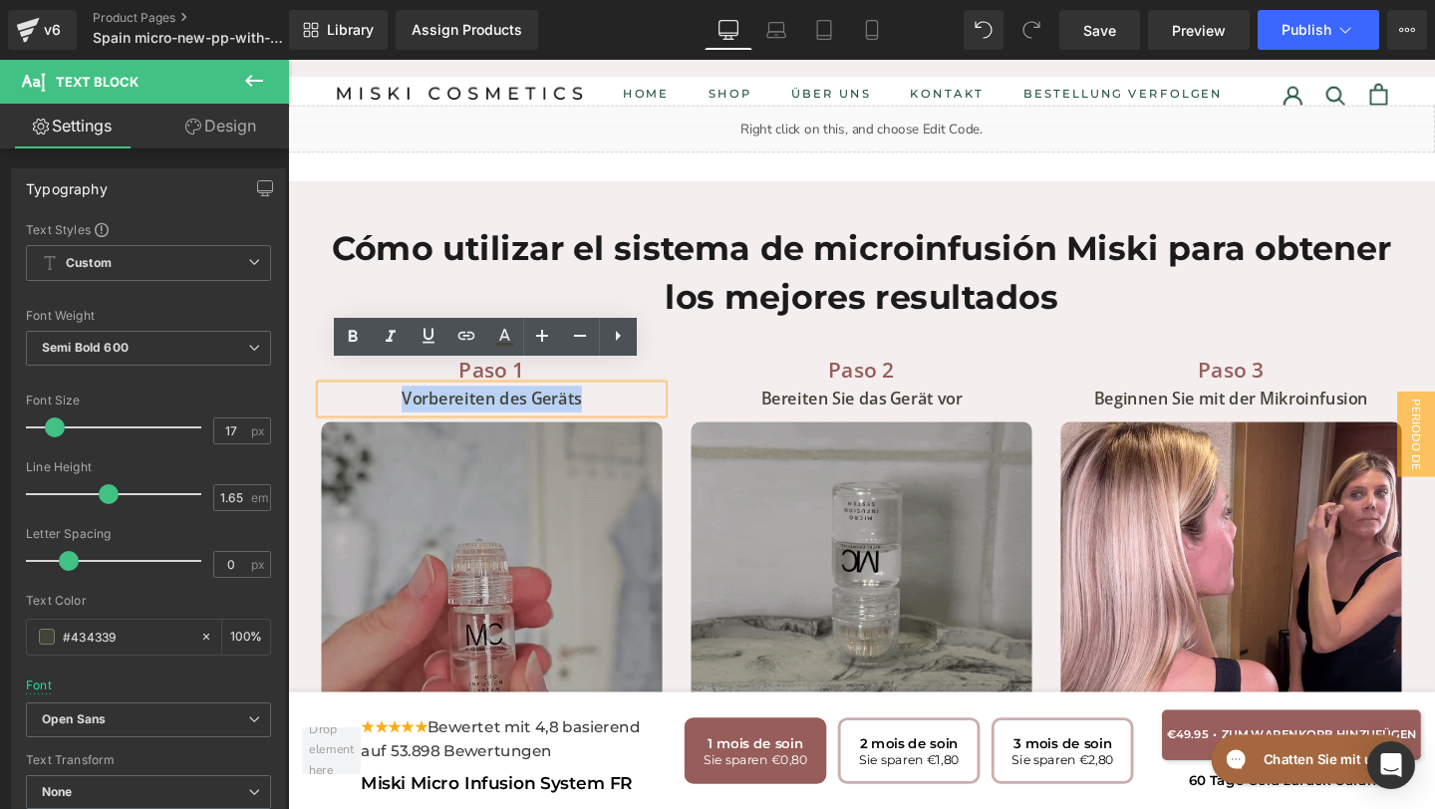
click at [382, 403] on p "Vorbereiten des Geräts" at bounding box center [502, 417] width 359 height 28
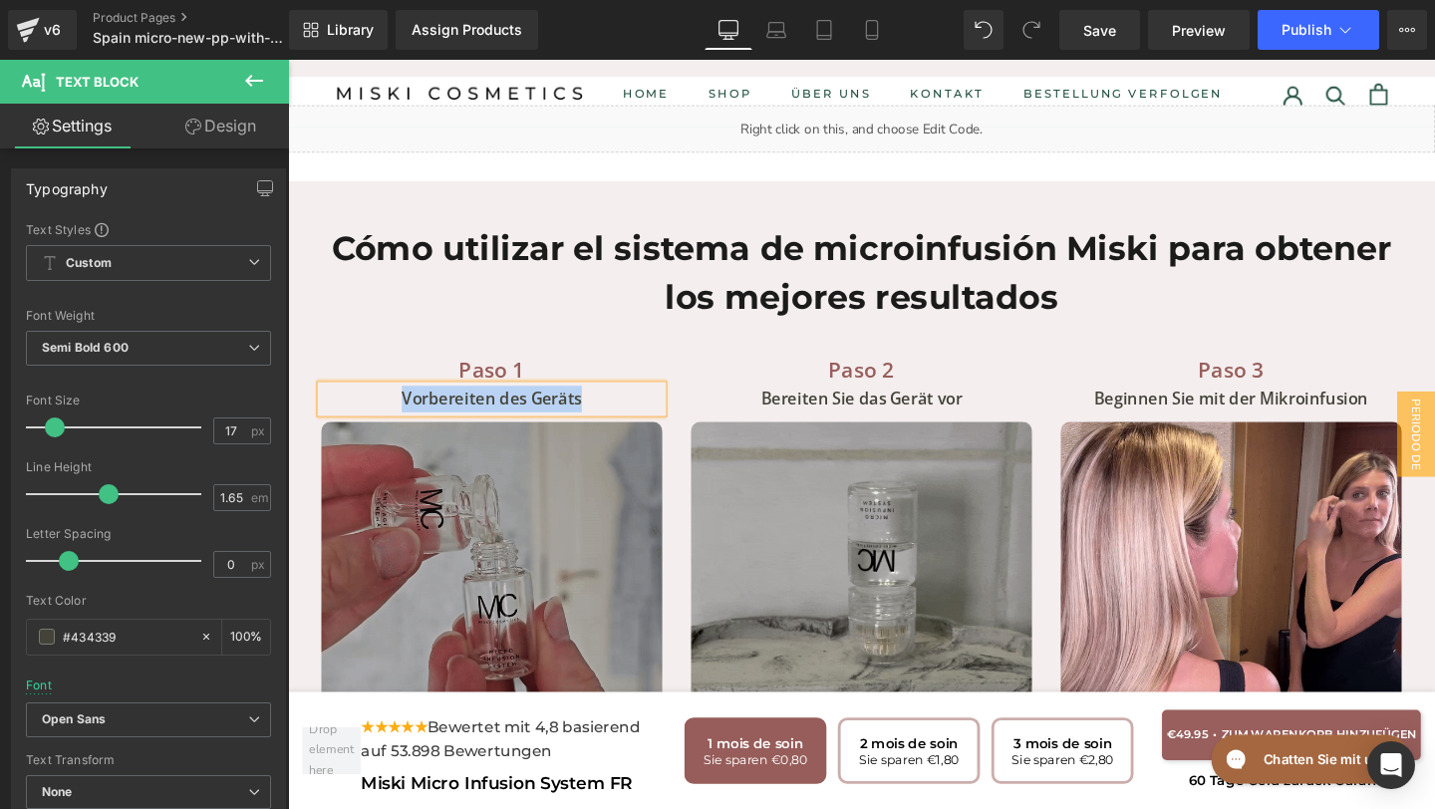
paste div
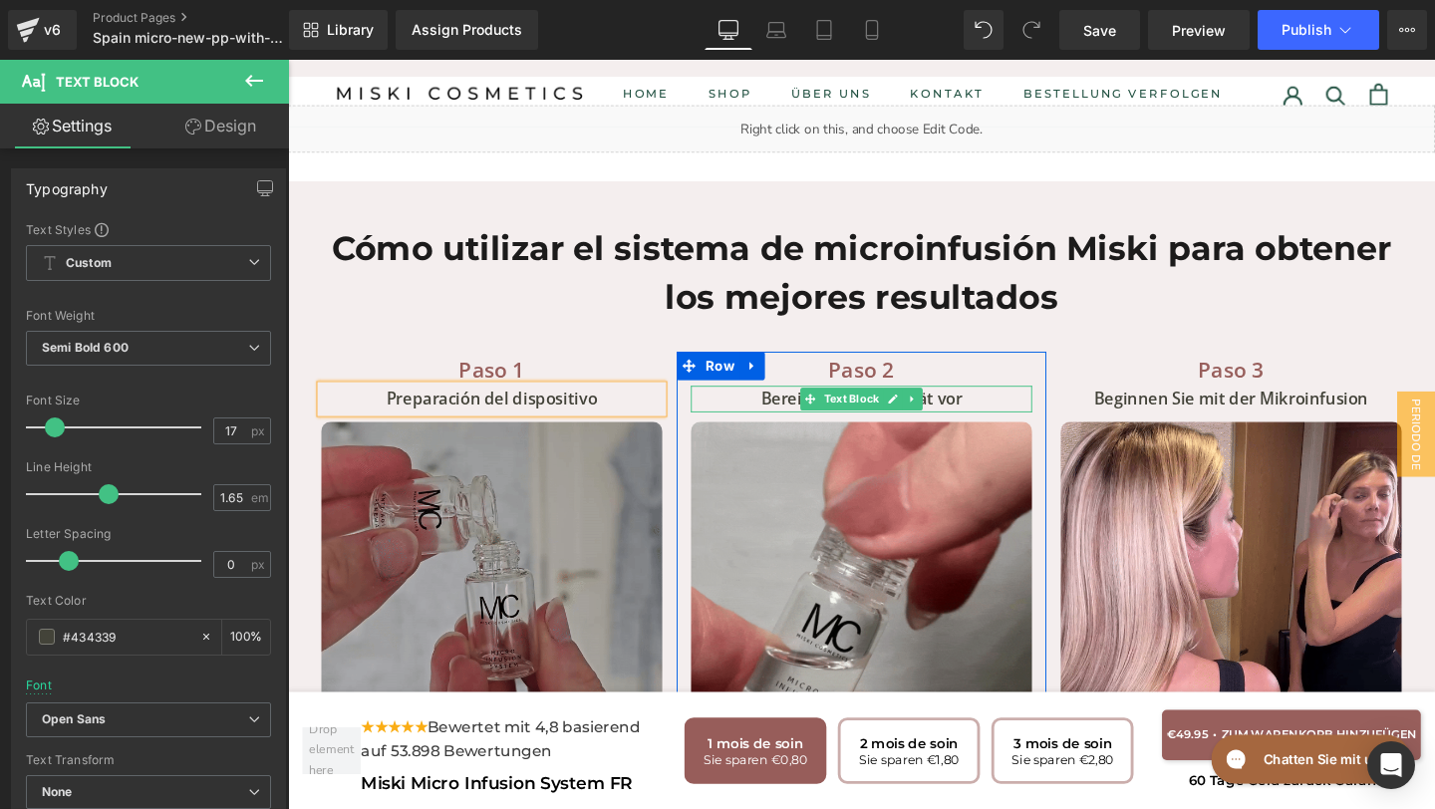
click at [1012, 403] on p "Bereiten Sie das Gerät vor" at bounding box center [890, 417] width 359 height 28
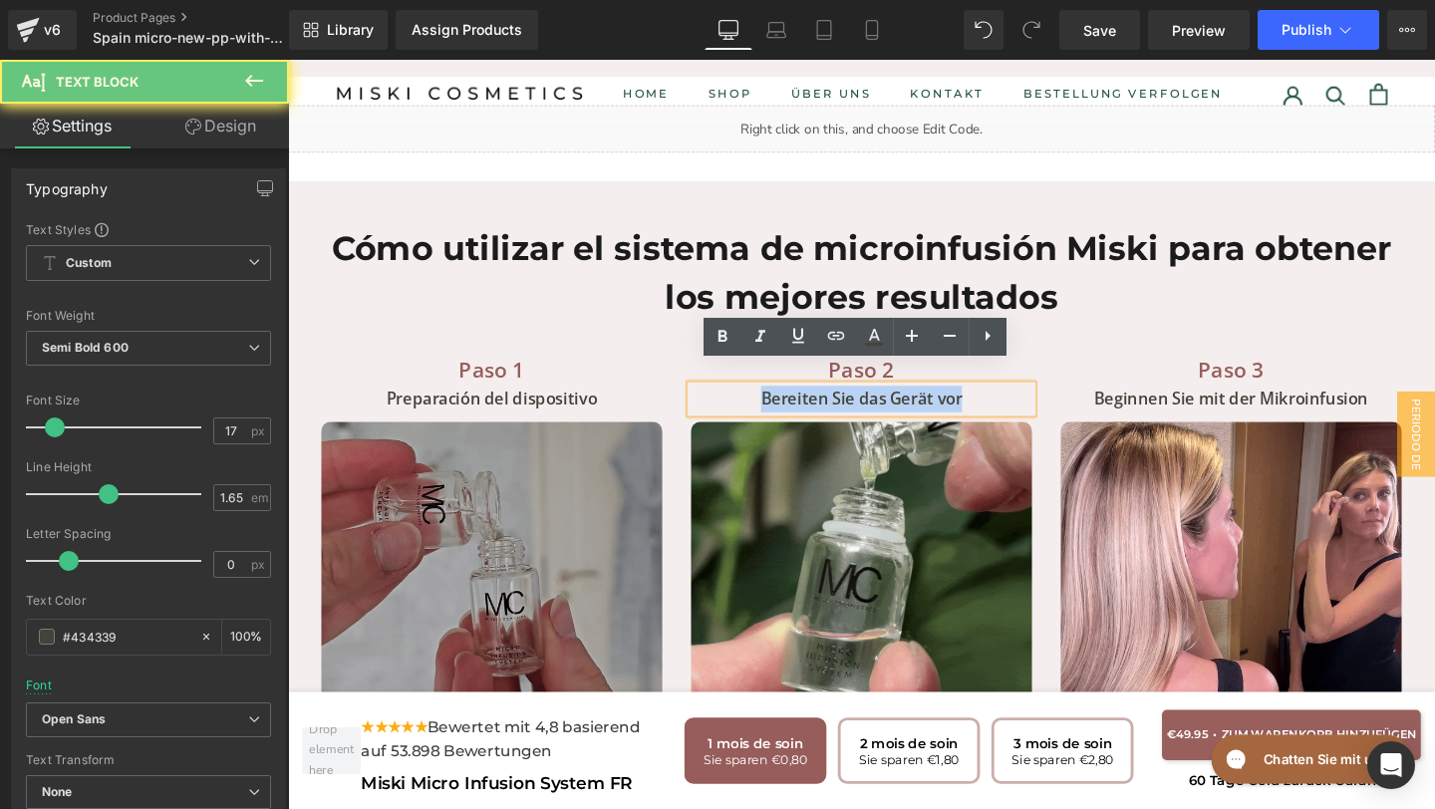
drag, startPoint x: 1013, startPoint y: 392, endPoint x: 734, endPoint y: 392, distance: 279.0
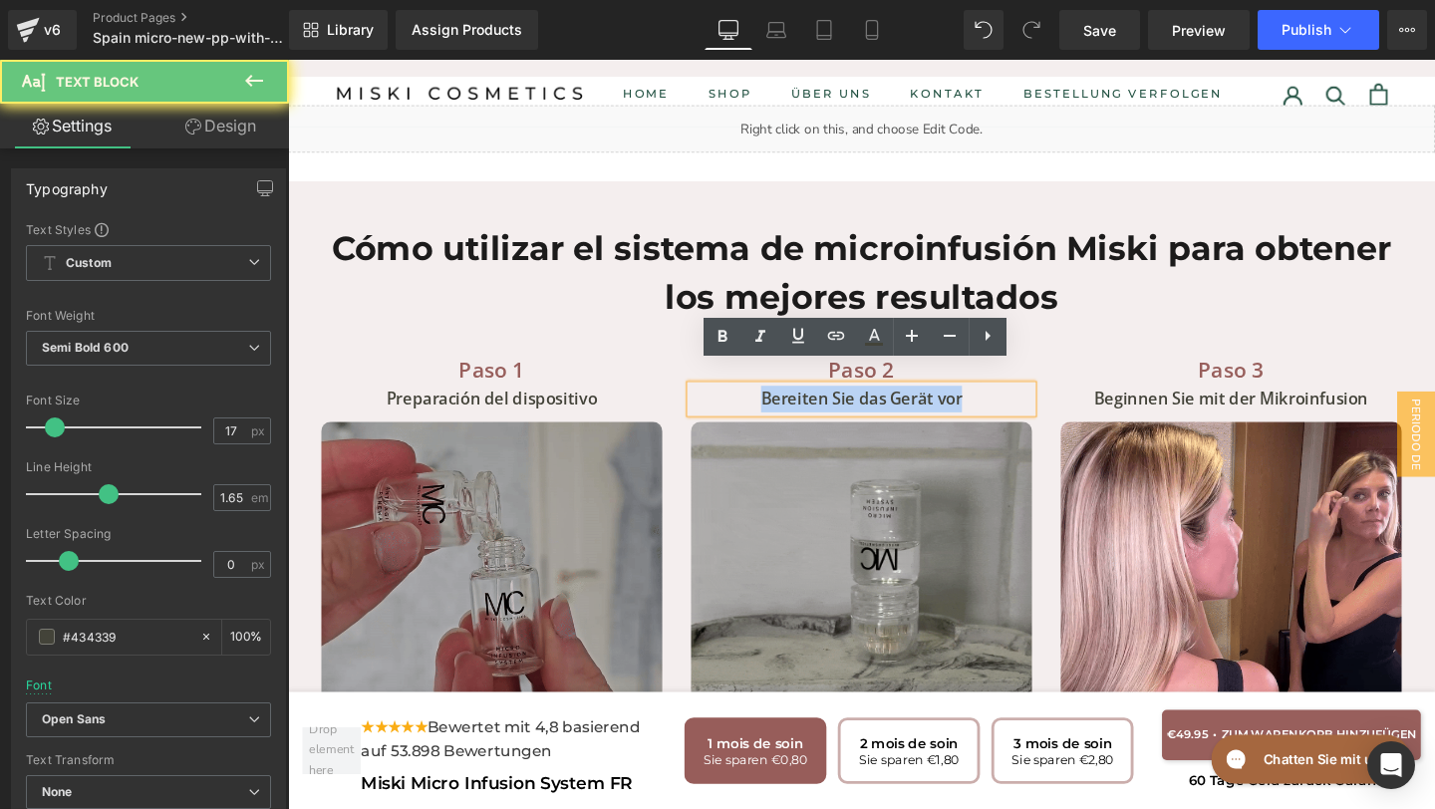
click at [734, 403] on p "Bereiten Sie das Gerät vor" at bounding box center [890, 417] width 359 height 28
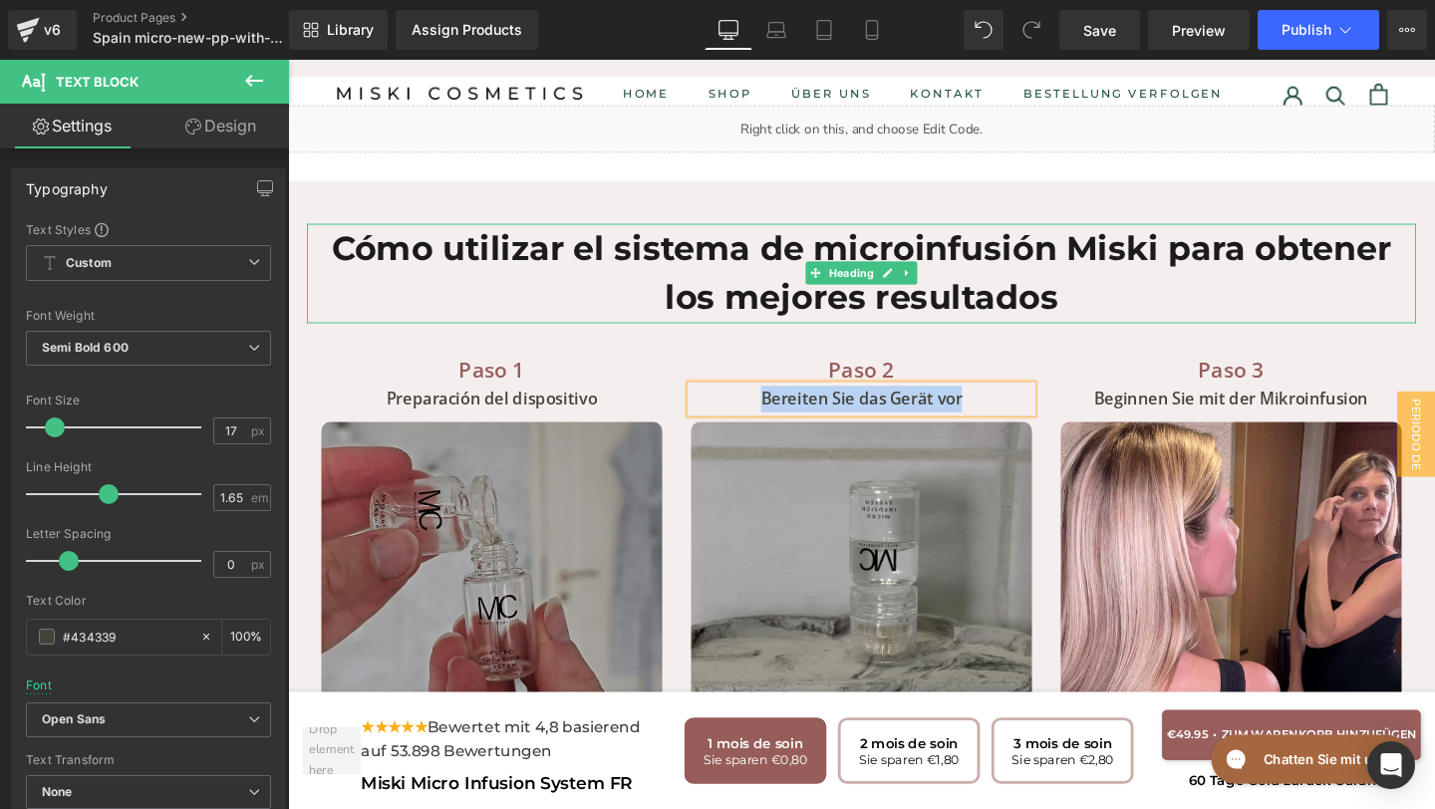
paste div
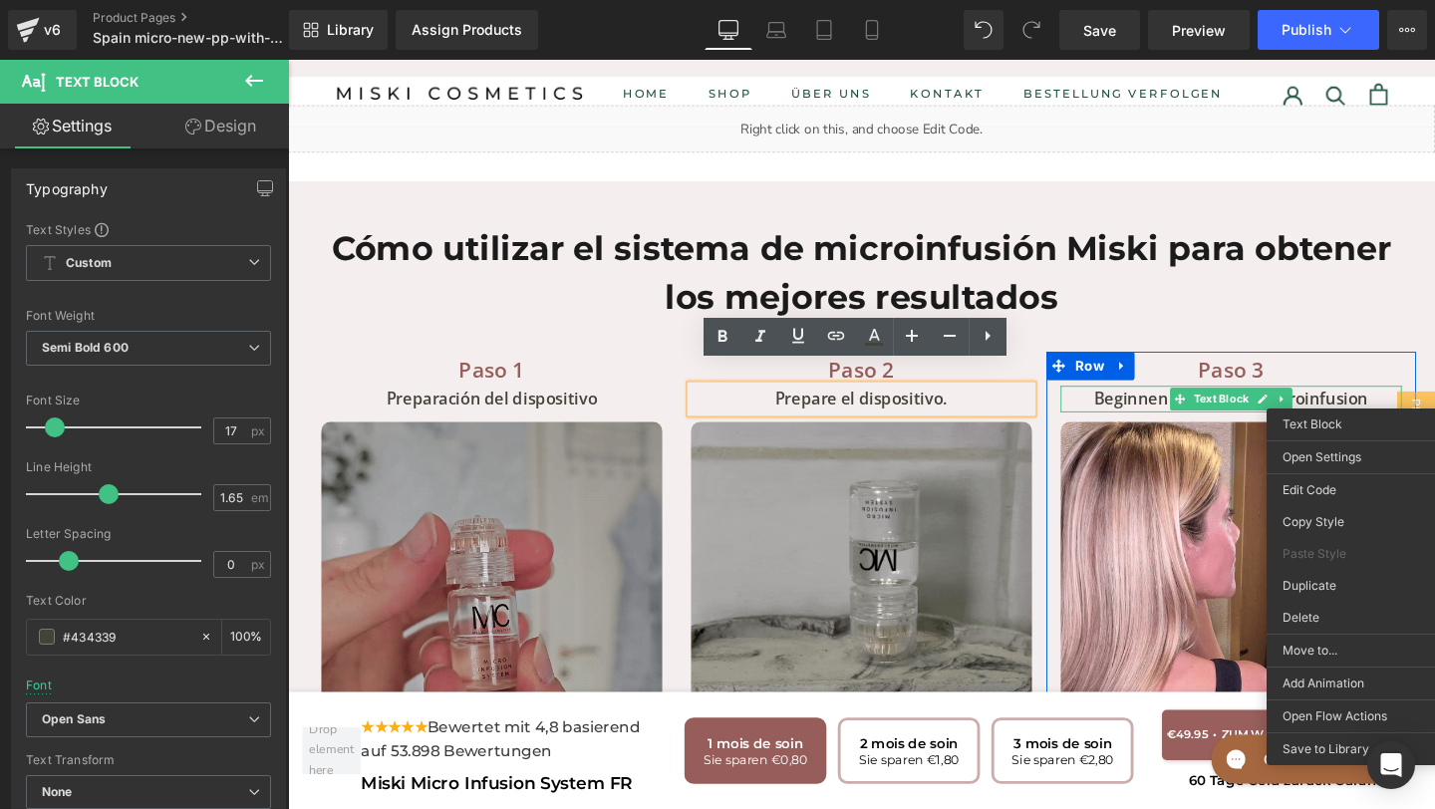
click at [1426, 403] on p "Beginnen Sie mit der Mikroinfusion" at bounding box center [1279, 417] width 359 height 28
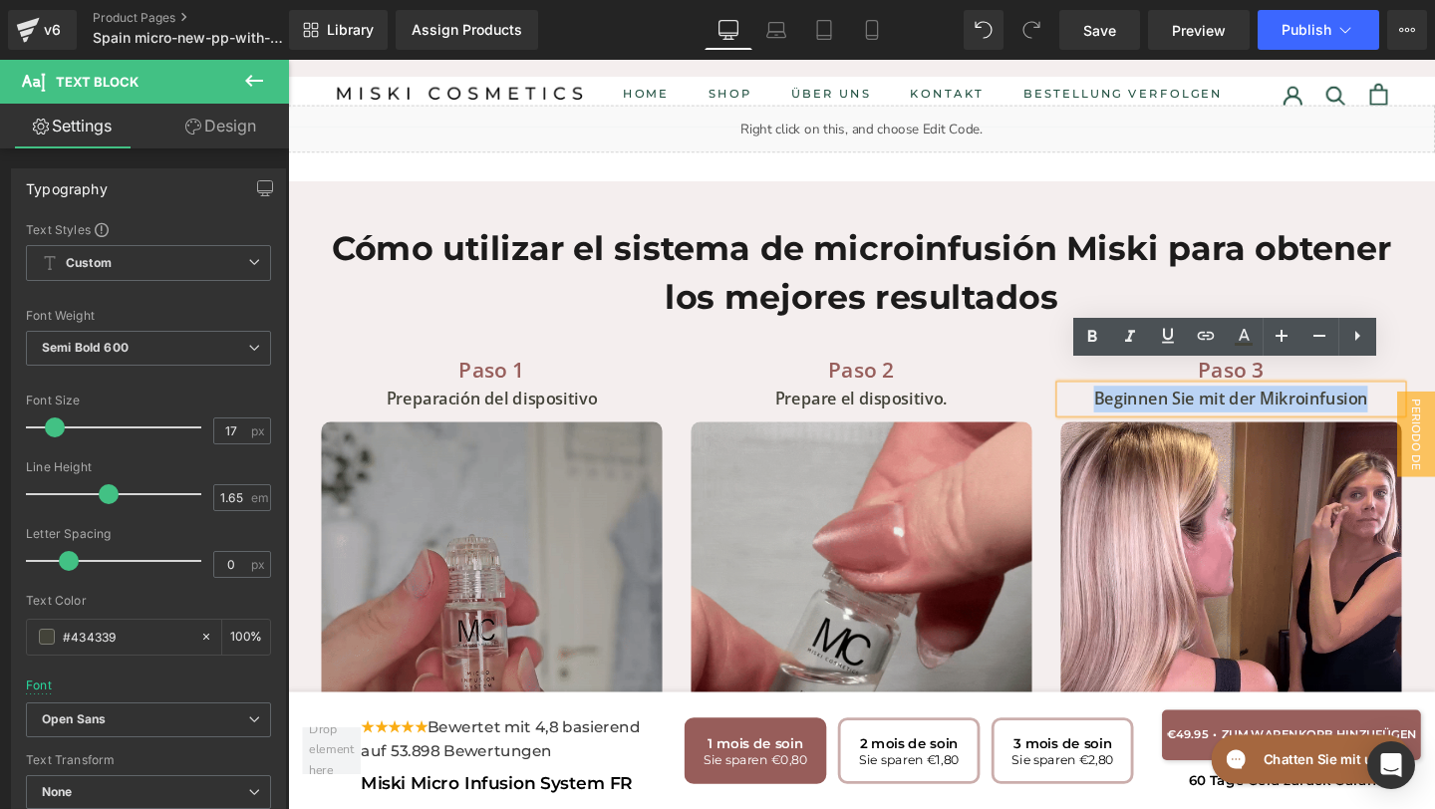
drag, startPoint x: 1426, startPoint y: 396, endPoint x: 1113, endPoint y: 405, distance: 313.0
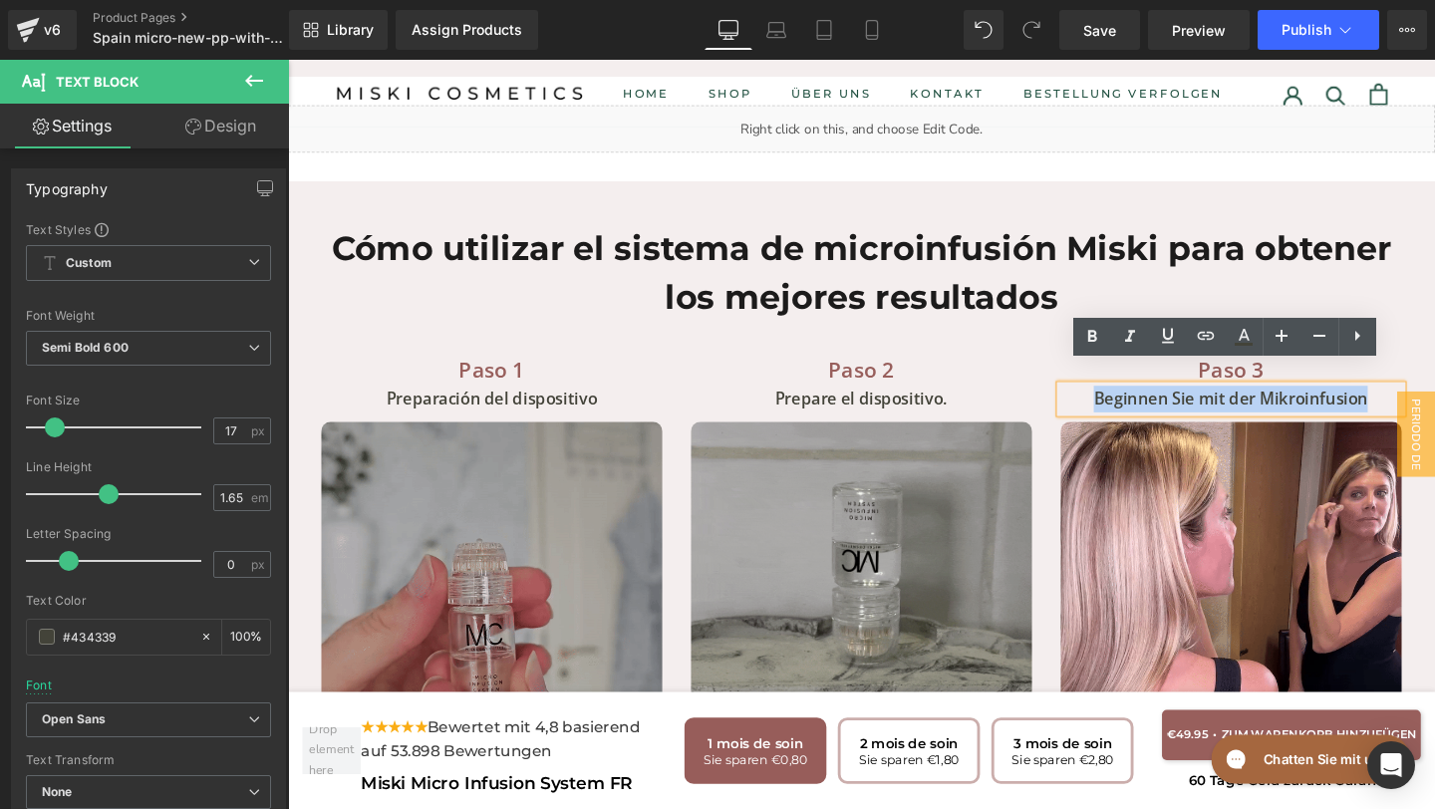
click at [1111, 404] on p "Beginnen Sie mit der Mikroinfusion" at bounding box center [1279, 417] width 359 height 28
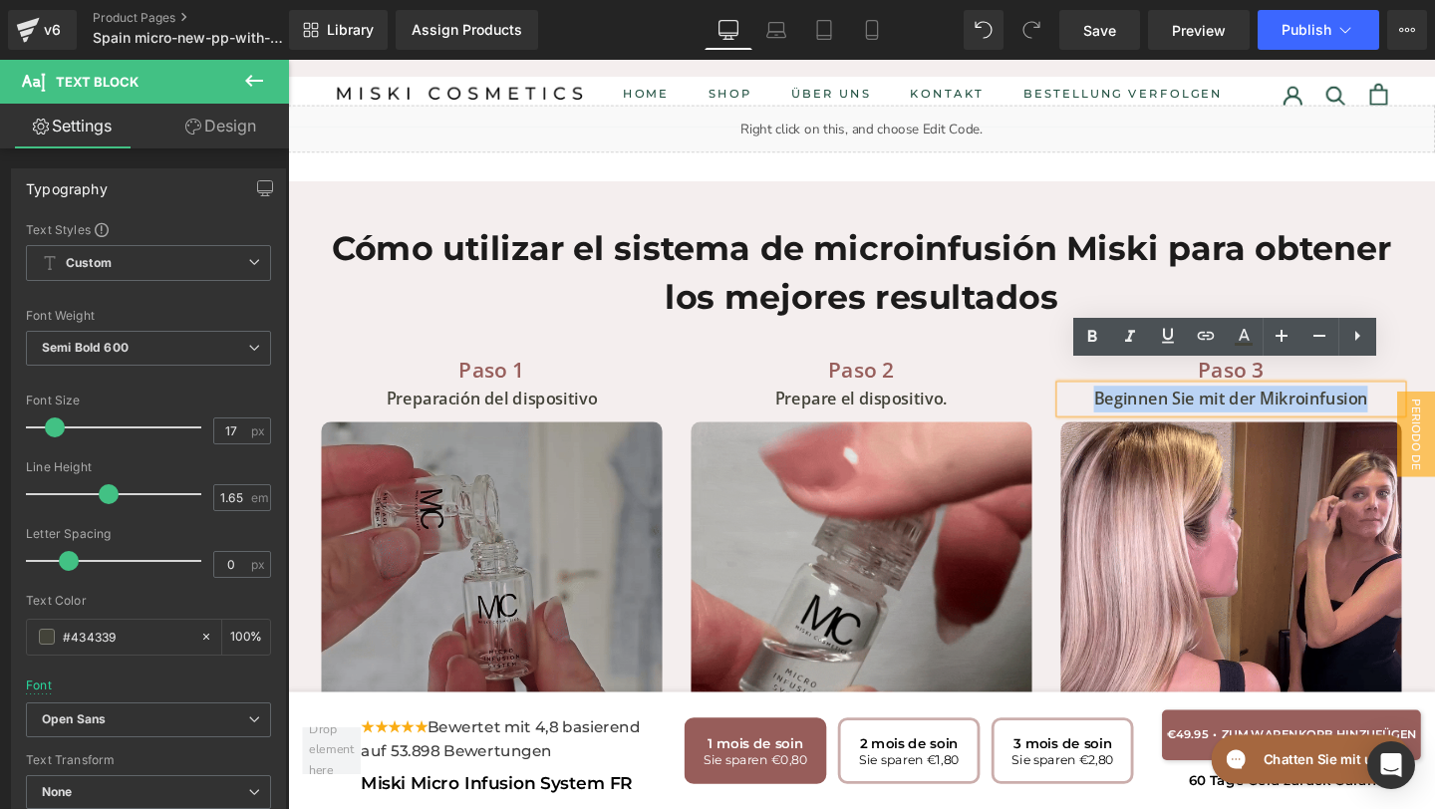
paste div
click at [1423, 403] on p "Beginnen Sie mit der Mikroinfusion" at bounding box center [1279, 417] width 359 height 28
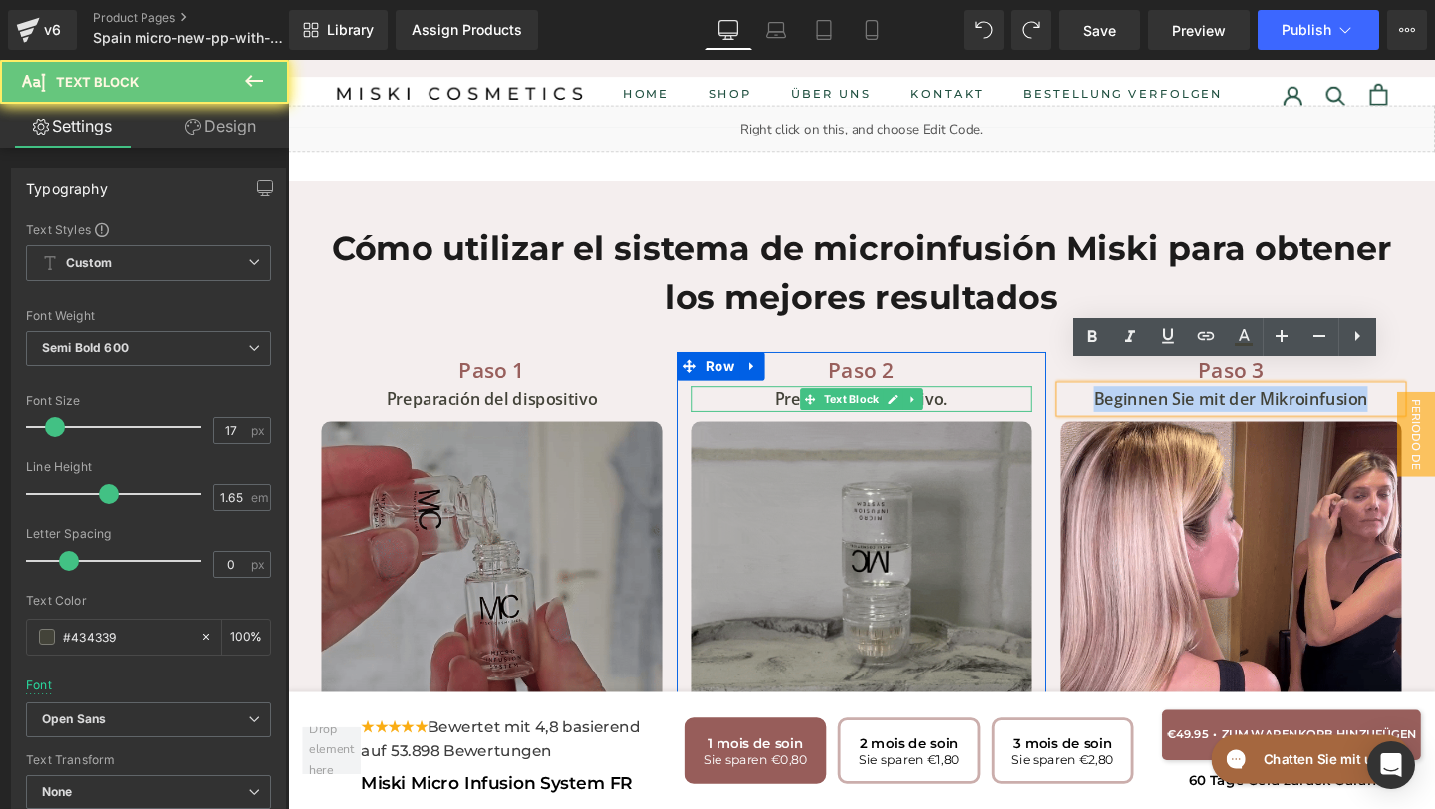
drag, startPoint x: 1423, startPoint y: 392, endPoint x: 1025, endPoint y: 392, distance: 397.6
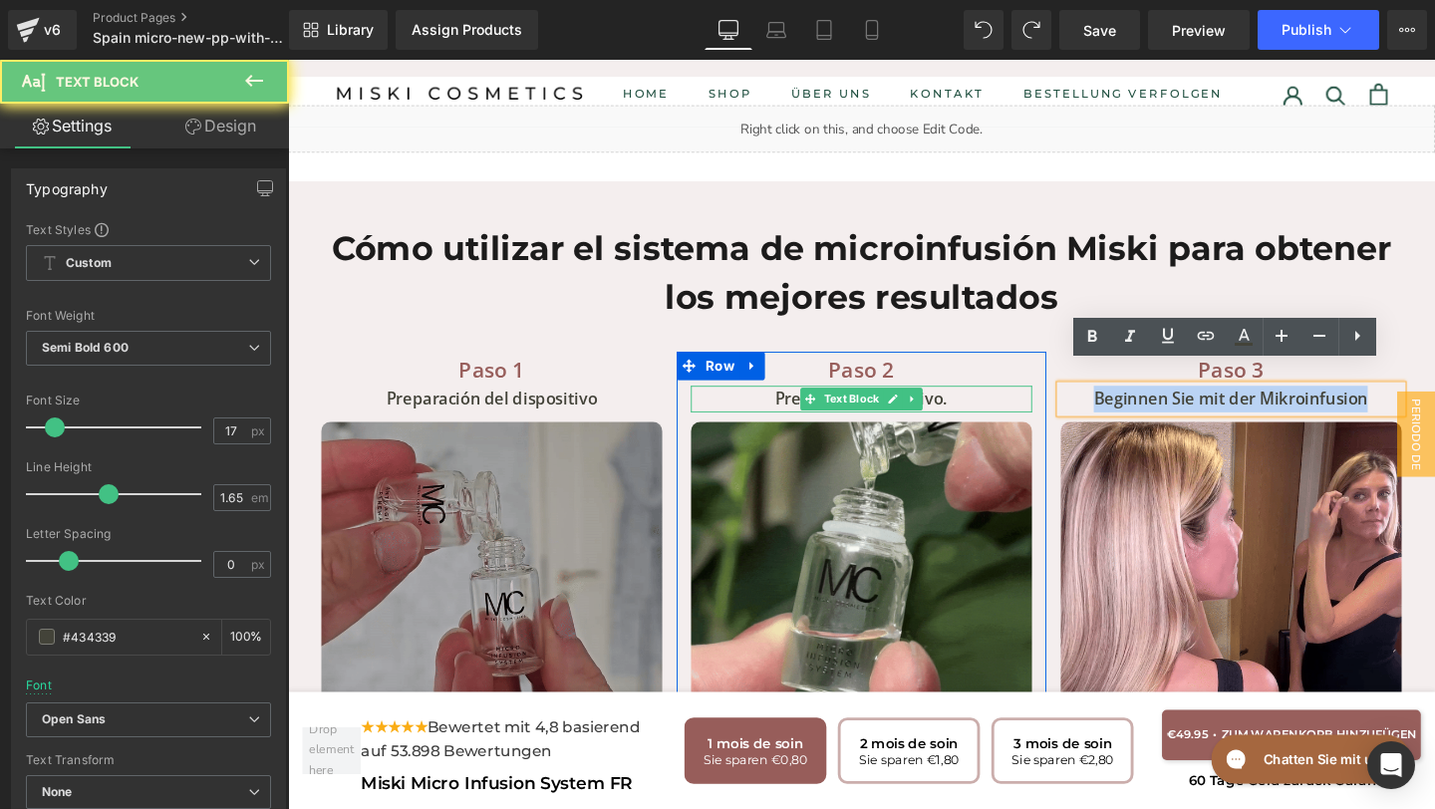
click at [1025, 393] on div "Paso 1 Text Block Preparación del dispositivo Text Block Image Vorbereiten des …" at bounding box center [891, 649] width 1166 height 624
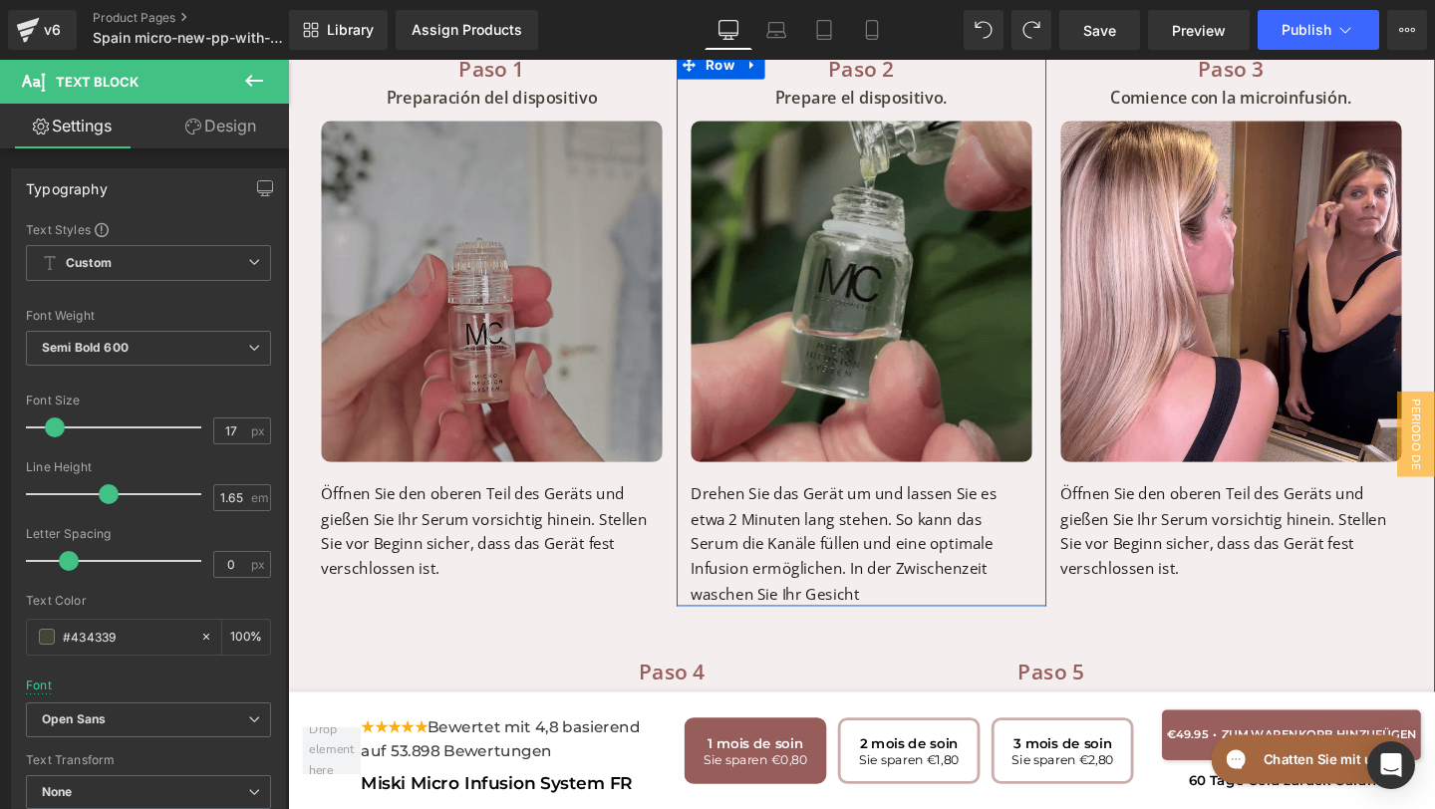
scroll to position [7502, 0]
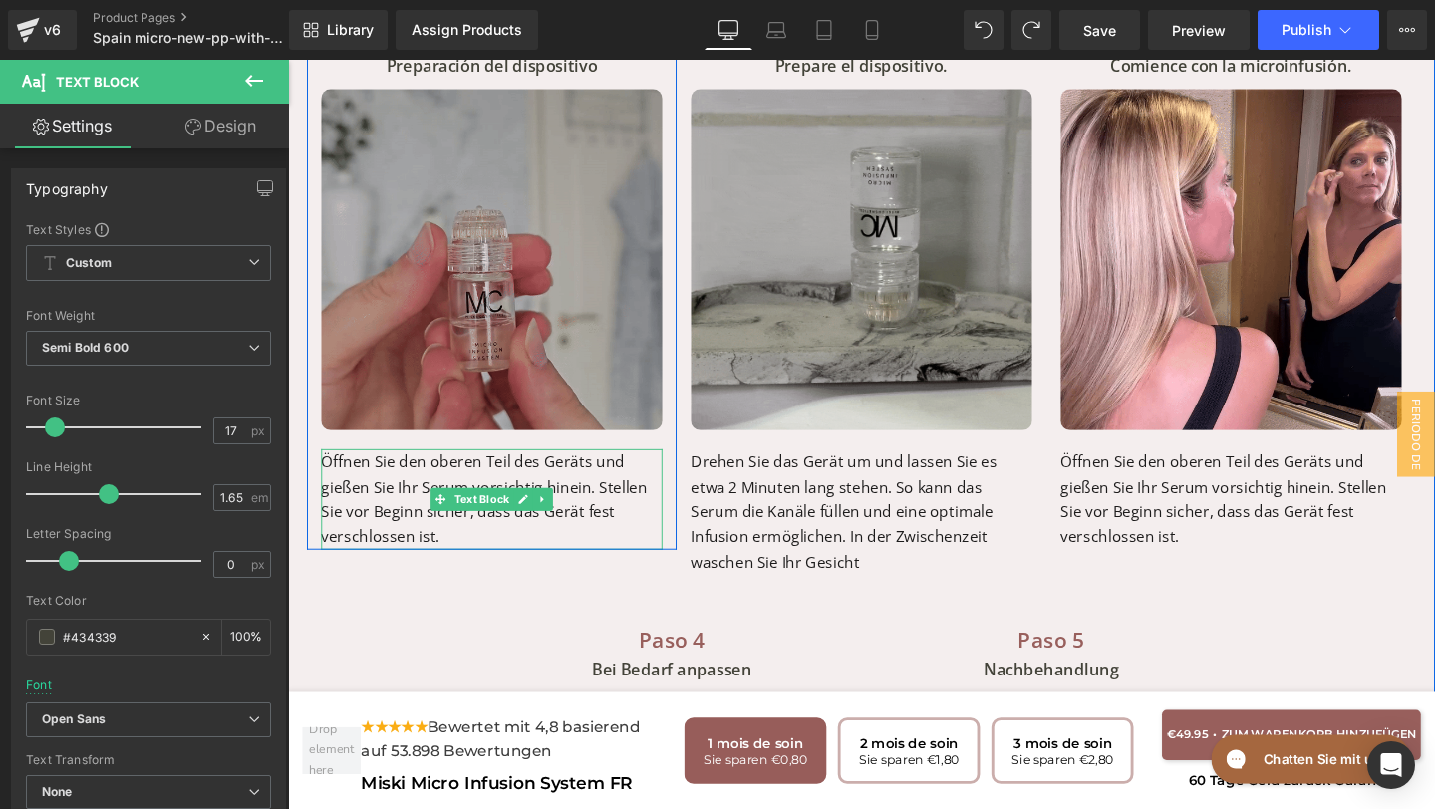
click at [495, 547] on div "Paso 1 Text Block Preparación del dispositivo Text Block Image Vorbereiten des …" at bounding box center [502, 296] width 389 height 558
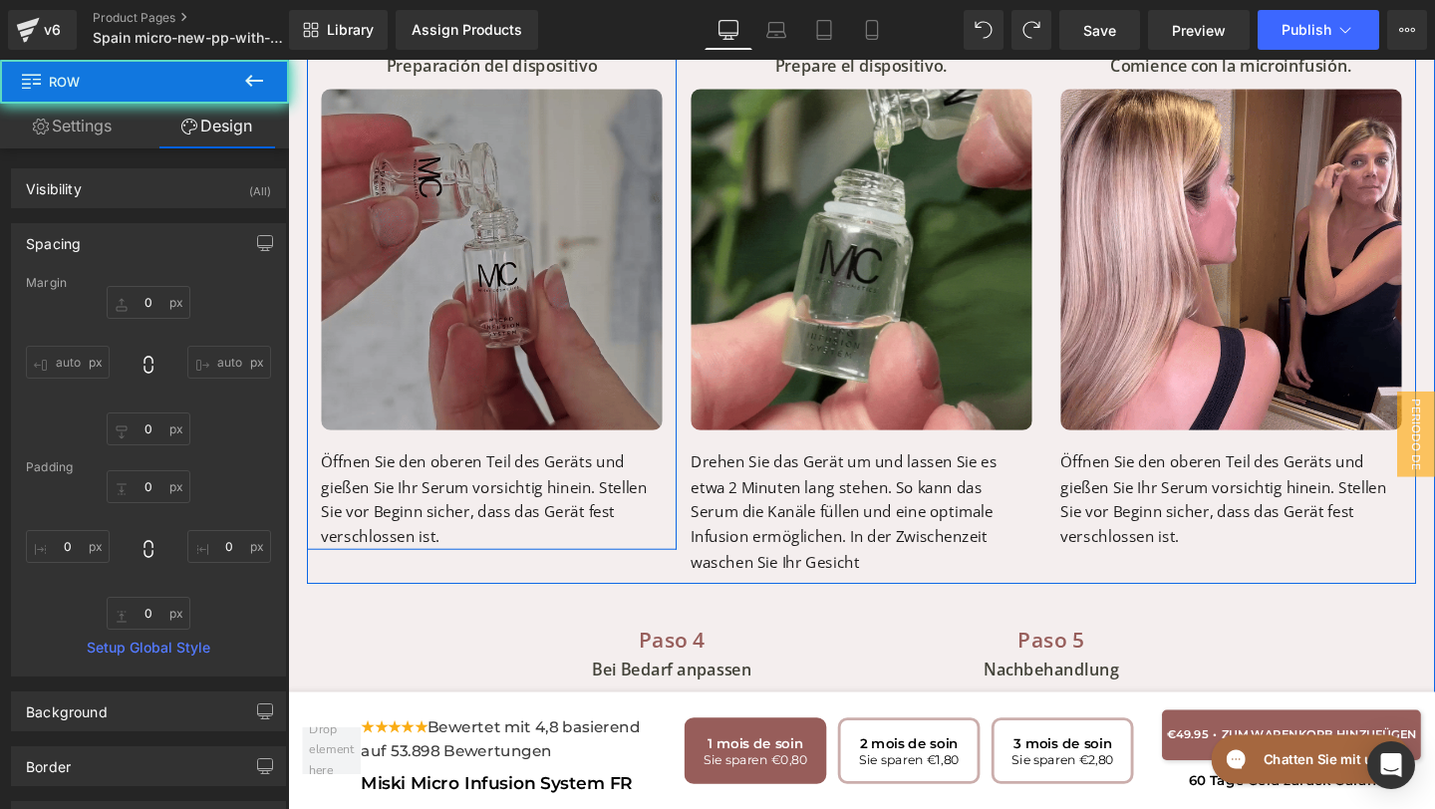
click at [493, 536] on p "Öffnen Sie den oberen Teil des Geräts und gießen Sie Ihr Serum vorsichtig hinei…" at bounding box center [502, 522] width 359 height 106
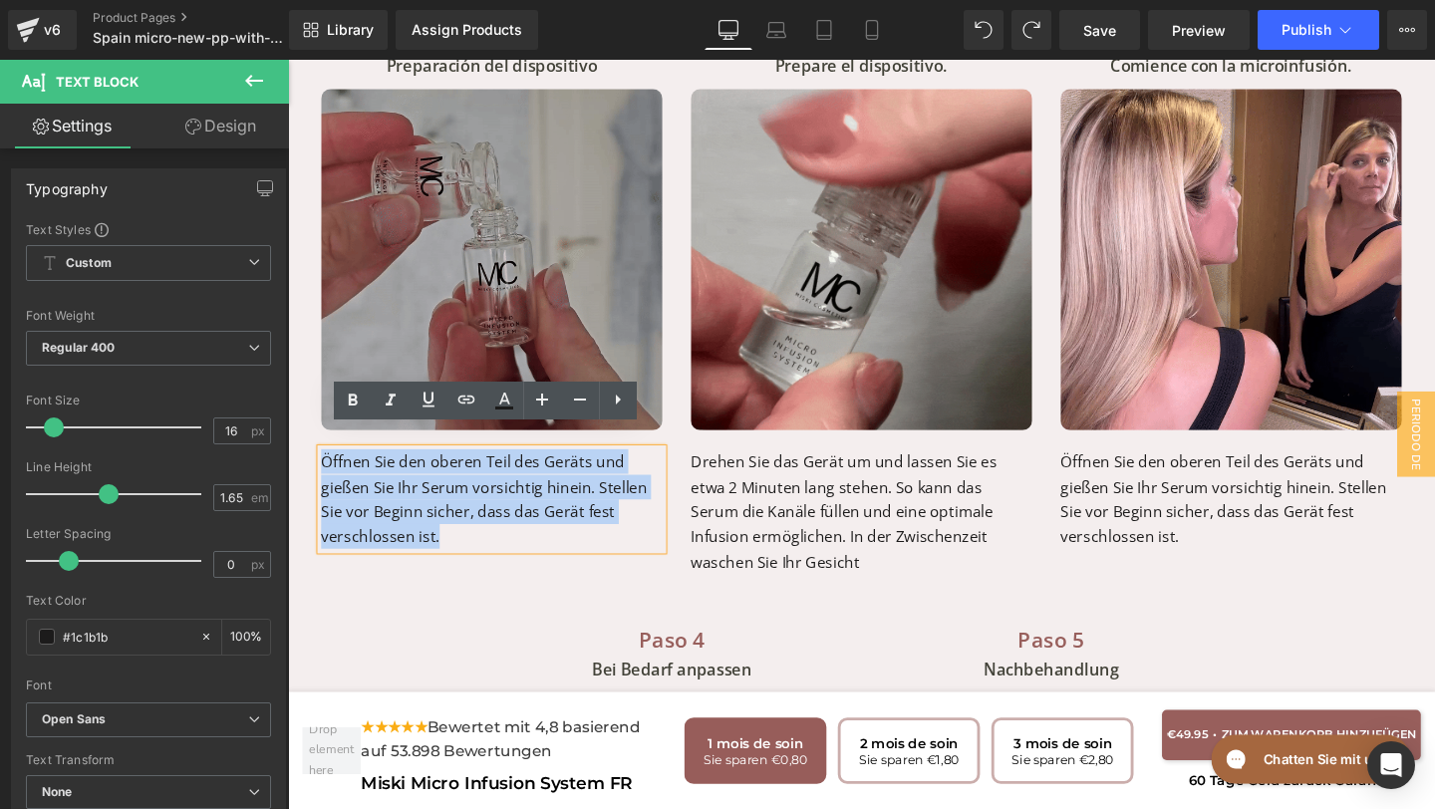
drag, startPoint x: 492, startPoint y: 536, endPoint x: 276, endPoint y: 440, distance: 236.4
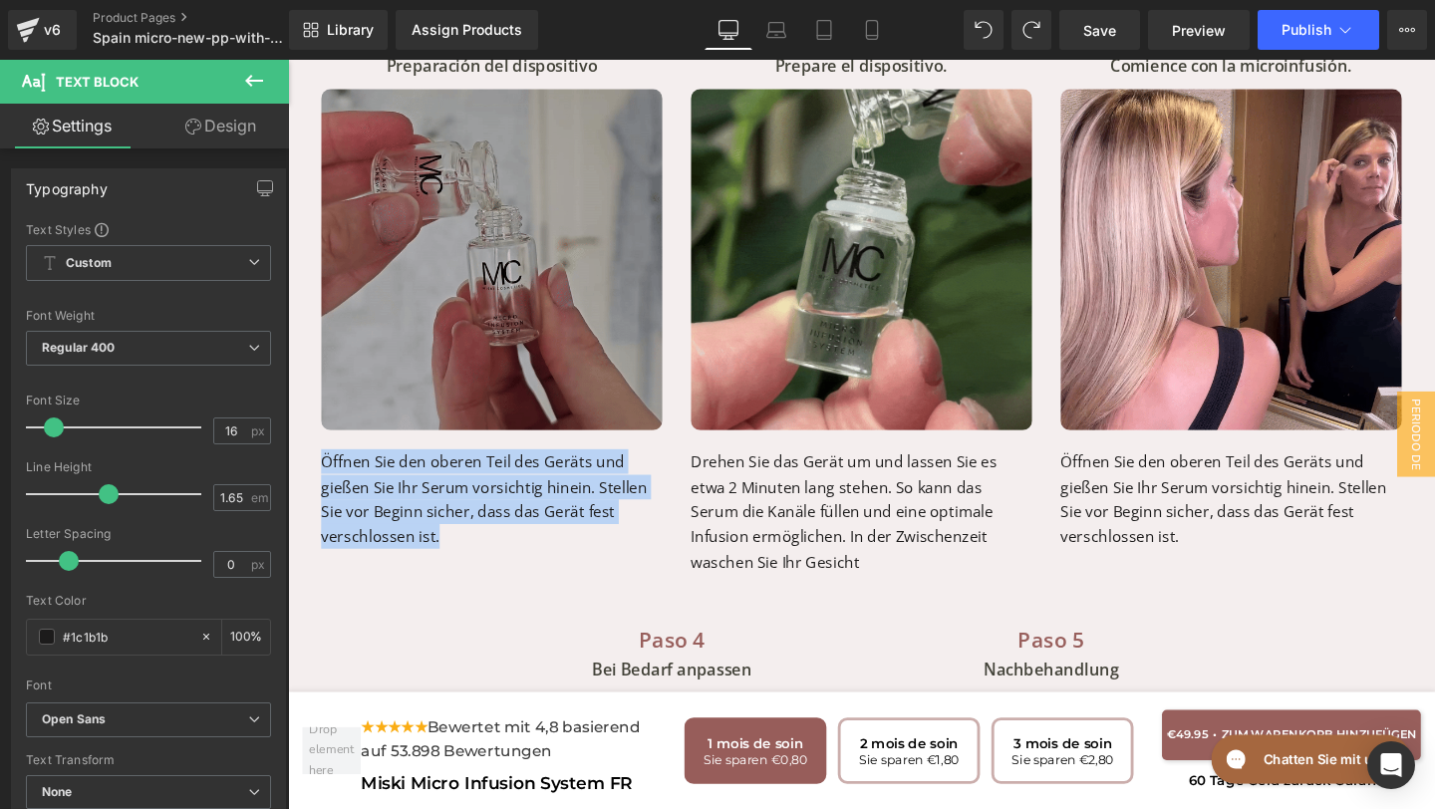
paste div
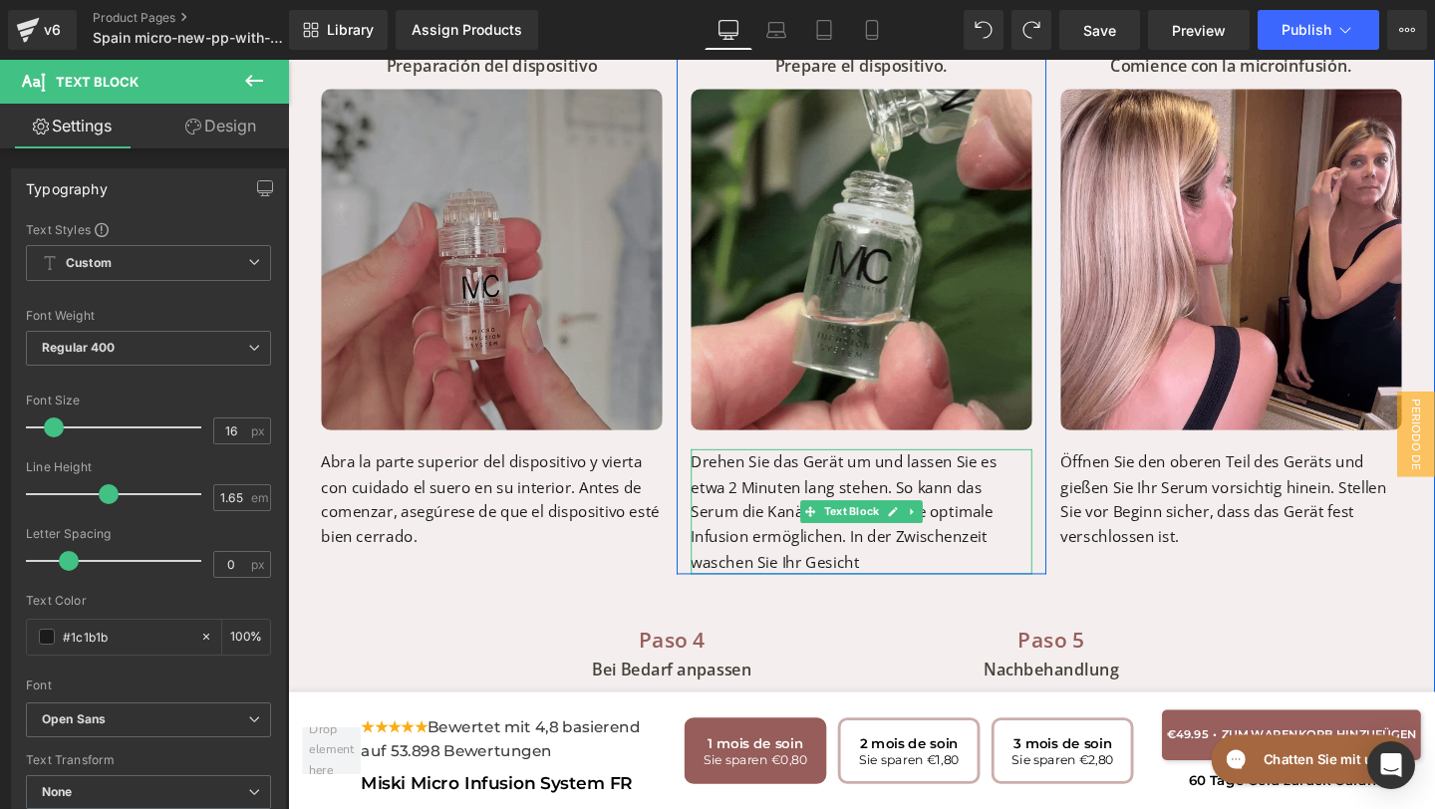
click at [805, 555] on p "Drehen Sie das Gerät um und lassen Sie es etwa 2 Minuten lang stehen. So kann d…" at bounding box center [890, 535] width 359 height 132
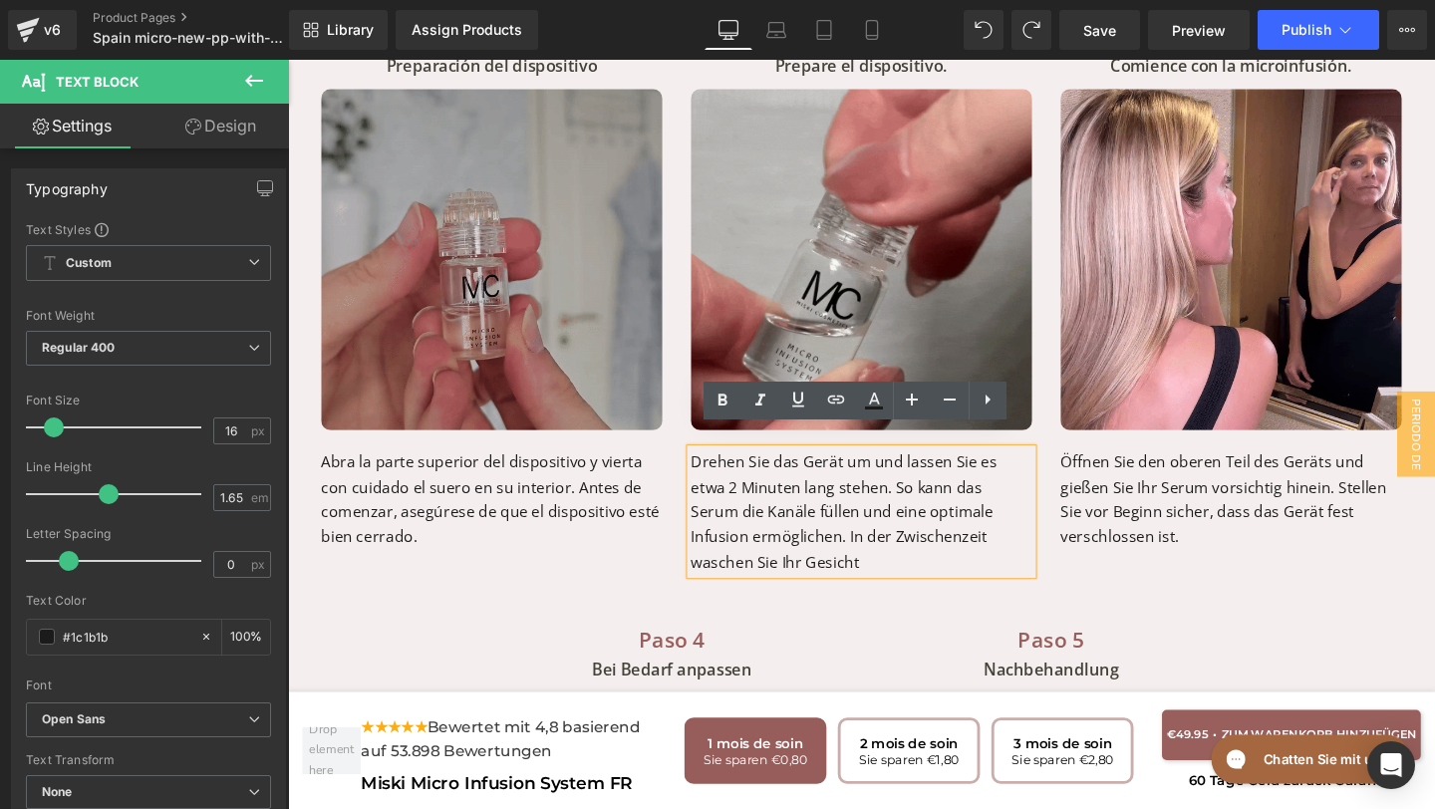
drag, startPoint x: 802, startPoint y: 561, endPoint x: 706, endPoint y: 442, distance: 152.3
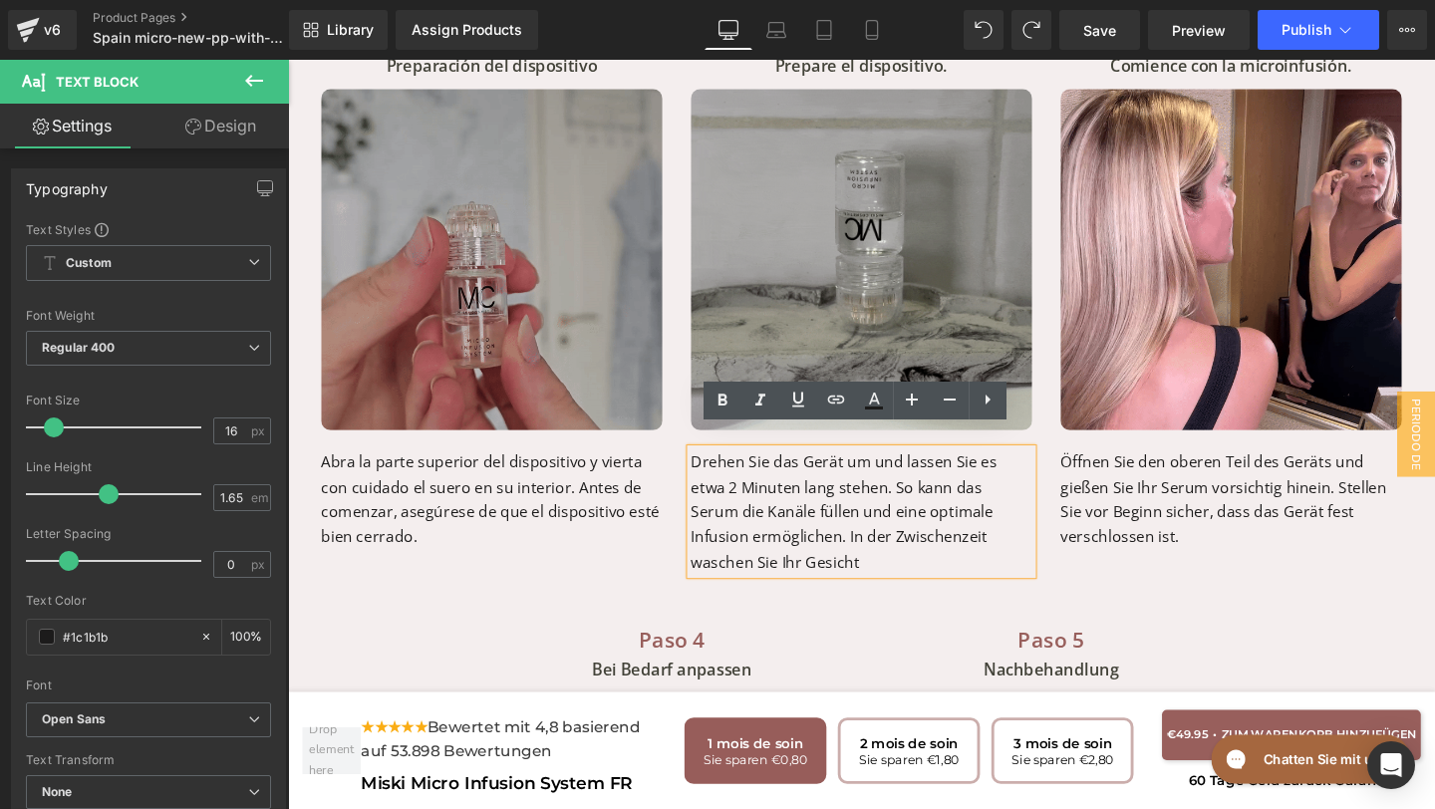
click at [711, 469] on div "Drehen Sie das Gerät um und lassen Sie es etwa 2 Minuten lang stehen. So kann d…" at bounding box center [890, 535] width 359 height 132
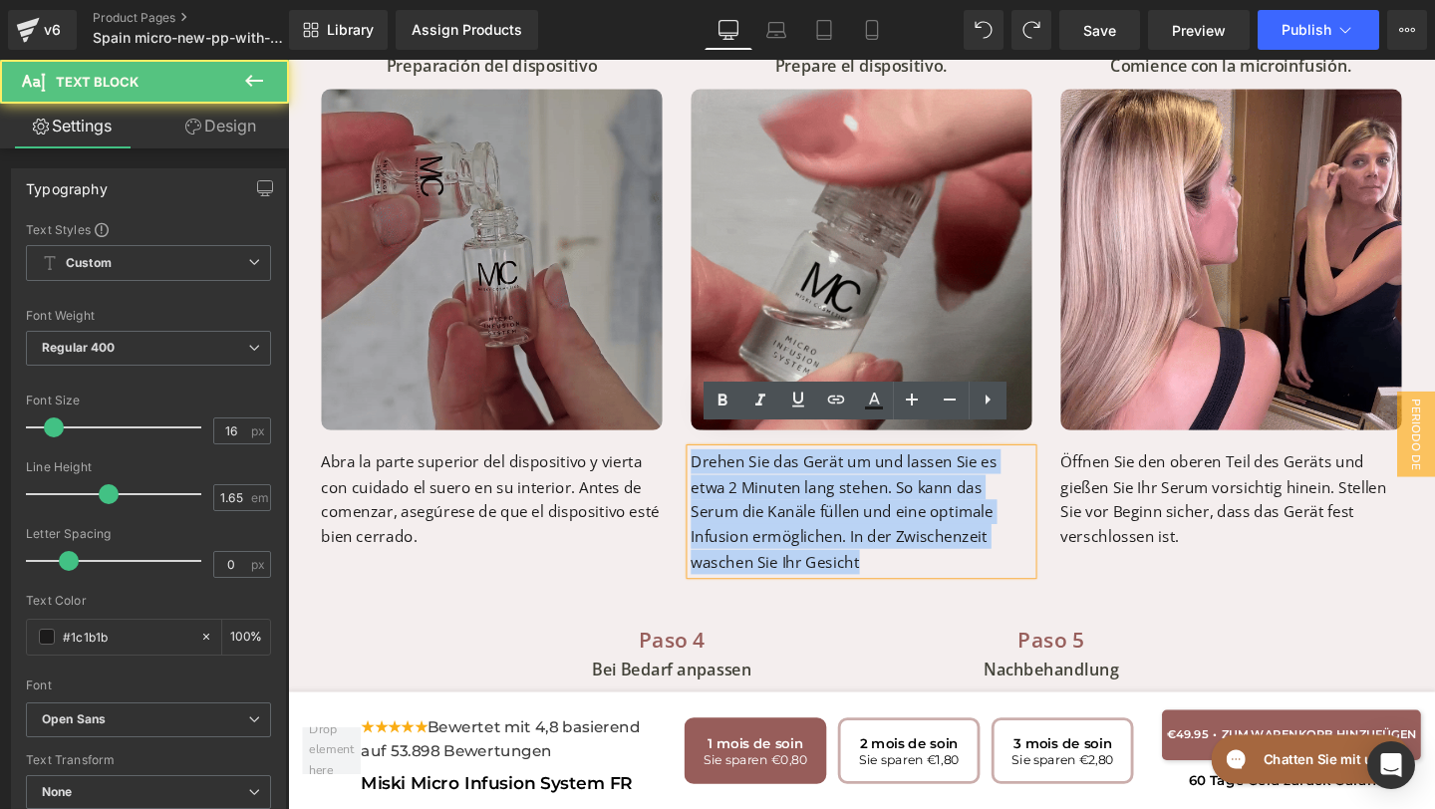
drag, startPoint x: 797, startPoint y: 561, endPoint x: 713, endPoint y: 455, distance: 134.8
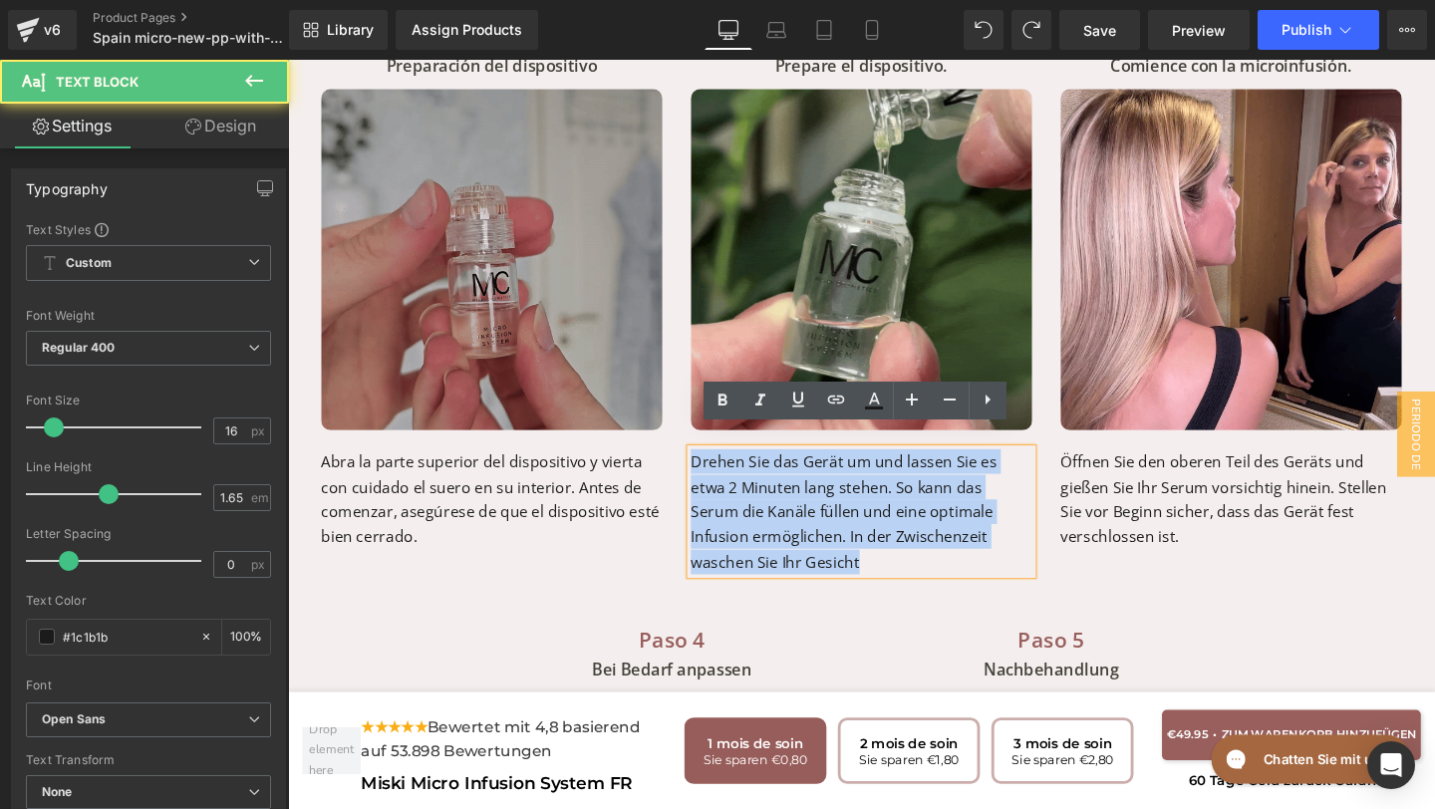
click at [713, 469] on p "Drehen Sie das Gerät um und lassen Sie es etwa 2 Minuten lang stehen. So kann d…" at bounding box center [890, 535] width 359 height 132
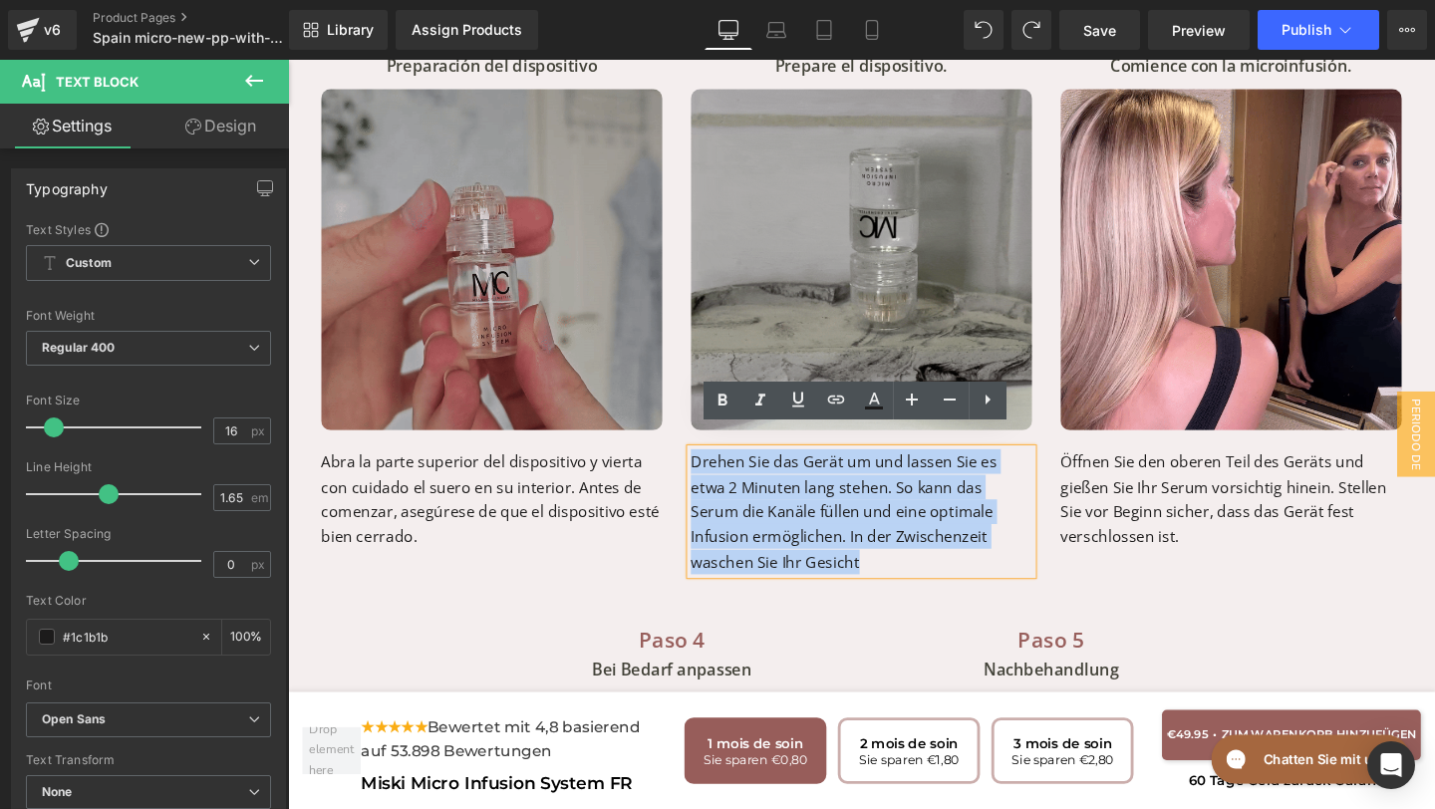
drag, startPoint x: 816, startPoint y: 565, endPoint x: 714, endPoint y: 463, distance: 143.7
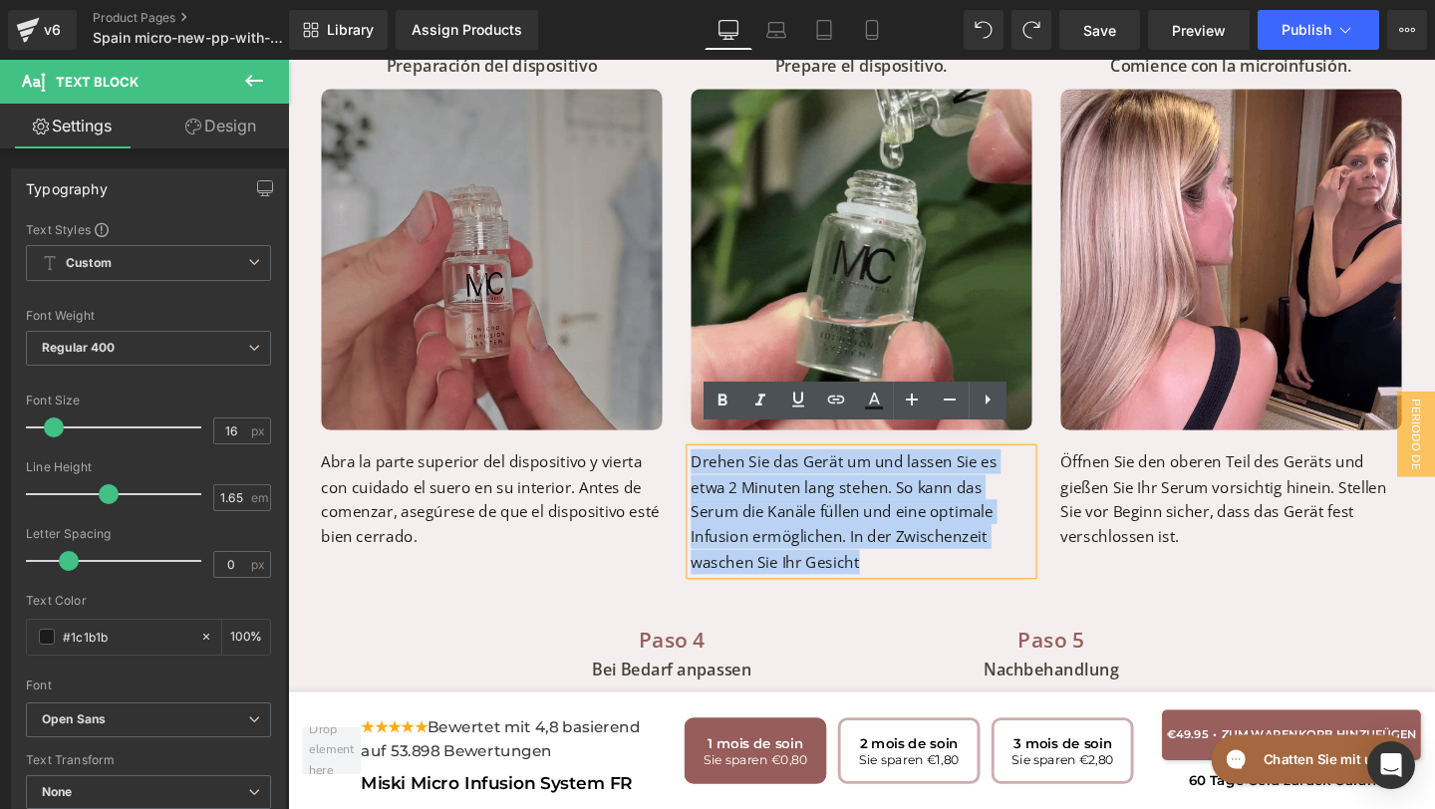
click at [714, 469] on p "Drehen Sie das Gerät um und lassen Sie es etwa 2 Minuten lang stehen. So kann d…" at bounding box center [890, 535] width 359 height 132
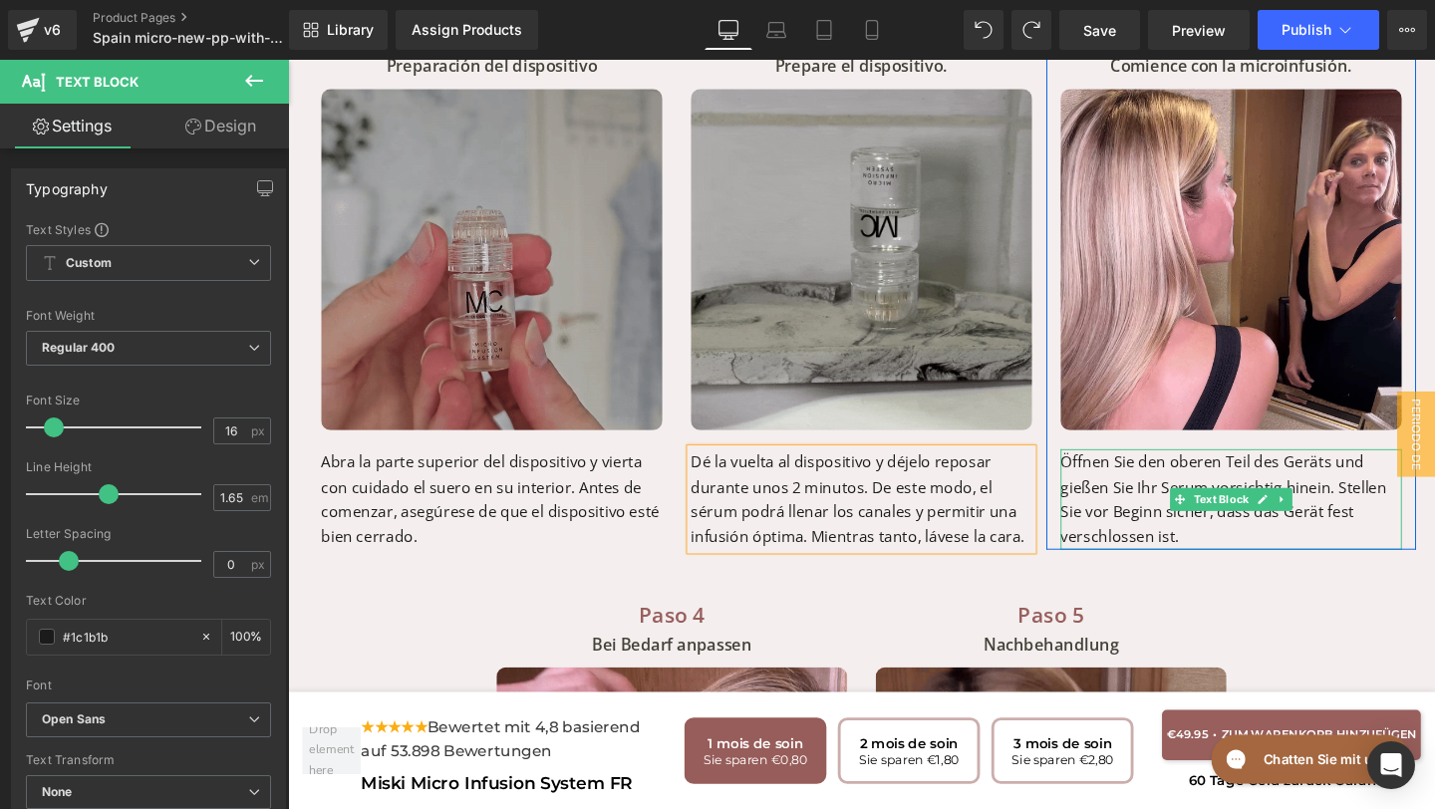
click at [1256, 538] on p "Öffnen Sie den oberen Teil des Geräts und gießen Sie Ihr Serum vorsichtig hinei…" at bounding box center [1279, 522] width 359 height 106
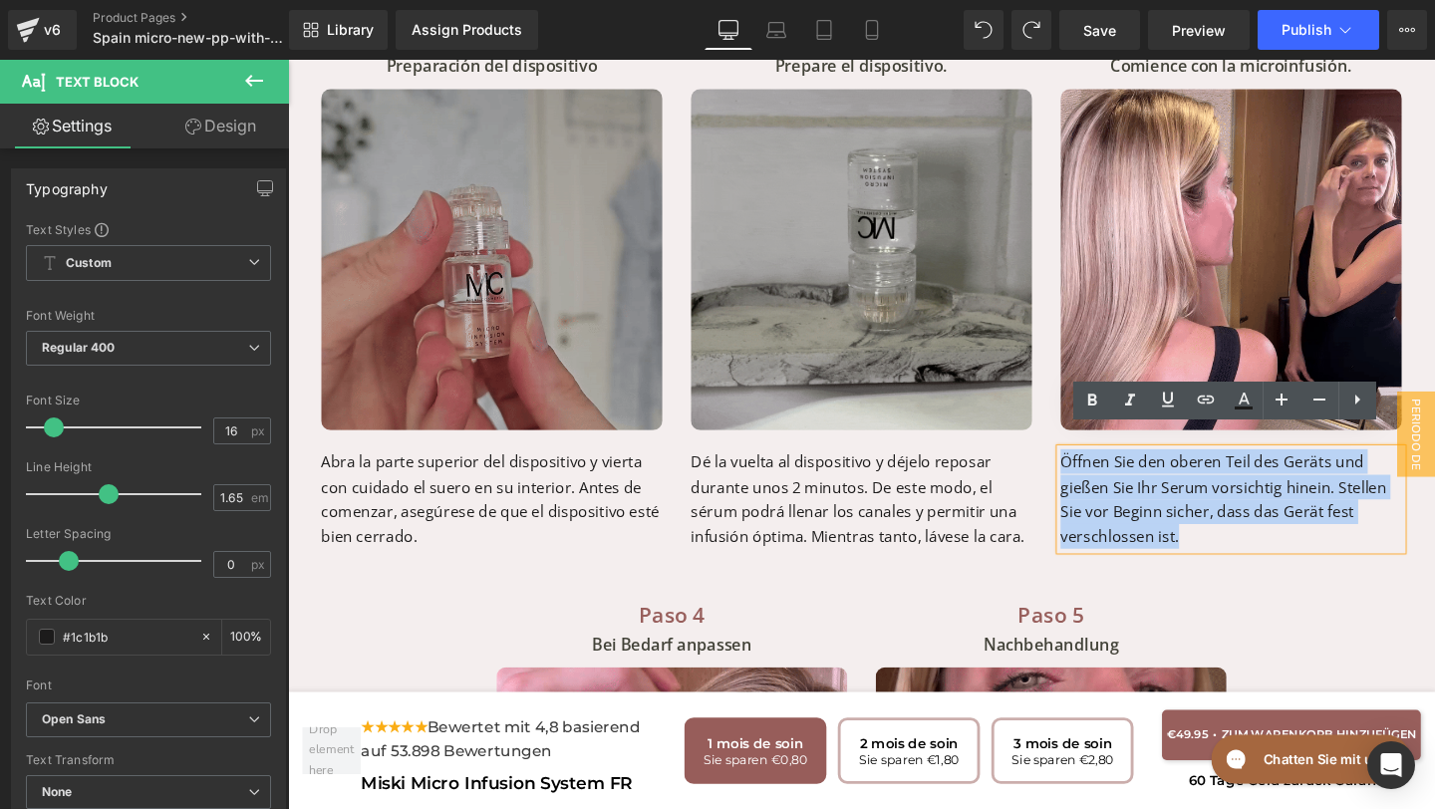
drag, startPoint x: 1227, startPoint y: 546, endPoint x: 1087, endPoint y: 460, distance: 163.7
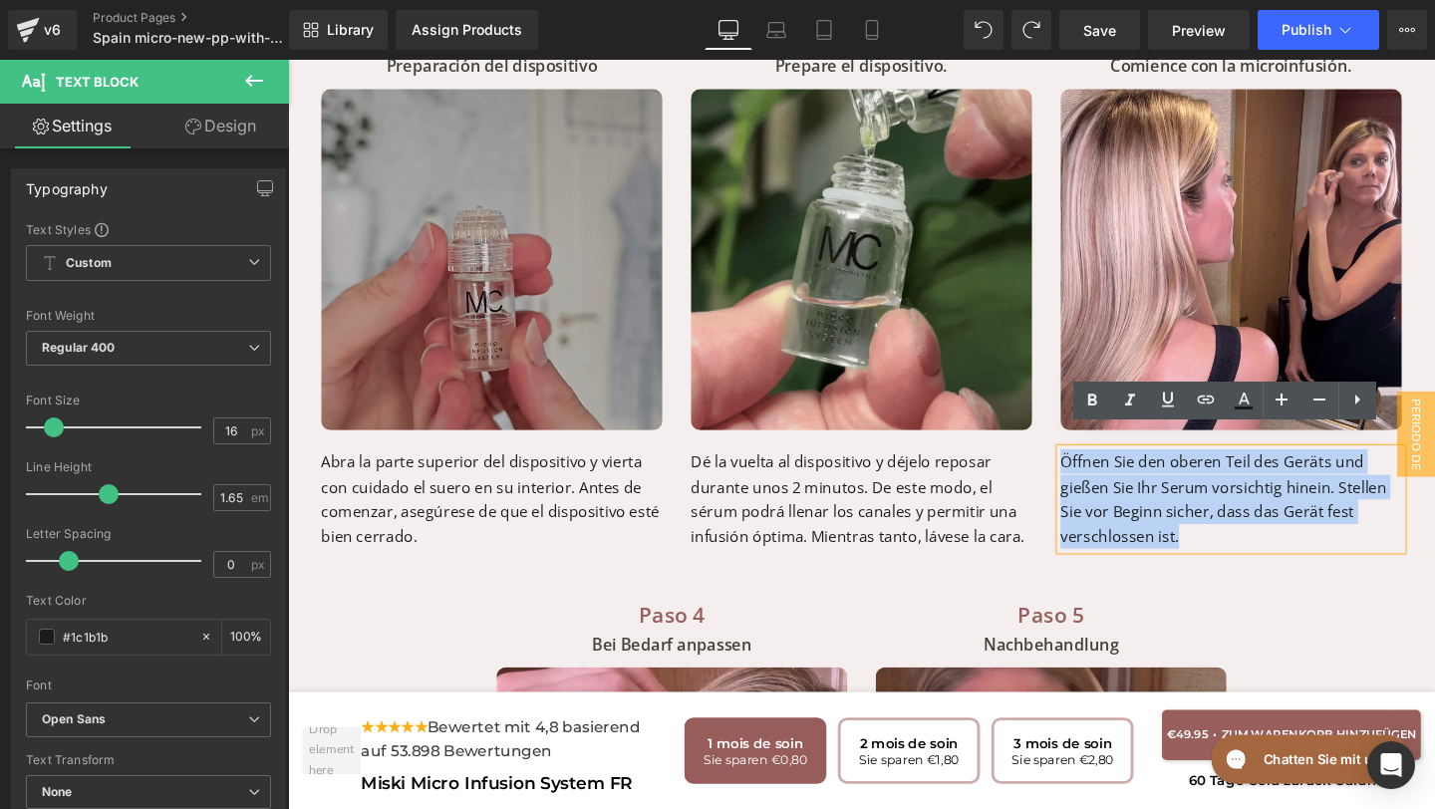
click at [1087, 460] on div "Paso 3 Text Block Comience con la microinfusión. Text Block Image Beginnen Sie …" at bounding box center [1279, 296] width 389 height 558
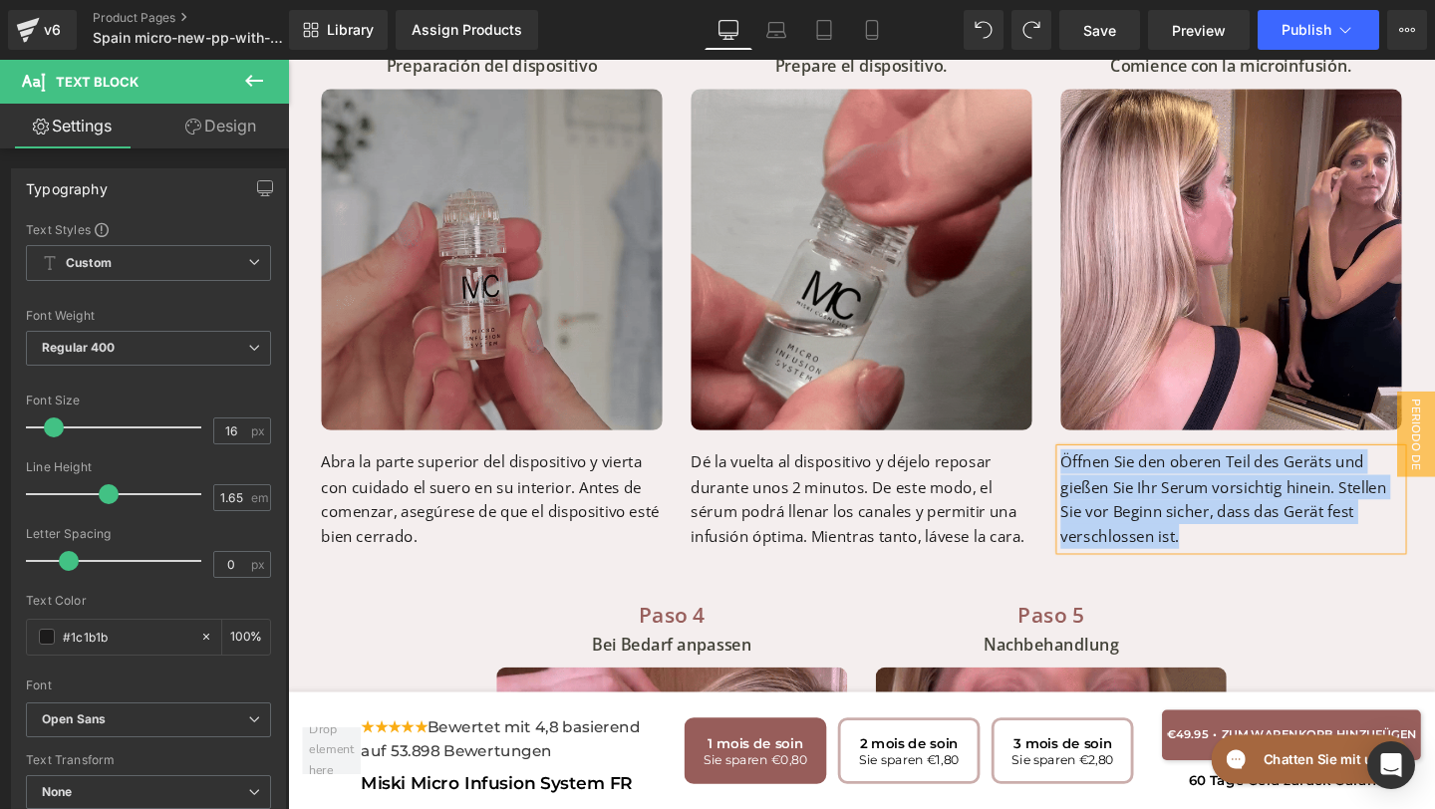
paste div
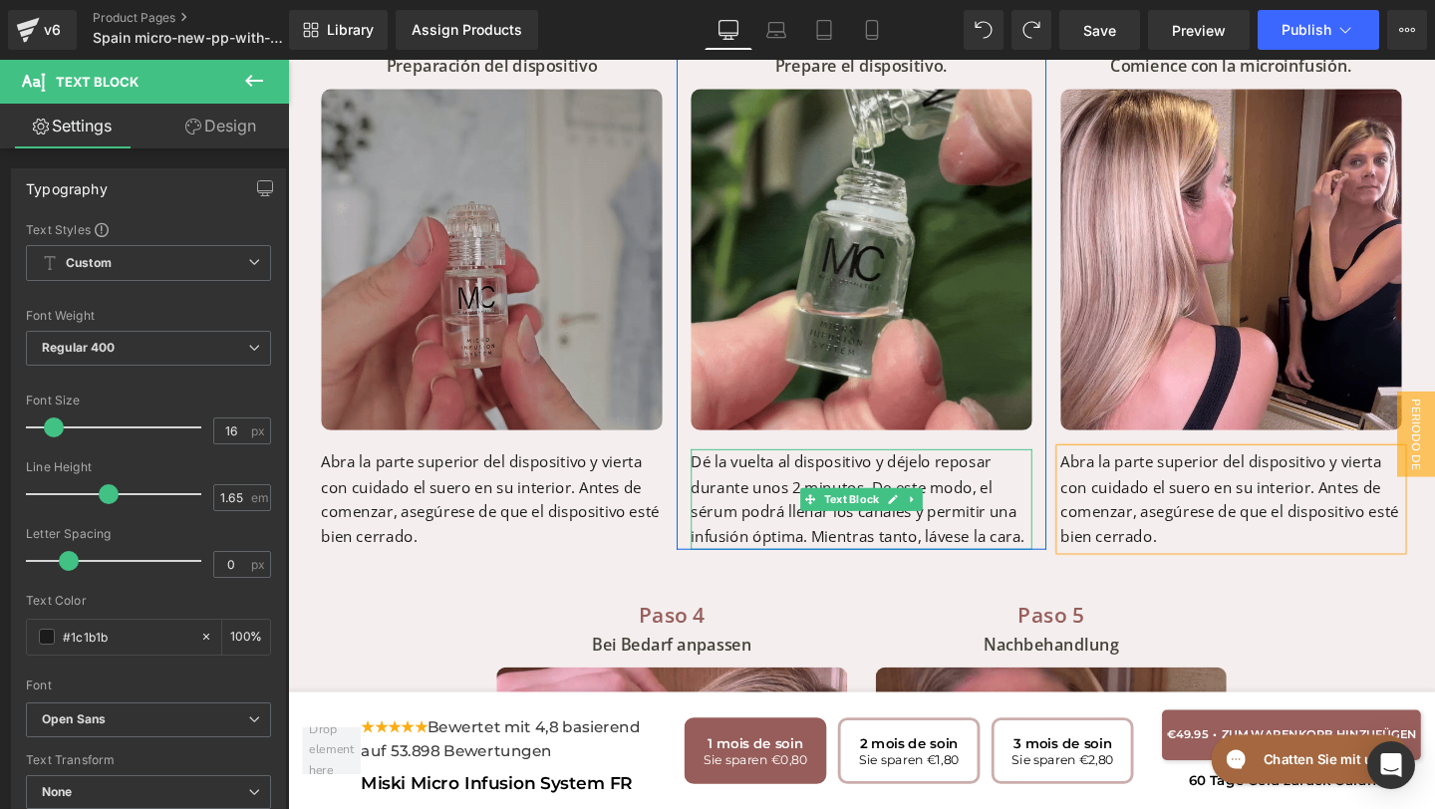
scroll to position [7670, 0]
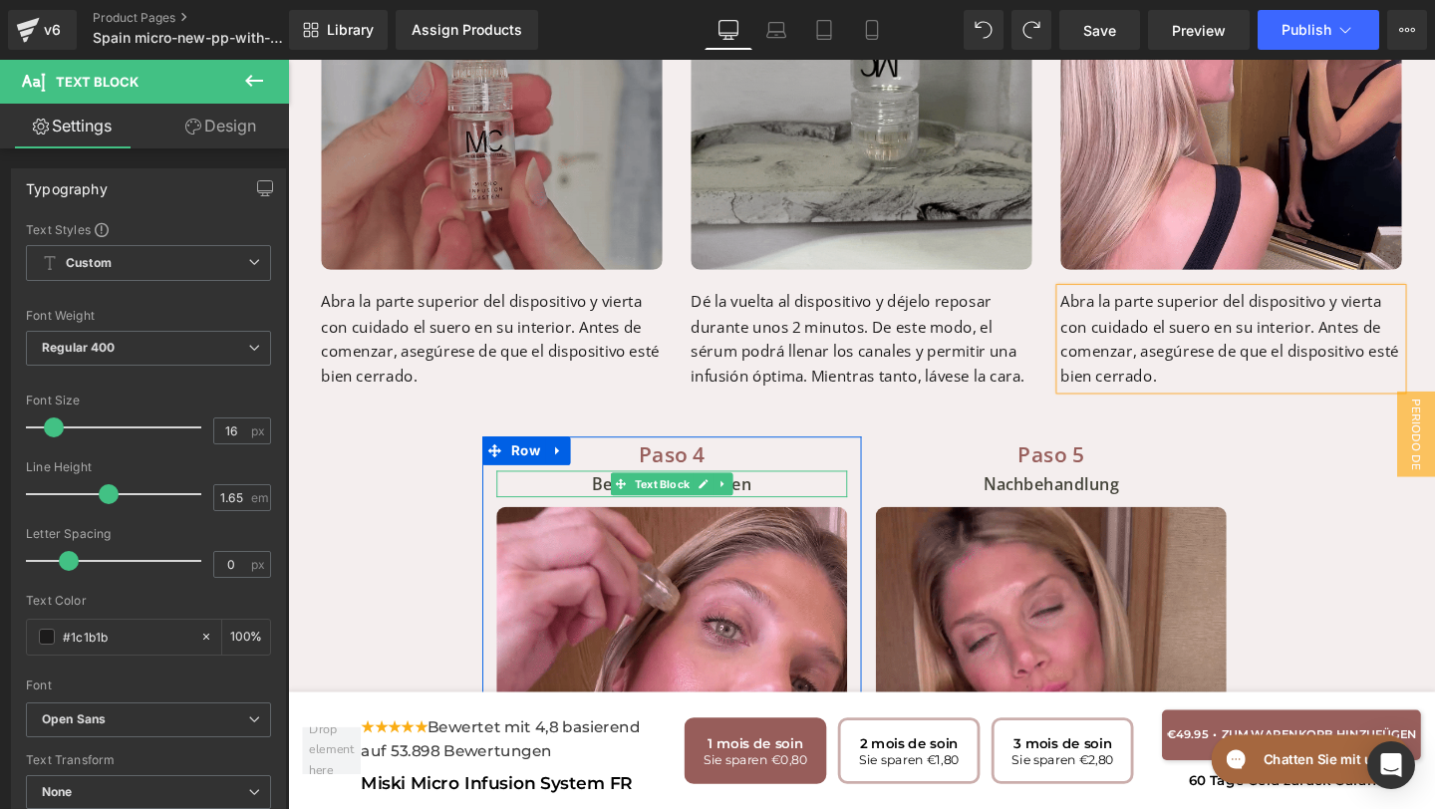
click at [790, 492] on p "Bei Bedarf anpassen" at bounding box center [691, 506] width 369 height 28
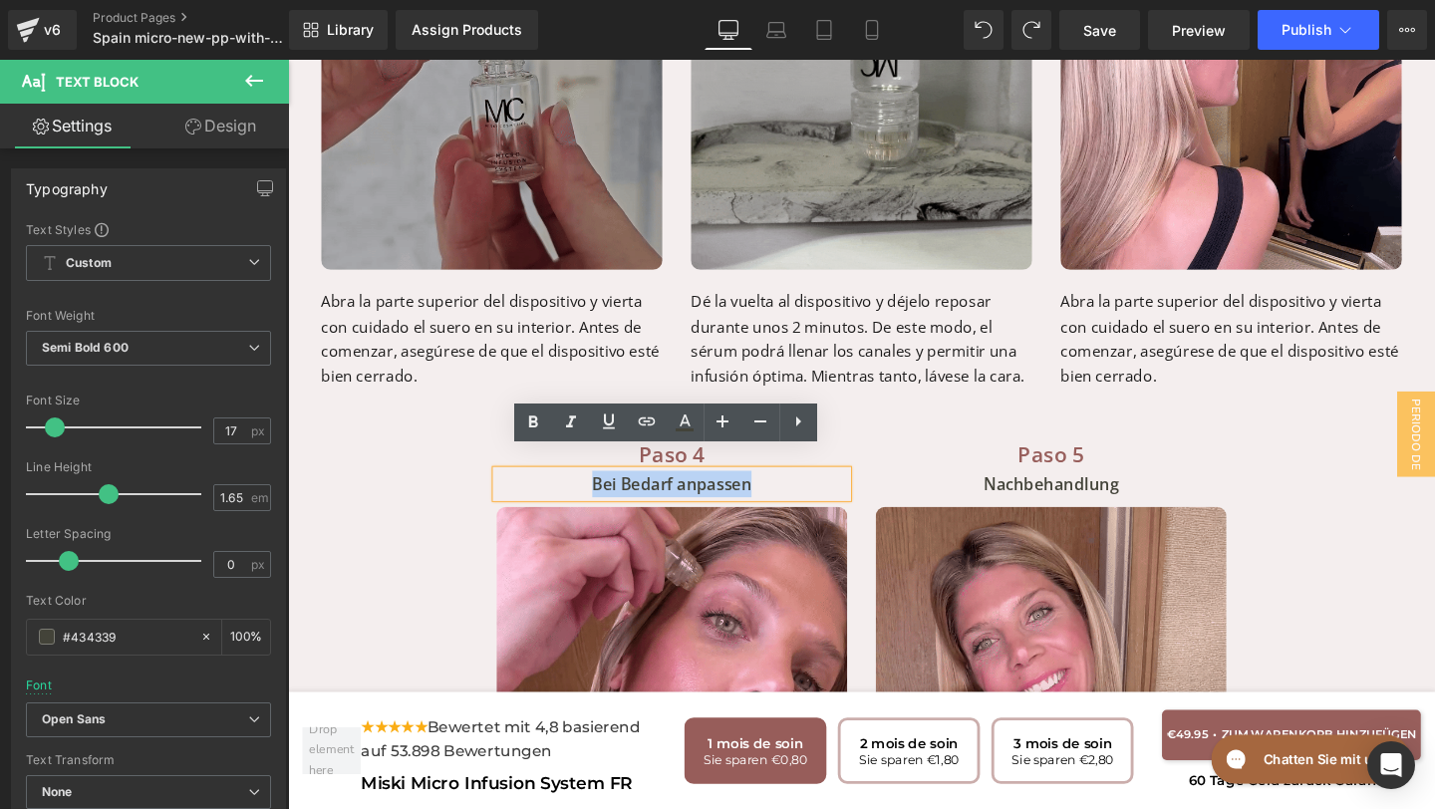
drag, startPoint x: 791, startPoint y: 482, endPoint x: 563, endPoint y: 487, distance: 228.2
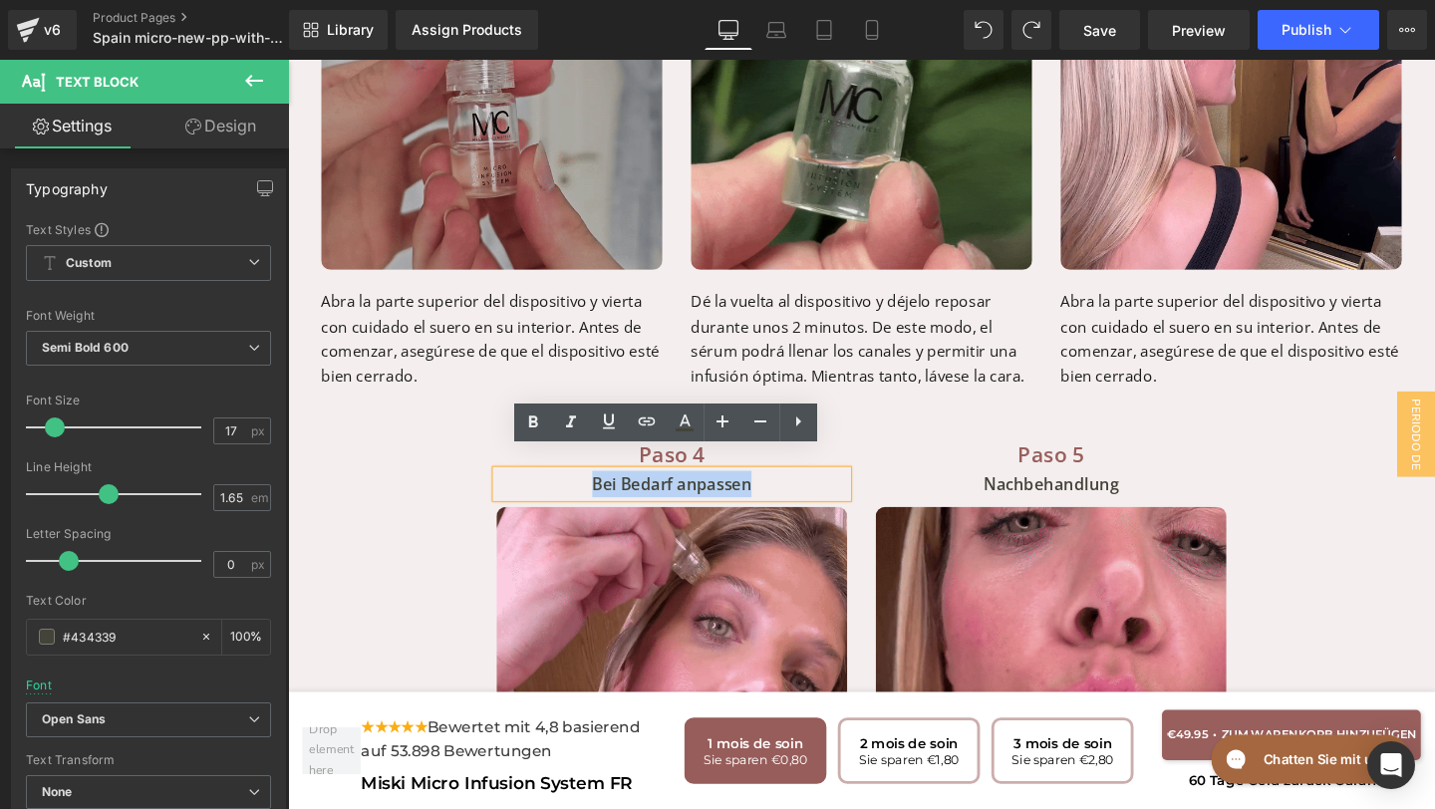
click at [563, 492] on p "Bei Bedarf anpassen" at bounding box center [691, 506] width 369 height 28
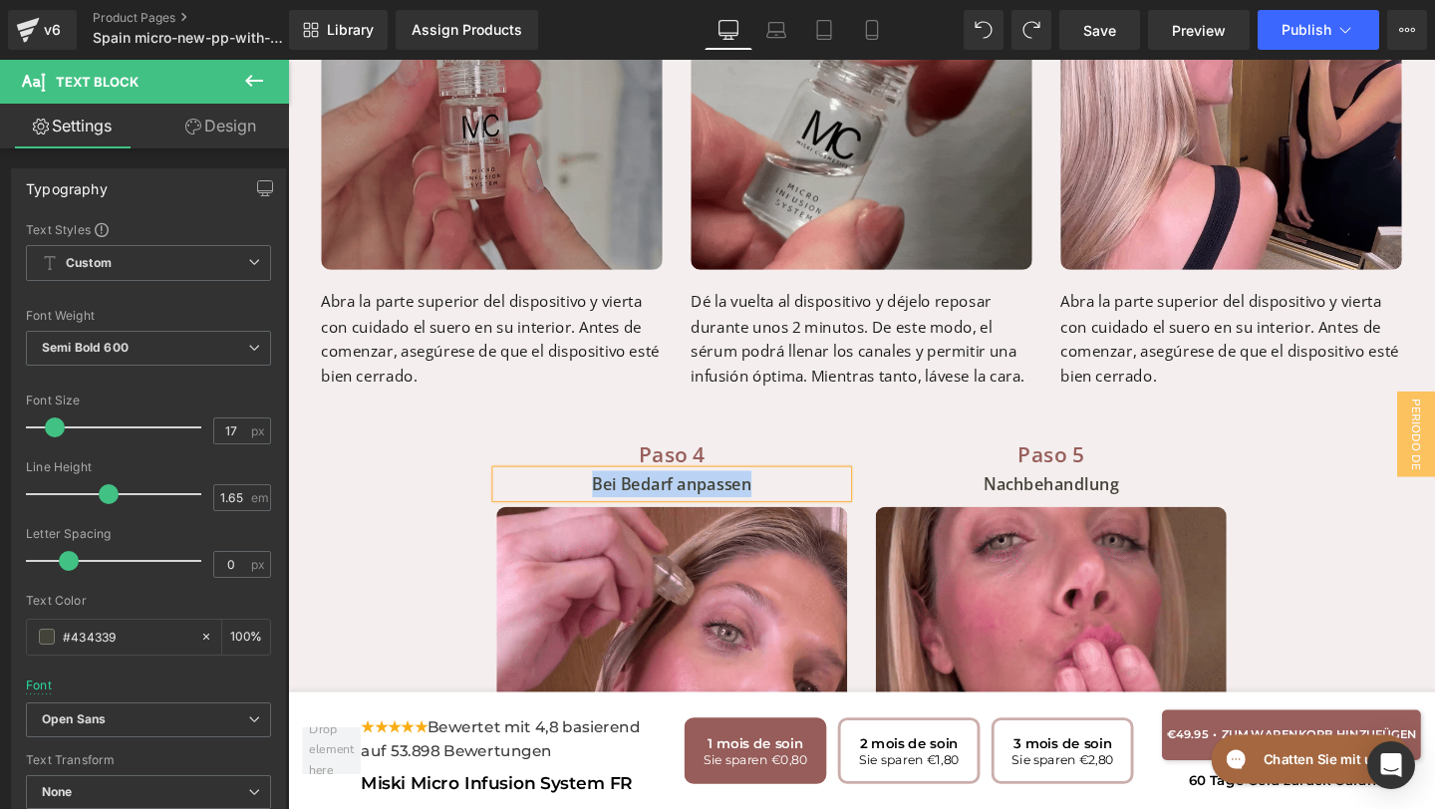
paste div
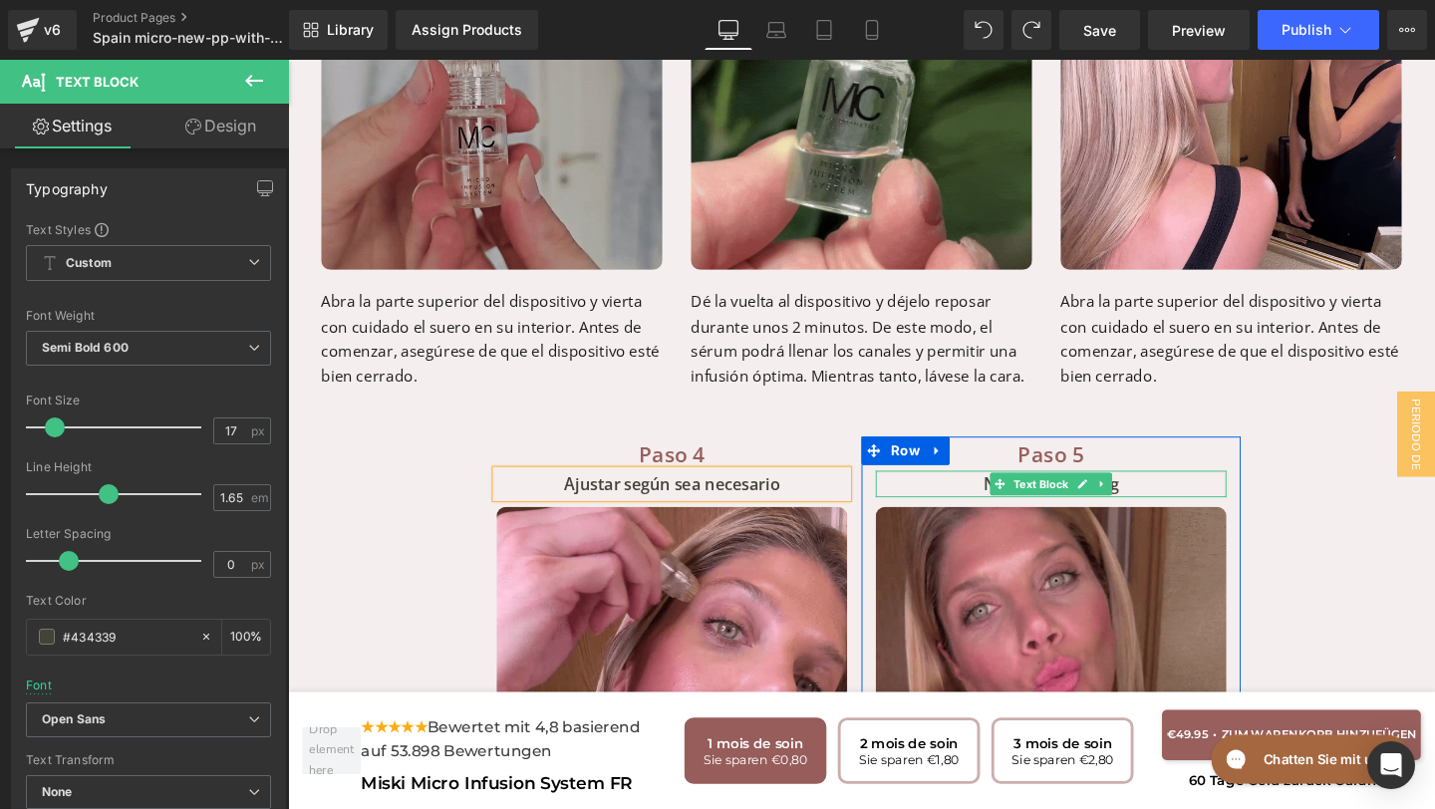
click at [1194, 515] on div at bounding box center [1090, 517] width 369 height 5
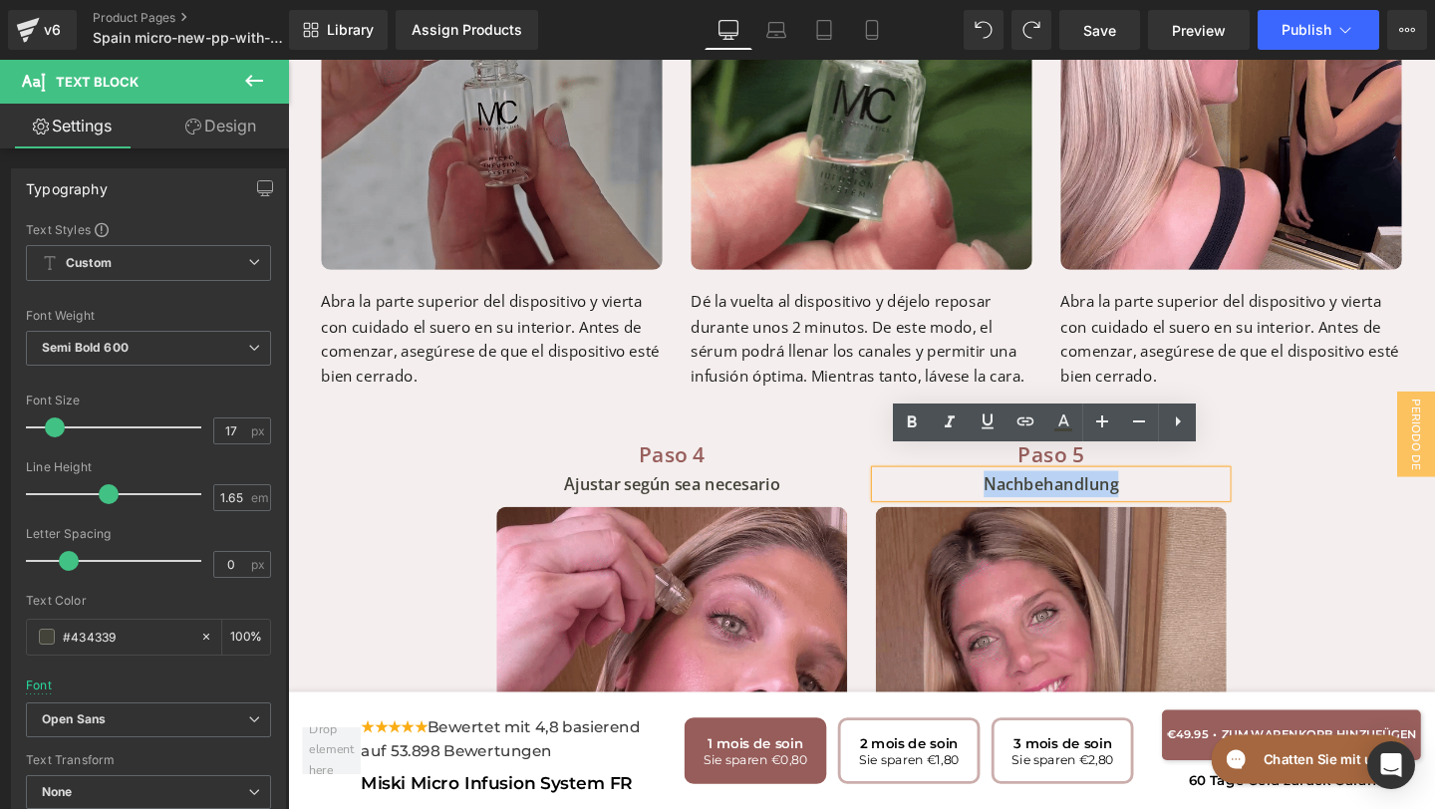
drag, startPoint x: 1194, startPoint y: 492, endPoint x: 985, endPoint y: 495, distance: 208.3
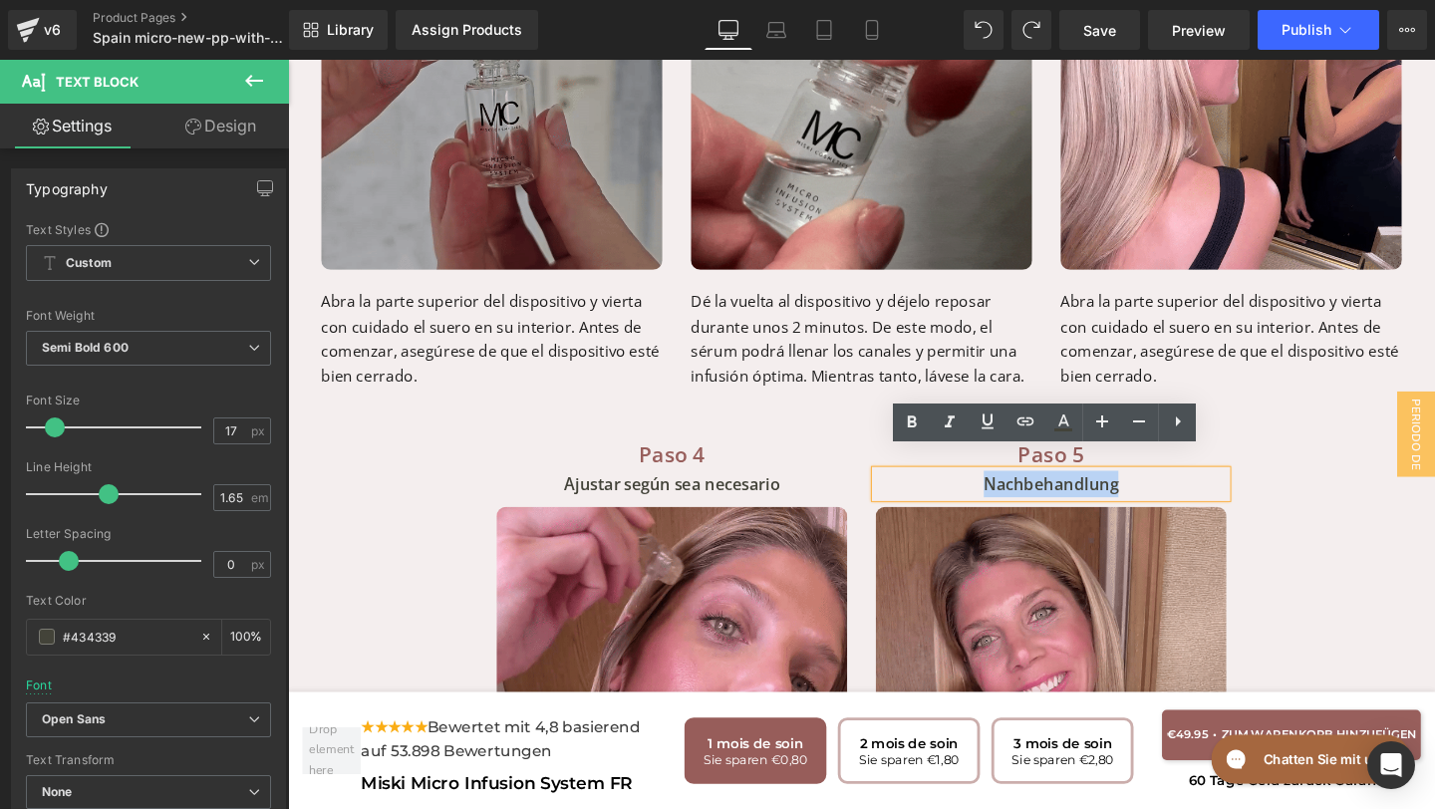
click at [985, 495] on p "Nachbehandlung" at bounding box center [1090, 506] width 369 height 28
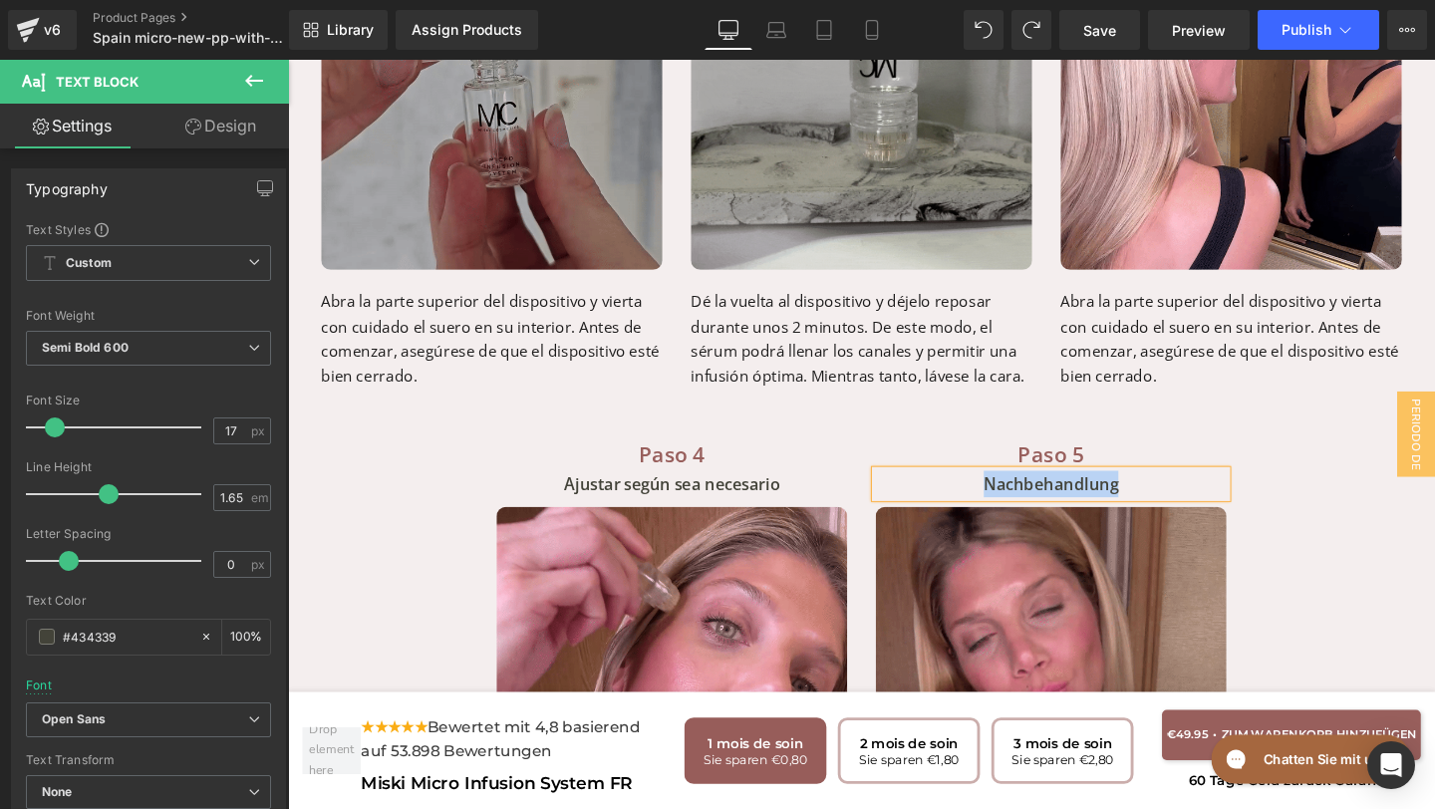
paste div
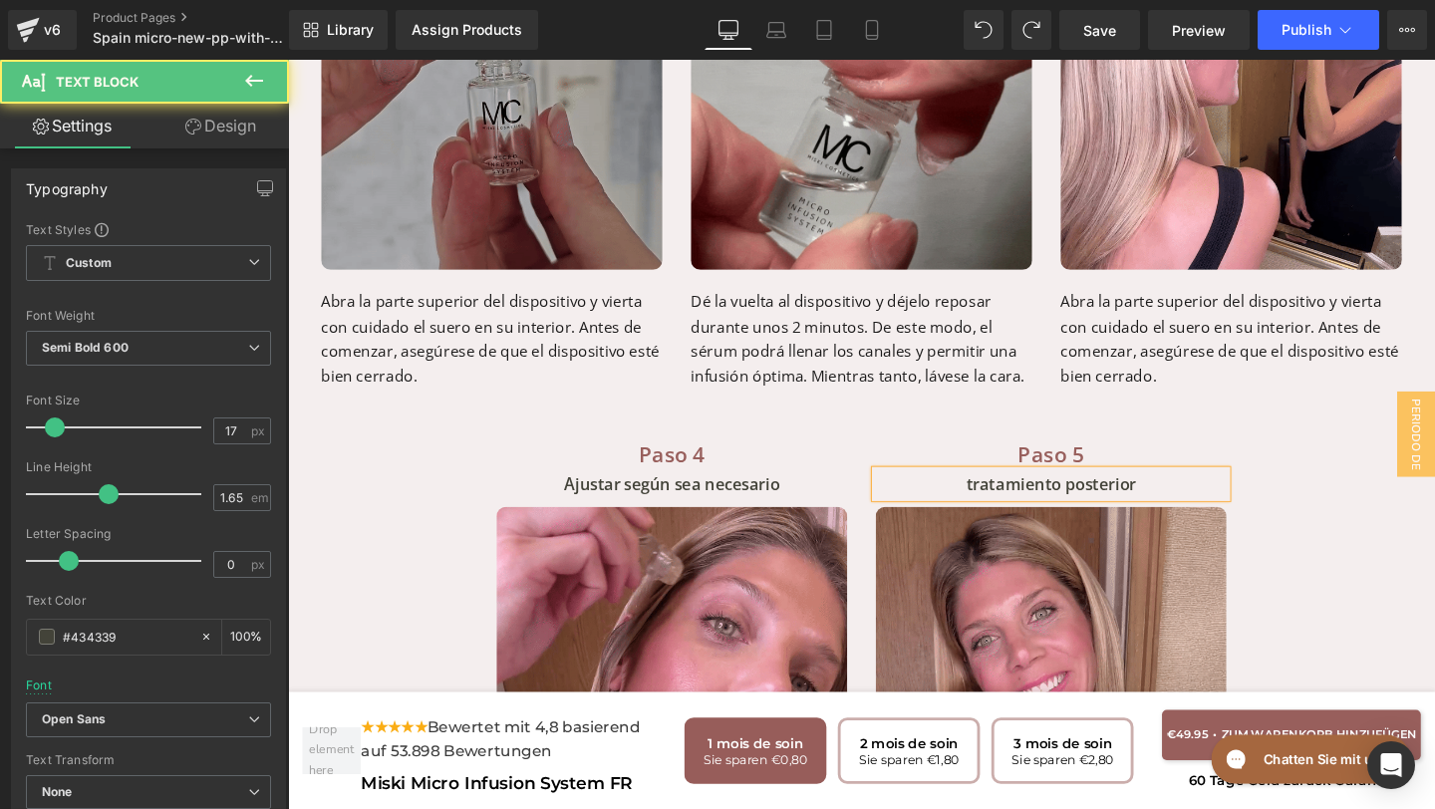
click at [1003, 492] on p "tratamiento posterior" at bounding box center [1090, 506] width 369 height 28
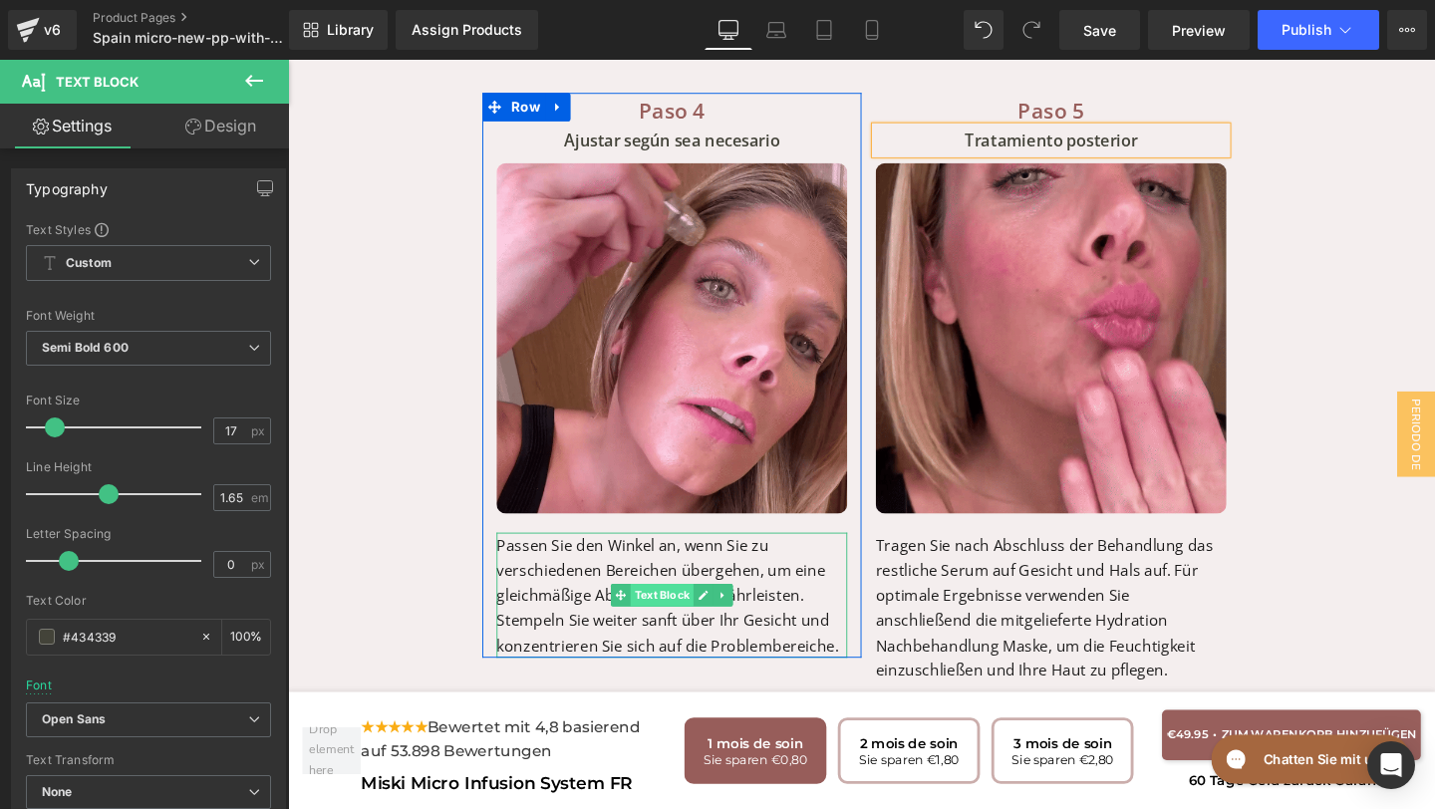
scroll to position [8060, 0]
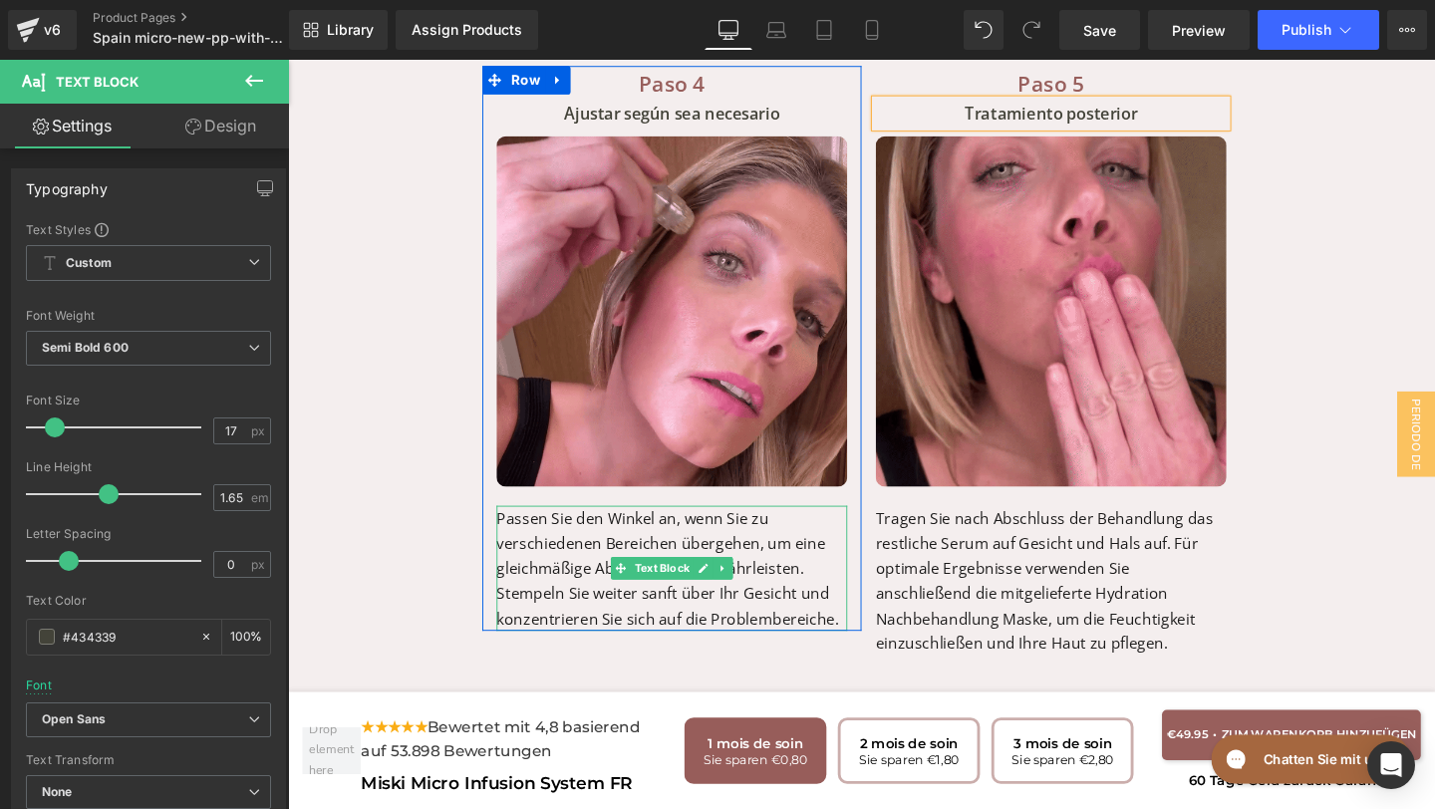
click at [851, 619] on p "Passen Sie den Winkel an, wenn Sie zu verschiedenen Bereichen übergehen, um ein…" at bounding box center [691, 595] width 369 height 132
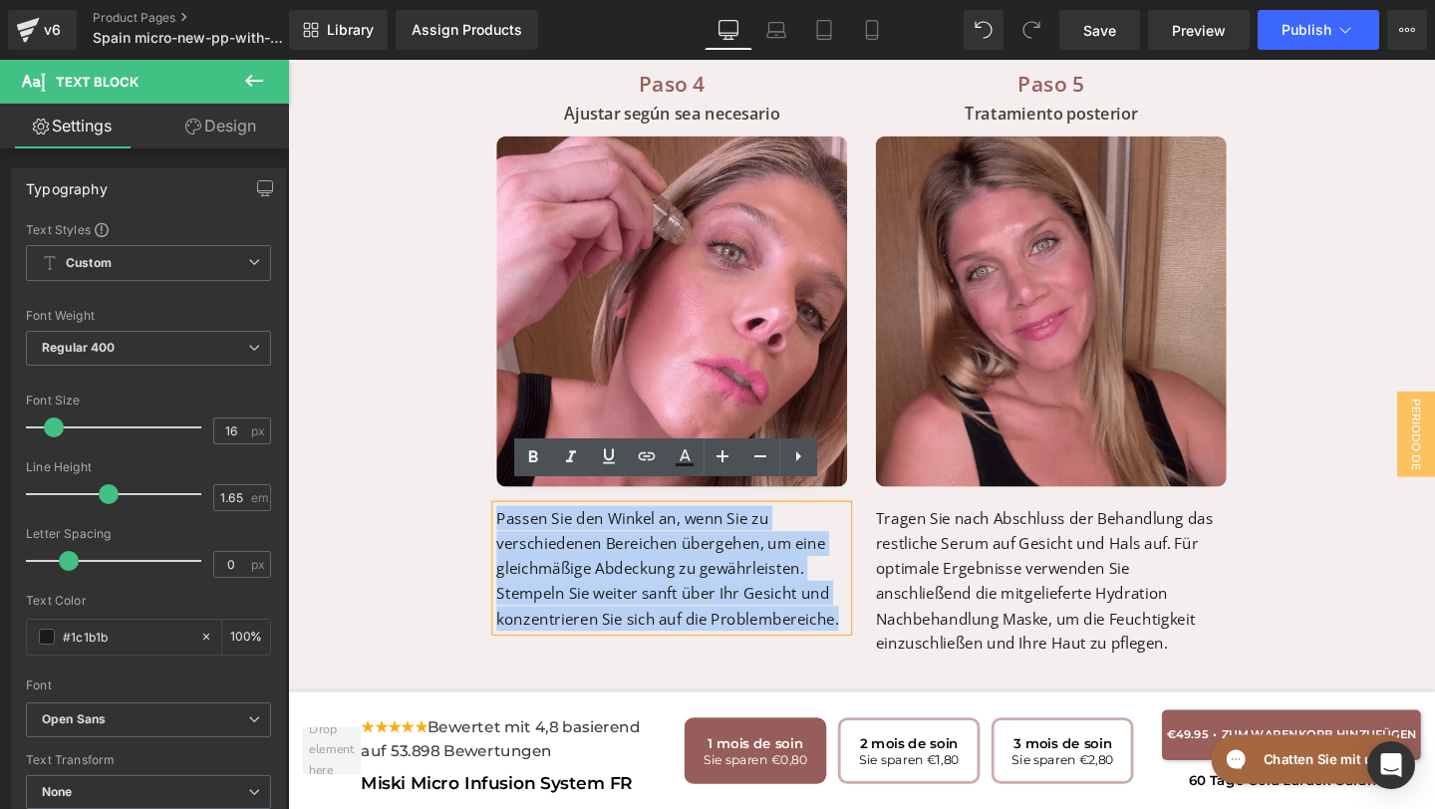
drag, startPoint x: 869, startPoint y: 629, endPoint x: 420, endPoint y: 457, distance: 480.0
click at [419, 457] on div "Cómo utilizar el sistema de microinfusión Miski para obtener los mejores result…" at bounding box center [891, 65] width 1196 height 1482
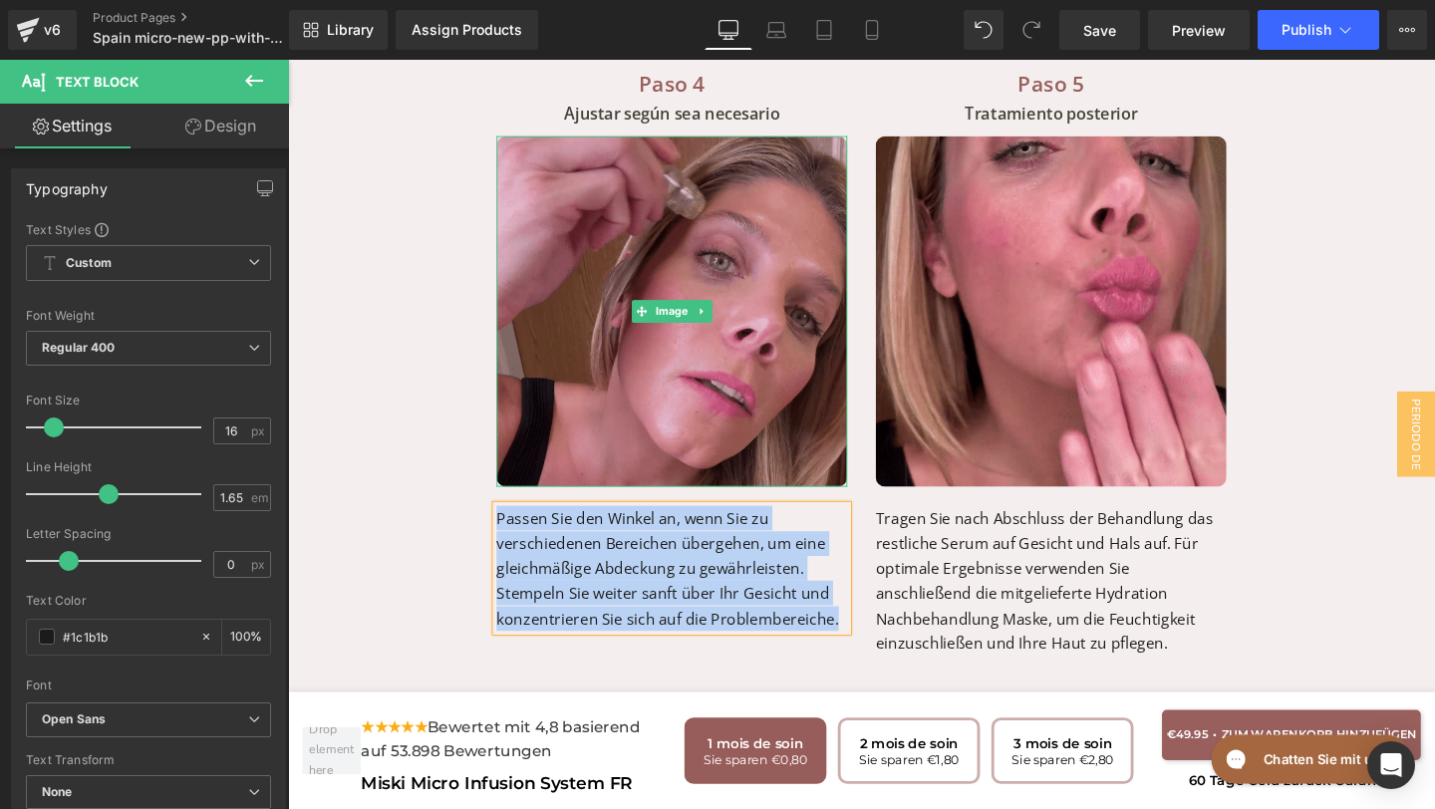
paste div
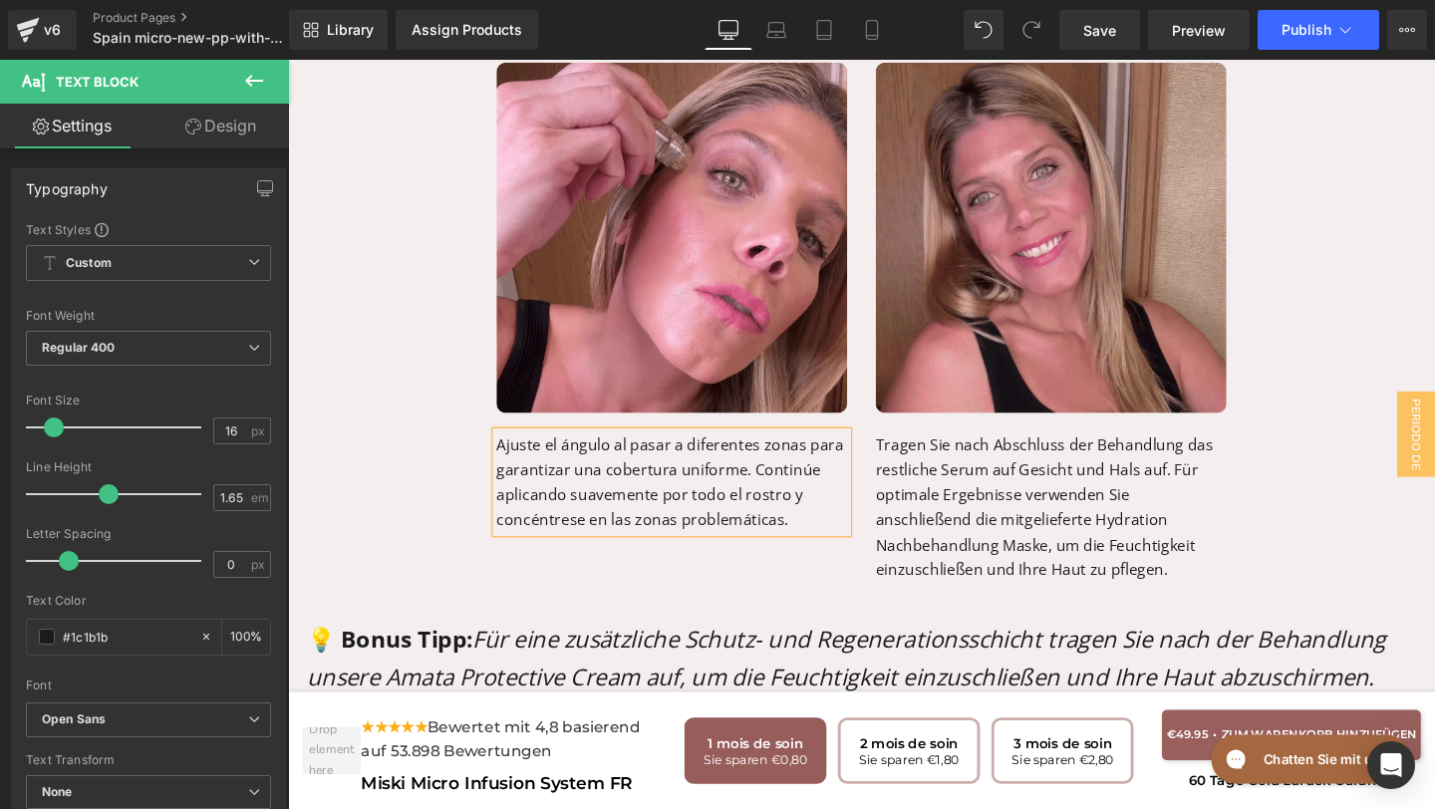
scroll to position [8168, 0]
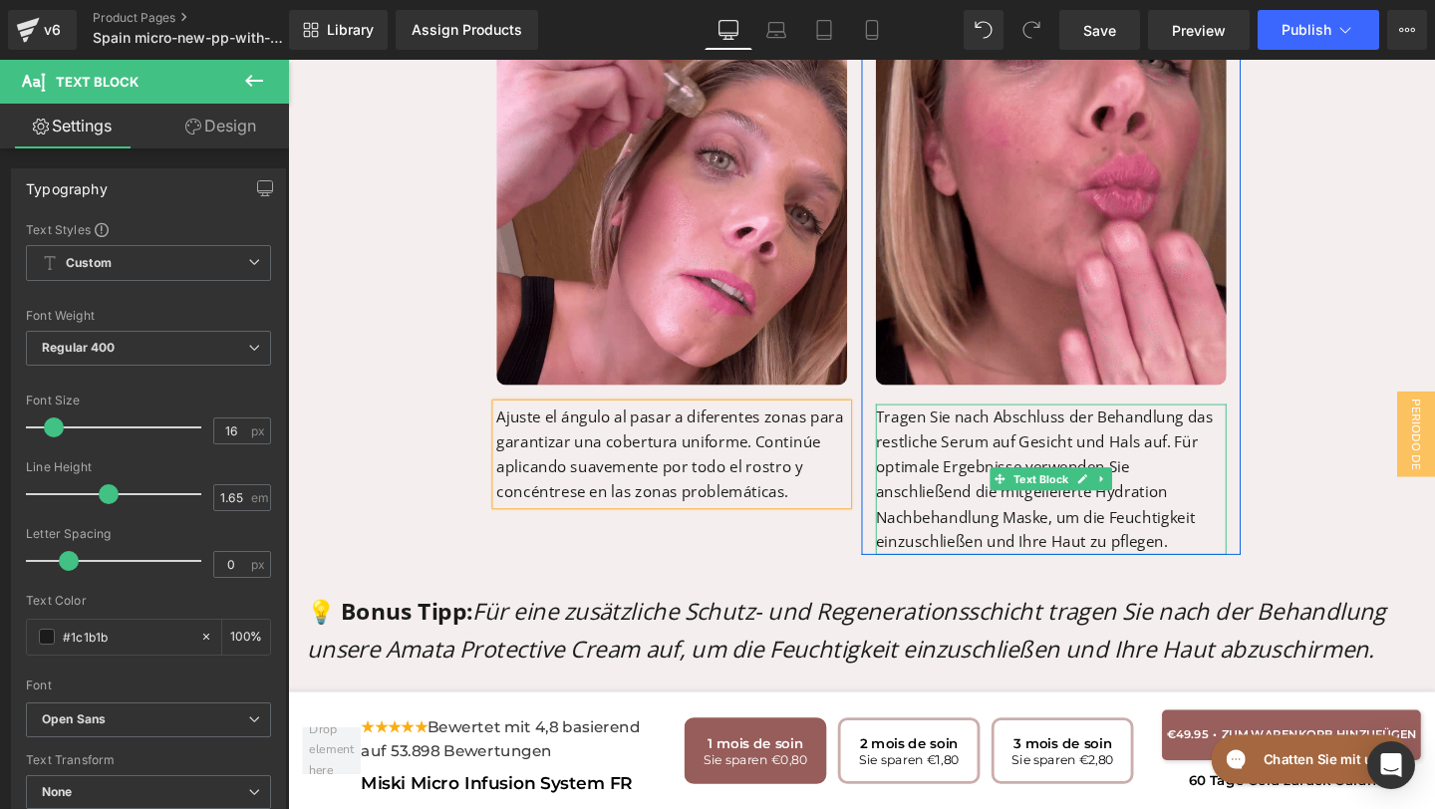
click at [1079, 546] on p "Tragen Sie nach Abschluss der Behandlung das restliche Serum auf Gesicht und Ha…" at bounding box center [1090, 499] width 369 height 157
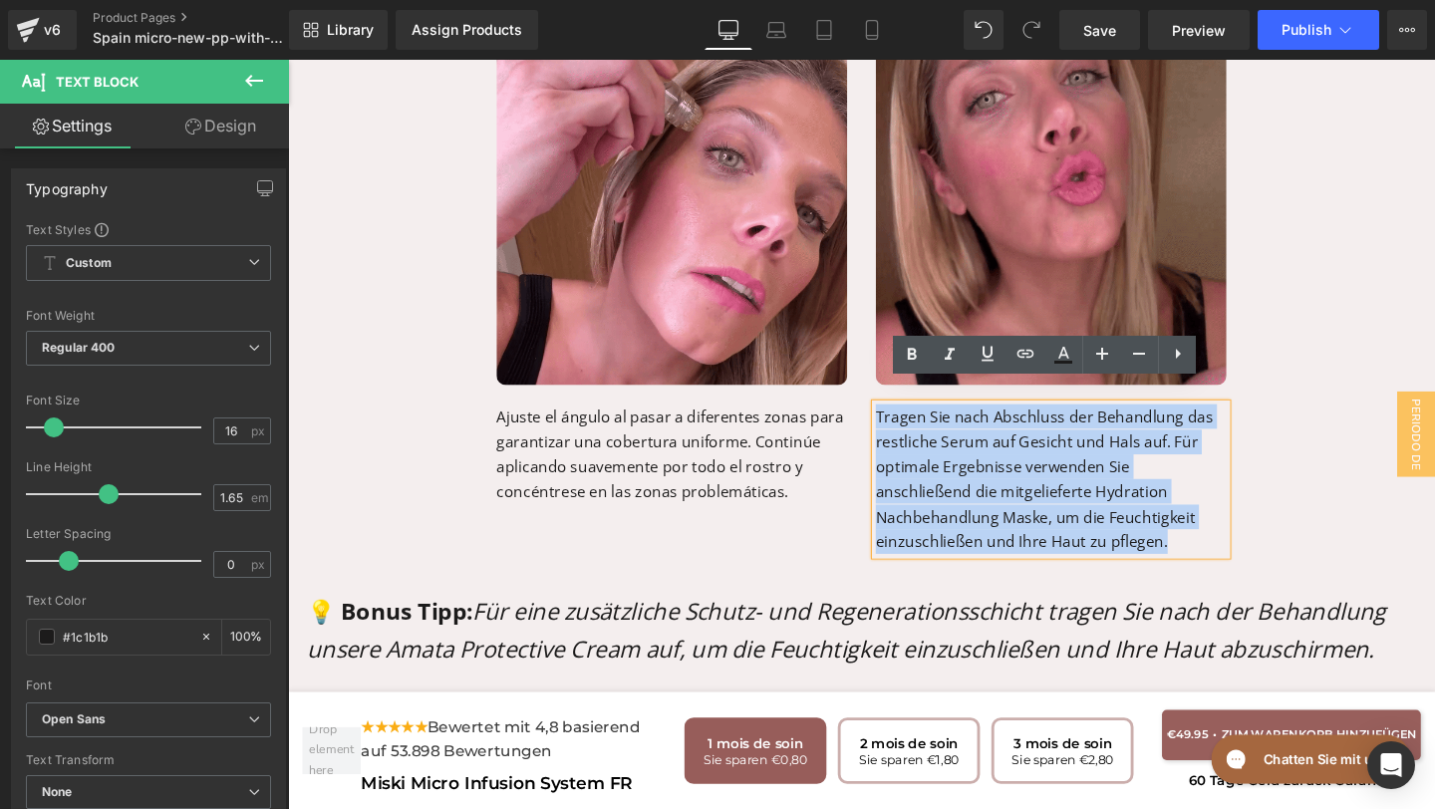
drag, startPoint x: 1062, startPoint y: 547, endPoint x: 907, endPoint y: 399, distance: 215.0
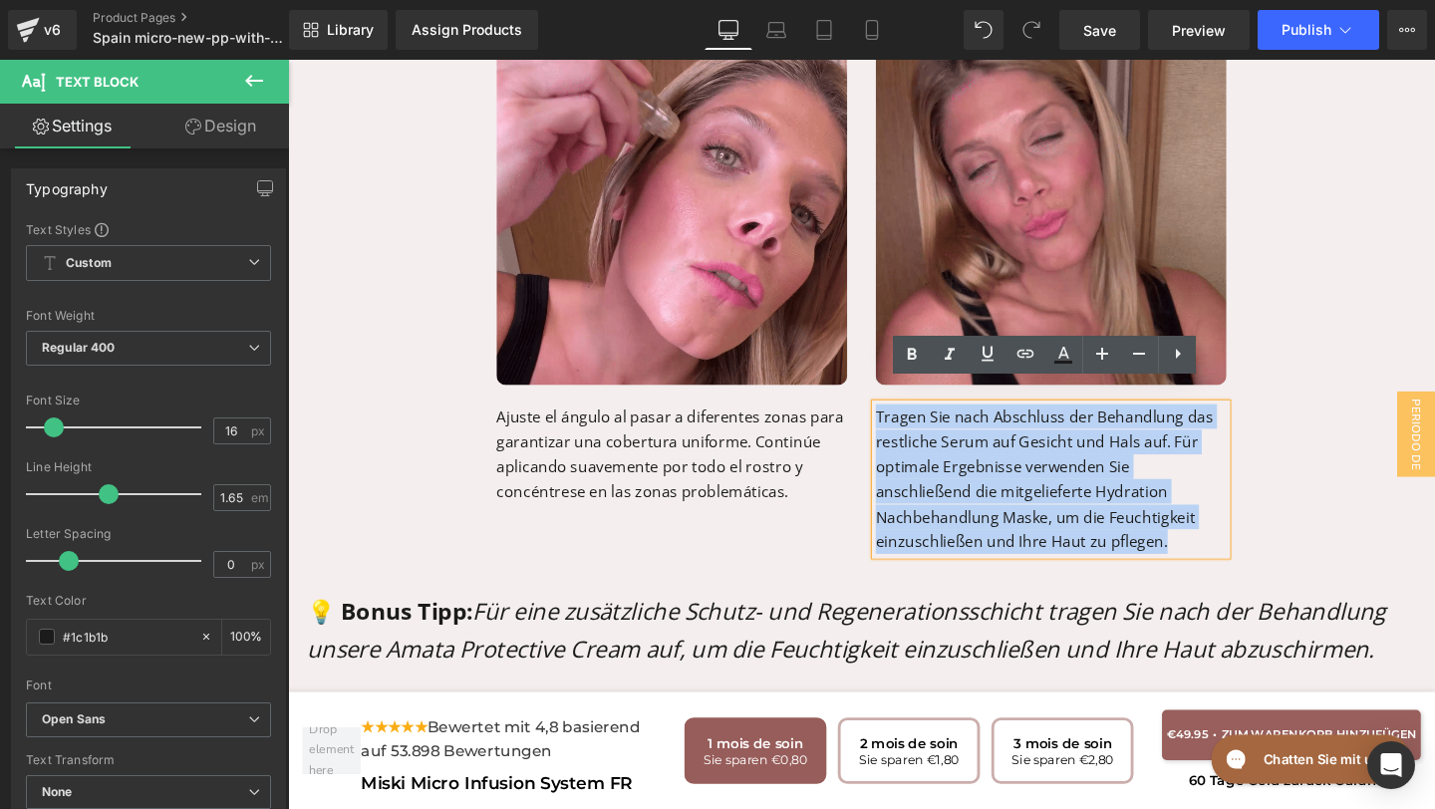
click at [908, 421] on p "Tragen Sie nach Abschluss der Behandlung das restliche Serum auf Gesicht und Ha…" at bounding box center [1090, 499] width 369 height 157
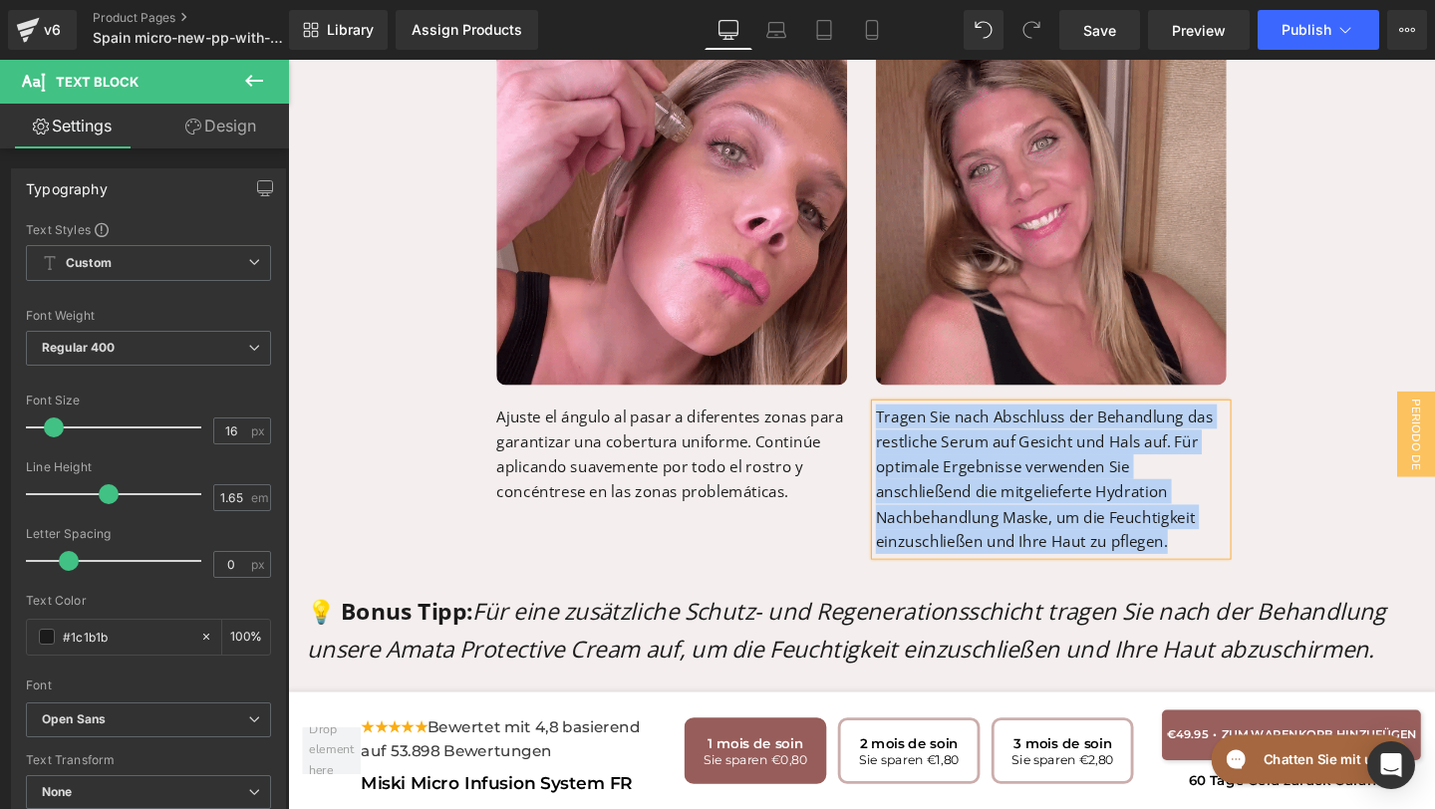
paste div
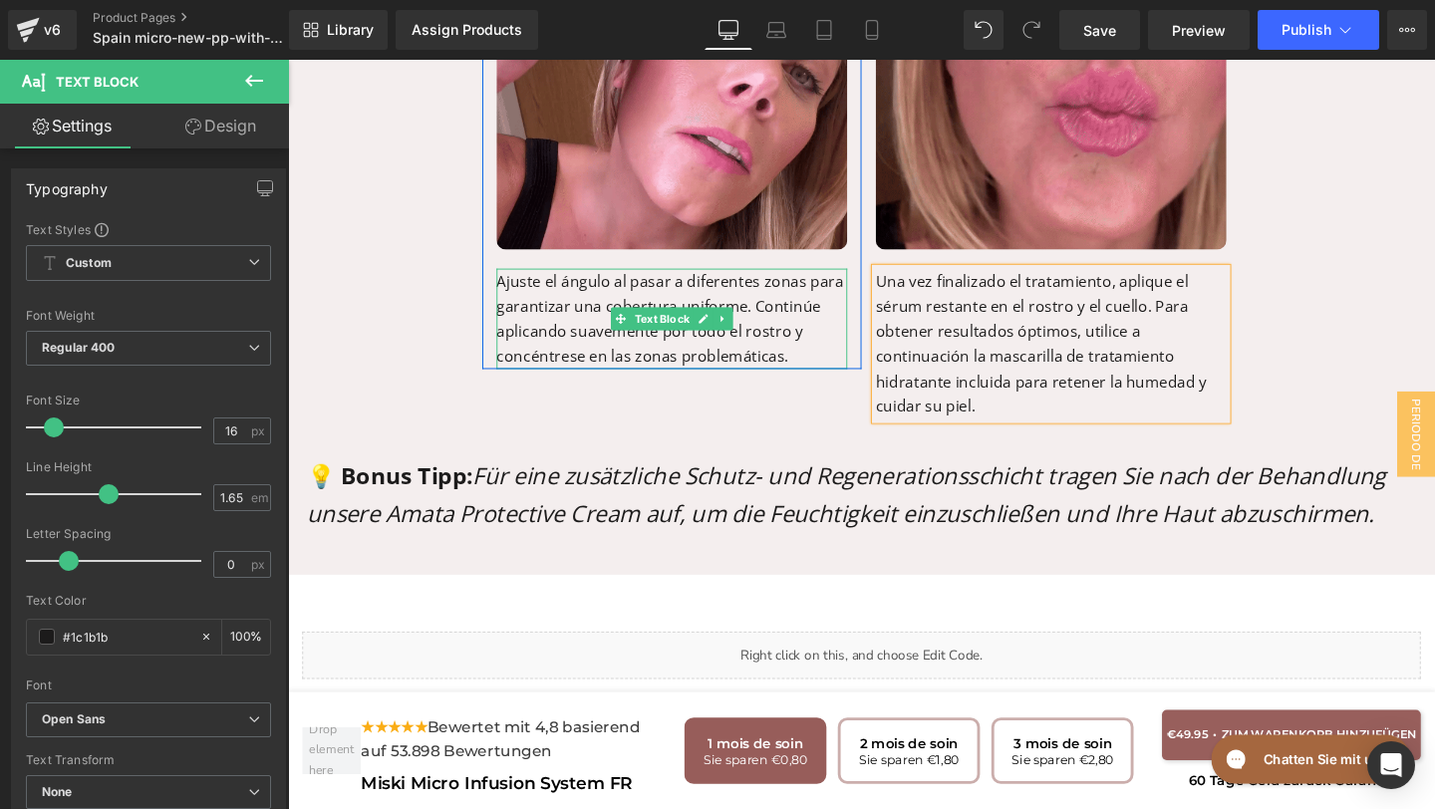
scroll to position [8313, 0]
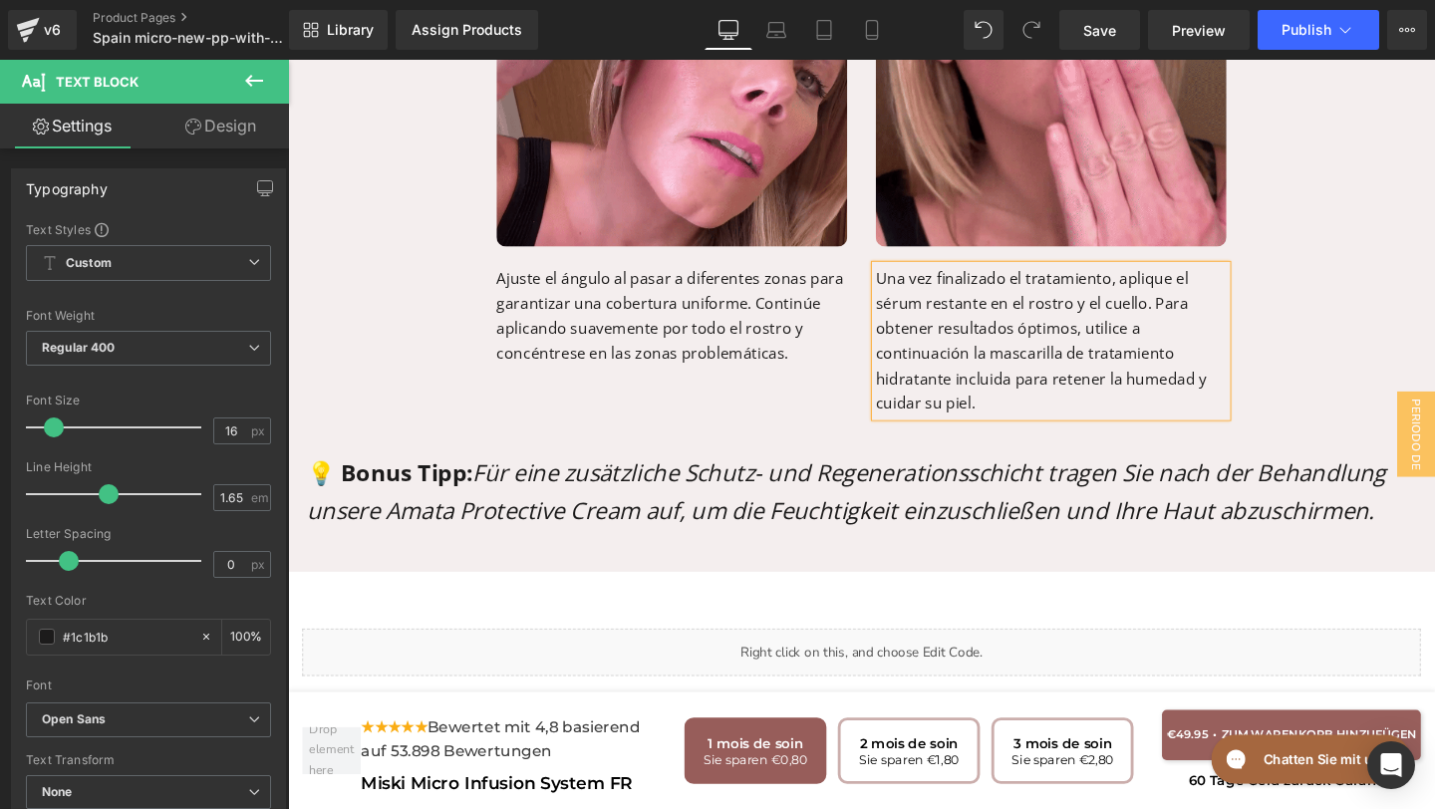
click at [887, 503] on icon "Für eine zusätzliche Schutz- und Regenerationsschicht tragen Sie nach der Behan…" at bounding box center [875, 513] width 1134 height 73
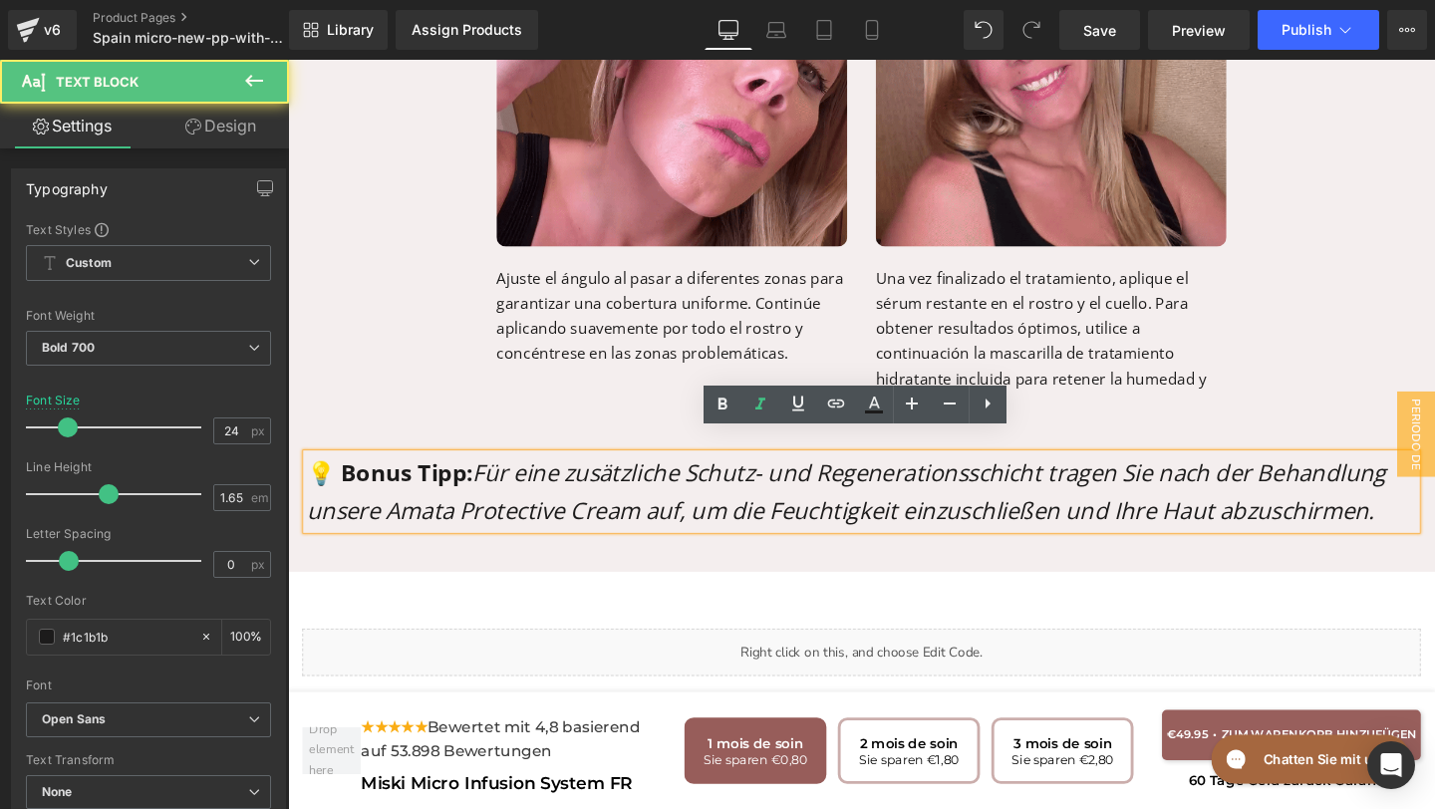
click at [1434, 504] on icon "Für eine zusätzliche Schutz- und Regenerationsschicht tragen Sie nach der Behan…" at bounding box center [875, 513] width 1134 height 73
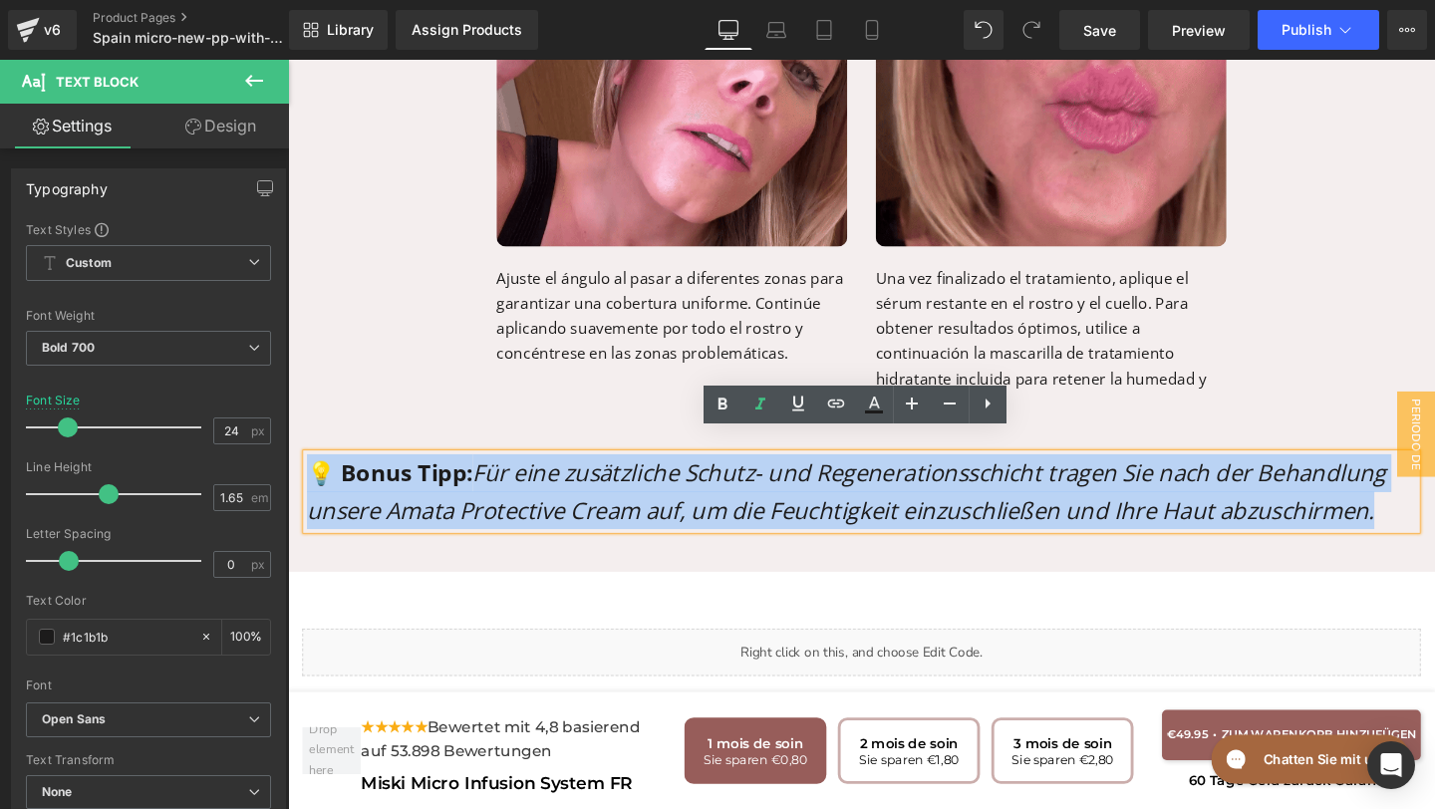
drag, startPoint x: 1443, startPoint y: 508, endPoint x: 445, endPoint y: 426, distance: 1000.8
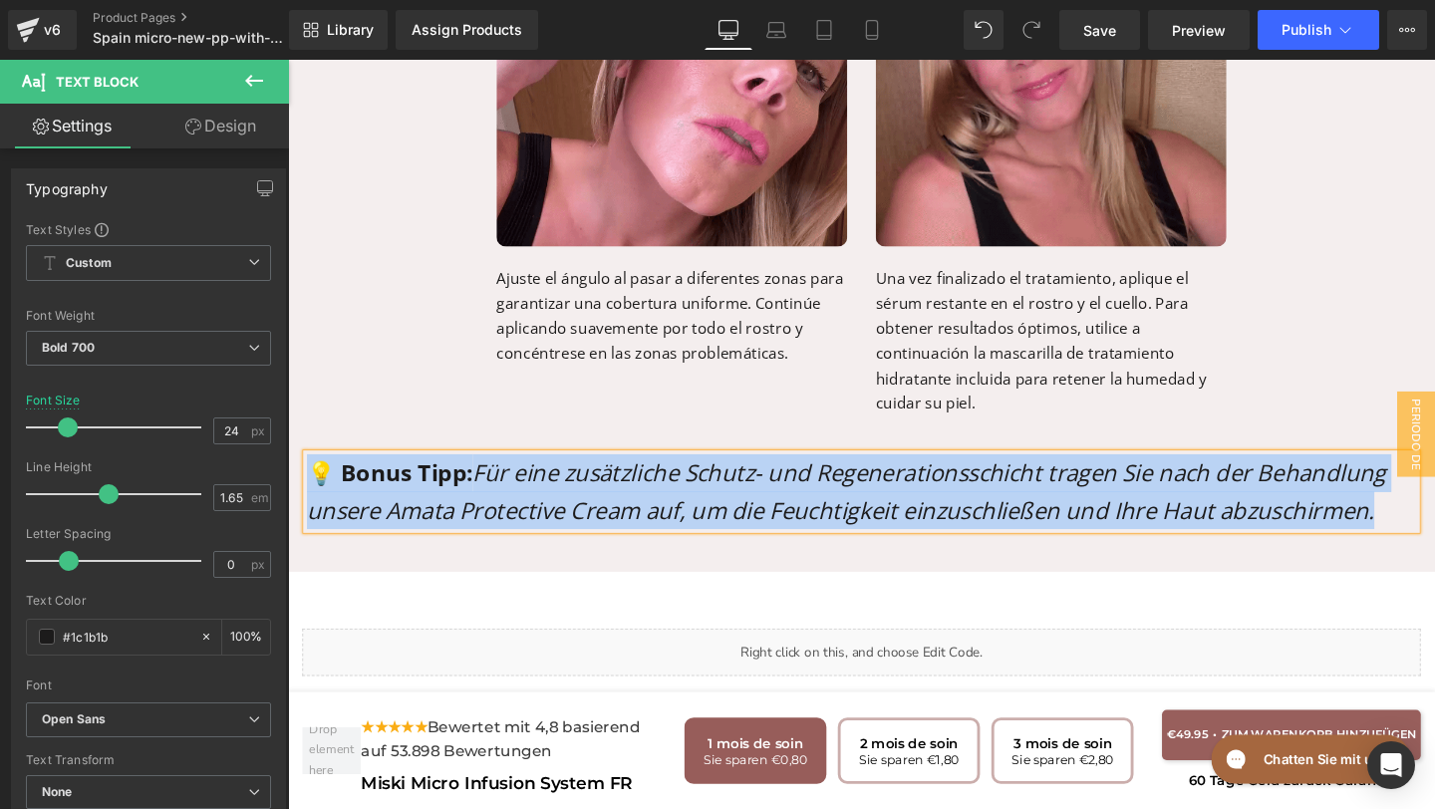
paste div
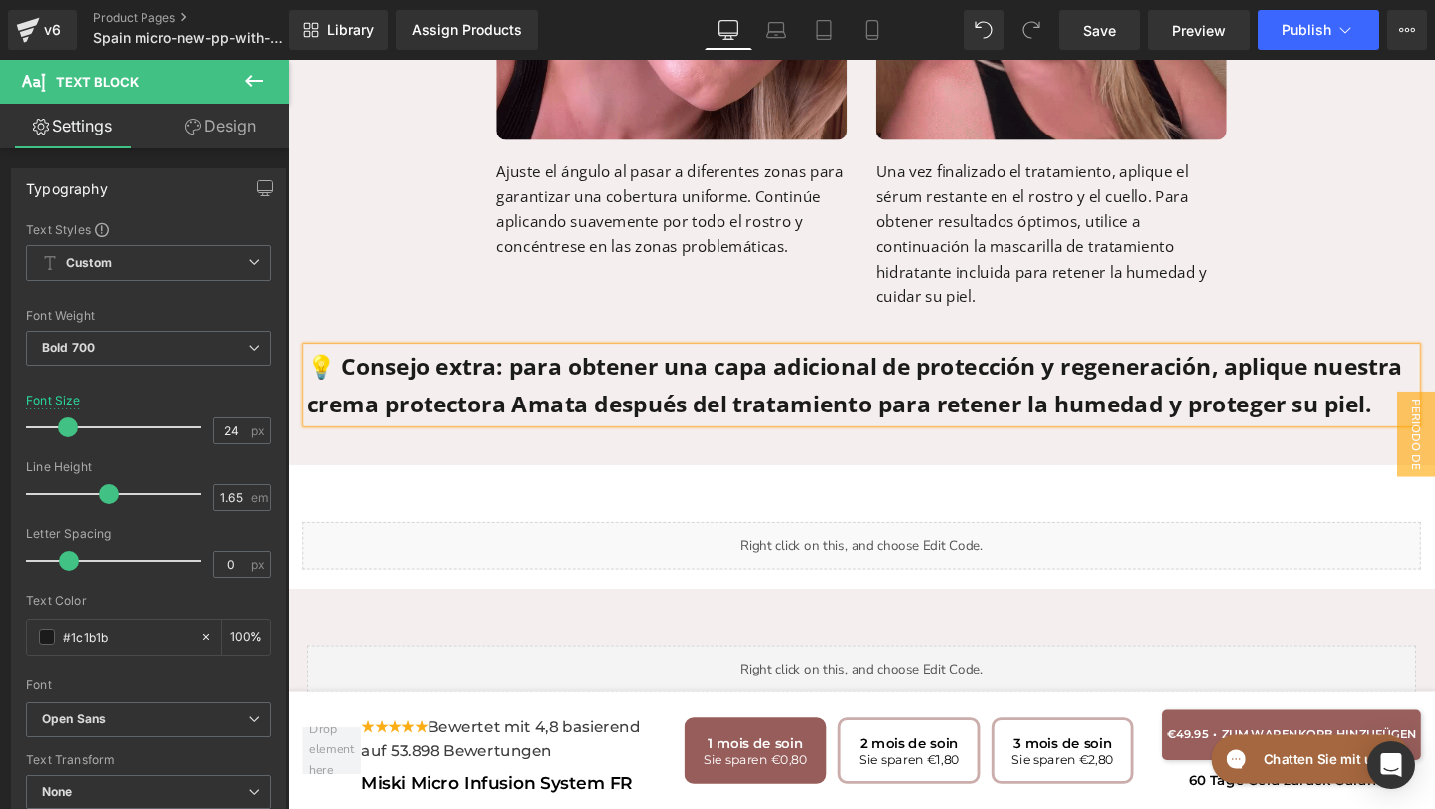
scroll to position [8417, 0]
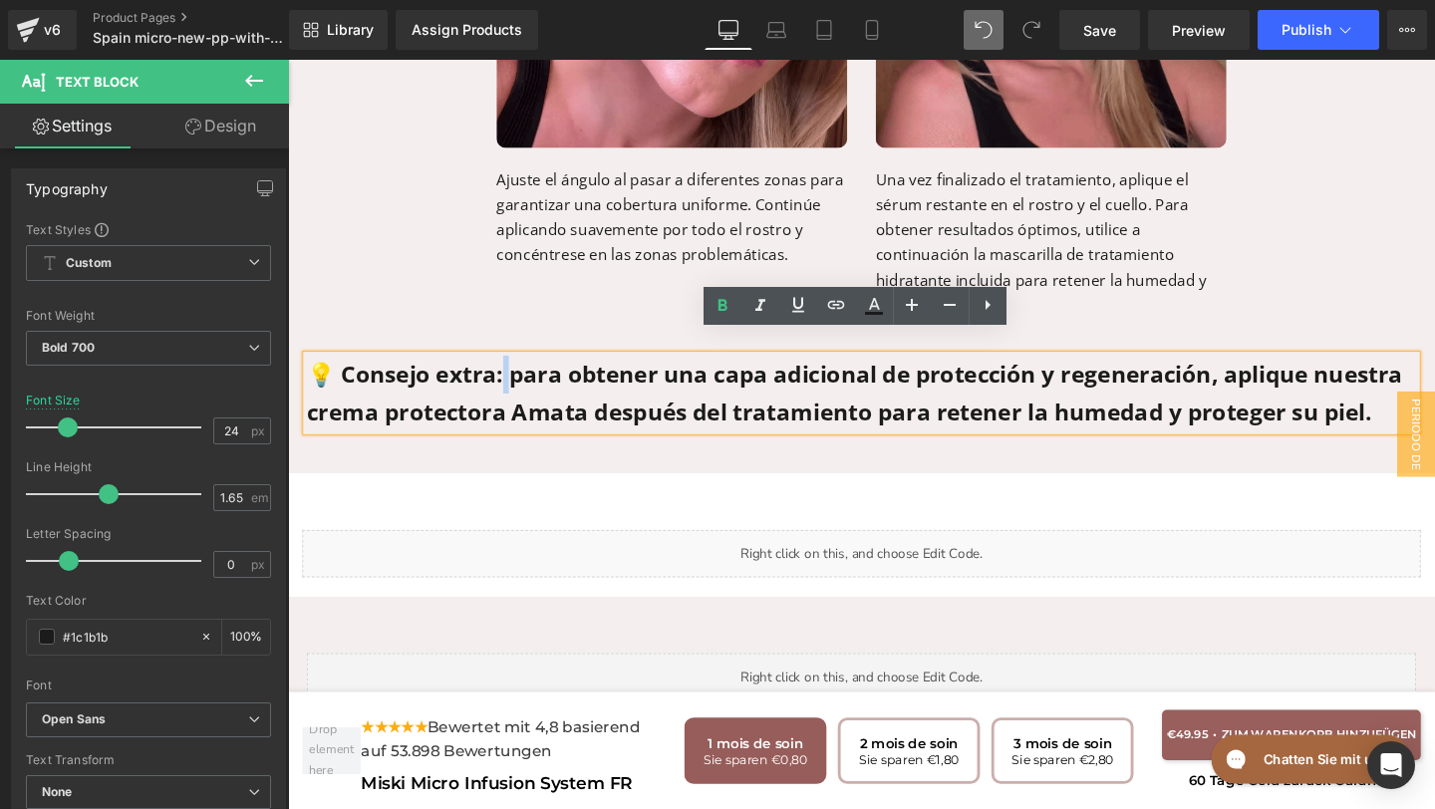
drag, startPoint x: 511, startPoint y: 381, endPoint x: 513, endPoint y: 358, distance: 23.0
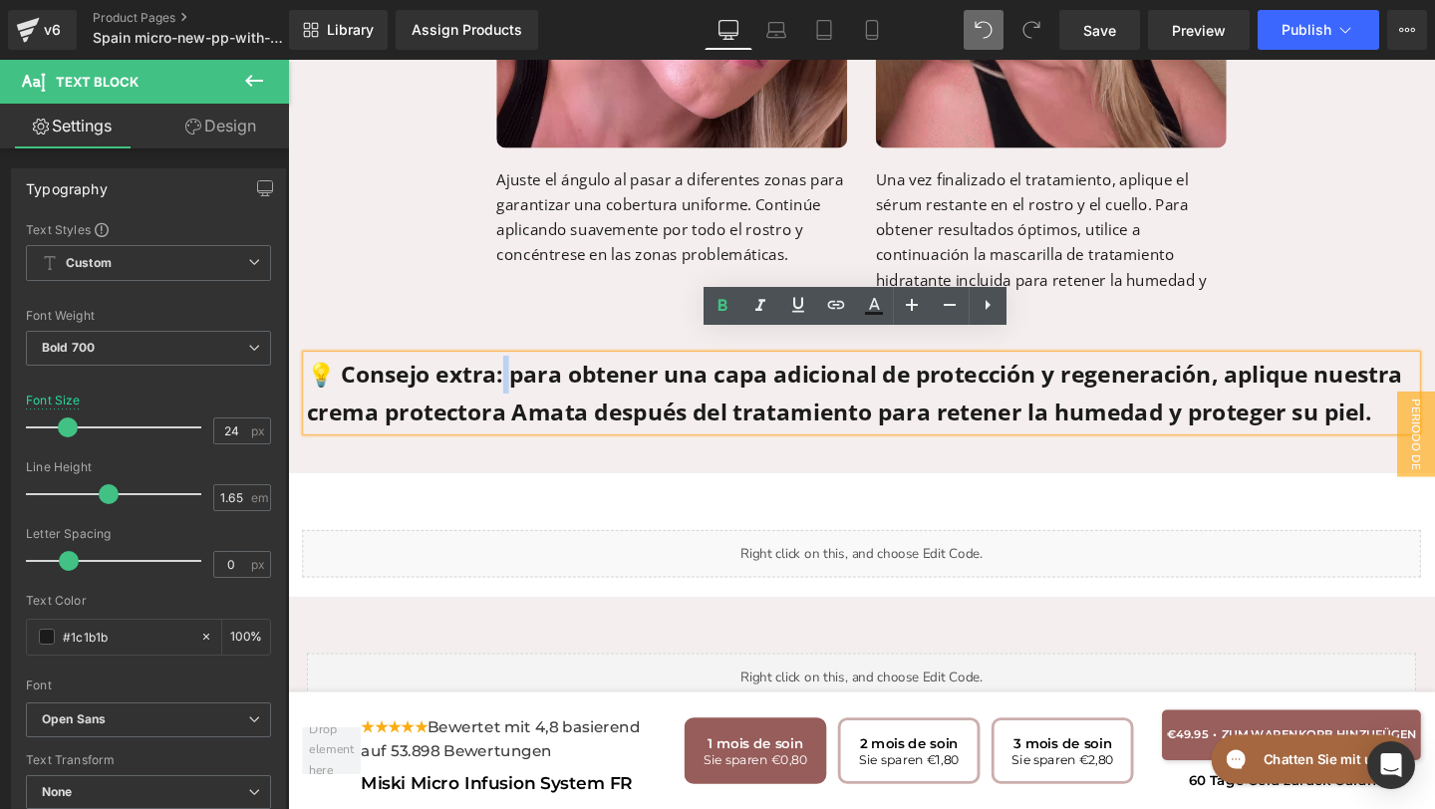
click at [513, 371] on p "💡 Consejo extra: para obtener una capa adicional de protección y regeneración, …" at bounding box center [891, 410] width 1166 height 79
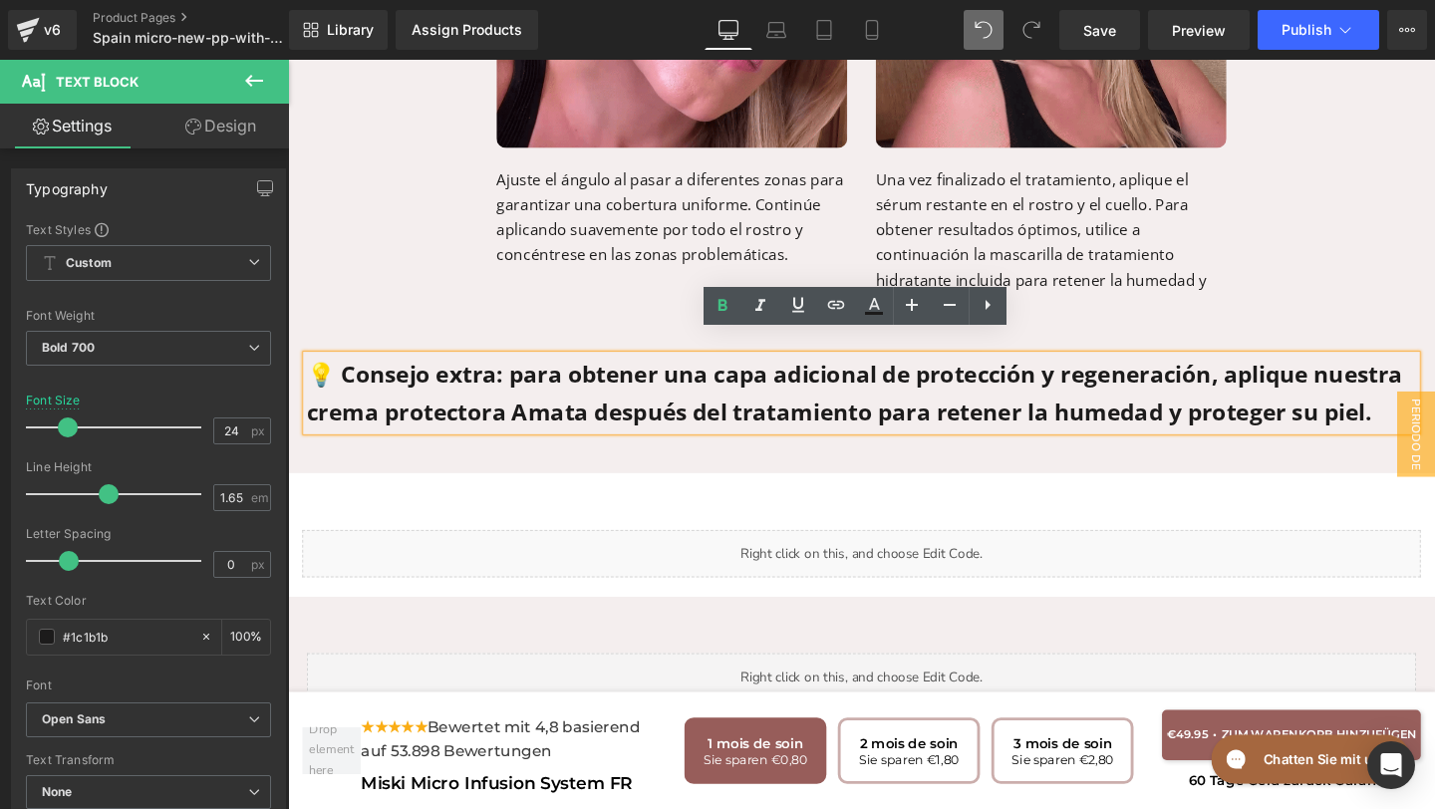
click at [512, 371] on p "💡 Consejo extra: para obtener una capa adicional de protección y regeneración, …" at bounding box center [891, 410] width 1166 height 79
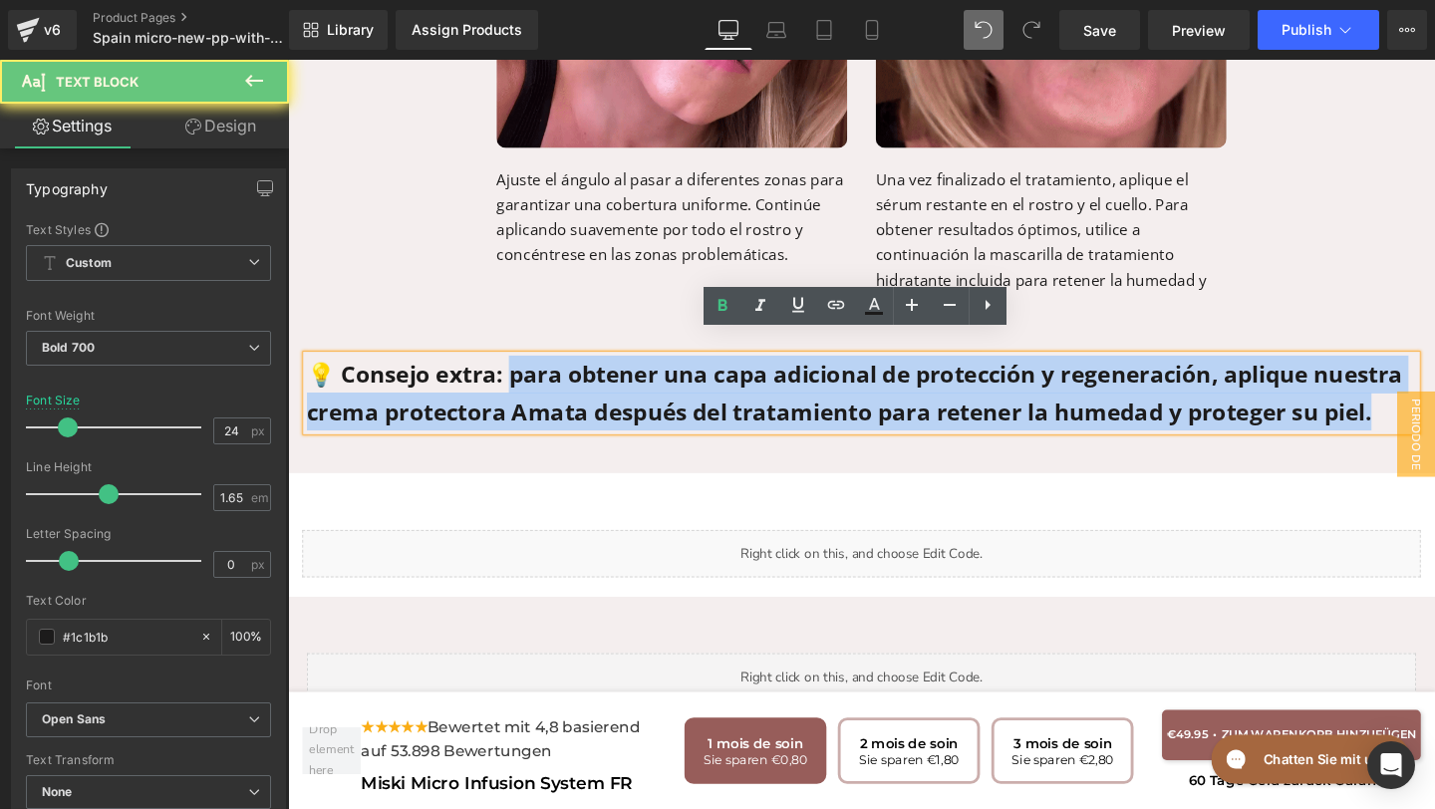
drag, startPoint x: 512, startPoint y: 365, endPoint x: 1159, endPoint y: 428, distance: 649.8
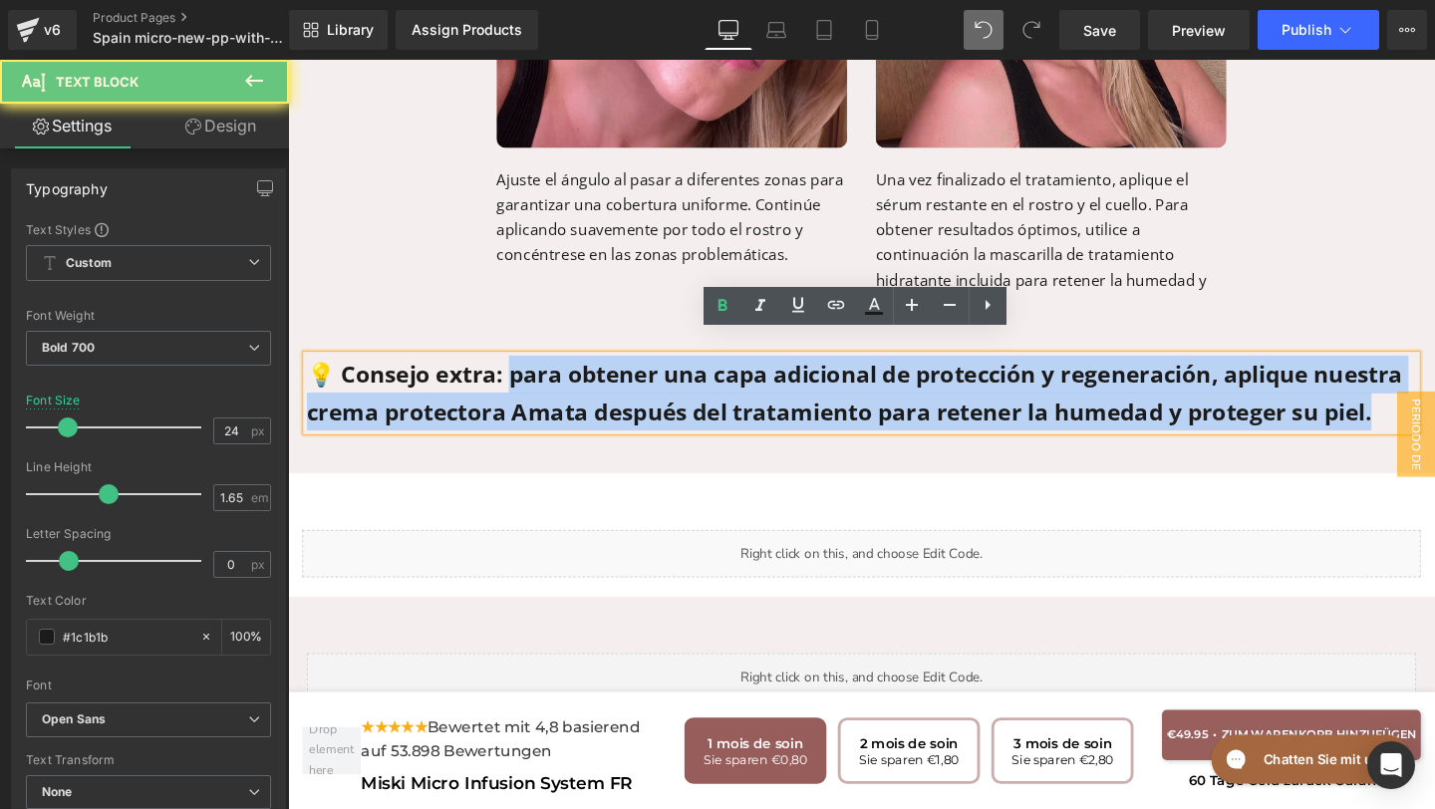
click at [1161, 429] on div "💡 Consejo extra: para obtener una capa adicional de protección y regeneración, …" at bounding box center [891, 410] width 1166 height 79
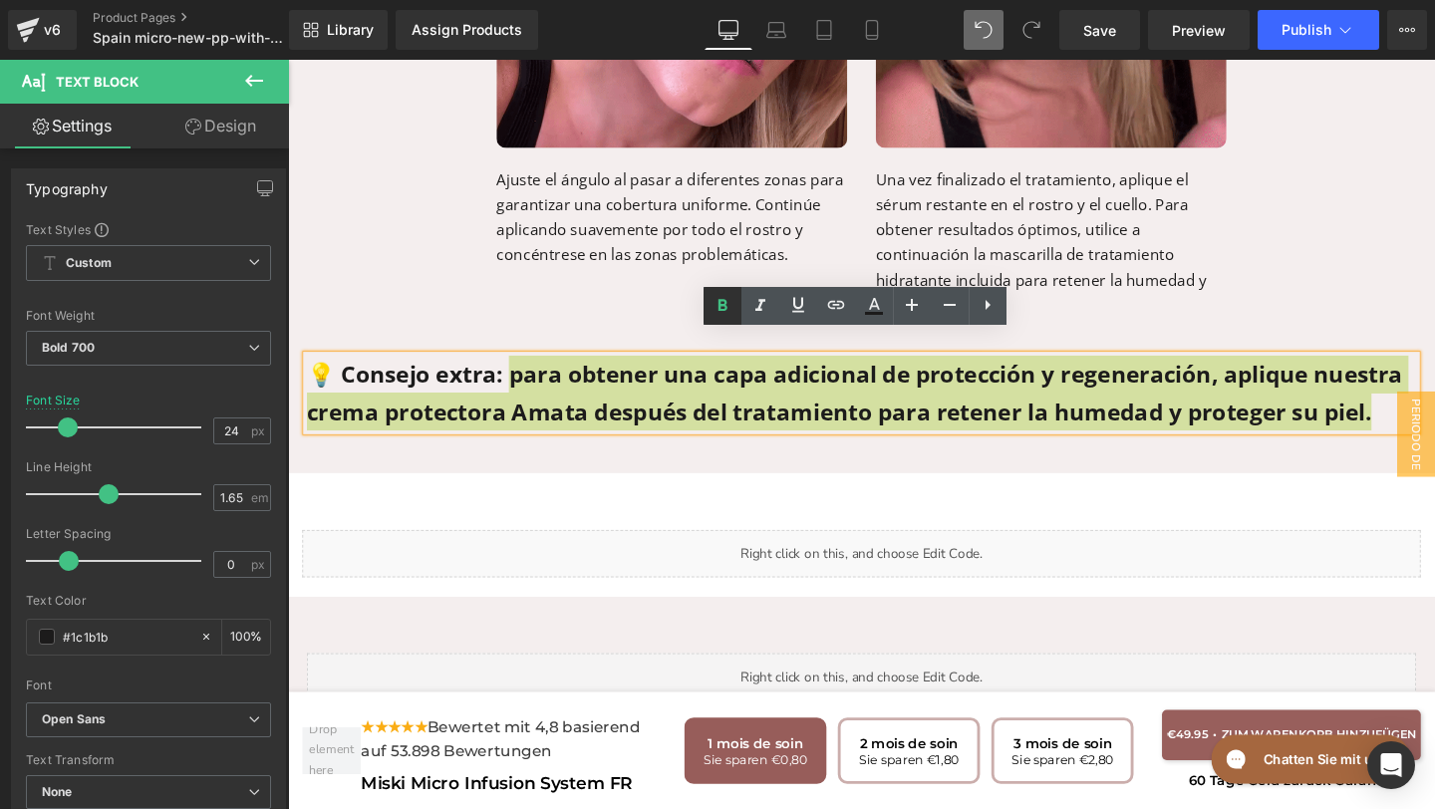
click at [722, 319] on link at bounding box center [722, 306] width 38 height 38
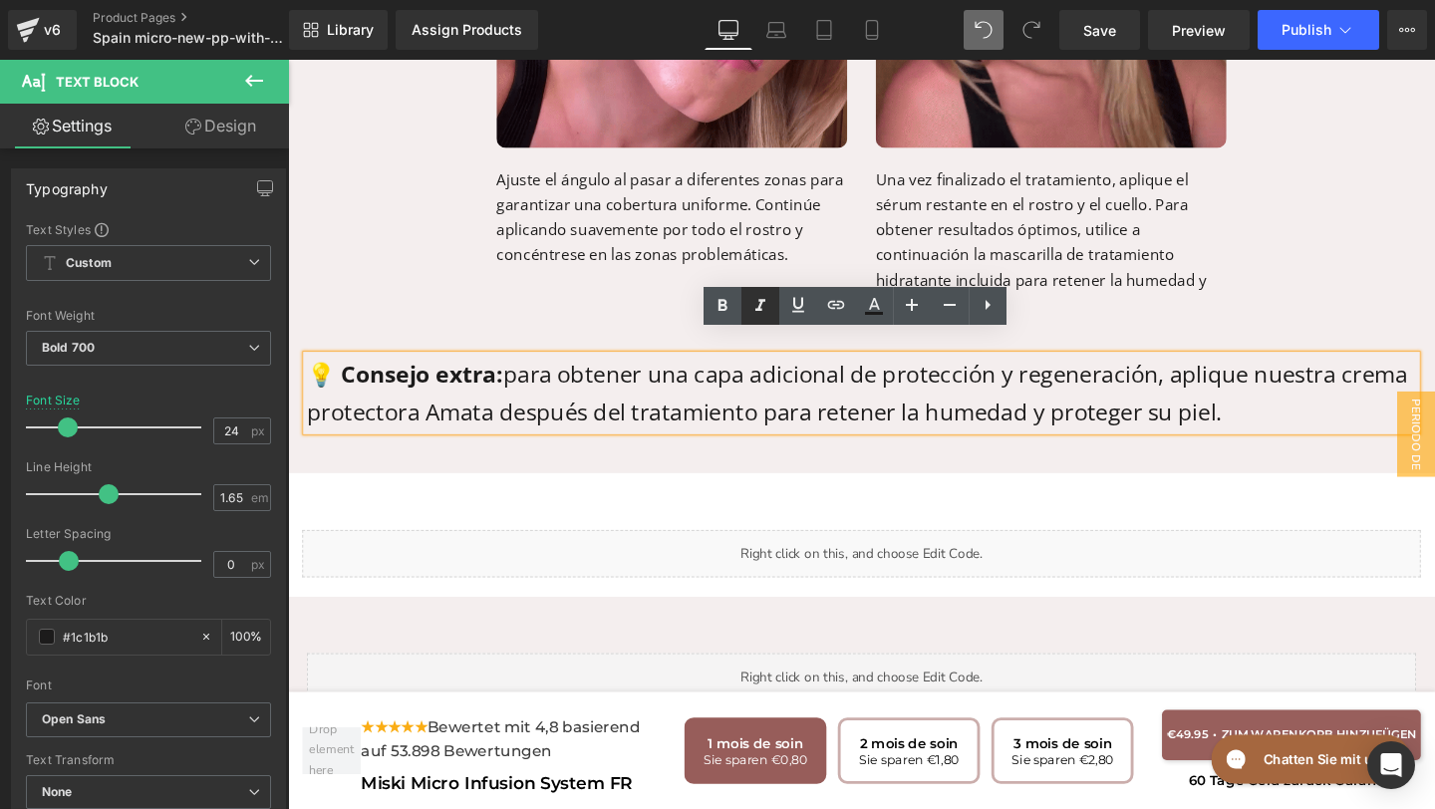
click at [763, 309] on icon at bounding box center [760, 306] width 24 height 24
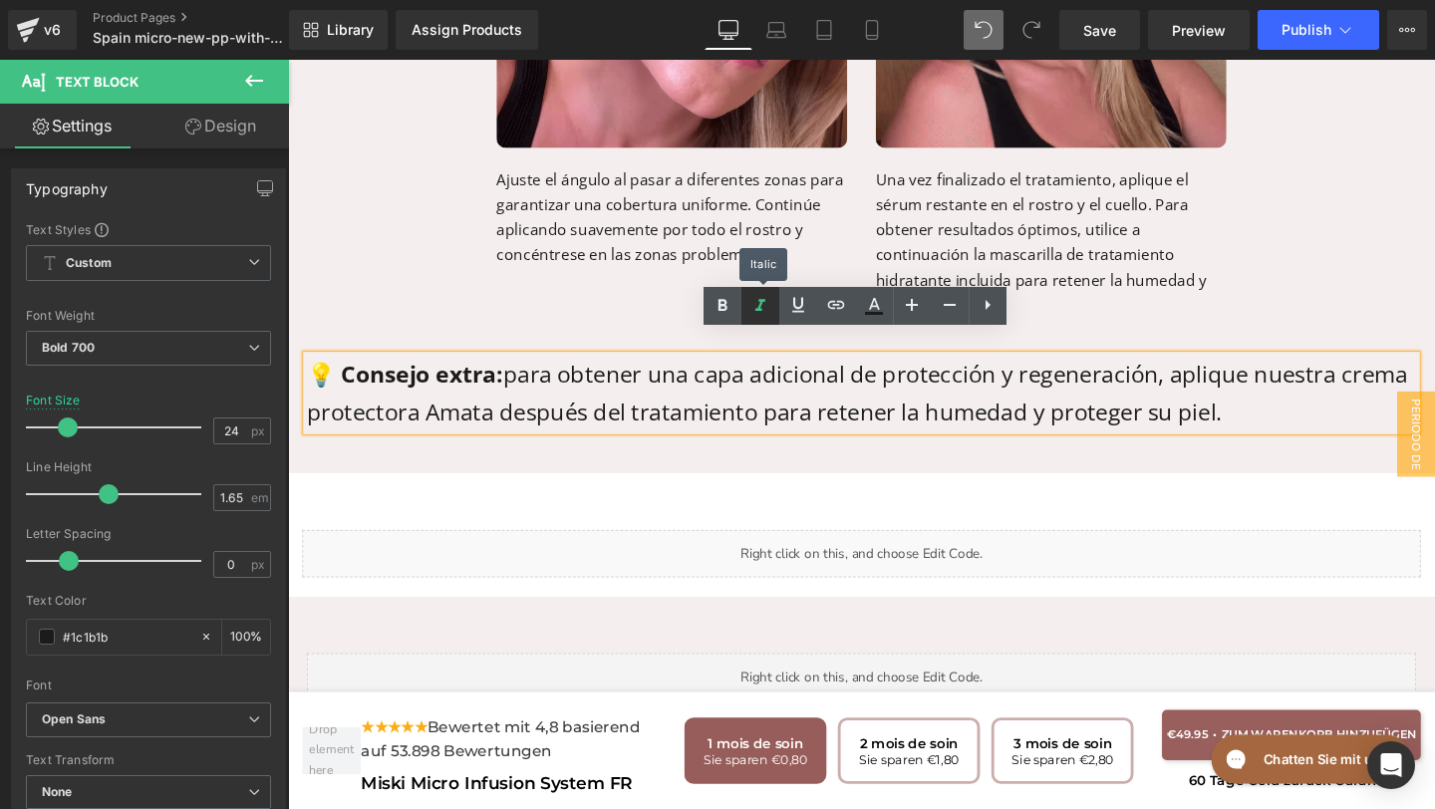
click at [764, 309] on icon at bounding box center [760, 306] width 24 height 24
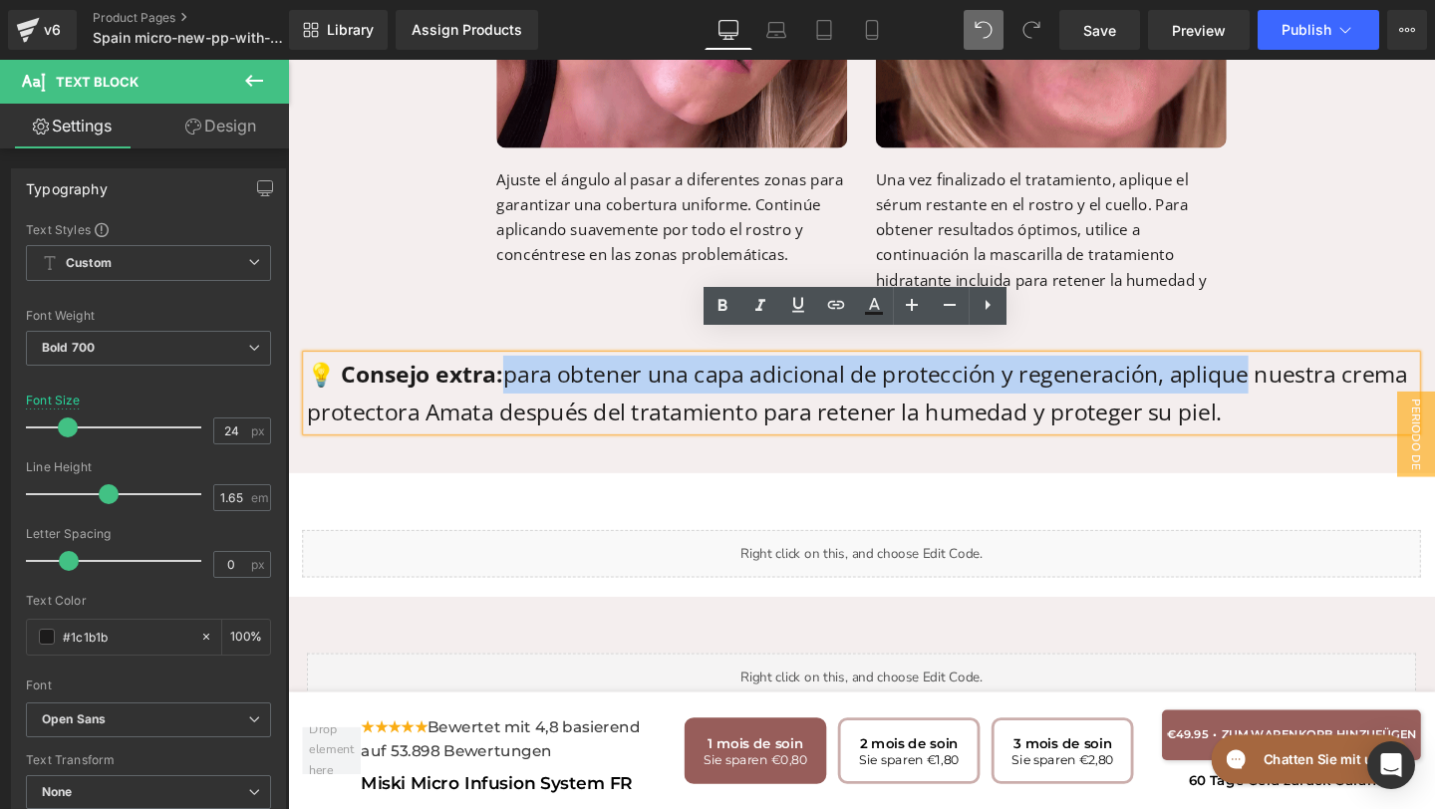
drag, startPoint x: 514, startPoint y: 373, endPoint x: 1295, endPoint y: 387, distance: 781.3
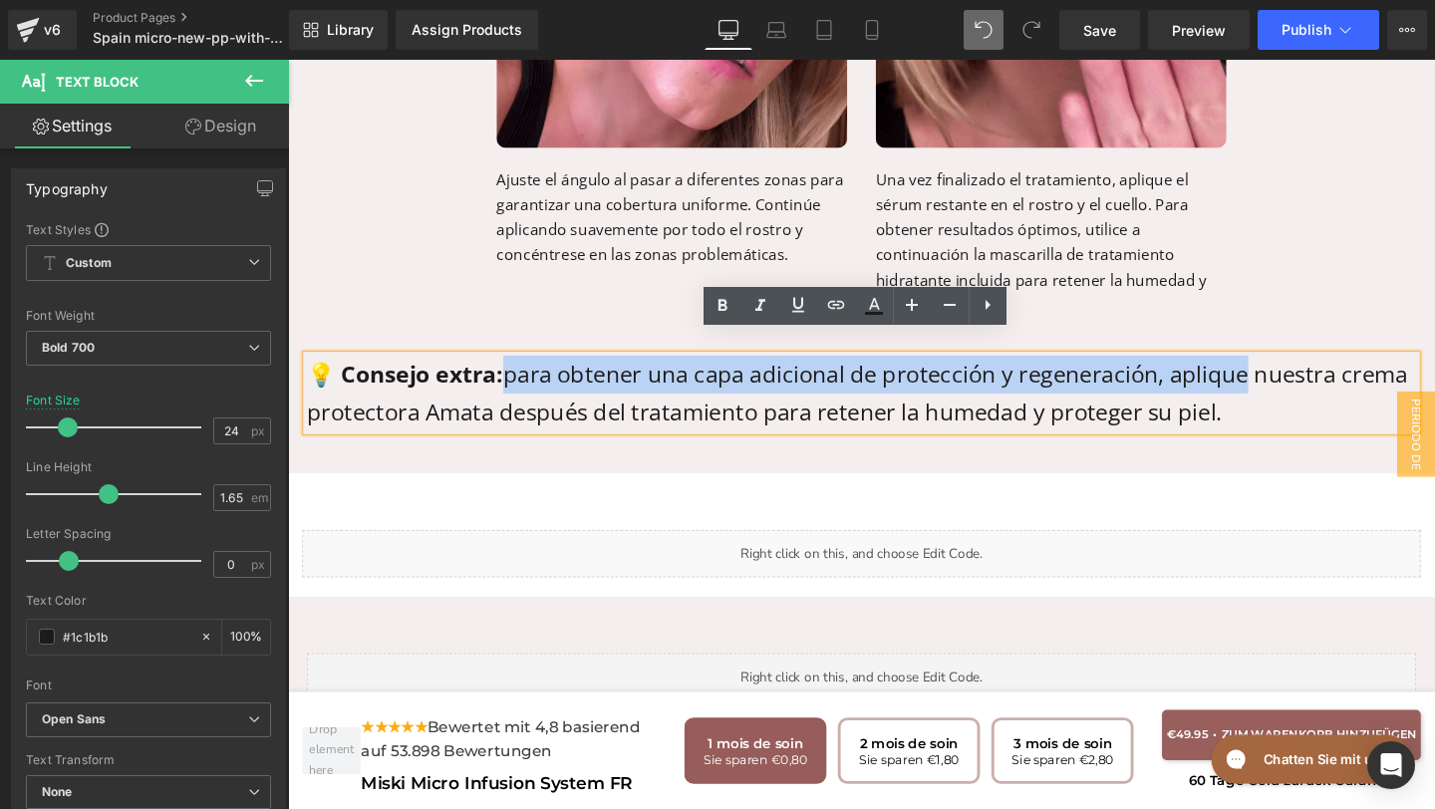
click at [1295, 387] on p "💡 Consejo extra: para obtener una capa adicional de protección y regeneración, …" at bounding box center [891, 410] width 1166 height 79
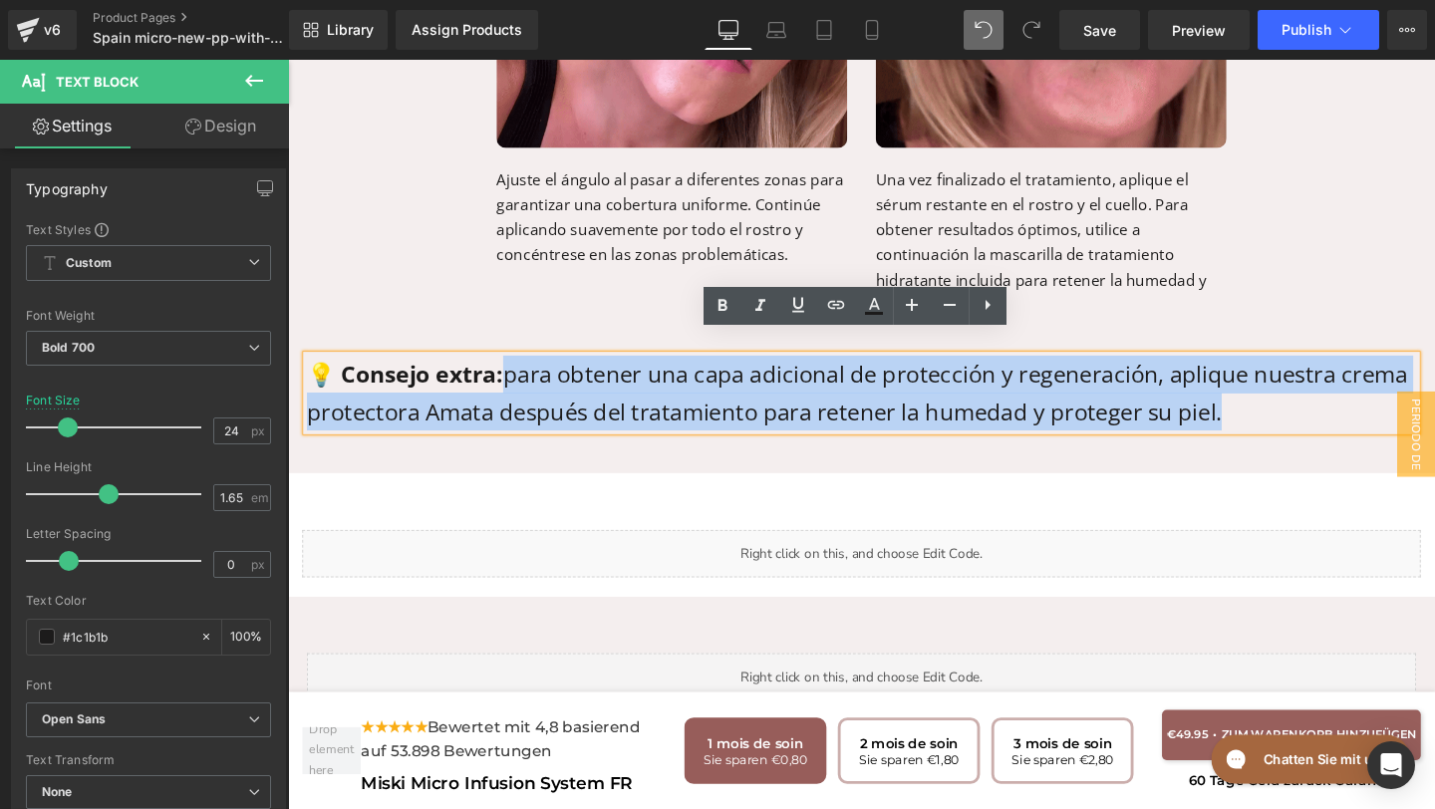
drag, startPoint x: 1296, startPoint y: 404, endPoint x: 515, endPoint y: 362, distance: 782.3
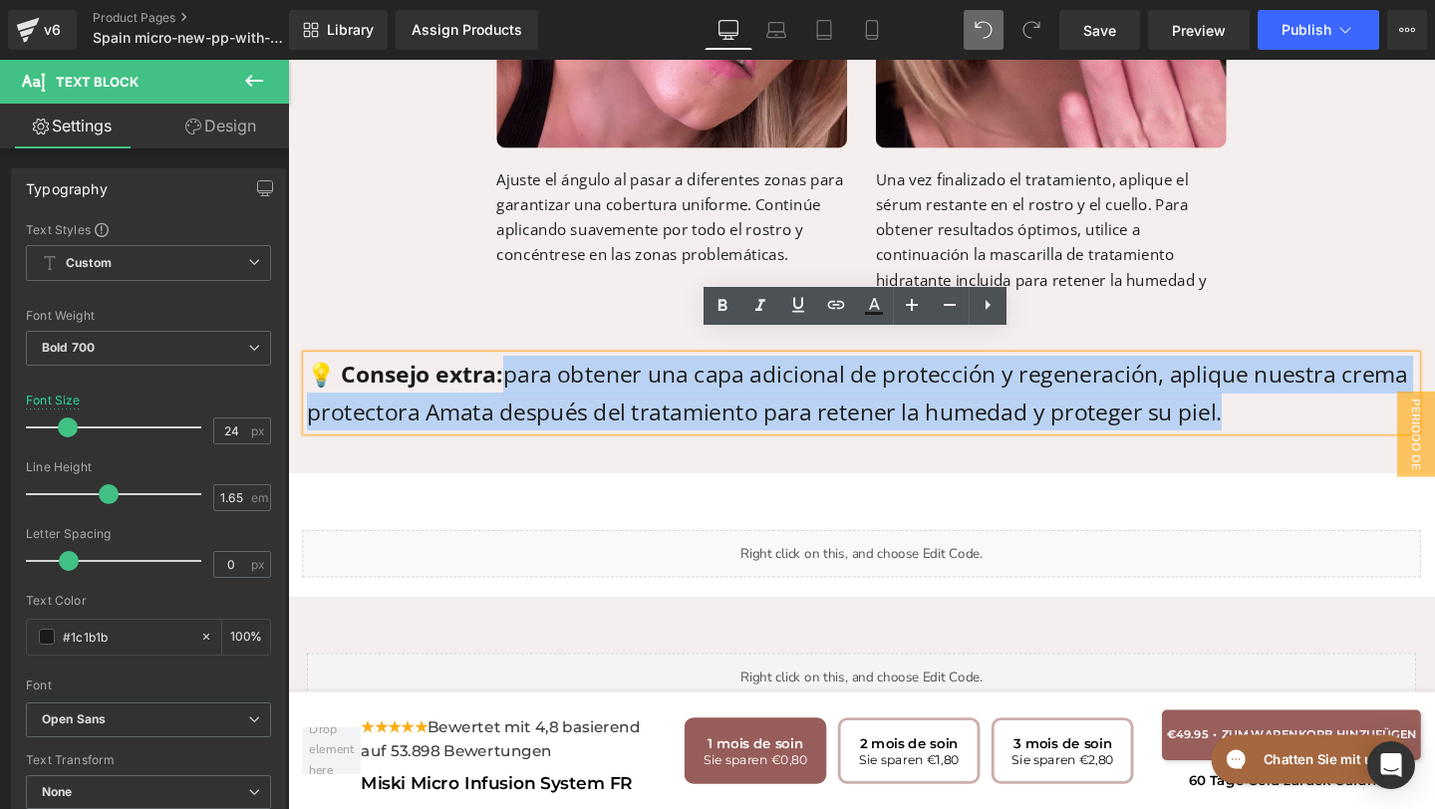
click at [515, 371] on p "💡 Consejo extra: para obtener una capa adicional de protección y regeneración, …" at bounding box center [891, 410] width 1166 height 79
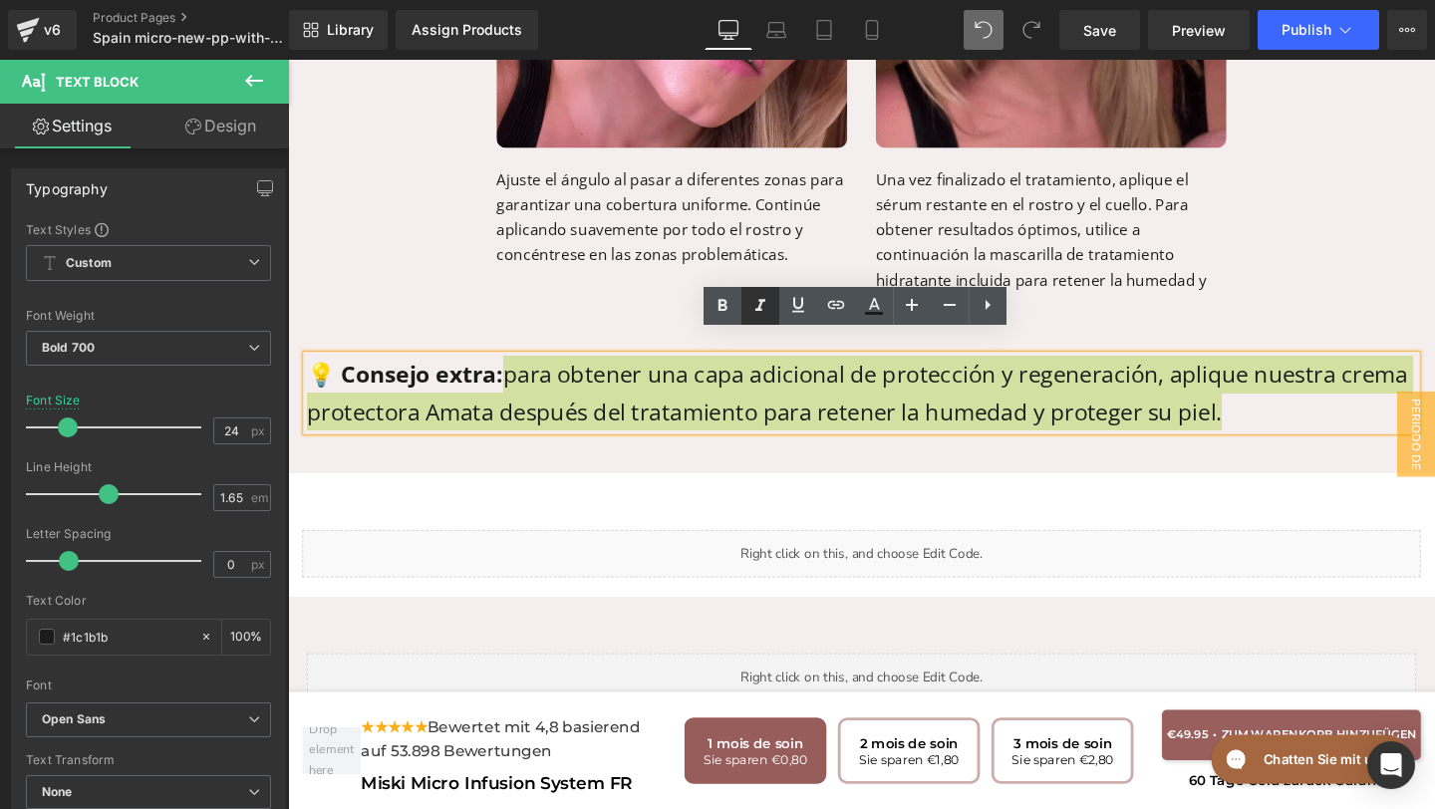
click at [767, 302] on icon at bounding box center [760, 306] width 24 height 24
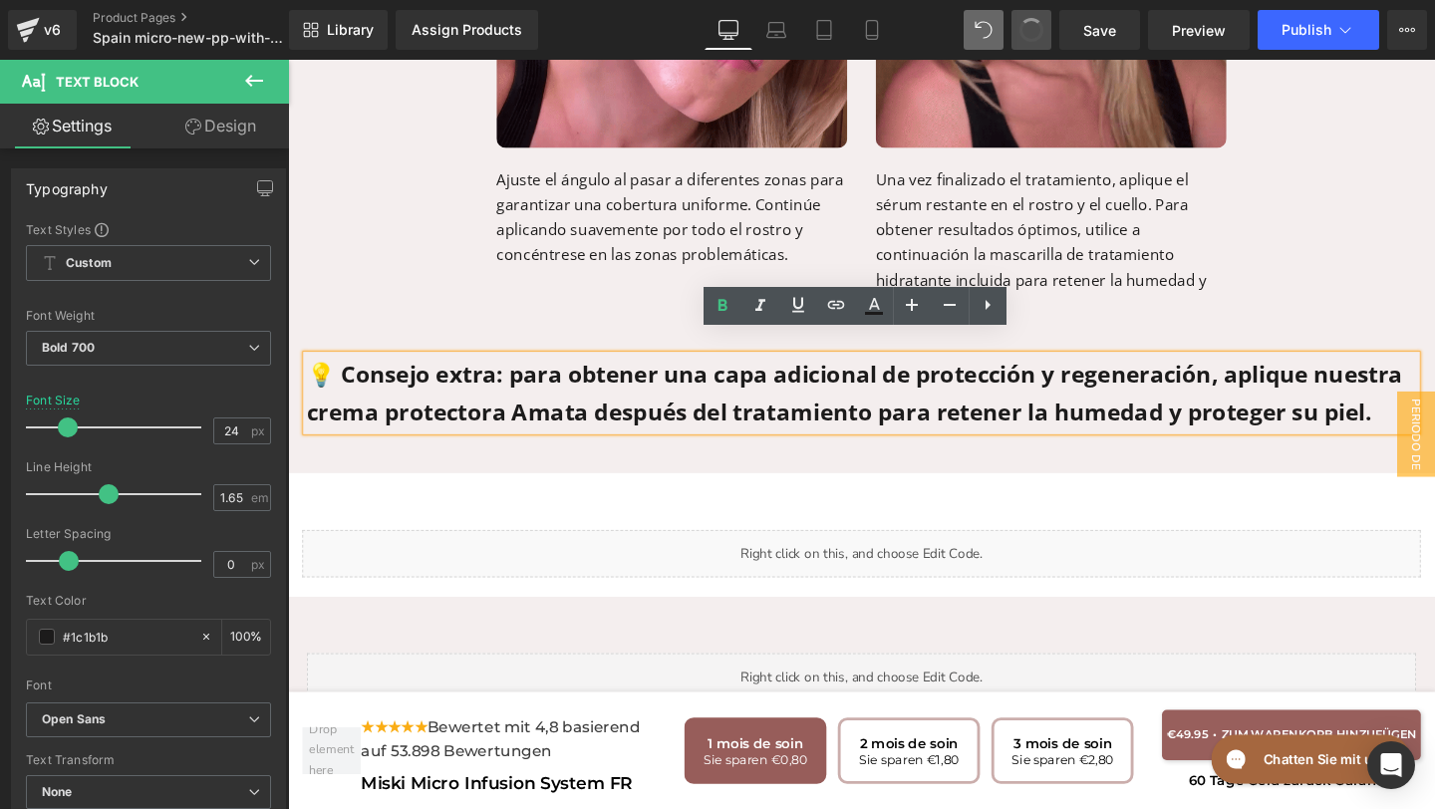
click at [1044, 41] on button at bounding box center [1031, 30] width 40 height 40
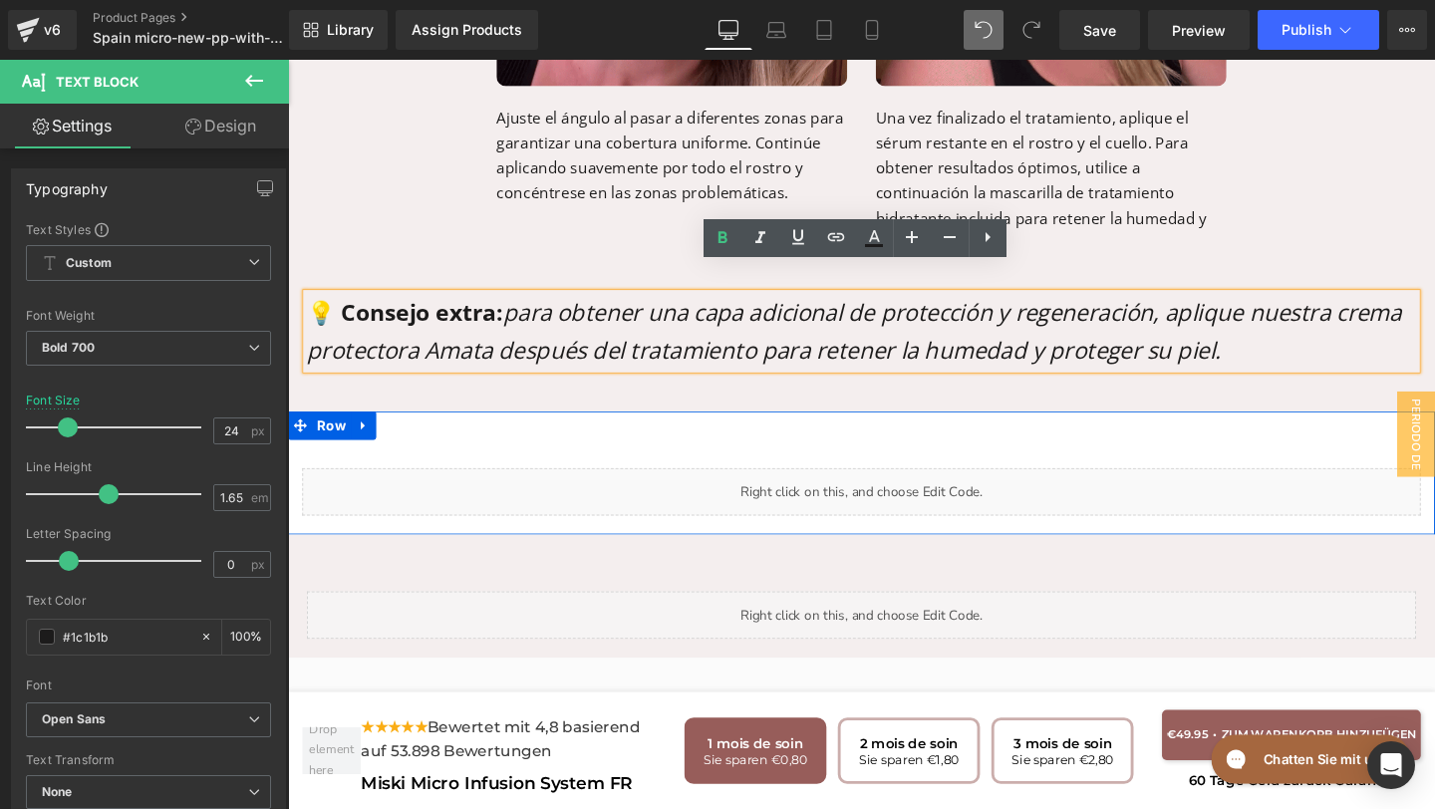
scroll to position [8489, 0]
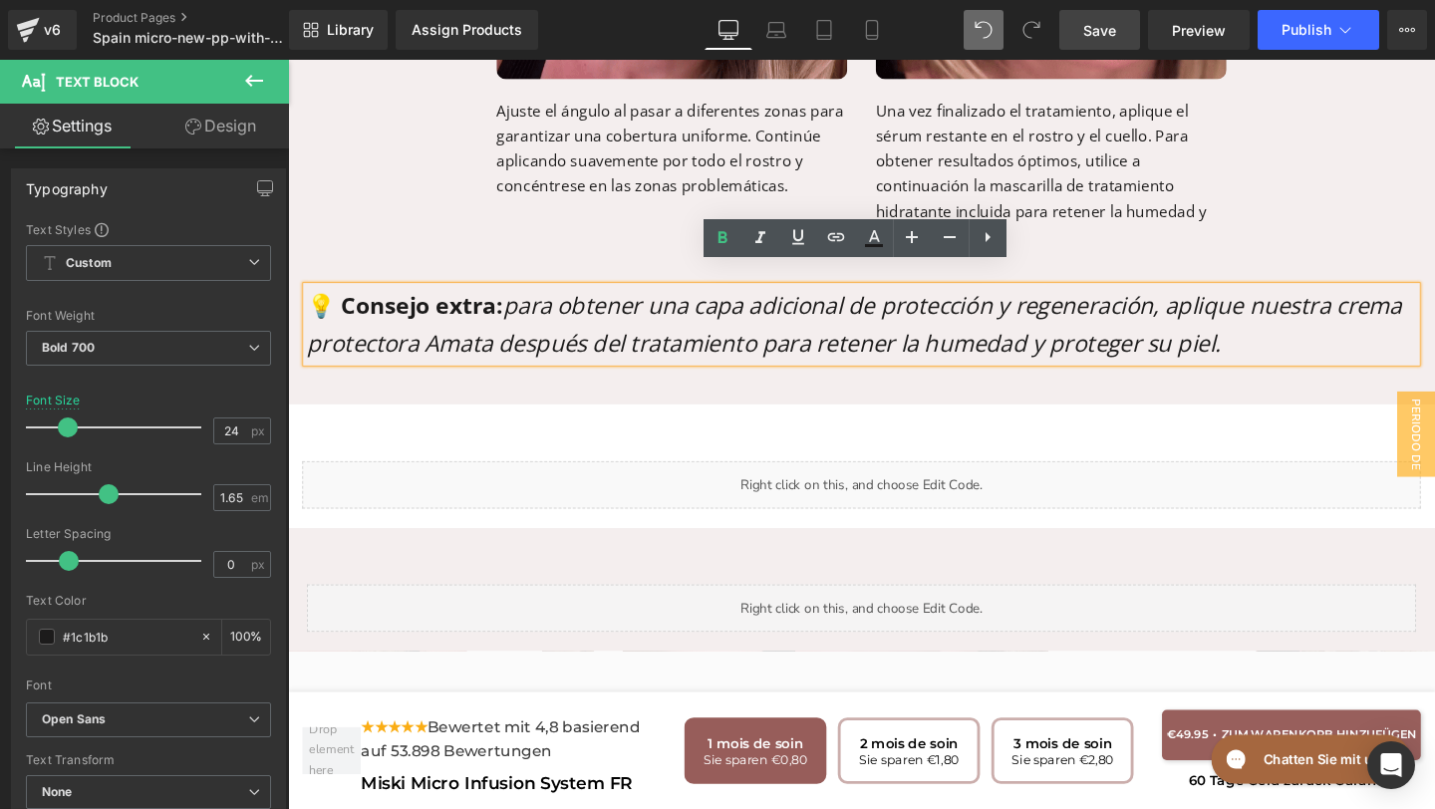
click at [1098, 34] on span "Save" at bounding box center [1099, 30] width 33 height 21
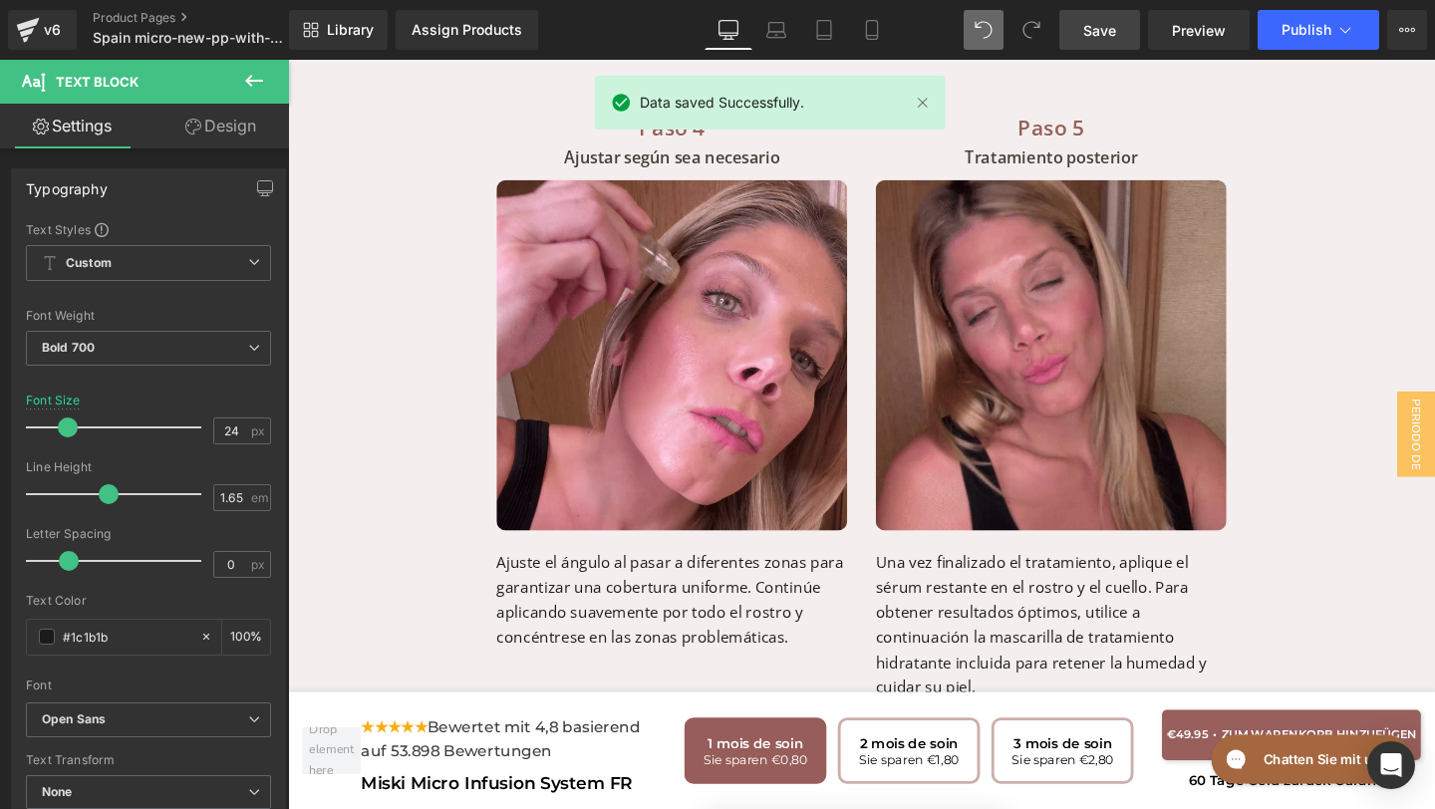
scroll to position [8410, 0]
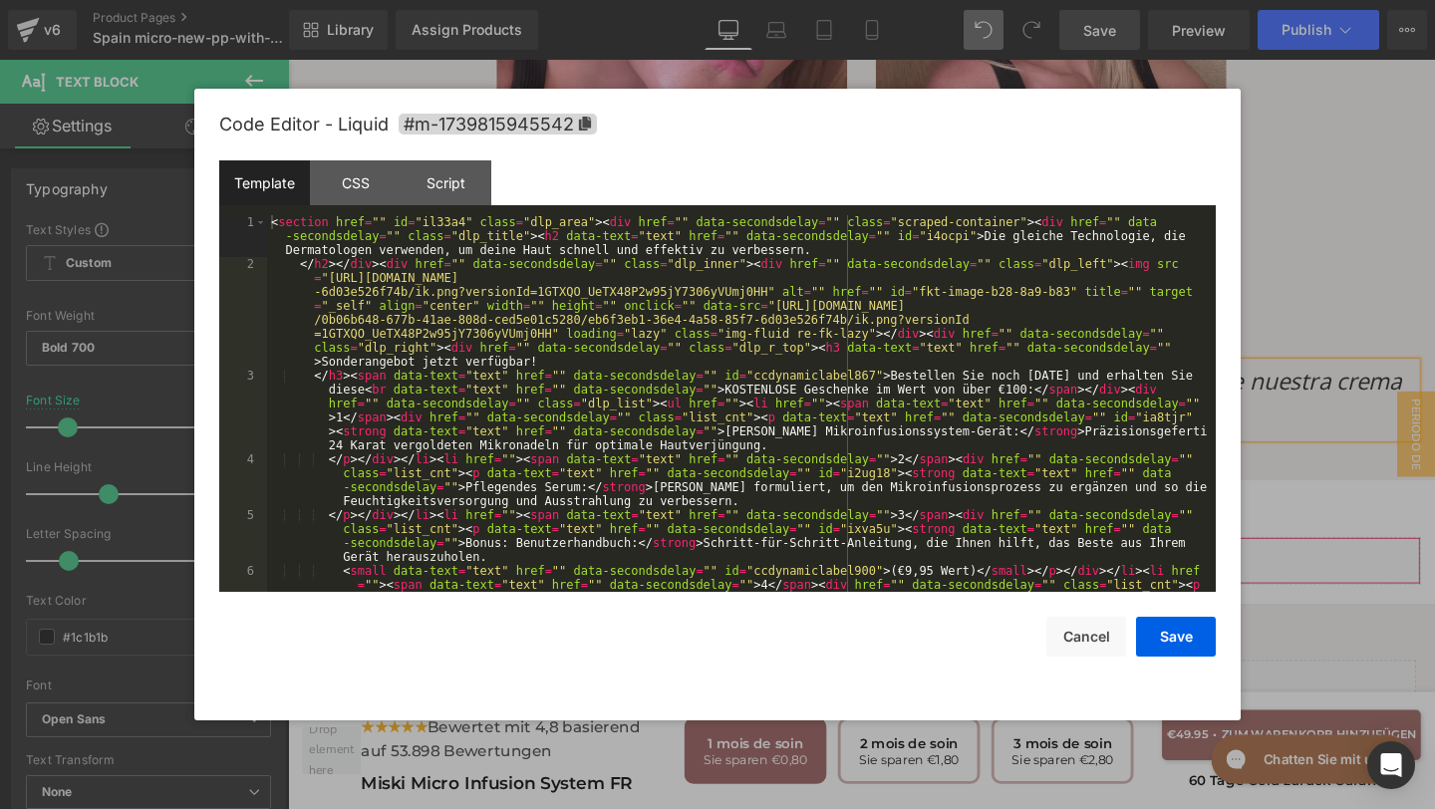
click at [700, 0] on div "Text Block You are previewing how the will restyle your page. You can not edit …" at bounding box center [717, 0] width 1435 height 0
drag, startPoint x: 979, startPoint y: 237, endPoint x: 844, endPoint y: 249, distance: 136.0
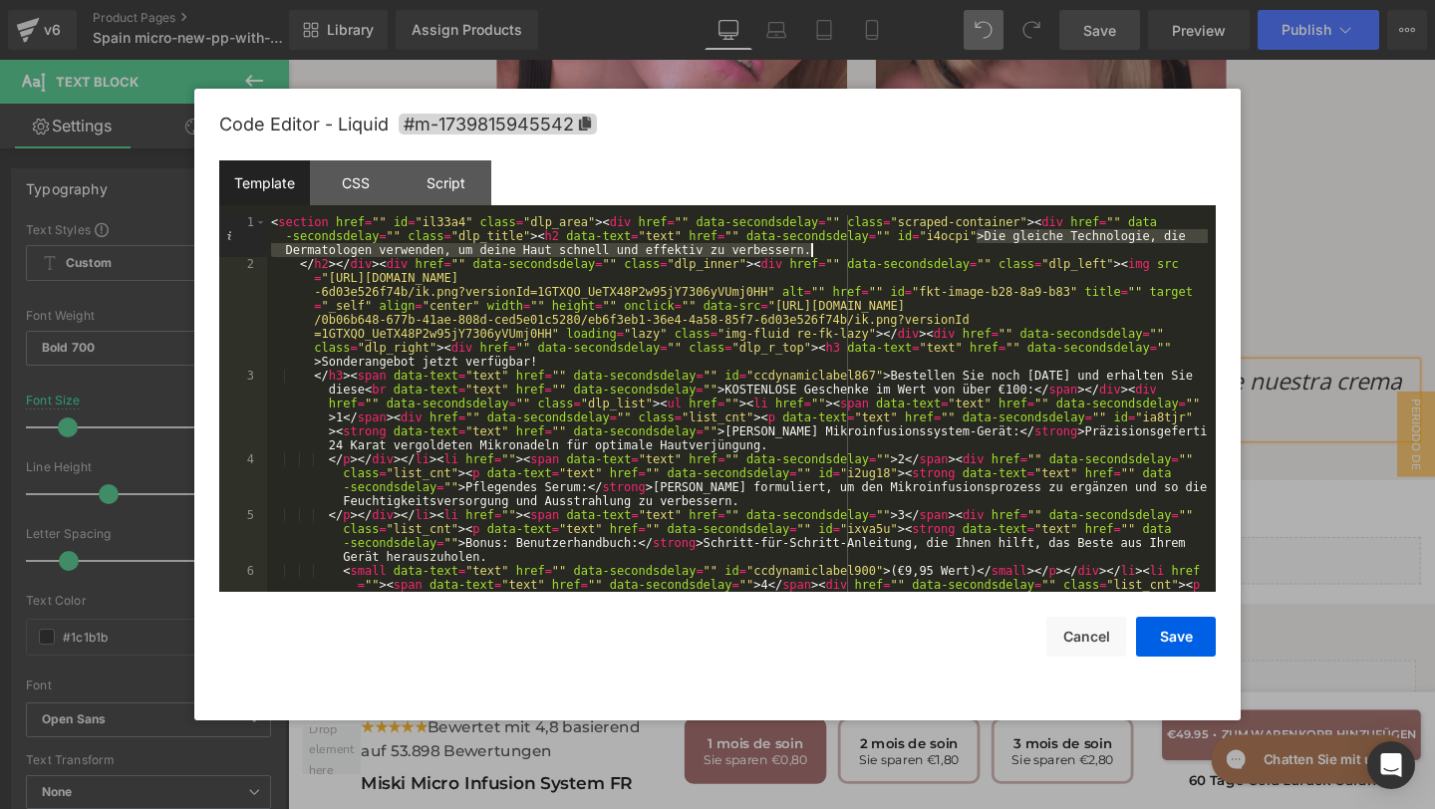
click at [844, 249] on div "< section href = "" id = "il33a4" class = "dlp_area" > < div href = "" data-sec…" at bounding box center [737, 459] width 941 height 488
click at [987, 237] on div "< section href = "" id = "il33a4" class = "dlp_area" > < div href = "" data-sec…" at bounding box center [737, 459] width 941 height 488
drag, startPoint x: 987, startPoint y: 237, endPoint x: 998, endPoint y: 249, distance: 16.2
click at [998, 249] on div "< section href = "" id = "il33a4" class = "dlp_area" > < div href = "" data-sec…" at bounding box center [737, 459] width 941 height 488
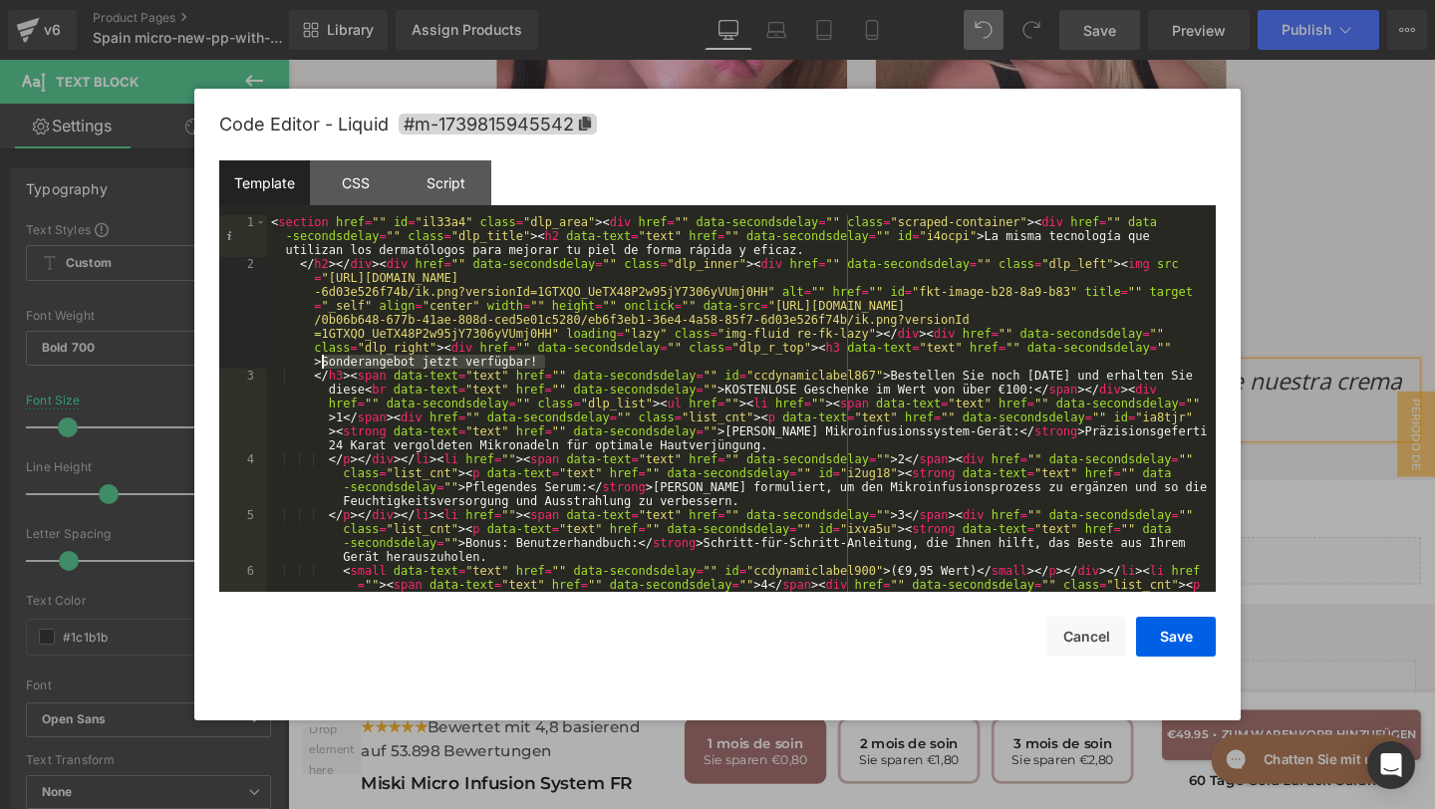
drag, startPoint x: 542, startPoint y: 363, endPoint x: 319, endPoint y: 369, distance: 223.3
click at [319, 369] on div "< section href = "" id = "il33a4" class = "dlp_area" > < div href = "" data-sec…" at bounding box center [737, 459] width 941 height 488
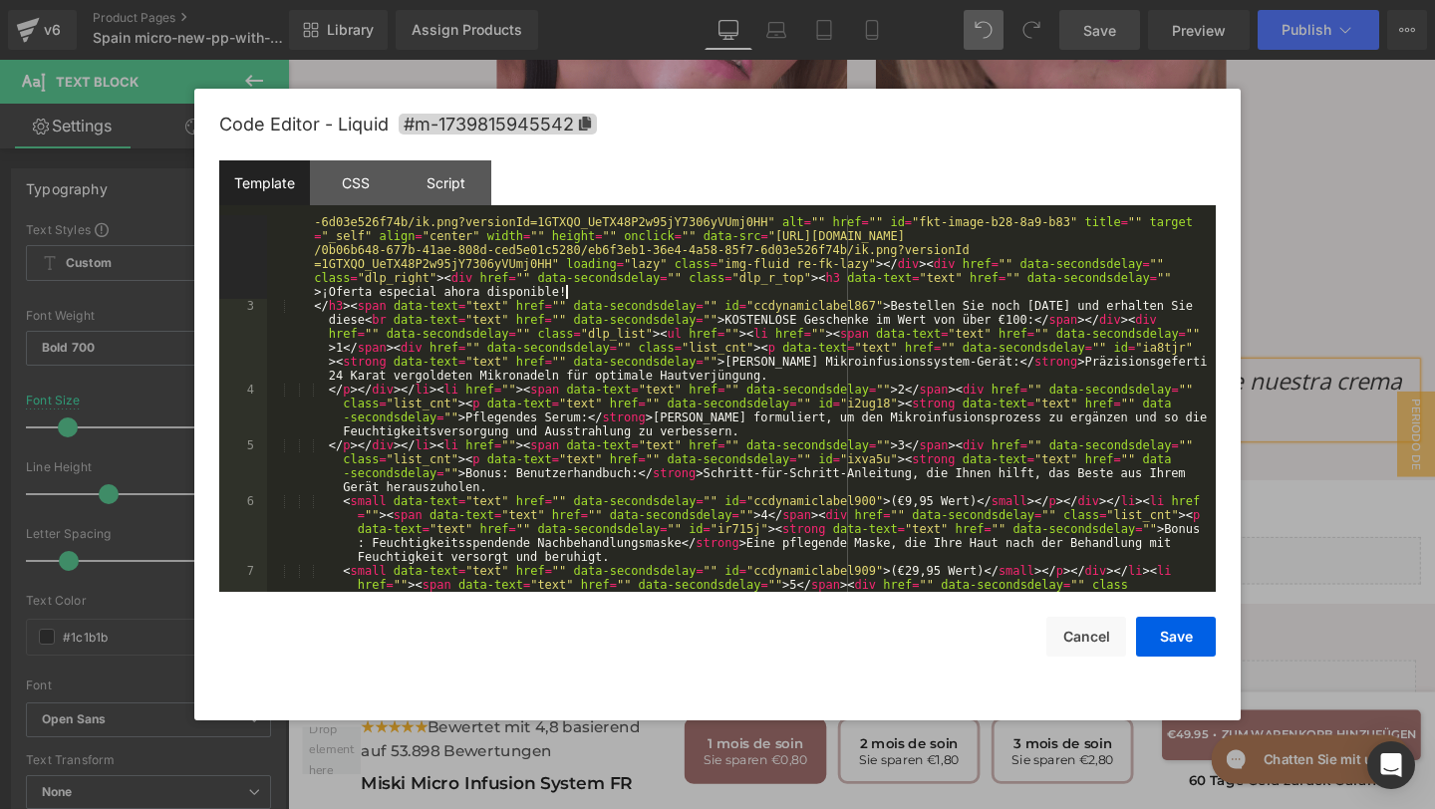
scroll to position [70, 0]
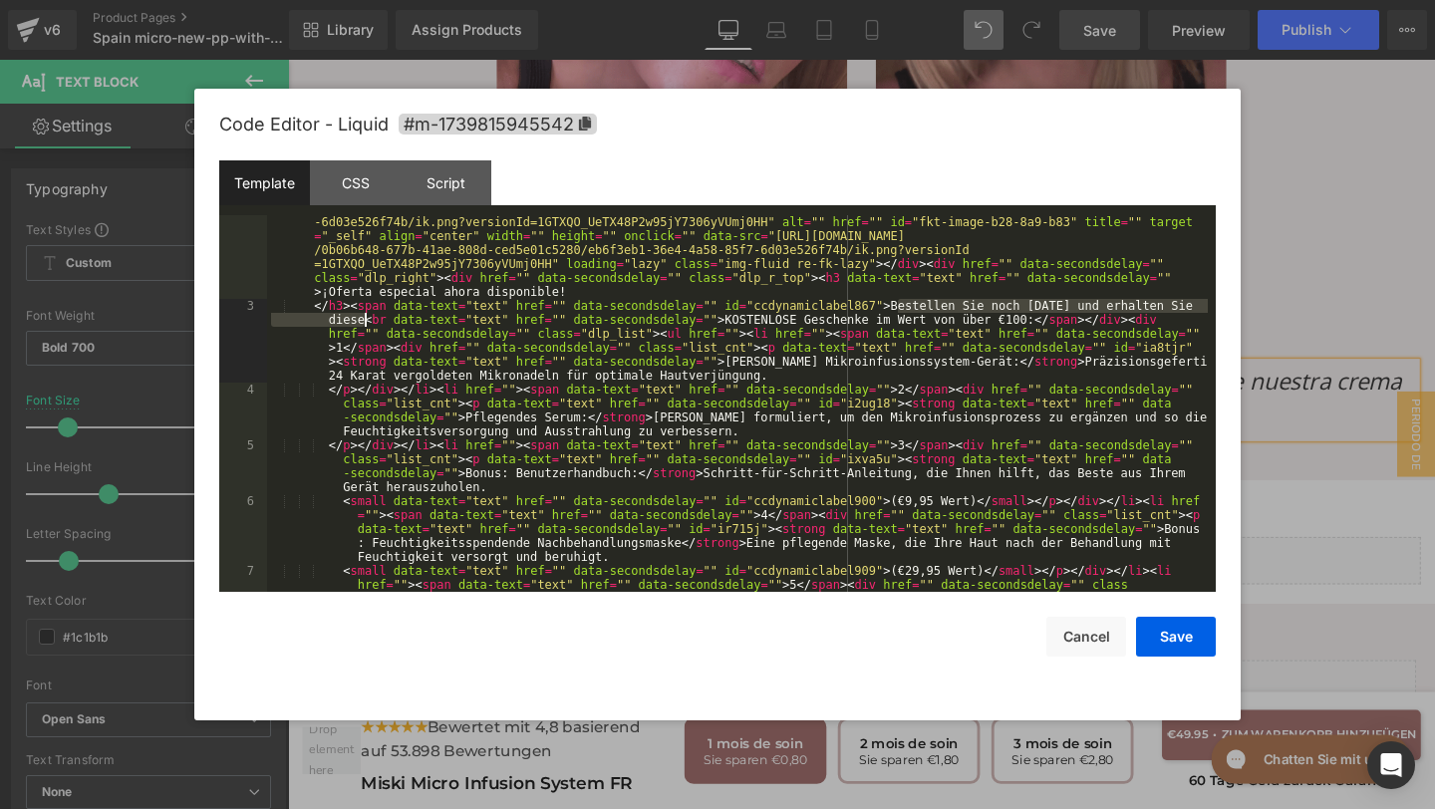
drag, startPoint x: 898, startPoint y: 304, endPoint x: 366, endPoint y: 316, distance: 532.2
click at [365, 316] on div "</ h2 > </ div > < div href = "" data-secondsdelay = "" class = "dlp_inner" > <…" at bounding box center [737, 466] width 941 height 558
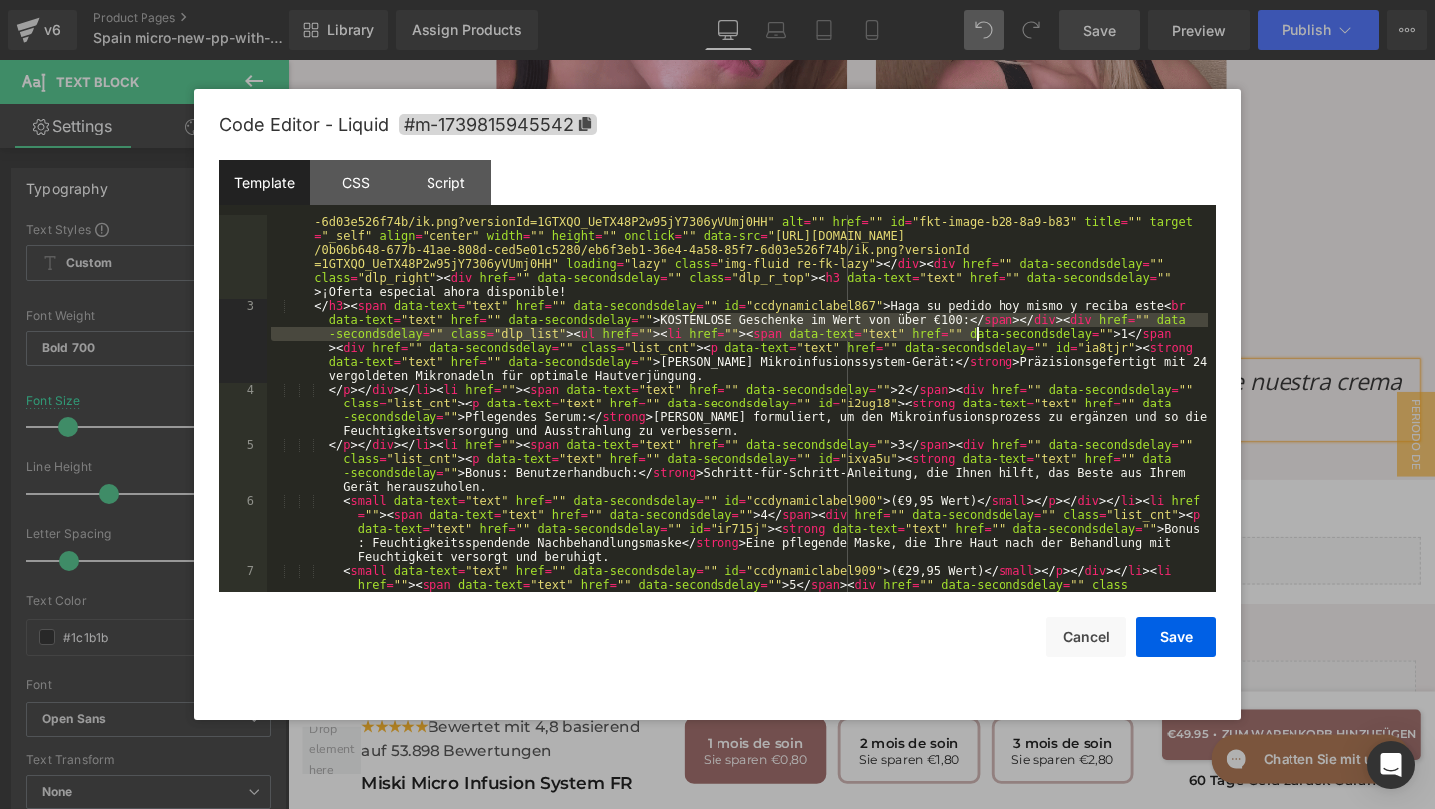
drag, startPoint x: 663, startPoint y: 318, endPoint x: 975, endPoint y: 325, distance: 312.0
click at [975, 326] on div "</ h2 > </ div > < div href = "" data-secondsdelay = "" class = "dlp_inner" > <…" at bounding box center [737, 466] width 941 height 558
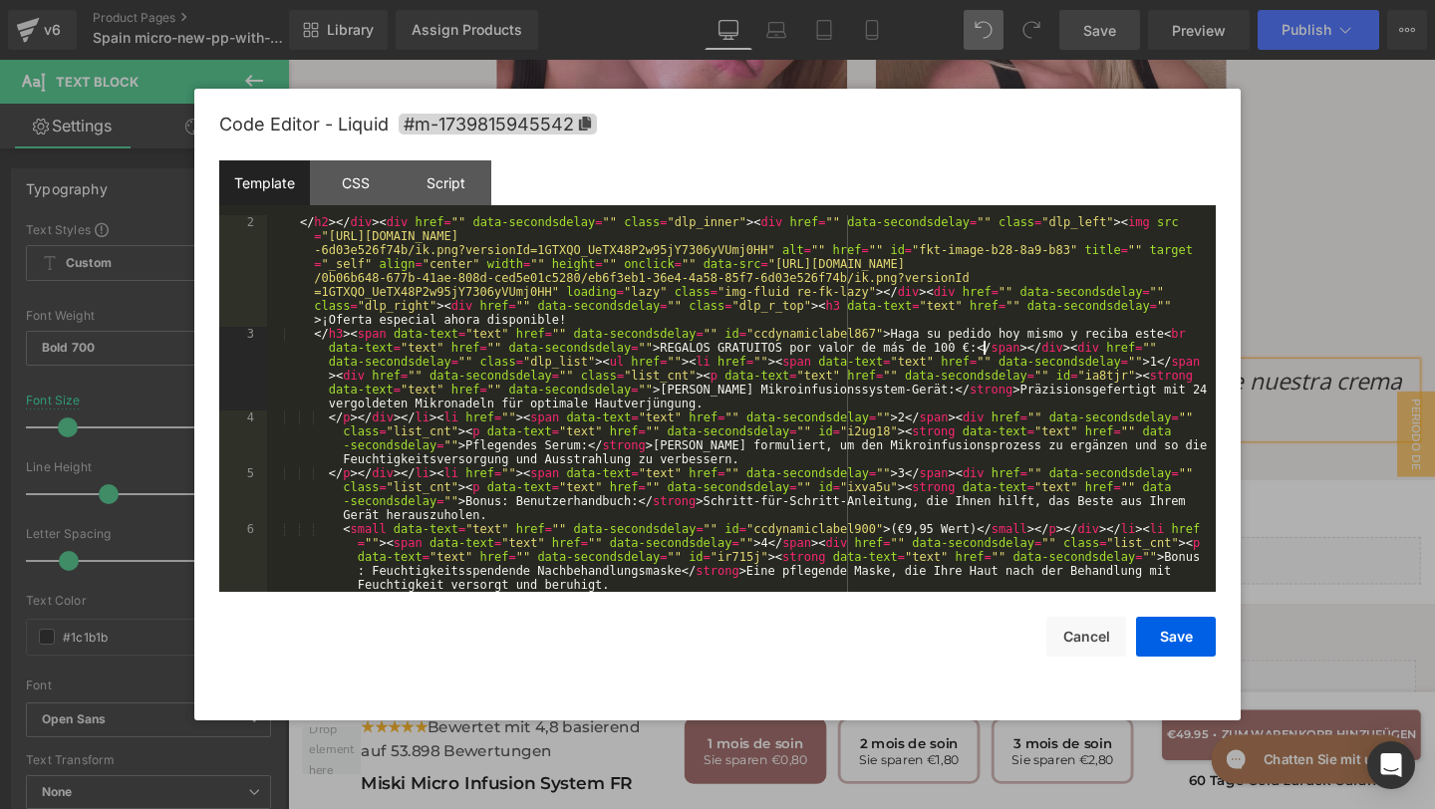
scroll to position [46, 0]
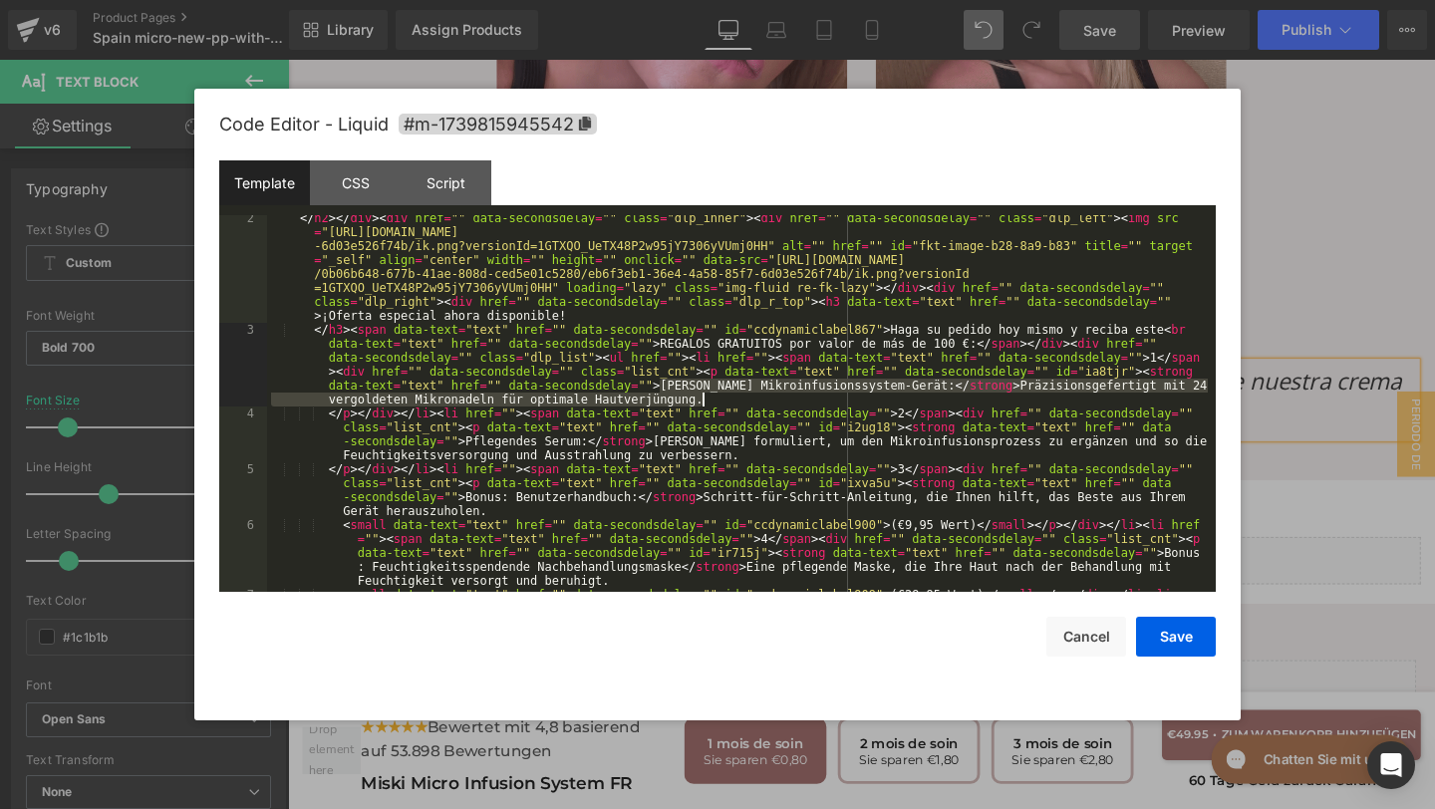
drag, startPoint x: 658, startPoint y: 384, endPoint x: 890, endPoint y: 392, distance: 232.3
click at [892, 393] on div "</ h2 > </ div > < div href = "" data-secondsdelay = "" class = "dlp_inner" > <…" at bounding box center [737, 490] width 941 height 558
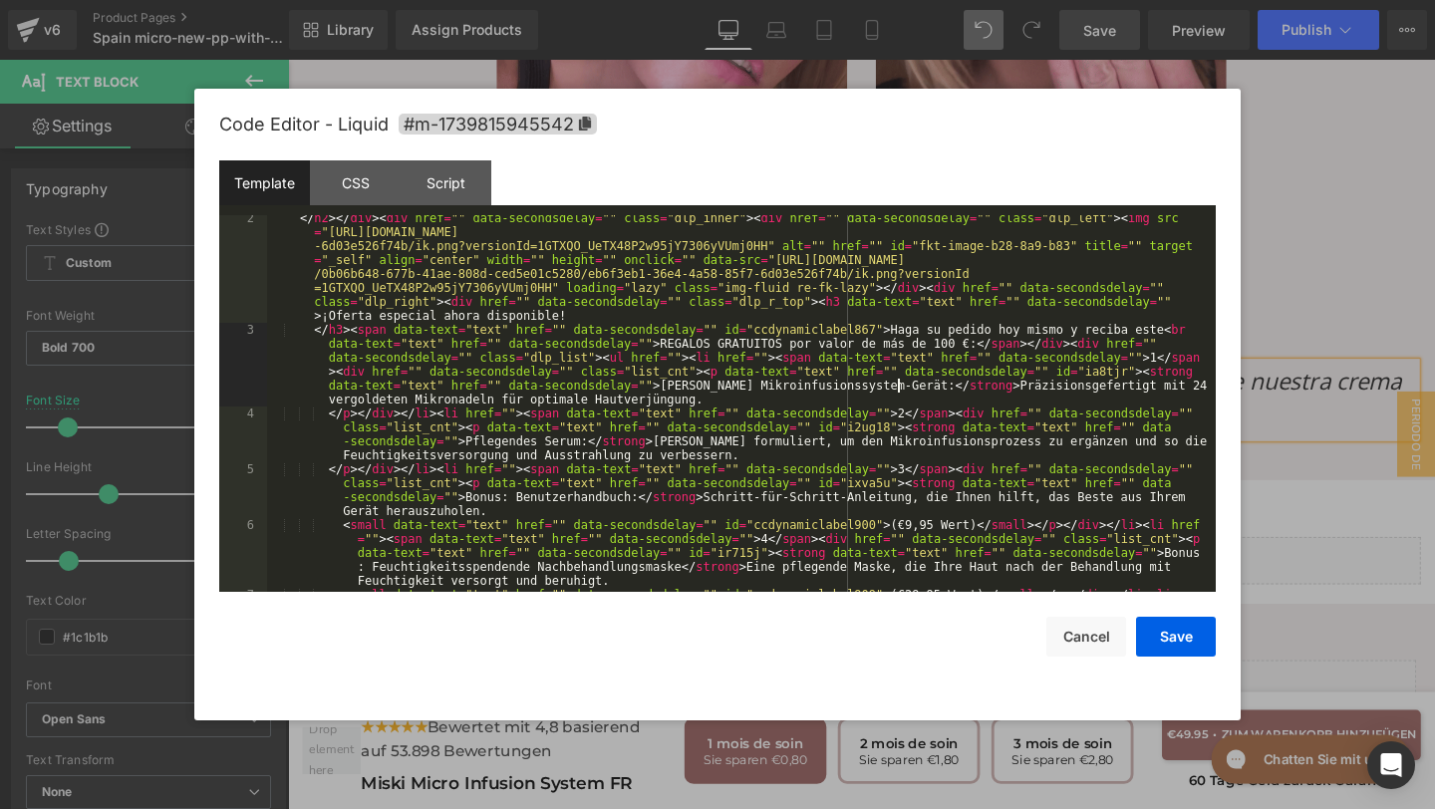
click at [894, 389] on div "</ h2 > </ div > < div href = "" data-secondsdelay = "" class = "dlp_inner" > <…" at bounding box center [737, 490] width 941 height 558
drag, startPoint x: 894, startPoint y: 389, endPoint x: 672, endPoint y: 389, distance: 222.2
click at [672, 389] on div "</ h2 > </ div > < div href = "" data-secondsdelay = "" class = "dlp_inner" > <…" at bounding box center [737, 490] width 941 height 558
click at [659, 388] on div "</ h2 > </ div > < div href = "" data-secondsdelay = "" class = "dlp_inner" > <…" at bounding box center [737, 490] width 941 height 558
drag, startPoint x: 660, startPoint y: 388, endPoint x: 894, endPoint y: 391, distance: 234.2
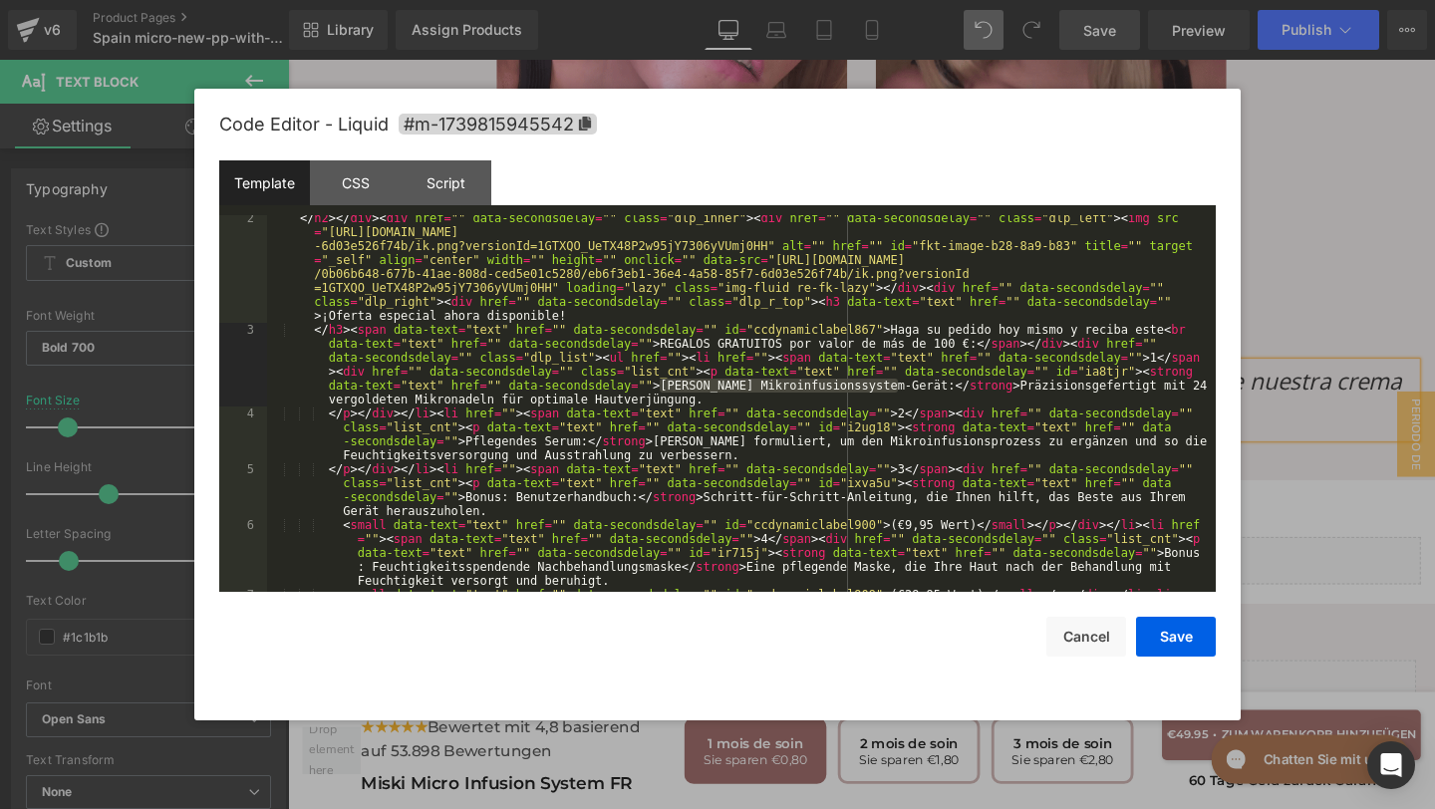
click at [894, 391] on div "</ h2 > </ div > < div href = "" data-secondsdelay = "" class = "dlp_inner" > <…" at bounding box center [737, 490] width 941 height 558
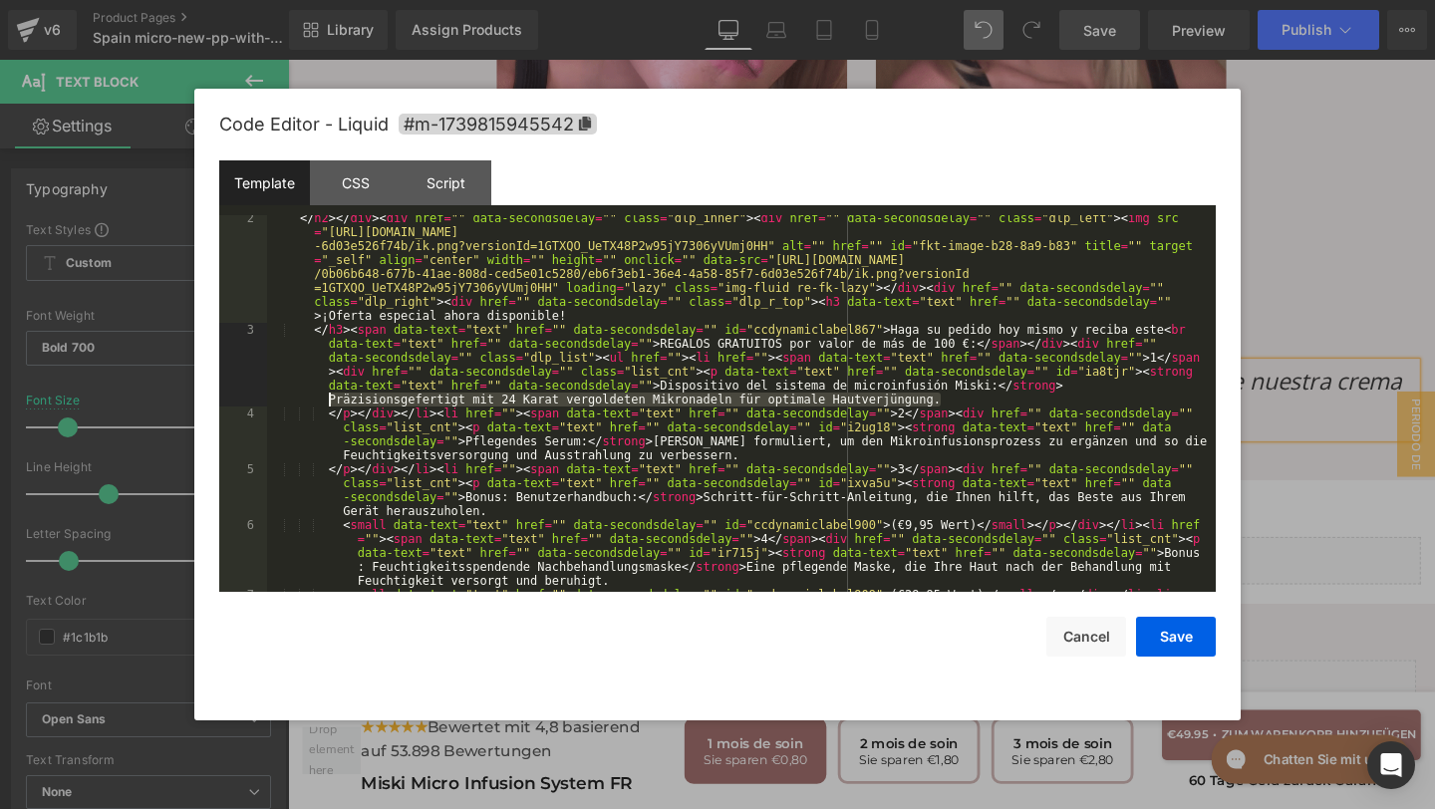
drag, startPoint x: 950, startPoint y: 402, endPoint x: 323, endPoint y: 404, distance: 626.8
click at [323, 404] on div "</ h2 > </ div > < div href = "" data-secondsdelay = "" class = "dlp_inner" > <…" at bounding box center [737, 490] width 941 height 558
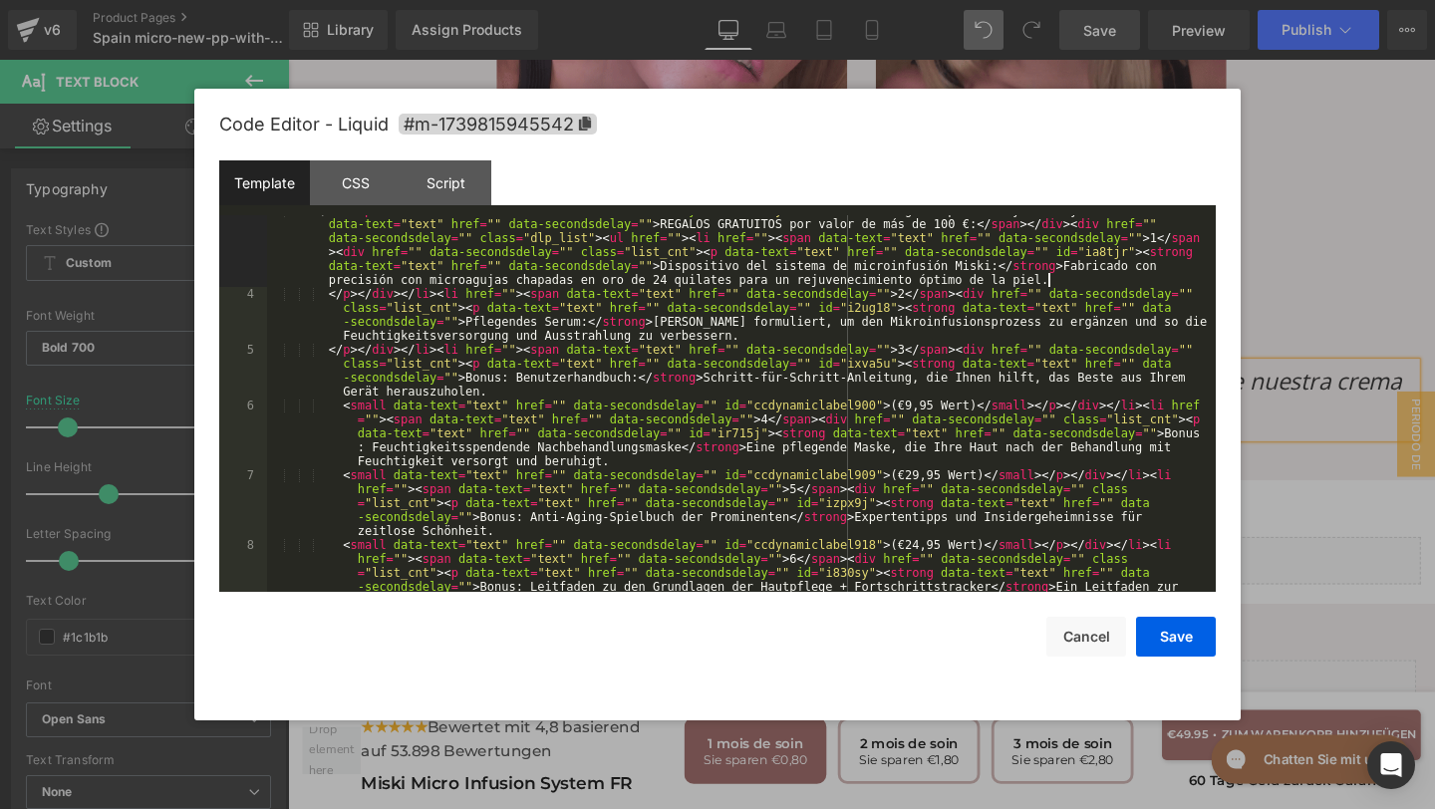
scroll to position [165, 0]
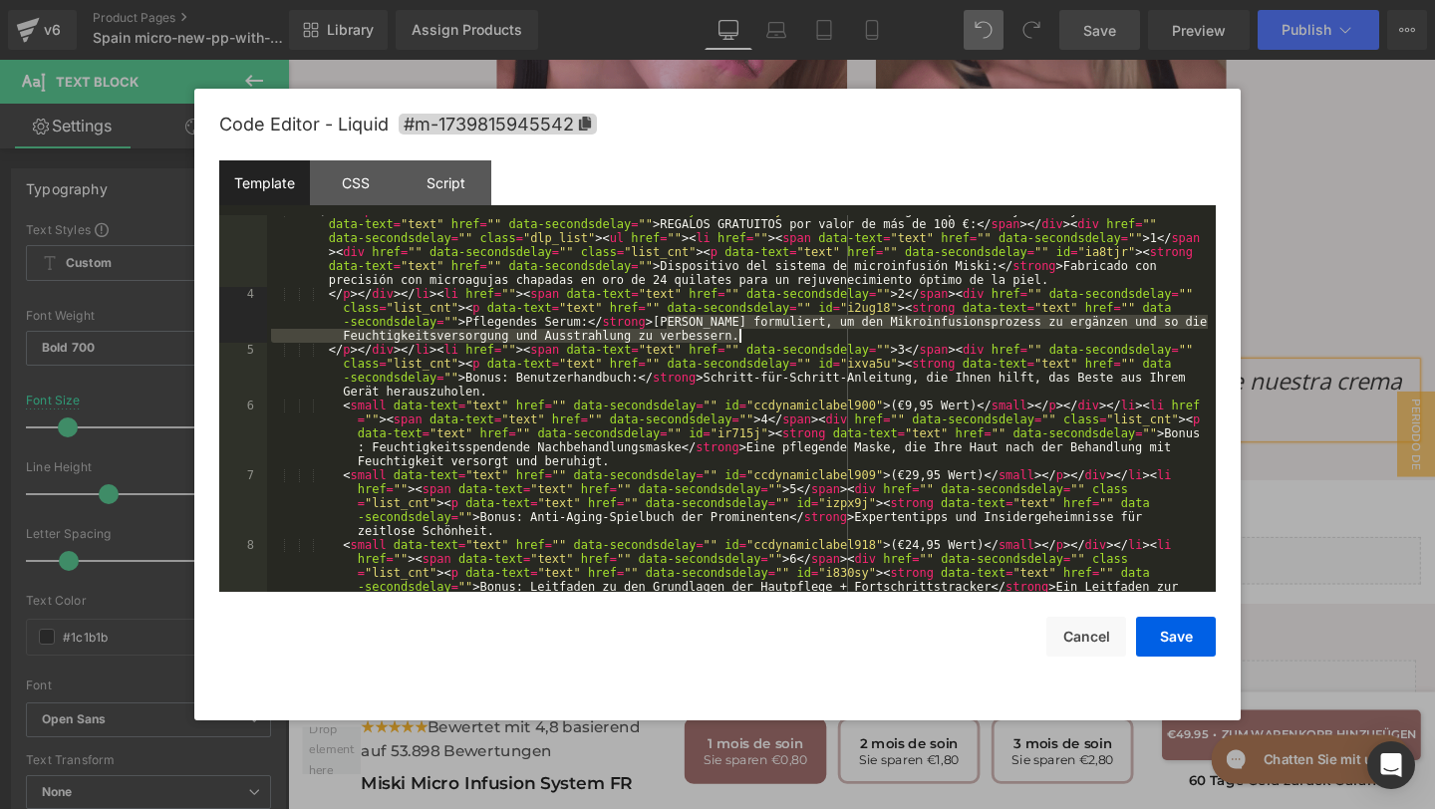
drag, startPoint x: 665, startPoint y: 316, endPoint x: 767, endPoint y: 336, distance: 104.5
click at [768, 337] on div "</ h3 > < span data-text = "text" href = "" data-secondsdelay = "" id = "ccdyna…" at bounding box center [737, 468] width 941 height 530
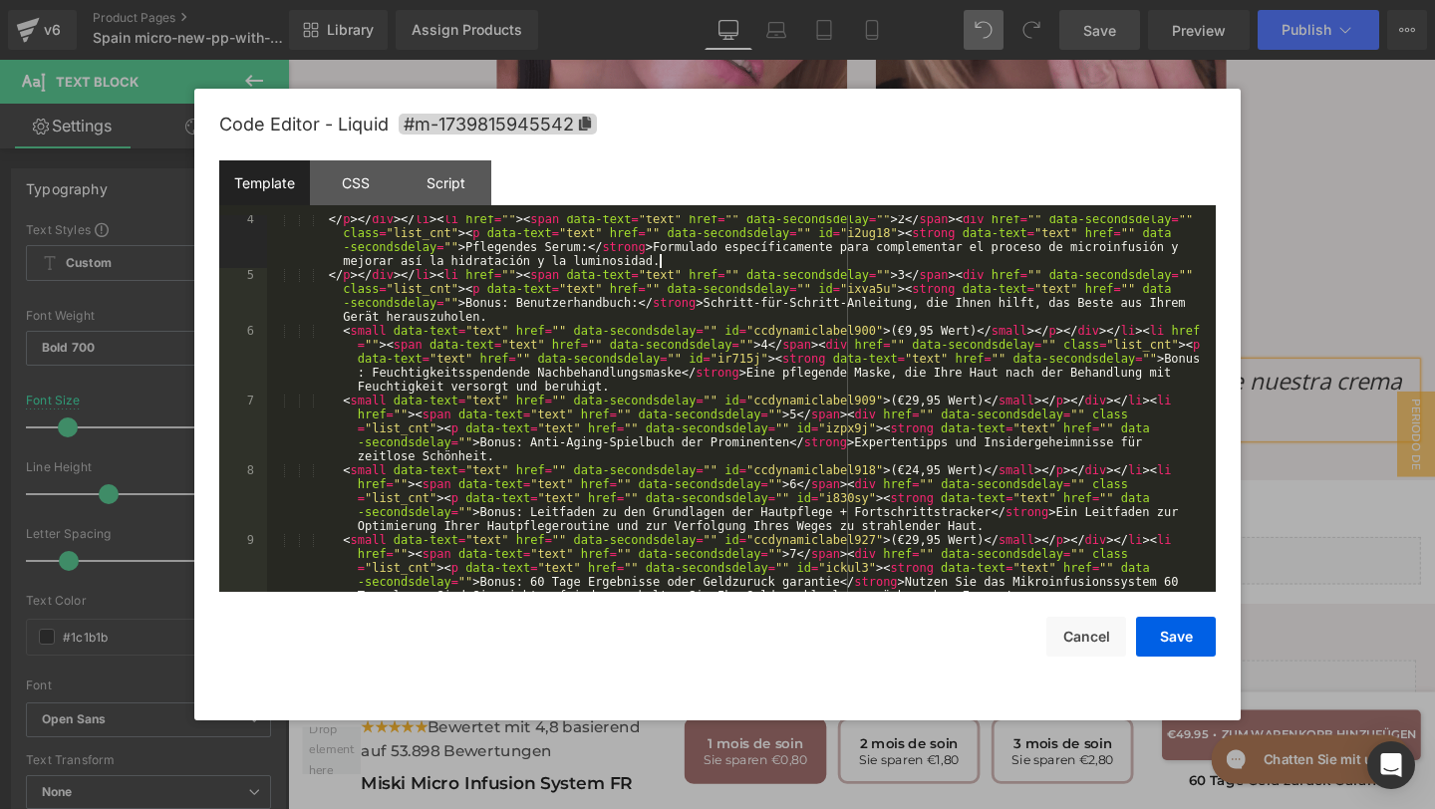
scroll to position [240, 0]
drag, startPoint x: 465, startPoint y: 304, endPoint x: 635, endPoint y: 303, distance: 169.4
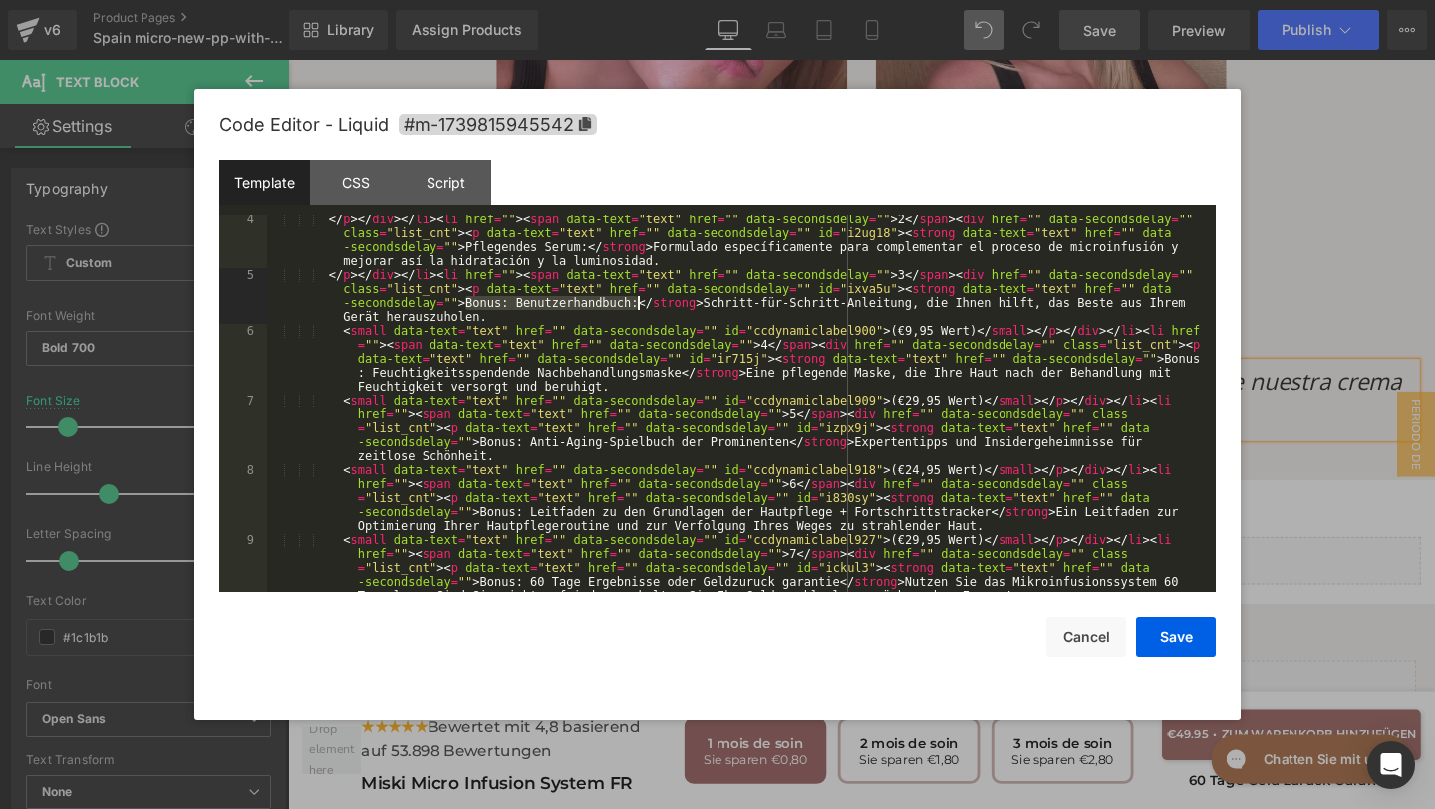
click at [636, 303] on div "</ p > </ div > </ li > < li href = "" > < span data-text = "text" href = "" da…" at bounding box center [737, 463] width 941 height 502
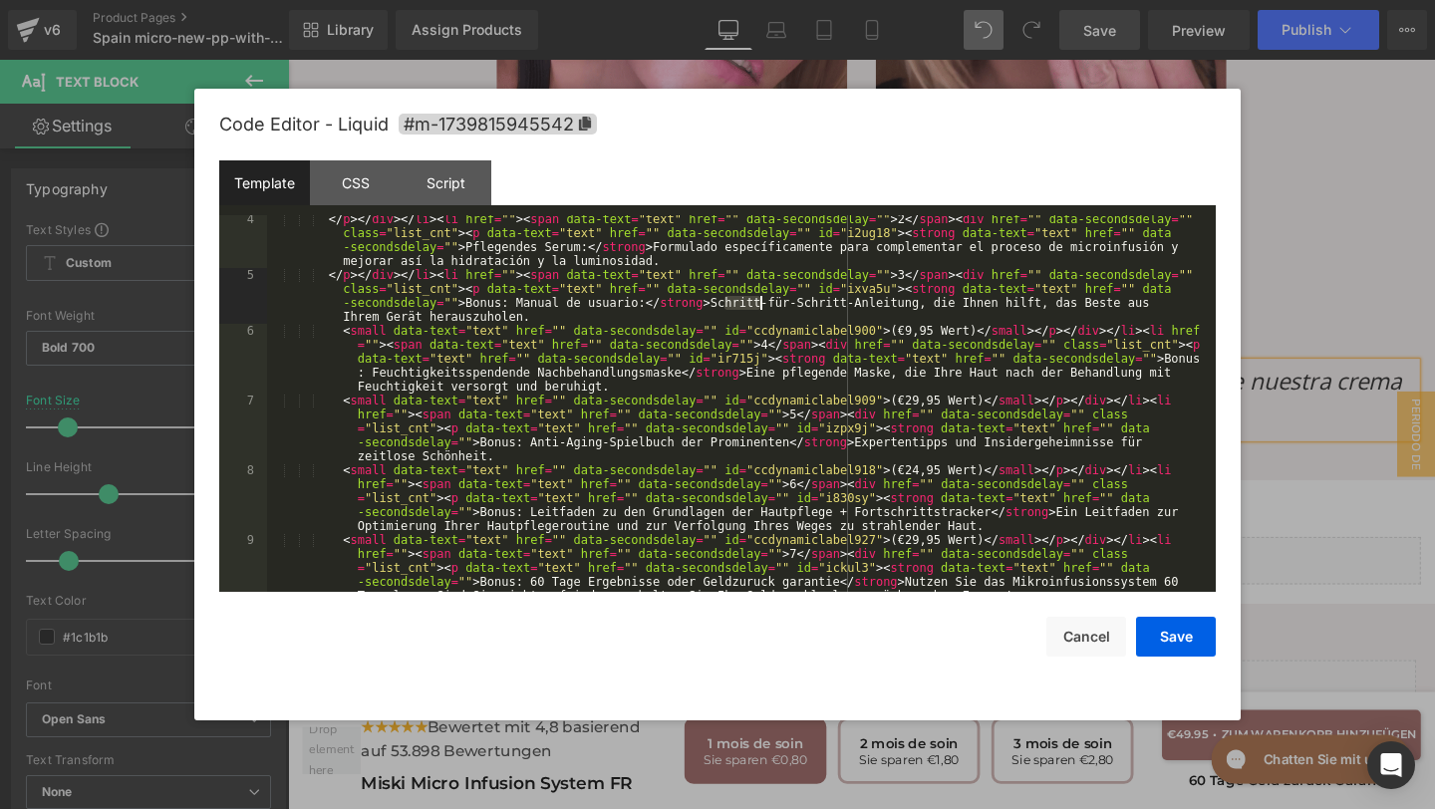
drag, startPoint x: 721, startPoint y: 306, endPoint x: 762, endPoint y: 307, distance: 40.9
click at [762, 307] on div "</ p > </ div > </ li > < li href = "" > < span data-text = "text" href = "" da…" at bounding box center [737, 463] width 941 height 502
click at [1156, 649] on button "Save" at bounding box center [1176, 637] width 80 height 40
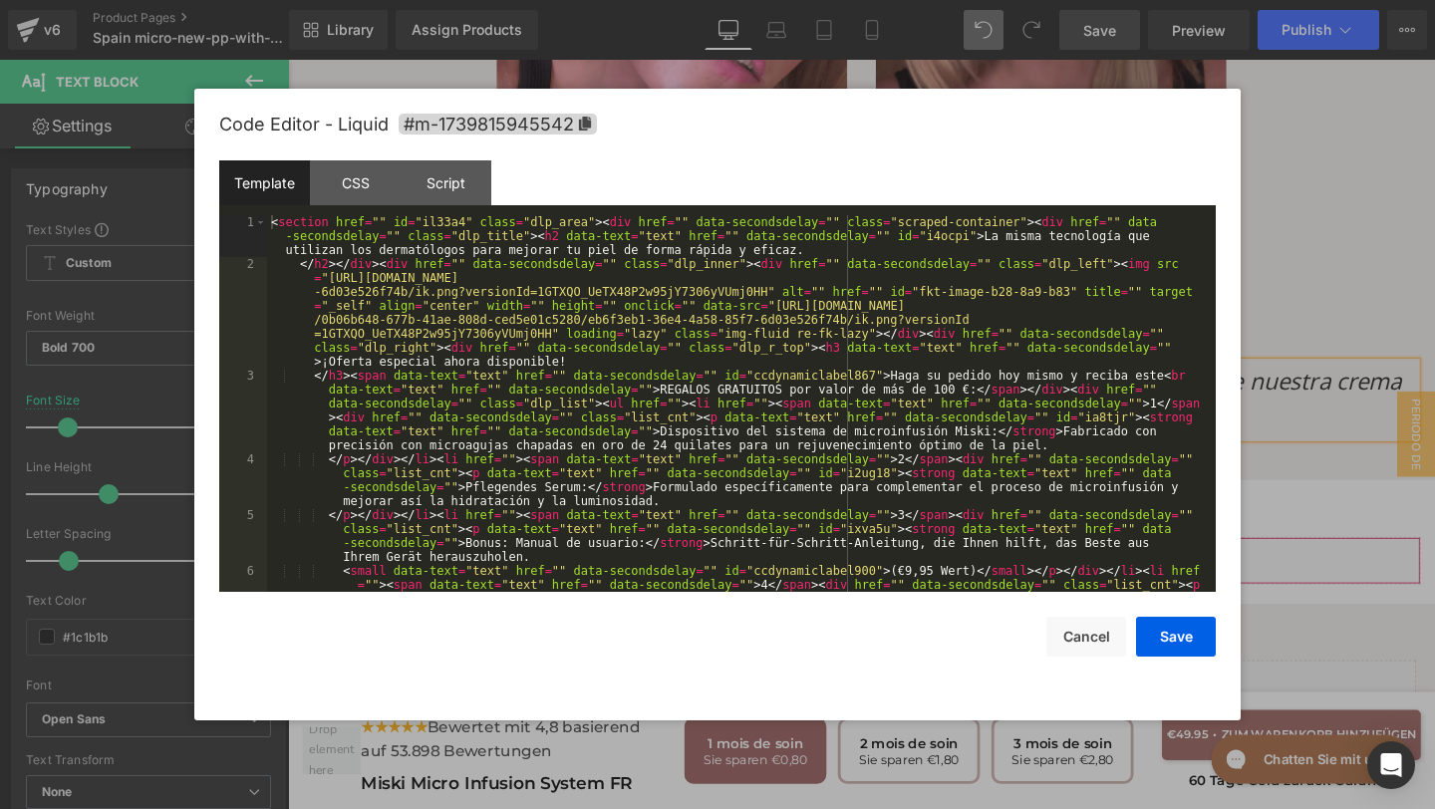
click at [949, 0] on div "Text Block You are previewing how the will restyle your page. You can not edit …" at bounding box center [717, 0] width 1435 height 0
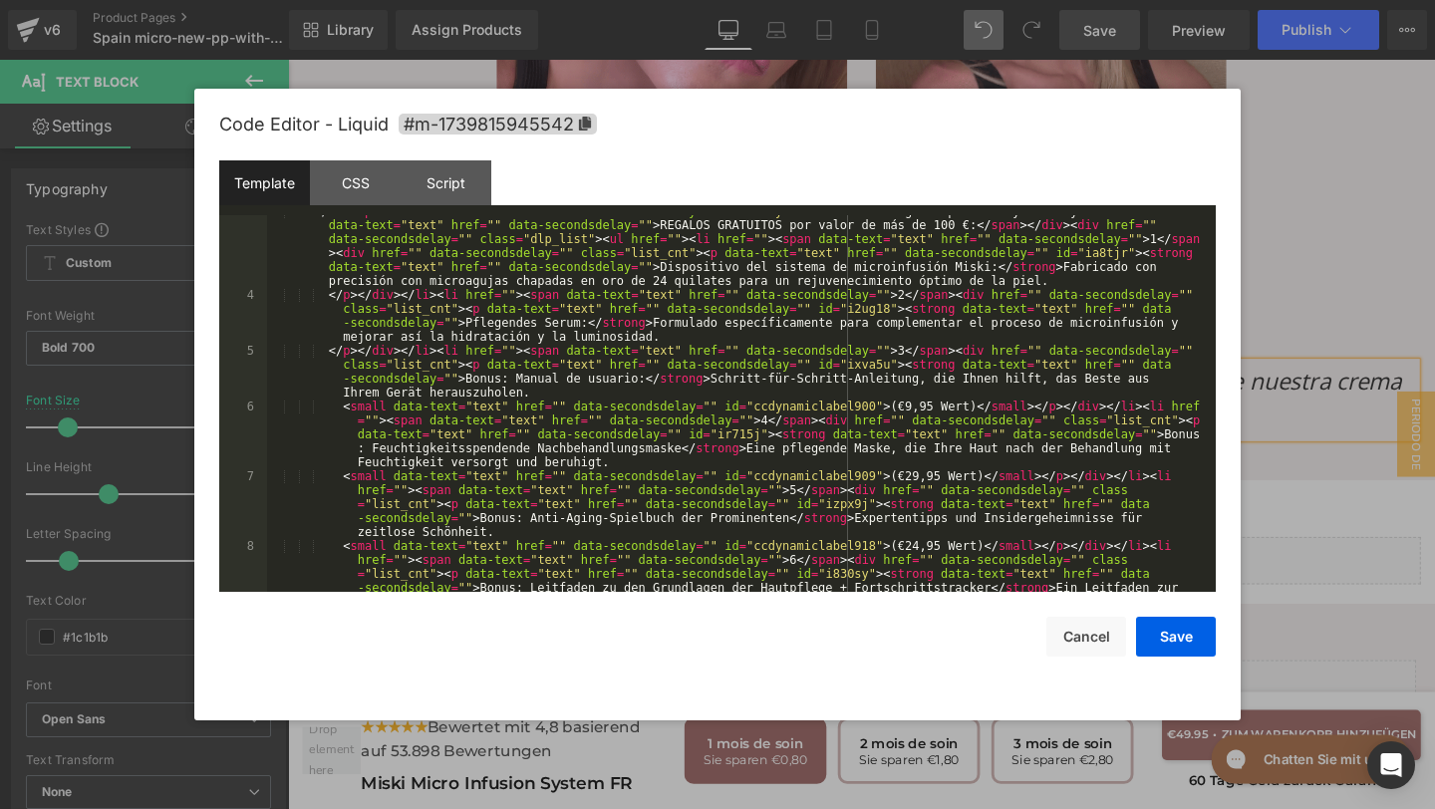
scroll to position [188, 0]
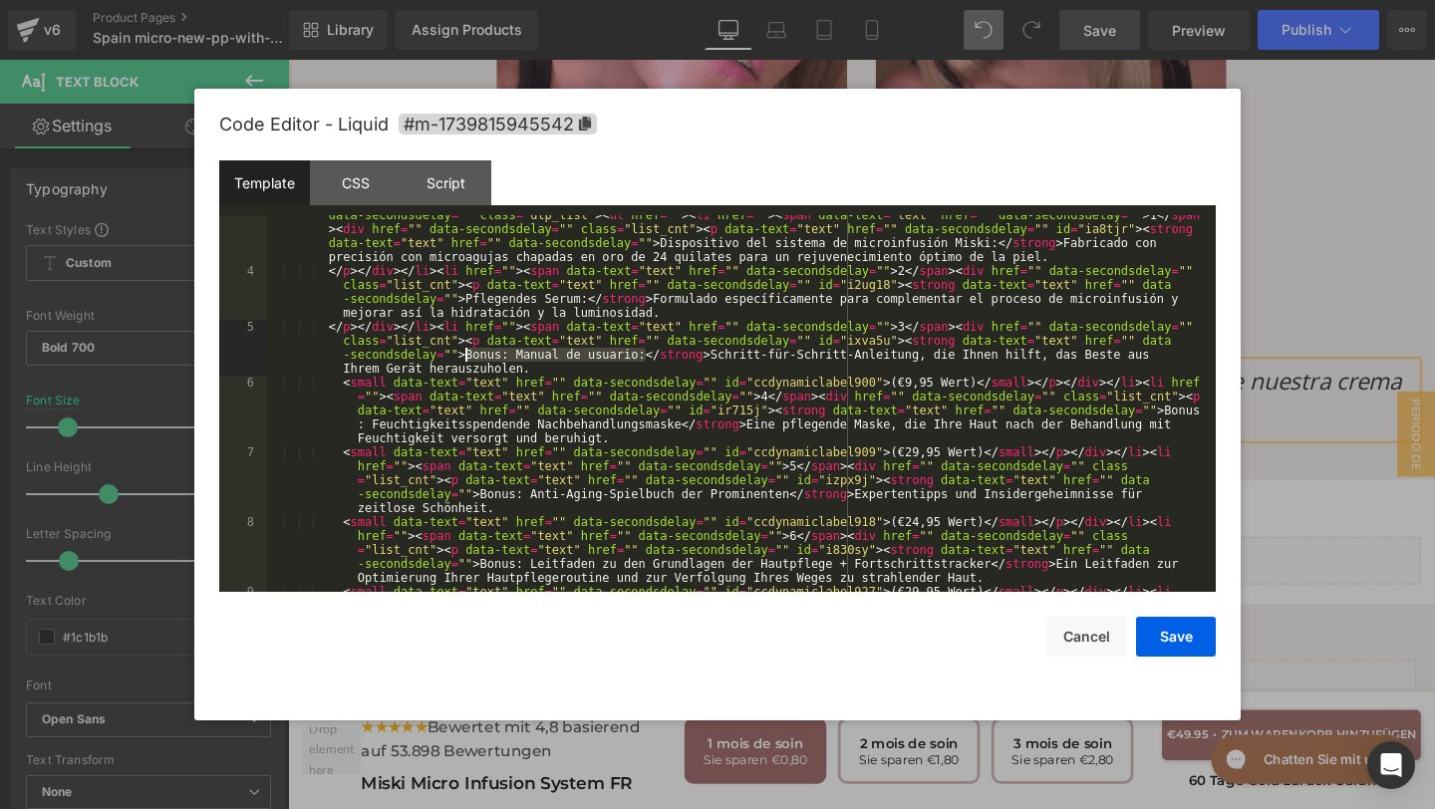
drag, startPoint x: 645, startPoint y: 358, endPoint x: 466, endPoint y: 358, distance: 178.4
click at [466, 358] on div "</ h3 > < span data-text = "text" href = "" data-secondsdelay = "" id = "ccdyna…" at bounding box center [737, 445] width 941 height 530
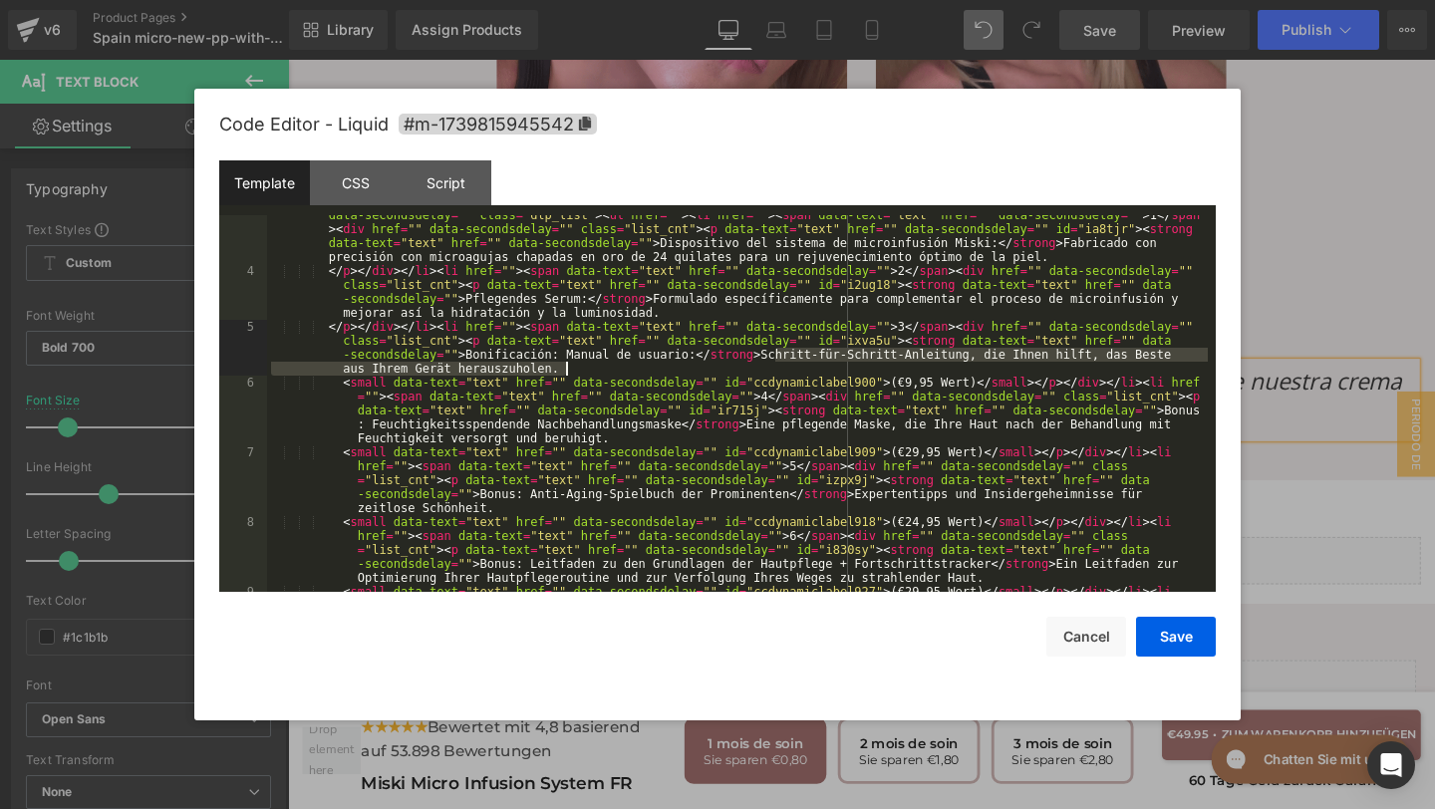
drag, startPoint x: 772, startPoint y: 356, endPoint x: 594, endPoint y: 371, distance: 179.0
click at [594, 371] on div "</ h3 > < span data-text = "text" href = "" data-secondsdelay = "" id = "ccdyna…" at bounding box center [737, 445] width 941 height 530
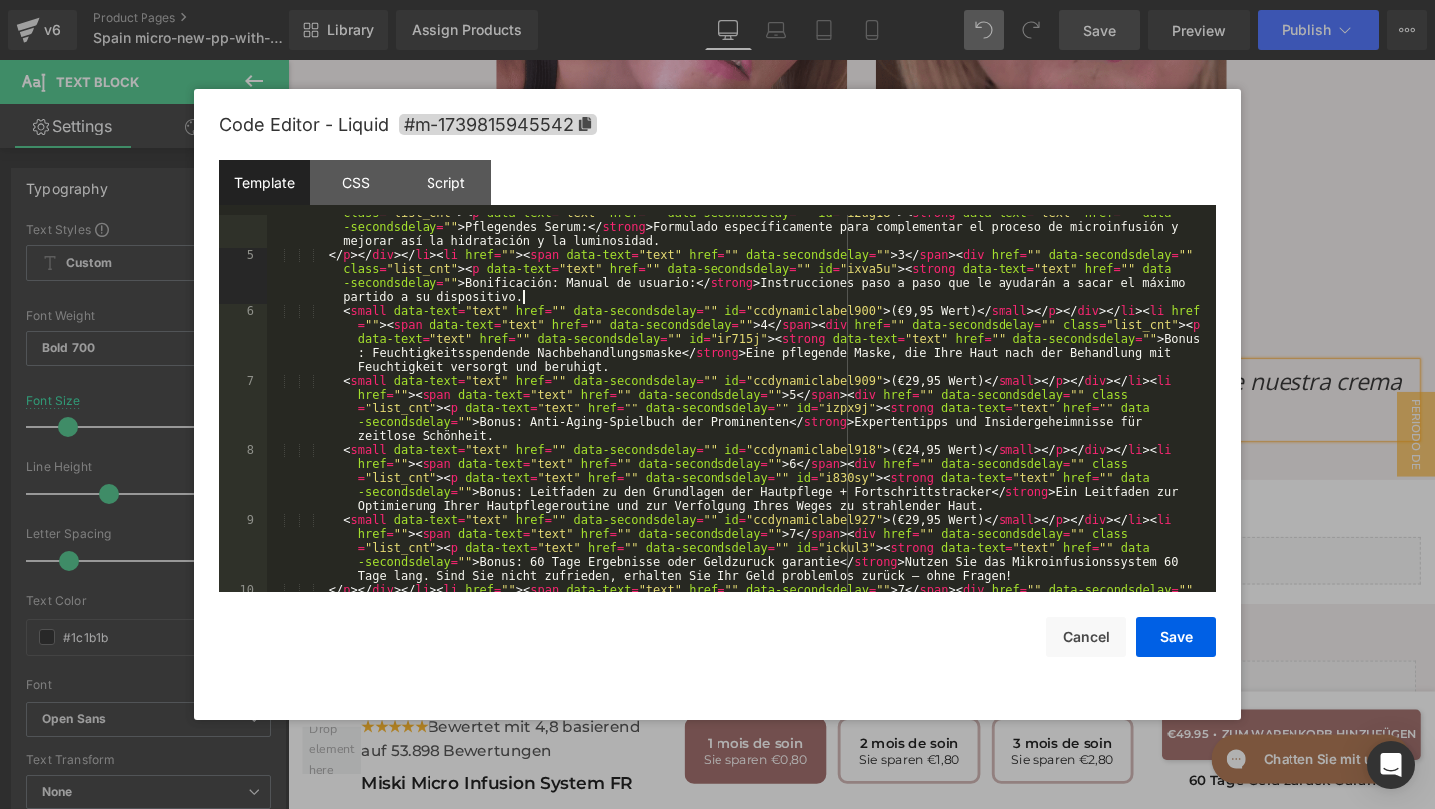
scroll to position [260, 0]
drag, startPoint x: 892, startPoint y: 308, endPoint x: 975, endPoint y: 315, distance: 83.0
click at [975, 315] on div "</ p > </ div > </ li > < li href = "" > < span data-text = "text" href = "" da…" at bounding box center [737, 450] width 941 height 516
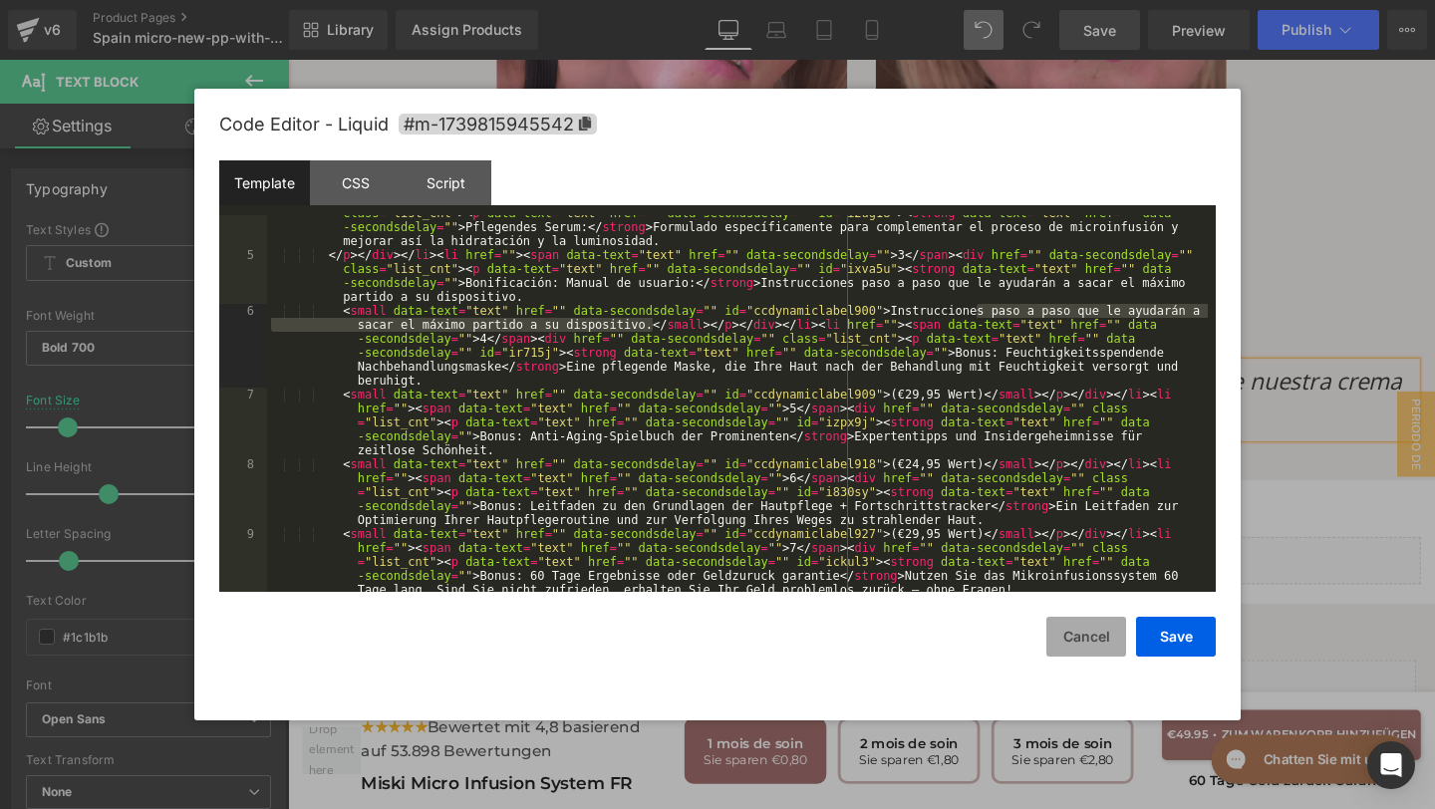
click at [1066, 635] on button "Cancel" at bounding box center [1086, 637] width 80 height 40
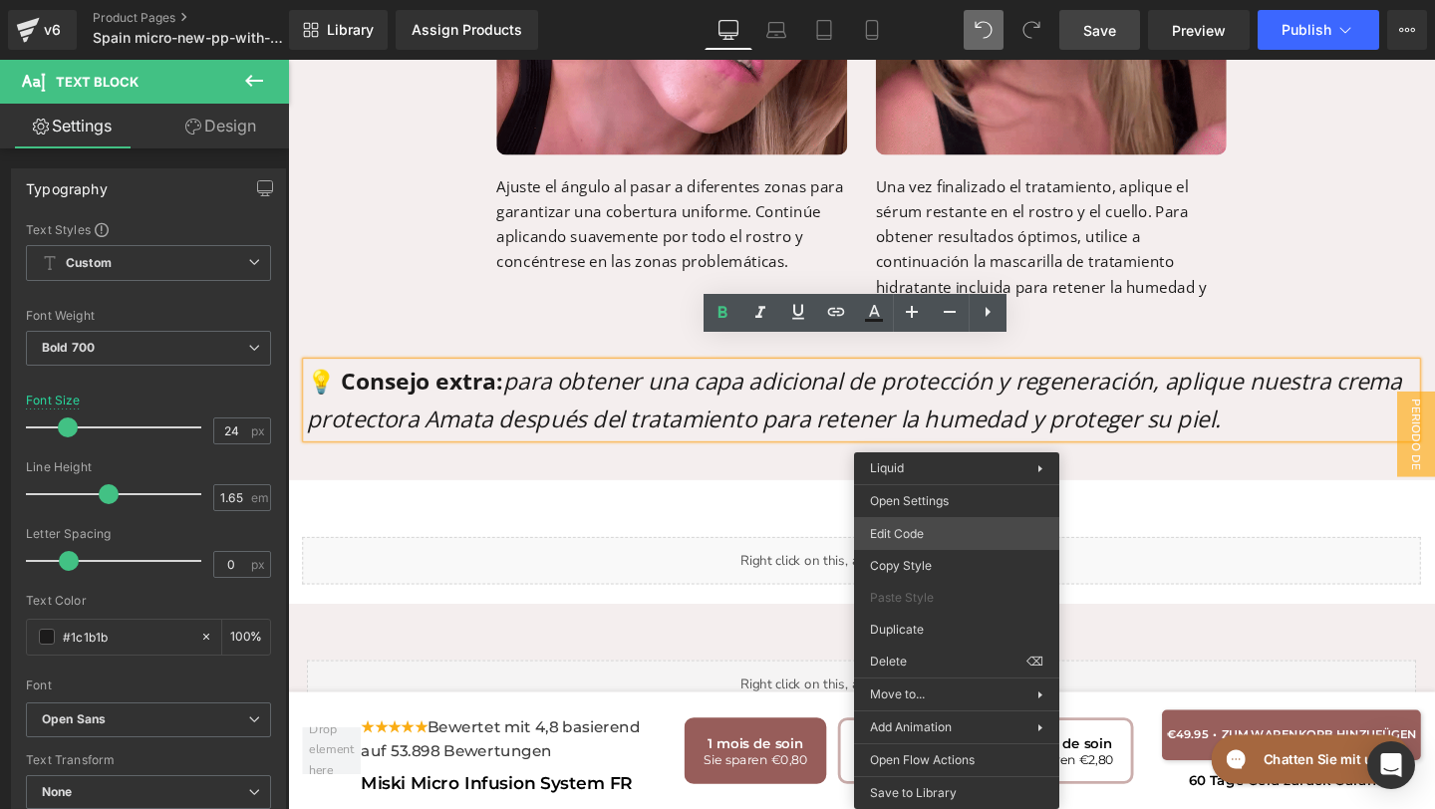
click at [944, 0] on div "Text Block You are previewing how the will restyle your page. You can not edit …" at bounding box center [717, 0] width 1435 height 0
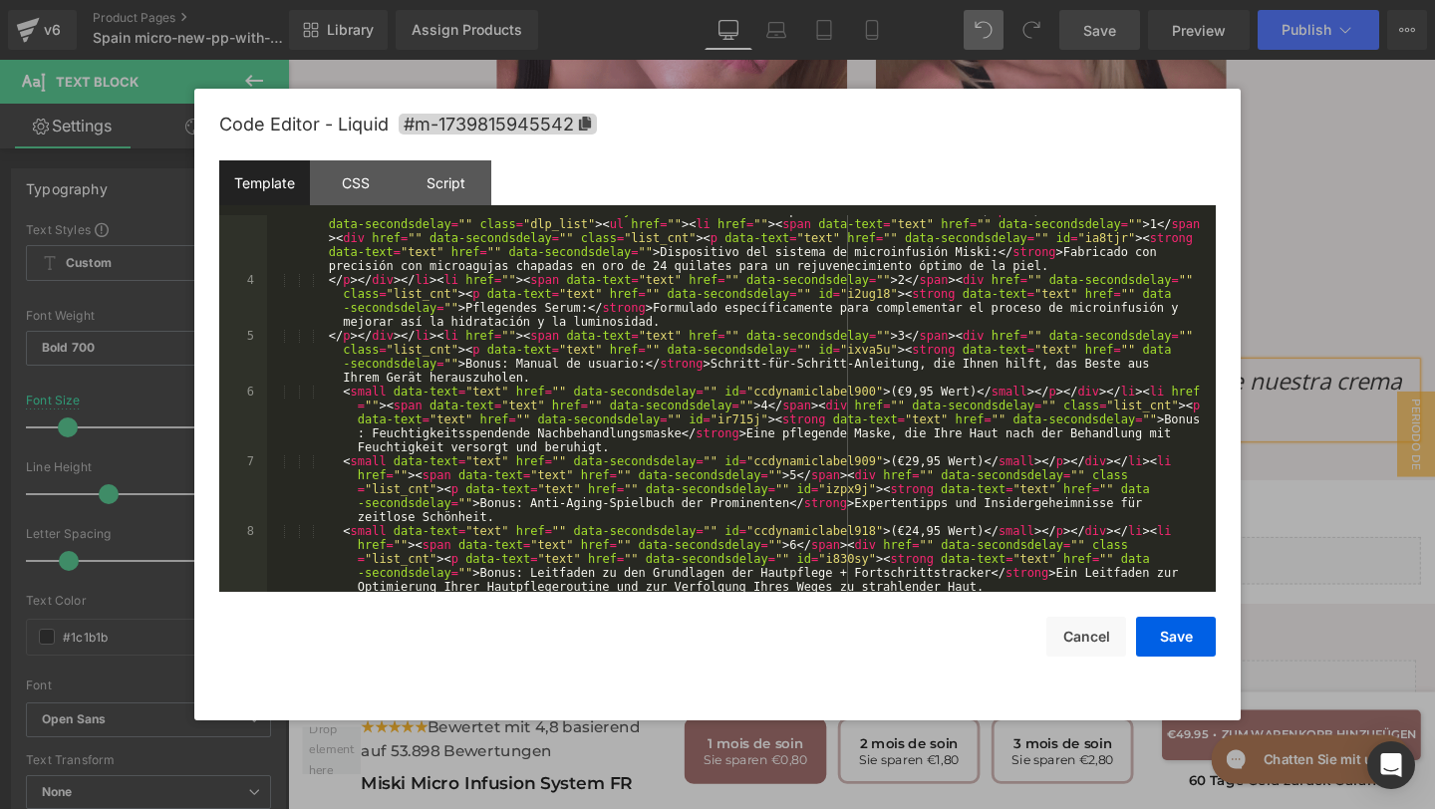
scroll to position [179, 0]
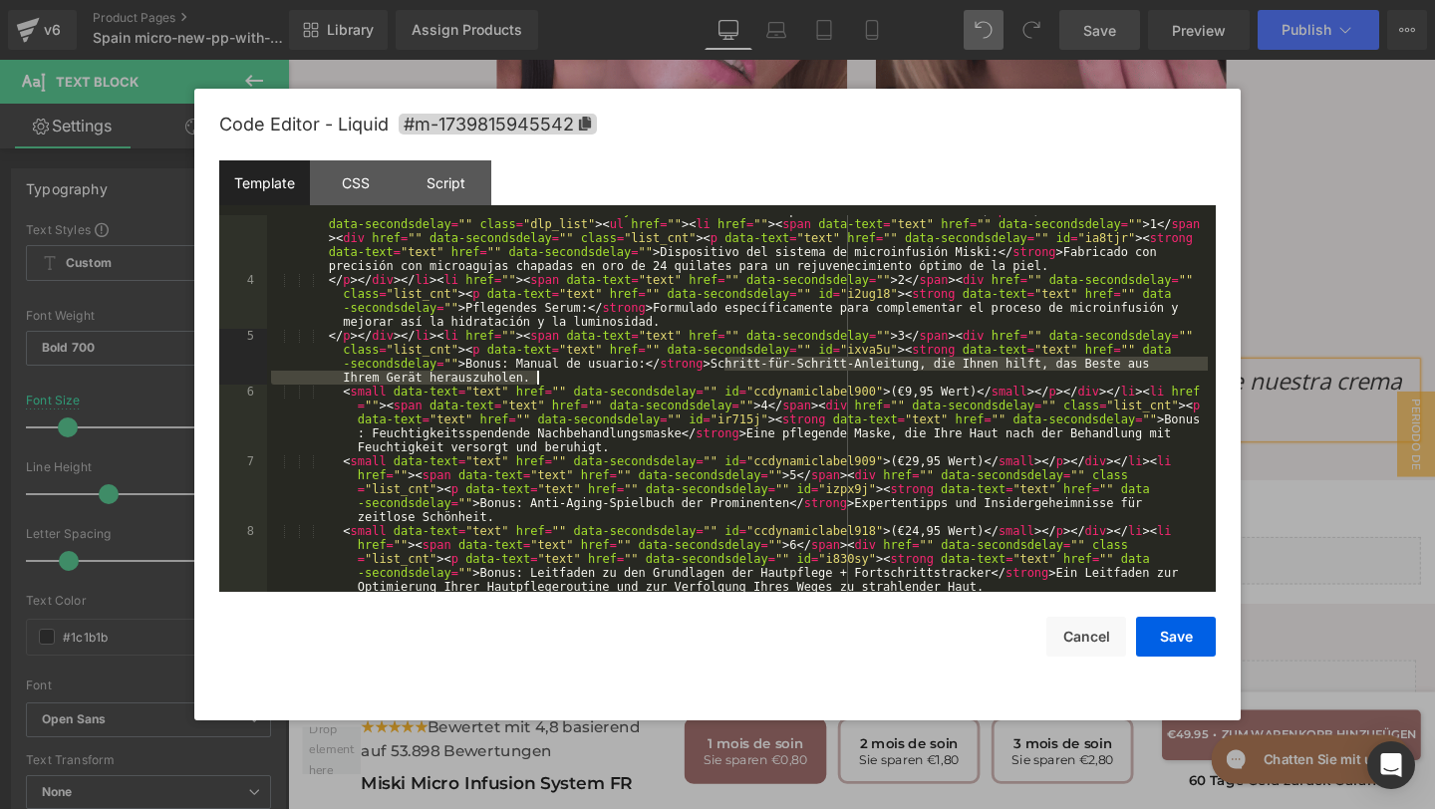
drag, startPoint x: 723, startPoint y: 368, endPoint x: 736, endPoint y: 383, distance: 19.8
click at [736, 383] on div "</ h3 > < span data-text = "text" href = "" data-secondsdelay = "" id = "ccdyna…" at bounding box center [737, 454] width 941 height 530
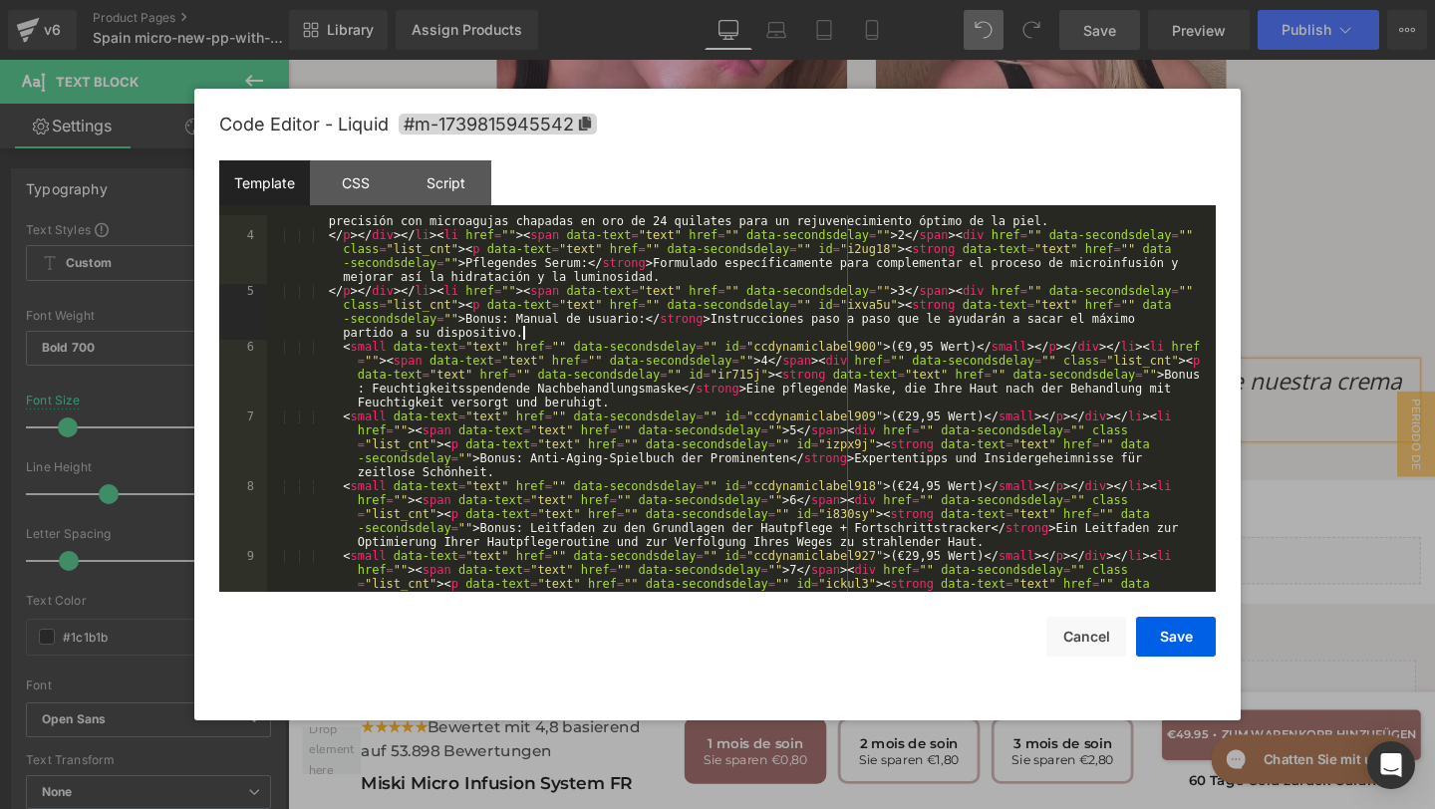
scroll to position [224, 0]
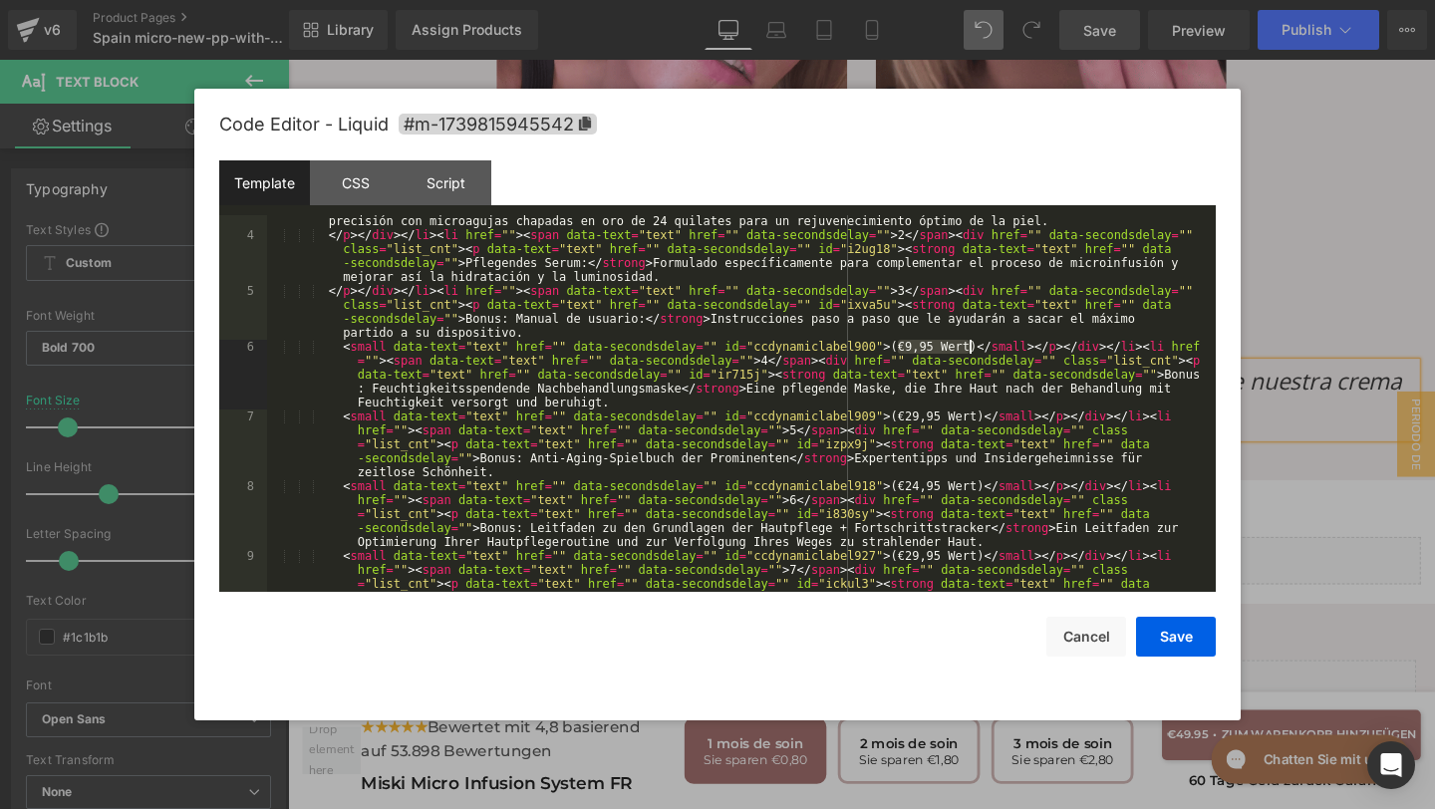
drag, startPoint x: 896, startPoint y: 347, endPoint x: 970, endPoint y: 352, distance: 73.9
click at [970, 352] on div "</ h3 > < span data-text = "text" href = "" data-secondsdelay = "" id = "ccdyna…" at bounding box center [737, 409] width 941 height 530
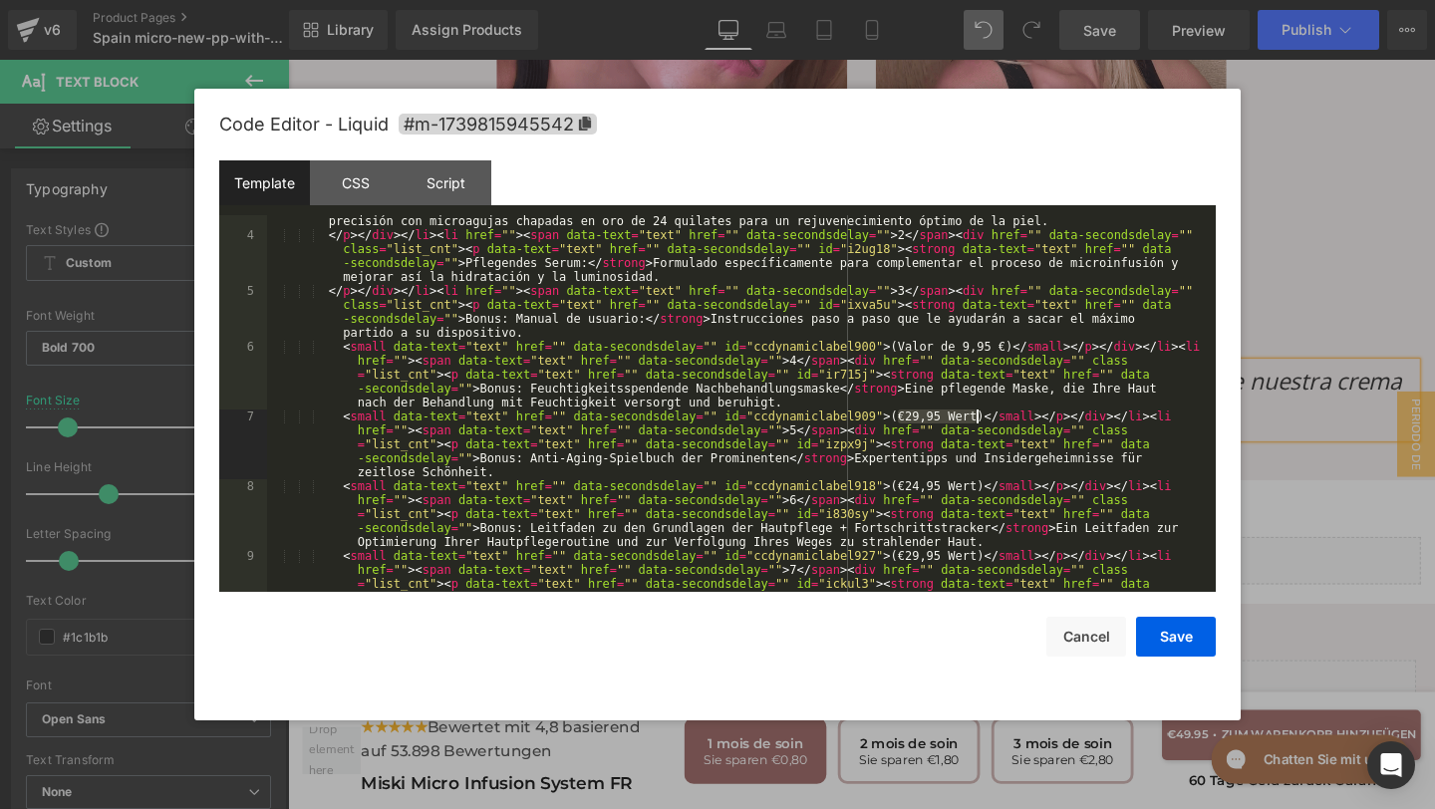
drag, startPoint x: 899, startPoint y: 418, endPoint x: 975, endPoint y: 417, distance: 75.8
click at [975, 417] on div "</ h3 > < span data-text = "text" href = "" data-secondsdelay = "" id = "ccdyna…" at bounding box center [737, 409] width 941 height 530
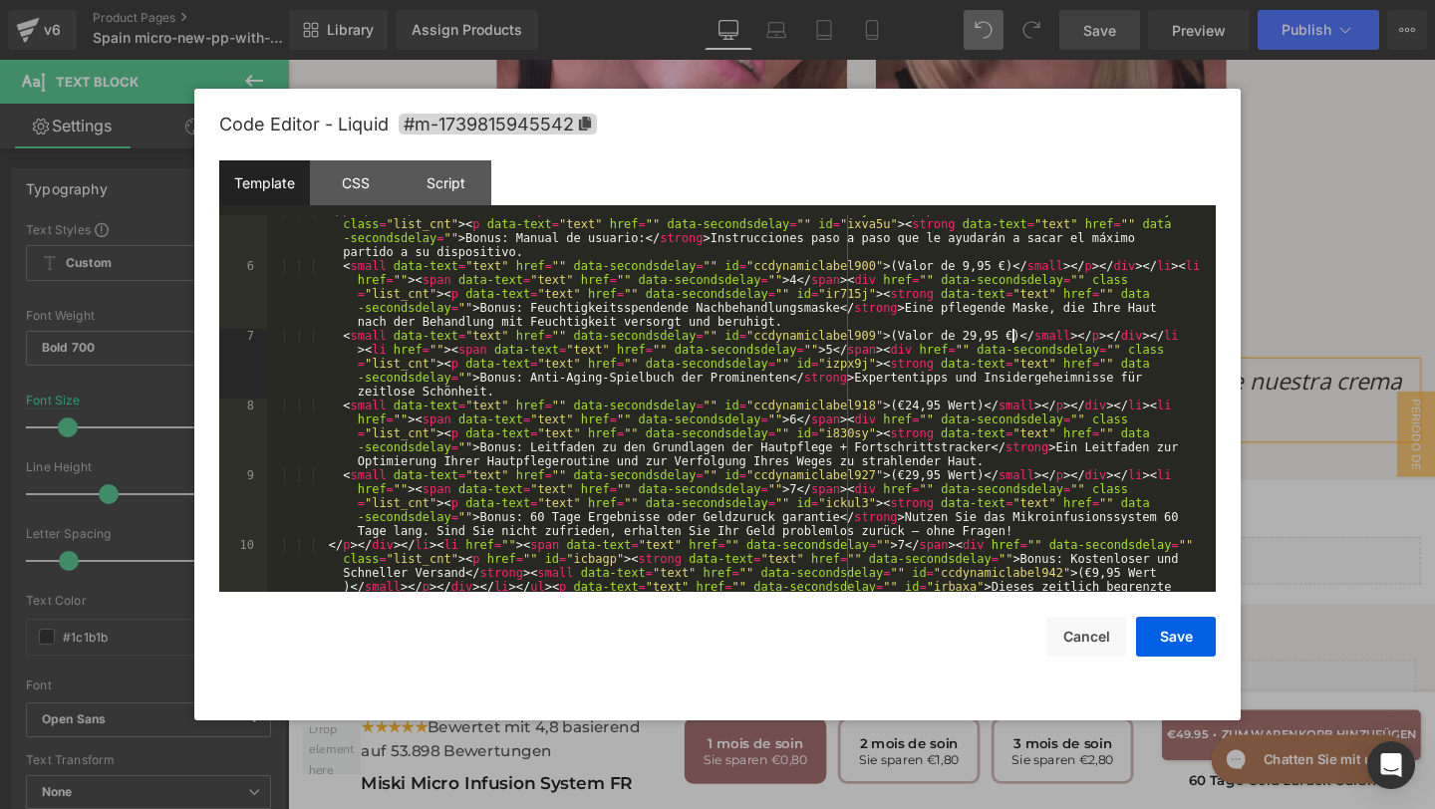
scroll to position [324, 0]
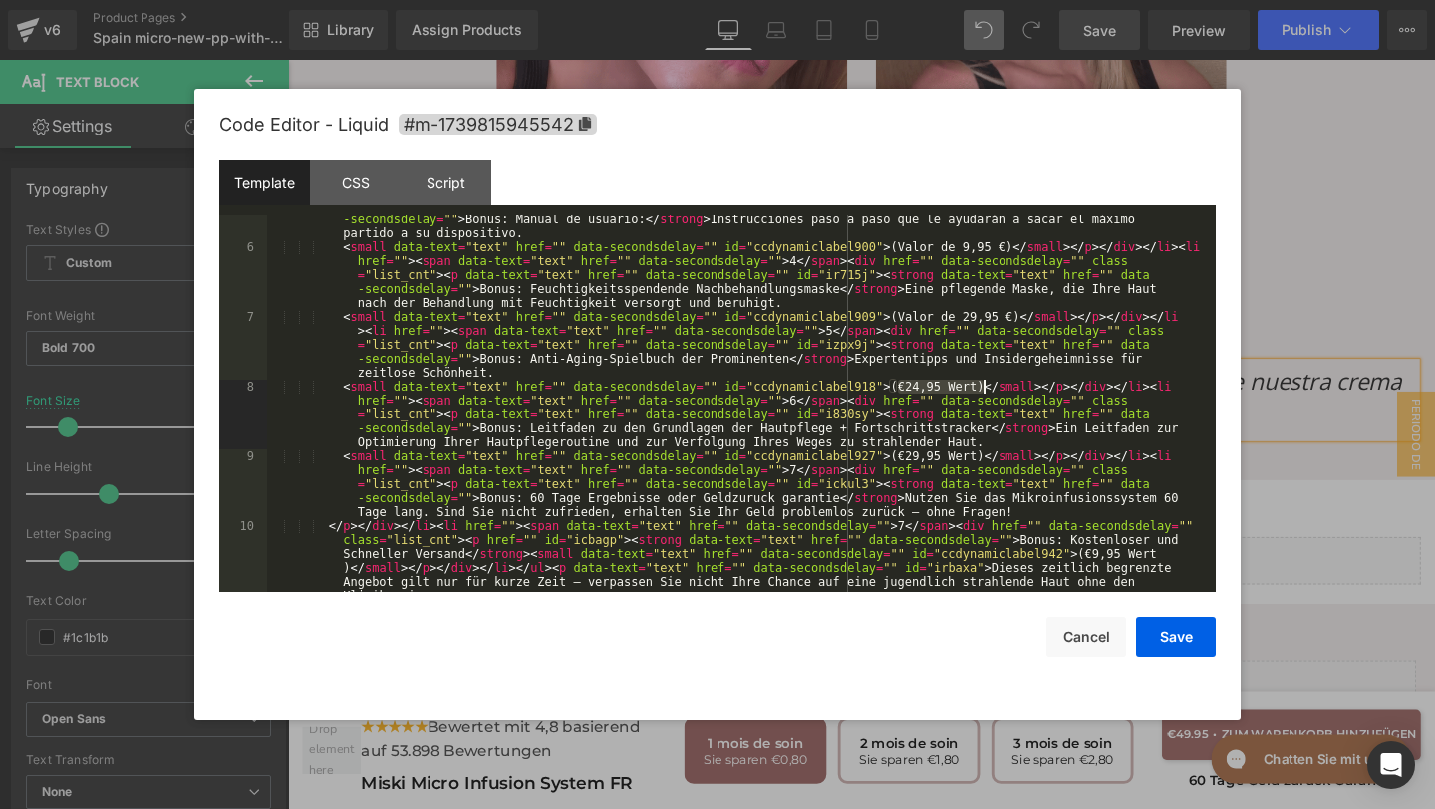
drag, startPoint x: 897, startPoint y: 384, endPoint x: 979, endPoint y: 388, distance: 82.8
click at [979, 388] on div "</ p > </ div > </ li > < li href = "" > < span data-text = "text" href = "" da…" at bounding box center [737, 442] width 941 height 516
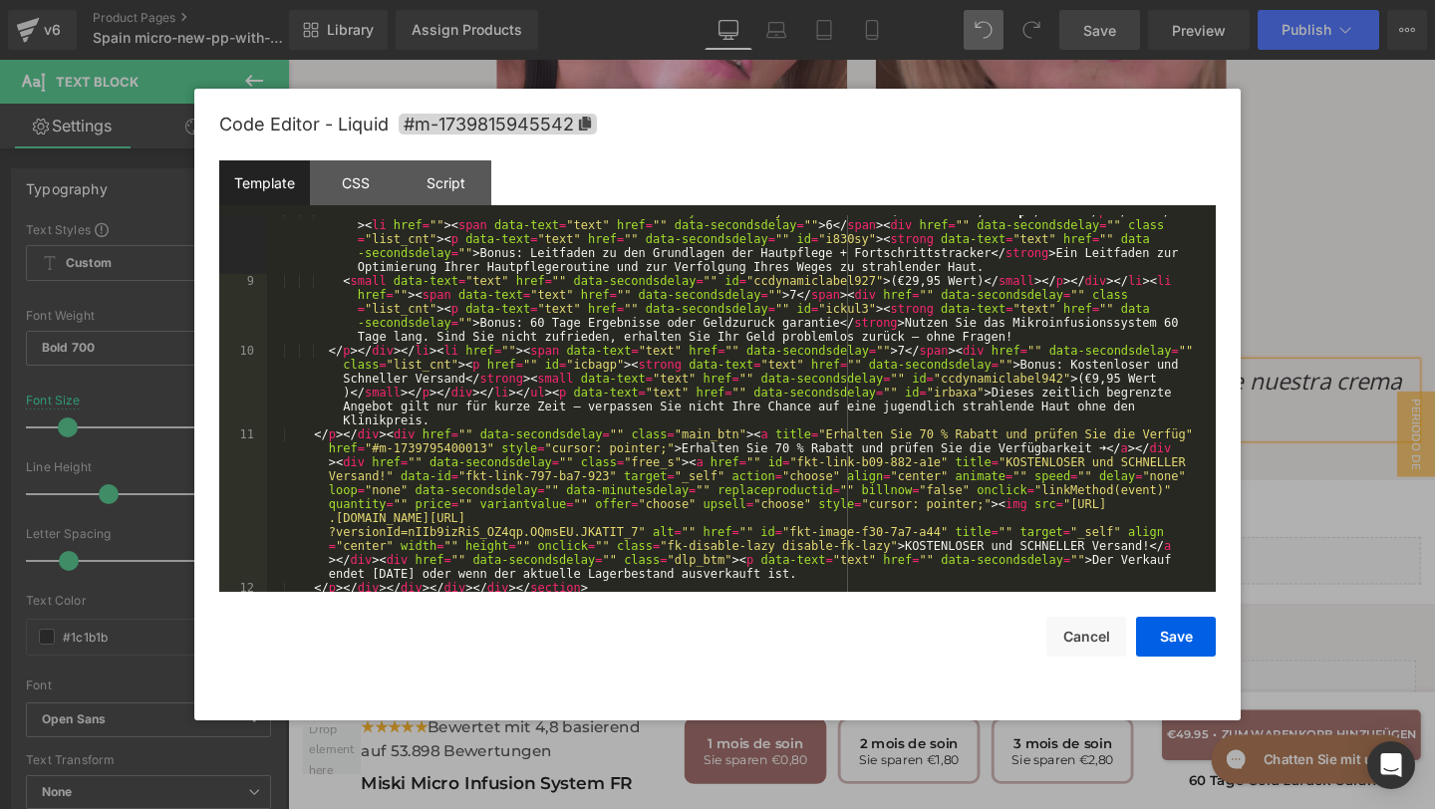
scroll to position [499, 0]
drag, startPoint x: 901, startPoint y: 277, endPoint x: 976, endPoint y: 285, distance: 76.1
click at [976, 285] on div "< small data-text = "text" href = "" data-secondsdelay = "" id = "ccdynamiclabe…" at bounding box center [737, 434] width 941 height 460
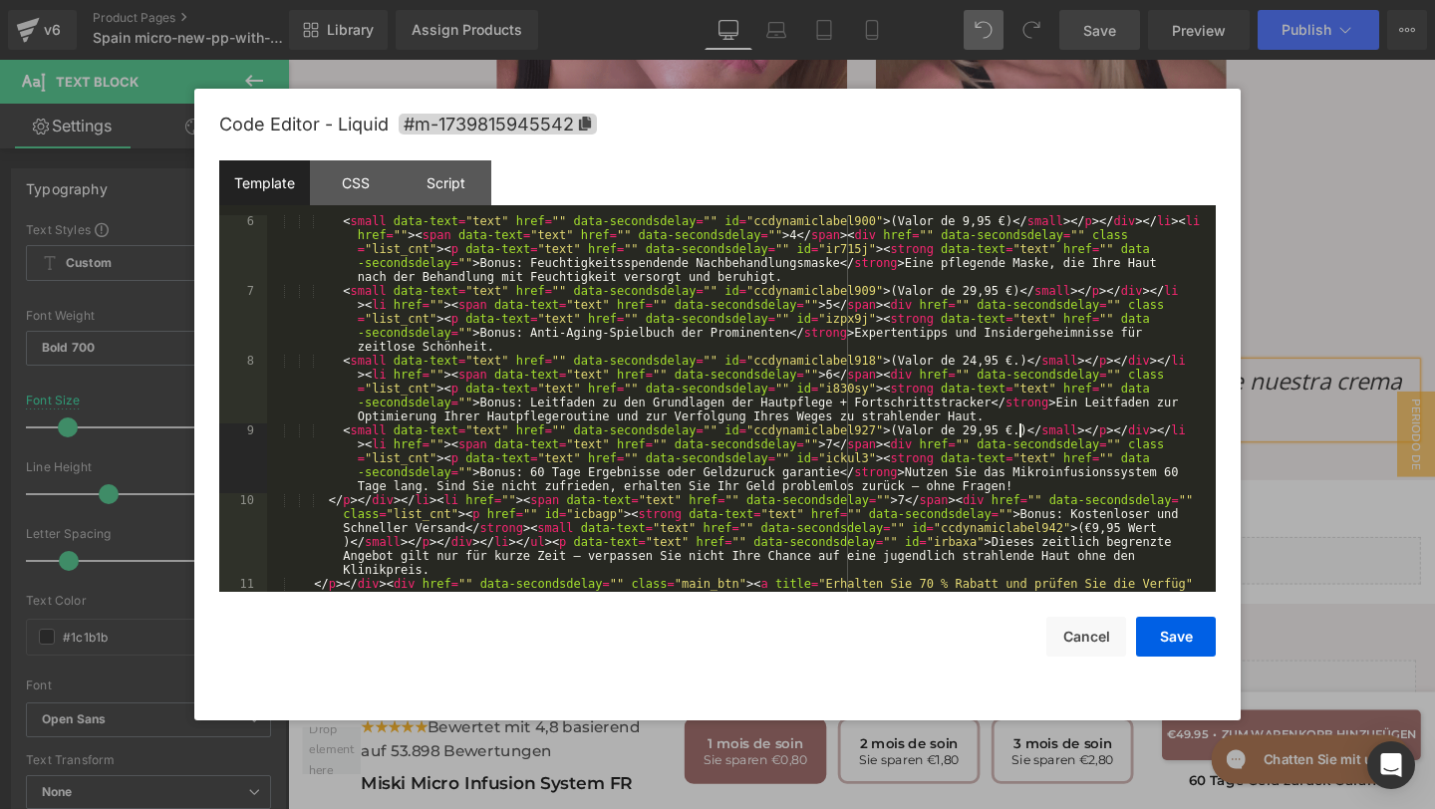
scroll to position [344, 0]
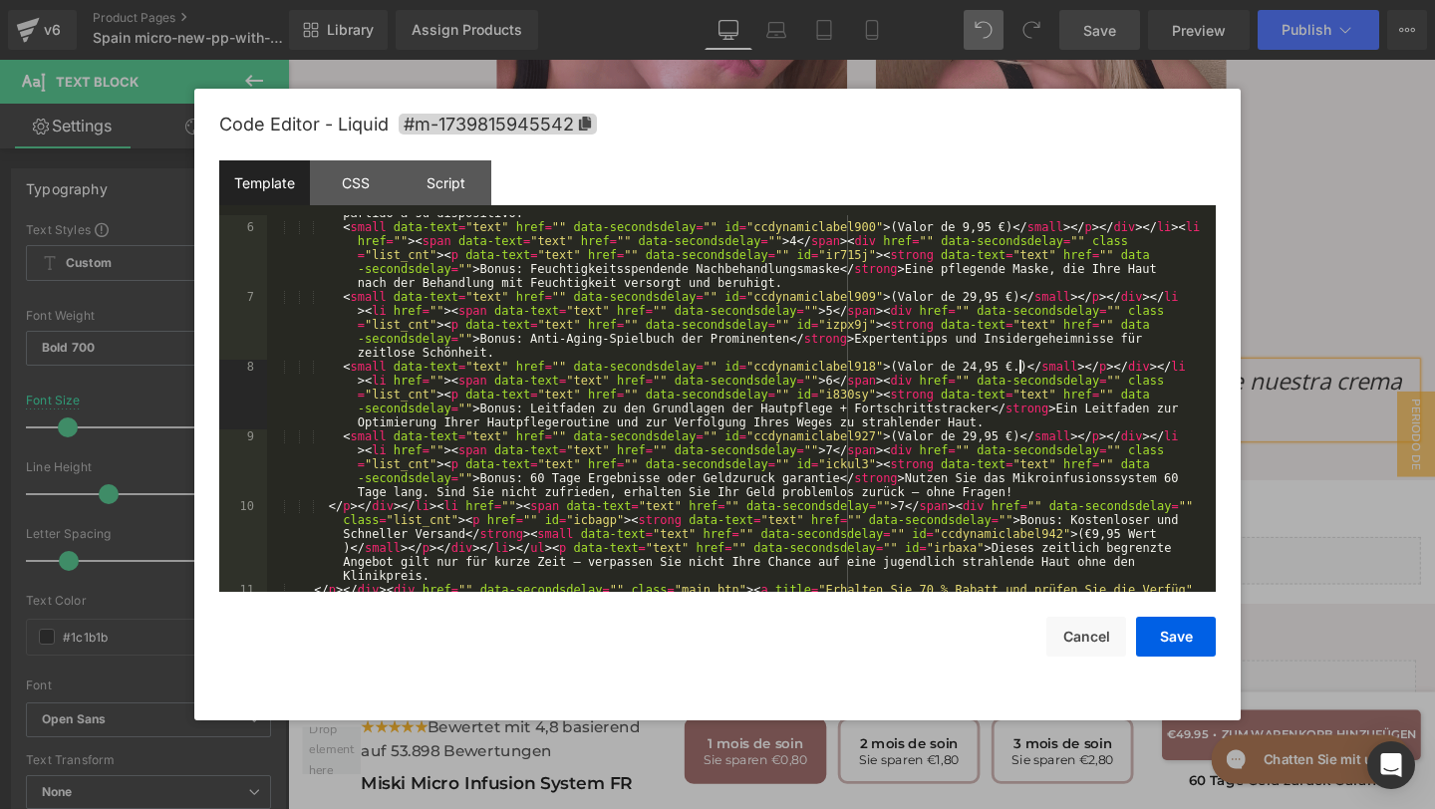
click at [1020, 368] on div "</ p > </ div > </ li > < li href = "" > < span data-text = "text" href = "" da…" at bounding box center [737, 457] width 941 height 586
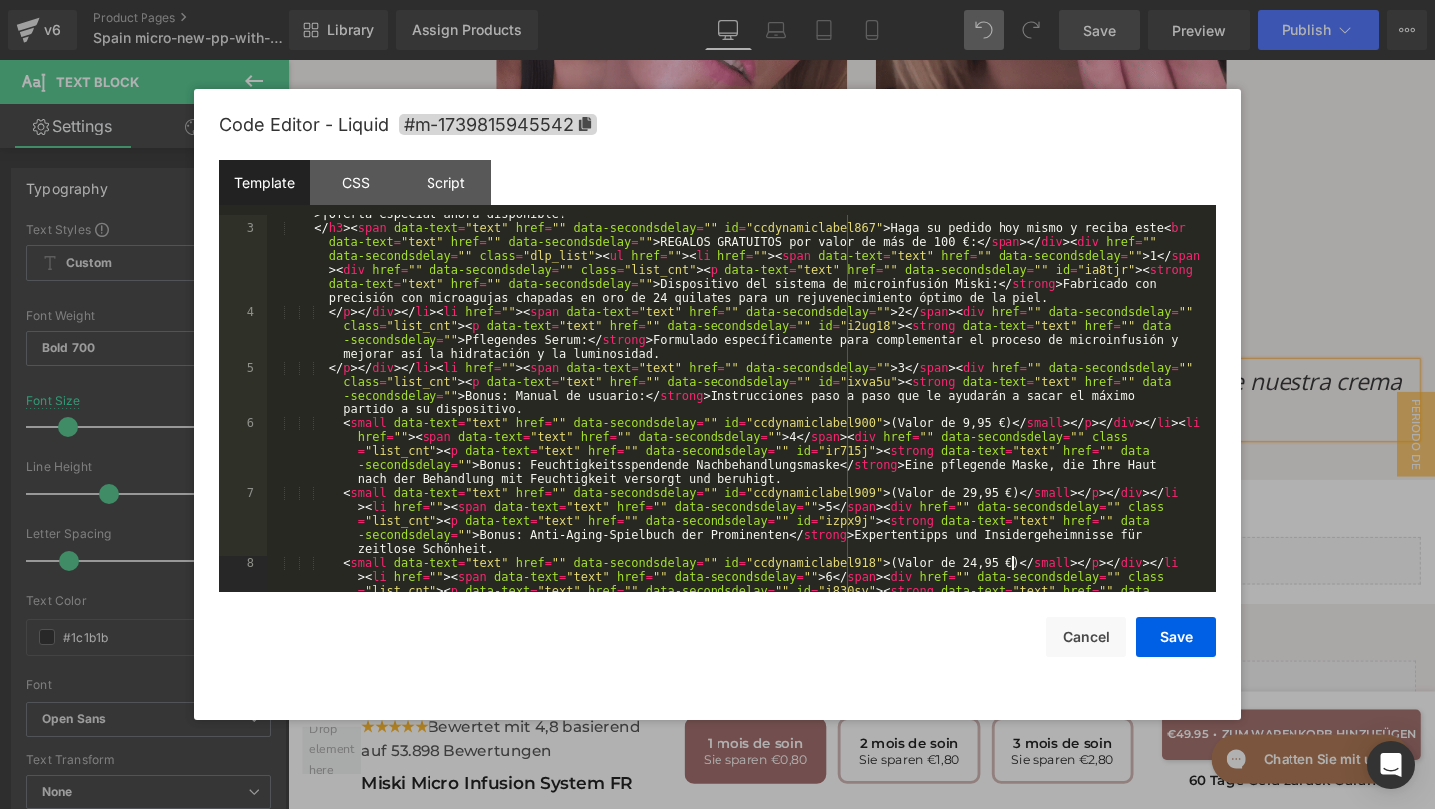
scroll to position [147, 0]
drag, startPoint x: 466, startPoint y: 344, endPoint x: 586, endPoint y: 342, distance: 119.6
click at [587, 342] on div "</ h2 > </ div > < div href = "" data-secondsdelay = "" class = "dlp_inner" > <…" at bounding box center [737, 389] width 941 height 558
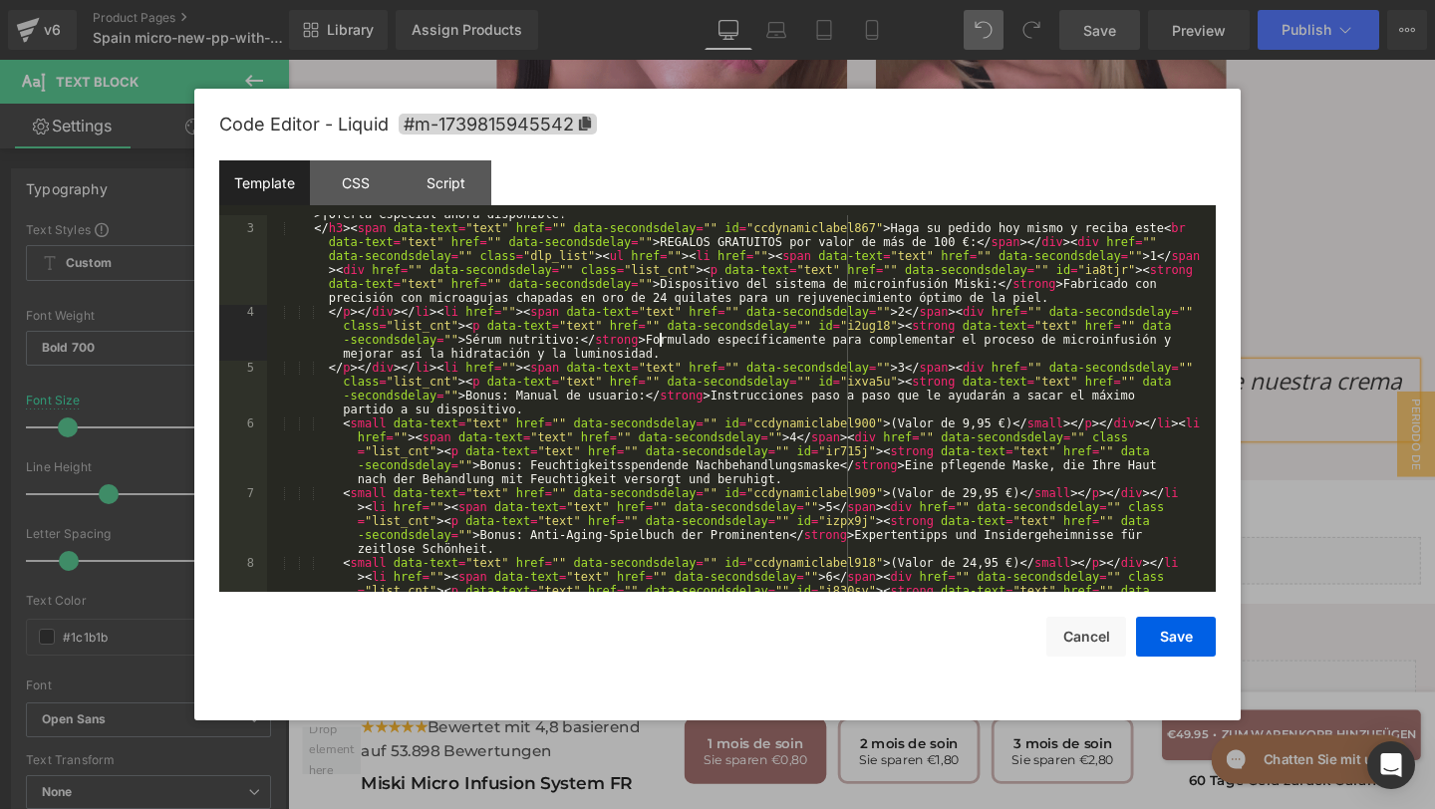
click at [659, 343] on div "</ h2 > </ div > < div href = "" data-secondsdelay = "" class = "dlp_inner" > <…" at bounding box center [737, 389] width 941 height 558
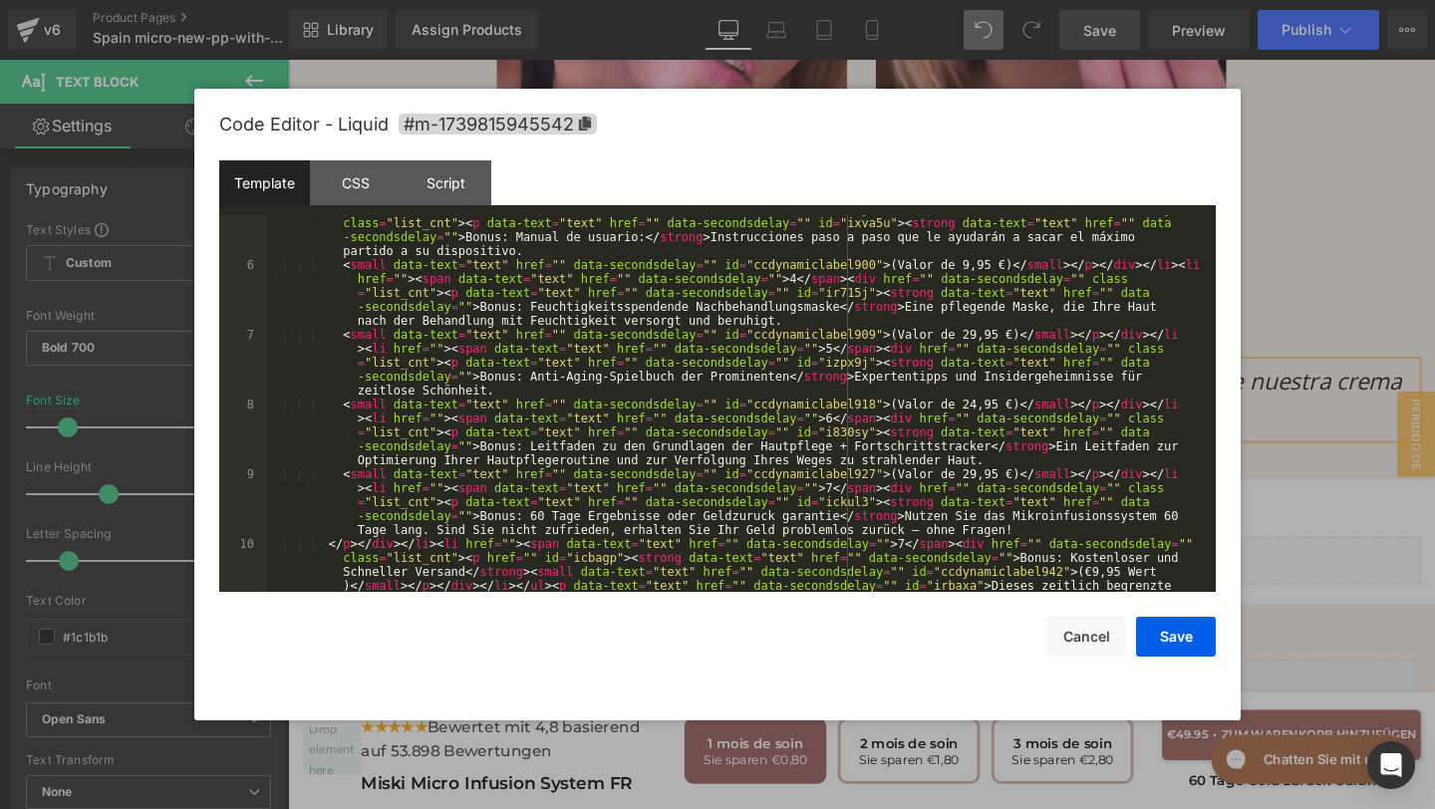
scroll to position [306, 0]
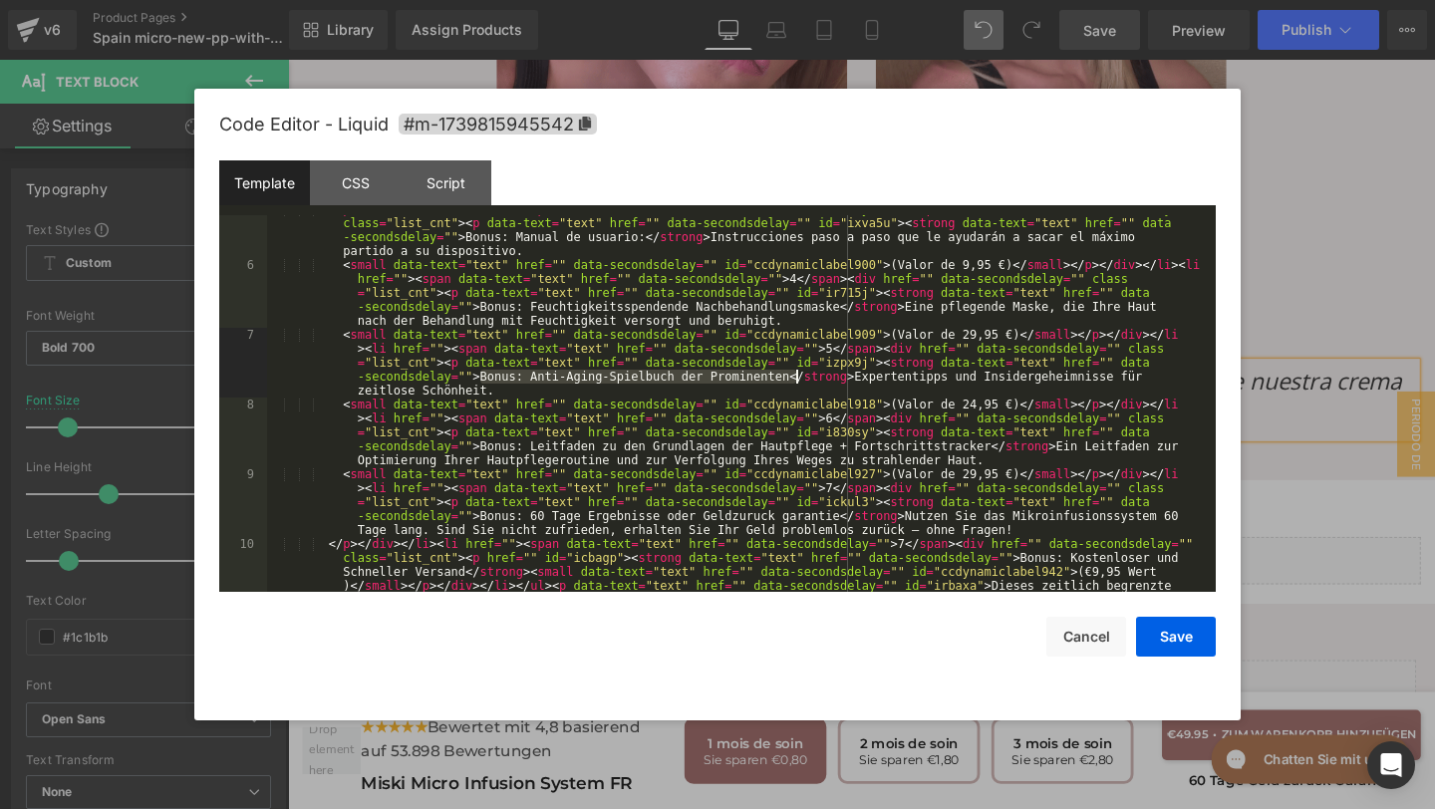
drag, startPoint x: 481, startPoint y: 372, endPoint x: 798, endPoint y: 375, distance: 316.9
click at [800, 375] on div "</ p > </ div > </ li > < li href = "" > < span data-text = "text" href = "" da…" at bounding box center [737, 460] width 941 height 516
click at [480, 307] on div "</ p > </ div > </ li > < li href = "" > < span data-text = "text" href = "" da…" at bounding box center [737, 460] width 941 height 516
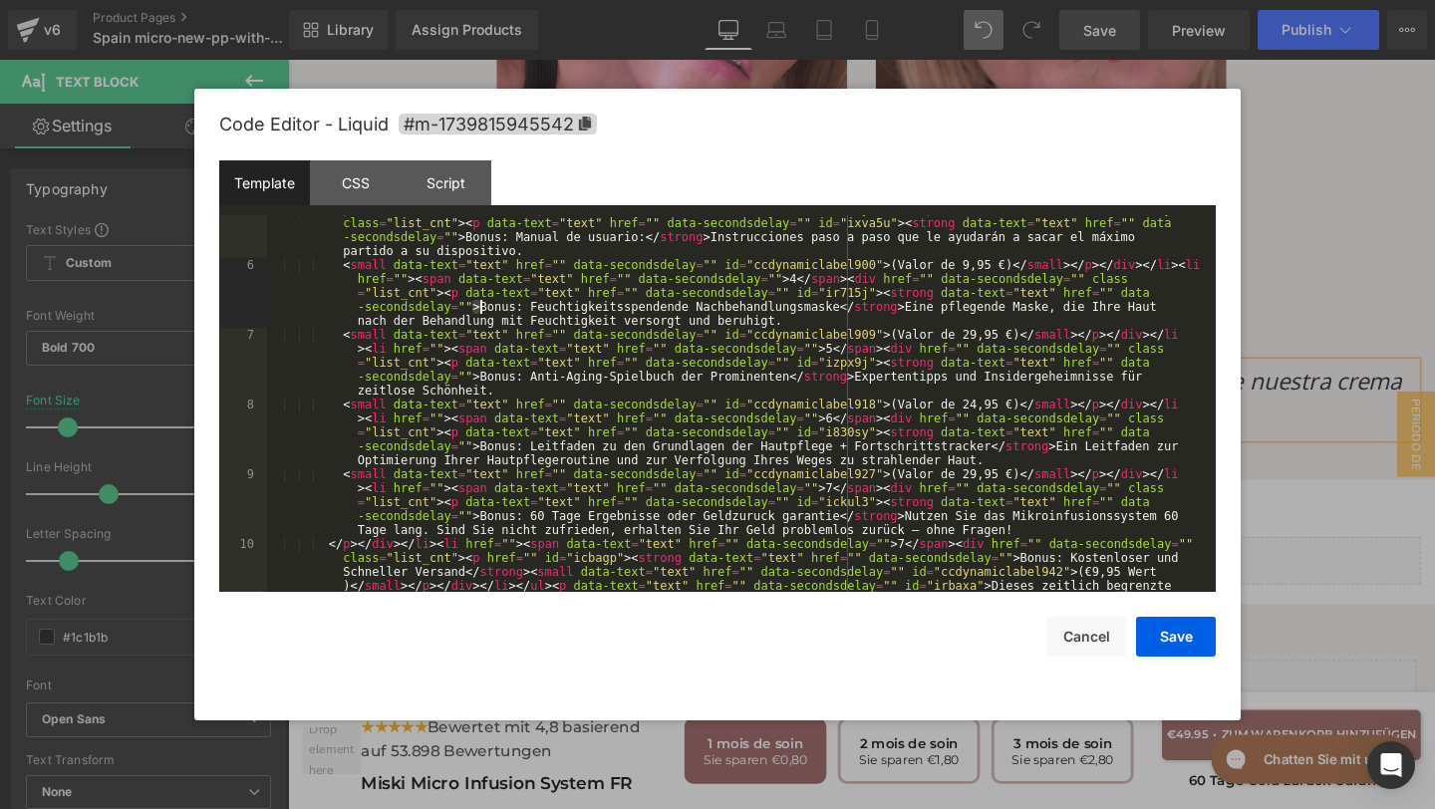
click at [481, 307] on div "</ p > </ div > </ li > < li href = "" > < span data-text = "text" href = "" da…" at bounding box center [737, 460] width 941 height 516
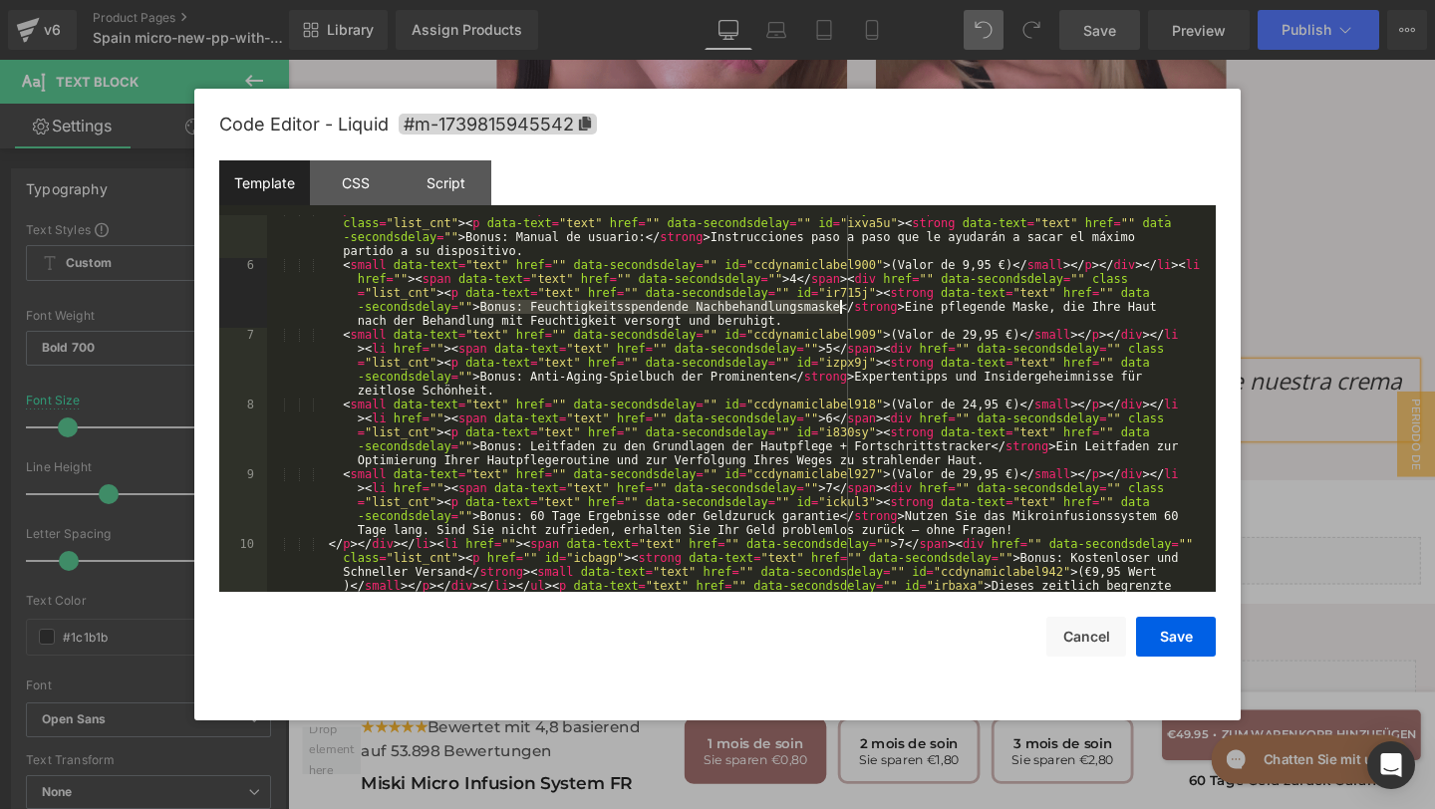
drag, startPoint x: 481, startPoint y: 307, endPoint x: 839, endPoint y: 311, distance: 357.7
click at [839, 311] on div "</ p > </ div > </ li > < li href = "" > < span data-text = "text" href = "" da…" at bounding box center [737, 460] width 941 height 516
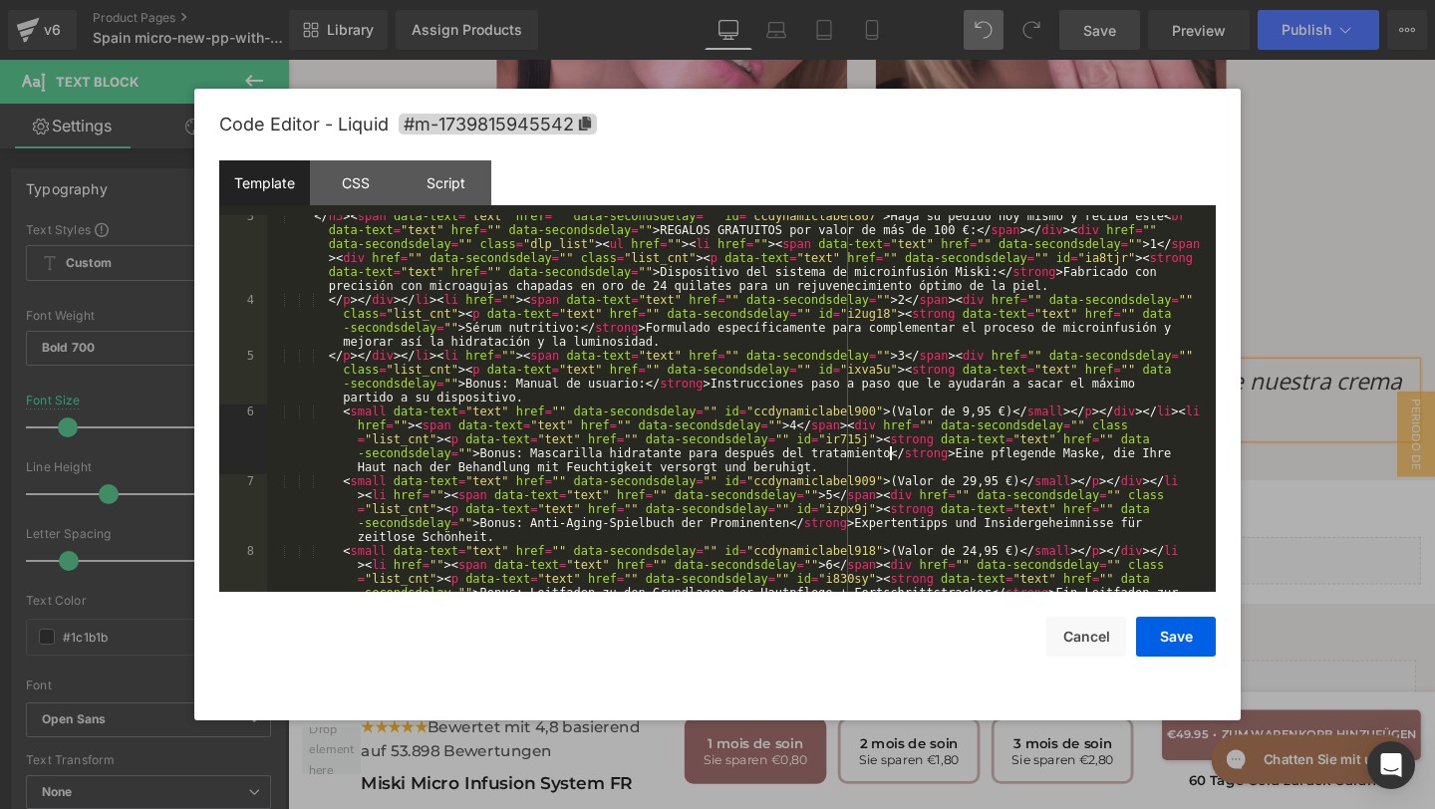
scroll to position [201, 0]
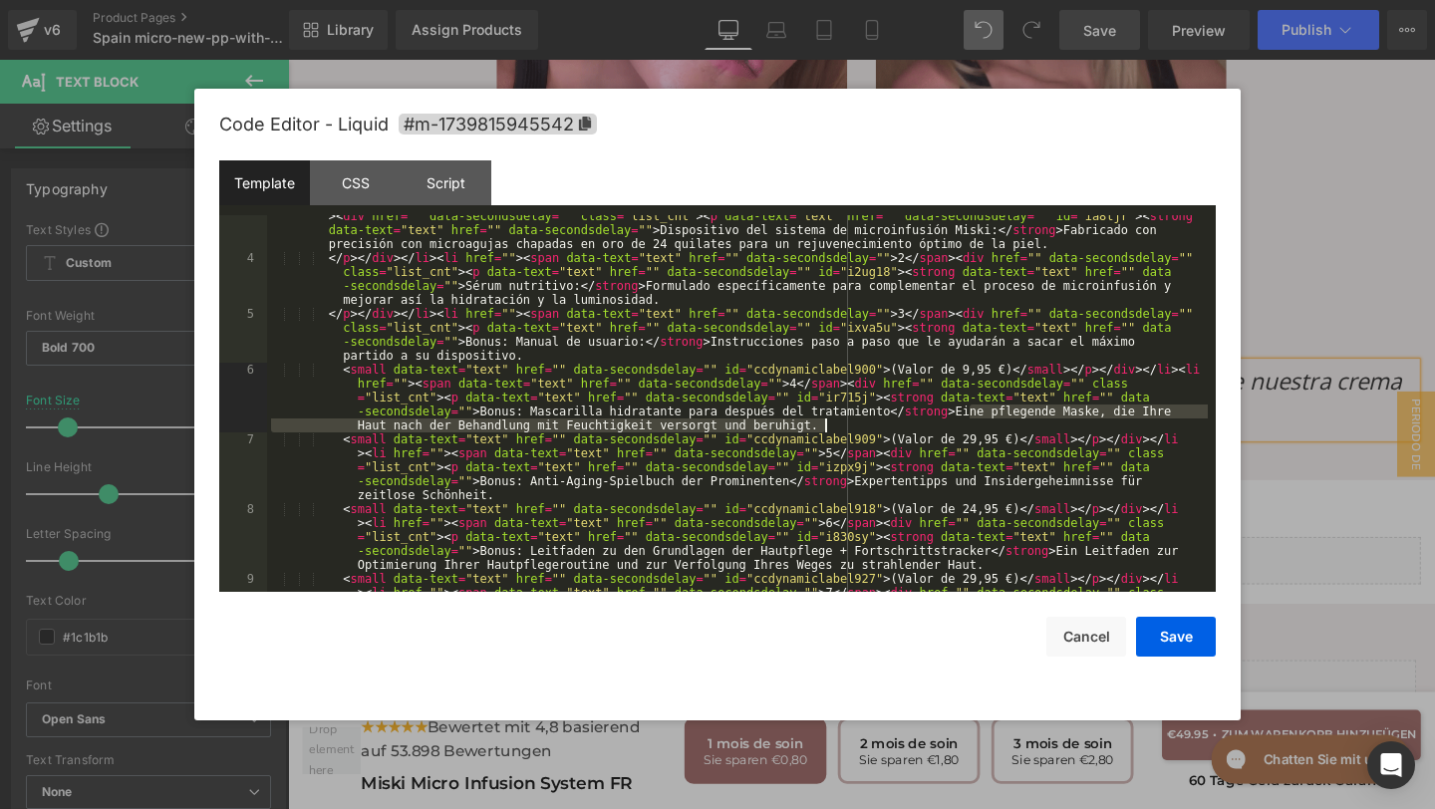
drag, startPoint x: 971, startPoint y: 408, endPoint x: 977, endPoint y: 419, distance: 13.8
click at [977, 419] on div "</ h3 > < span data-text = "text" href = "" data-secondsdelay = "" id = "ccdyna…" at bounding box center [737, 432] width 941 height 530
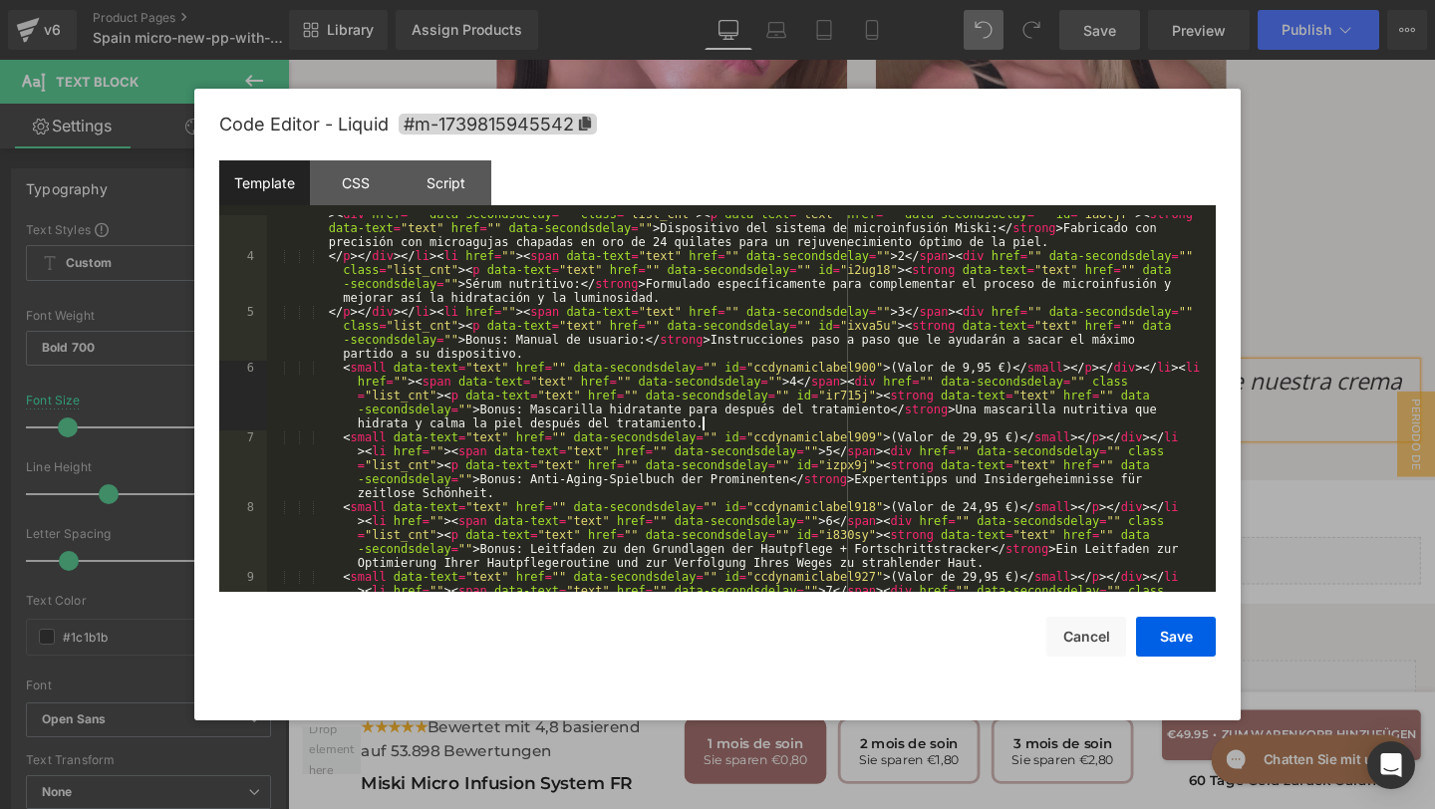
scroll to position [338, 0]
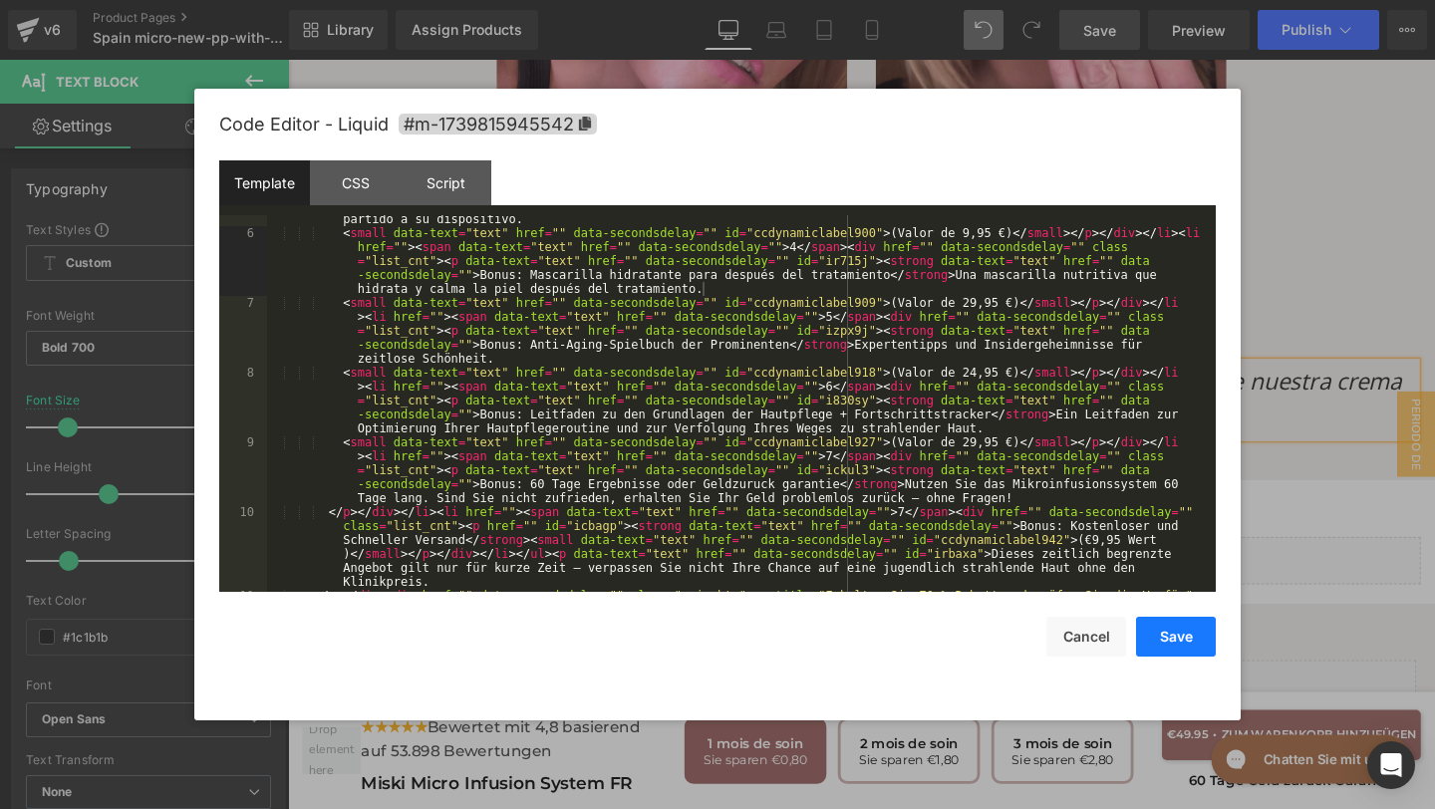
click at [1167, 630] on button "Save" at bounding box center [1176, 637] width 80 height 40
